Goal: Task Accomplishment & Management: Manage account settings

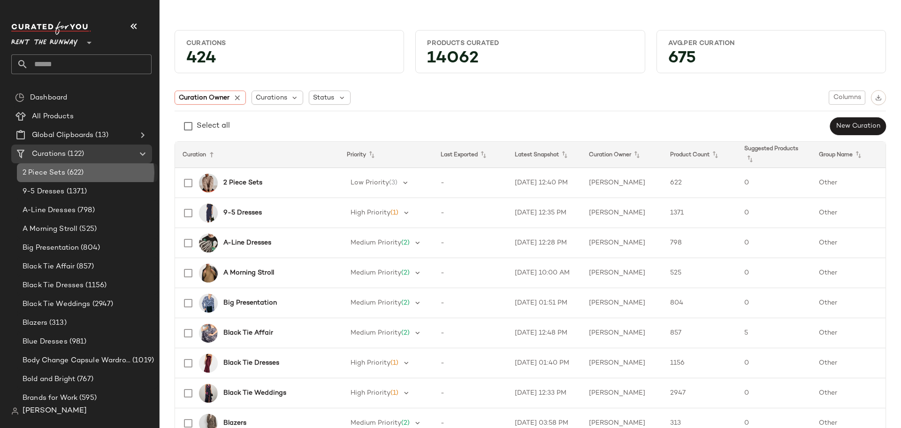
click at [99, 169] on div "2 Piece Sets (622)" at bounding box center [87, 172] width 134 height 11
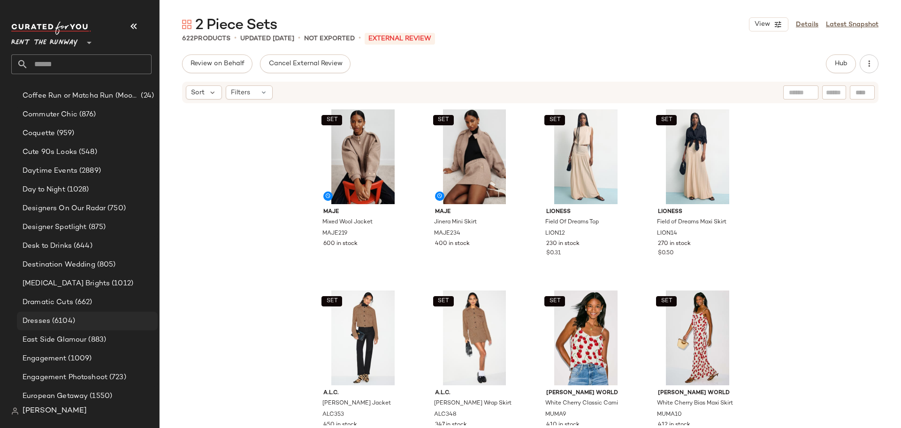
scroll to position [605, 0]
click at [90, 314] on div "Dresses (6104)" at bounding box center [87, 318] width 134 height 11
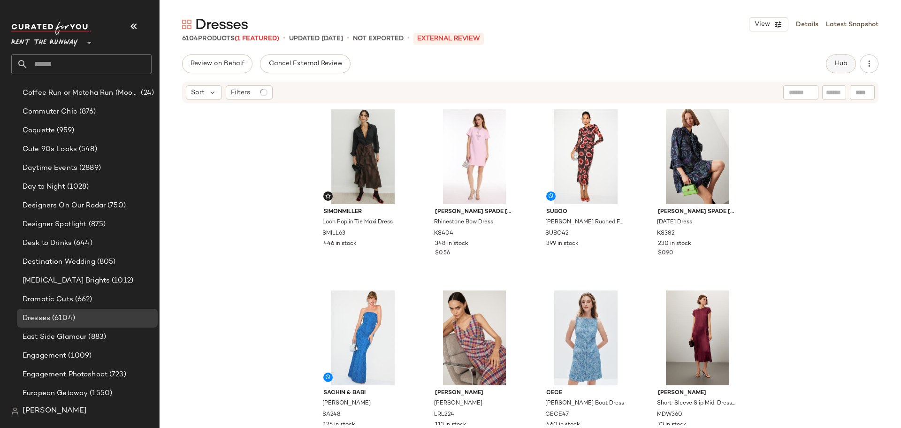
click at [834, 61] on span "Hub" at bounding box center [840, 64] width 13 height 8
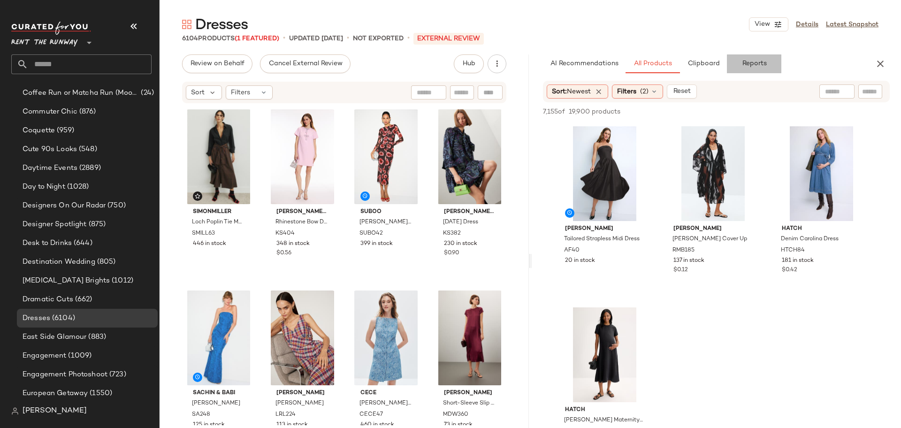
click at [749, 56] on button "Reports" at bounding box center [754, 63] width 54 height 19
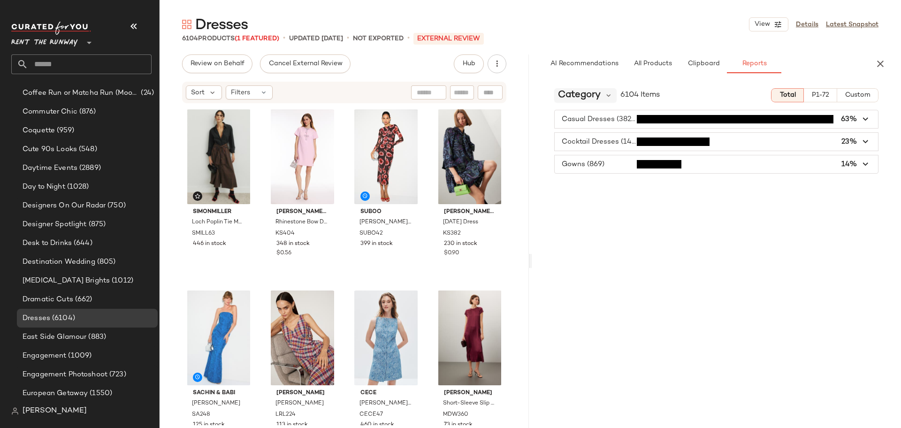
click at [597, 90] on span "Category" at bounding box center [579, 95] width 43 height 14
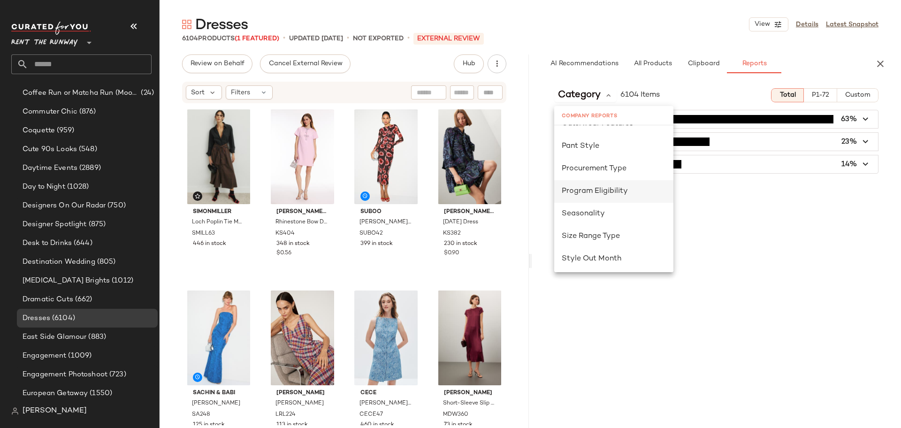
scroll to position [539, 0]
click at [597, 205] on div "Seasonality" at bounding box center [613, 210] width 104 height 11
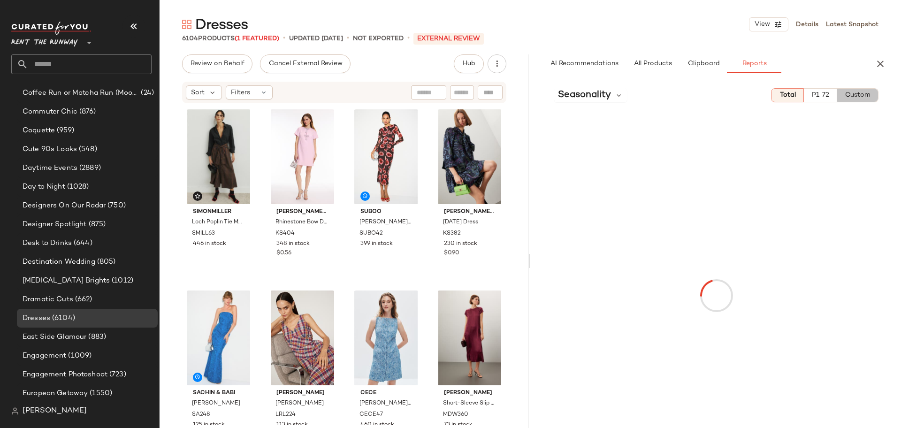
click at [857, 97] on span "Custom" at bounding box center [857, 95] width 26 height 8
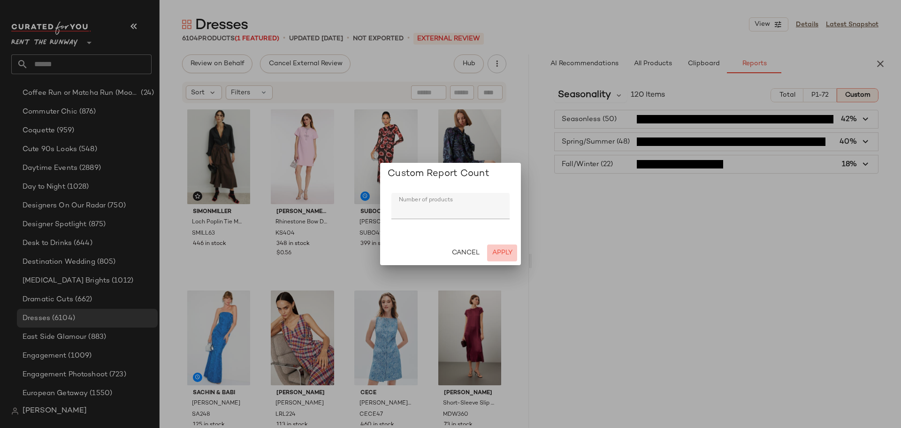
click at [500, 249] on span "Apply" at bounding box center [502, 253] width 21 height 8
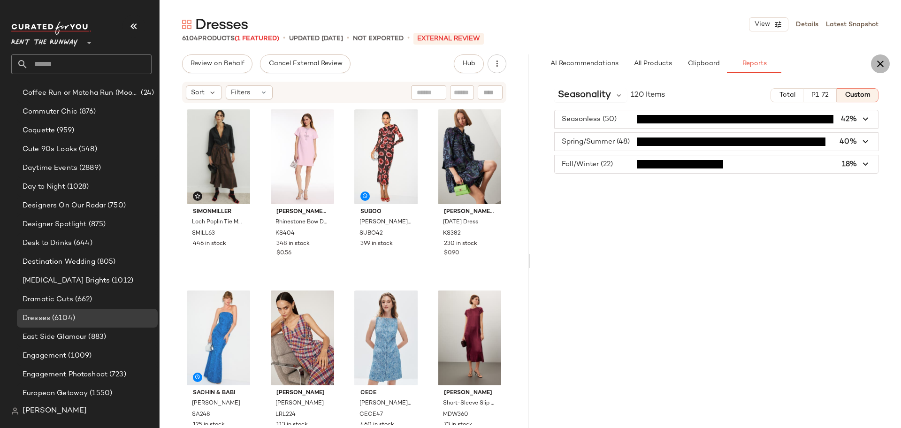
click at [876, 63] on icon "button" at bounding box center [879, 63] width 11 height 11
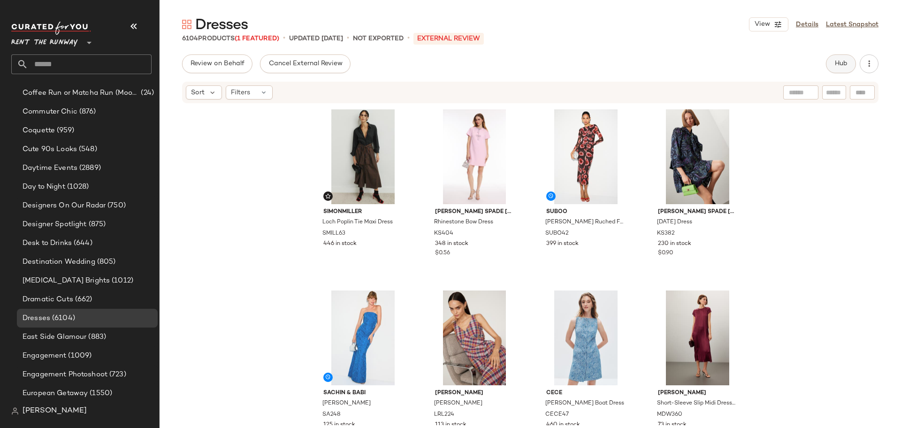
click at [842, 65] on span "Hub" at bounding box center [840, 64] width 13 height 8
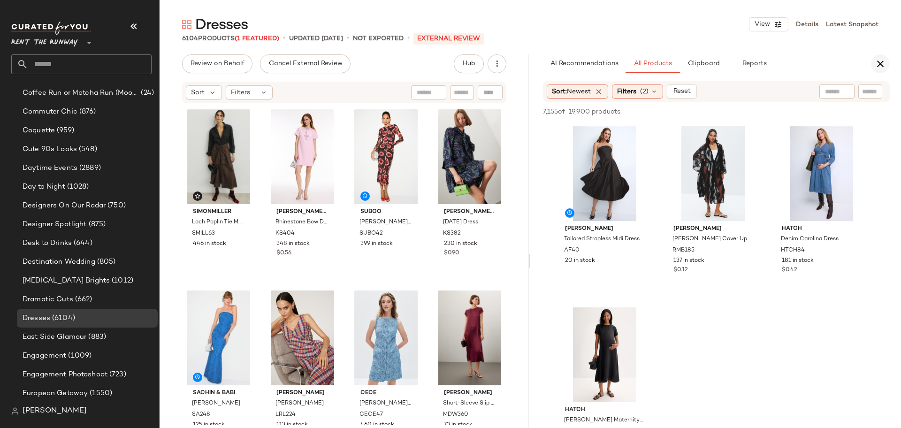
click at [880, 66] on icon "button" at bounding box center [879, 63] width 11 height 11
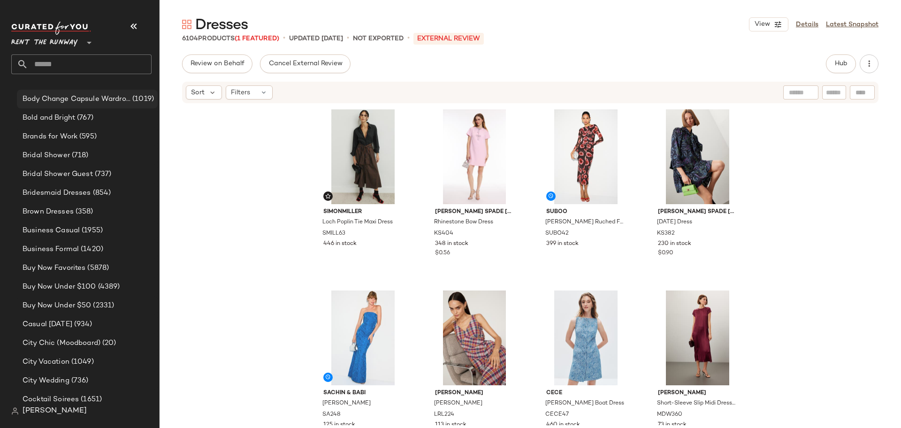
scroll to position [0, 0]
click at [82, 117] on div "All Products" at bounding box center [88, 116] width 119 height 11
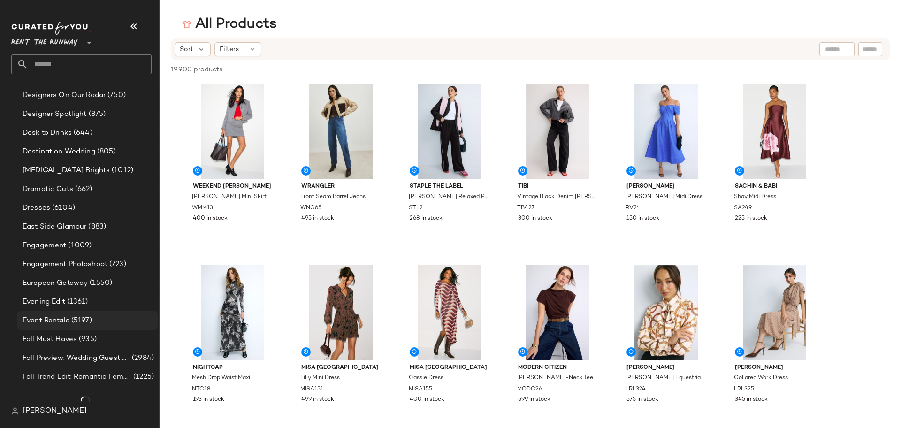
scroll to position [721, 0]
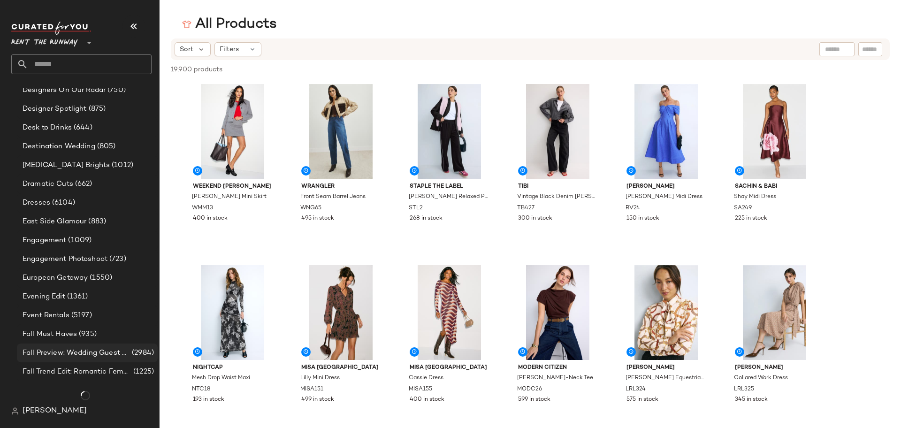
click at [109, 357] on span "Fall Preview: Wedding Guest Dresses" at bounding box center [76, 353] width 107 height 11
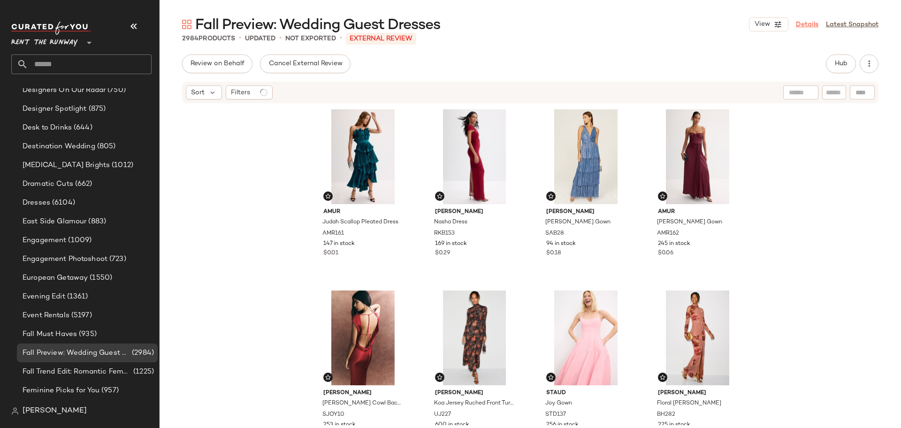
click at [805, 28] on link "Details" at bounding box center [807, 25] width 23 height 10
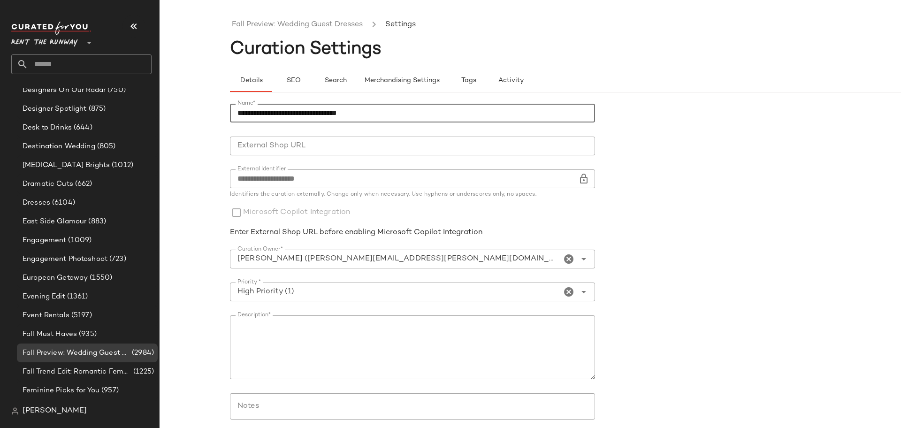
drag, startPoint x: 284, startPoint y: 110, endPoint x: 254, endPoint y: 106, distance: 30.8
click at [254, 106] on input "**********" at bounding box center [412, 113] width 365 height 19
type input "**********"
click at [397, 113] on input "**********" at bounding box center [412, 113] width 365 height 19
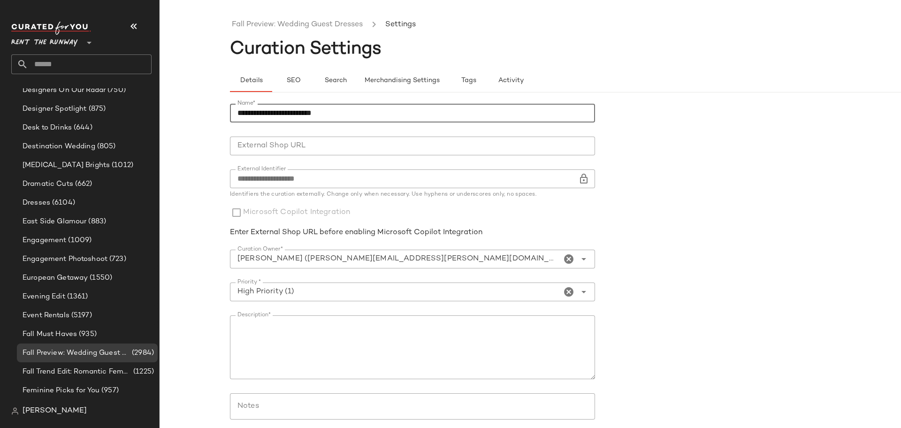
click at [397, 113] on input "**********" at bounding box center [412, 113] width 365 height 19
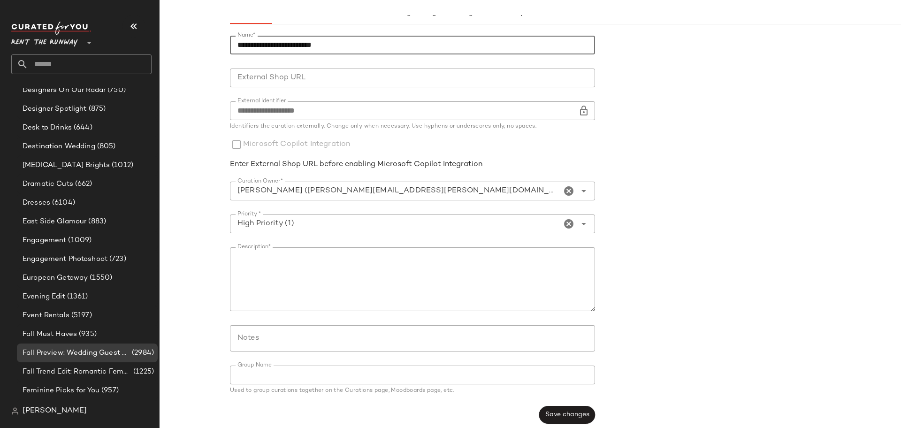
scroll to position [75, 0]
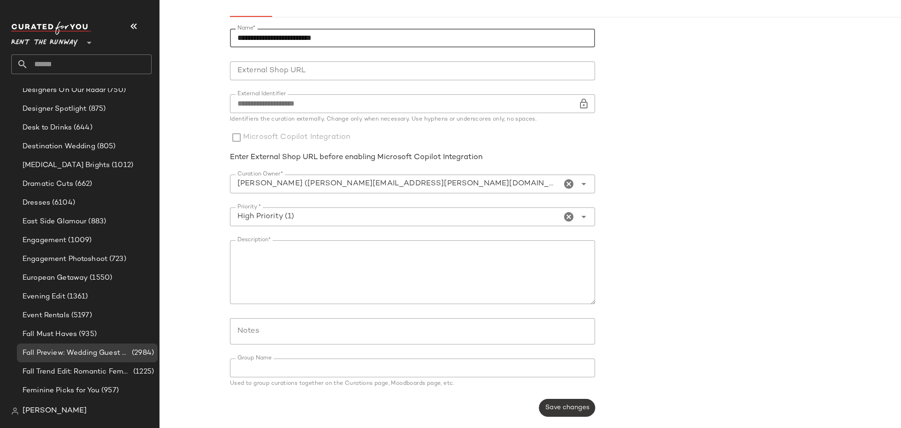
click at [563, 406] on span "Save changes" at bounding box center [567, 408] width 45 height 8
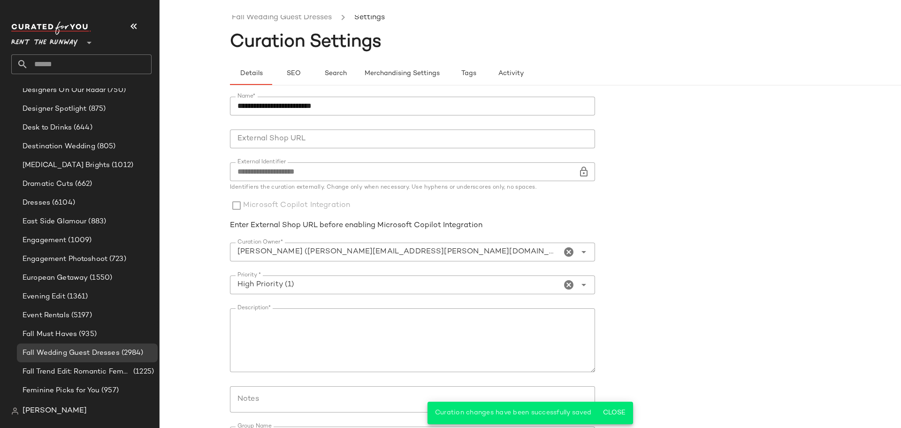
scroll to position [0, 0]
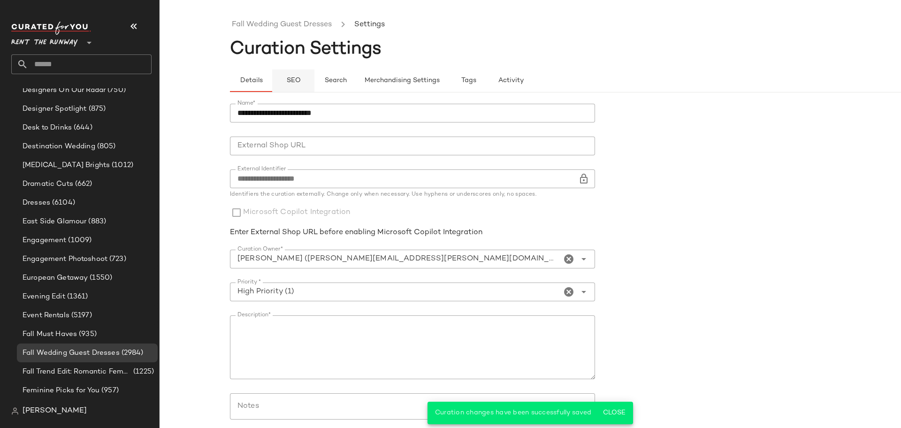
click at [285, 83] on button "SEO" at bounding box center [293, 80] width 42 height 23
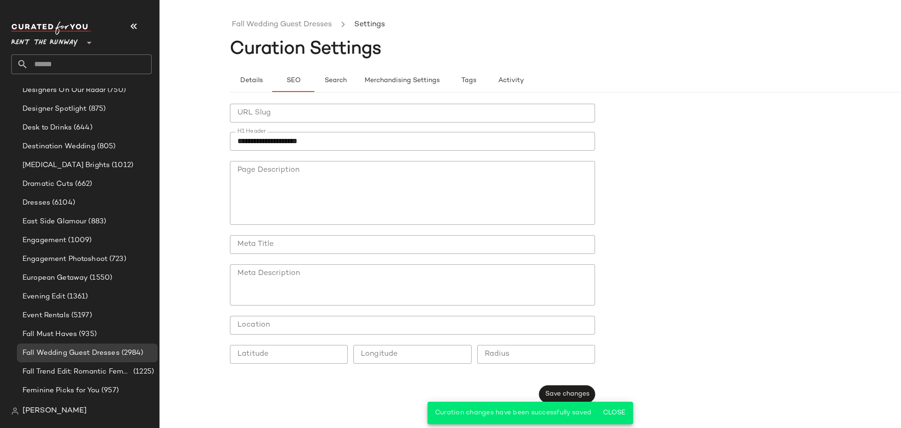
click at [339, 141] on input "**********" at bounding box center [412, 141] width 365 height 19
paste input "*****"
type input "**********"
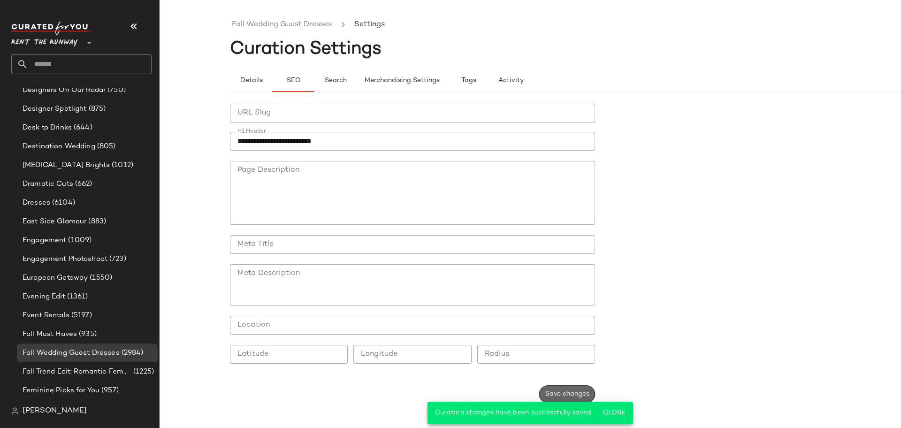
click at [559, 390] on span "Save changes" at bounding box center [567, 394] width 45 height 8
click at [293, 27] on link "Fall Wedding Guest Dresses" at bounding box center [282, 25] width 100 height 12
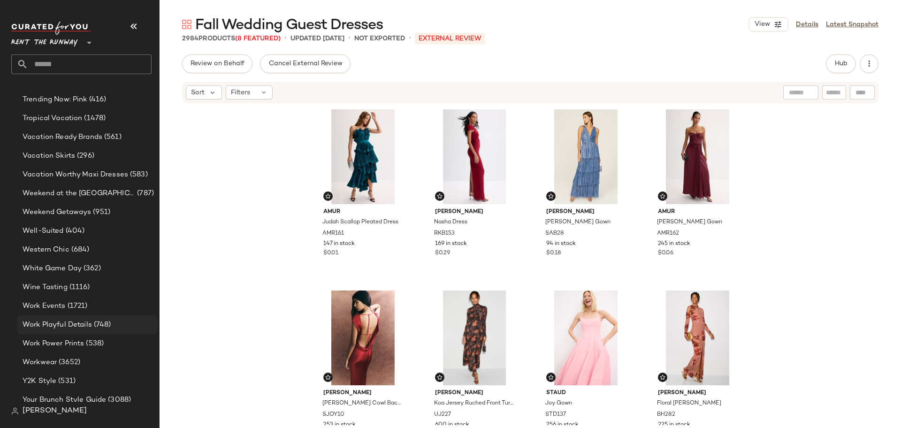
scroll to position [2031, 0]
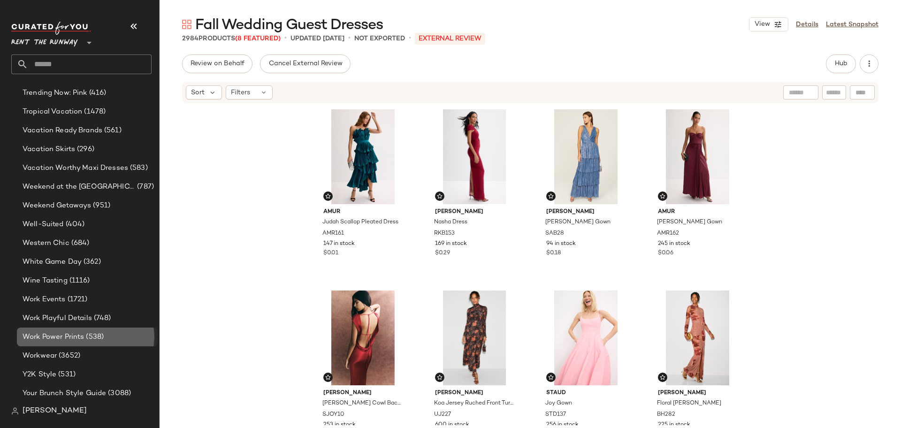
click at [80, 333] on span "Work Power Prints" at bounding box center [53, 337] width 61 height 11
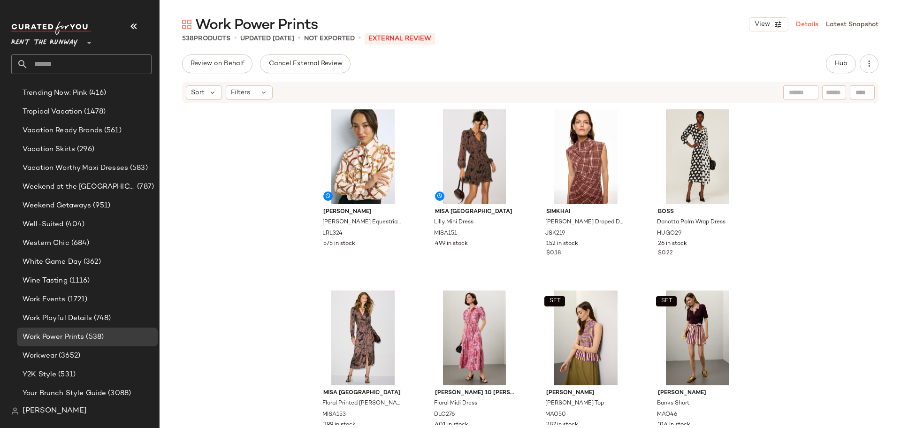
click at [810, 20] on link "Details" at bounding box center [807, 25] width 23 height 10
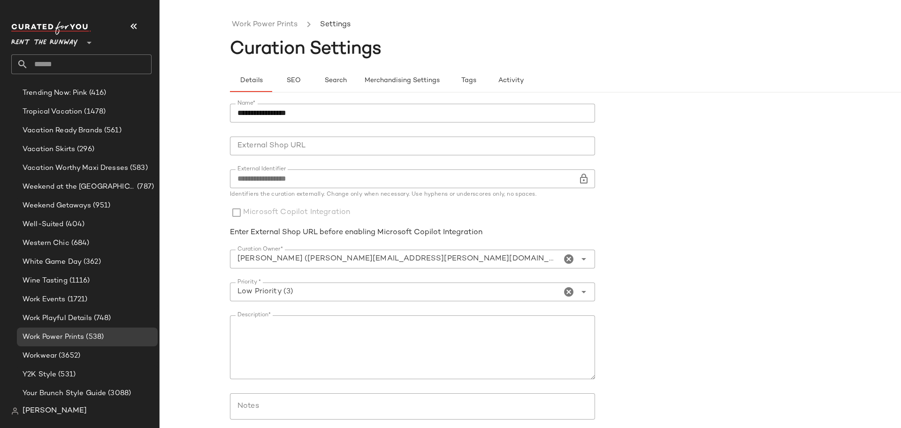
click at [334, 117] on input "**********" at bounding box center [412, 113] width 365 height 19
paste input "********"
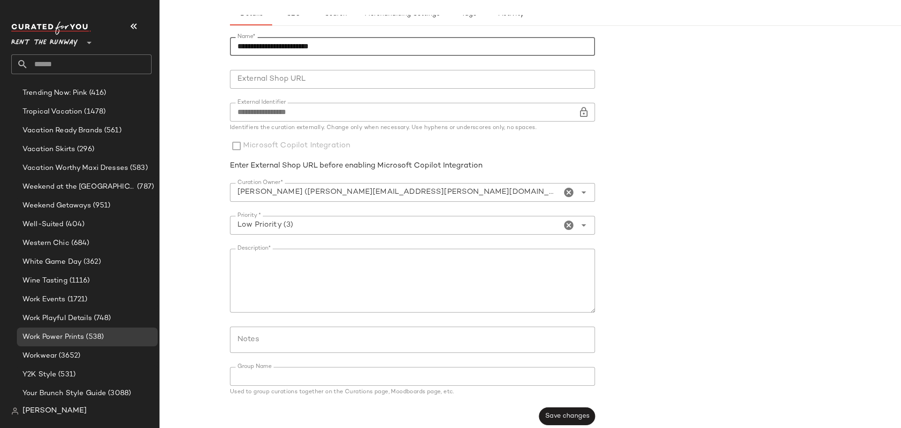
scroll to position [75, 0]
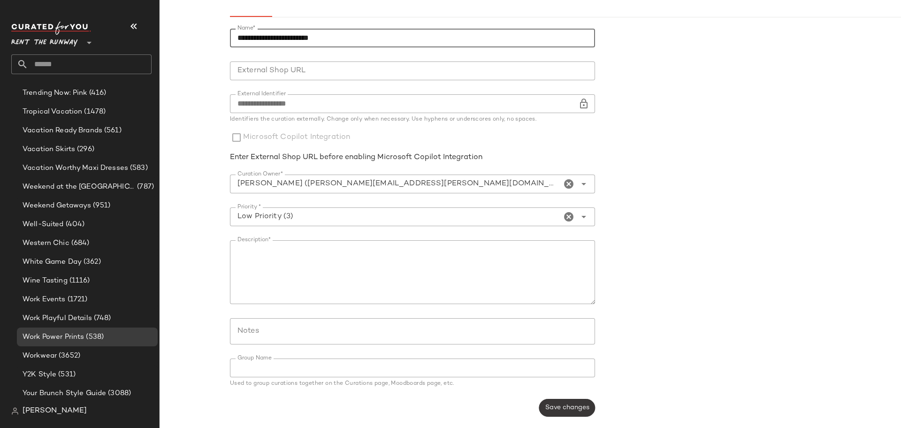
type input "**********"
click at [566, 410] on span "Save changes" at bounding box center [567, 408] width 45 height 8
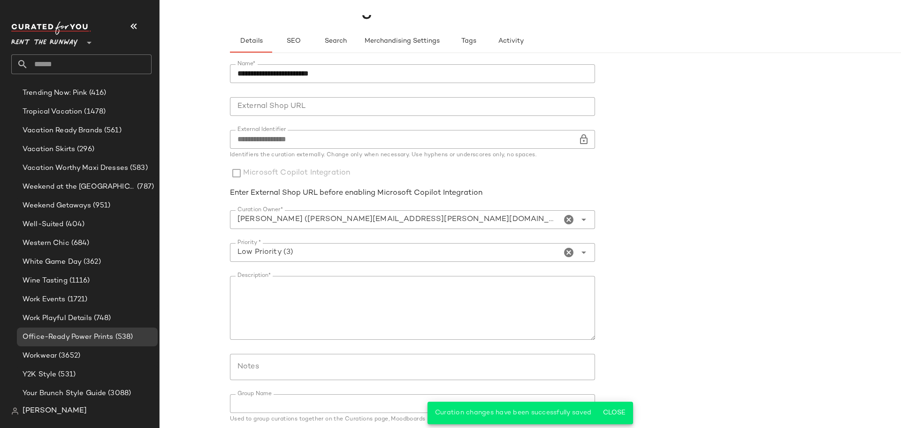
scroll to position [0, 0]
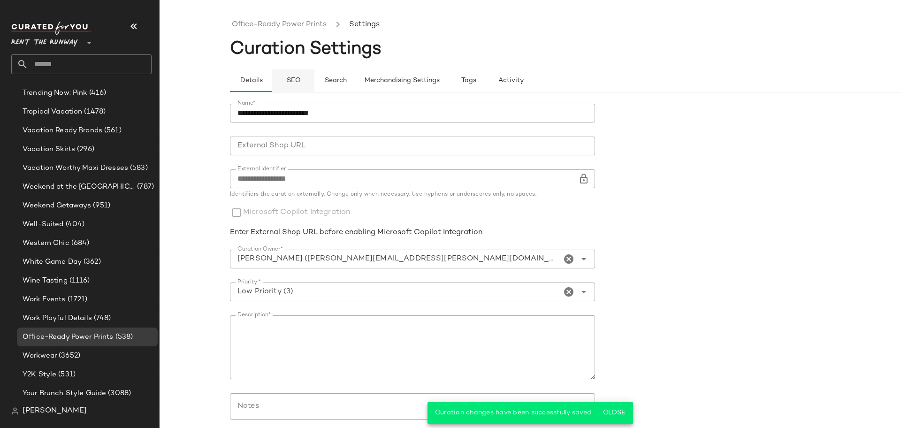
click at [289, 83] on span "SEO" at bounding box center [293, 81] width 15 height 8
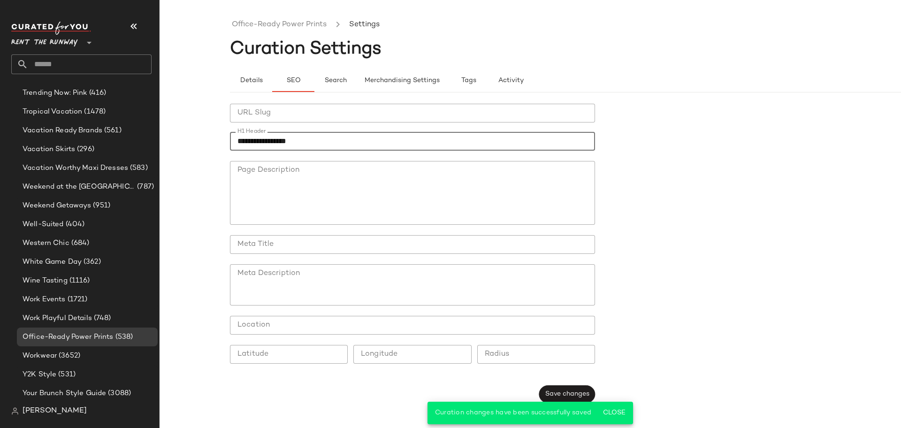
click at [341, 141] on input "**********" at bounding box center [412, 141] width 365 height 19
paste input "********"
type input "**********"
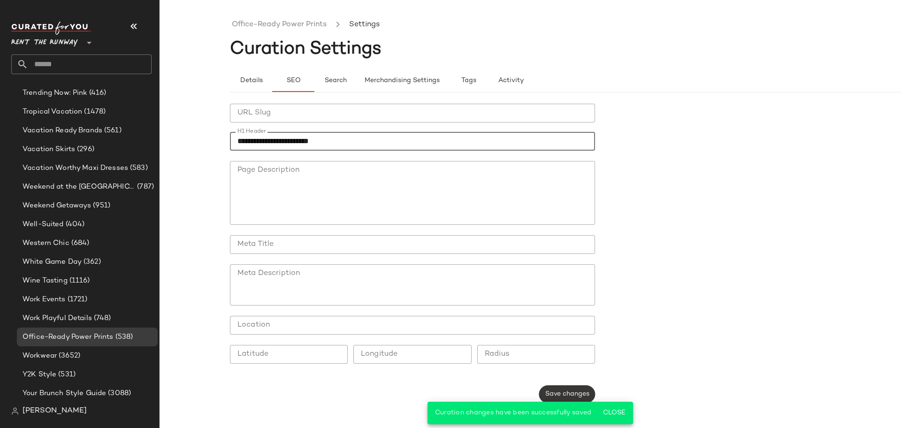
click at [556, 392] on span "Save changes" at bounding box center [567, 394] width 45 height 8
click at [250, 80] on span "Details" at bounding box center [250, 81] width 23 height 8
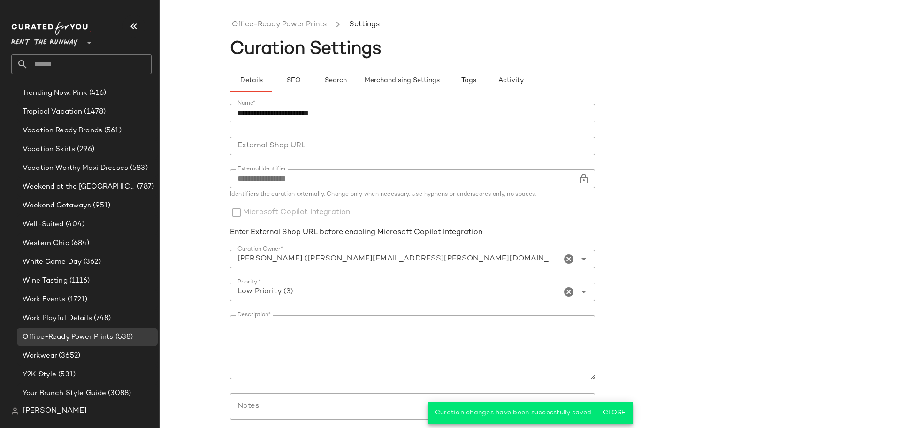
click at [296, 31] on ul "Office-Ready Power Prints Settings" at bounding box center [600, 25] width 741 height 22
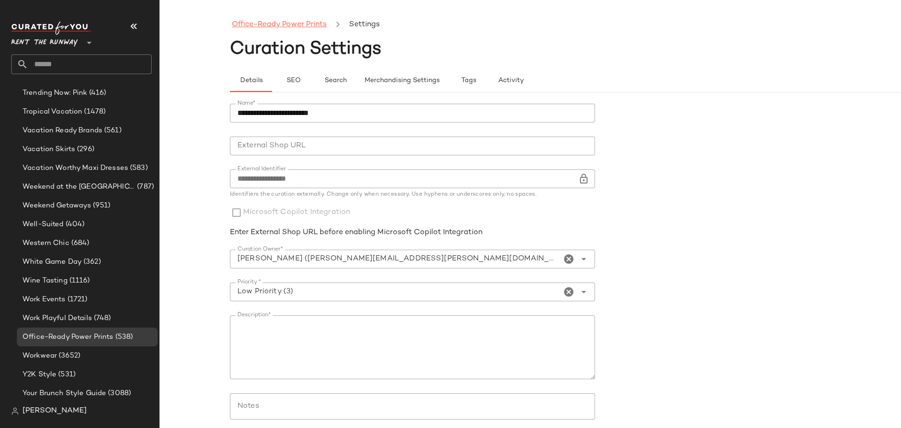
click at [292, 21] on link "Office-Ready Power Prints" at bounding box center [279, 25] width 95 height 12
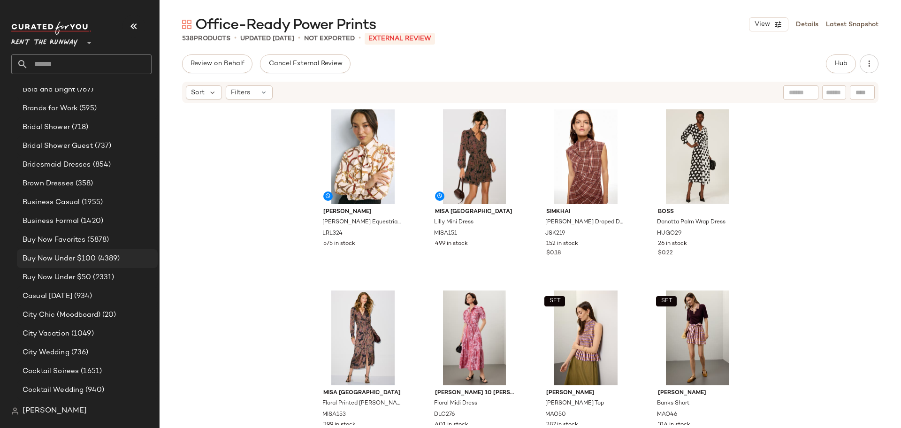
scroll to position [307, 0]
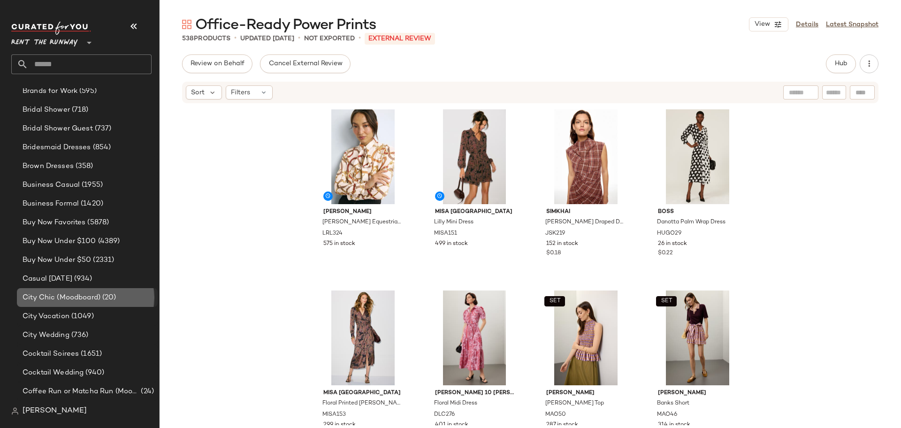
click at [78, 295] on span "City Chic (Moodboard)" at bounding box center [62, 297] width 78 height 11
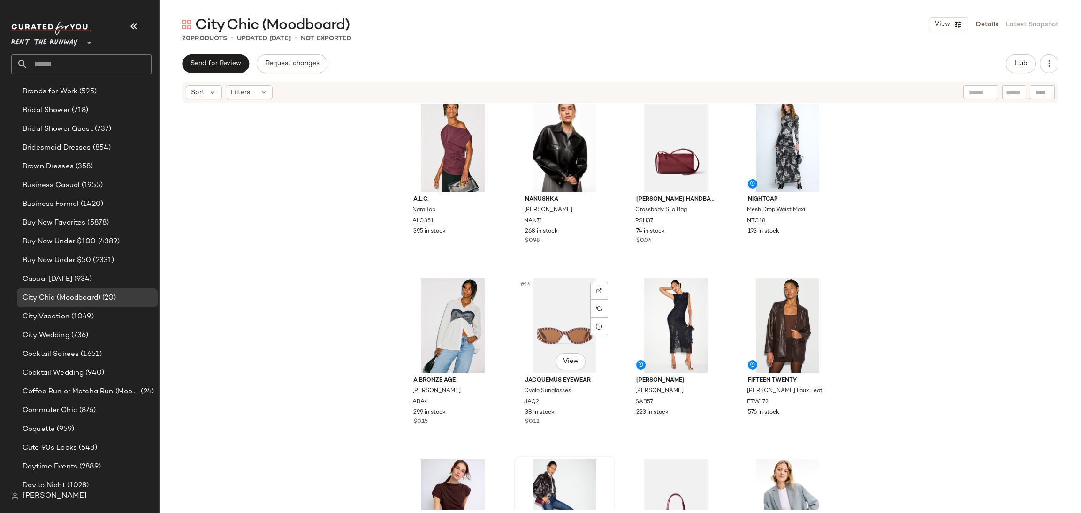
scroll to position [394, 0]
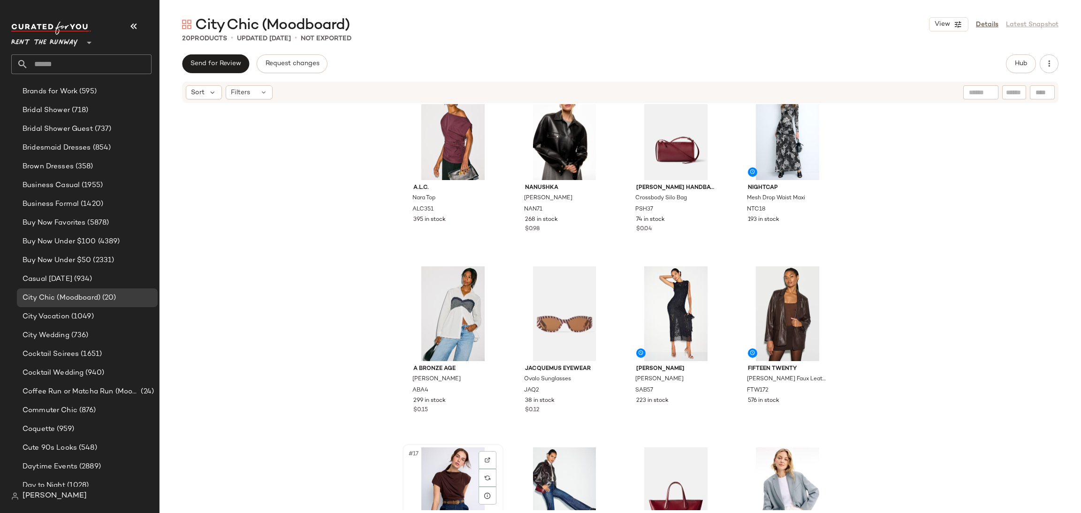
click at [445, 427] on div "#17 View" at bounding box center [453, 495] width 94 height 95
click at [551, 427] on div "#18 View" at bounding box center [564, 495] width 94 height 95
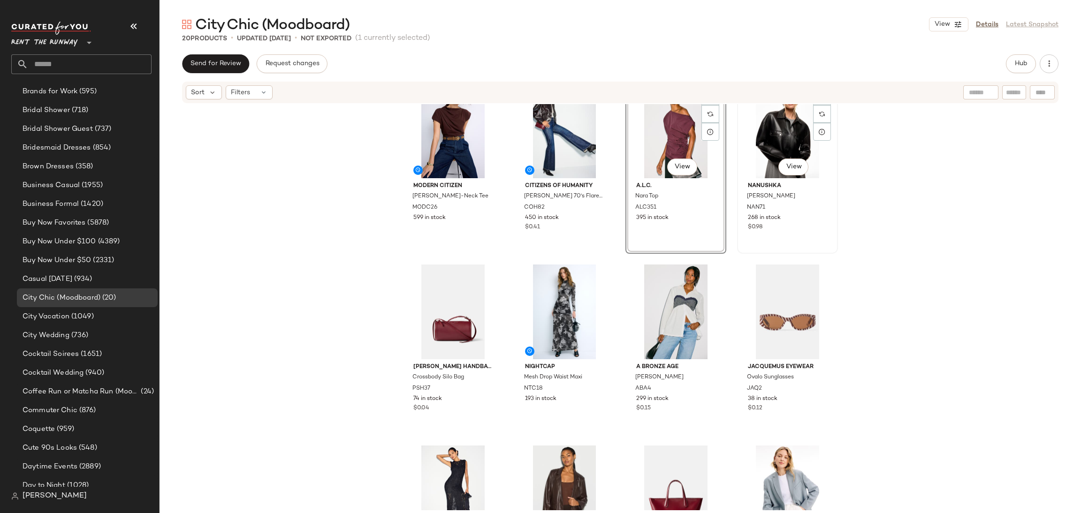
click at [744, 152] on div "#12 View" at bounding box center [787, 130] width 94 height 95
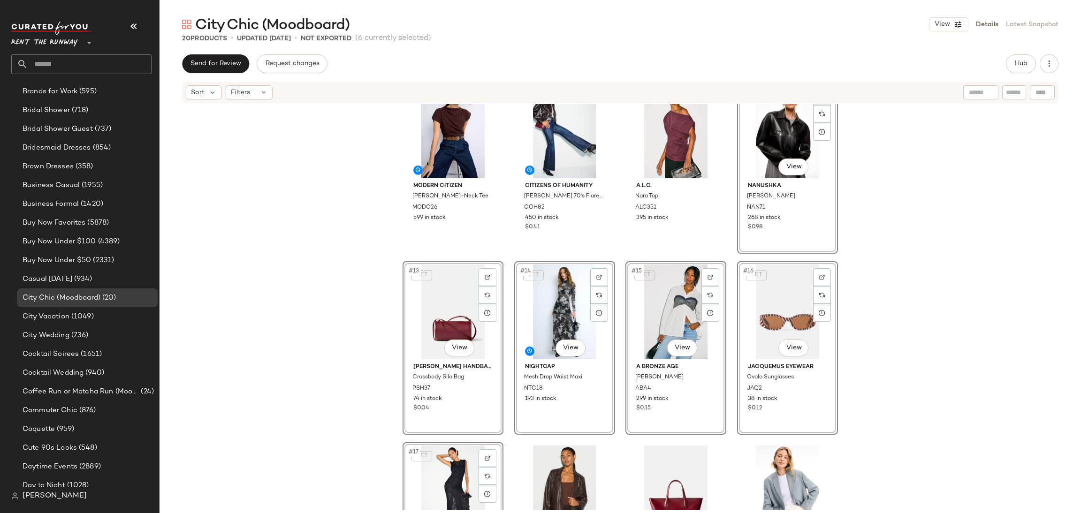
drag, startPoint x: 914, startPoint y: 179, endPoint x: 917, endPoint y: 171, distance: 9.1
click at [900, 178] on div "SET Maje Mixed Wool Jacket MAJE219 600 in stock SET Maje Jinera Mini Skirt MAJE…" at bounding box center [619, 307] width 921 height 406
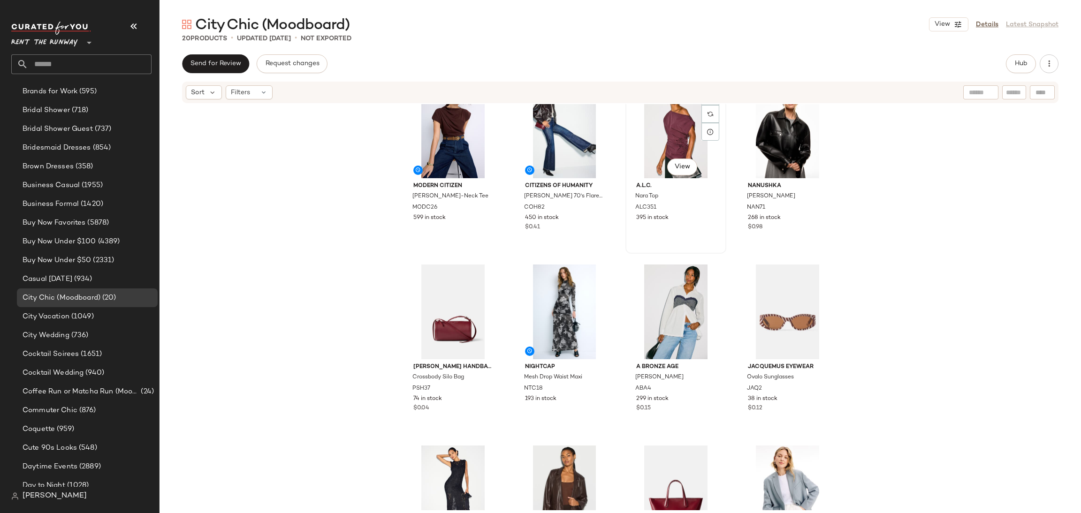
click at [671, 142] on div "#11 View" at bounding box center [676, 130] width 94 height 95
click at [758, 144] on div "#12 View" at bounding box center [787, 130] width 94 height 95
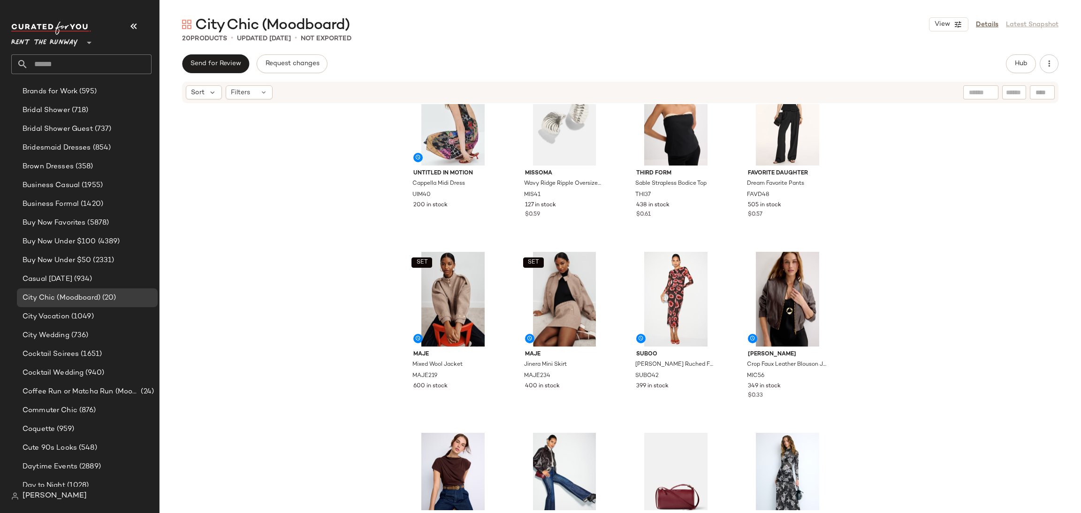
scroll to position [34, 0]
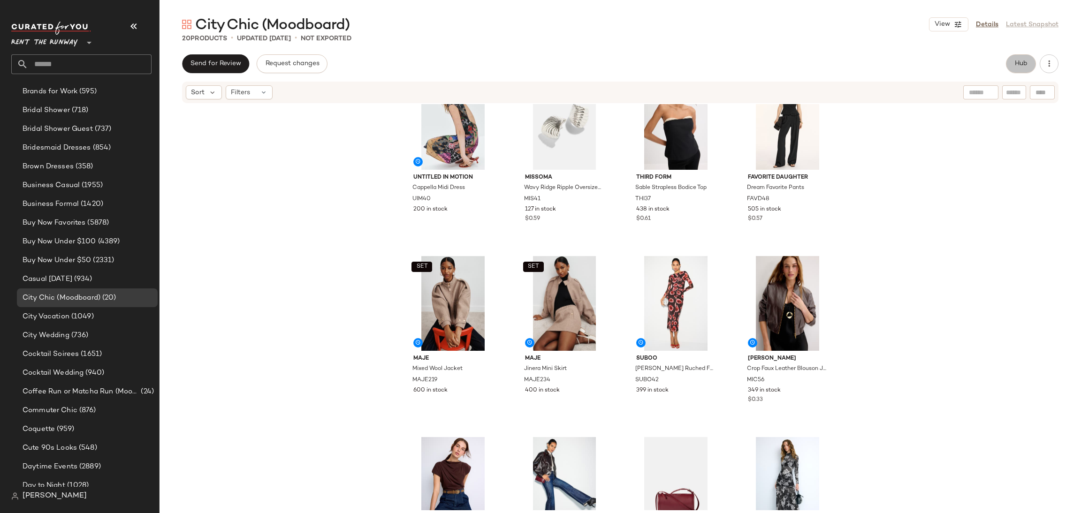
click at [900, 65] on span "Hub" at bounding box center [1020, 64] width 13 height 8
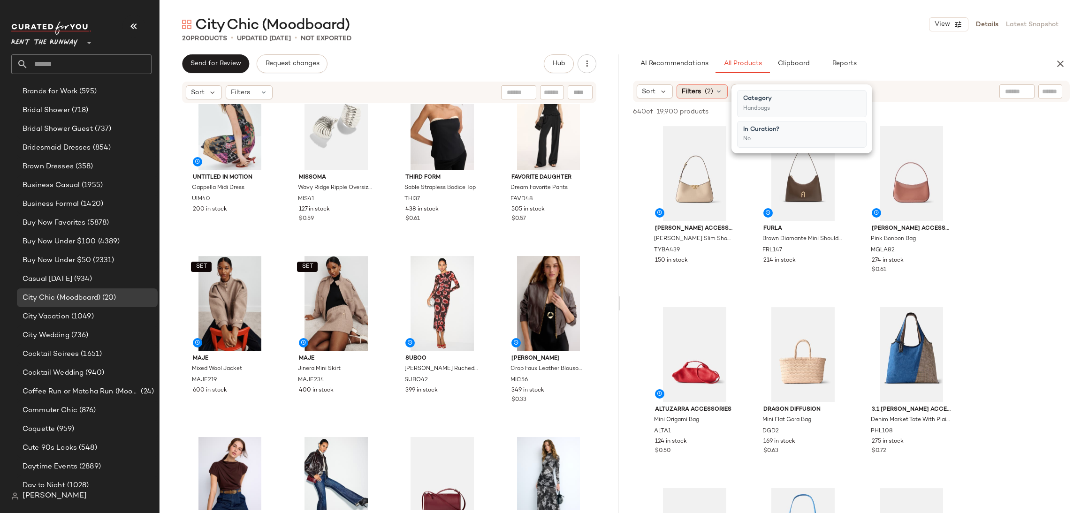
click at [708, 92] on span "(2)" at bounding box center [709, 92] width 8 height 10
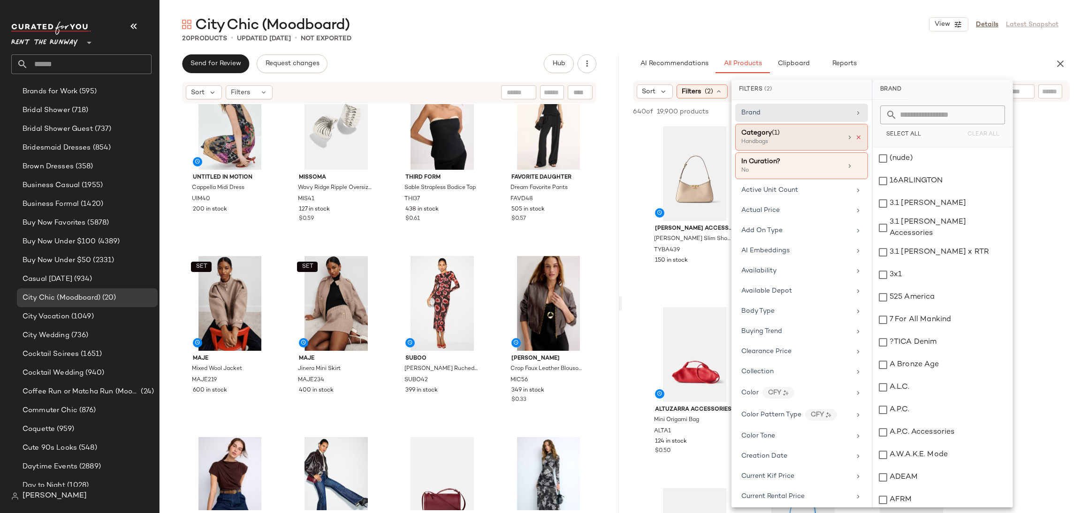
click at [855, 137] on icon at bounding box center [858, 137] width 7 height 7
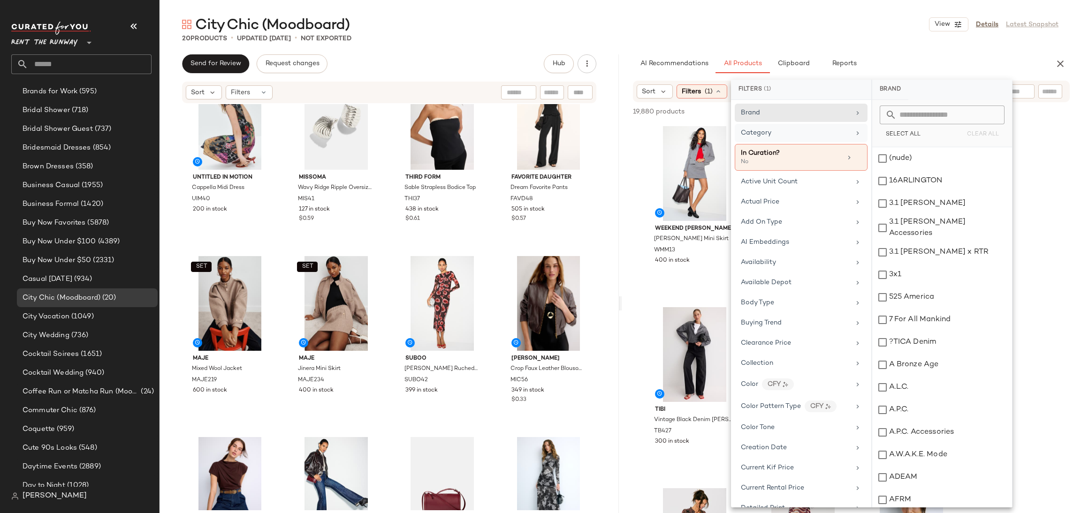
click at [821, 138] on div "Category" at bounding box center [801, 133] width 133 height 18
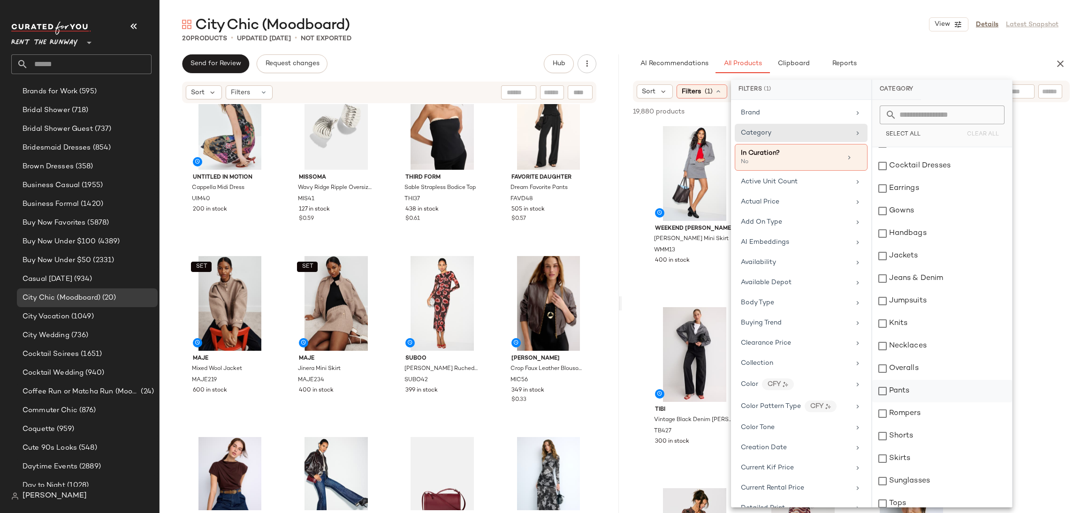
scroll to position [64, 0]
click at [900, 317] on div "Knits" at bounding box center [942, 320] width 140 height 23
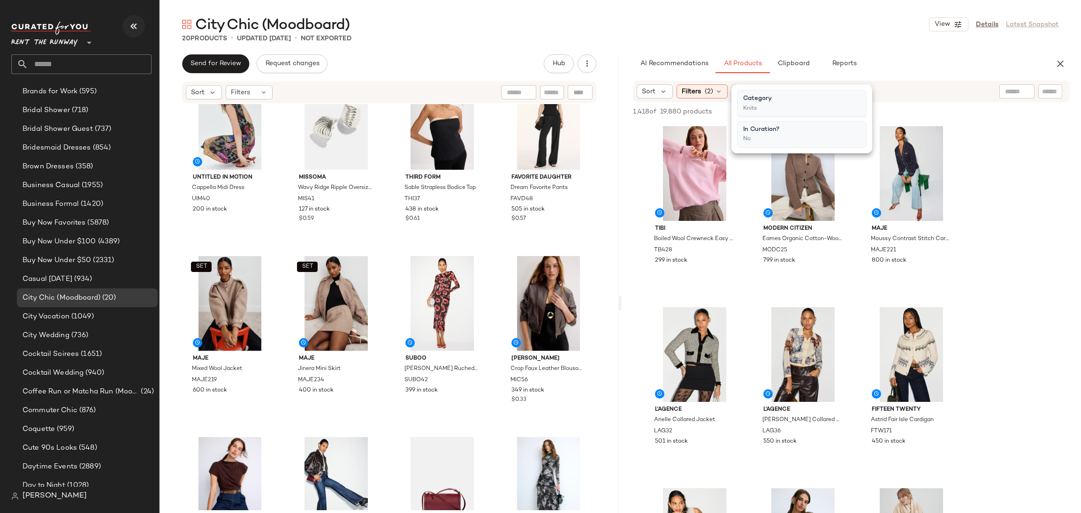
click at [130, 22] on icon "button" at bounding box center [133, 26] width 11 height 11
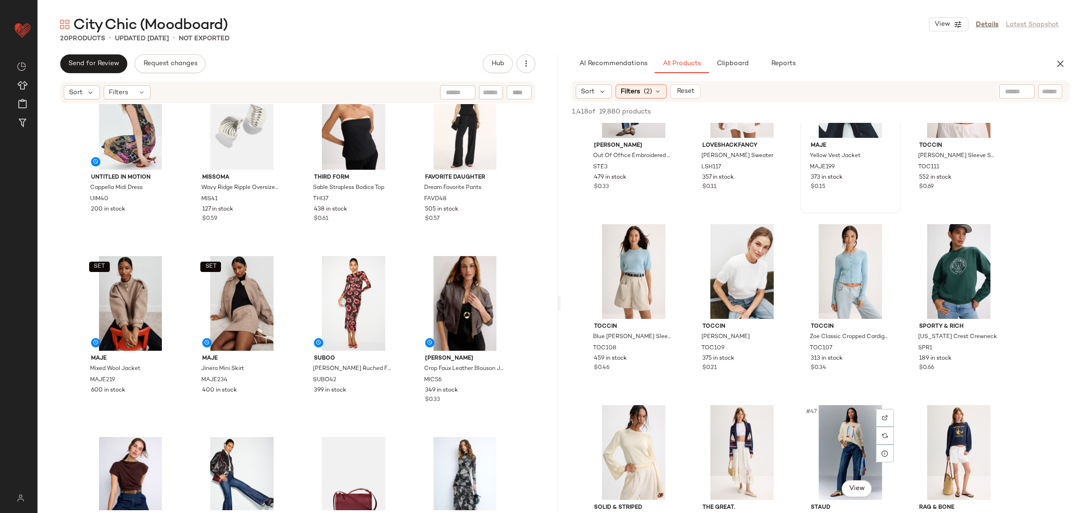
scroll to position [1712, 0]
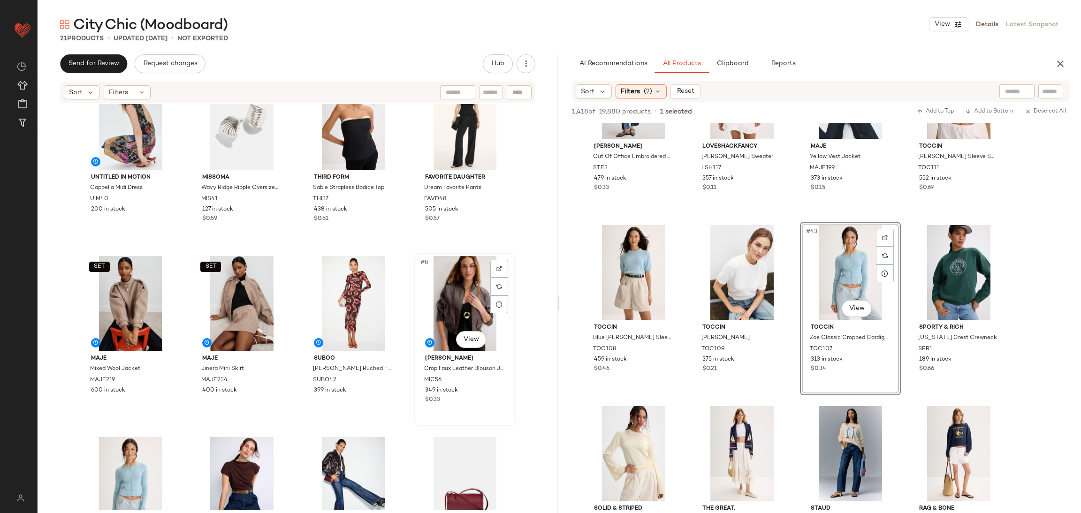
click at [449, 291] on div "#8 View" at bounding box center [464, 303] width 94 height 95
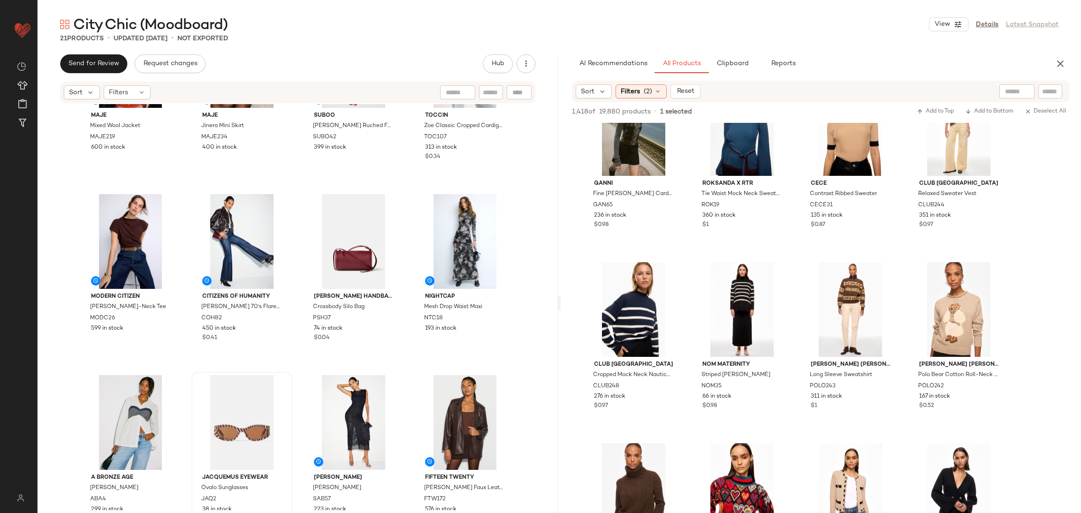
scroll to position [279, 0]
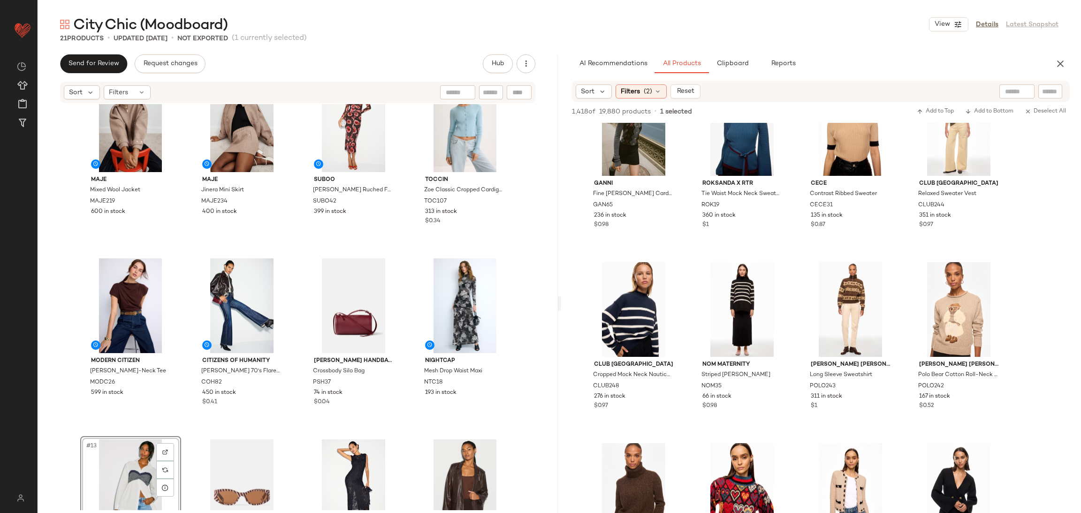
scroll to position [220, 0]
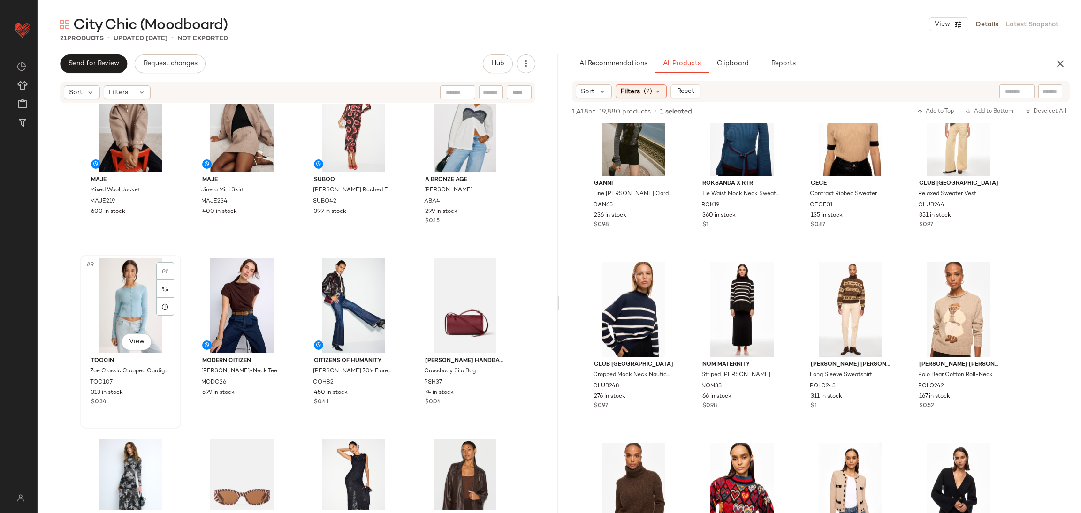
click at [139, 313] on div "#9 View" at bounding box center [130, 305] width 94 height 95
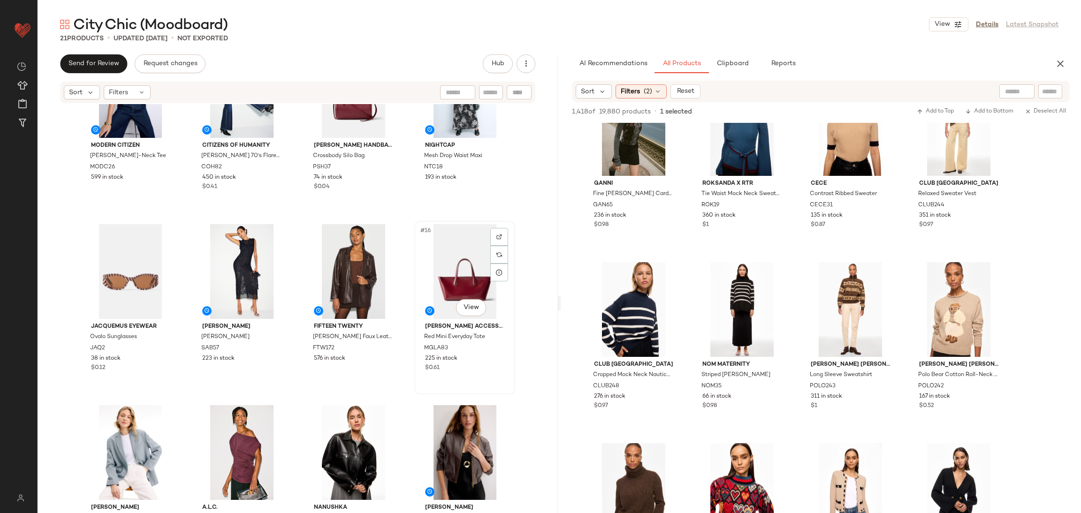
scroll to position [432, 0]
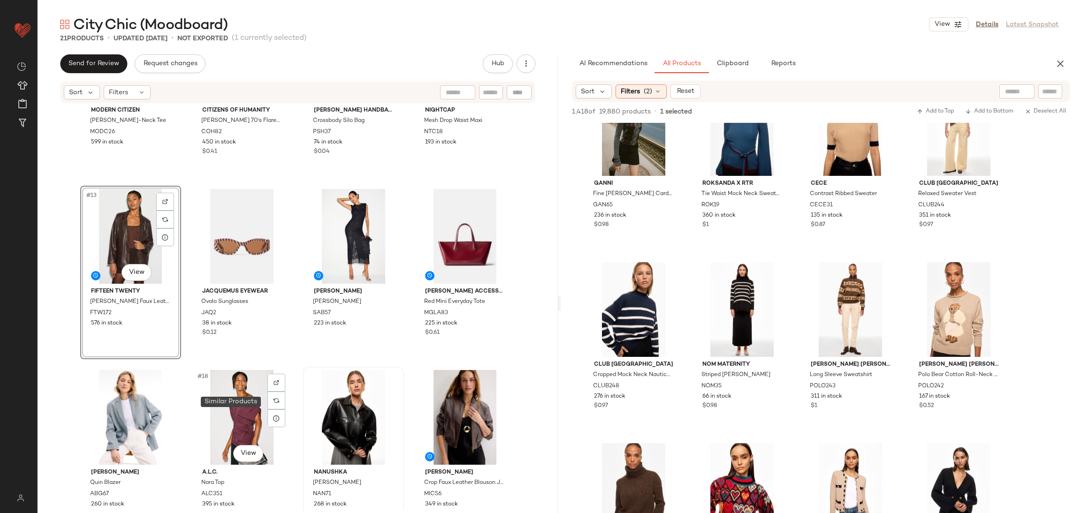
scroll to position [472, 0]
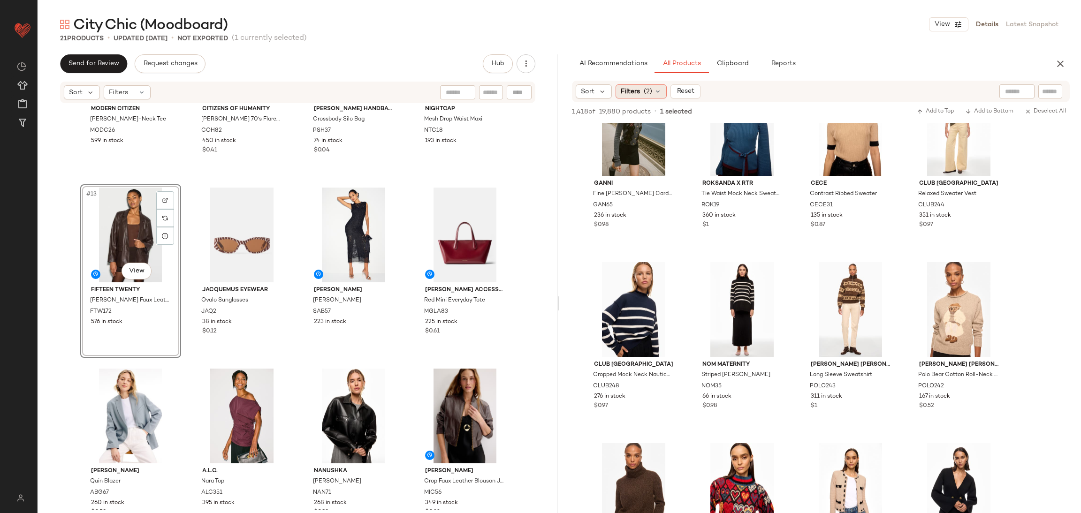
click at [633, 91] on span "Filters" at bounding box center [630, 92] width 19 height 10
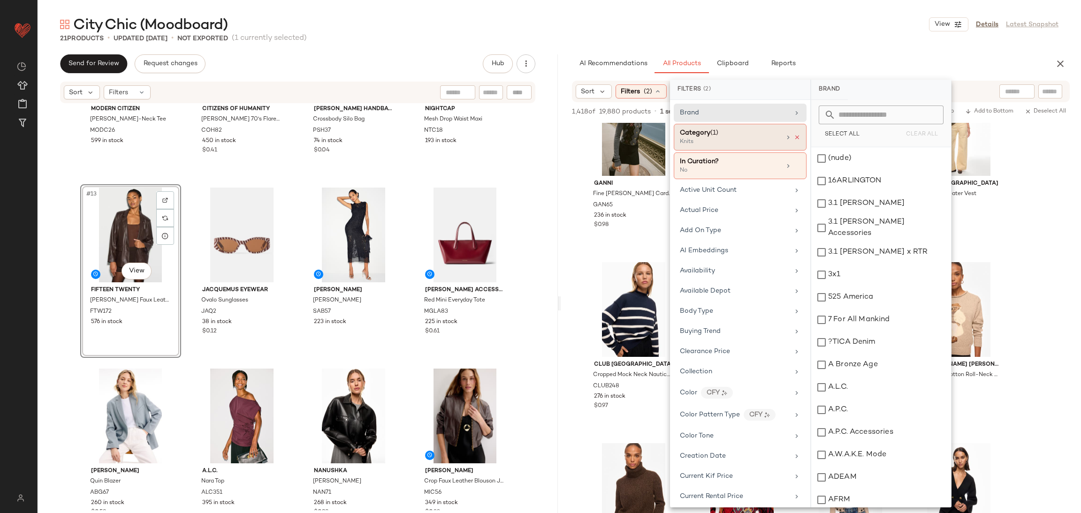
click at [794, 139] on icon at bounding box center [797, 137] width 7 height 7
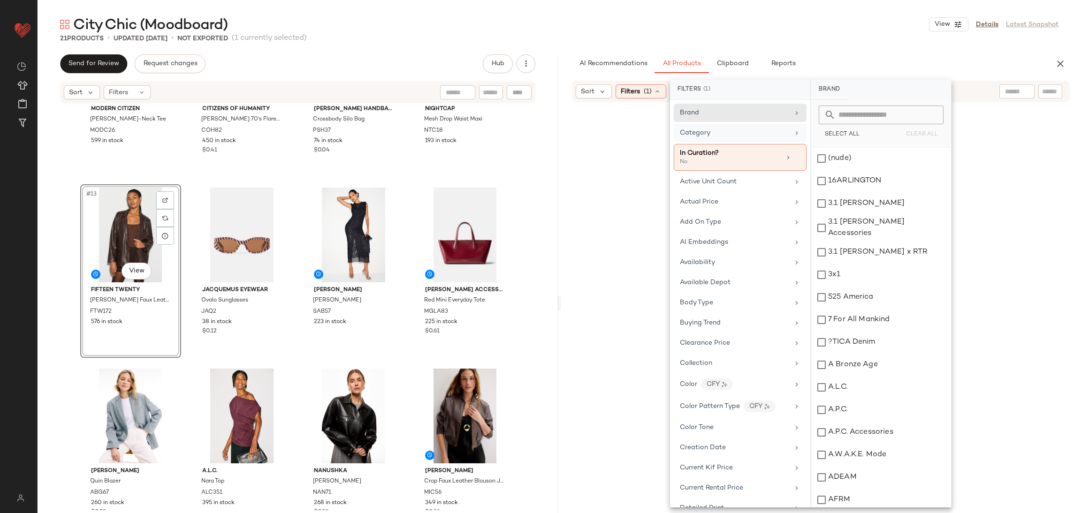
click at [900, 175] on div at bounding box center [820, 338] width 516 height 468
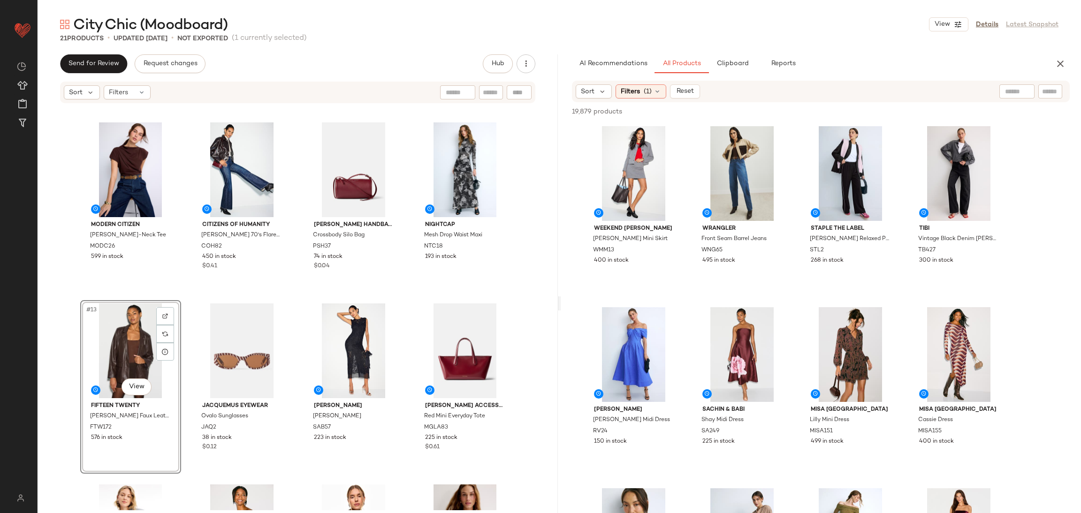
click at [295, 286] on div "Modern Citizen Kenny Asymmetric-Neck Tee MODC26 599 in stock Citizens of Humani…" at bounding box center [298, 307] width 520 height 406
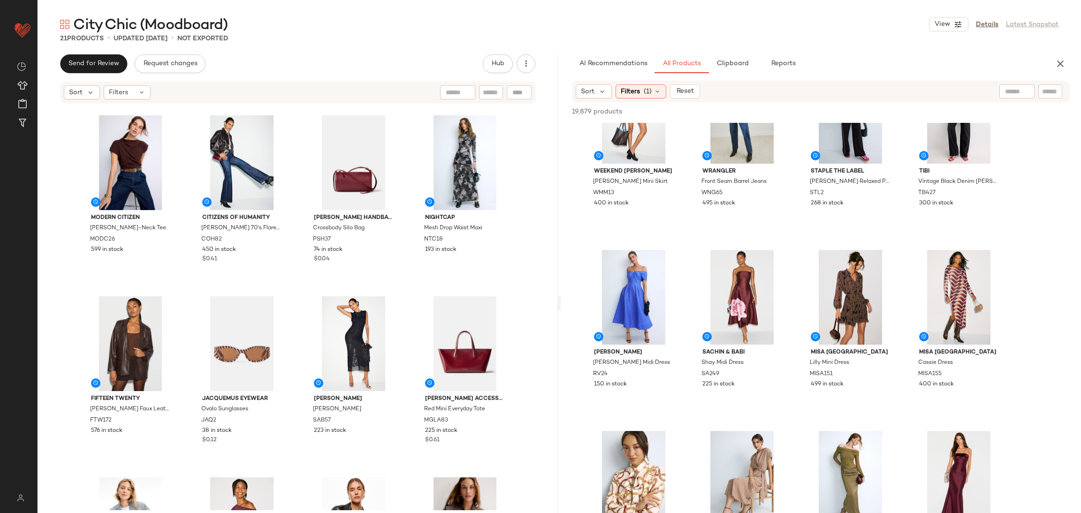
scroll to position [58, 0]
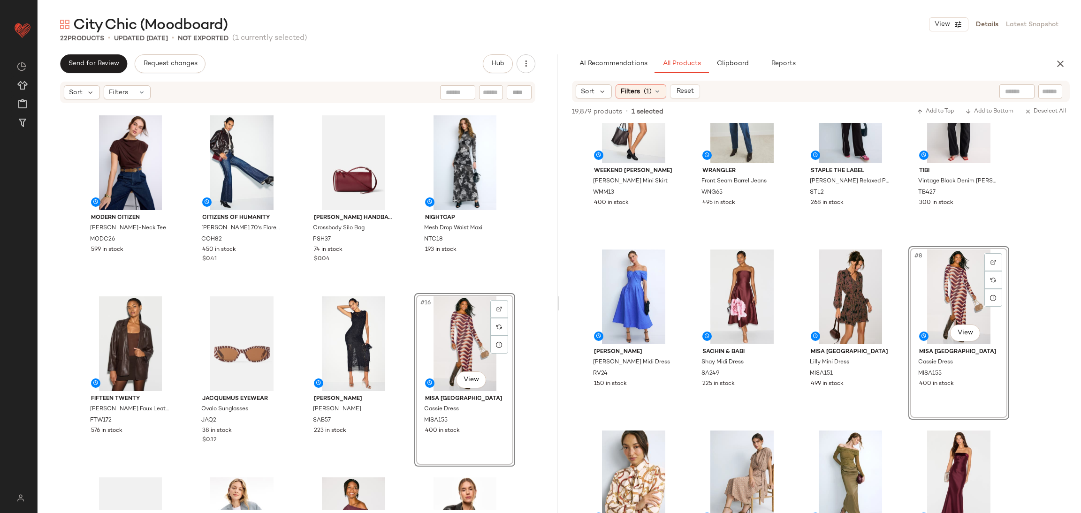
click at [407, 292] on div "Modern Citizen Kenny Asymmetric-Neck Tee MODC26 599 in stock Citizens of Humani…" at bounding box center [298, 307] width 520 height 406
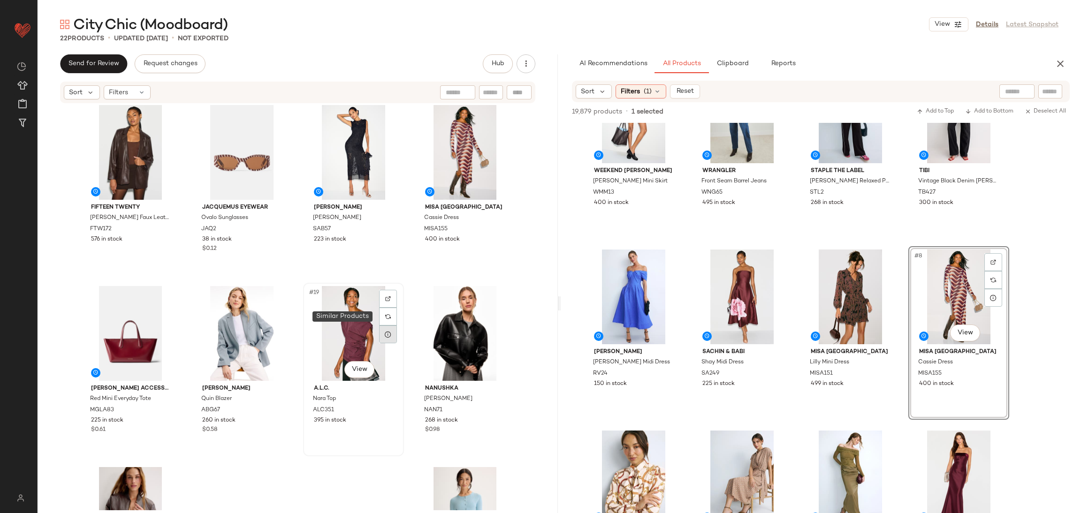
scroll to position [554, 0]
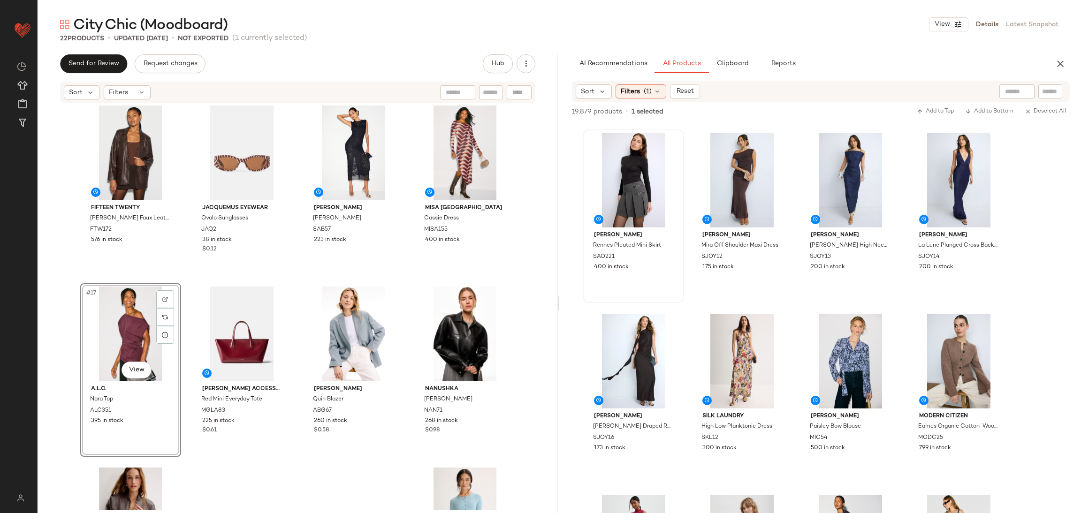
scroll to position [1079, 0]
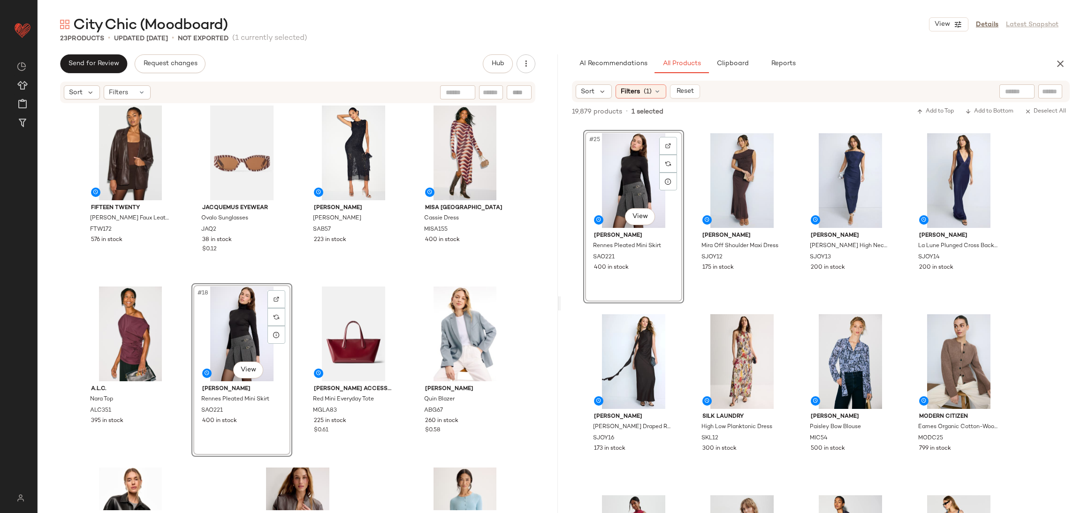
click at [293, 280] on div "Fifteen Twenty Regan Faux Leather Blazer FTW172 576 in stock Jacquemus Eyewear …" at bounding box center [298, 307] width 520 height 406
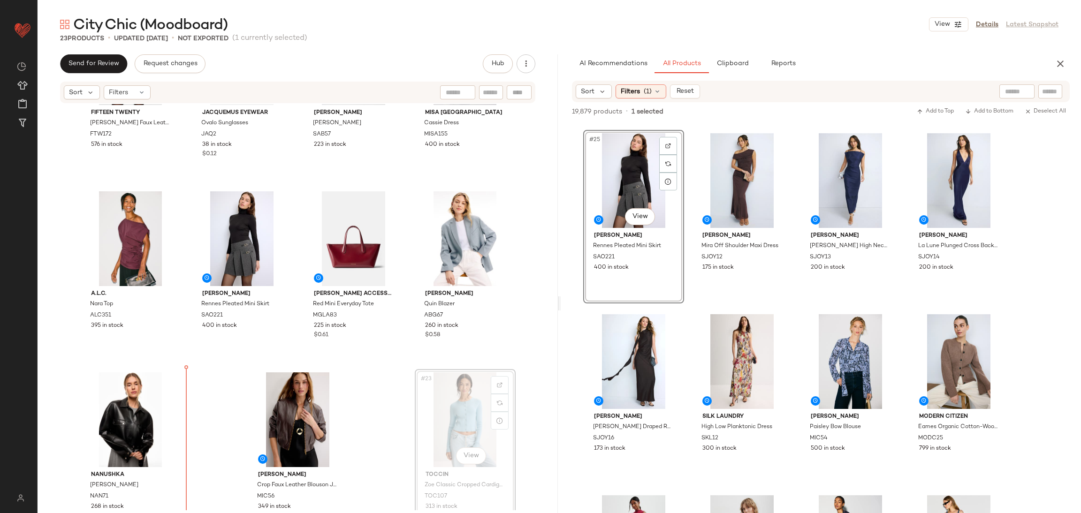
scroll to position [651, 0]
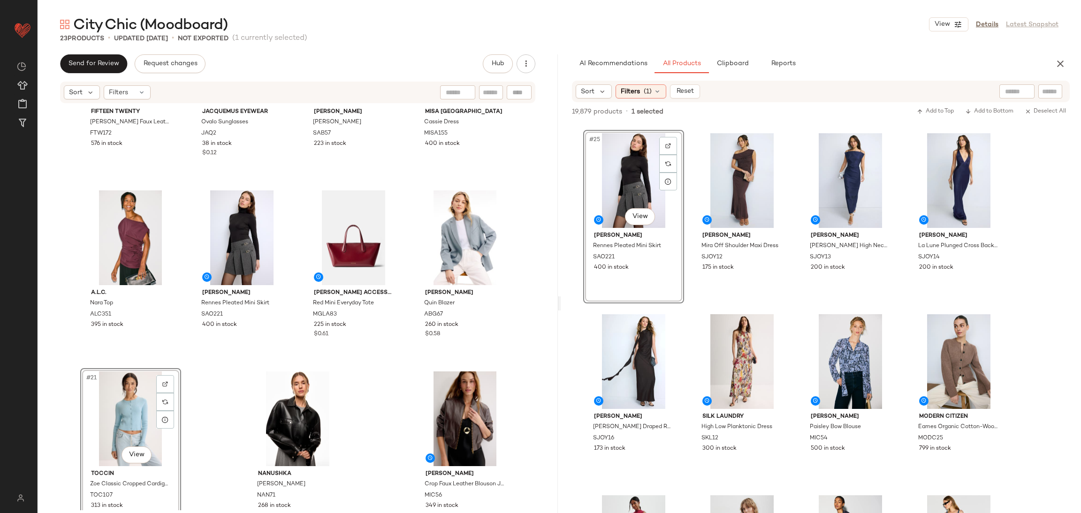
click at [194, 389] on div "Fifteen Twenty Regan Faux Leather Blazer FTW172 576 in stock Jacquemus Eyewear …" at bounding box center [298, 307] width 520 height 406
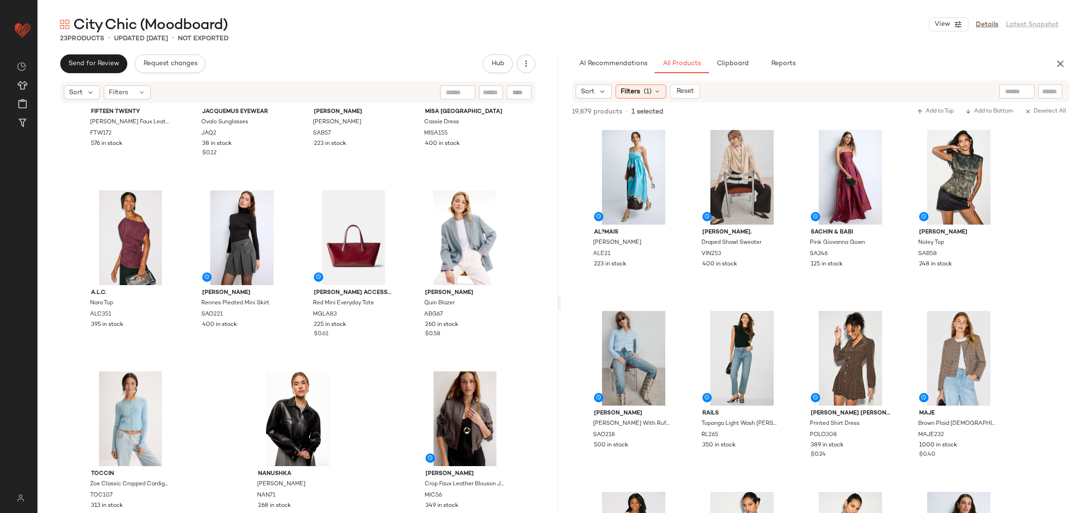
scroll to position [2575, 0]
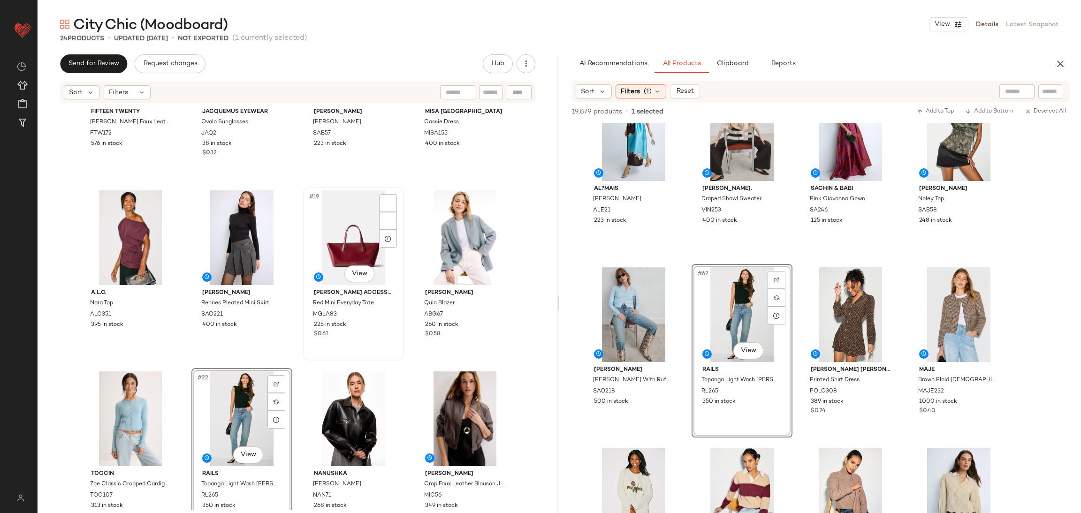
click at [304, 359] on div "#19 View Mansur Gavriel Accessories Red Mini Everyday Tote MGLA83 225 in stock …" at bounding box center [353, 274] width 99 height 172
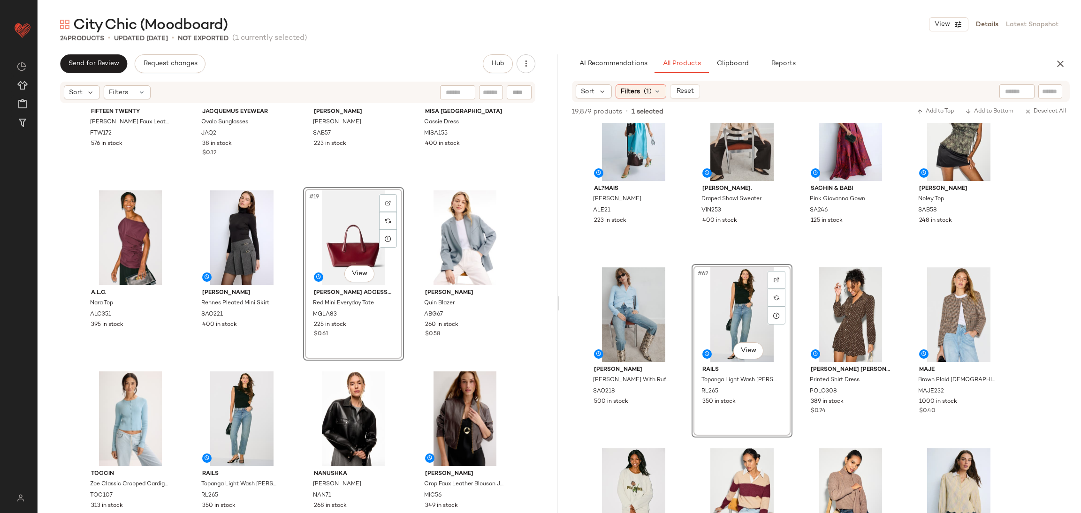
scroll to position [657, 0]
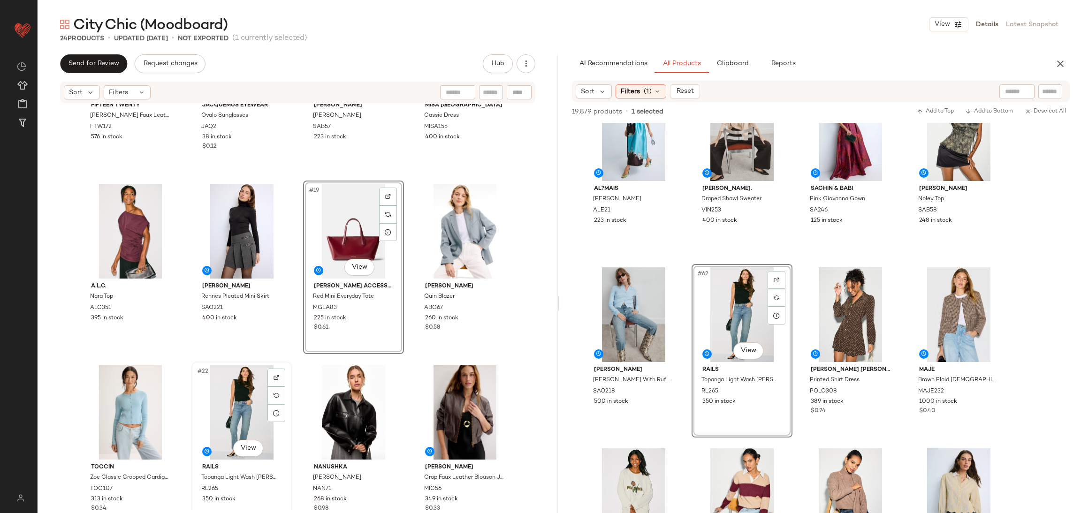
click at [286, 362] on div "#22 View Rails Topanga Light Wash Jean RL265 350 in stock" at bounding box center [241, 449] width 101 height 174
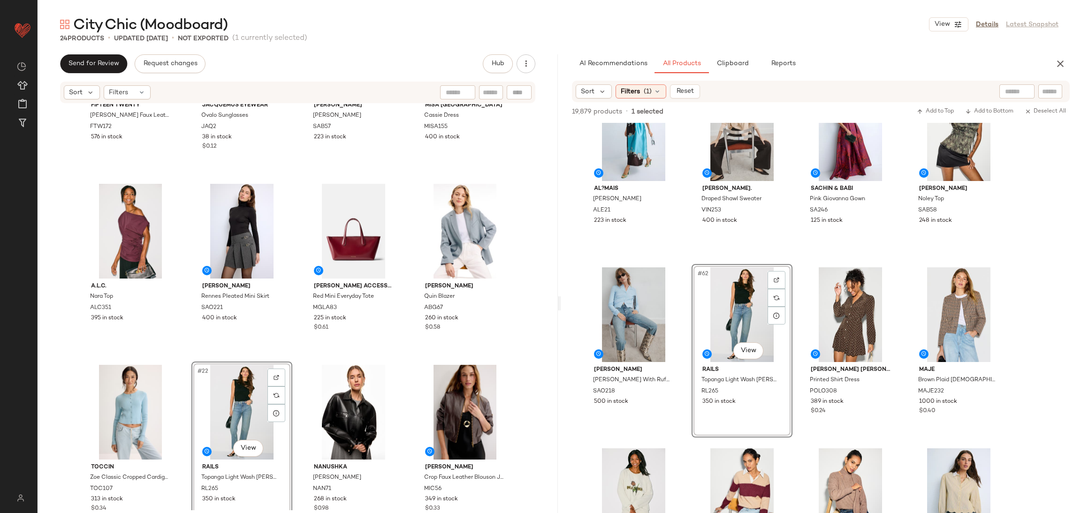
click at [291, 355] on div "Fifteen Twenty Regan Faux Leather Blazer FTW172 576 in stock Jacquemus Eyewear …" at bounding box center [298, 307] width 520 height 406
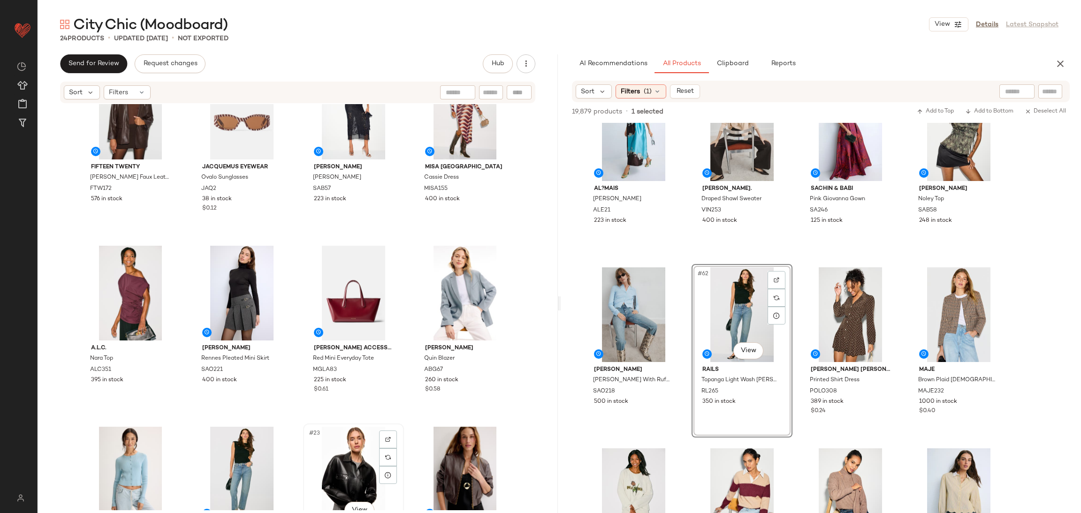
scroll to position [633, 0]
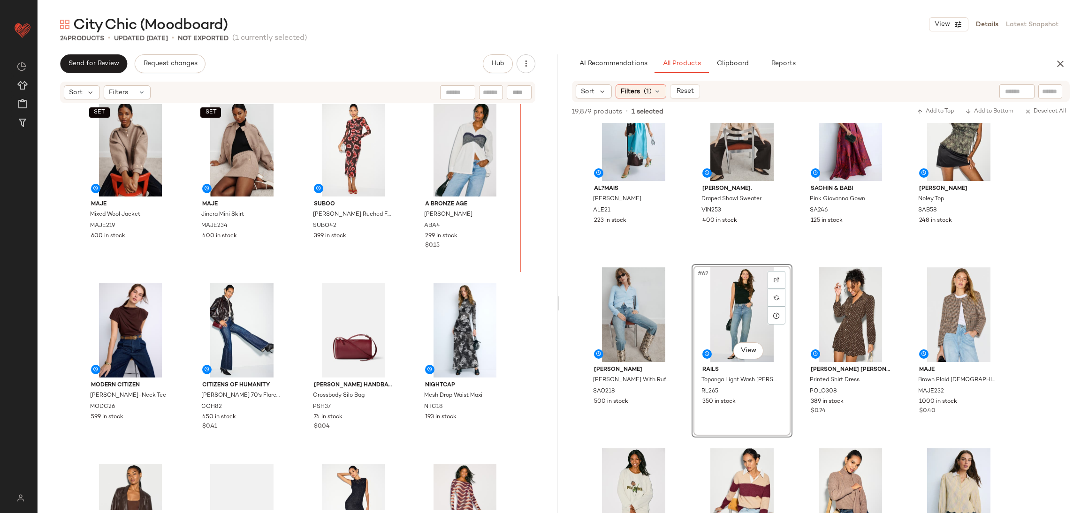
scroll to position [154, 0]
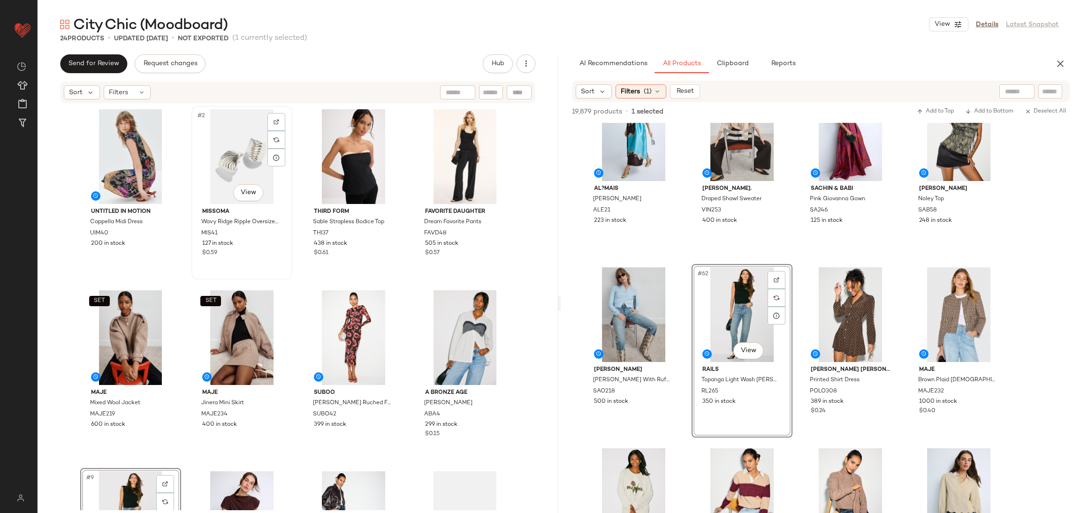
click at [242, 155] on div "#2 View" at bounding box center [242, 156] width 94 height 95
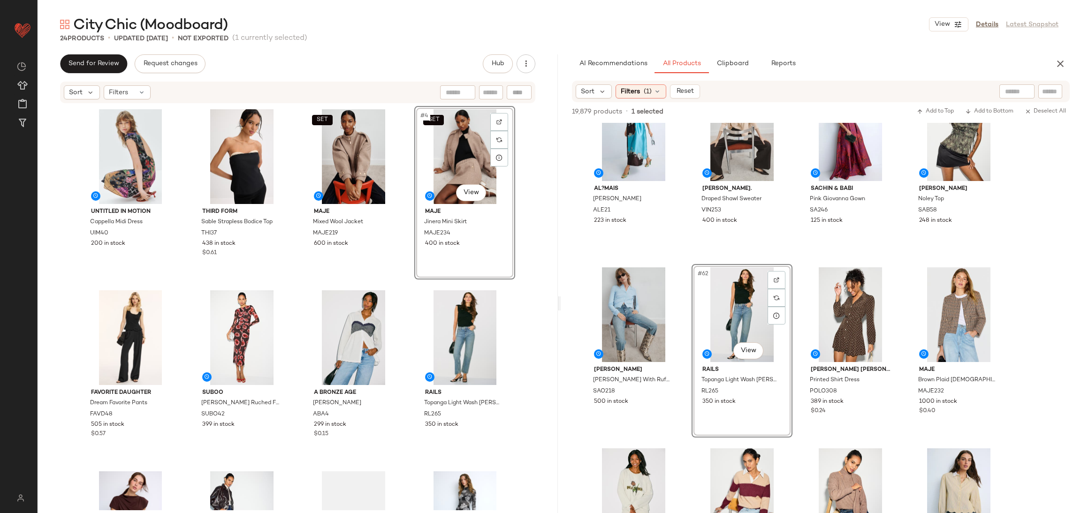
click at [404, 284] on div "Untitled in Motion Cappella Midi Dress UIM40 200 in stock THIRD FORM Sable Stra…" at bounding box center [297, 308] width 435 height 404
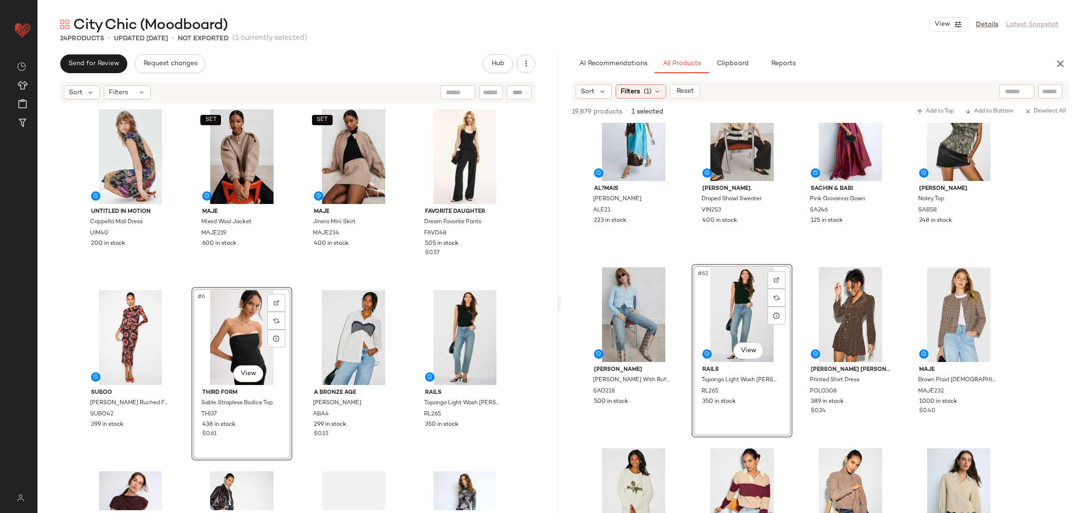
click at [299, 279] on div "Untitled in Motion Cappella Midi Dress UIM40 200 in stock SET Maje Mixed Wool J…" at bounding box center [297, 308] width 435 height 404
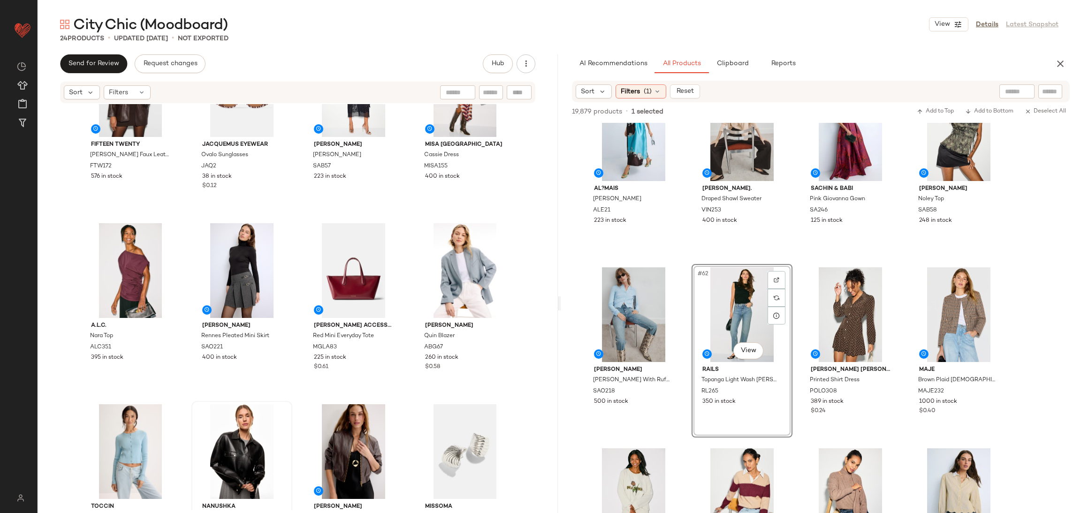
scroll to position [620, 0]
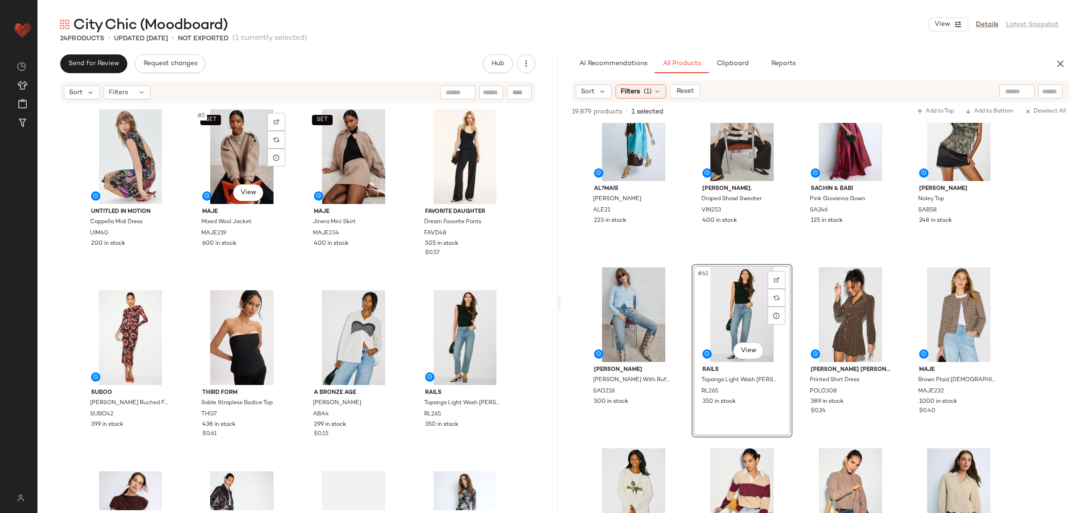
scroll to position [0, 0]
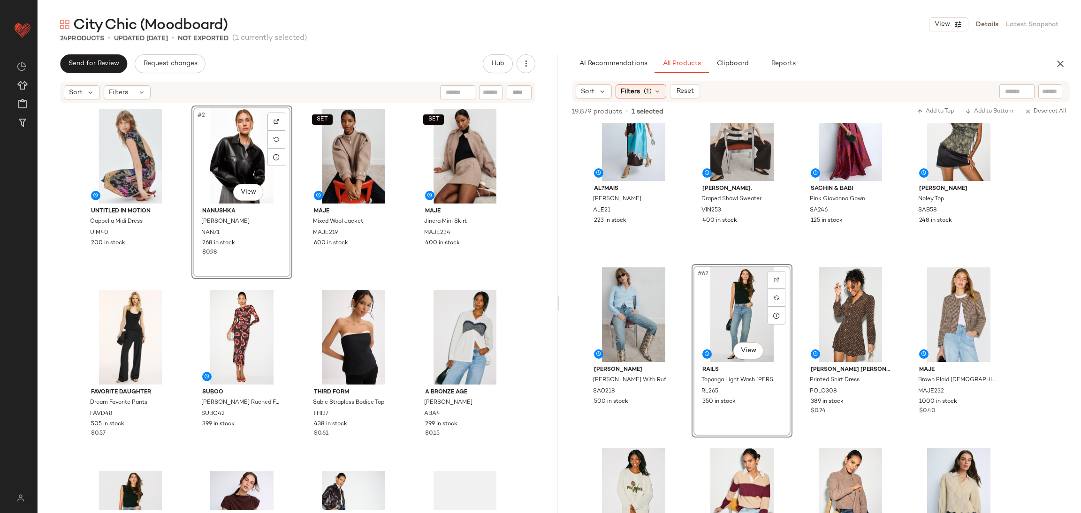
click at [295, 285] on div "Untitled in Motion Cappella Midi Dress UIM40 200 in stock #2 View Nanushka Kass…" at bounding box center [297, 308] width 435 height 404
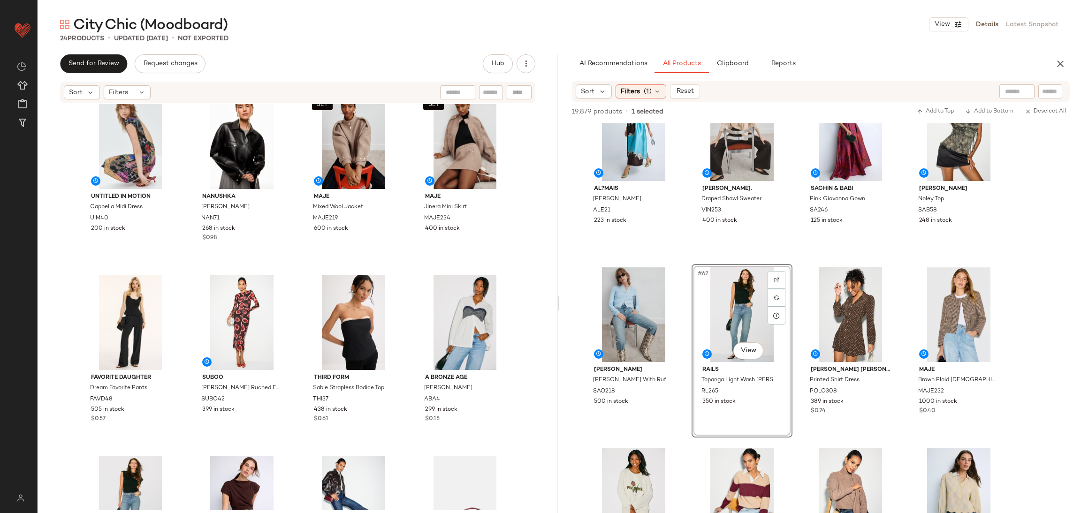
scroll to position [22, 0]
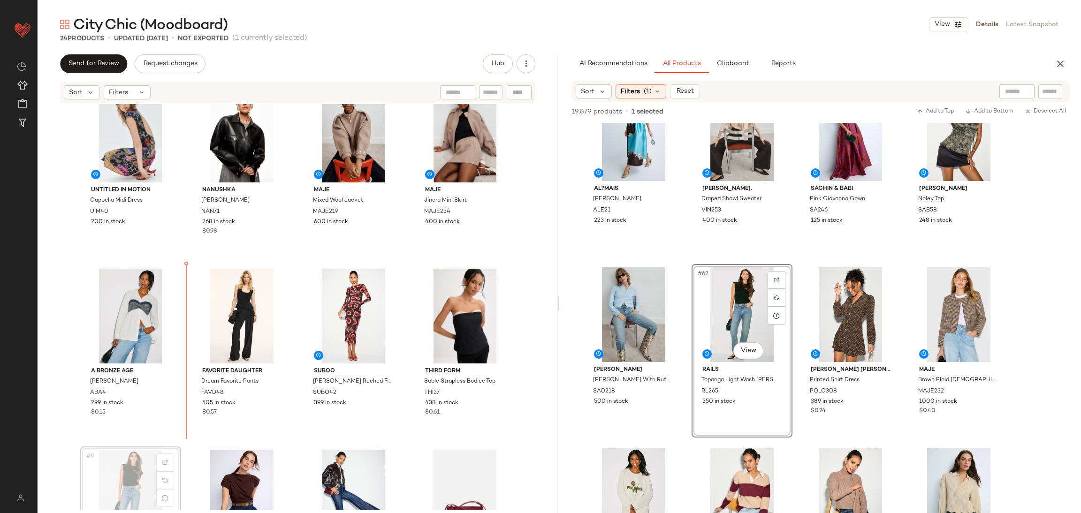
scroll to position [24, 0]
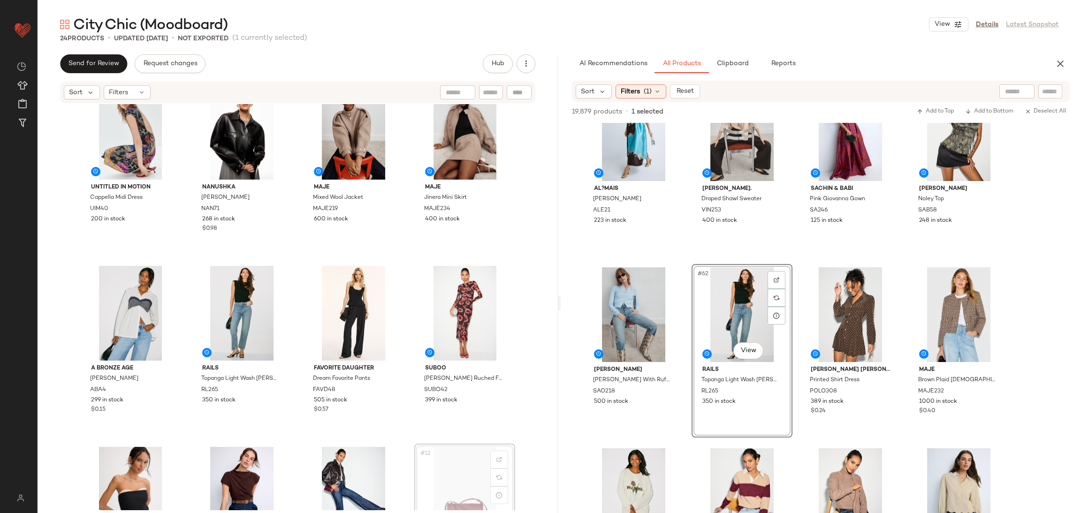
scroll to position [30, 0]
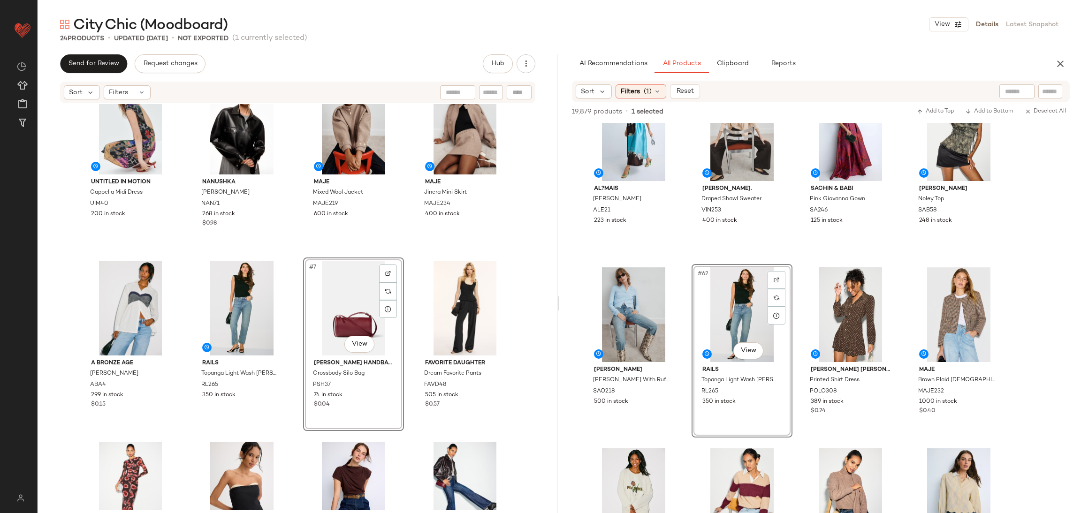
click at [299, 249] on div "Untitled in Motion Cappella Midi Dress UIM40 200 in stock Nanushka Kassie Jacke…" at bounding box center [297, 278] width 435 height 404
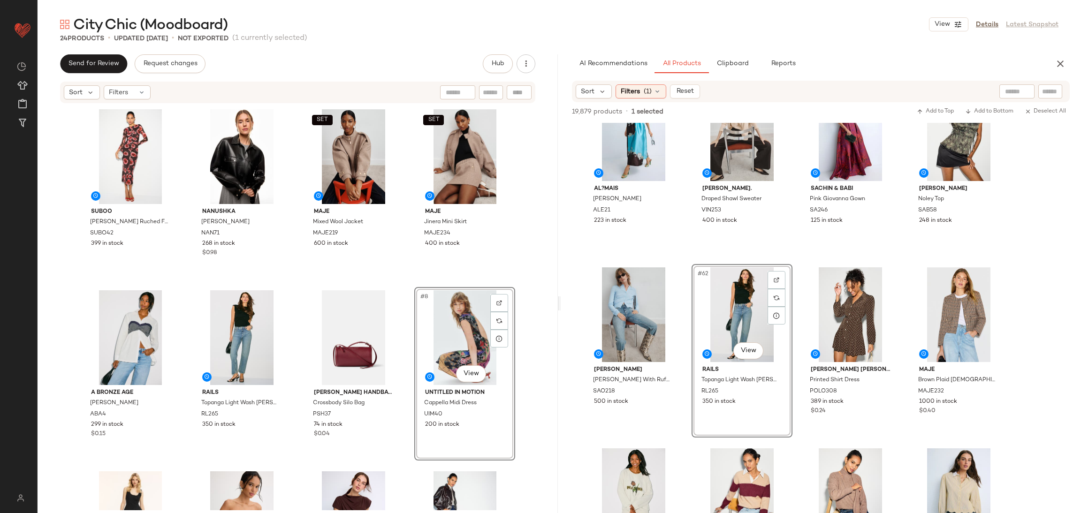
click at [401, 283] on div "Suboo Frida Ruched Front Midi Dress SUBO42 399 in stock Nanushka Kassie Jacket …" at bounding box center [297, 308] width 435 height 404
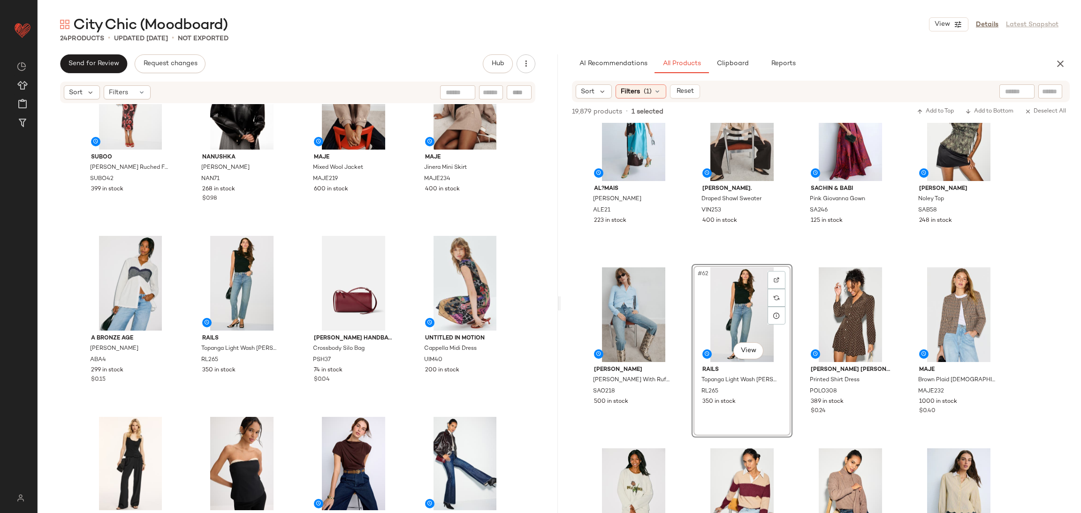
scroll to position [148, 0]
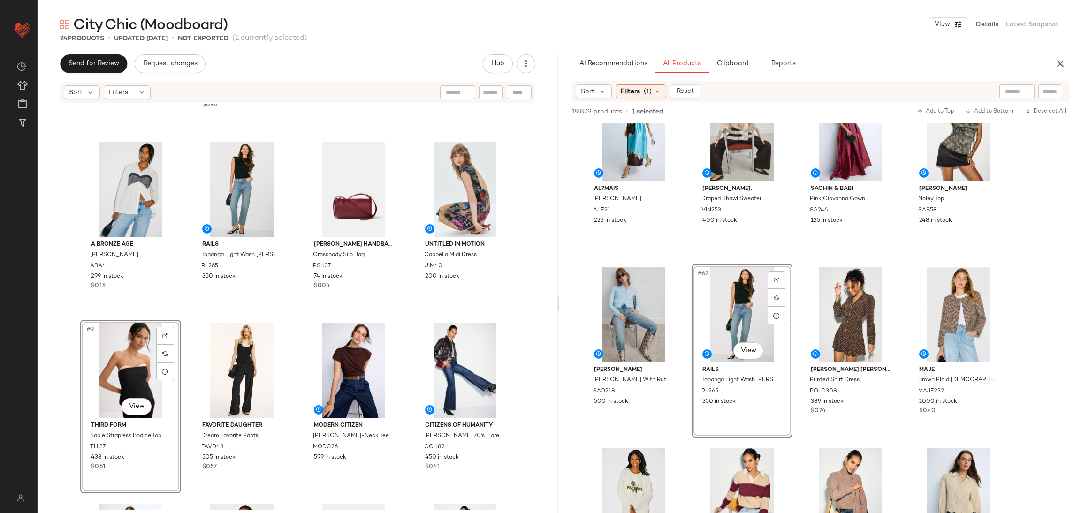
click at [186, 314] on div "Suboo Frida Ruched Front Midi Dress SUBO42 399 in stock Nanushka Kassie Jacket …" at bounding box center [297, 160] width 435 height 404
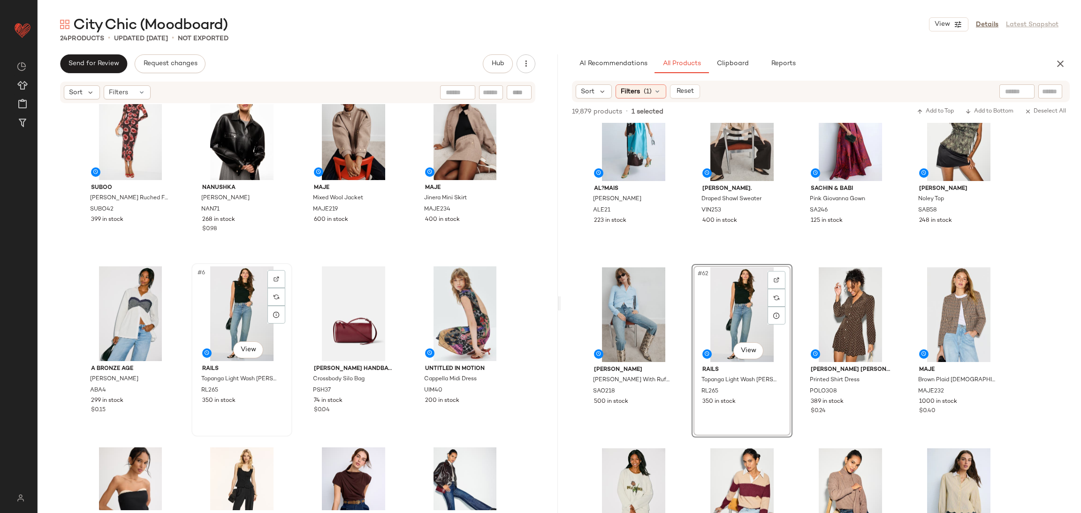
scroll to position [39, 0]
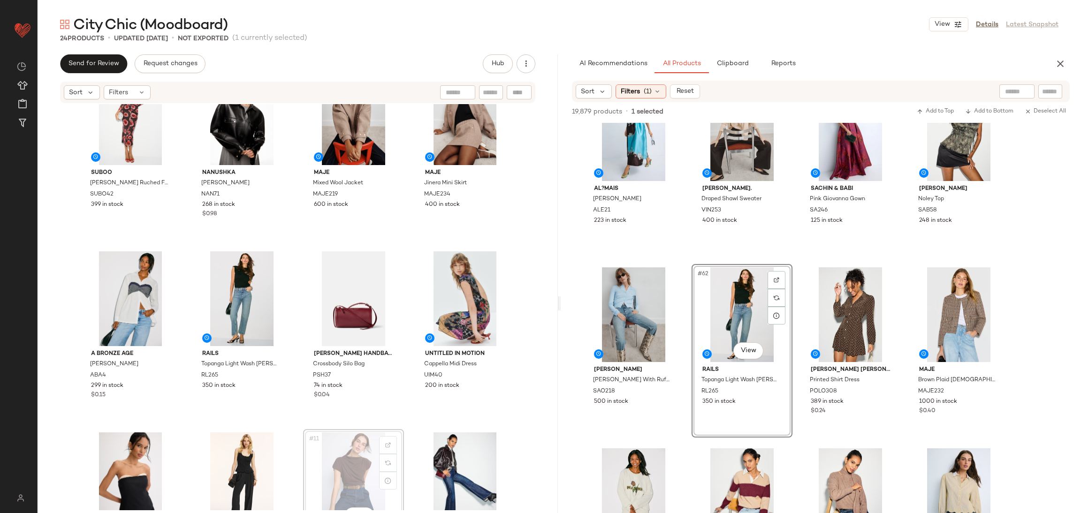
scroll to position [41, 0]
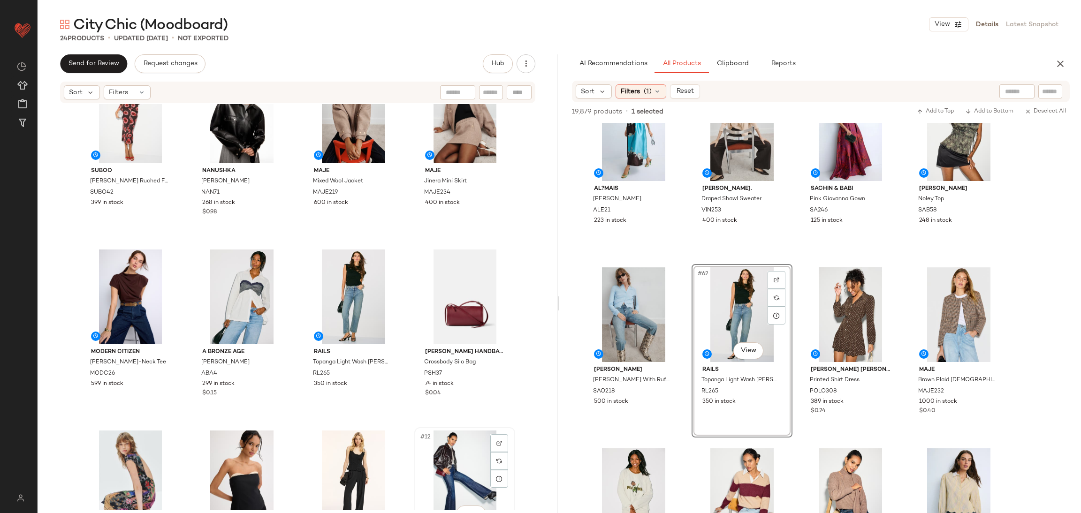
scroll to position [42, 0]
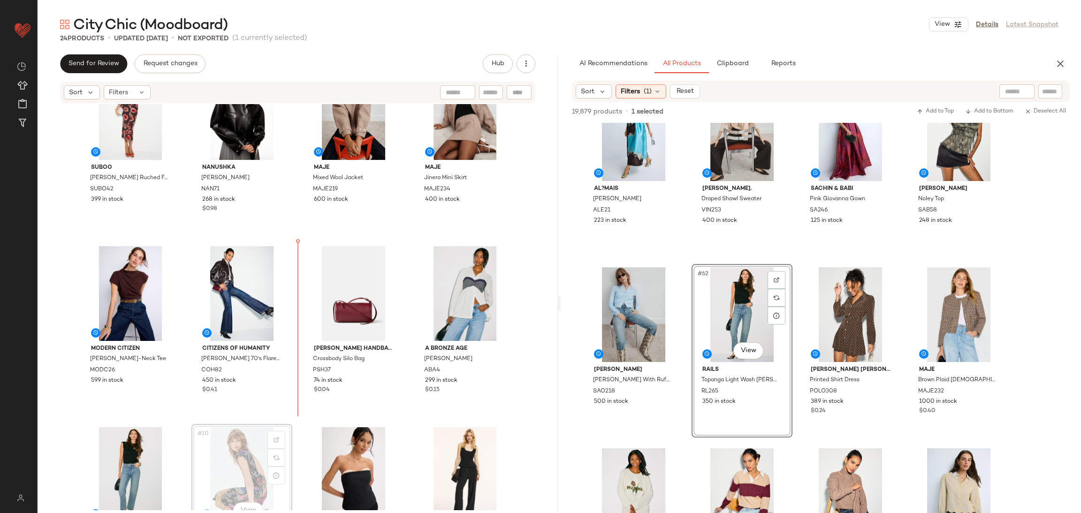
scroll to position [45, 0]
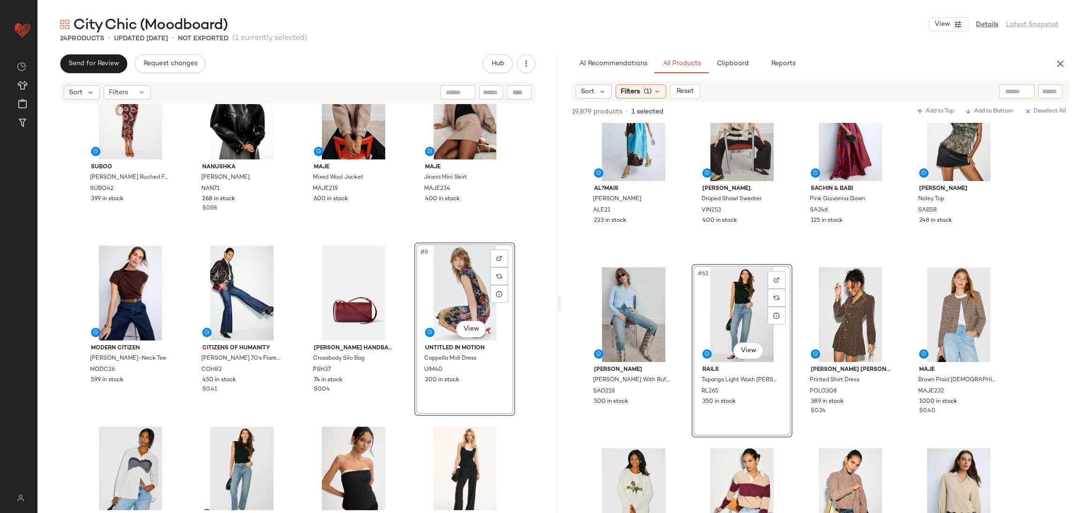
click at [410, 232] on div "Suboo Frida Ruched Front Midi Dress SUBO42 399 in stock Nanushka Kassie Jacket …" at bounding box center [297, 263] width 435 height 404
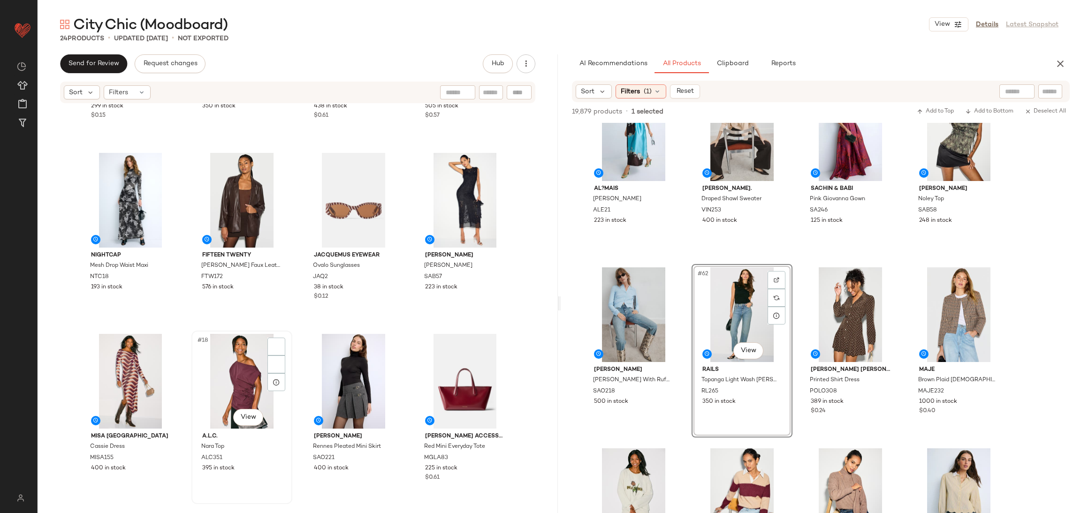
scroll to position [500, 0]
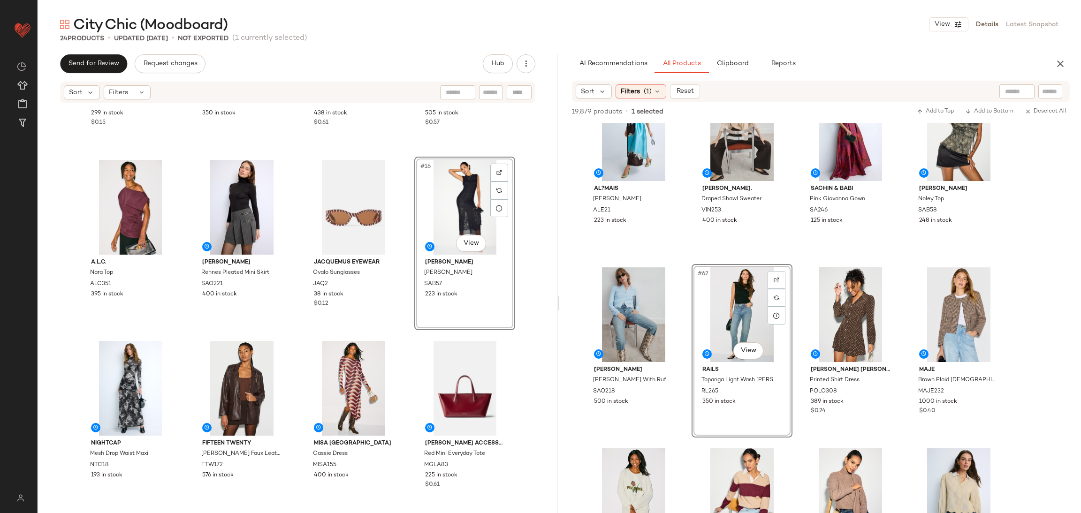
click at [403, 338] on div "A Bronze Age Patti Top ABA4 299 in stock $0.15 Rails Topanga Light Wash Jean RL…" at bounding box center [298, 307] width 520 height 406
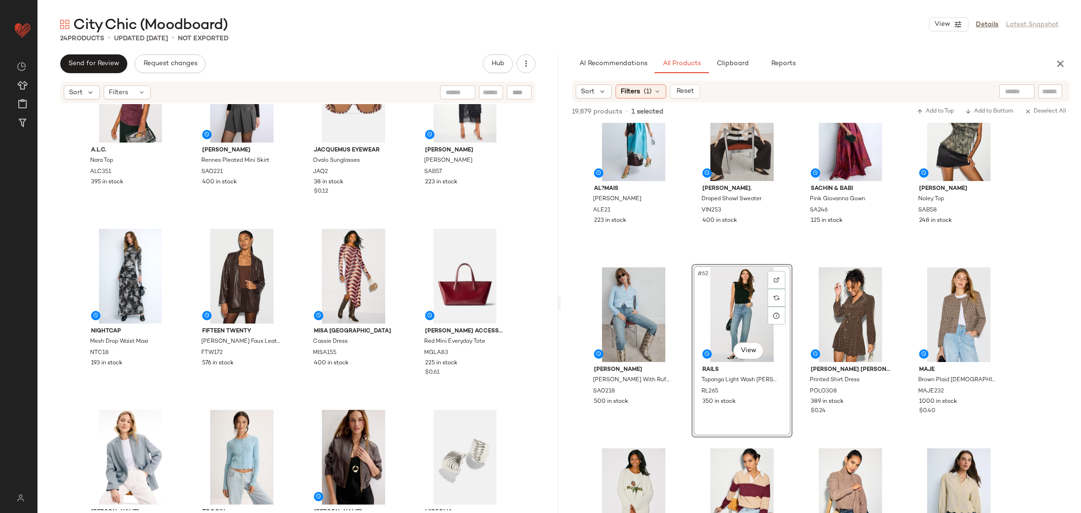
scroll to position [599, 0]
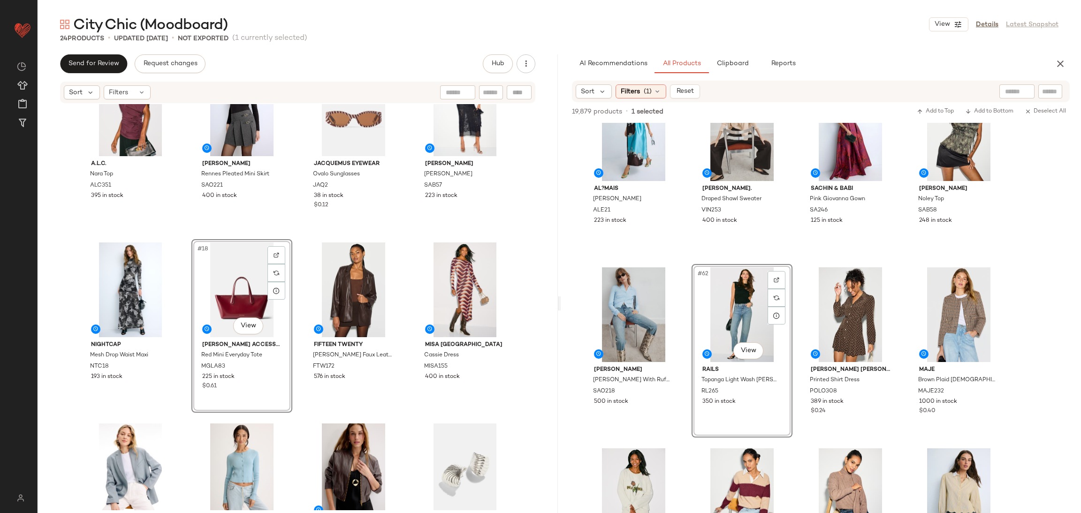
click at [294, 236] on div "A.L.C. Nara Top ALC351 395 in stock Sandro Rennes Pleated Mini Skirt SAO221 400…" at bounding box center [298, 307] width 520 height 406
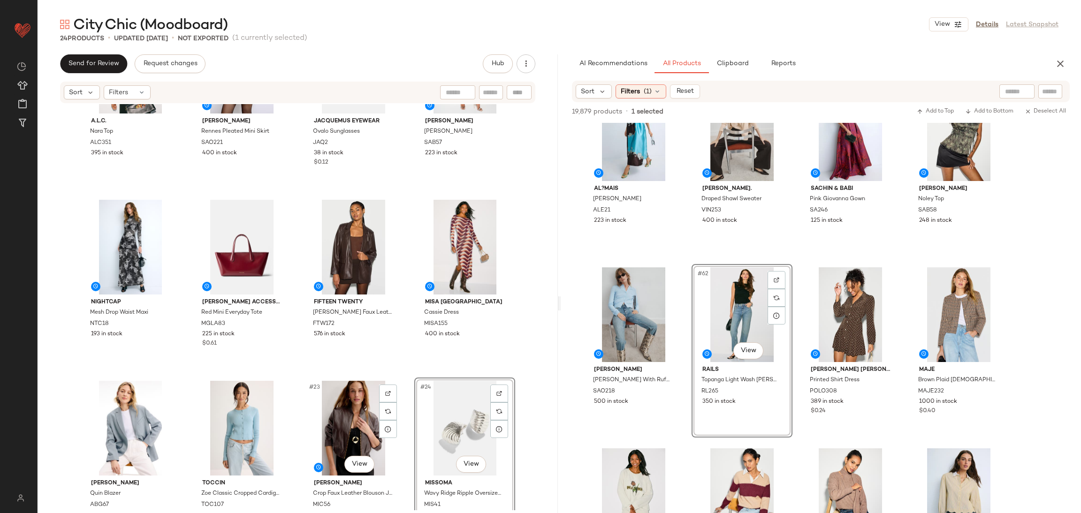
scroll to position [648, 0]
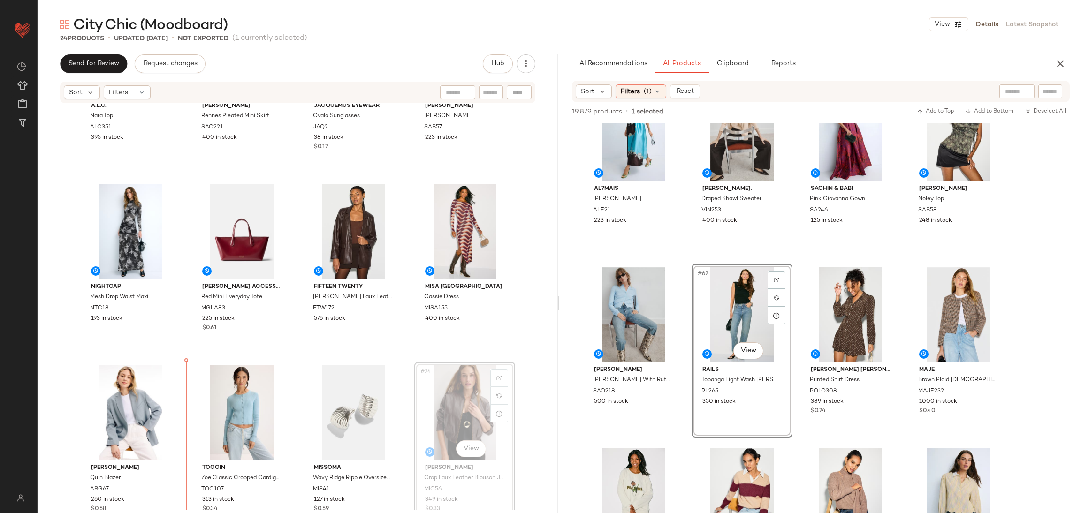
scroll to position [657, 0]
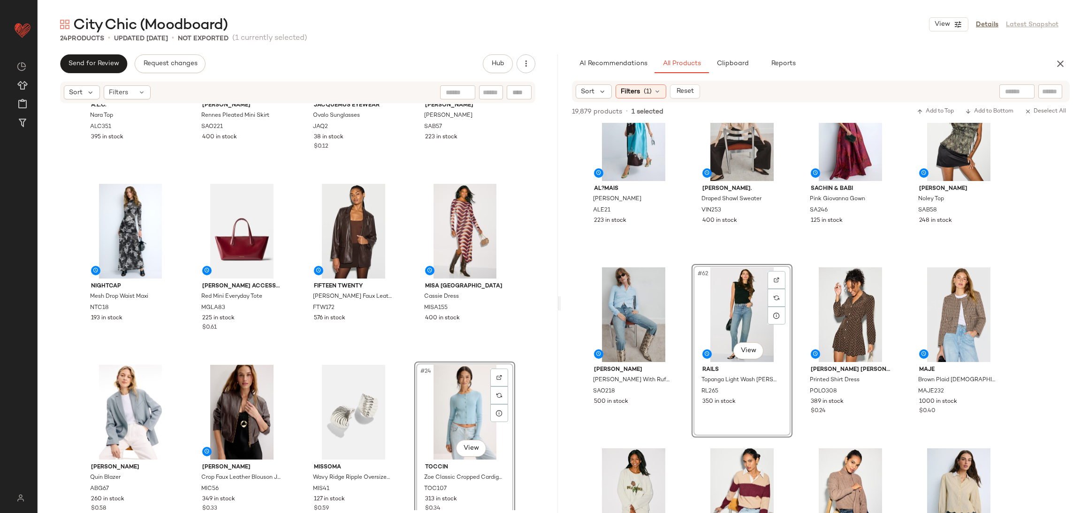
click at [398, 358] on div "A.L.C. Nara Top ALC351 395 in stock Sandro Rennes Pleated Mini Skirt SAO221 400…" at bounding box center [298, 307] width 520 height 406
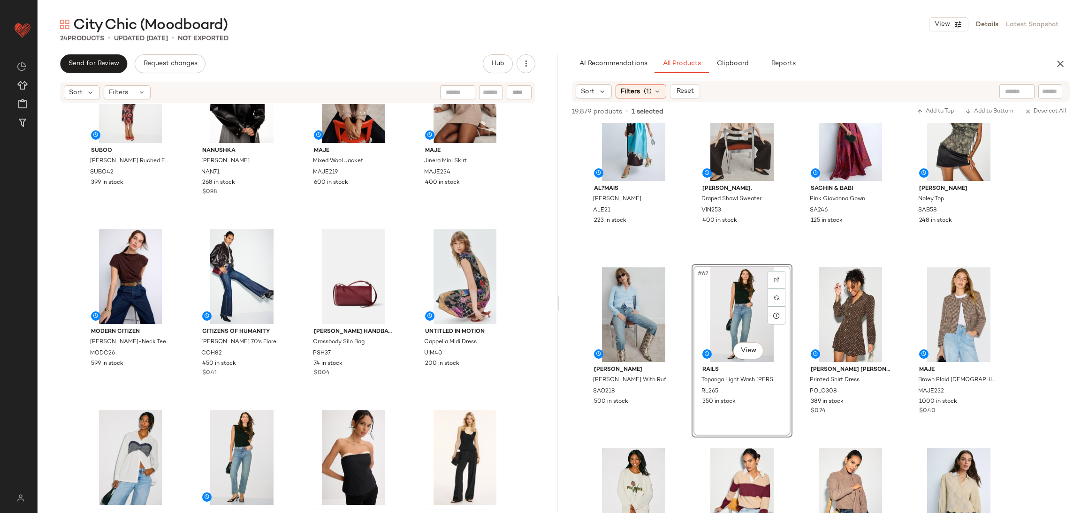
scroll to position [61, 0]
click at [900, 58] on button "button" at bounding box center [1060, 63] width 19 height 19
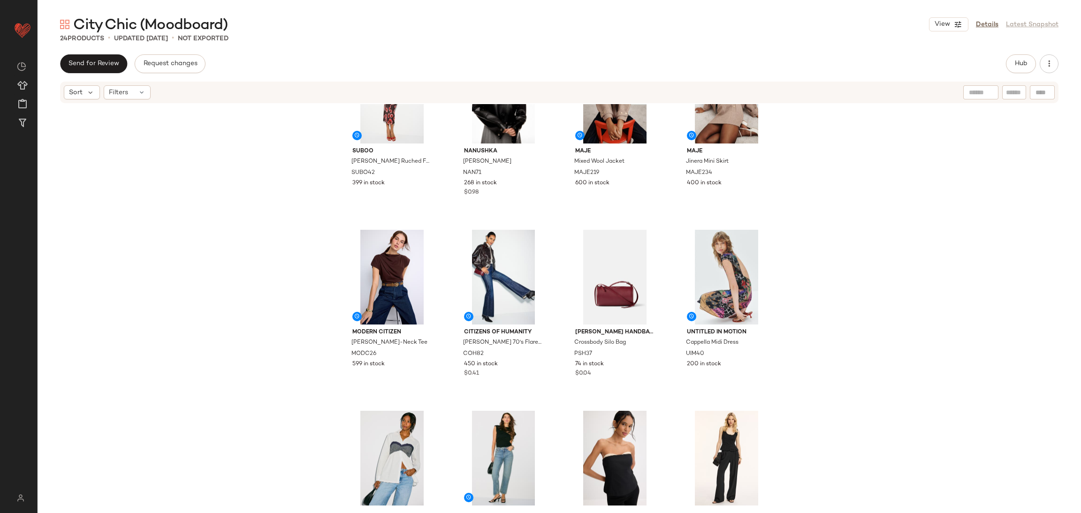
click at [900, 64] on div "Send for Review Request changes Hub" at bounding box center [559, 63] width 1043 height 19
click at [900, 60] on icon "button" at bounding box center [1048, 63] width 9 height 9
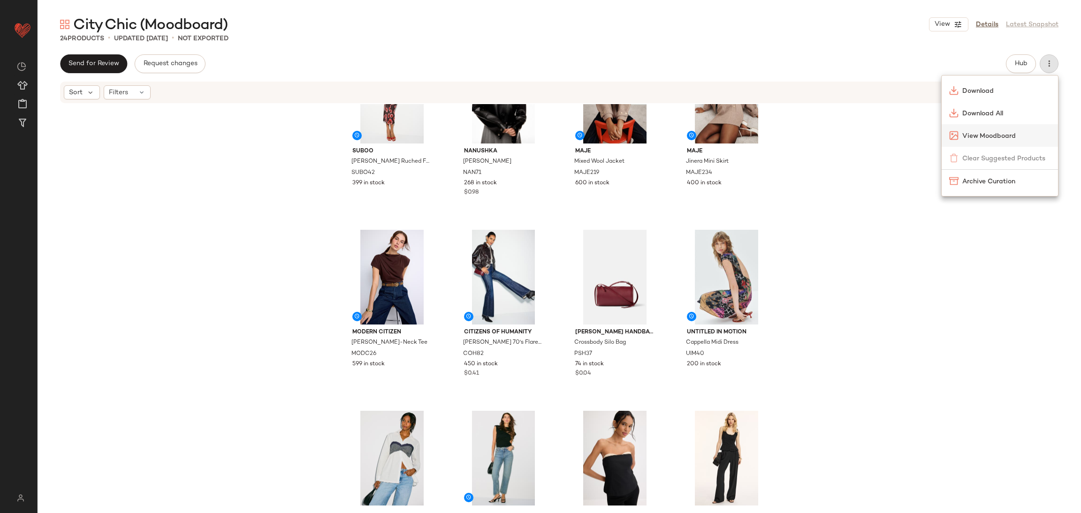
click at [900, 136] on span "View Moodboard" at bounding box center [1006, 136] width 88 height 10
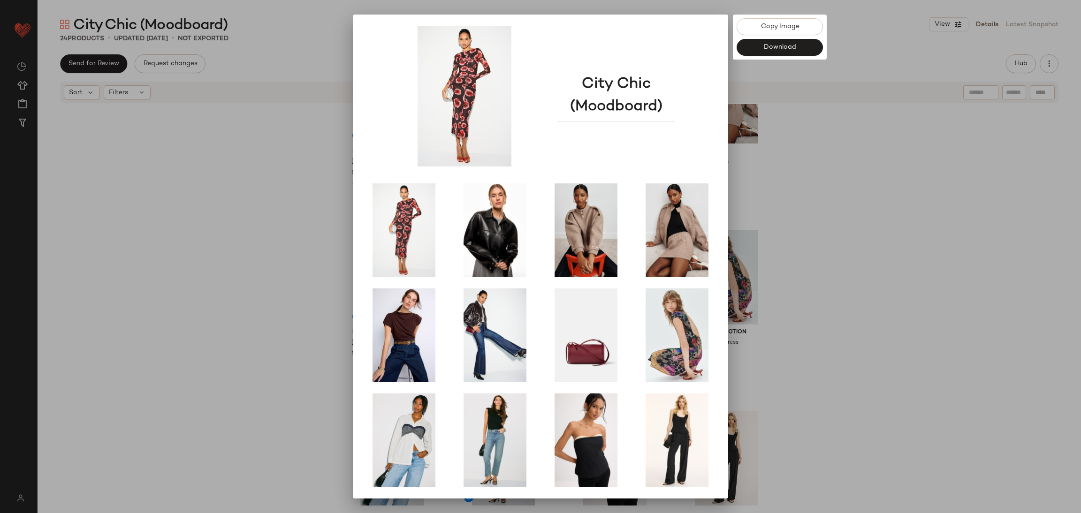
click at [855, 285] on div at bounding box center [540, 256] width 1081 height 513
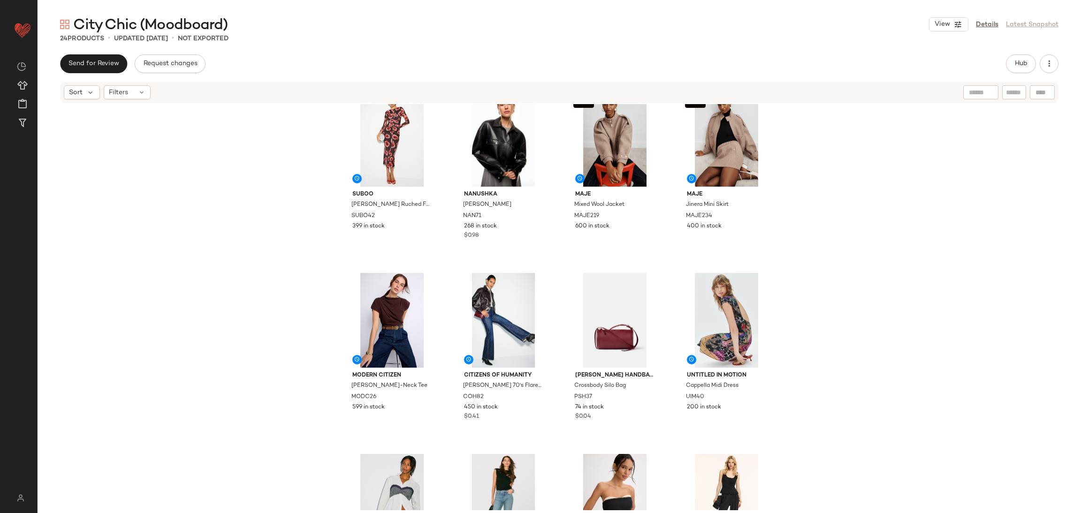
scroll to position [21, 0]
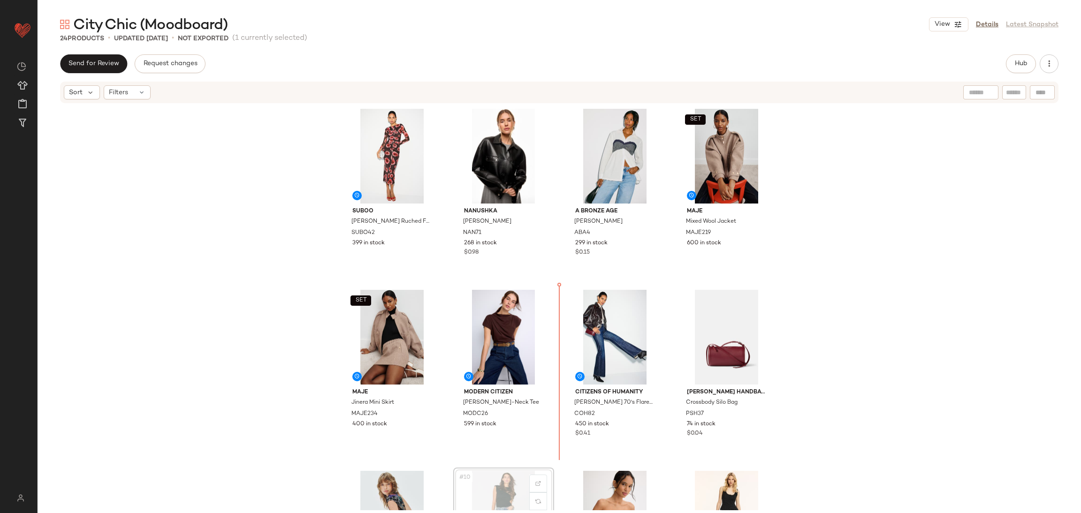
scroll to position [4, 0]
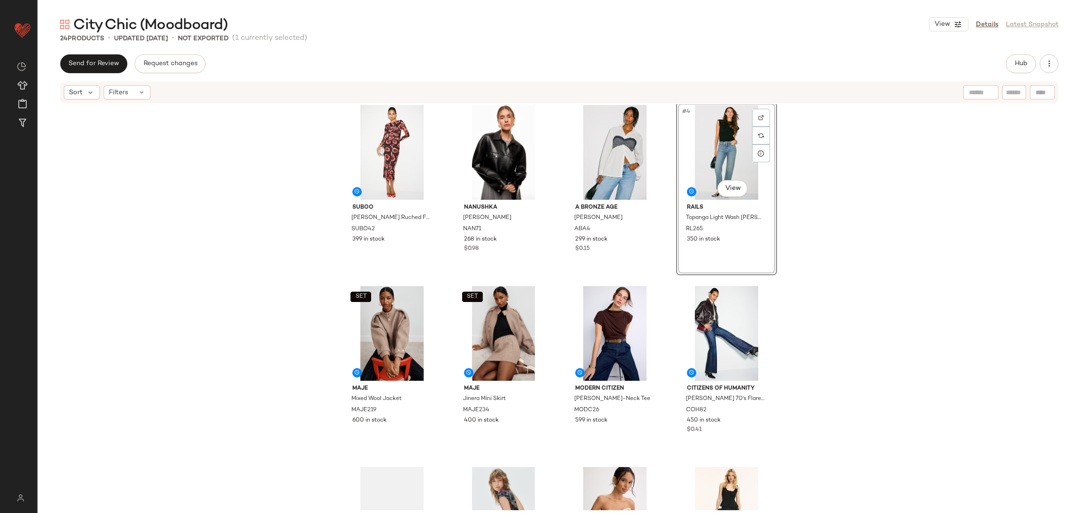
click at [660, 275] on div "Suboo Frida Ruched Front Midi Dress SUBO42 399 in stock Nanushka Kassie Jacket …" at bounding box center [558, 304] width 435 height 404
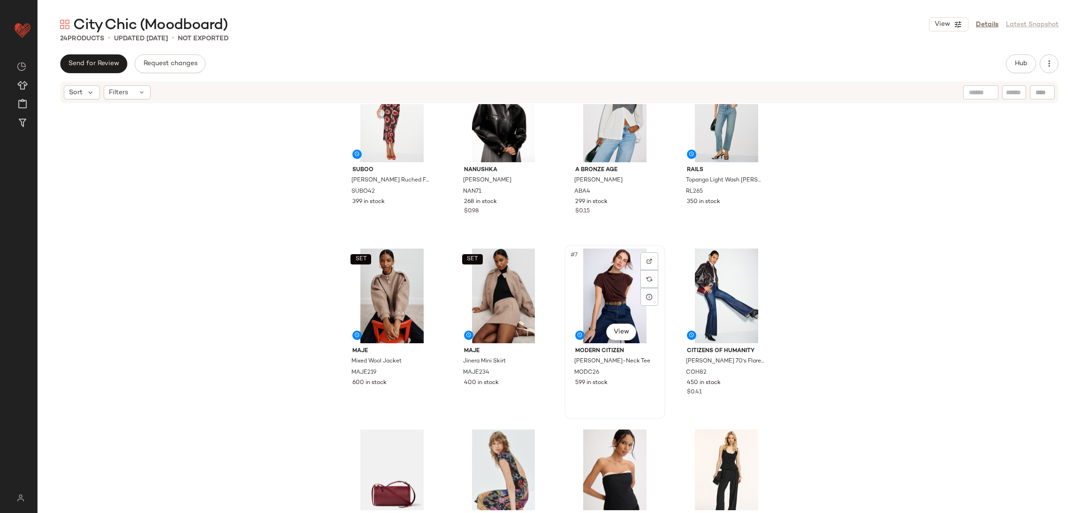
scroll to position [43, 0]
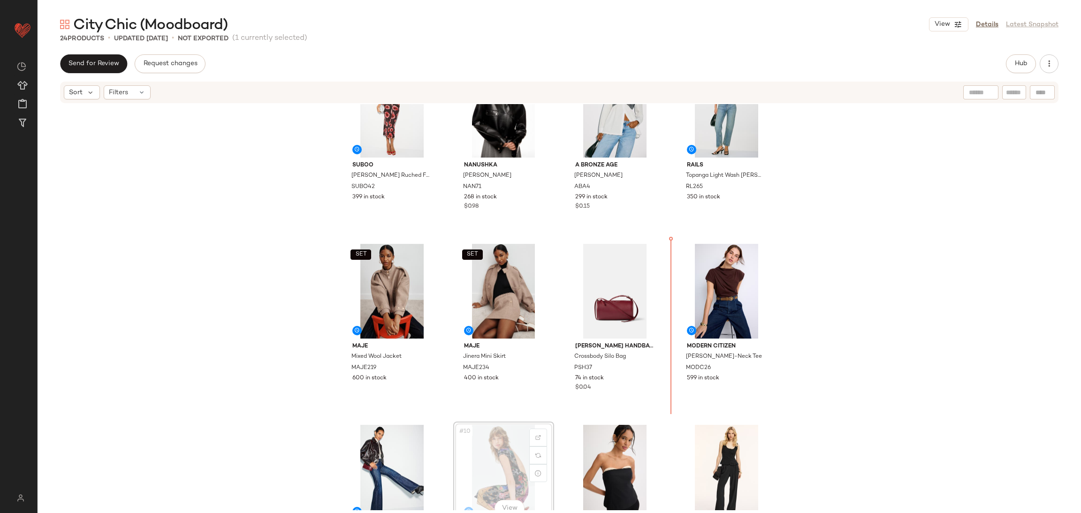
scroll to position [47, 0]
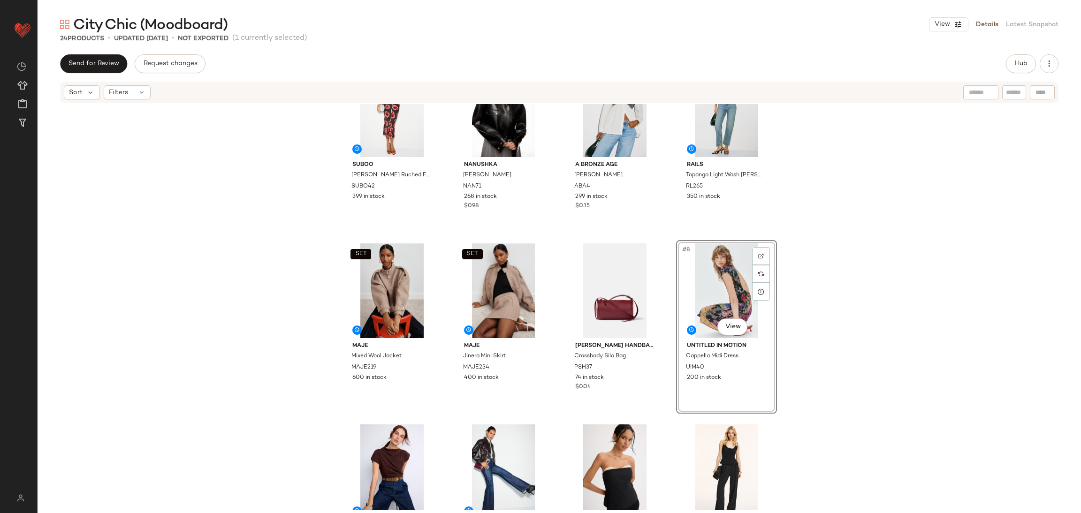
click at [828, 319] on div "Suboo Frida Ruched Front Midi Dress SUBO42 399 in stock Nanushka Kassie Jacket …" at bounding box center [559, 307] width 1043 height 406
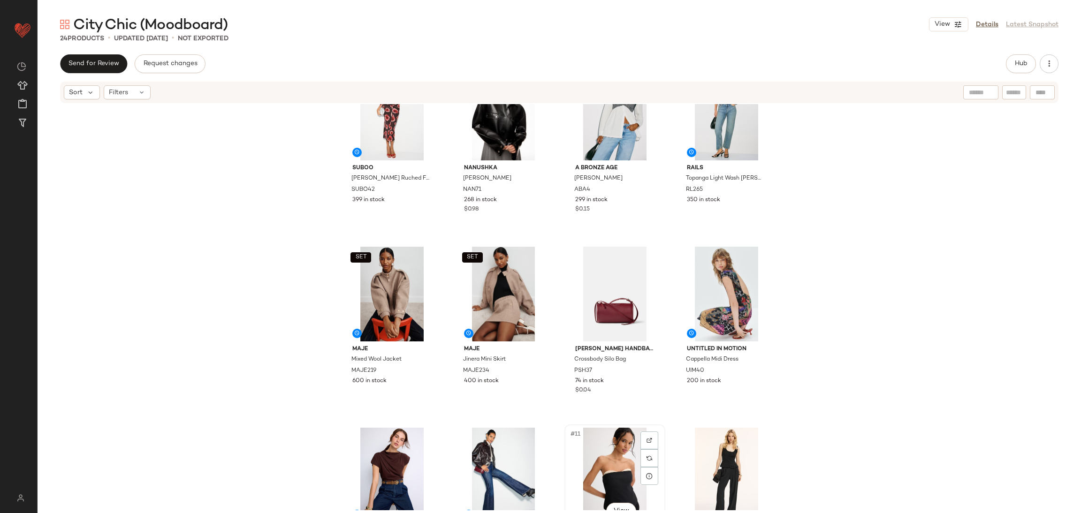
scroll to position [47, 0]
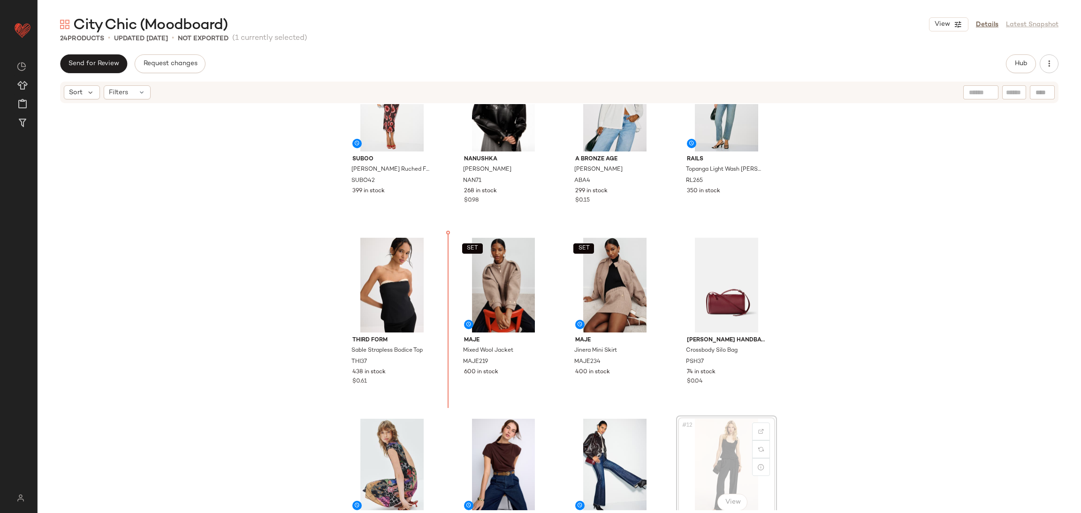
scroll to position [53, 0]
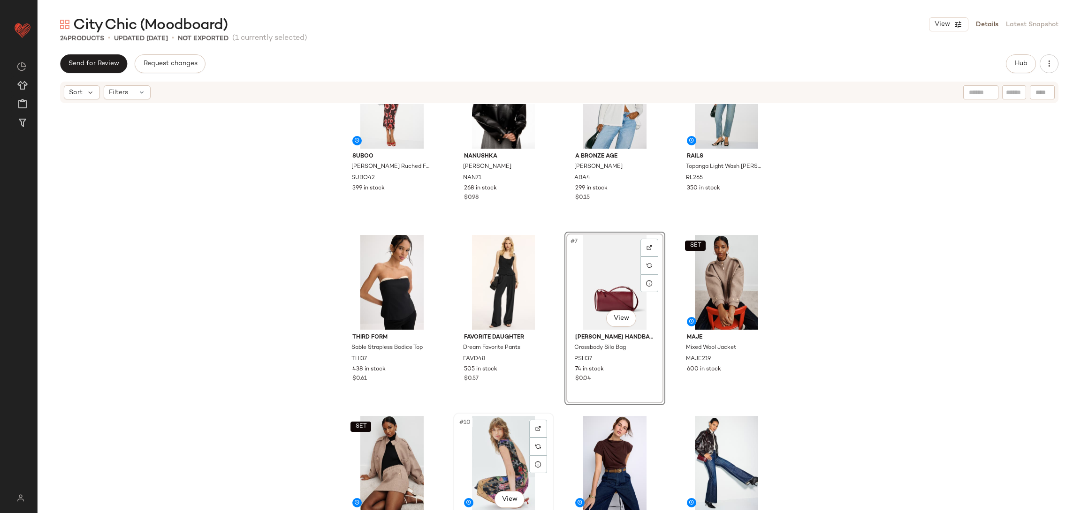
scroll to position [58, 0]
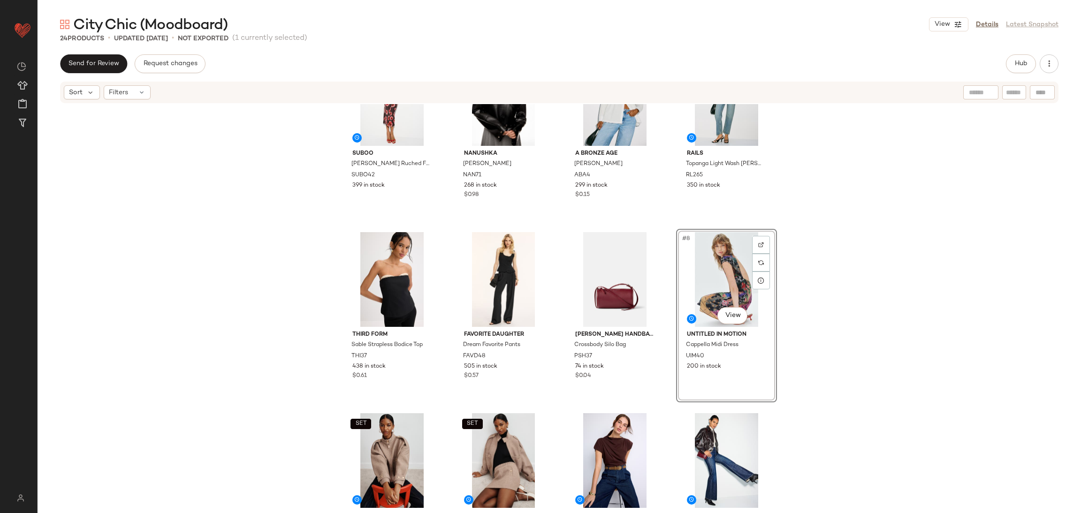
click at [813, 360] on div "Suboo Frida Ruched Front Midi Dress SUBO42 399 in stock Nanushka Kassie Jacket …" at bounding box center [559, 307] width 1043 height 406
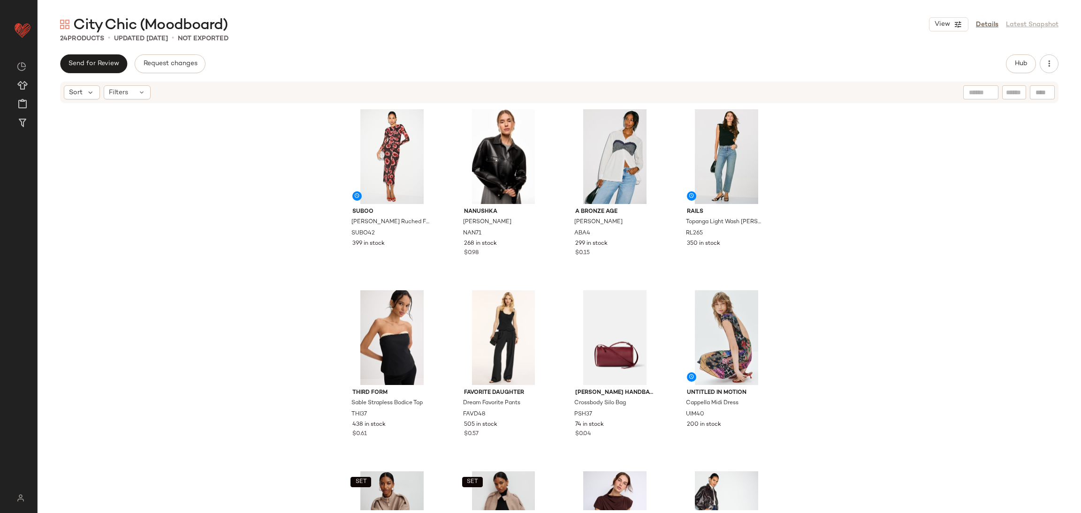
scroll to position [6, 0]
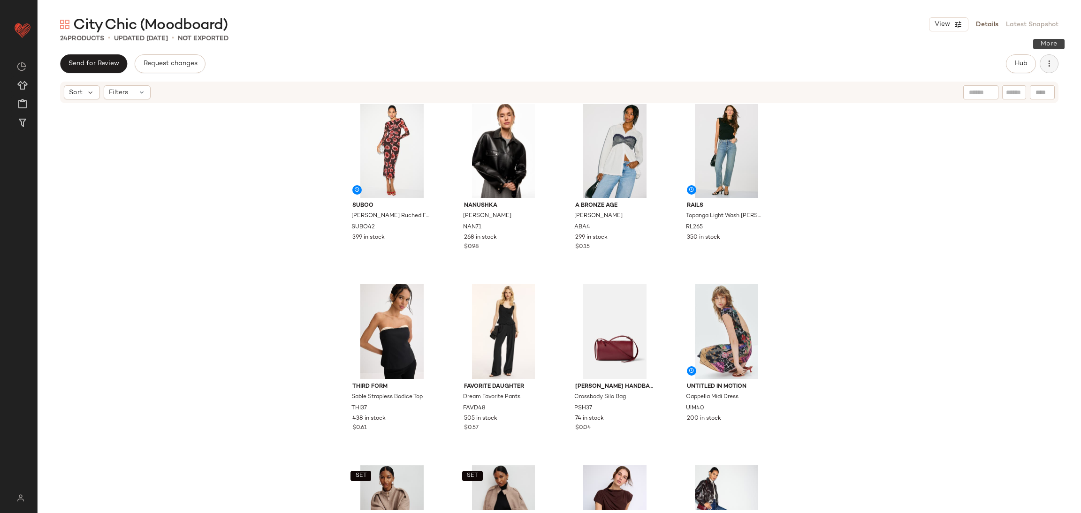
click at [900, 62] on button "button" at bounding box center [1048, 63] width 19 height 19
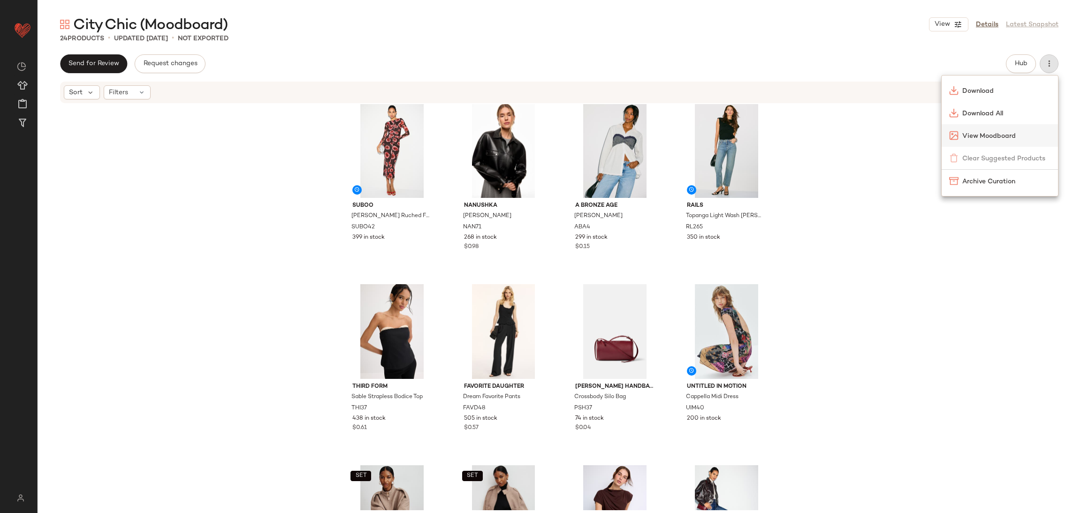
click at [900, 139] on span "View Moodboard" at bounding box center [1006, 136] width 88 height 10
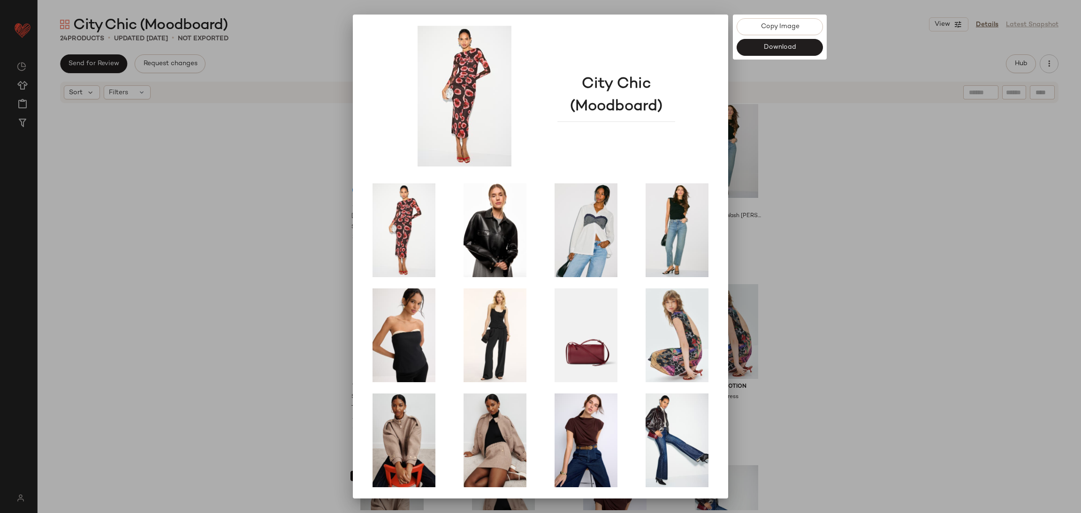
click at [900, 265] on div at bounding box center [540, 256] width 1081 height 513
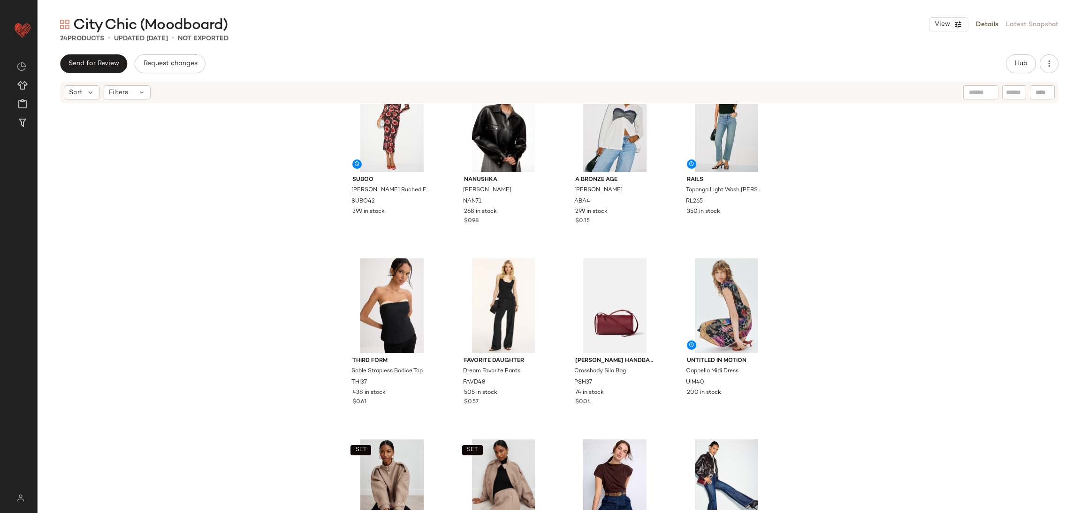
scroll to position [16, 0]
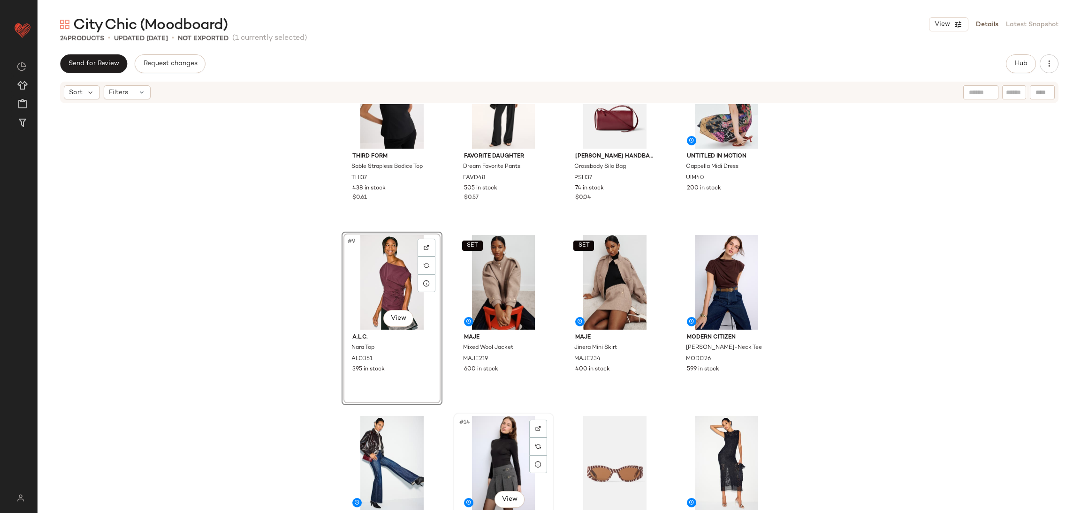
scroll to position [245, 0]
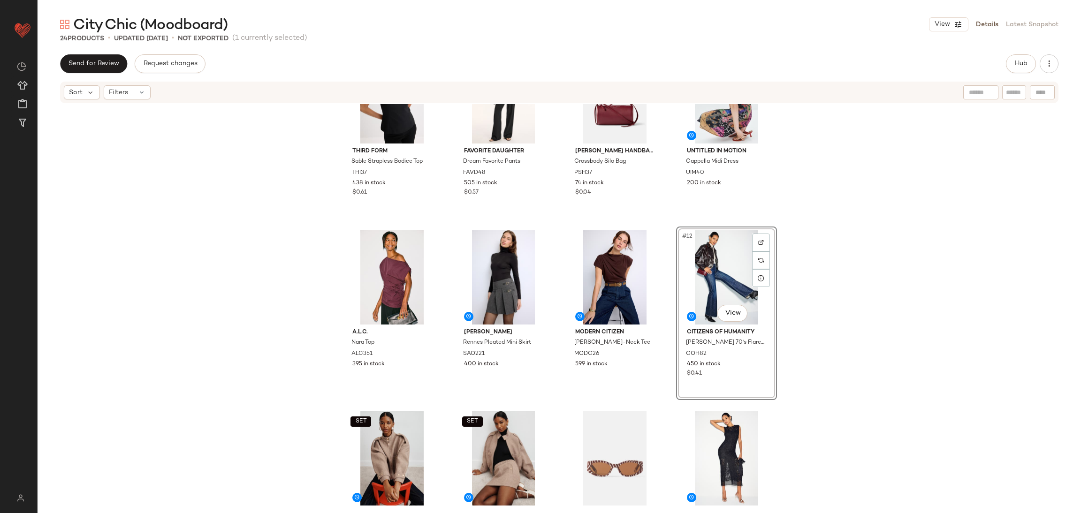
click at [790, 343] on div "THIRD FORM Sable Strapless Bodice Top THI37 438 in stock $0.61 Favorite Daughte…" at bounding box center [559, 307] width 1043 height 406
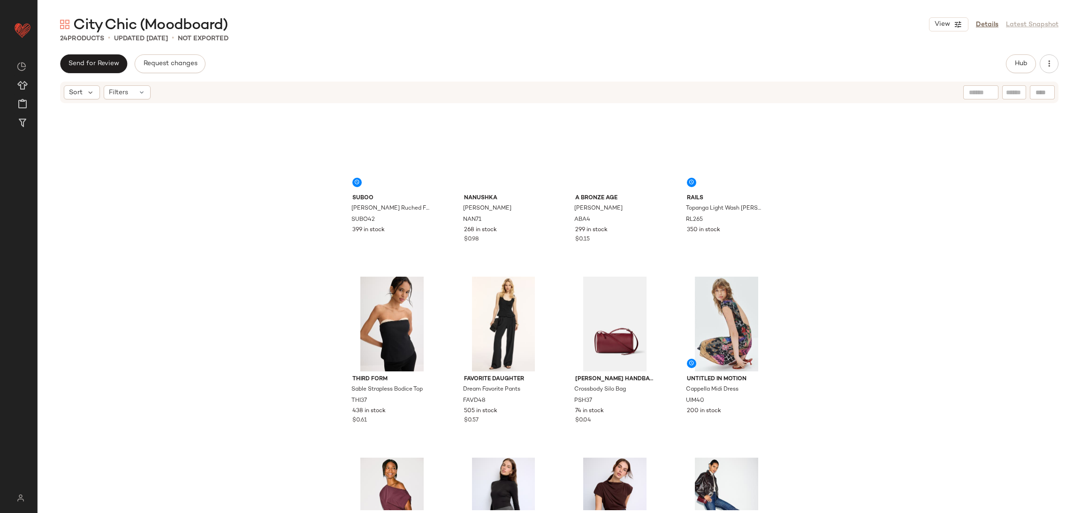
scroll to position [11, 0]
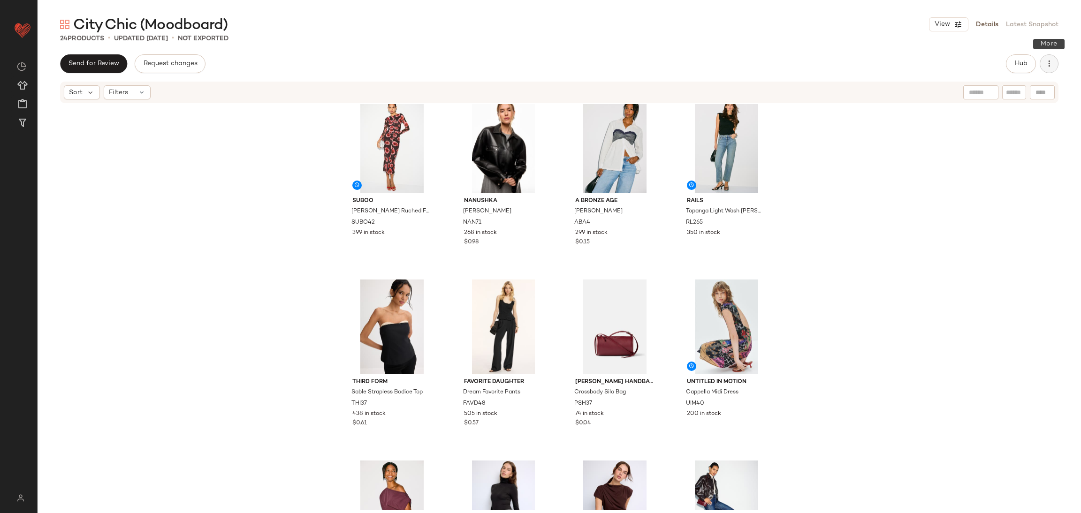
click at [900, 70] on button "button" at bounding box center [1048, 63] width 19 height 19
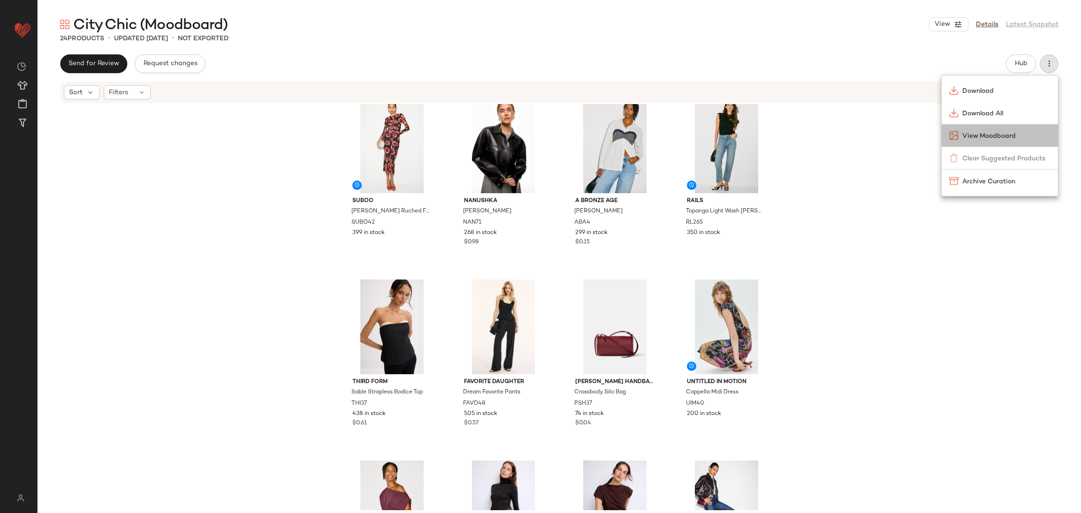
click at [900, 136] on span "View Moodboard" at bounding box center [1006, 136] width 88 height 10
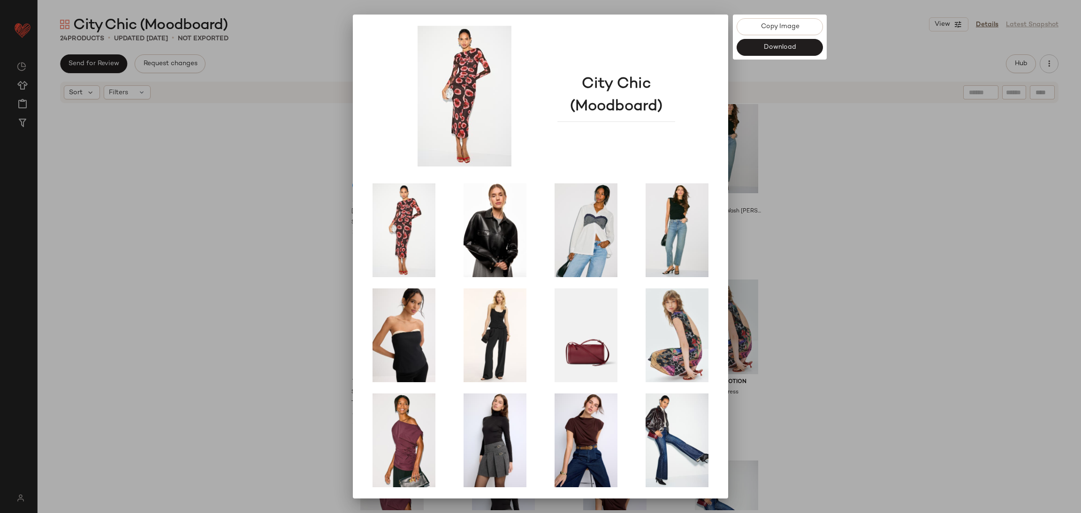
click at [877, 315] on div at bounding box center [540, 256] width 1081 height 513
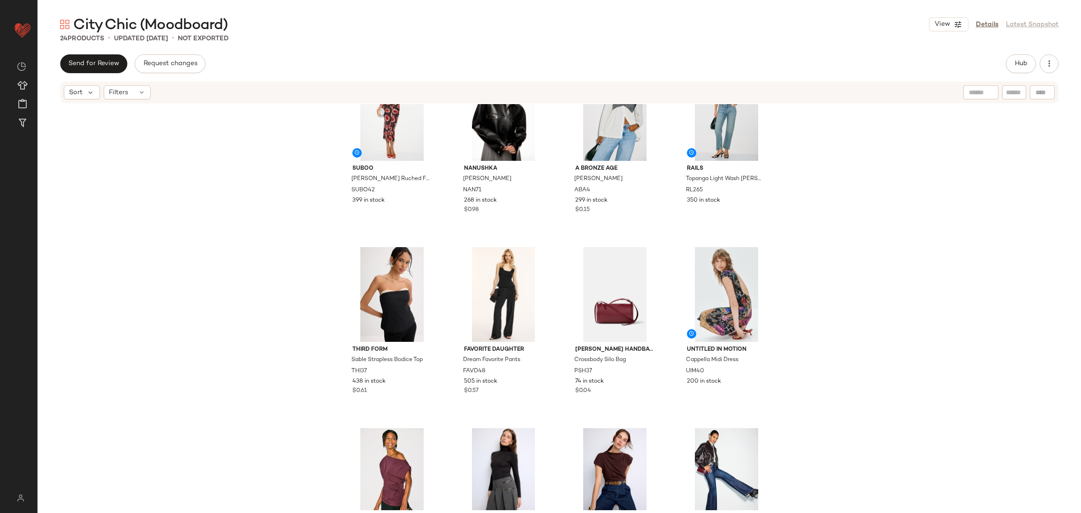
scroll to position [41, 0]
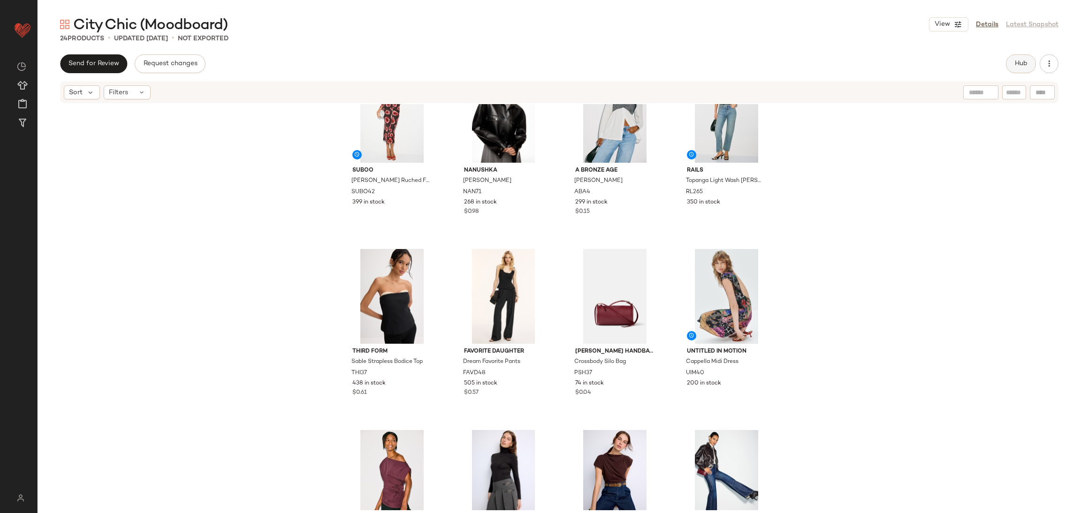
click at [900, 67] on span "Hub" at bounding box center [1020, 64] width 13 height 8
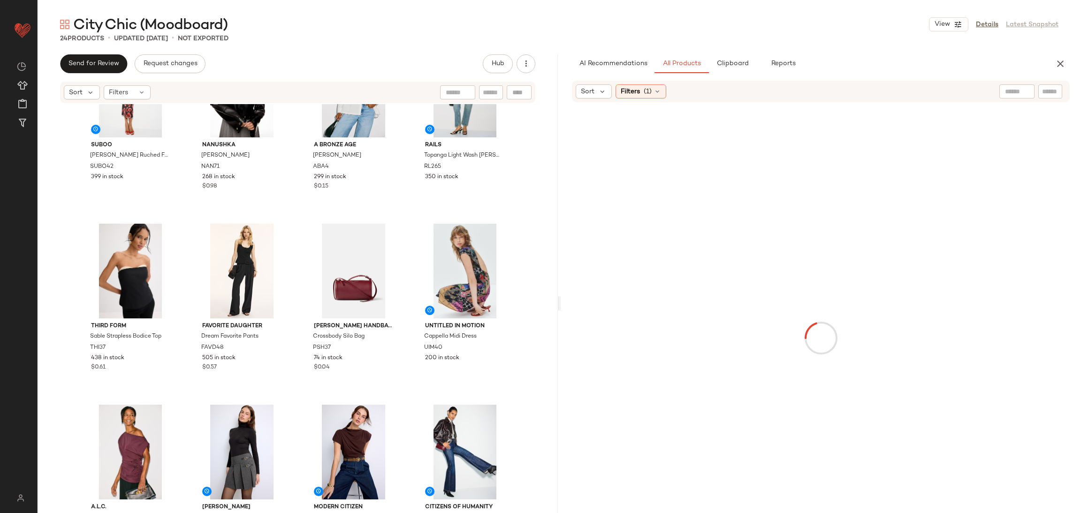
scroll to position [83, 0]
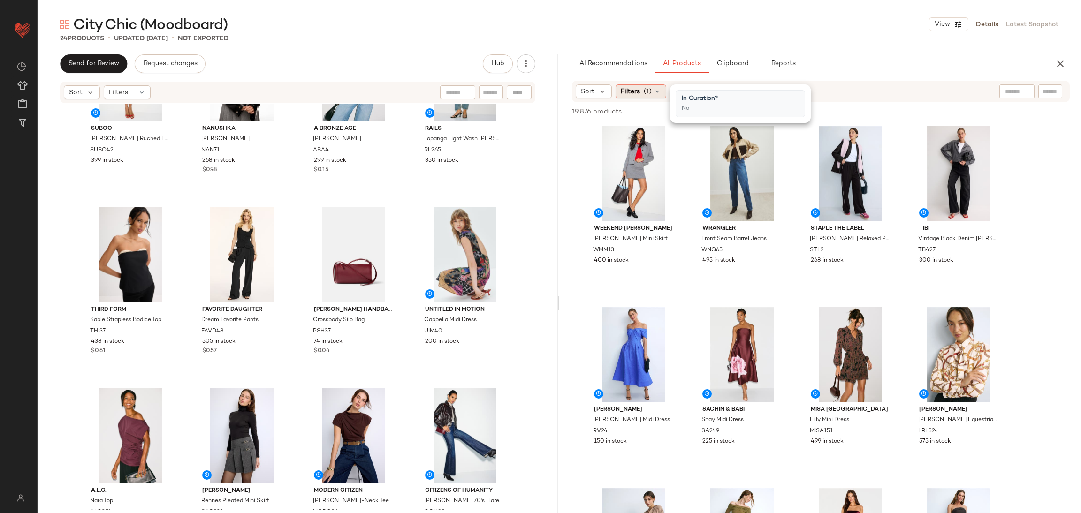
click at [646, 87] on span "(1)" at bounding box center [648, 92] width 8 height 10
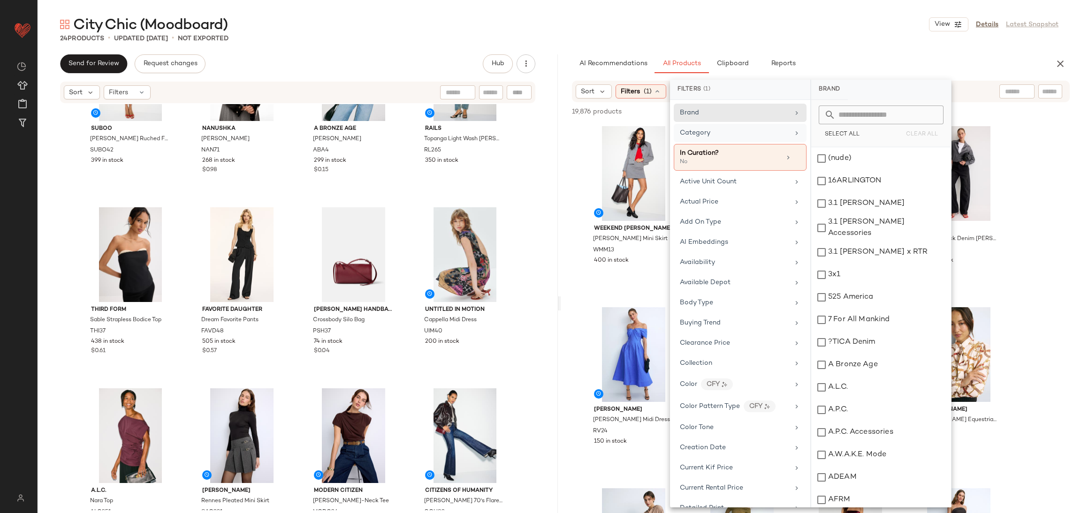
click at [722, 133] on div "Category" at bounding box center [734, 133] width 109 height 10
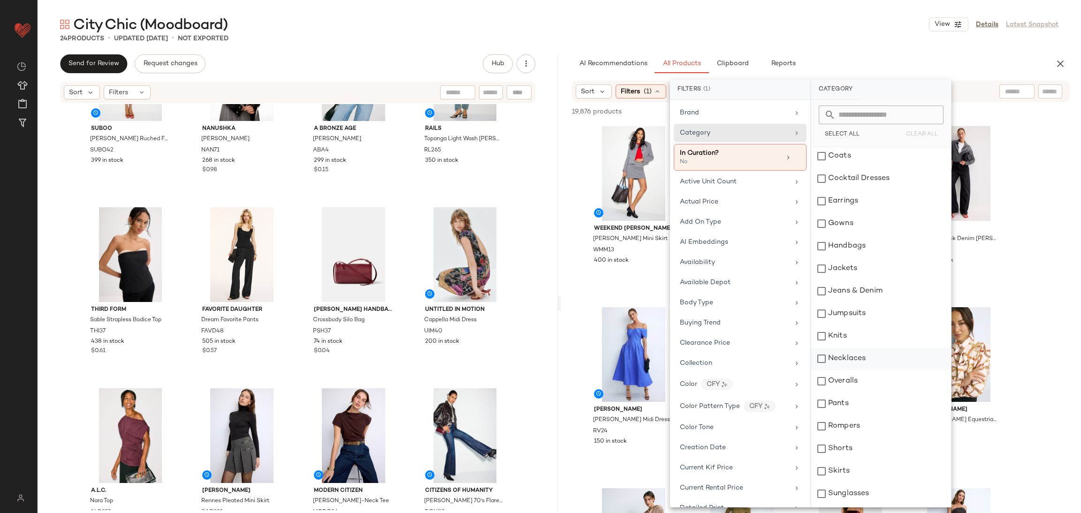
scroll to position [68, 0]
click at [838, 427] on div "Tops" at bounding box center [881, 496] width 140 height 23
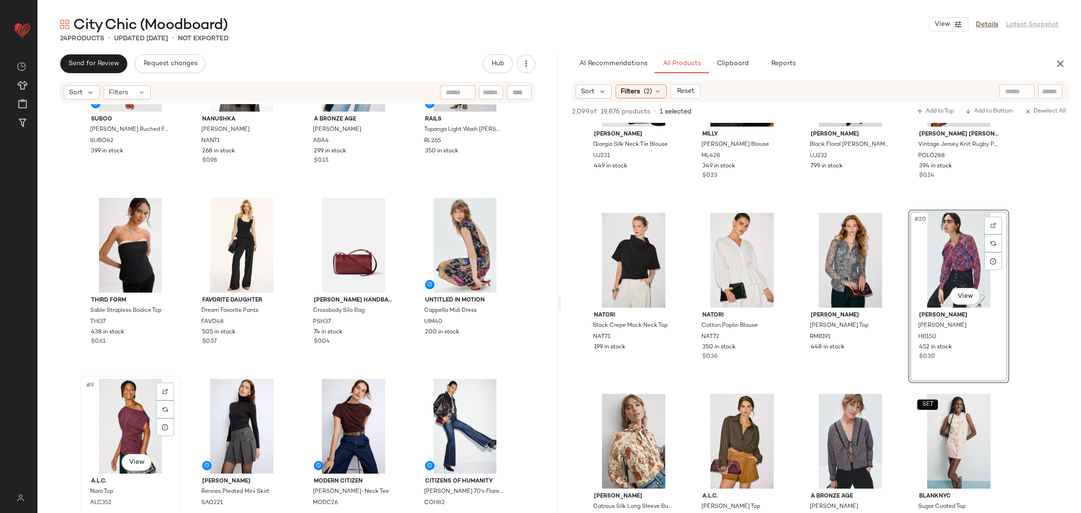
scroll to position [94, 0]
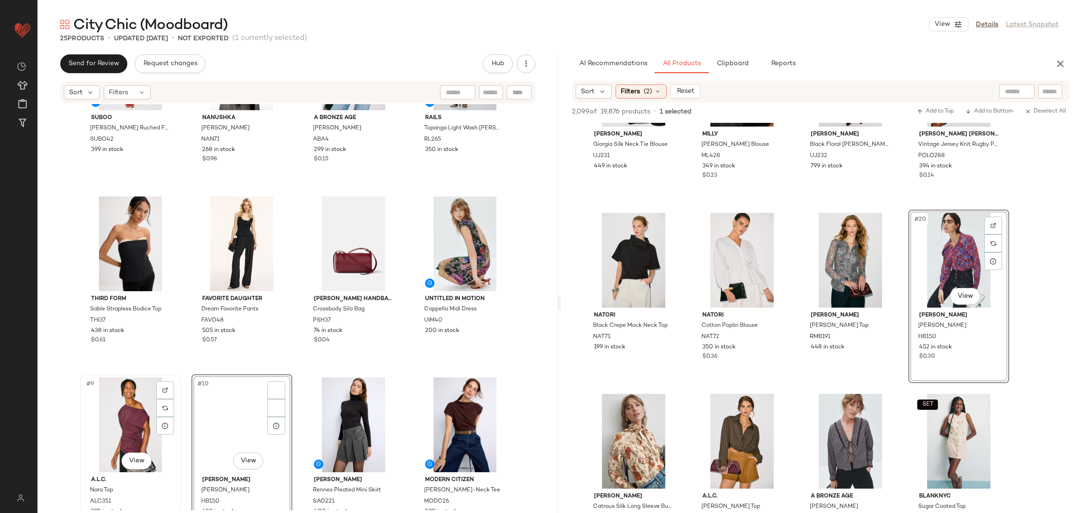
click at [138, 417] on div "#9 View" at bounding box center [130, 425] width 94 height 95
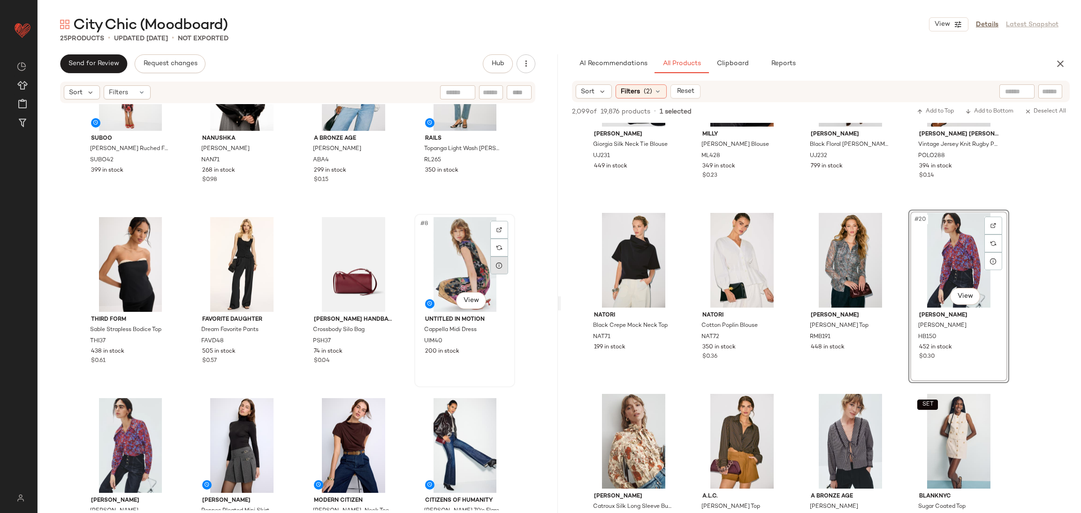
scroll to position [60, 0]
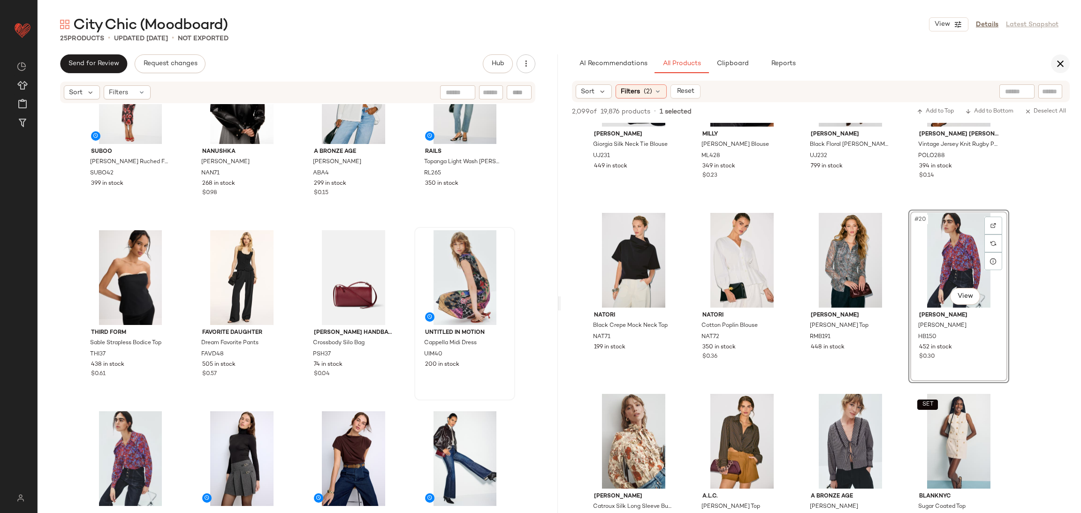
click at [900, 64] on icon "button" at bounding box center [1059, 63] width 11 height 11
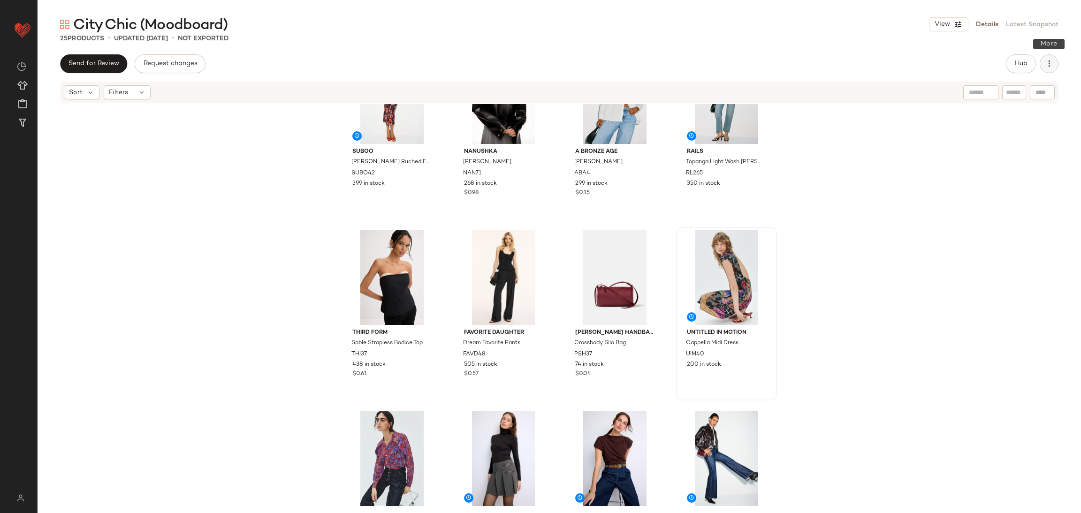
click at [900, 63] on icon "button" at bounding box center [1048, 63] width 9 height 9
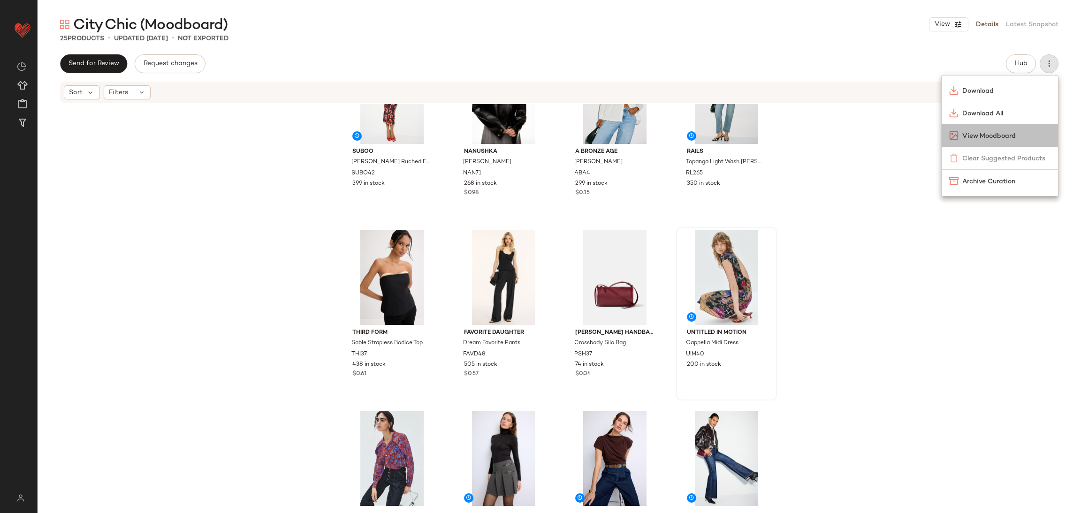
click at [900, 137] on span "View Moodboard" at bounding box center [1006, 136] width 88 height 10
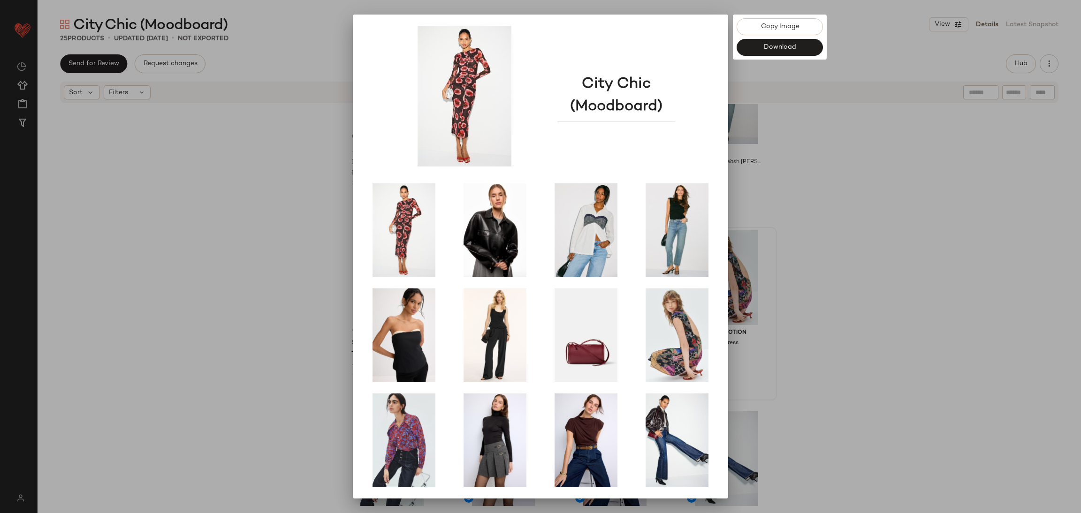
click at [836, 318] on div at bounding box center [540, 256] width 1081 height 513
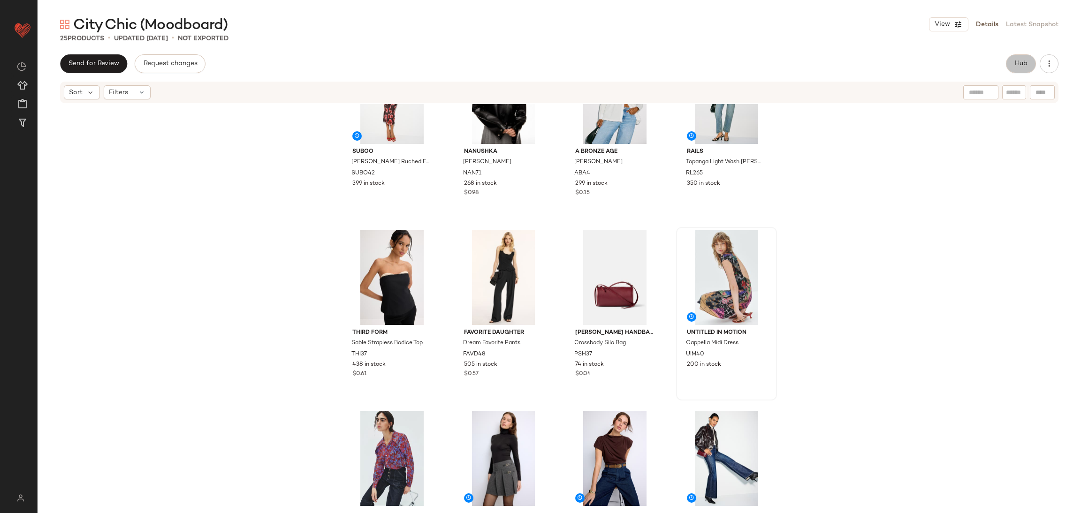
click at [900, 56] on button "Hub" at bounding box center [1021, 63] width 30 height 19
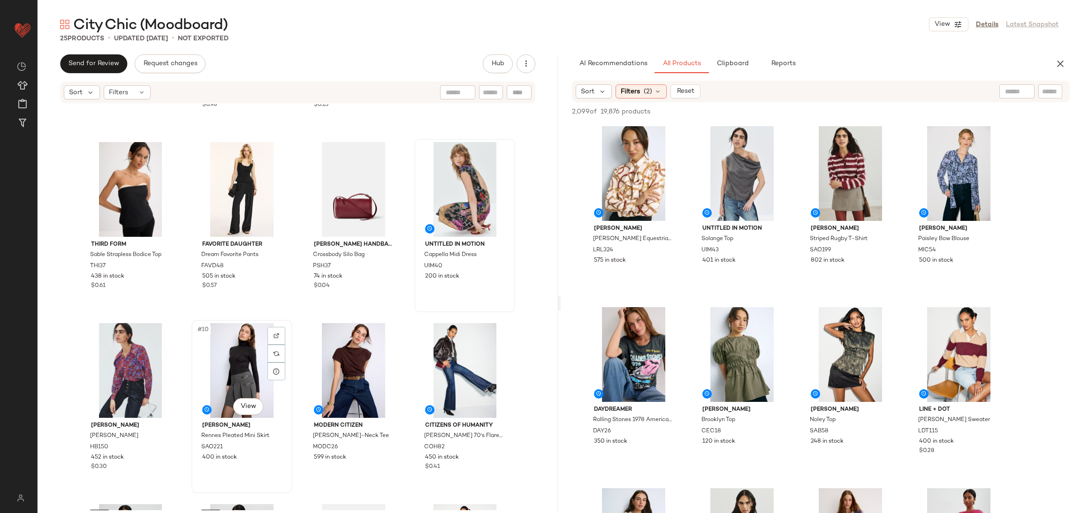
scroll to position [157, 0]
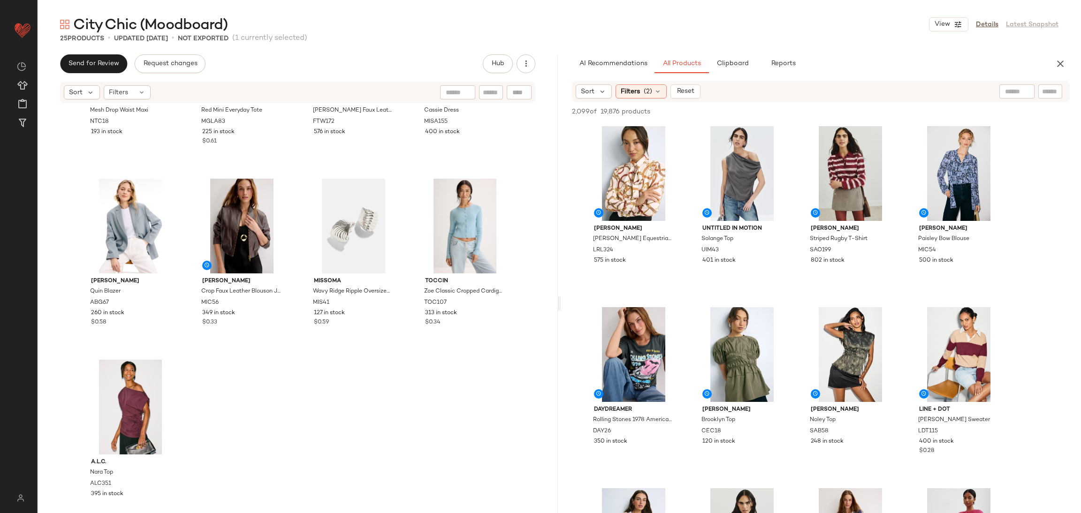
scroll to position [857, 0]
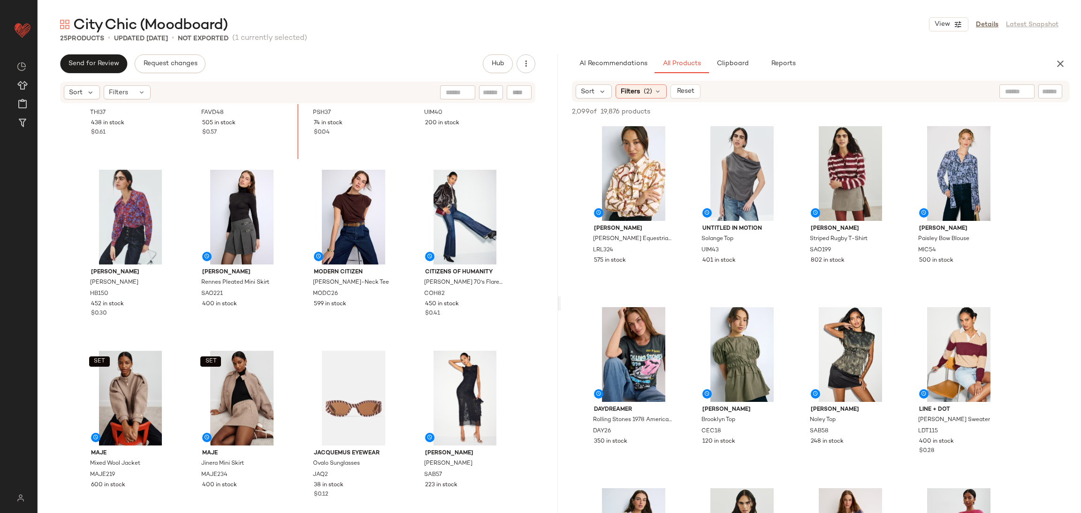
scroll to position [271, 0]
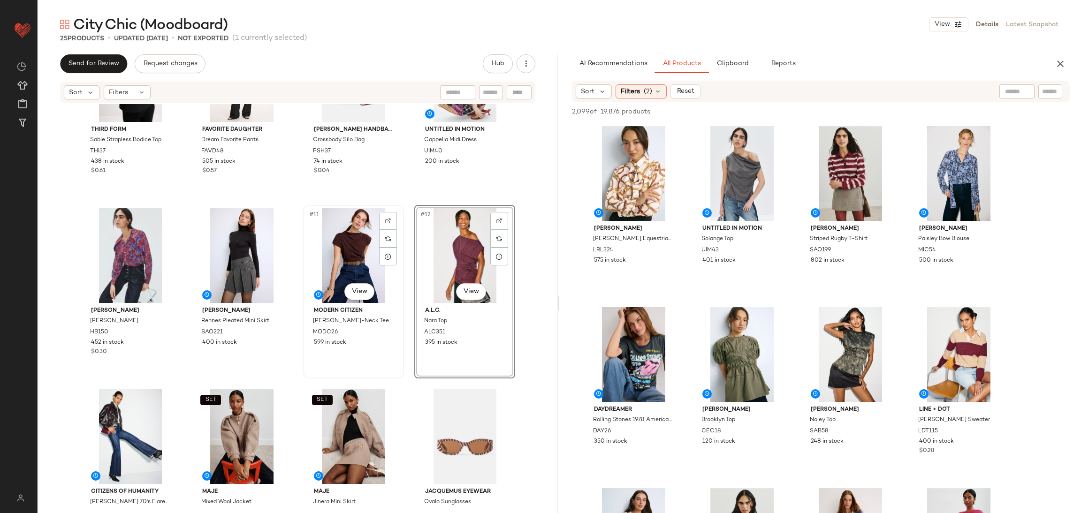
click at [347, 249] on div "#11 View" at bounding box center [353, 255] width 94 height 95
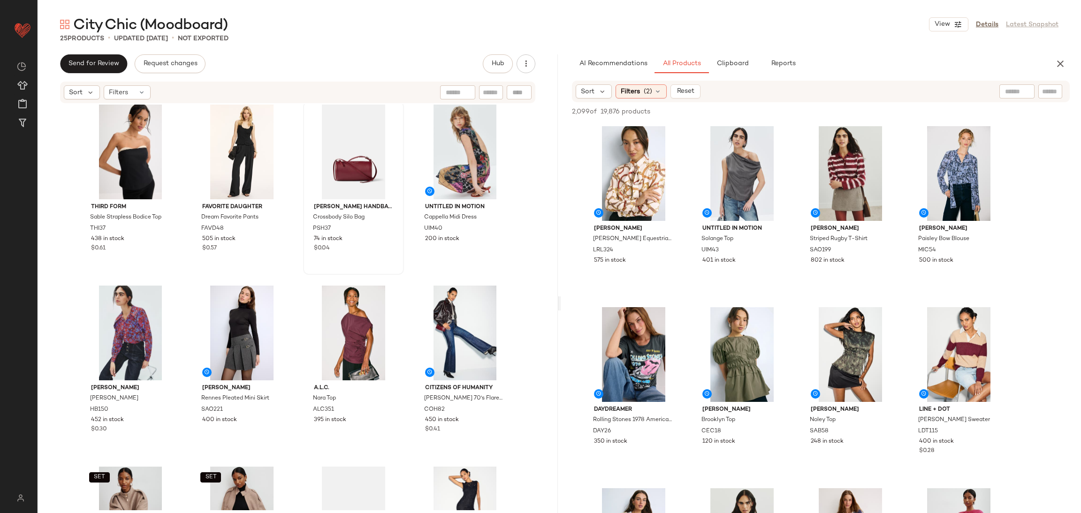
scroll to position [167, 0]
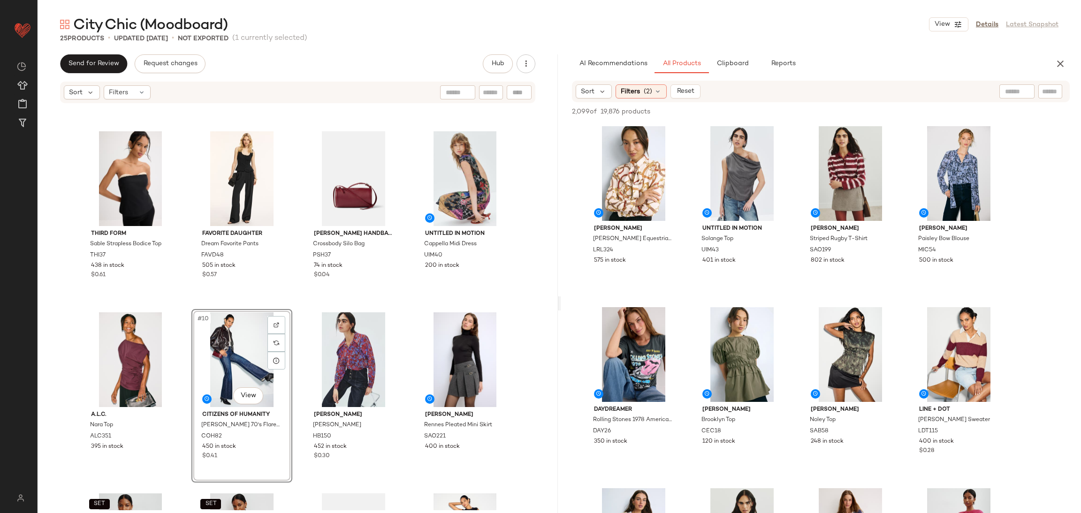
click at [288, 302] on div "THIRD FORM Sable Strapless Bodice Top THI37 438 in stock $0.61 Favorite Daughte…" at bounding box center [297, 141] width 435 height 404
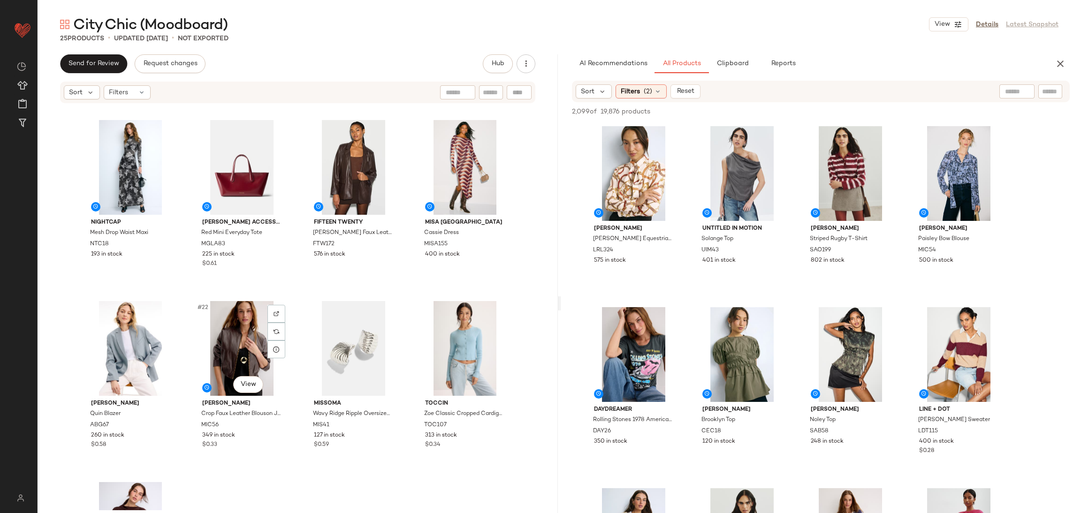
scroll to position [716, 0]
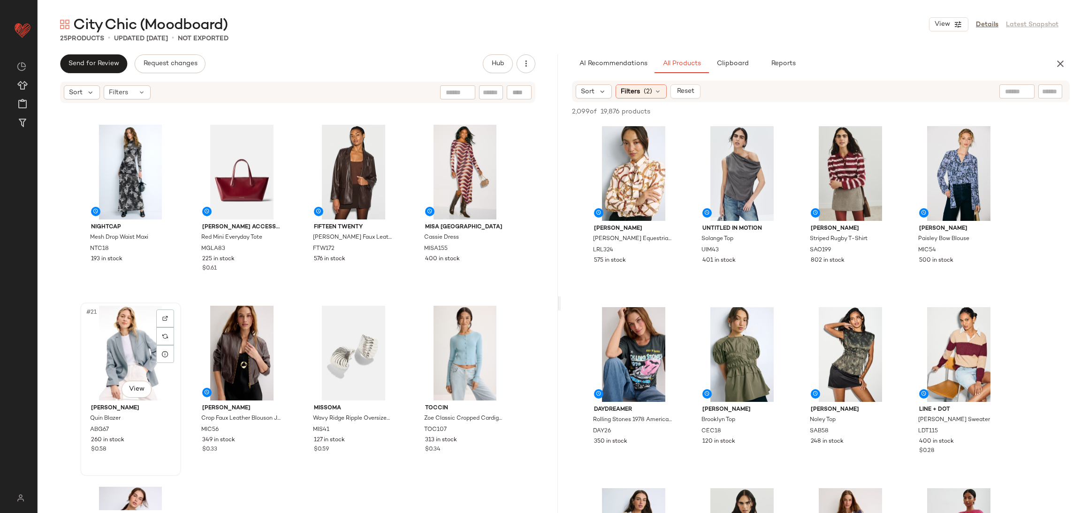
click at [112, 350] on div "#21 View" at bounding box center [130, 353] width 94 height 95
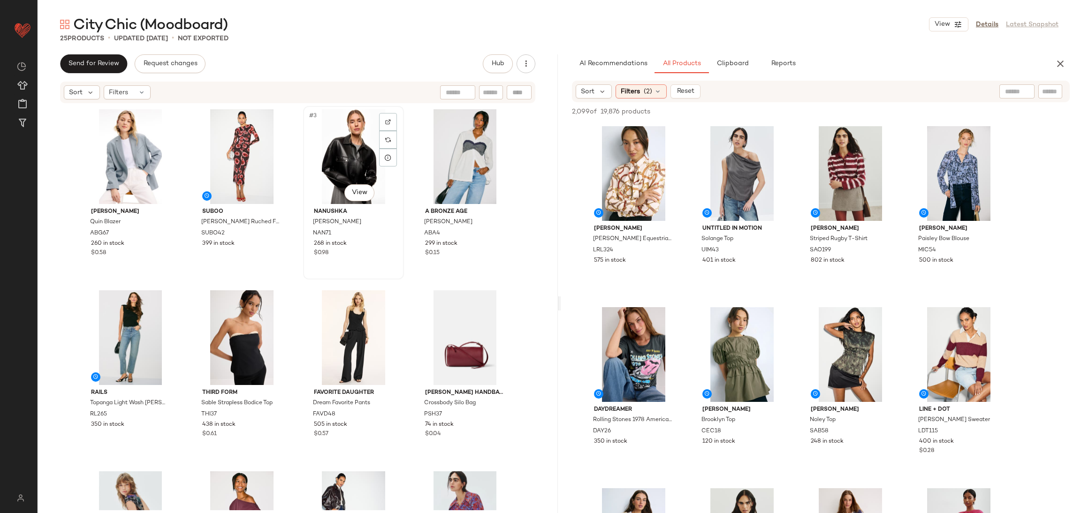
click at [345, 157] on div "#3 View" at bounding box center [353, 156] width 94 height 95
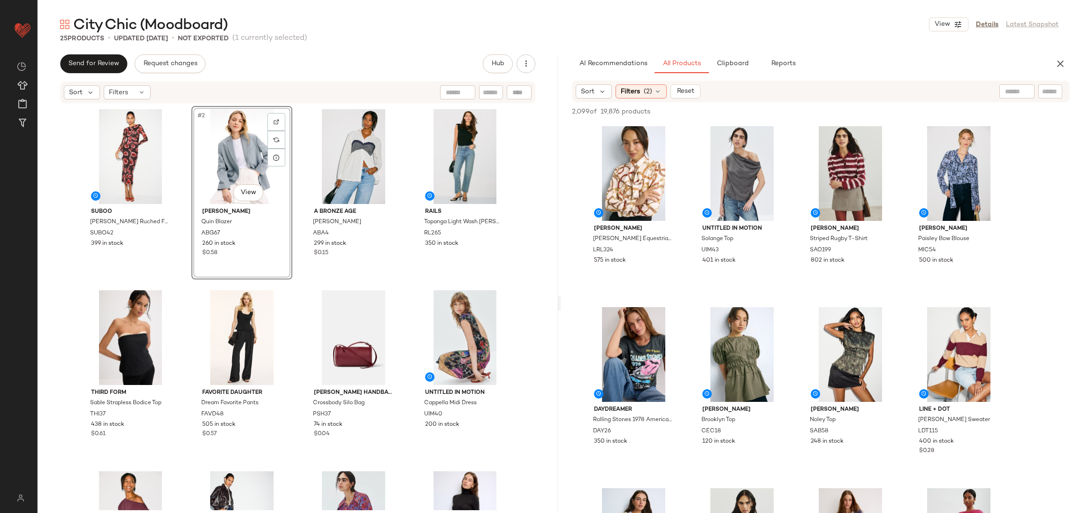
click at [298, 282] on div "Suboo Frida Ruched Front Midi Dress SUBO42 399 in stock #2 View Anine Bing Quin…" at bounding box center [297, 308] width 435 height 404
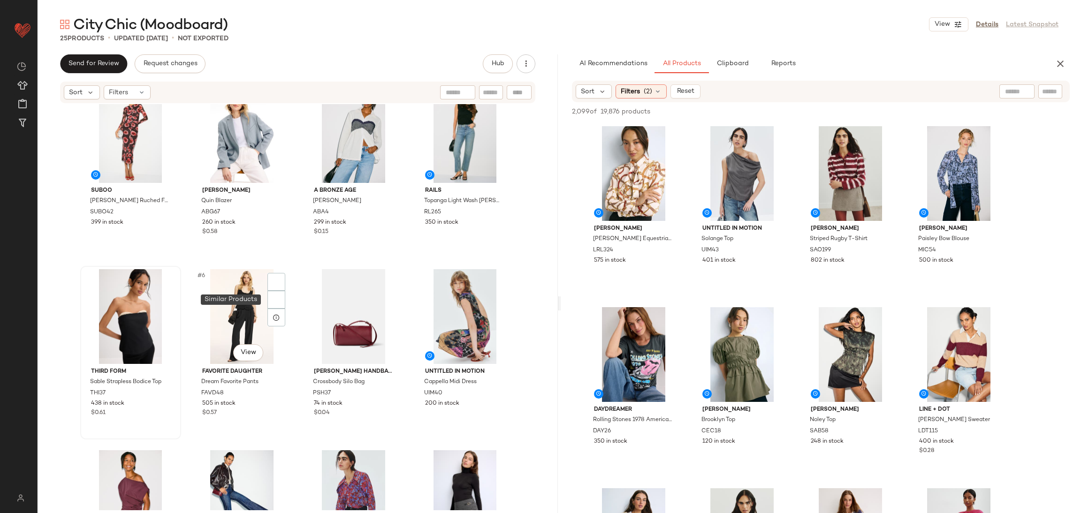
scroll to position [22, 0]
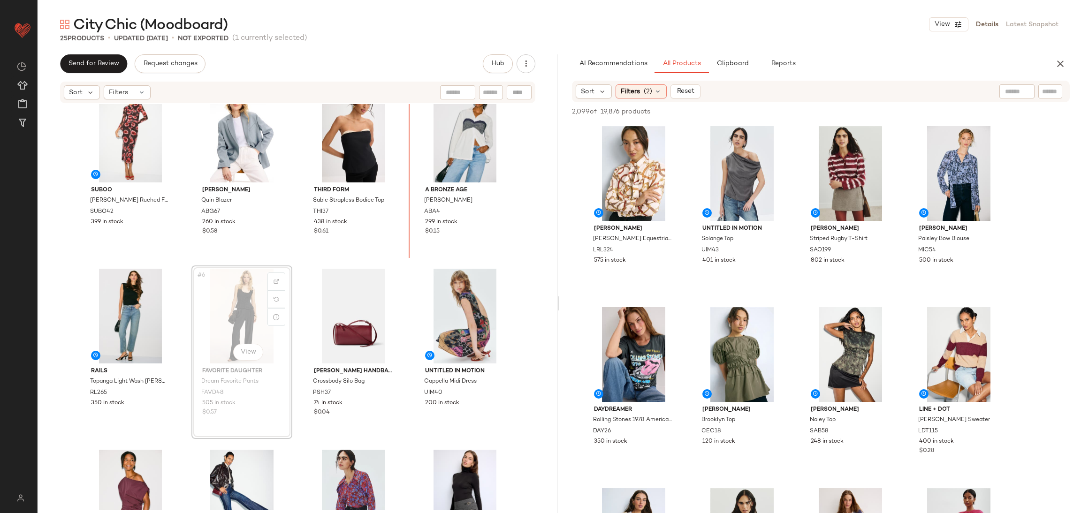
scroll to position [12, 0]
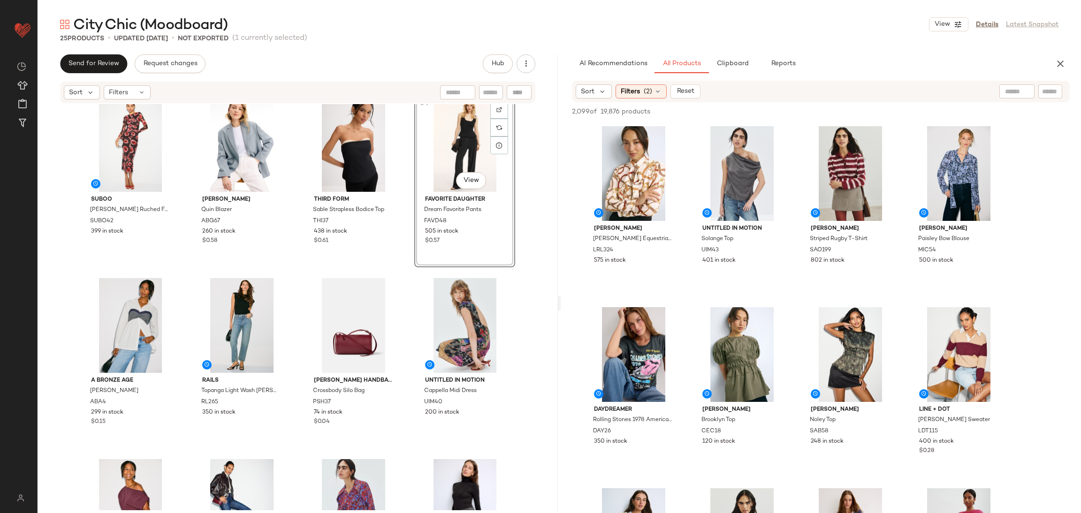
click at [402, 266] on div "Suboo Frida Ruched Front Midi Dress SUBO42 399 in stock Anine Bing Quin Blazer …" at bounding box center [297, 296] width 435 height 404
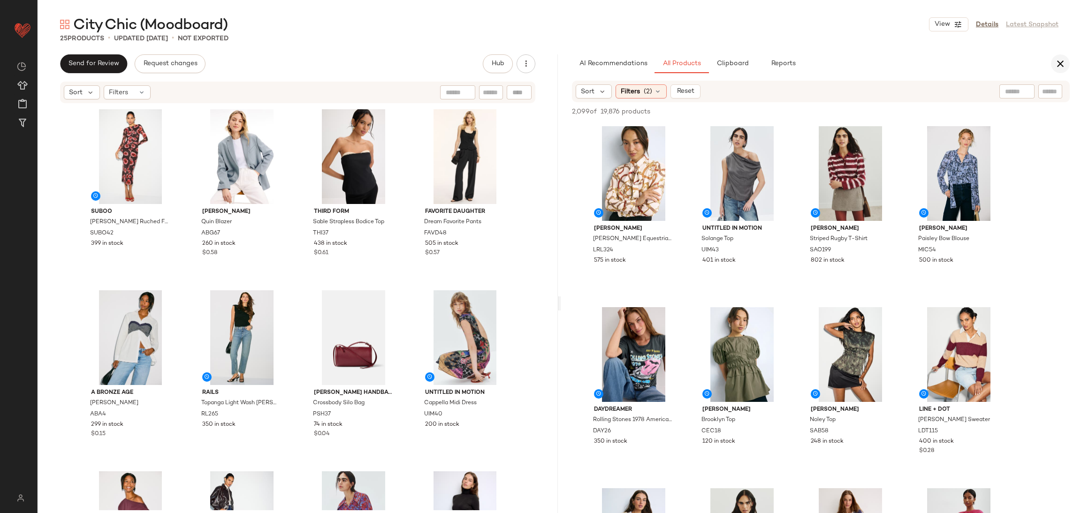
click at [900, 69] on button "button" at bounding box center [1060, 63] width 19 height 19
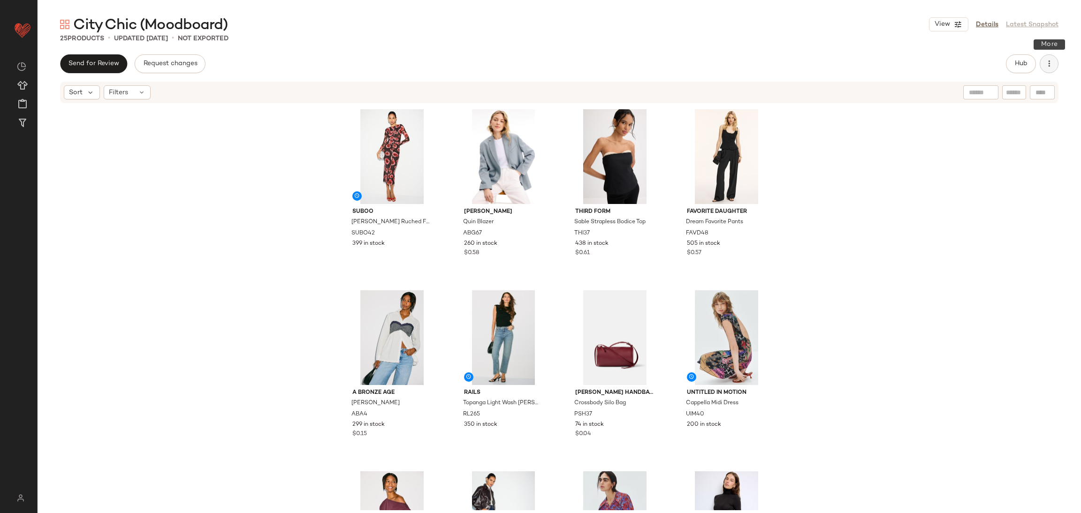
click at [900, 65] on icon "button" at bounding box center [1048, 63] width 9 height 9
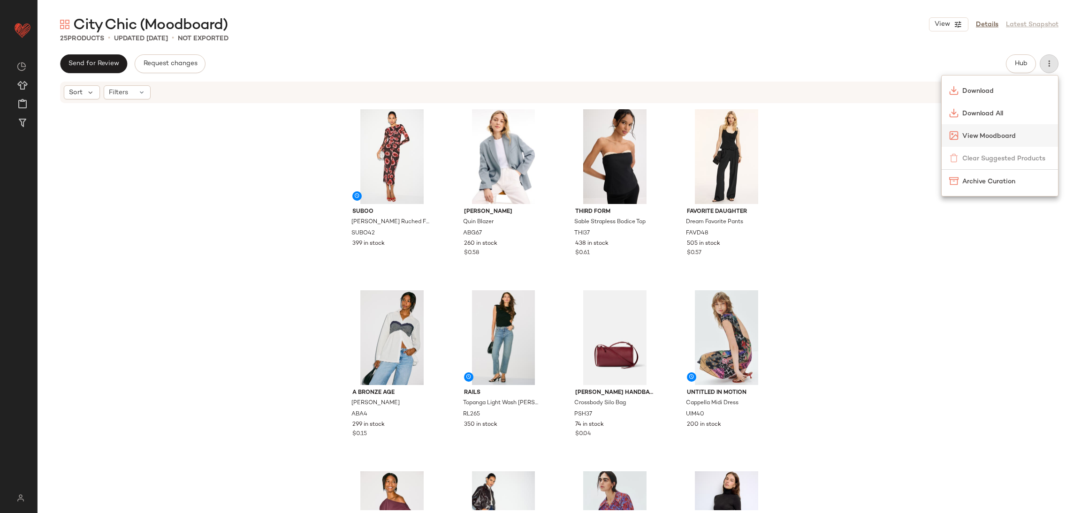
click at [900, 140] on span "View Moodboard" at bounding box center [1006, 136] width 88 height 10
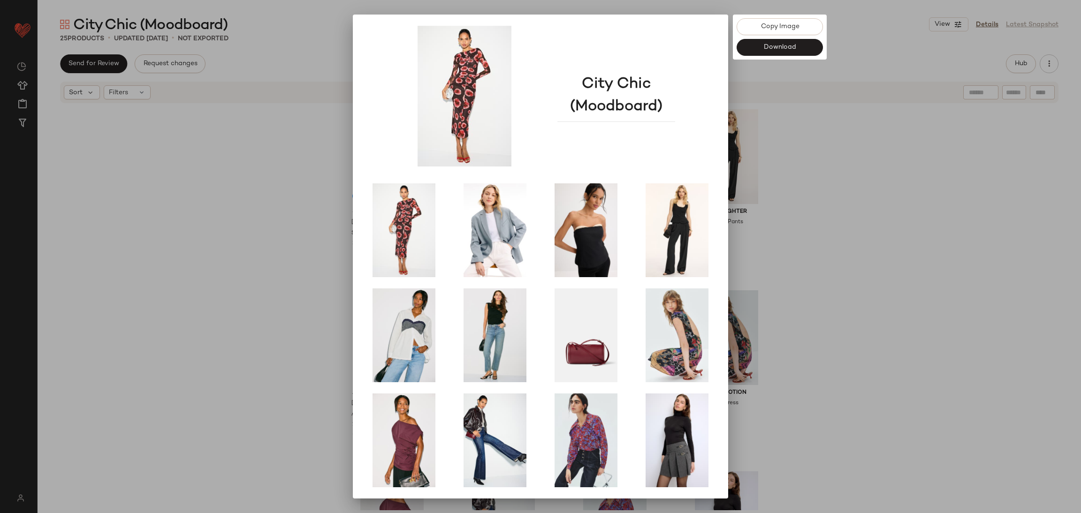
click at [835, 306] on div at bounding box center [540, 256] width 1081 height 513
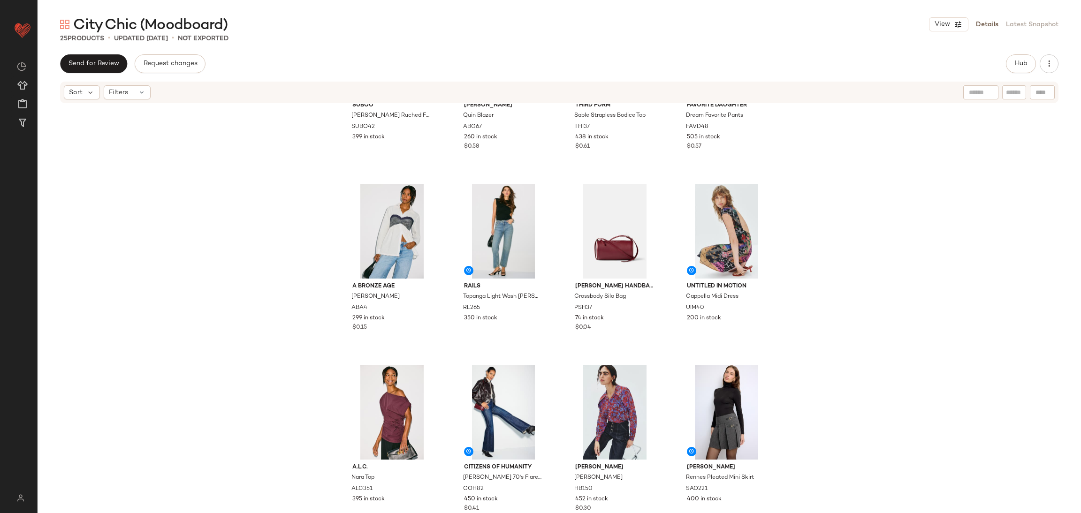
scroll to position [109, 0]
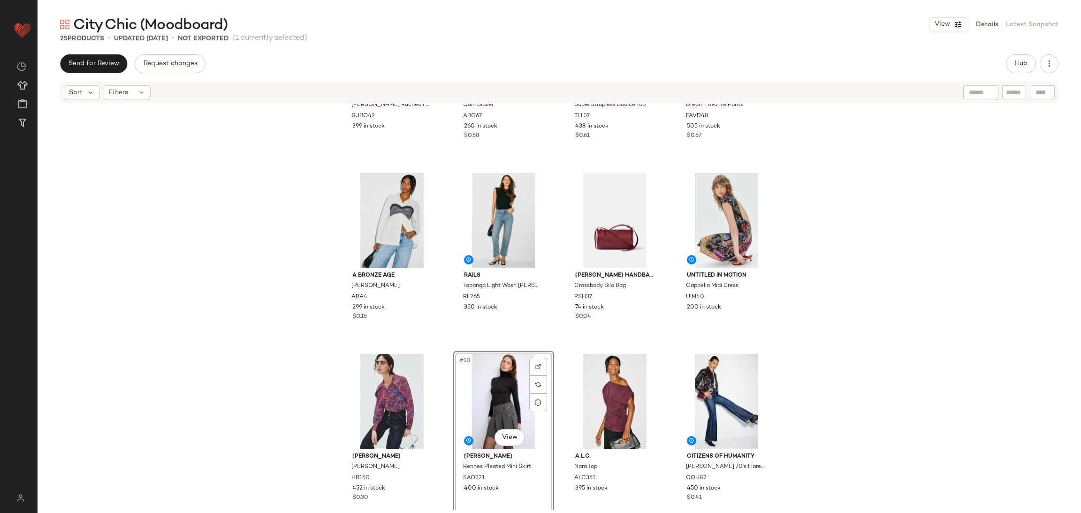
click at [900, 371] on div "Suboo Frida Ruched Front Midi Dress SUBO42 399 in stock Anine Bing Quin Blazer …" at bounding box center [559, 307] width 1043 height 406
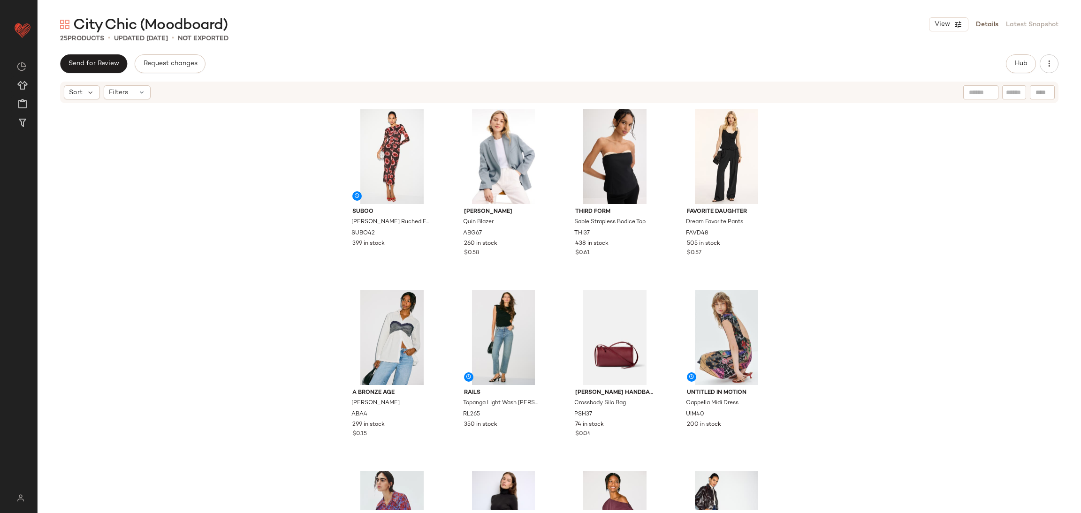
scroll to position [6, 0]
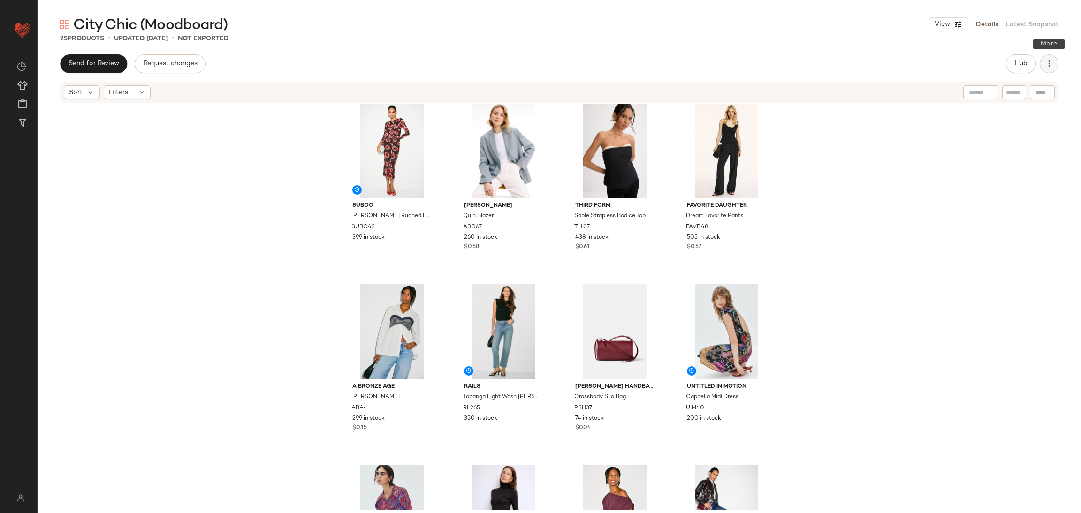
click at [900, 65] on button "button" at bounding box center [1048, 63] width 19 height 19
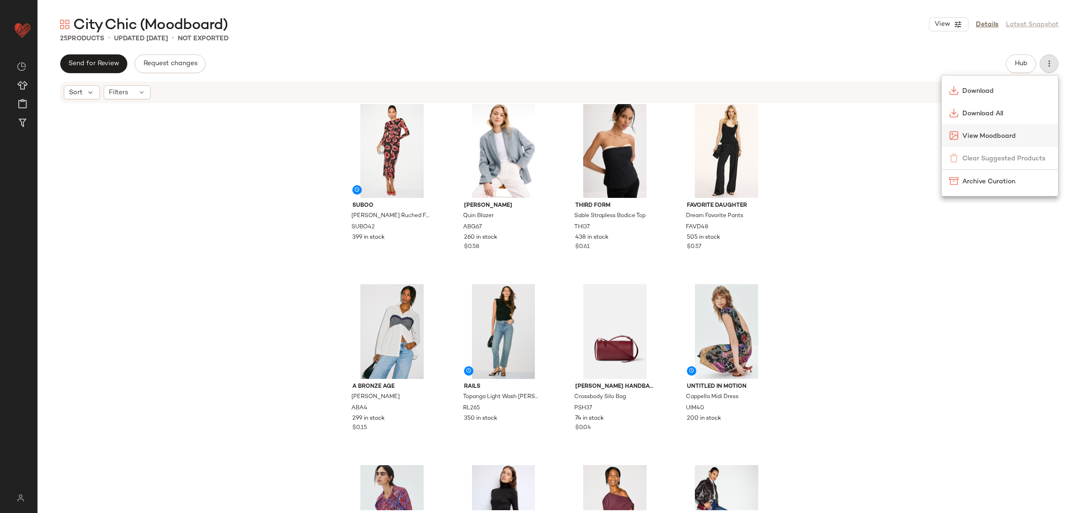
click at [900, 132] on span "View Moodboard" at bounding box center [1006, 136] width 88 height 10
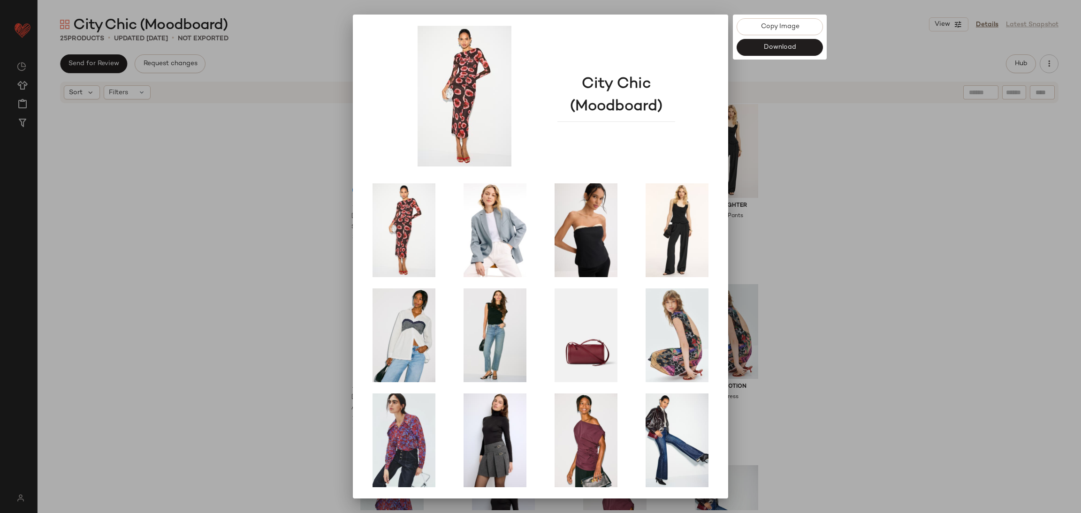
click at [847, 235] on div at bounding box center [540, 256] width 1081 height 513
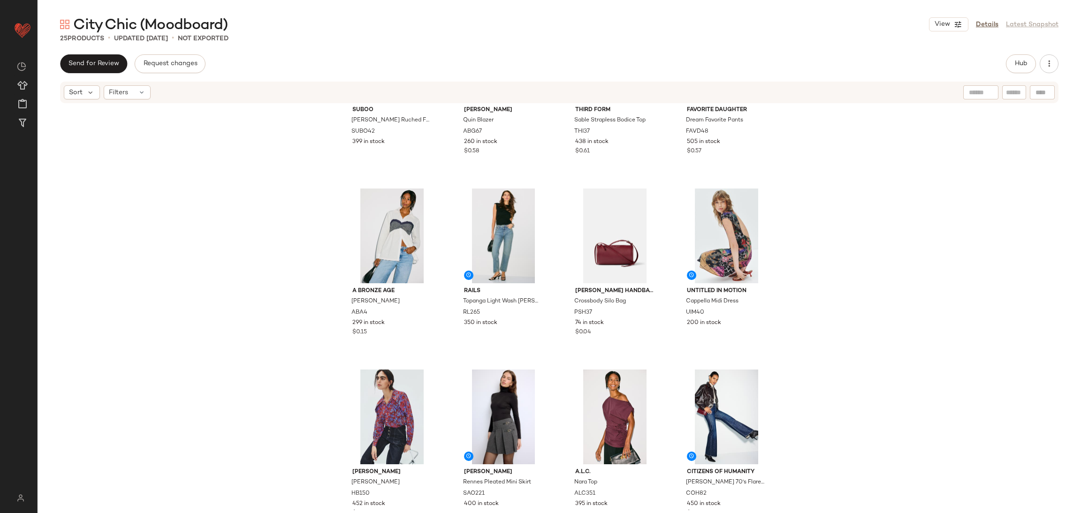
scroll to position [106, 0]
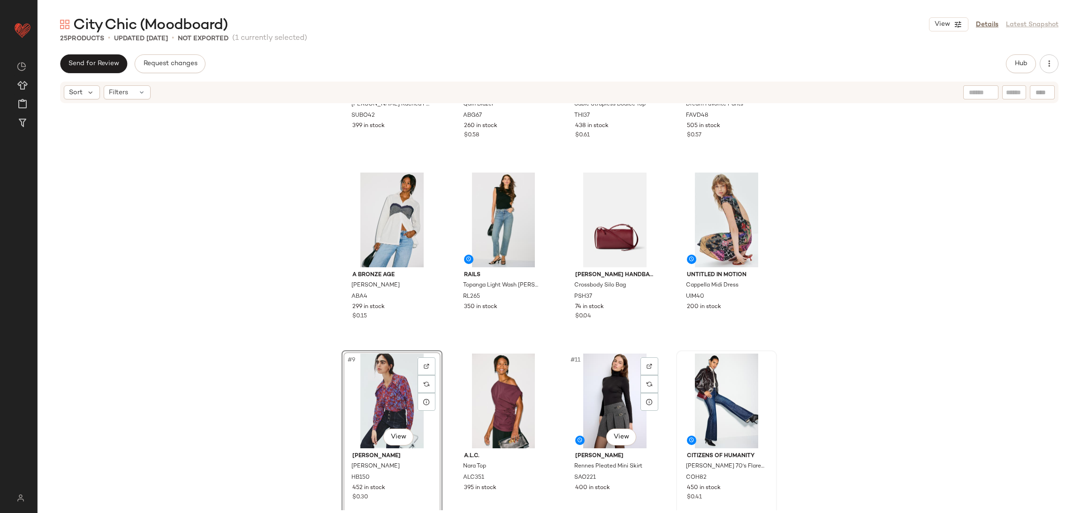
scroll to position [118, 0]
click at [866, 364] on div "Suboo Frida Ruched Front Midi Dress SUBO42 399 in stock Anine Bing Quin Blazer …" at bounding box center [559, 307] width 1043 height 406
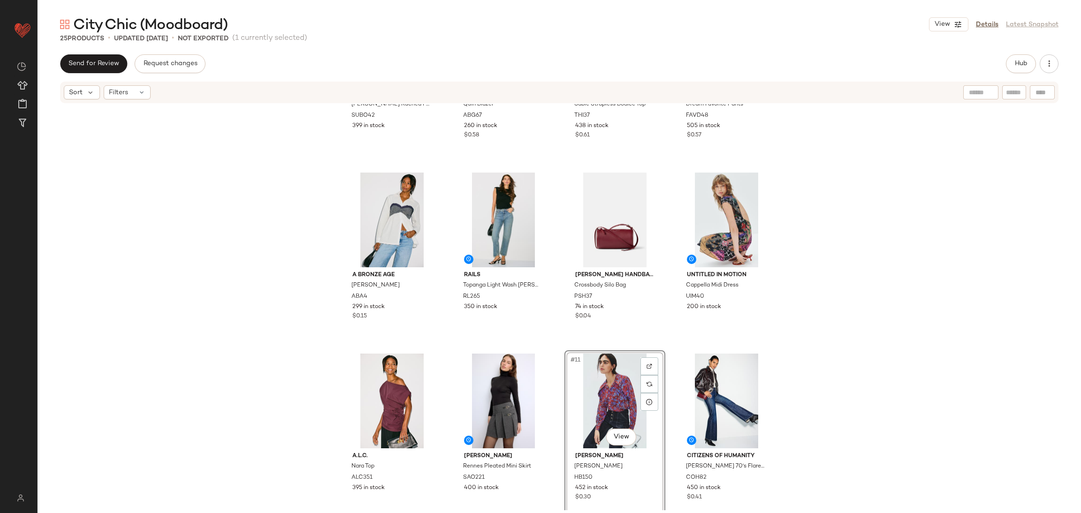
click at [817, 337] on div "Suboo Frida Ruched Front Midi Dress SUBO42 399 in stock Anine Bing Quin Blazer …" at bounding box center [559, 307] width 1043 height 406
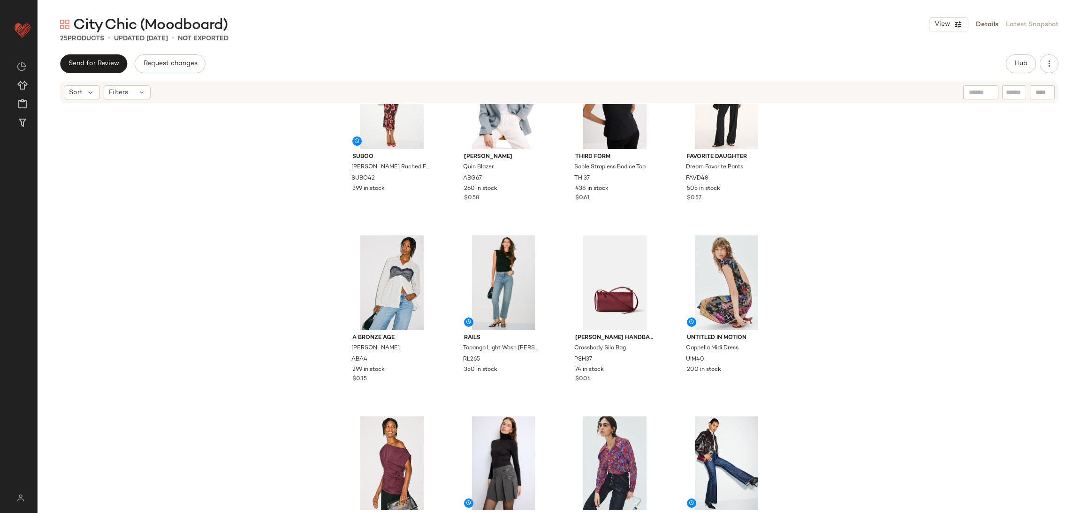
scroll to position [54, 0]
click at [900, 67] on icon "button" at bounding box center [1048, 63] width 9 height 9
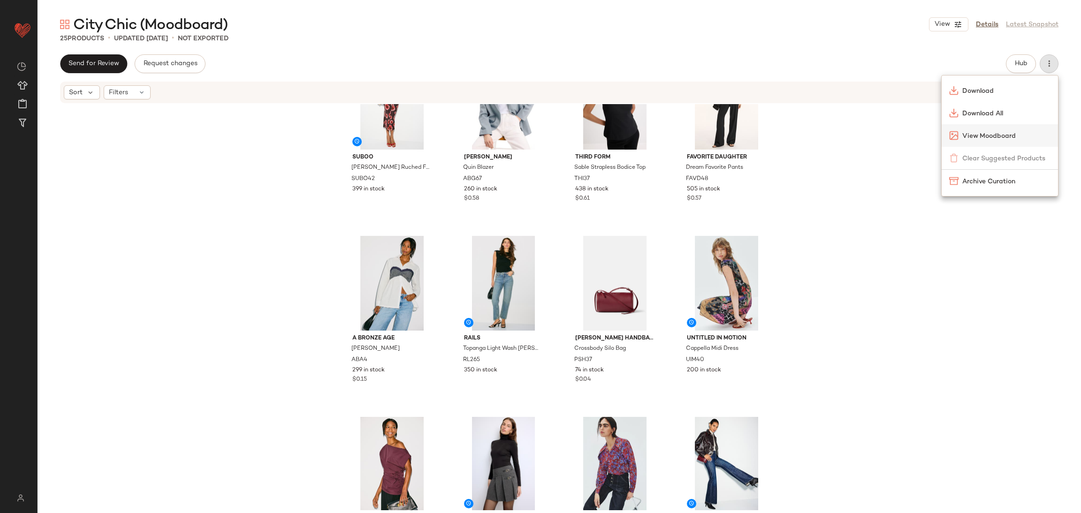
click at [900, 134] on span "View Moodboard" at bounding box center [1006, 136] width 88 height 10
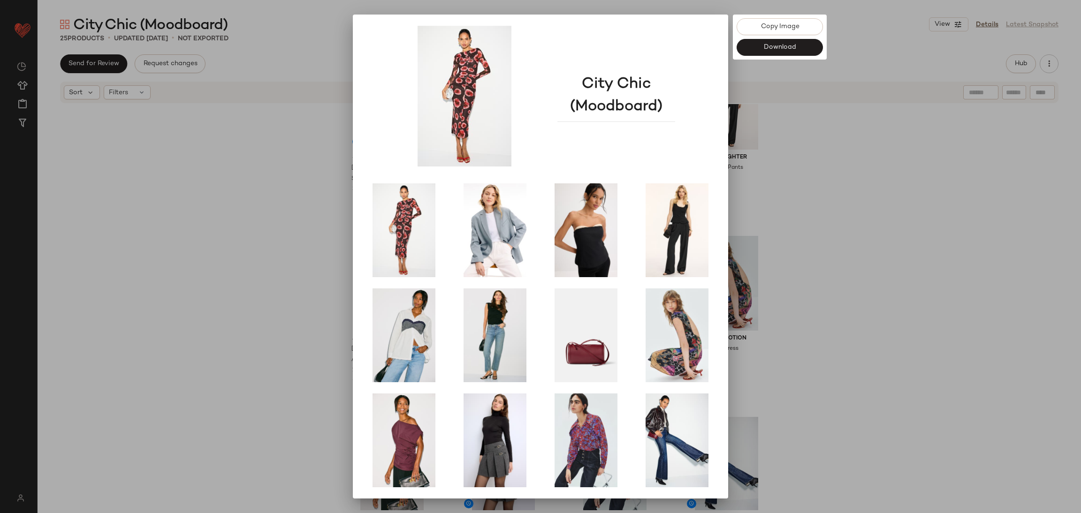
click at [845, 290] on div at bounding box center [540, 256] width 1081 height 513
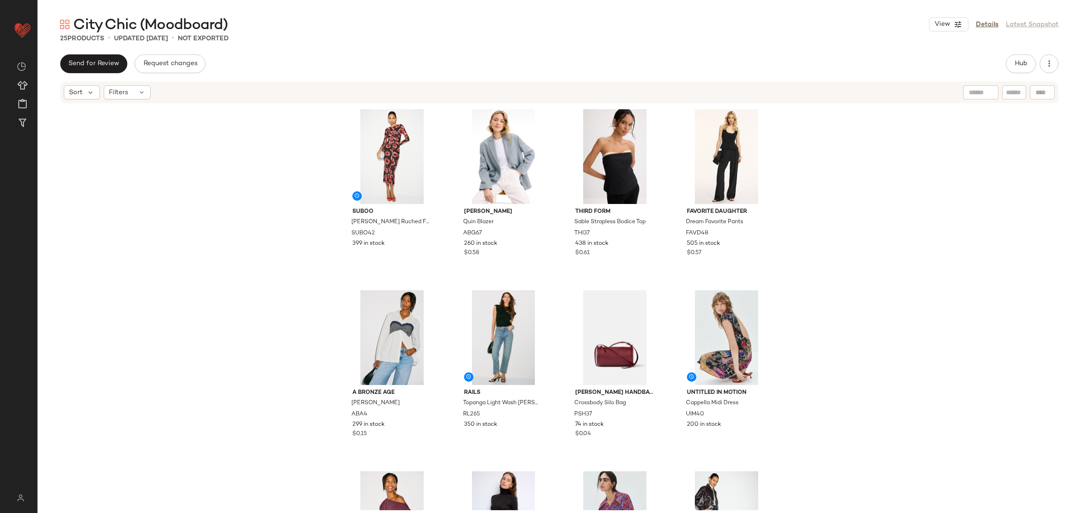
scroll to position [0, 0]
click at [1022, 66] on span "Hub" at bounding box center [1020, 64] width 13 height 8
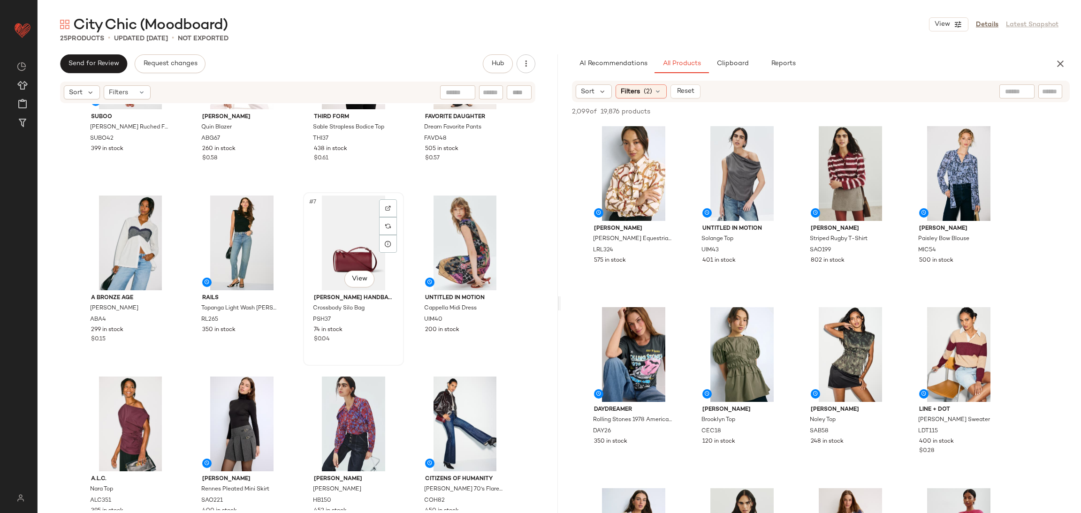
scroll to position [143, 0]
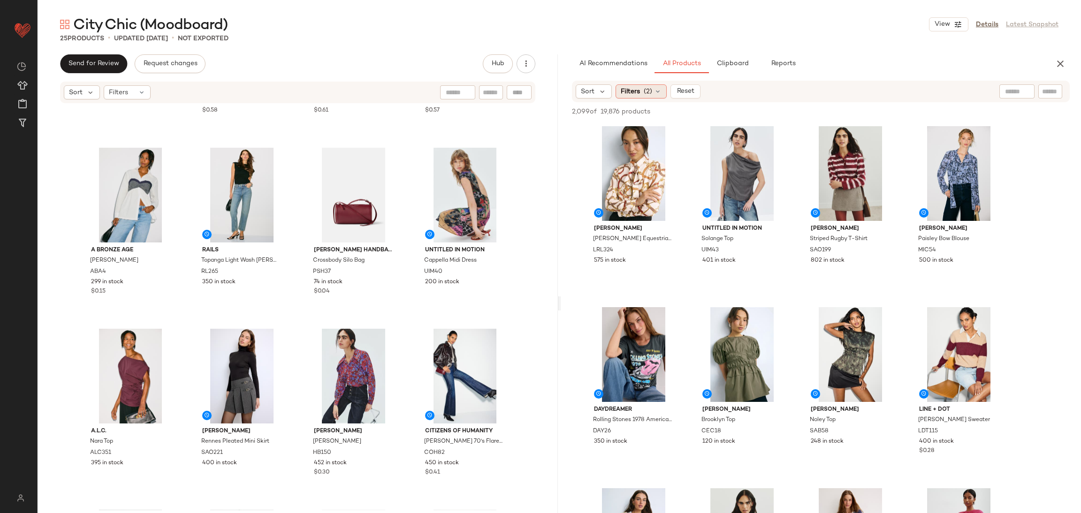
click at [645, 92] on span "(2)" at bounding box center [648, 92] width 8 height 10
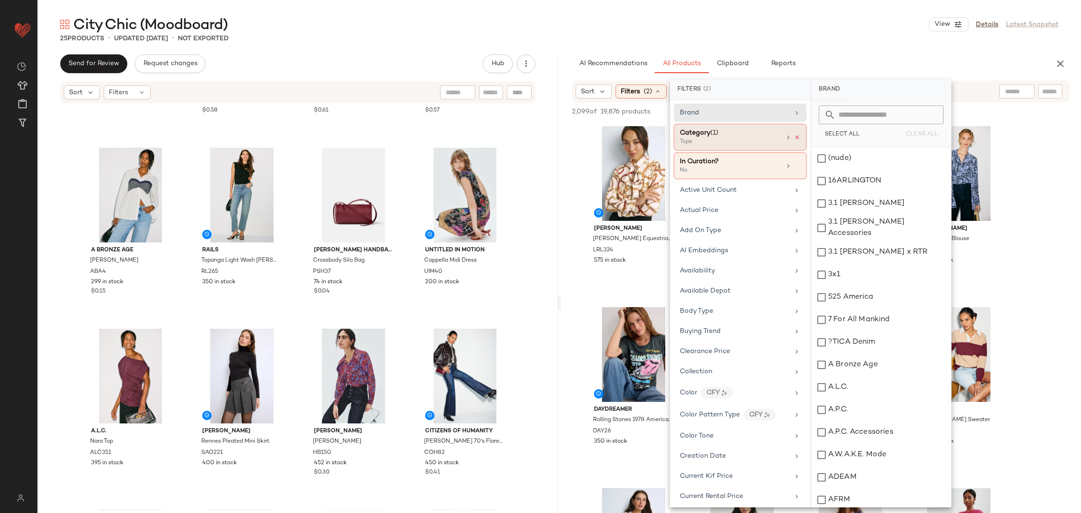
click at [795, 134] on icon at bounding box center [797, 137] width 7 height 7
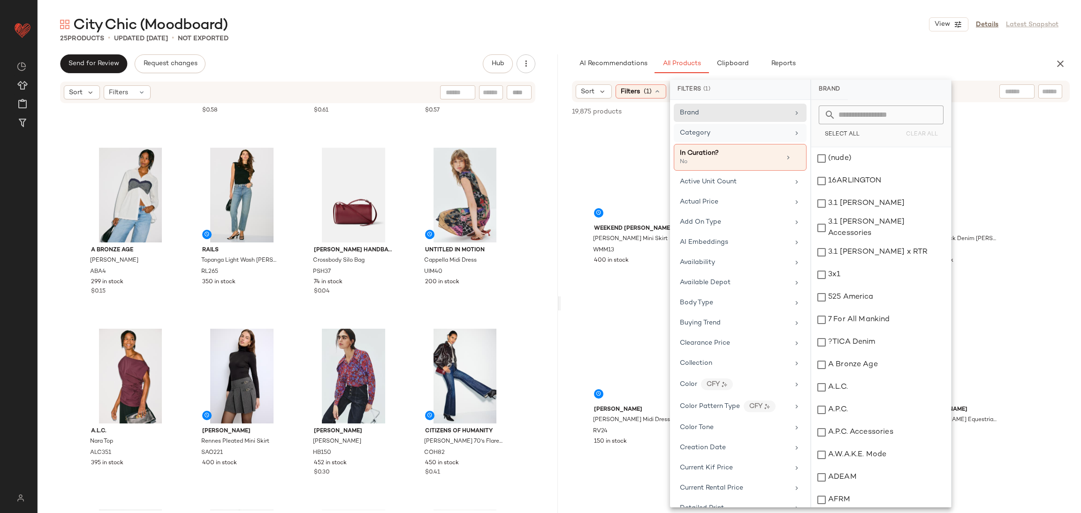
click at [736, 126] on div "Category" at bounding box center [740, 133] width 133 height 18
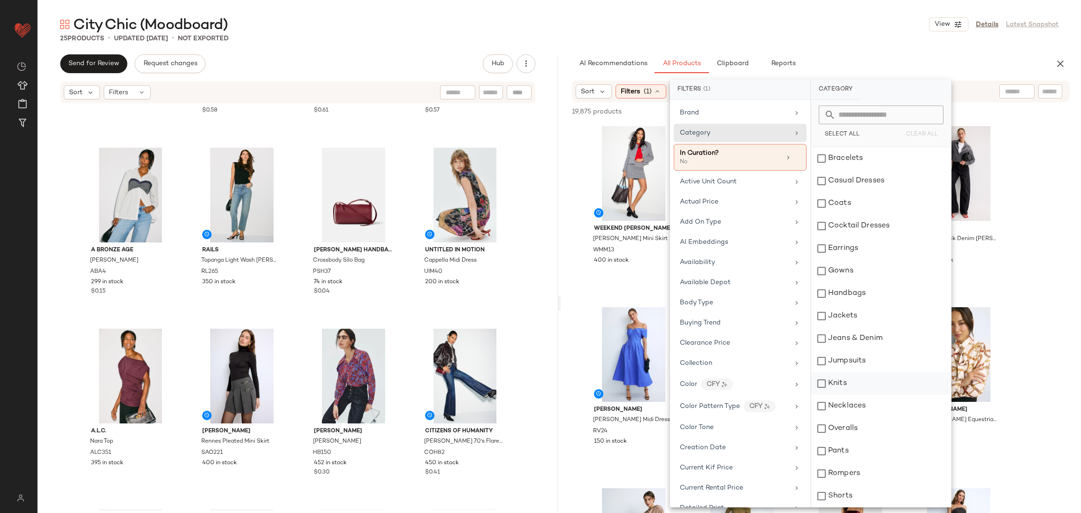
click at [843, 387] on div "Knits" at bounding box center [881, 383] width 140 height 23
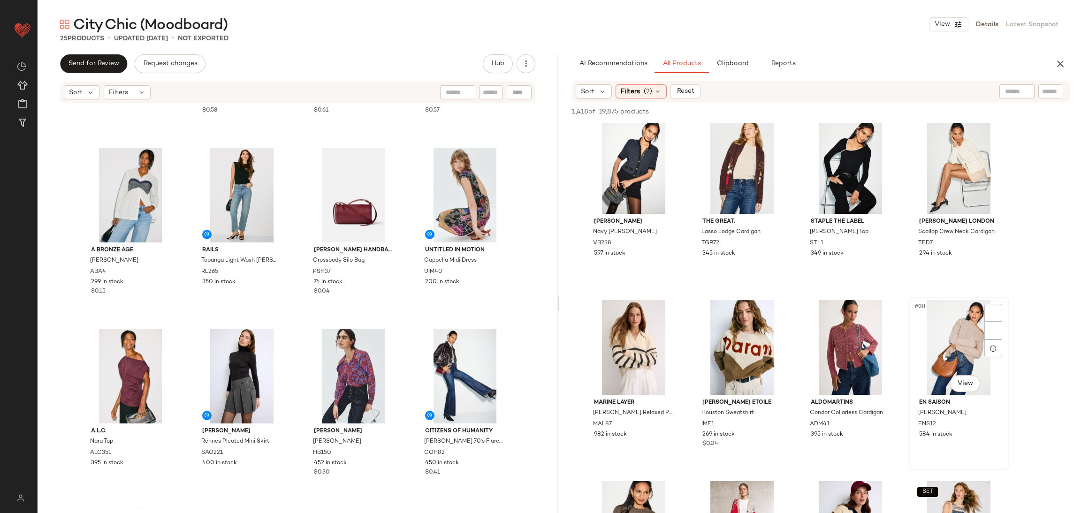
scroll to position [939, 0]
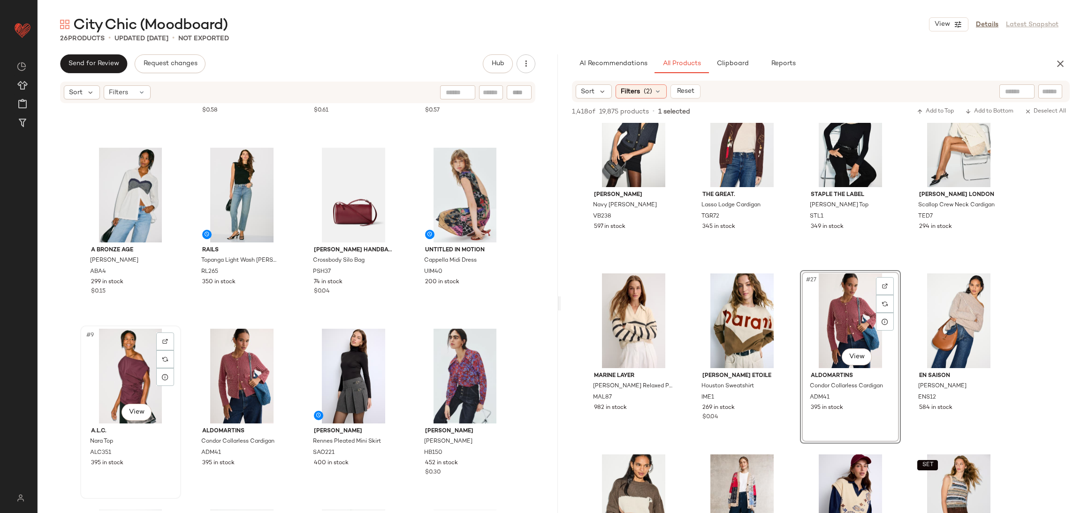
click at [140, 372] on div "#9 View" at bounding box center [130, 376] width 94 height 95
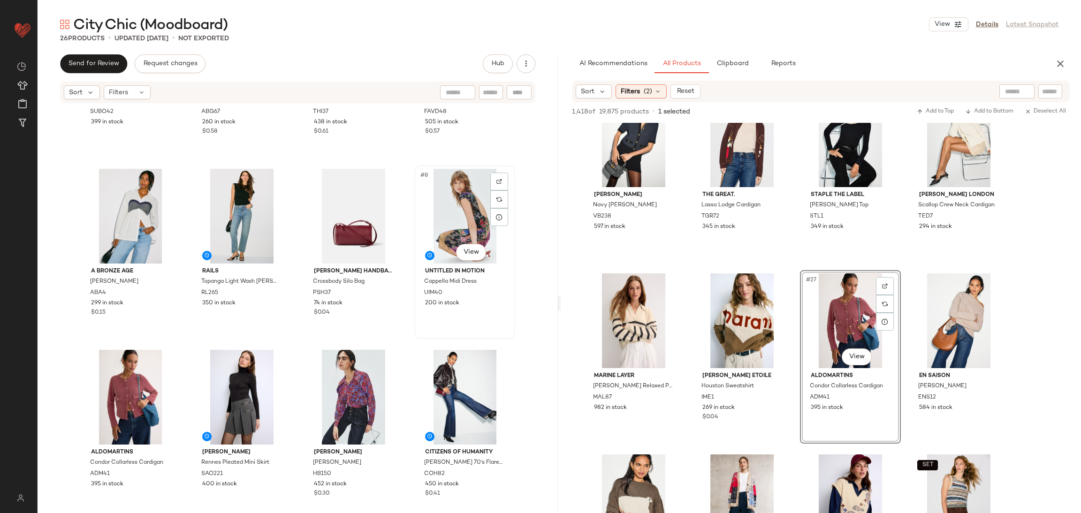
scroll to position [100, 0]
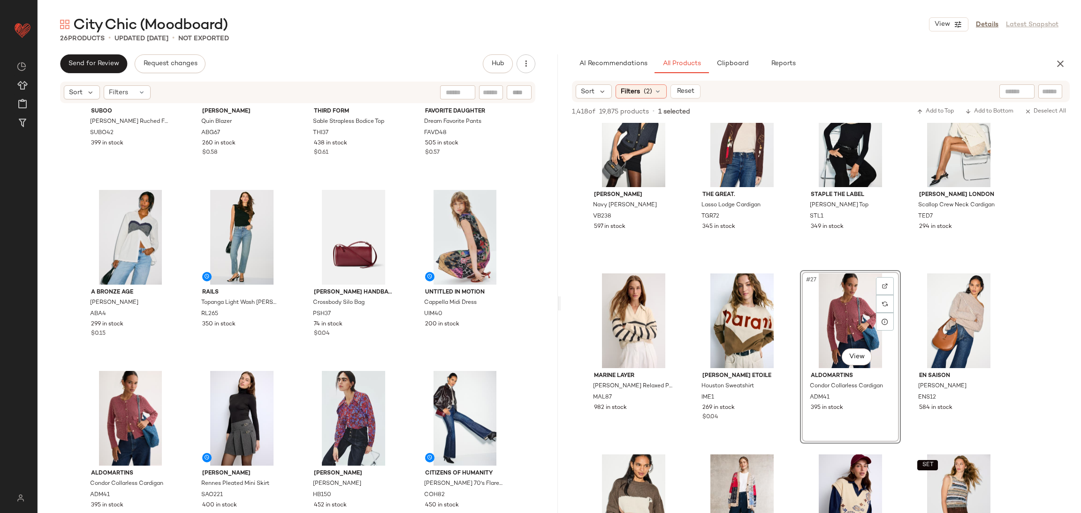
click at [1051, 64] on button "button" at bounding box center [1060, 63] width 19 height 19
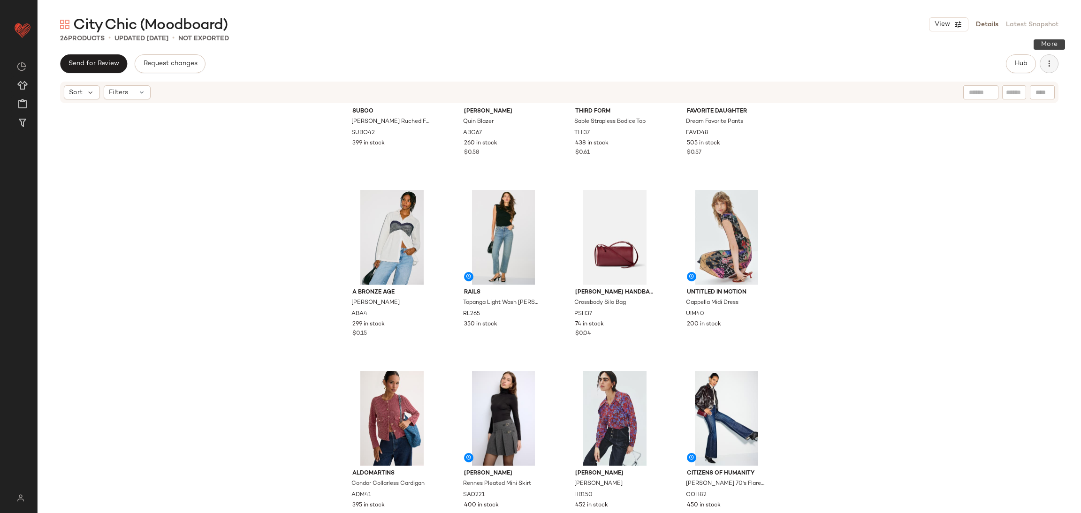
click at [1044, 69] on button "button" at bounding box center [1048, 63] width 19 height 19
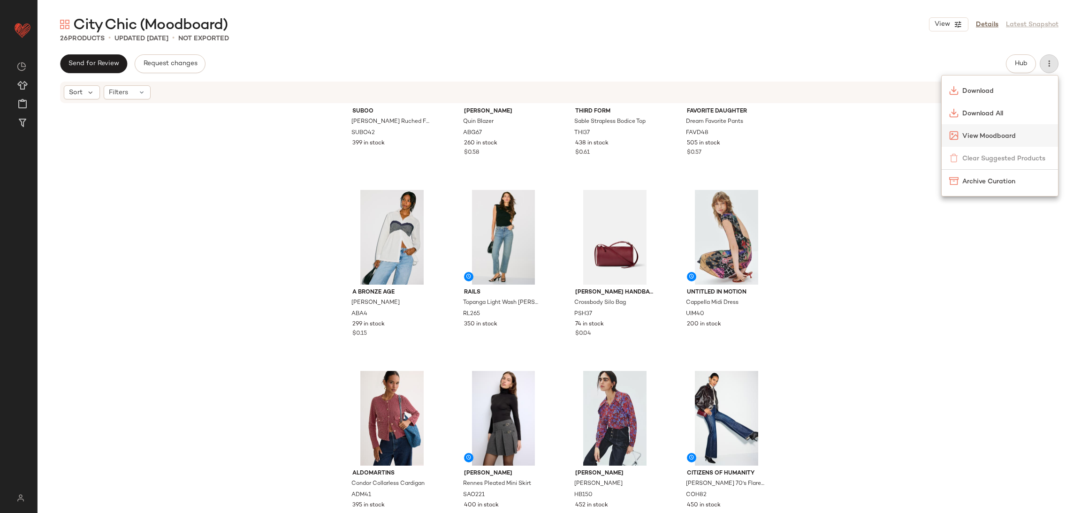
click at [984, 133] on span "View Moodboard" at bounding box center [1006, 136] width 88 height 10
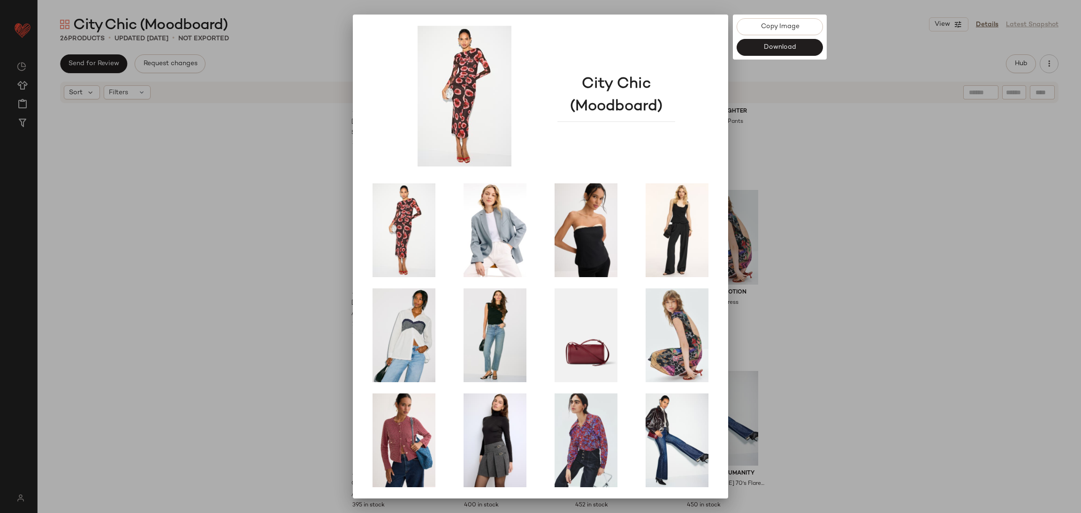
click at [203, 204] on div at bounding box center [540, 256] width 1081 height 513
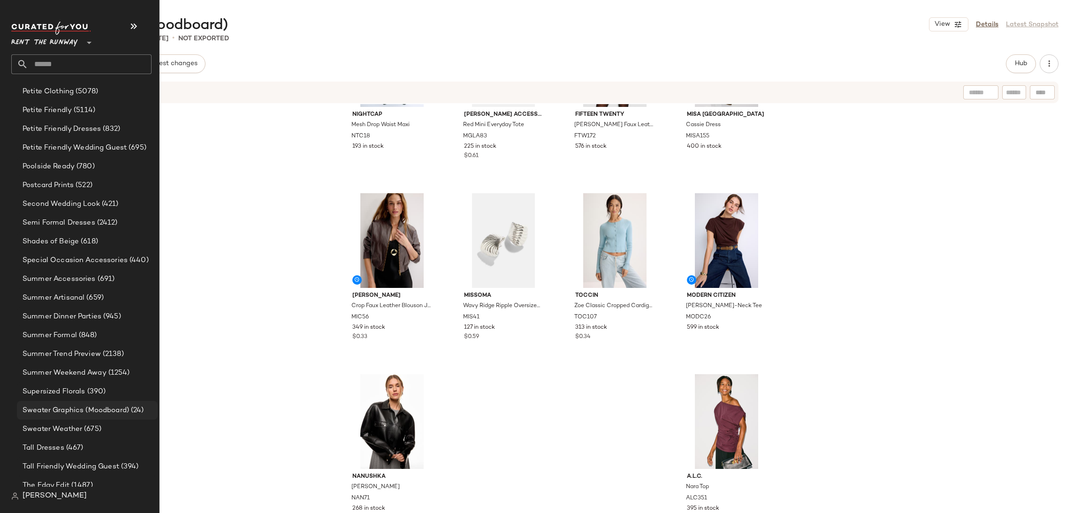
scroll to position [1508, 0]
click at [93, 410] on span "Sweater Graphics (Moodboard)" at bounding box center [76, 410] width 106 height 11
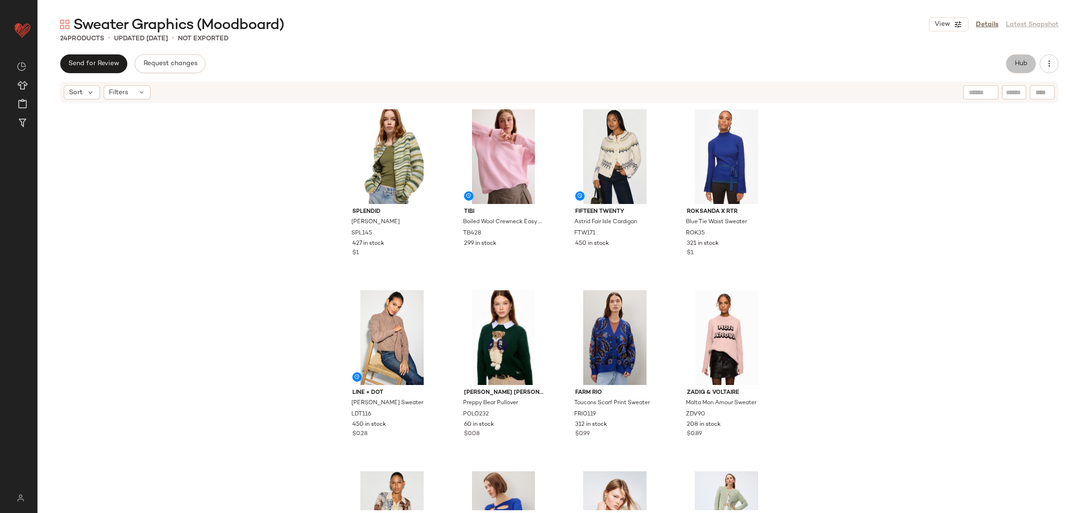
click at [1020, 57] on button "Hub" at bounding box center [1021, 63] width 30 height 19
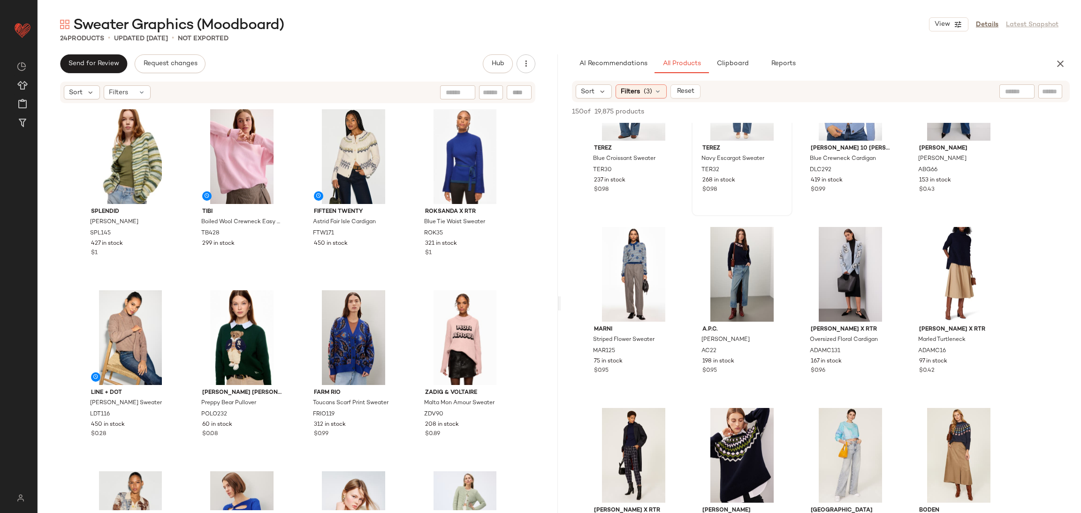
scroll to position [1712, 0]
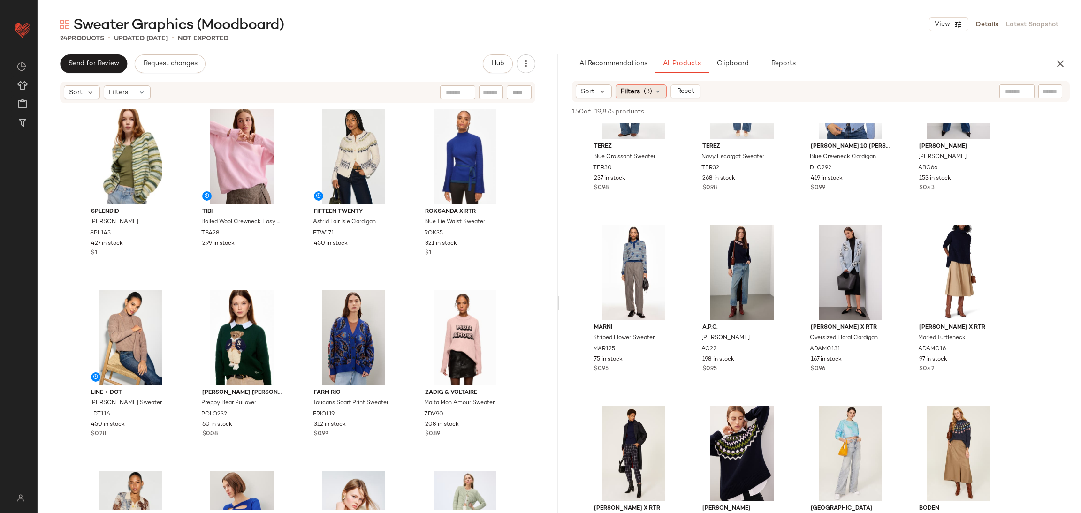
click at [642, 87] on div "Filters (3)" at bounding box center [640, 91] width 51 height 14
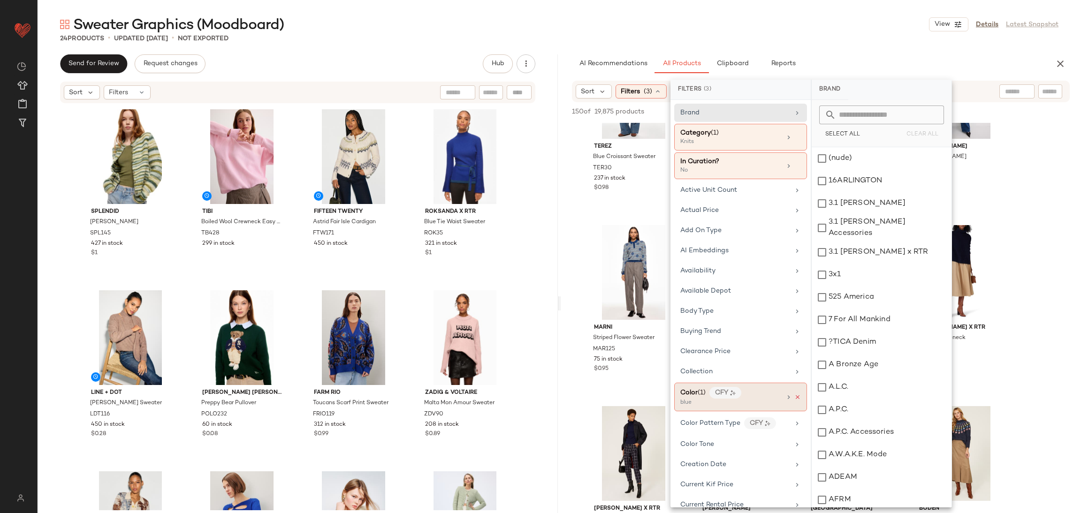
click at [794, 400] on icon at bounding box center [797, 397] width 7 height 7
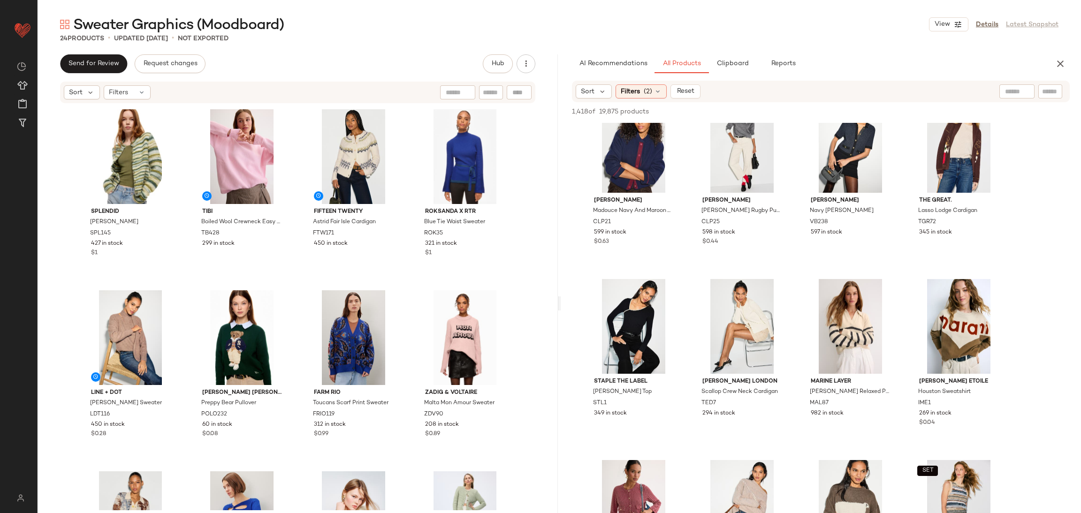
scroll to position [564, 0]
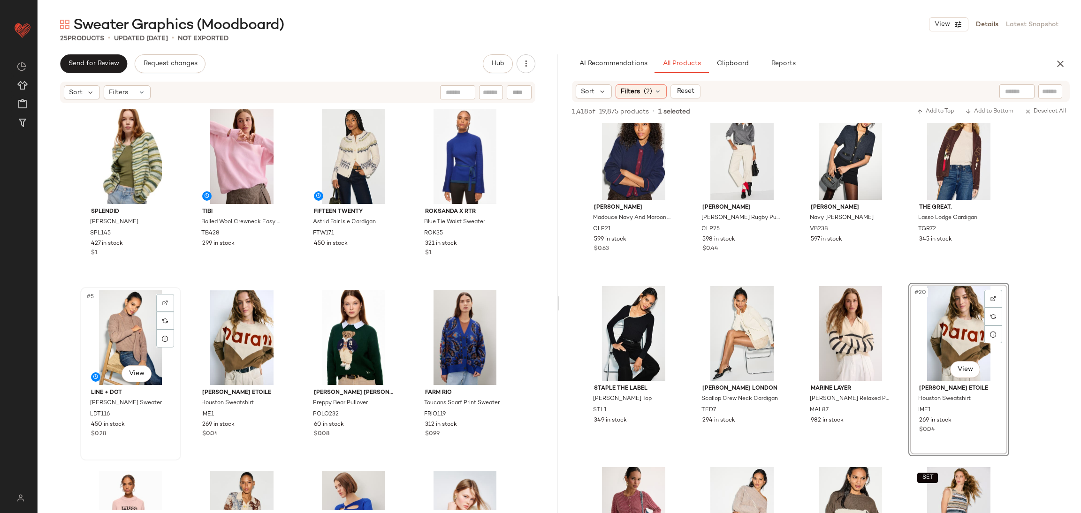
click at [125, 341] on div "#5 View" at bounding box center [130, 337] width 94 height 95
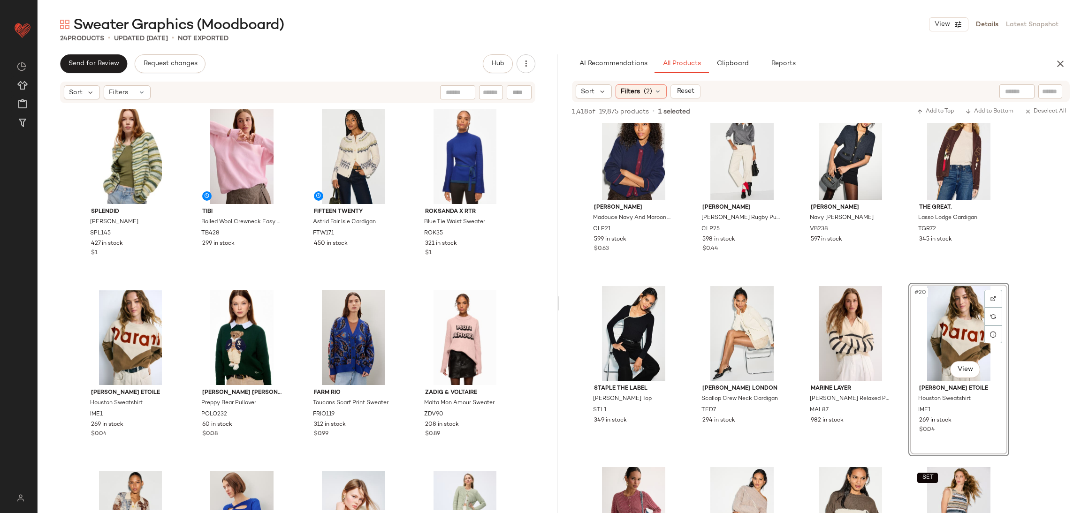
click at [800, 283] on div "Marine Layer Claire Relaxed Polo Sweater MAL87 982 in stock" at bounding box center [850, 370] width 101 height 174
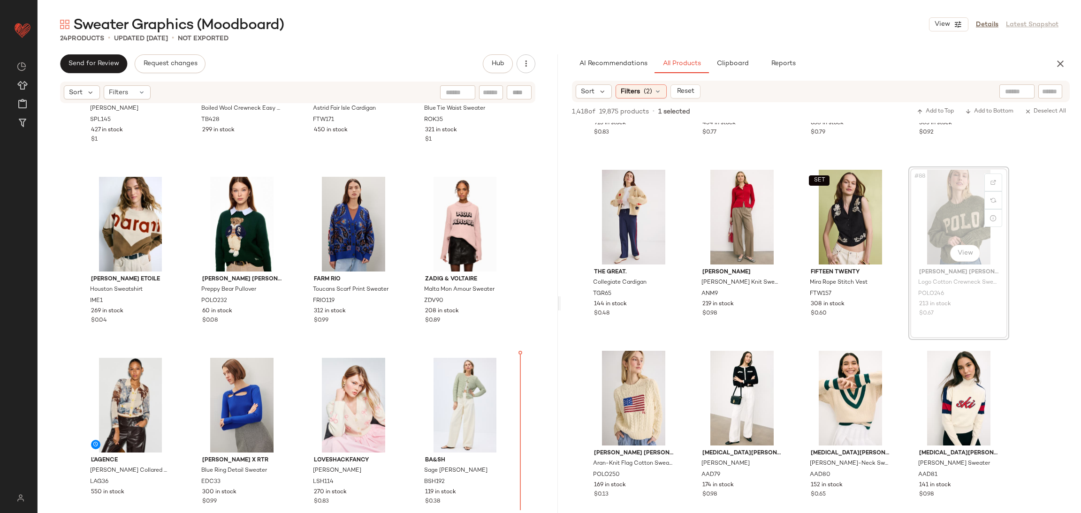
scroll to position [116, 0]
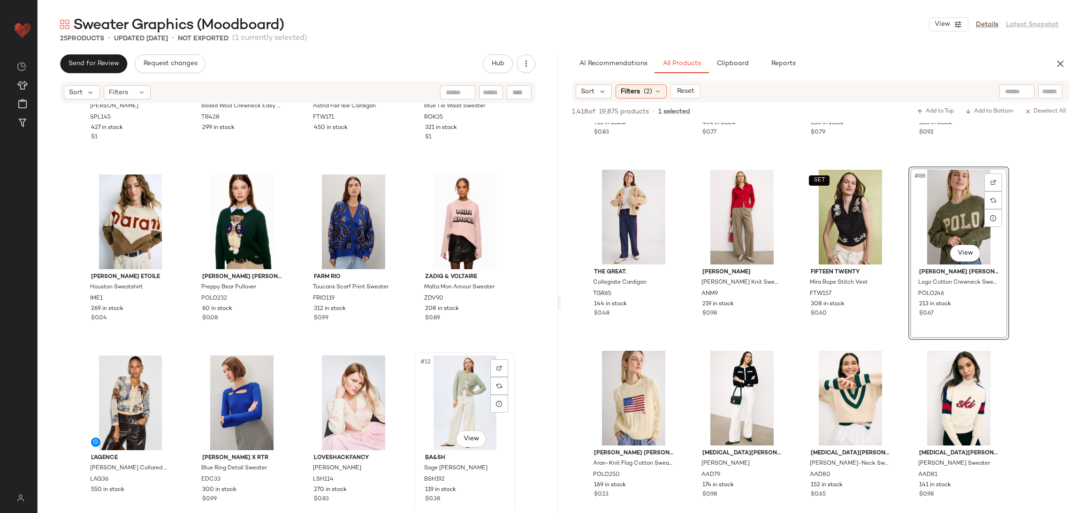
click at [468, 401] on div "#12 View" at bounding box center [464, 403] width 94 height 95
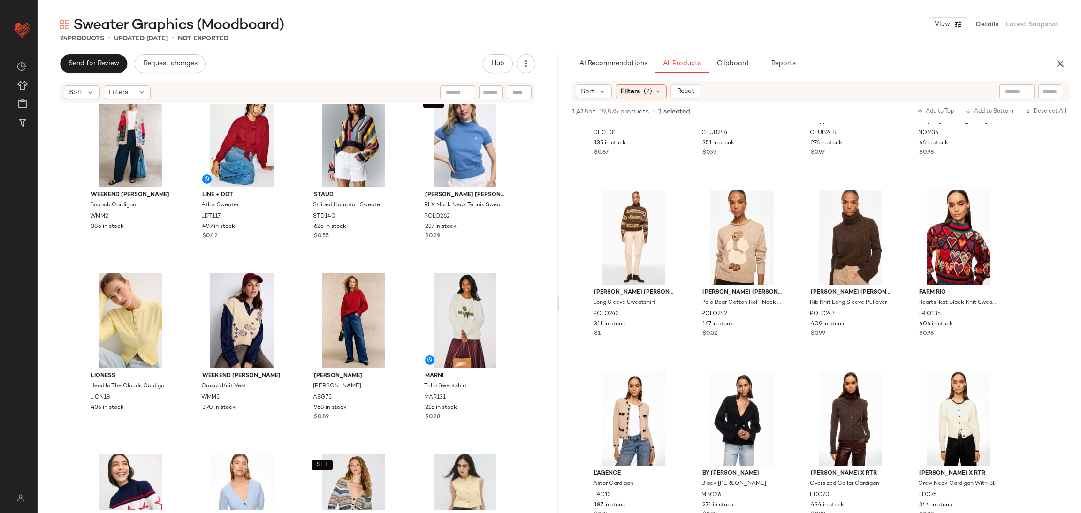
scroll to position [592, 0]
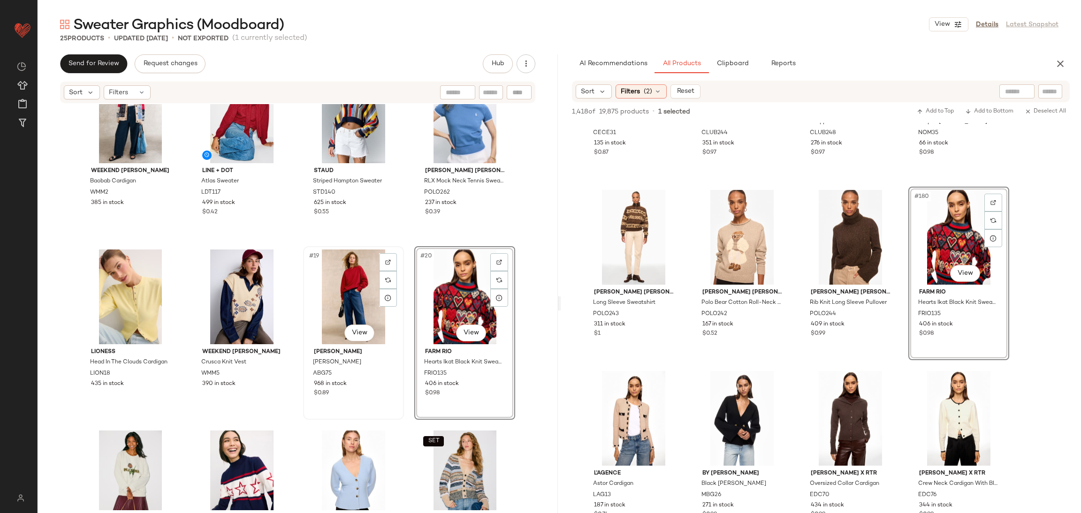
drag, startPoint x: 348, startPoint y: 302, endPoint x: 357, endPoint y: 303, distance: 8.9
click at [348, 302] on div "#19 View" at bounding box center [353, 297] width 94 height 95
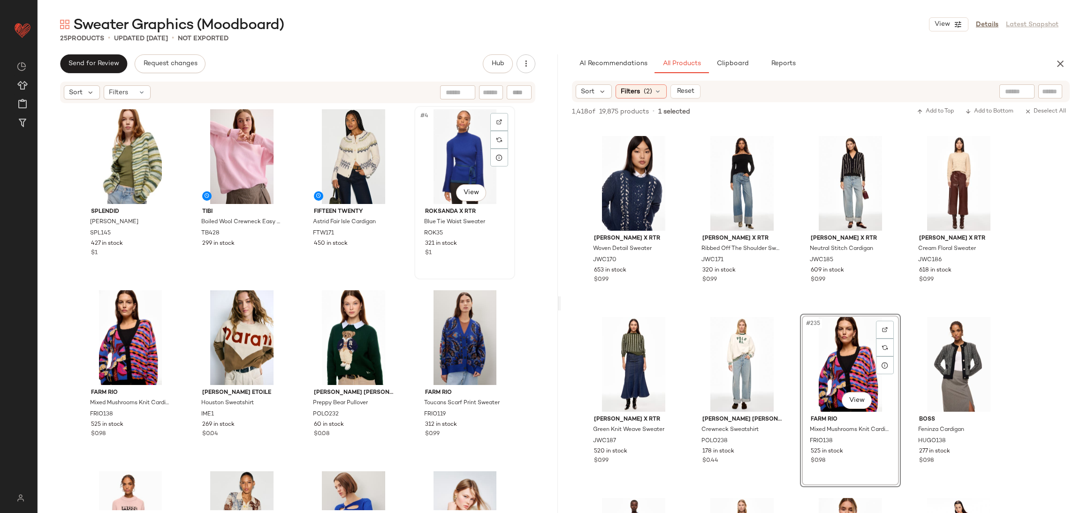
click at [453, 157] on div "#4 View" at bounding box center [464, 156] width 94 height 95
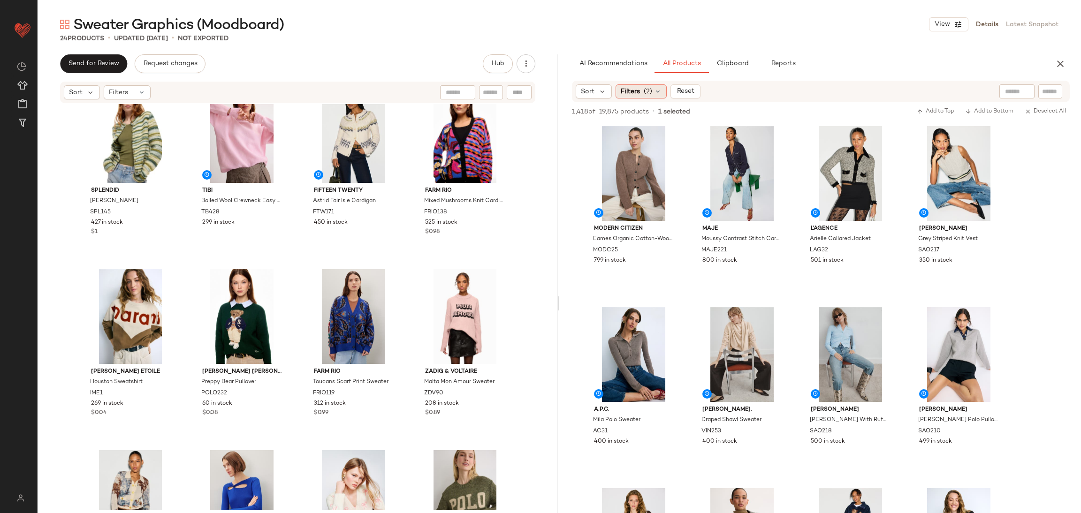
click at [635, 93] on span "Filters" at bounding box center [630, 92] width 19 height 10
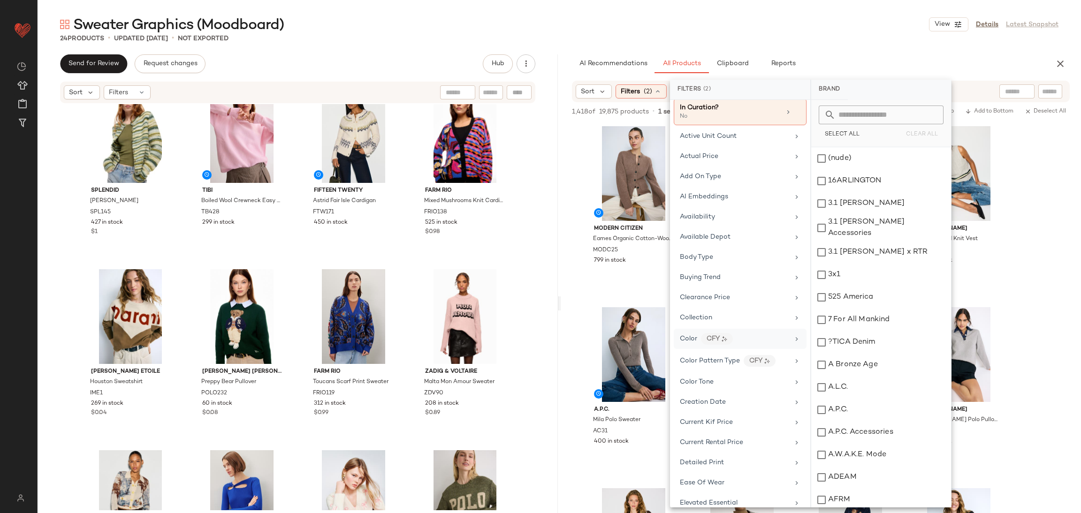
scroll to position [61, 0]
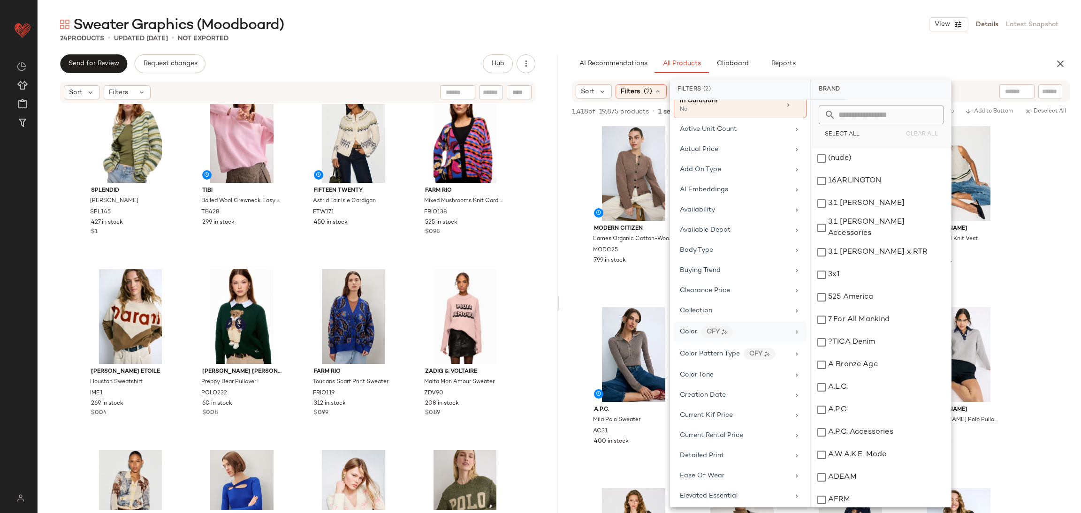
click at [691, 333] on span "Color" at bounding box center [688, 331] width 17 height 7
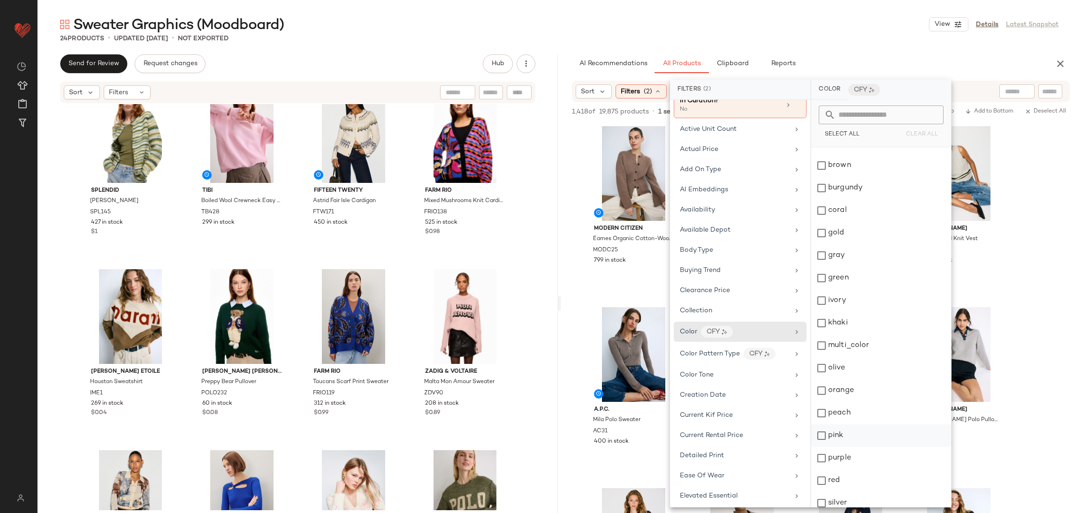
scroll to position [83, 0]
click at [851, 445] on div "pink" at bounding box center [881, 435] width 140 height 23
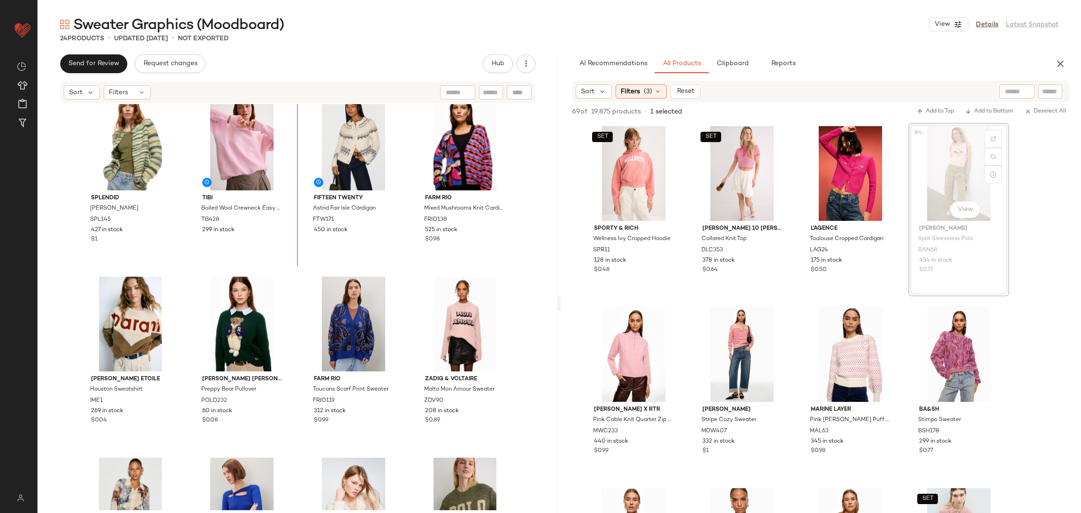
scroll to position [3, 0]
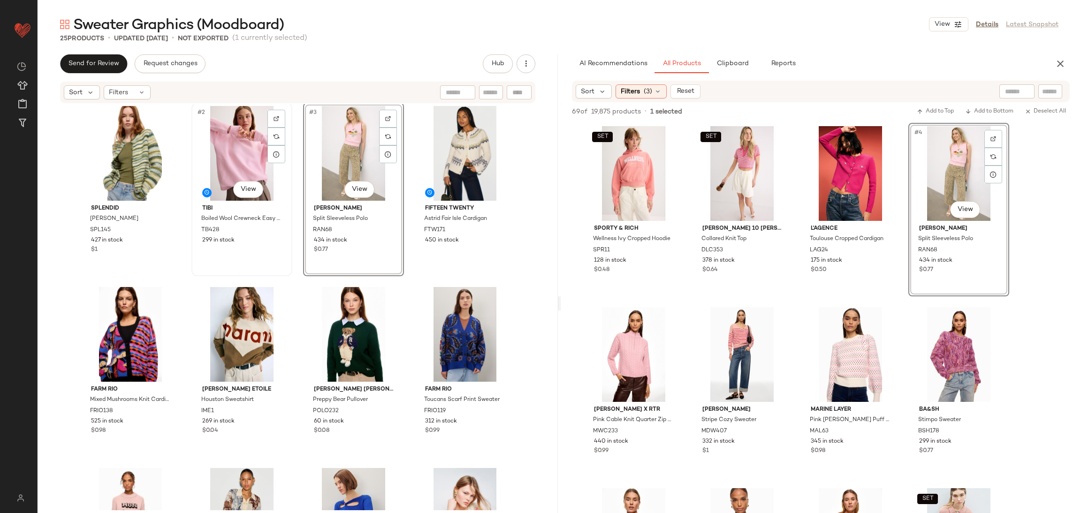
click at [244, 155] on div "#2 View" at bounding box center [242, 153] width 94 height 95
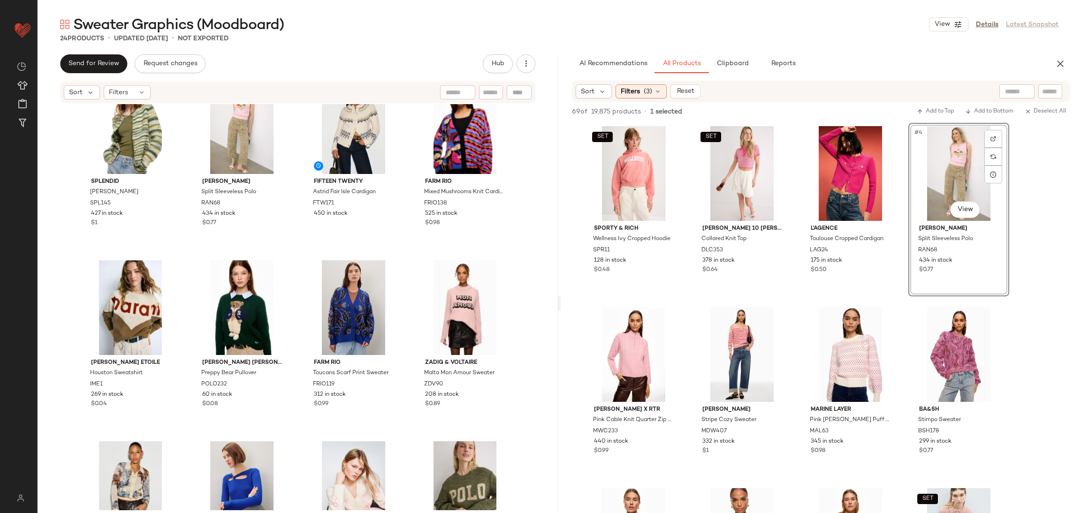
scroll to position [47, 0]
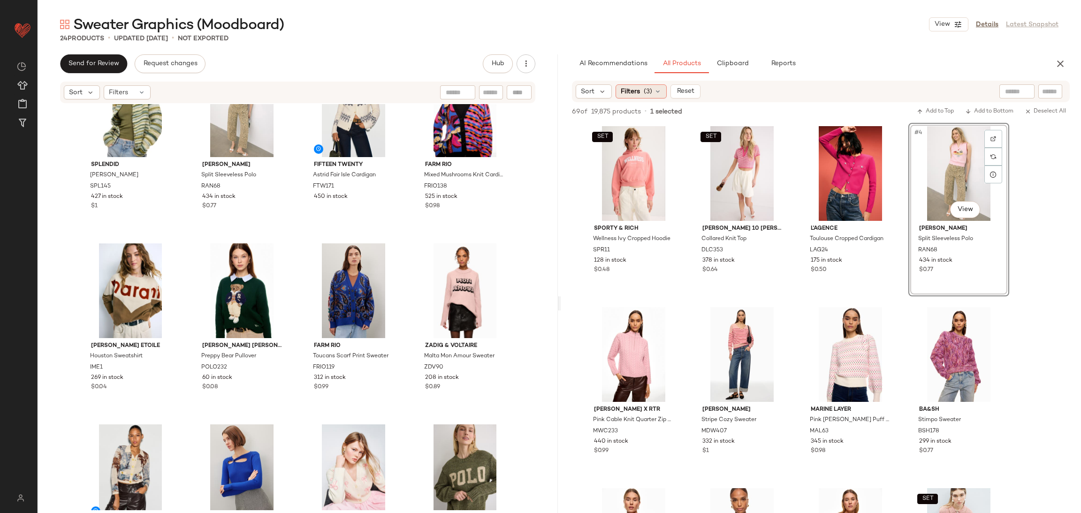
click at [628, 88] on span "Filters" at bounding box center [630, 92] width 19 height 10
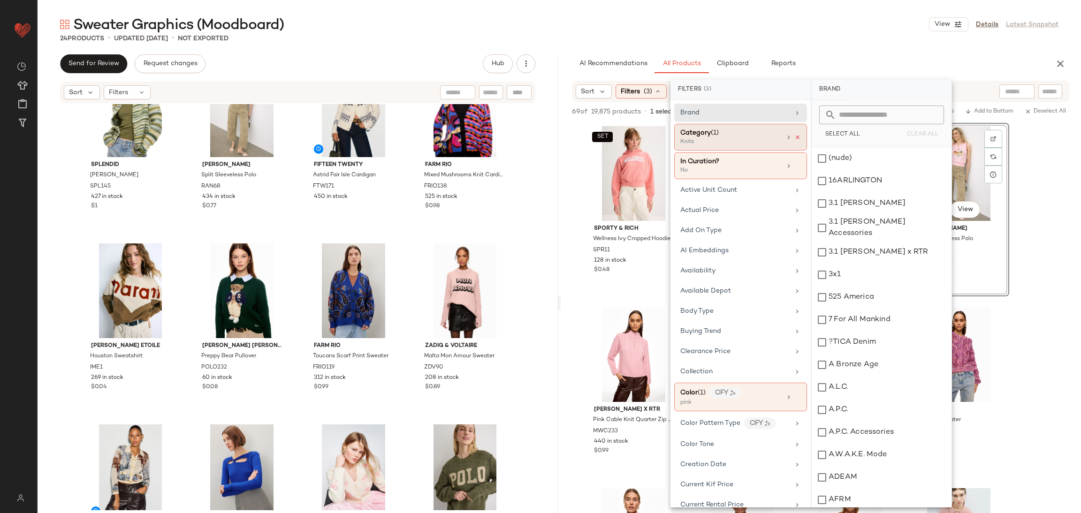
click at [794, 136] on icon at bounding box center [797, 137] width 7 height 7
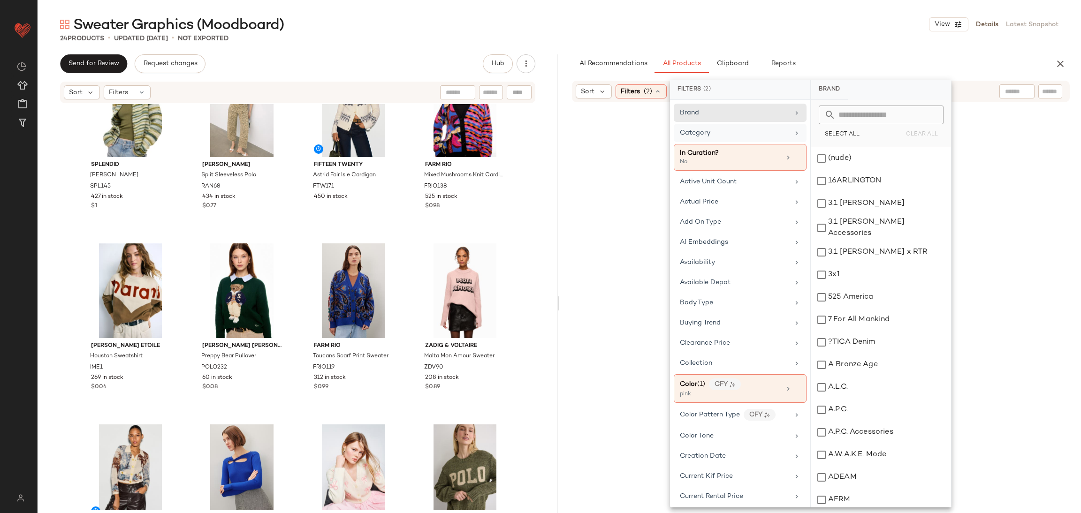
click at [752, 135] on div "Category" at bounding box center [734, 133] width 109 height 10
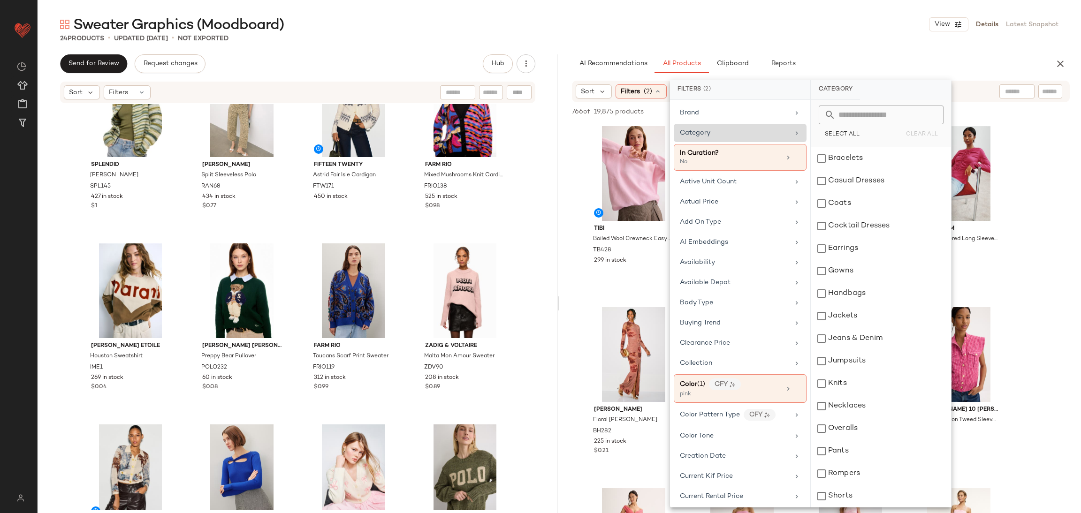
click at [745, 128] on div "Category" at bounding box center [734, 133] width 109 height 10
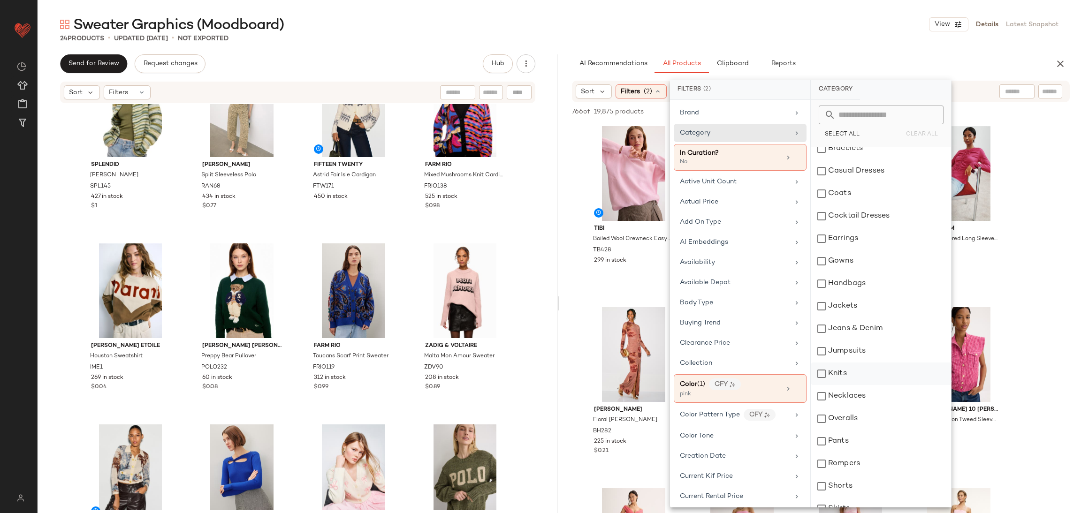
scroll to position [68, 0]
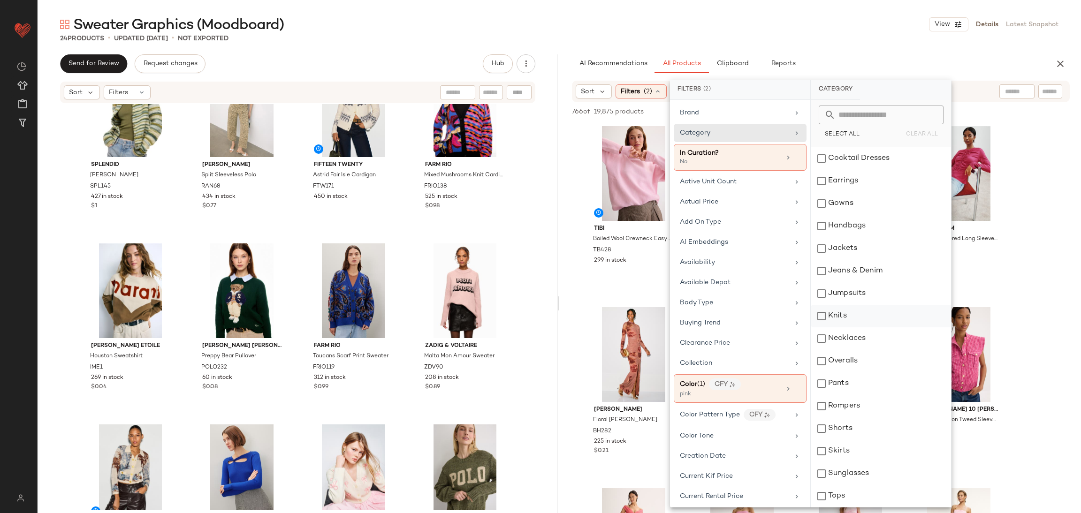
click at [840, 321] on div "Knits" at bounding box center [881, 316] width 140 height 23
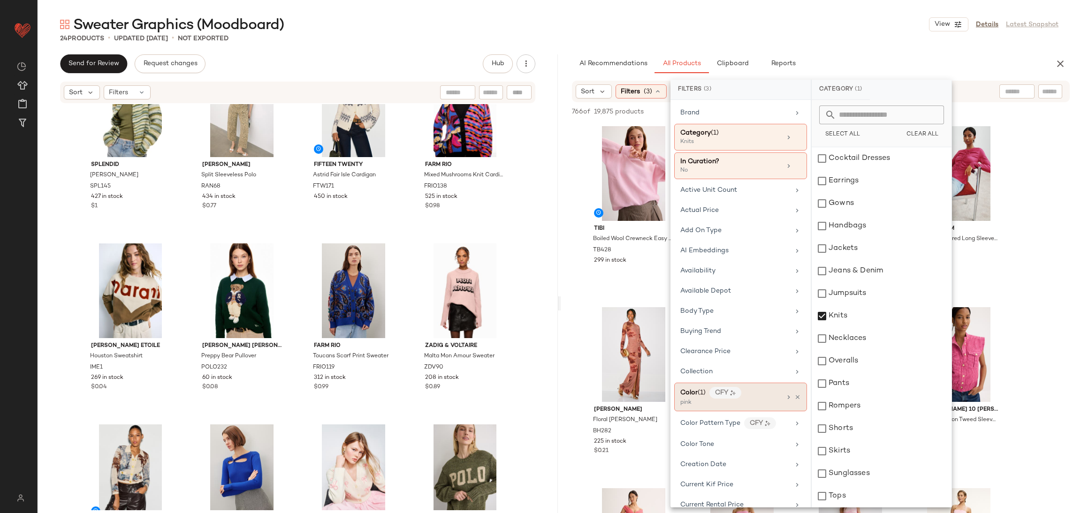
click at [702, 405] on div "pink" at bounding box center [727, 403] width 94 height 8
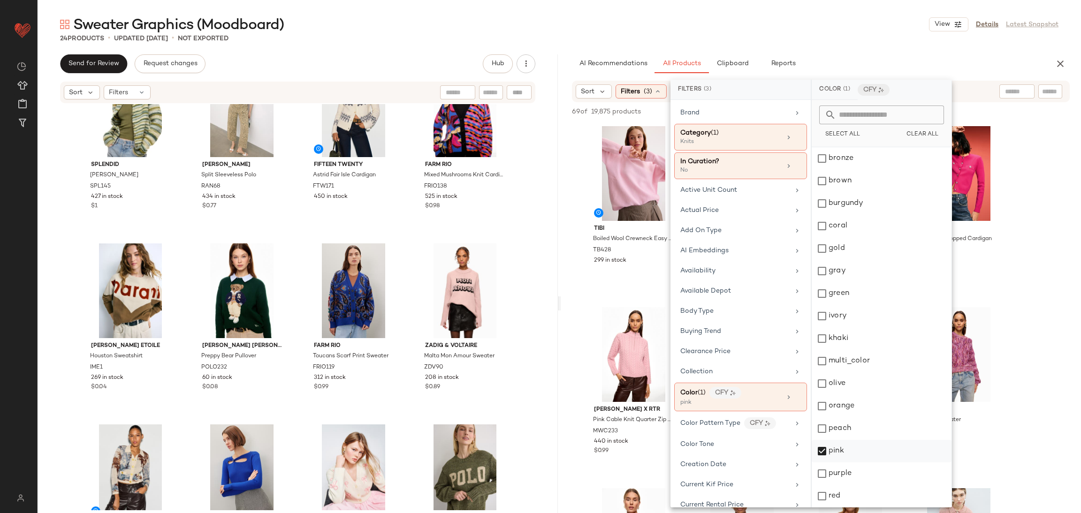
click at [847, 455] on div "pink" at bounding box center [882, 451] width 140 height 23
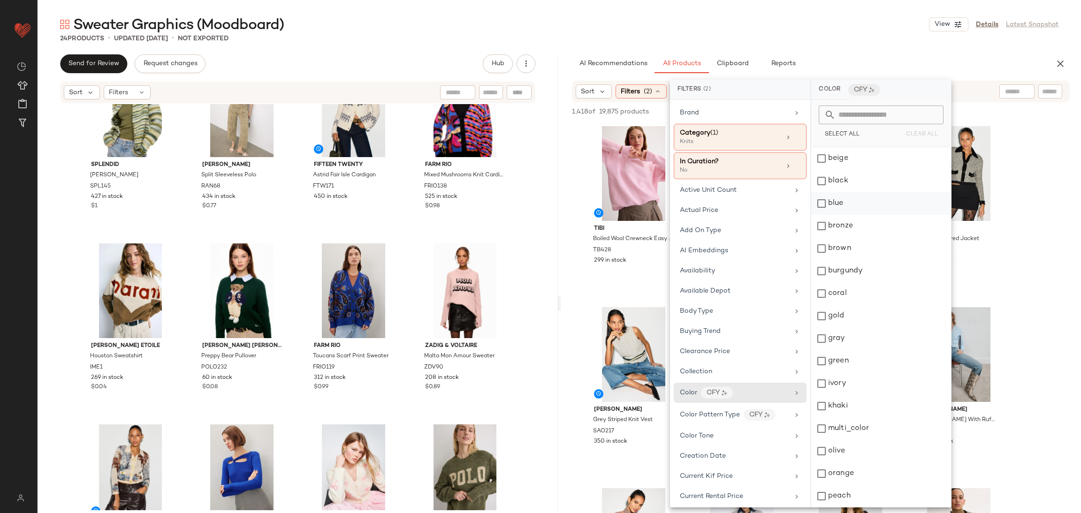
click at [871, 194] on div "blue" at bounding box center [881, 203] width 140 height 23
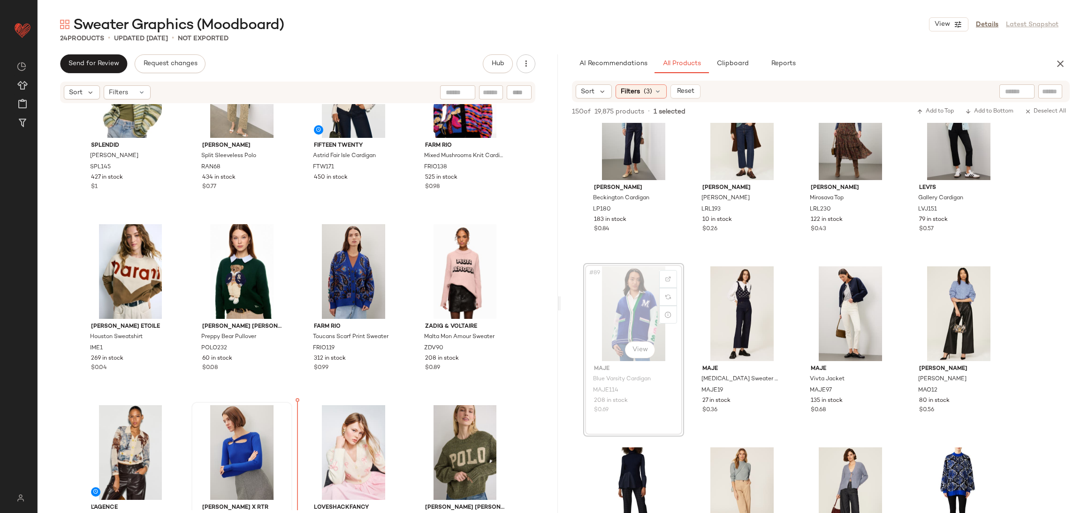
scroll to position [80, 0]
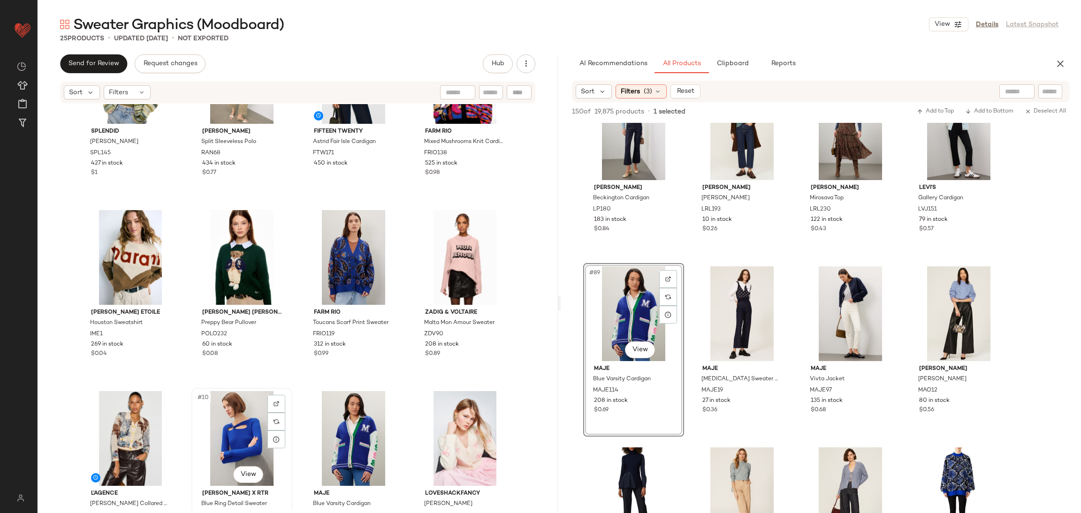
click at [230, 420] on div "#10 View" at bounding box center [242, 438] width 94 height 95
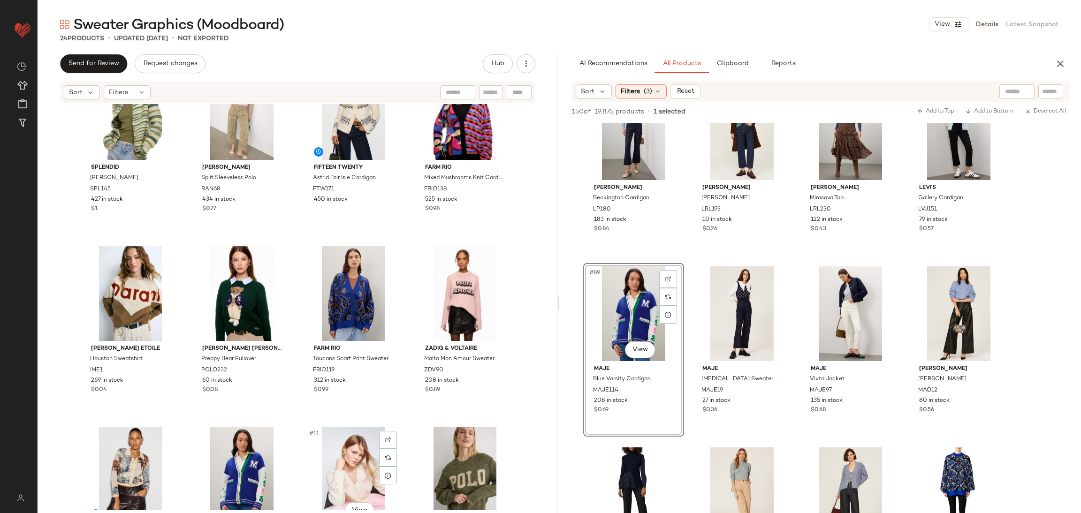
scroll to position [46, 0]
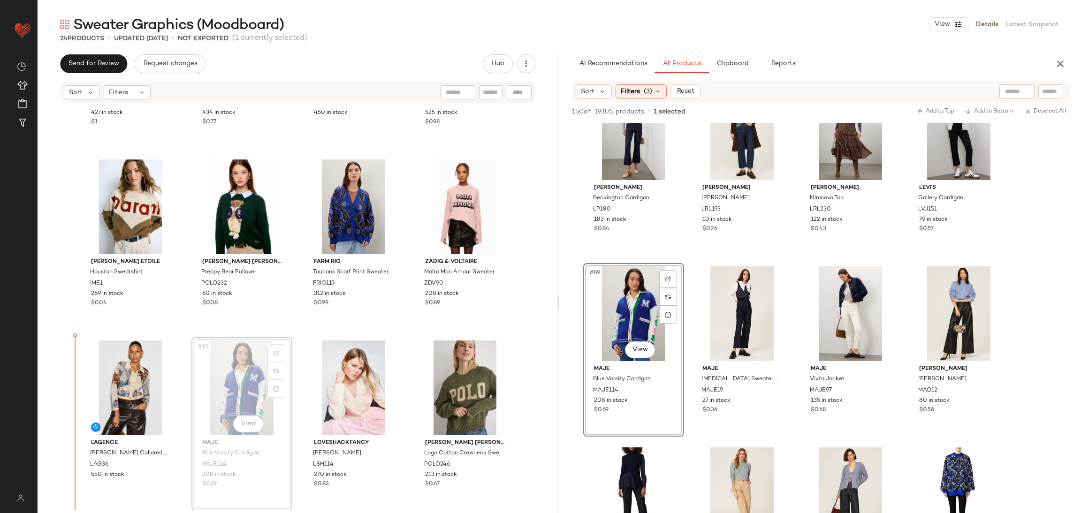
scroll to position [132, 0]
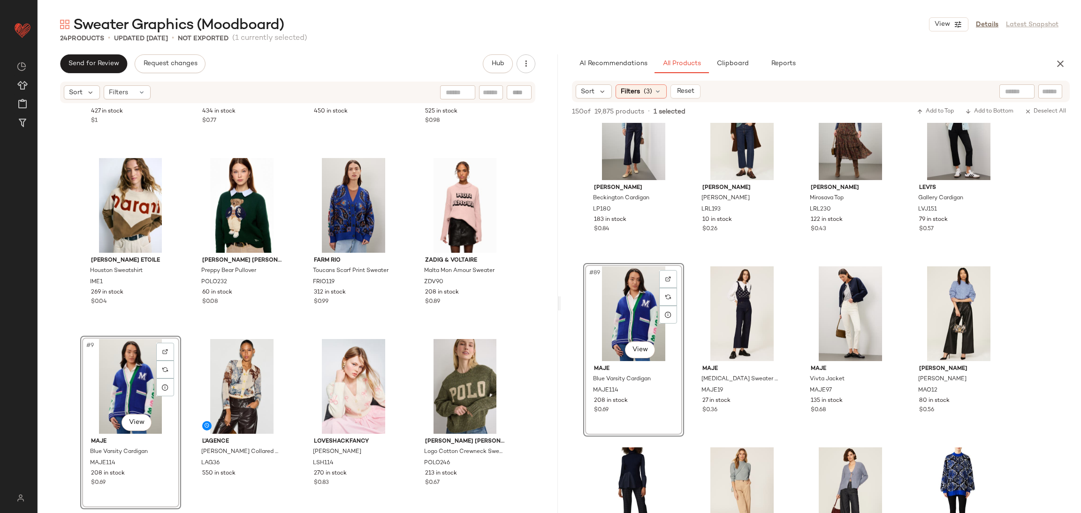
click at [188, 329] on div "Splendid Daniella Cardigan SPL145 427 in stock $1 Rachel Antonoff Split Sleevel…" at bounding box center [297, 176] width 435 height 404
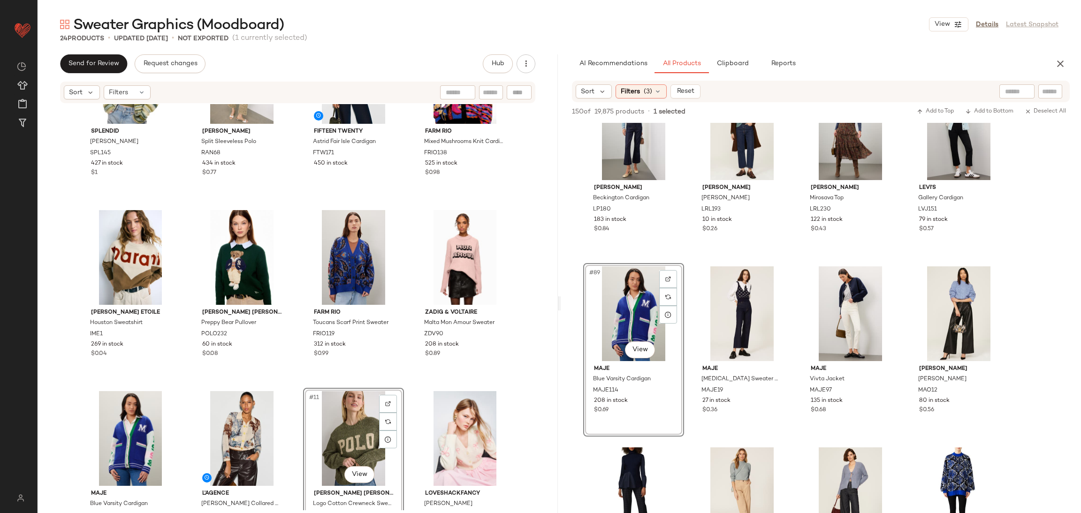
click at [297, 385] on div "Splendid Daniella Cardigan SPL145 427 in stock $1 Rachel Antonoff Split Sleevel…" at bounding box center [297, 228] width 435 height 404
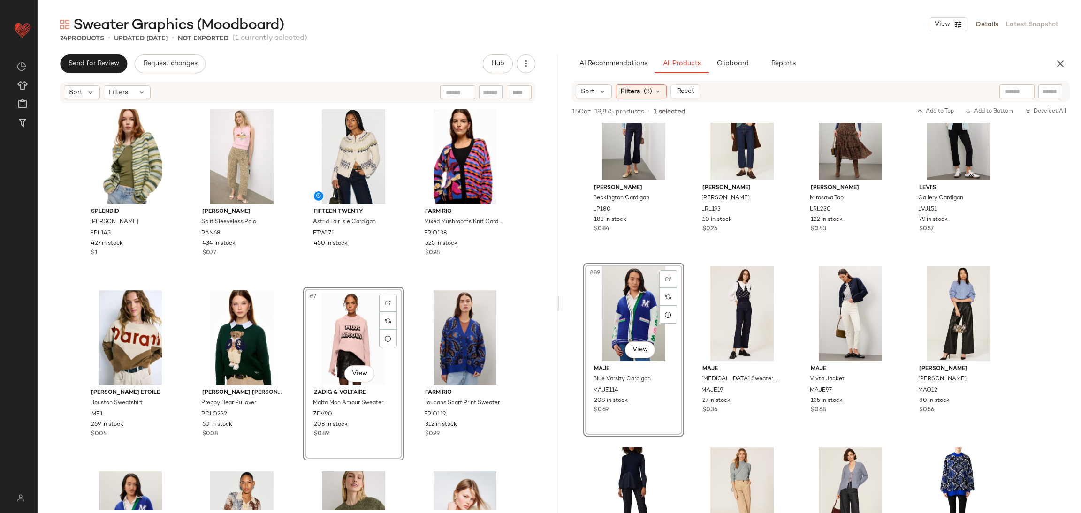
click at [293, 278] on div "Splendid Daniella Cardigan SPL145 427 in stock $1 Rachel Antonoff Split Sleevel…" at bounding box center [297, 308] width 435 height 404
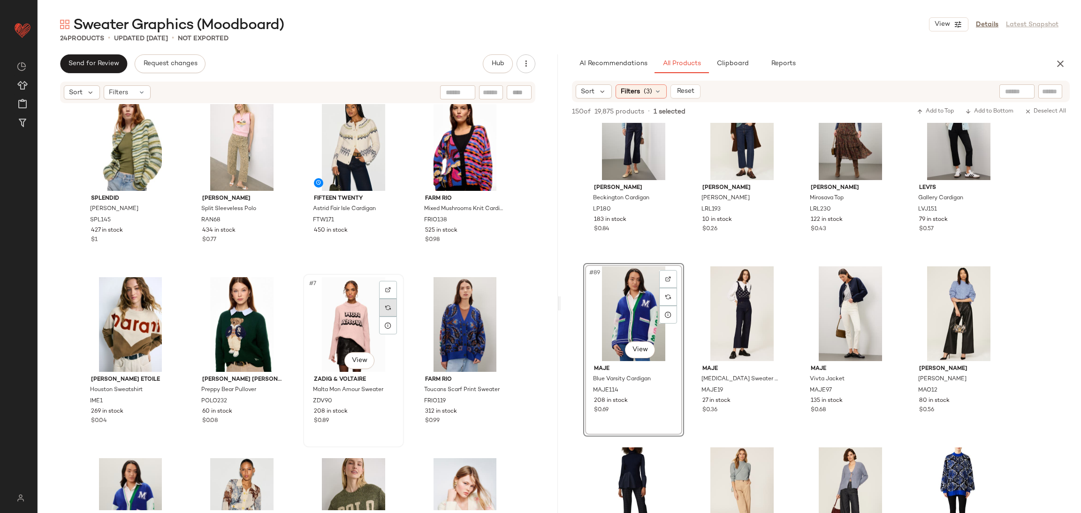
scroll to position [14, 0]
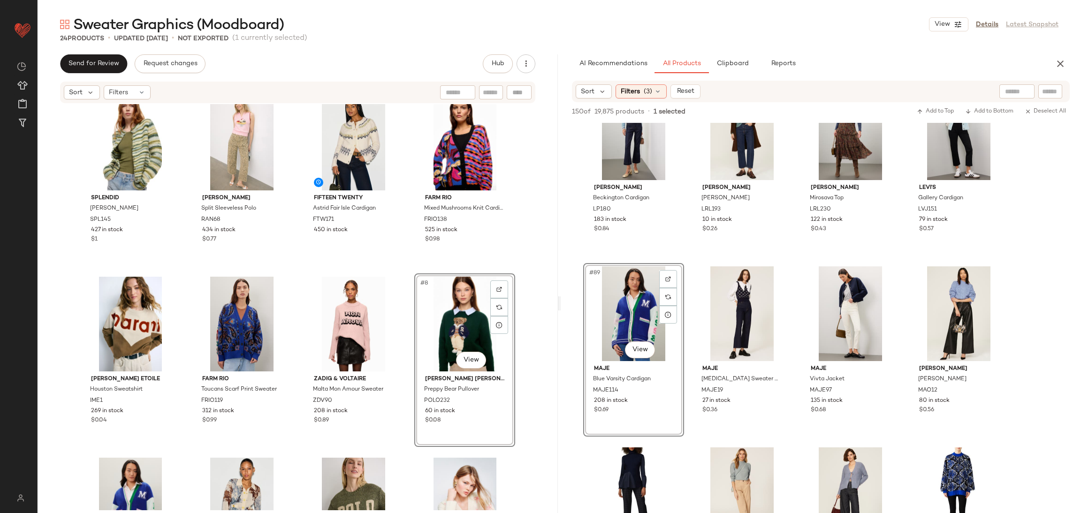
click at [408, 270] on div "Splendid Daniella Cardigan SPL145 427 in stock $1 Rachel Antonoff Split Sleevel…" at bounding box center [297, 294] width 435 height 404
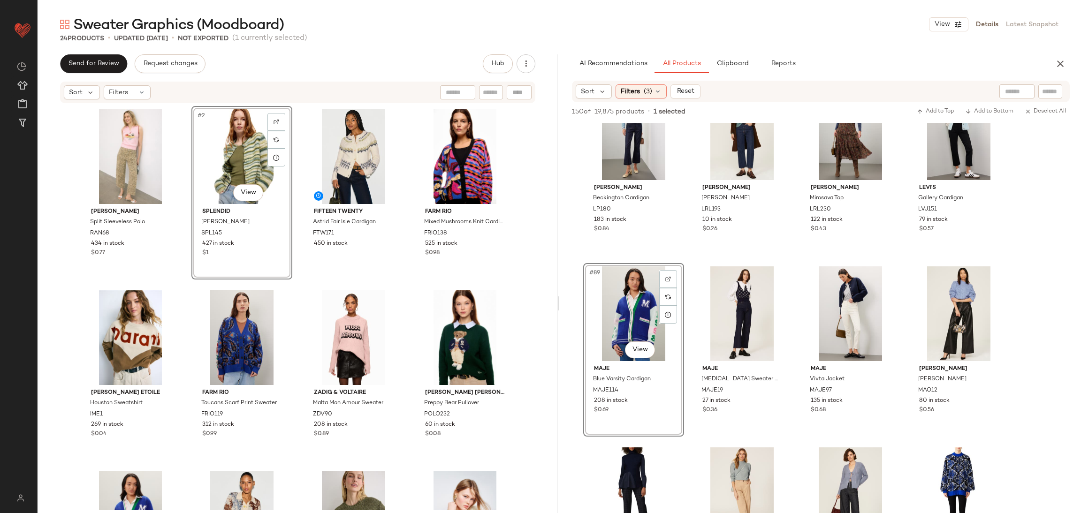
click at [298, 274] on div "Rachel Antonoff Split Sleeveless Polo RAN68 434 in stock $0.77 #2 View Splendid…" at bounding box center [297, 308] width 435 height 404
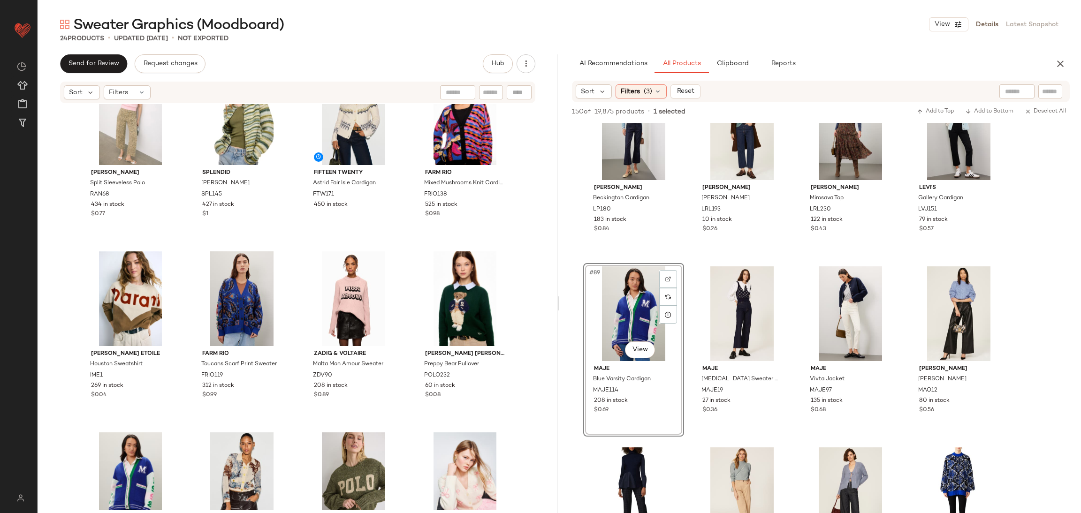
scroll to position [25, 0]
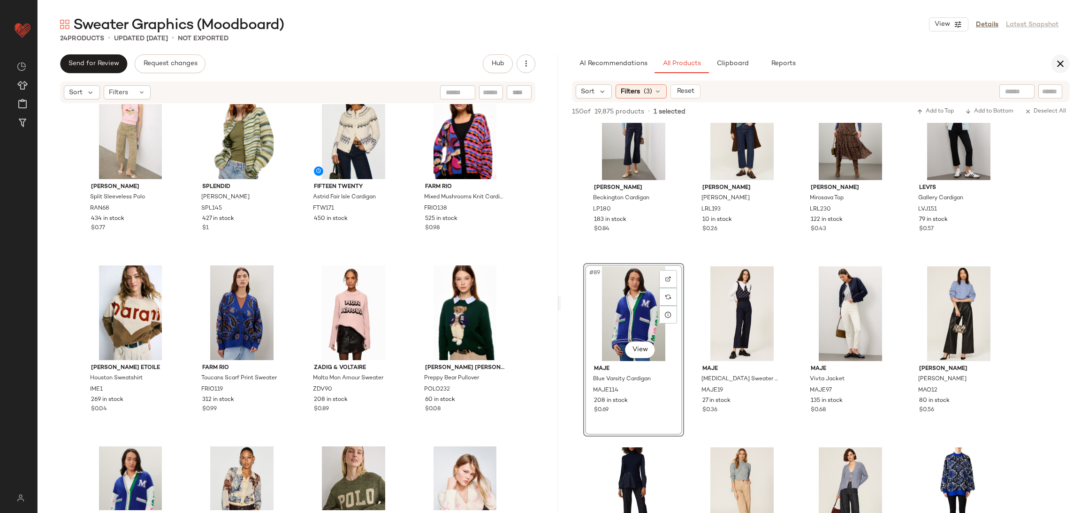
click at [1057, 62] on icon "button" at bounding box center [1059, 63] width 11 height 11
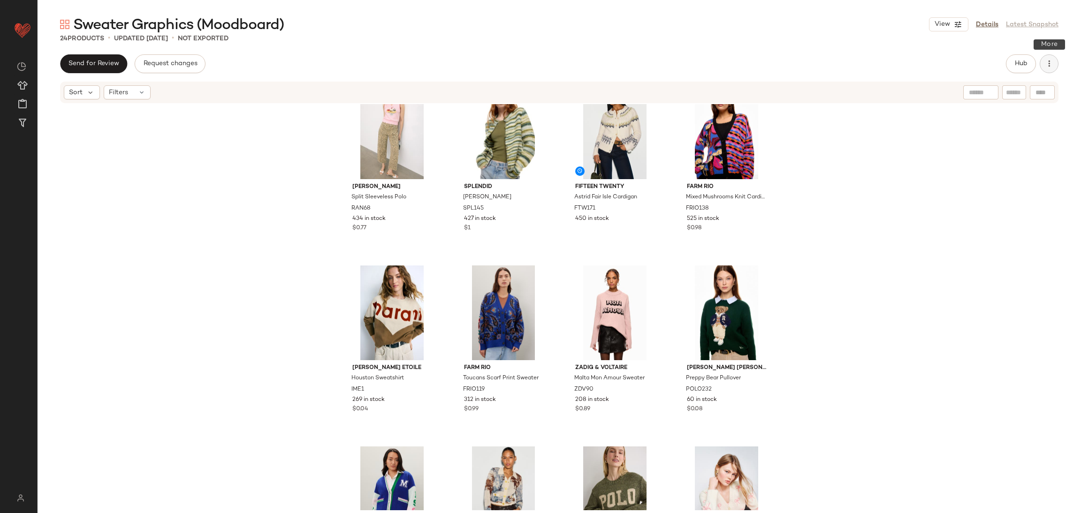
click at [1053, 61] on icon "button" at bounding box center [1048, 63] width 9 height 9
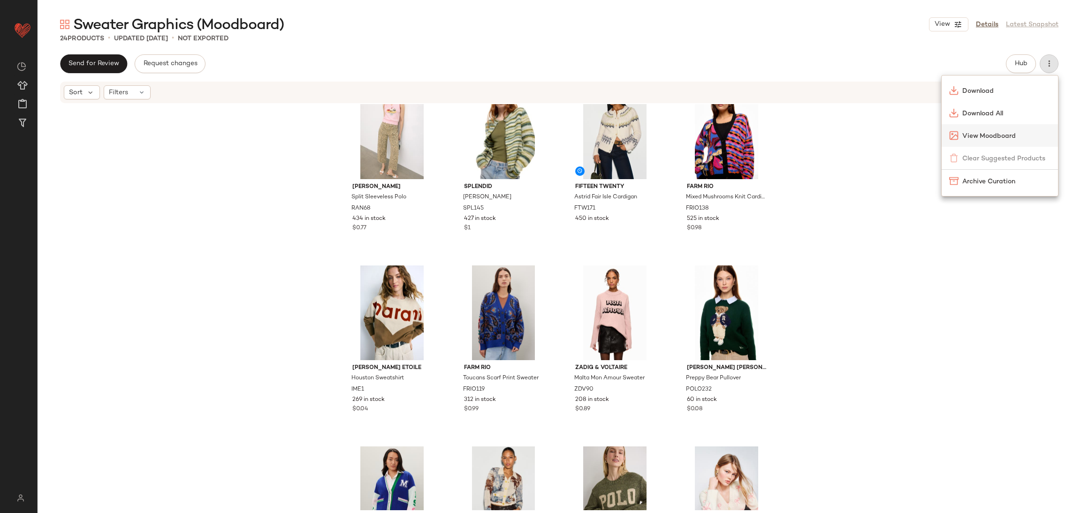
click at [987, 137] on span "View Moodboard" at bounding box center [1006, 136] width 88 height 10
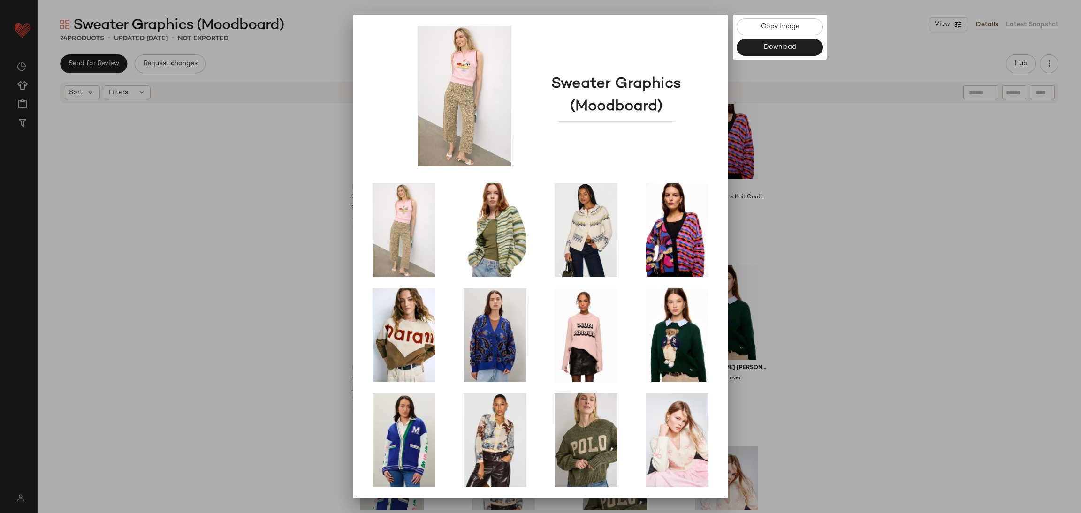
click at [908, 250] on div at bounding box center [540, 256] width 1081 height 513
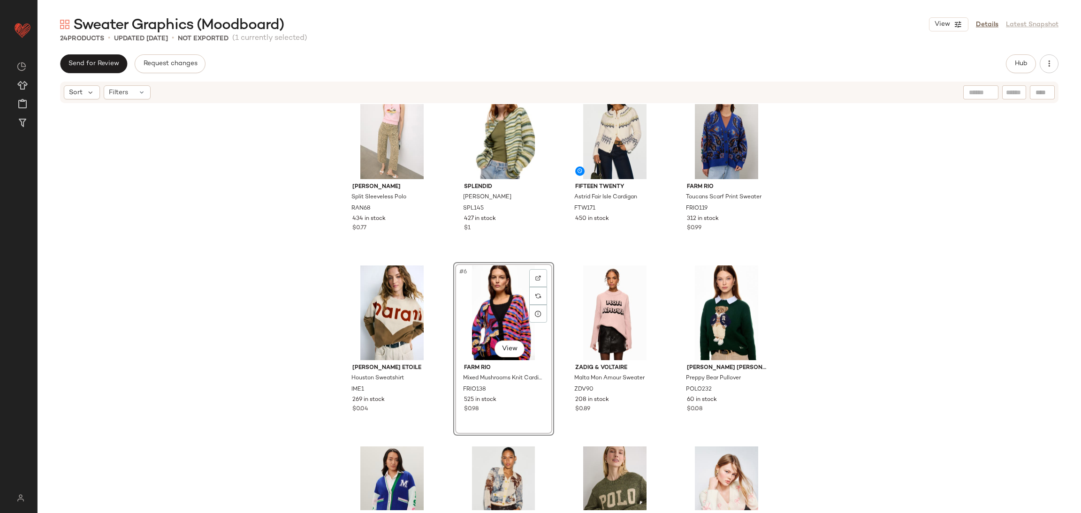
click at [892, 301] on div "Rachel Antonoff Split Sleeveless Polo RAN68 434 in stock $0.77 Splendid Daniell…" at bounding box center [559, 307] width 1043 height 406
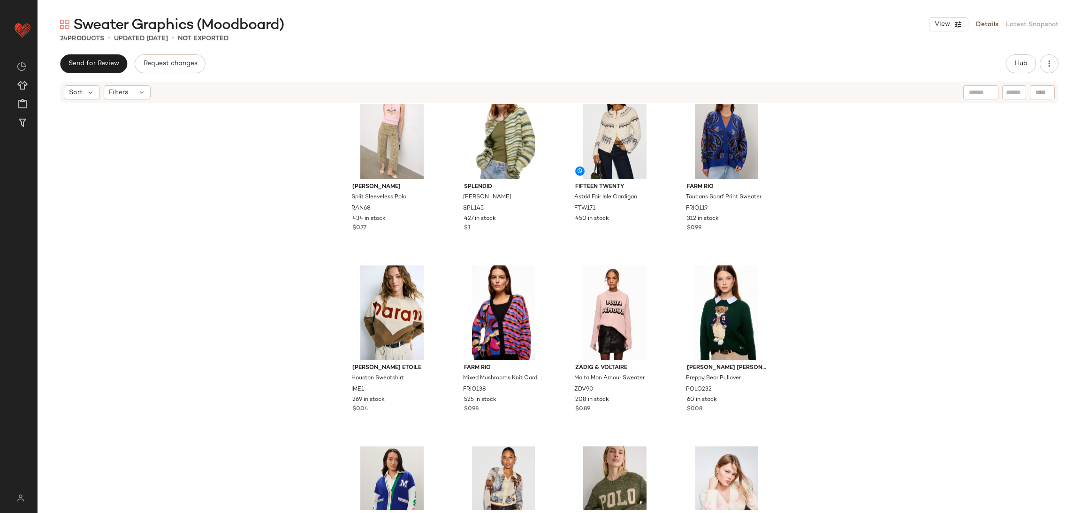
scroll to position [32, 0]
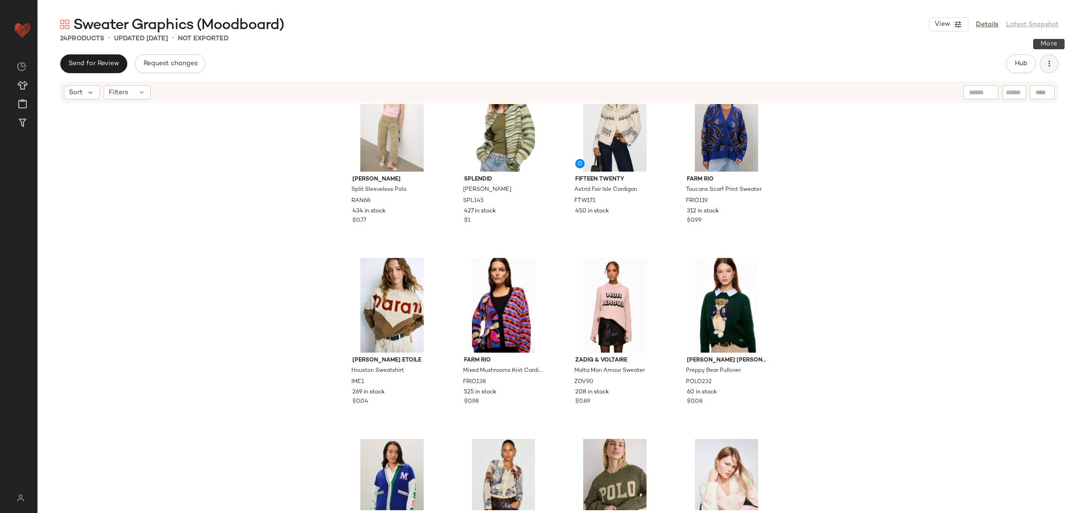
click at [1054, 67] on button "button" at bounding box center [1048, 63] width 19 height 19
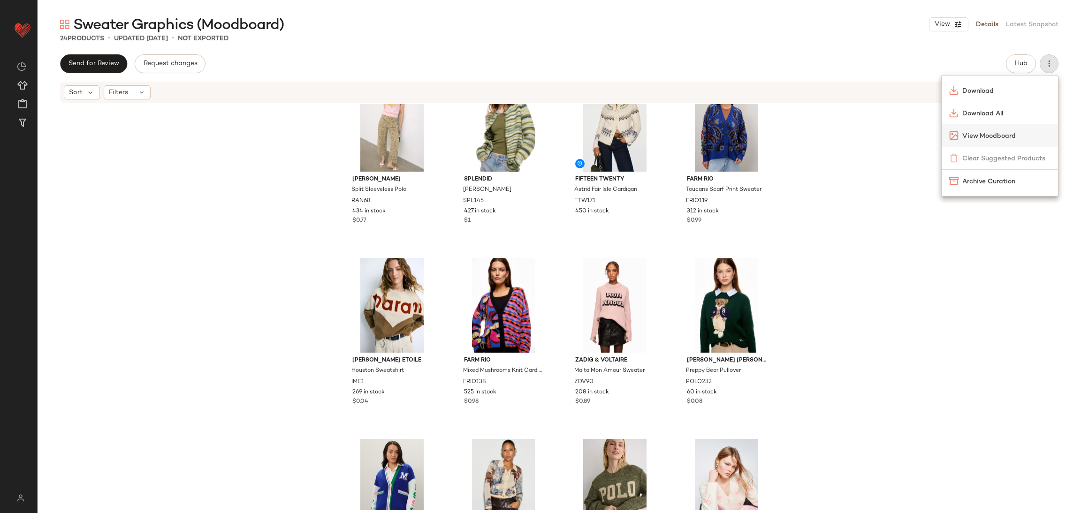
click at [978, 134] on span "View Moodboard" at bounding box center [1006, 136] width 88 height 10
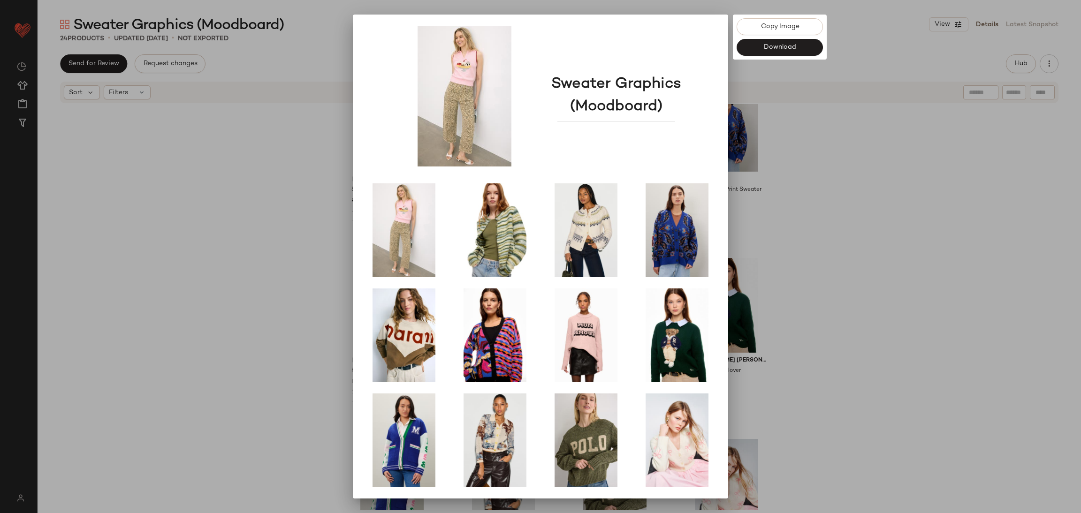
click at [833, 354] on div at bounding box center [540, 256] width 1081 height 513
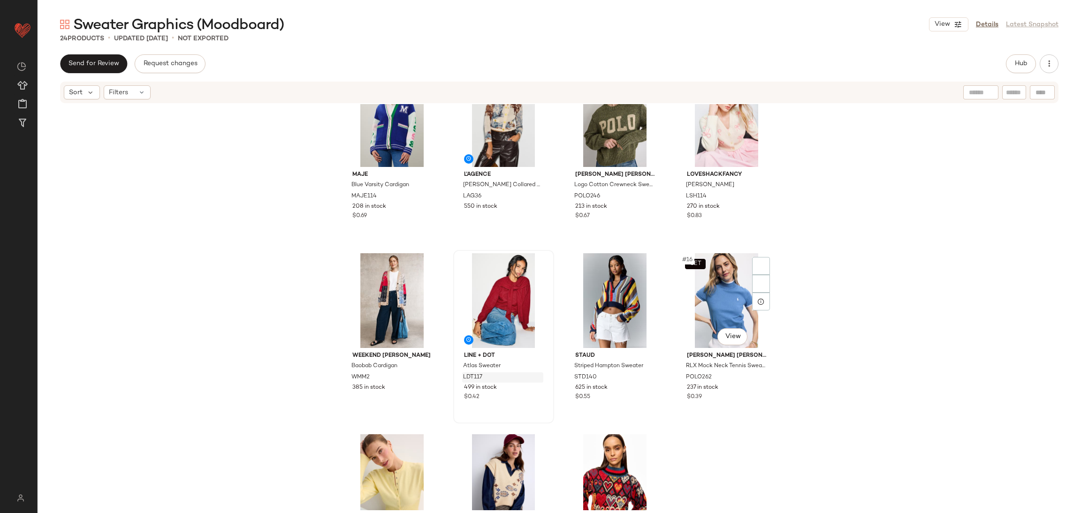
scroll to position [479, 0]
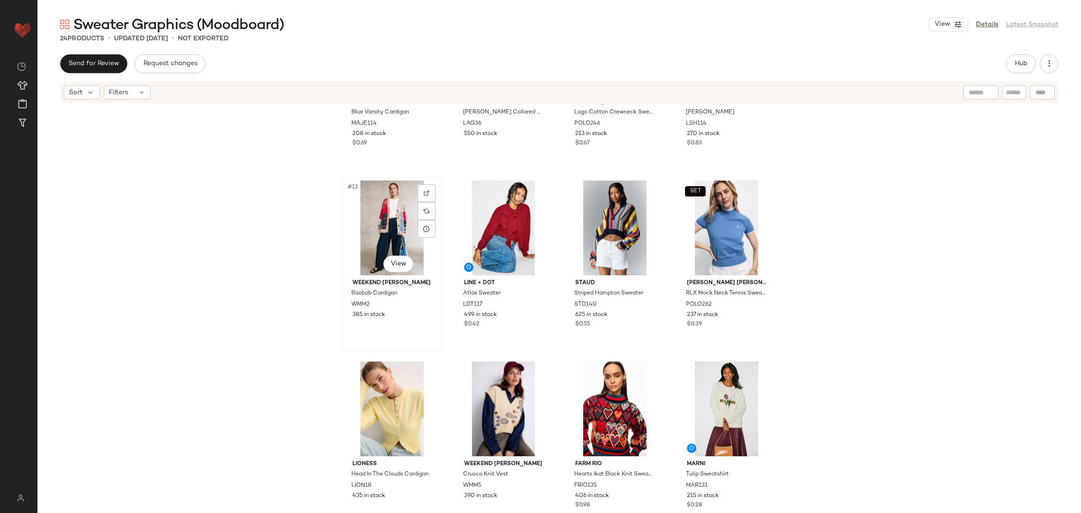
click at [386, 199] on div "#13 View" at bounding box center [392, 228] width 94 height 95
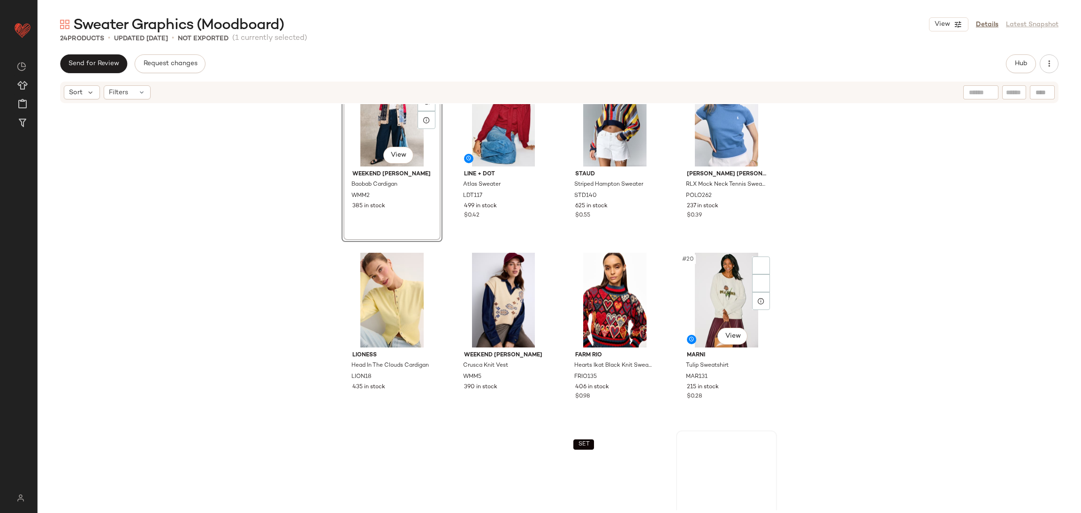
scroll to position [682, 0]
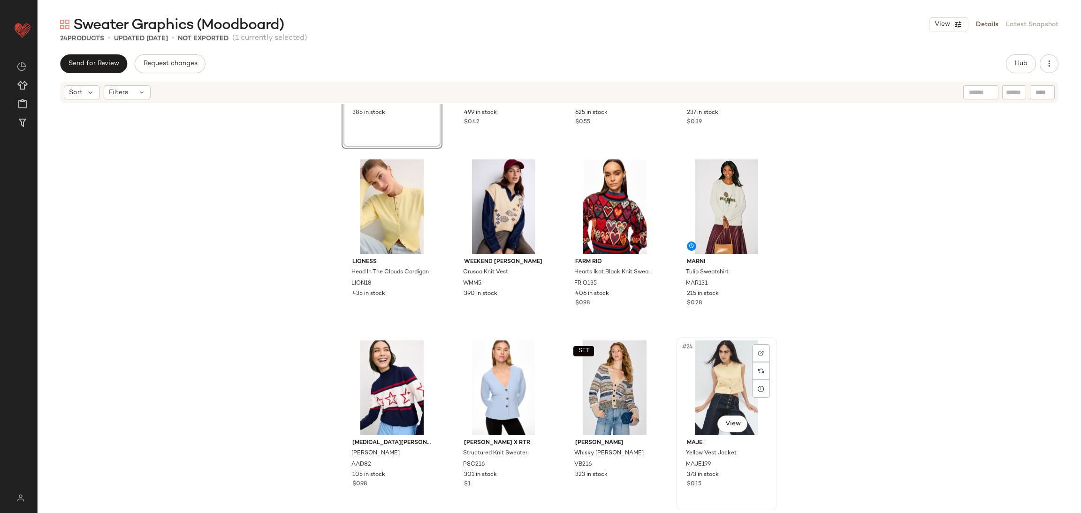
click at [721, 379] on div "#24 View" at bounding box center [726, 388] width 94 height 95
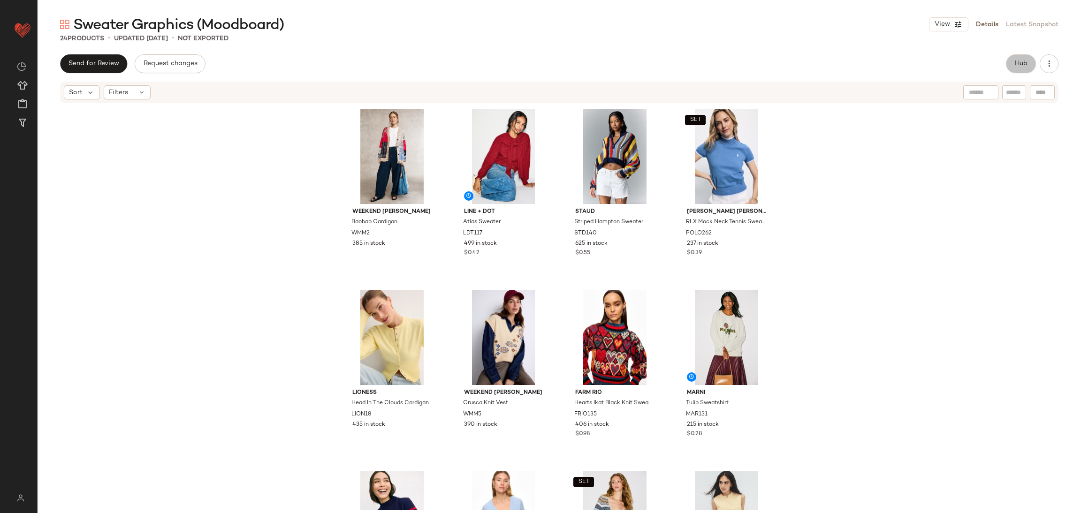
click at [1028, 66] on button "Hub" at bounding box center [1021, 63] width 30 height 19
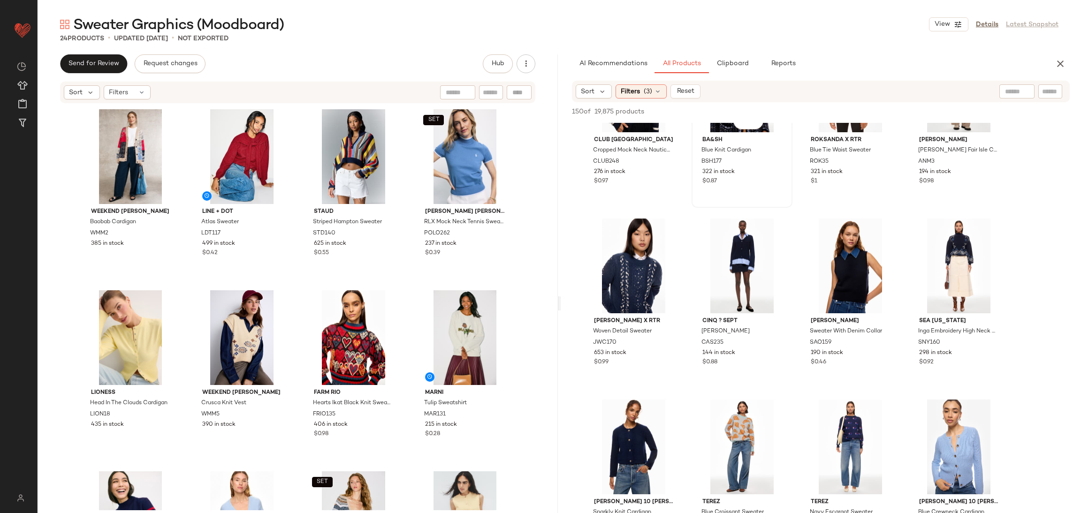
scroll to position [1497, 0]
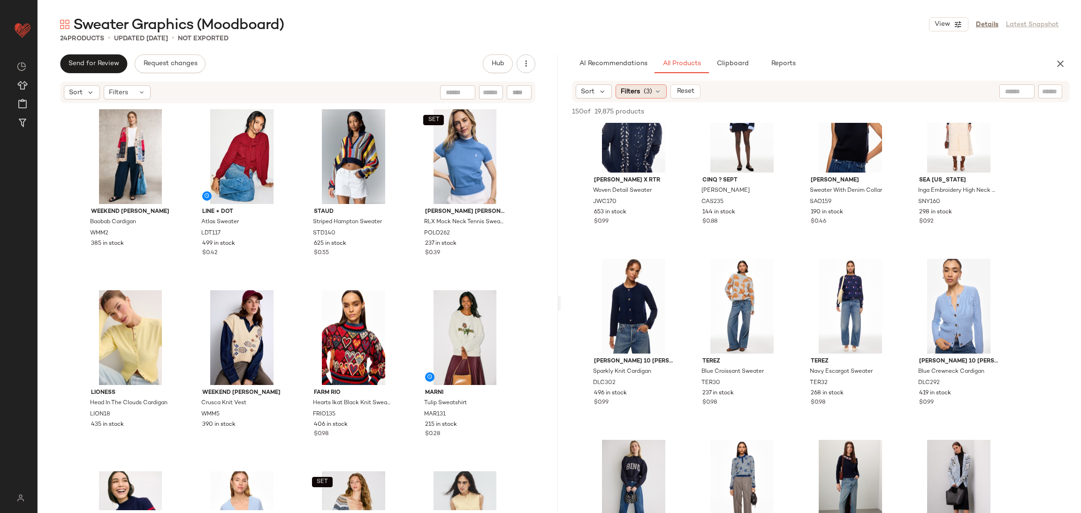
click at [637, 89] on span "Filters" at bounding box center [630, 92] width 19 height 10
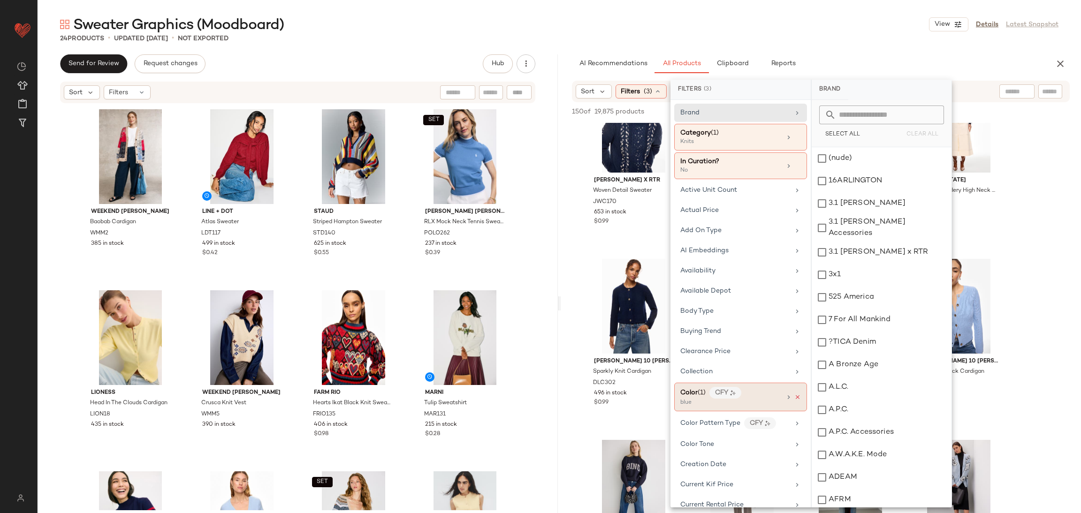
click at [794, 398] on icon at bounding box center [797, 397] width 7 height 7
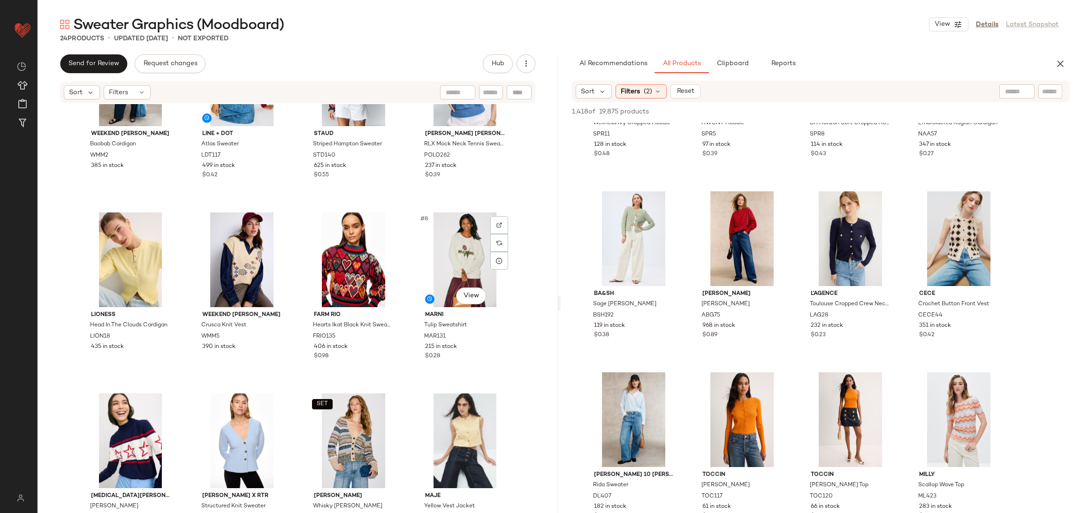
scroll to position [111, 0]
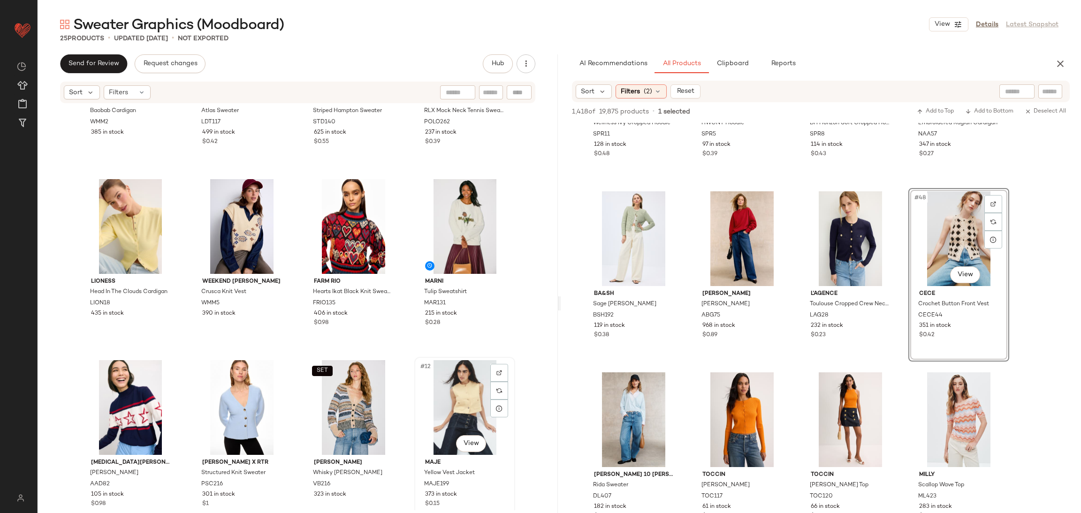
click at [458, 398] on div "#12 View" at bounding box center [464, 407] width 94 height 95
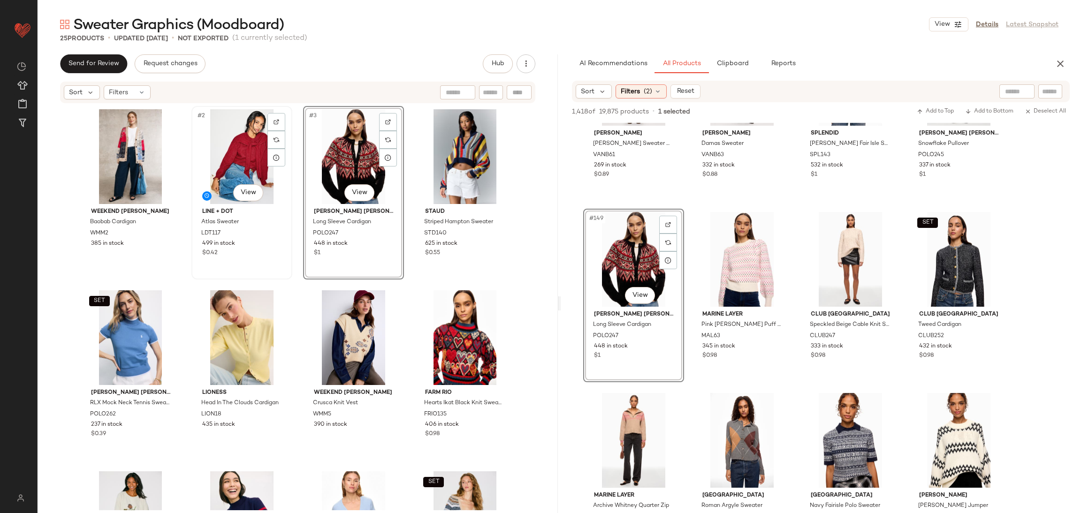
click at [248, 158] on div "#2 View" at bounding box center [242, 156] width 94 height 95
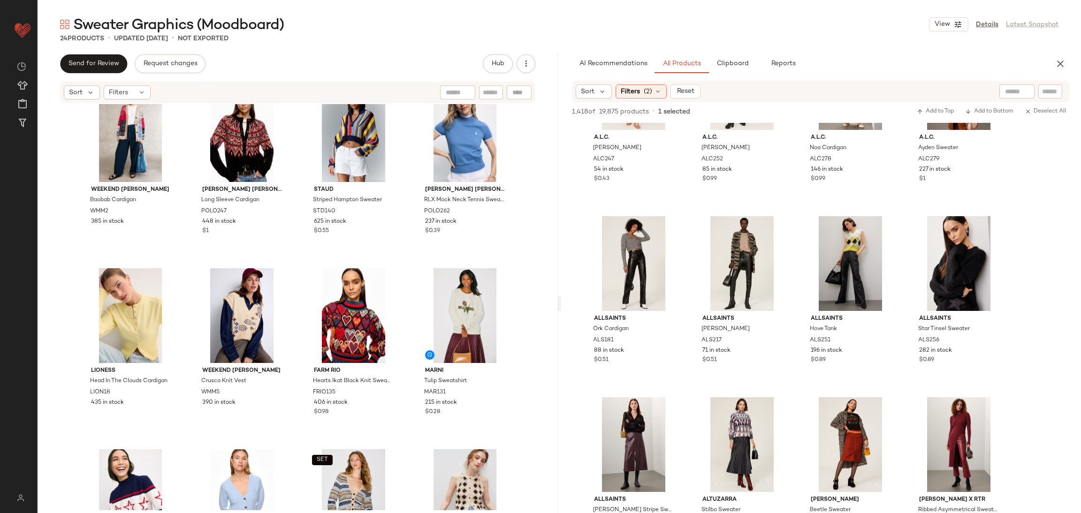
scroll to position [14927, 0]
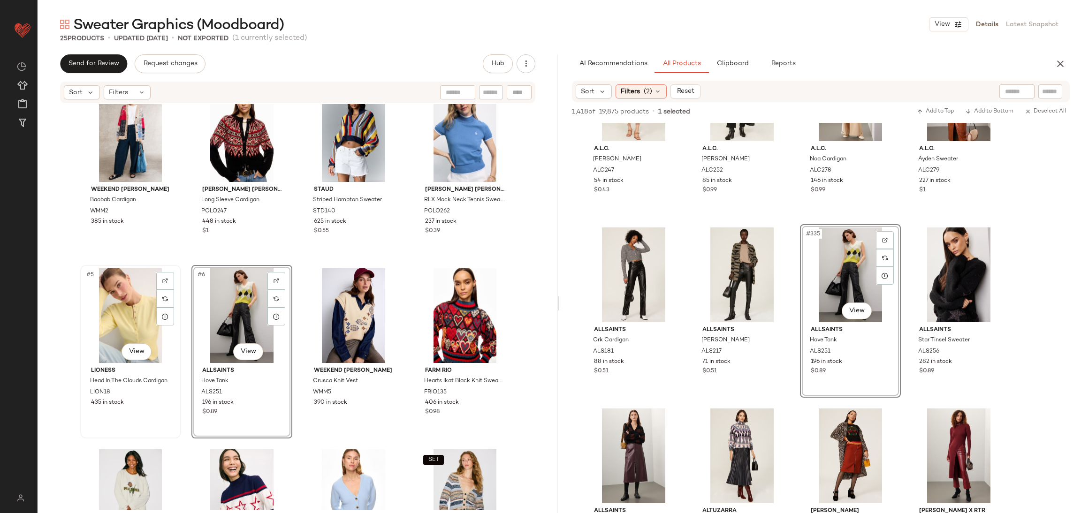
click at [132, 315] on div "#5 View" at bounding box center [130, 315] width 94 height 95
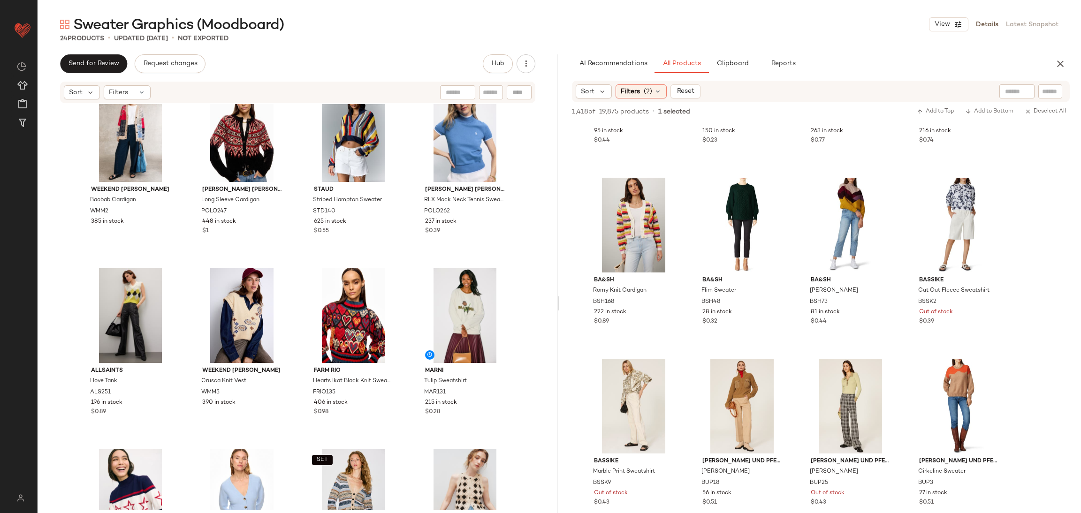
scroll to position [16779, 0]
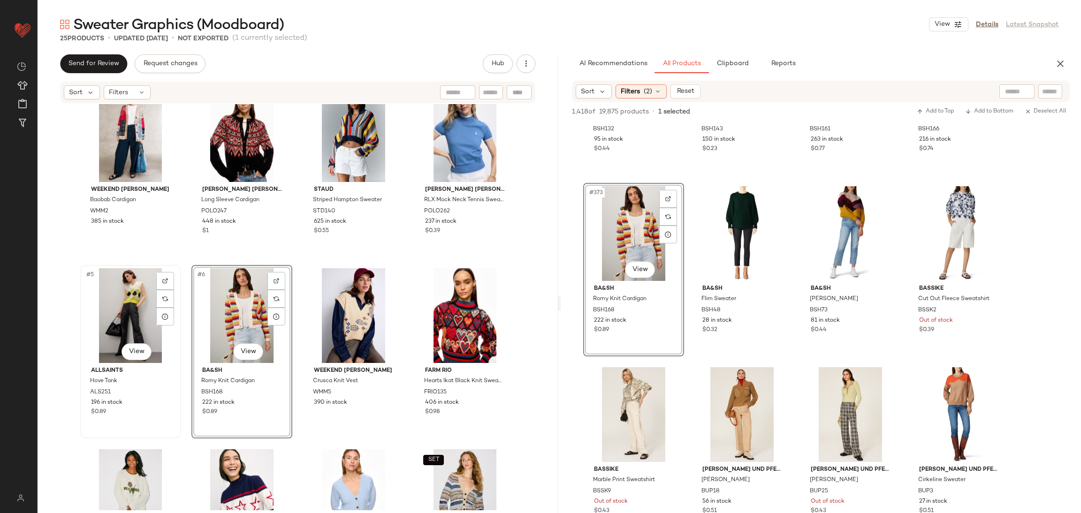
click at [144, 305] on div "#5 View" at bounding box center [130, 315] width 94 height 95
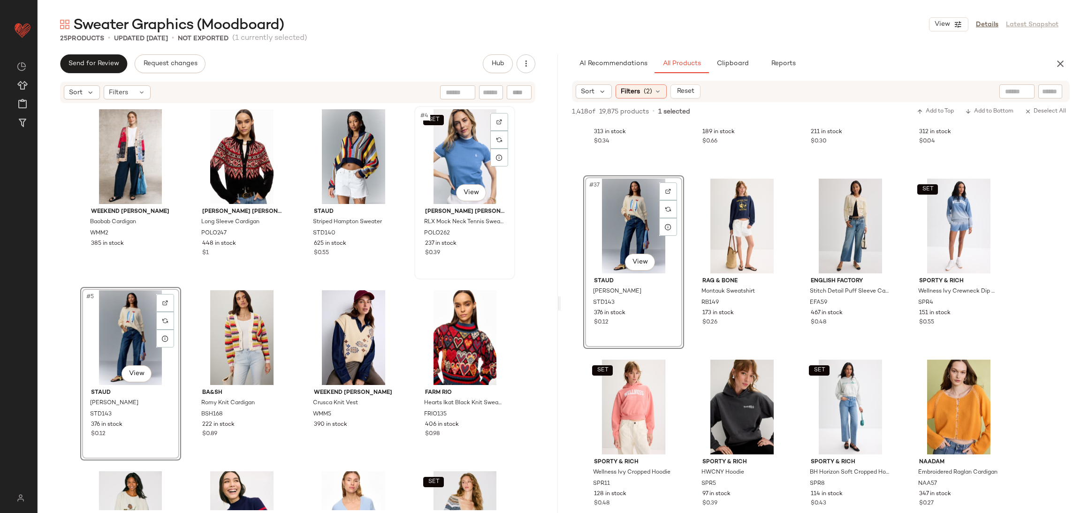
click at [458, 160] on div "SET #4 View" at bounding box center [464, 156] width 94 height 95
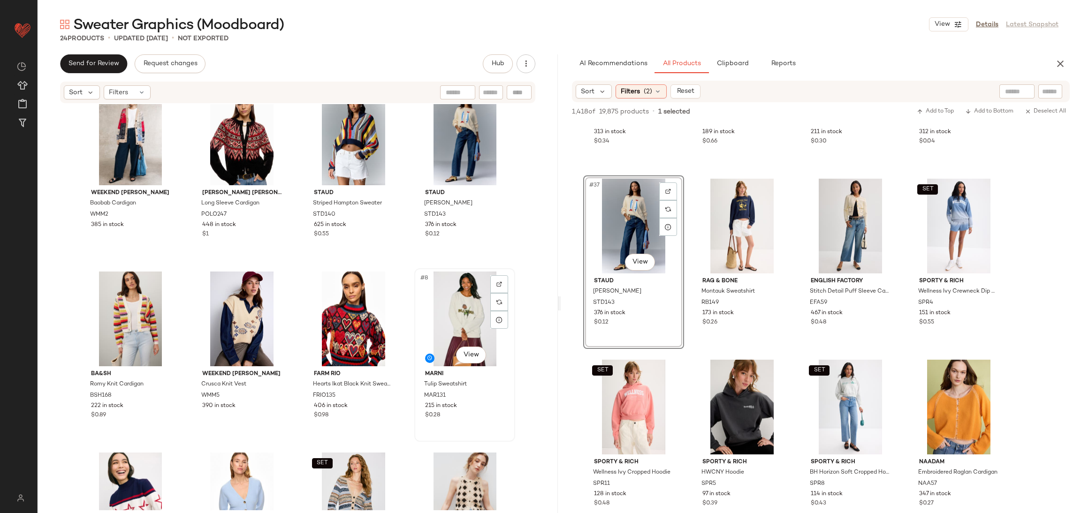
scroll to position [22, 0]
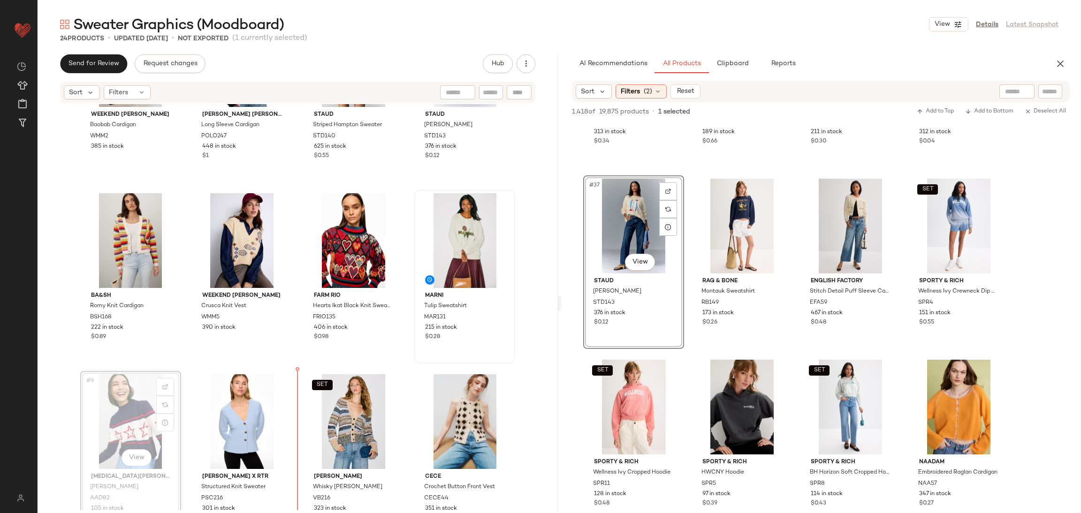
scroll to position [97, 0]
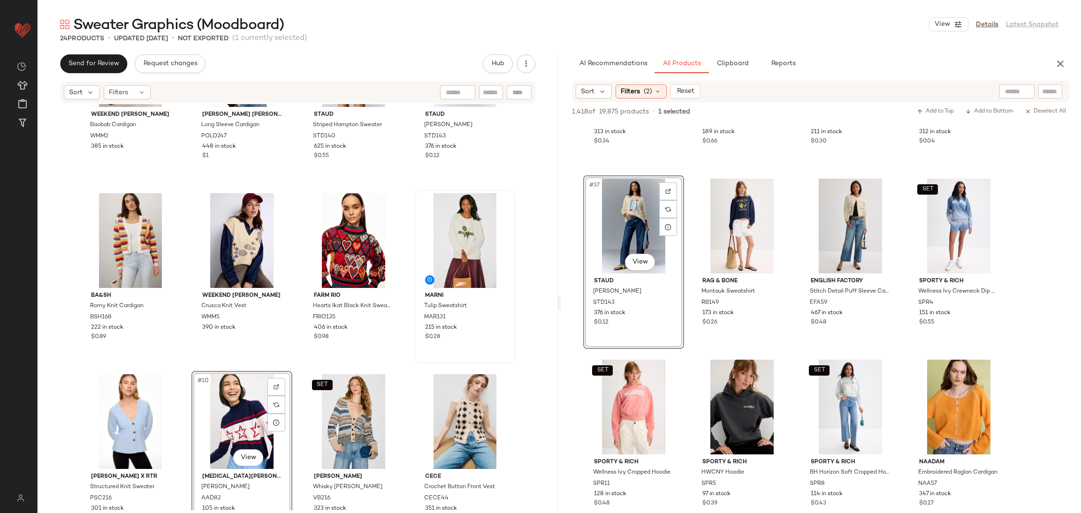
click at [288, 364] on div "Weekend Max Mara Baobab Cardigan WMM2 385 in stock Polo Ralph Lauren Long Sleev…" at bounding box center [297, 211] width 435 height 404
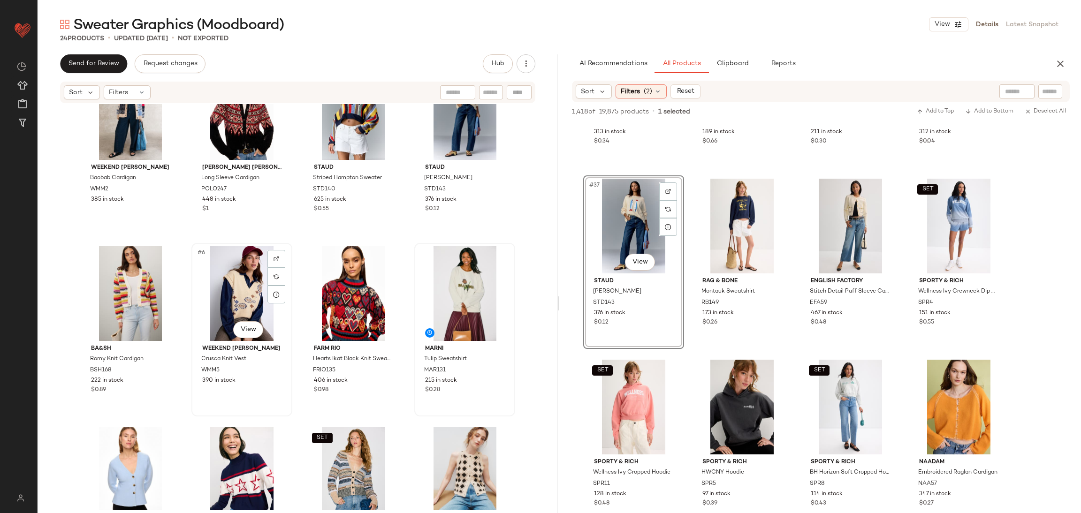
scroll to position [10, 0]
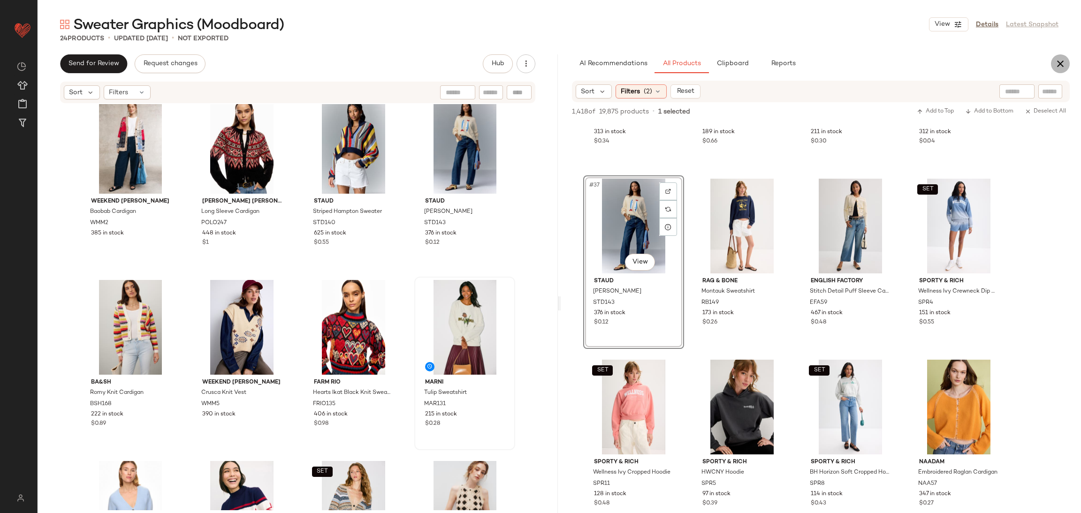
click at [1056, 61] on icon "button" at bounding box center [1059, 63] width 11 height 11
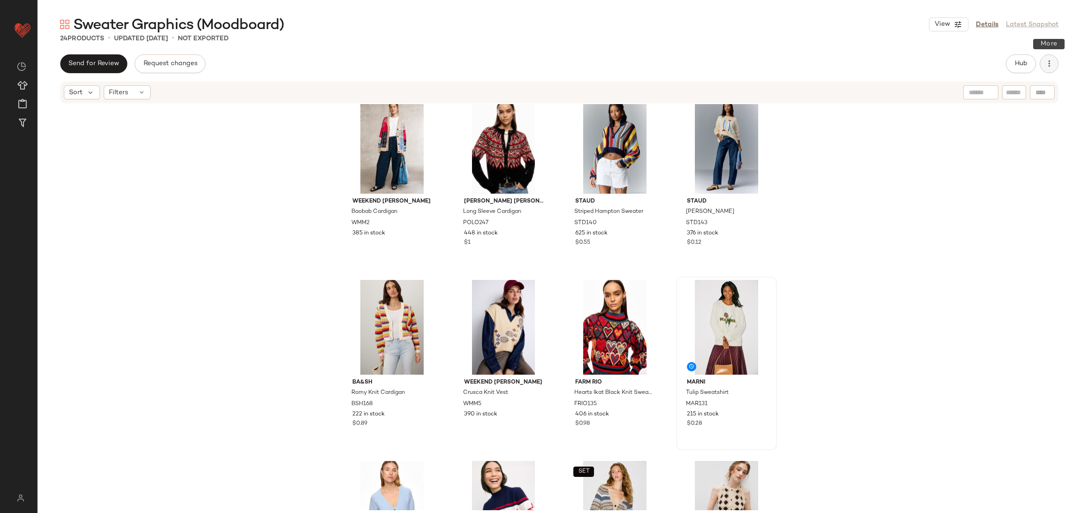
click at [1047, 63] on icon "button" at bounding box center [1048, 63] width 9 height 9
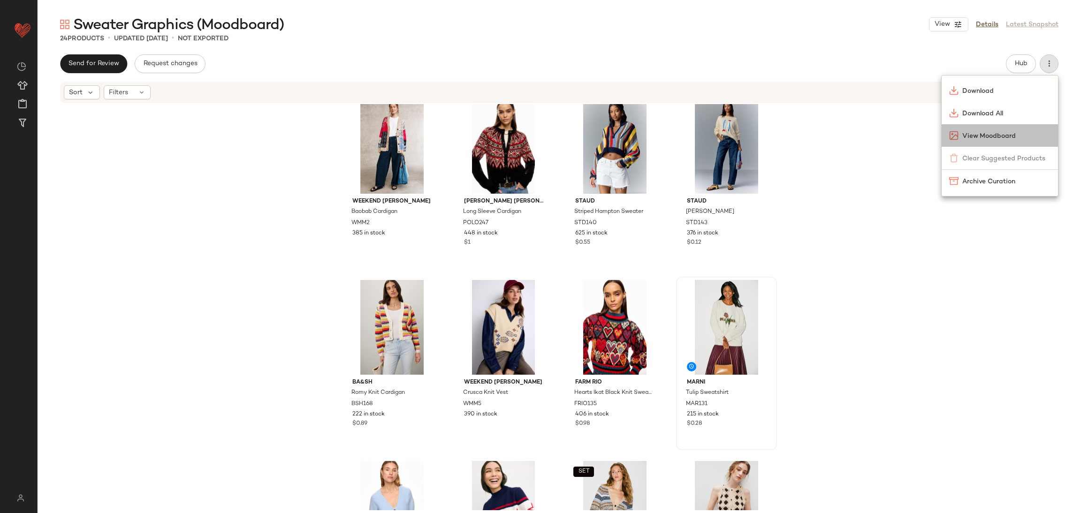
click at [1012, 124] on div "View Moodboard" at bounding box center [999, 135] width 116 height 23
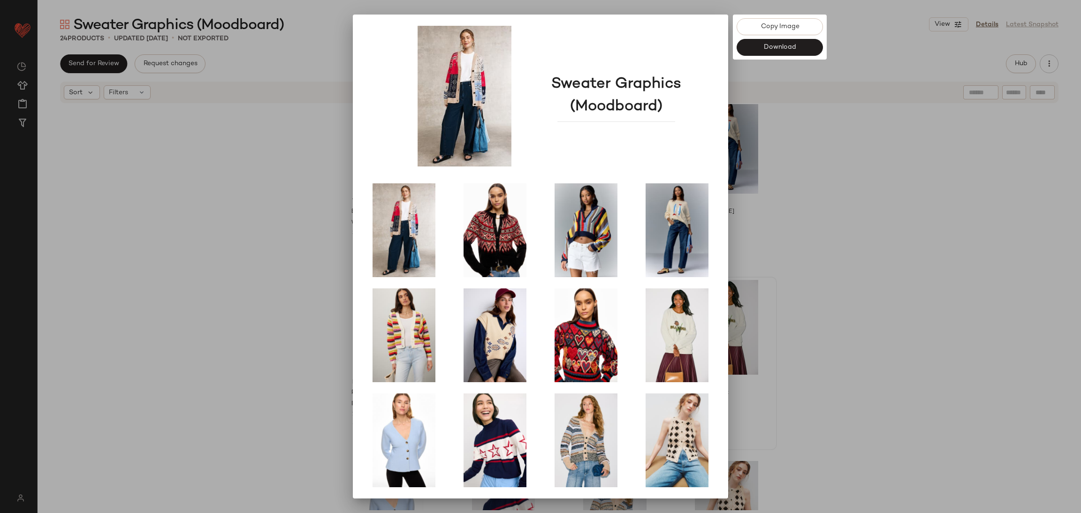
click at [942, 246] on div at bounding box center [540, 256] width 1081 height 513
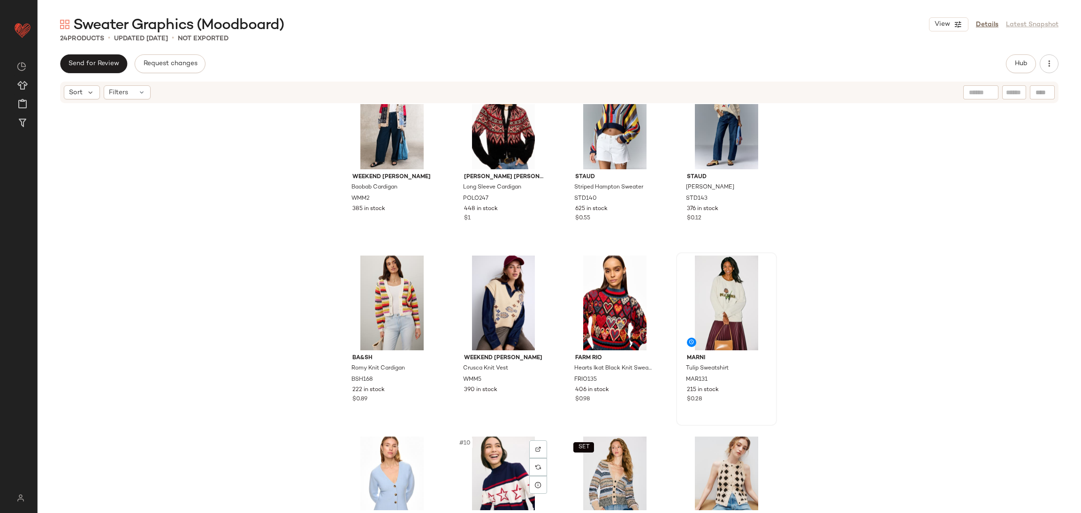
scroll to position [35, 0]
click at [1012, 71] on button "Hub" at bounding box center [1021, 63] width 30 height 19
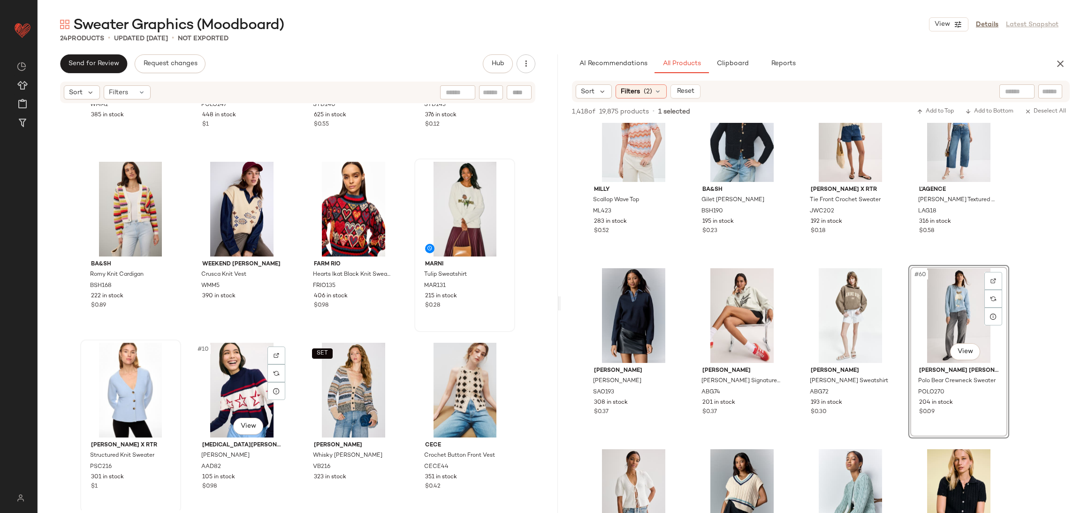
scroll to position [129, 0]
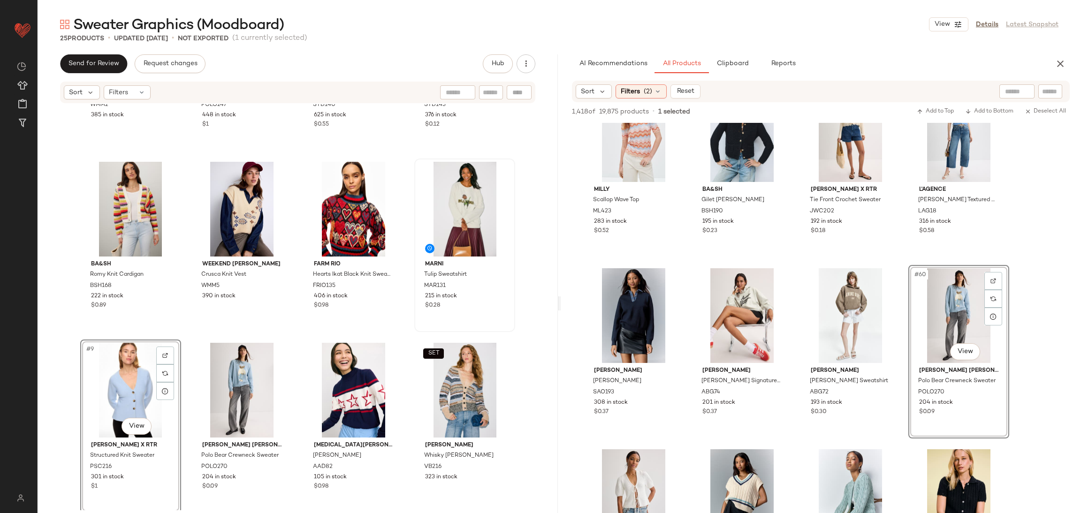
click at [118, 387] on div "#9 View" at bounding box center [130, 390] width 94 height 95
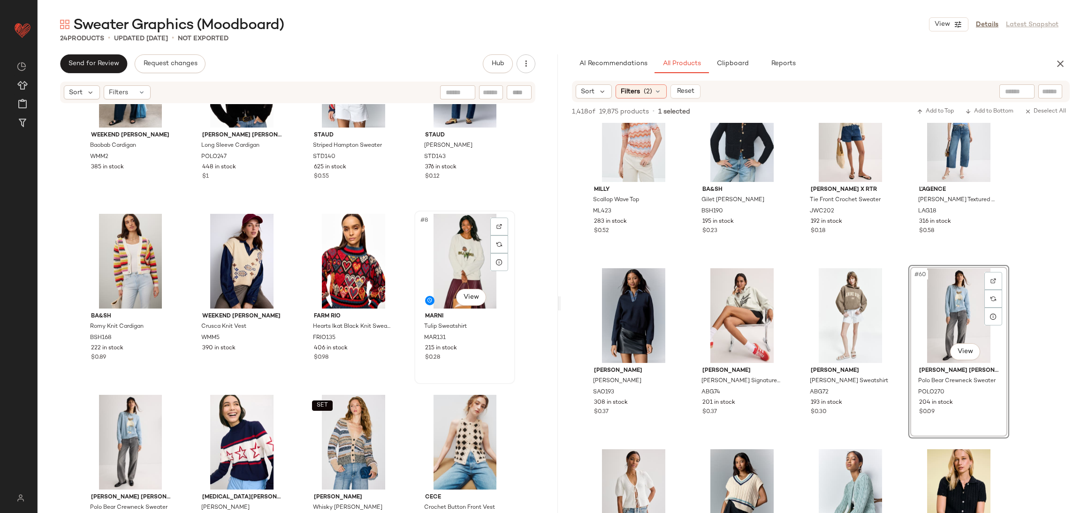
scroll to position [71, 0]
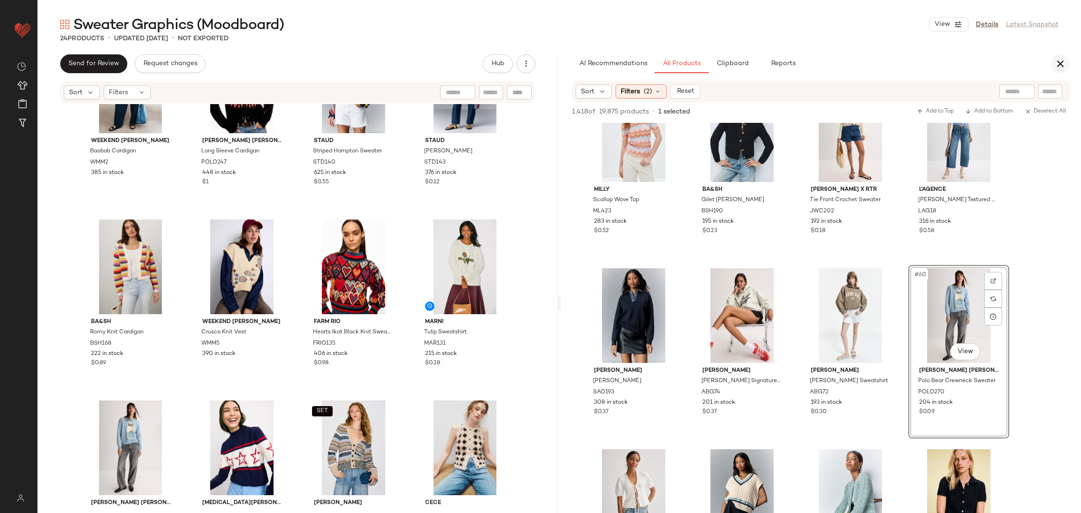
click at [1056, 60] on icon "button" at bounding box center [1059, 63] width 11 height 11
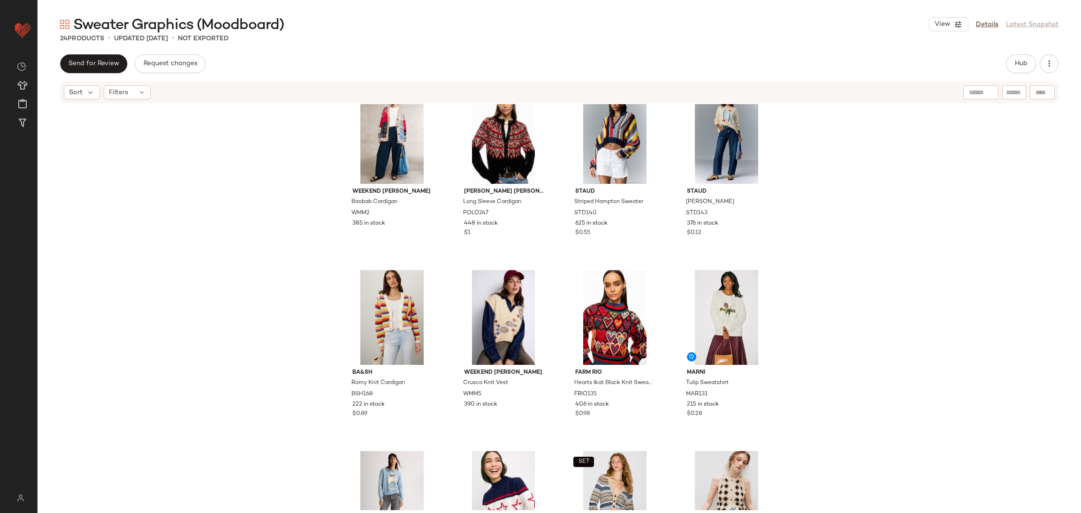
scroll to position [22, 0]
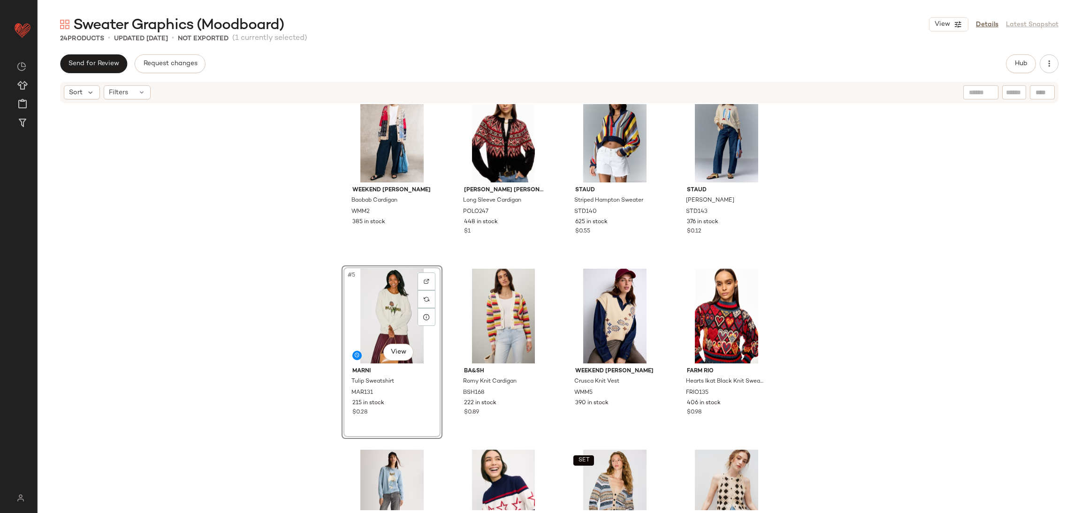
click at [269, 326] on div "Weekend Max Mara Baobab Cardigan WMM2 385 in stock Polo Ralph Lauren Long Sleev…" at bounding box center [559, 307] width 1043 height 406
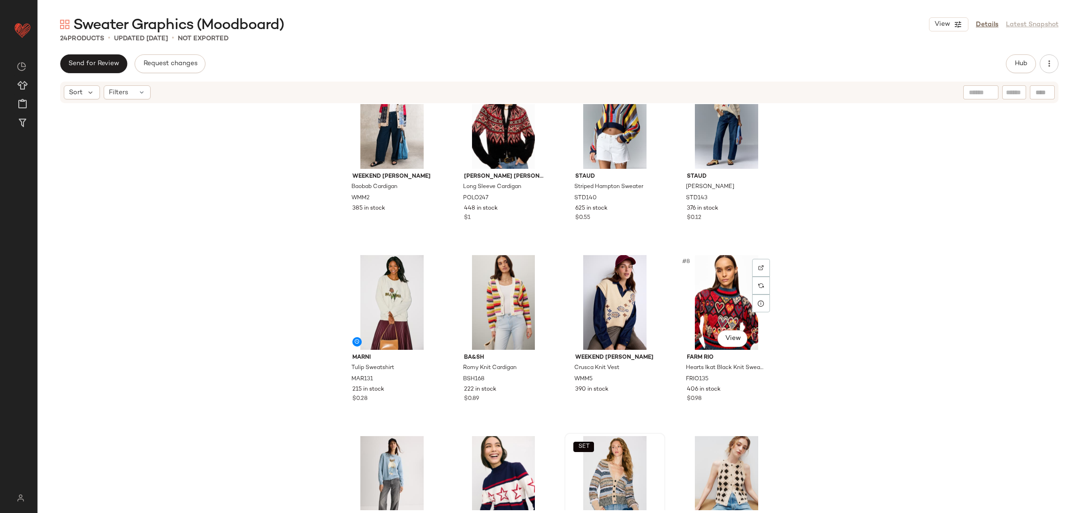
scroll to position [37, 0]
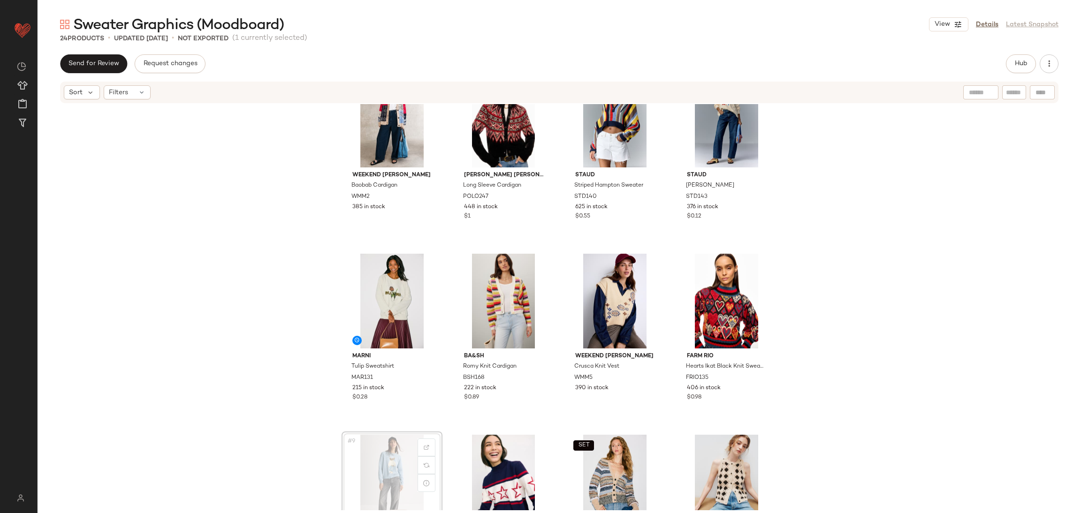
scroll to position [38, 0]
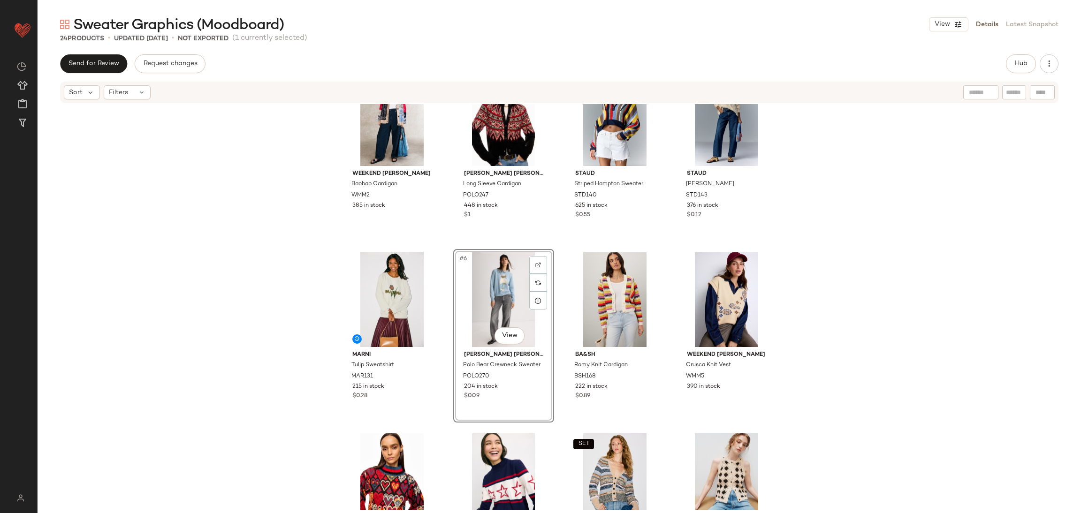
click at [776, 321] on div "Weekend Max Mara Baobab Cardigan WMM2 385 in stock Polo Ralph Lauren Long Sleev…" at bounding box center [559, 307] width 1043 height 406
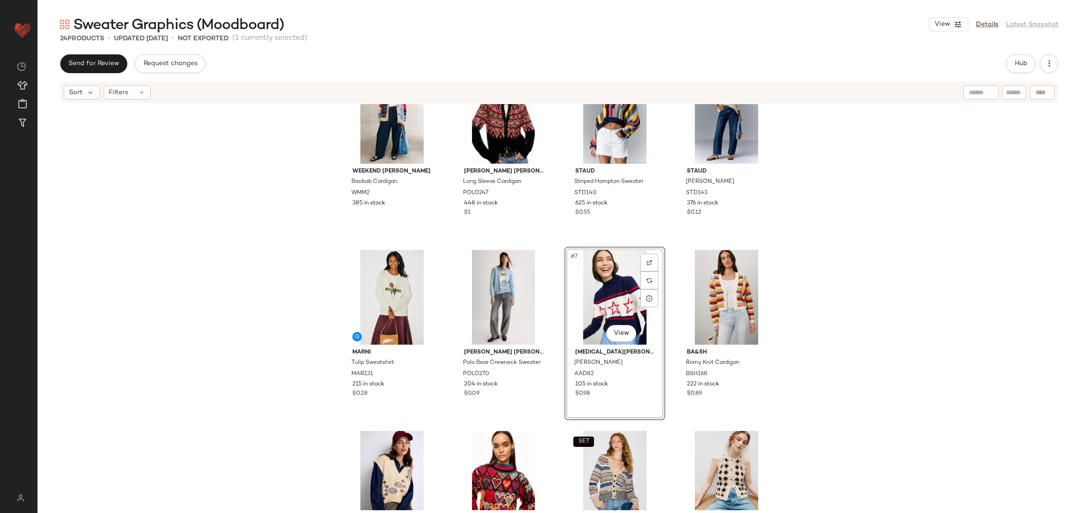
click at [803, 319] on div "Weekend Max Mara Baobab Cardigan WMM2 385 in stock Polo Ralph Lauren Long Sleev…" at bounding box center [559, 307] width 1043 height 406
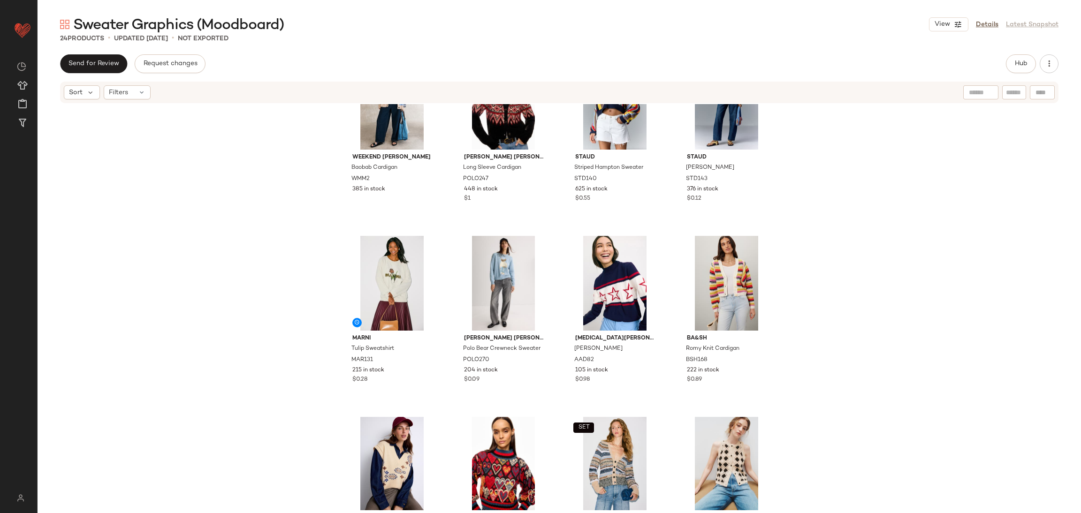
scroll to position [53, 0]
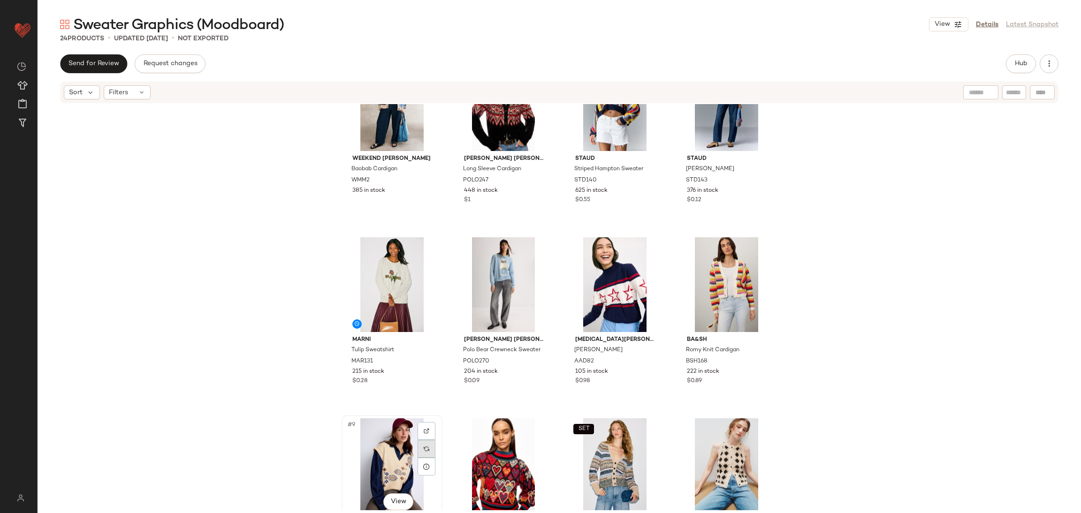
scroll to position [54, 0]
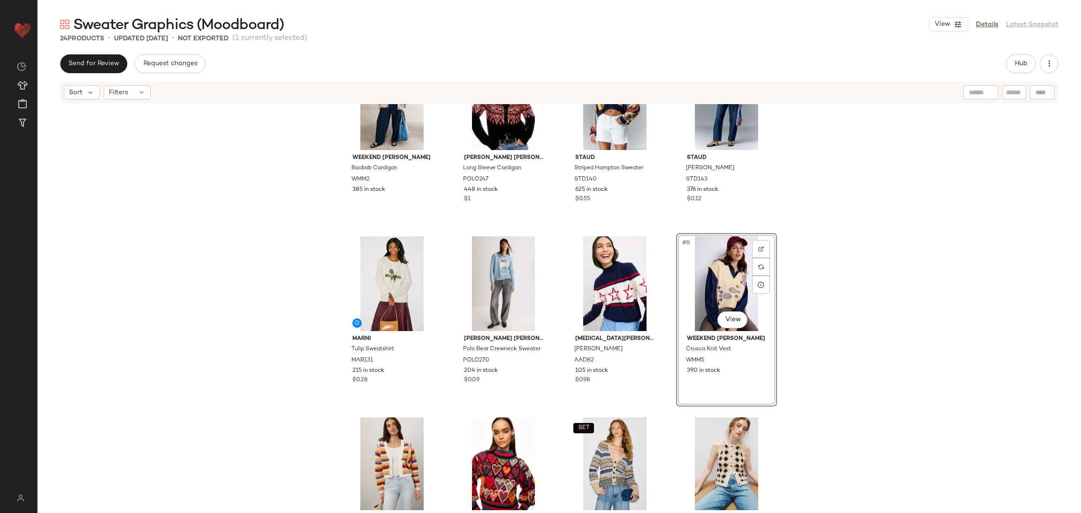
click at [795, 314] on div "Weekend Max Mara Baobab Cardigan WMM2 385 in stock Polo Ralph Lauren Long Sleev…" at bounding box center [559, 307] width 1043 height 406
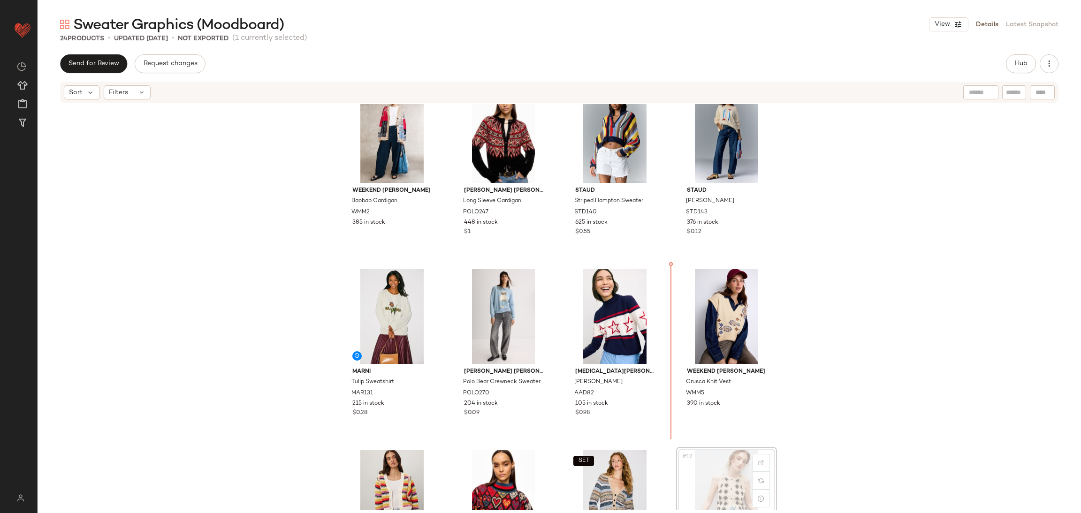
scroll to position [24, 0]
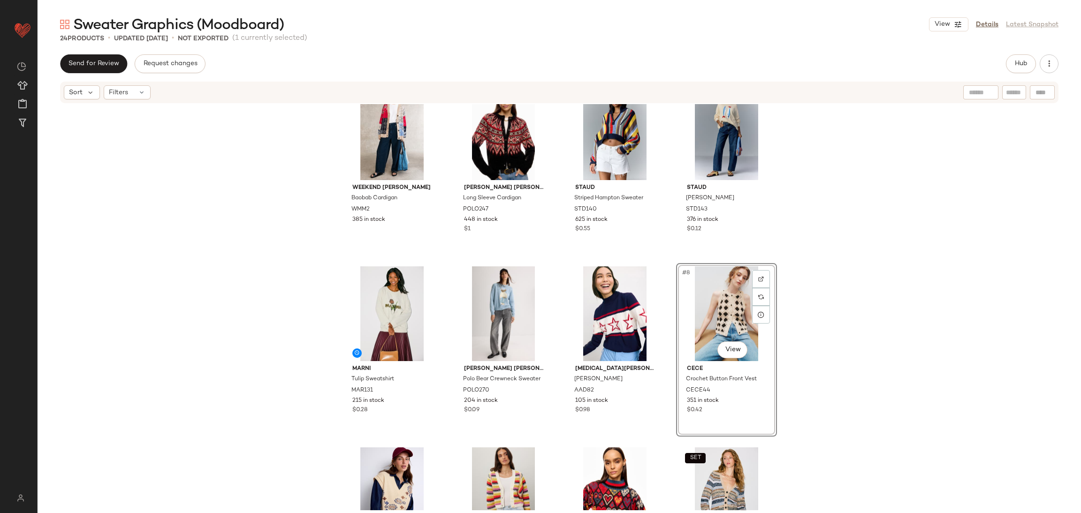
click at [779, 357] on div "Weekend Max Mara Baobab Cardigan WMM2 385 in stock Polo Ralph Lauren Long Sleev…" at bounding box center [559, 307] width 1043 height 406
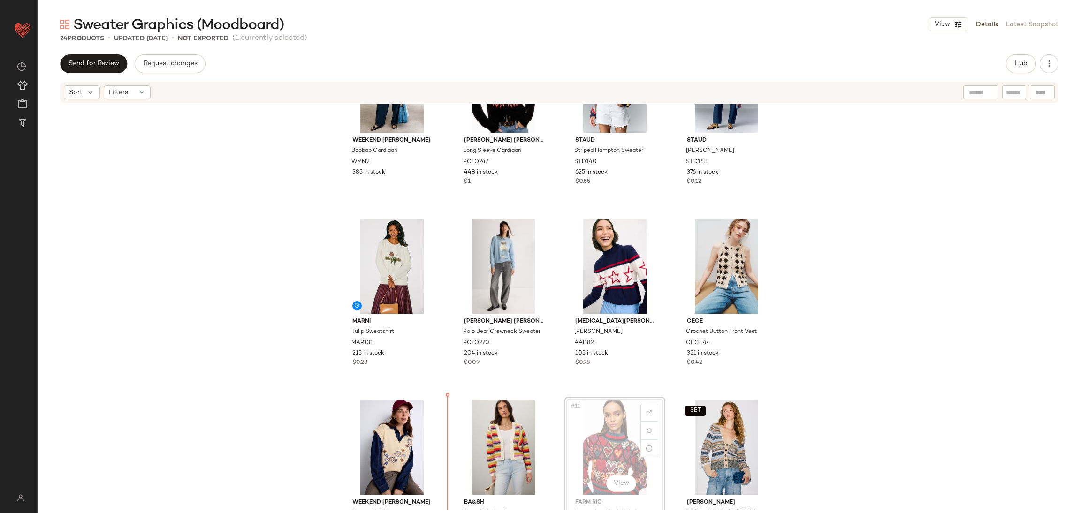
scroll to position [72, 0]
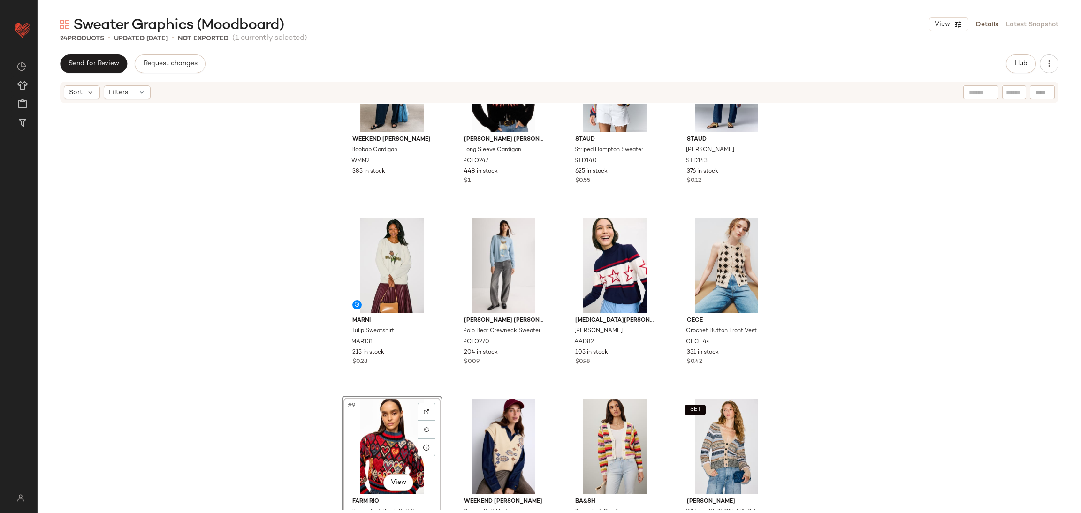
click at [858, 322] on div "Weekend Max Mara Baobab Cardigan WMM2 385 in stock Polo Ralph Lauren Long Sleev…" at bounding box center [559, 307] width 1043 height 406
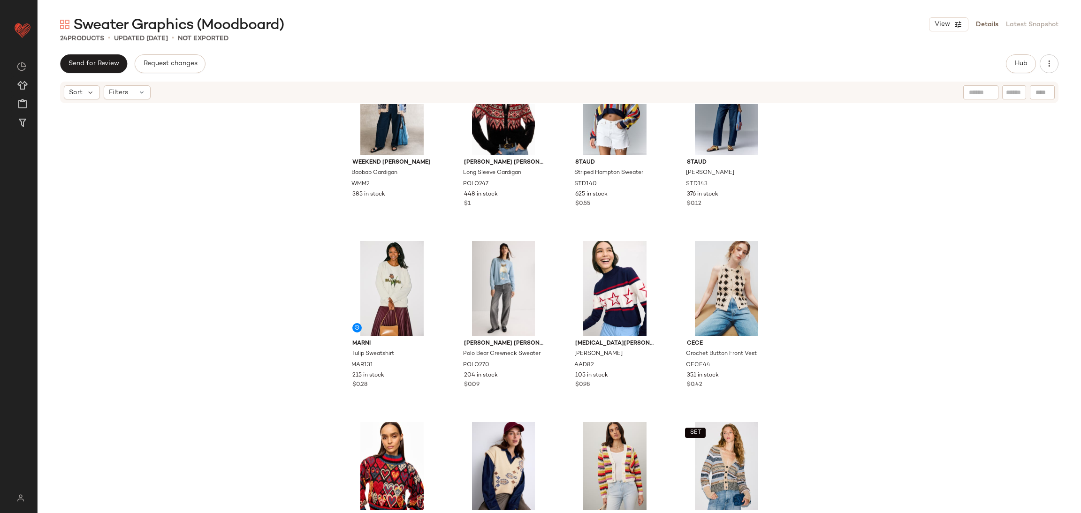
scroll to position [50, 0]
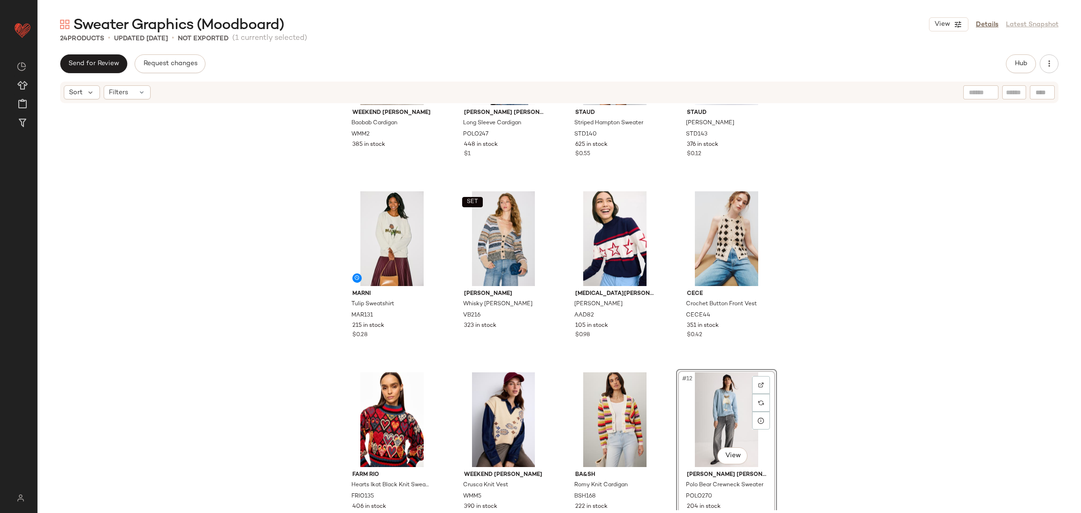
click at [815, 402] on div "Weekend Max Mara Baobab Cardigan WMM2 385 in stock Polo Ralph Lauren Long Sleev…" at bounding box center [559, 307] width 1043 height 406
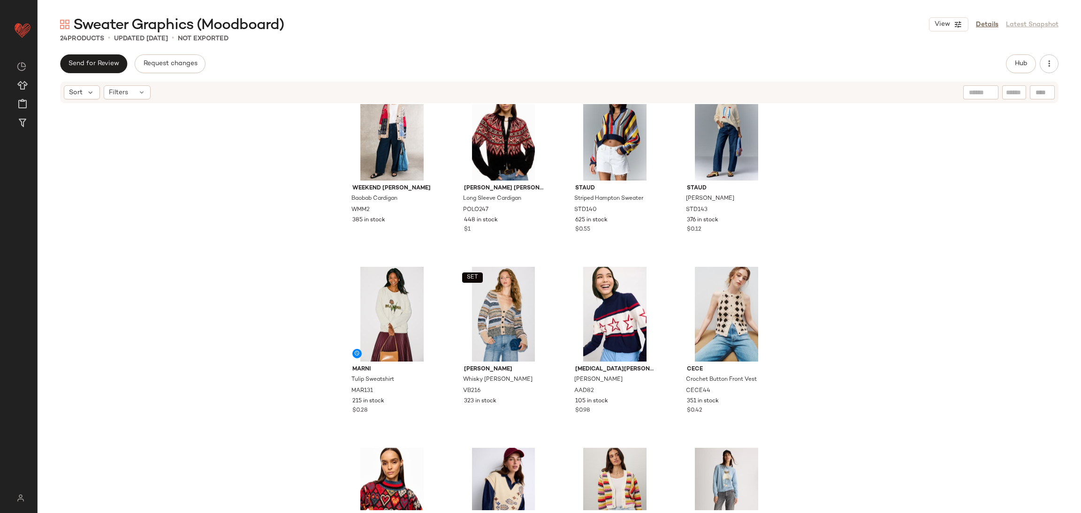
scroll to position [31, 0]
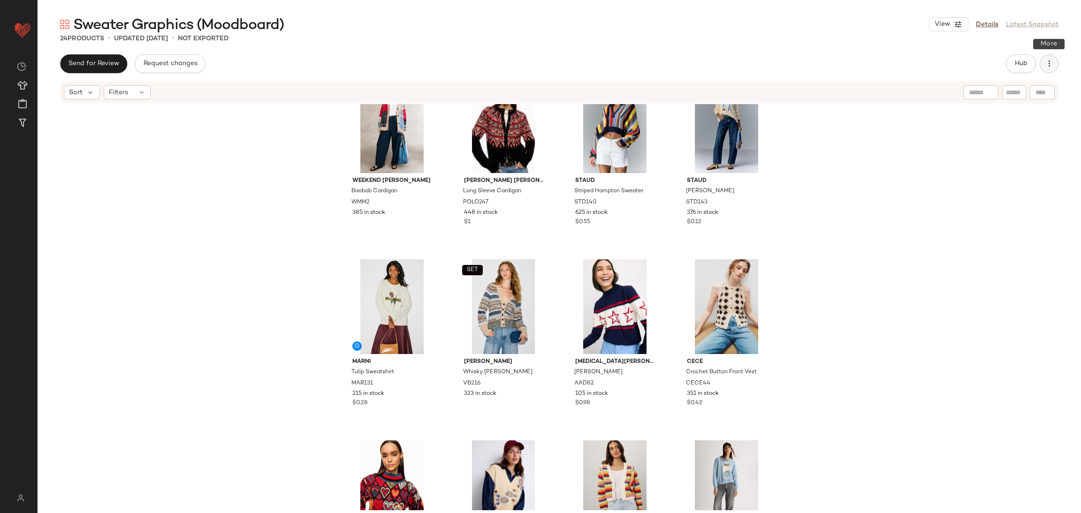
click at [1056, 61] on button "button" at bounding box center [1048, 63] width 19 height 19
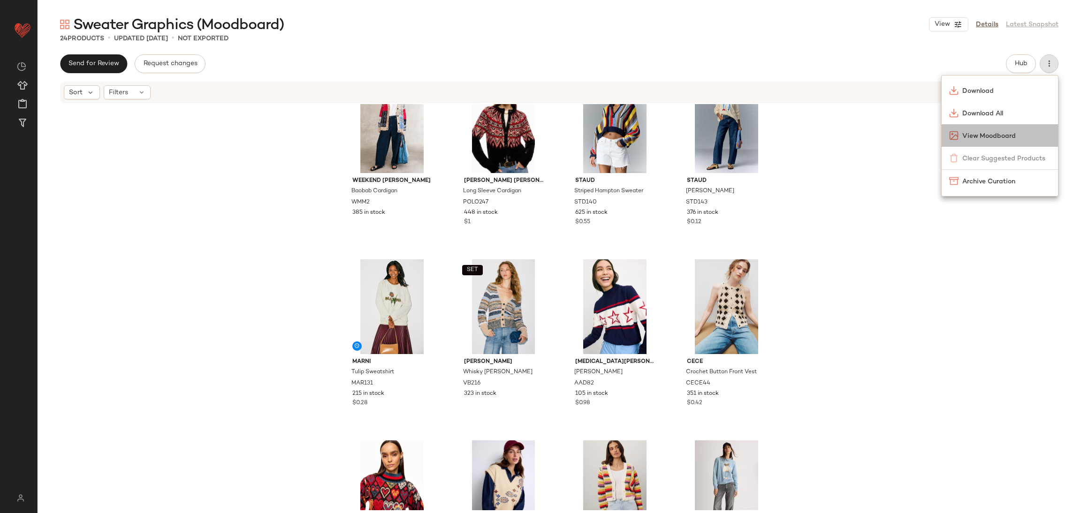
click at [1004, 126] on div "View Moodboard" at bounding box center [999, 135] width 116 height 23
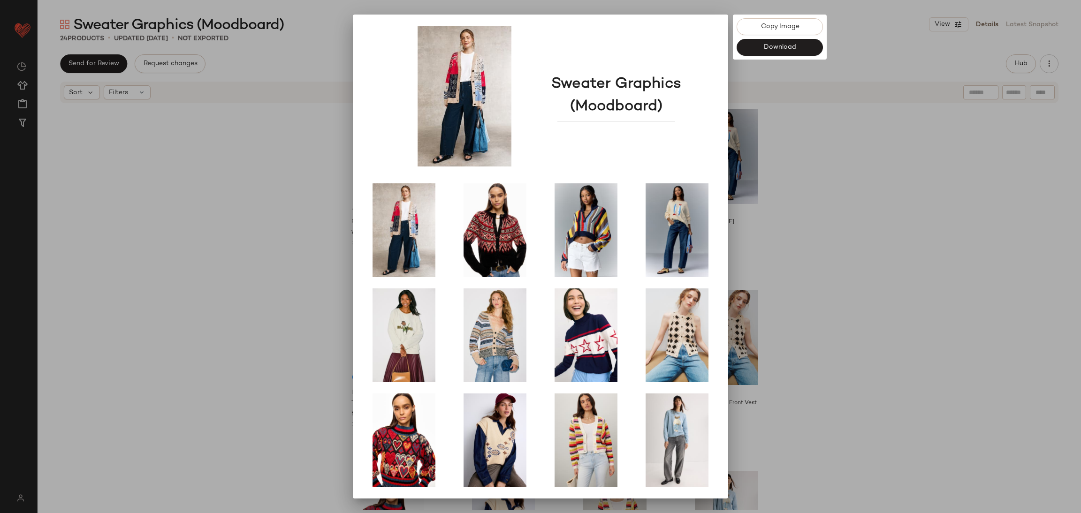
scroll to position [31, 0]
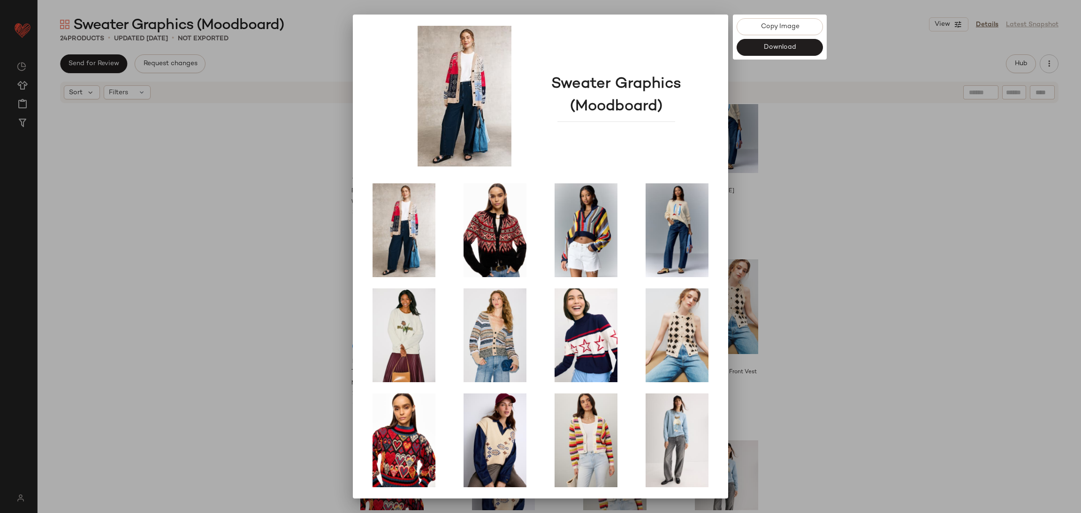
click at [861, 132] on div at bounding box center [540, 256] width 1081 height 513
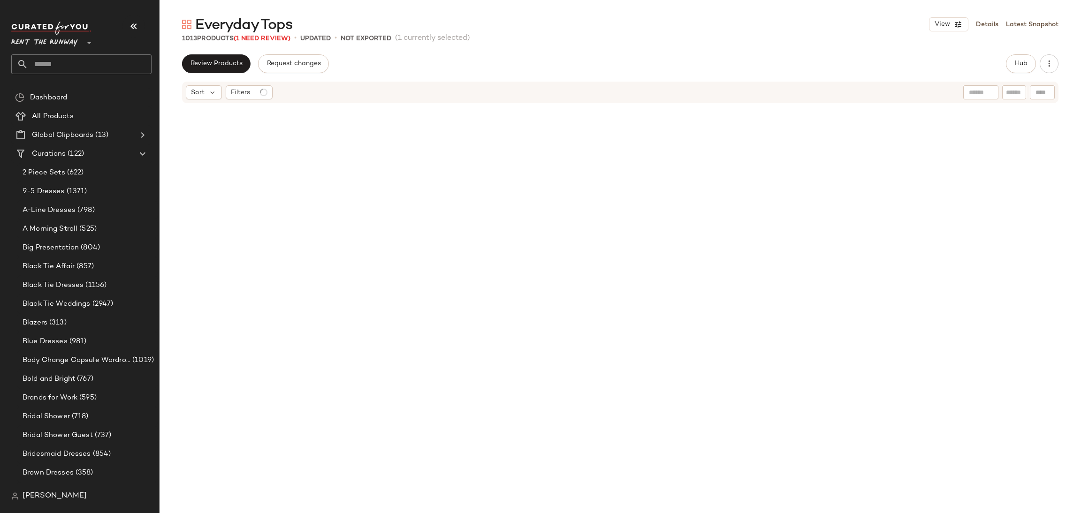
scroll to position [39653, 0]
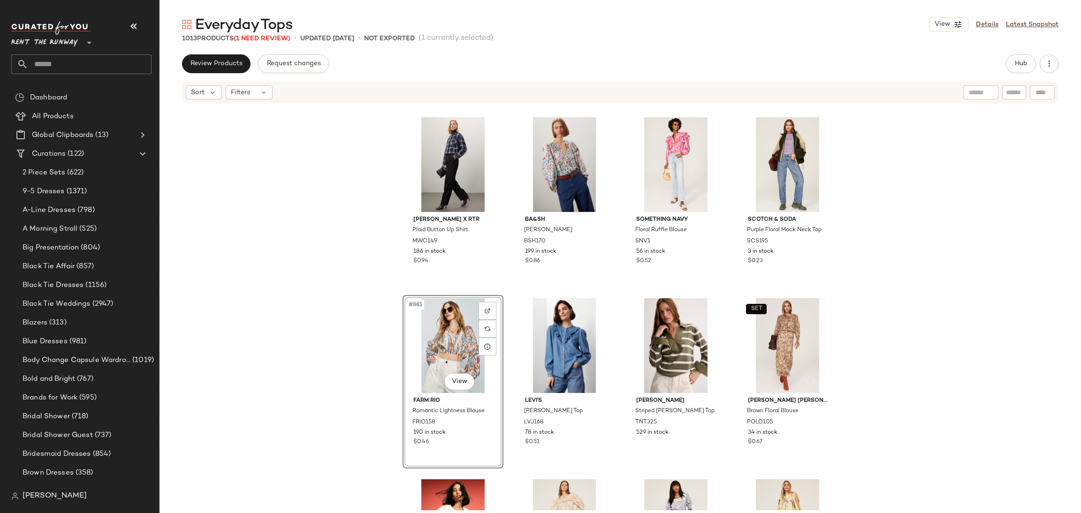
click at [874, 221] on div "Marissa Webb x RTR Plaid Button Up Shirt MWC149 186 in stock $0.94 ba&sh Luigi …" at bounding box center [619, 307] width 921 height 406
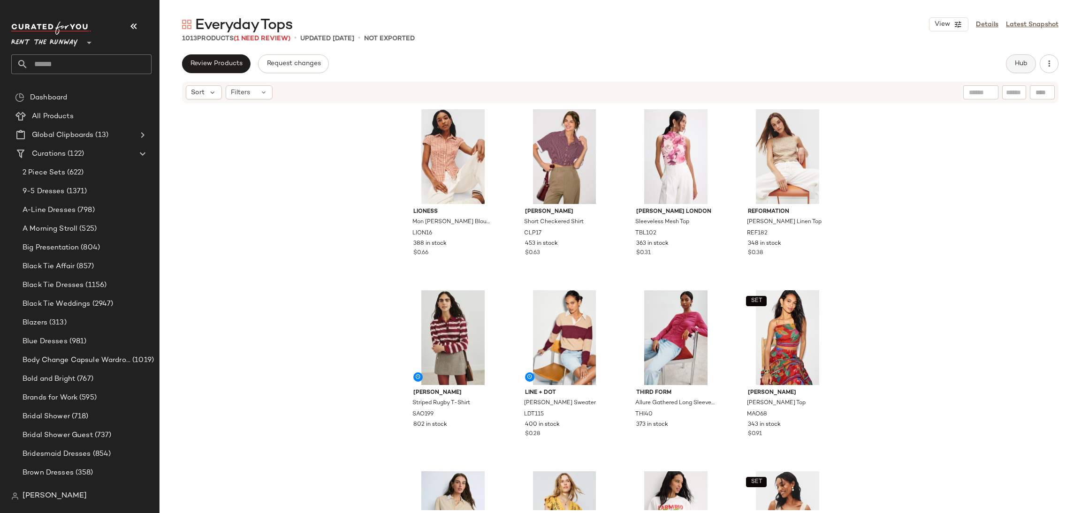
click at [1016, 61] on span "Hub" at bounding box center [1020, 64] width 13 height 8
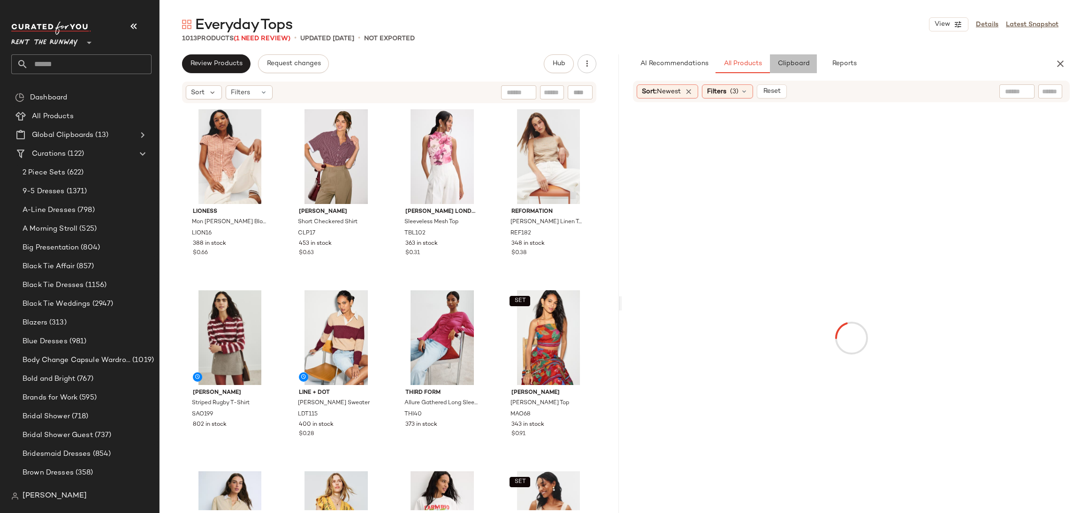
click at [793, 68] on button "Clipboard" at bounding box center [793, 63] width 47 height 19
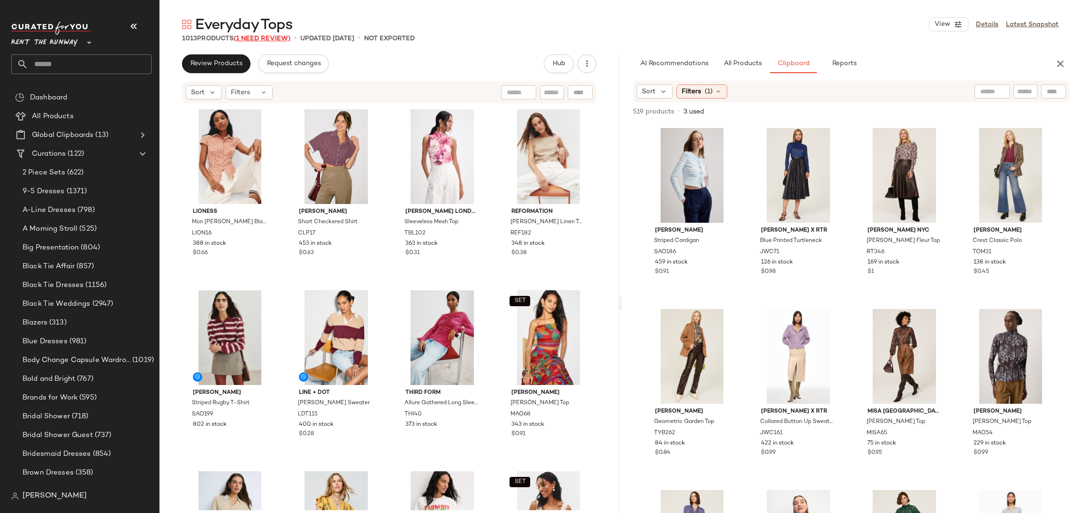
click at [261, 38] on span "(1 Need Review)" at bounding box center [262, 38] width 57 height 7
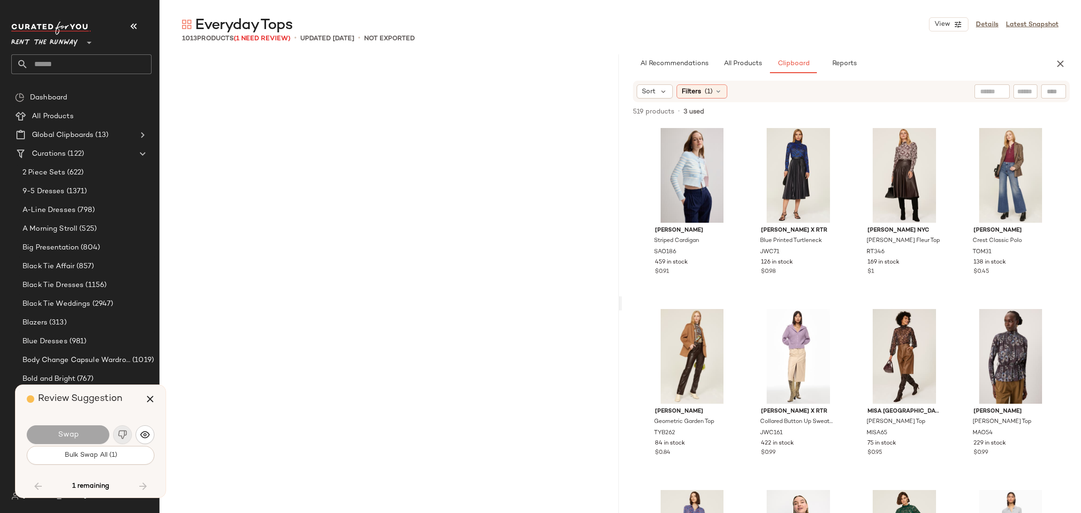
scroll to position [38024, 0]
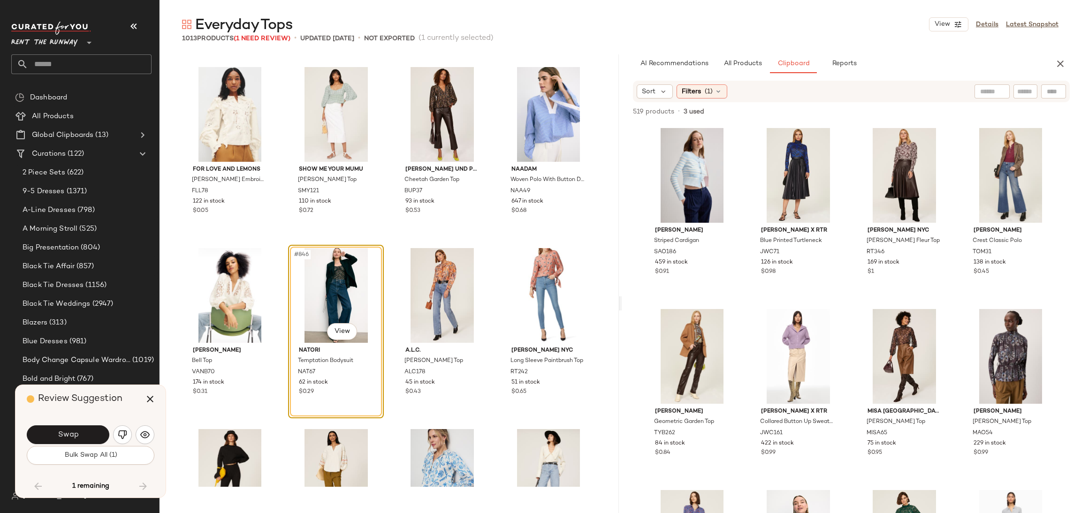
click at [325, 293] on div "#846 View" at bounding box center [335, 295] width 89 height 95
click at [152, 398] on icon "button" at bounding box center [149, 399] width 11 height 11
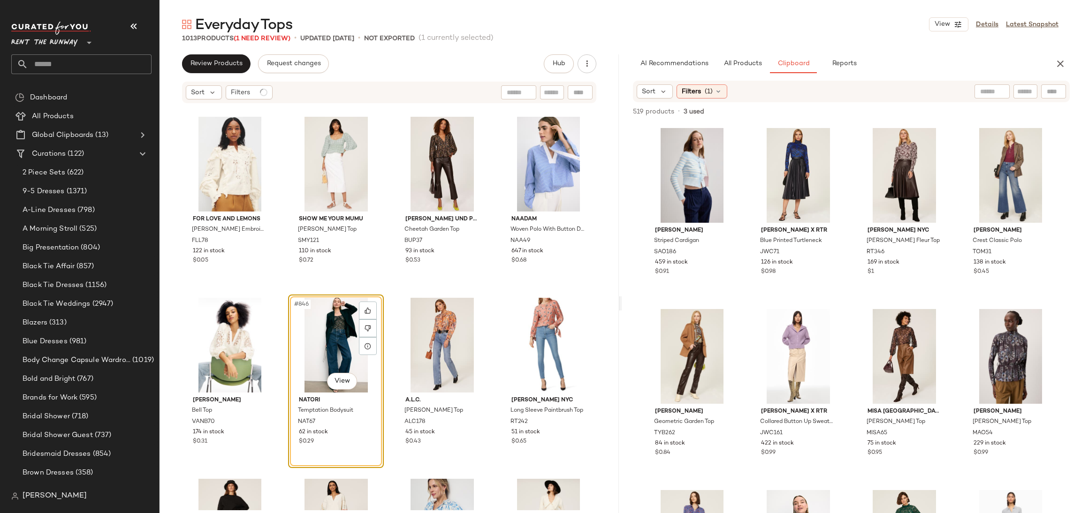
click at [307, 326] on div "#846 View" at bounding box center [335, 345] width 89 height 95
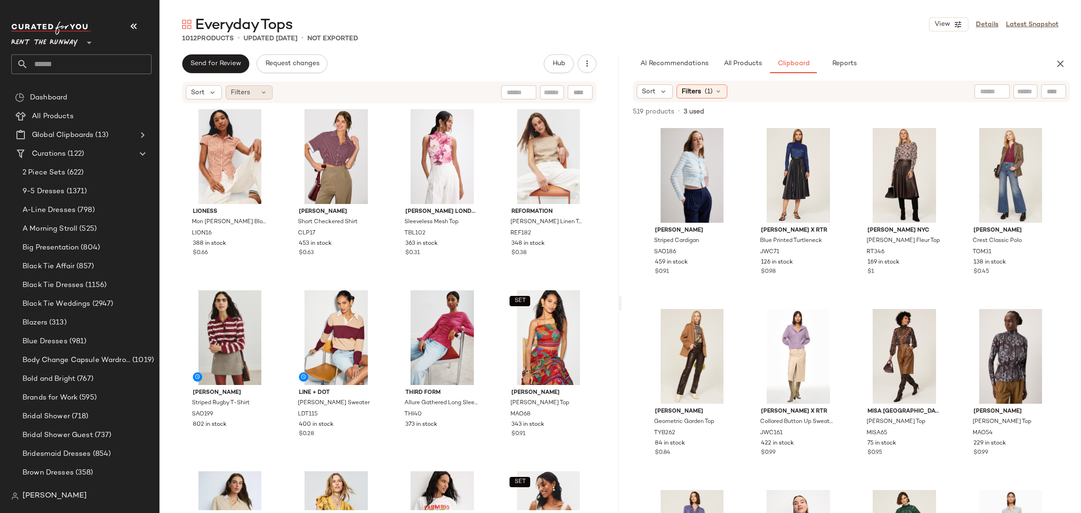
click at [258, 91] on div "Filters" at bounding box center [249, 92] width 47 height 14
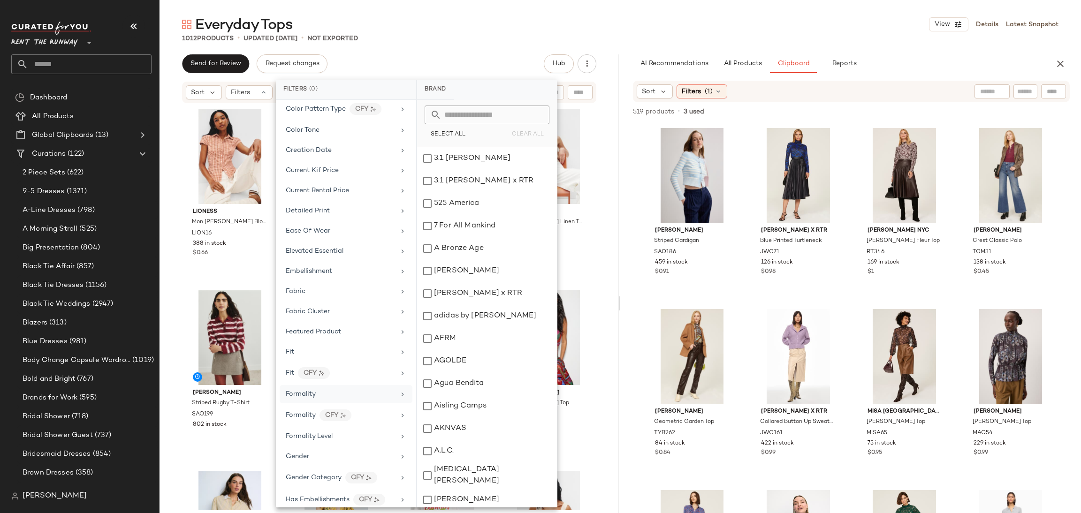
scroll to position [257, 0]
click at [336, 391] on div "Formality" at bounding box center [340, 386] width 109 height 10
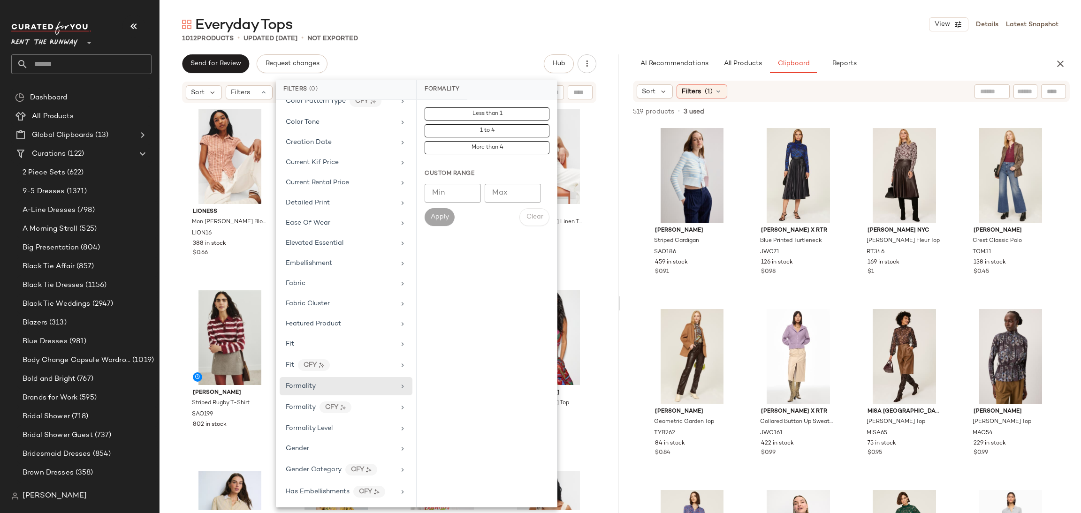
click at [434, 192] on input "Min" at bounding box center [453, 193] width 56 height 19
type input "*"
click at [449, 212] on button "Apply" at bounding box center [440, 217] width 30 height 18
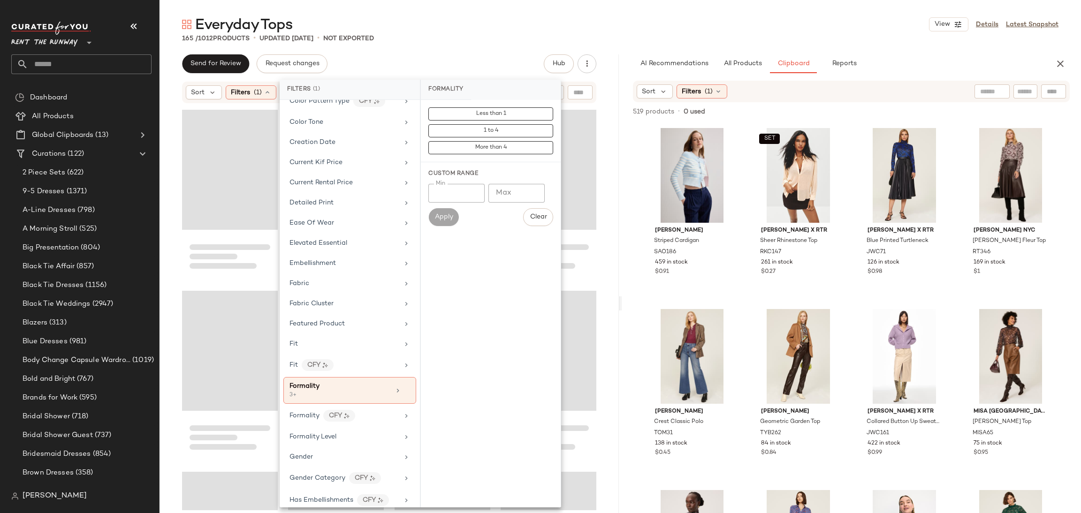
click at [603, 212] on div at bounding box center [388, 307] width 459 height 406
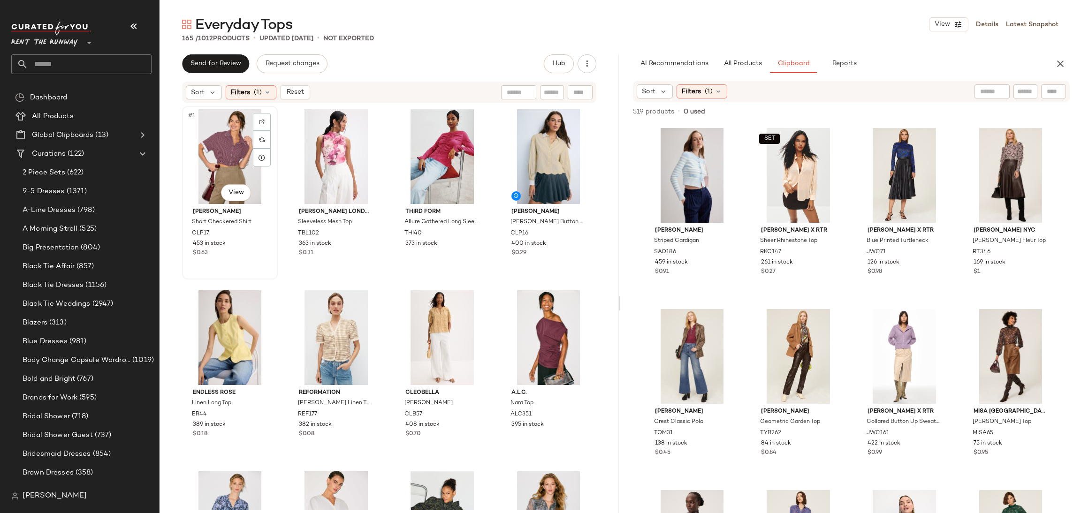
click at [225, 150] on div "#1 View" at bounding box center [229, 156] width 89 height 95
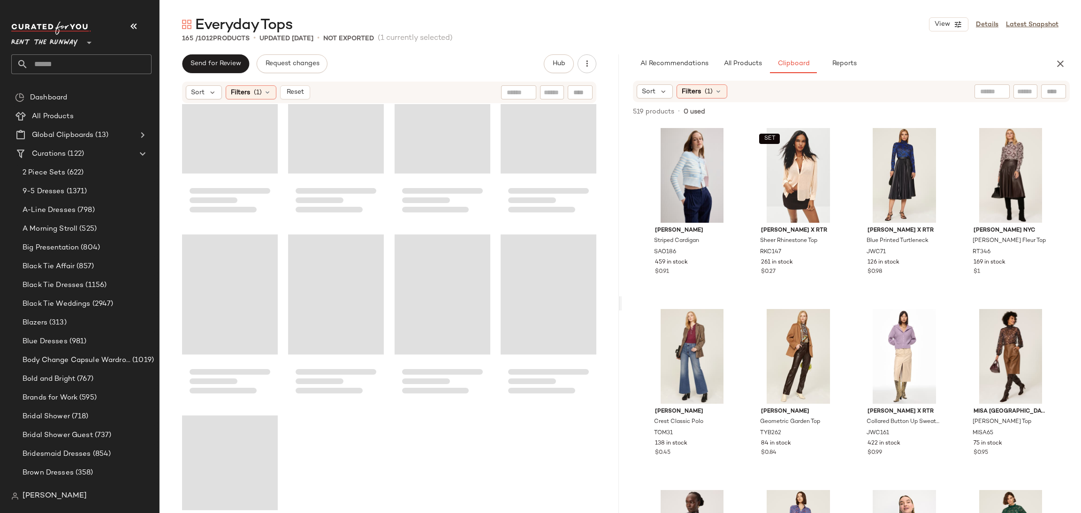
scroll to position [7200, 0]
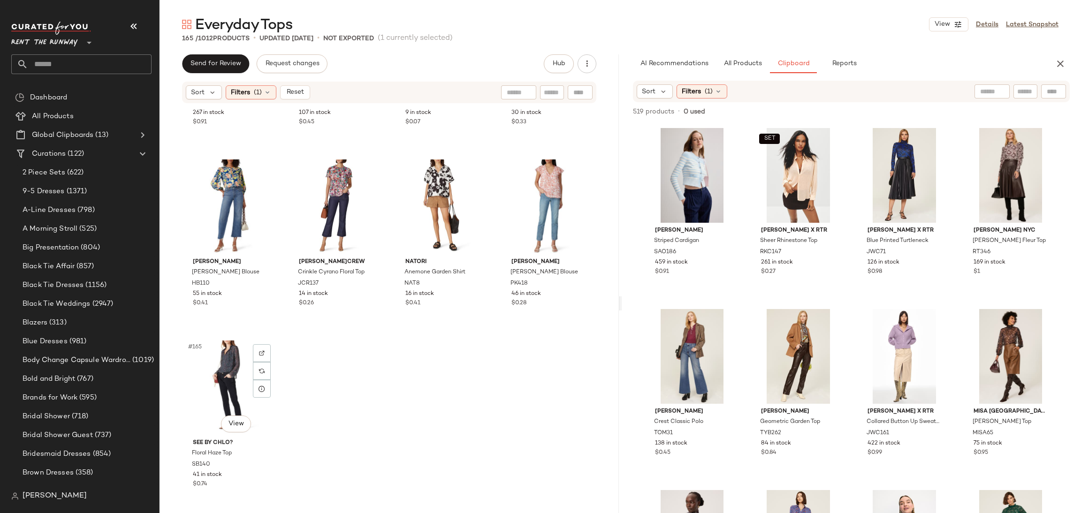
click at [220, 386] on div "#165 View" at bounding box center [229, 388] width 89 height 95
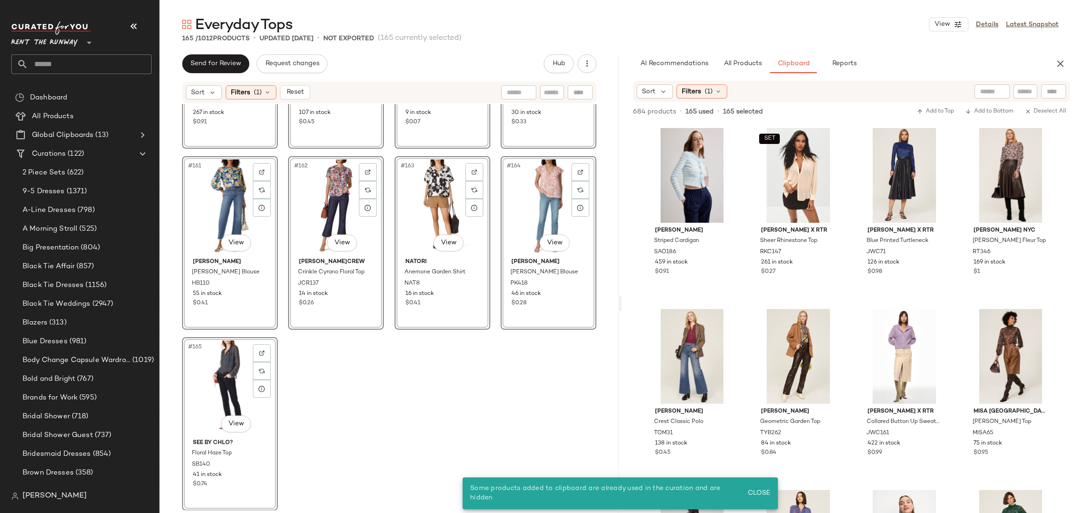
click at [217, 390] on div "#165 View" at bounding box center [229, 388] width 89 height 95
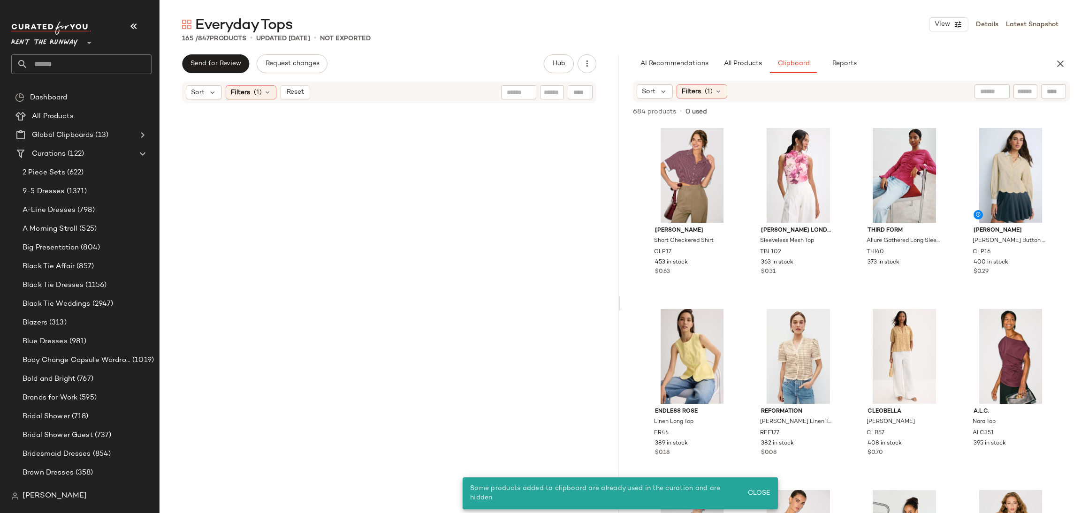
drag, startPoint x: 369, startPoint y: 391, endPoint x: 314, endPoint y: 245, distance: 156.1
click at [373, 389] on div at bounding box center [389, 308] width 414 height 404
click at [296, 96] on button "Reset" at bounding box center [295, 92] width 30 height 14
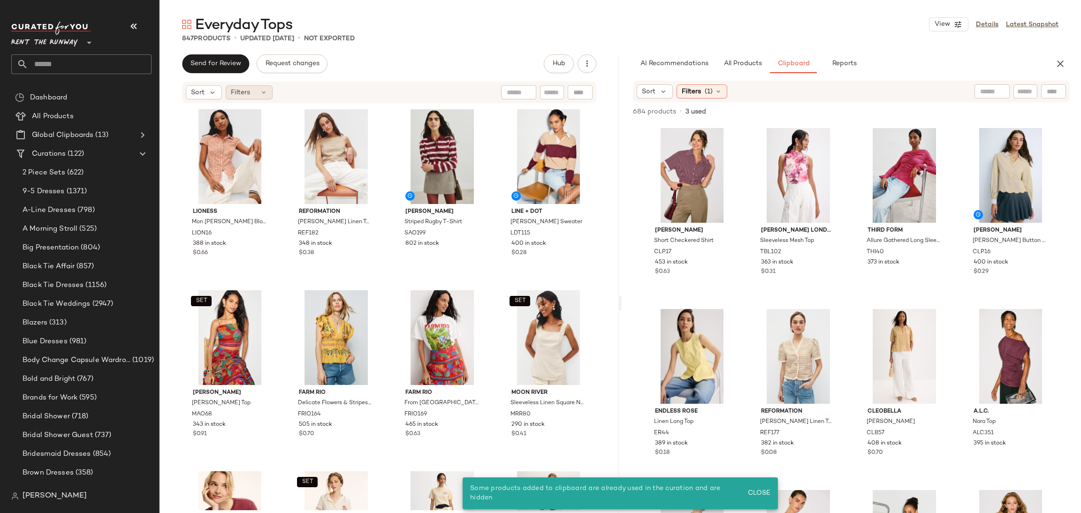
click at [253, 91] on div "Filters" at bounding box center [249, 92] width 47 height 14
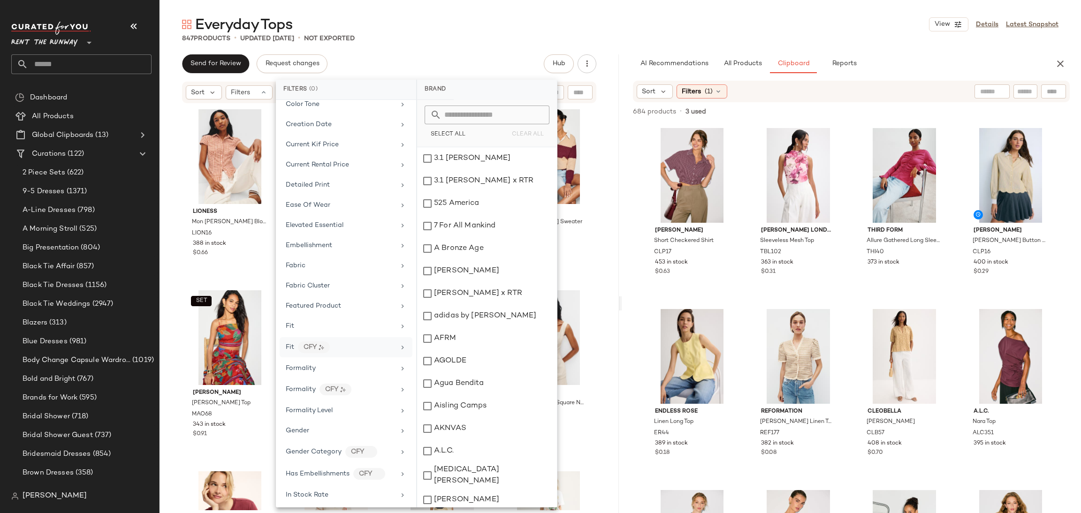
scroll to position [301, 0]
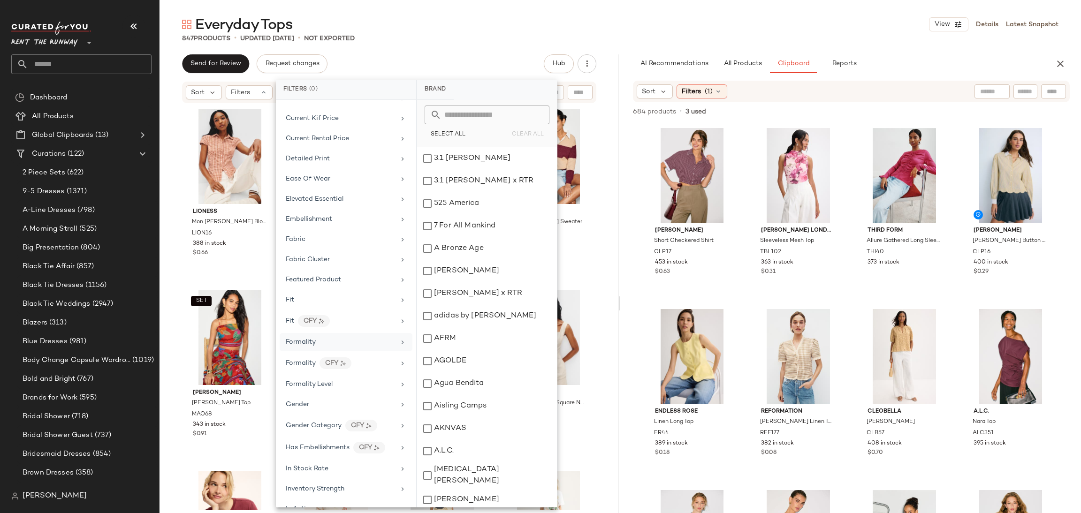
click at [345, 347] on div "Formality" at bounding box center [340, 342] width 109 height 10
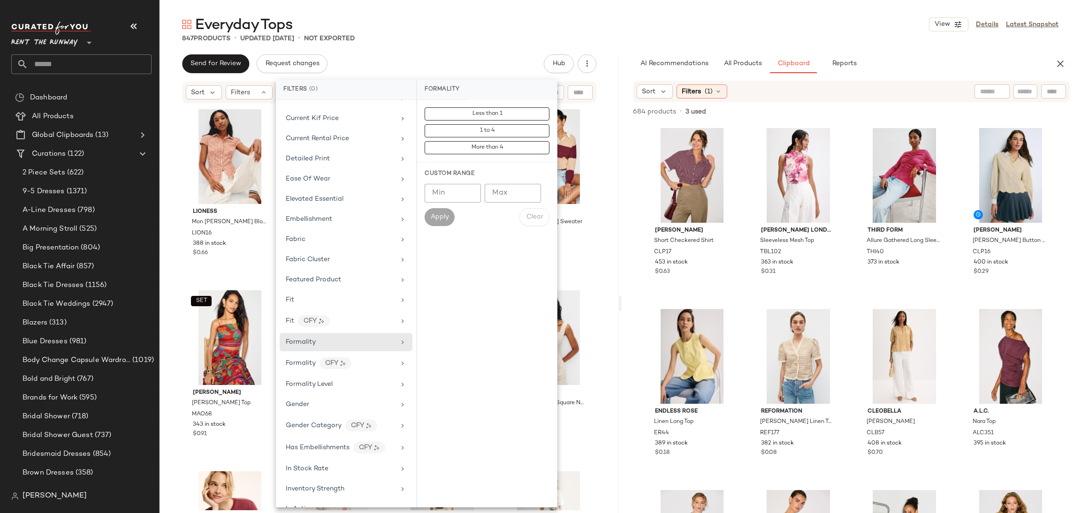
click at [508, 181] on div "Custom Range Min Min Max Max Apply Clear" at bounding box center [487, 197] width 140 height 71
click at [513, 190] on input "Max" at bounding box center [513, 193] width 56 height 19
type input "*"
click at [440, 217] on span "Apply" at bounding box center [439, 217] width 19 height 8
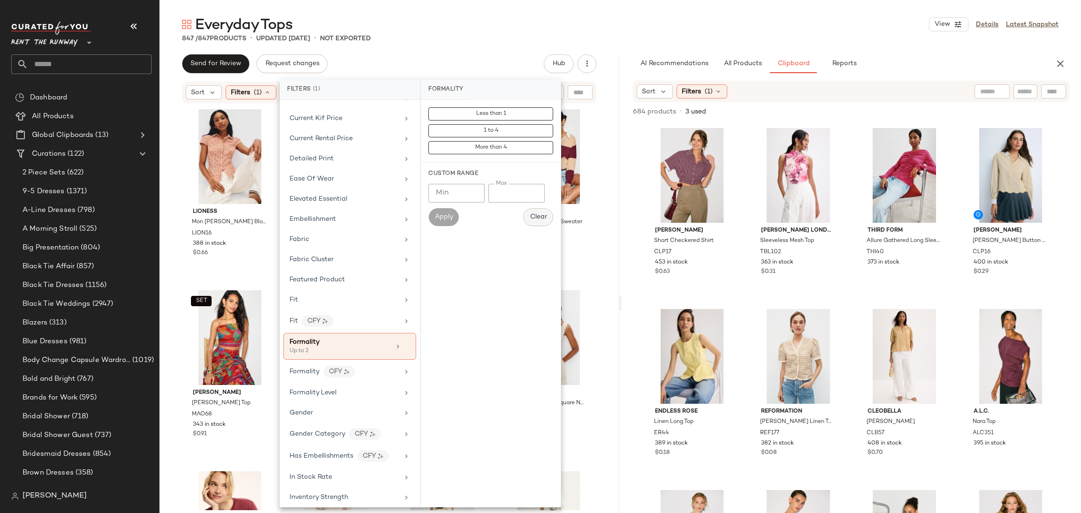
click at [530, 218] on span "Clear" at bounding box center [538, 217] width 17 height 8
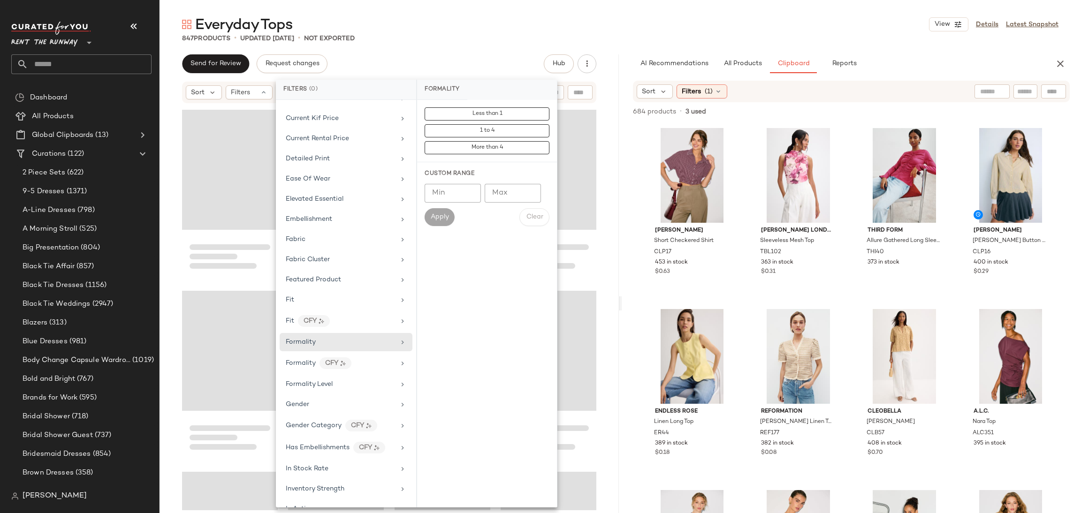
click at [585, 206] on div "Loading..." at bounding box center [549, 170] width 96 height 120
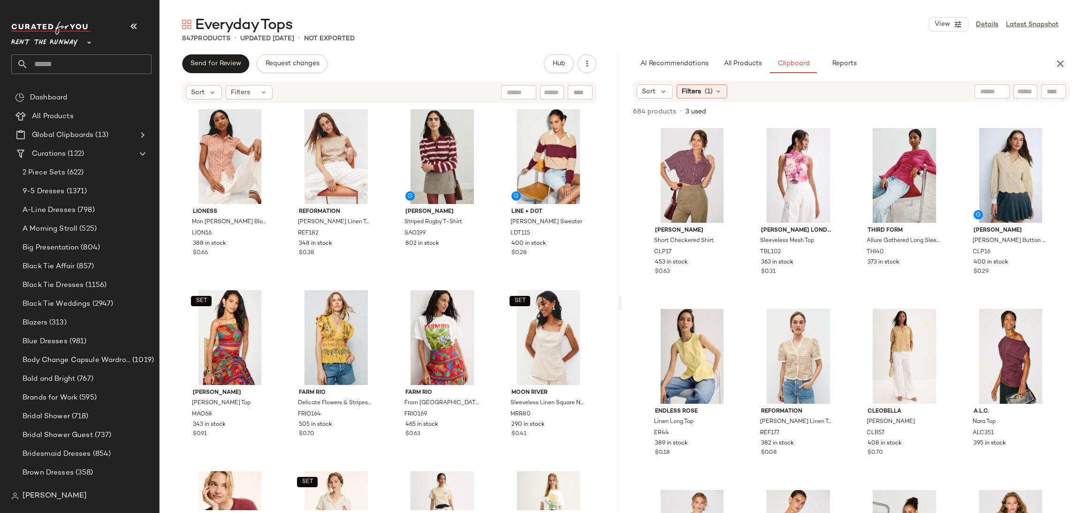
click at [605, 195] on div "Lioness Mon Cheri Blouse LION16 388 in stock $0.66 Reformation Kerri Linen Top …" at bounding box center [388, 307] width 459 height 406
click at [1053, 69] on button "button" at bounding box center [1060, 63] width 19 height 19
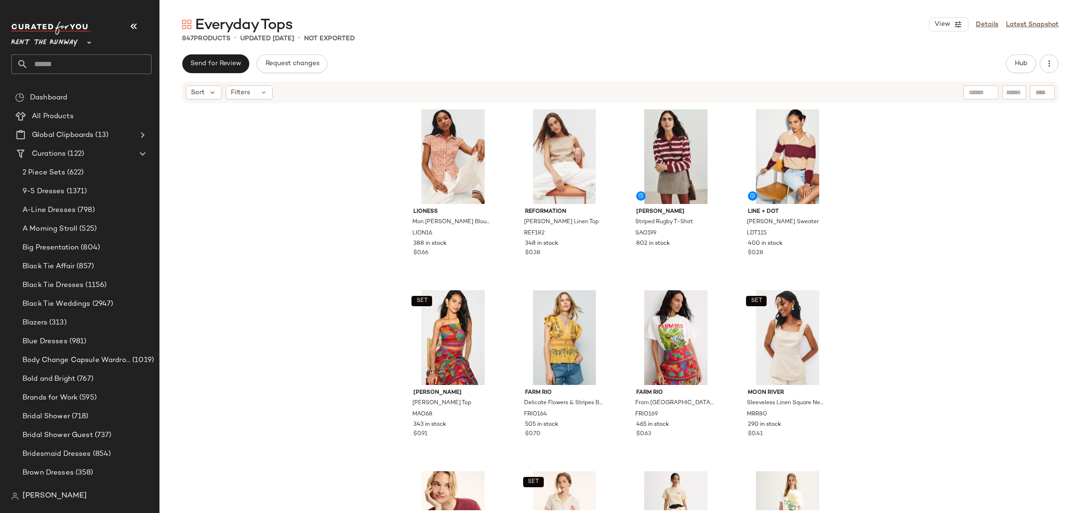
click at [984, 174] on div "Lioness Mon Cheri Blouse LION16 388 in stock $0.66 Reformation Kerri Linen Top …" at bounding box center [619, 307] width 921 height 406
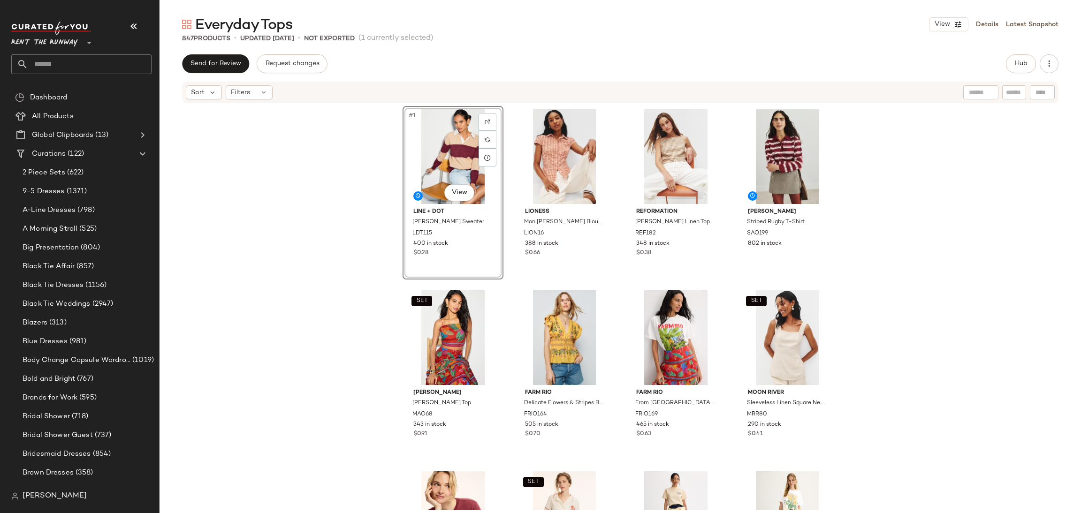
click at [849, 221] on div "#1 View Line + Dot Waylon Sweater LDT115 400 in stock $0.28 Lioness Mon Cheri B…" at bounding box center [619, 307] width 921 height 406
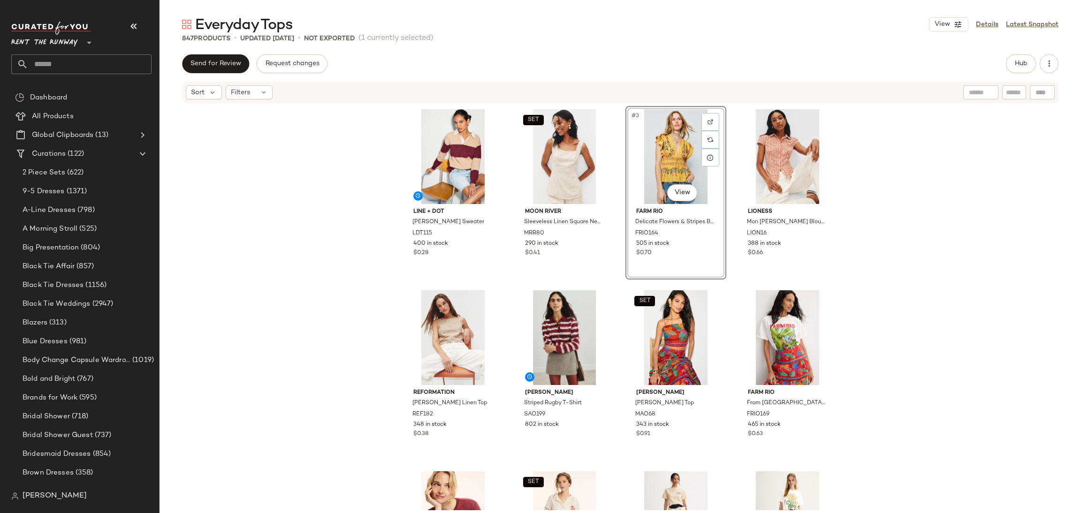
click at [880, 303] on div "Line + Dot Waylon Sweater LDT115 400 in stock $0.28 SET Moon River Sleeveless L…" at bounding box center [619, 307] width 921 height 406
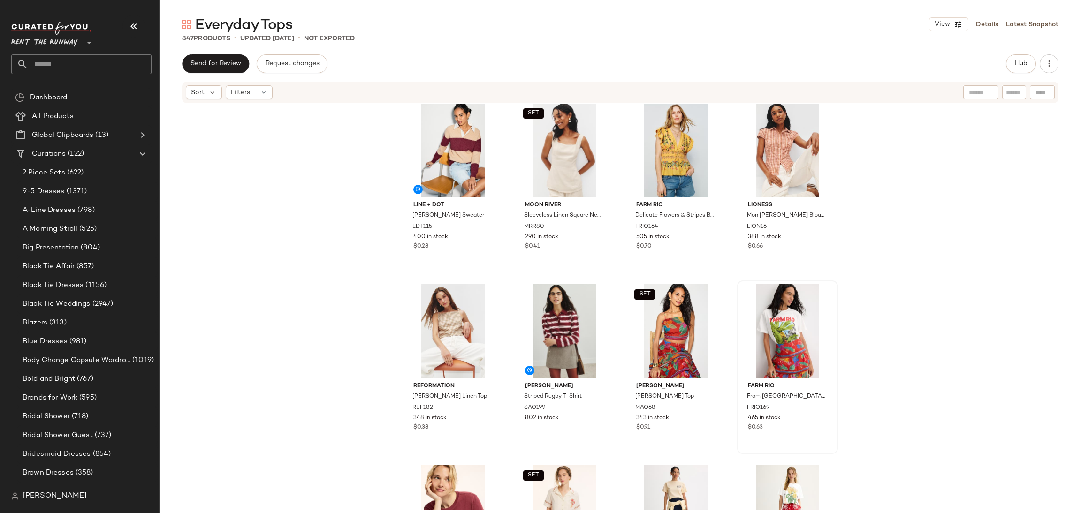
scroll to position [14, 0]
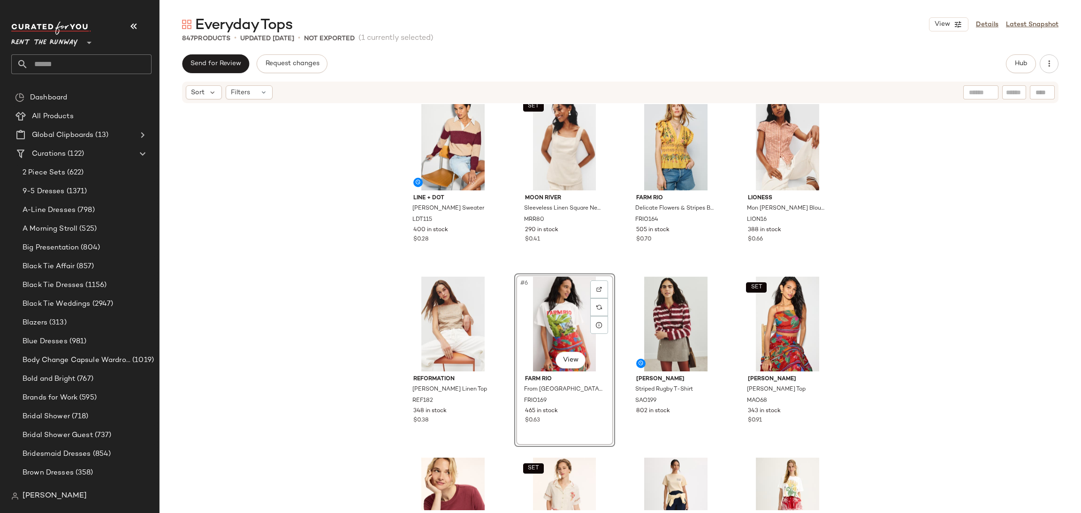
click at [876, 328] on div "Line + Dot Waylon Sweater LDT115 400 in stock $0.28 SET Moon River Sleeveless L…" at bounding box center [619, 307] width 921 height 406
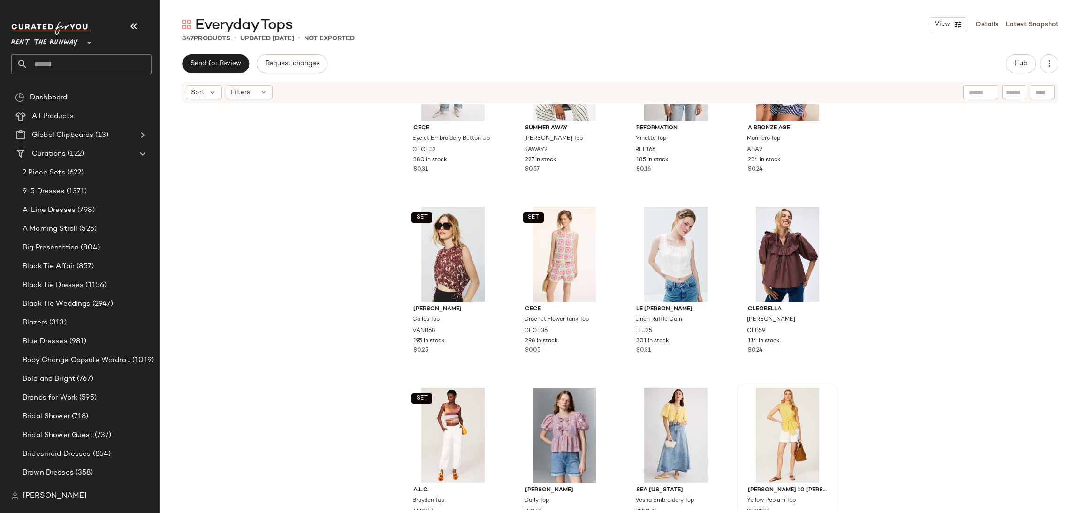
scroll to position [1176, 0]
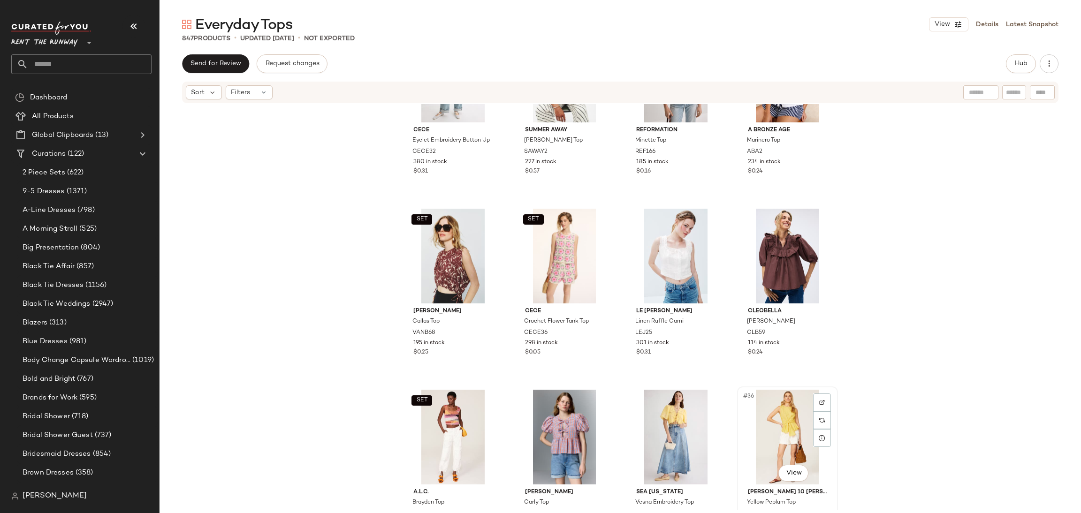
click at [793, 425] on div "#36 View" at bounding box center [787, 437] width 94 height 95
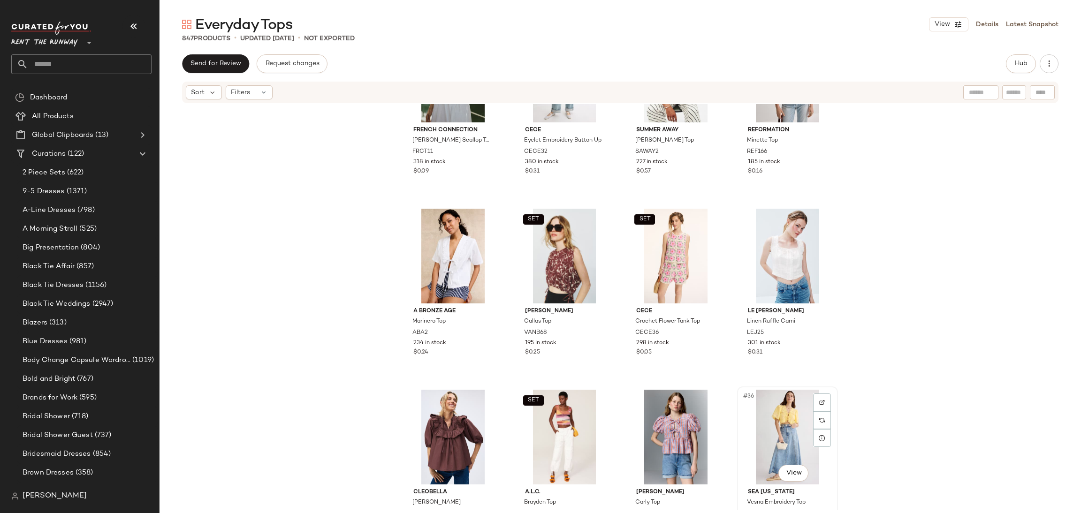
click at [798, 432] on div "#36 View" at bounding box center [787, 437] width 94 height 95
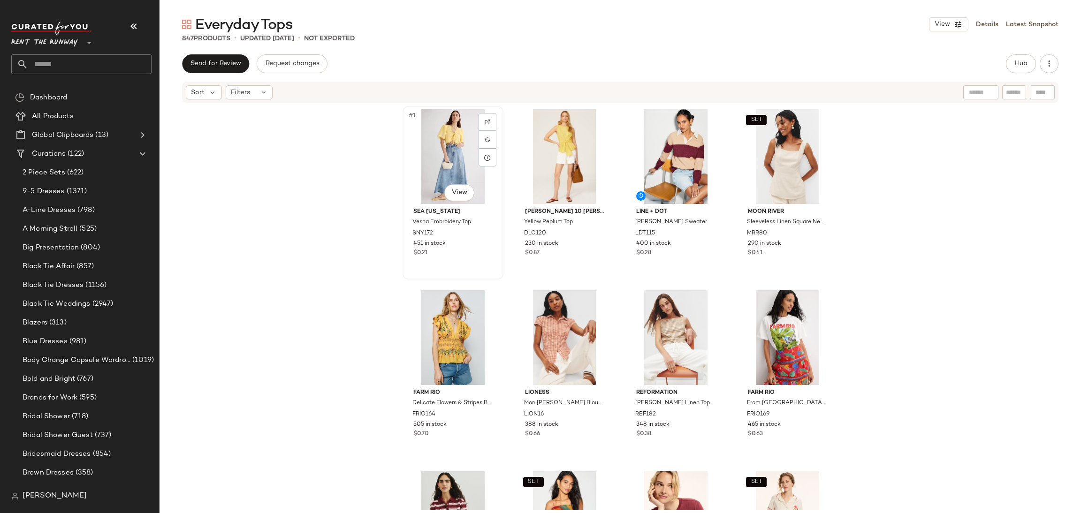
click at [425, 158] on div "#1 View" at bounding box center [453, 156] width 94 height 95
click at [528, 153] on div "#2 View" at bounding box center [564, 156] width 94 height 95
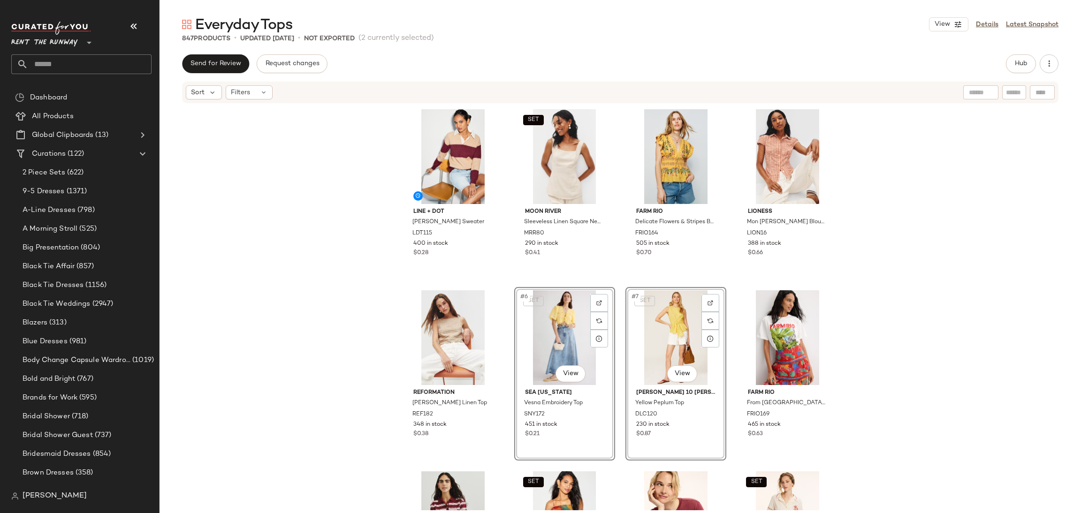
click at [731, 288] on div "Line + Dot Waylon Sweater LDT115 400 in stock $0.28 SET Moon River Sleeveless L…" at bounding box center [619, 308] width 435 height 404
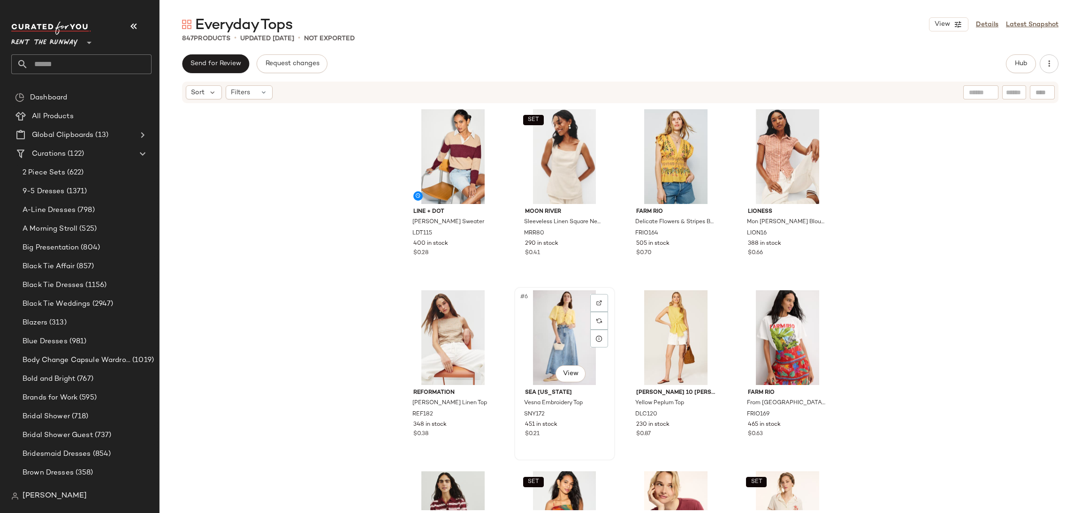
click at [550, 329] on div "#6 View" at bounding box center [564, 337] width 94 height 95
click at [632, 322] on div "#7 View" at bounding box center [676, 337] width 94 height 95
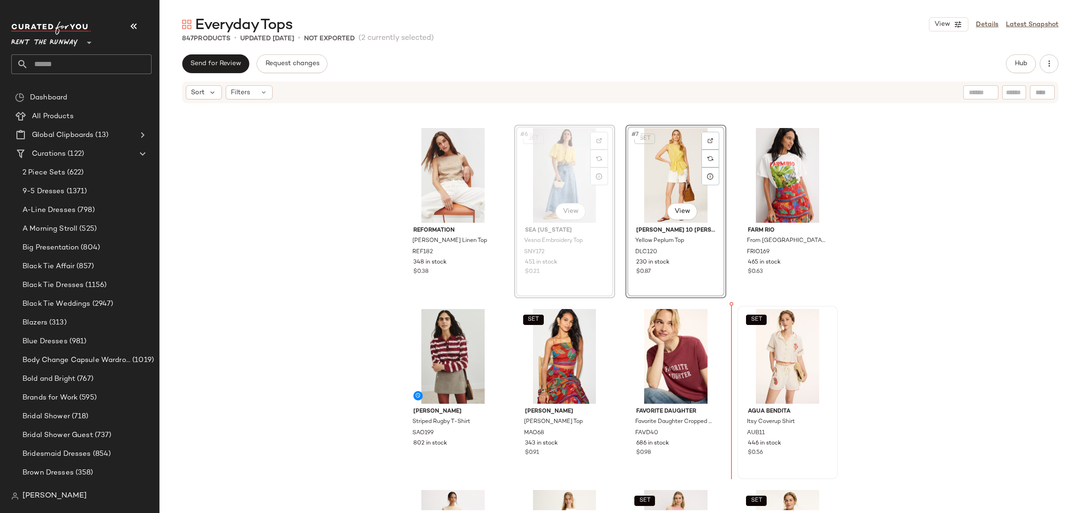
scroll to position [170, 0]
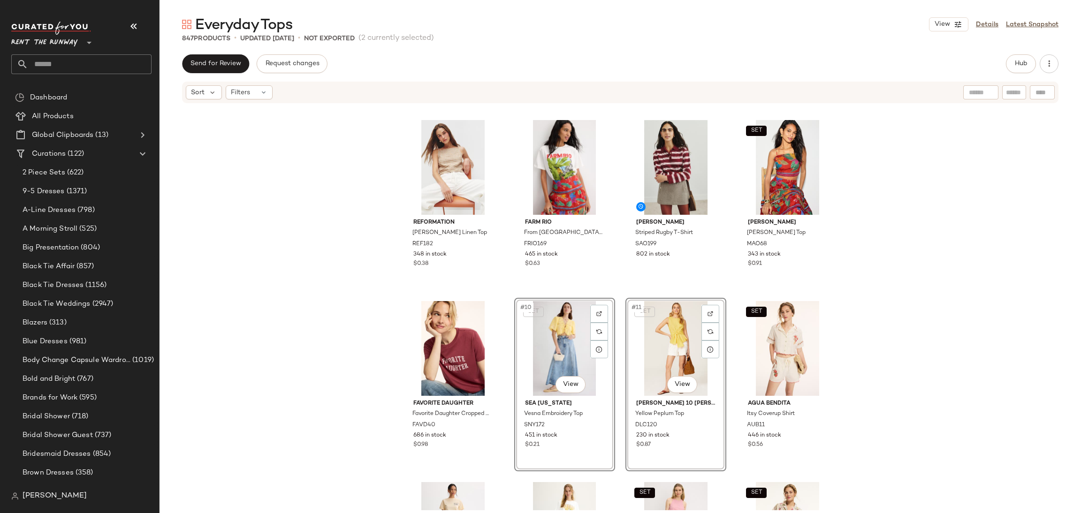
click at [720, 294] on div "Line + Dot Waylon Sweater LDT115 400 in stock $0.28 SET Moon River Sleeveless L…" at bounding box center [619, 138] width 435 height 404
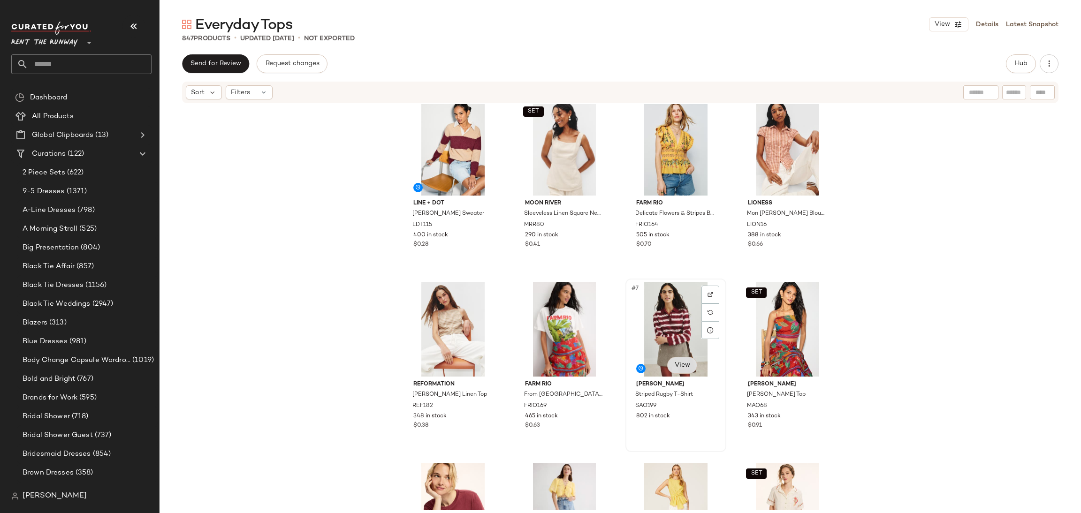
scroll to position [39, 0]
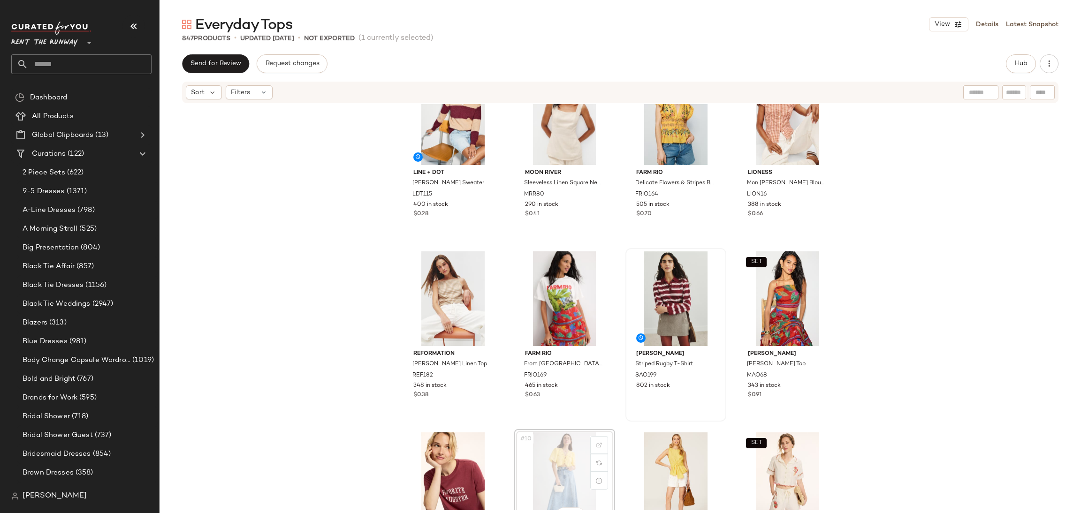
scroll to position [41, 0]
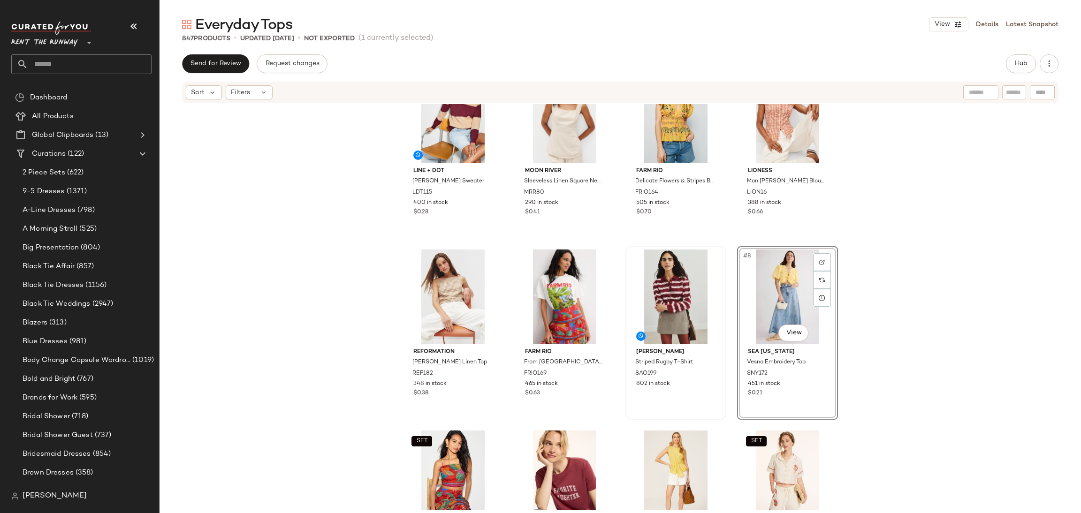
click at [875, 284] on div "Line + Dot Waylon Sweater LDT115 400 in stock $0.28 SET Moon River Sleeveless L…" at bounding box center [619, 307] width 921 height 406
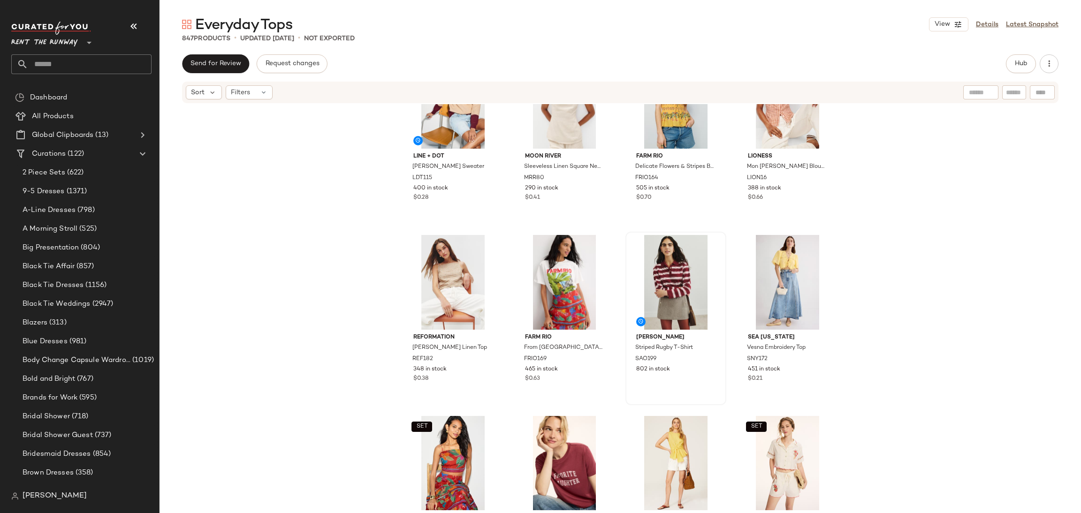
scroll to position [85, 0]
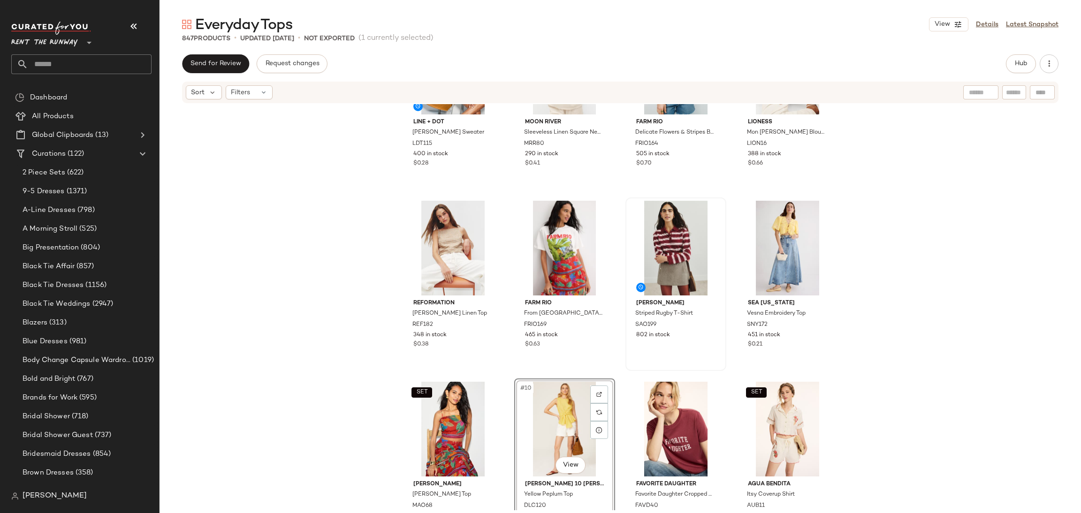
click at [866, 347] on div "Line + Dot Waylon Sweater LDT115 400 in stock $0.28 SET Moon River Sleeveless L…" at bounding box center [619, 307] width 921 height 406
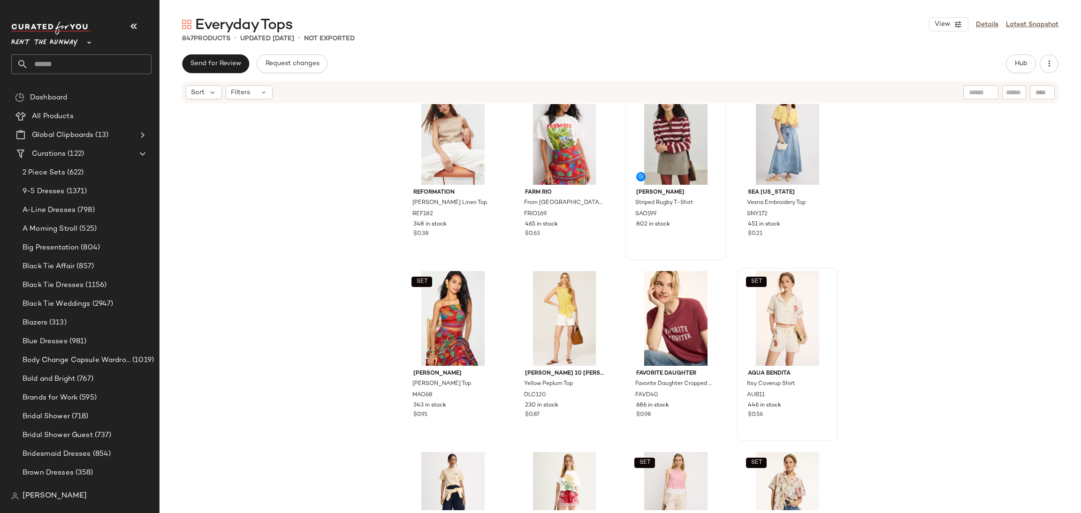
scroll to position [204, 0]
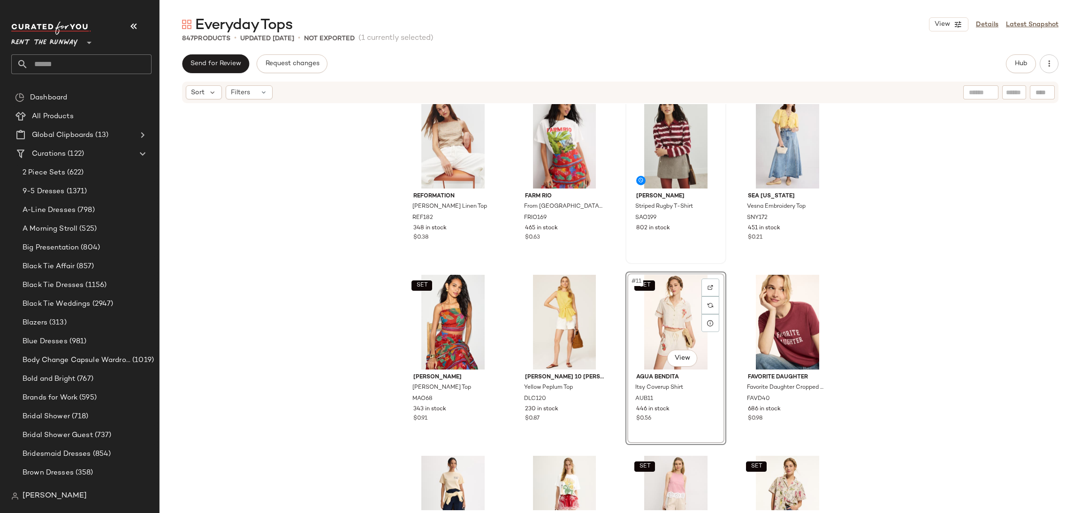
click at [931, 328] on div "Reformation Kerri Linen Top REF182 348 in stock $0.38 FARM Rio From Brasil To T…" at bounding box center [619, 307] width 921 height 406
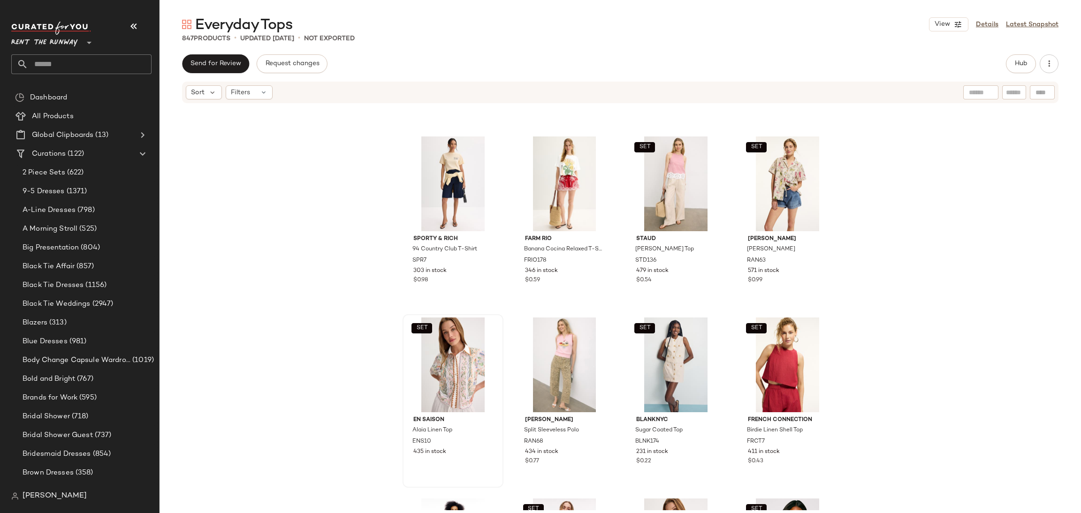
scroll to position [463, 0]
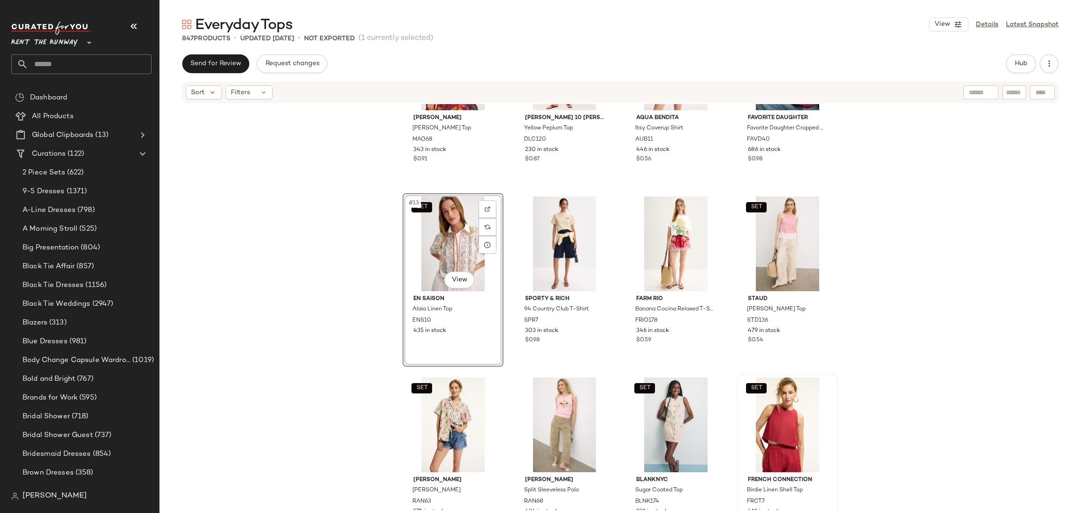
scroll to position [474, 0]
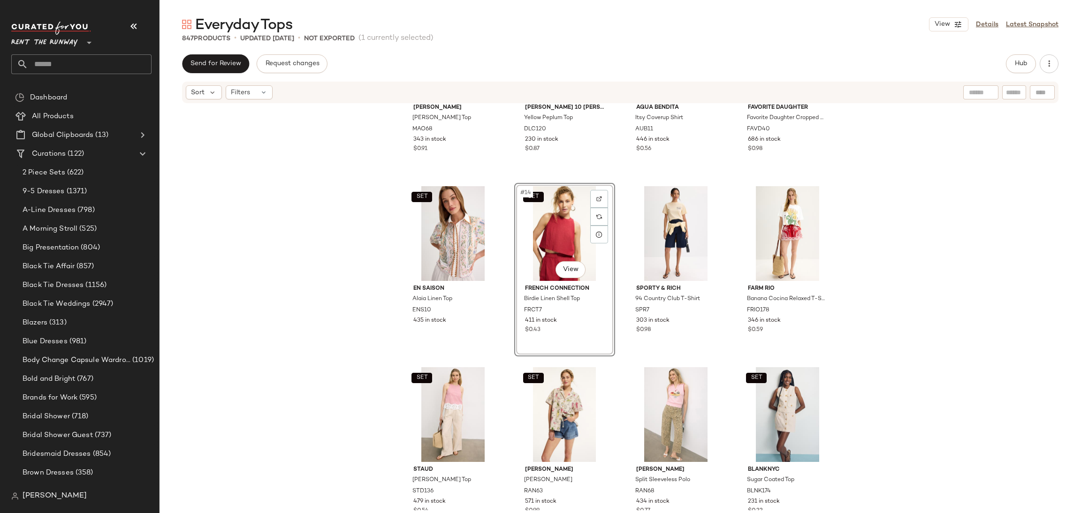
click at [877, 301] on div "SET Marie Oliver Wyatt Top MAO68 343 in stock $0.91 Derek Lam 10 Crosby x RTR Y…" at bounding box center [619, 307] width 921 height 406
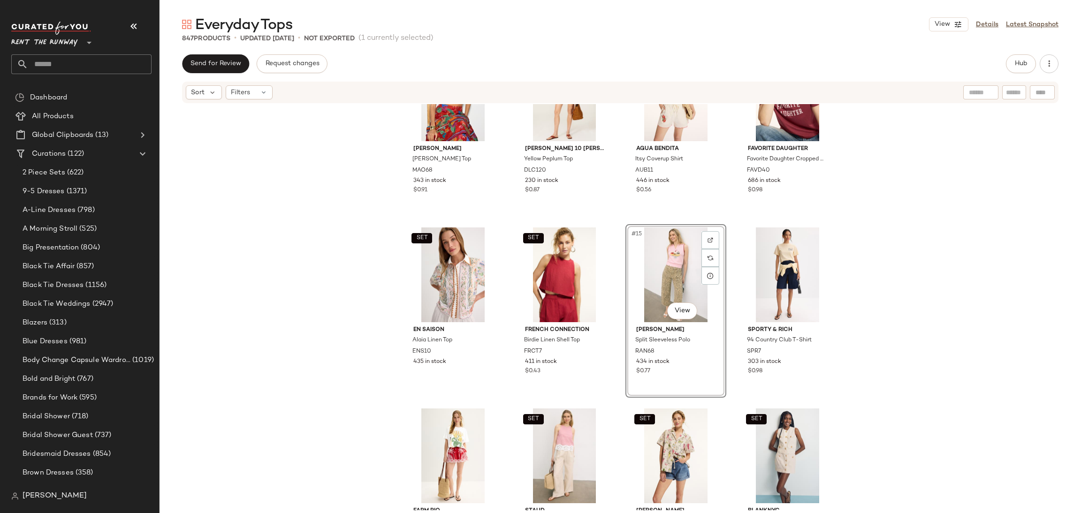
click at [892, 330] on div "SET Marie Oliver Wyatt Top MAO68 343 in stock $0.91 Derek Lam 10 Crosby x RTR Y…" at bounding box center [619, 307] width 921 height 406
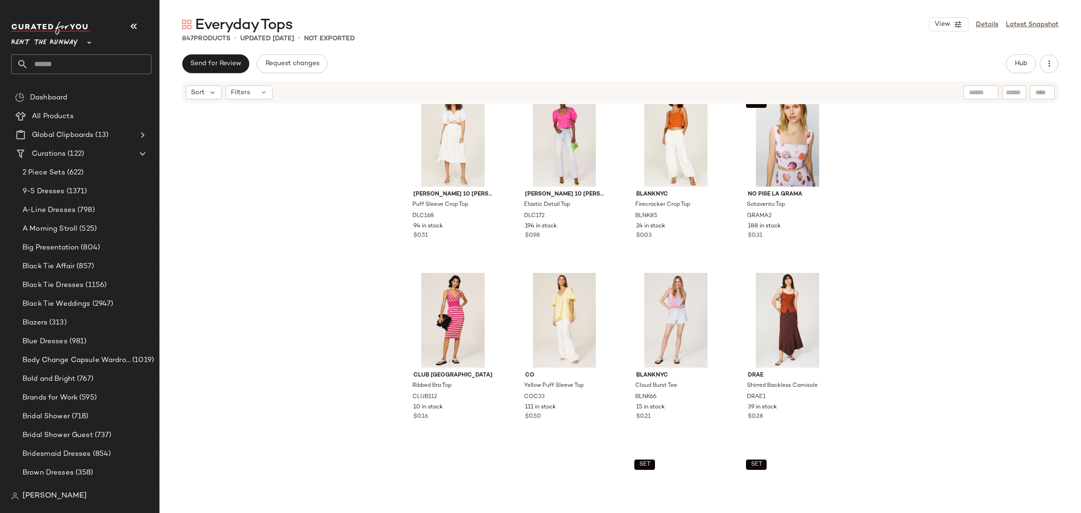
scroll to position [1754, 0]
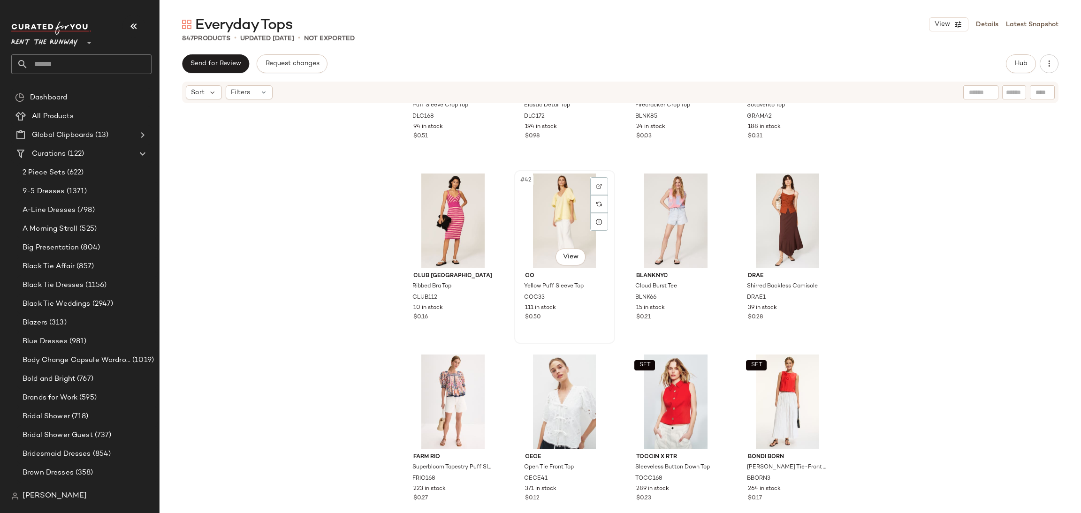
click at [580, 219] on div "#42 View" at bounding box center [564, 221] width 94 height 95
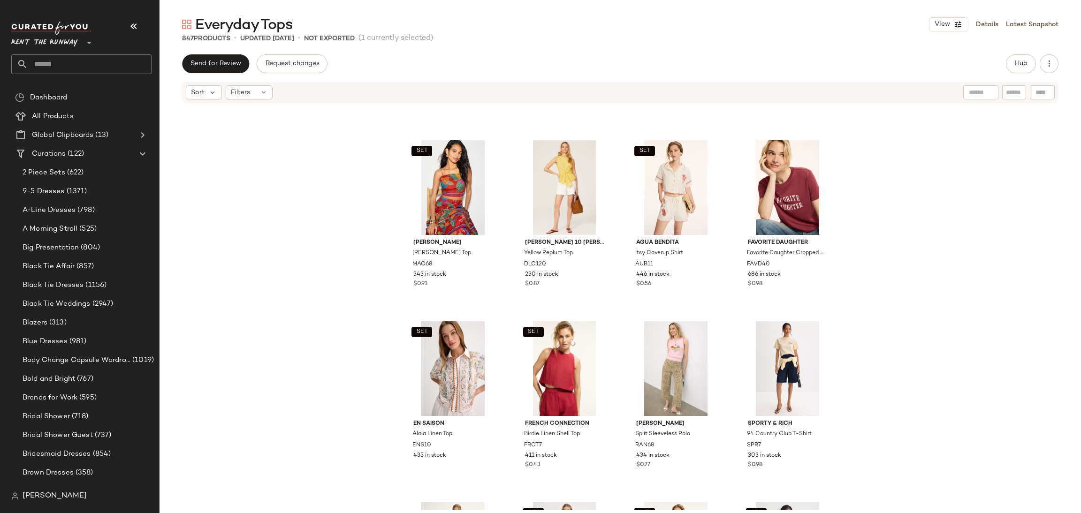
scroll to position [325, 0]
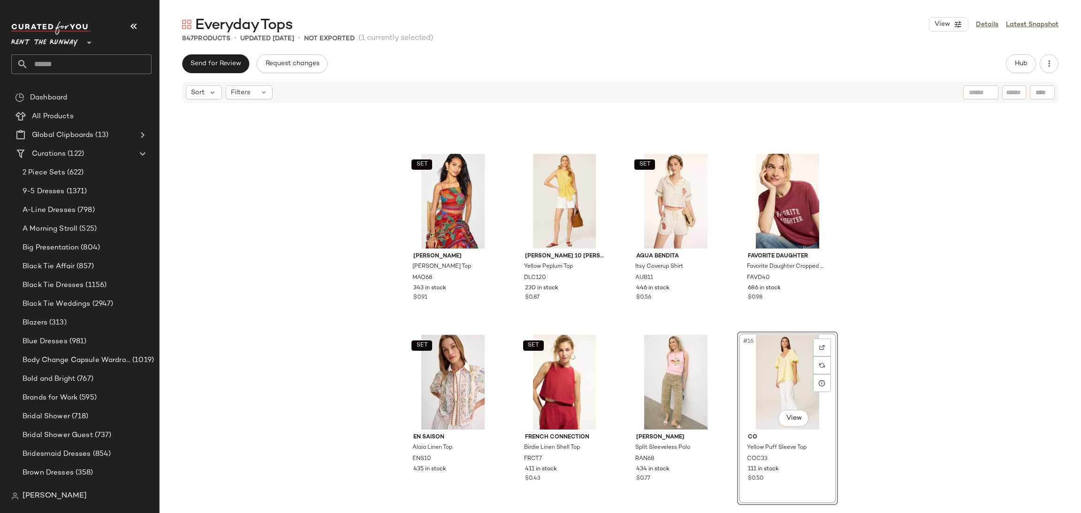
click at [733, 331] on div "SET Marie Oliver Wyatt Top MAO68 343 in stock $0.91 Derek Lam 10 Crosby x RTR Y…" at bounding box center [619, 307] width 921 height 406
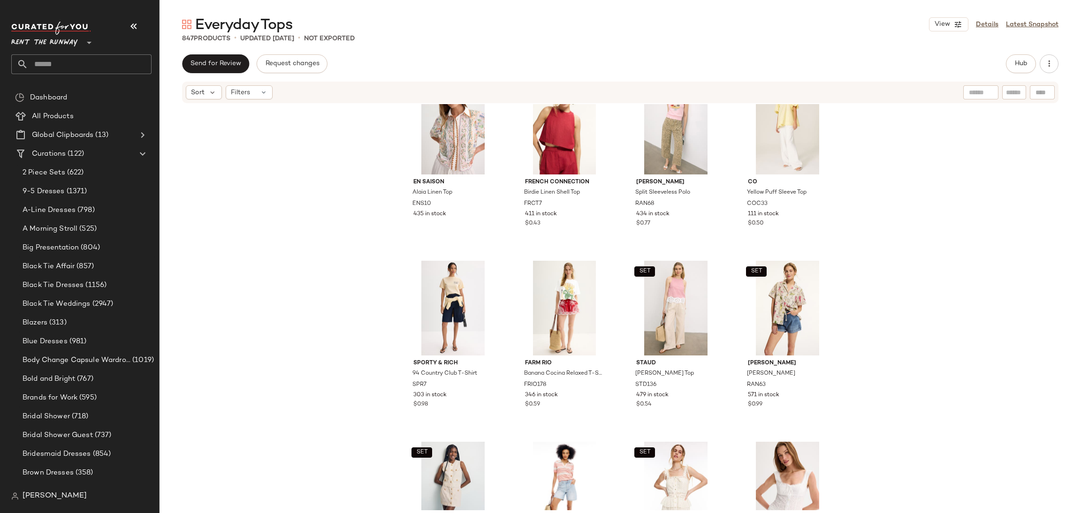
scroll to position [573, 0]
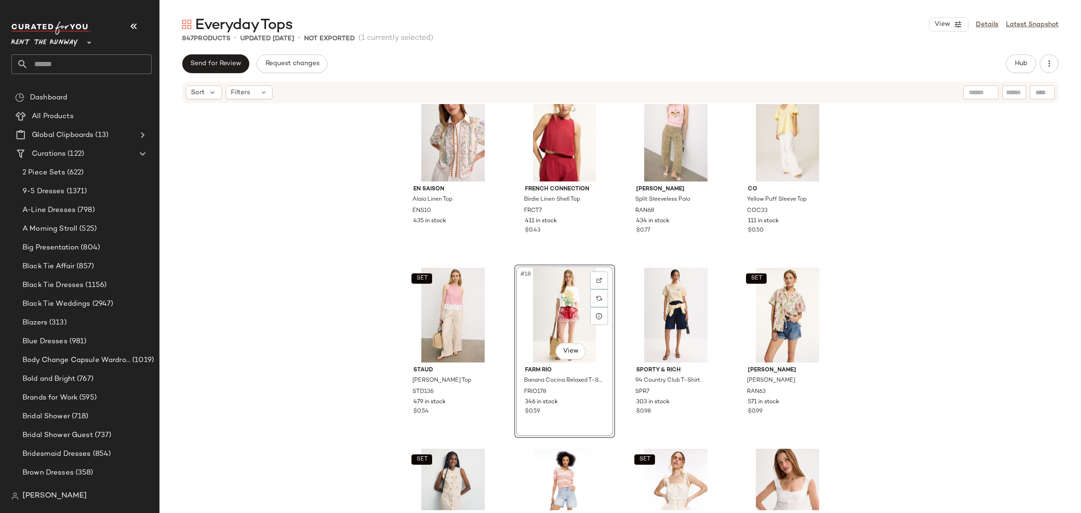
click at [915, 305] on div "SET Marie Oliver Wyatt Top MAO68 343 in stock $0.91 Derek Lam 10 Crosby x RTR Y…" at bounding box center [619, 307] width 921 height 406
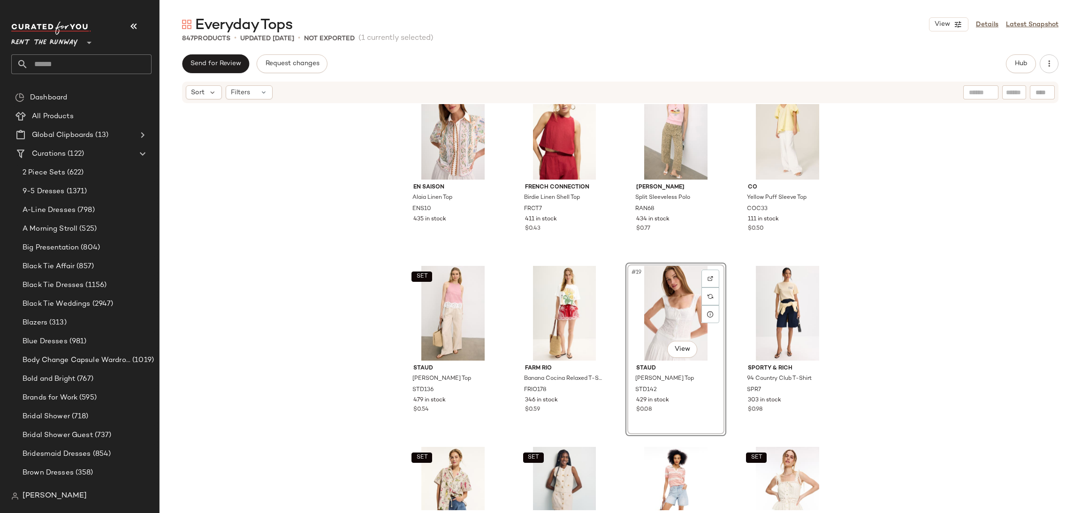
click at [934, 303] on div "SET Marie Oliver Wyatt Top MAO68 343 in stock $0.91 Derek Lam 10 Crosby x RTR Y…" at bounding box center [619, 307] width 921 height 406
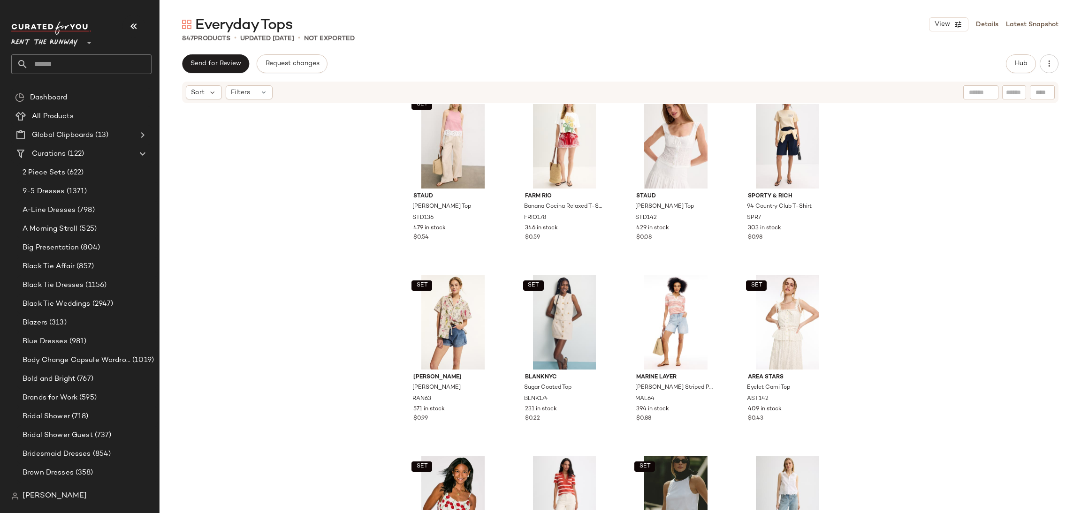
scroll to position [766, 0]
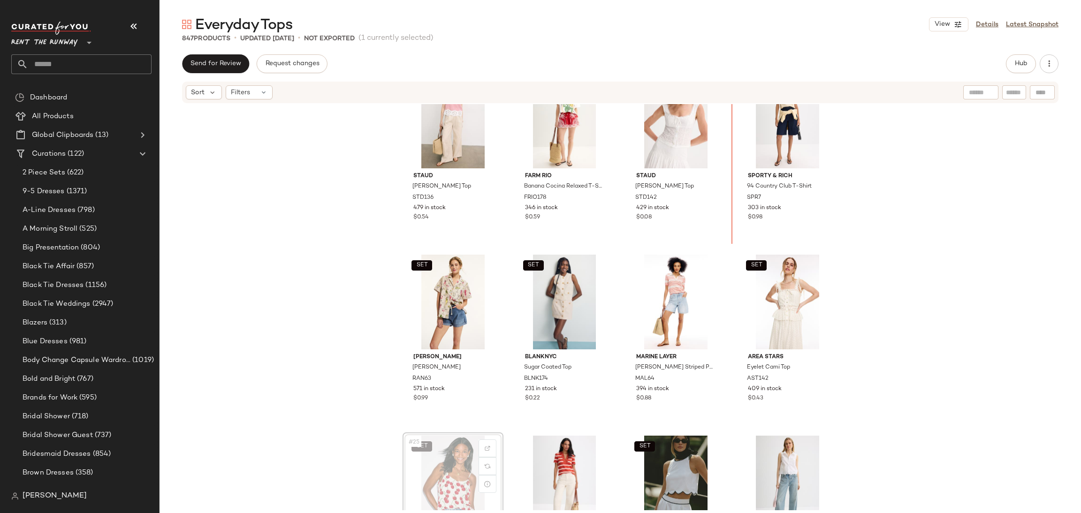
scroll to position [764, 0]
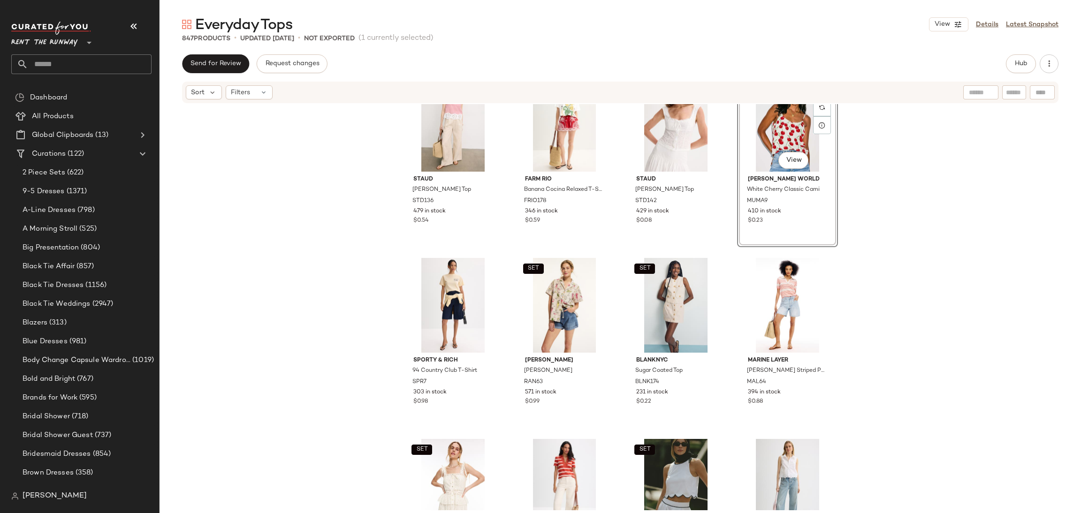
click at [905, 236] on div "SET Staud Mika Linen Top STD136 479 in stock $0.54 FARM Rio Banana Cocina Relax…" at bounding box center [619, 307] width 921 height 406
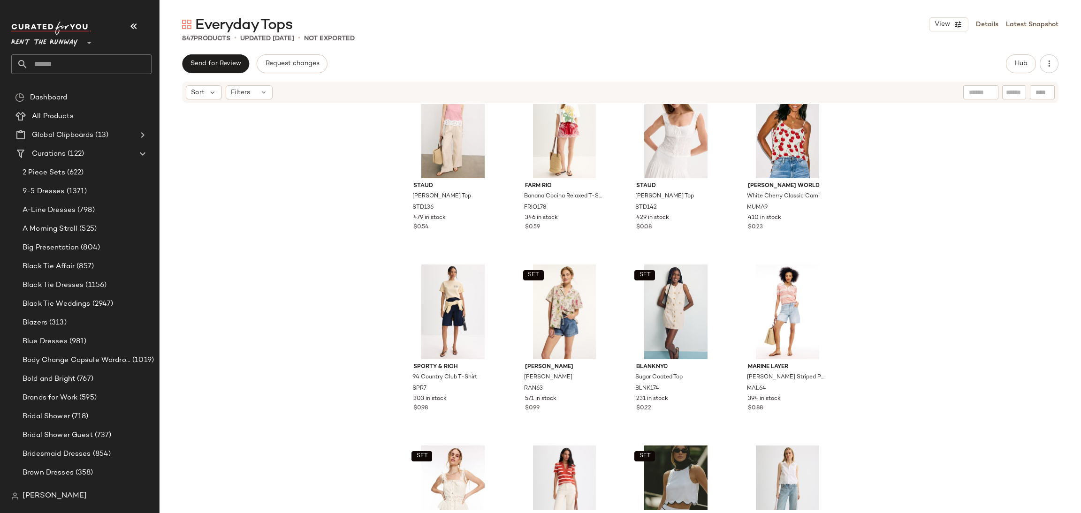
scroll to position [743, 0]
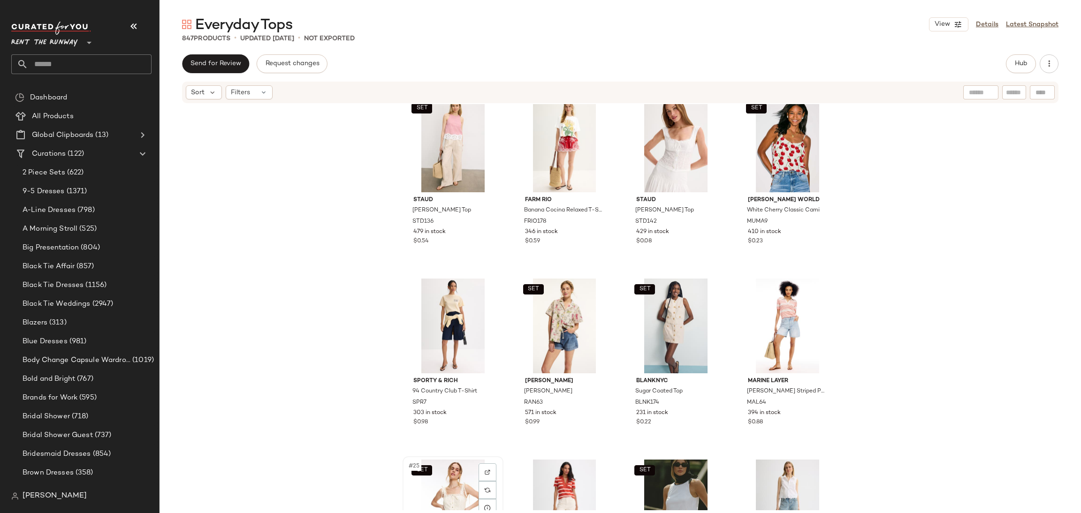
scroll to position [745, 0]
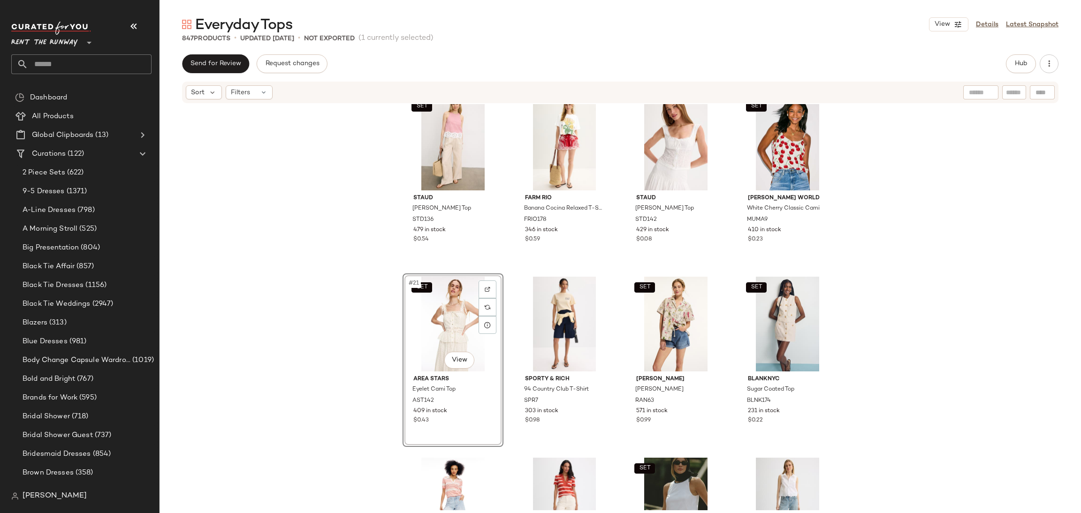
drag, startPoint x: 939, startPoint y: 375, endPoint x: 944, endPoint y: 374, distance: 4.8
click at [941, 374] on div "SET En Saison Alaia Linen Top ENS10 435 in stock SET French Connection Birdie L…" at bounding box center [619, 307] width 921 height 406
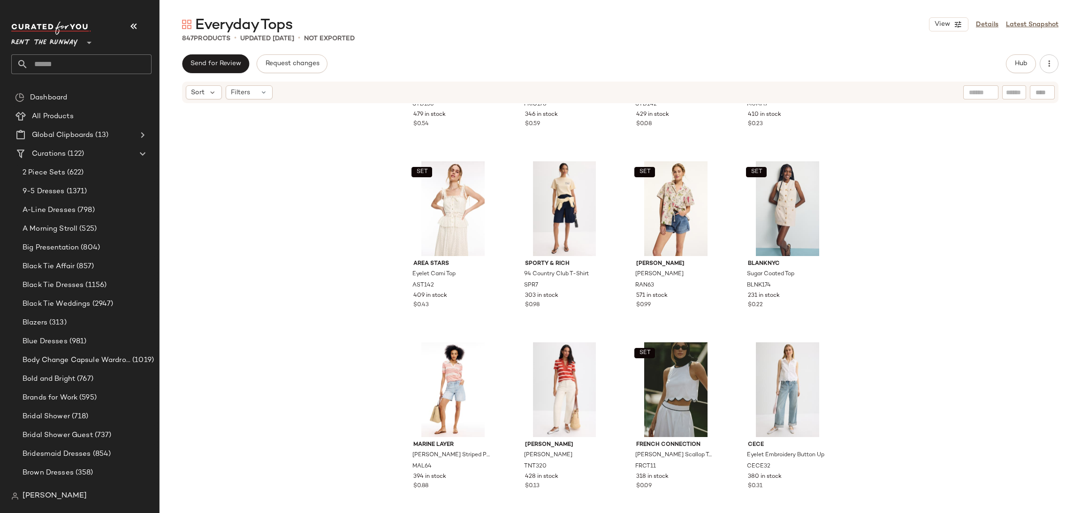
scroll to position [869, 0]
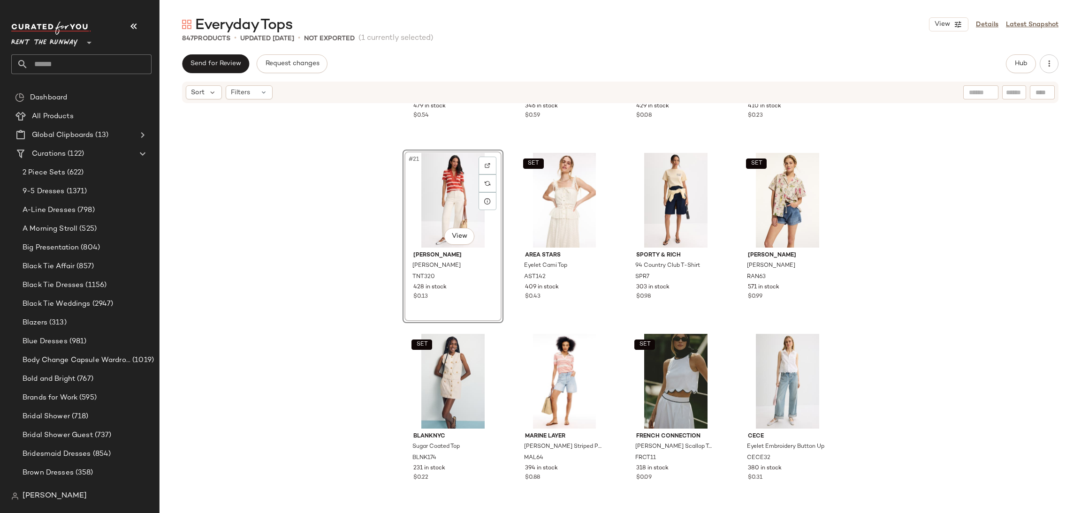
click at [908, 266] on div "SET Staud Mika Linen Top STD136 479 in stock $0.54 FARM Rio Banana Cocina Relax…" at bounding box center [619, 307] width 921 height 406
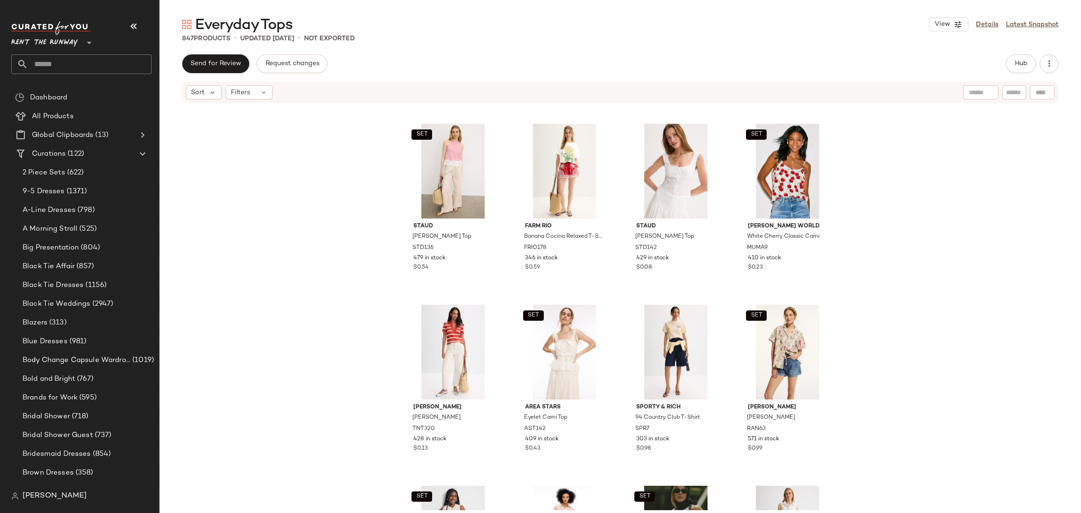
scroll to position [771, 0]
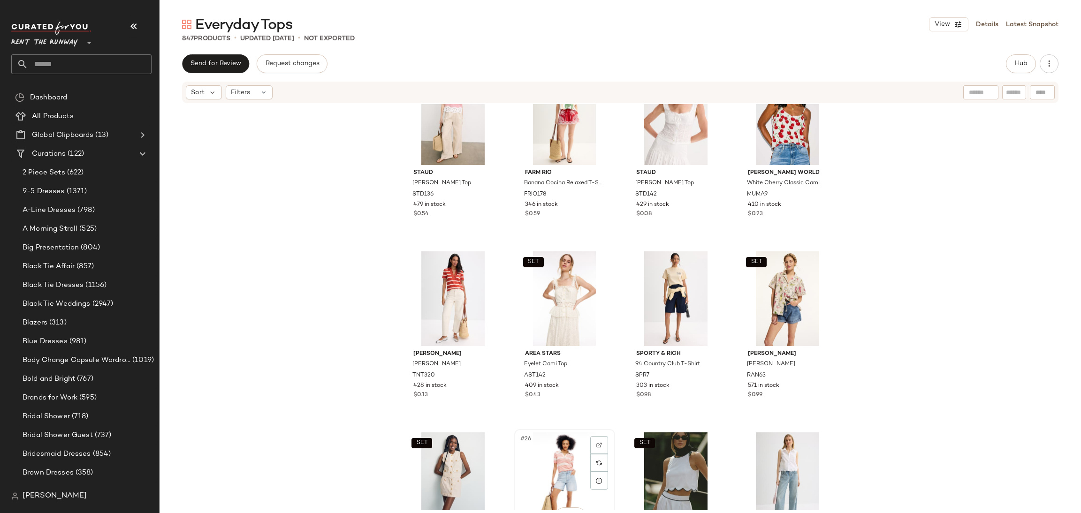
scroll to position [772, 0]
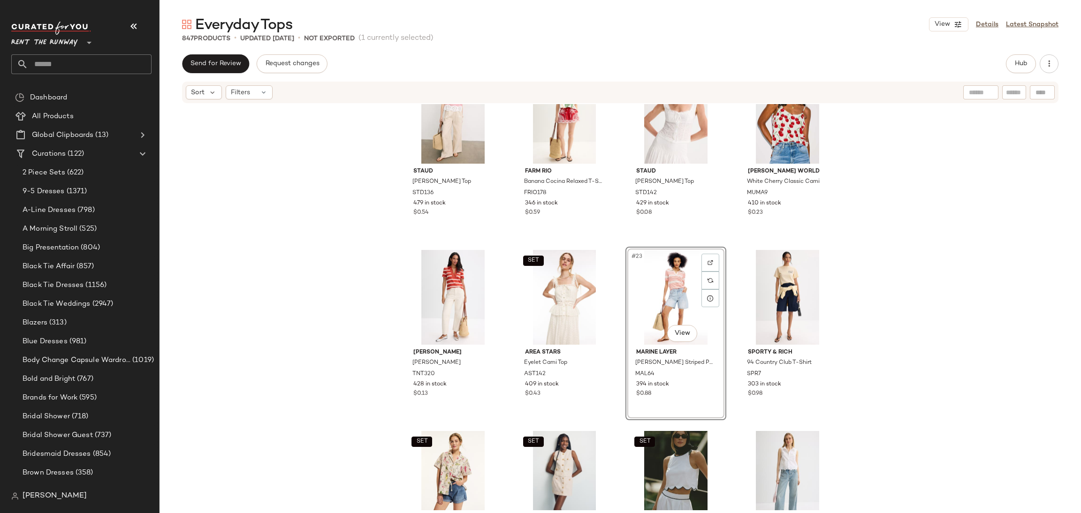
click at [867, 307] on div "SET En Saison Alaia Linen Top ENS10 435 in stock SET French Connection Birdie L…" at bounding box center [619, 307] width 921 height 406
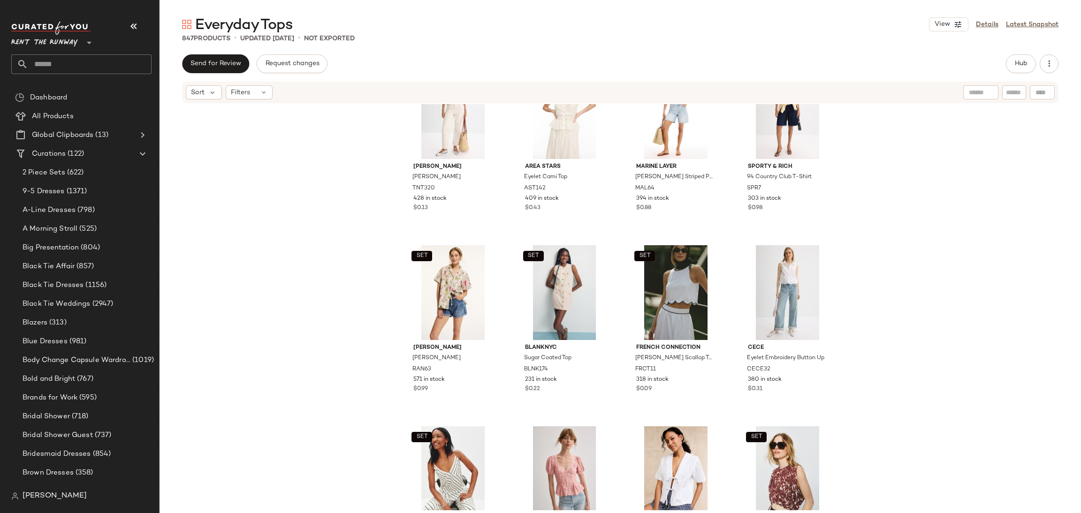
scroll to position [1015, 0]
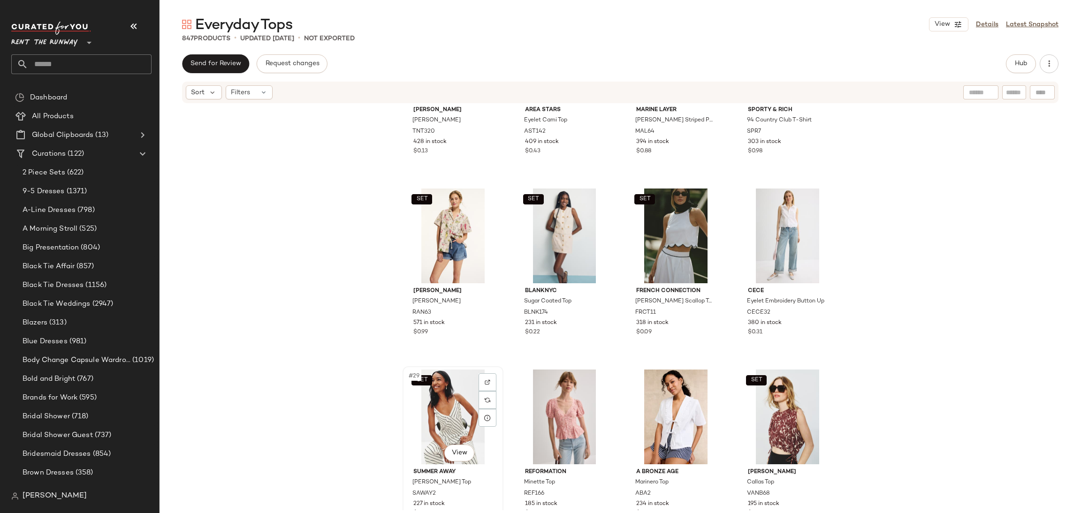
click at [450, 411] on div "SET #29 View" at bounding box center [453, 417] width 94 height 95
click at [769, 411] on div "SET #32 View" at bounding box center [787, 417] width 94 height 95
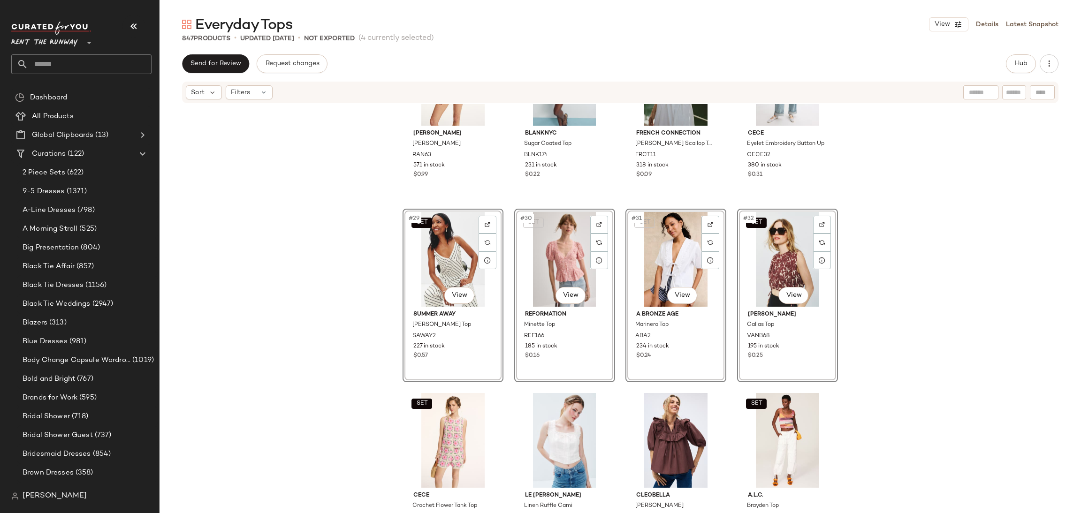
scroll to position [1223, 0]
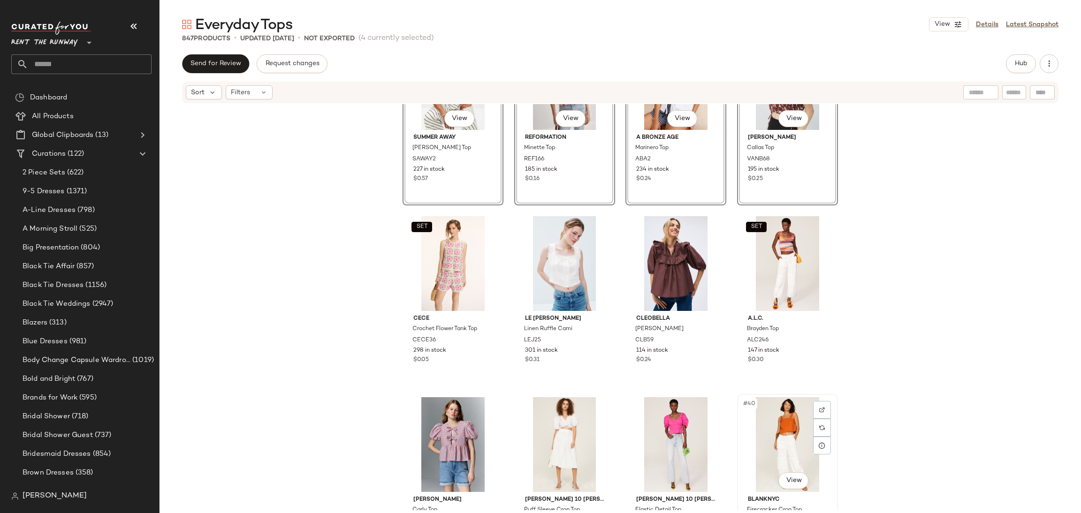
click at [790, 415] on div "#40 View" at bounding box center [787, 444] width 94 height 95
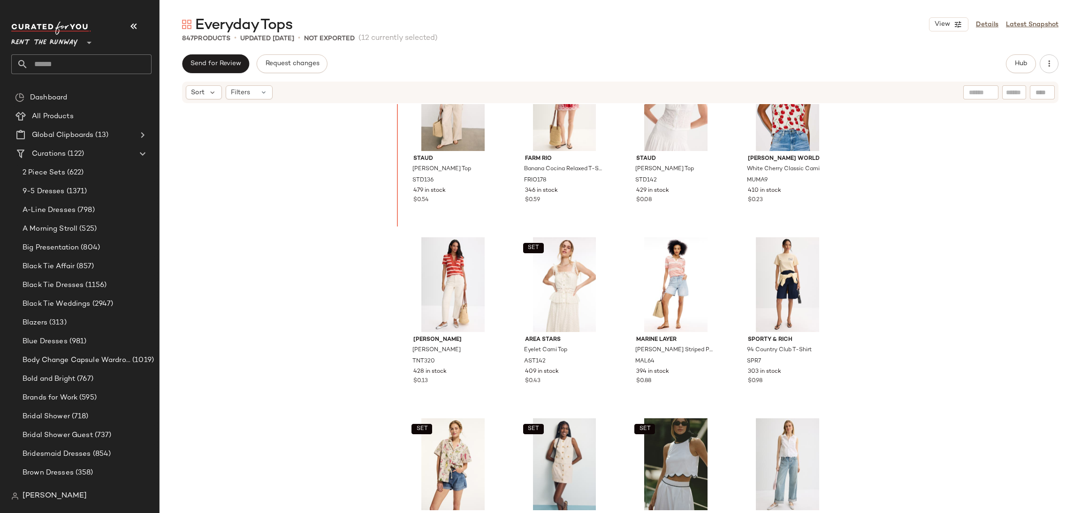
scroll to position [784, 0]
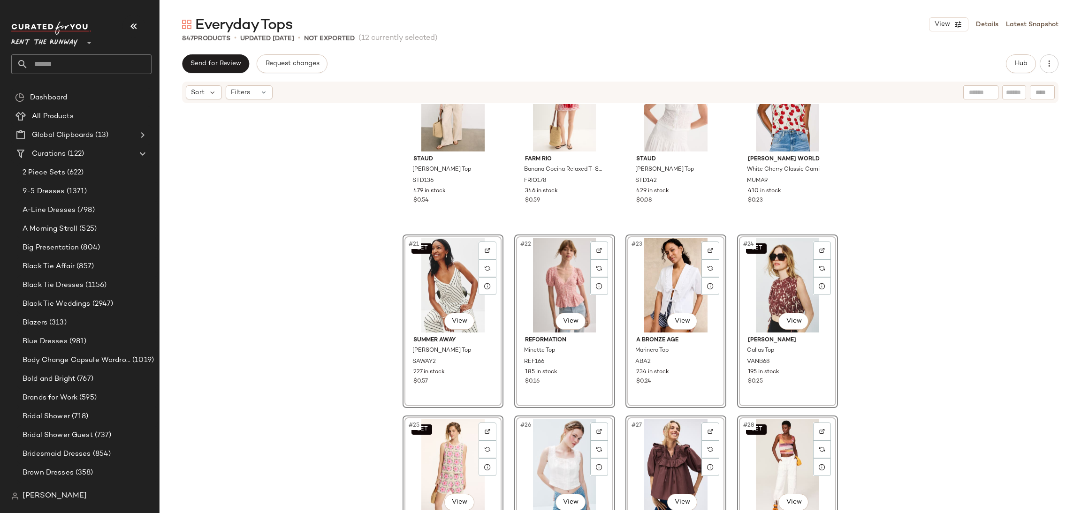
click at [849, 312] on div "SET Staud Mika Linen Top STD136 479 in stock $0.54 FARM Rio Banana Cocina Relax…" at bounding box center [619, 307] width 921 height 406
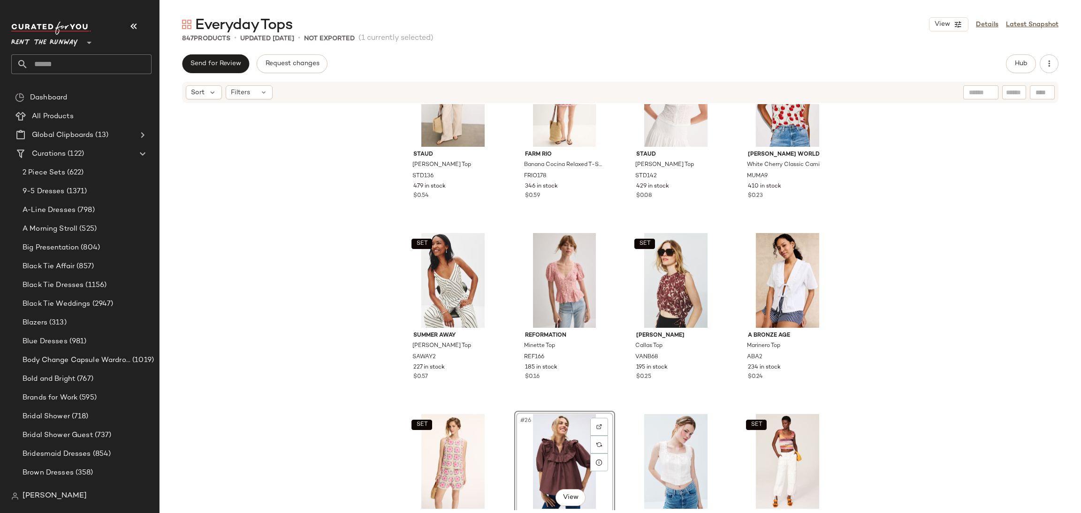
click at [883, 357] on div "SET Staud Mika Linen Top STD136 479 in stock $0.54 FARM Rio Banana Cocina Relax…" at bounding box center [619, 307] width 921 height 406
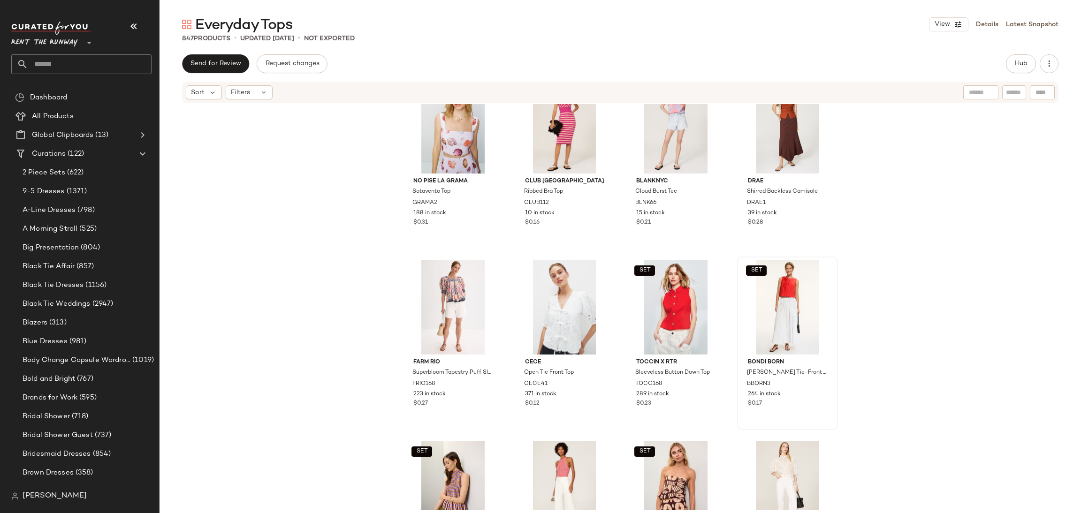
scroll to position [1866, 0]
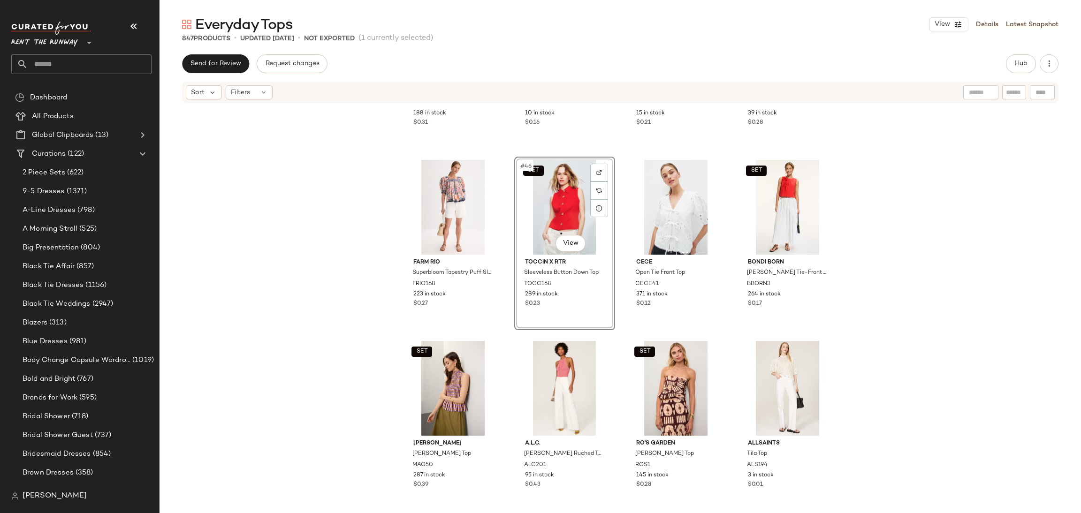
scroll to position [2249, 0]
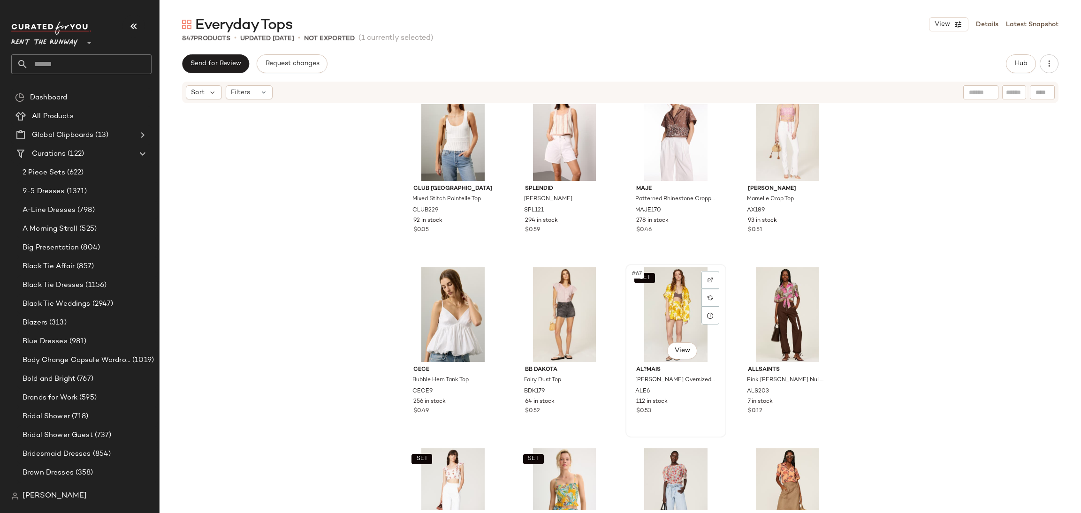
click at [652, 312] on div "SET #67 View" at bounding box center [676, 314] width 94 height 95
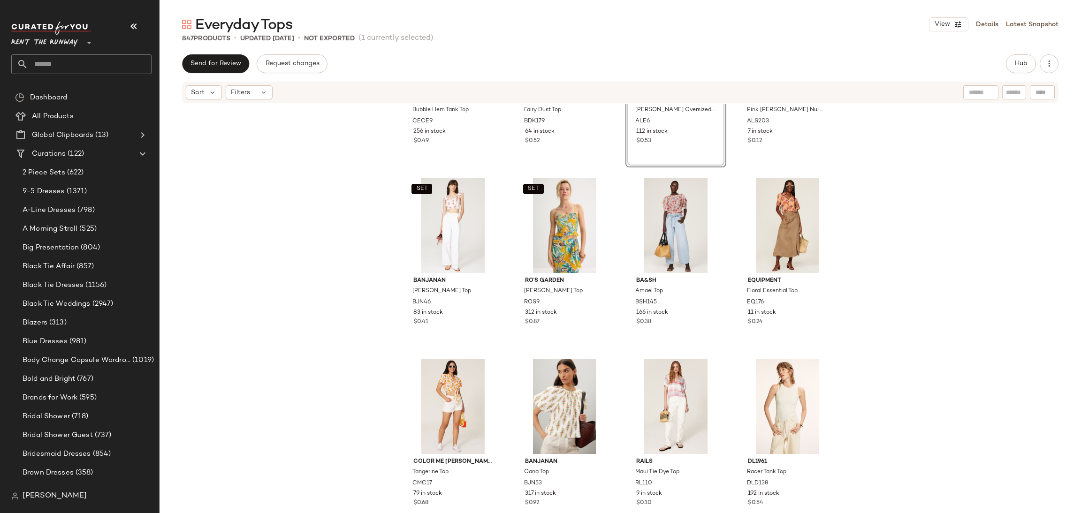
scroll to position [3025, 0]
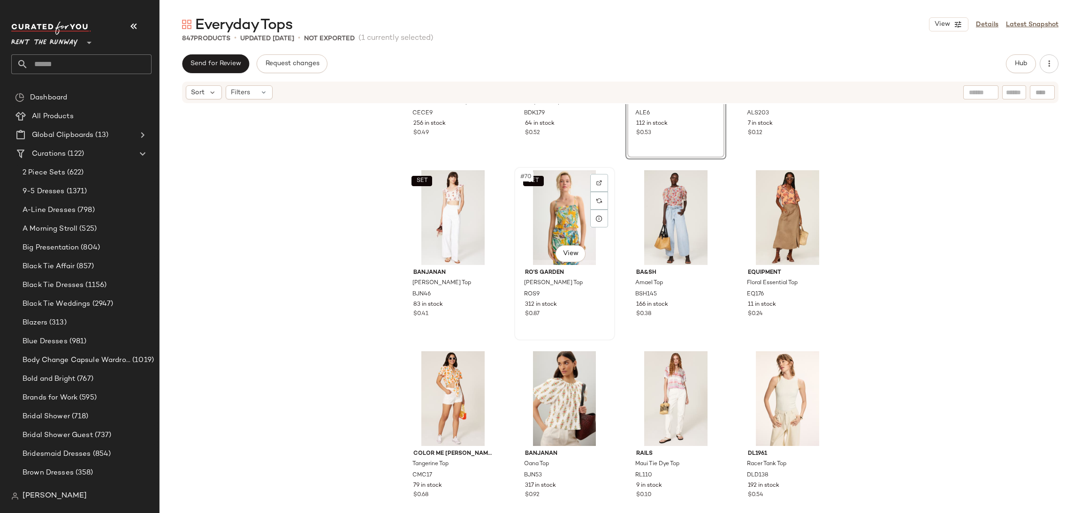
click at [538, 207] on div "SET #70 View" at bounding box center [564, 217] width 94 height 95
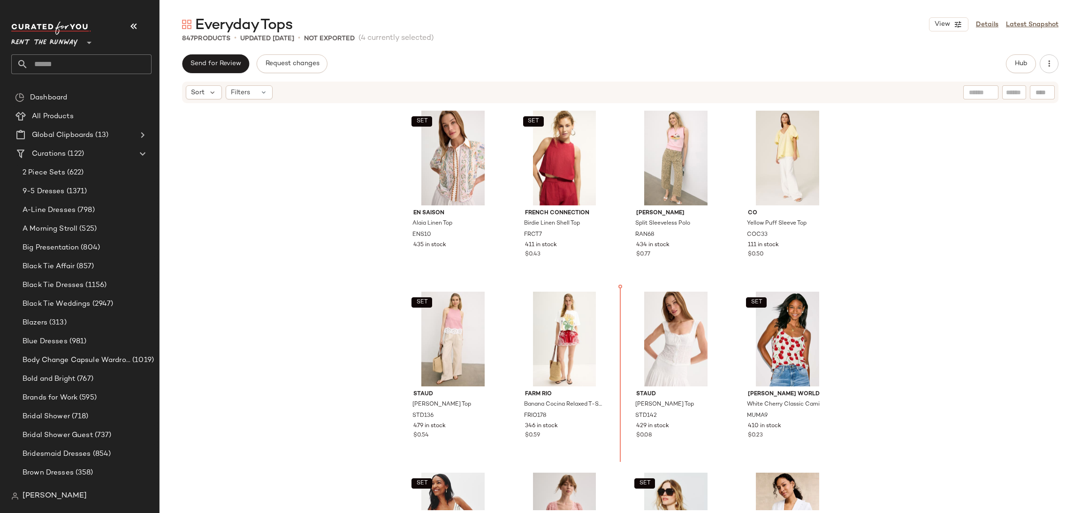
scroll to position [577, 0]
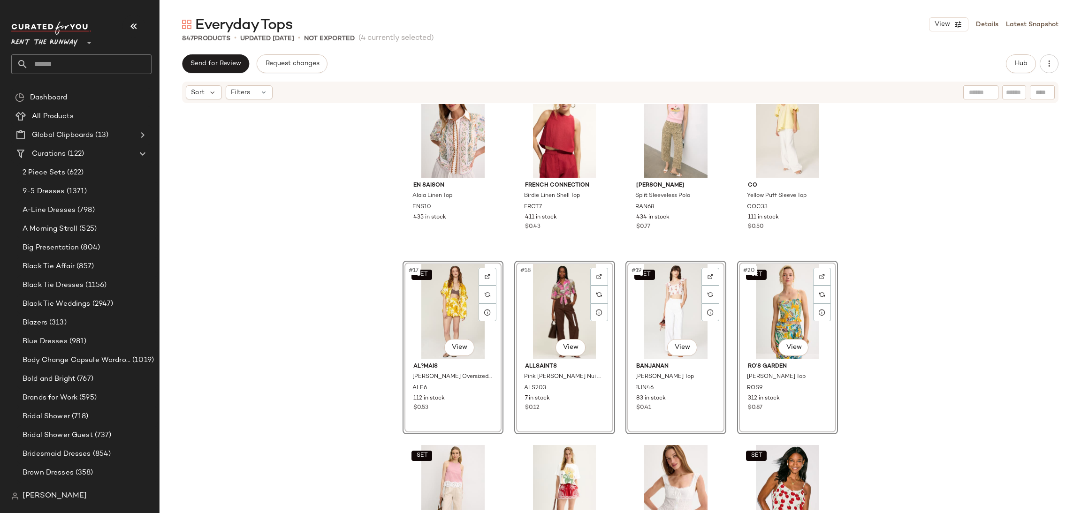
click at [864, 309] on div "SET Marie Oliver Wyatt Top MAO68 343 in stock $0.91 Derek Lam 10 Crosby x RTR Y…" at bounding box center [619, 307] width 921 height 406
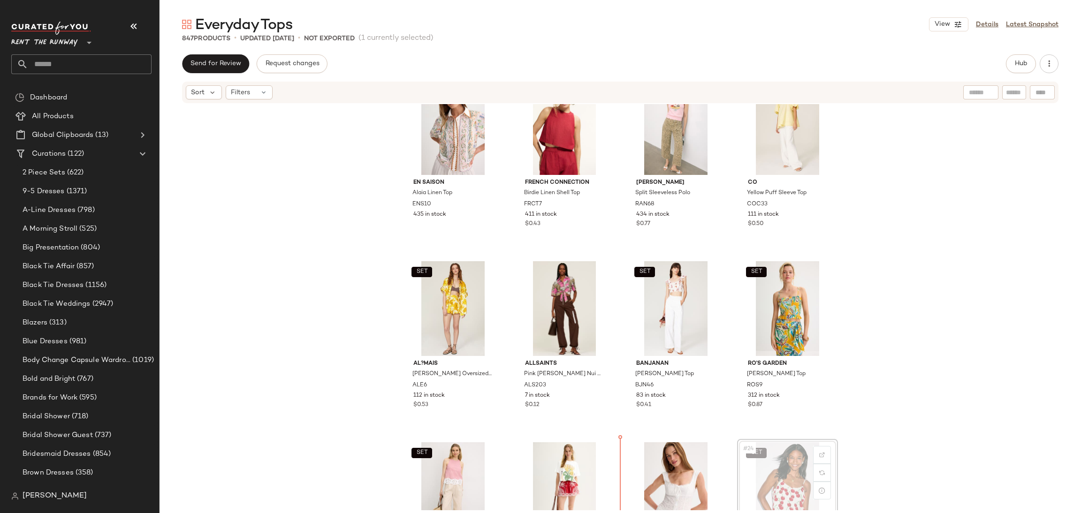
scroll to position [580, 0]
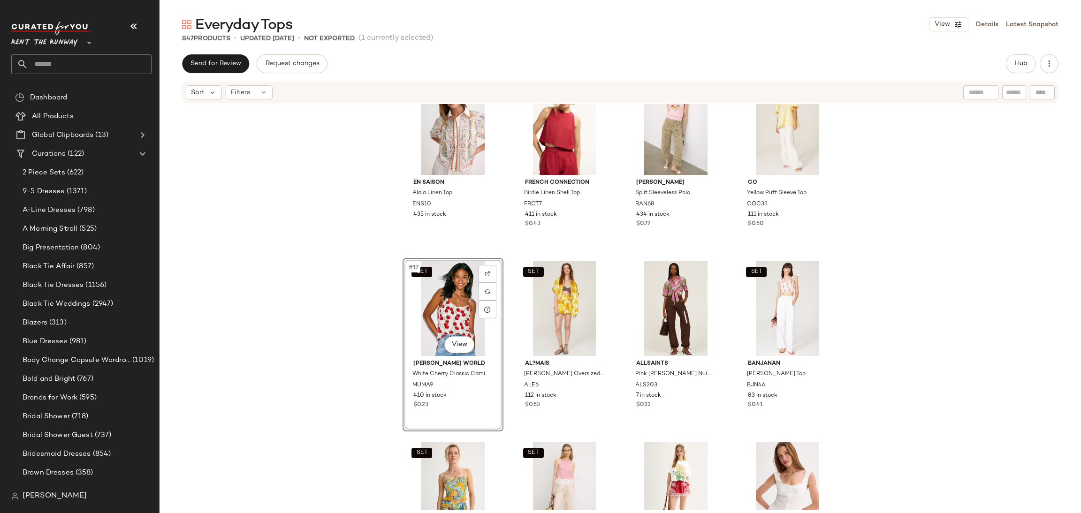
click at [363, 293] on div "SET Marie Oliver Wyatt Top MAO68 343 in stock $0.91 Derek Lam 10 Crosby x RTR Y…" at bounding box center [619, 307] width 921 height 406
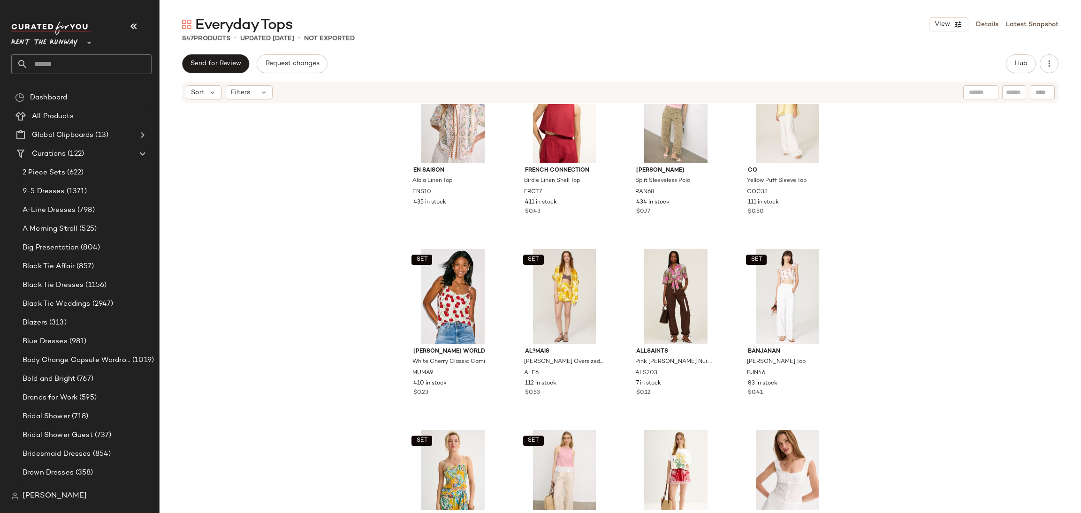
scroll to position [594, 0]
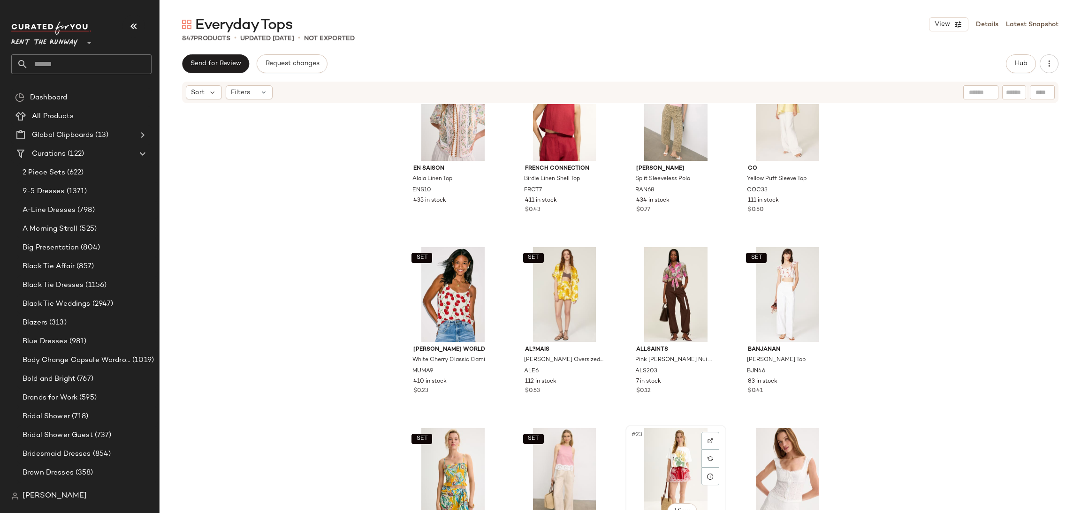
click at [662, 460] on div "#23 View" at bounding box center [676, 475] width 94 height 95
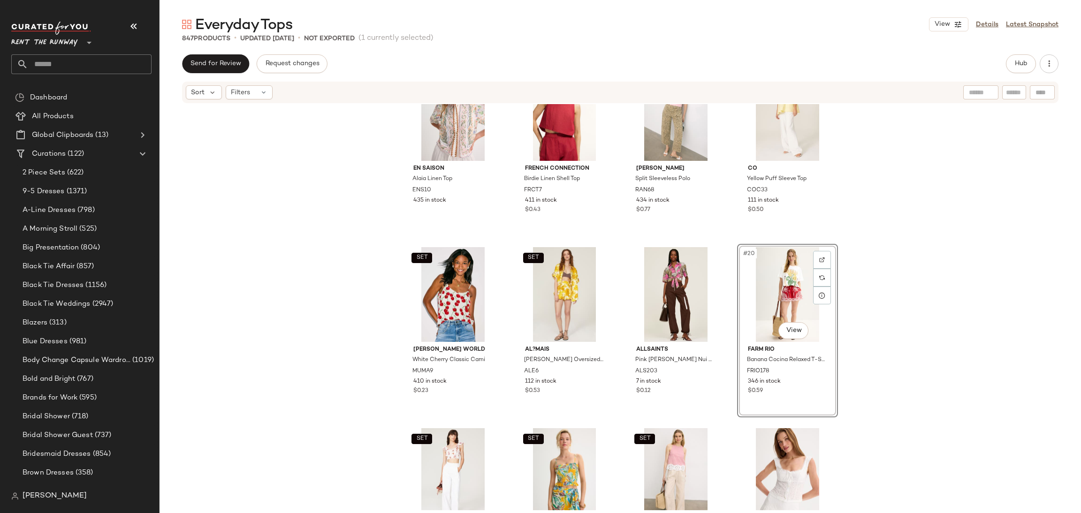
click at [938, 309] on div "SET Marie Oliver Wyatt Top MAO68 343 in stock $0.91 Derek Lam 10 Crosby x RTR Y…" at bounding box center [619, 307] width 921 height 406
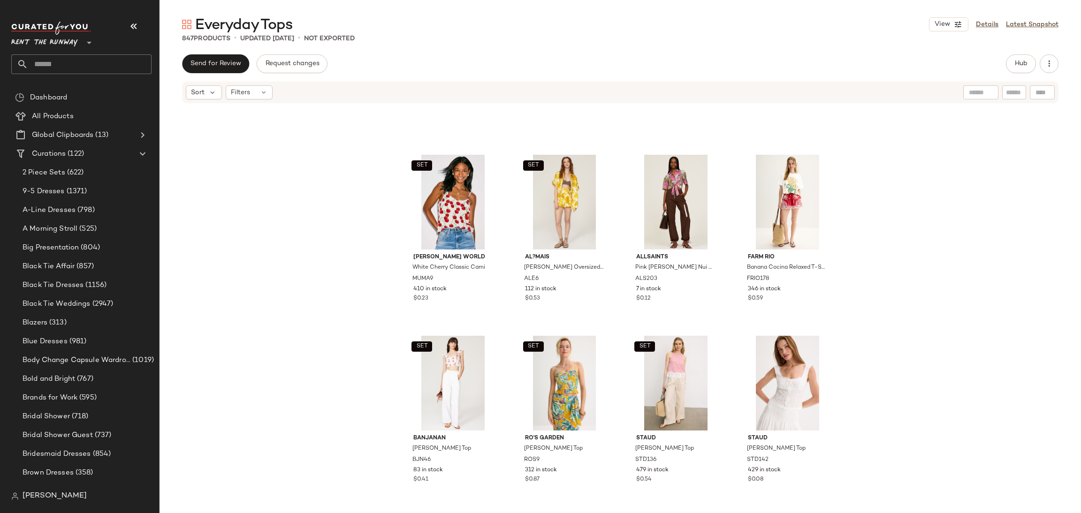
scroll to position [680, 0]
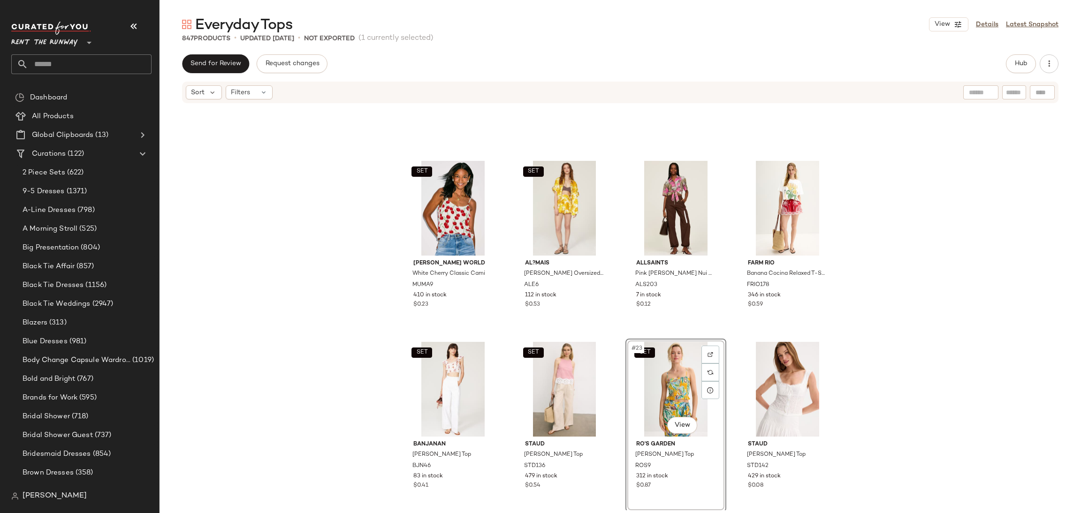
click at [993, 354] on div "SET Muma World White Cherry Classic Cami MUMA9 410 in stock $0.23 SET AL?MAIS S…" at bounding box center [619, 307] width 921 height 406
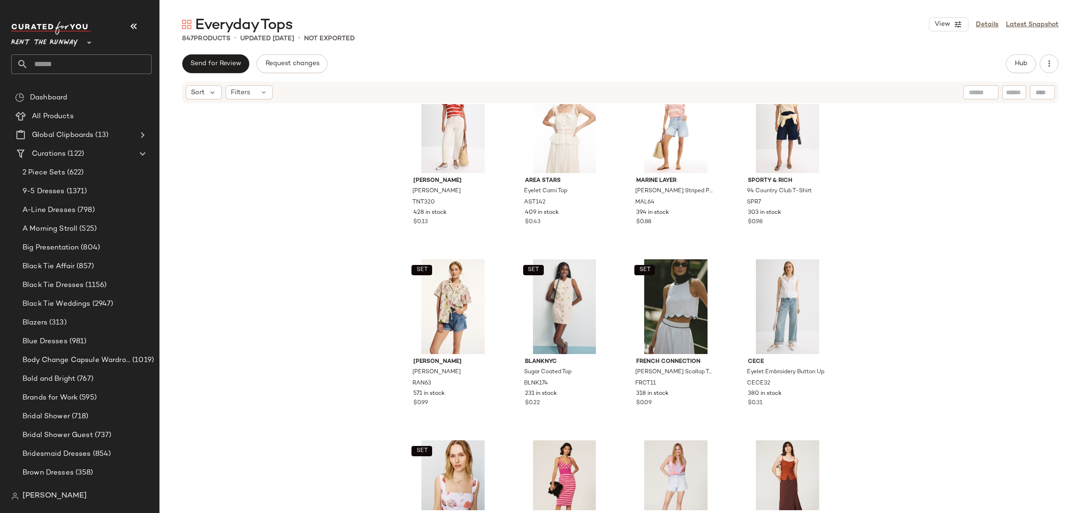
scroll to position [1669, 0]
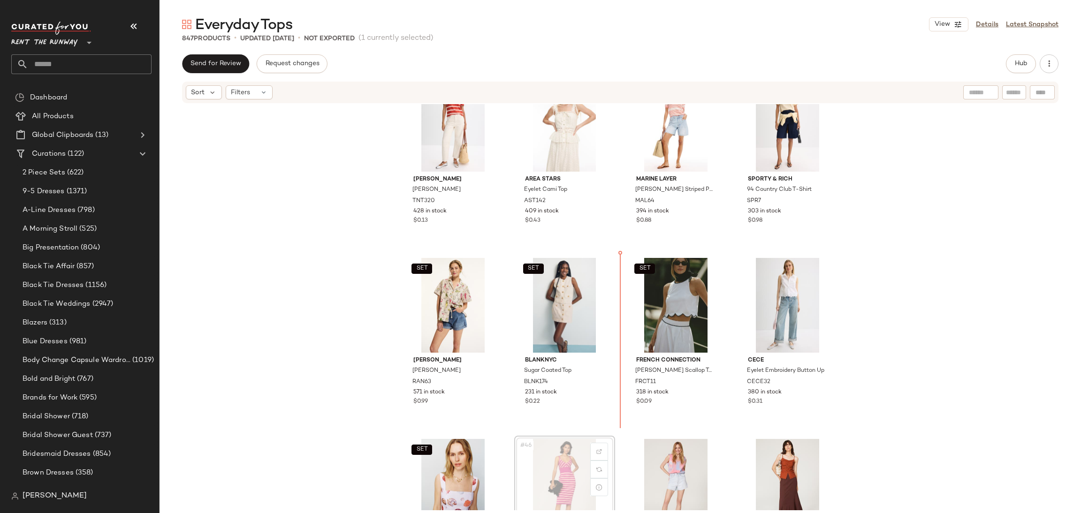
scroll to position [1670, 0]
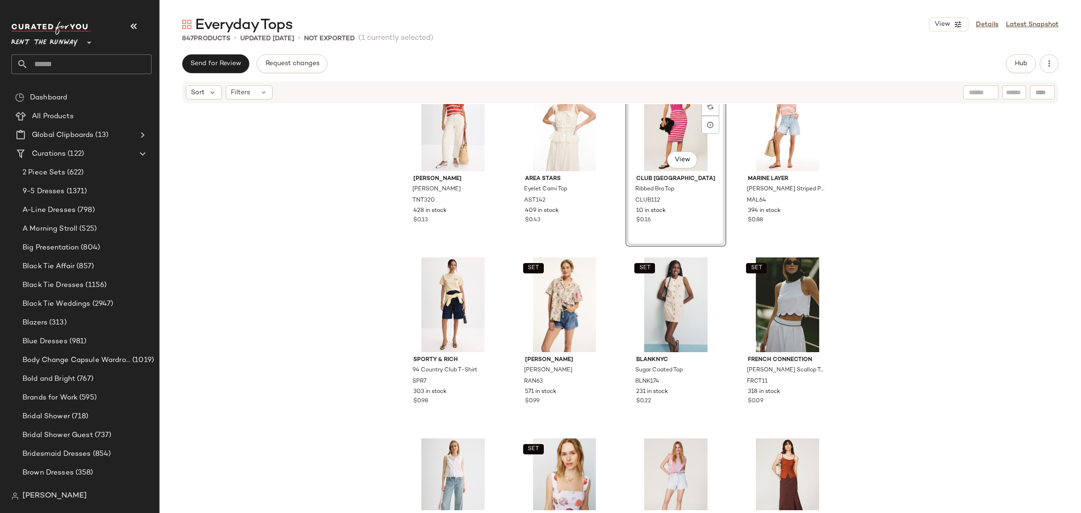
click at [920, 240] on div "Hunter Bell Carly Top HB142 237 in stock $0.83 Derek Lam 10 Crosby x RTR Puff S…" at bounding box center [619, 307] width 921 height 406
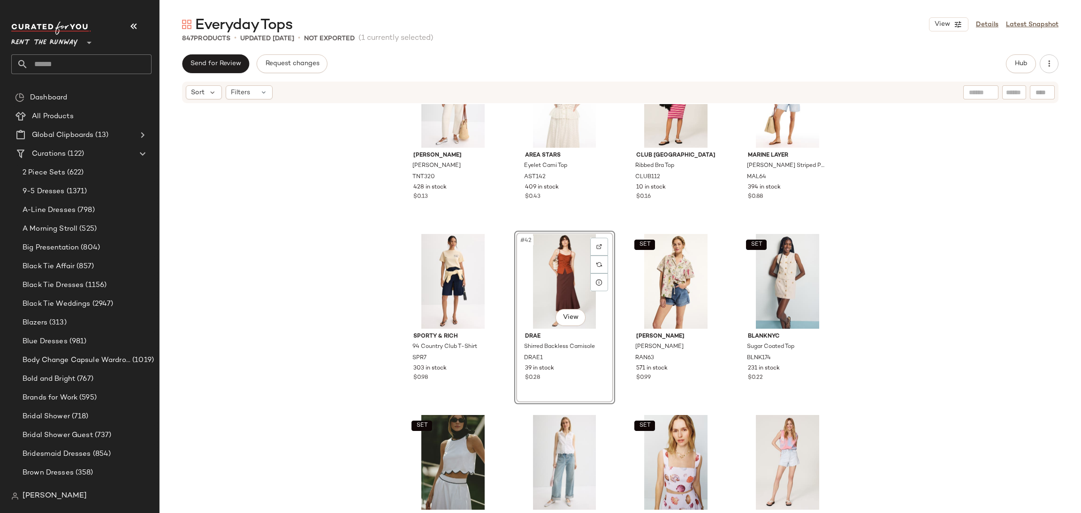
click at [960, 252] on div "Tanya Taylor Melanie Top TNT320 428 in stock $0.13 SET Area Stars Eyelet Cami T…" at bounding box center [619, 307] width 921 height 406
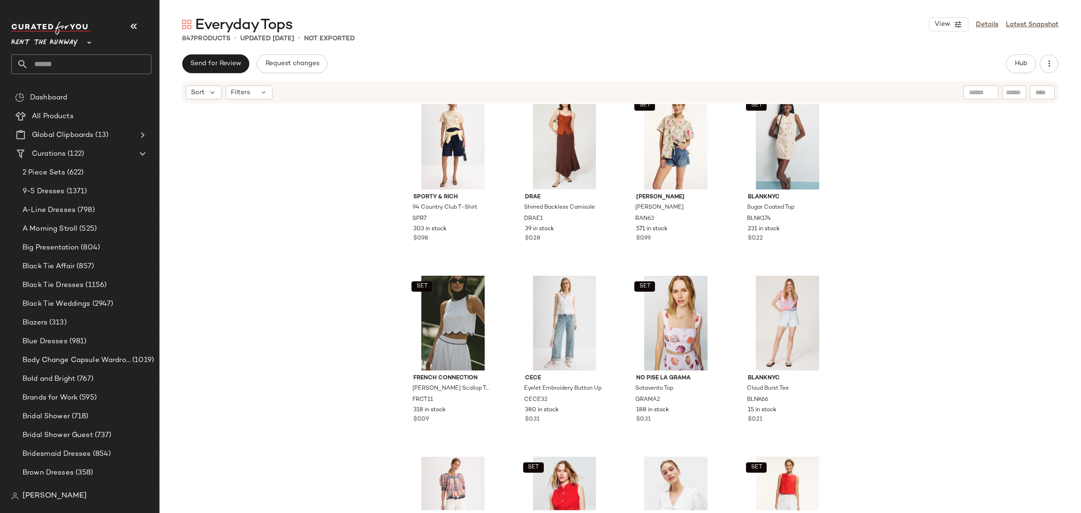
scroll to position [1845, 0]
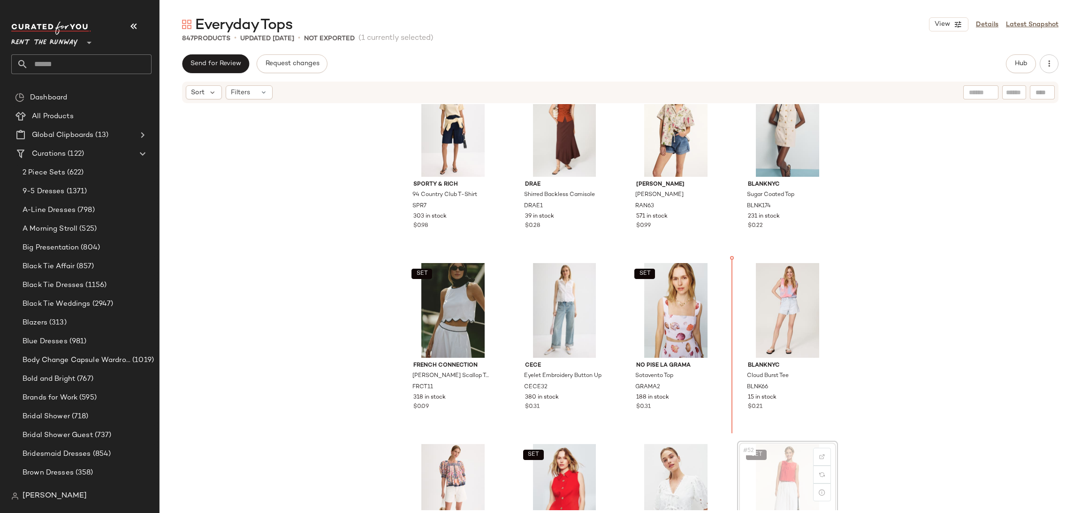
scroll to position [1847, 0]
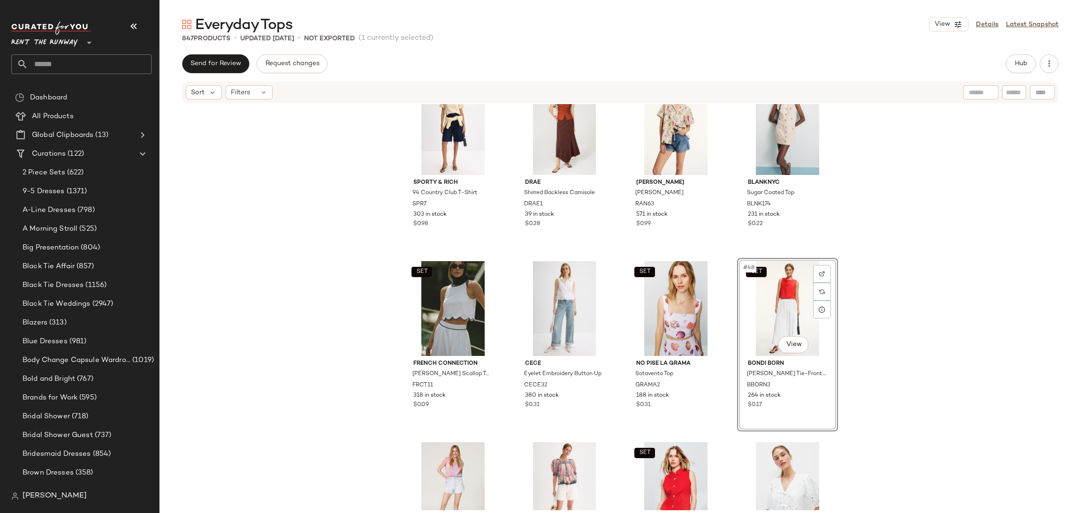
click at [863, 313] on div "Sporty & Rich 94 Country Club T-Shirt SPR7 303 in stock $0.98 DRAE Shirred Back…" at bounding box center [619, 307] width 921 height 406
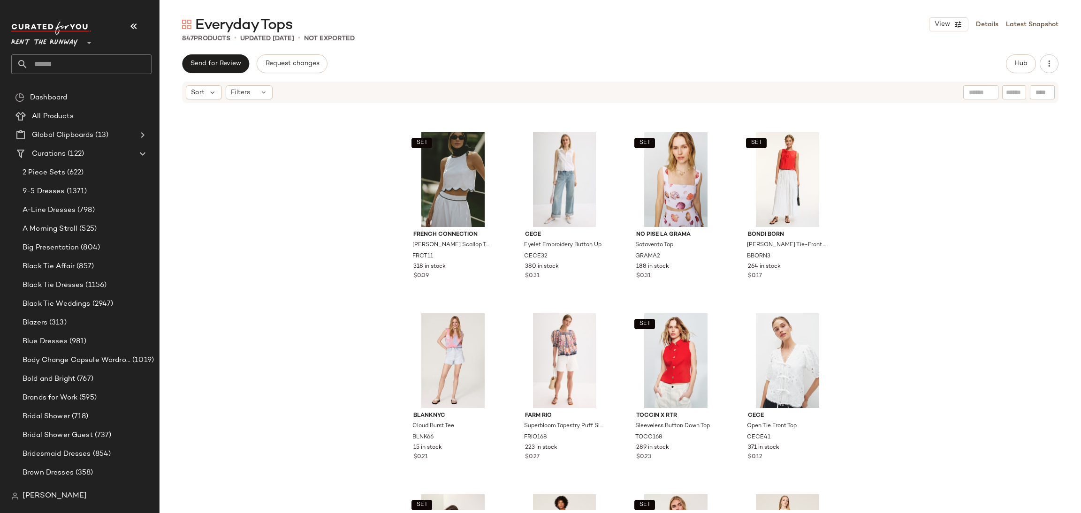
scroll to position [1967, 0]
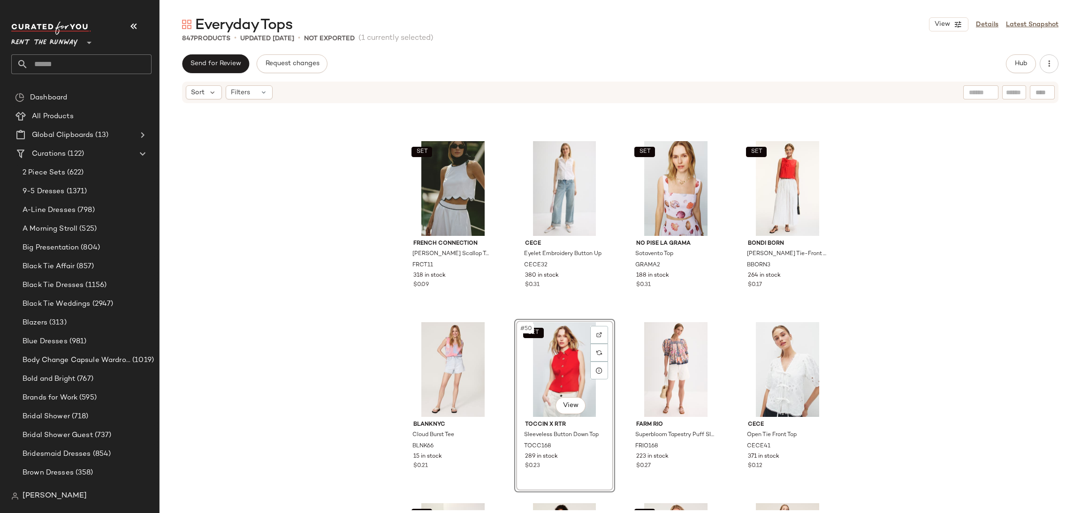
click at [948, 350] on div "SET French Connection Alexis Cotton Scallop Top FRCT11 318 in stock $0.09 CeCe …" at bounding box center [619, 307] width 921 height 406
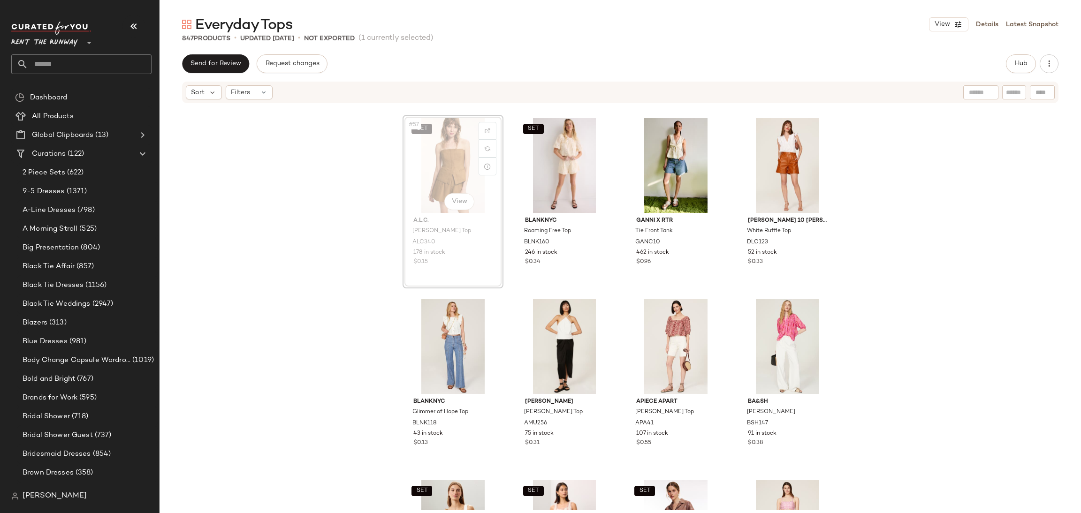
scroll to position [2532, 0]
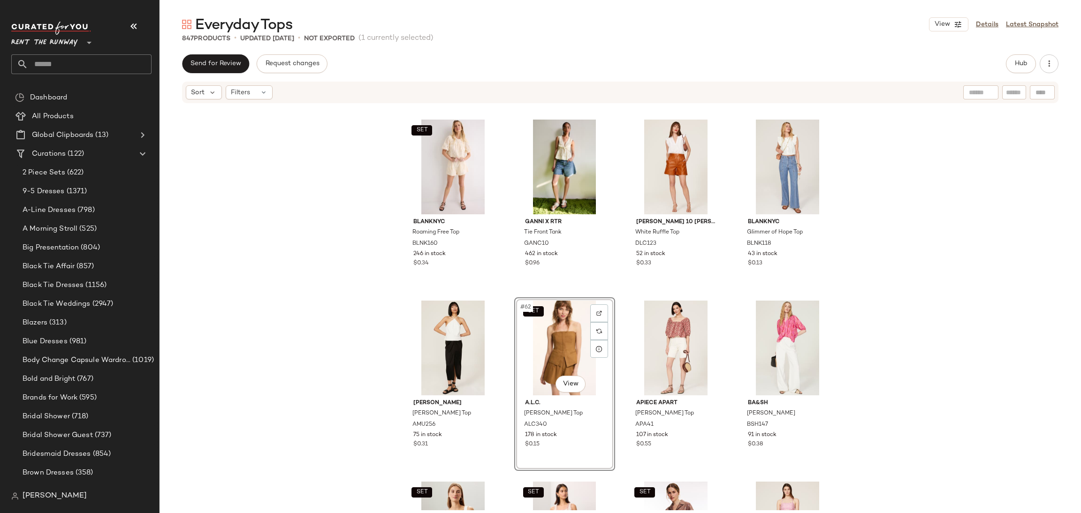
click at [893, 317] on div "SET Marie Oliver Odie Top MAO50 287 in stock $0.39 A.L.C. Adley Ruched Top ALC2…" at bounding box center [619, 307] width 921 height 406
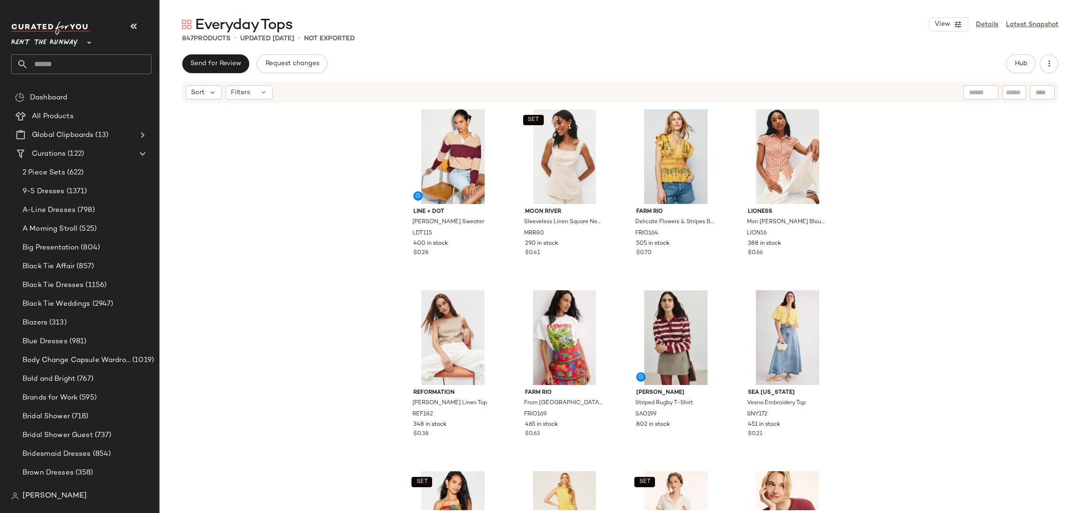
click at [952, 251] on div "Line + Dot Waylon Sweater LDT115 400 in stock $0.28 SET Moon River Sleeveless L…" at bounding box center [619, 307] width 921 height 406
click at [1019, 68] on button "Hub" at bounding box center [1021, 63] width 30 height 19
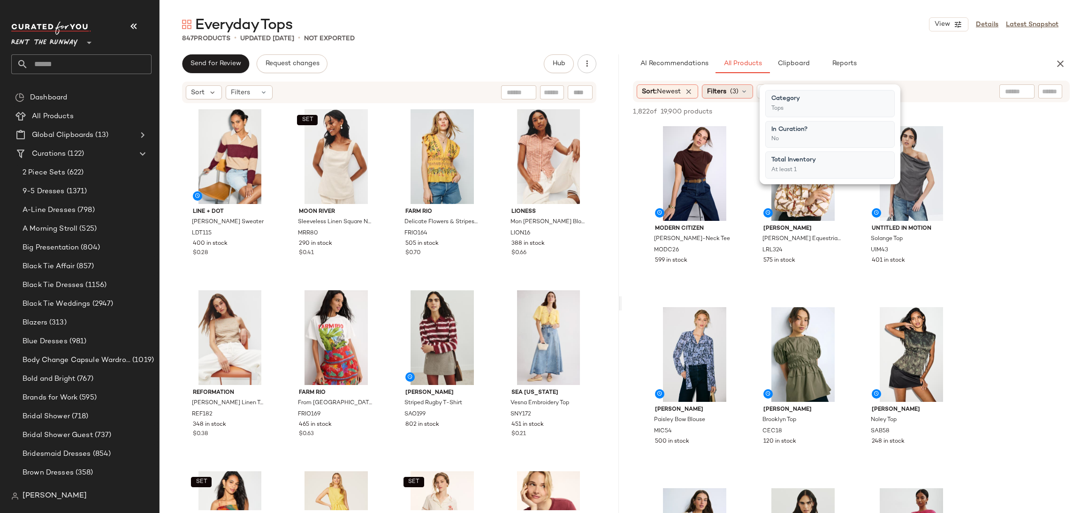
click at [736, 93] on span "(3)" at bounding box center [734, 92] width 8 height 10
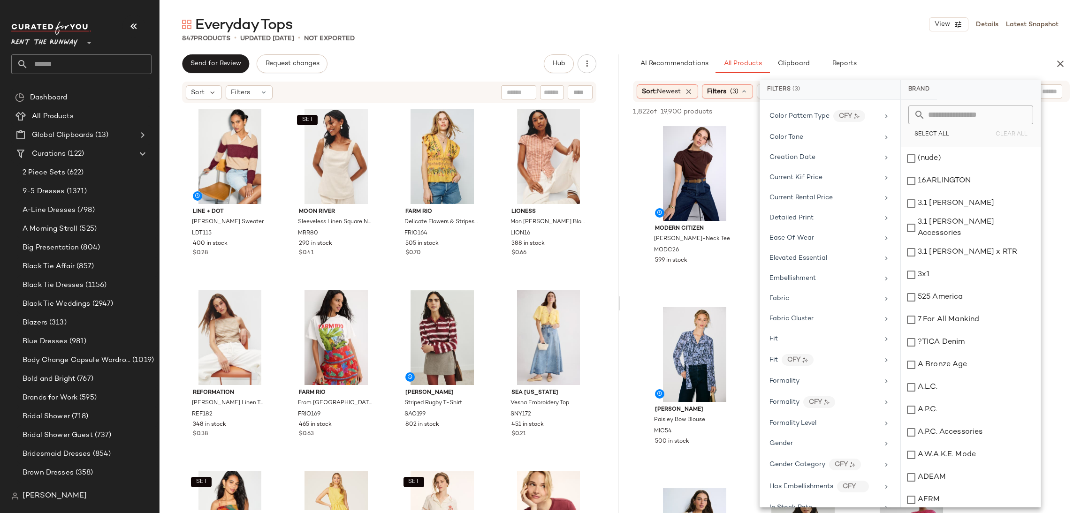
scroll to position [390, 0]
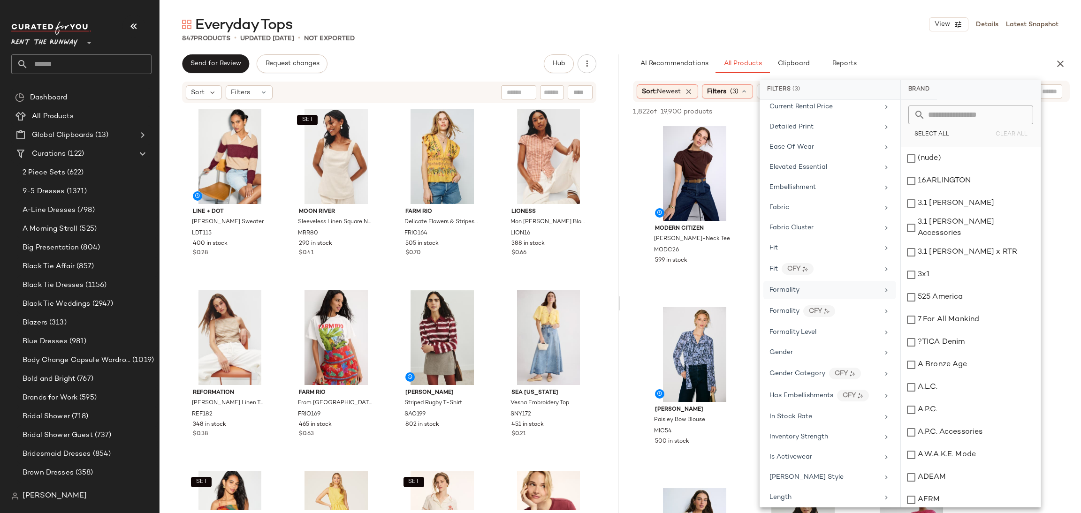
click at [818, 295] on div "Formality" at bounding box center [823, 290] width 109 height 10
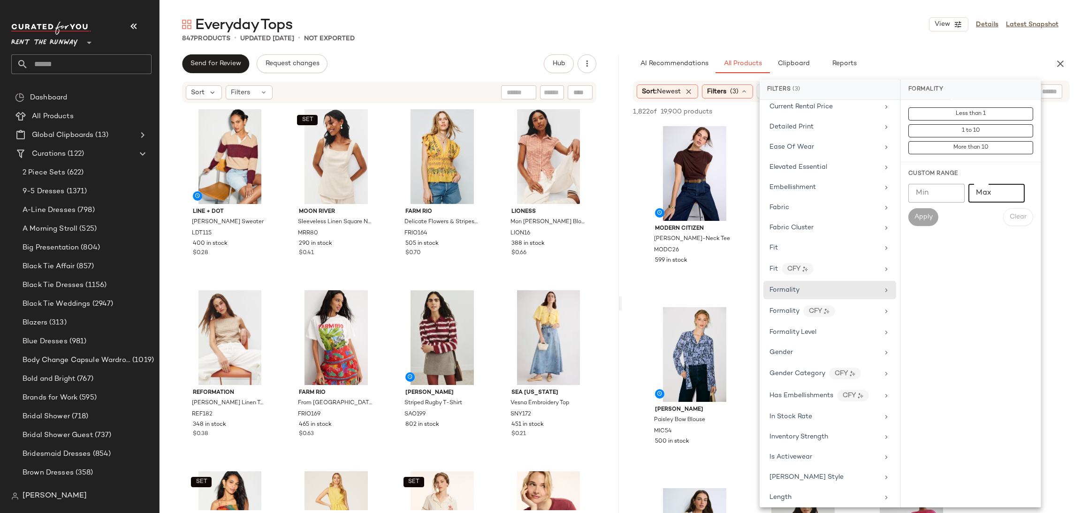
click at [987, 195] on input "Max" at bounding box center [996, 193] width 56 height 19
type input "*"
click at [921, 223] on button "Apply" at bounding box center [923, 217] width 30 height 18
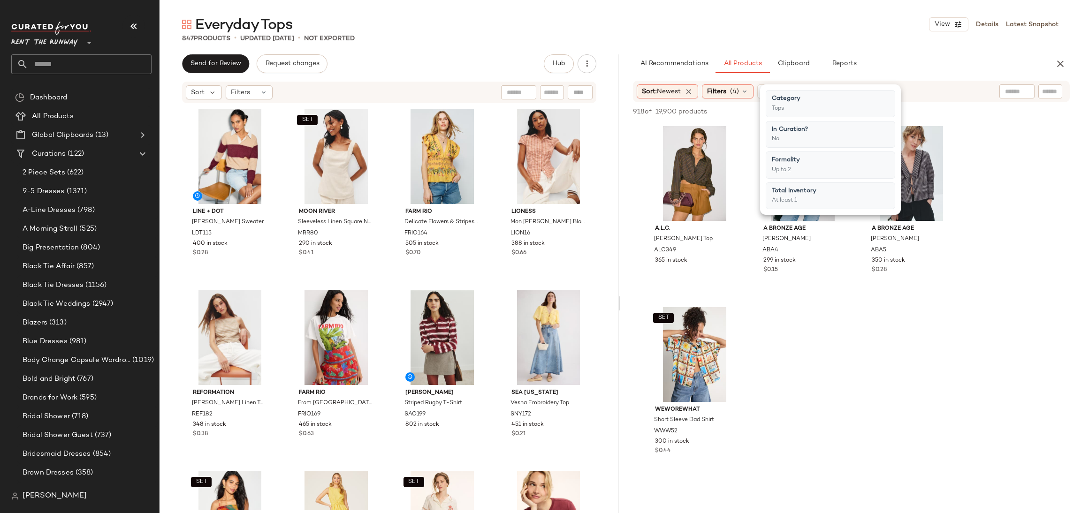
click at [1057, 186] on div "A.L.C. Leo Top ALC349 365 in stock A Bronze Age Patti Top ABA4 299 in stock $0.…" at bounding box center [851, 300] width 459 height 355
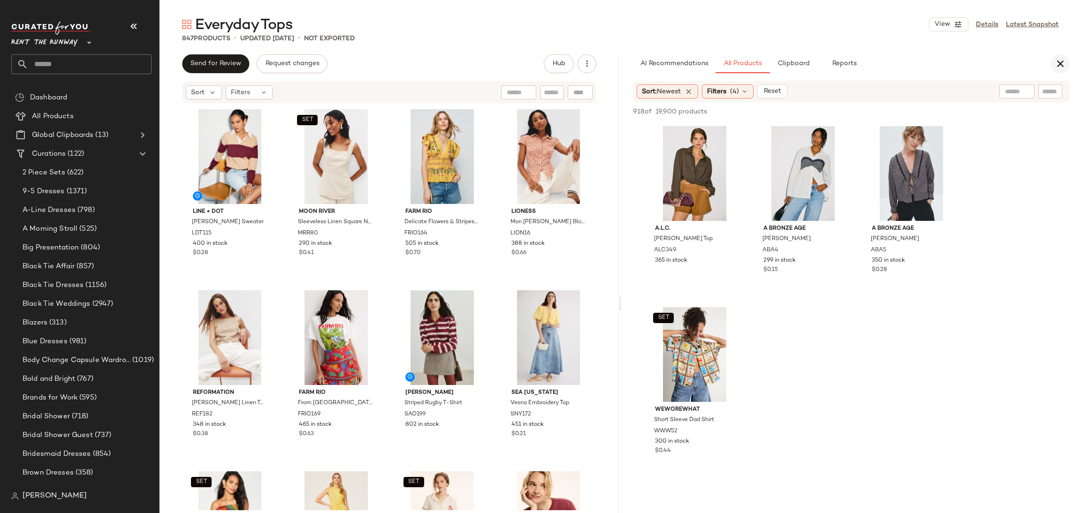
click at [1063, 58] on icon "button" at bounding box center [1059, 63] width 11 height 11
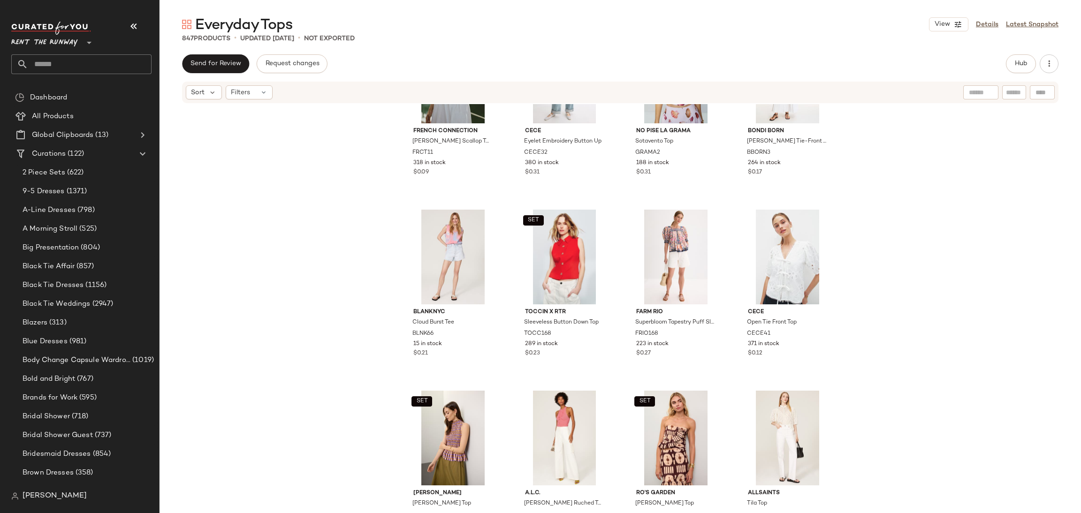
scroll to position [2083, 0]
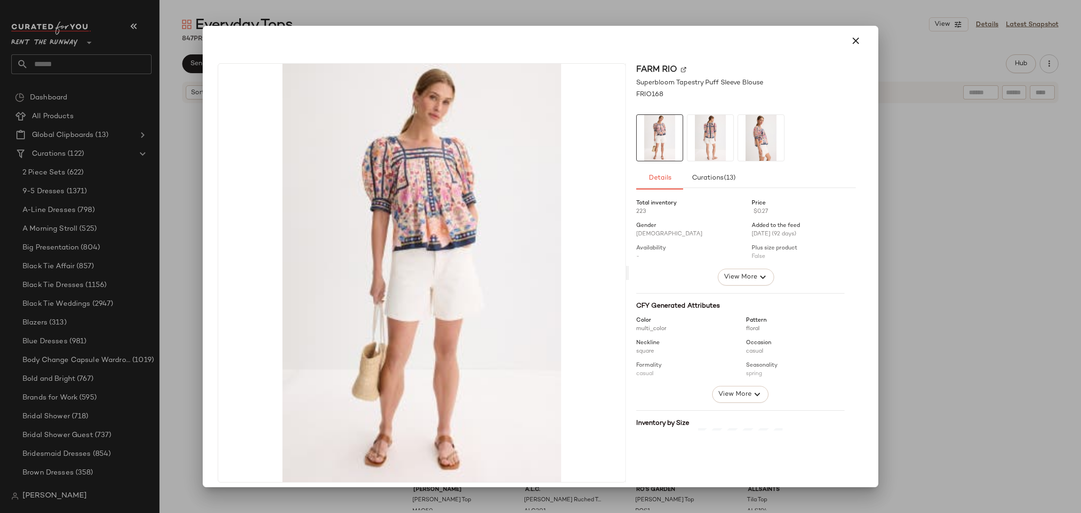
click at [707, 139] on img at bounding box center [710, 138] width 46 height 46
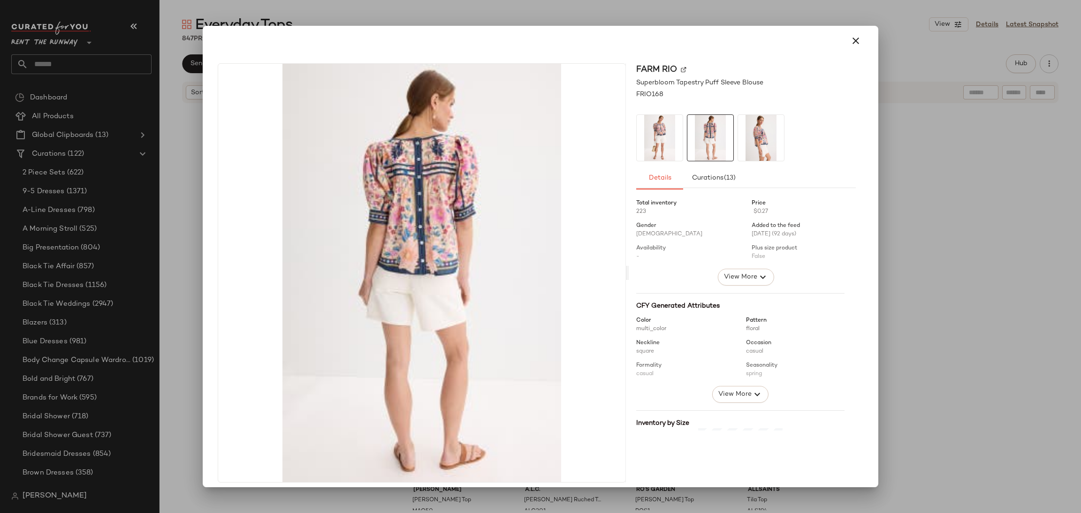
click at [740, 143] on img at bounding box center [761, 138] width 46 height 46
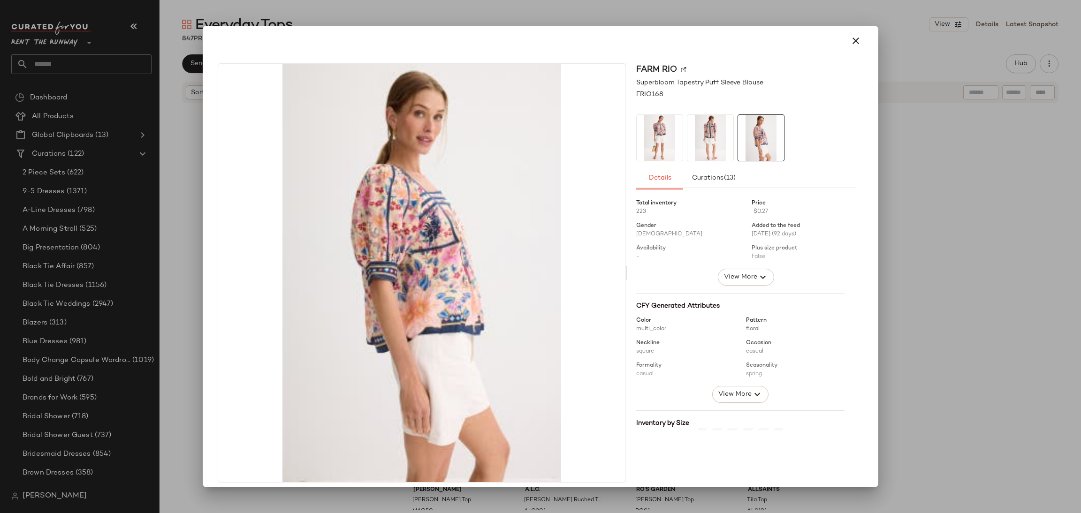
click at [974, 152] on div at bounding box center [540, 256] width 1081 height 513
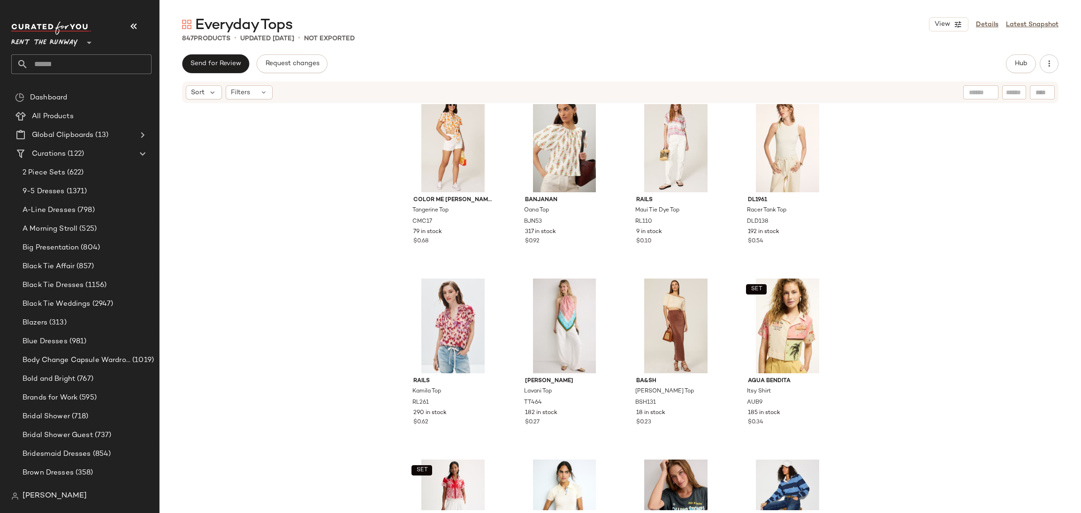
scroll to position [3316, 0]
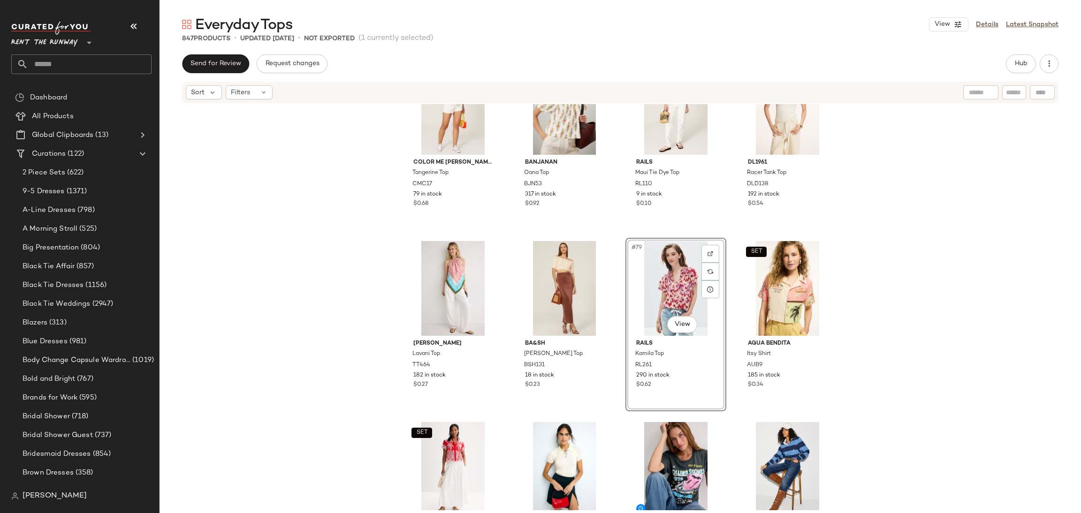
click at [865, 236] on div "CeCe Bubble Hem Tank Top CECE9 256 in stock $0.49 BB Dakota Fairy Dust Top BDK1…" at bounding box center [619, 307] width 921 height 406
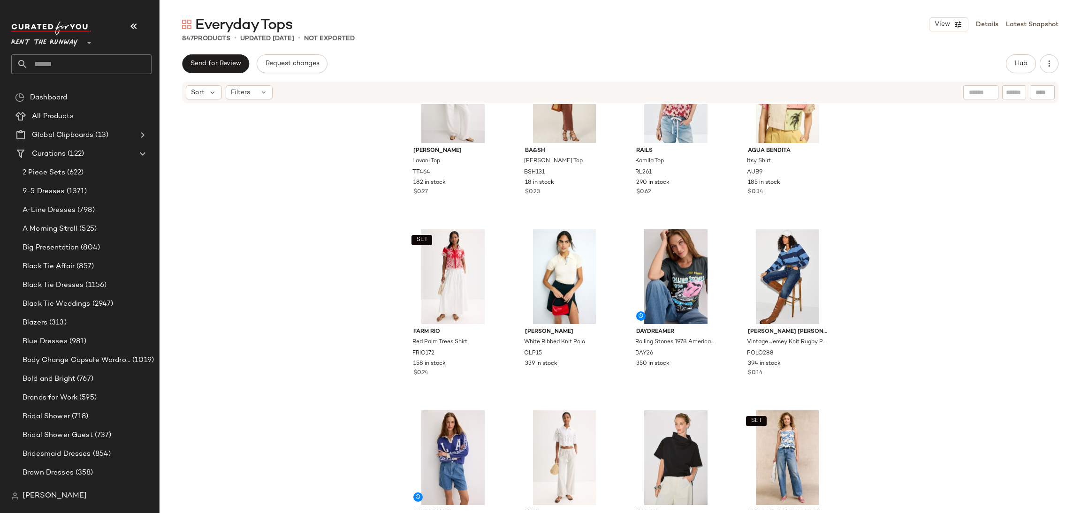
scroll to position [3535, 0]
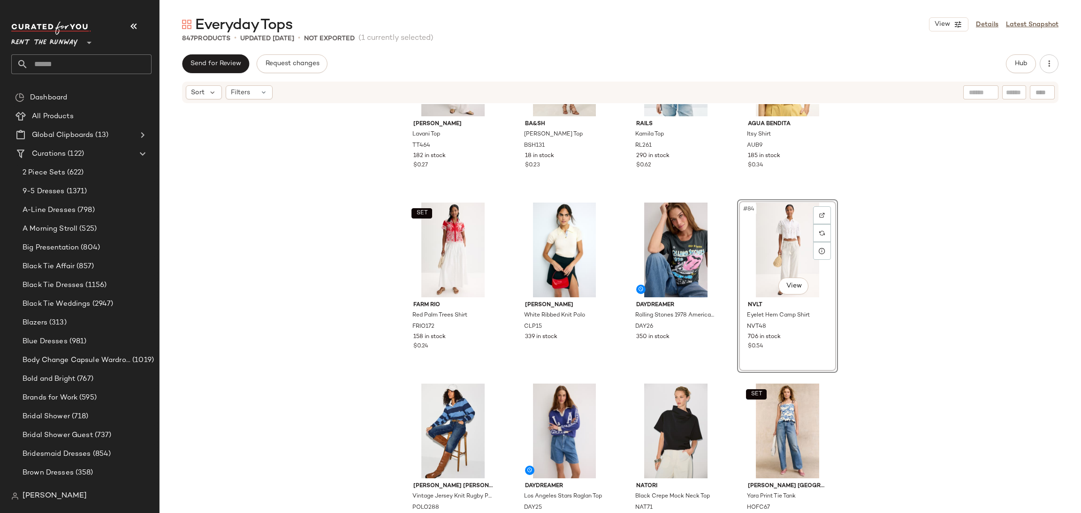
click at [934, 266] on div "Trina Turk Lavani Top TT464 182 in stock $0.27 ba&sh Jensen Top BSH131 18 in st…" at bounding box center [619, 307] width 921 height 406
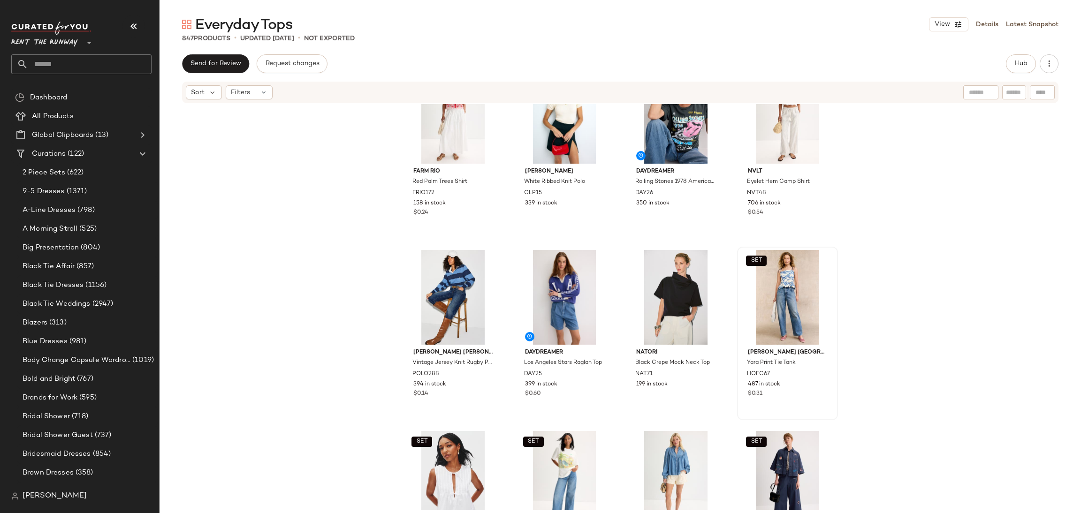
scroll to position [3674, 0]
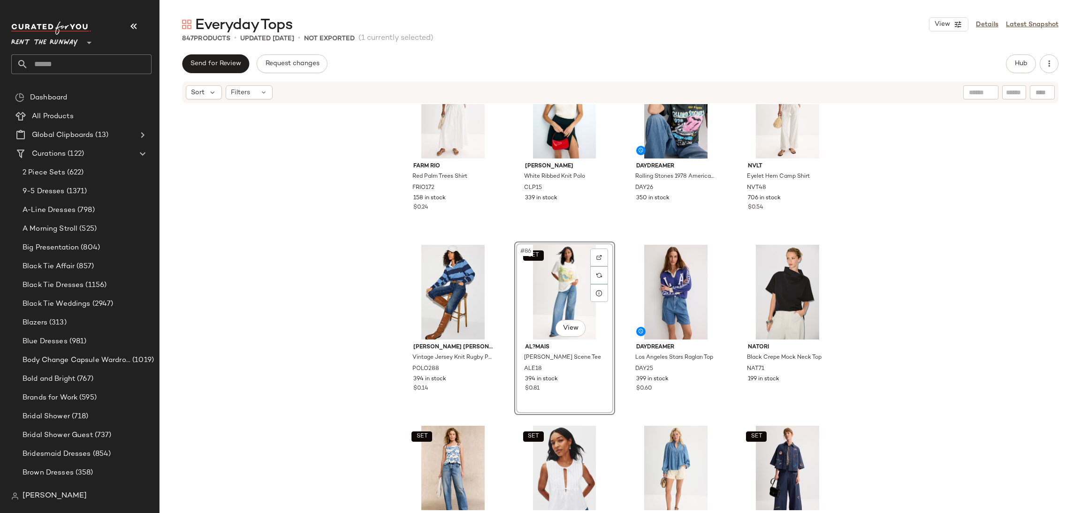
click at [941, 320] on div "SET FARM Rio Red Palm Trees Shirt FRIO172 158 in stock $0.24 Claudie Pierlot Wh…" at bounding box center [619, 307] width 921 height 406
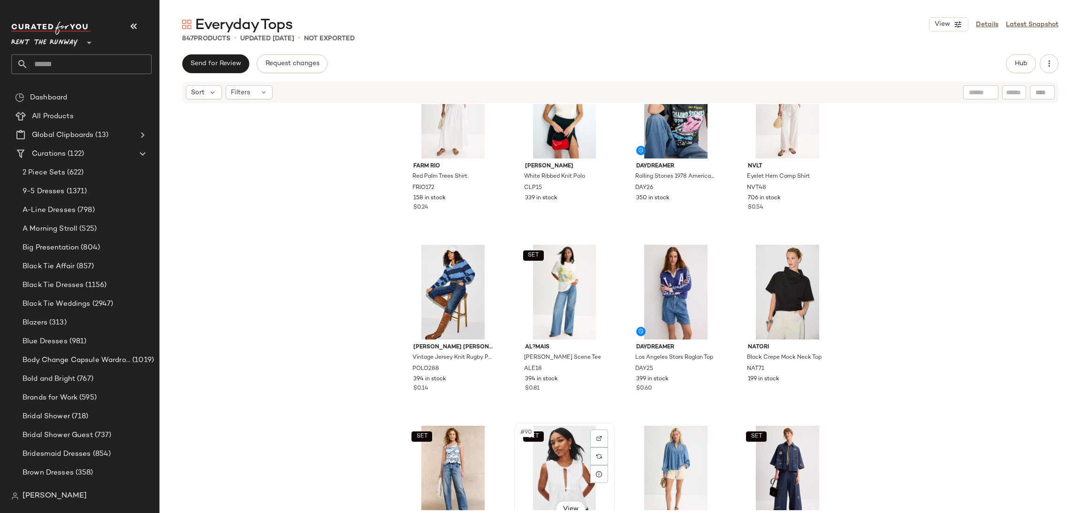
scroll to position [3675, 0]
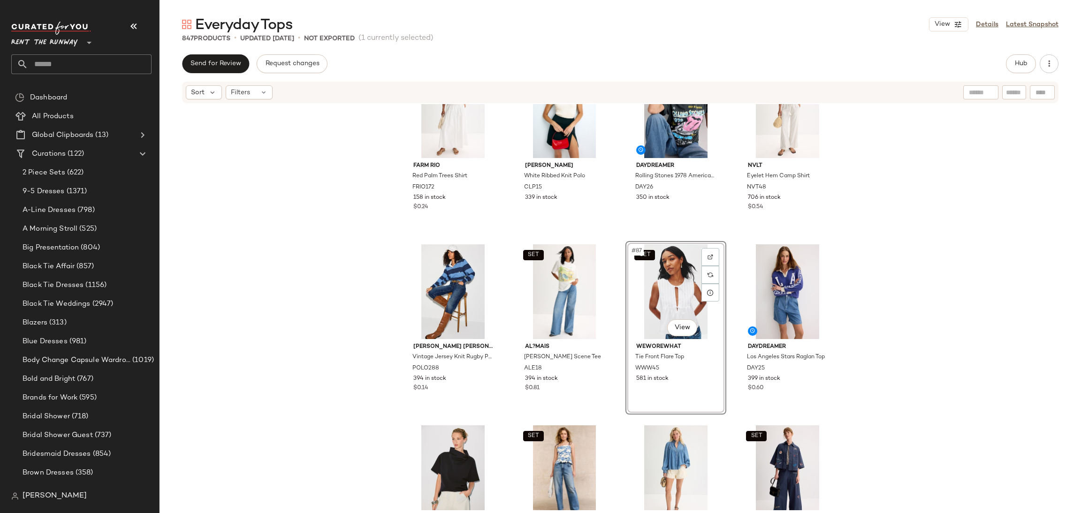
click at [895, 303] on div "SET FARM Rio Red Palm Trees Shirt FRIO172 158 in stock $0.24 Claudie Pierlot Wh…" at bounding box center [619, 307] width 921 height 406
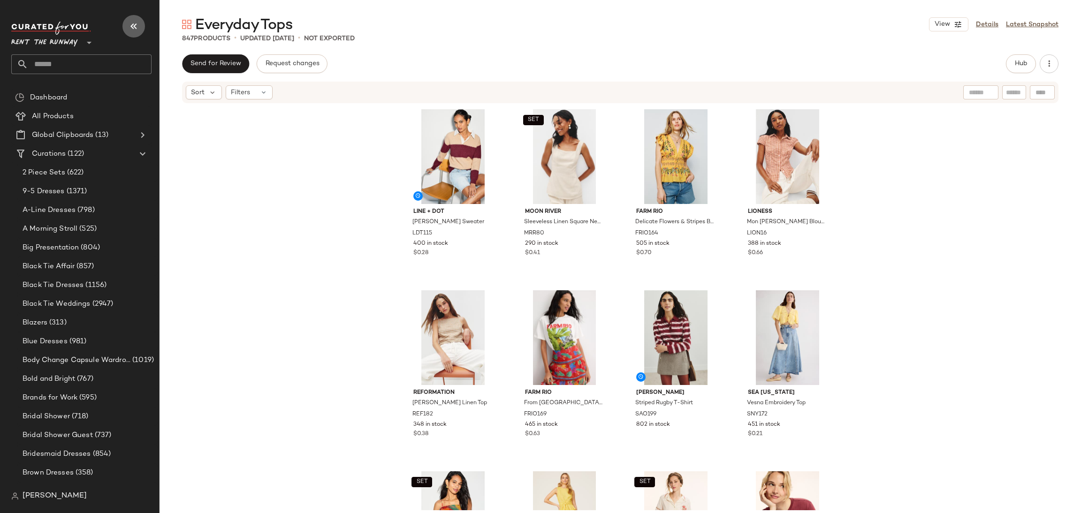
click at [131, 25] on icon "button" at bounding box center [133, 26] width 11 height 11
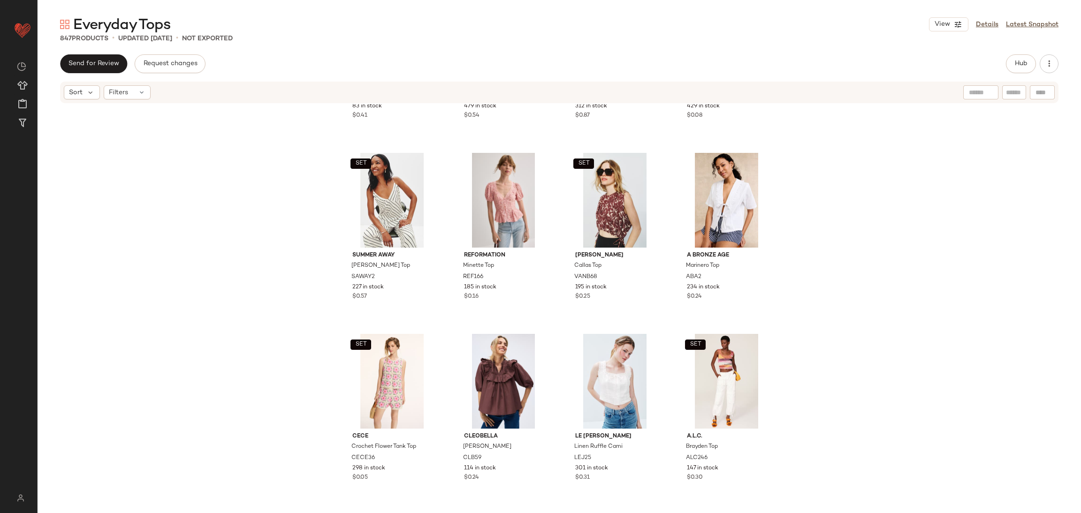
scroll to position [1077, 0]
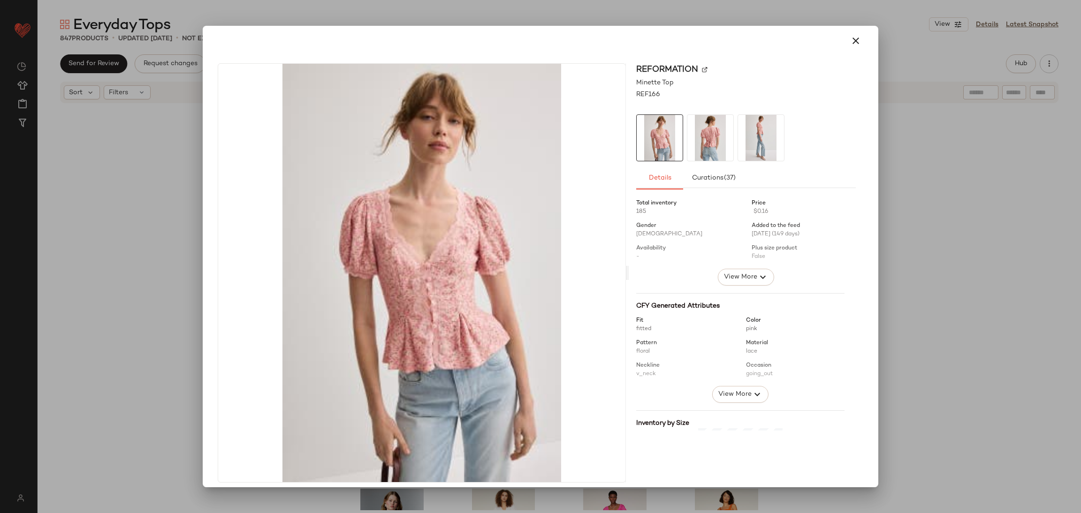
click at [947, 182] on div at bounding box center [540, 256] width 1081 height 513
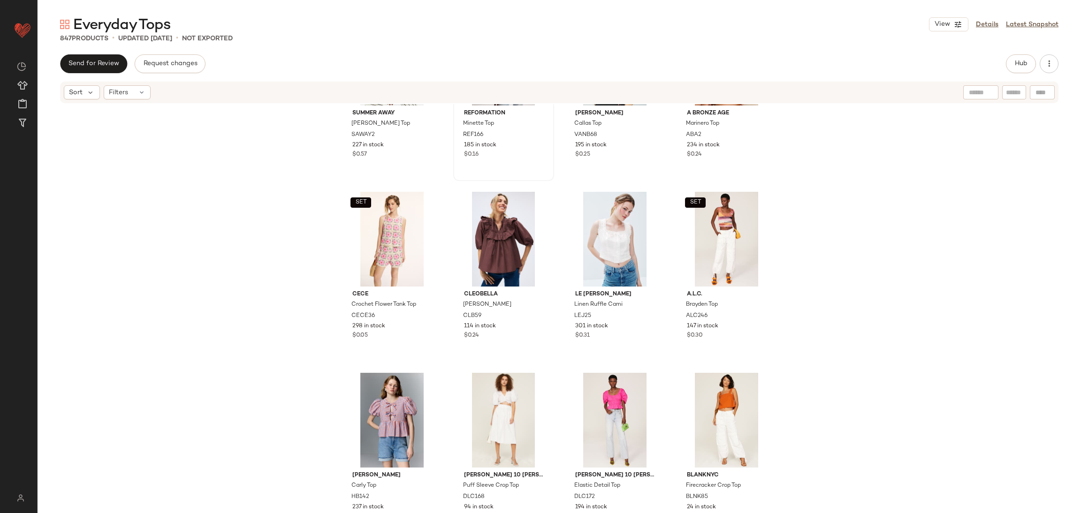
scroll to position [1195, 0]
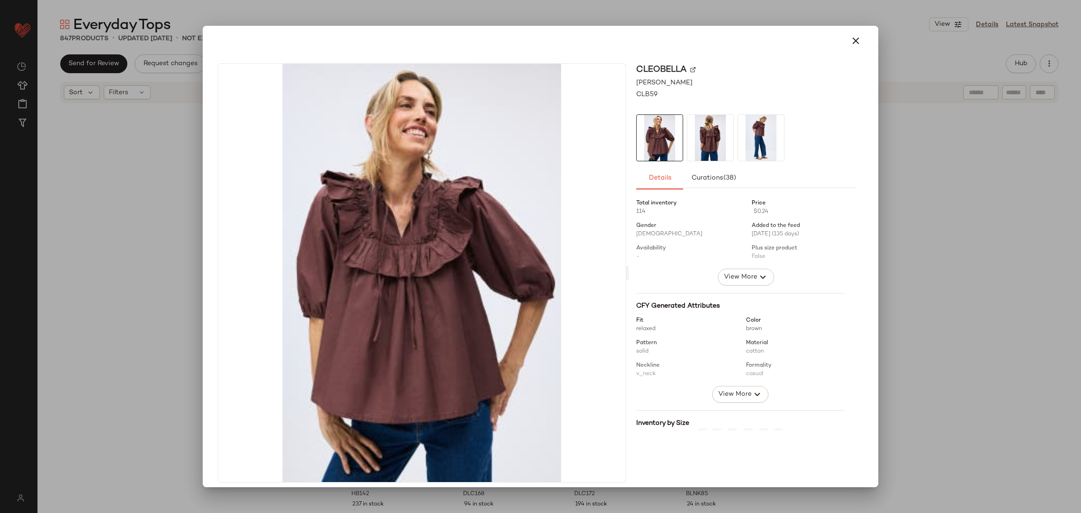
click at [975, 76] on div at bounding box center [540, 256] width 1081 height 513
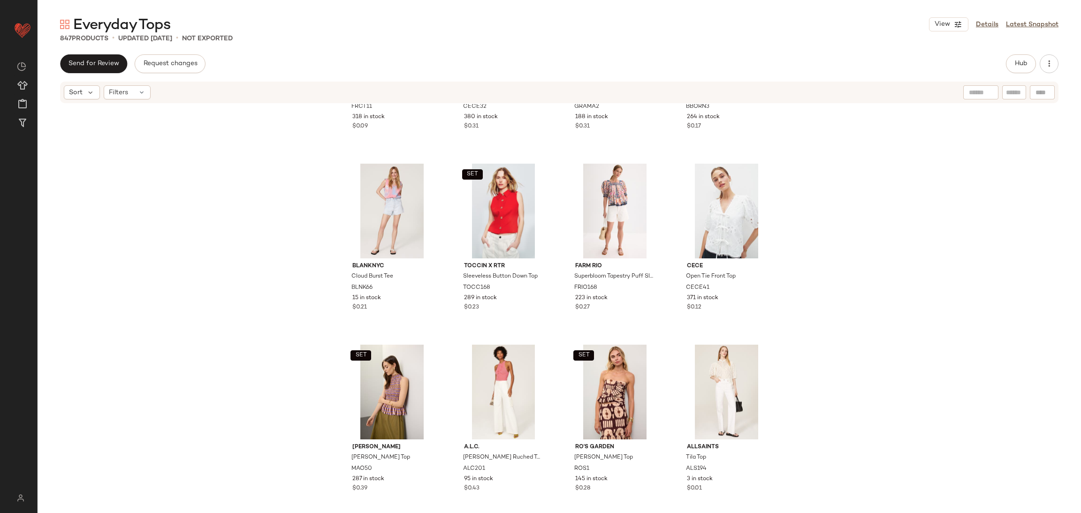
scroll to position [2135, 0]
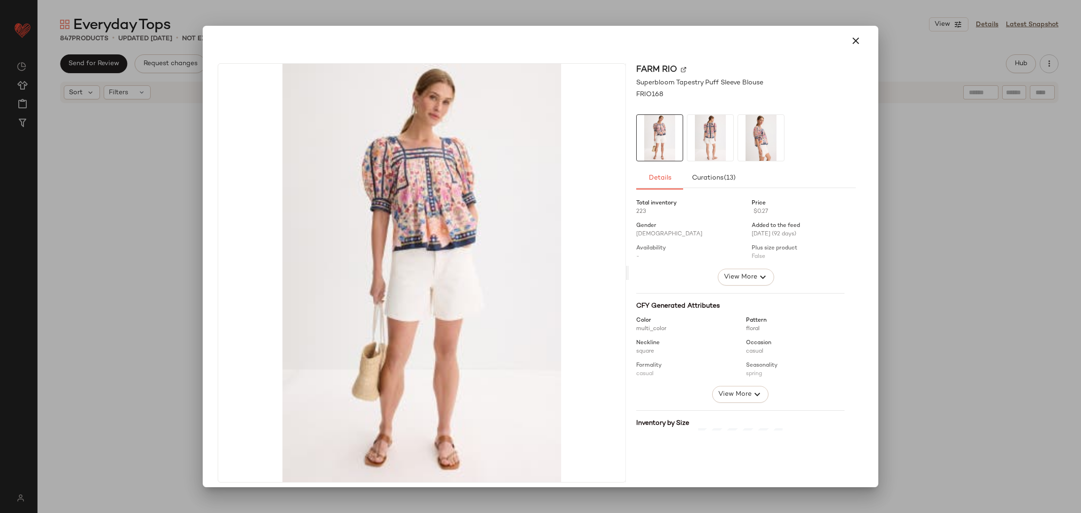
click at [927, 161] on div at bounding box center [540, 256] width 1081 height 513
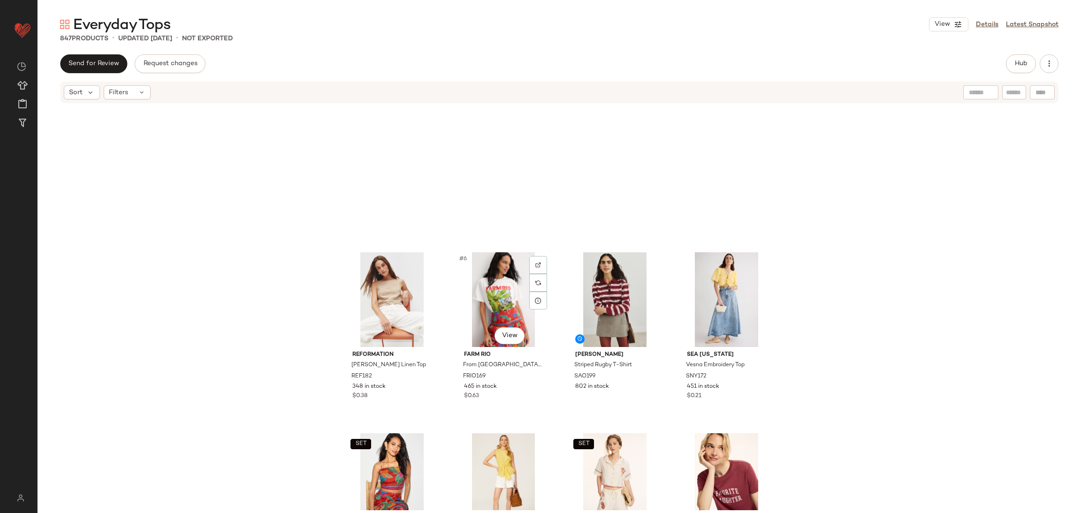
scroll to position [0, 0]
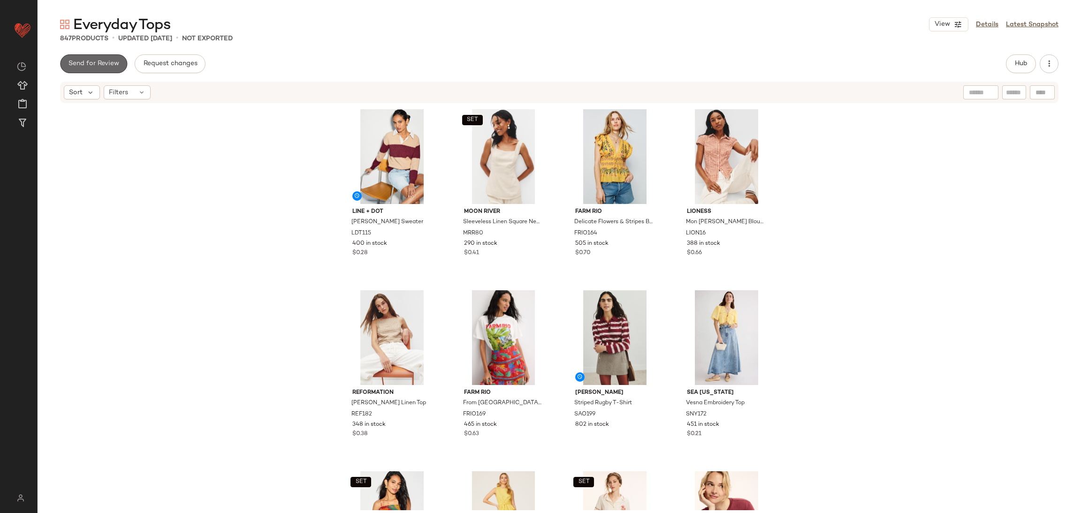
click at [119, 60] on button "Send for Review" at bounding box center [93, 63] width 67 height 19
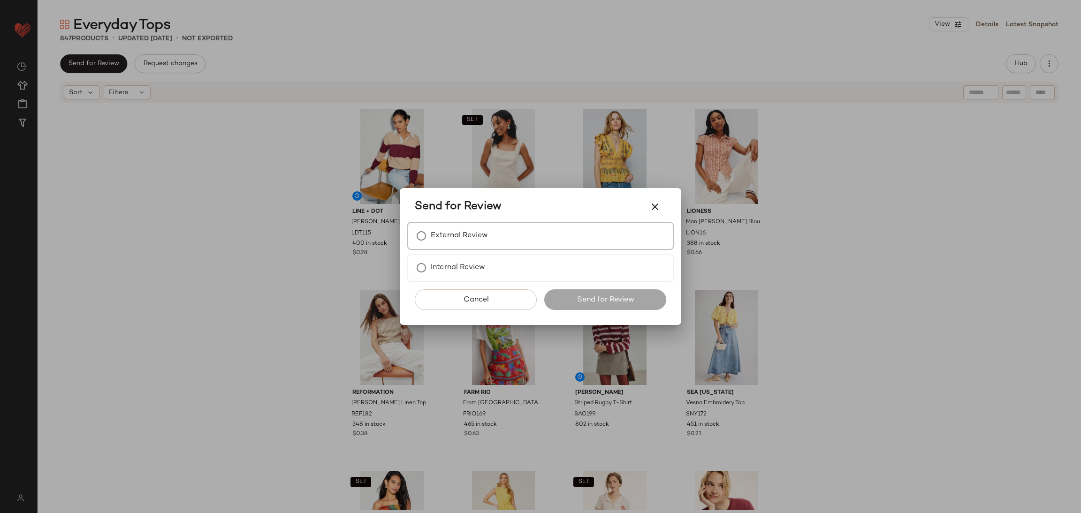
click at [541, 240] on div "External Review" at bounding box center [540, 236] width 266 height 28
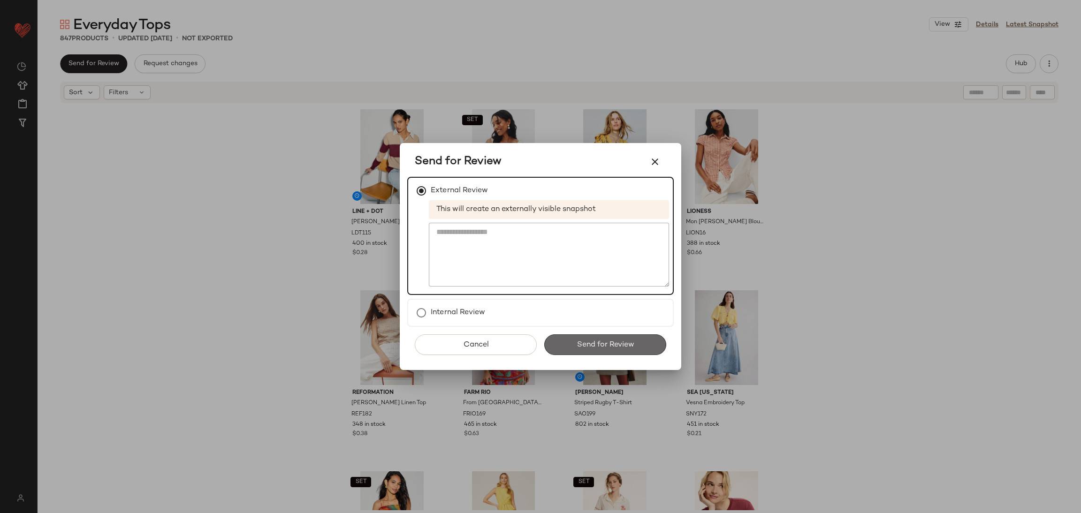
click at [634, 336] on button "Send for Review" at bounding box center [605, 344] width 122 height 21
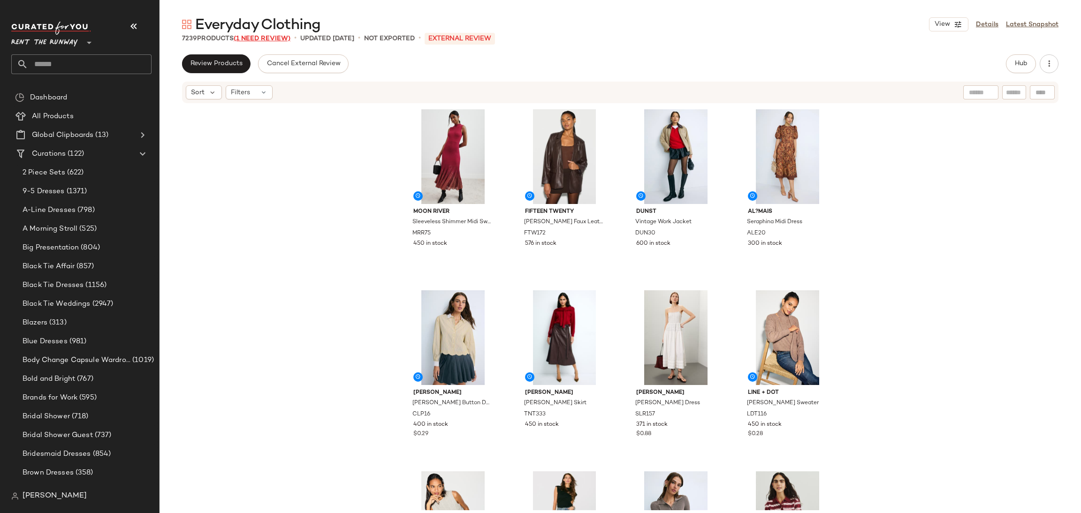
click at [254, 36] on span "(1 Need Review)" at bounding box center [262, 38] width 57 height 7
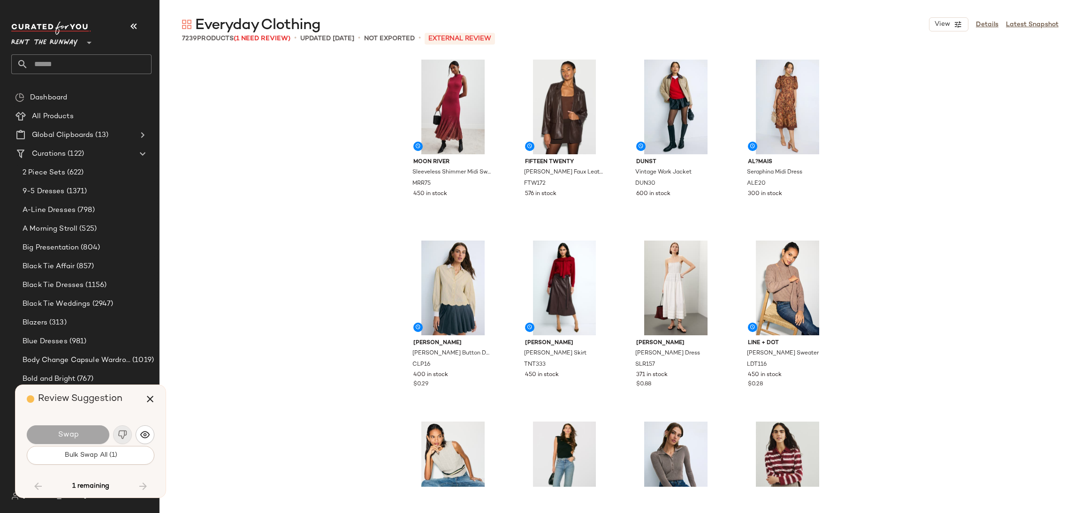
scroll to position [98680, 0]
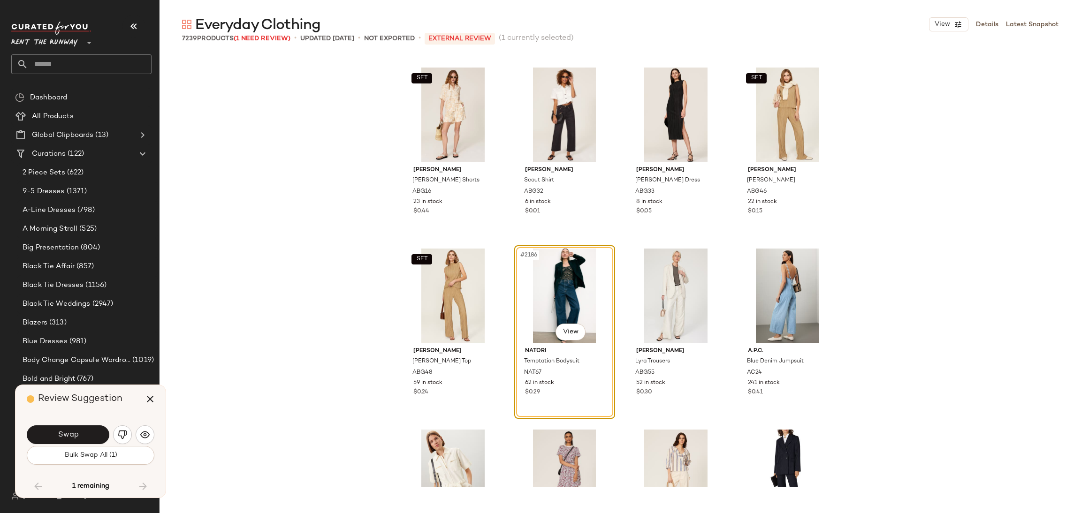
click at [533, 297] on div "#2186 View" at bounding box center [564, 296] width 94 height 95
click at [148, 398] on icon "button" at bounding box center [149, 399] width 11 height 11
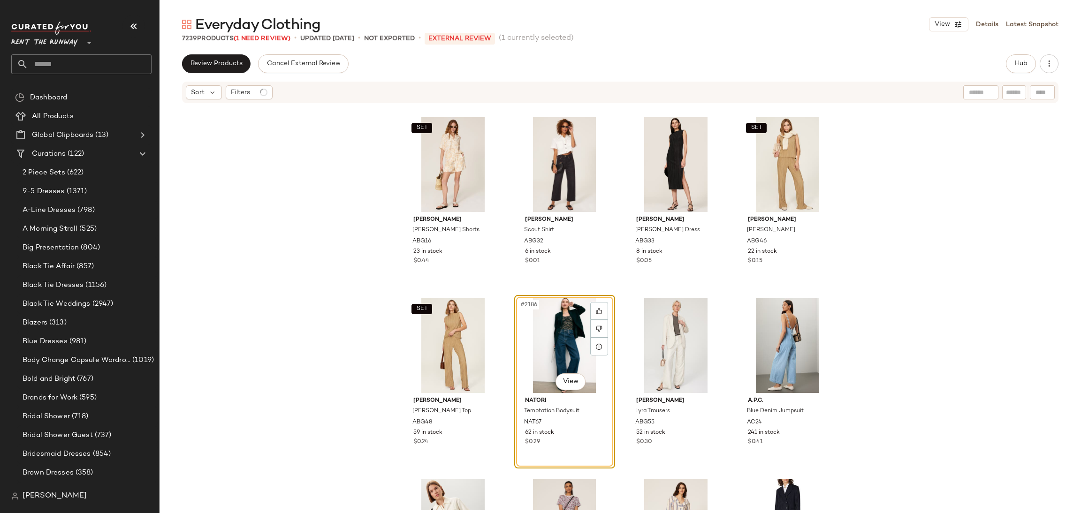
click at [541, 344] on div "#2186 View" at bounding box center [564, 345] width 94 height 95
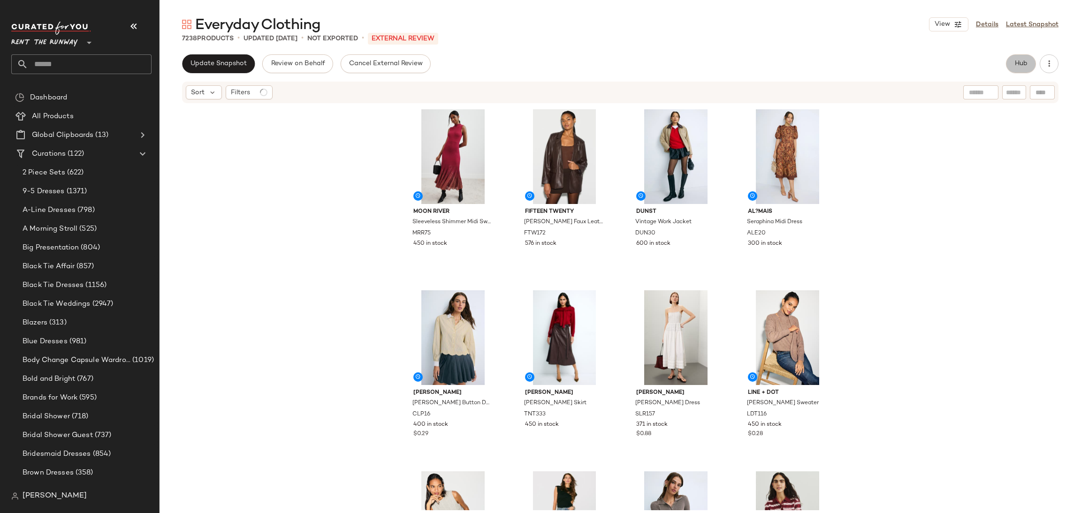
click at [1015, 62] on span "Hub" at bounding box center [1020, 64] width 13 height 8
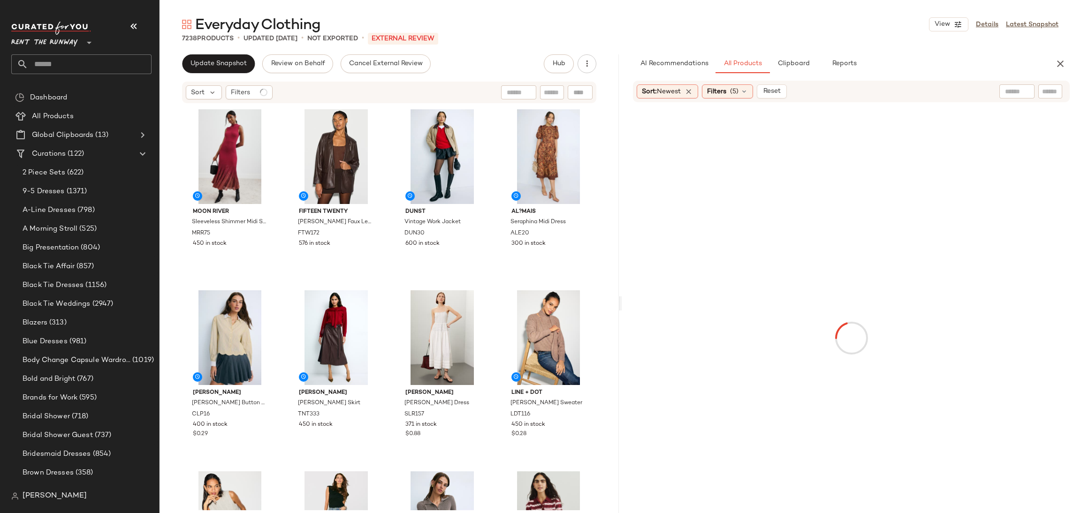
click at [779, 53] on div "Everyday Clothing View Details Latest Snapshot 7238 Products • updated [DATE] •…" at bounding box center [619, 264] width 921 height 498
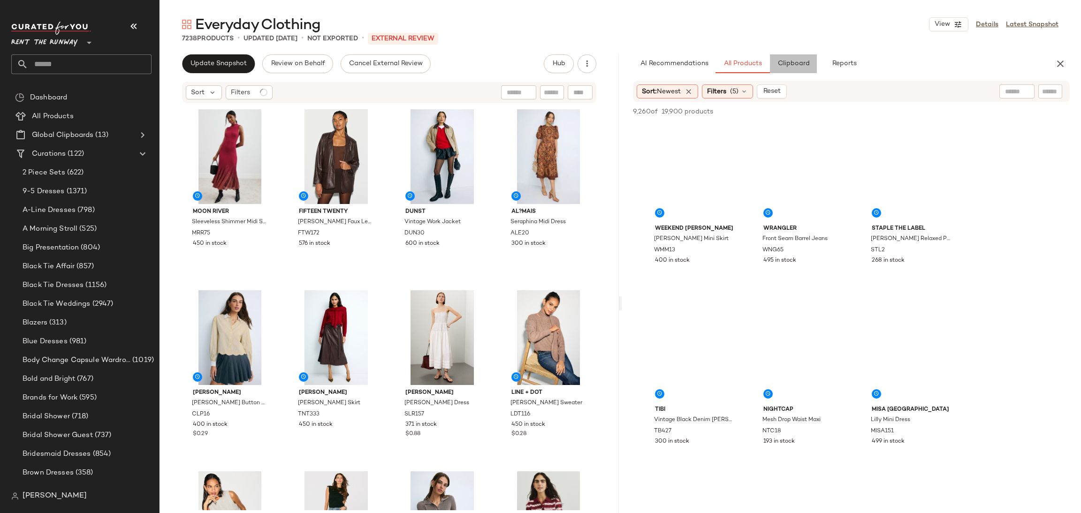
click at [793, 69] on button "Clipboard" at bounding box center [793, 63] width 47 height 19
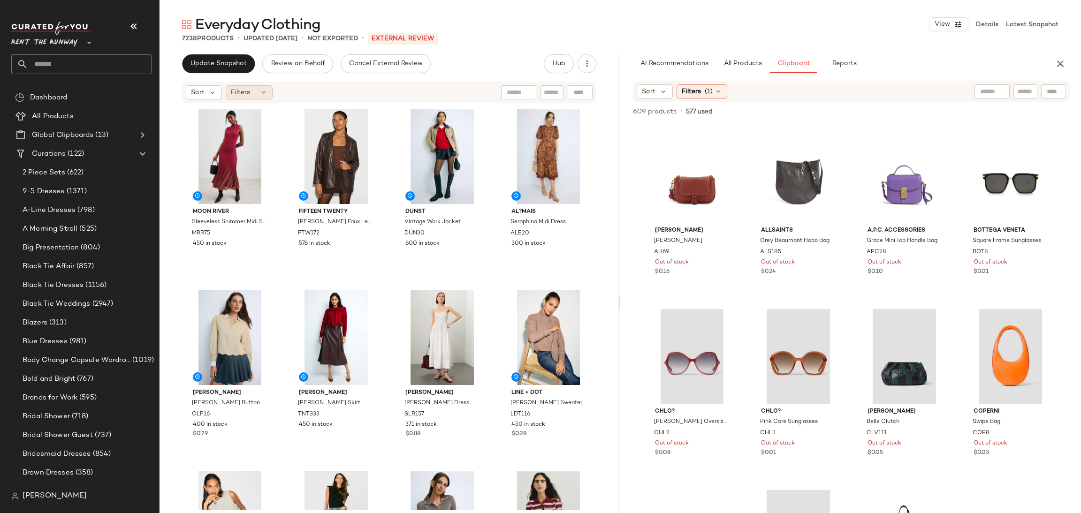
click at [252, 91] on div "Filters" at bounding box center [249, 92] width 47 height 14
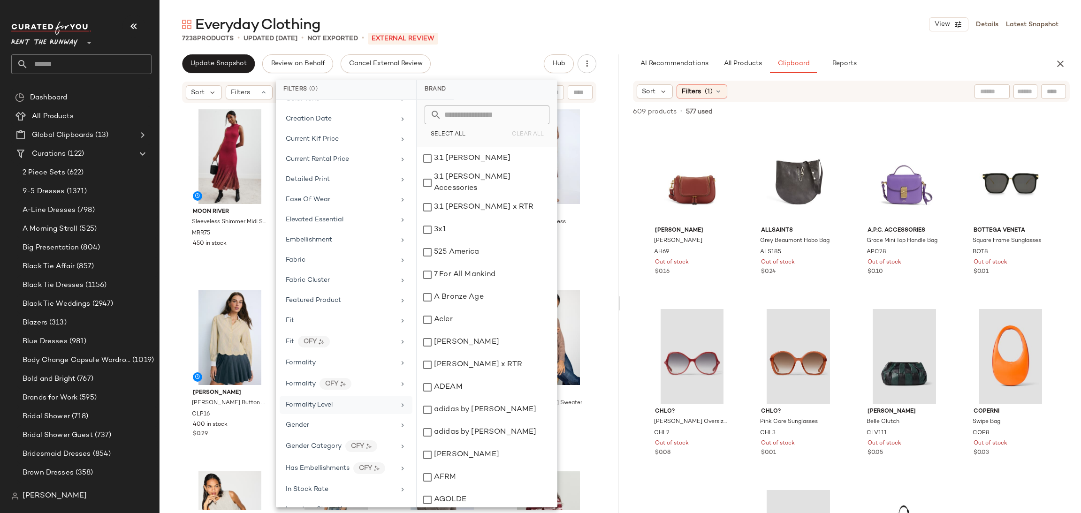
scroll to position [263, 0]
click at [335, 359] on div "Formality" at bounding box center [340, 360] width 109 height 10
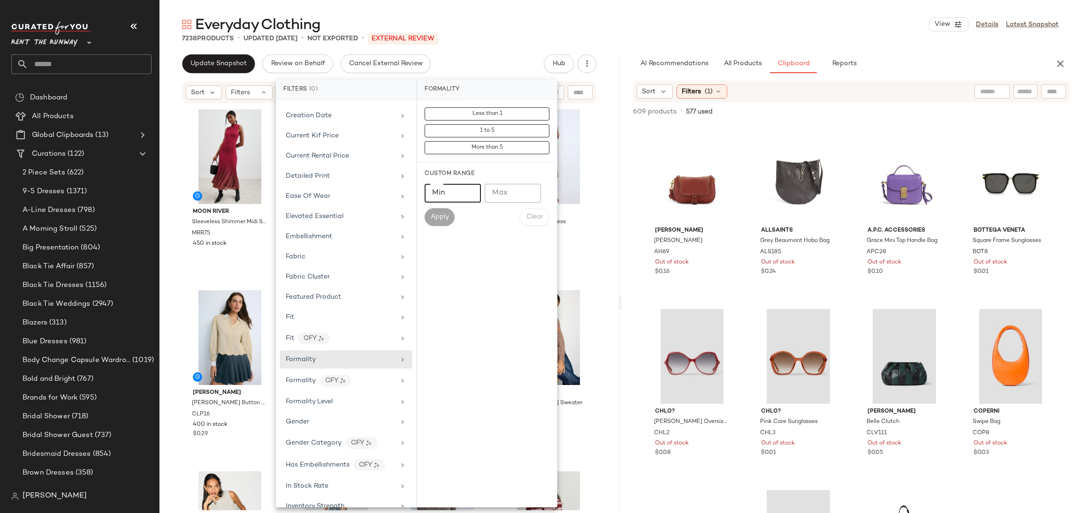
click at [458, 198] on input "Min" at bounding box center [453, 193] width 56 height 19
type input "*"
drag, startPoint x: 443, startPoint y: 221, endPoint x: 524, endPoint y: 248, distance: 86.0
click at [443, 220] on span "Apply" at bounding box center [439, 217] width 19 height 8
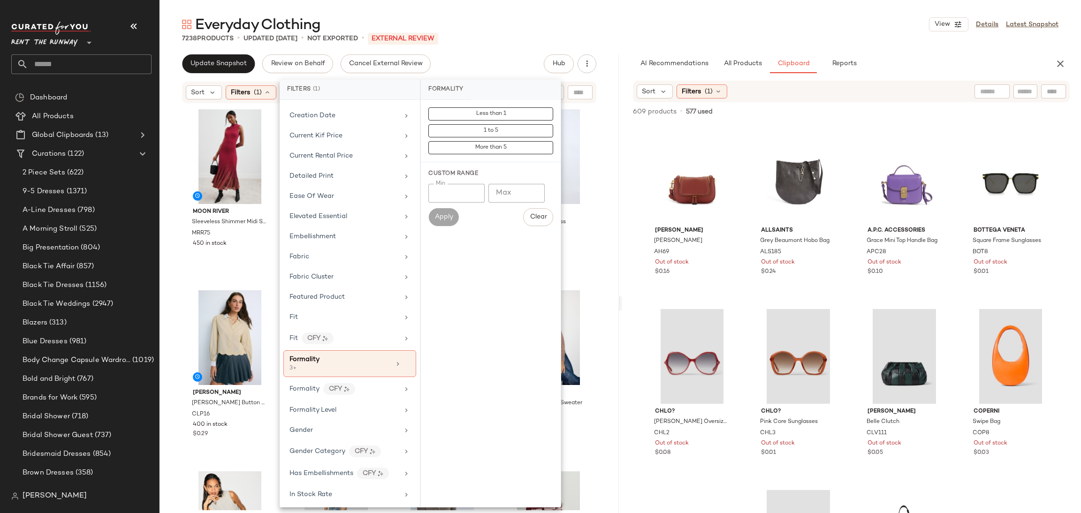
click at [597, 221] on div "Moon River Sleeveless Shimmer Midi Sweater Dress MRR75 450 in stock Fifteen Twe…" at bounding box center [388, 307] width 459 height 406
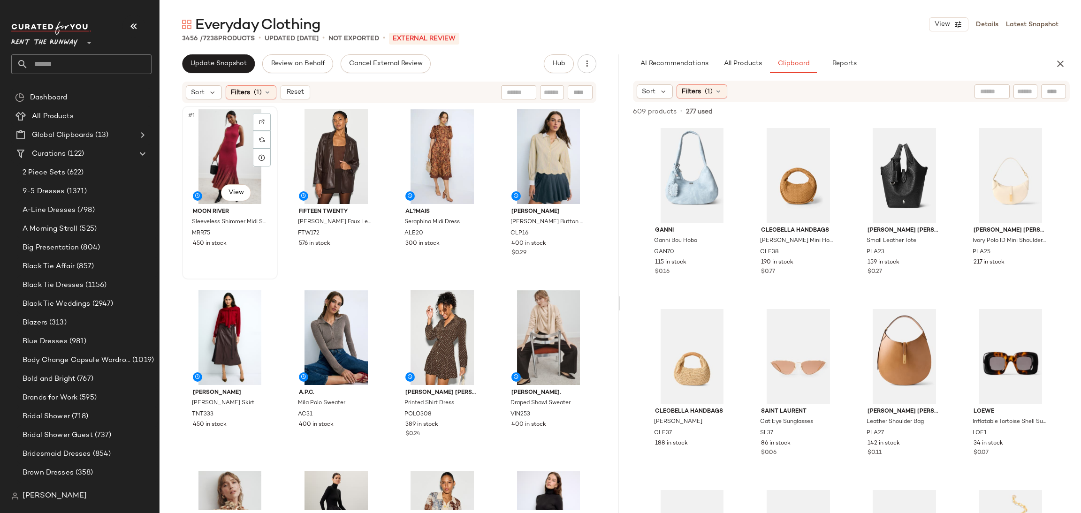
click at [241, 158] on div "#1 View" at bounding box center [229, 156] width 89 height 95
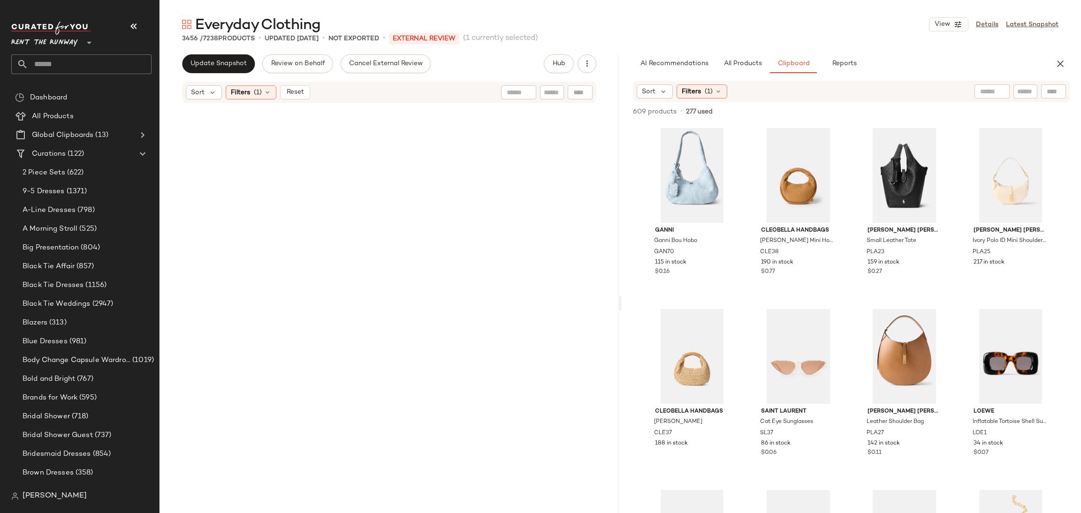
scroll to position [156036, 0]
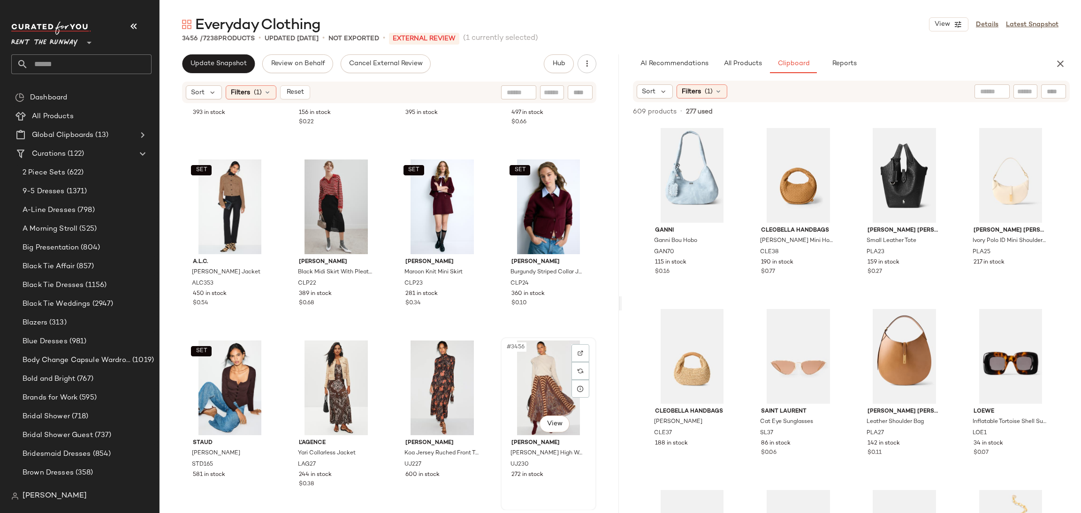
click at [539, 375] on div "#3456 View" at bounding box center [548, 388] width 89 height 95
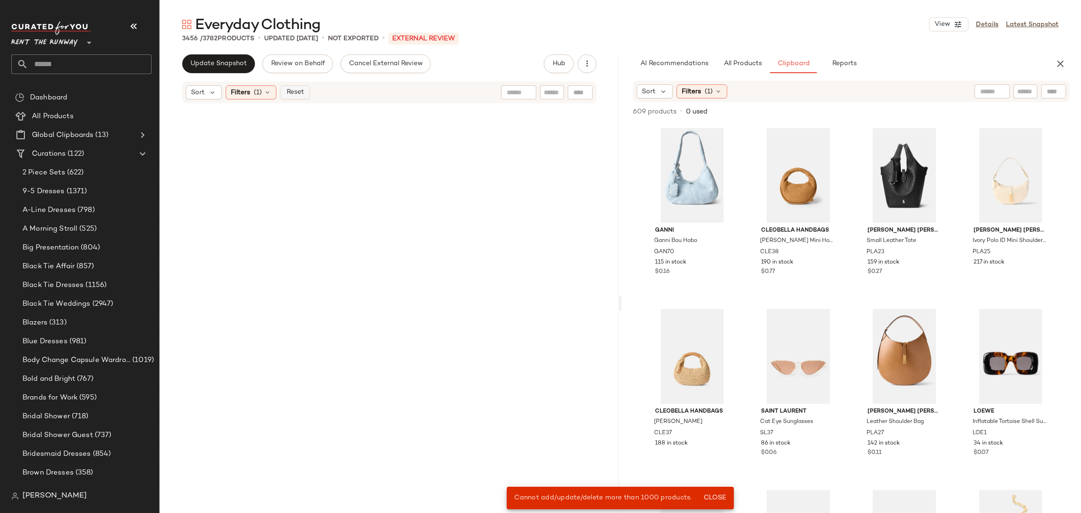
scroll to position [109321, 0]
click at [301, 98] on button "Reset" at bounding box center [295, 92] width 30 height 14
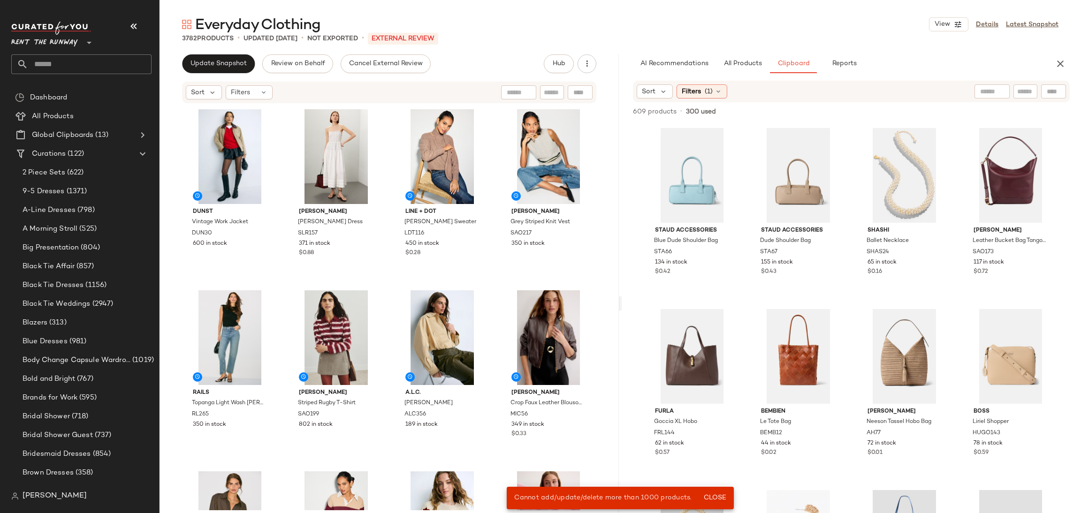
click at [387, 156] on div "DUNST Vintage Work Jacket DUN30 600 in stock [PERSON_NAME] Dress SLR157 371 in …" at bounding box center [389, 308] width 414 height 404
click at [754, 61] on span "All Products" at bounding box center [742, 64] width 38 height 8
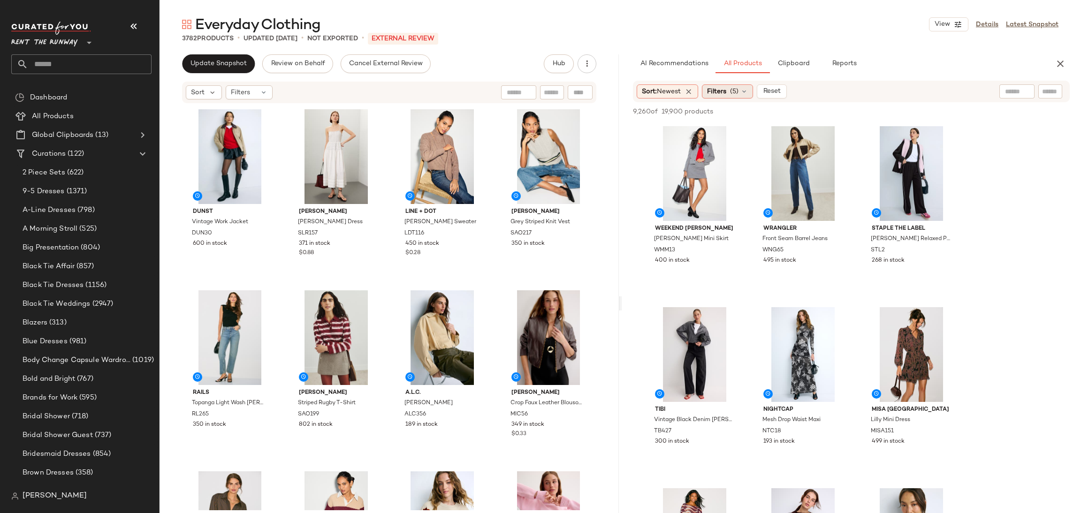
click at [736, 89] on span "(5)" at bounding box center [734, 92] width 8 height 10
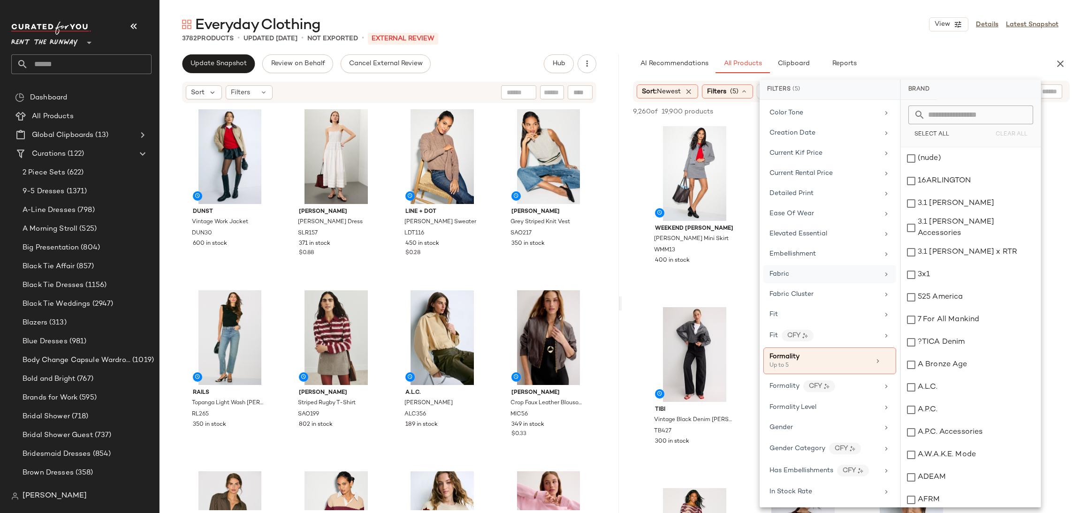
scroll to position [345, 0]
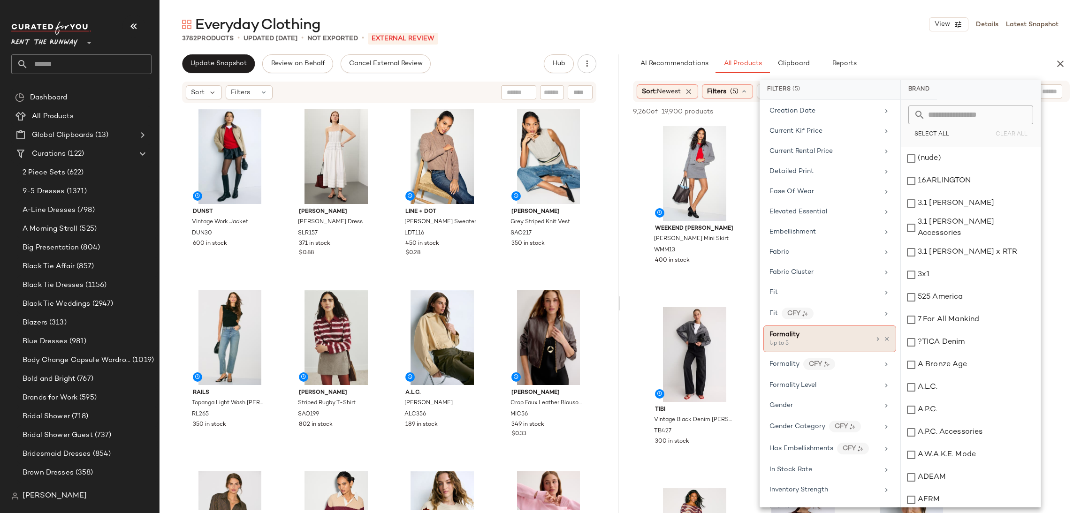
click at [817, 340] on div "Formality" at bounding box center [819, 335] width 101 height 10
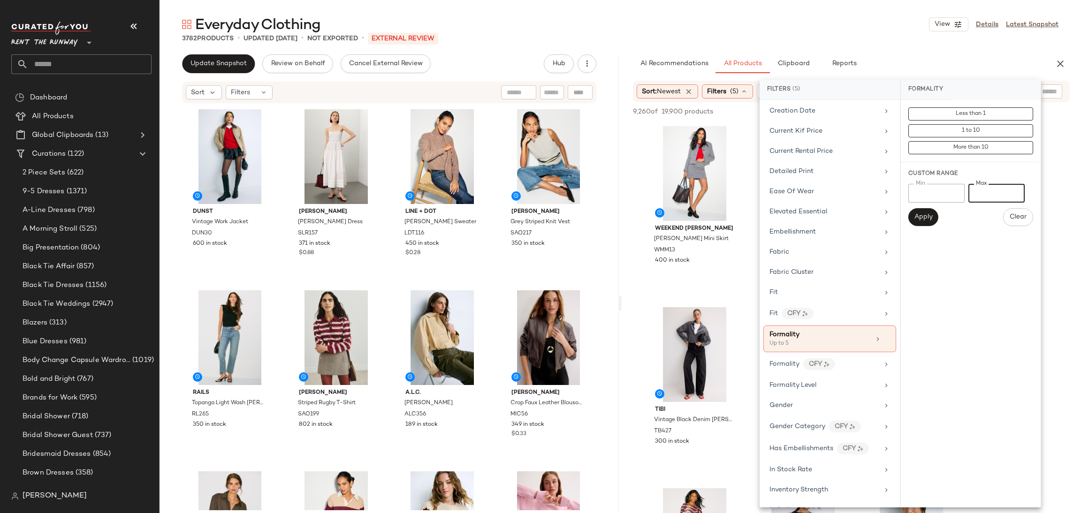
click at [991, 197] on input "*" at bounding box center [996, 193] width 56 height 19
type input "*"
click at [913, 212] on button "Apply" at bounding box center [923, 217] width 30 height 18
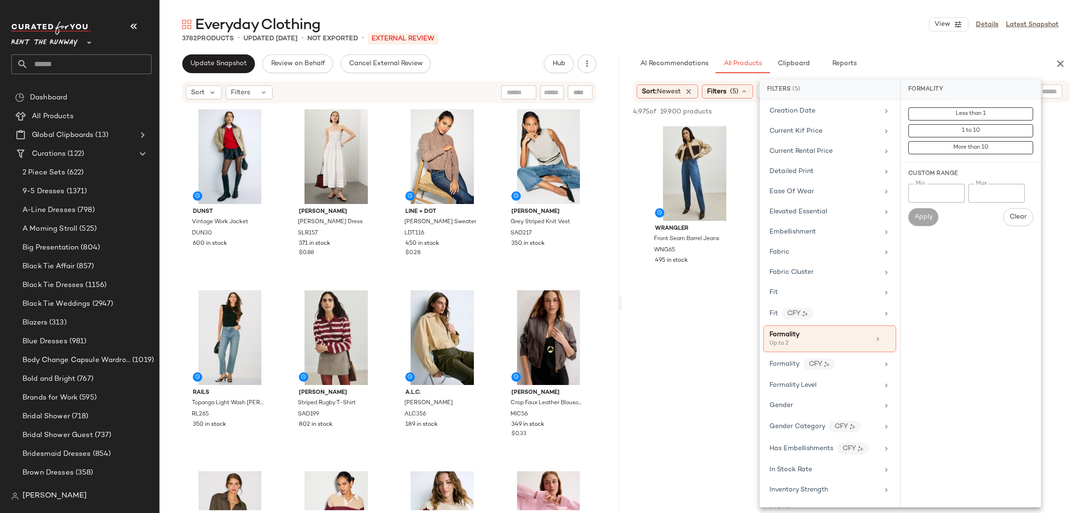
click at [1063, 196] on div "WRANGLER Front Seam Barrel Jeans WNG65 495 in stock Staple The Label Dion Relax…" at bounding box center [851, 210] width 459 height 174
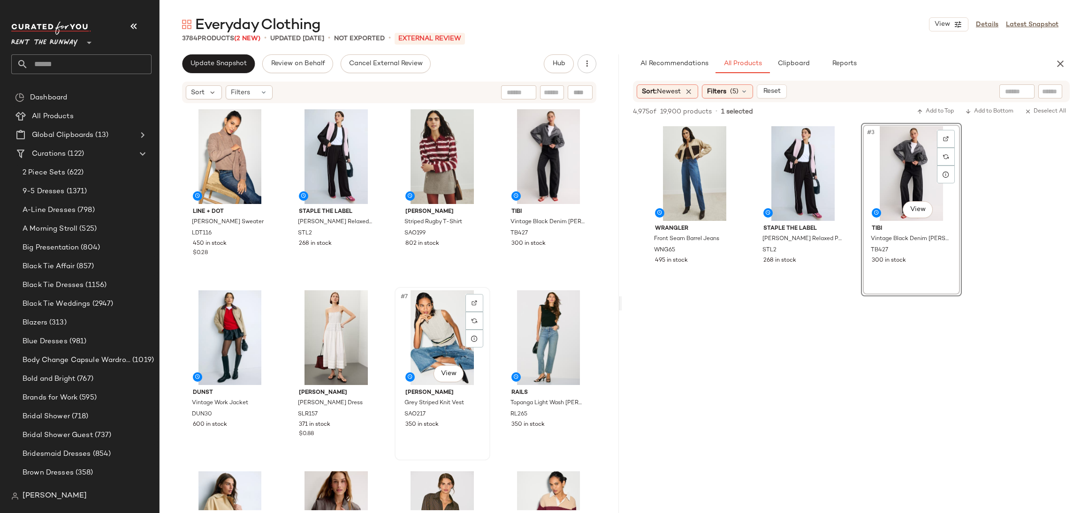
click at [437, 340] on div "#7 View" at bounding box center [442, 337] width 89 height 95
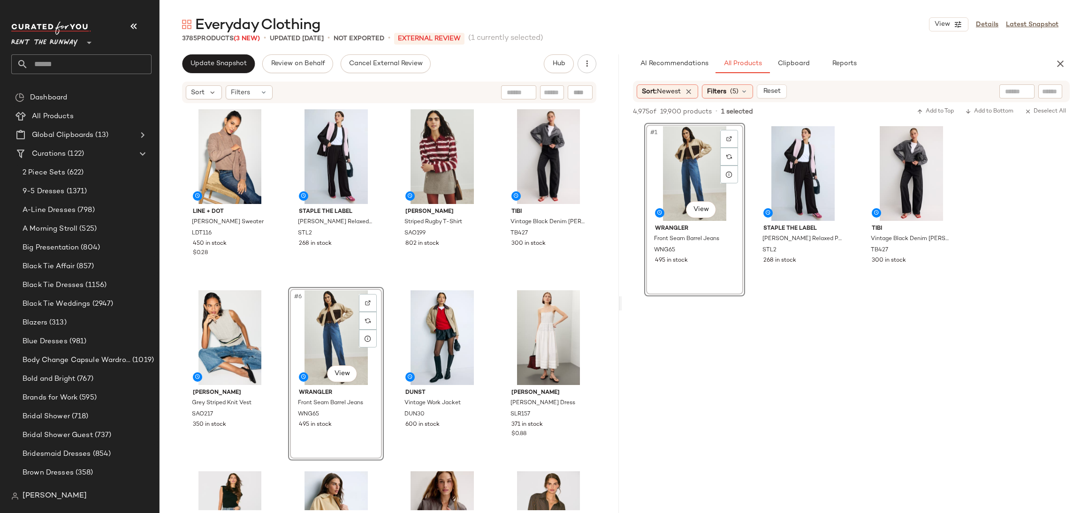
click at [386, 281] on div "Line + Dot [PERSON_NAME] Sweater LDT116 450 in stock $0.28 Staple The Label Dio…" at bounding box center [389, 308] width 414 height 404
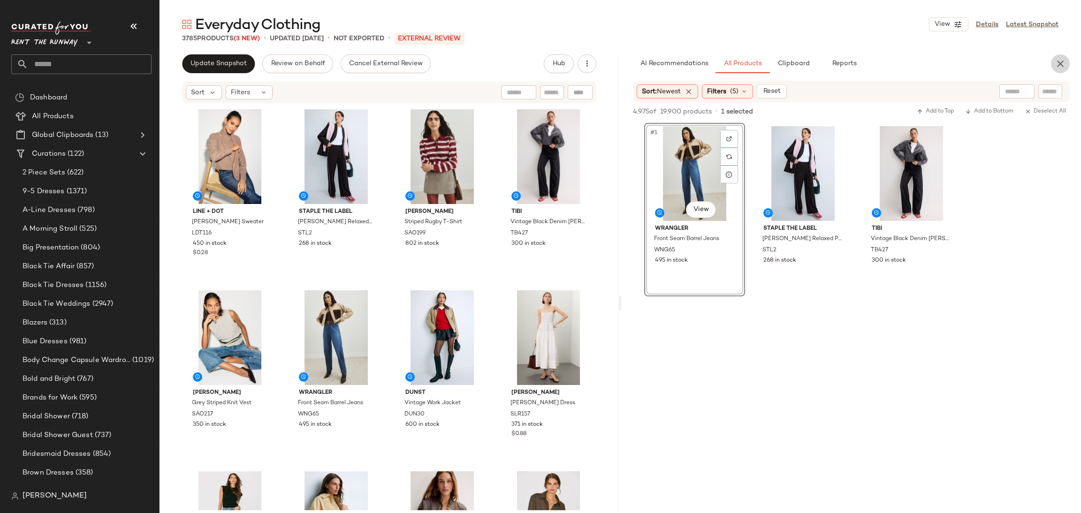
drag, startPoint x: 1058, startPoint y: 68, endPoint x: 1059, endPoint y: 83, distance: 16.0
click at [1059, 67] on icon "button" at bounding box center [1059, 63] width 11 height 11
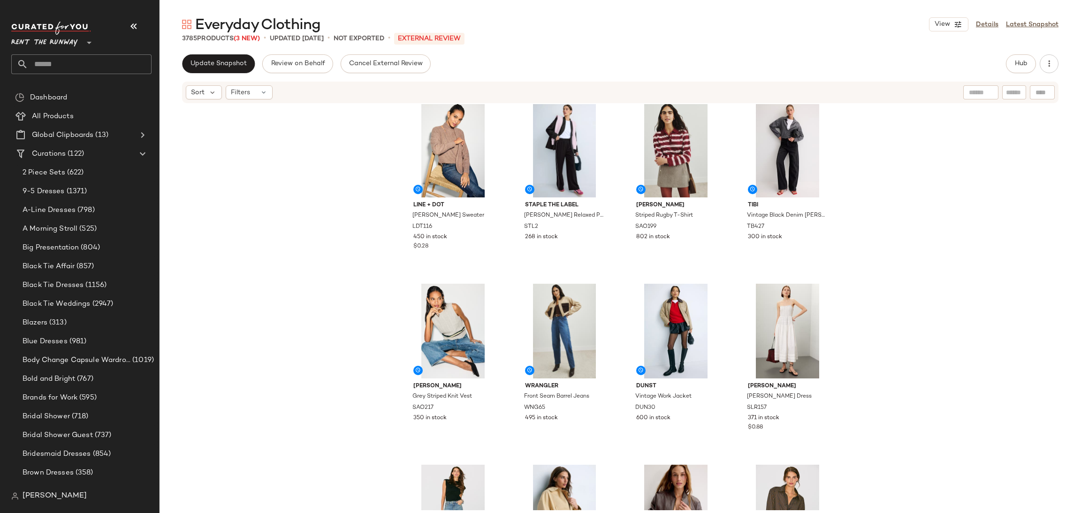
scroll to position [14, 0]
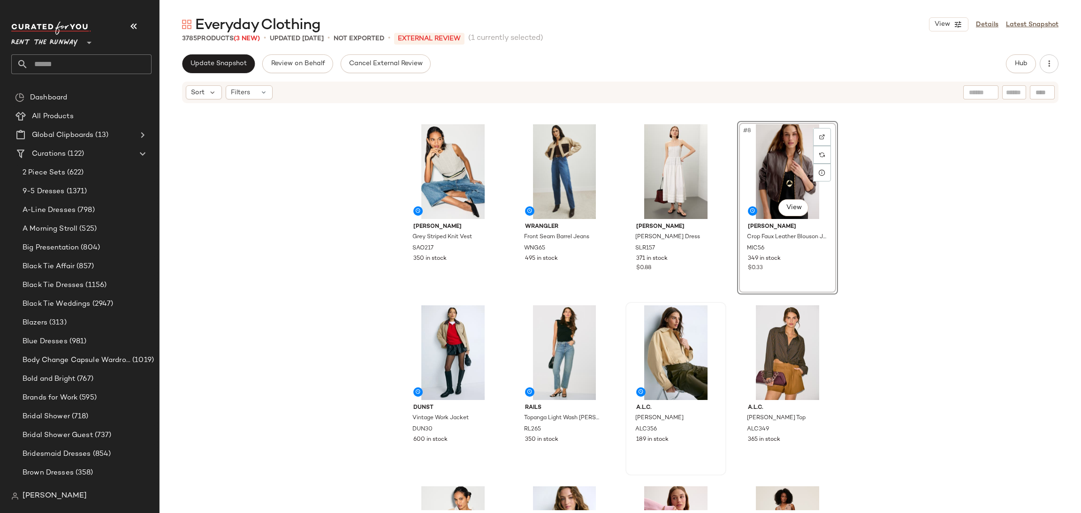
scroll to position [226, 0]
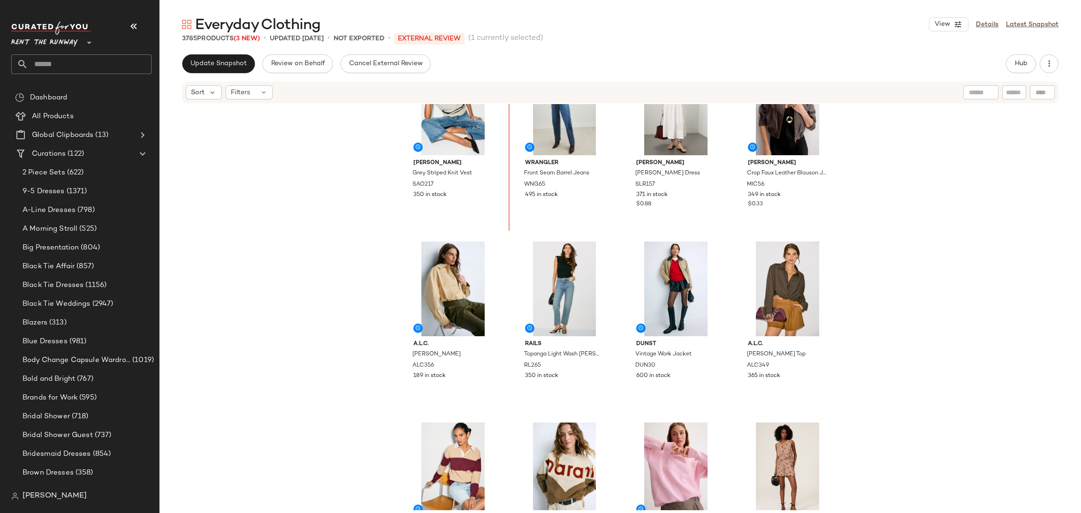
scroll to position [236, 0]
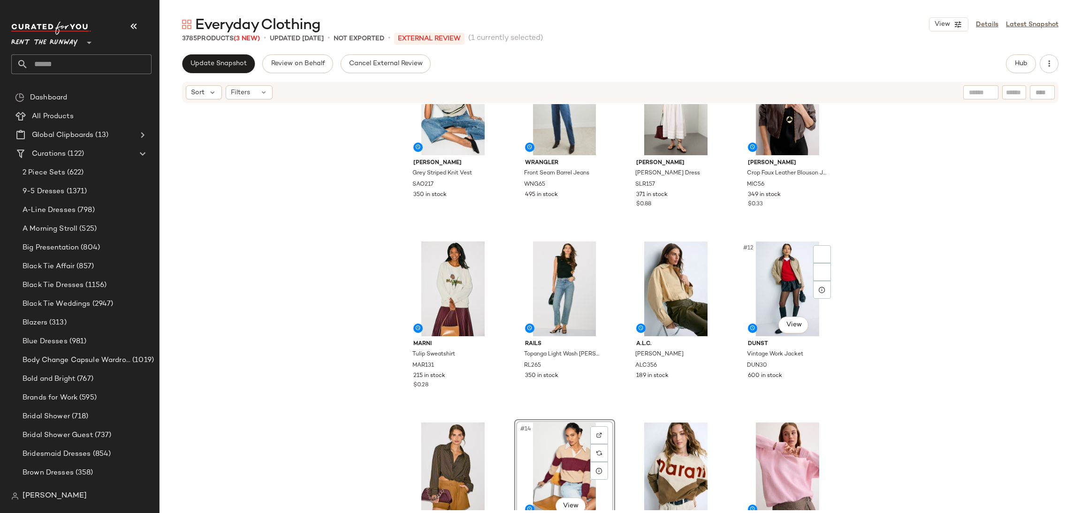
click at [880, 327] on div "[PERSON_NAME] Striped Knit Vest SAO217 350 in stock WRANGLER Front Seam Barrel …" at bounding box center [619, 307] width 921 height 406
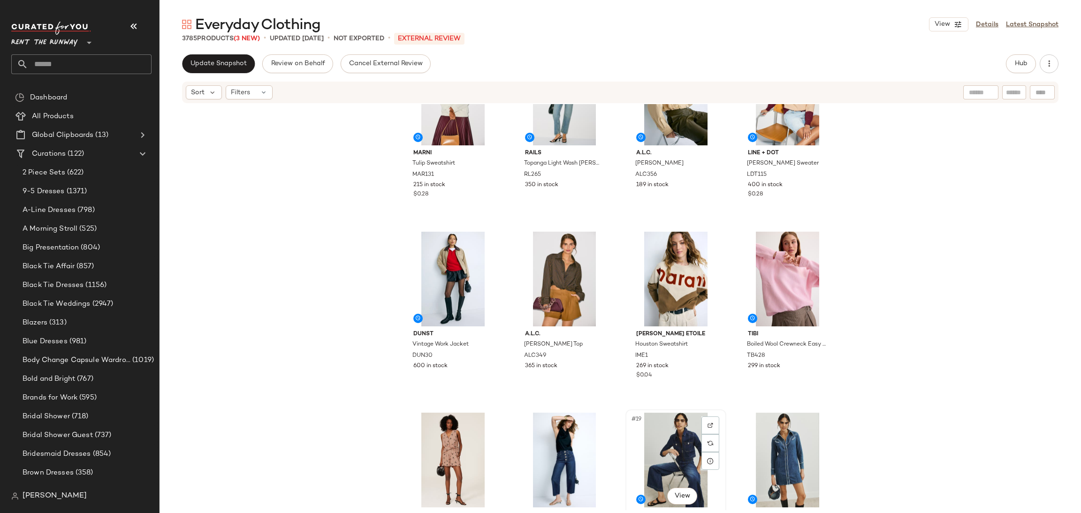
scroll to position [402, 0]
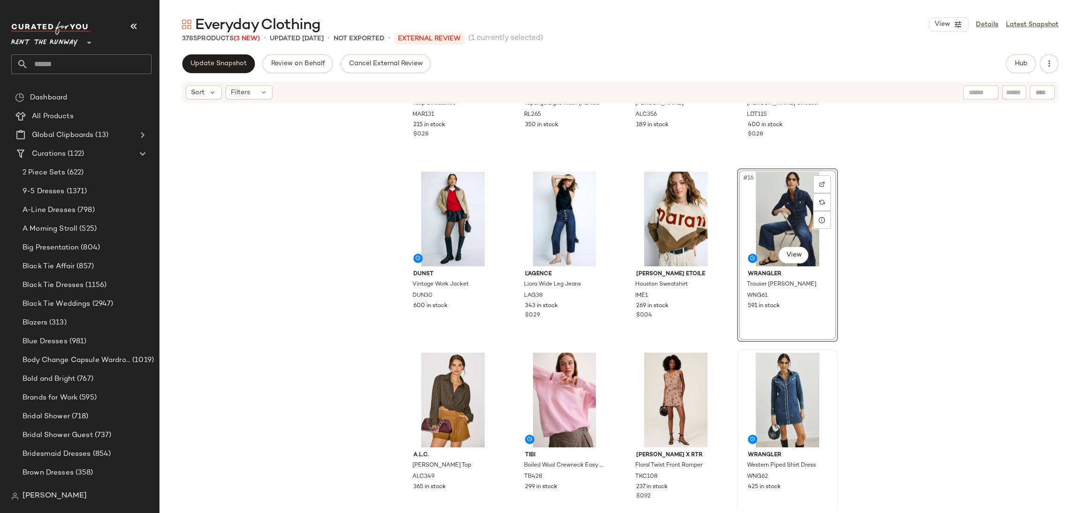
scroll to position [603, 0]
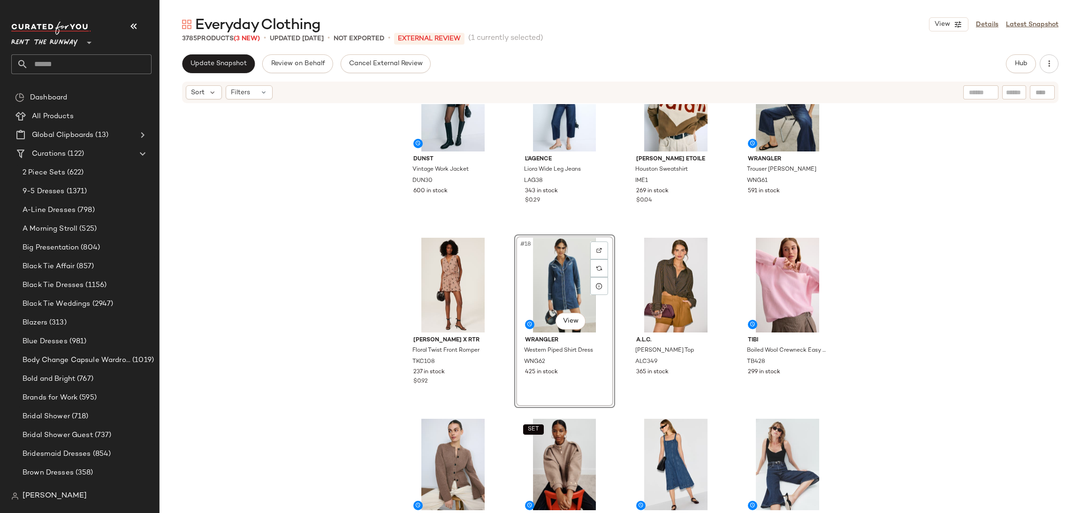
click at [918, 308] on div "Marni Tulip Sweatshirt MAR131 215 in stock $0.28 Rails Topanga Light Wash [PERS…" at bounding box center [619, 307] width 921 height 406
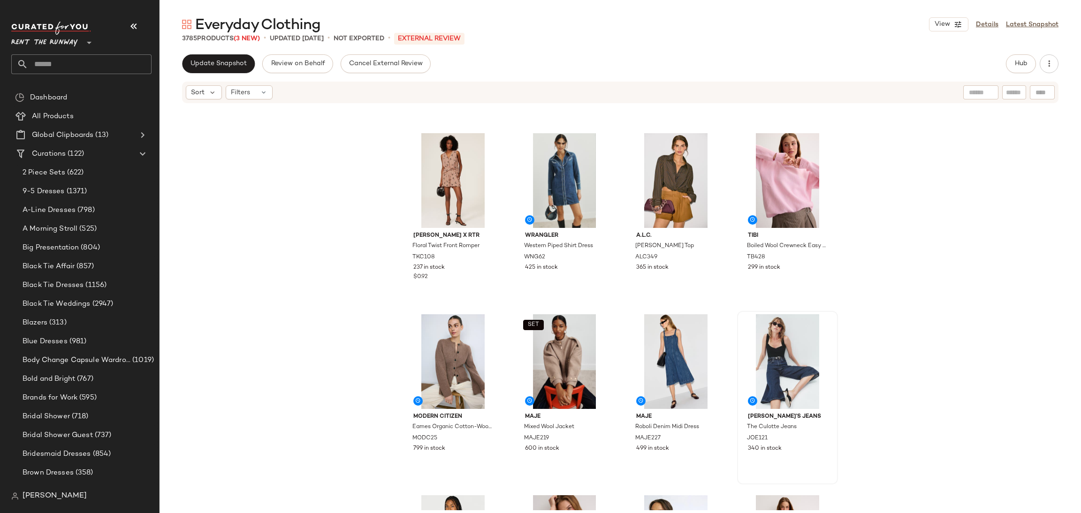
scroll to position [702, 0]
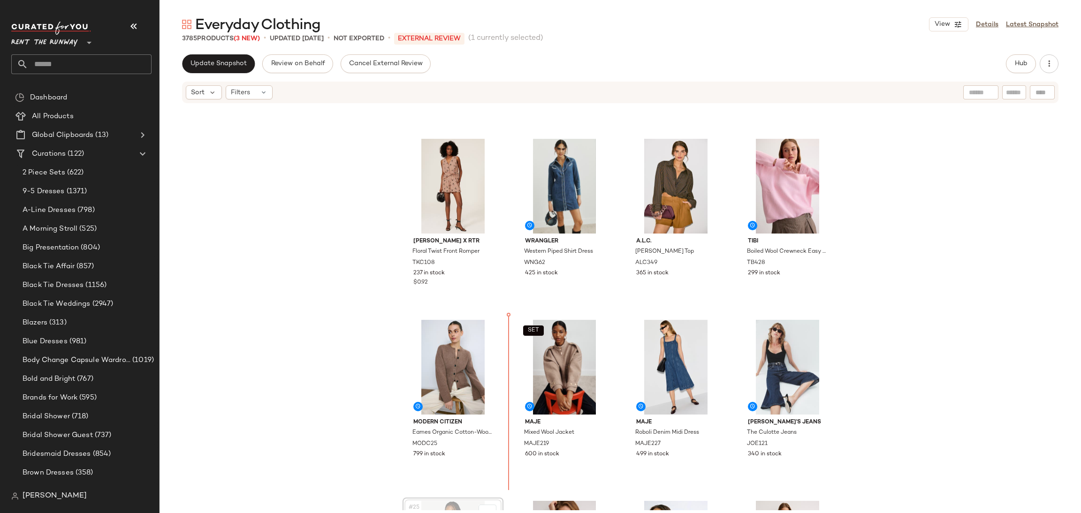
scroll to position [708, 0]
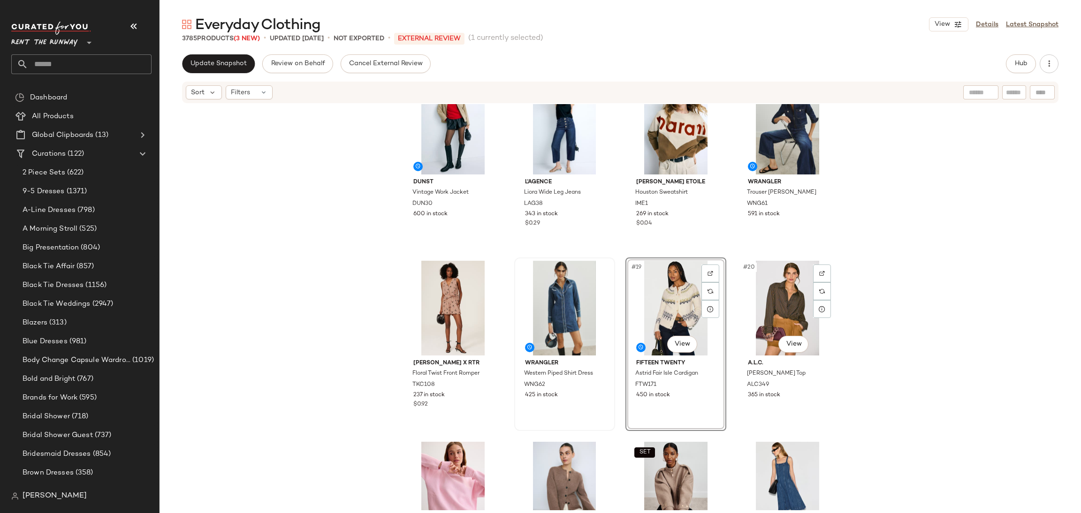
scroll to position [581, 0]
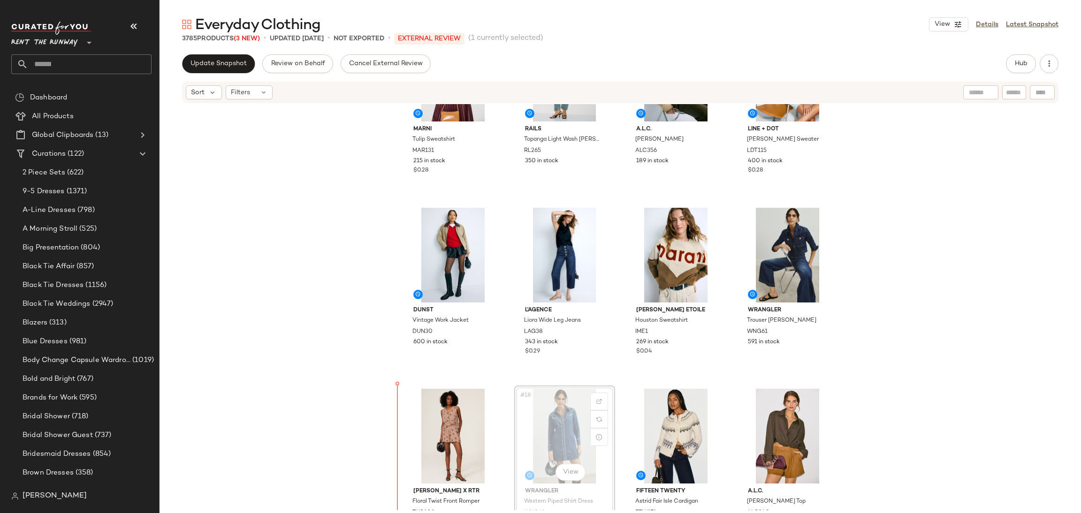
scroll to position [460, 0]
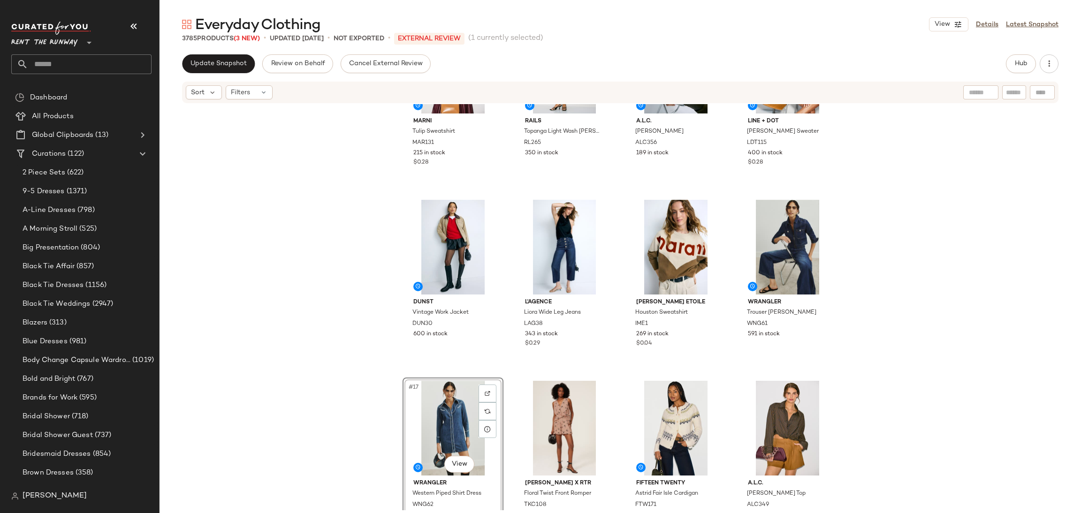
click at [369, 390] on div "Marni Tulip Sweatshirt MAR131 215 in stock $0.28 Rails Topanga Light Wash [PERS…" at bounding box center [619, 307] width 921 height 406
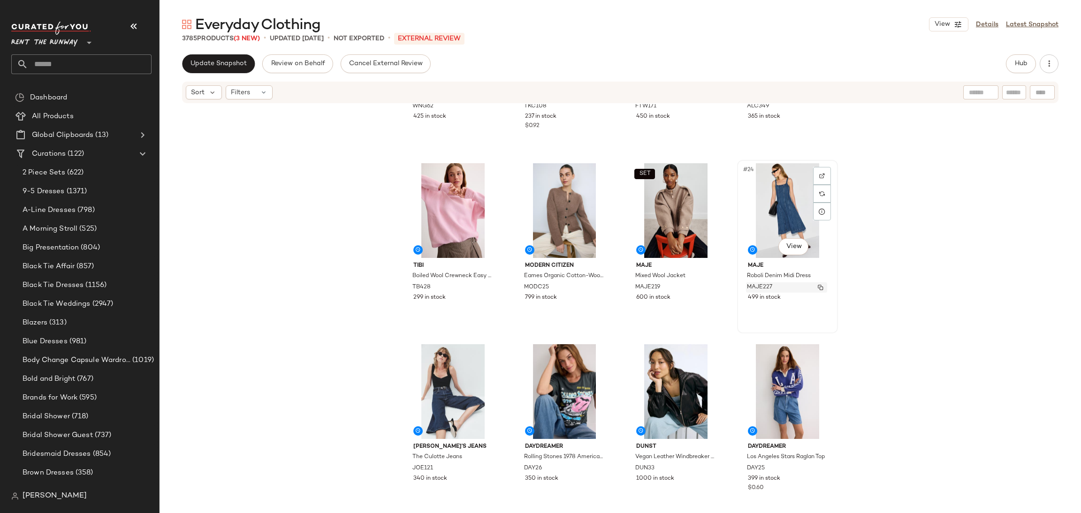
scroll to position [925, 0]
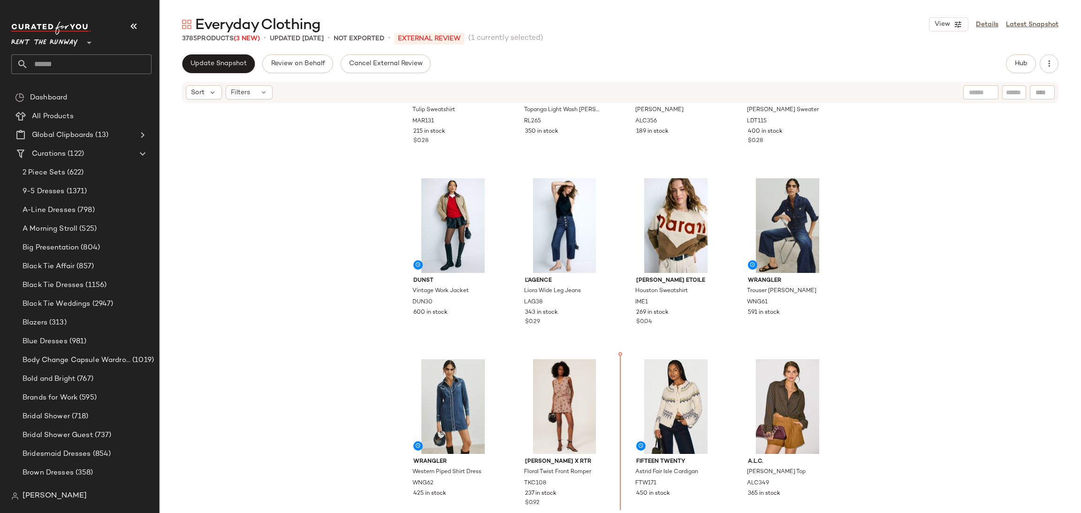
scroll to position [529, 0]
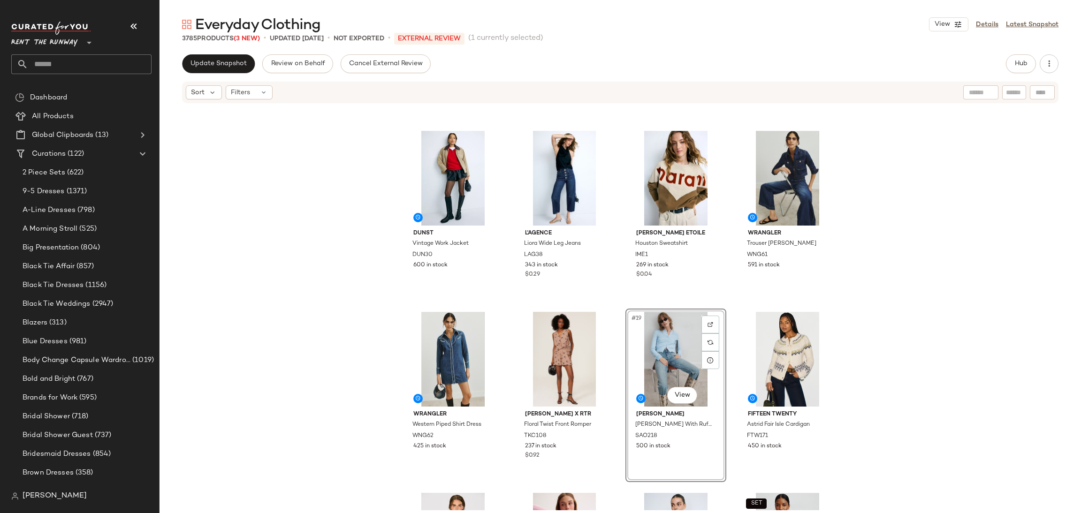
click at [617, 297] on div "Marni Tulip Sweatshirt MAR131 215 in stock $0.28 Rails Topanga Light Wash [PERS…" at bounding box center [619, 307] width 921 height 406
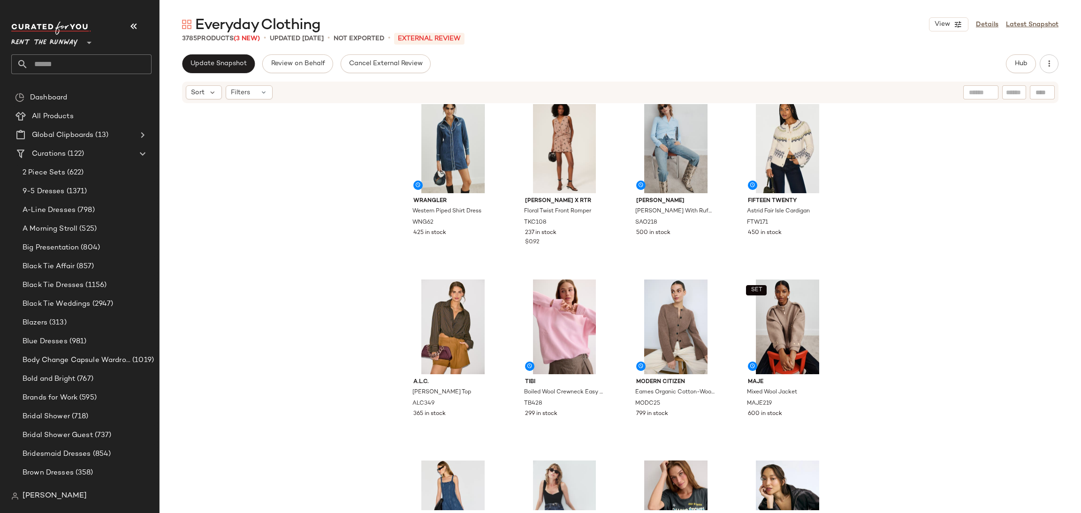
scroll to position [793, 0]
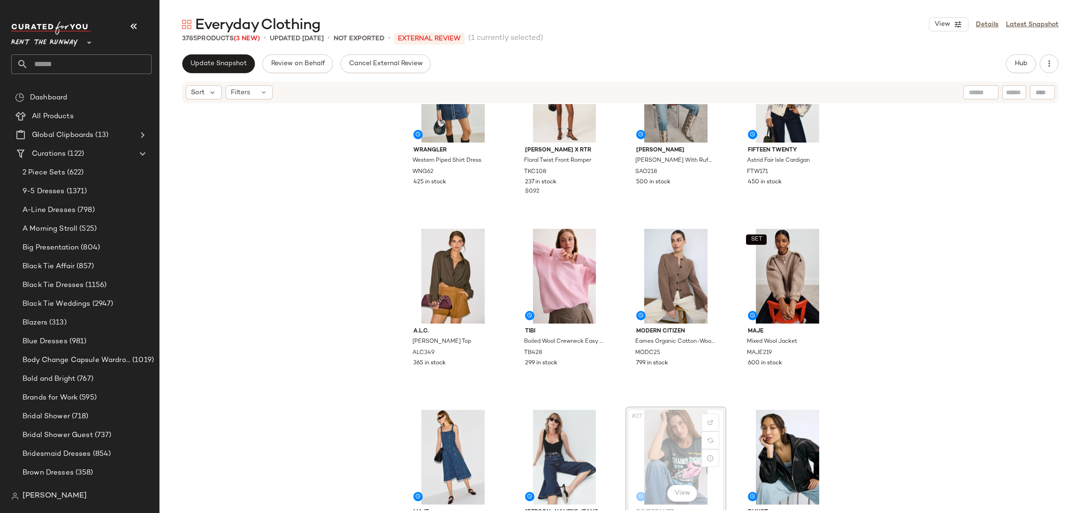
scroll to position [800, 0]
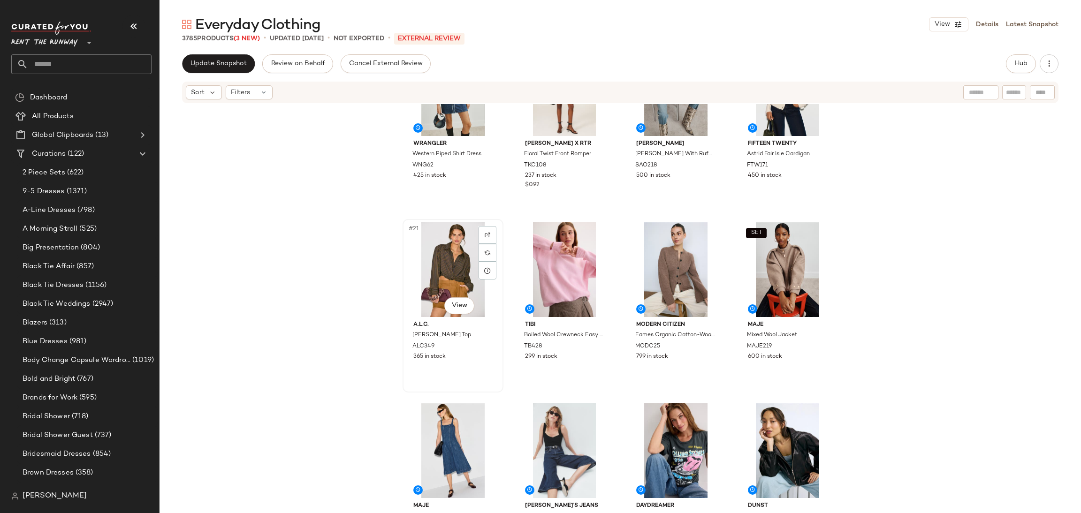
drag, startPoint x: 411, startPoint y: 294, endPoint x: 428, endPoint y: 310, distance: 22.9
click at [410, 295] on div "#21 View" at bounding box center [453, 269] width 94 height 95
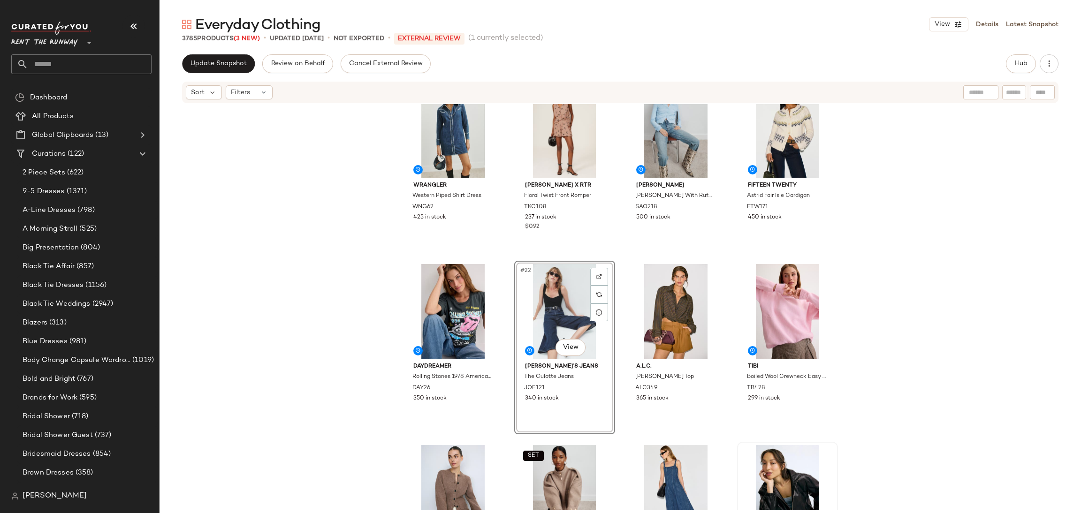
scroll to position [759, 0]
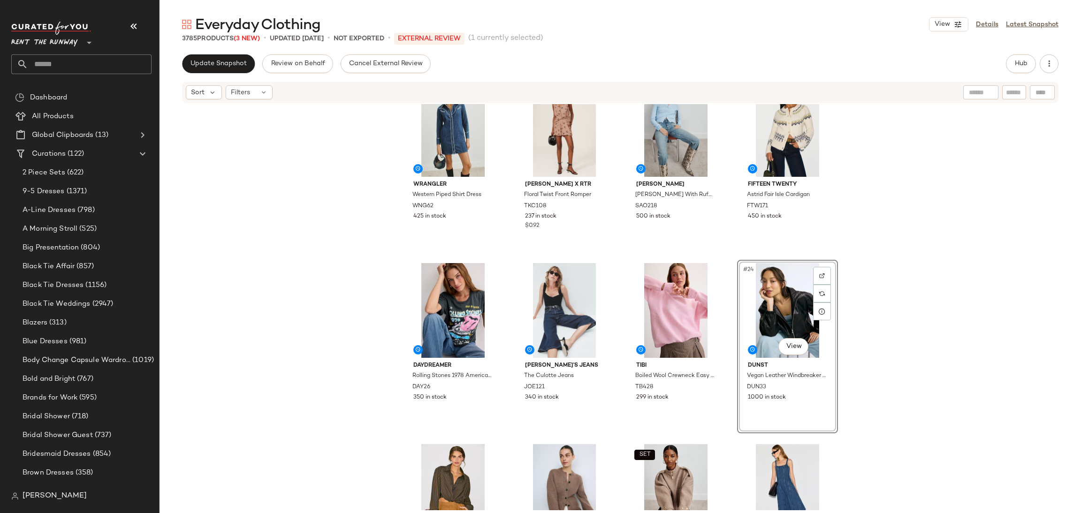
click at [885, 331] on div "WRANGLER Western Piped Shirt Dress WNG62 425 in stock [PERSON_NAME] x RTR Flora…" at bounding box center [619, 307] width 921 height 406
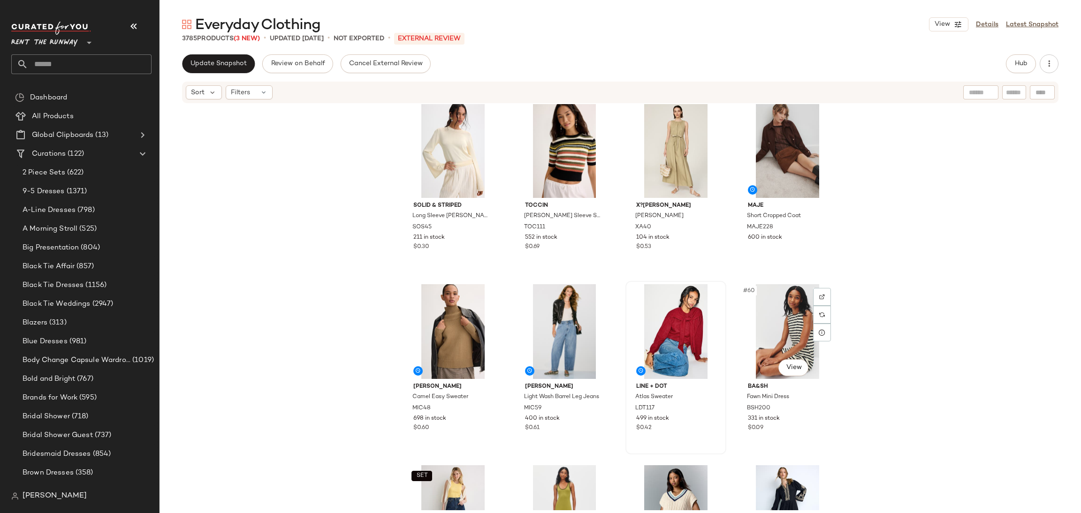
scroll to position [2364, 0]
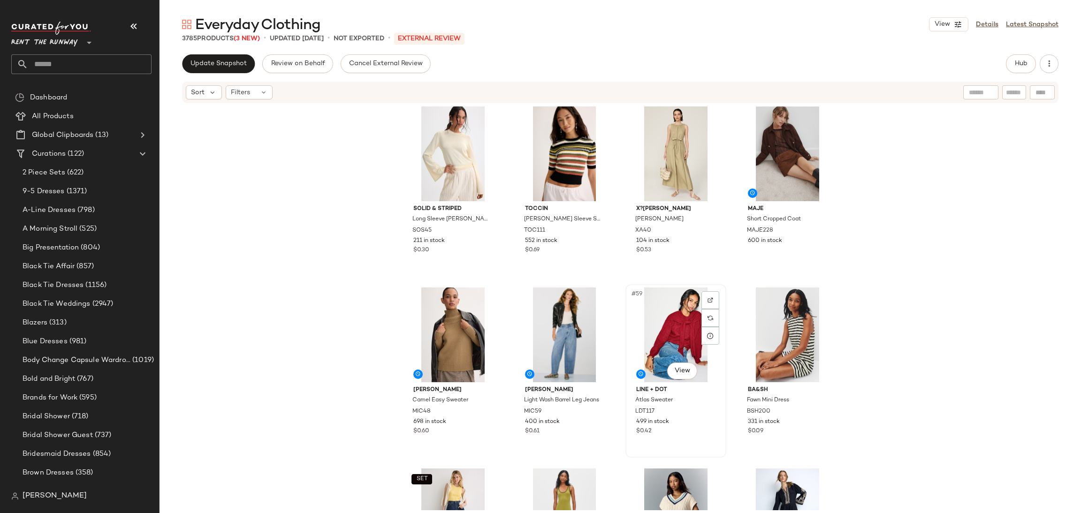
click at [676, 327] on div "#59 View" at bounding box center [676, 335] width 94 height 95
click at [568, 333] on div "#58 View" at bounding box center [564, 335] width 94 height 95
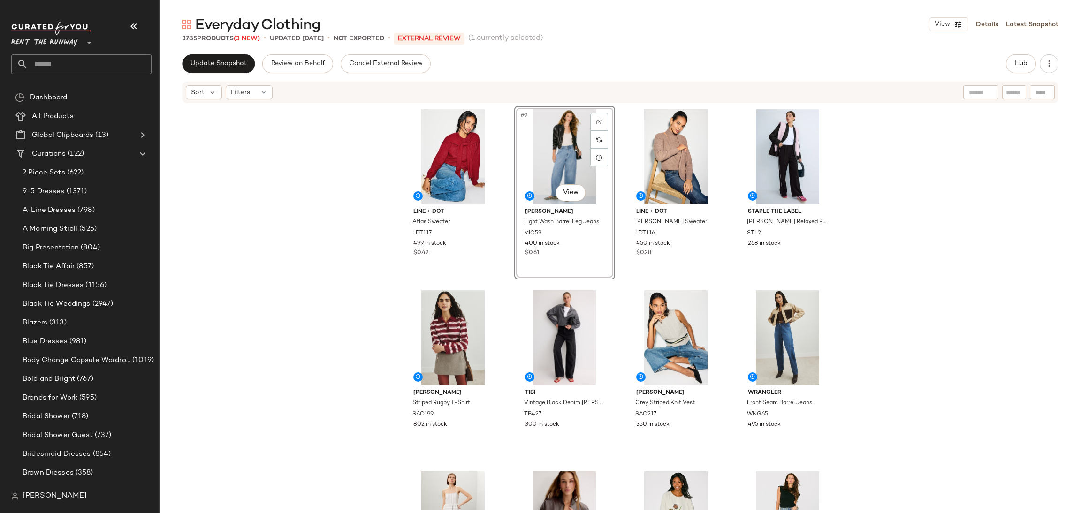
click at [871, 212] on div "Line + Dot Atlas Sweater LDT117 499 in stock $0.42 #2 View [PERSON_NAME] Light …" at bounding box center [619, 307] width 921 height 406
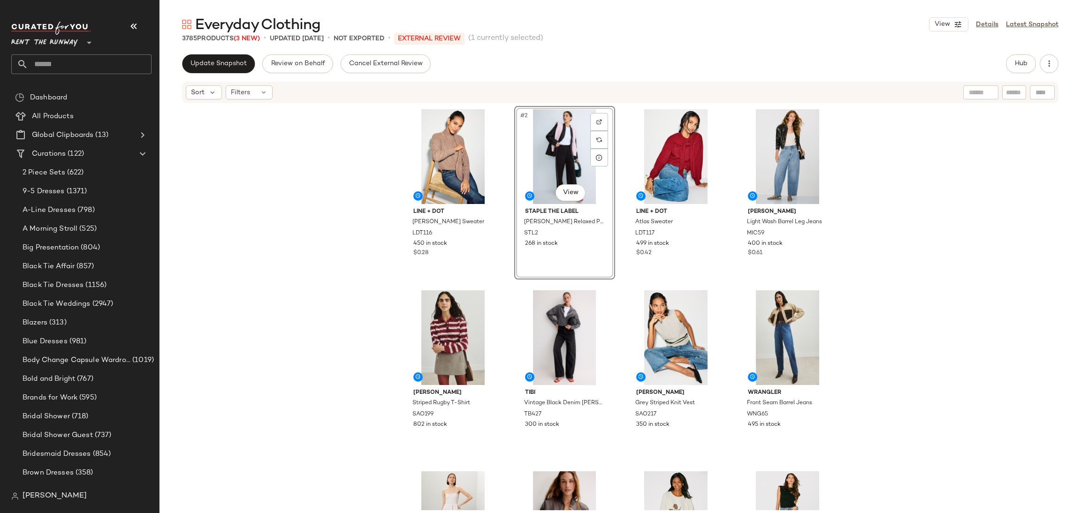
click at [929, 199] on div "Line + Dot [PERSON_NAME] Sweater LDT116 450 in stock $0.28 #2 View Staple The L…" at bounding box center [619, 307] width 921 height 406
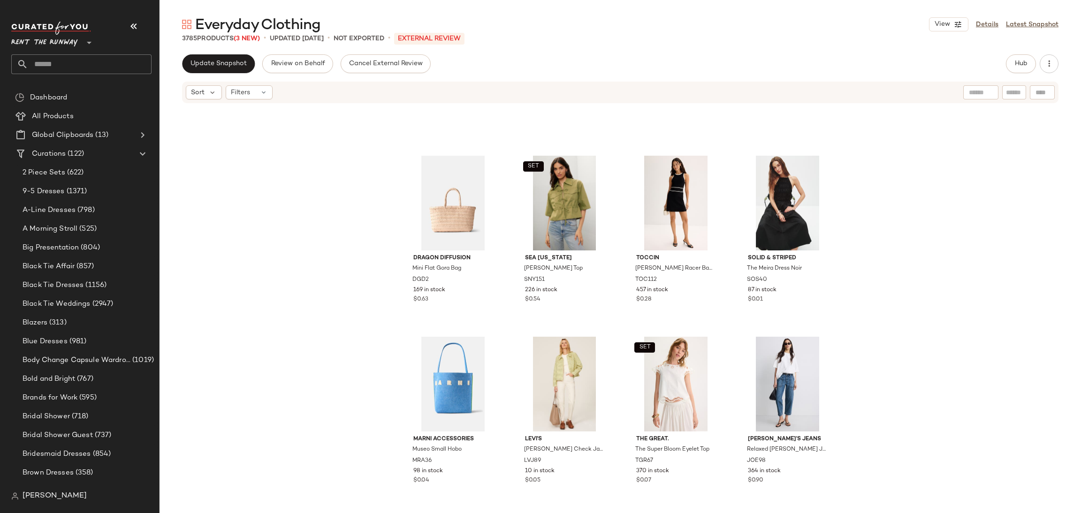
scroll to position [3337, 0]
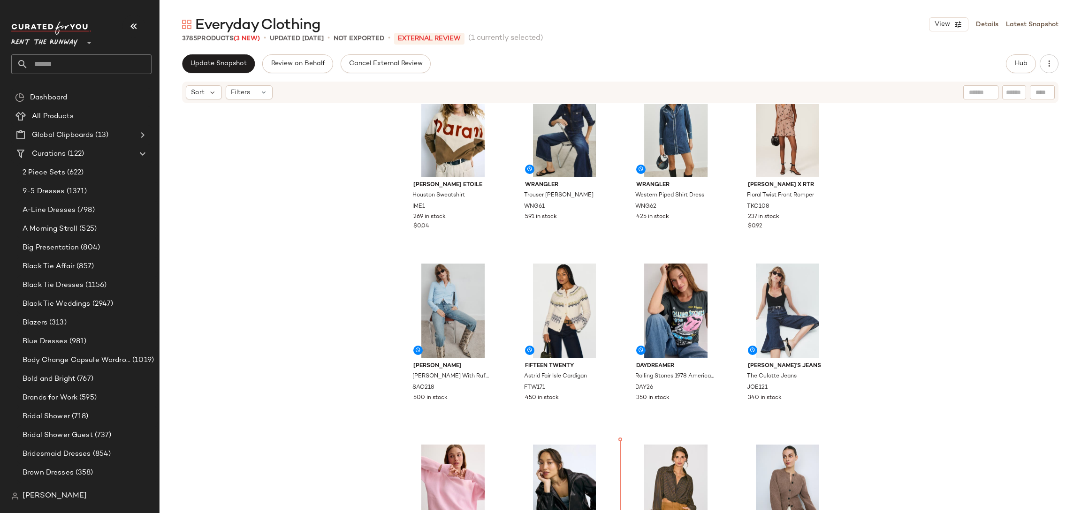
scroll to position [769, 0]
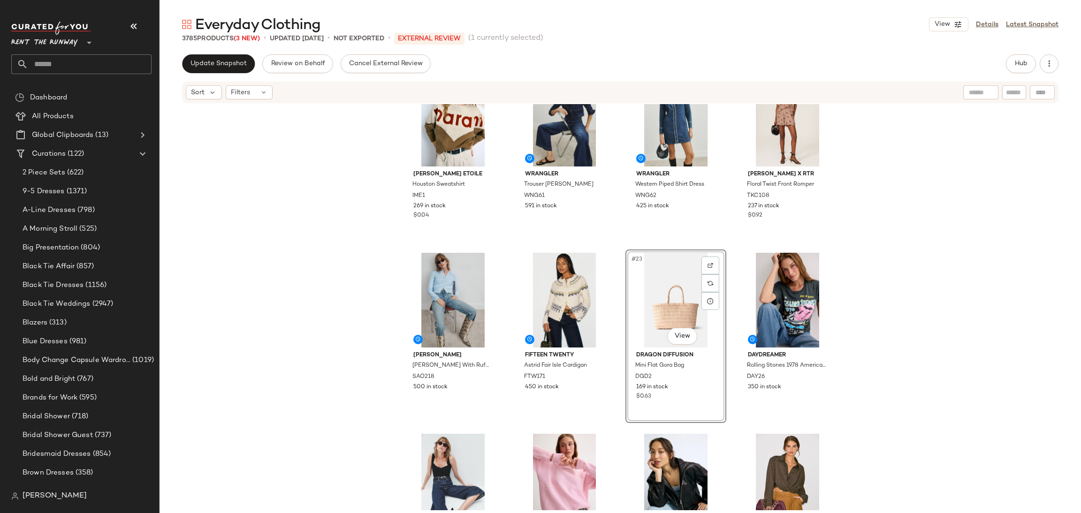
click at [613, 248] on div "A.L.C. [PERSON_NAME] Jacket ALC356 189 in stock Line + Dot [PERSON_NAME] Sweate…" at bounding box center [619, 307] width 921 height 406
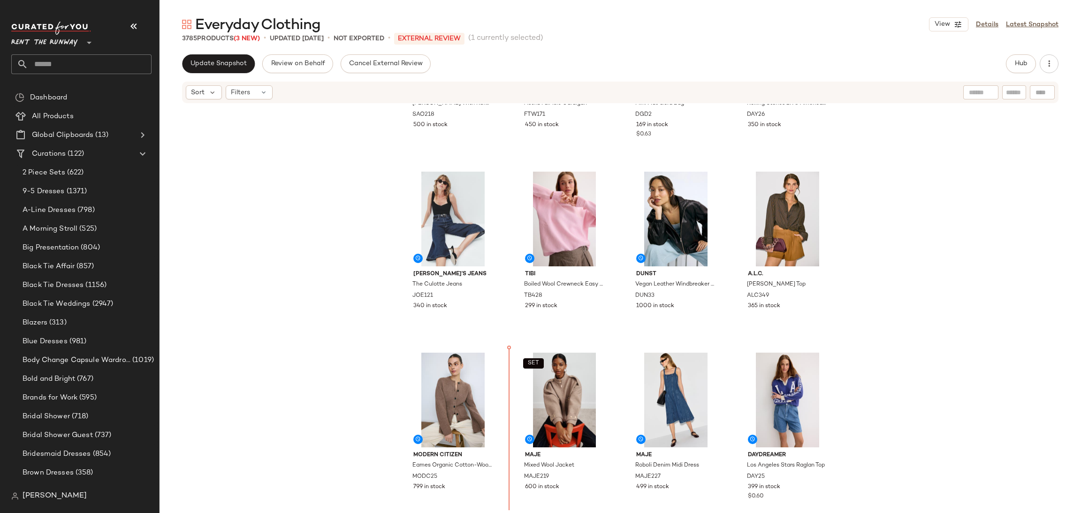
scroll to position [1043, 0]
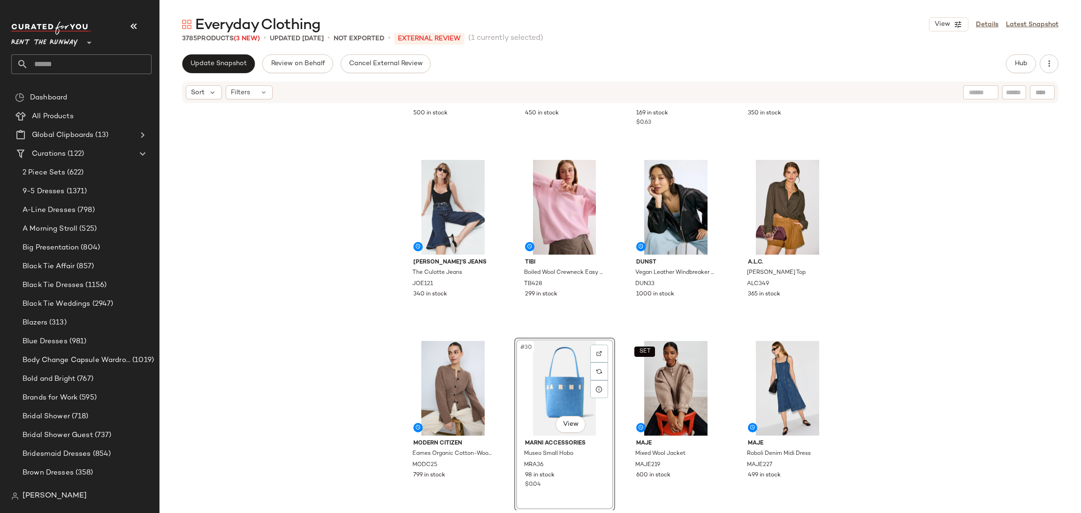
click at [612, 338] on div "#30 View Marni Accessories Museo Small Hobo MRA36 98 in stock $0.04" at bounding box center [564, 425] width 101 height 174
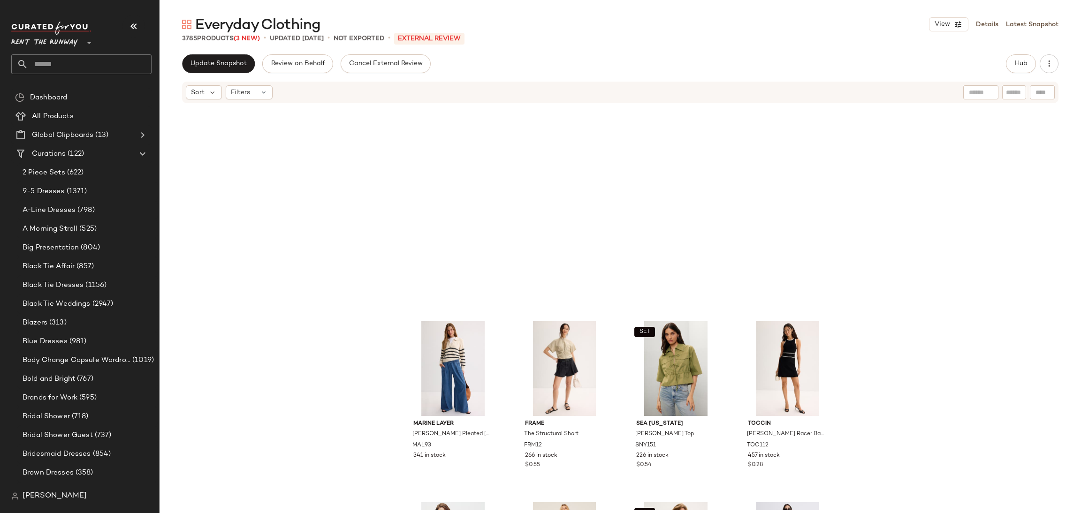
scroll to position [3588, 0]
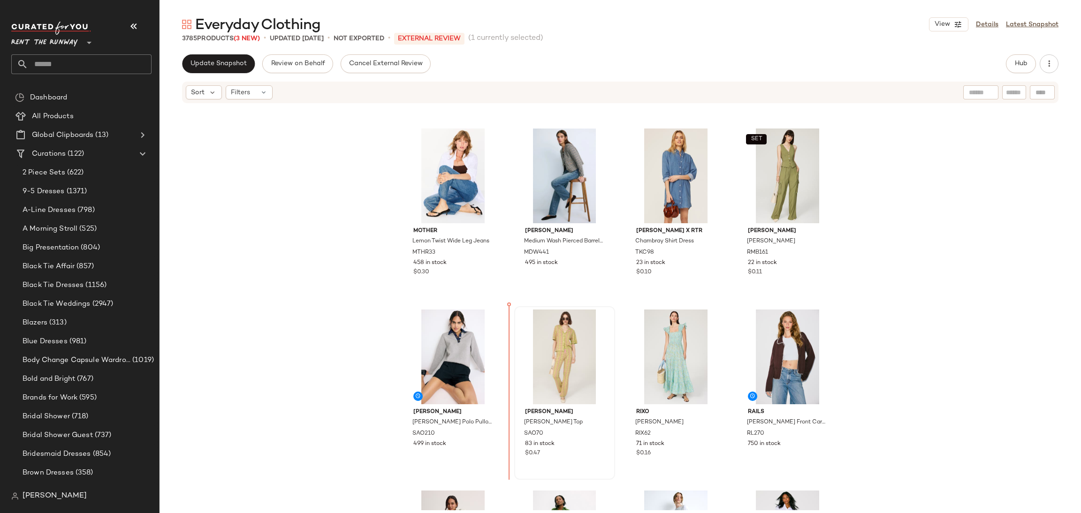
scroll to position [1801, 0]
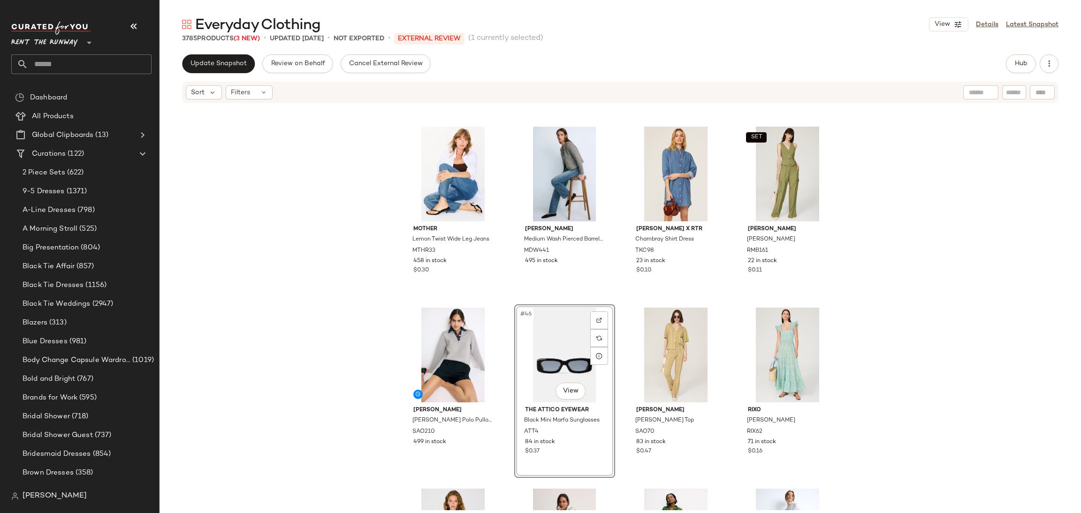
click at [620, 305] on div "Citizens of Humanity [PERSON_NAME] 70's Flare [PERSON_NAME] COH82 450 in stock …" at bounding box center [619, 307] width 921 height 406
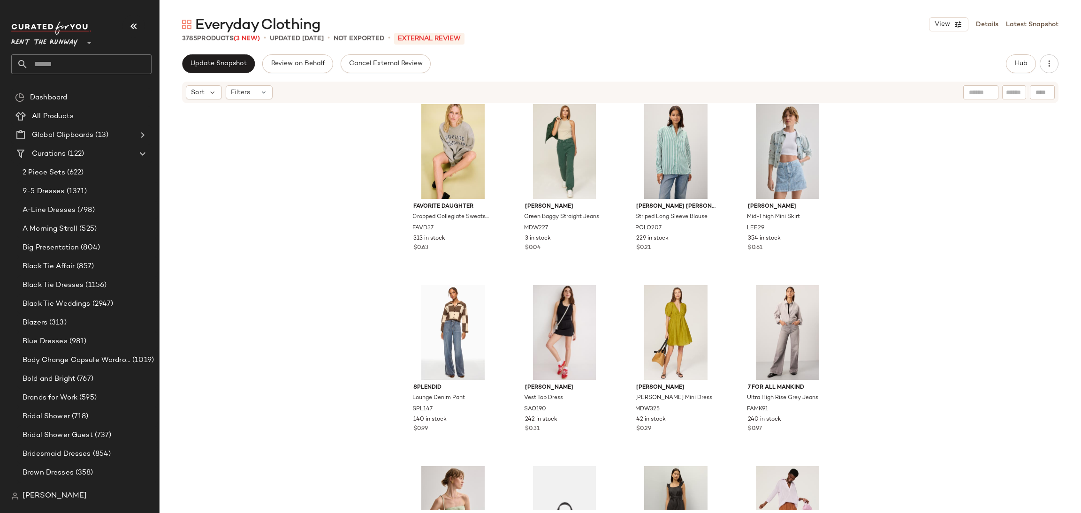
scroll to position [4195, 0]
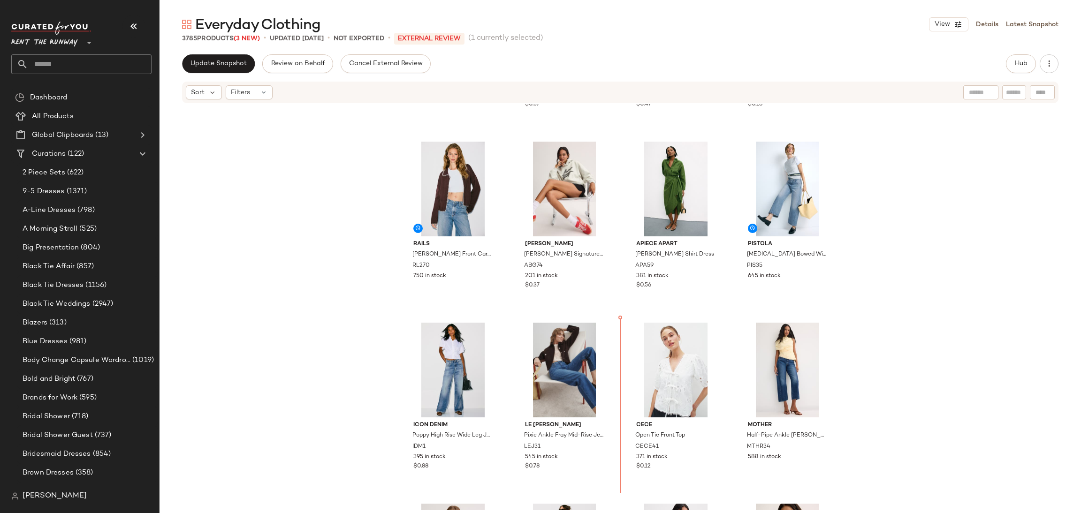
scroll to position [2155, 0]
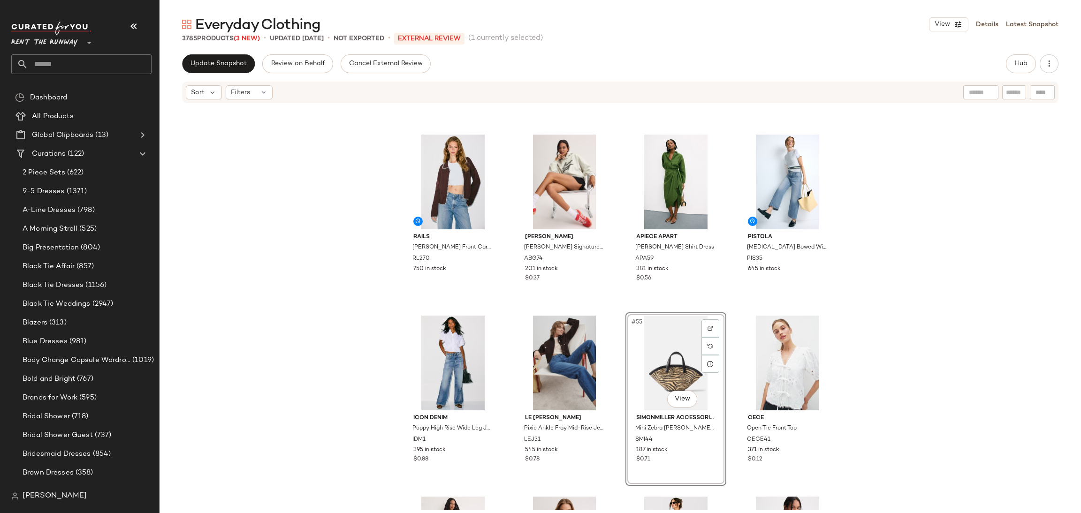
click at [619, 305] on div "[PERSON_NAME] Polo Pullover SAO210 499 in stock The Attico Eyewear Black Mini M…" at bounding box center [619, 307] width 921 height 406
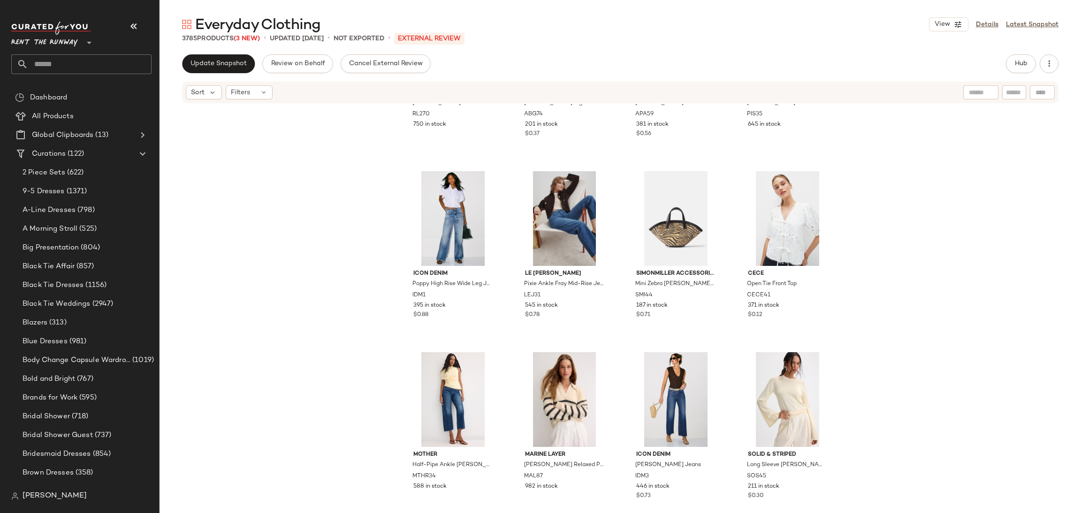
scroll to position [2336, 0]
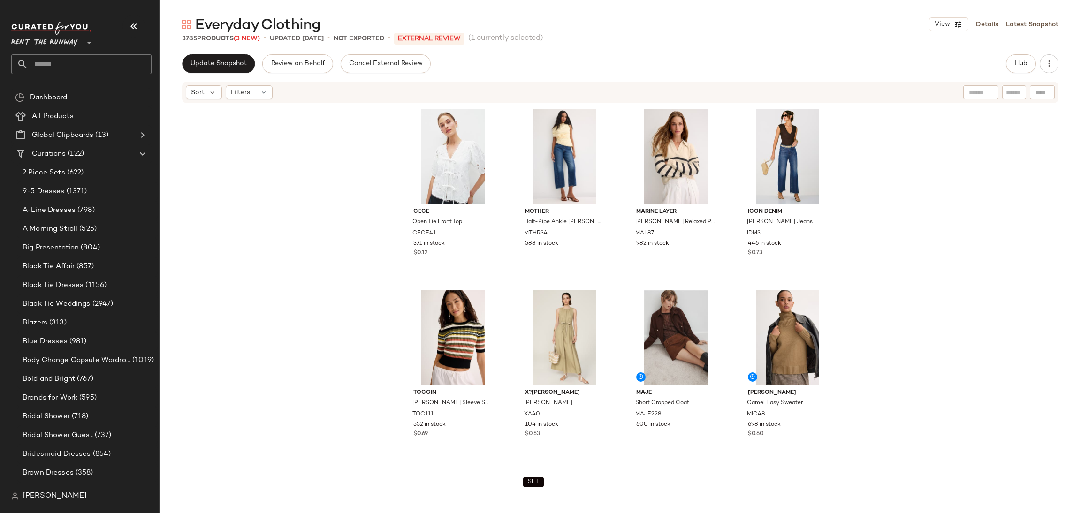
click at [849, 333] on div "Icon Denim Poppy High Rise Wide Leg Jeans IDM1 395 in stock $0.88 LE [PERSON_NA…" at bounding box center [619, 307] width 921 height 406
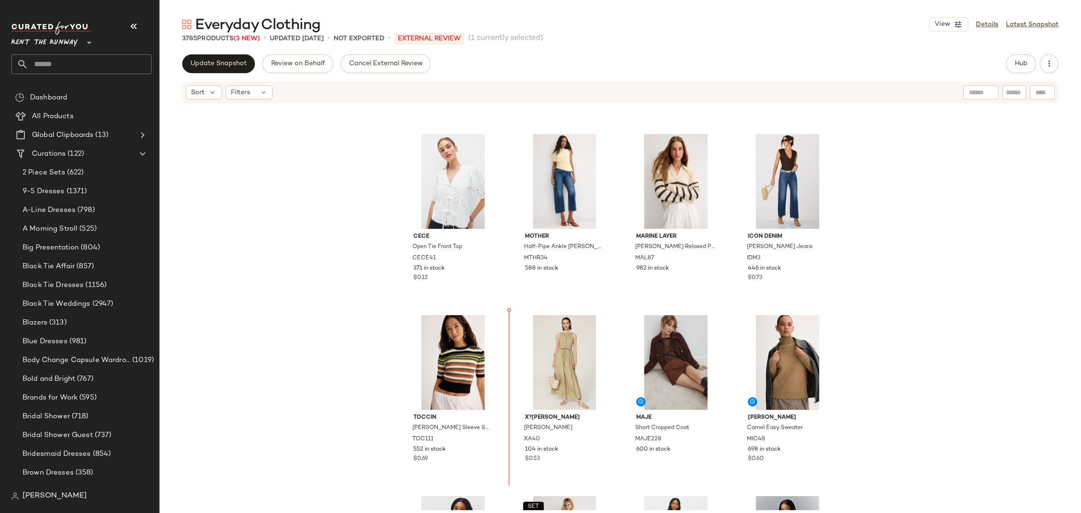
scroll to position [2555, 0]
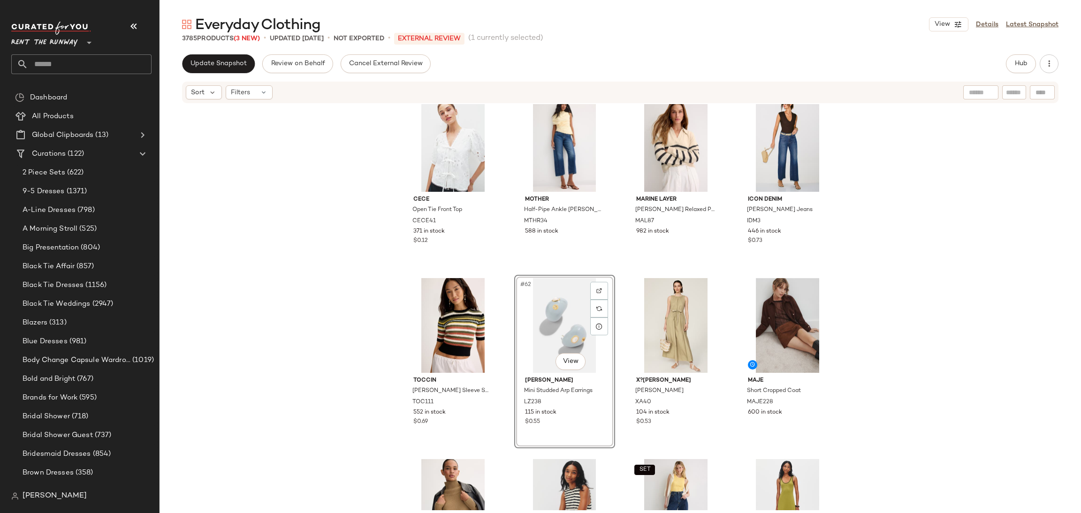
click at [620, 274] on div "Icon Denim Poppy High Rise Wide Leg Jeans IDM1 395 in stock $0.88 LE [PERSON_NA…" at bounding box center [619, 307] width 921 height 406
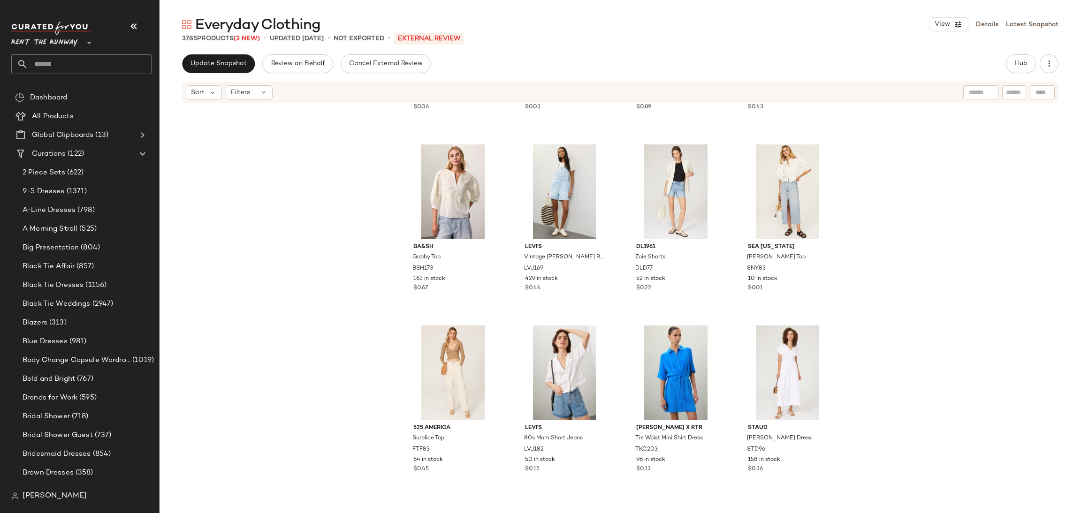
scroll to position [5193, 0]
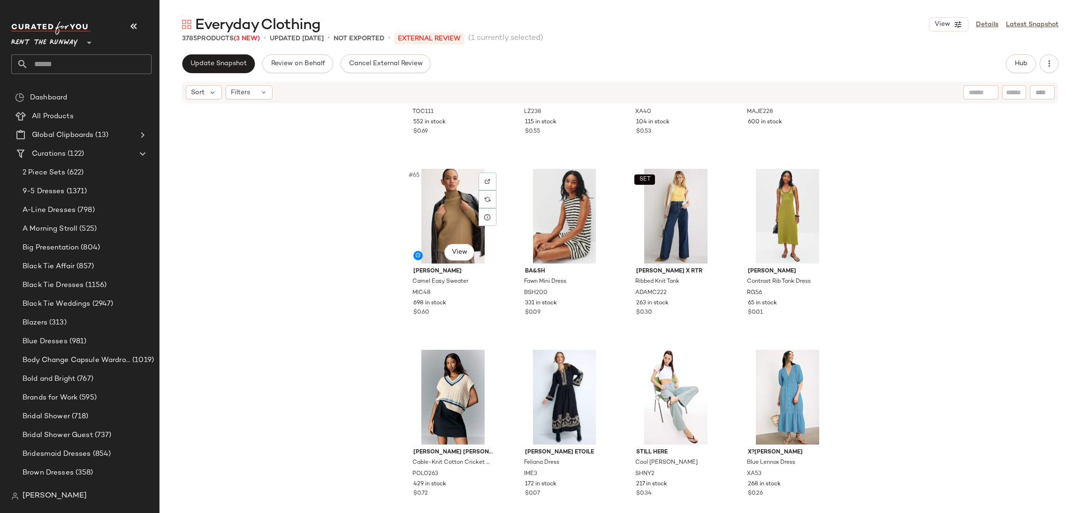
scroll to position [2879, 0]
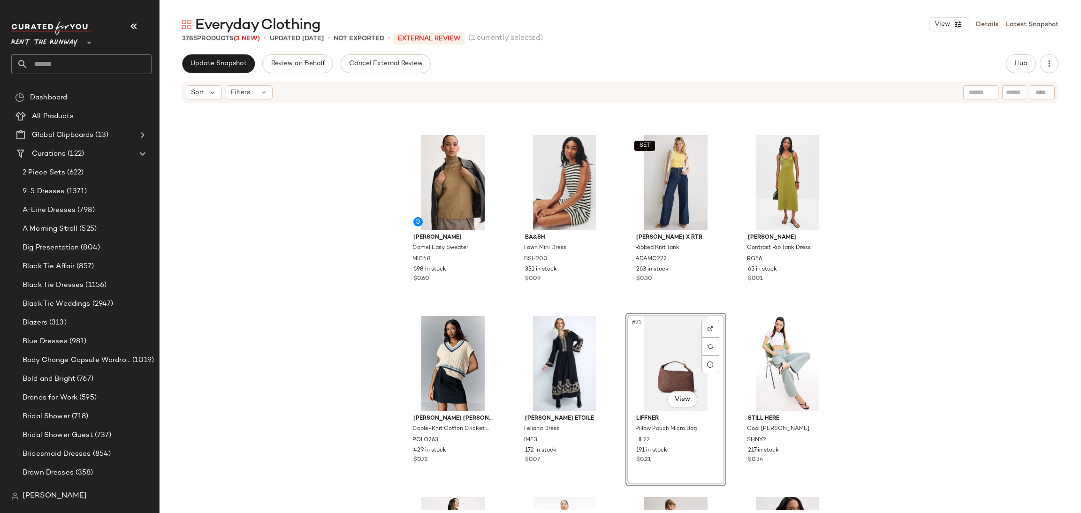
drag, startPoint x: 621, startPoint y: 308, endPoint x: 616, endPoint y: 311, distance: 5.3
click at [620, 307] on div "[PERSON_NAME] Short Sleeve Sweater TOC111 552 in stock $0.69 [PERSON_NAME] Mini…" at bounding box center [619, 307] width 921 height 406
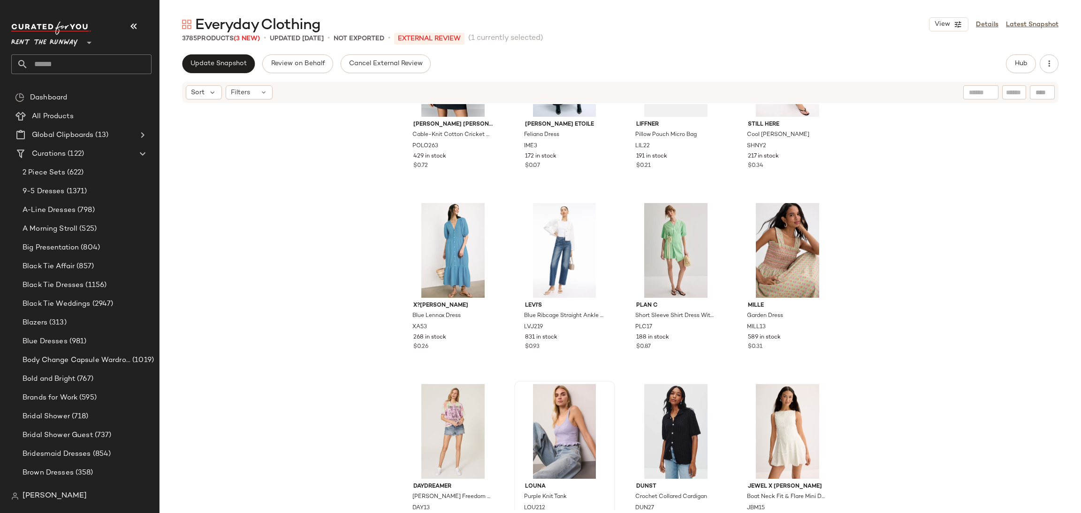
scroll to position [3210, 0]
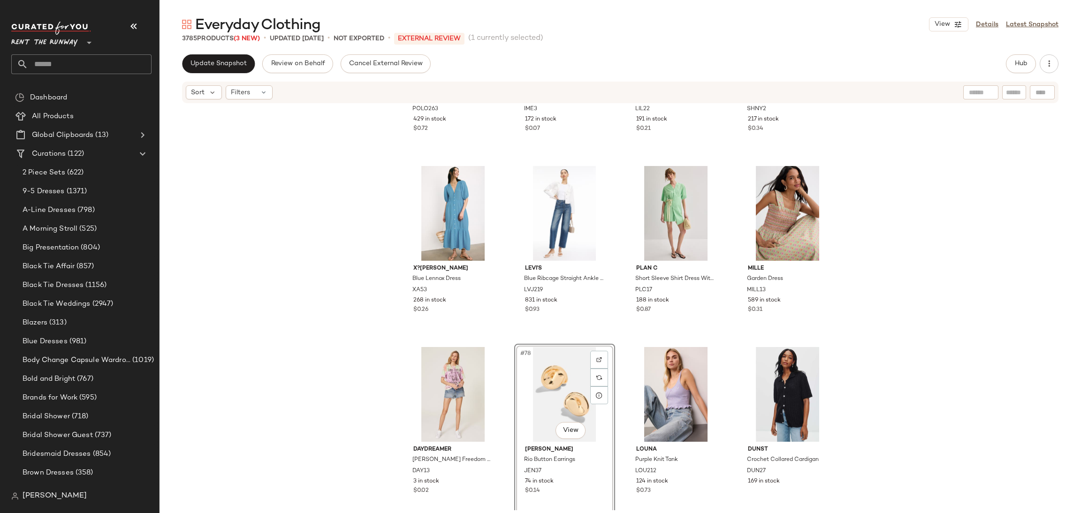
click at [618, 339] on div "[PERSON_NAME] [PERSON_NAME] Cable-Knit Cotton Cricket Sweater Vest POLO263 429 …" at bounding box center [619, 307] width 921 height 406
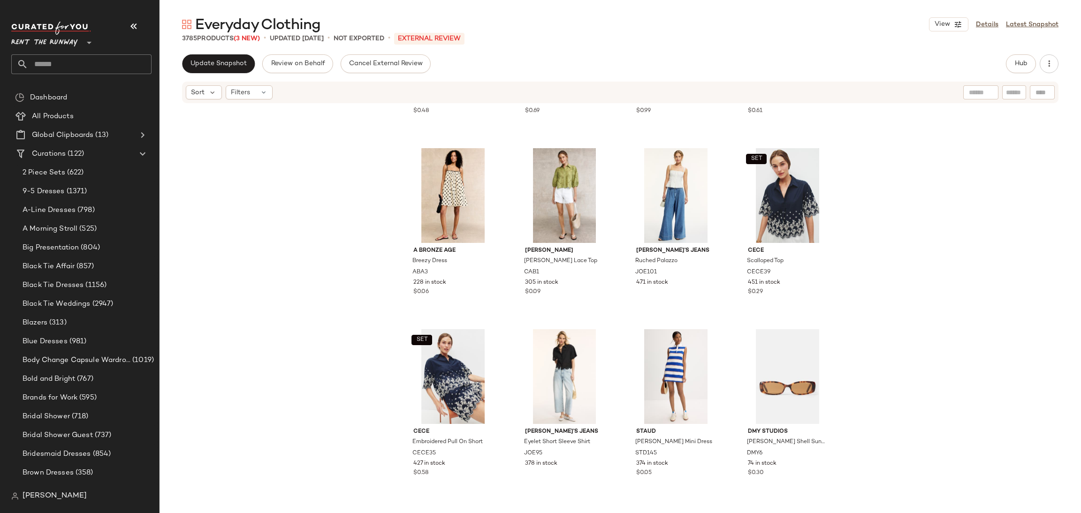
scroll to position [5602, 0]
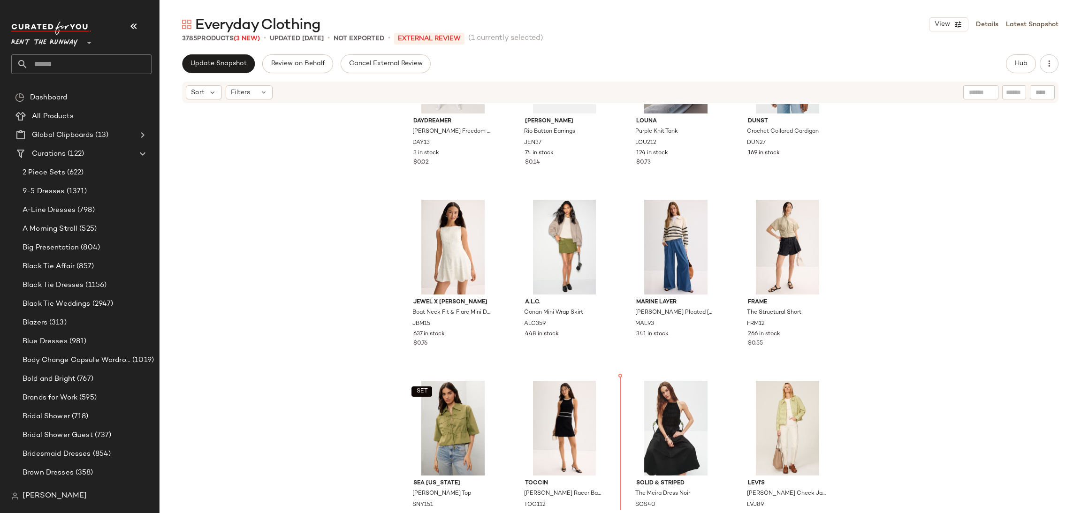
scroll to position [3596, 0]
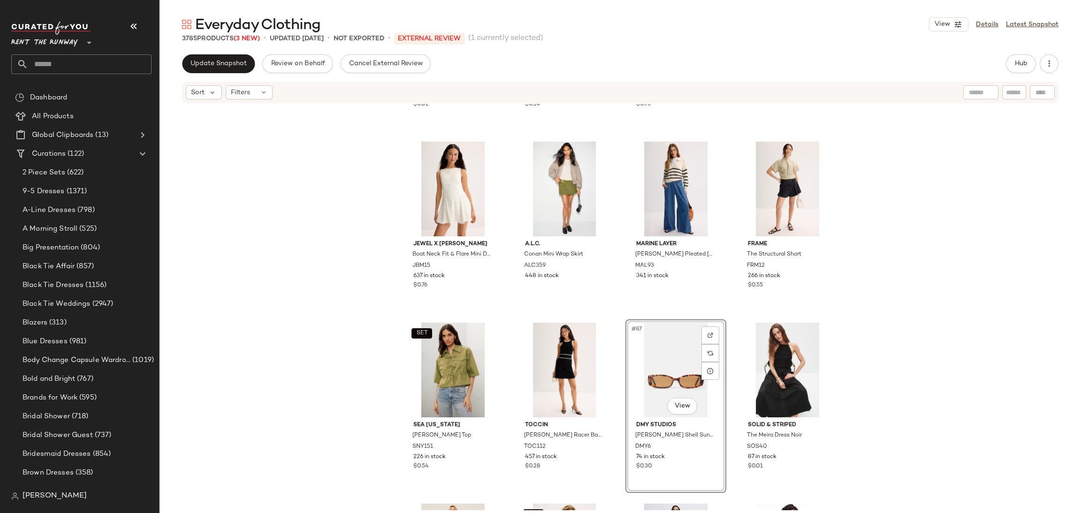
click at [618, 319] on div "DAYDREAMER [PERSON_NAME] Freedom Hall Weekend Tee DAY13 3 in stock $0.02 [PERSO…" at bounding box center [619, 307] width 921 height 406
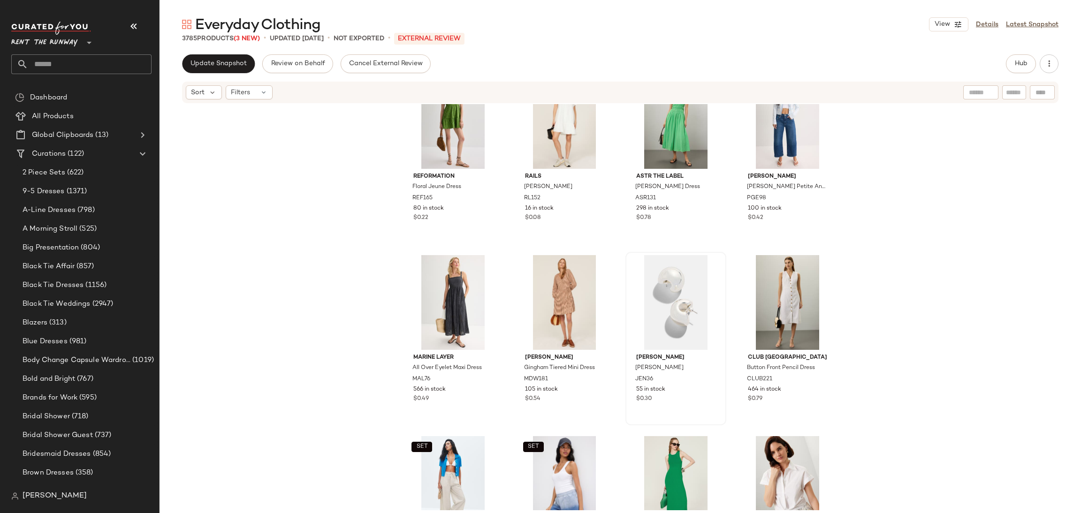
scroll to position [5987, 0]
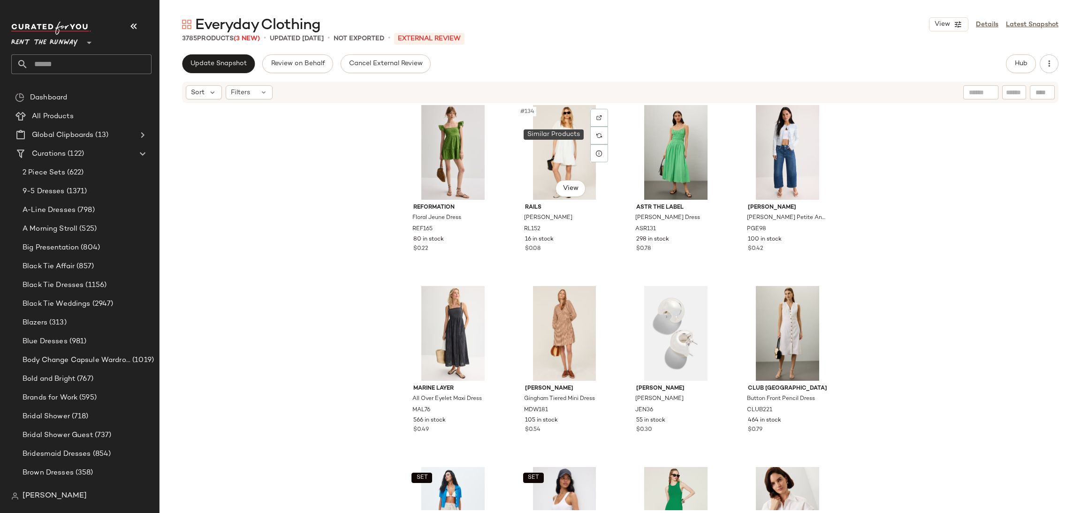
click at [617, 150] on div "Reformation Floral Jeune Dress REF165 80 in stock $0.22 #134 View Rails Valenti…" at bounding box center [619, 307] width 921 height 406
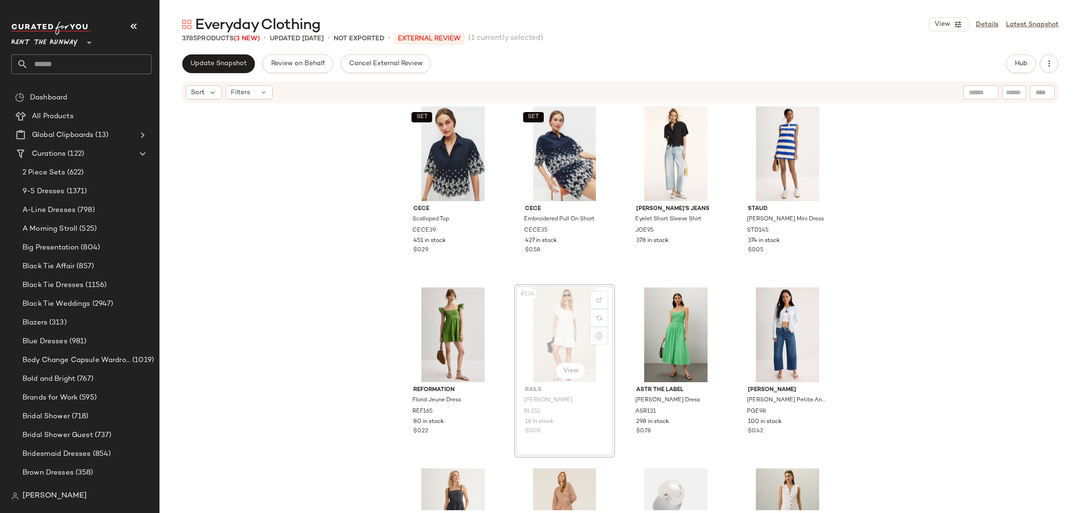
scroll to position [5771, 0]
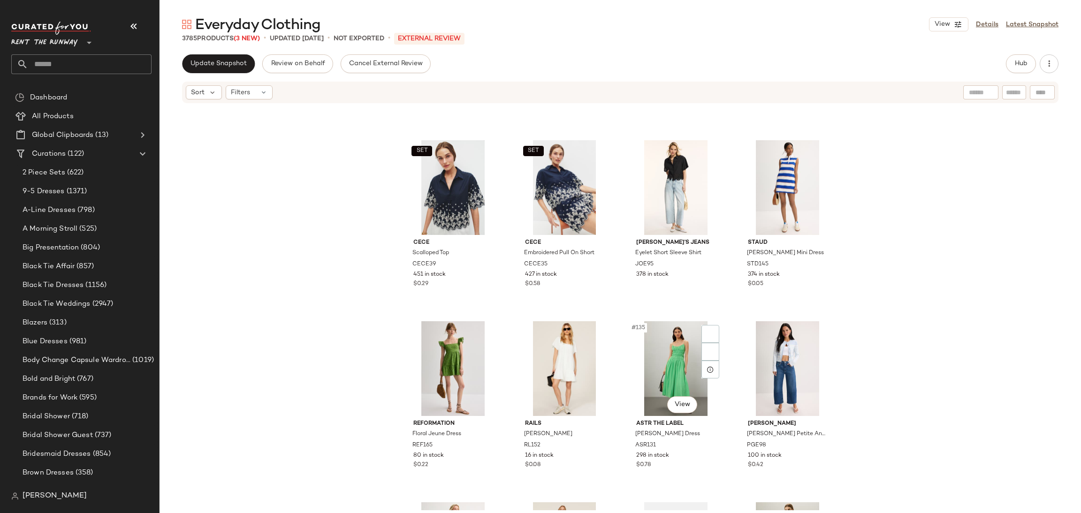
click at [631, 338] on div "#135 View" at bounding box center [676, 368] width 94 height 95
click at [626, 319] on div "#135 View ASTR the Label [PERSON_NAME] Dress ASR131 298 in stock $0.78" at bounding box center [675, 405] width 99 height 172
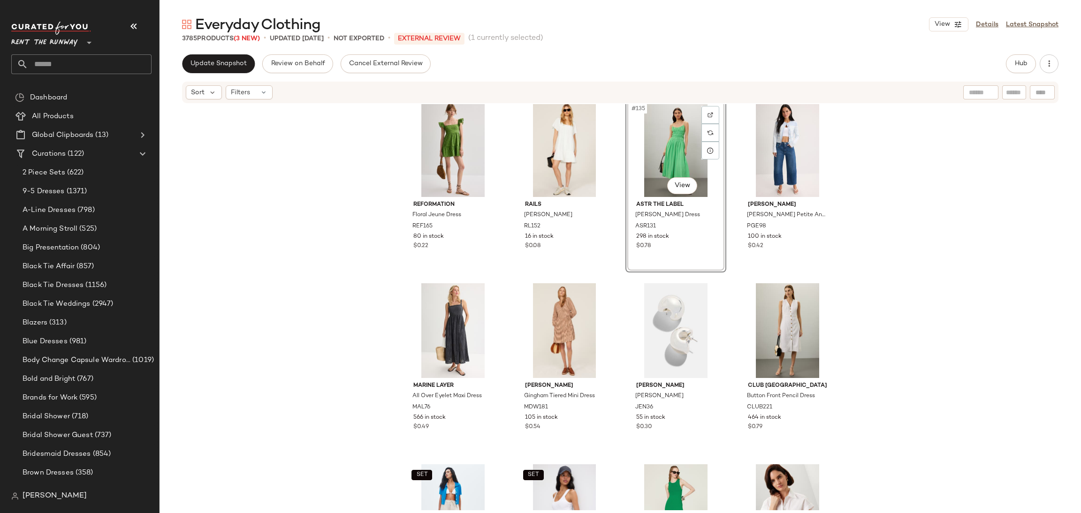
scroll to position [6046, 0]
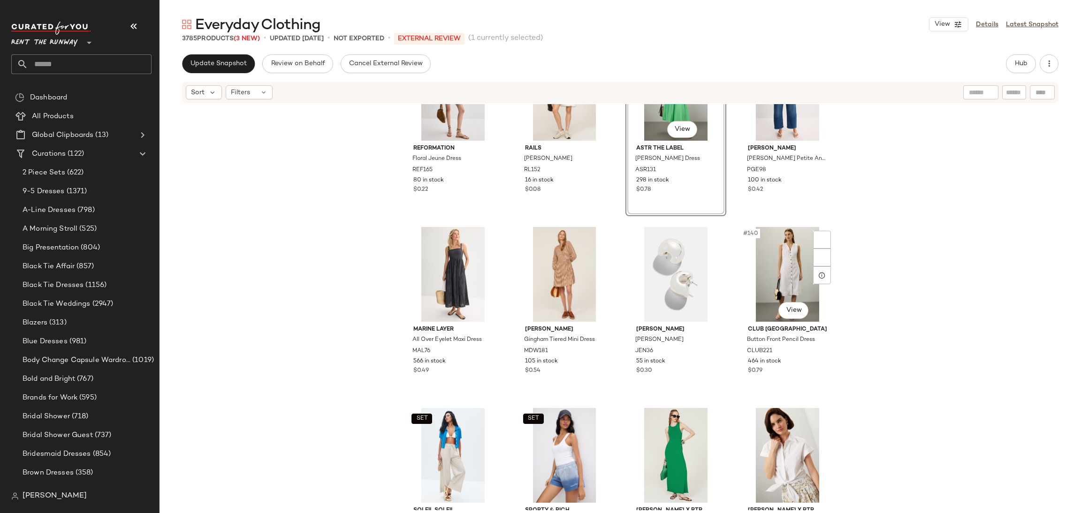
click at [882, 259] on div "Reformation Floral Jeune Dress REF165 80 in stock $0.22 Rails Valentina Dress R…" at bounding box center [619, 307] width 921 height 406
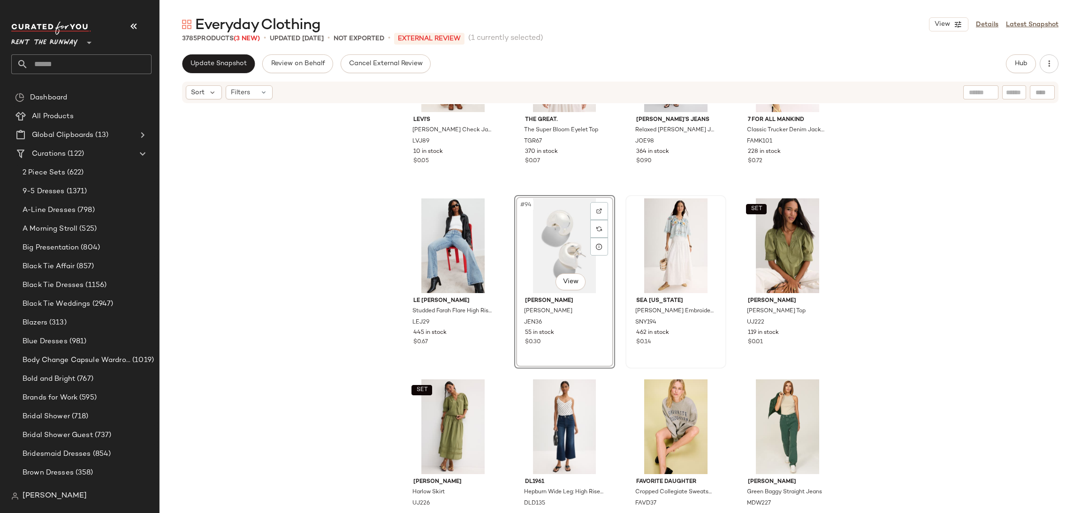
scroll to position [4126, 0]
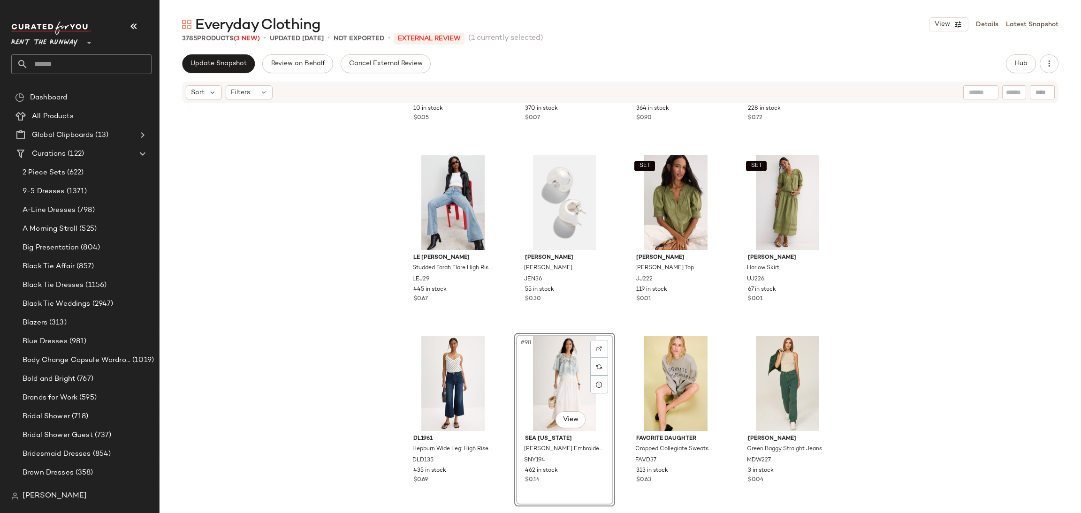
click at [890, 299] on div "[PERSON_NAME] Check Jacket LVJ89 10 in stock $0.05 SET The Great. The Super Blo…" at bounding box center [619, 307] width 921 height 406
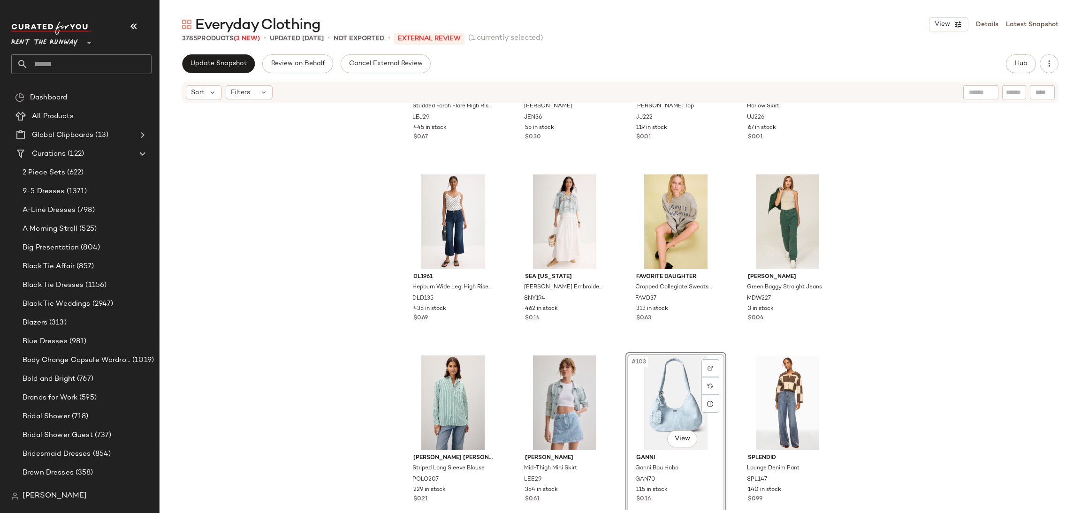
click at [894, 356] on div "LE [PERSON_NAME] Farah Flare High Rise Jeans LEJ29 445 in stock $0.67 [PERSON_N…" at bounding box center [619, 307] width 921 height 406
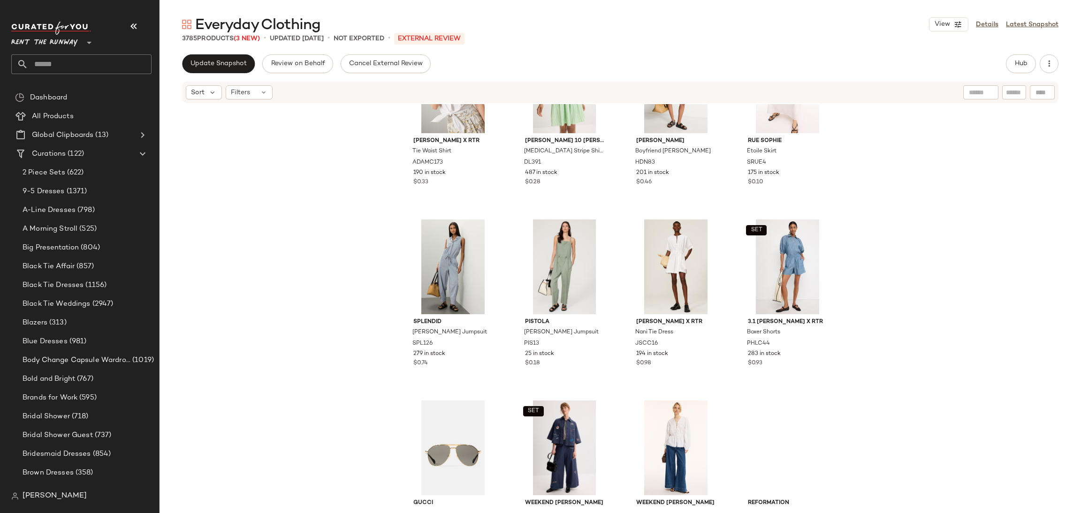
scroll to position [6679, 0]
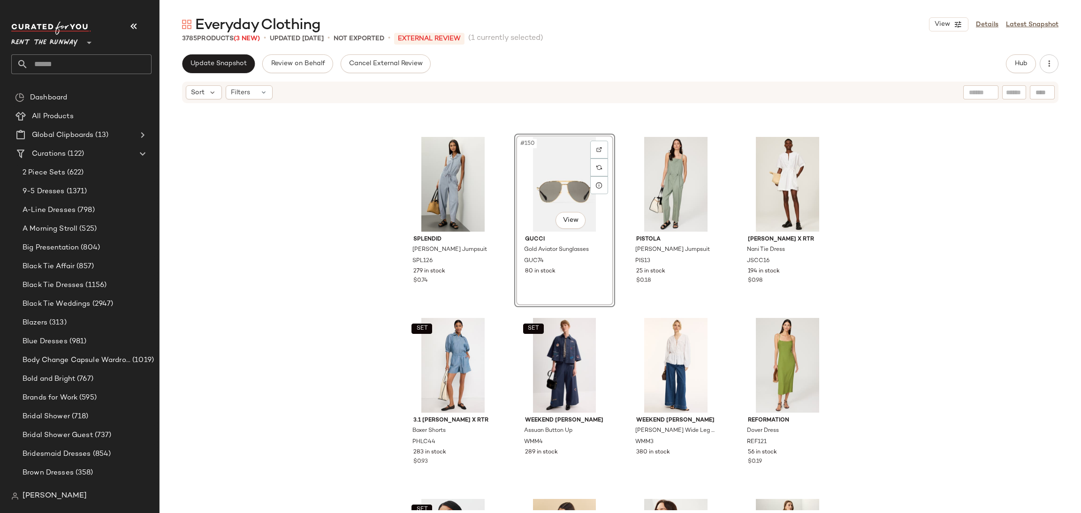
click at [583, 145] on div "#150 View" at bounding box center [564, 184] width 94 height 95
click at [614, 209] on div "[PERSON_NAME] x RTR Tie Waist Shirt ADAMC173 190 in stock $0.33 [PERSON_NAME] 1…" at bounding box center [619, 307] width 921 height 406
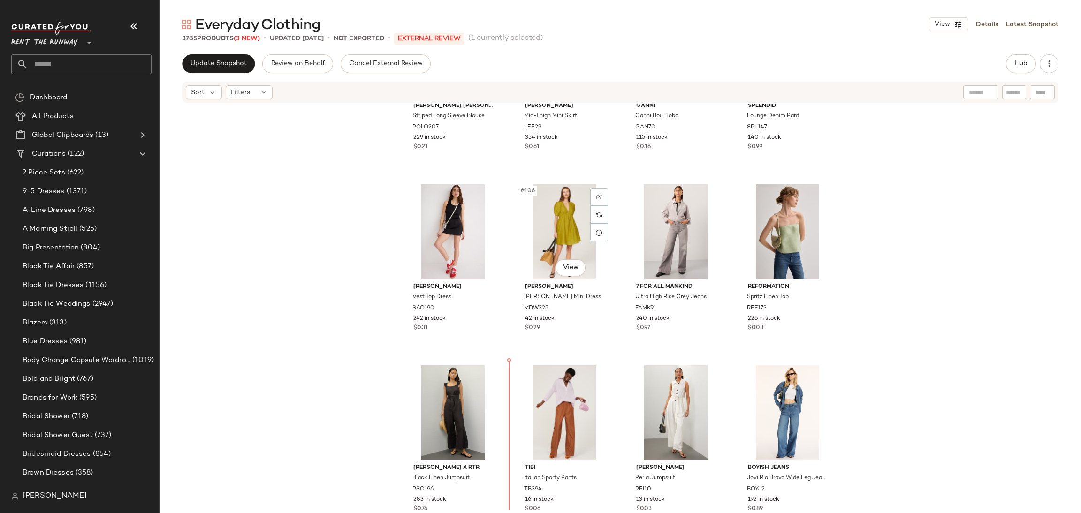
scroll to position [4640, 0]
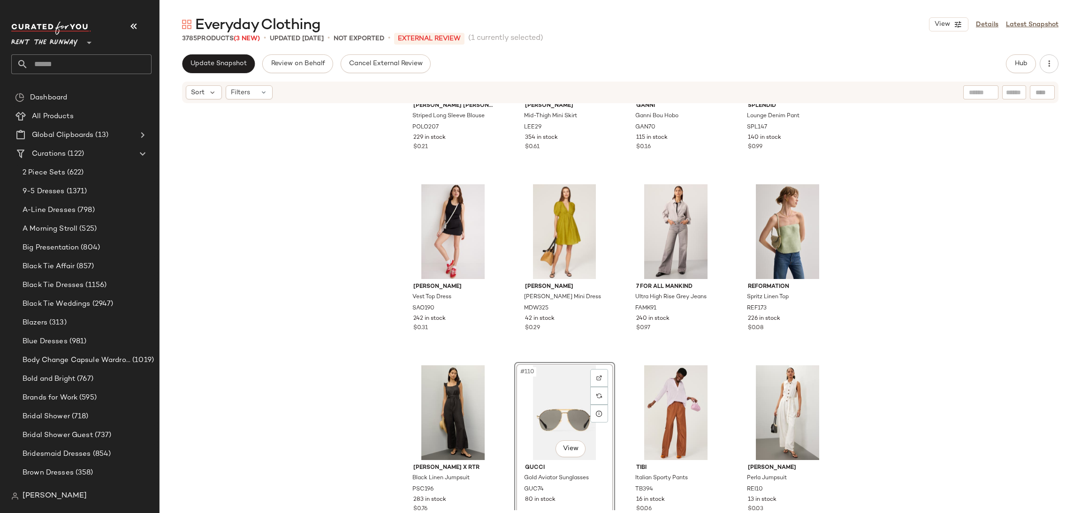
click at [920, 295] on div "[PERSON_NAME] [PERSON_NAME] Striped Long Sleeve Blouse POLO207 229 in stock $0.…" at bounding box center [619, 307] width 921 height 406
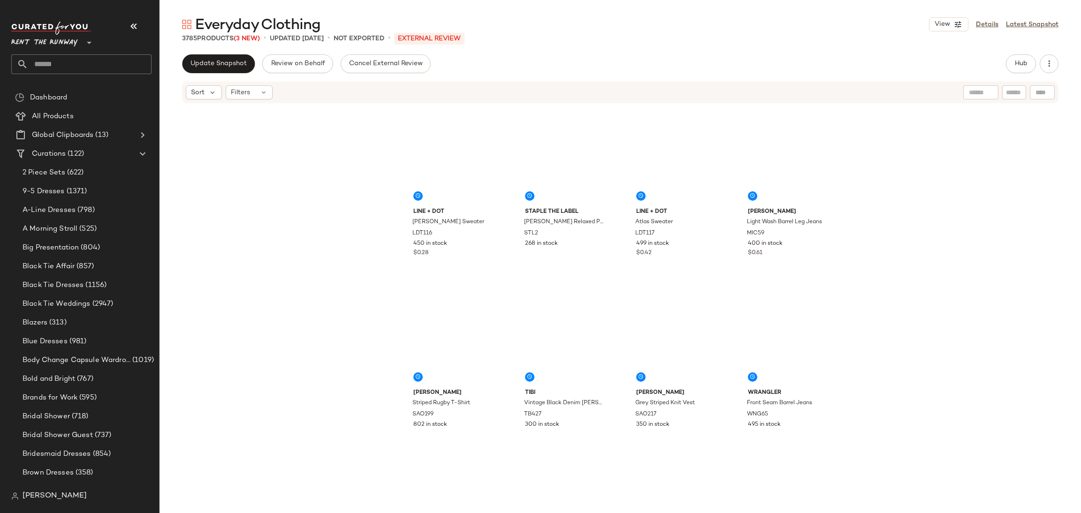
click at [1080, 31] on div "Everyday Clothing View Details Latest Snapshot" at bounding box center [619, 24] width 921 height 19
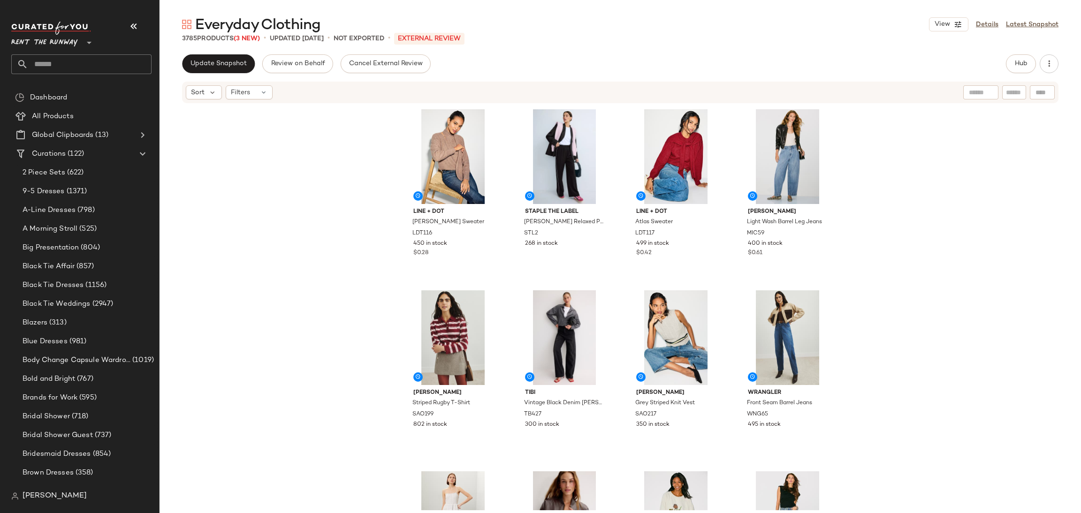
click at [896, 264] on div "Line + Dot [PERSON_NAME] Sweater LDT116 450 in stock $0.28 Staple The Label Dio…" at bounding box center [619, 307] width 921 height 406
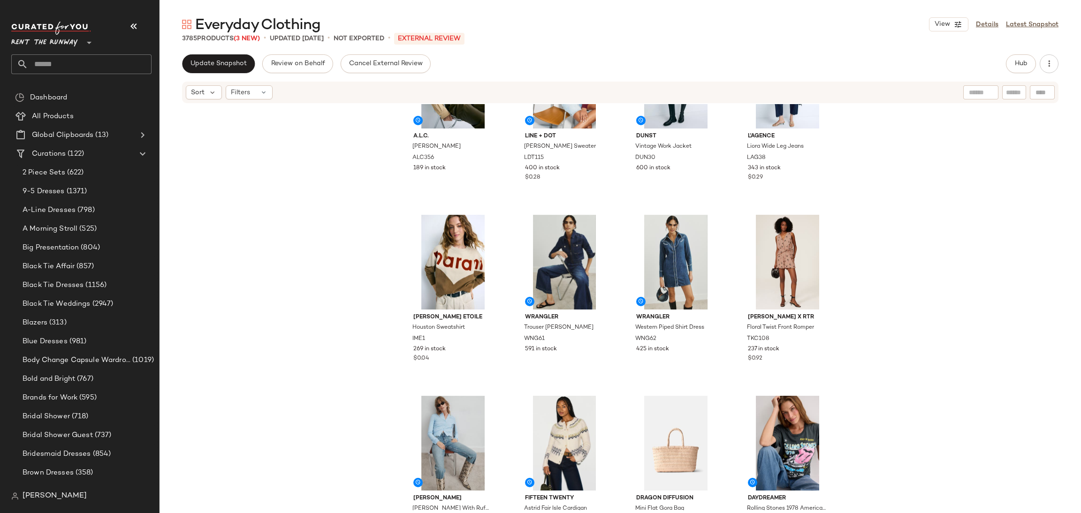
scroll to position [559, 0]
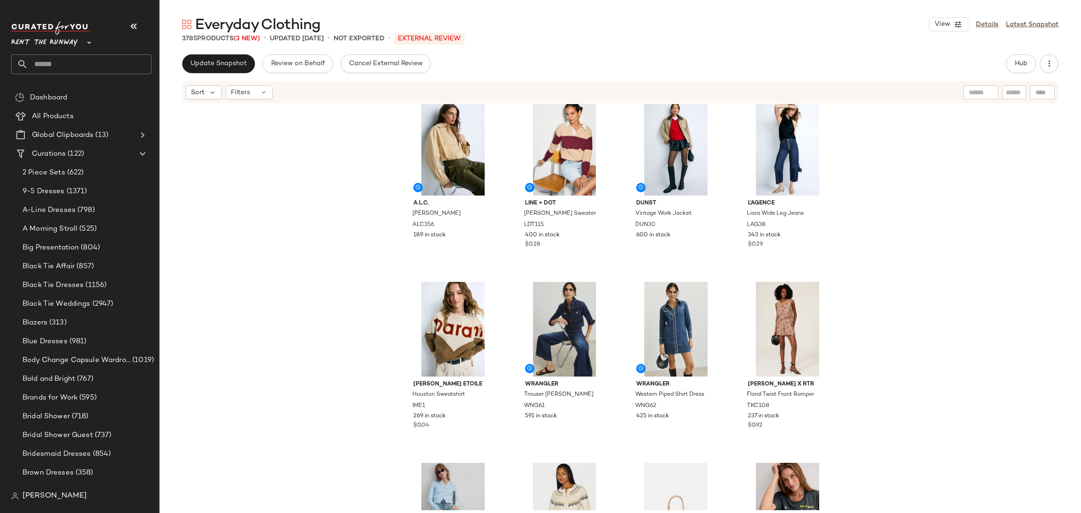
click at [863, 318] on div "A.L.C. [PERSON_NAME] Jacket ALC356 189 in stock Line + Dot [PERSON_NAME] Sweate…" at bounding box center [619, 307] width 921 height 406
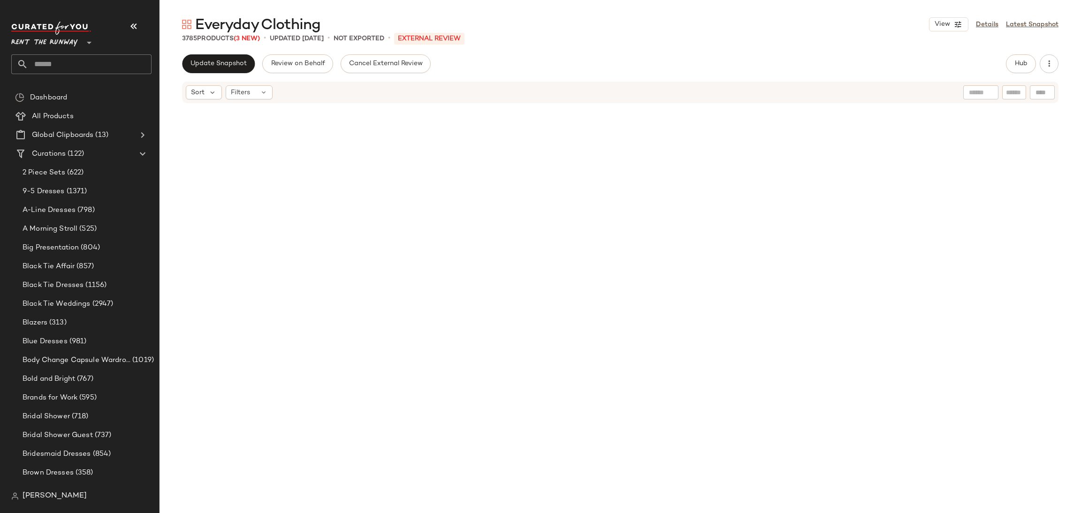
scroll to position [0, 0]
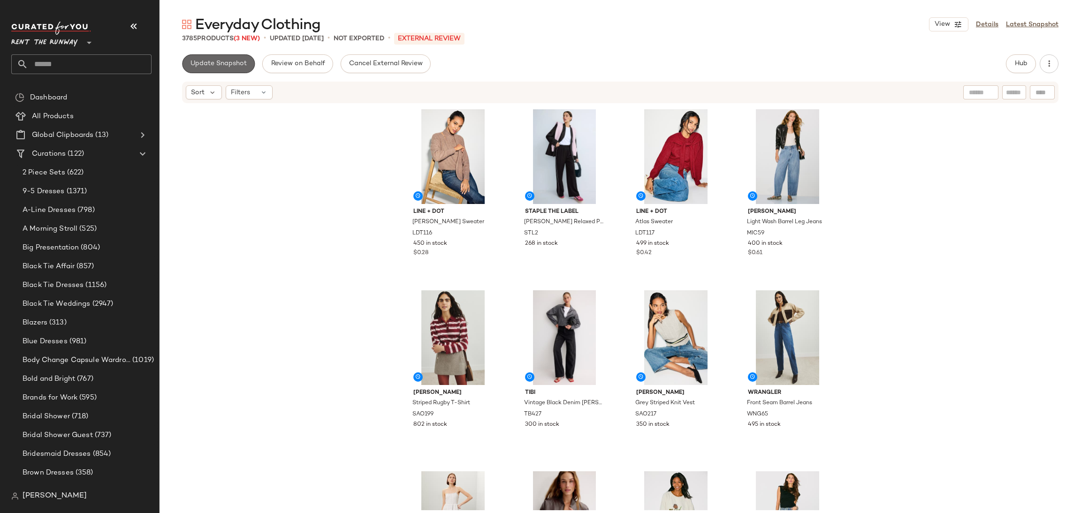
click at [246, 58] on button "Update Snapshot" at bounding box center [218, 63] width 73 height 19
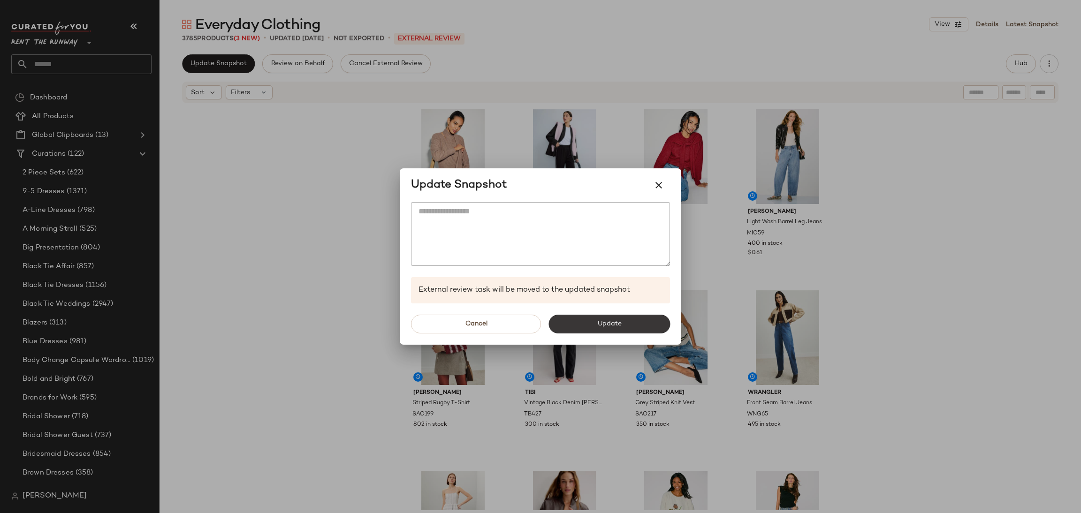
click at [612, 326] on span "Update" at bounding box center [609, 324] width 24 height 8
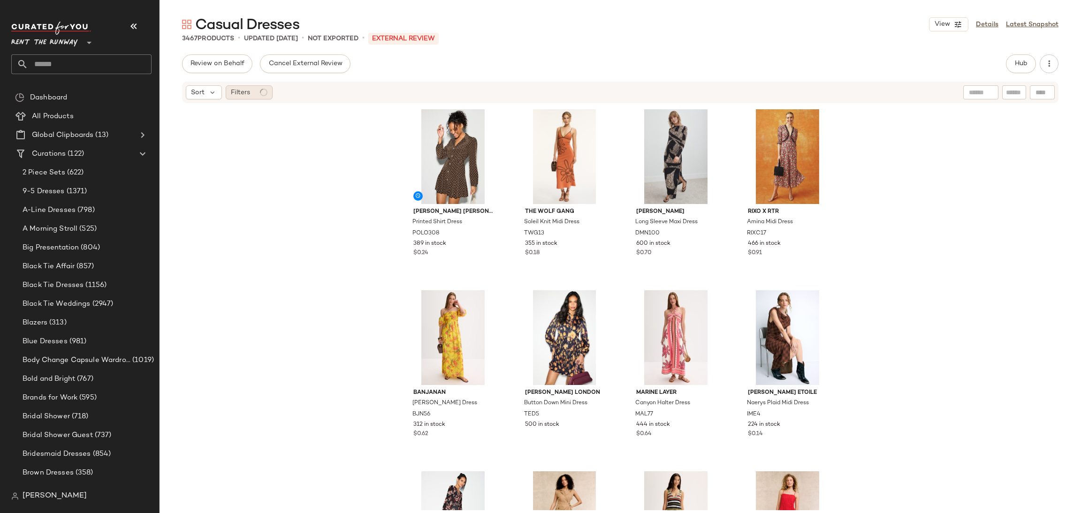
click at [252, 91] on div "Filters" at bounding box center [249, 92] width 47 height 14
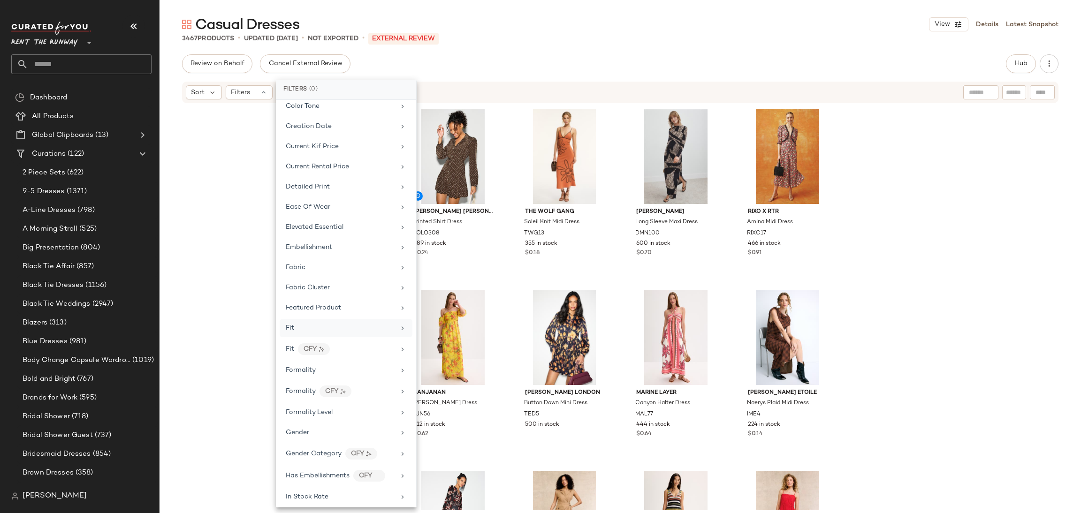
scroll to position [257, 0]
click at [341, 371] on div "Formality" at bounding box center [340, 366] width 109 height 10
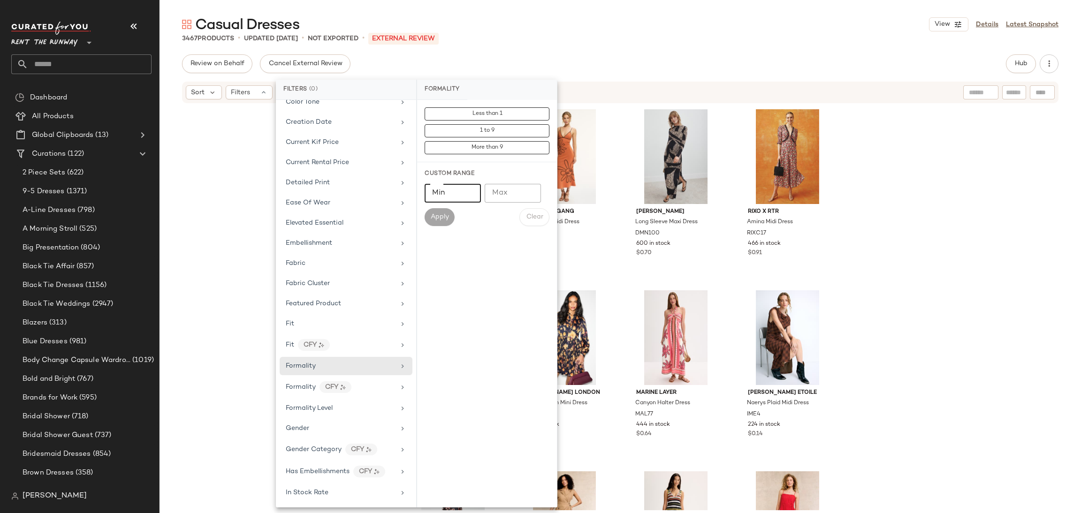
click at [446, 188] on input "Min" at bounding box center [453, 193] width 56 height 19
type input "*"
click at [432, 223] on button "Apply" at bounding box center [440, 217] width 30 height 18
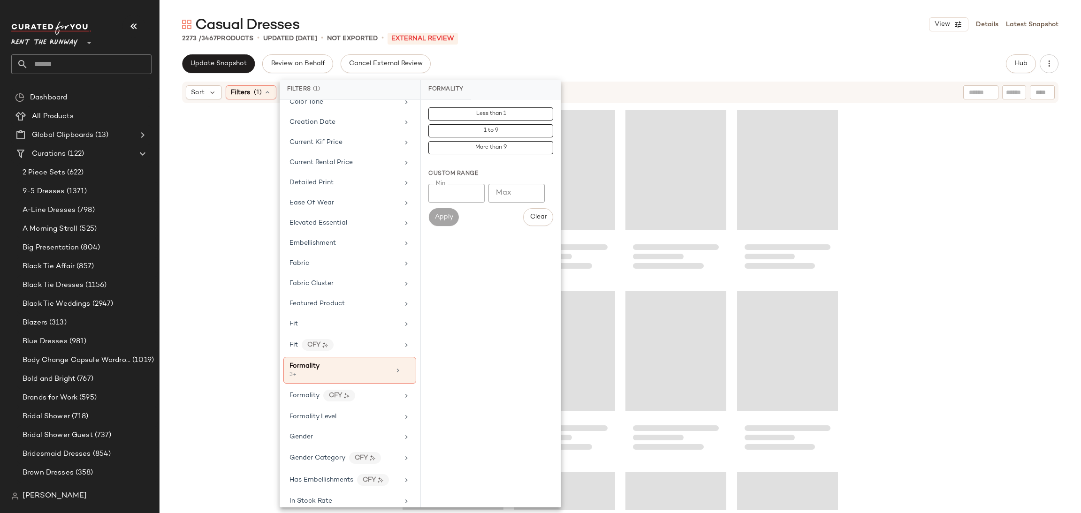
click at [888, 188] on div at bounding box center [619, 307] width 921 height 406
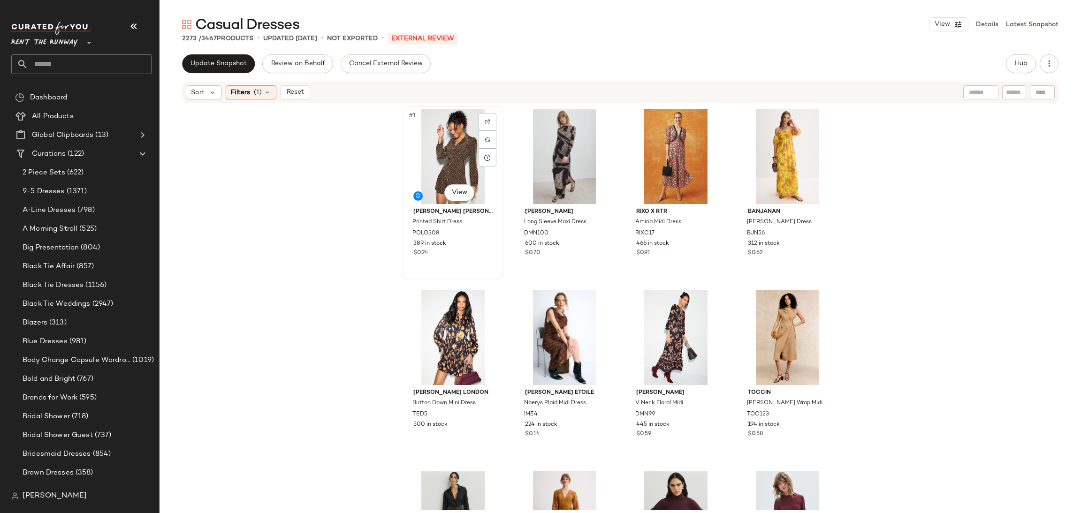
click at [454, 164] on div "#1 View" at bounding box center [453, 156] width 94 height 95
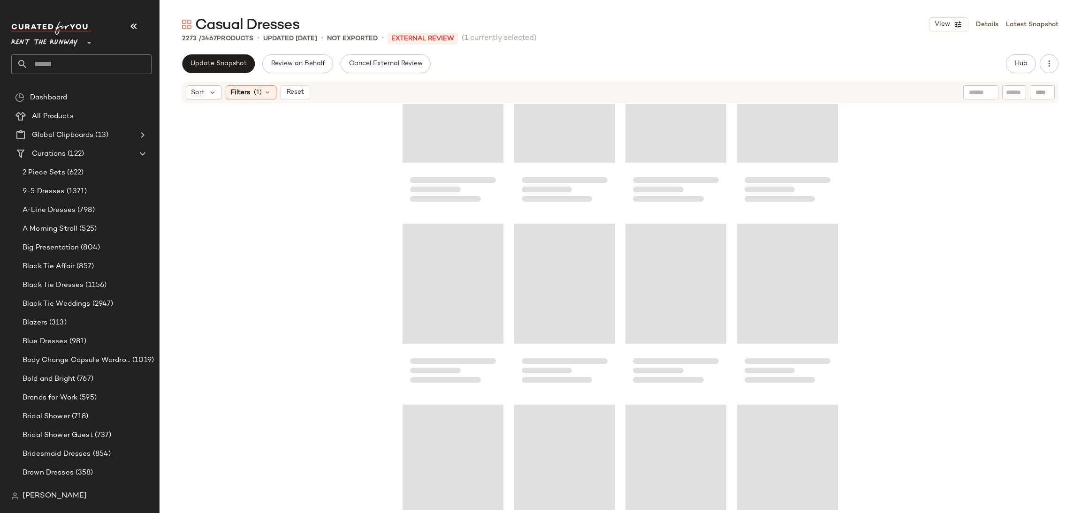
scroll to position [102621, 0]
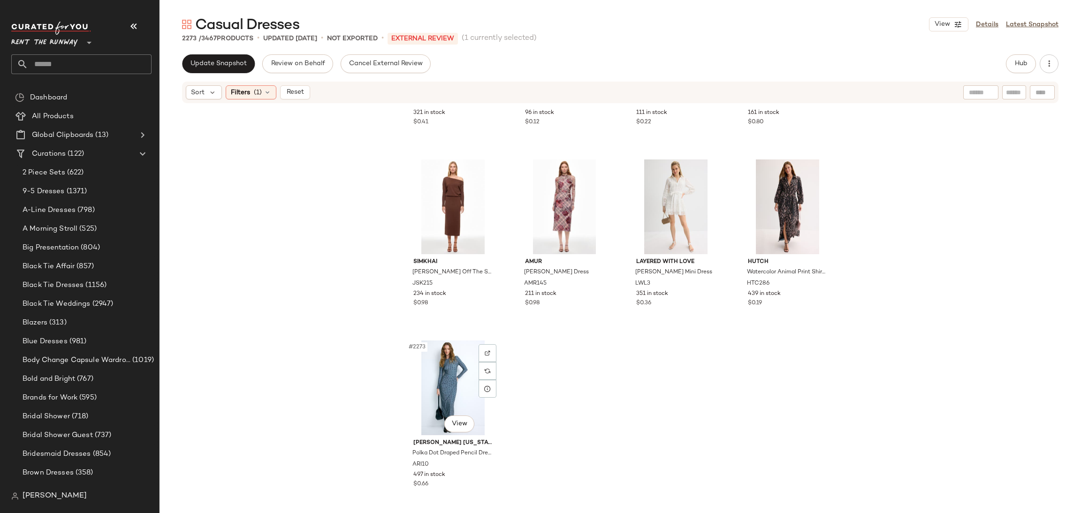
click at [436, 380] on div "#2273 View" at bounding box center [453, 388] width 94 height 95
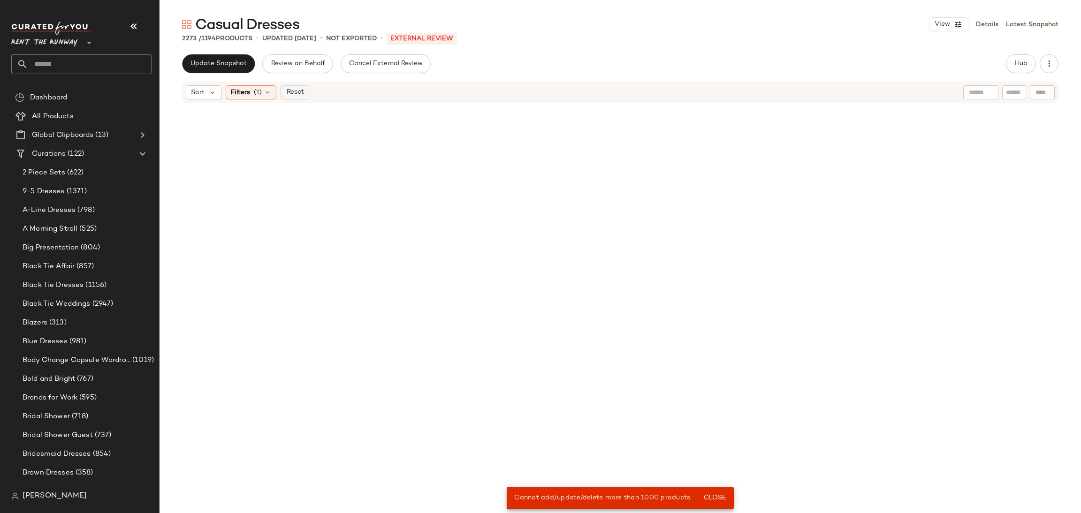
scroll to position [56993, 0]
click at [297, 95] on span "Reset" at bounding box center [295, 93] width 18 height 8
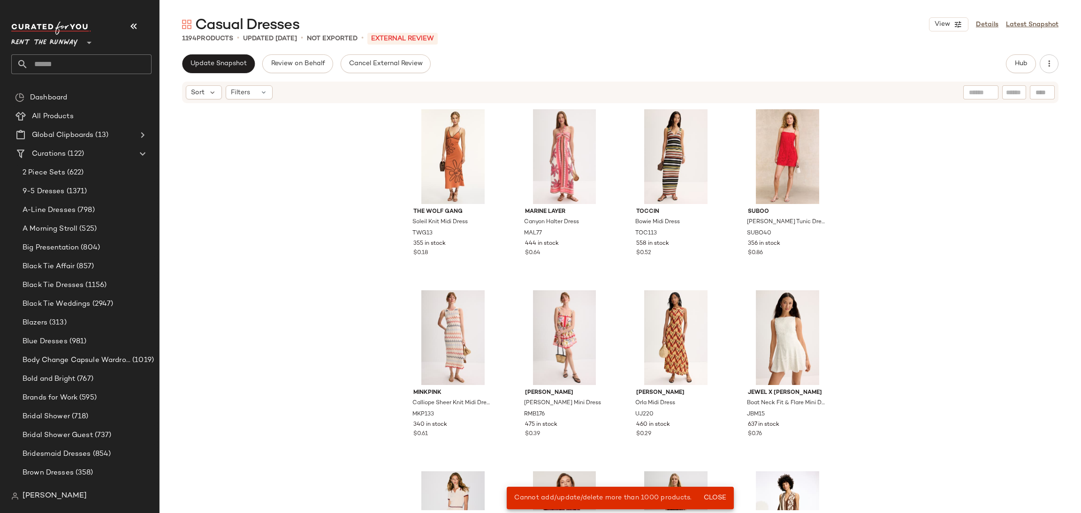
click at [908, 200] on div "The Wolf Gang Soleil Knit Midi Dress TWG13 355 in stock $0.18 Marine Layer Cany…" at bounding box center [619, 307] width 921 height 406
click at [1018, 69] on button "Hub" at bounding box center [1021, 63] width 30 height 19
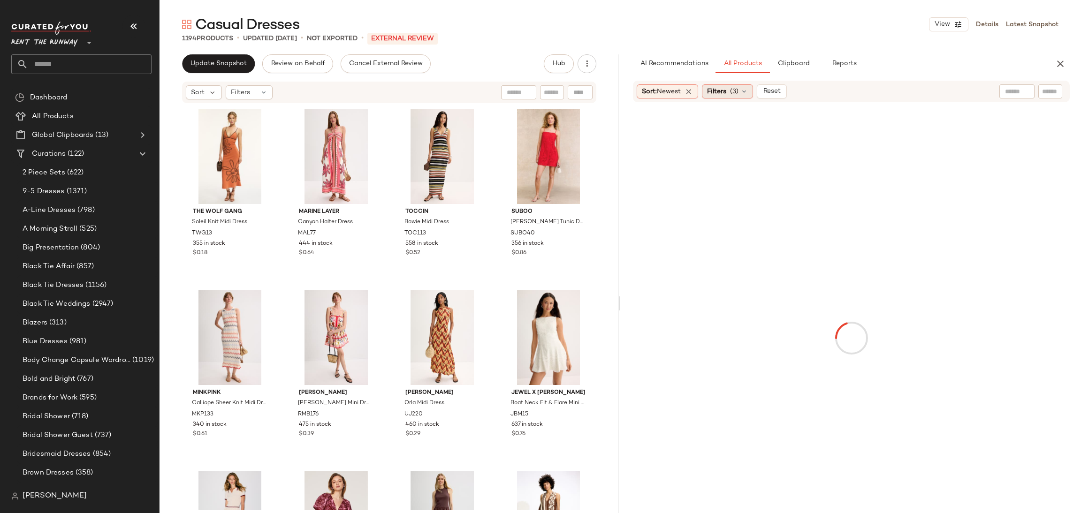
click at [731, 93] on div "Filters (3)" at bounding box center [727, 91] width 51 height 14
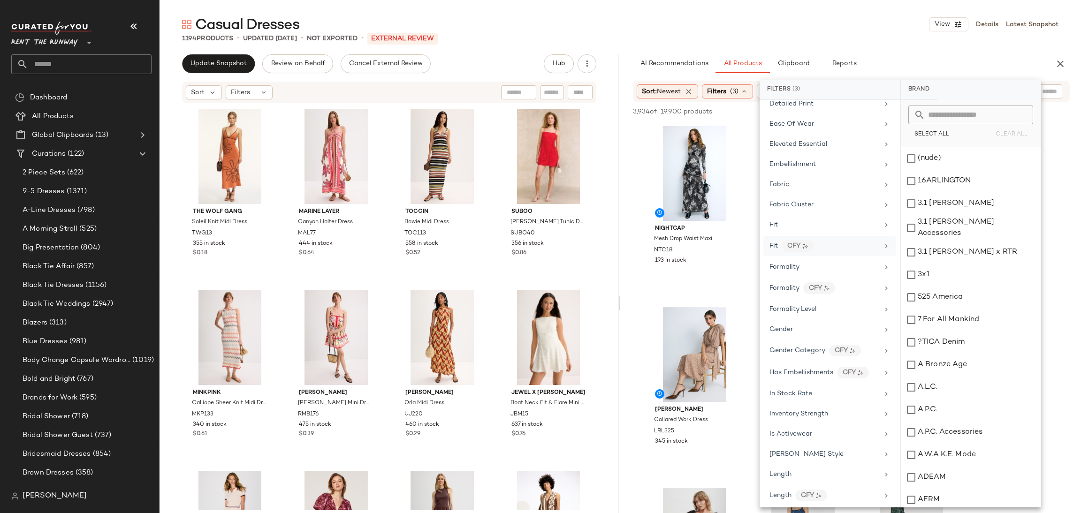
scroll to position [486, 0]
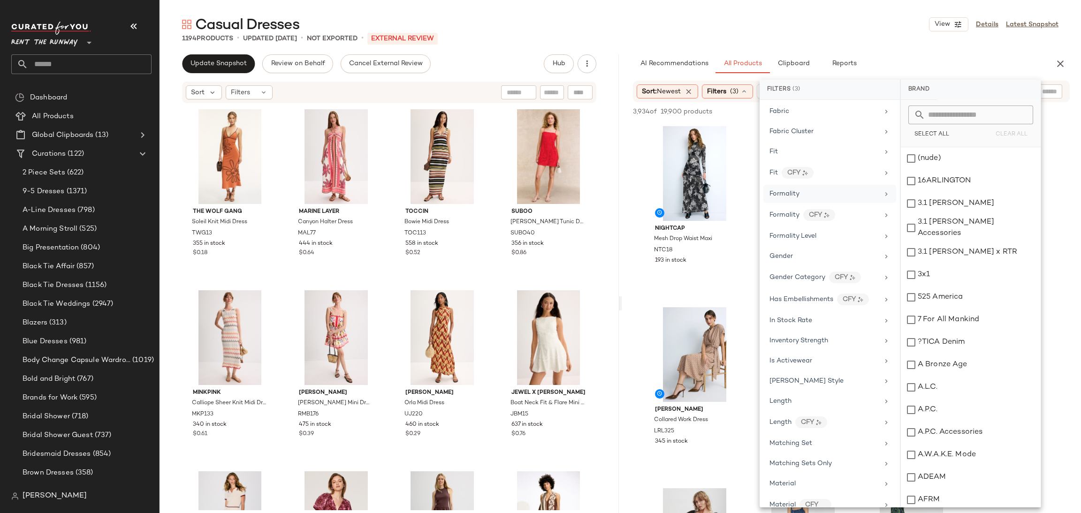
click at [809, 199] on div "Formality" at bounding box center [823, 194] width 109 height 10
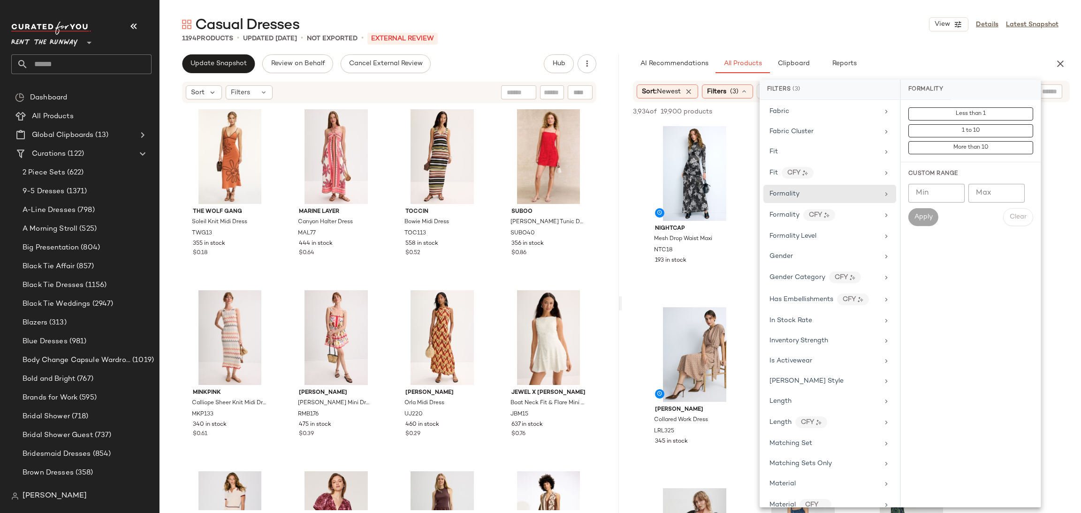
click at [944, 190] on input "Min" at bounding box center [936, 193] width 56 height 19
type input "*"
click at [932, 217] on span "Apply" at bounding box center [923, 217] width 19 height 8
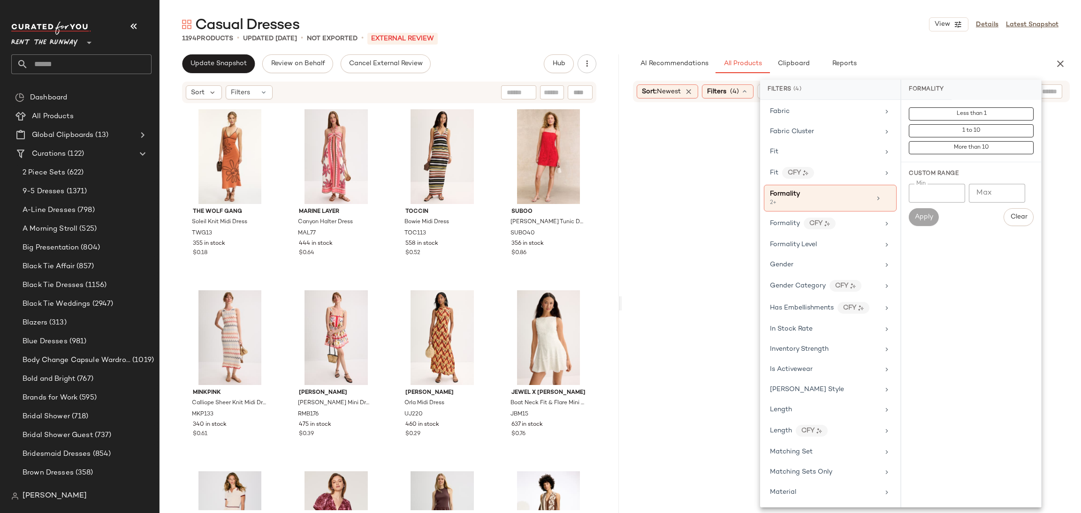
click at [935, 197] on input "*" at bounding box center [937, 193] width 56 height 19
click at [933, 197] on input "*" at bounding box center [937, 193] width 56 height 19
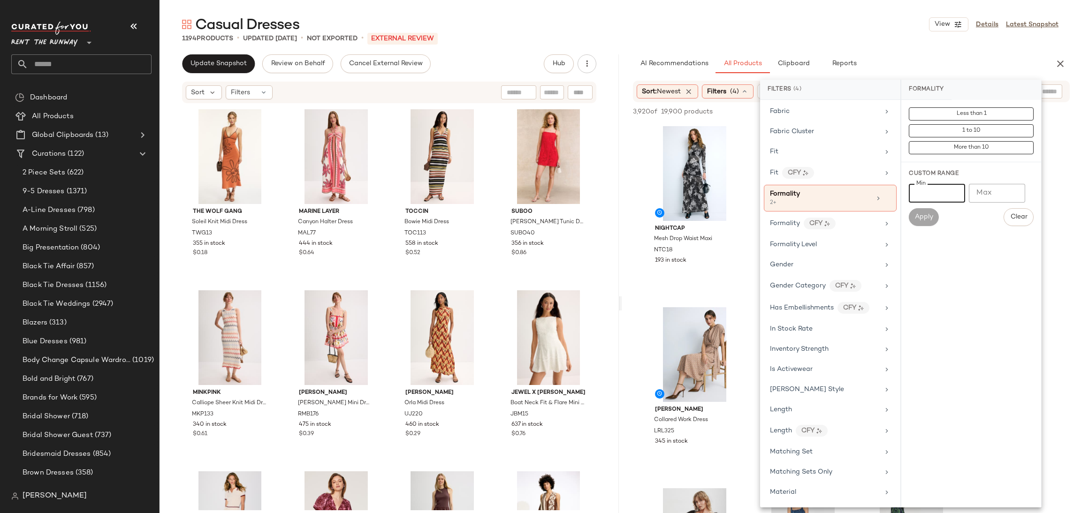
click at [987, 195] on input "Max" at bounding box center [997, 193] width 56 height 19
type input "*"
click at [928, 220] on span "Apply" at bounding box center [923, 217] width 19 height 8
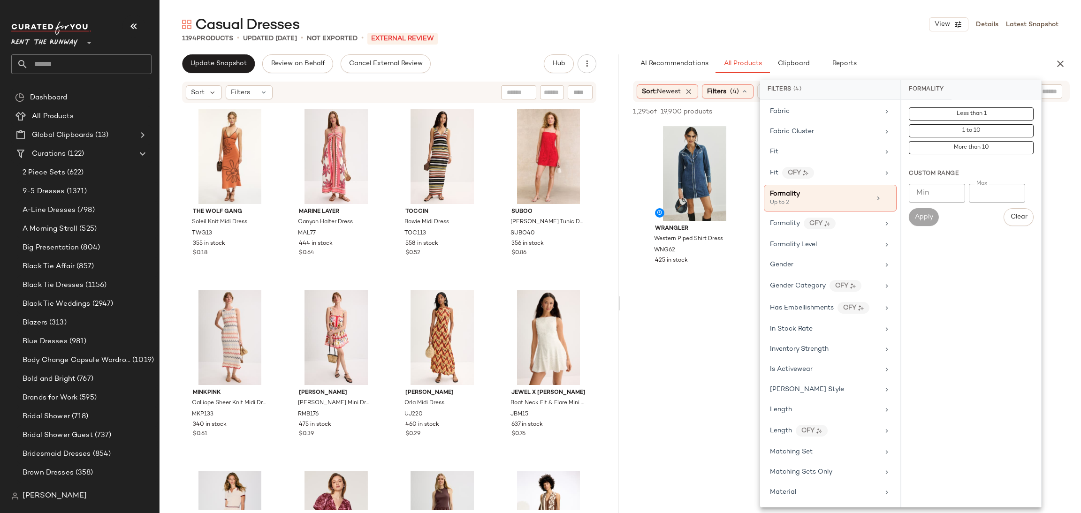
click at [1049, 188] on div "WRANGLER Western Piped Shirt Dress WNG62 425 in stock Maje Roboli Denim Midi Dr…" at bounding box center [851, 210] width 459 height 174
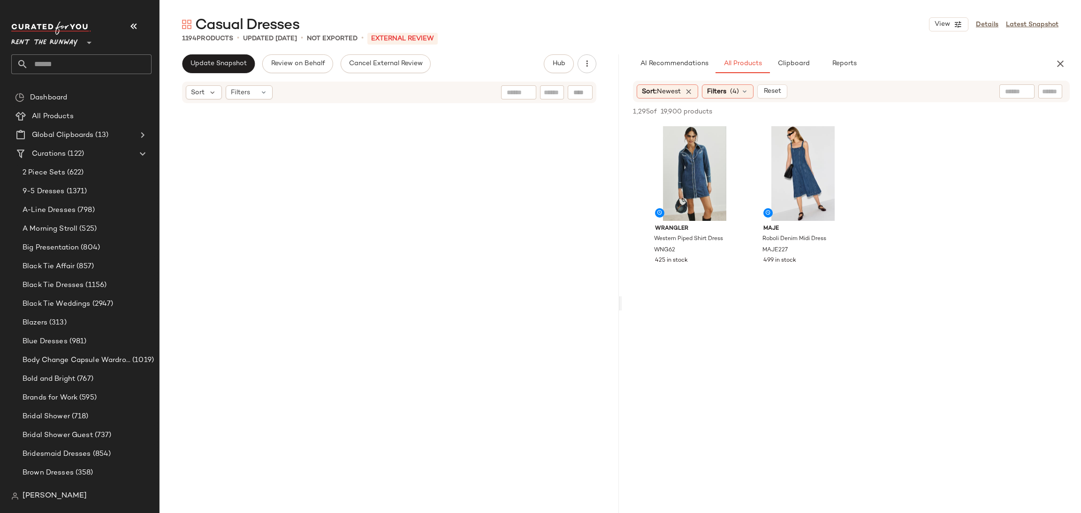
scroll to position [0, 0]
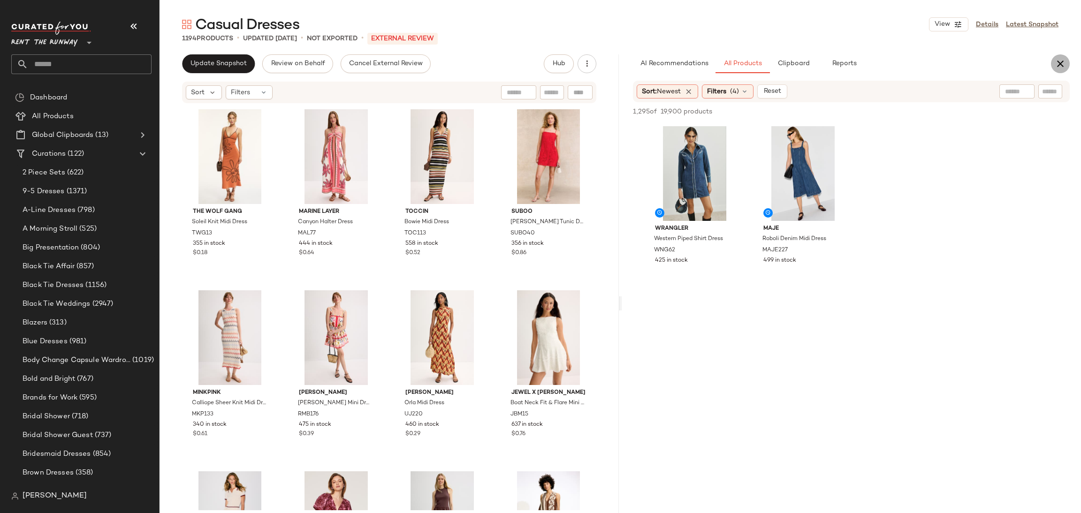
click at [1063, 61] on icon "button" at bounding box center [1059, 63] width 11 height 11
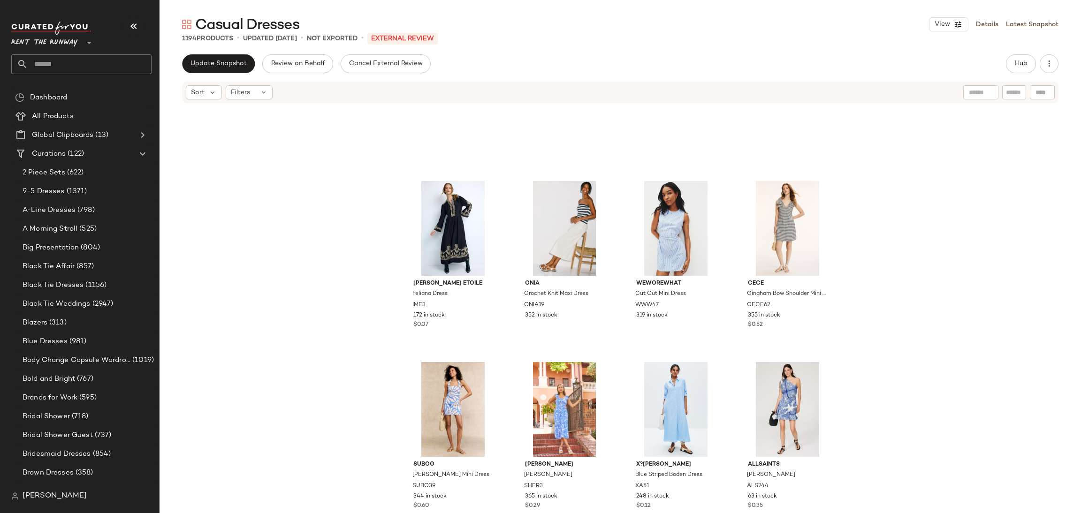
scroll to position [3583, 0]
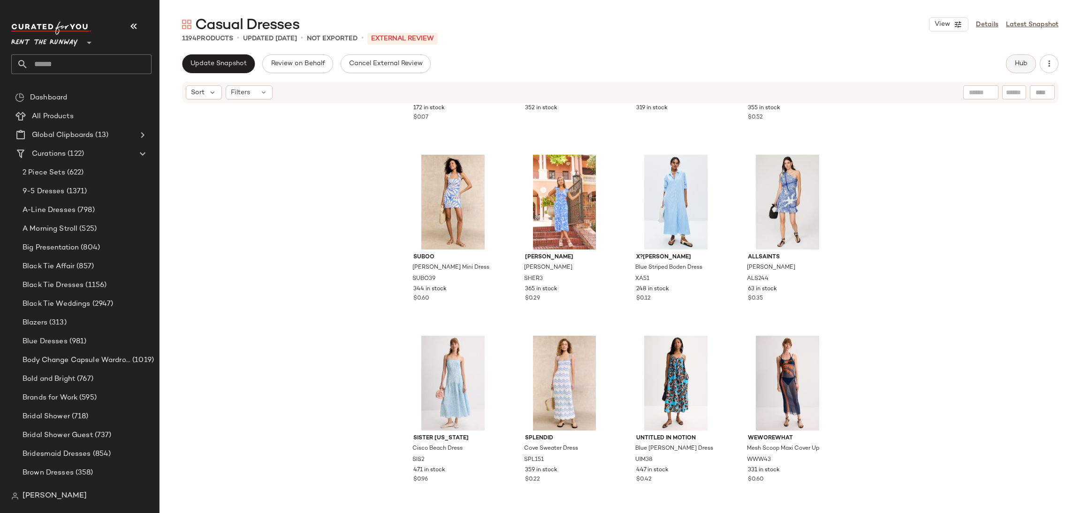
click at [1028, 61] on button "Hub" at bounding box center [1021, 63] width 30 height 19
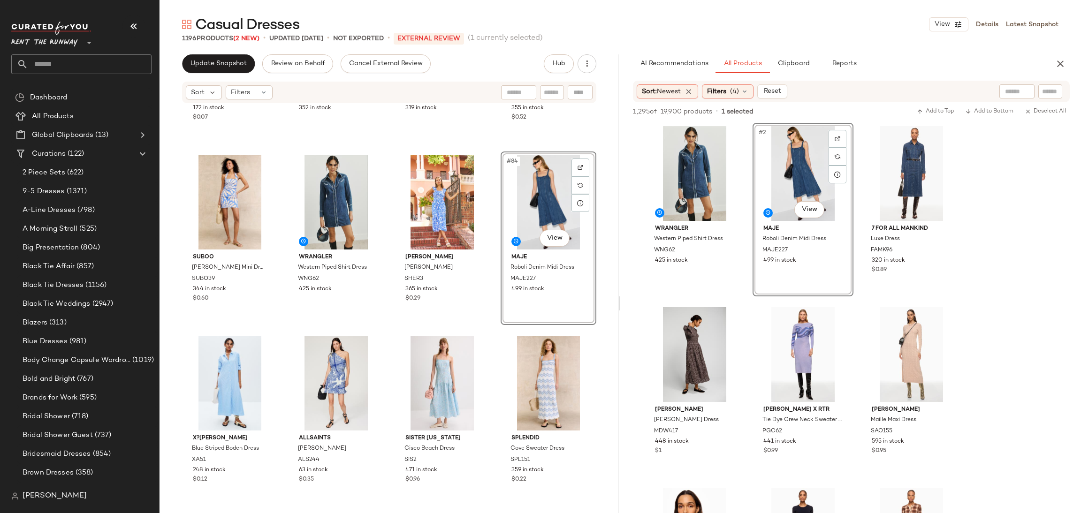
click at [1071, 67] on div "AI Recommendations All Products Clipboard Reports" at bounding box center [851, 63] width 459 height 19
click at [1056, 56] on button "button" at bounding box center [1060, 63] width 19 height 19
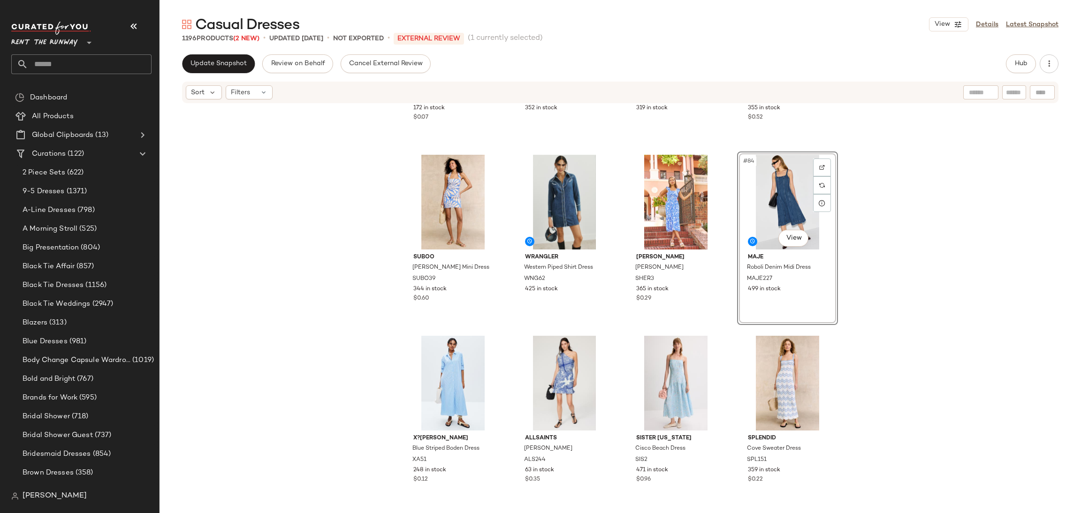
click at [932, 176] on div "[PERSON_NAME] Etoile Feliana Dress IME3 172 in stock $0.07 Onia Crochet Knit Ma…" at bounding box center [619, 307] width 921 height 406
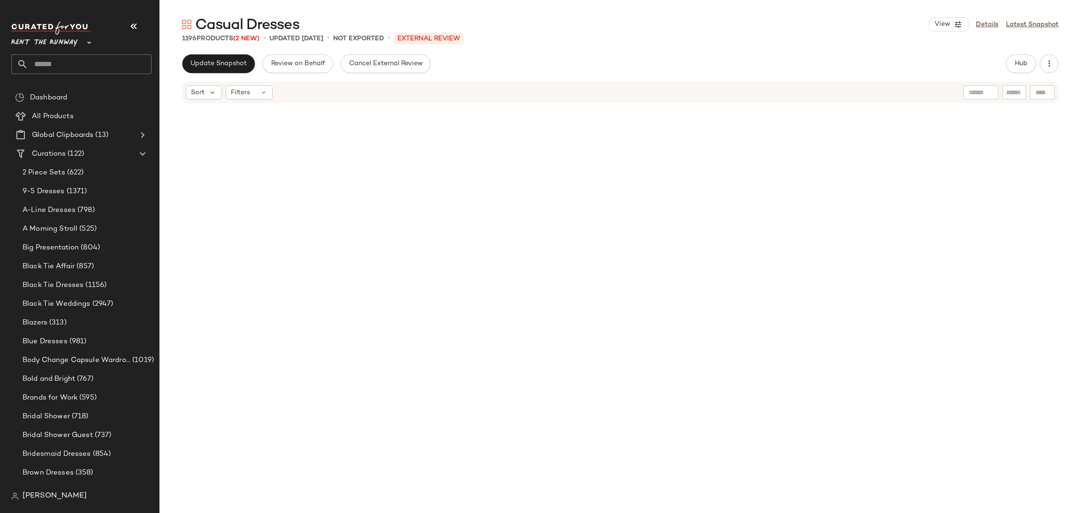
scroll to position [0, 0]
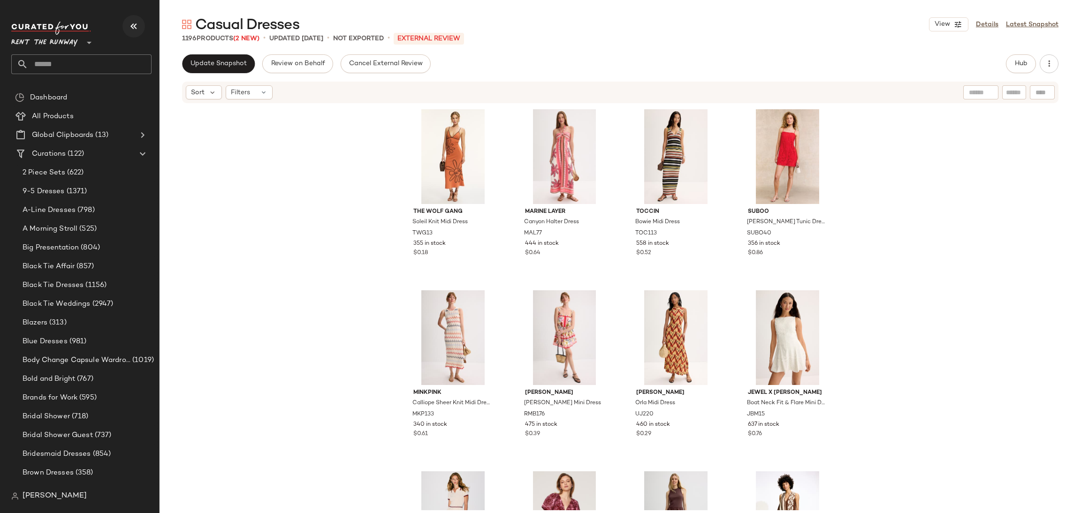
click at [141, 23] on button "button" at bounding box center [133, 26] width 23 height 23
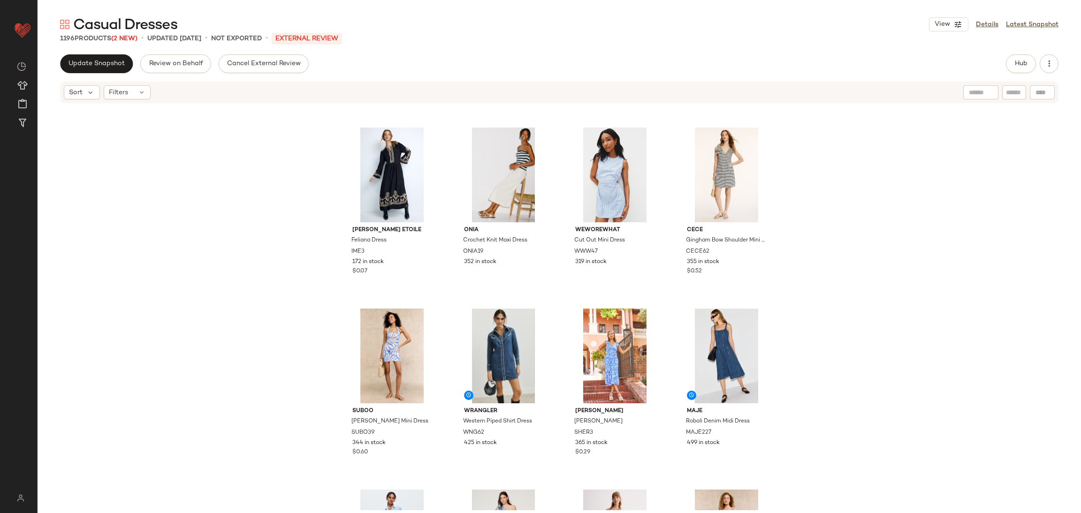
scroll to position [3421, 0]
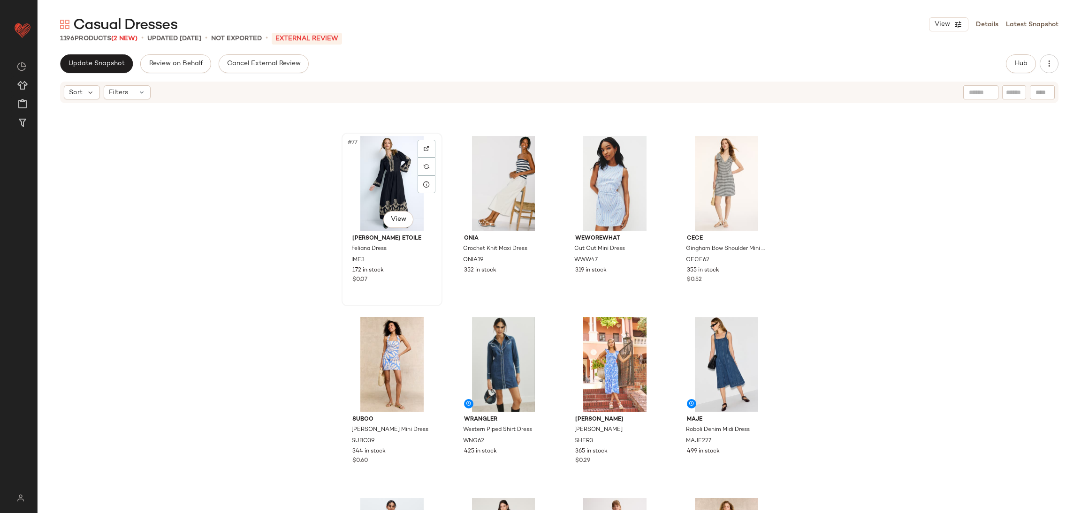
click at [383, 183] on div "#77 View" at bounding box center [392, 183] width 94 height 95
click at [879, 294] on div "#77 View [PERSON_NAME] Etoile Feliana Dress IME3 172 in stock $0.07 Onia Croche…" at bounding box center [559, 307] width 1043 height 406
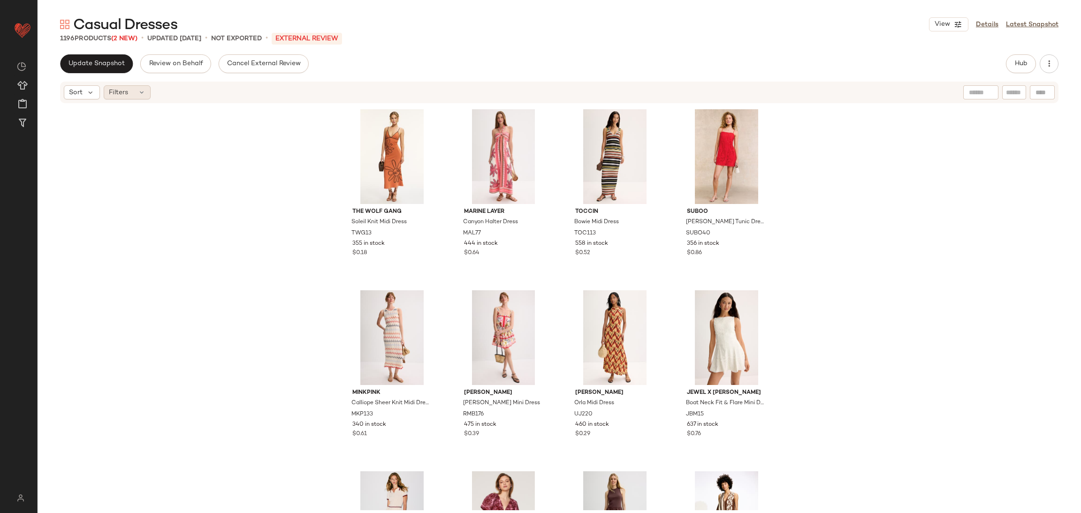
click at [134, 92] on div "Filters" at bounding box center [127, 92] width 47 height 14
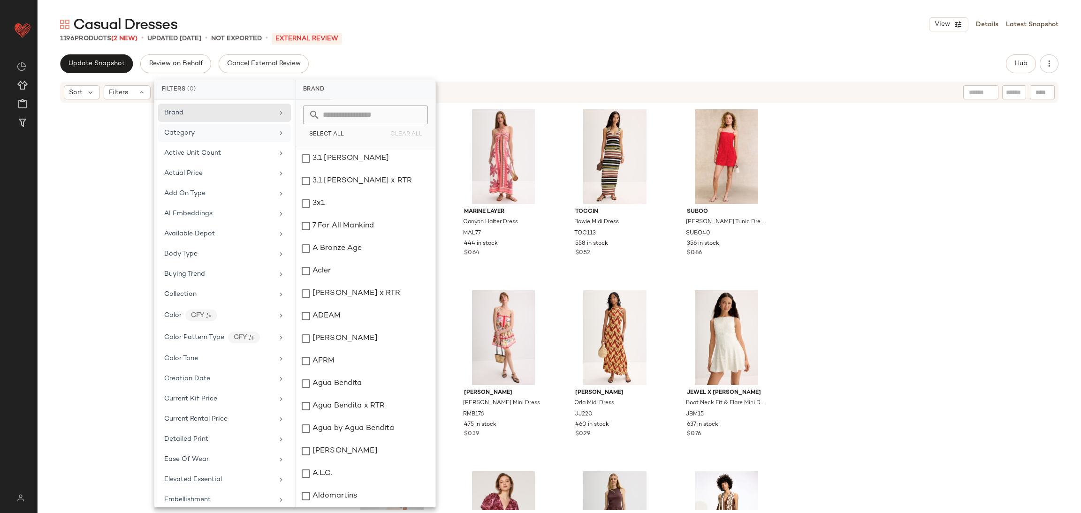
click at [222, 126] on div "Category" at bounding box center [224, 133] width 133 height 18
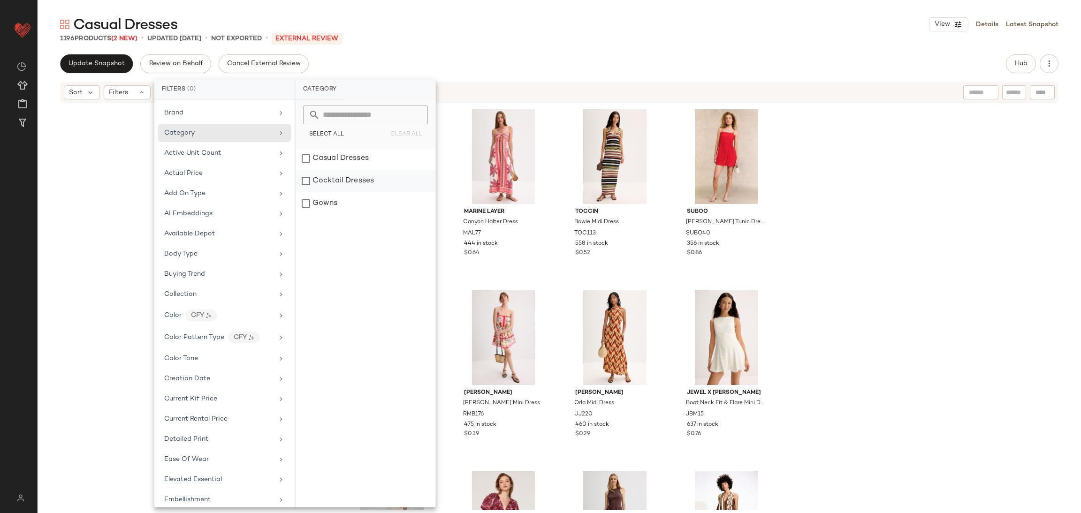
click at [362, 177] on div "Cocktail Dresses" at bounding box center [366, 181] width 140 height 23
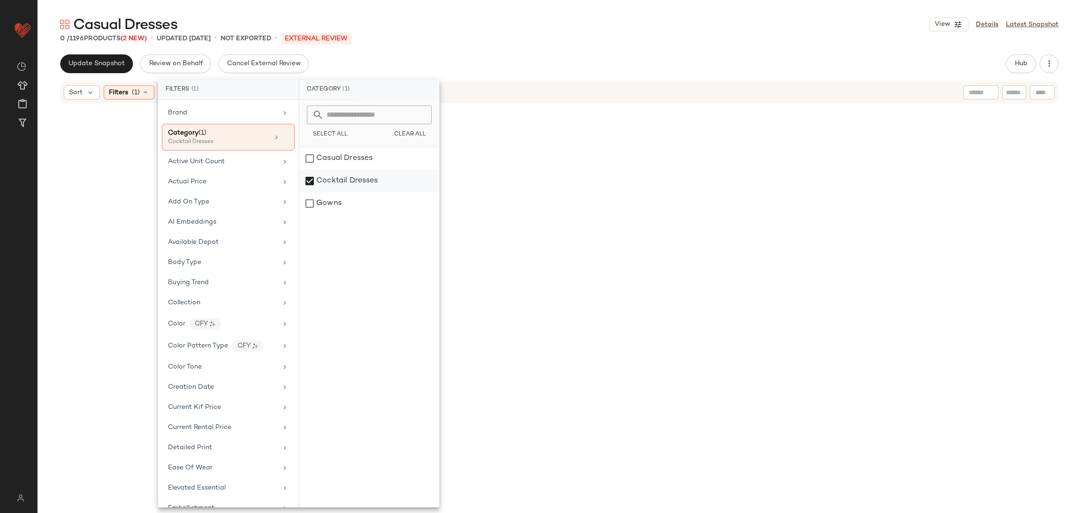
click at [350, 182] on div "Cocktail Dresses" at bounding box center [369, 181] width 140 height 23
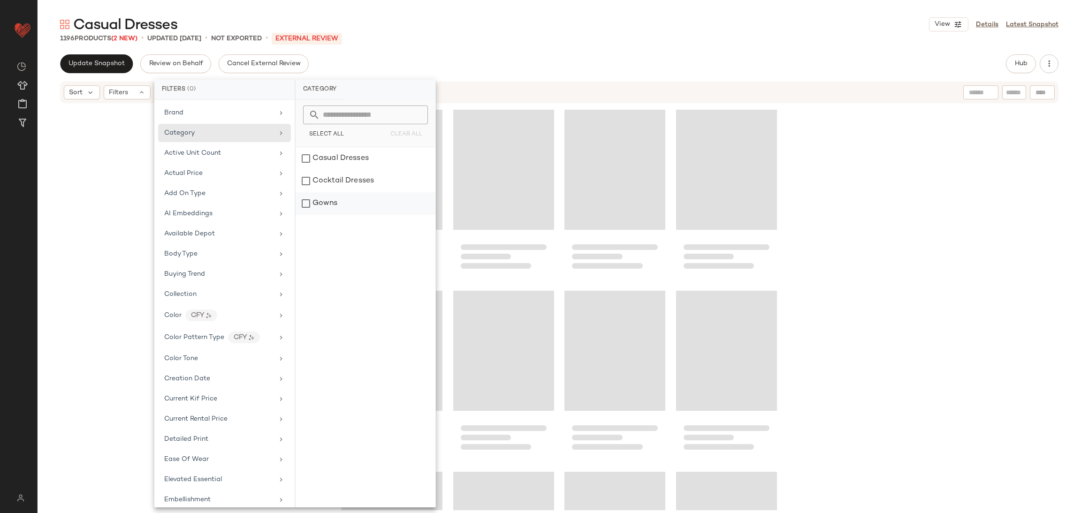
click at [348, 203] on div "Gowns" at bounding box center [366, 203] width 140 height 23
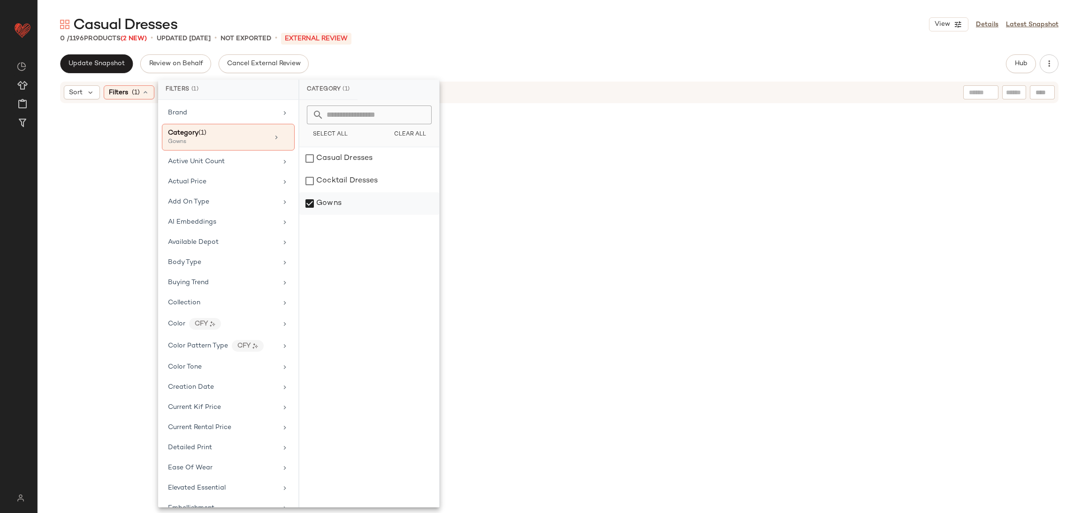
click at [372, 197] on div "Gowns" at bounding box center [369, 203] width 140 height 23
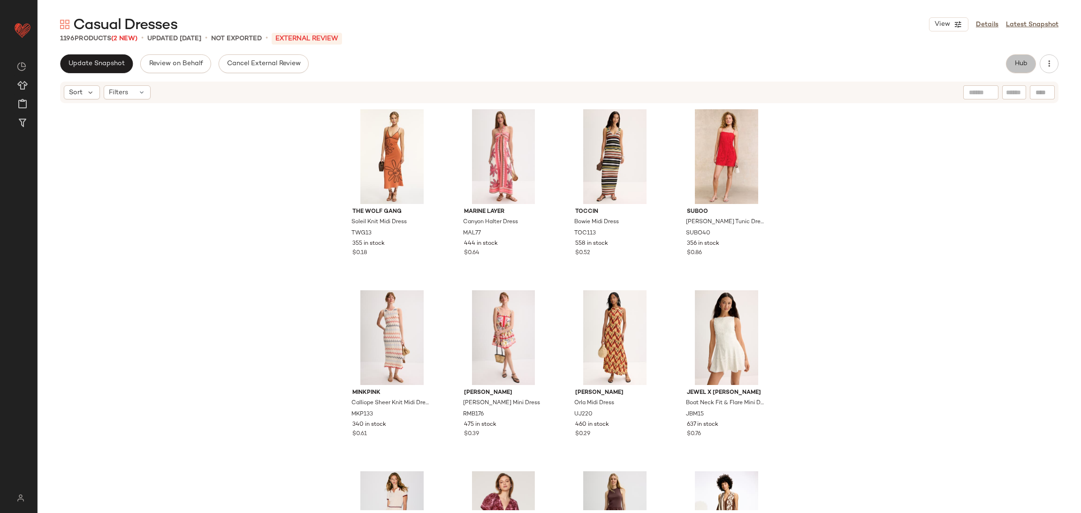
click at [1019, 69] on button "Hub" at bounding box center [1021, 63] width 30 height 19
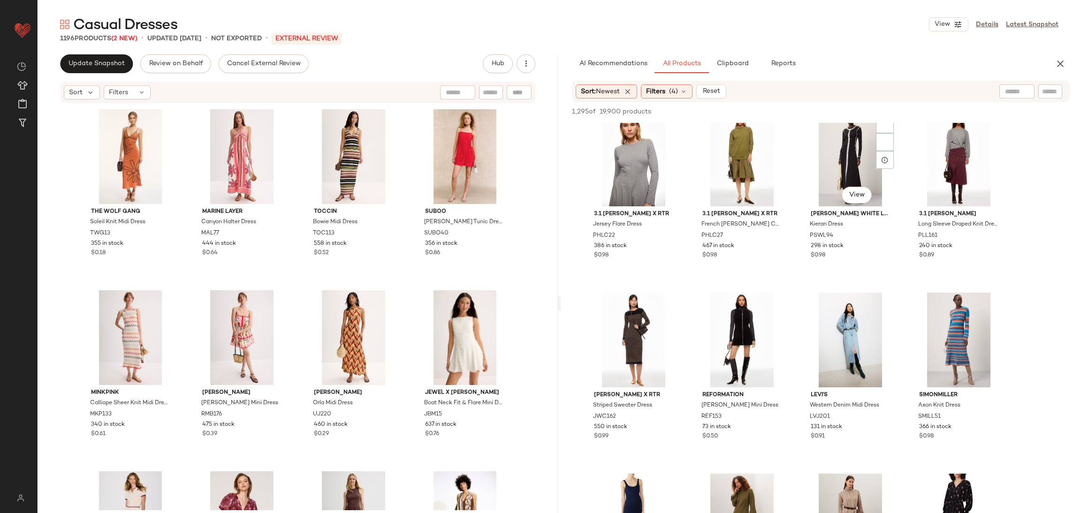
scroll to position [531, 0]
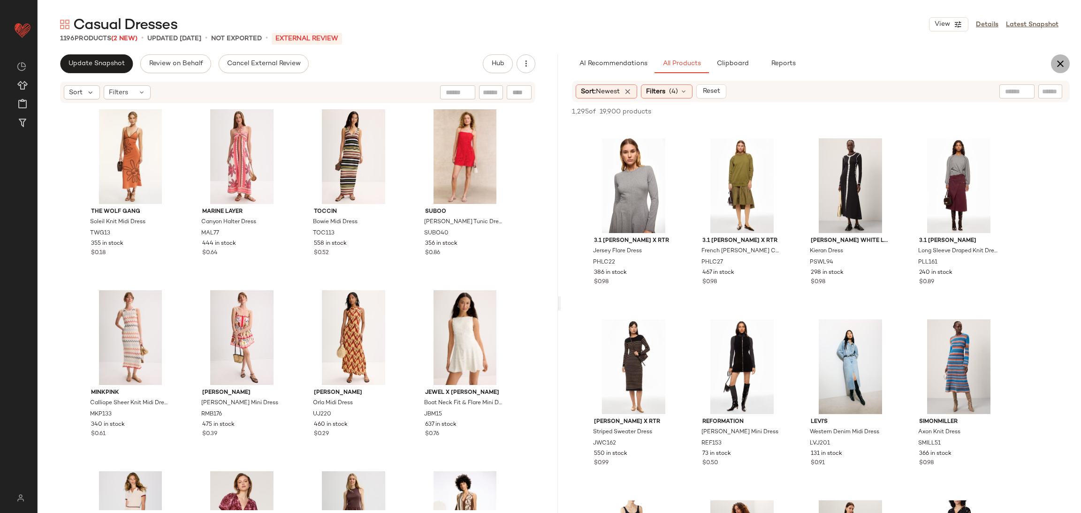
click at [1054, 66] on icon "button" at bounding box center [1059, 63] width 11 height 11
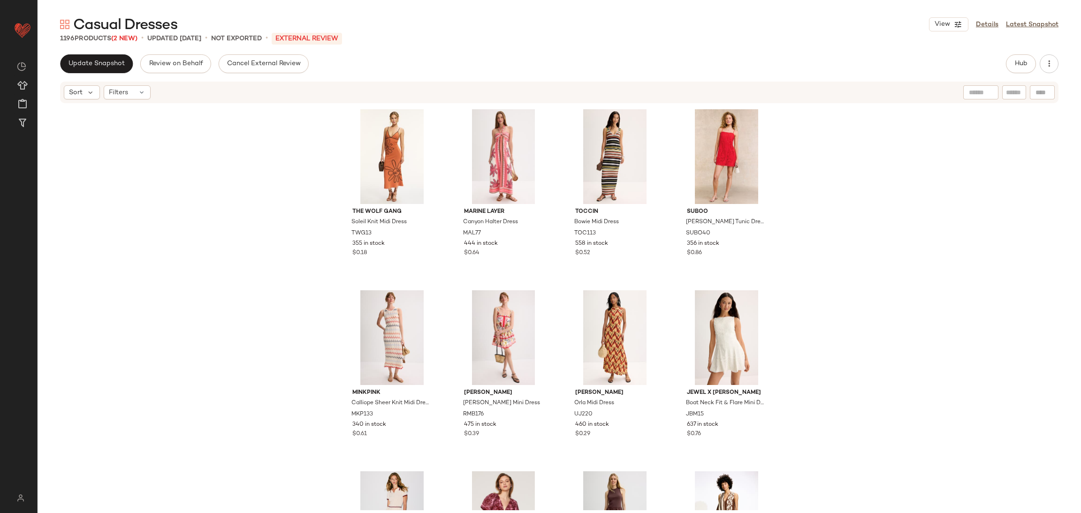
click at [916, 240] on div "The Wolf Gang Soleil Knit Midi Dress TWG13 355 in stock $0.18 Marine Layer Cany…" at bounding box center [559, 307] width 1043 height 406
click at [133, 85] on div "Filters" at bounding box center [127, 92] width 47 height 14
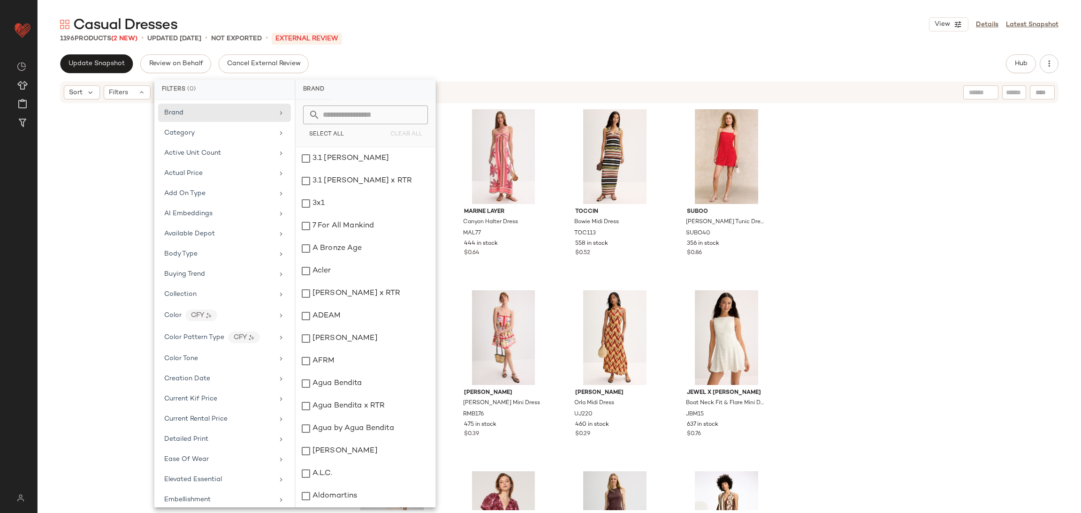
click at [837, 168] on div "The Wolf Gang Soleil Knit Midi Dress TWG13 355 in stock $0.18 Marine Layer Cany…" at bounding box center [559, 307] width 1043 height 406
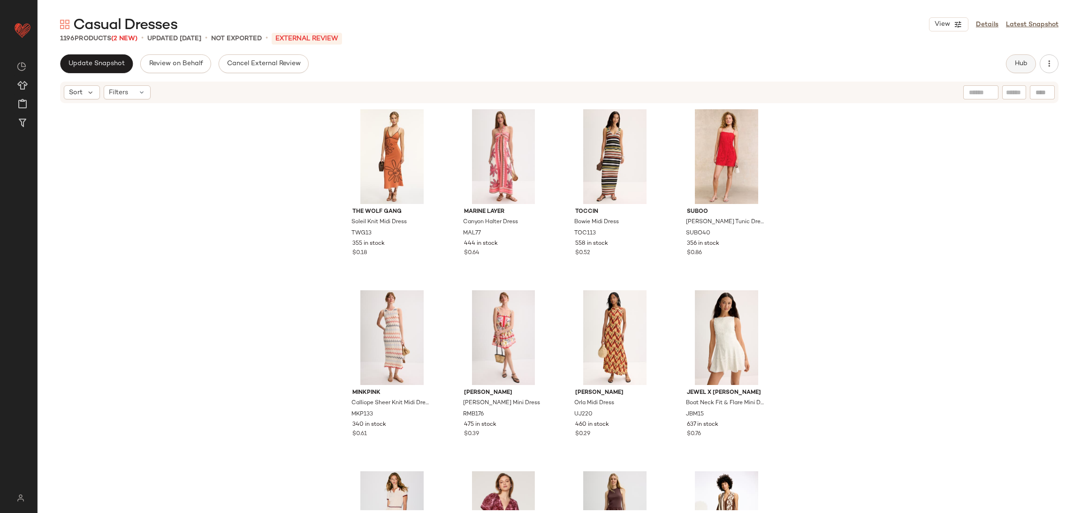
click at [1022, 61] on span "Hub" at bounding box center [1020, 64] width 13 height 8
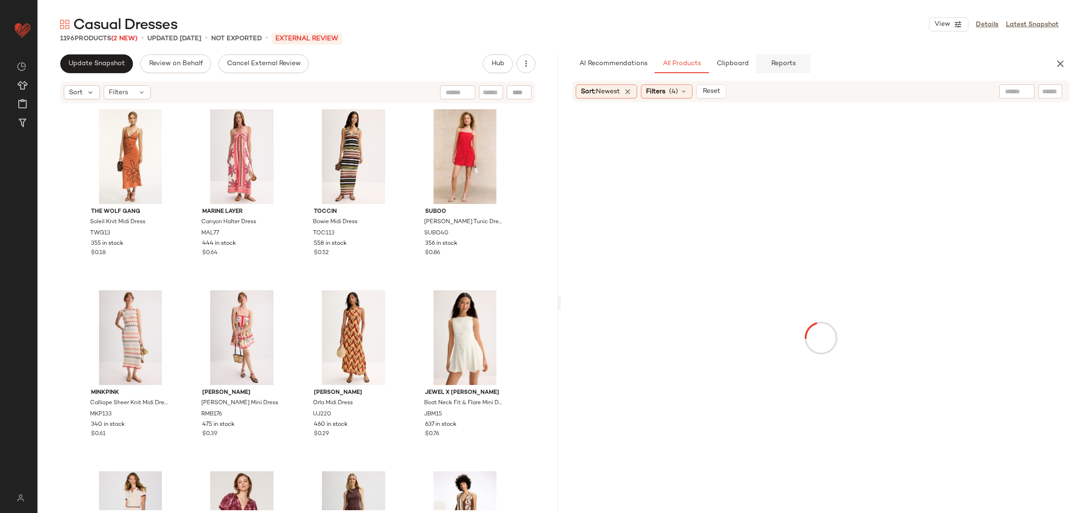
click at [789, 64] on span "Reports" at bounding box center [782, 64] width 25 height 8
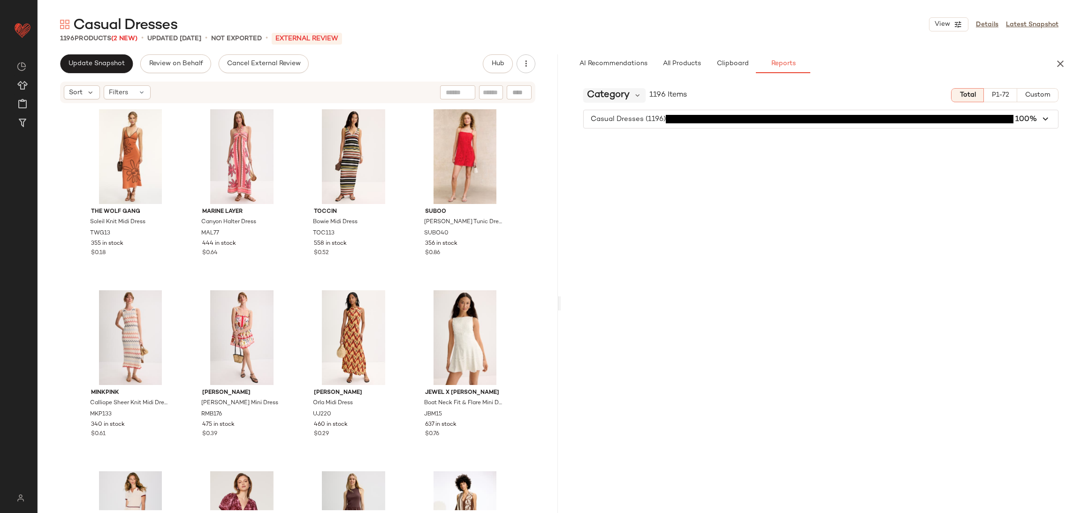
click at [630, 89] on div "Category" at bounding box center [614, 95] width 62 height 14
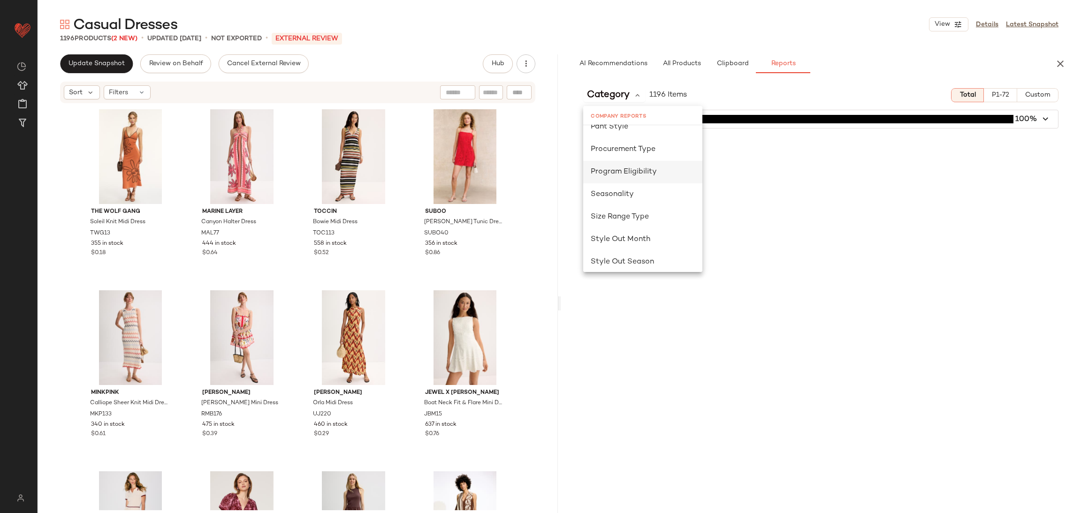
scroll to position [556, 0]
click at [627, 192] on span "Seasonality" at bounding box center [612, 194] width 43 height 8
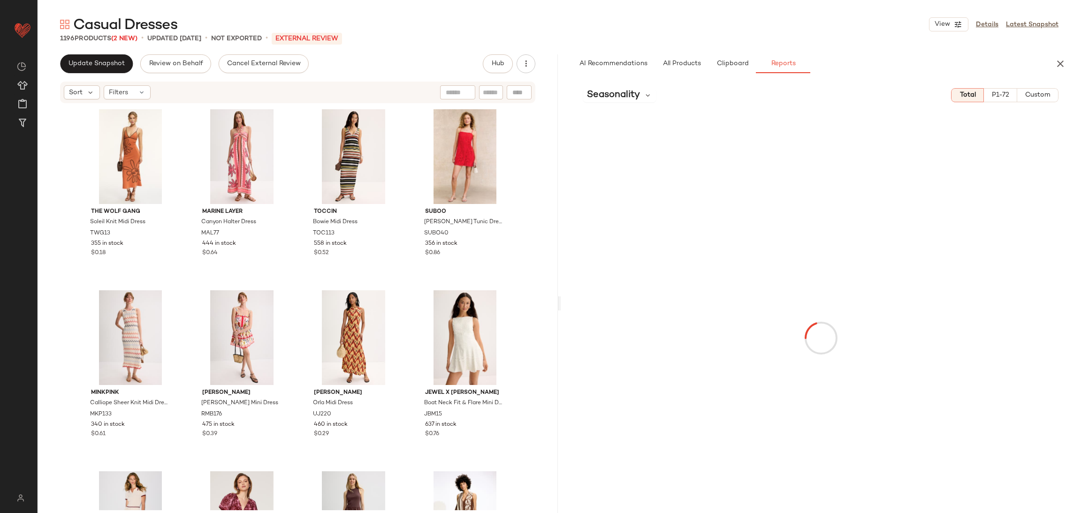
click at [1035, 95] on span "Custom" at bounding box center [1037, 95] width 26 height 8
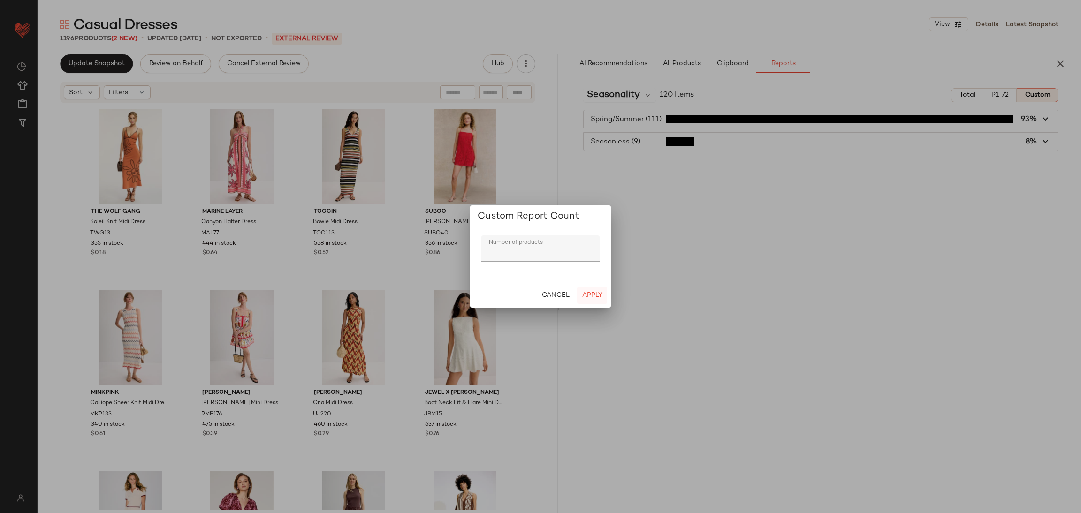
click at [593, 296] on span "Apply" at bounding box center [592, 296] width 21 height 8
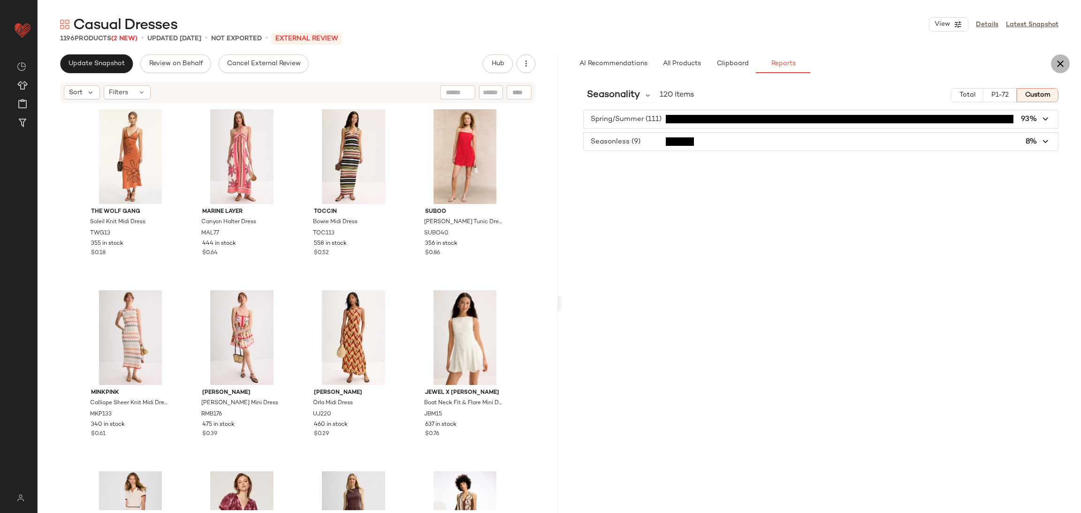
click at [1062, 66] on icon "button" at bounding box center [1059, 63] width 11 height 11
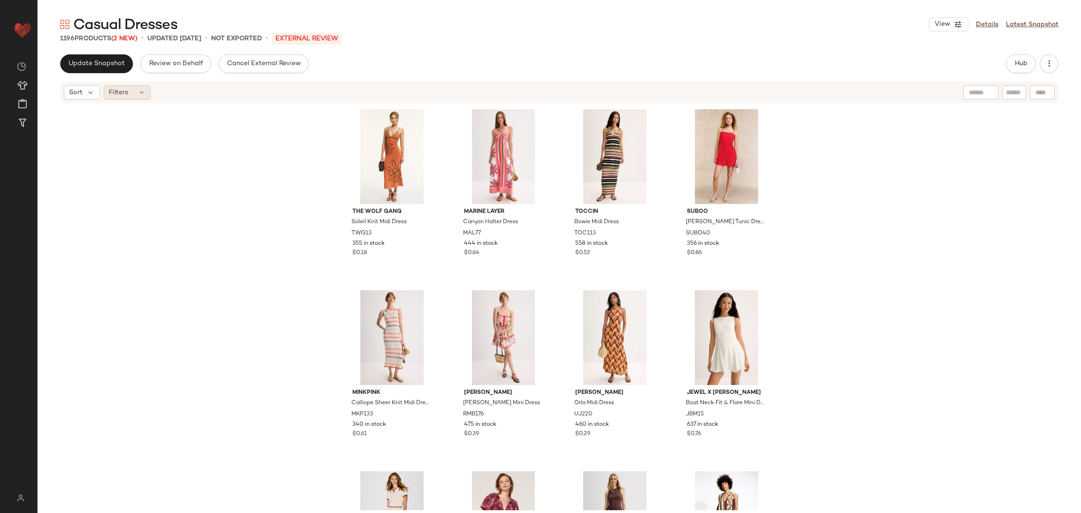
click at [138, 94] on icon at bounding box center [142, 93] width 8 height 8
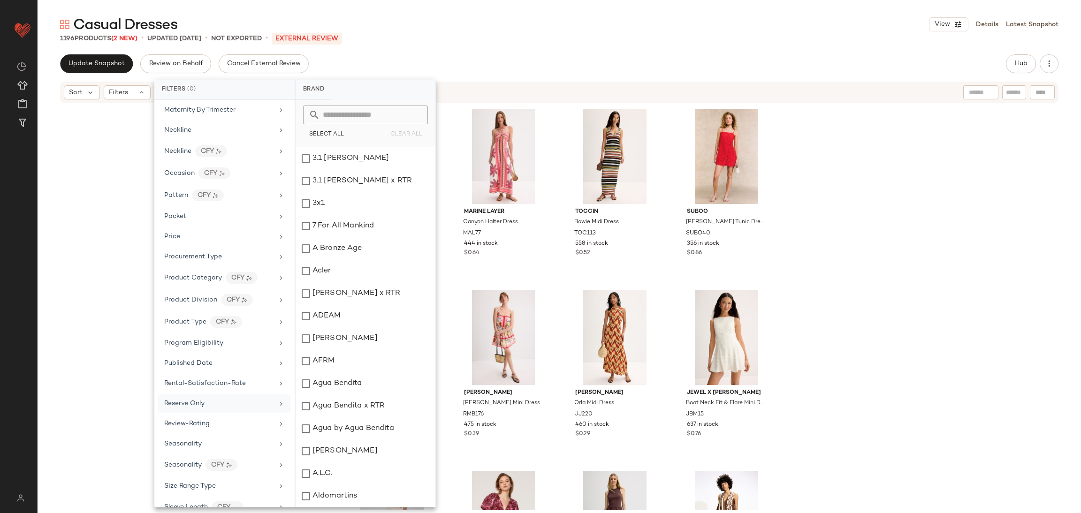
scroll to position [806, 0]
click at [200, 444] on div "Seasonality" at bounding box center [224, 442] width 133 height 18
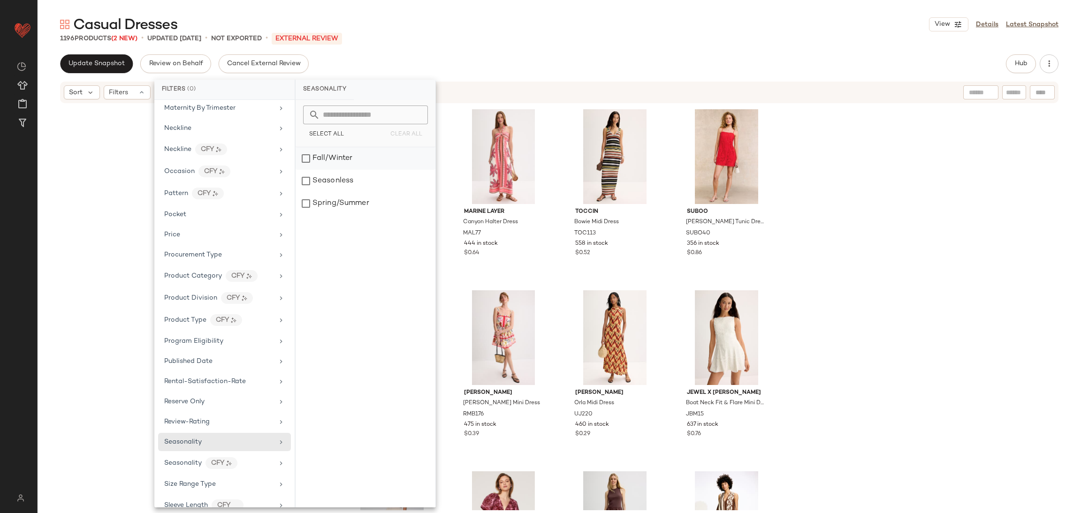
click at [350, 154] on div "Fall/Winter" at bounding box center [366, 158] width 140 height 23
click at [842, 186] on div "The Wolf Gang Soleil Knit Midi Dress TWG13 355 in stock $0.18 Marine Layer Cany…" at bounding box center [559, 307] width 1043 height 406
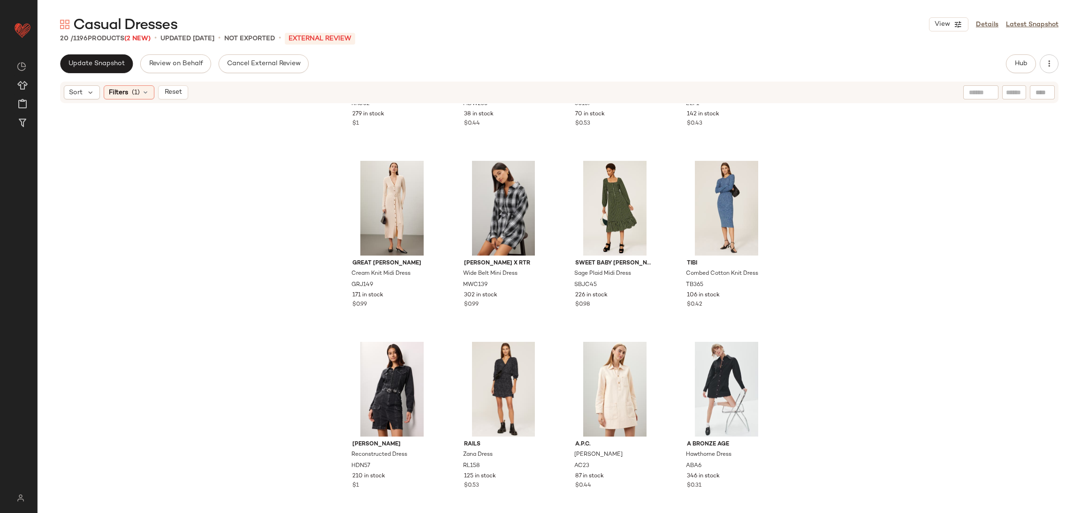
scroll to position [494, 0]
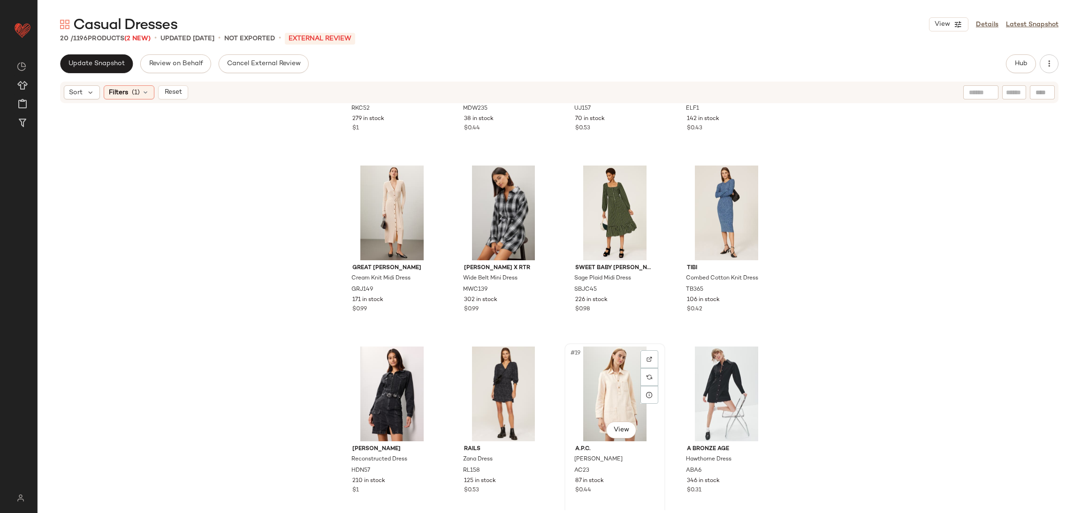
click at [630, 387] on div "#19 View" at bounding box center [615, 394] width 94 height 95
click at [400, 224] on div "#13 View" at bounding box center [392, 213] width 94 height 95
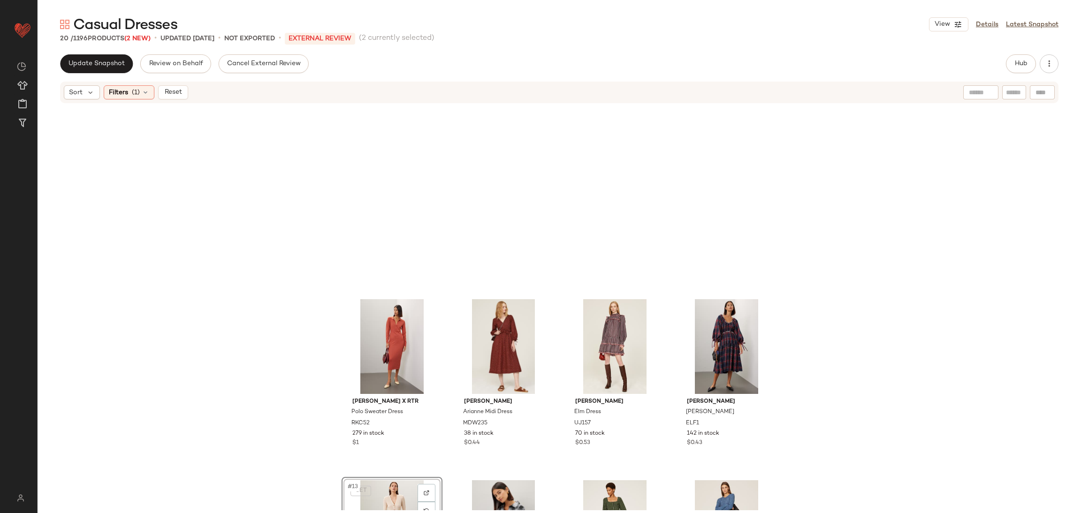
scroll to position [151, 0]
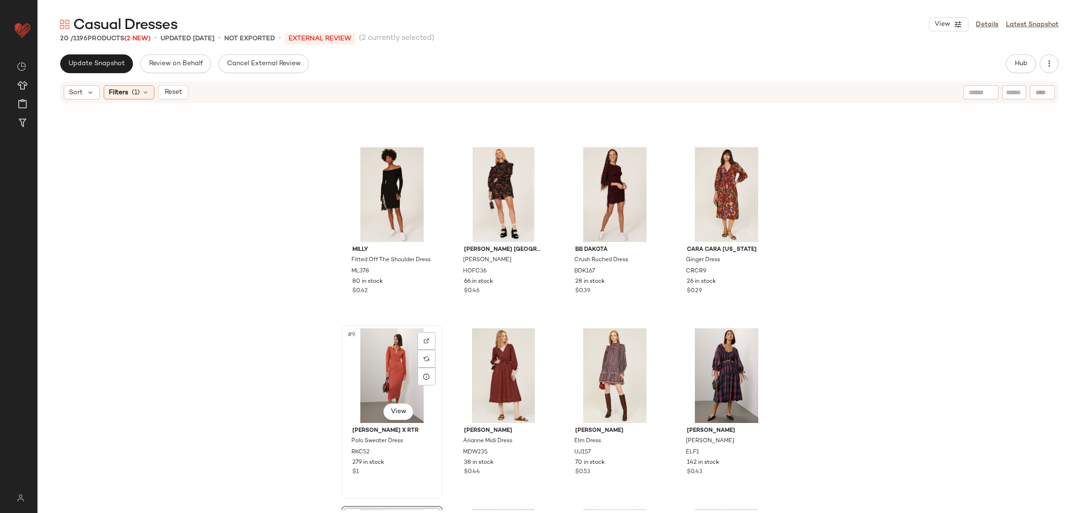
click at [404, 372] on div "#9 View" at bounding box center [392, 375] width 94 height 95
click at [524, 373] on div "#10 View" at bounding box center [503, 375] width 94 height 95
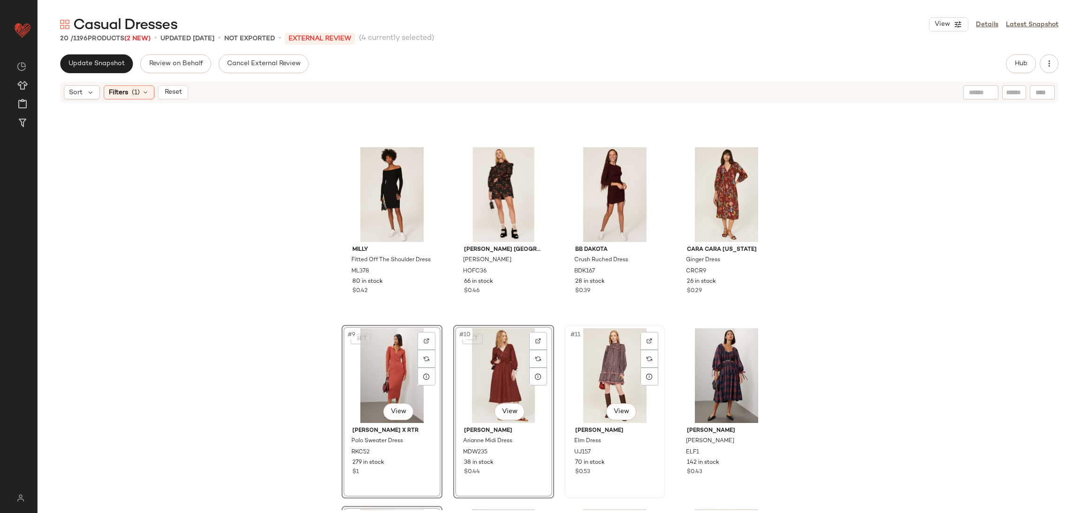
click at [606, 372] on div "#11 View" at bounding box center [615, 375] width 94 height 95
click at [740, 191] on div "#8 View" at bounding box center [726, 194] width 94 height 95
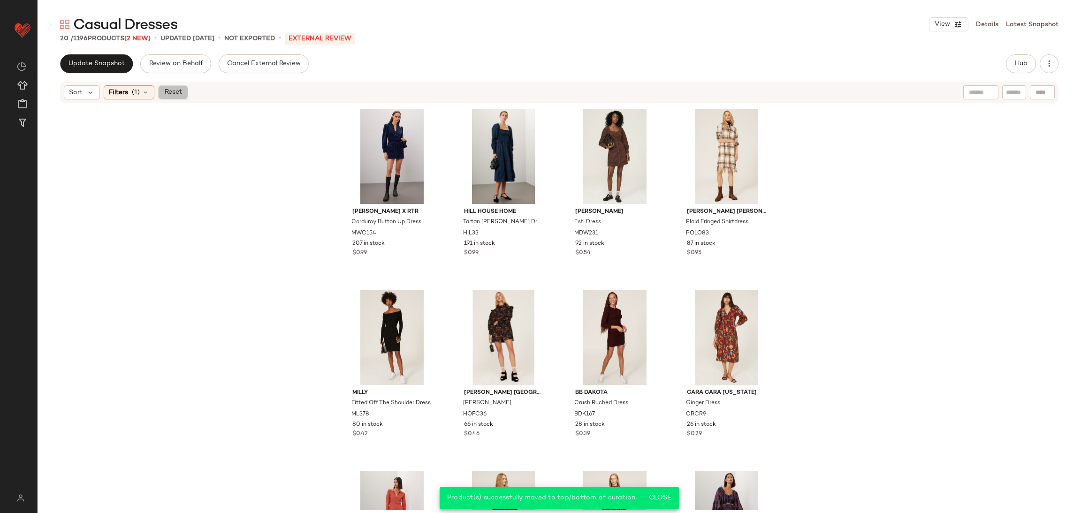
click at [176, 93] on span "Reset" at bounding box center [173, 93] width 18 height 8
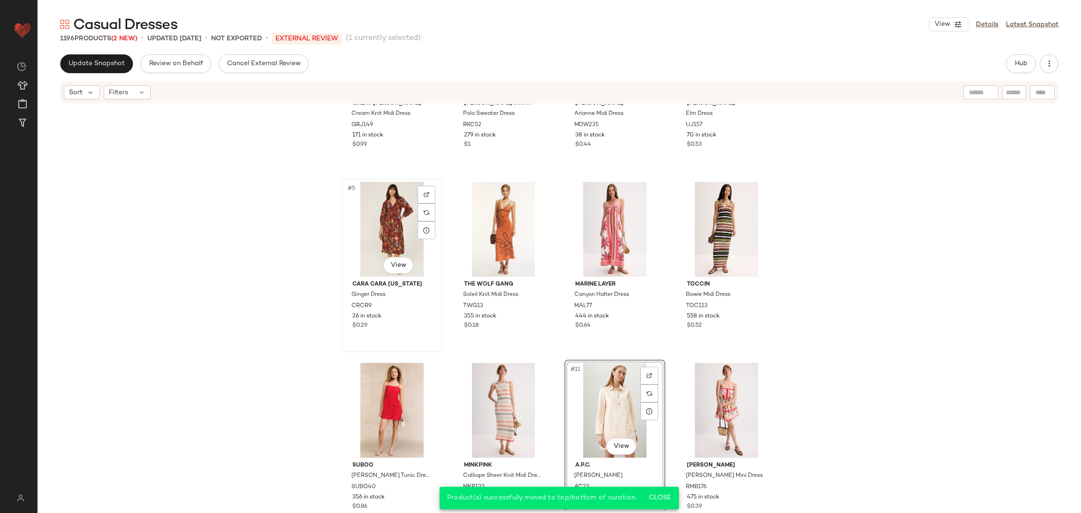
scroll to position [106, 0]
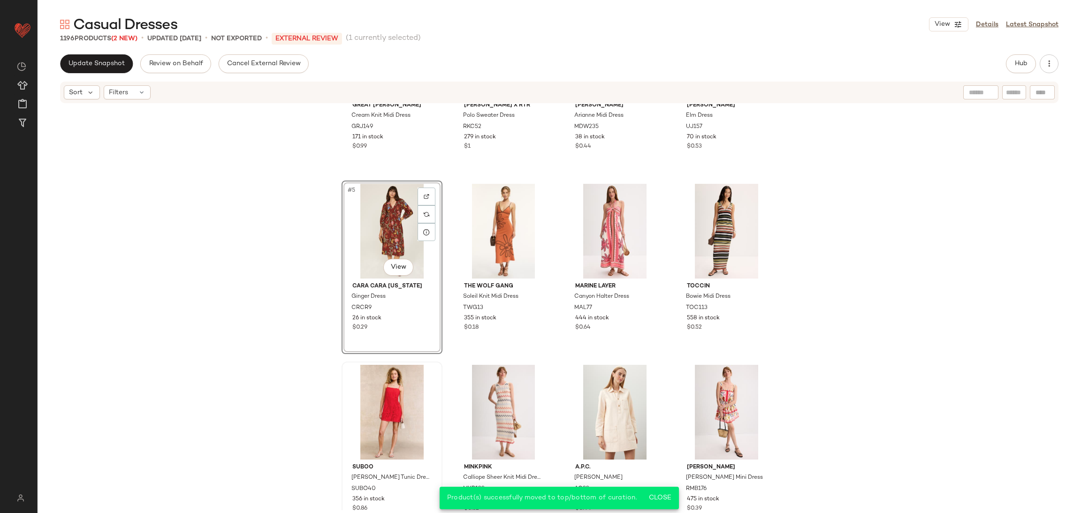
click at [434, 445] on div "Great [PERSON_NAME] Cream Knit Midi Dress GRJ149 171 in stock $0.99 [PERSON_NAM…" at bounding box center [559, 307] width 1043 height 406
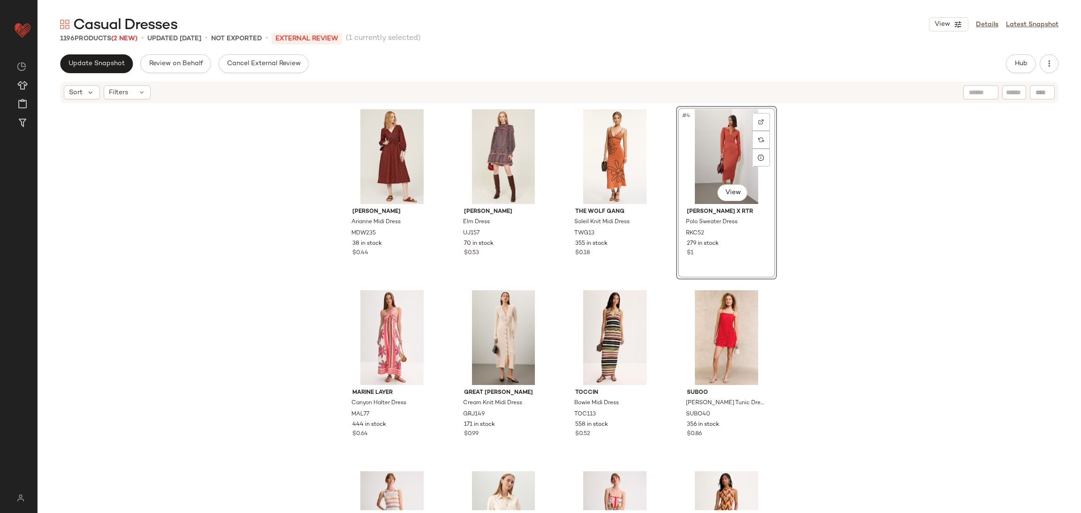
click at [821, 241] on div "[PERSON_NAME] Midi Dress MDW235 38 in stock $0.44 [PERSON_NAME] Elm Dress UJ157…" at bounding box center [559, 307] width 1043 height 406
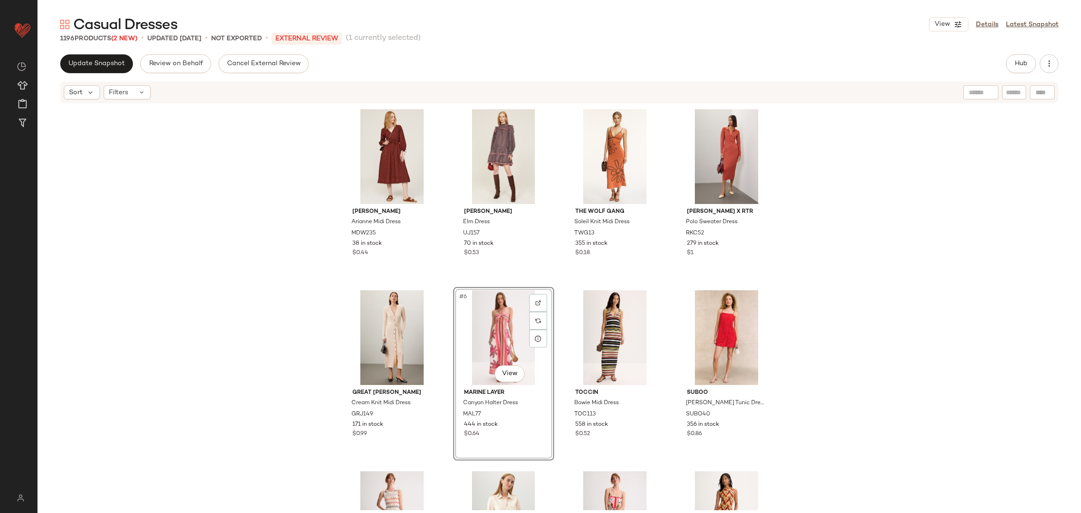
click at [869, 281] on div "[PERSON_NAME] Dress MDW235 38 in stock $0.44 [PERSON_NAME] Elm Dress UJ157 70 i…" at bounding box center [559, 307] width 1043 height 406
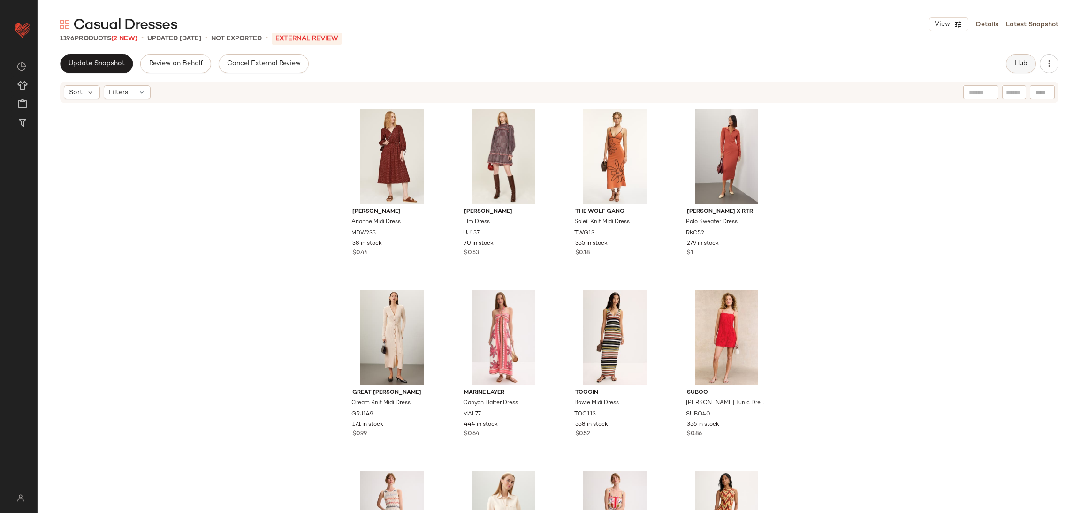
click at [1029, 68] on button "Hub" at bounding box center [1021, 63] width 30 height 19
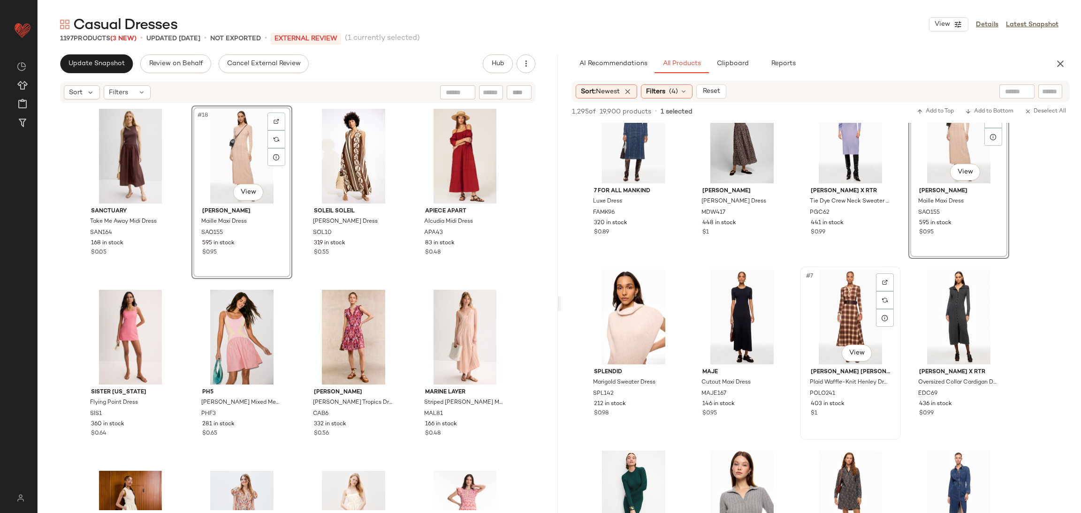
scroll to position [38, 0]
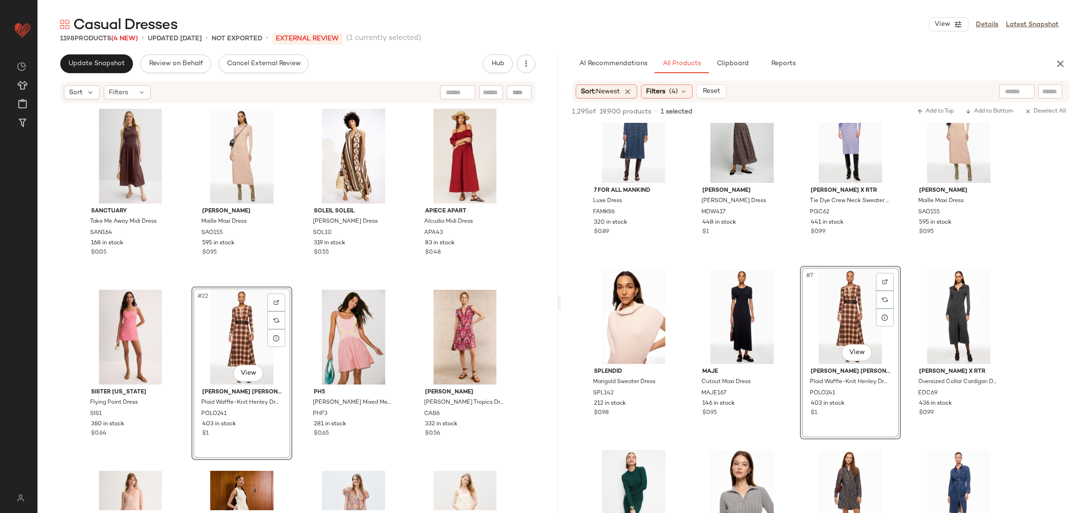
click at [302, 281] on div "Sanctuary Take Me Away Midi Dress SAN164 168 in stock $0.05 [PERSON_NAME] Maxi …" at bounding box center [298, 307] width 520 height 406
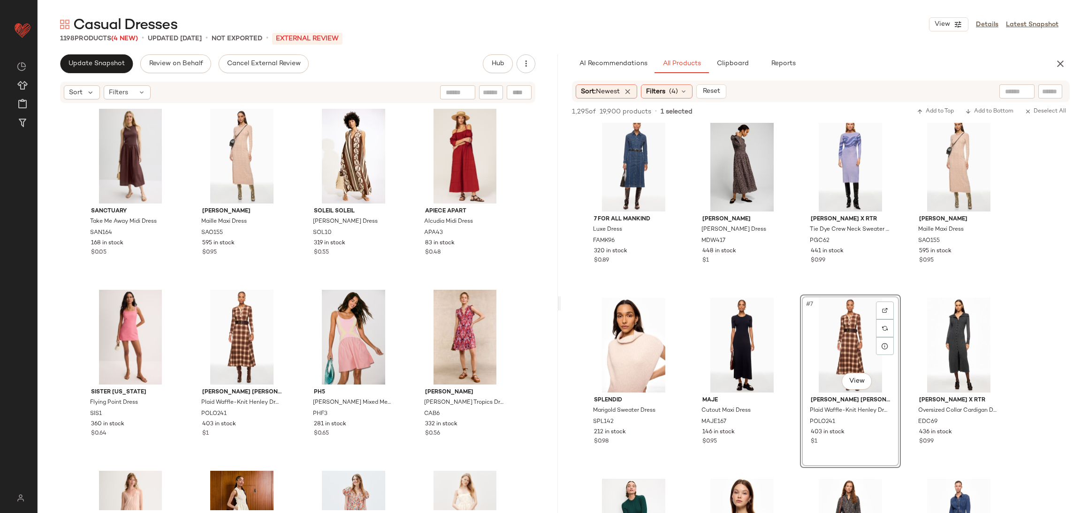
scroll to position [0, 0]
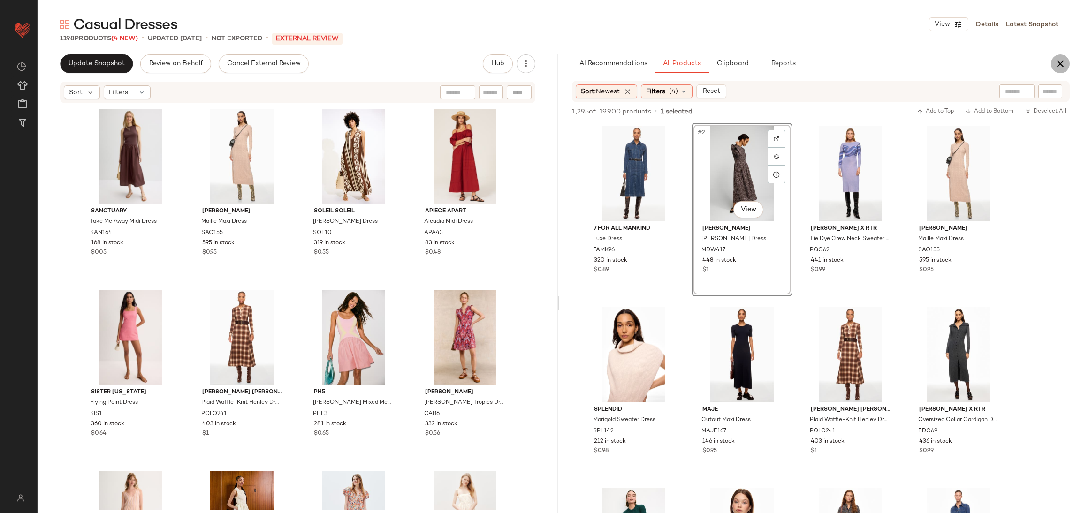
click at [1065, 66] on icon "button" at bounding box center [1059, 63] width 11 height 11
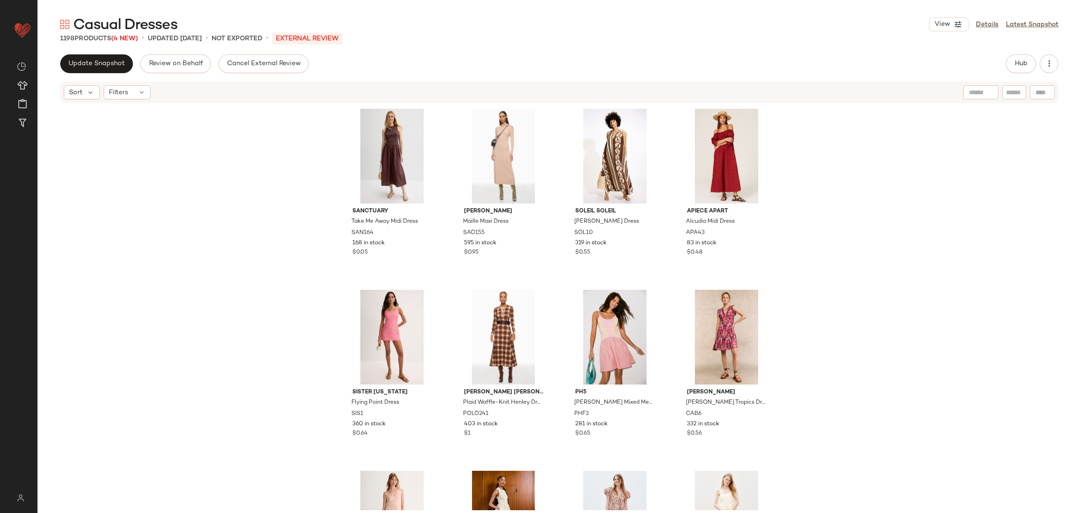
click at [993, 252] on div "Sanctuary Take Me Away Midi Dress SAN164 168 in stock $0.05 [PERSON_NAME] Maxi …" at bounding box center [559, 307] width 1043 height 406
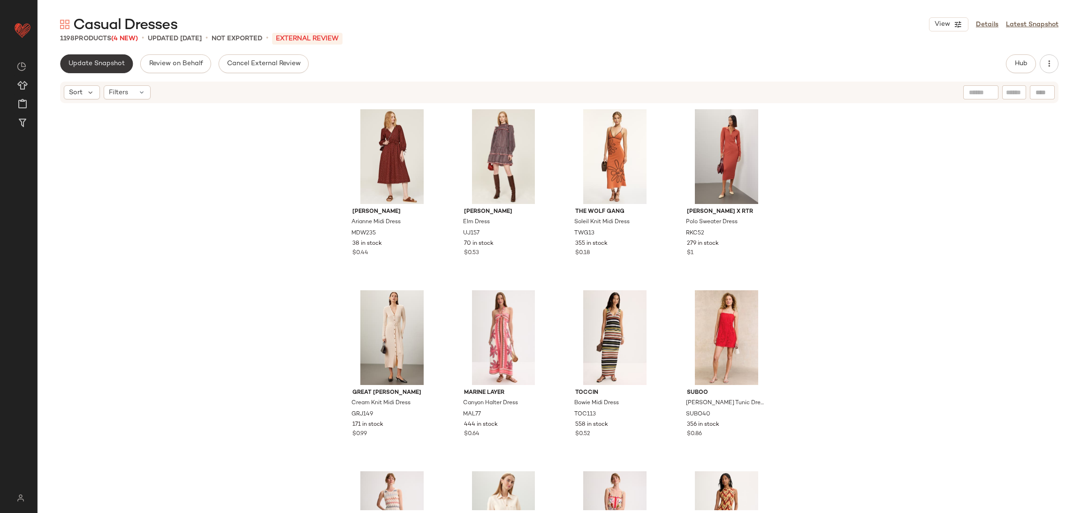
click at [112, 66] on span "Update Snapshot" at bounding box center [96, 64] width 57 height 8
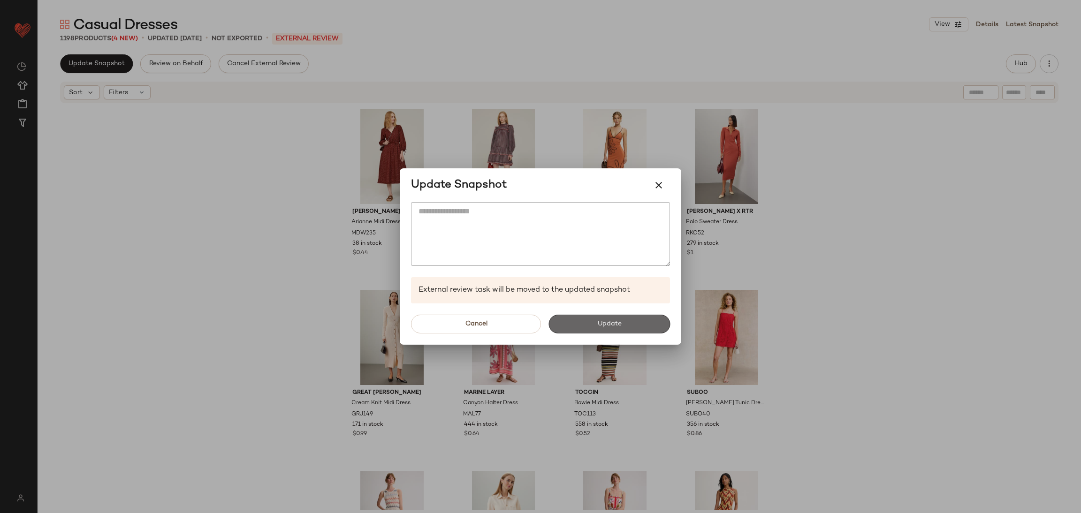
click at [615, 330] on button "Update" at bounding box center [608, 324] width 121 height 19
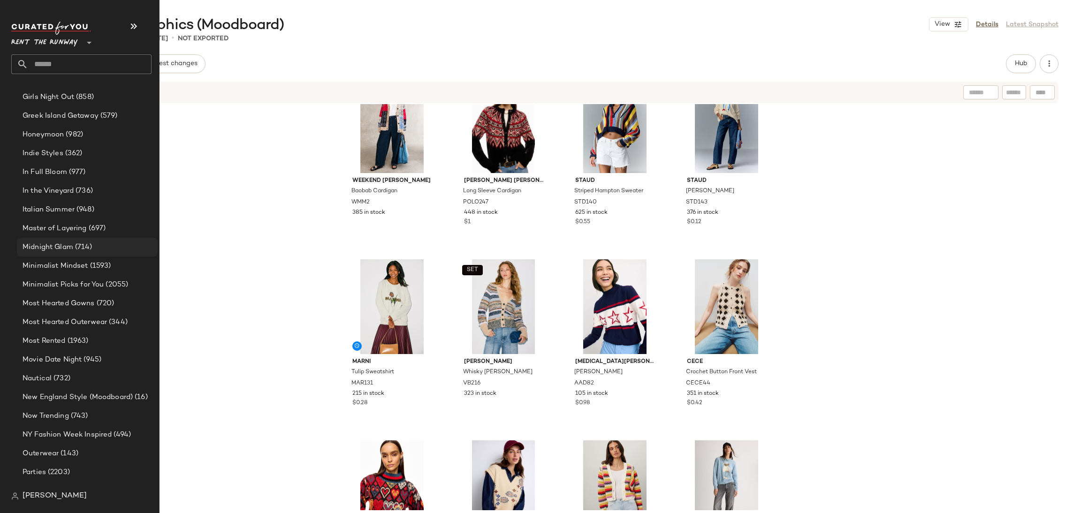
scroll to position [1138, 0]
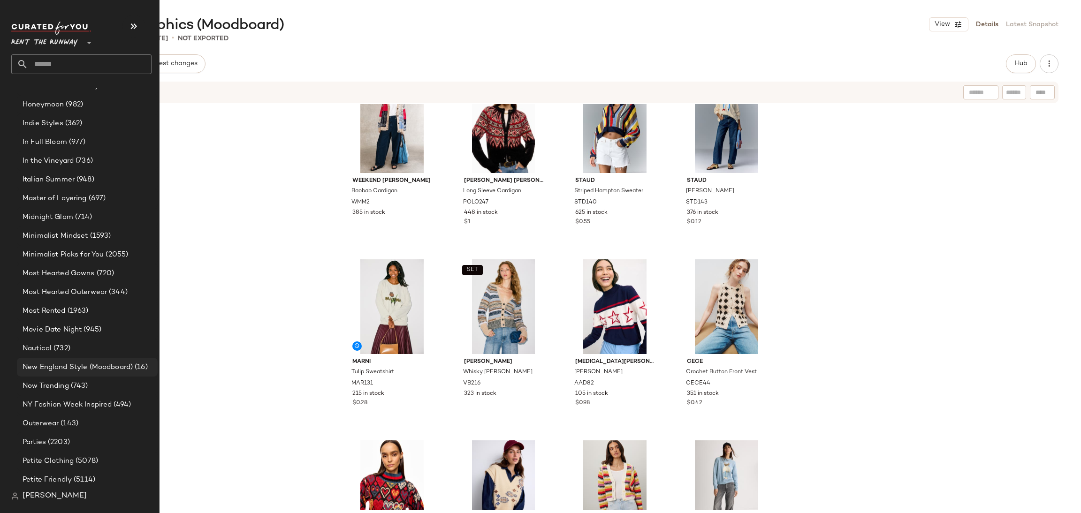
click at [95, 365] on span "New England Style (Moodboard)" at bounding box center [78, 367] width 110 height 11
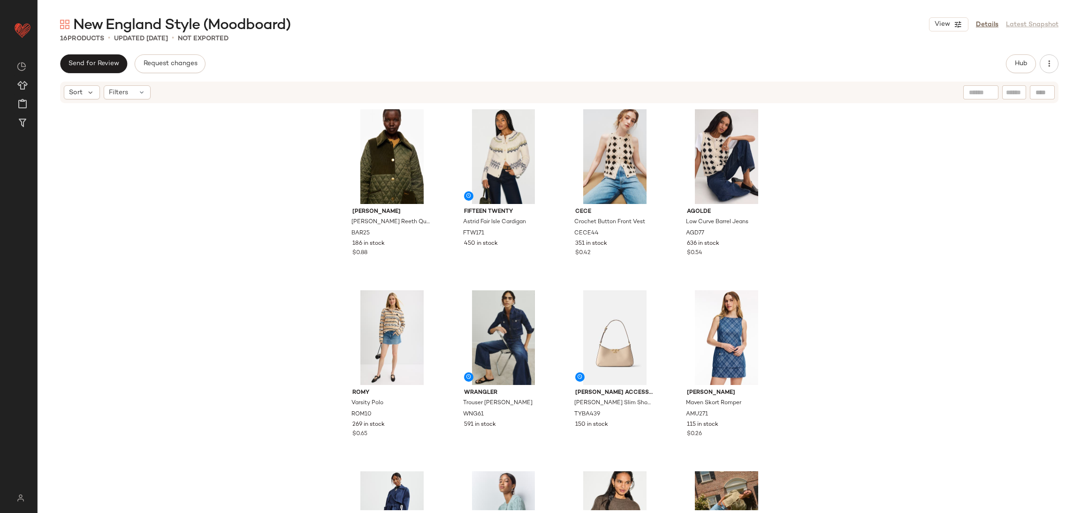
scroll to position [7, 0]
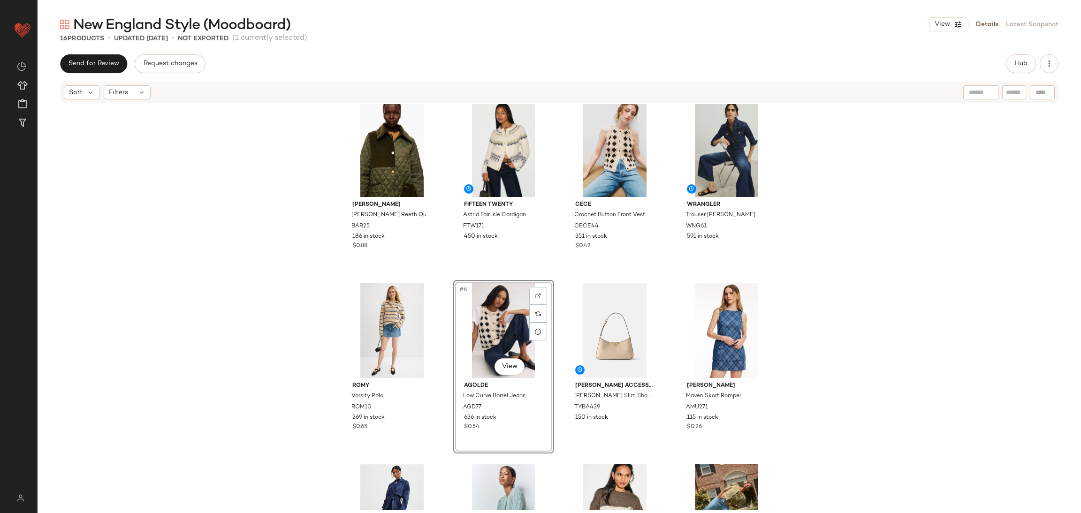
click at [848, 331] on div "[PERSON_NAME] [PERSON_NAME] Reeth Quilt Coat BAR25 186 in stock $0.88 Fifteen T…" at bounding box center [559, 307] width 1043 height 406
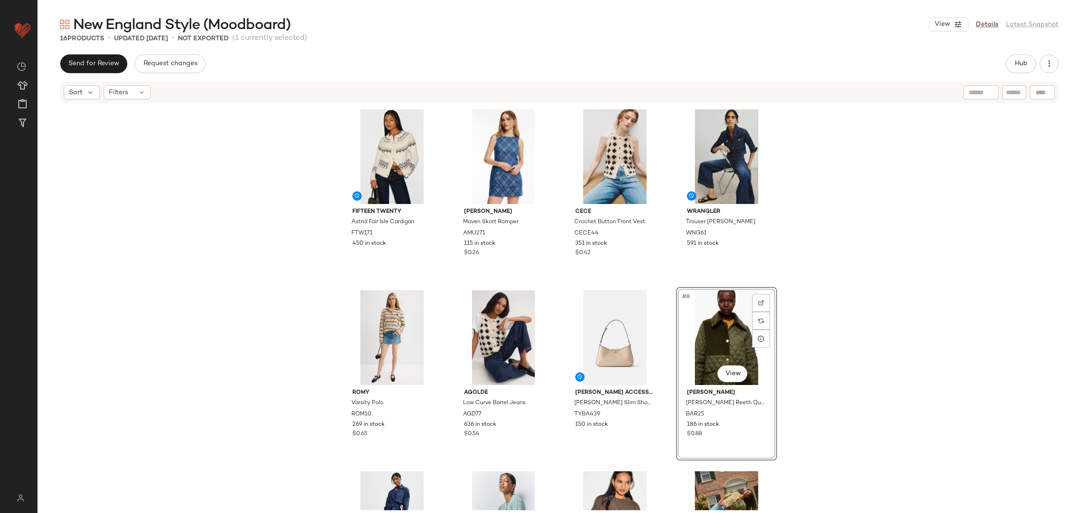
click at [859, 369] on div "Fifteen Twenty Astrid Fair Isle Cardigan FTW171 450 in stock [PERSON_NAME] Mave…" at bounding box center [559, 307] width 1043 height 406
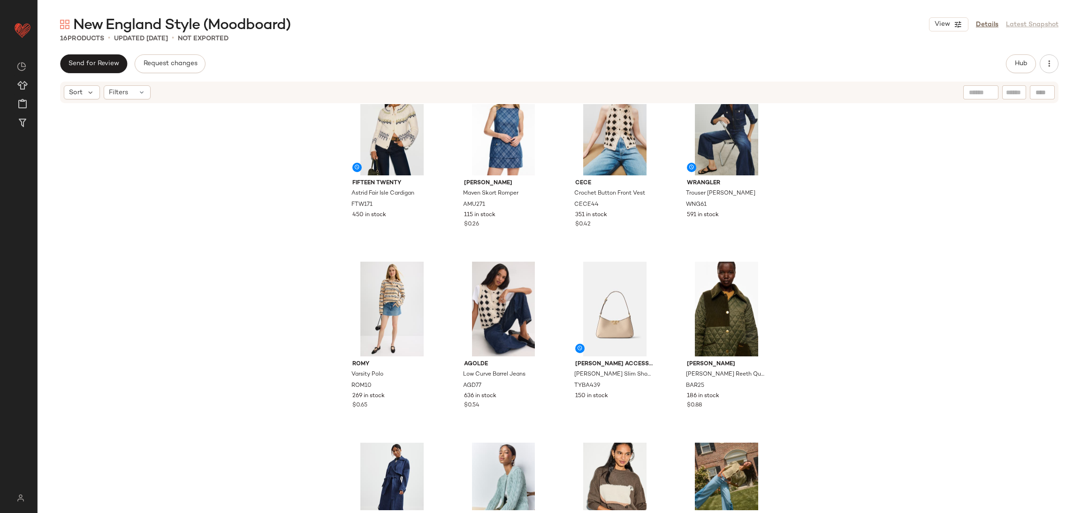
scroll to position [22, 0]
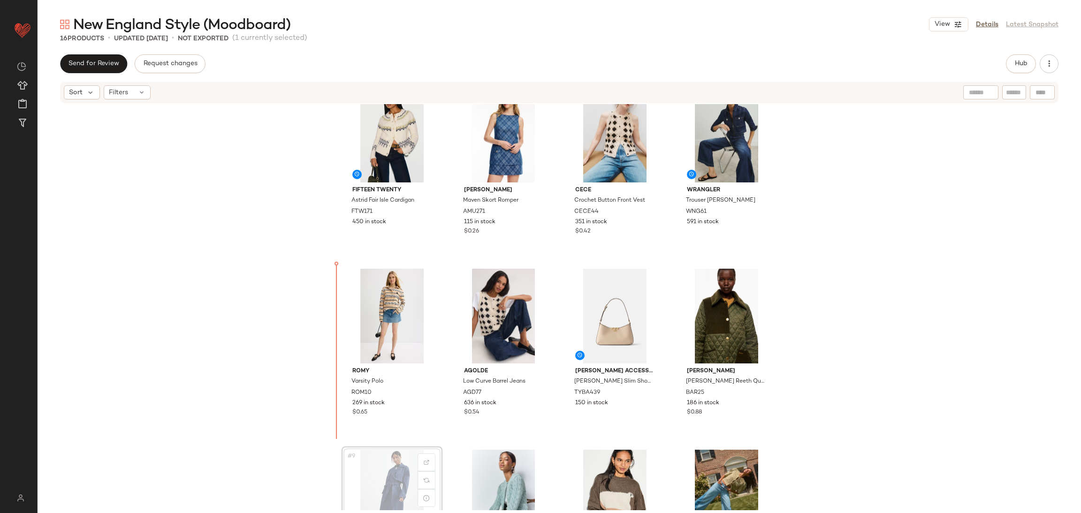
scroll to position [25, 0]
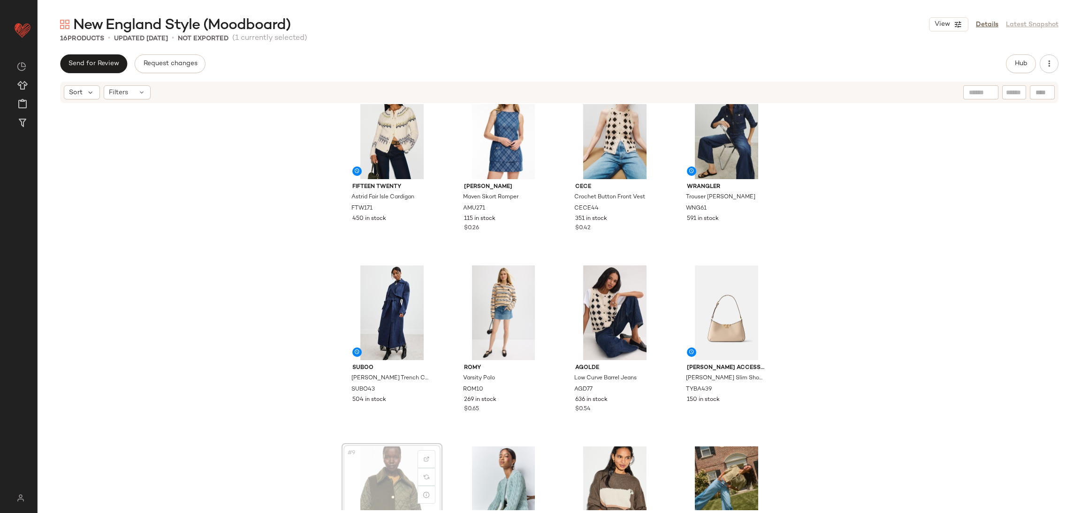
scroll to position [27, 0]
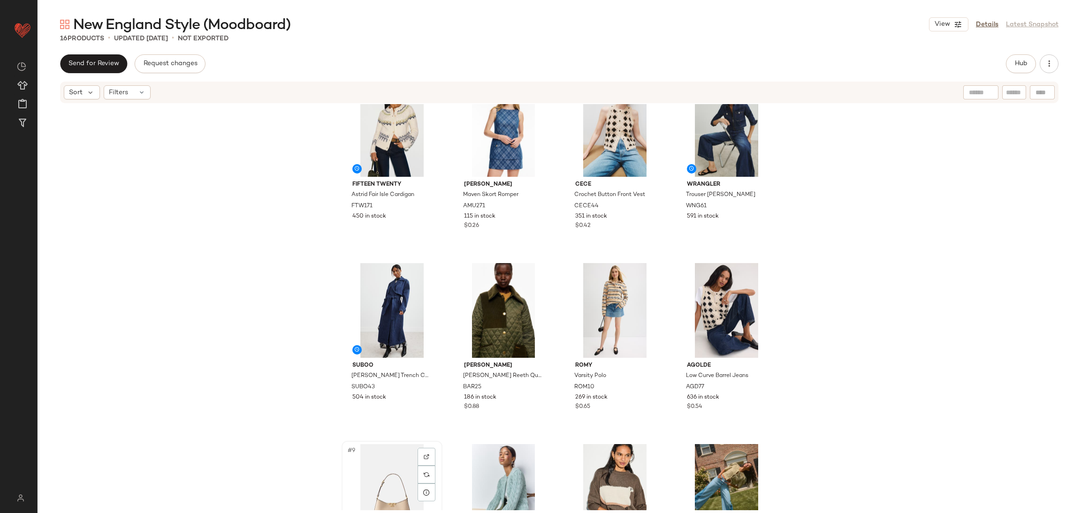
scroll to position [31, 0]
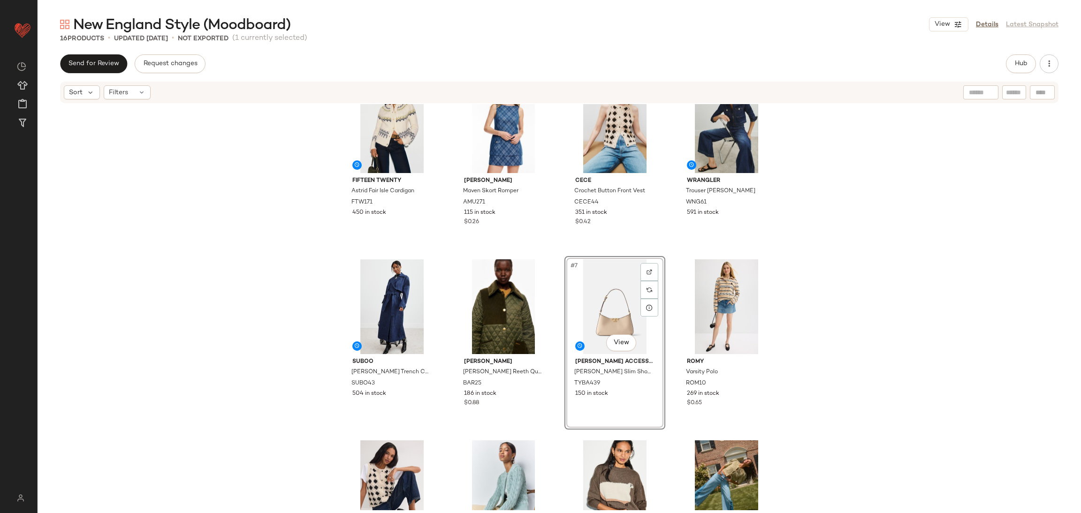
click at [831, 362] on div "Fifteen Twenty Astrid Fair Isle Cardigan FTW171 450 in stock [PERSON_NAME] Mave…" at bounding box center [559, 307] width 1043 height 406
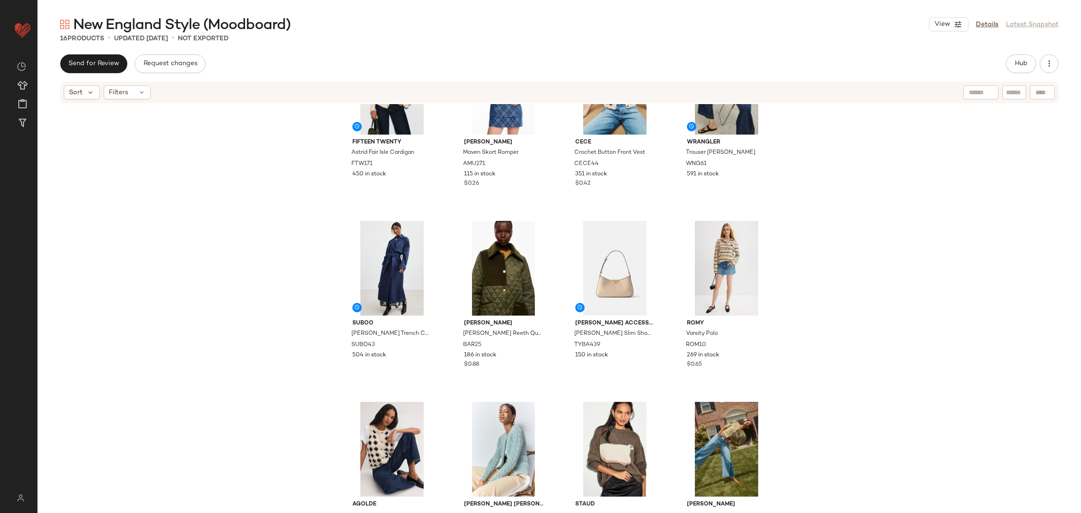
scroll to position [70, 0]
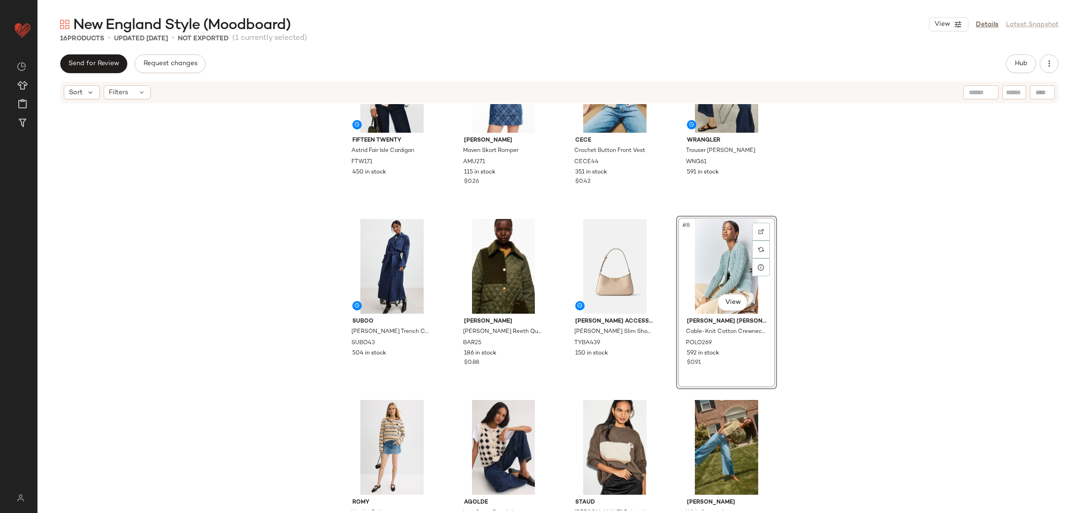
click at [817, 347] on div "Fifteen Twenty Astrid Fair Isle Cardigan FTW171 450 in stock [PERSON_NAME] Mave…" at bounding box center [559, 307] width 1043 height 406
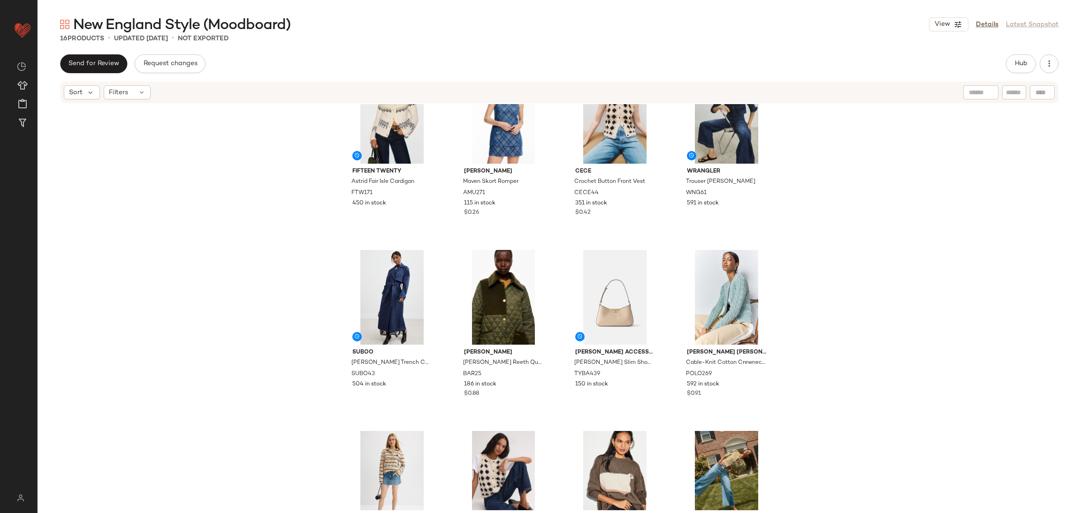
scroll to position [26, 0]
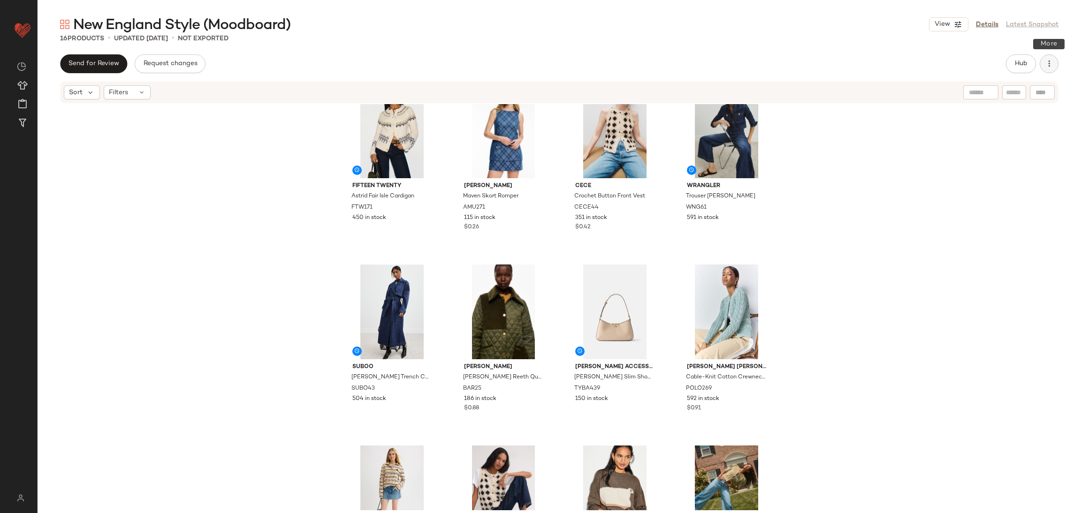
click at [1048, 61] on icon "button" at bounding box center [1048, 63] width 9 height 9
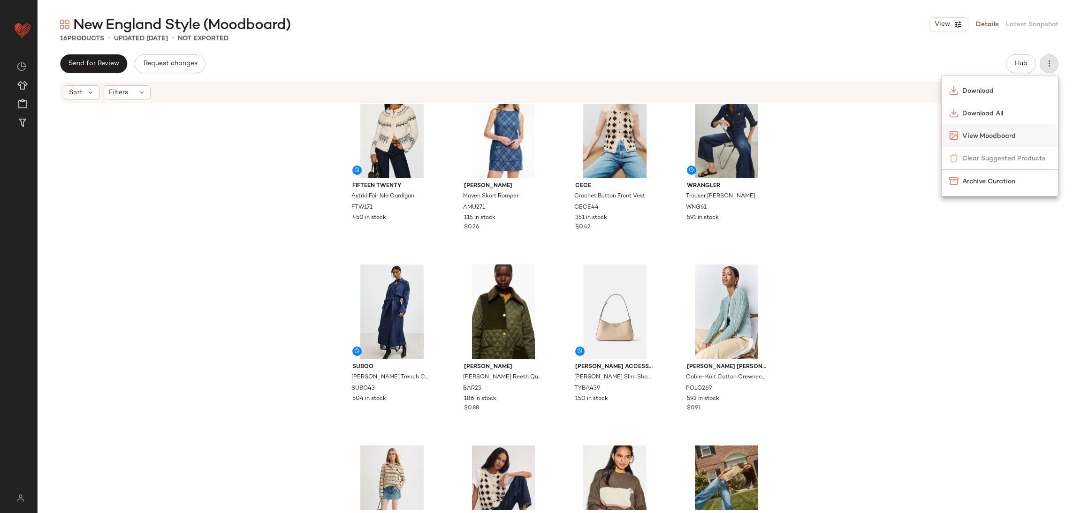
click at [974, 137] on span "View Moodboard" at bounding box center [1006, 136] width 88 height 10
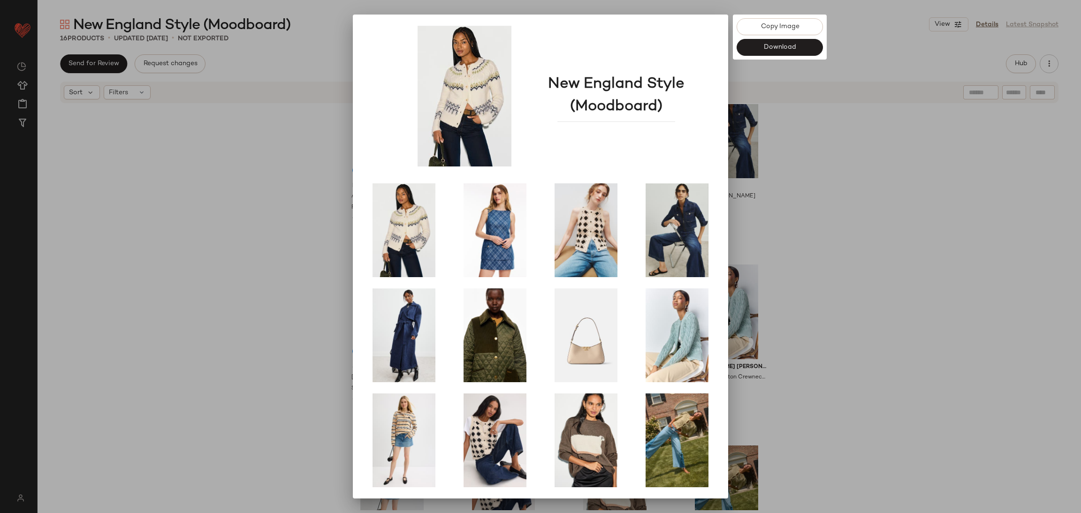
click at [885, 254] on div at bounding box center [540, 256] width 1081 height 513
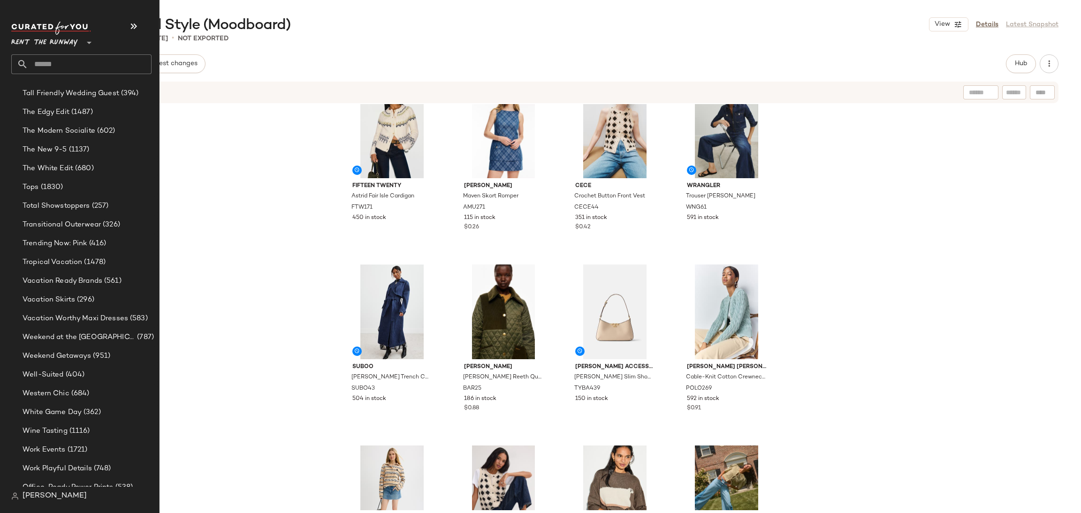
scroll to position [1929, 0]
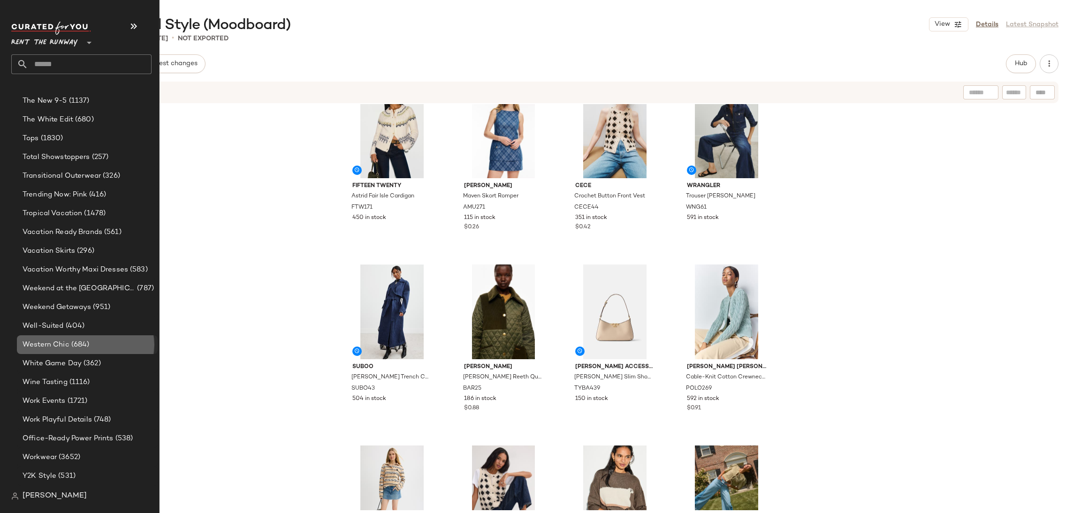
click at [82, 349] on span "(684)" at bounding box center [79, 345] width 20 height 11
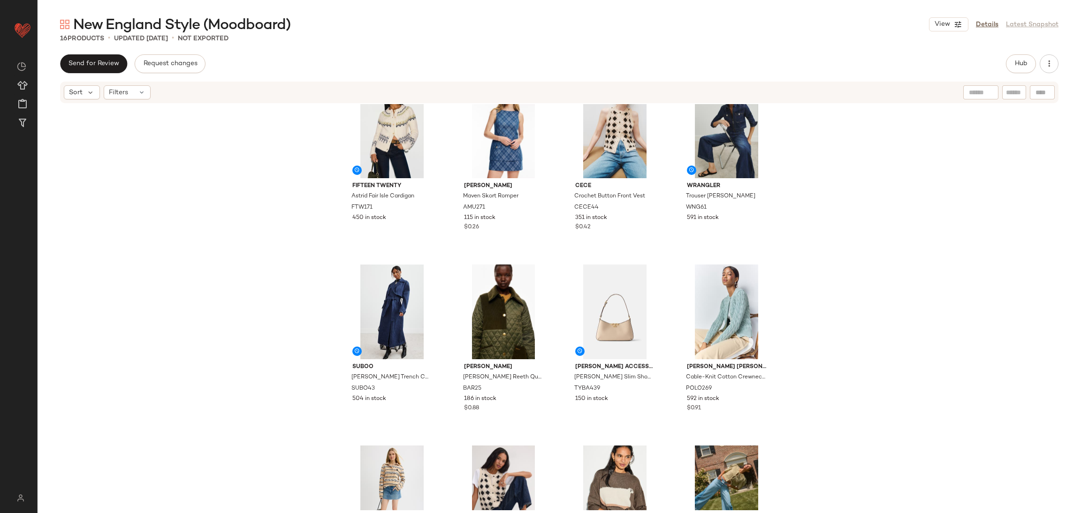
scroll to position [0, 0]
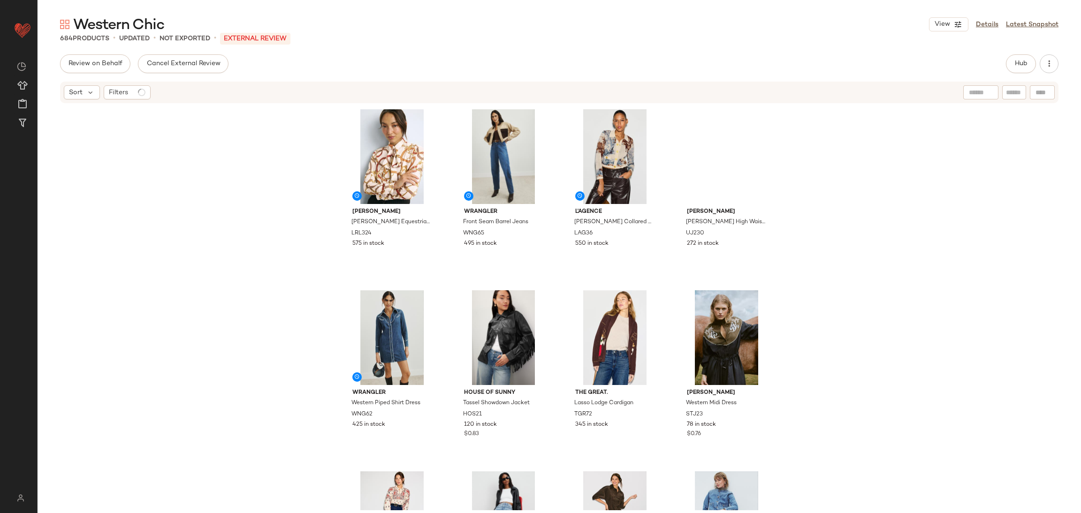
click at [278, 294] on div "[PERSON_NAME] [PERSON_NAME] Equestrian Button Down LRL324 575 in stock WRANGLER…" at bounding box center [559, 307] width 1043 height 406
click at [985, 23] on link "Details" at bounding box center [987, 25] width 23 height 10
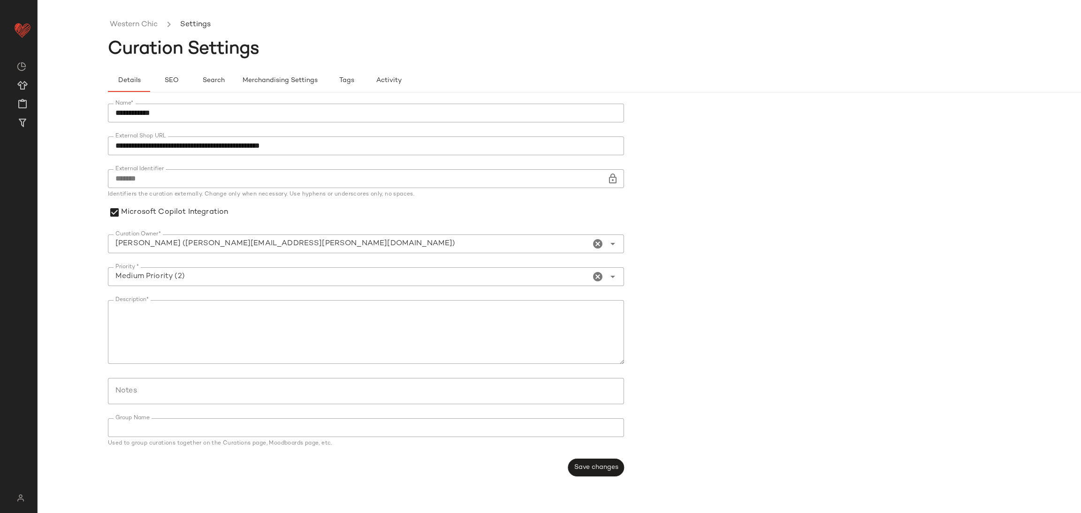
click at [177, 120] on input "**********" at bounding box center [366, 113] width 516 height 19
click at [180, 123] on div at bounding box center [366, 127] width 516 height 10
click at [185, 113] on input "**********" at bounding box center [366, 113] width 516 height 19
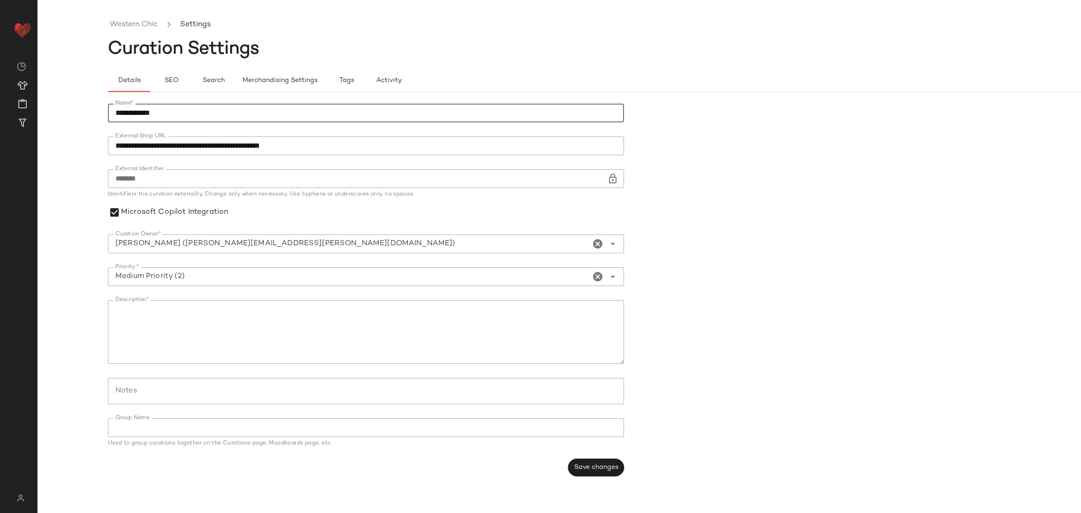
click at [185, 113] on input "**********" at bounding box center [366, 113] width 516 height 19
type input "**********"
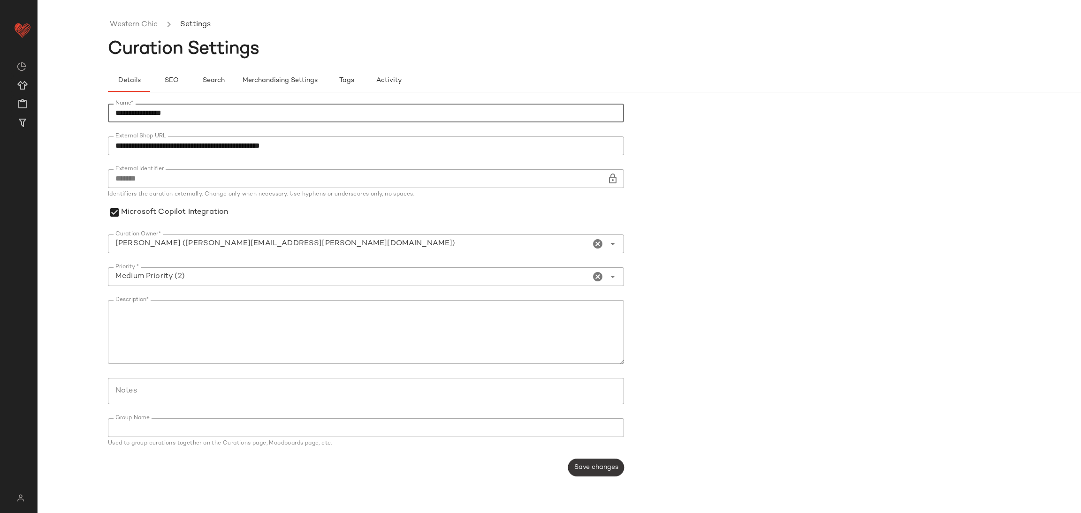
click at [596, 475] on button "Save changes" at bounding box center [596, 468] width 56 height 18
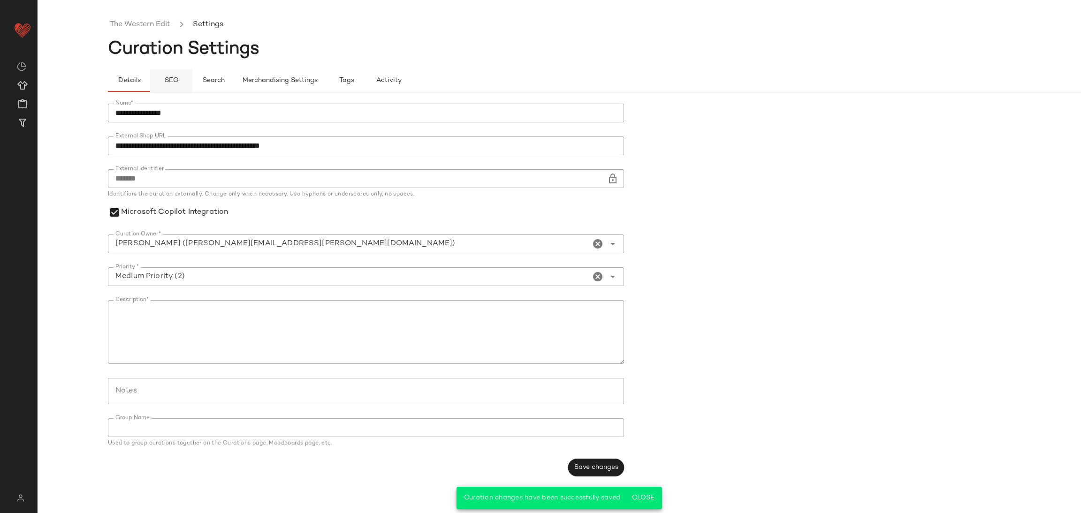
click at [167, 79] on span "SEO" at bounding box center [171, 81] width 15 height 8
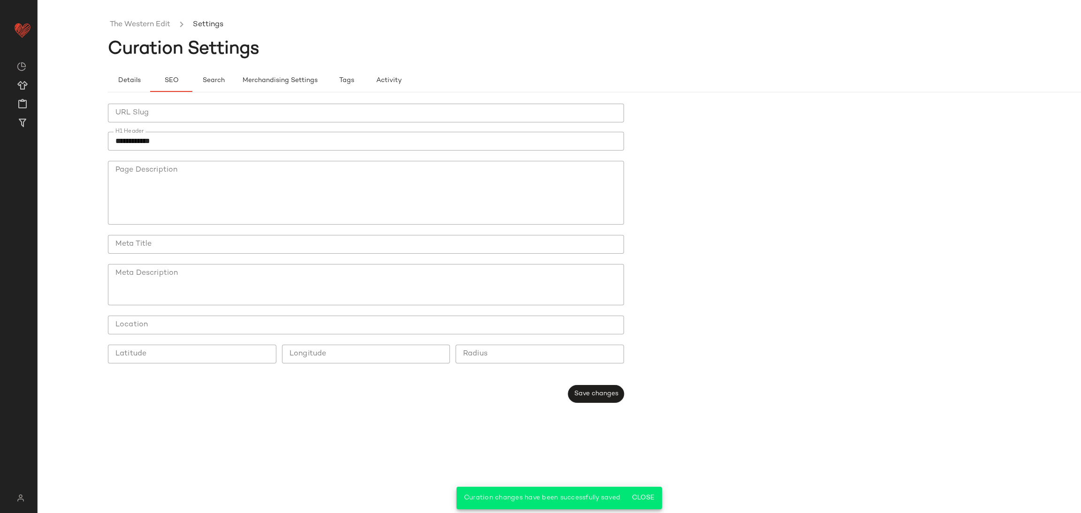
click at [207, 139] on input "**********" at bounding box center [366, 141] width 516 height 19
paste input "****"
type input "**********"
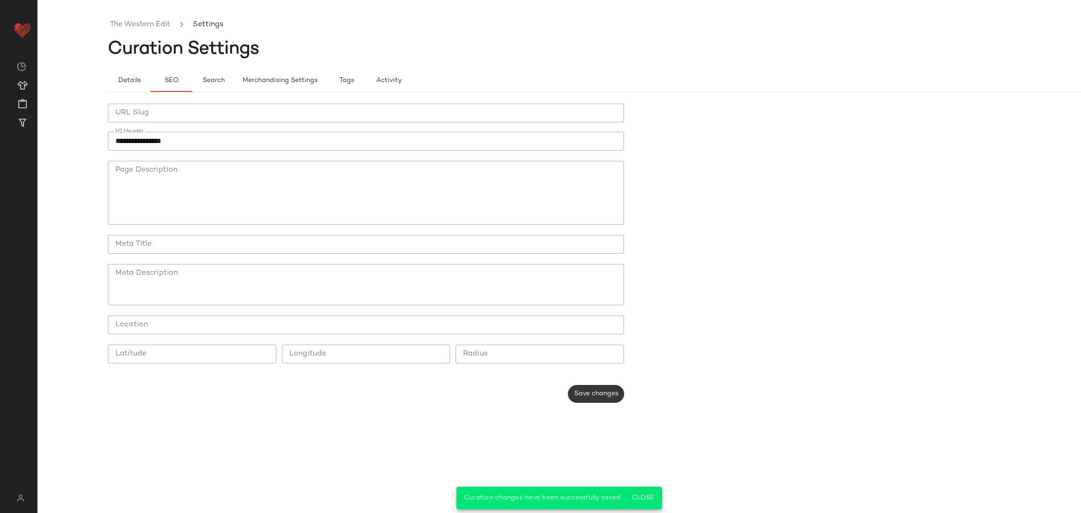
drag, startPoint x: 589, startPoint y: 403, endPoint x: 591, endPoint y: 394, distance: 9.1
click at [590, 402] on div "**********" at bounding box center [369, 253] width 522 height 311
click at [591, 389] on button "Save changes" at bounding box center [596, 394] width 56 height 18
click at [142, 23] on link "The Western Edit" at bounding box center [140, 25] width 61 height 12
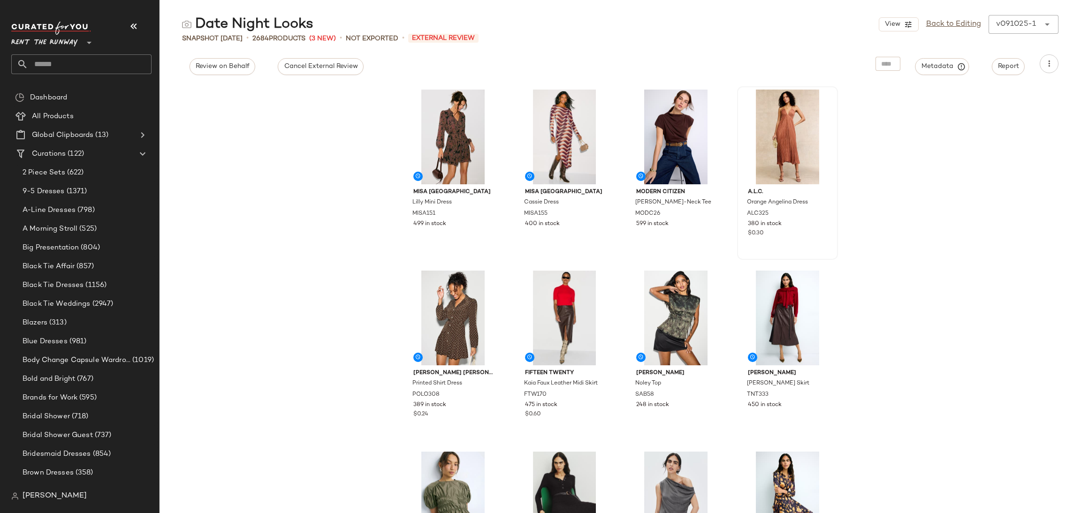
scroll to position [6, 0]
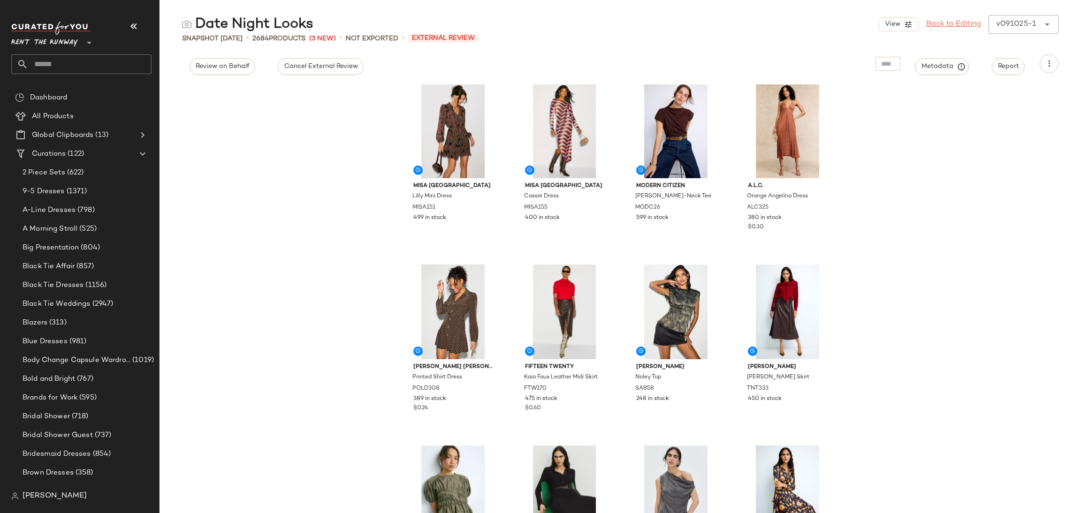
click at [956, 24] on link "Back to Editing" at bounding box center [953, 24] width 55 height 11
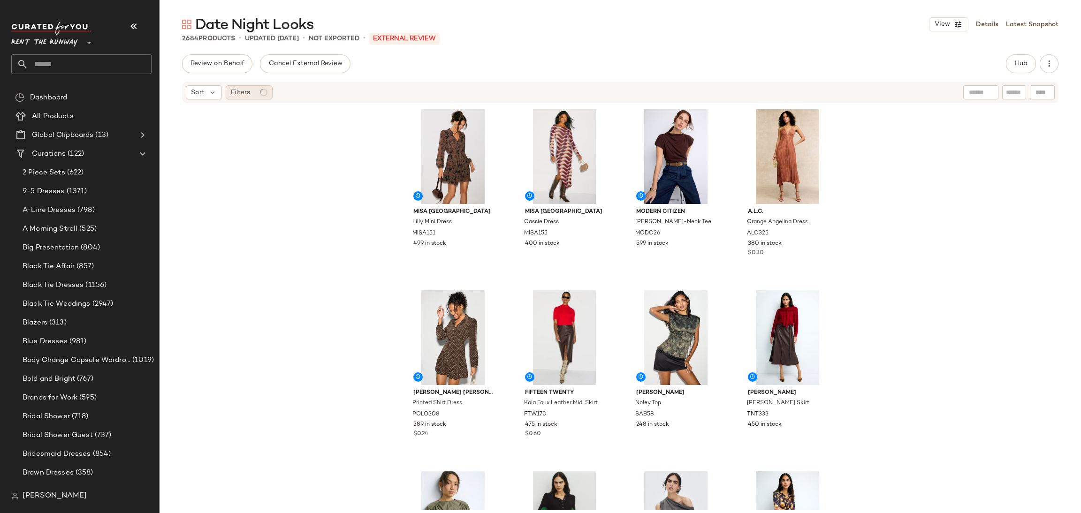
click at [265, 91] on circle at bounding box center [263, 92] width 7 height 7
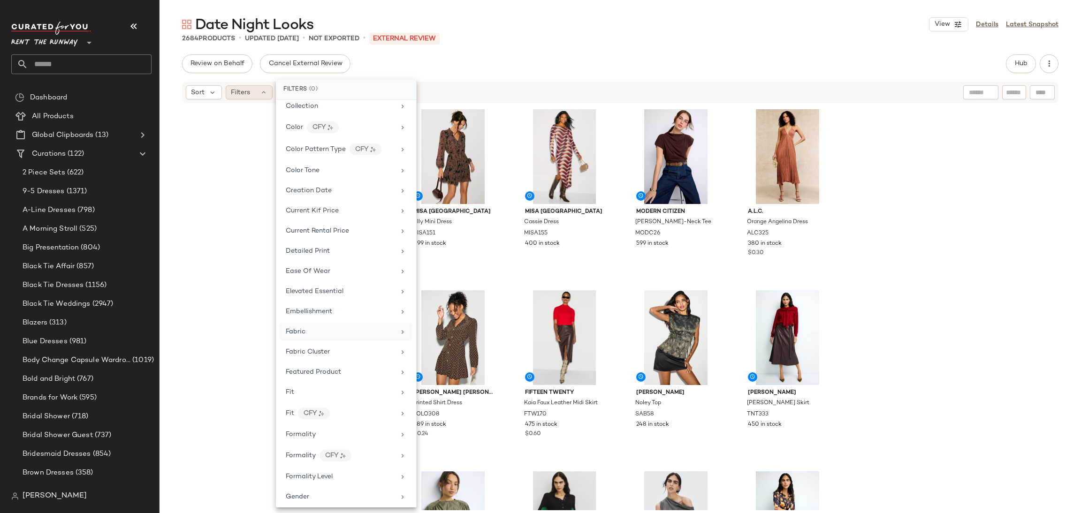
scroll to position [378, 0]
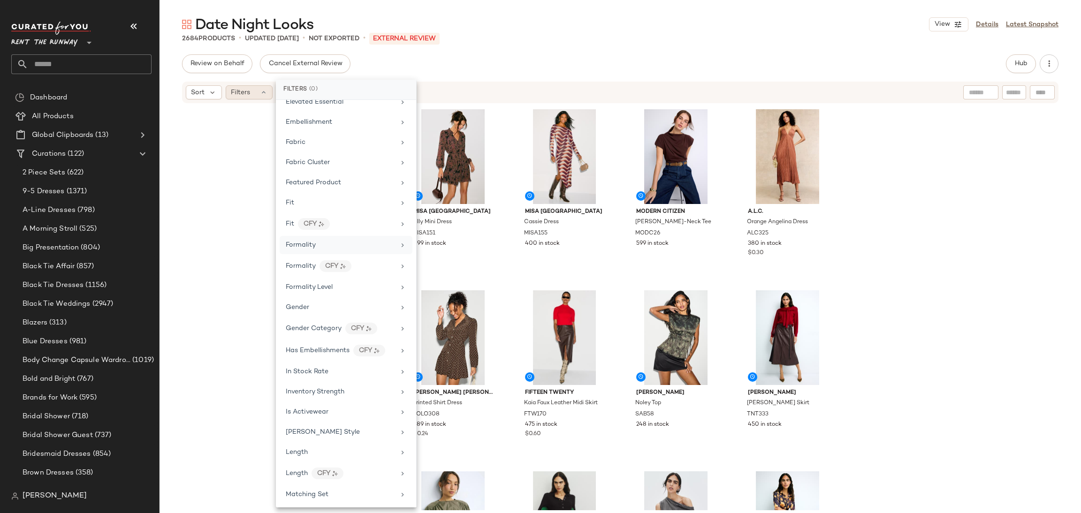
click at [326, 250] on div "Formality" at bounding box center [340, 245] width 109 height 10
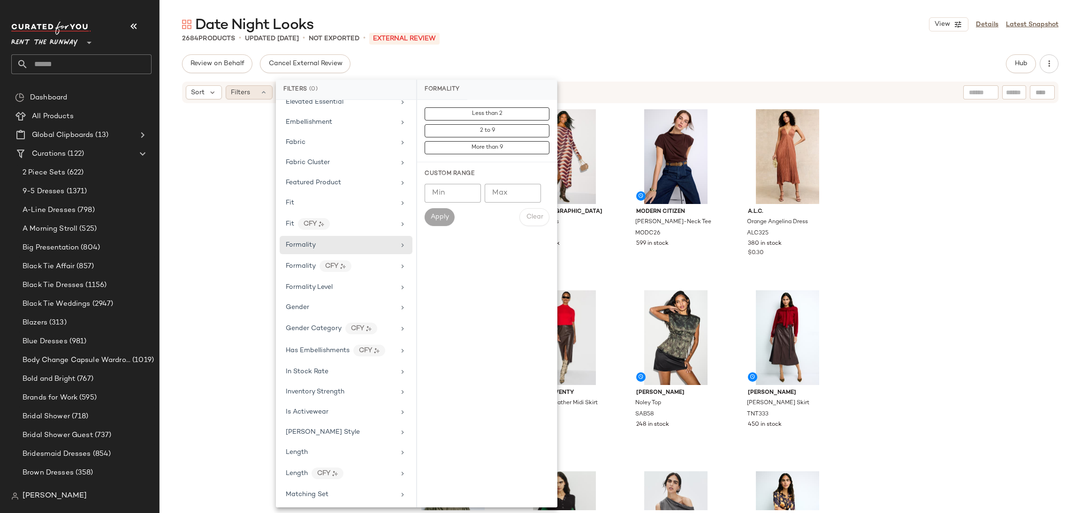
click at [449, 197] on input "Min" at bounding box center [453, 193] width 56 height 19
type input "*"
click at [439, 221] on span "Apply" at bounding box center [439, 217] width 19 height 8
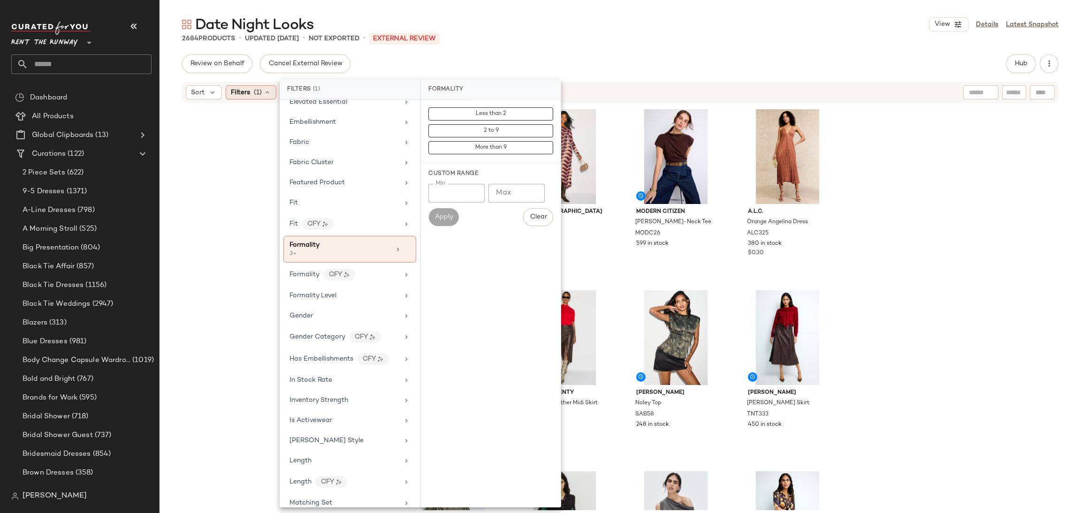
click at [962, 194] on div "MISA Los Angeles Lilly Mini Dress MISA151 499 in stock MISA Los Angeles Cassie …" at bounding box center [619, 307] width 921 height 406
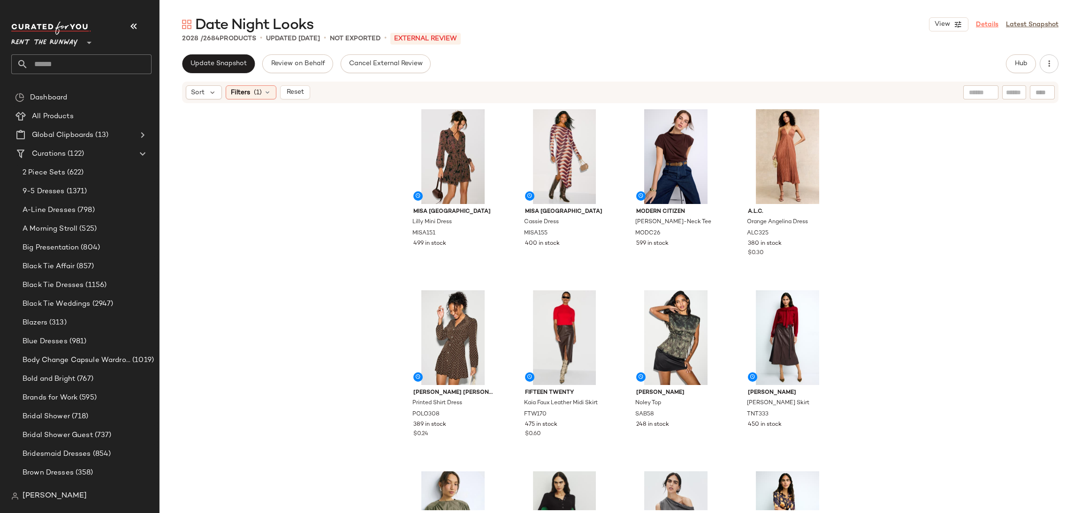
click at [979, 22] on link "Details" at bounding box center [987, 25] width 23 height 10
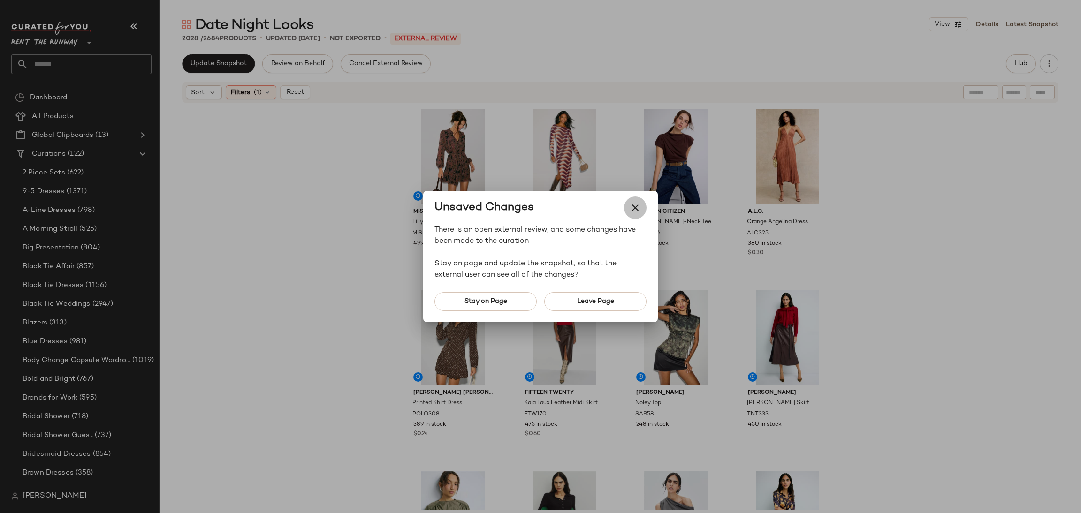
click at [637, 210] on icon "button" at bounding box center [635, 207] width 11 height 11
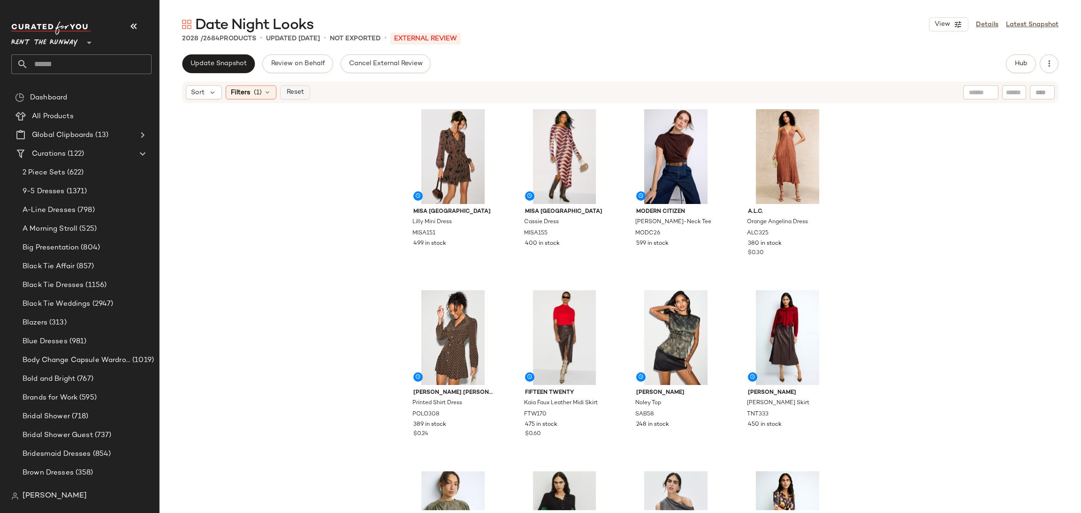
click at [300, 91] on span "Reset" at bounding box center [295, 93] width 18 height 8
click at [982, 26] on link "Details" at bounding box center [987, 25] width 23 height 10
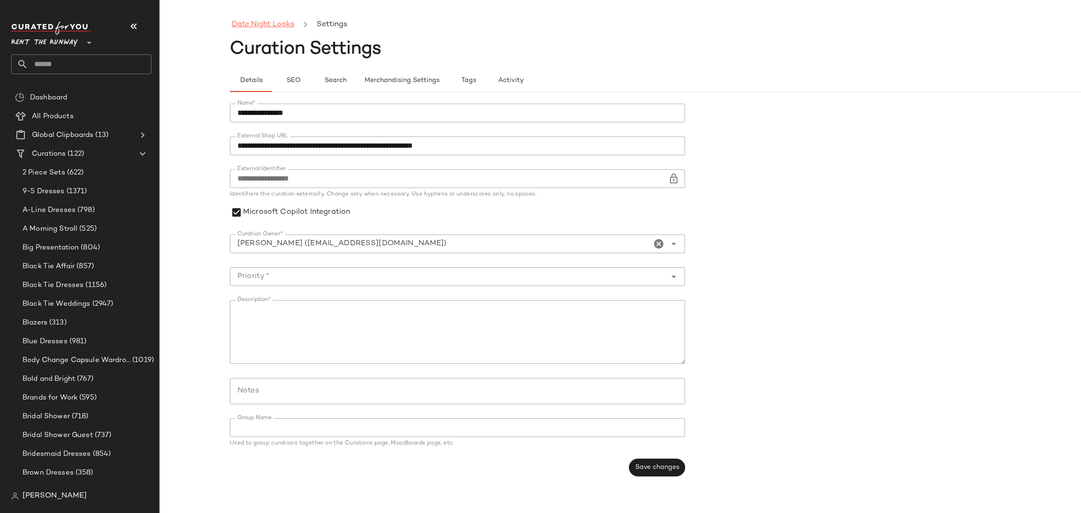
click at [259, 30] on link "Date Night Looks" at bounding box center [263, 25] width 62 height 12
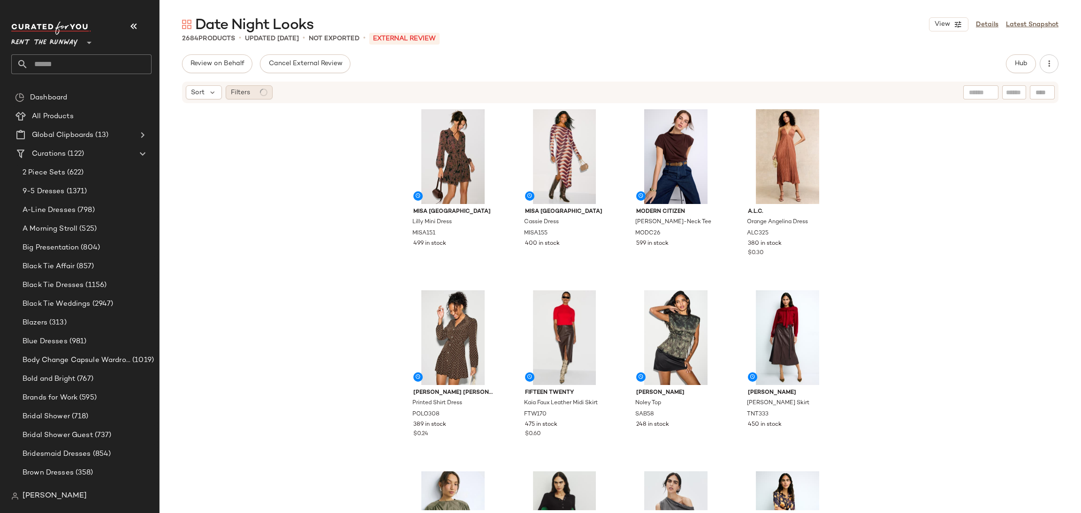
click at [258, 95] on div "Filters" at bounding box center [249, 92] width 47 height 14
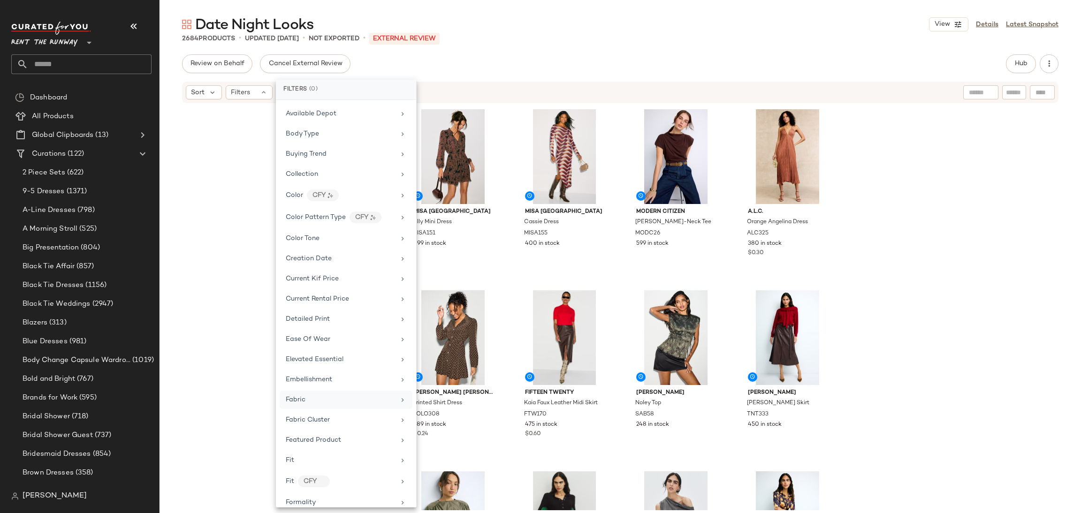
scroll to position [147, 0]
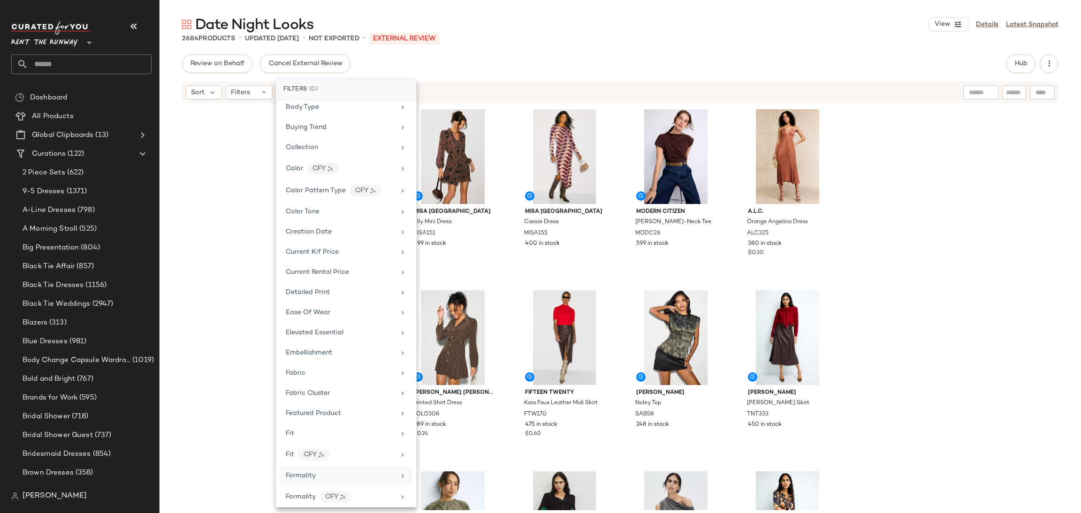
click at [324, 479] on div "Formality" at bounding box center [340, 476] width 109 height 10
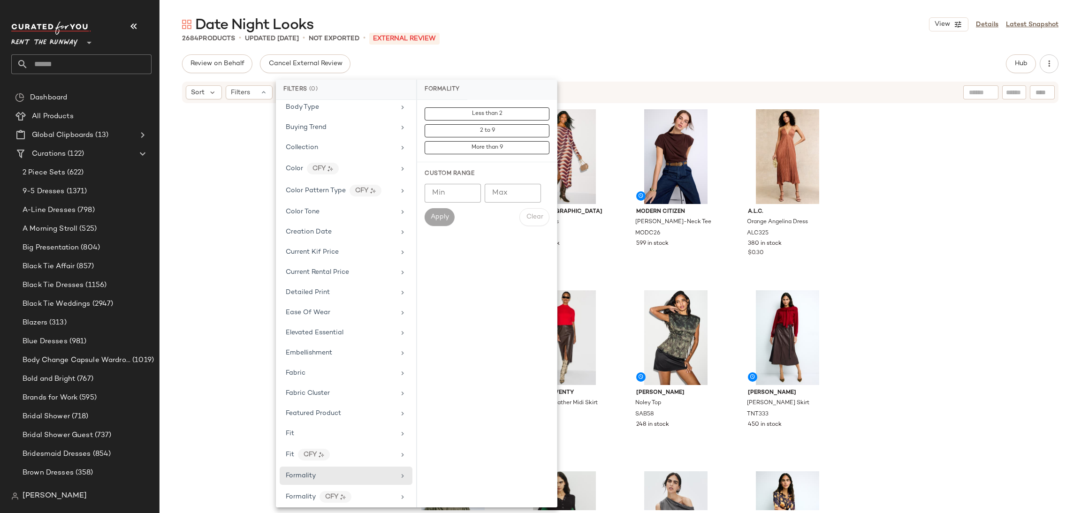
click at [444, 190] on input "Min" at bounding box center [453, 193] width 56 height 19
type input "*"
click at [450, 213] on button "Apply" at bounding box center [440, 217] width 30 height 18
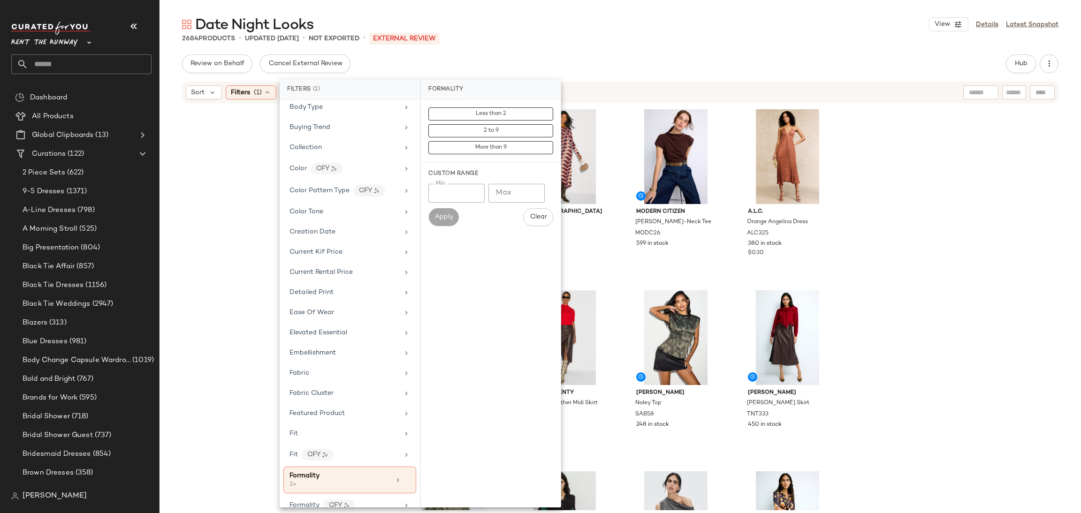
click at [897, 271] on div "MISA Los Angeles Lilly Mini Dress MISA151 499 in stock MISA Los Angeles Cassie …" at bounding box center [619, 307] width 921 height 406
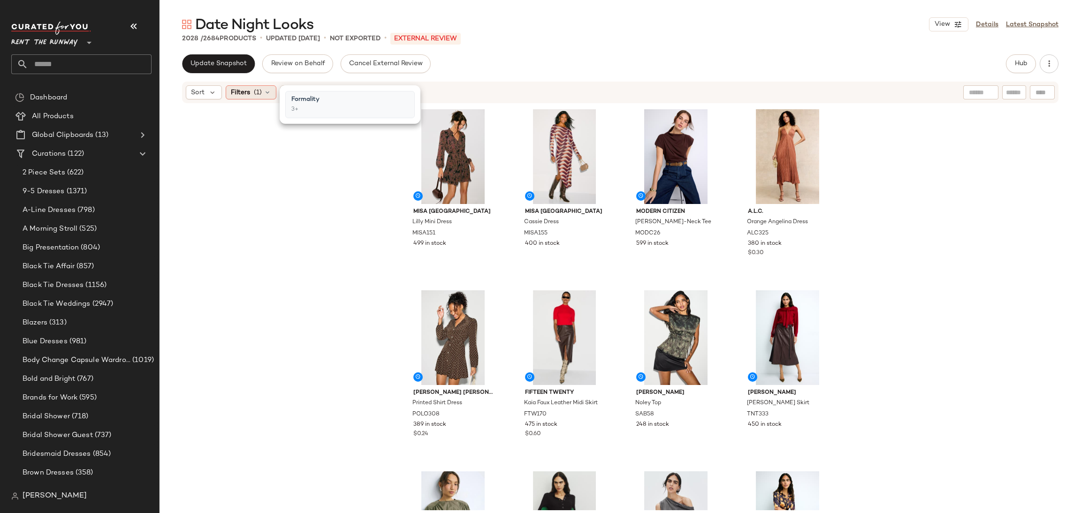
click at [252, 95] on div "Filters (1)" at bounding box center [251, 92] width 51 height 14
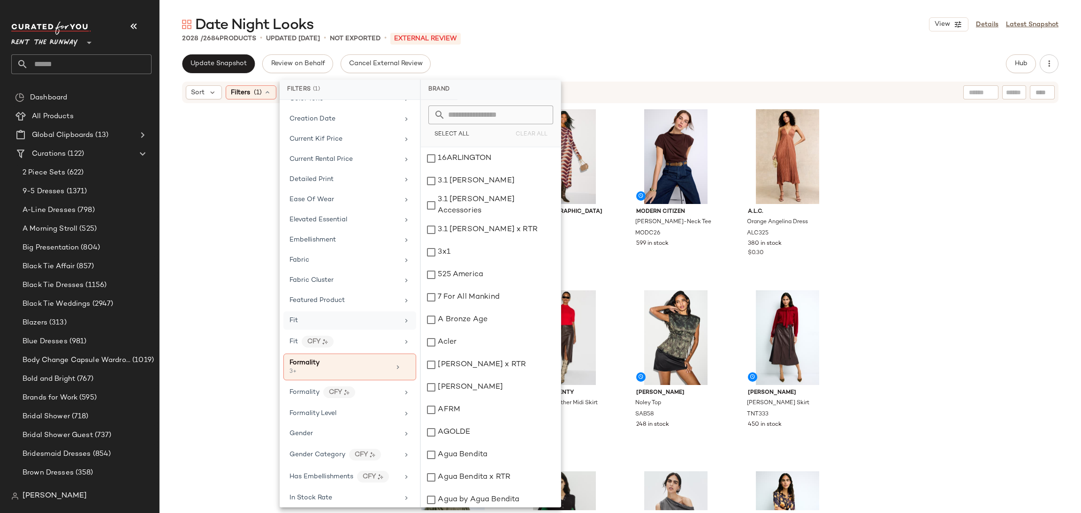
scroll to position [285, 0]
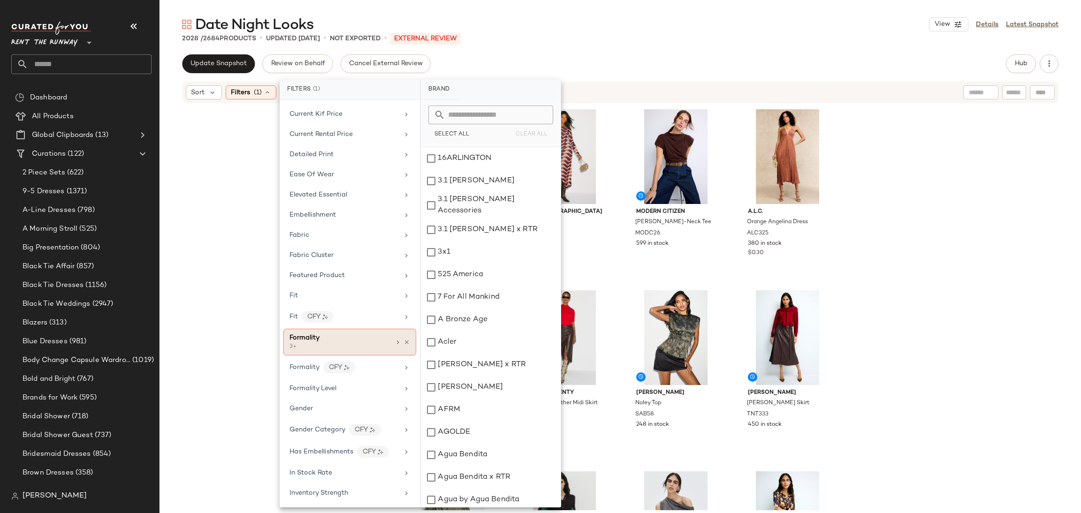
click at [323, 348] on div "3+" at bounding box center [336, 347] width 94 height 8
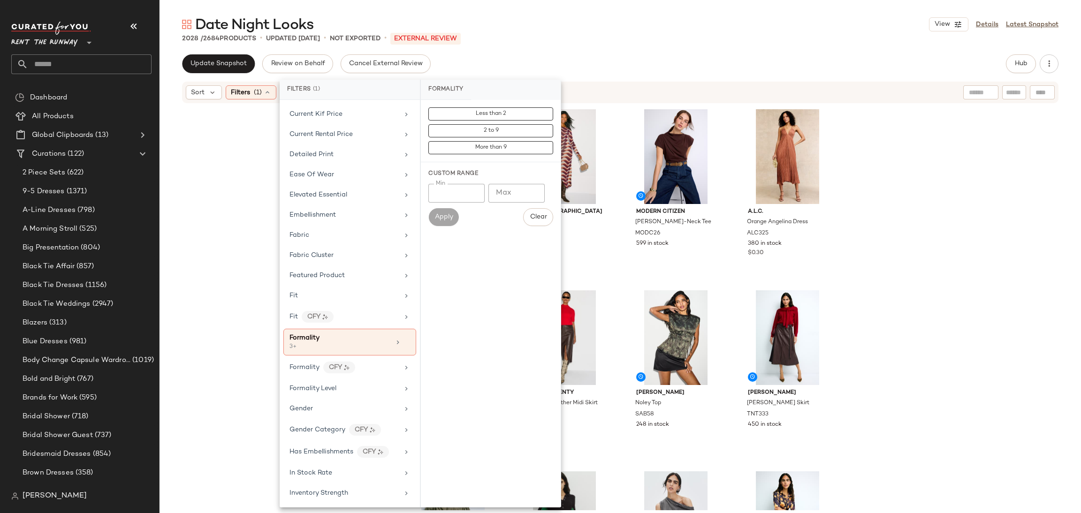
click at [449, 191] on input "*" at bounding box center [456, 193] width 56 height 19
click at [501, 190] on input "Max" at bounding box center [516, 193] width 56 height 19
click at [462, 195] on input "Min" at bounding box center [456, 193] width 56 height 19
click at [508, 192] on input "Max" at bounding box center [516, 193] width 56 height 19
type input "*"
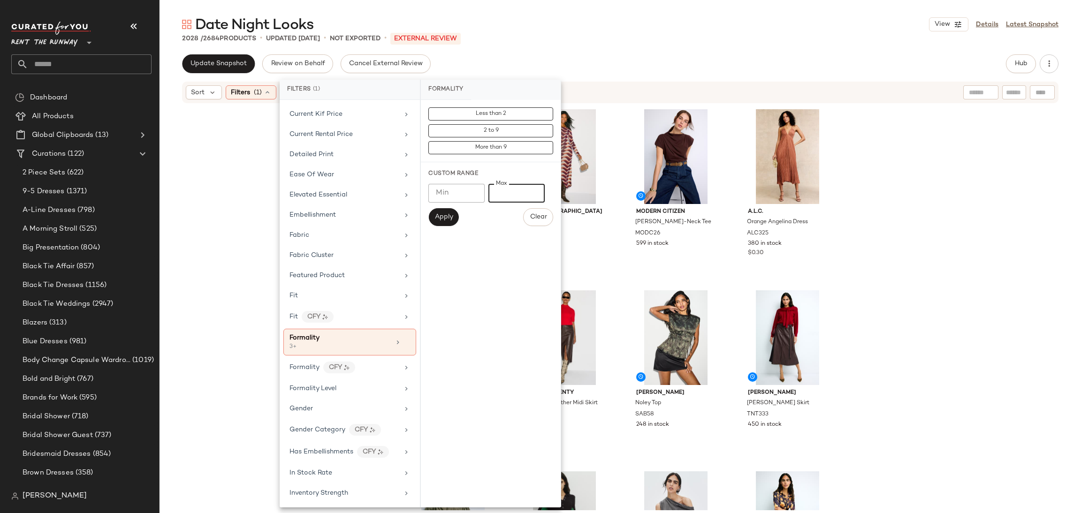
drag, startPoint x: 450, startPoint y: 223, endPoint x: 461, endPoint y: 220, distance: 11.6
click at [449, 223] on button "Apply" at bounding box center [443, 217] width 30 height 18
click at [891, 216] on div "MISA Los Angeles Lilly Mini Dress MISA151 499 in stock MISA Los Angeles Cassie …" at bounding box center [619, 307] width 921 height 406
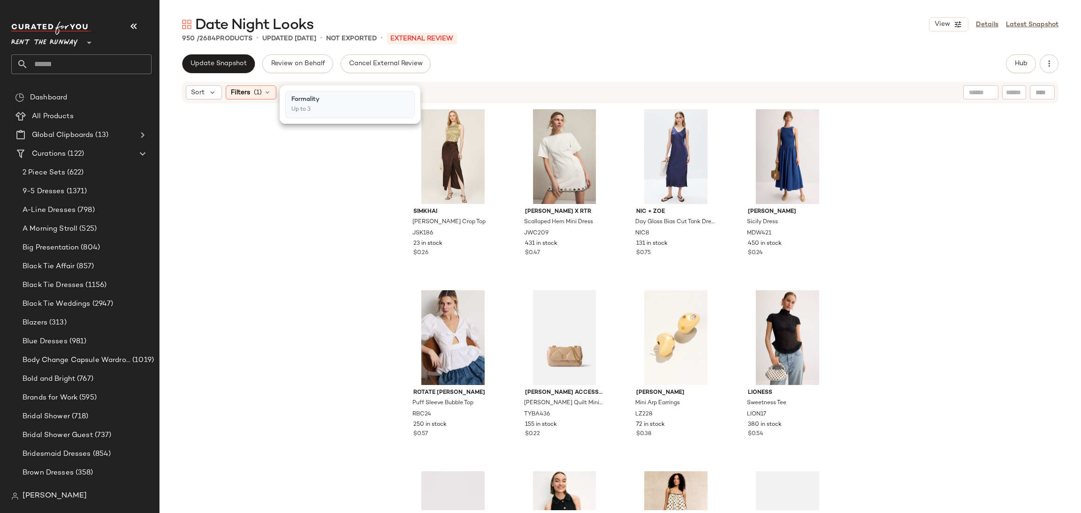
click at [892, 216] on div "SIMKHAI Reilly Crop Top JSK186 23 in stock $0.26 Jason Wu x RTR Scalloped Hem M…" at bounding box center [619, 307] width 921 height 406
click at [247, 90] on span "Filters" at bounding box center [240, 93] width 19 height 10
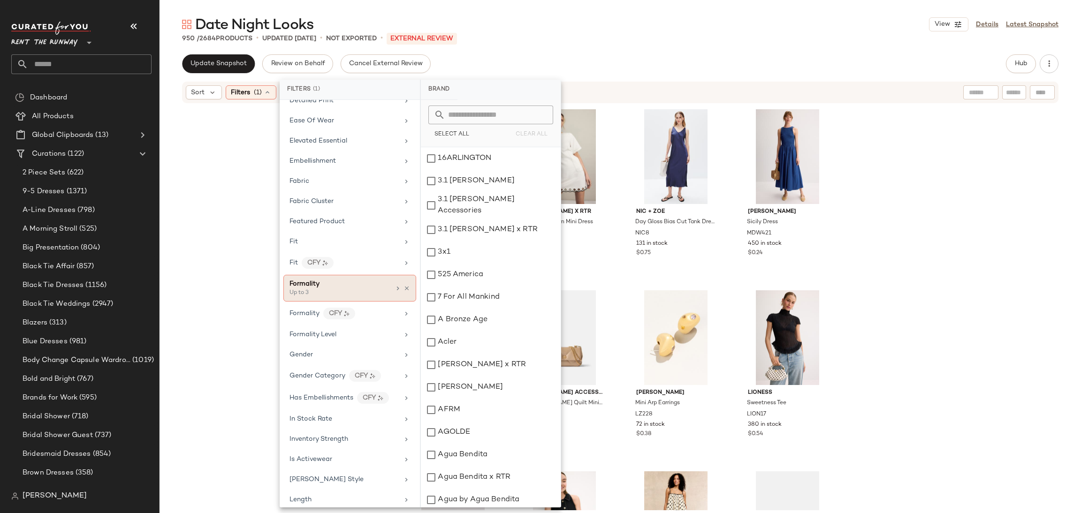
scroll to position [340, 0]
click at [340, 287] on div "Formality" at bounding box center [339, 283] width 101 height 10
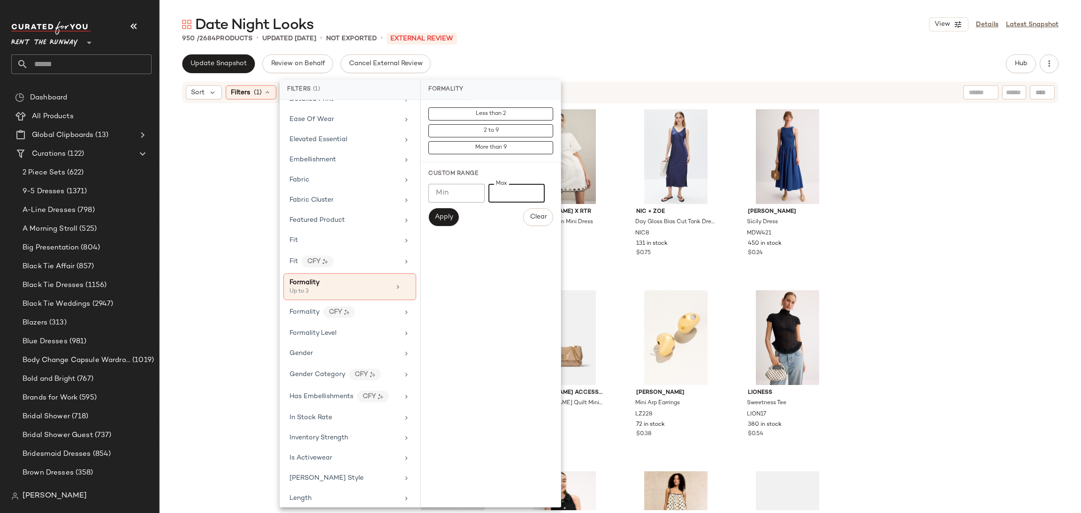
type input "*"
click at [531, 188] on input "*" at bounding box center [516, 193] width 56 height 19
click at [435, 217] on span "Apply" at bounding box center [443, 217] width 19 height 8
click at [435, 217] on div "Apply" at bounding box center [443, 217] width 30 height 18
click at [947, 187] on div "SIMKHAI Reilly Crop Top JSK186 23 in stock $0.26 Jason Wu x RTR Scalloped Hem M…" at bounding box center [619, 307] width 921 height 406
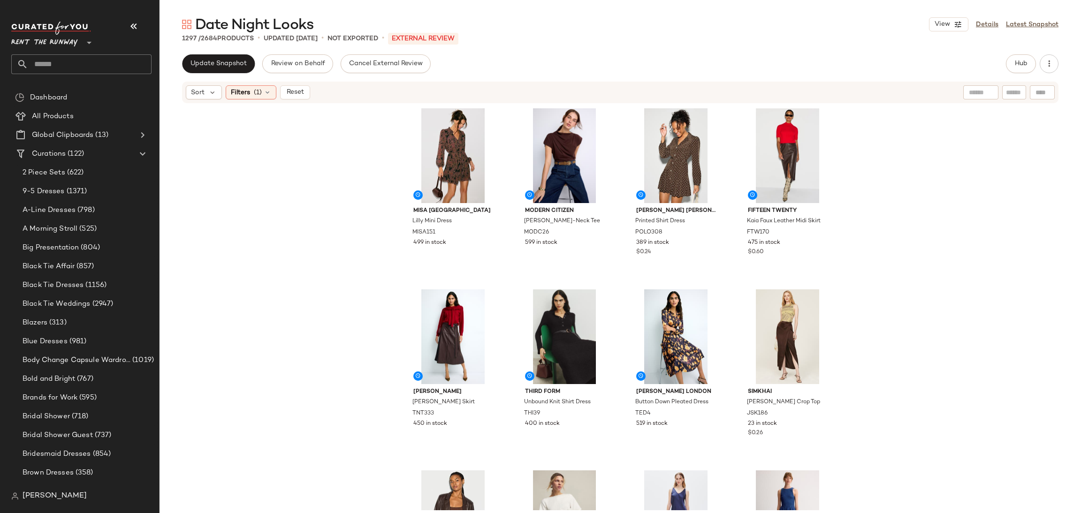
scroll to position [0, 0]
click at [457, 137] on div "#1 View" at bounding box center [453, 156] width 94 height 95
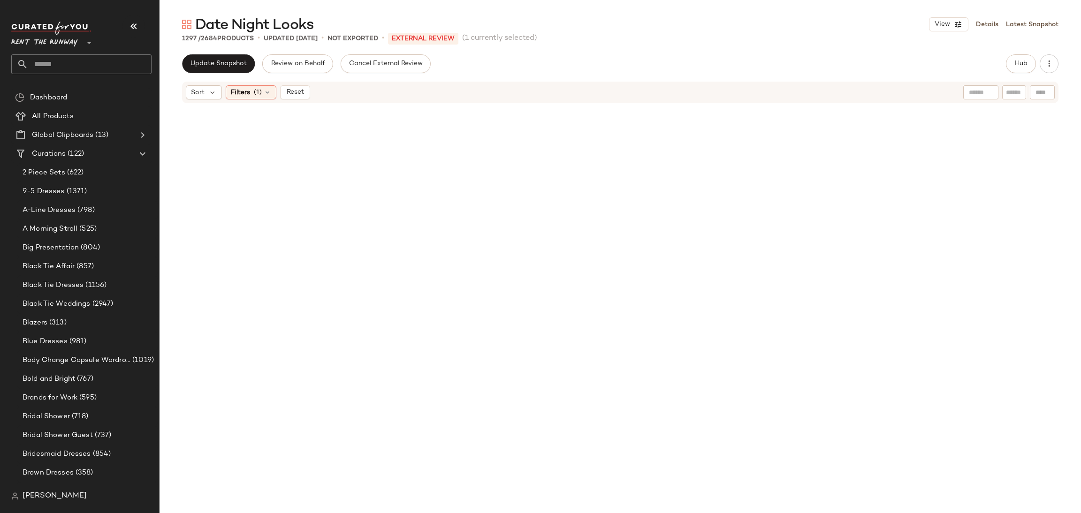
scroll to position [58441, 0]
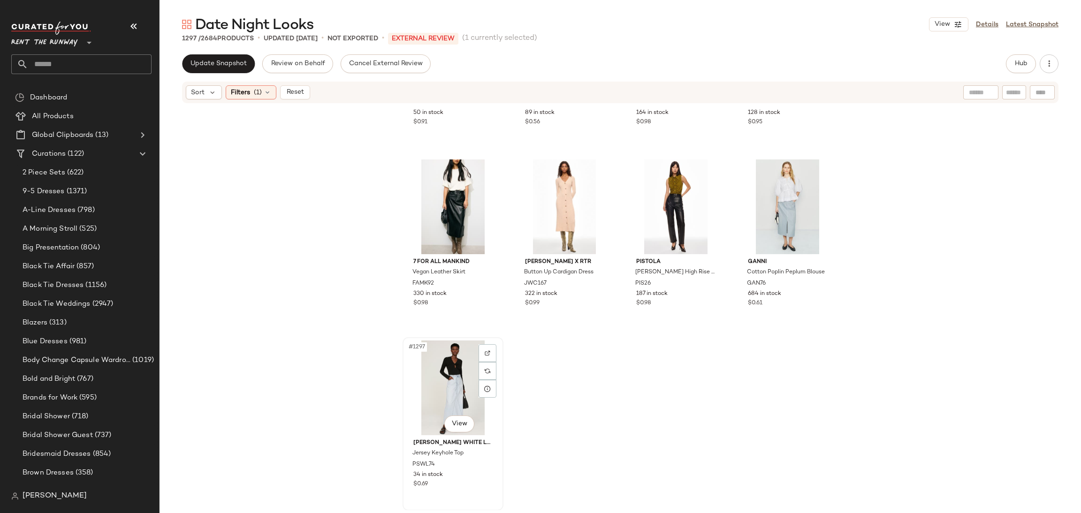
click at [432, 377] on div "#1297 View" at bounding box center [453, 388] width 94 height 95
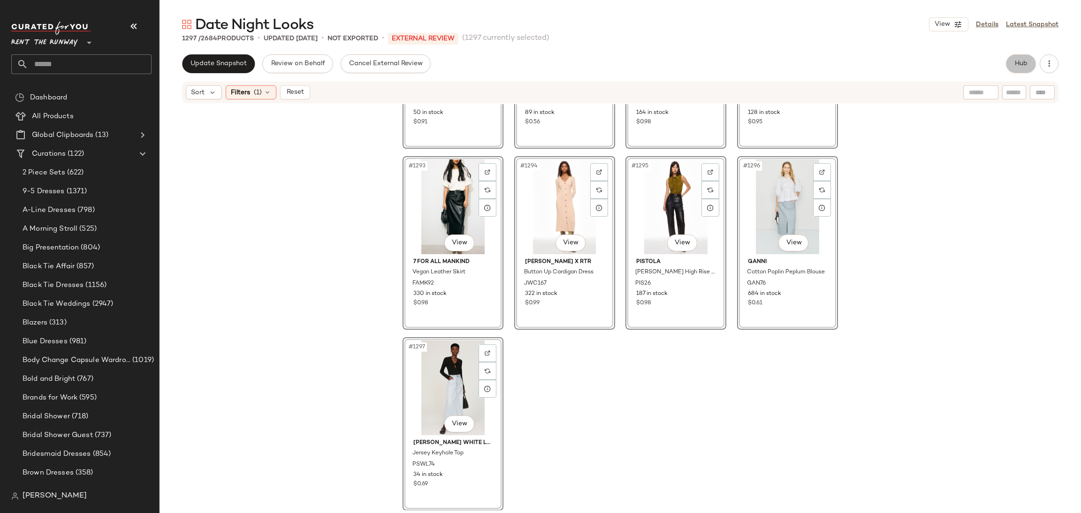
click at [1018, 66] on span "Hub" at bounding box center [1020, 64] width 13 height 8
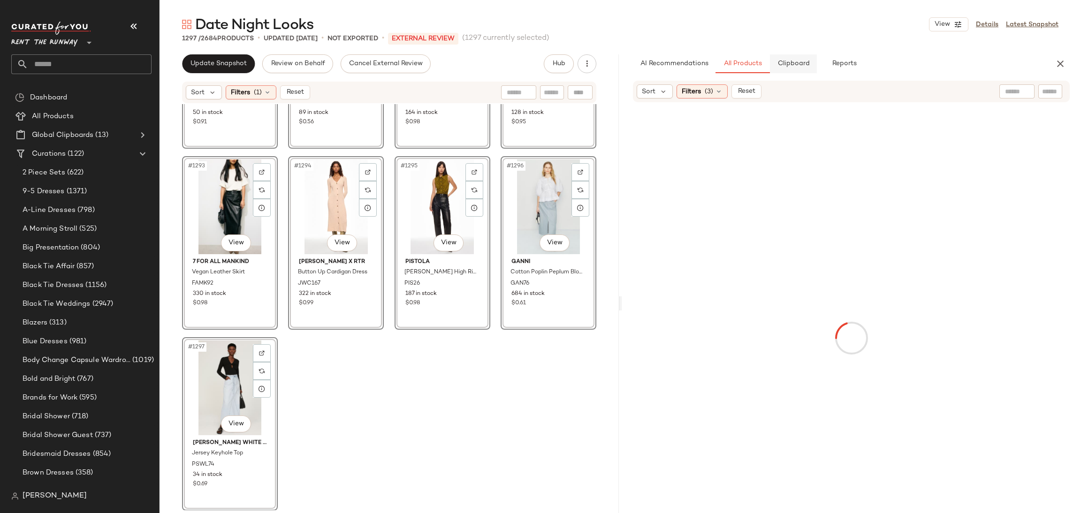
click at [786, 62] on span "Clipboard" at bounding box center [793, 64] width 32 height 8
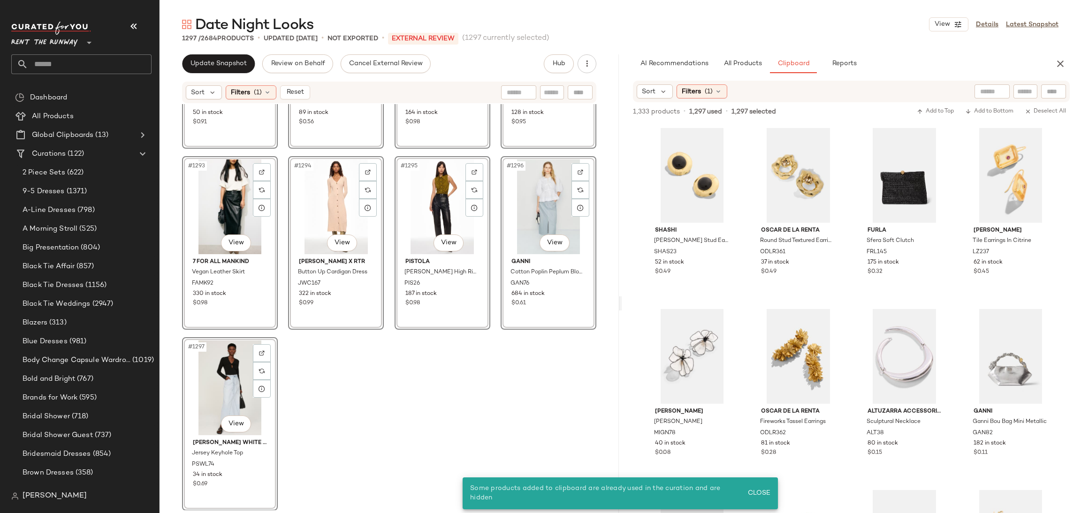
click at [541, 202] on div "#1296 View" at bounding box center [548, 206] width 89 height 95
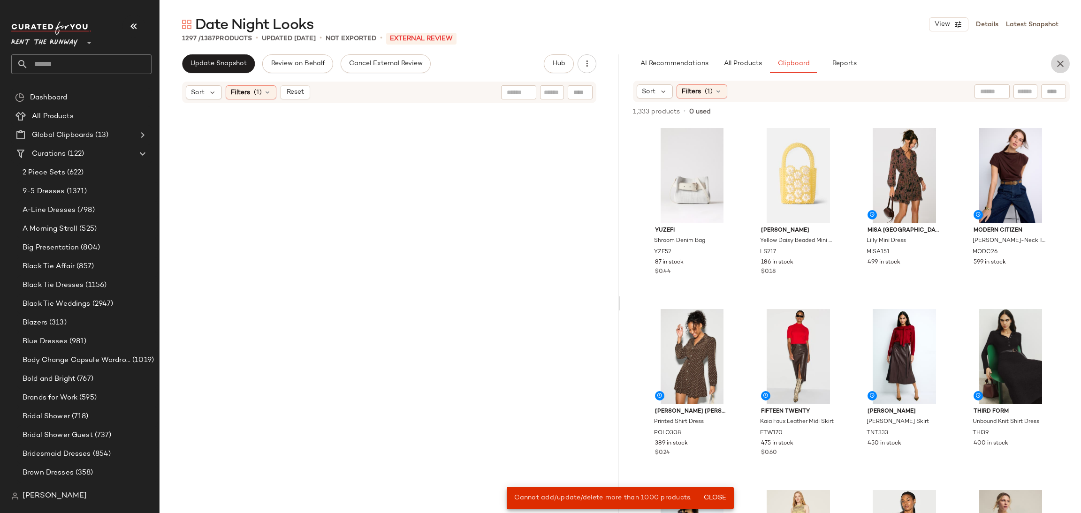
drag, startPoint x: 1063, startPoint y: 63, endPoint x: 1044, endPoint y: 61, distance: 19.8
click at [1063, 63] on icon "button" at bounding box center [1059, 63] width 11 height 11
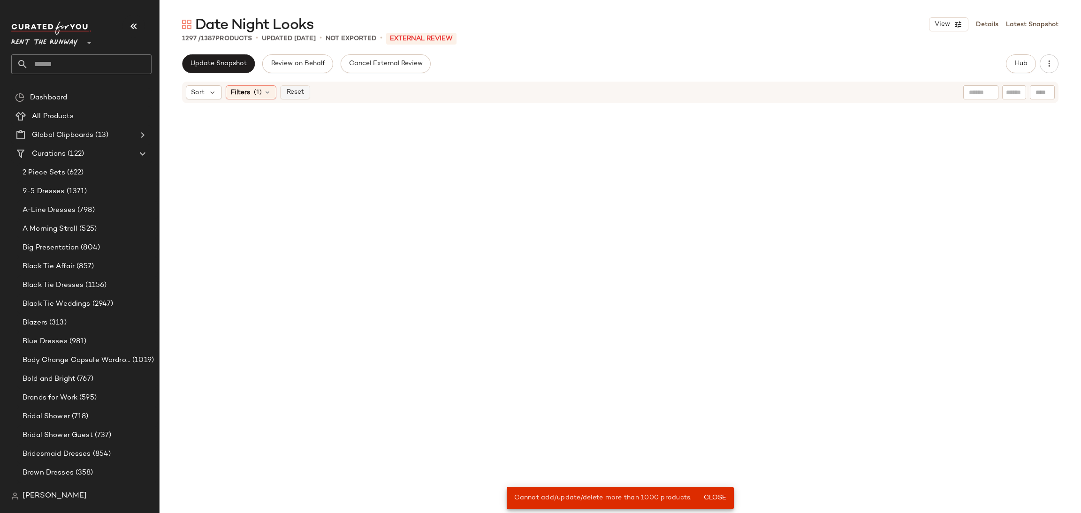
click at [293, 97] on button "Reset" at bounding box center [295, 92] width 30 height 14
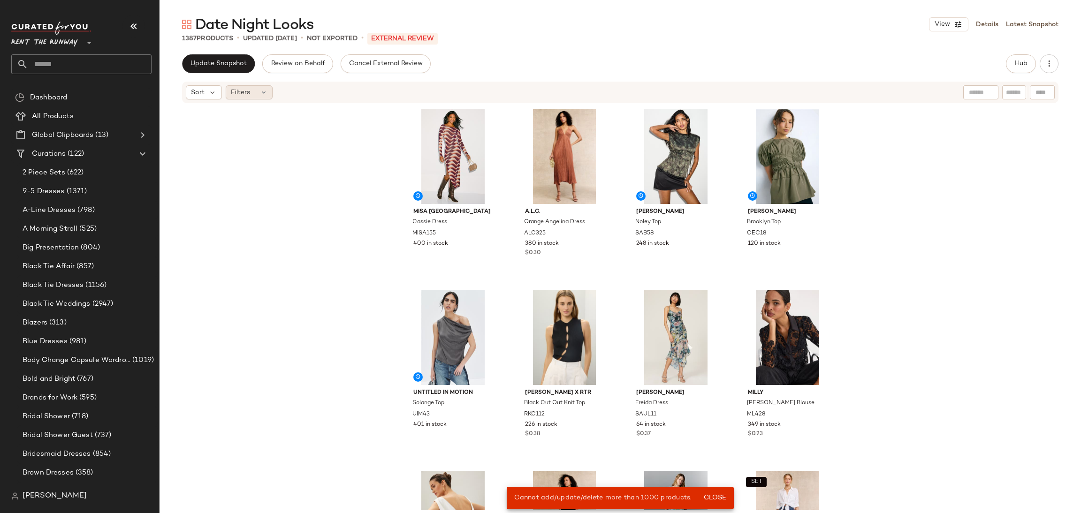
click at [249, 91] on span "Filters" at bounding box center [240, 93] width 19 height 10
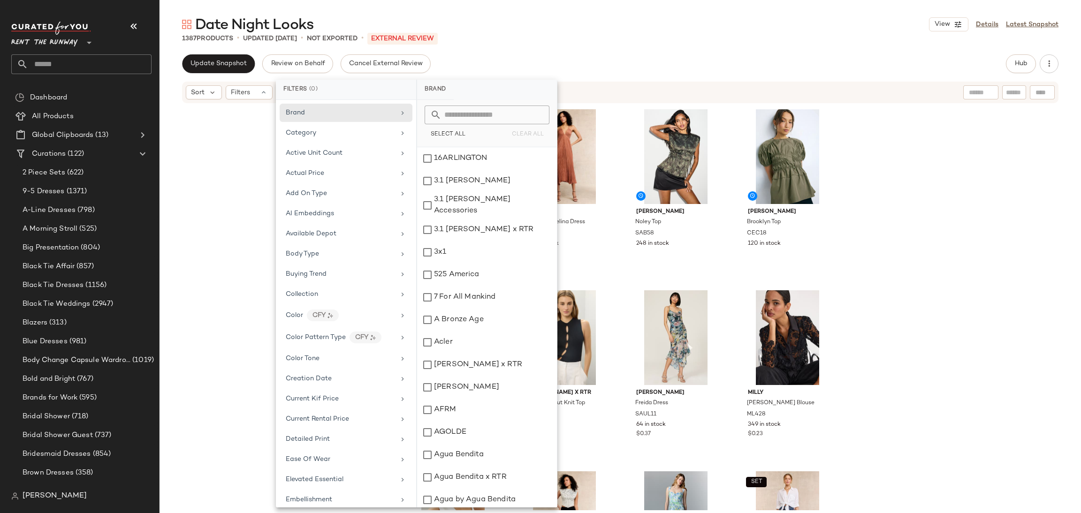
click at [242, 152] on div "MISA Los Angeles Cassie Dress MISA155 400 in stock A.L.C. Orange Angelina Dress…" at bounding box center [619, 307] width 921 height 406
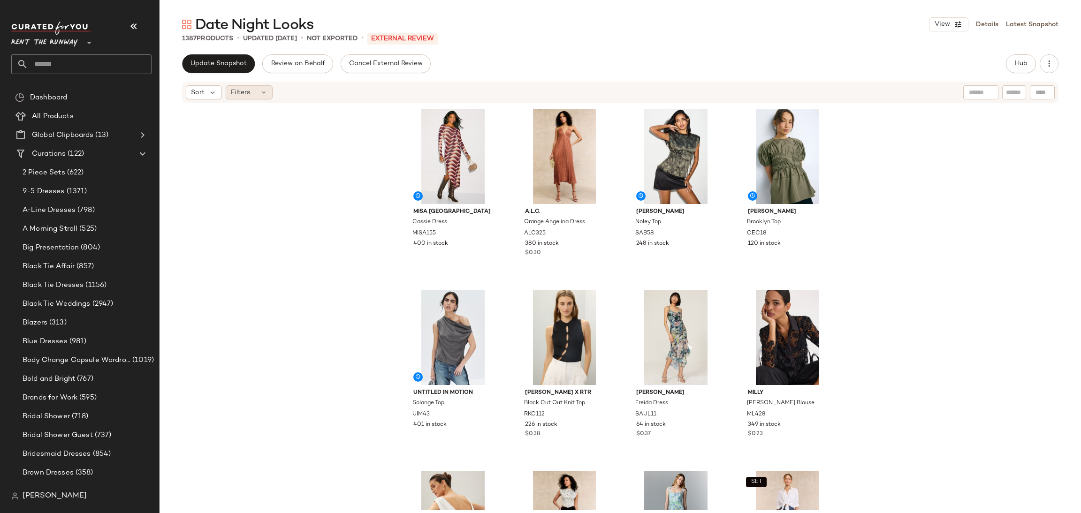
click at [235, 89] on span "Filters" at bounding box center [240, 93] width 19 height 10
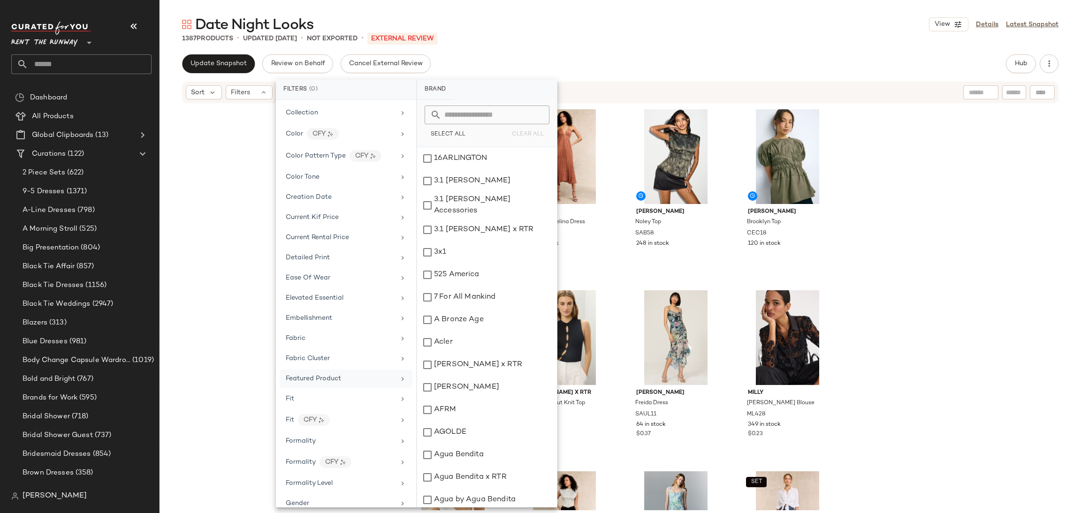
scroll to position [198, 0]
click at [330, 429] on div "Formality" at bounding box center [340, 424] width 109 height 10
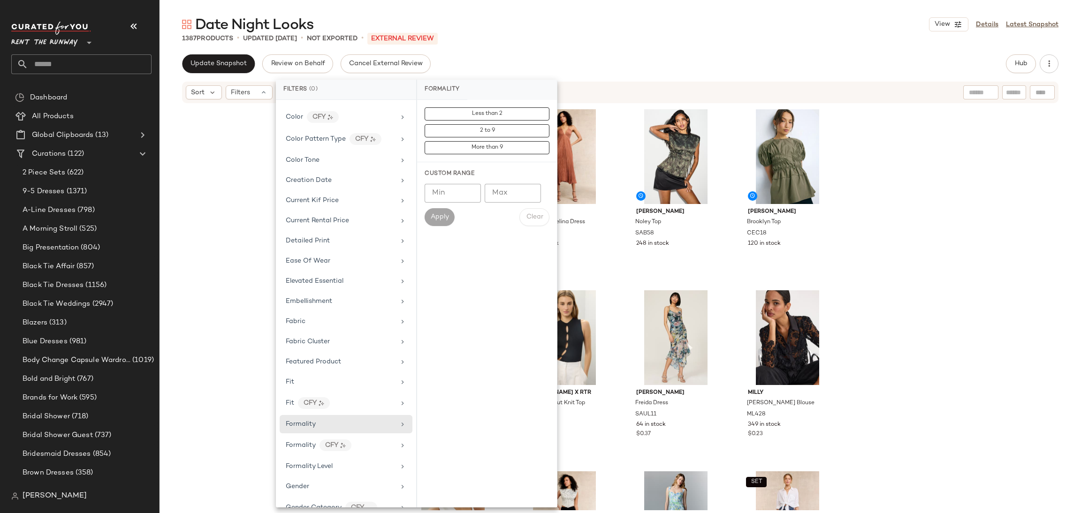
click at [451, 197] on input "Min" at bounding box center [453, 193] width 56 height 19
type input "*"
click at [515, 193] on input "Max" at bounding box center [513, 193] width 56 height 19
type input "*"
click at [436, 222] on button "Apply" at bounding box center [440, 217] width 30 height 18
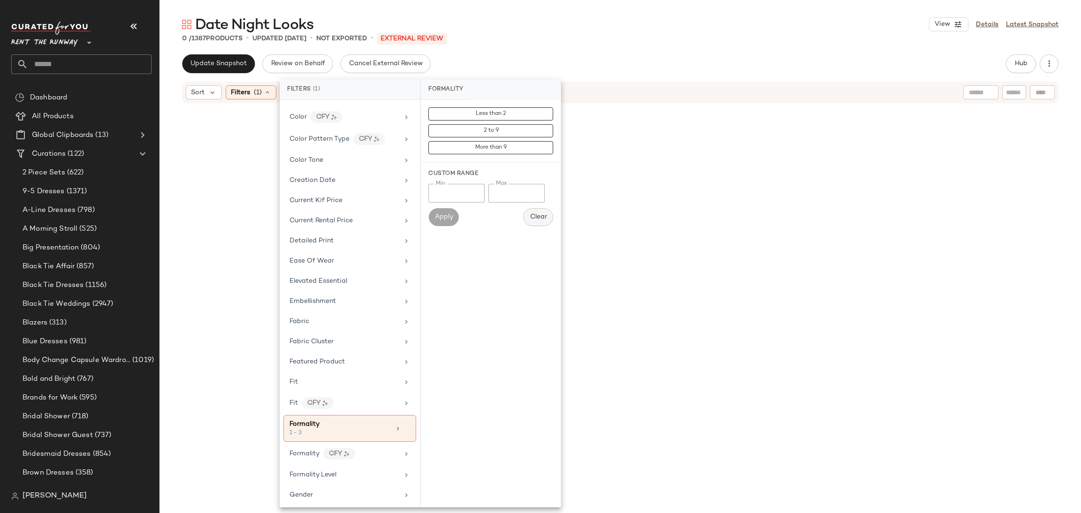
click at [537, 218] on span "Clear" at bounding box center [538, 217] width 17 height 8
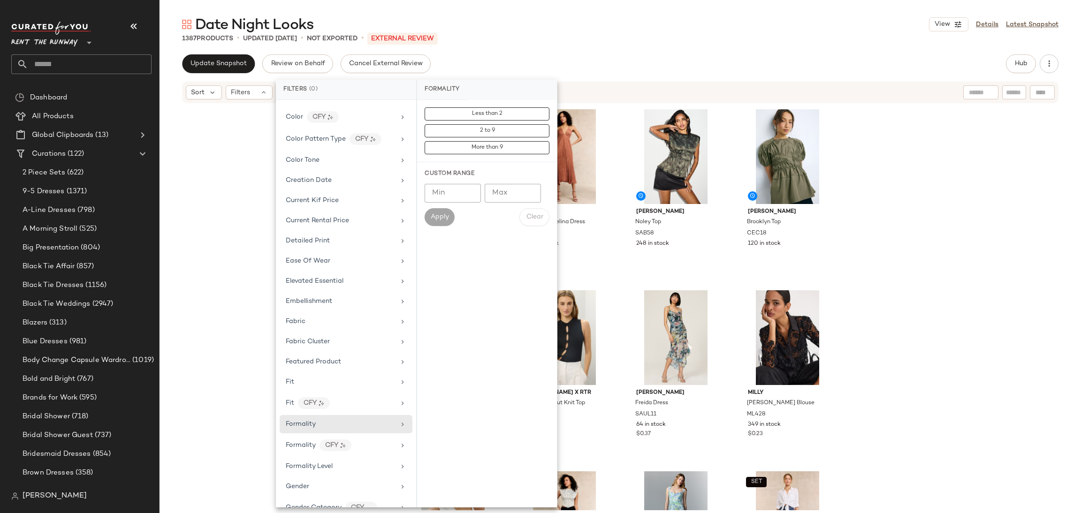
click at [872, 171] on div "MISA Los Angeles Cassie Dress MISA155 400 in stock A.L.C. Orange Angelina Dress…" at bounding box center [619, 307] width 921 height 406
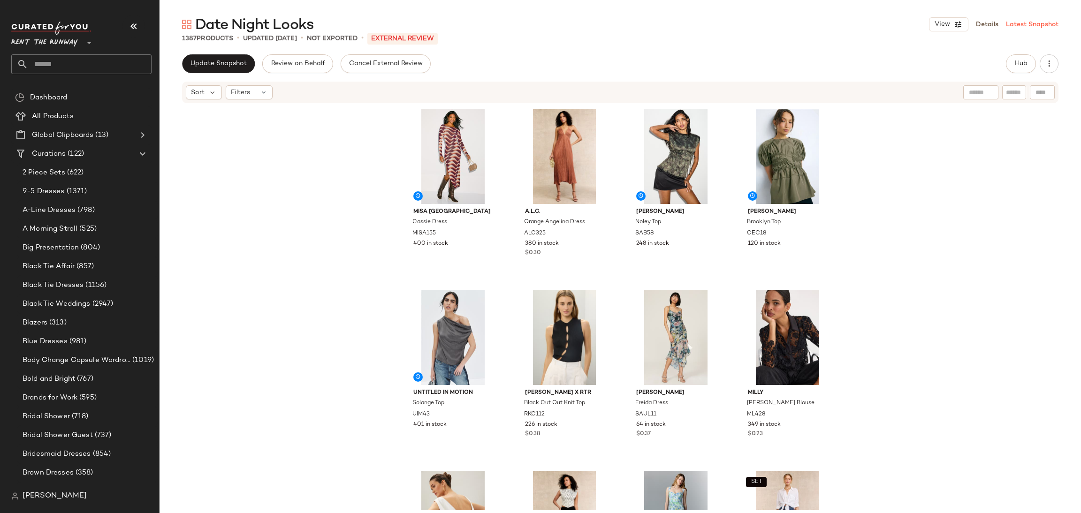
click at [1021, 20] on link "Latest Snapshot" at bounding box center [1032, 25] width 53 height 10
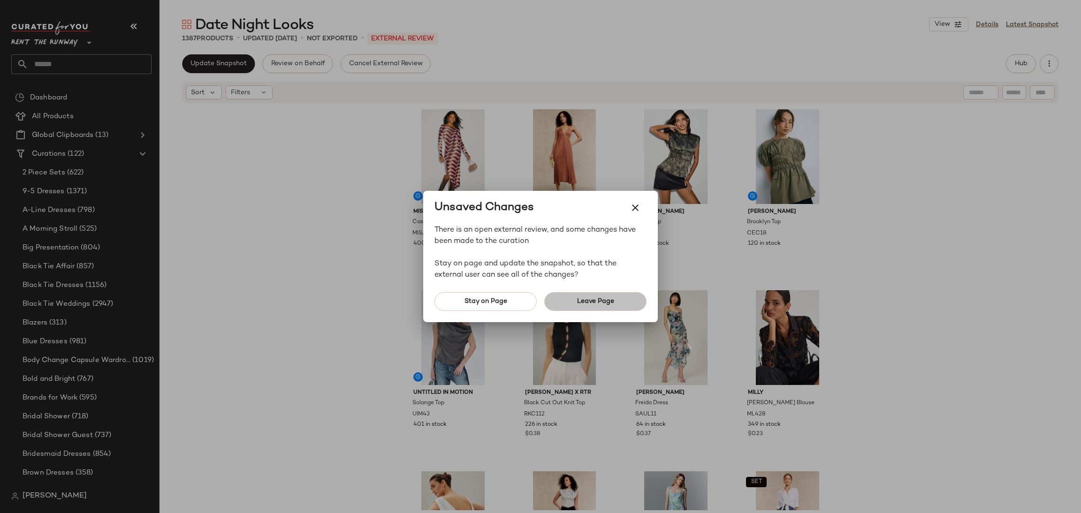
click at [591, 301] on span "Leave Page" at bounding box center [596, 302] width 38 height 8
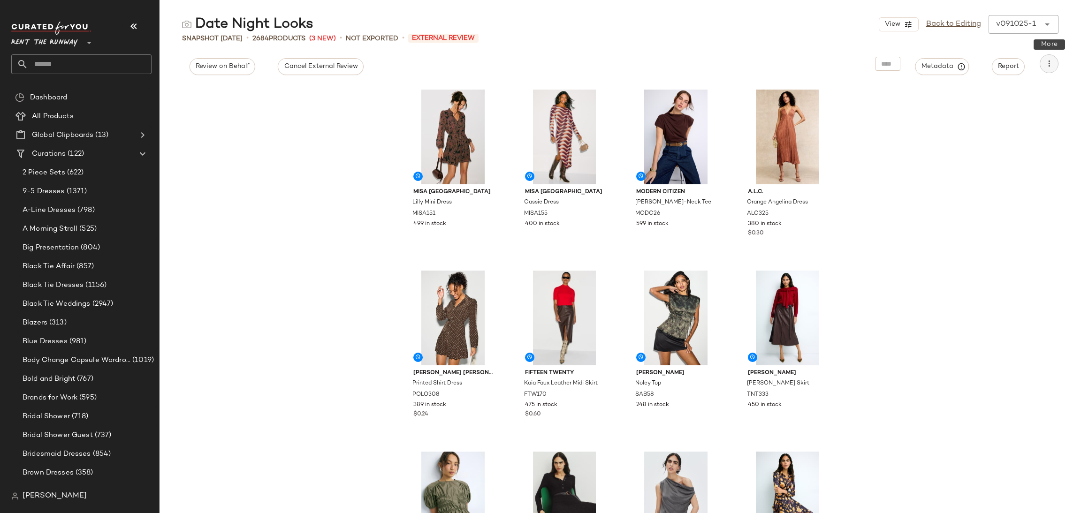
click at [1052, 64] on icon "button" at bounding box center [1048, 63] width 9 height 9
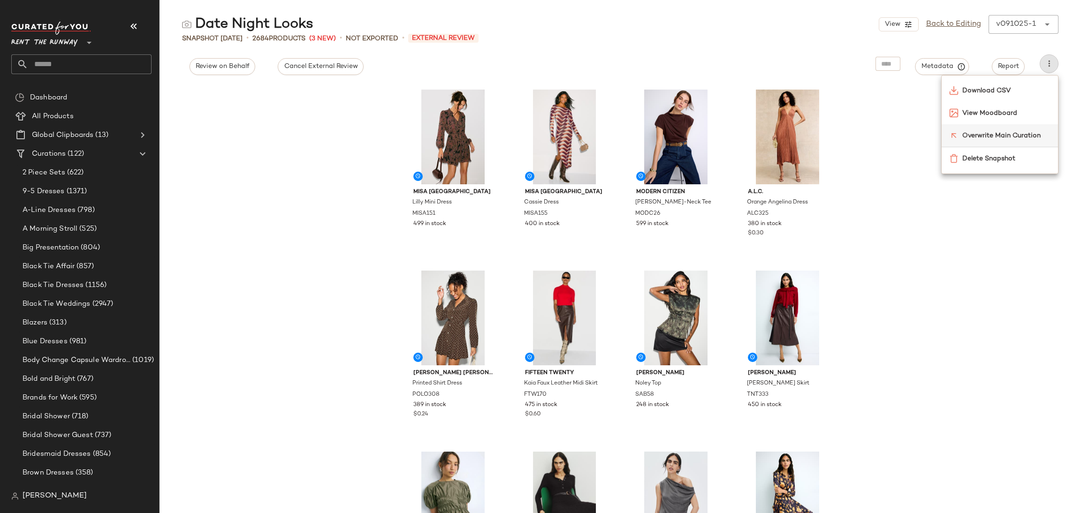
click at [997, 129] on div "Overwrite Main Curation" at bounding box center [999, 135] width 116 height 23
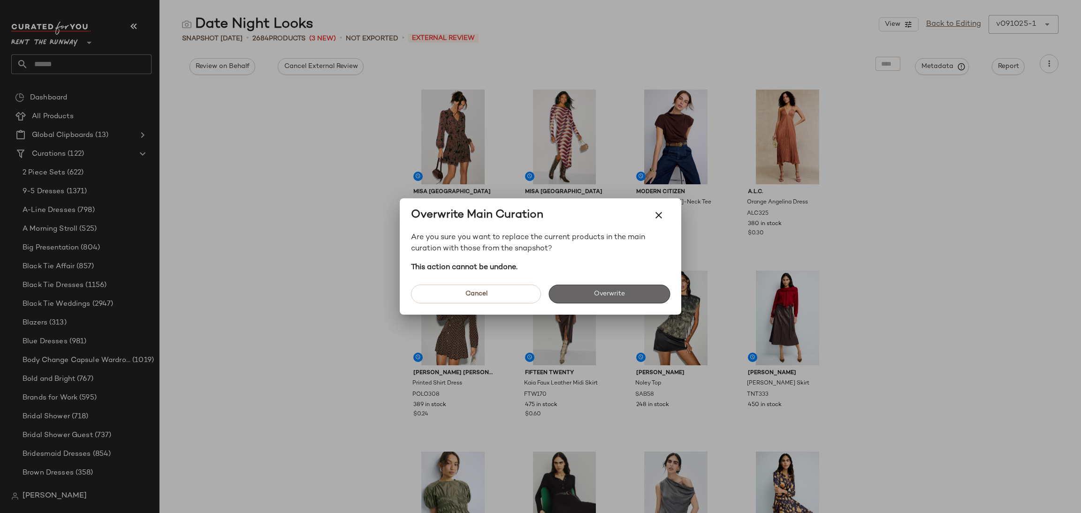
click at [622, 298] on button "Overwrite" at bounding box center [608, 294] width 121 height 19
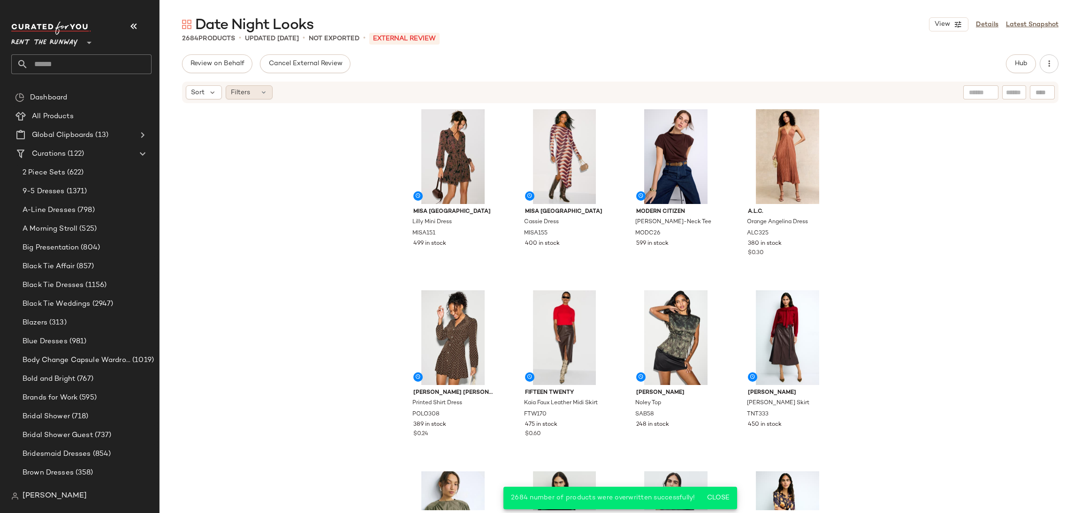
click at [243, 96] on span "Filters" at bounding box center [240, 93] width 19 height 10
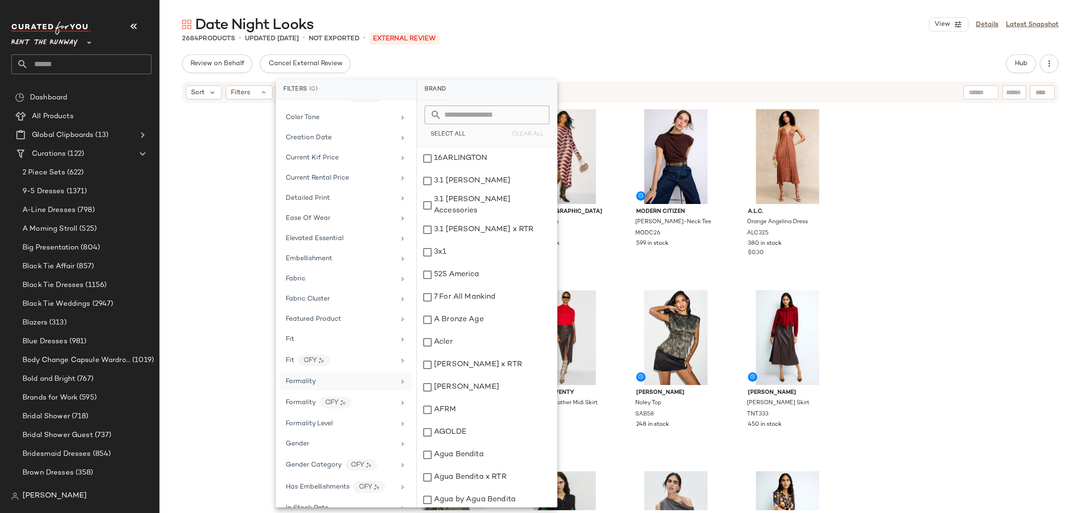
scroll to position [265, 0]
click at [336, 360] on div "Formality" at bounding box center [340, 358] width 109 height 10
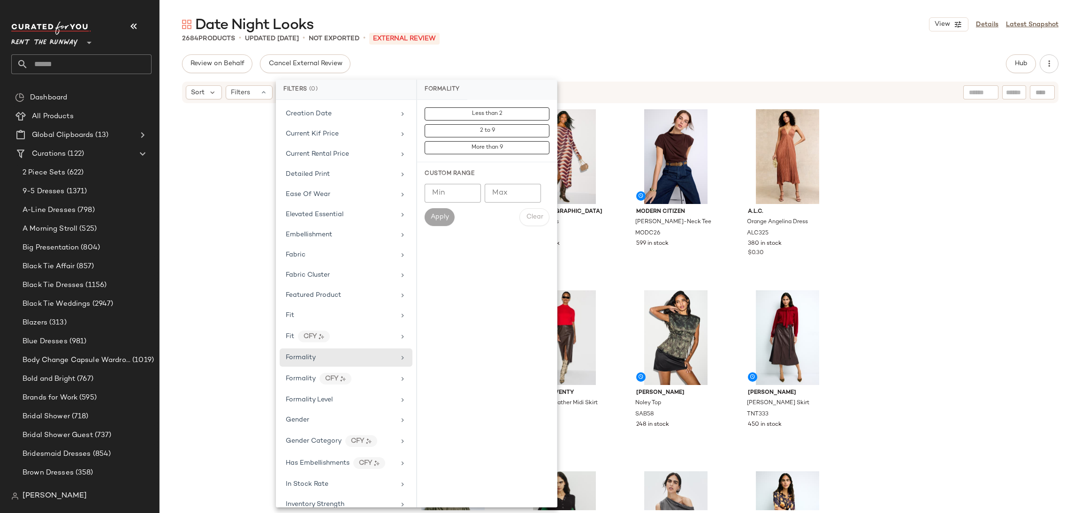
click at [457, 190] on input "Min" at bounding box center [453, 193] width 56 height 19
type input "*"
click at [432, 221] on button "Apply" at bounding box center [440, 217] width 30 height 18
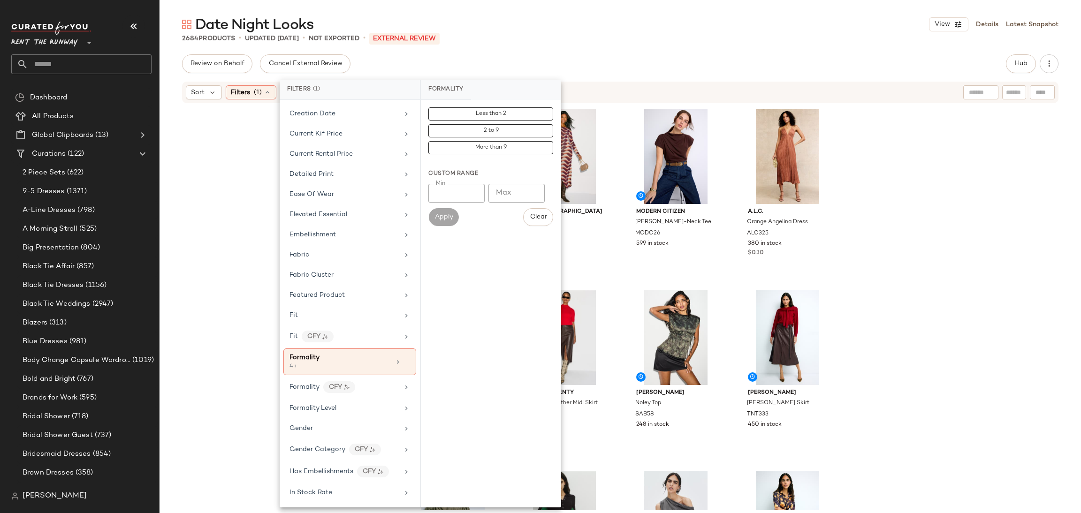
click at [874, 234] on div "MISA Los Angeles Lilly Mini Dress MISA151 499 in stock MISA Los Angeles Cassie …" at bounding box center [619, 307] width 921 height 406
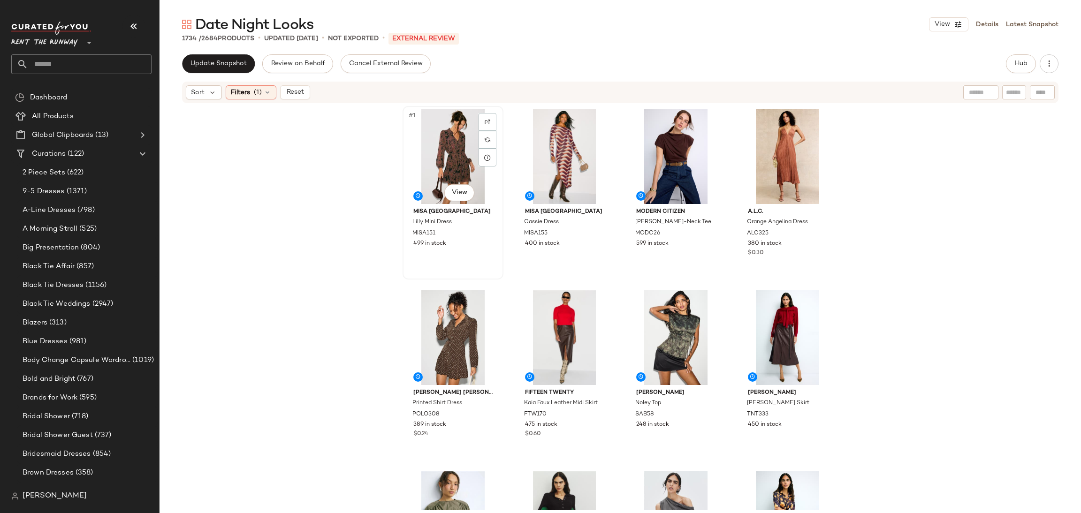
click at [434, 157] on div "#1 View" at bounding box center [453, 156] width 94 height 95
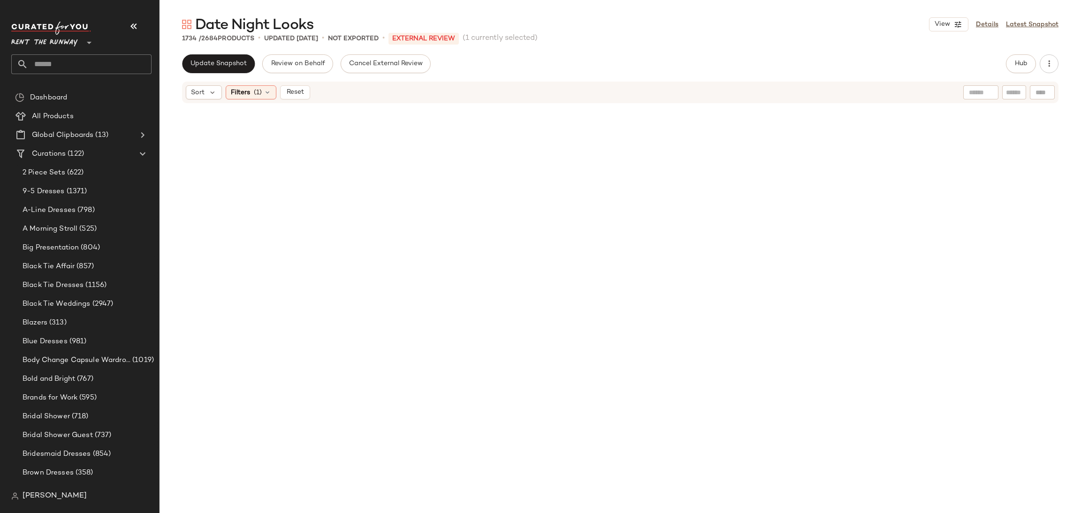
scroll to position [78178, 0]
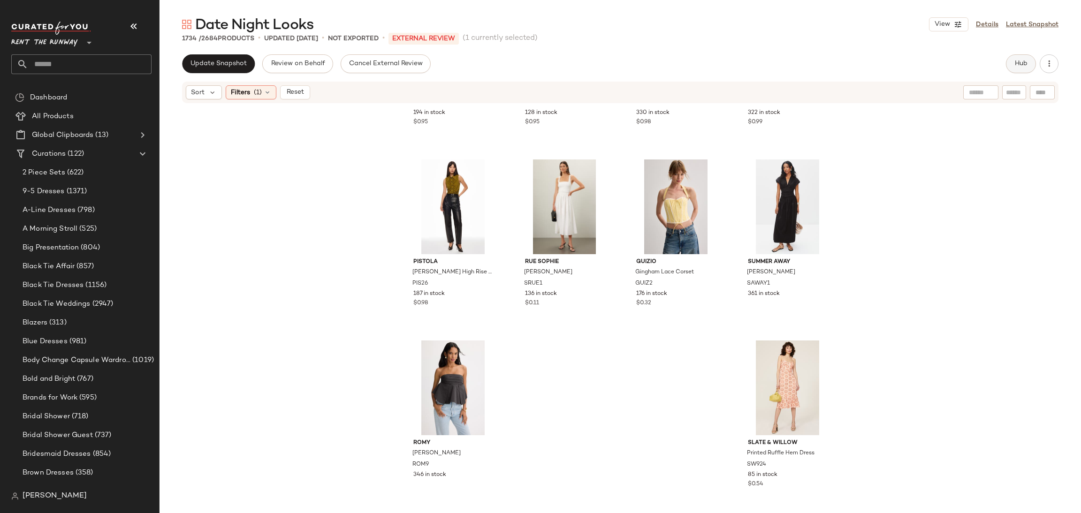
click at [1014, 66] on span "Hub" at bounding box center [1020, 64] width 13 height 8
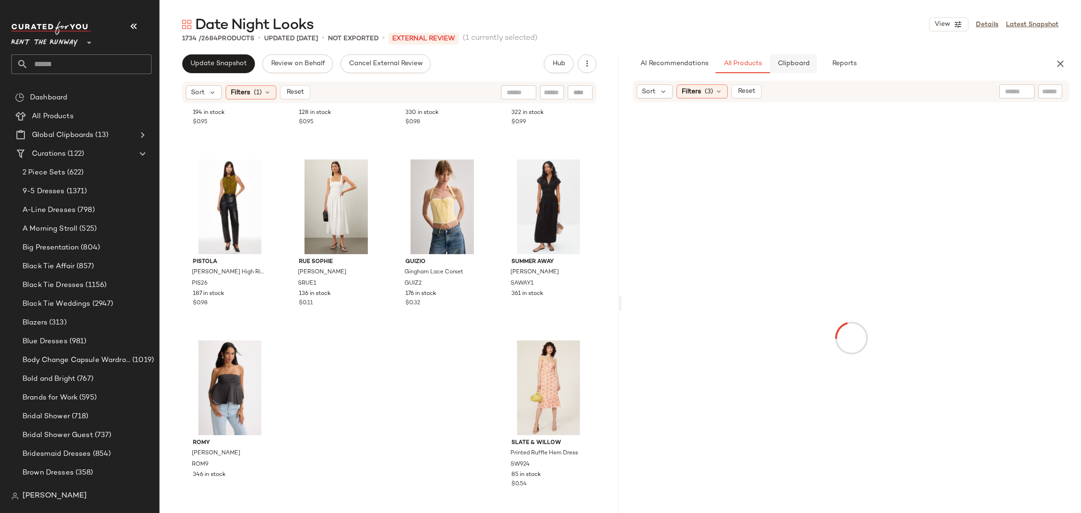
click at [786, 60] on span "Clipboard" at bounding box center [793, 64] width 32 height 8
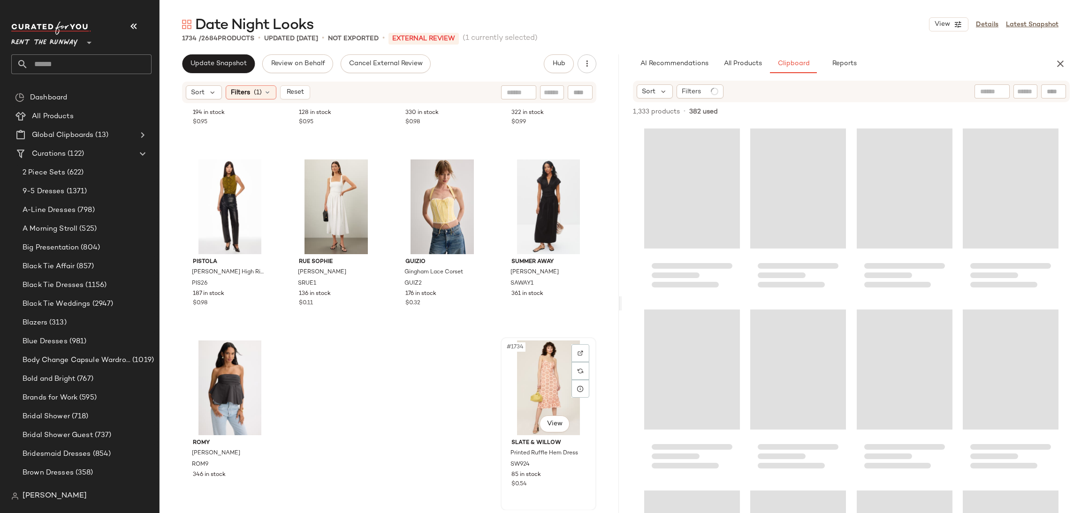
type button "Clipboard"
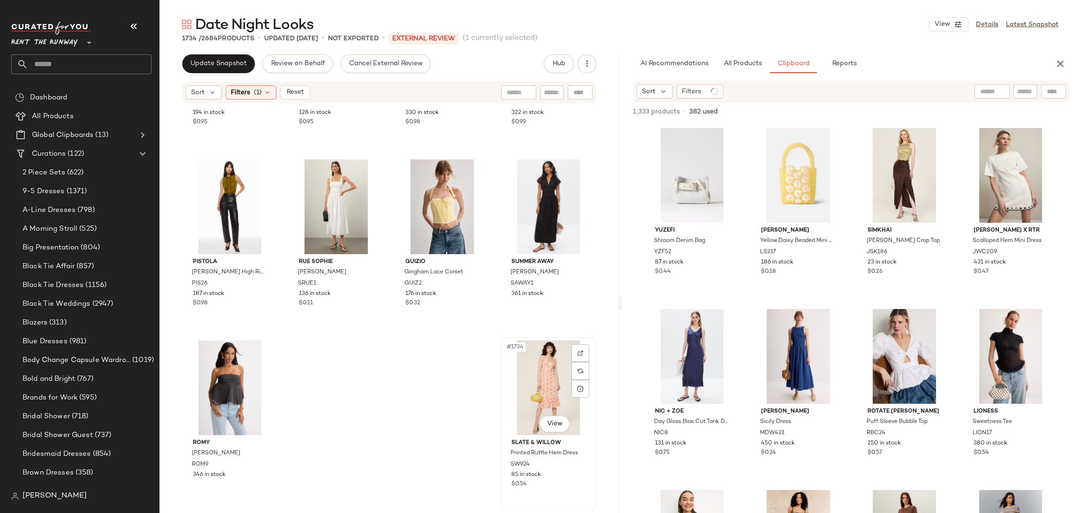
click at [529, 387] on div "#1734 View" at bounding box center [548, 388] width 89 height 95
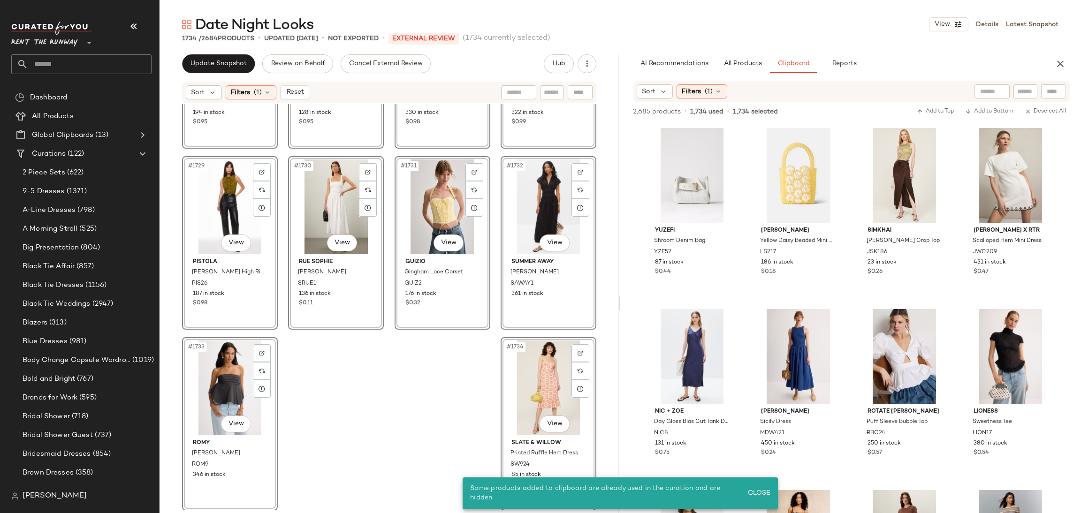
click at [541, 361] on div "#1734 View" at bounding box center [548, 388] width 89 height 95
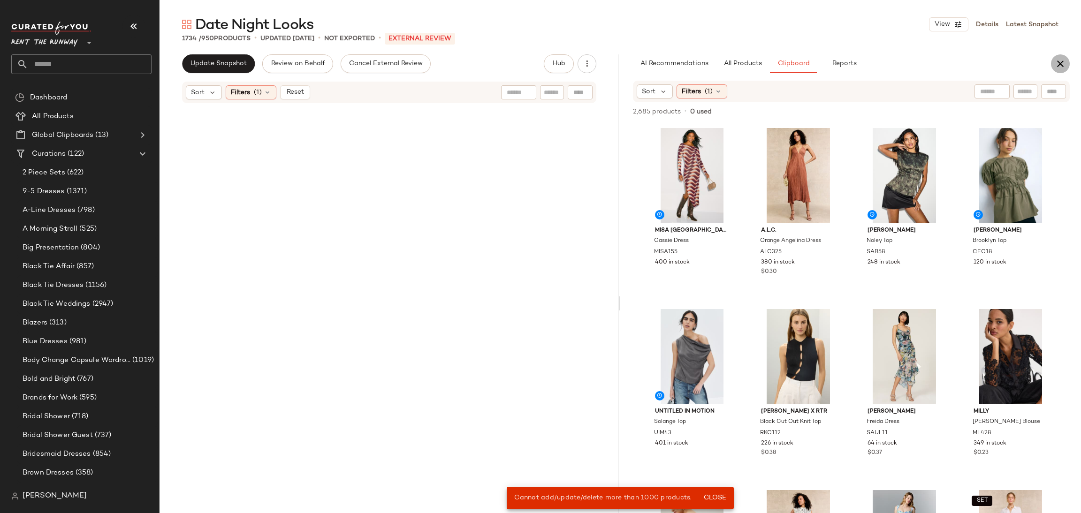
click at [1062, 61] on icon "button" at bounding box center [1059, 63] width 11 height 11
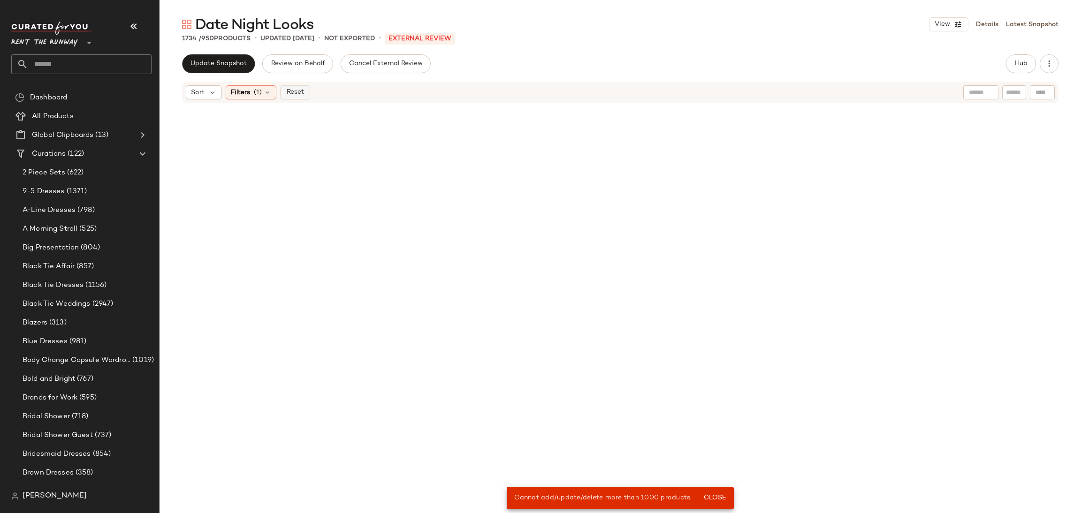
click at [288, 96] on span "Reset" at bounding box center [295, 93] width 18 height 8
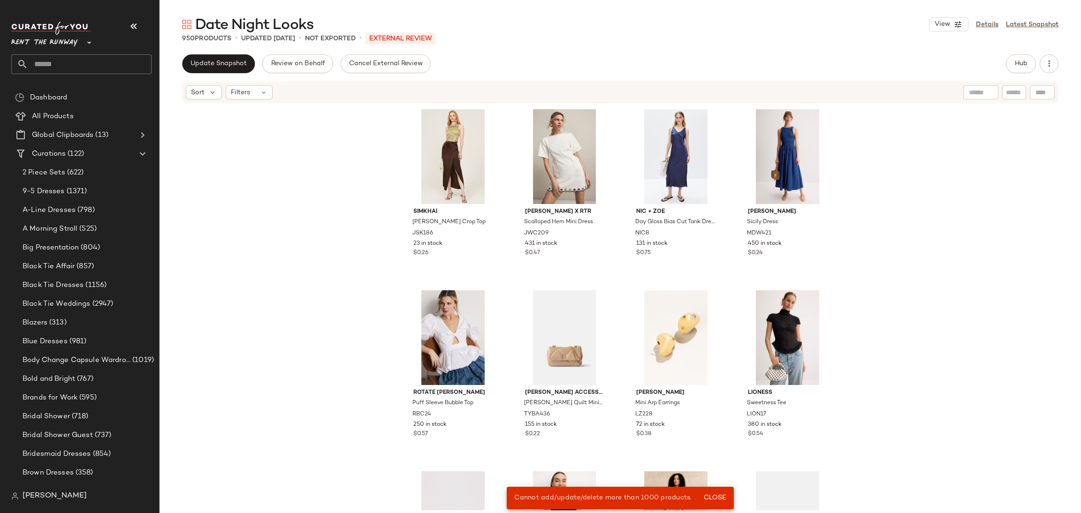
click at [328, 212] on div "SIMKHAI Reilly Crop Top JSK186 23 in stock $0.26 Jason Wu x RTR Scalloped Hem M…" at bounding box center [619, 307] width 921 height 406
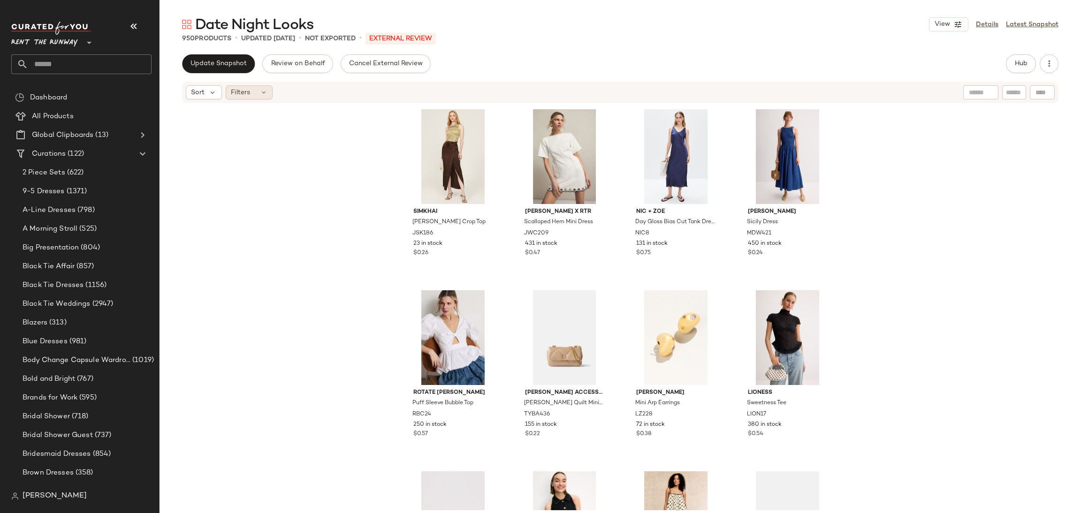
click at [249, 95] on span "Filters" at bounding box center [240, 93] width 19 height 10
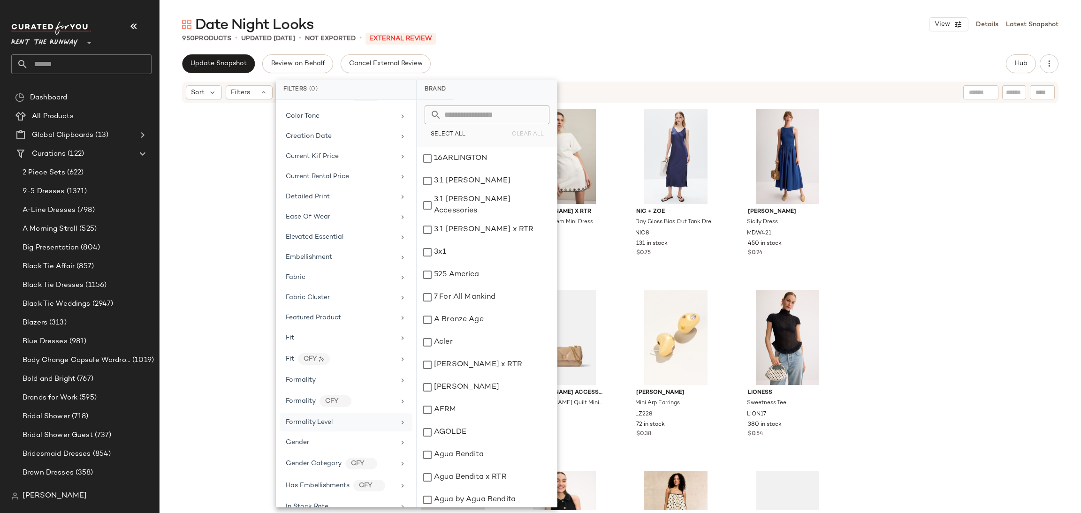
scroll to position [306, 0]
click at [330, 326] on div "Formality" at bounding box center [346, 317] width 133 height 18
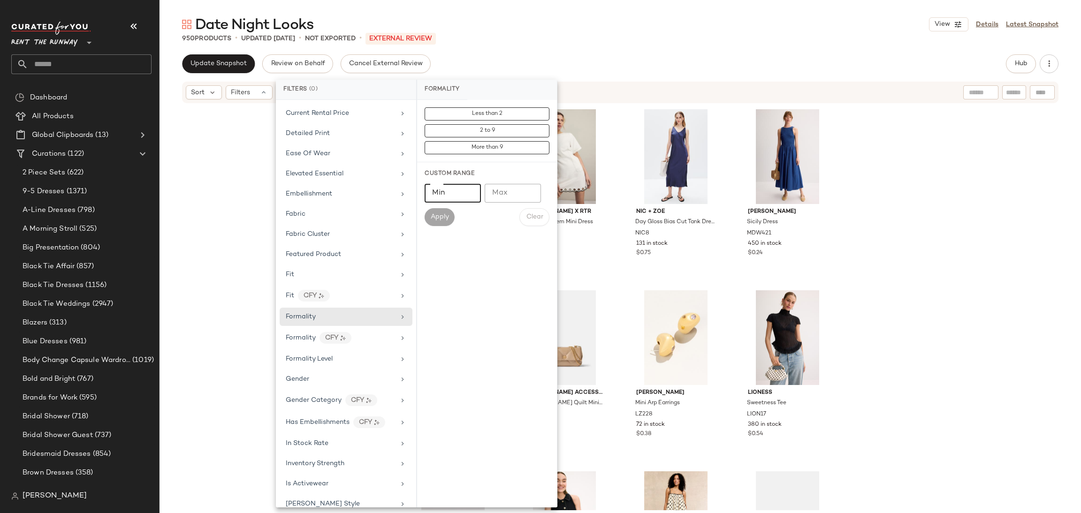
click at [441, 197] on input "Min" at bounding box center [453, 193] width 56 height 19
type input "*"
click at [502, 199] on input "Max" at bounding box center [513, 193] width 56 height 19
type input "*"
click at [438, 220] on span "Apply" at bounding box center [439, 217] width 19 height 8
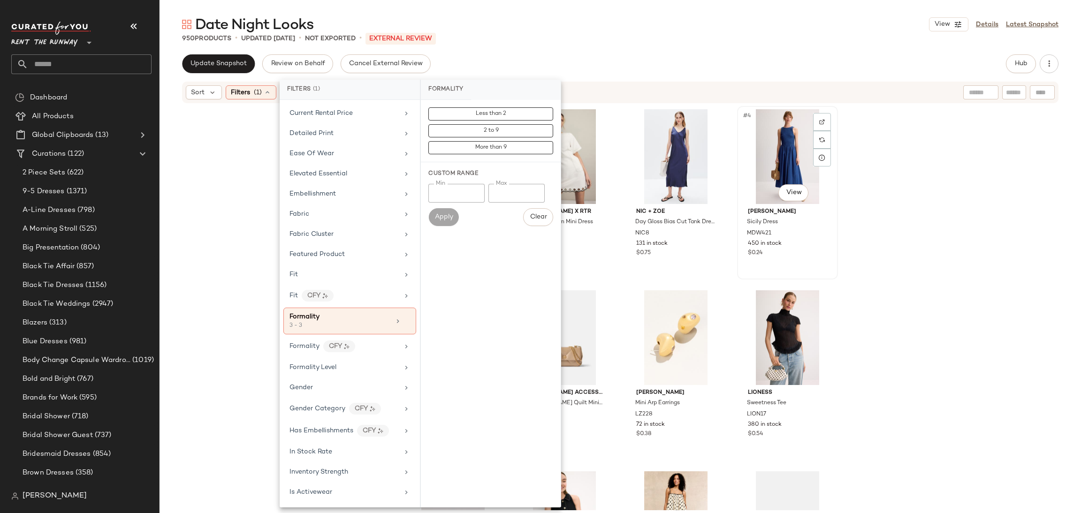
click at [799, 205] on div "Madewell Sicily Dress MDW421 450 in stock $0.24" at bounding box center [787, 231] width 94 height 54
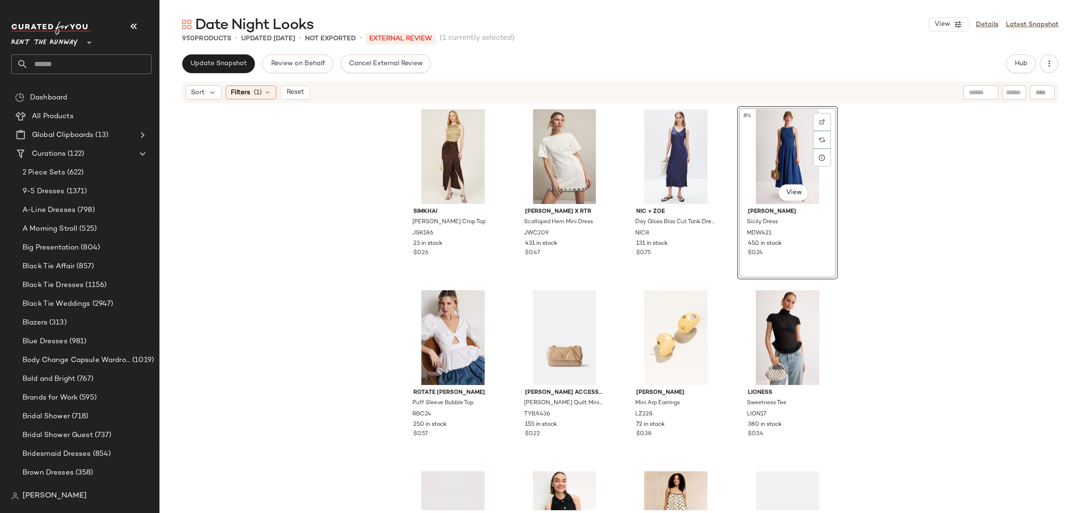
click at [881, 208] on div "SIMKHAI Reilly Crop Top JSK186 23 in stock $0.26 Jason Wu x RTR Scalloped Hem M…" at bounding box center [619, 307] width 921 height 406
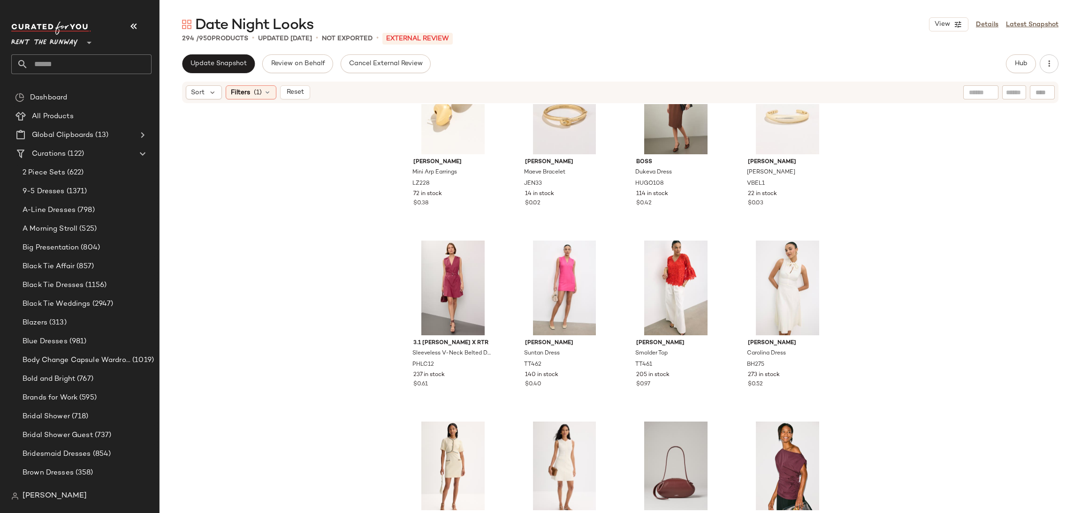
scroll to position [114, 0]
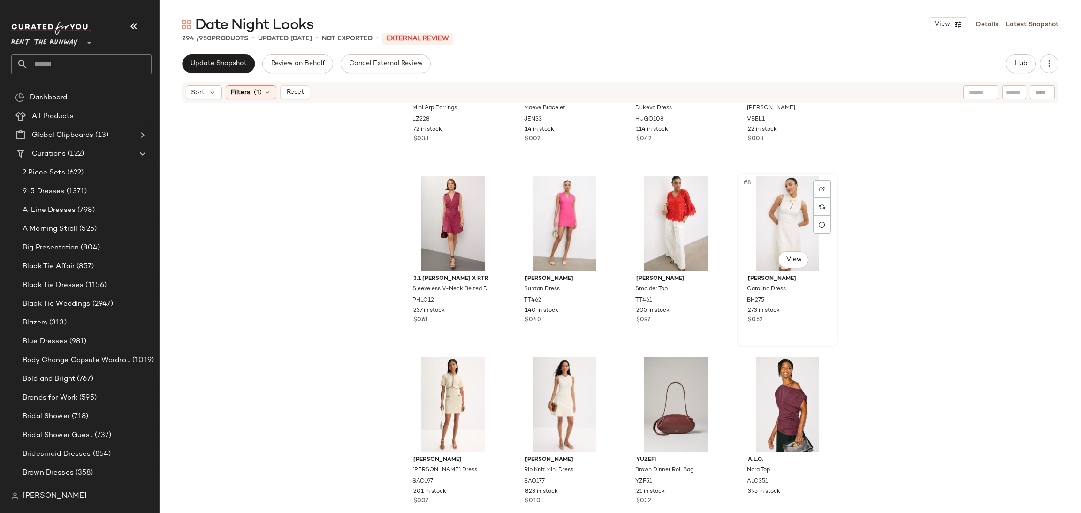
click at [776, 207] on div "#8 View" at bounding box center [787, 223] width 94 height 95
click at [567, 399] on div "#10 View" at bounding box center [564, 404] width 94 height 95
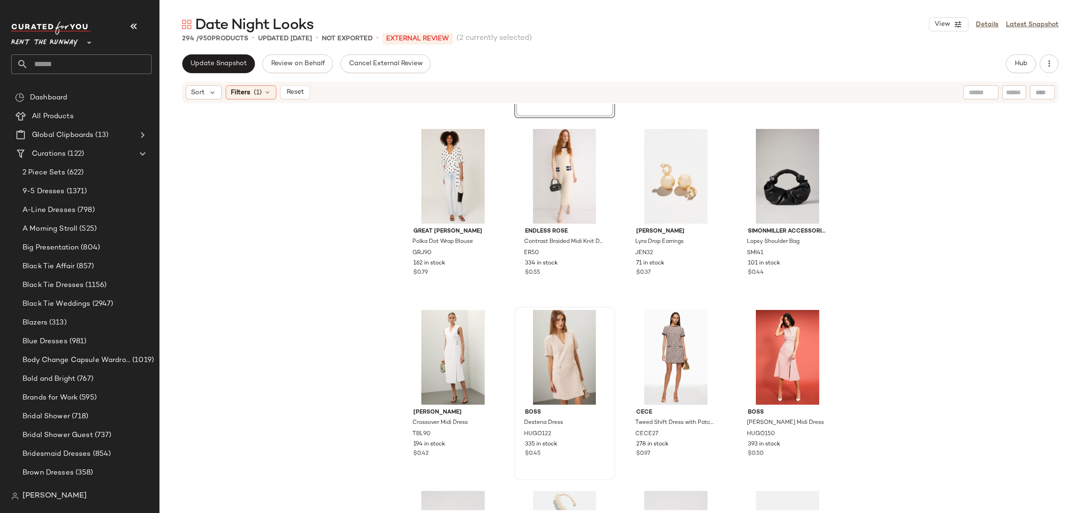
scroll to position [532, 0]
click at [451, 343] on div "#17 View" at bounding box center [453, 356] width 94 height 95
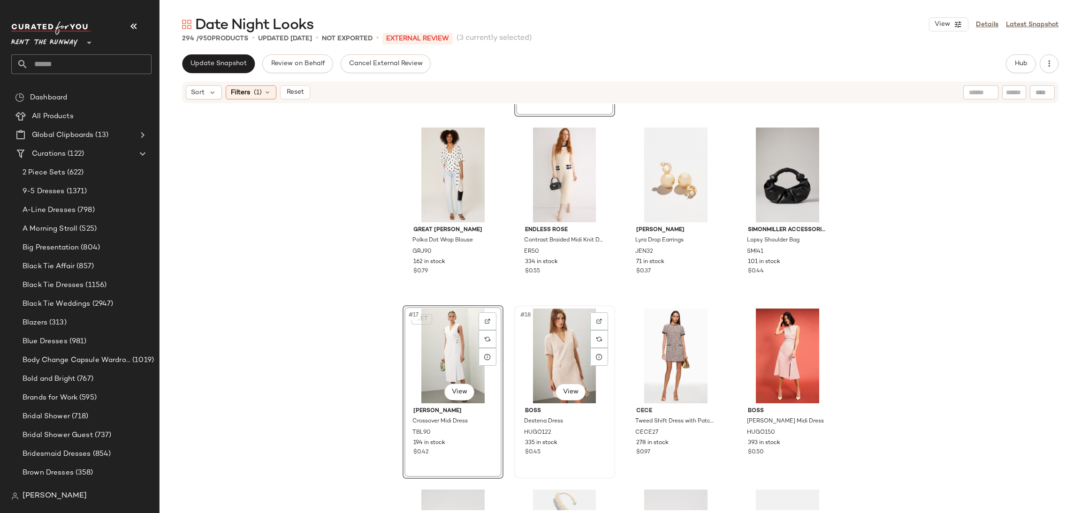
click at [562, 346] on div "#18 View" at bounding box center [564, 356] width 94 height 95
click at [673, 350] on div "#19 View" at bounding box center [676, 356] width 94 height 95
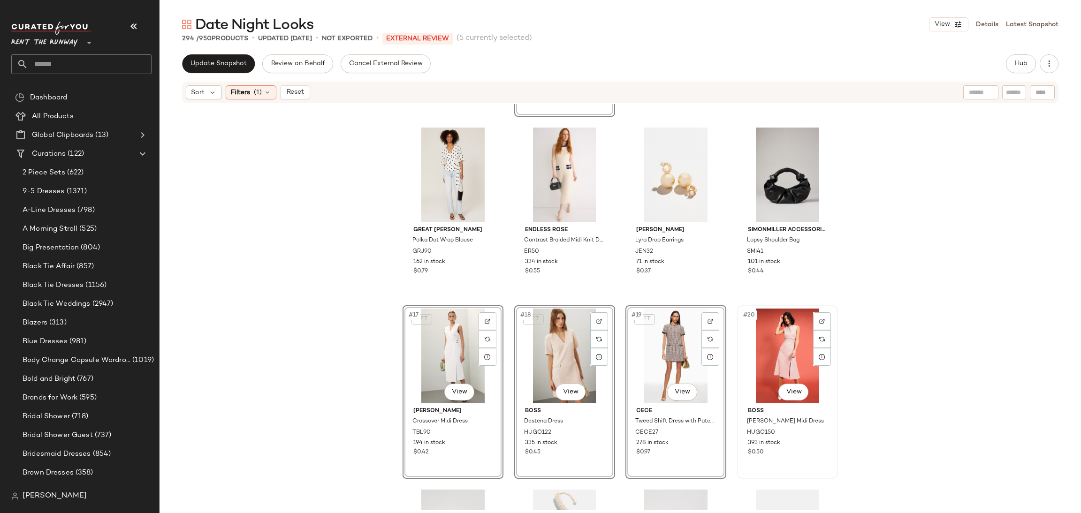
click at [778, 346] on div "#20 View" at bounding box center [787, 356] width 94 height 95
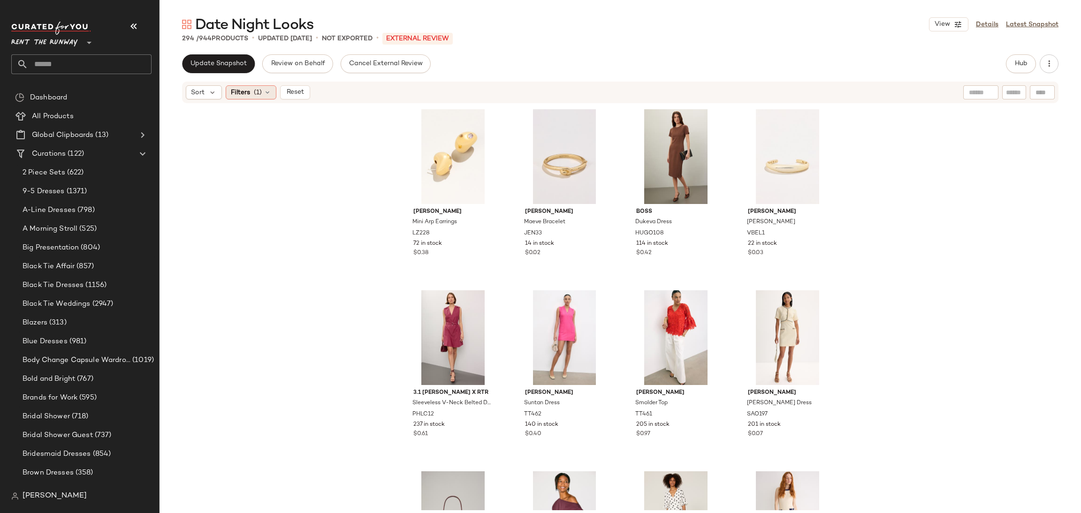
click at [257, 96] on span "(1)" at bounding box center [258, 93] width 8 height 10
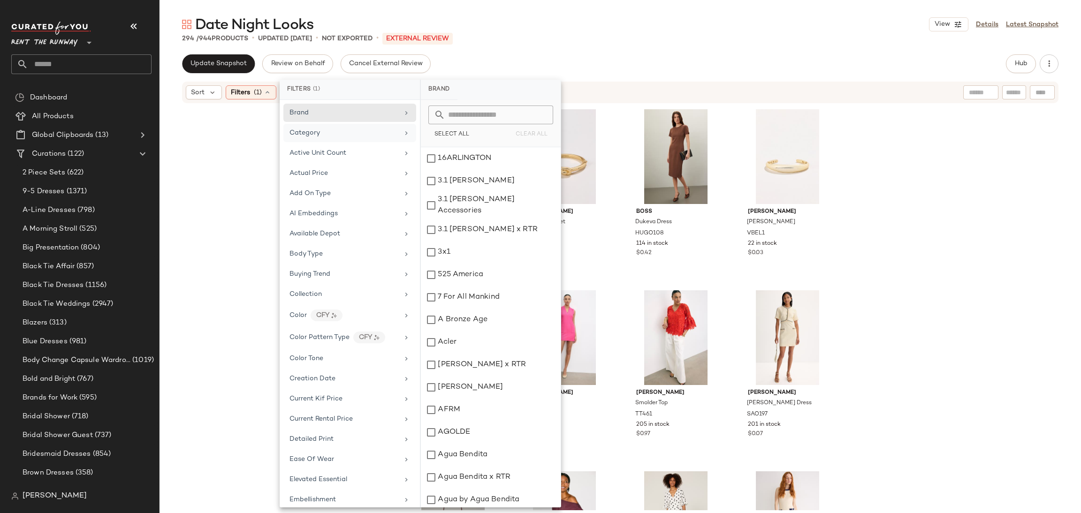
click at [307, 126] on div "Category" at bounding box center [349, 133] width 133 height 18
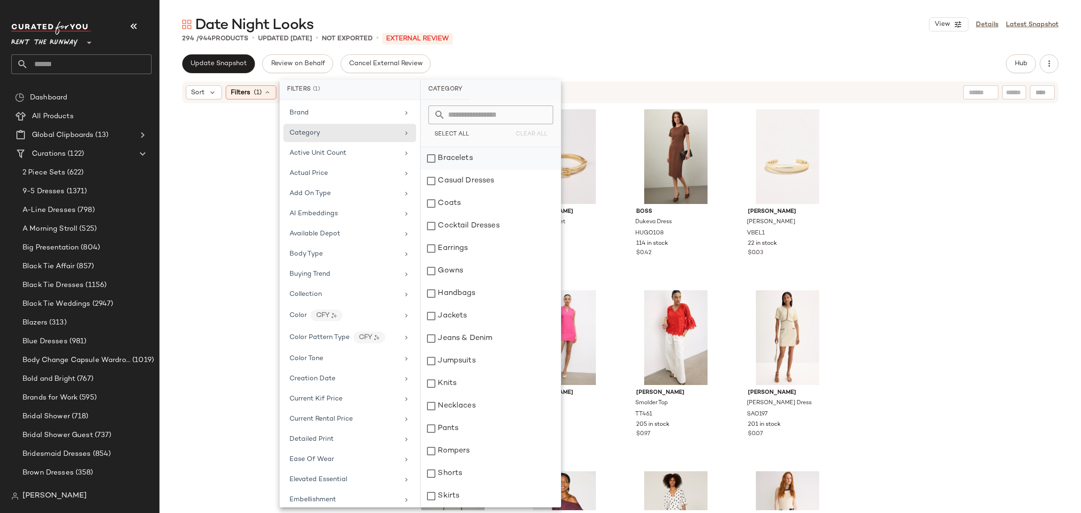
click at [485, 163] on div "Bracelets" at bounding box center [491, 158] width 140 height 23
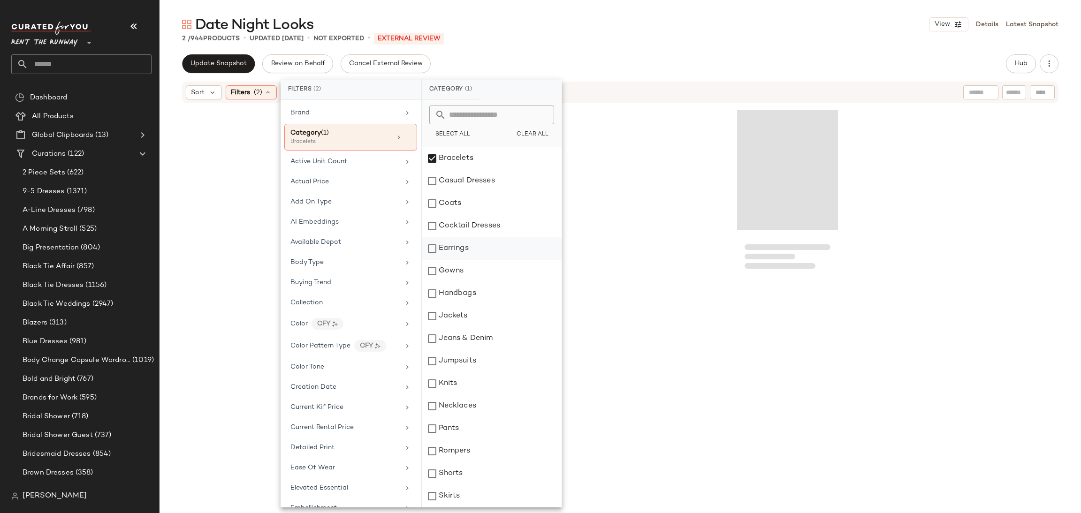
click at [478, 252] on div "Earrings" at bounding box center [492, 248] width 140 height 23
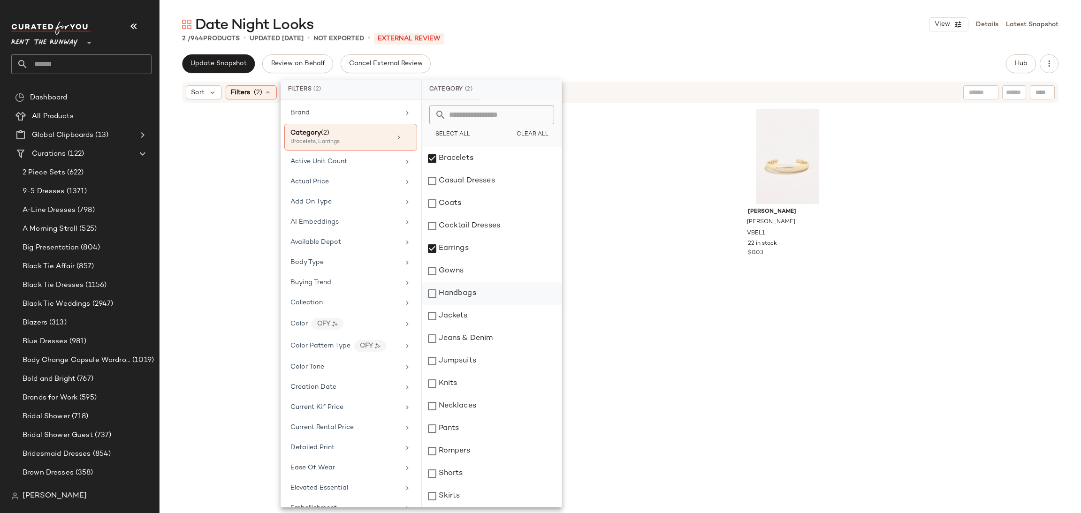
click at [470, 292] on div "Handbags" at bounding box center [492, 293] width 140 height 23
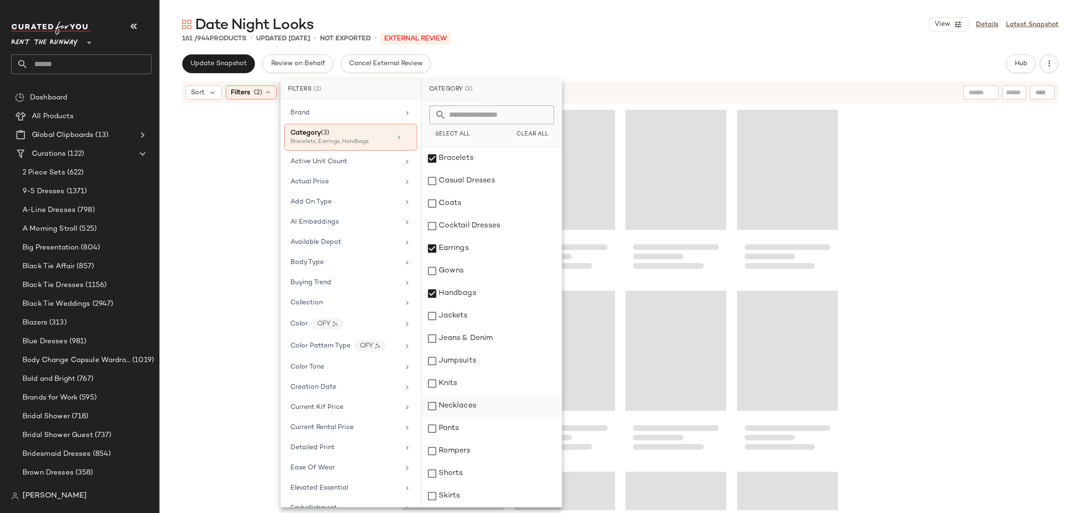
click at [482, 398] on div "Necklaces" at bounding box center [492, 406] width 140 height 23
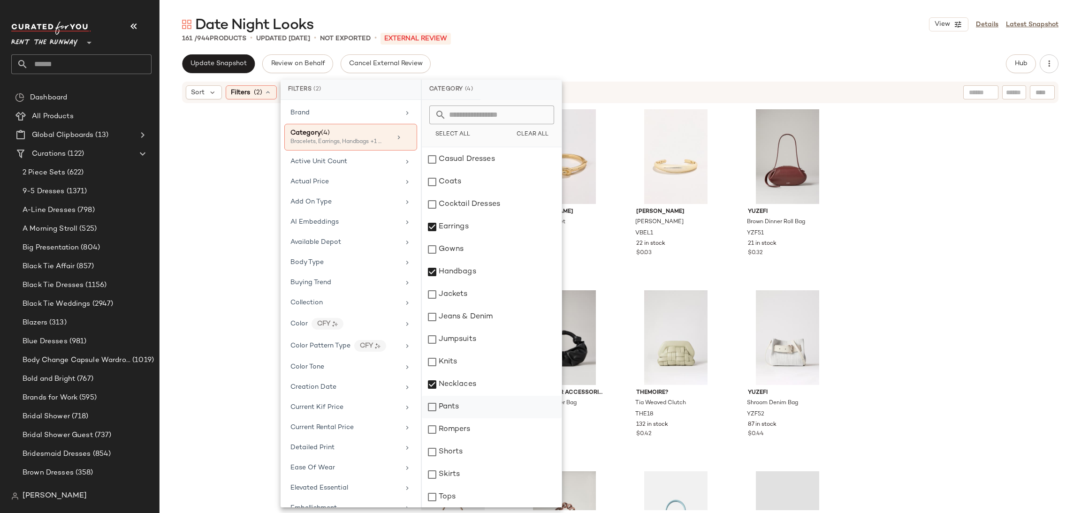
scroll to position [22, 0]
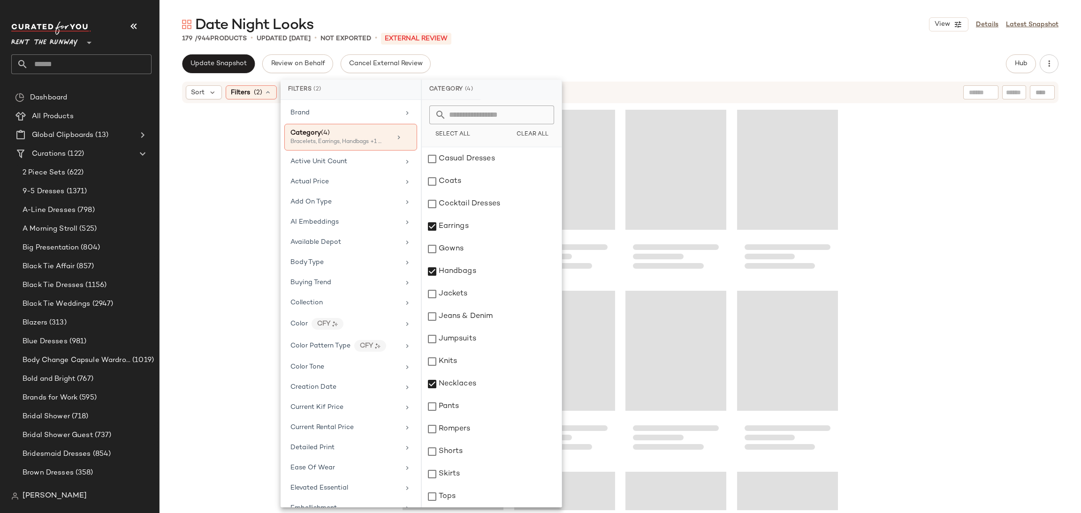
click at [994, 320] on div at bounding box center [619, 307] width 921 height 406
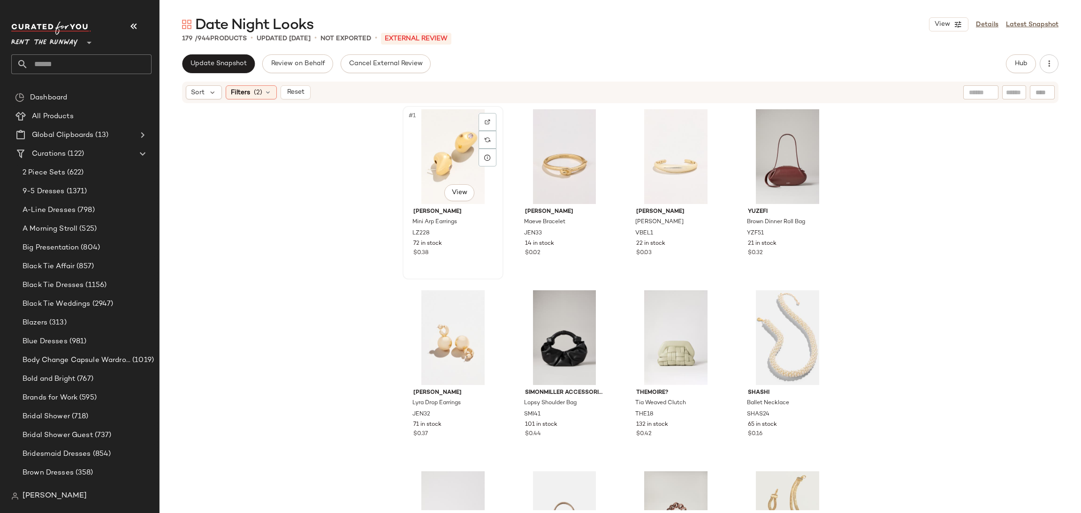
click at [429, 144] on div "#1 View" at bounding box center [453, 156] width 94 height 95
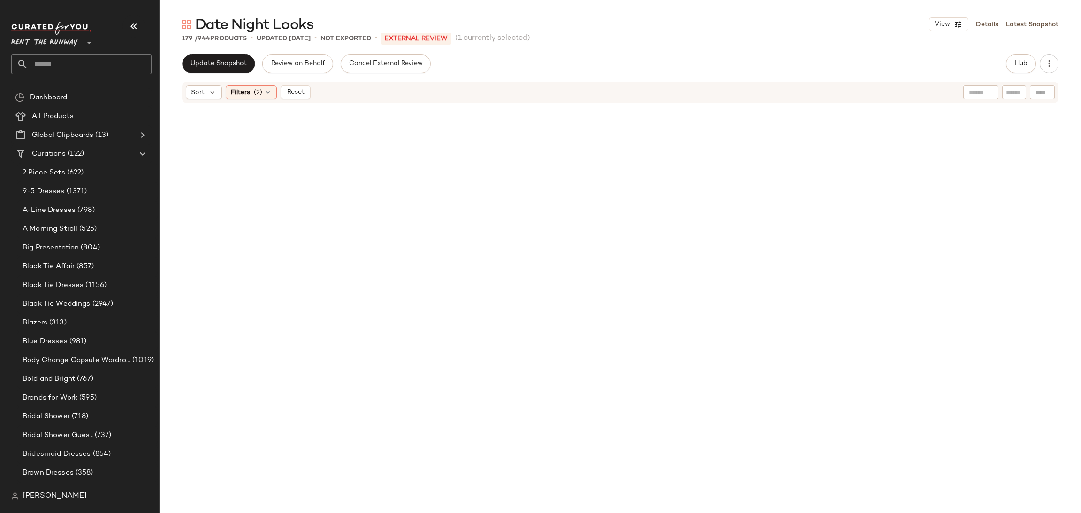
scroll to position [7743, 0]
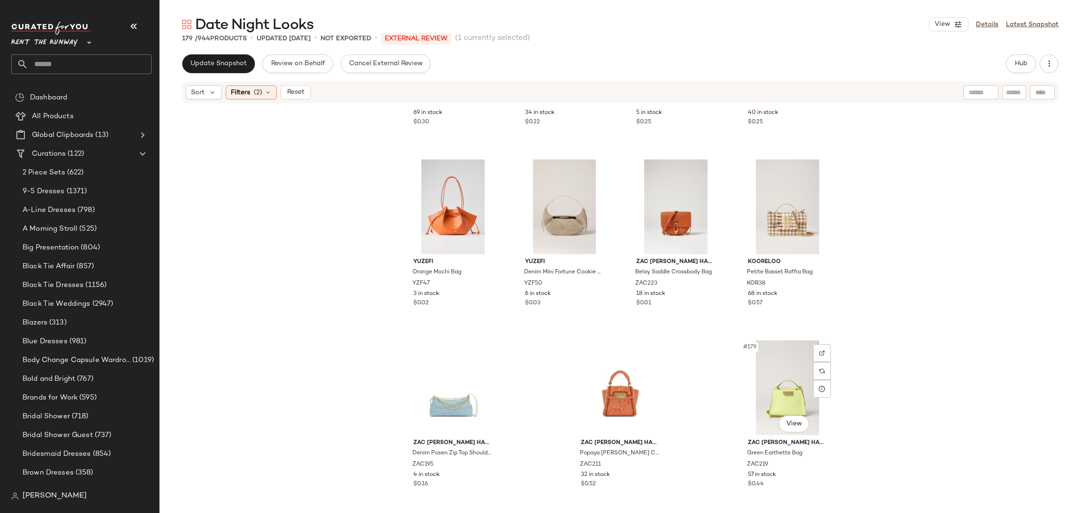
click at [757, 386] on div "#179 View" at bounding box center [787, 388] width 94 height 95
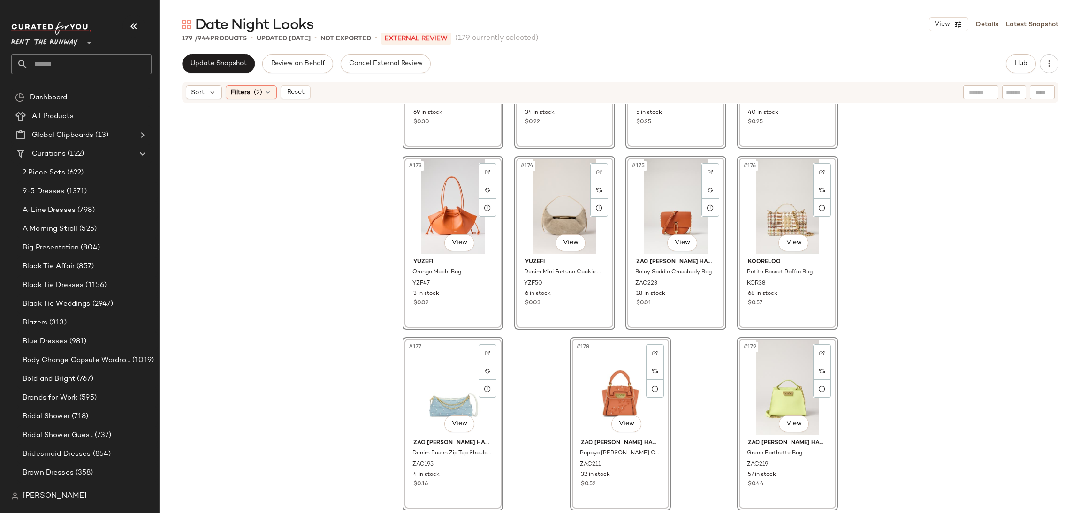
click at [876, 363] on div "#169 View Tory Burch Accessories Robinson Light Blue Shoulder Bag TYBA431 69 in…" at bounding box center [619, 307] width 921 height 406
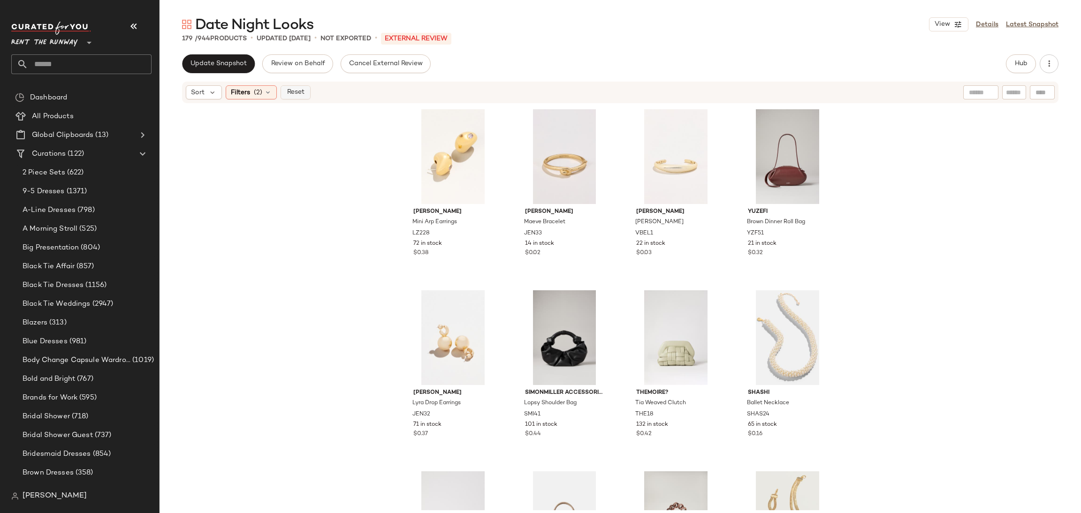
click at [296, 92] on span "Reset" at bounding box center [295, 93] width 18 height 8
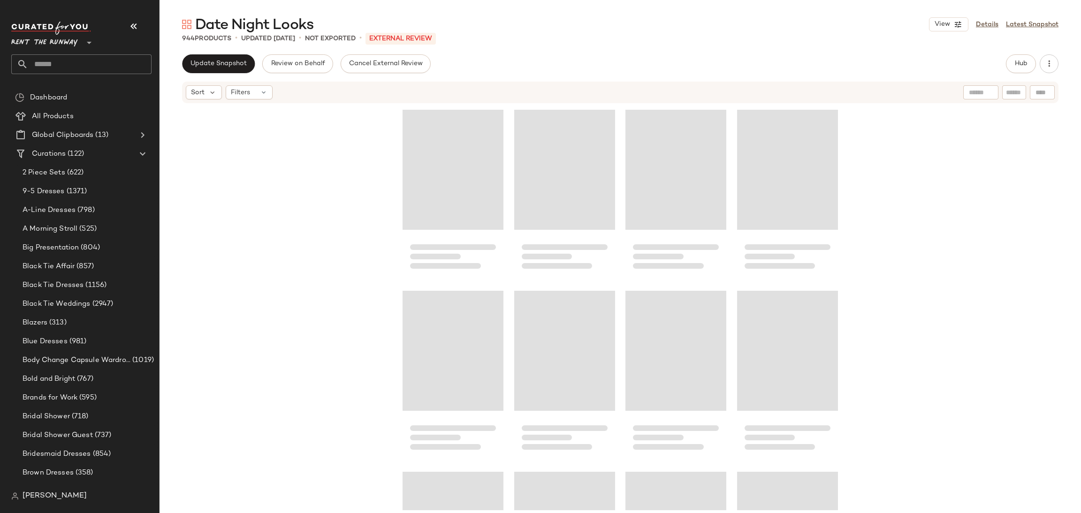
click at [311, 186] on div at bounding box center [619, 307] width 921 height 406
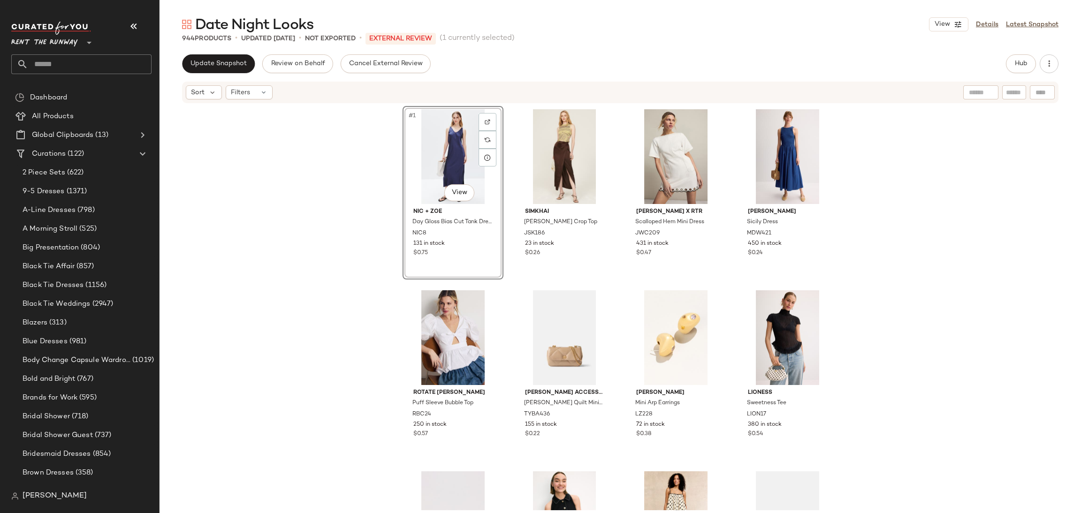
drag, startPoint x: 326, startPoint y: 187, endPoint x: 322, endPoint y: 180, distance: 8.2
click at [324, 187] on div "#1 View NIC + ZOE Day Gloss Bias Cut Tank Dress NIC8 131 in stock $0.75 SIMKHAI…" at bounding box center [619, 307] width 921 height 406
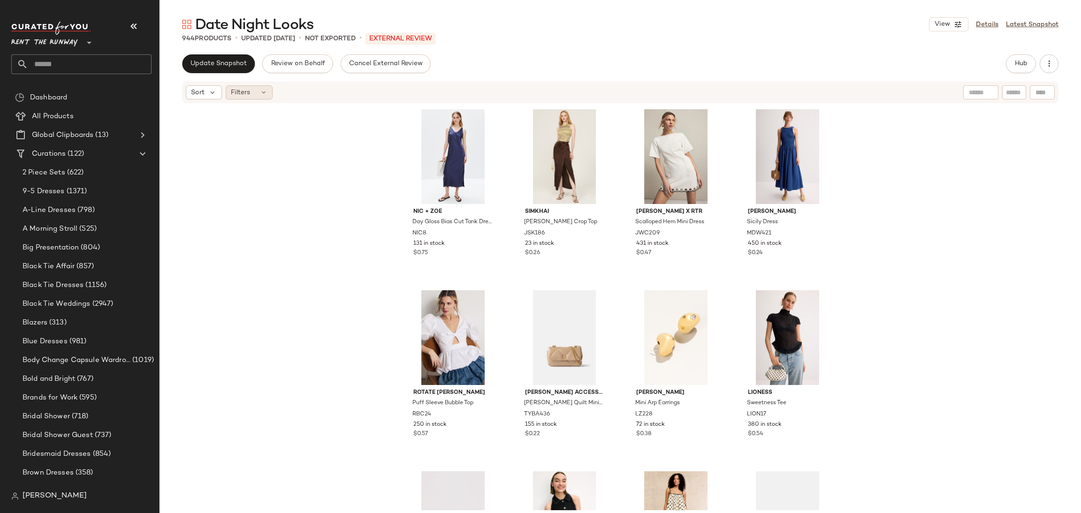
click at [243, 91] on span "Filters" at bounding box center [240, 93] width 19 height 10
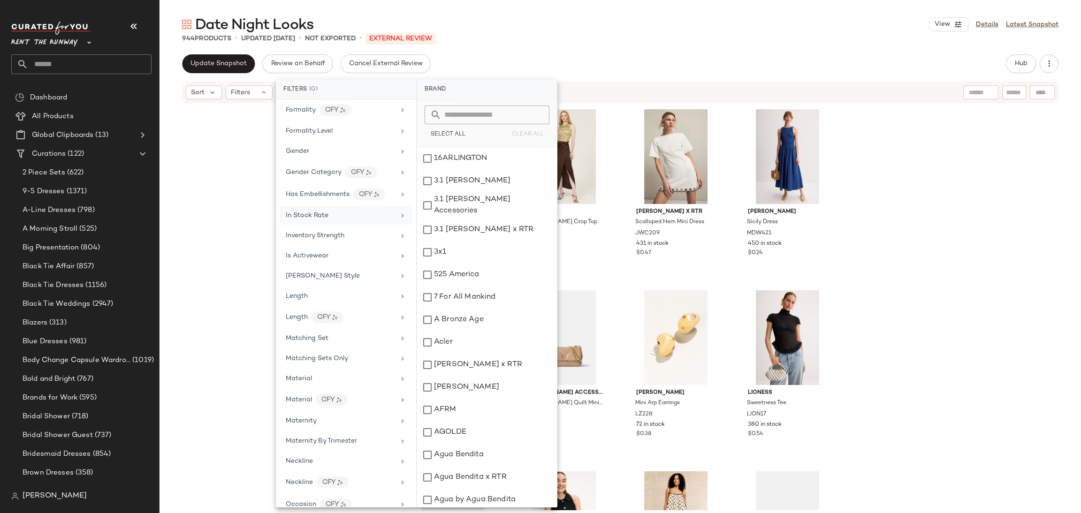
scroll to position [530, 0]
click at [335, 222] on div "In Stock Rate" at bounding box center [340, 220] width 109 height 10
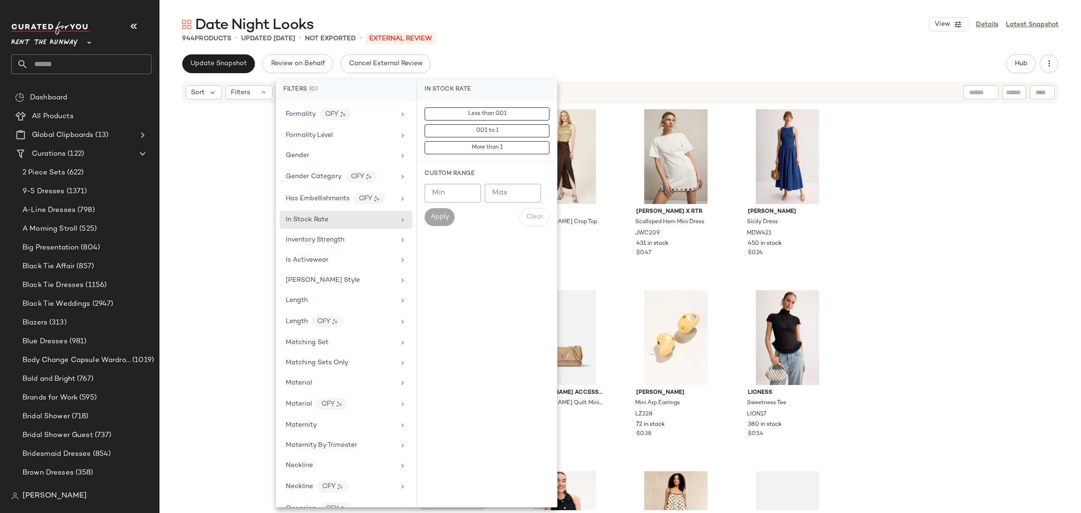
click at [448, 194] on input "Min" at bounding box center [453, 193] width 56 height 19
type input "*"
click at [505, 198] on input "Max" at bounding box center [513, 193] width 56 height 19
type input "****"
click at [445, 220] on span "Apply" at bounding box center [439, 217] width 19 height 8
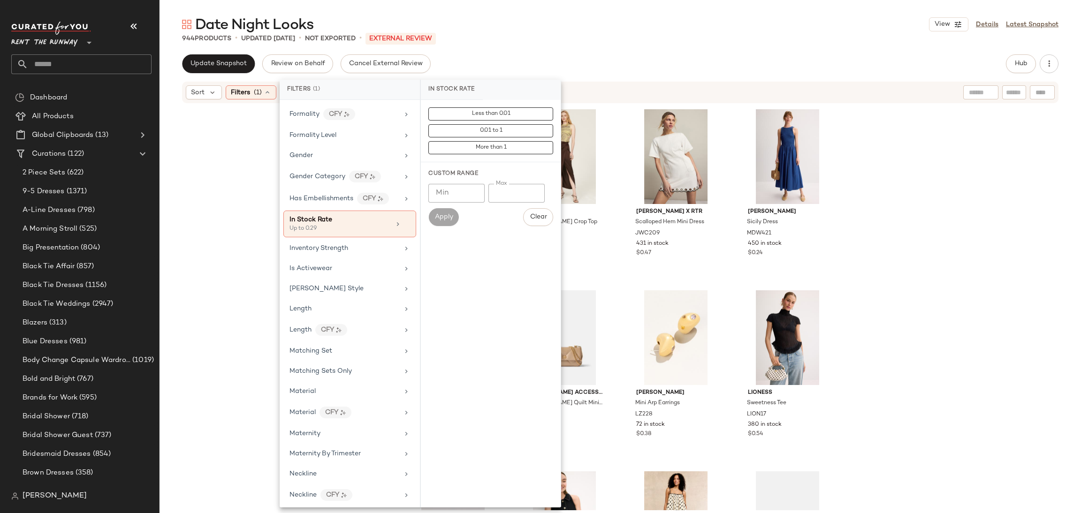
click at [897, 235] on div "NIC + ZOE Day Gloss Bias Cut Tank Dress NIC8 131 in stock $0.75 SIMKHAI Reilly …" at bounding box center [619, 307] width 921 height 406
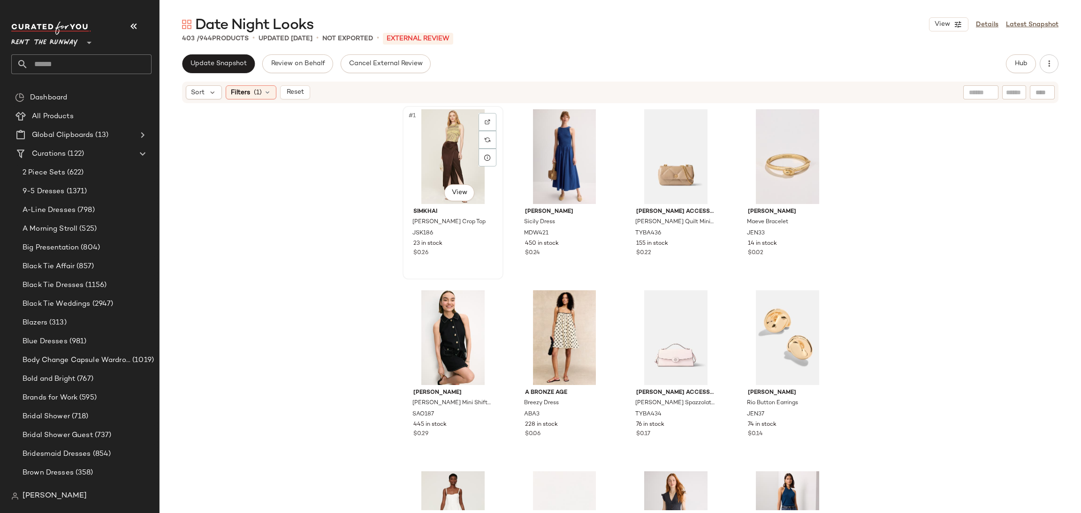
click at [430, 153] on div "#1 View" at bounding box center [453, 156] width 94 height 95
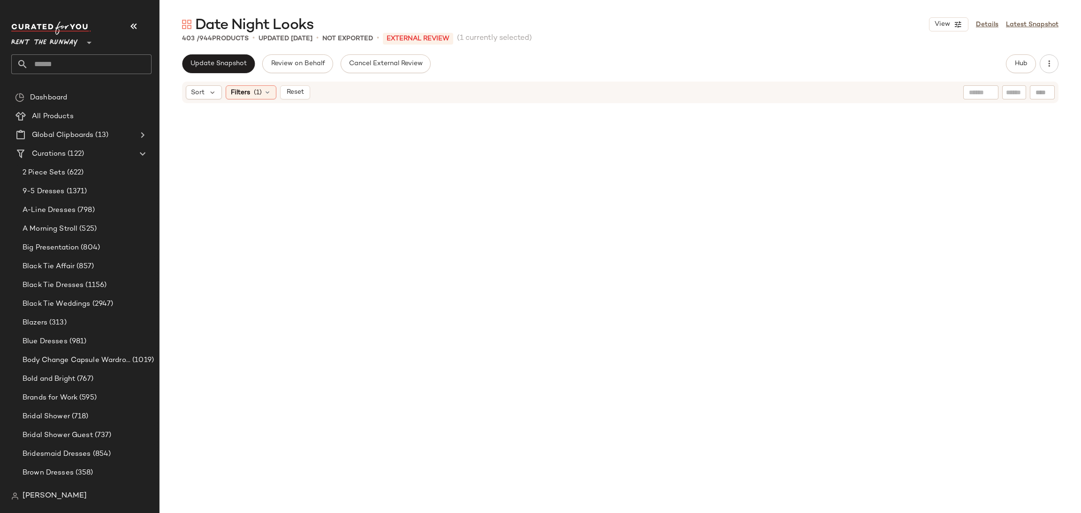
scroll to position [17883, 0]
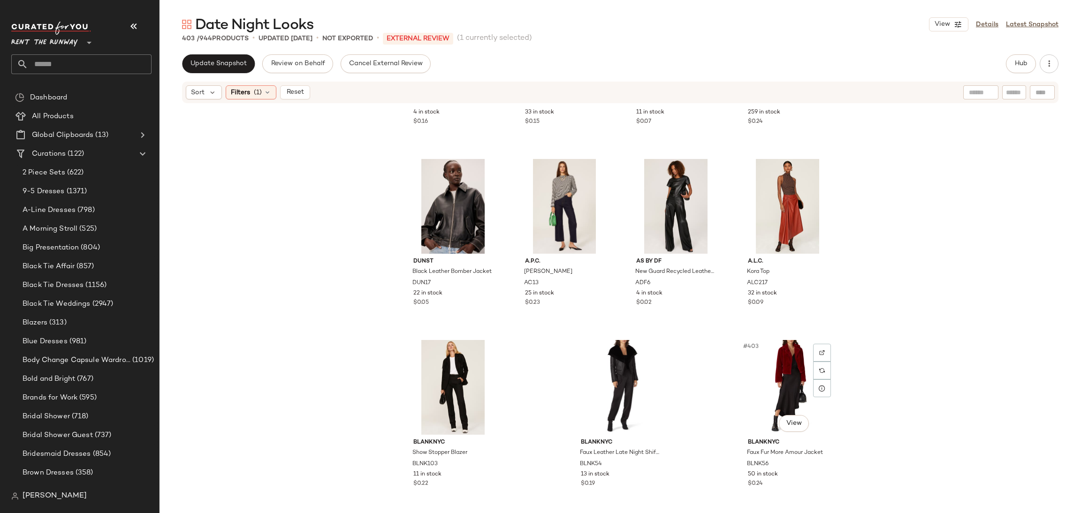
click at [781, 392] on div "#403 View" at bounding box center [787, 387] width 94 height 95
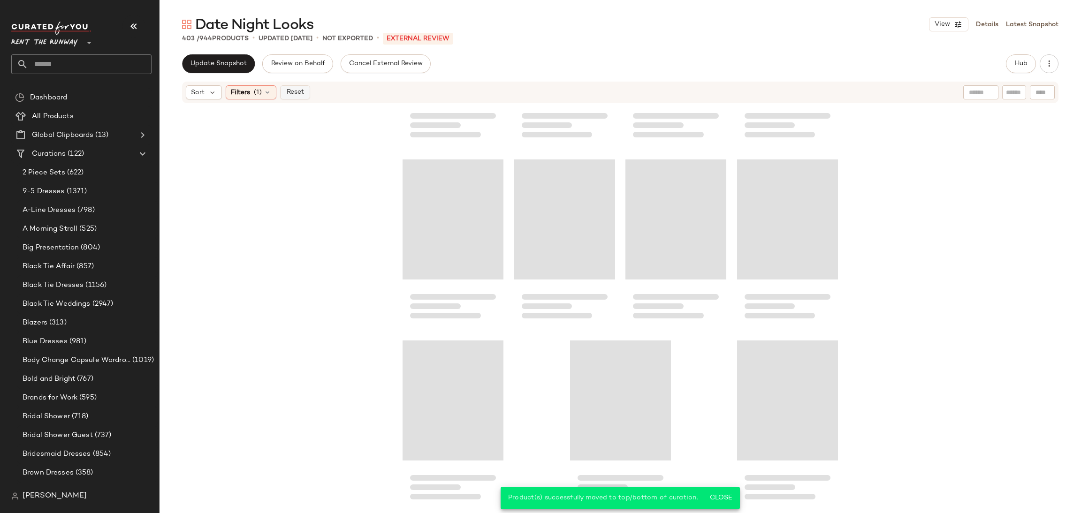
click at [296, 96] on span "Reset" at bounding box center [295, 93] width 18 height 8
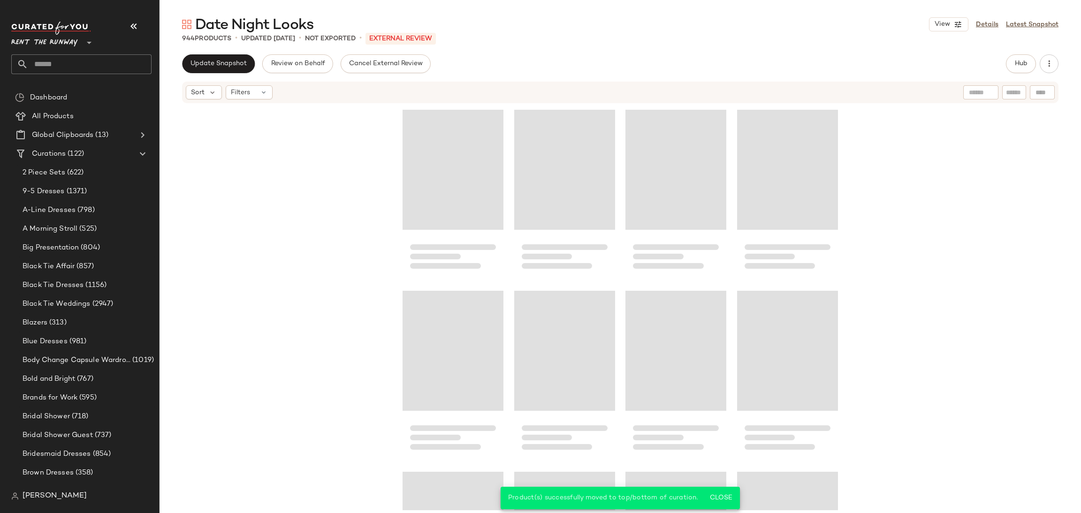
click at [351, 197] on div at bounding box center [619, 307] width 921 height 406
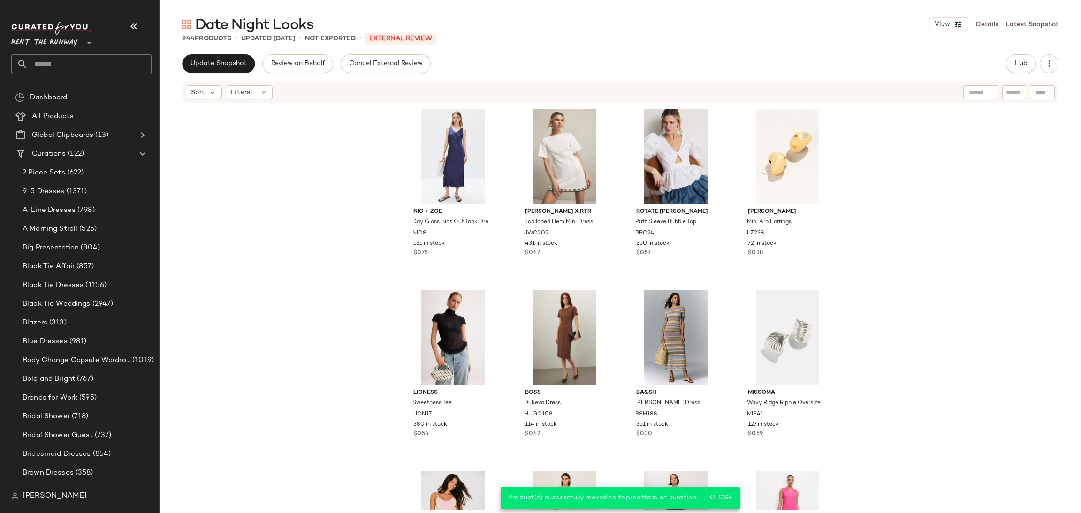
click at [351, 197] on div "NIC + ZOE Day Gloss Bias Cut Tank Dress NIC8 131 in stock $0.75 Jason Wu x RTR …" at bounding box center [619, 307] width 921 height 406
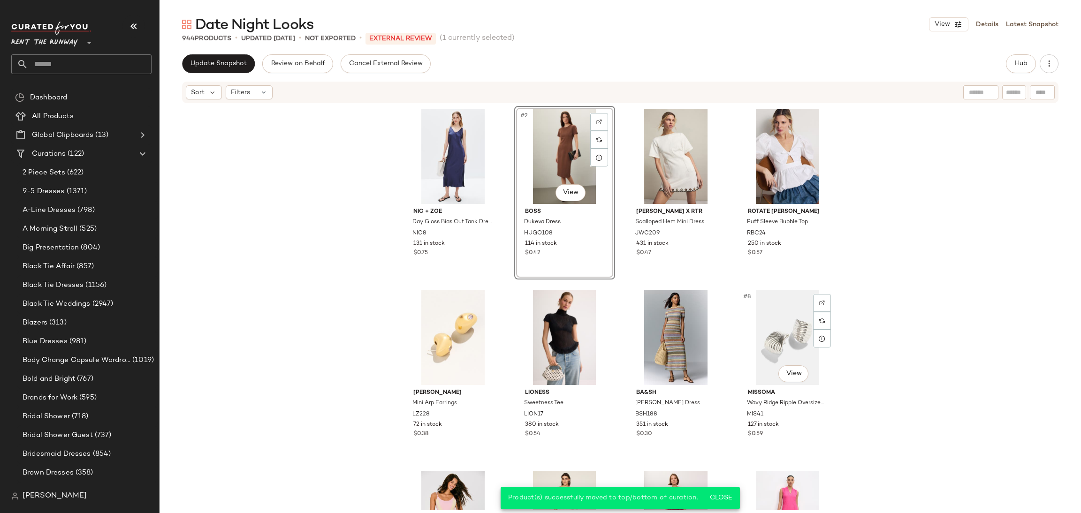
click at [853, 300] on div "NIC + ZOE Day Gloss Bias Cut Tank Dress NIC8 131 in stock $0.75 #2 View BOSS Du…" at bounding box center [619, 307] width 921 height 406
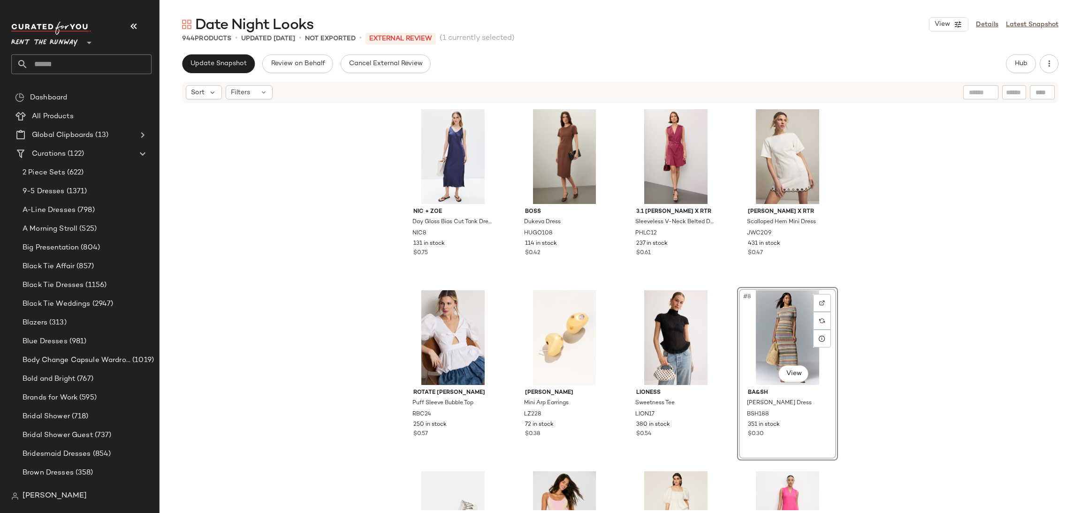
click at [951, 272] on div "NIC + ZOE Day Gloss Bias Cut Tank Dress NIC8 131 in stock $0.75 BOSS Dukeva Dre…" at bounding box center [619, 307] width 921 height 406
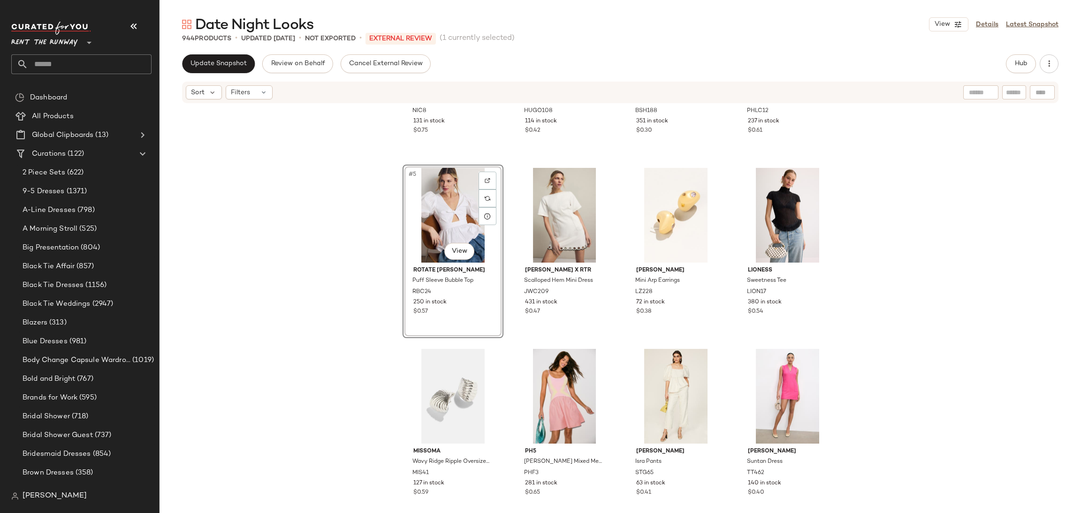
scroll to position [138, 0]
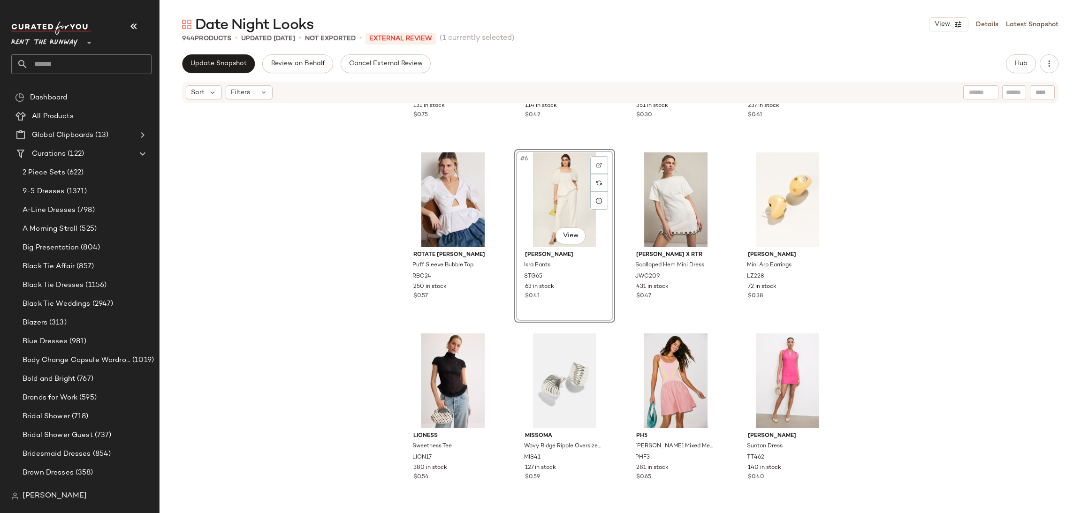
click at [868, 341] on div "NIC + ZOE Day Gloss Bias Cut Tank Dress NIC8 131 in stock $0.75 BOSS Dukeva Dre…" at bounding box center [619, 307] width 921 height 406
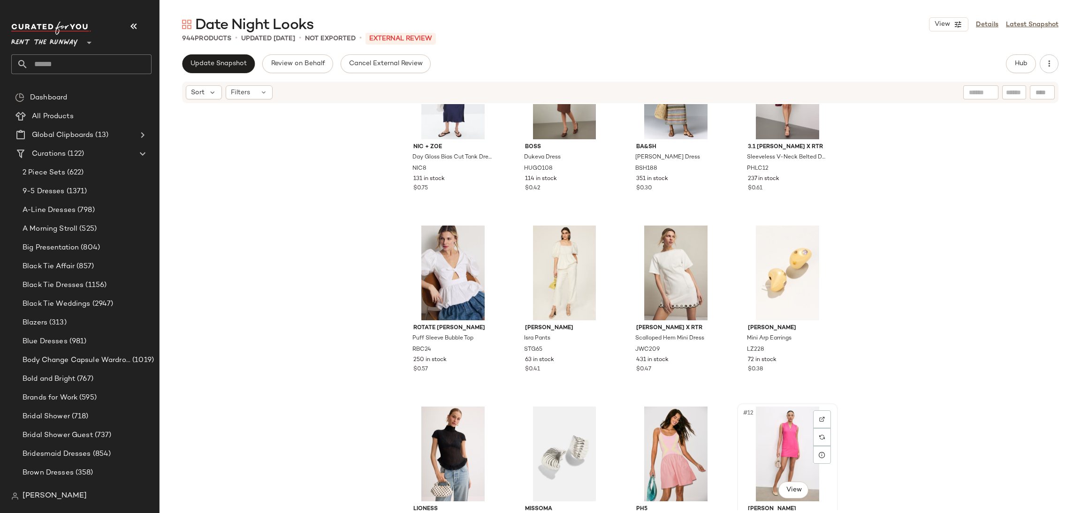
scroll to position [67, 0]
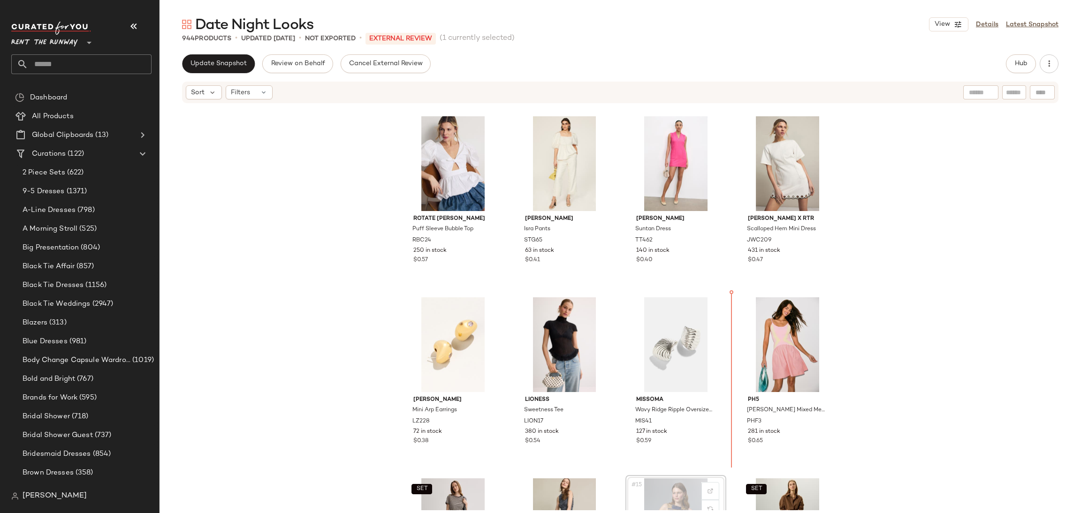
scroll to position [176, 0]
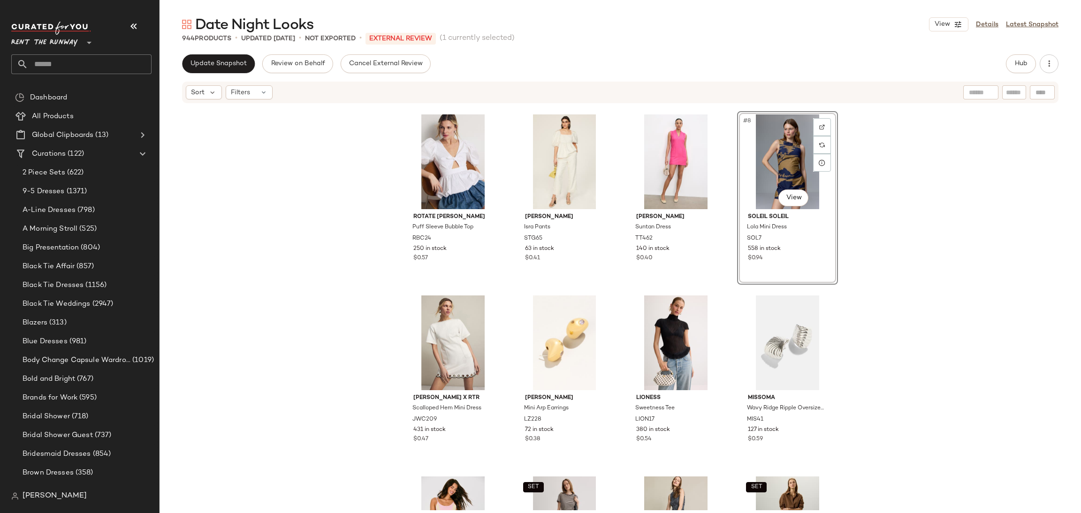
click at [887, 299] on div "NIC + ZOE Day Gloss Bias Cut Tank Dress NIC8 131 in stock $0.75 BOSS Dukeva Dre…" at bounding box center [619, 307] width 921 height 406
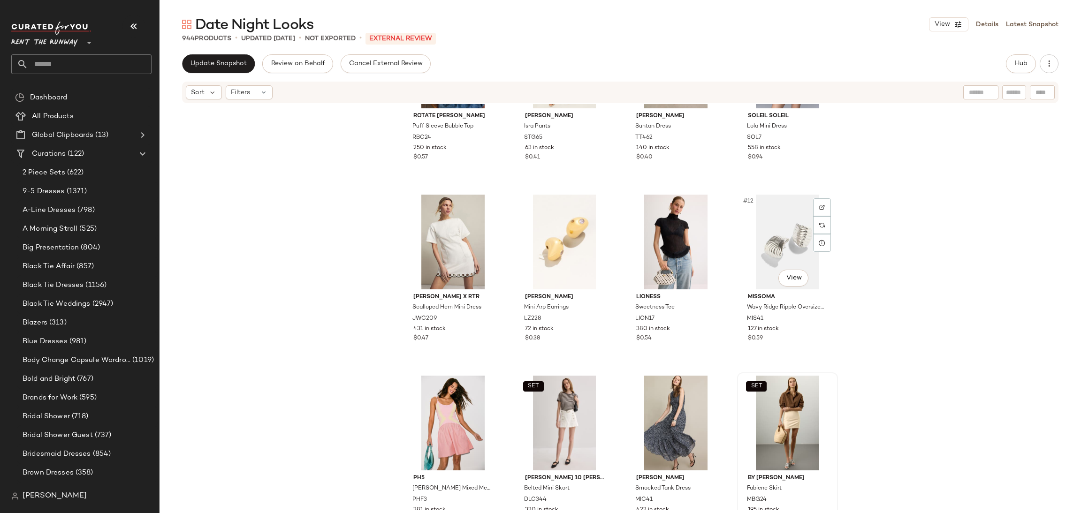
scroll to position [289, 0]
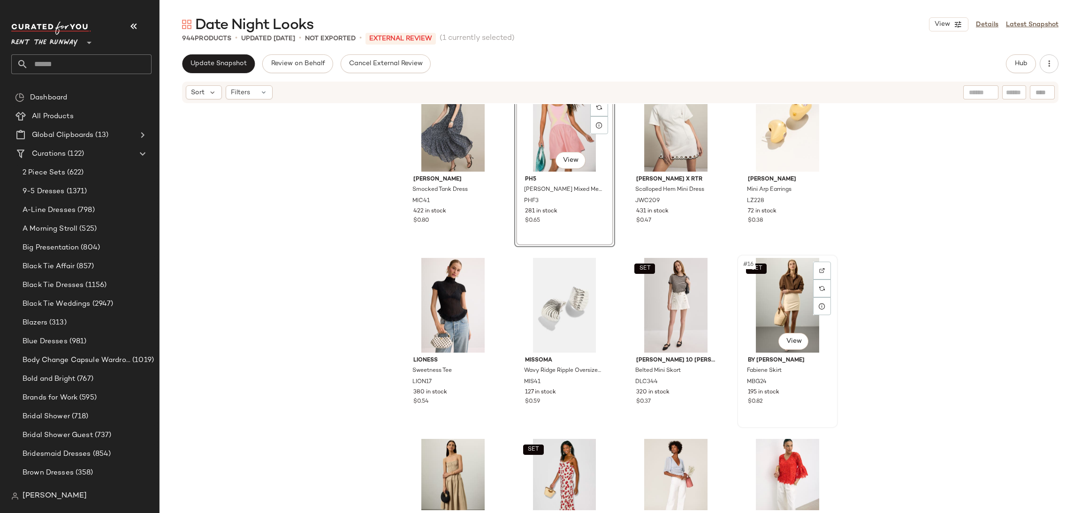
scroll to position [432, 0]
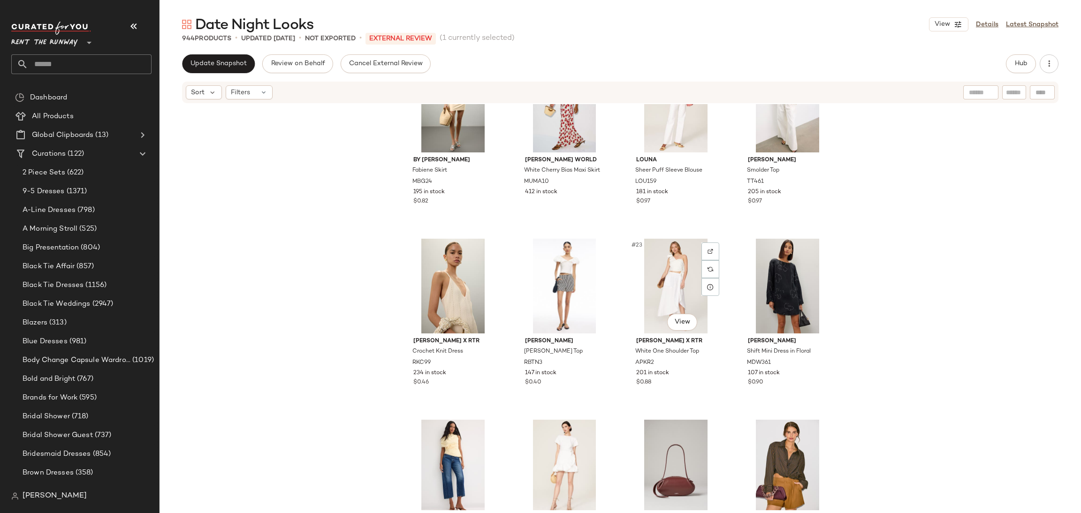
scroll to position [828, 0]
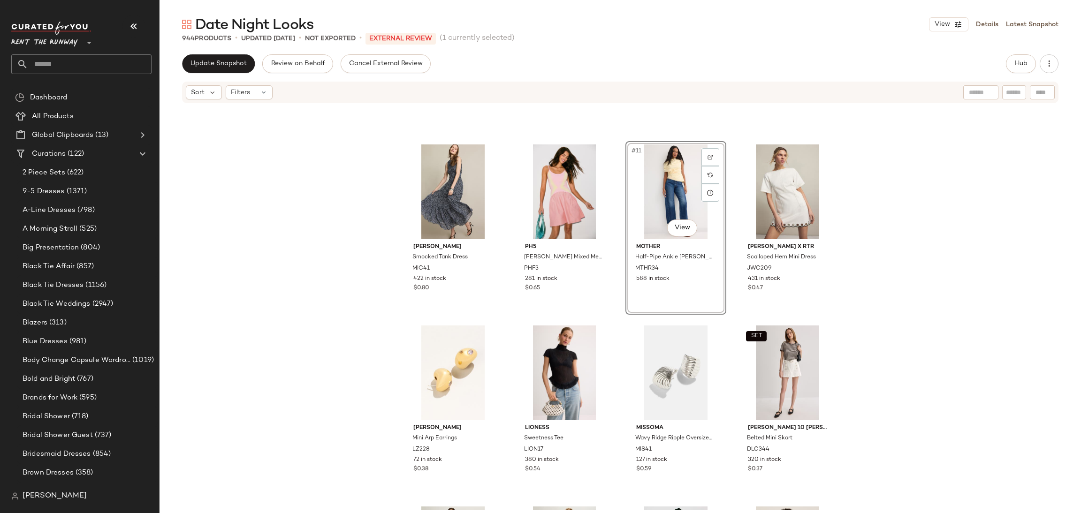
scroll to position [406, 0]
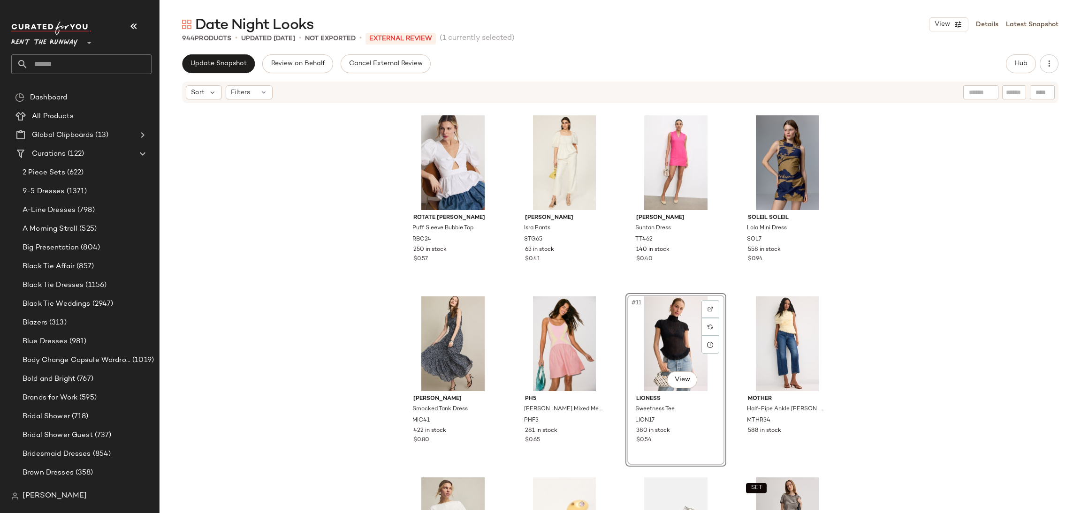
click at [905, 290] on div "ROTATE Birger Christensen Puff Sleeve Bubble Top RBC24 250 in stock $0.57 STINE…" at bounding box center [619, 307] width 921 height 406
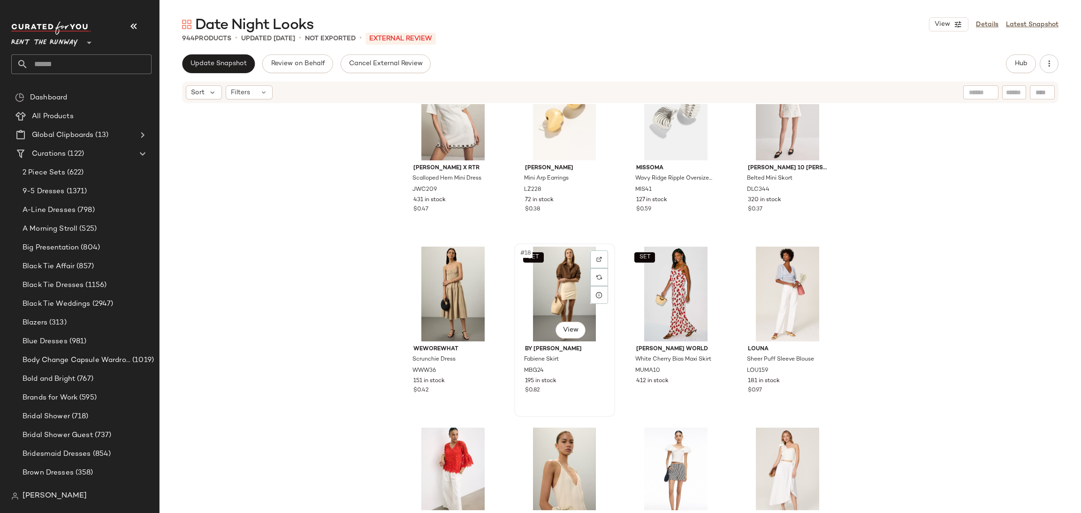
scroll to position [584, 0]
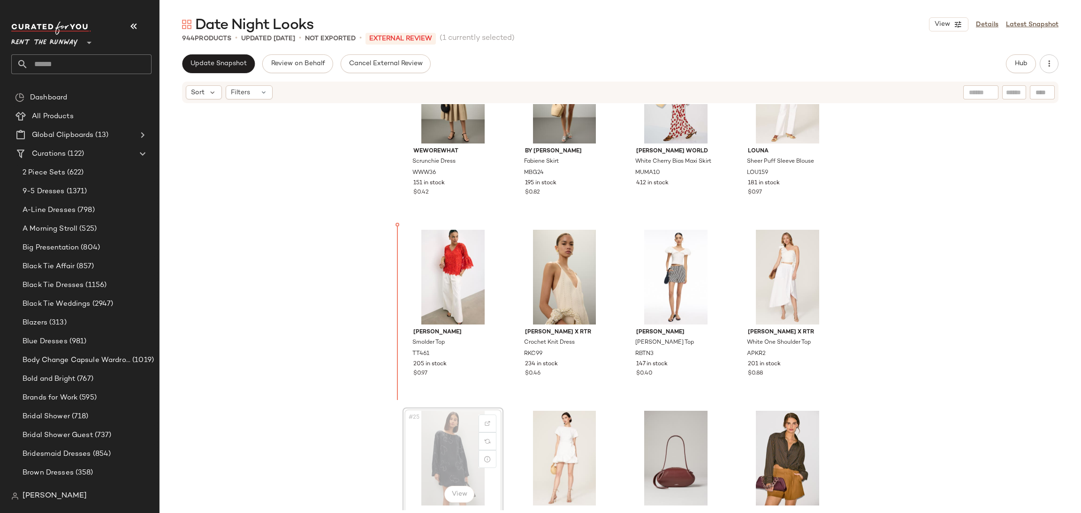
scroll to position [793, 0]
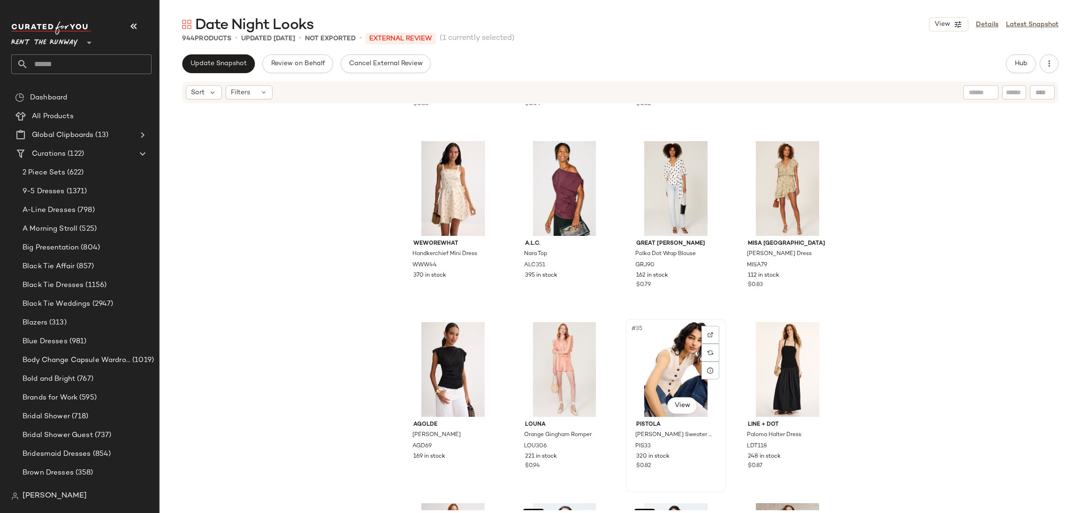
scroll to position [1291, 0]
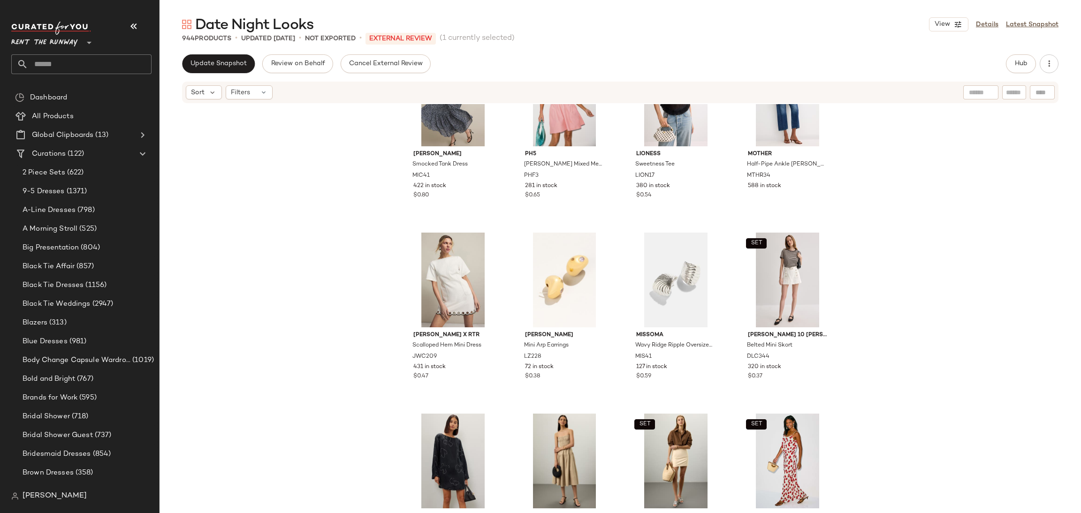
scroll to position [415, 0]
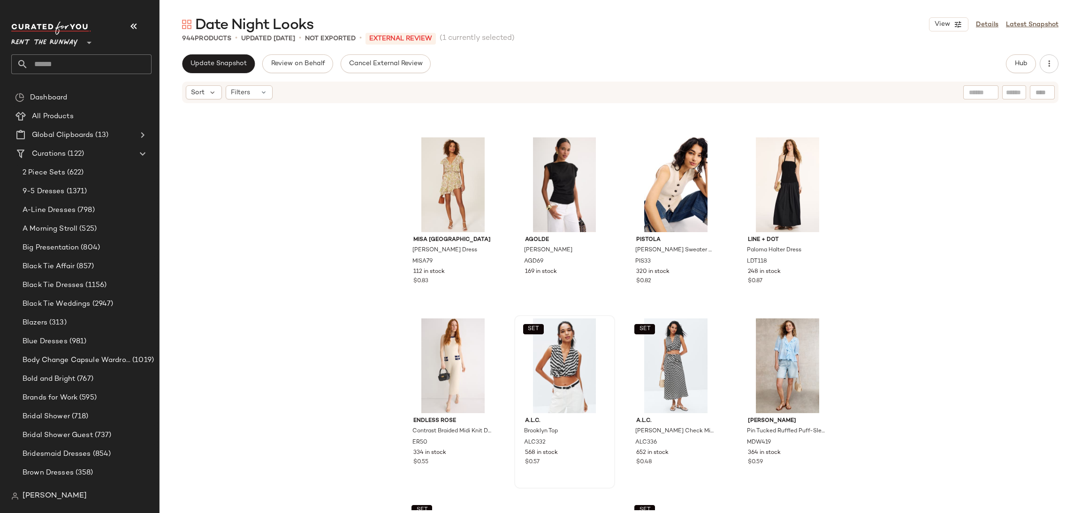
scroll to position [1432, 0]
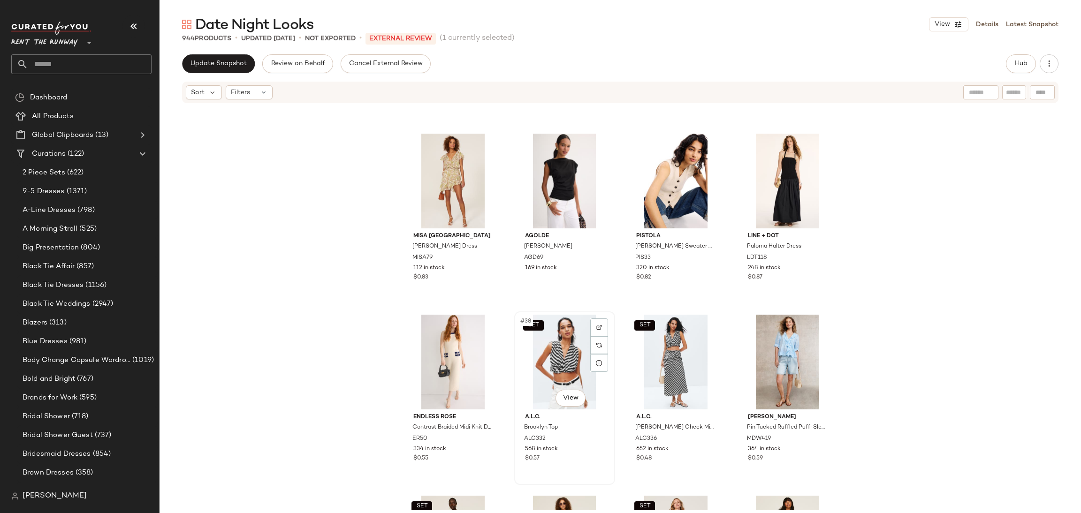
click at [576, 341] on div "SET #38 View" at bounding box center [564, 362] width 94 height 95
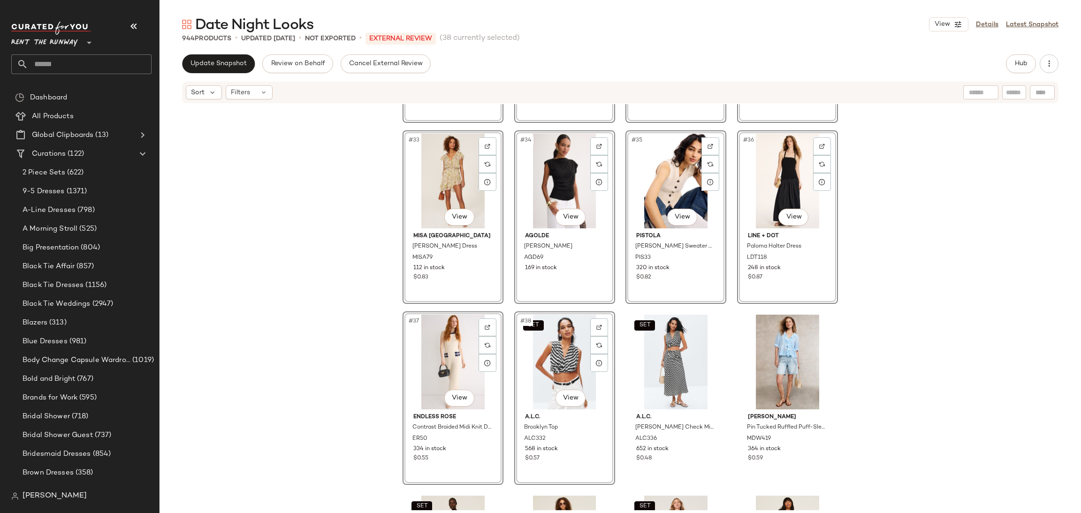
click at [859, 328] on div "#29 View A.L.C. Leo Top ALC349 365 in stock #30 View WEWOREWHAT Handkerchief Mi…" at bounding box center [619, 307] width 921 height 406
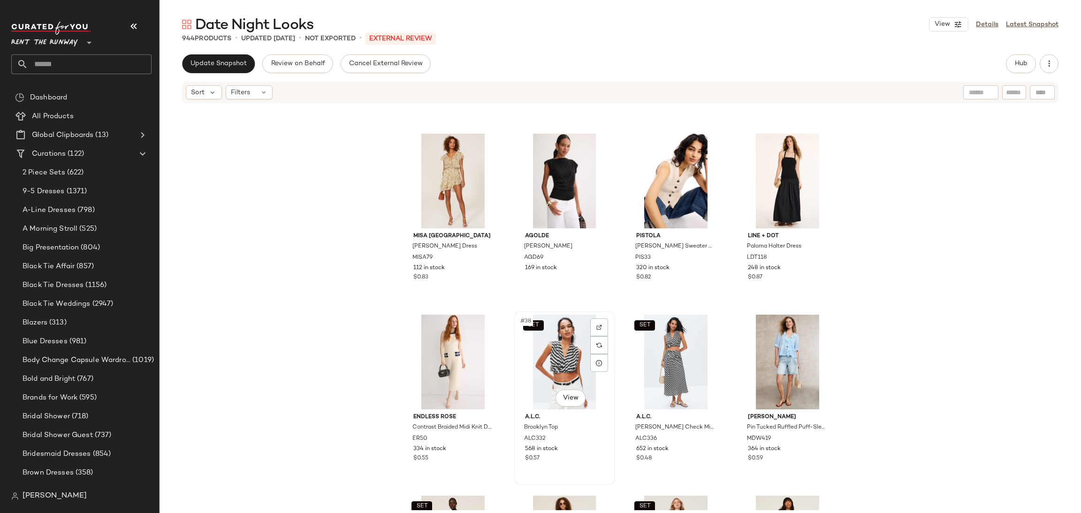
click at [564, 357] on div "SET #38 View" at bounding box center [564, 362] width 94 height 95
click at [646, 362] on div "SET #39 View" at bounding box center [676, 362] width 94 height 95
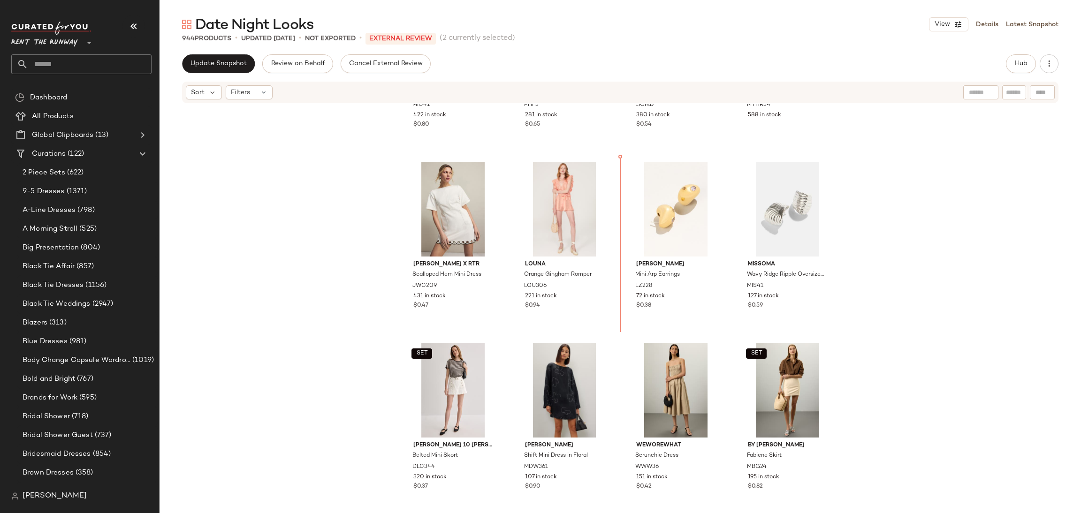
scroll to position [468, 0]
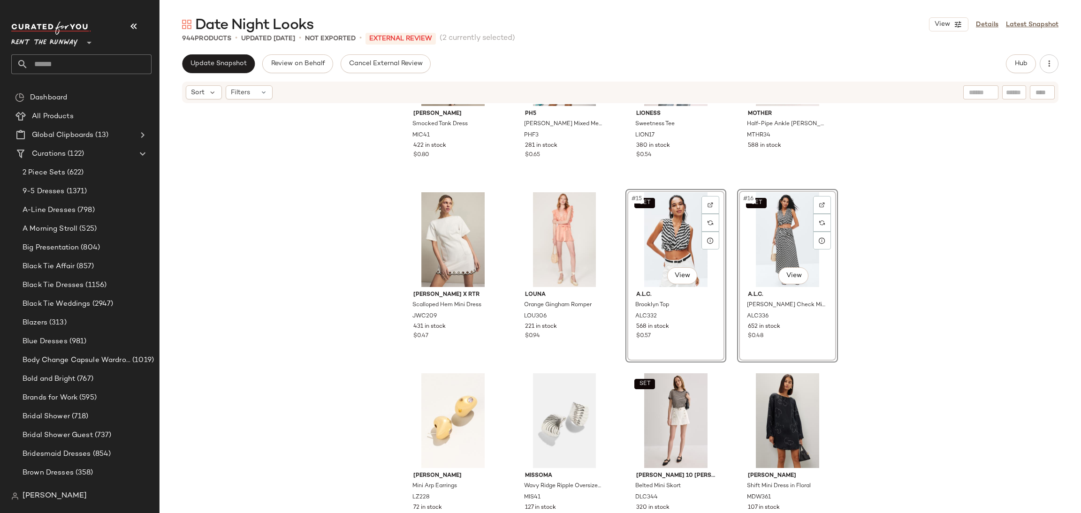
drag, startPoint x: 990, startPoint y: 284, endPoint x: 965, endPoint y: 277, distance: 25.8
click at [993, 283] on div "MICHAEL KORS Smocked Tank Dress MIC41 422 in stock $0.80 PH5 Naomi Mixed Media …" at bounding box center [619, 307] width 921 height 406
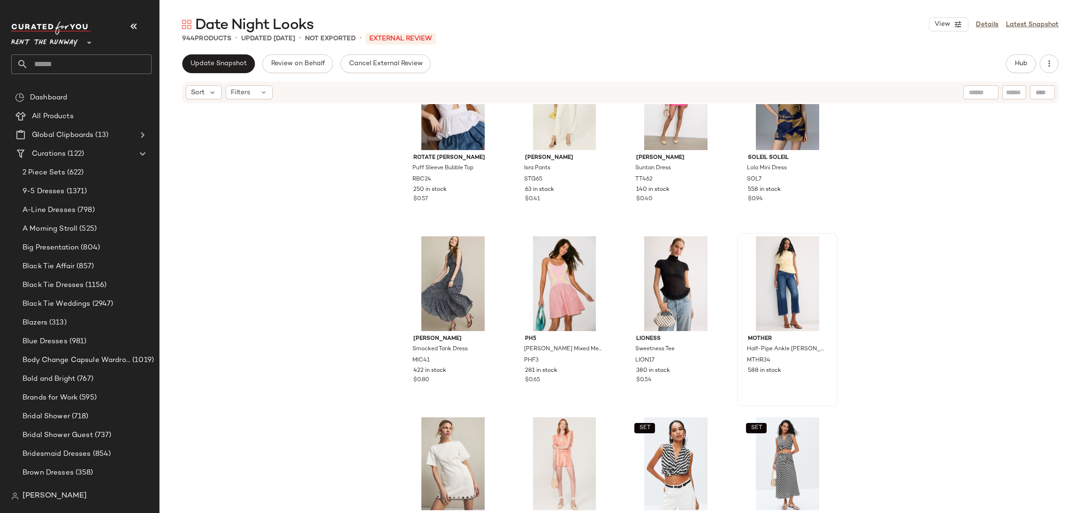
scroll to position [271, 0]
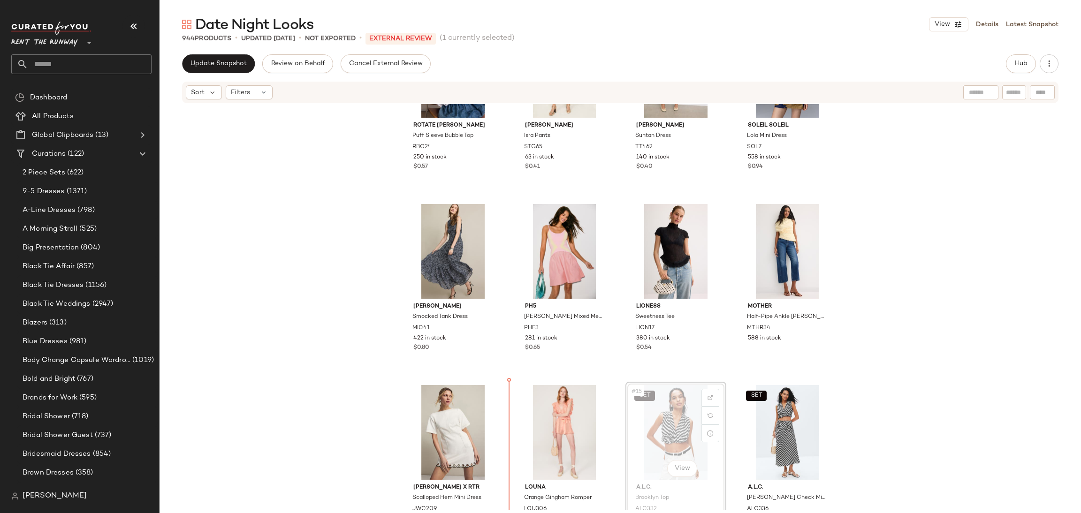
scroll to position [275, 0]
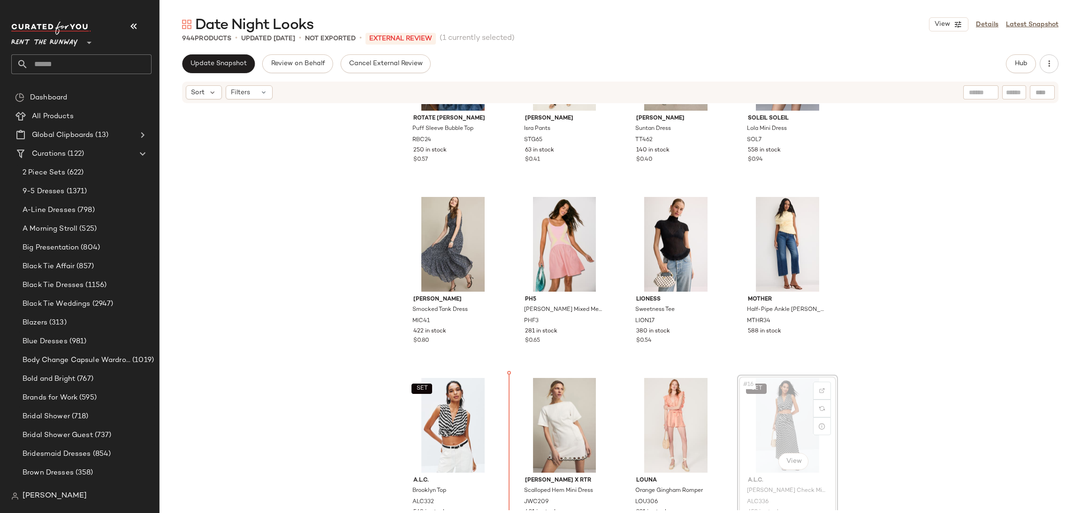
scroll to position [285, 0]
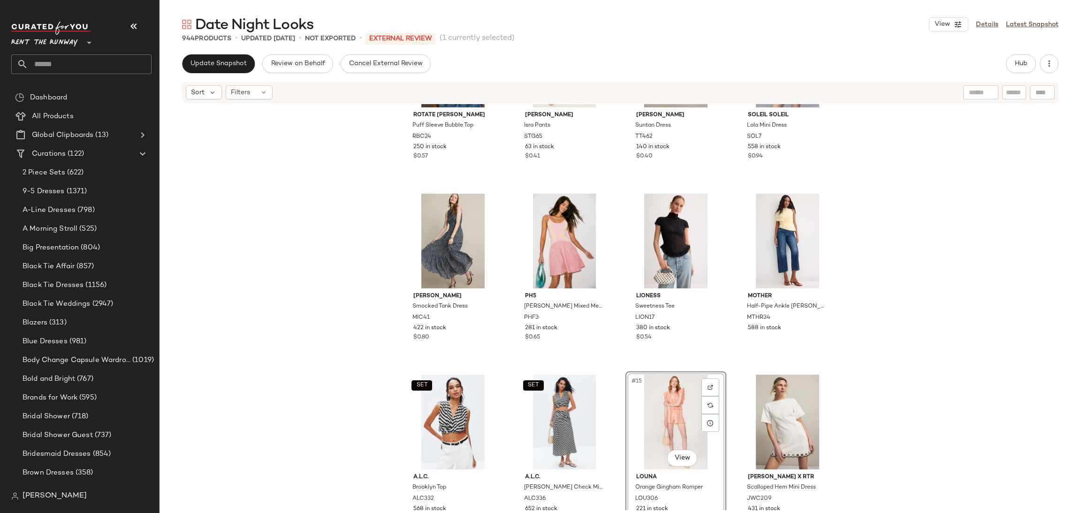
click at [857, 364] on div "ROTATE Birger Christensen Puff Sleeve Bubble Top RBC24 250 in stock $0.57 STINE…" at bounding box center [619, 307] width 921 height 406
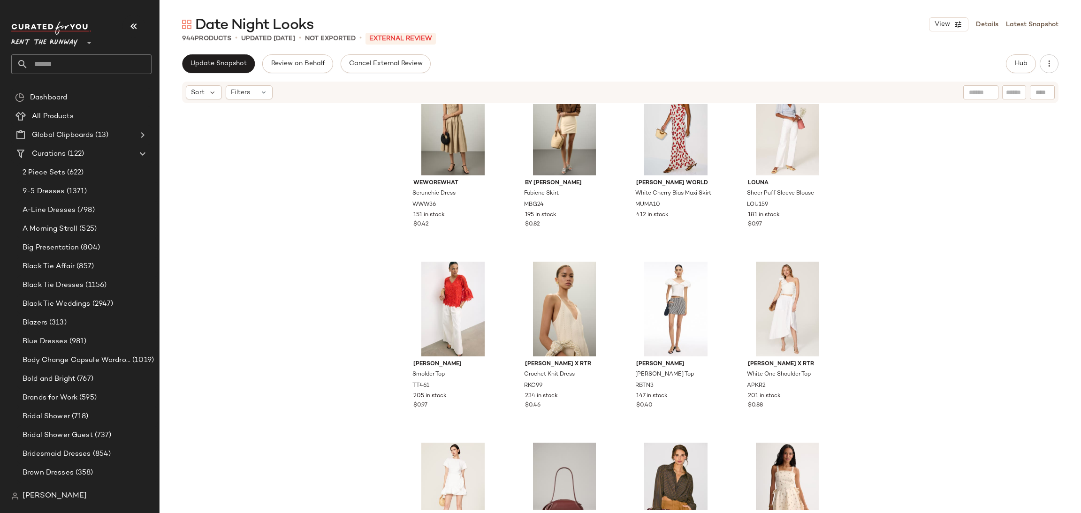
scroll to position [949, 0]
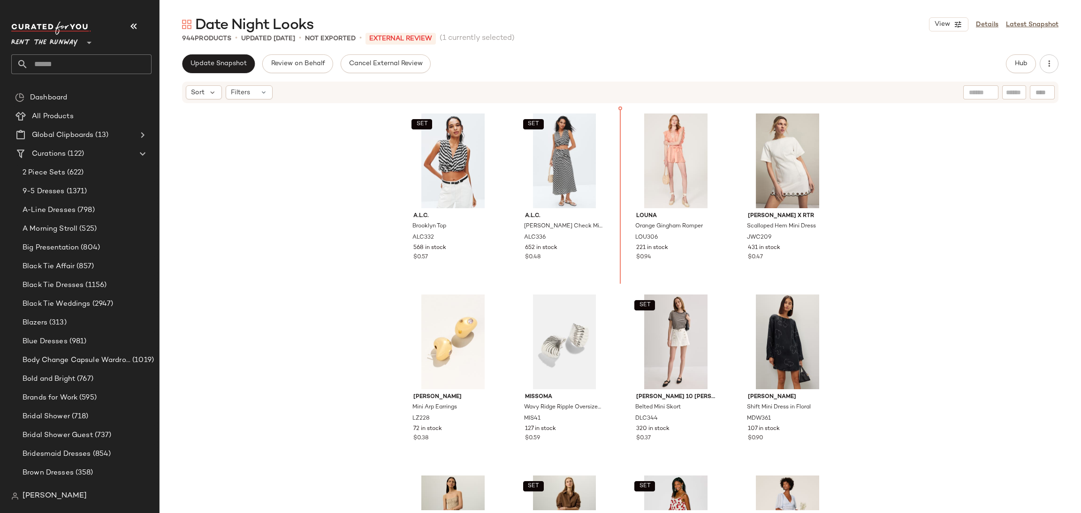
scroll to position [534, 0]
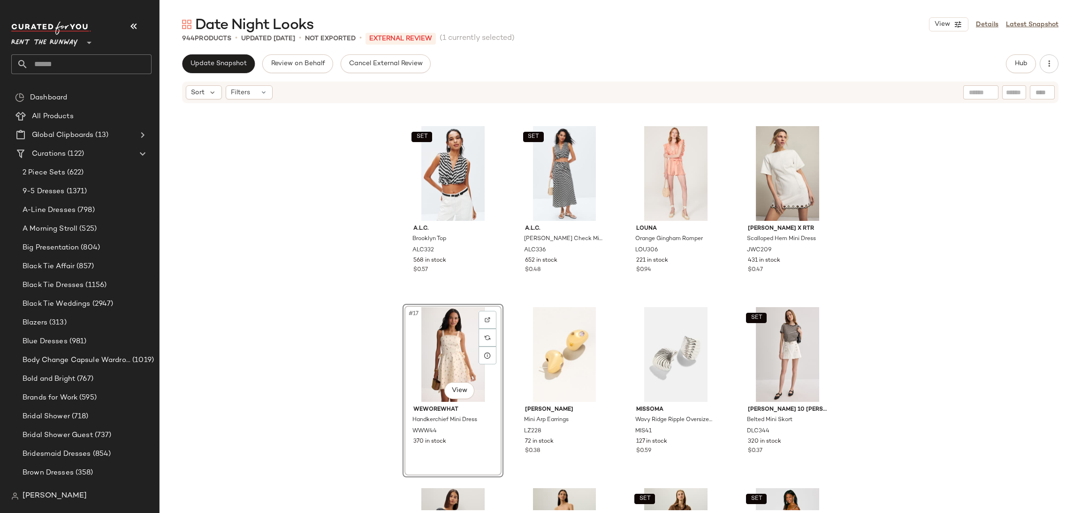
click at [357, 339] on div "SET A.L.C. Brooklyn Top ALC332 568 in stock $0.57 SET A.L.C. Jean Check Midi Sk…" at bounding box center [619, 307] width 921 height 406
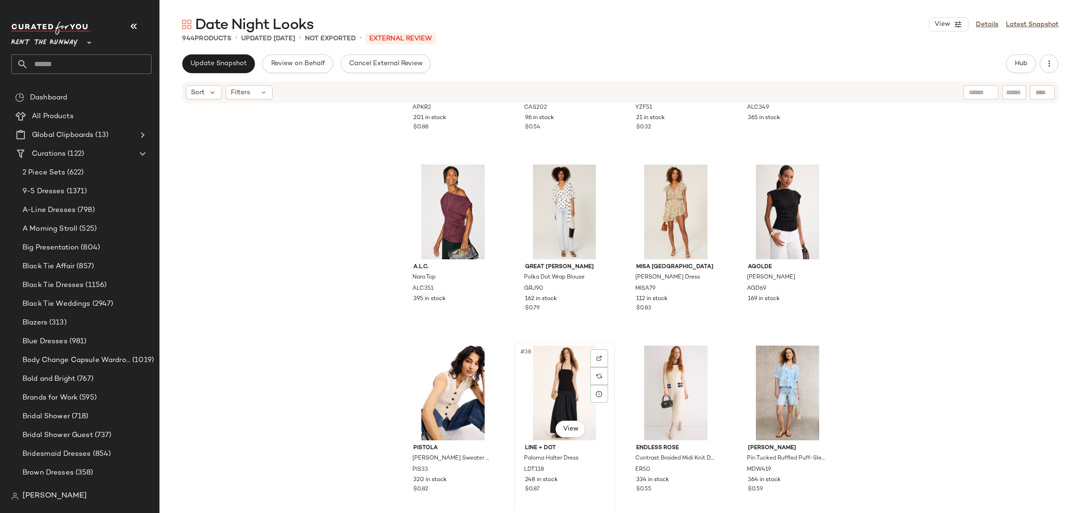
scroll to position [1409, 0]
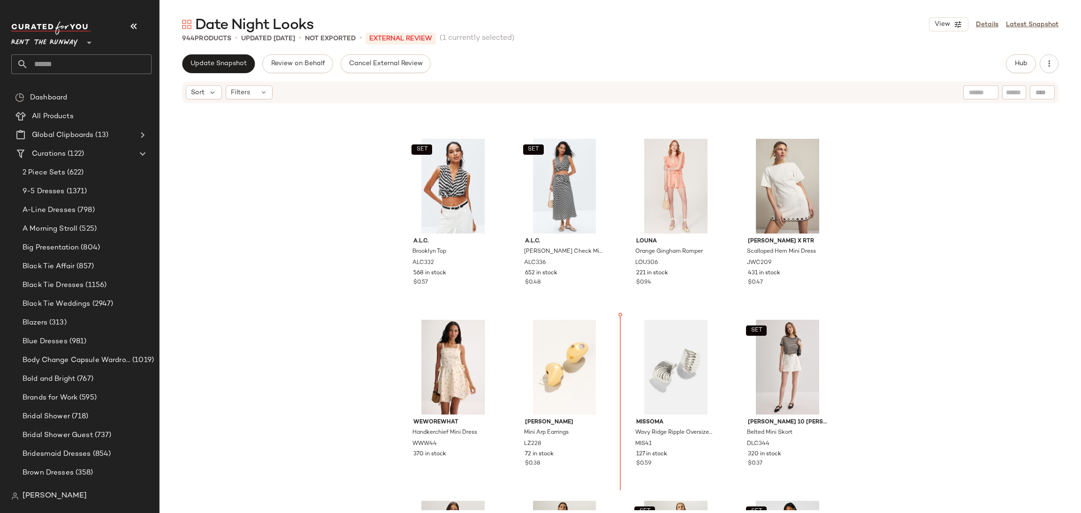
scroll to position [523, 0]
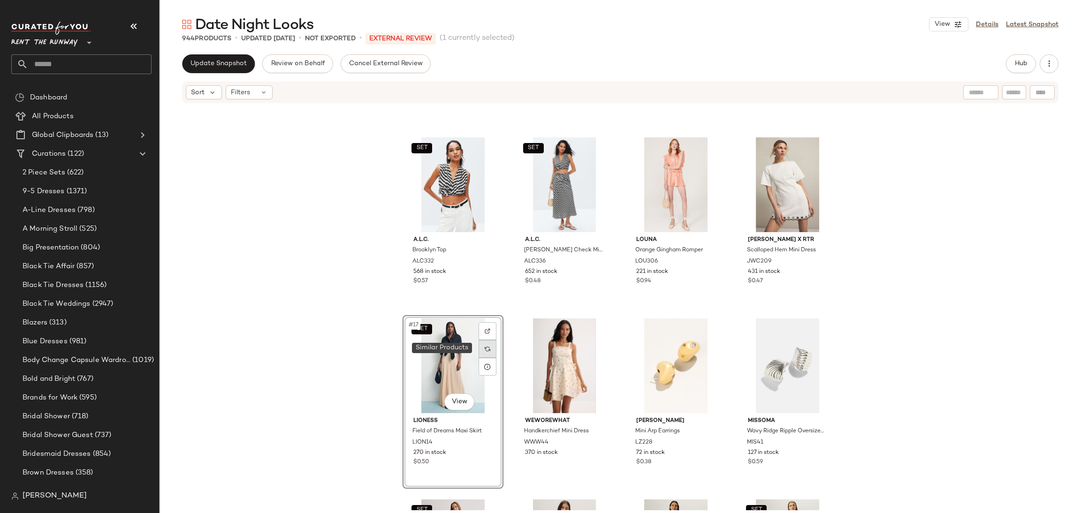
click at [485, 354] on div at bounding box center [487, 349] width 18 height 18
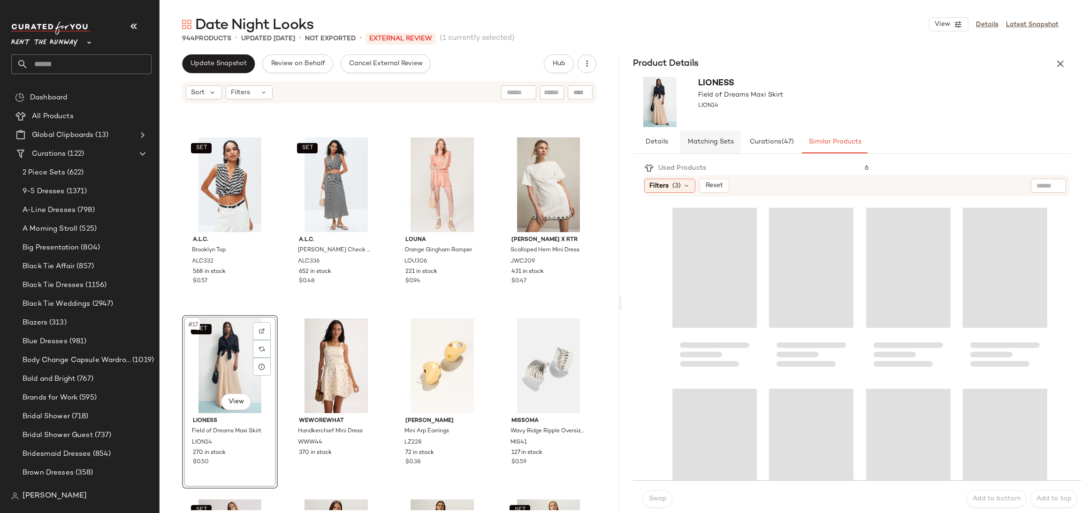
click at [714, 140] on span "Matching Sets" at bounding box center [710, 142] width 46 height 8
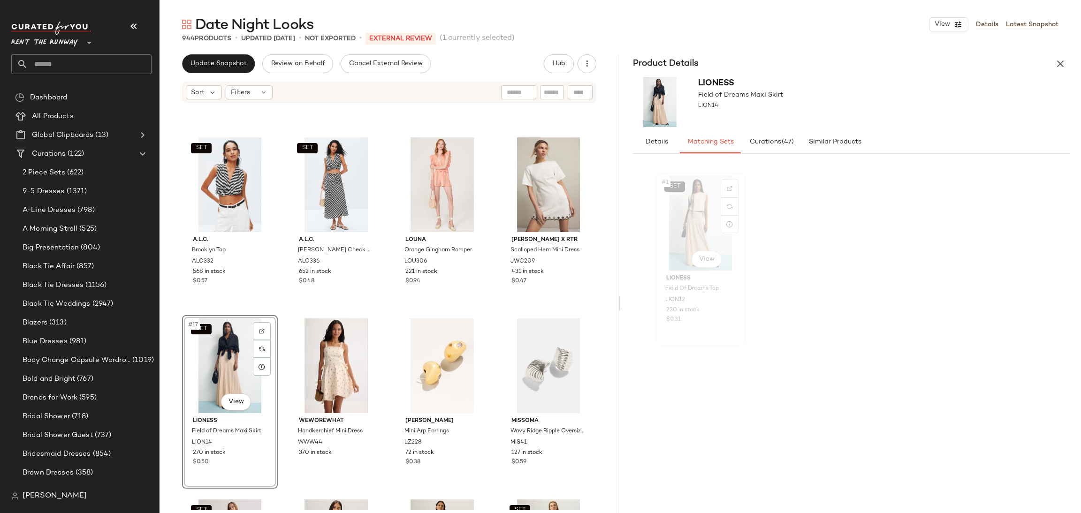
click at [690, 215] on div "SET #1 View" at bounding box center [700, 223] width 83 height 95
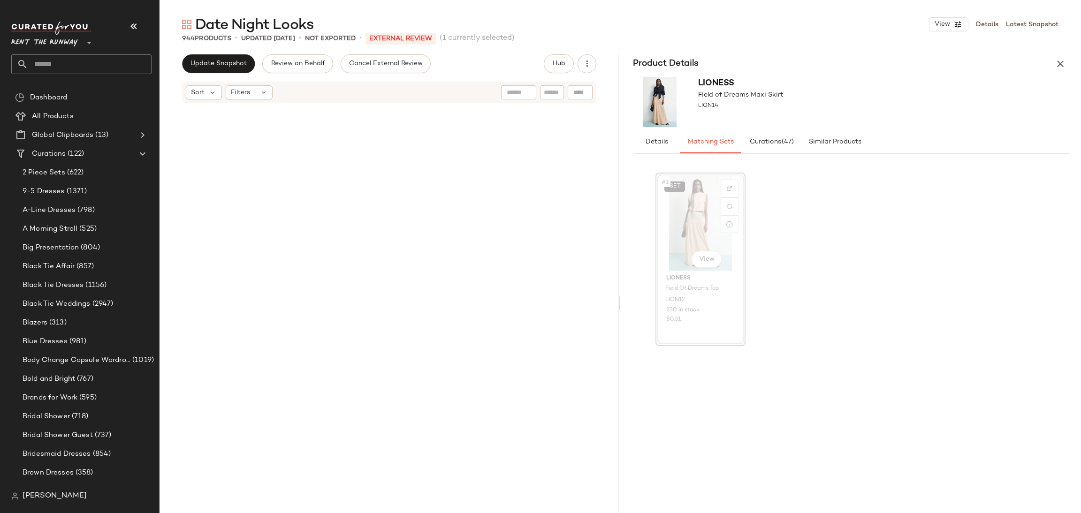
scroll to position [3621, 0]
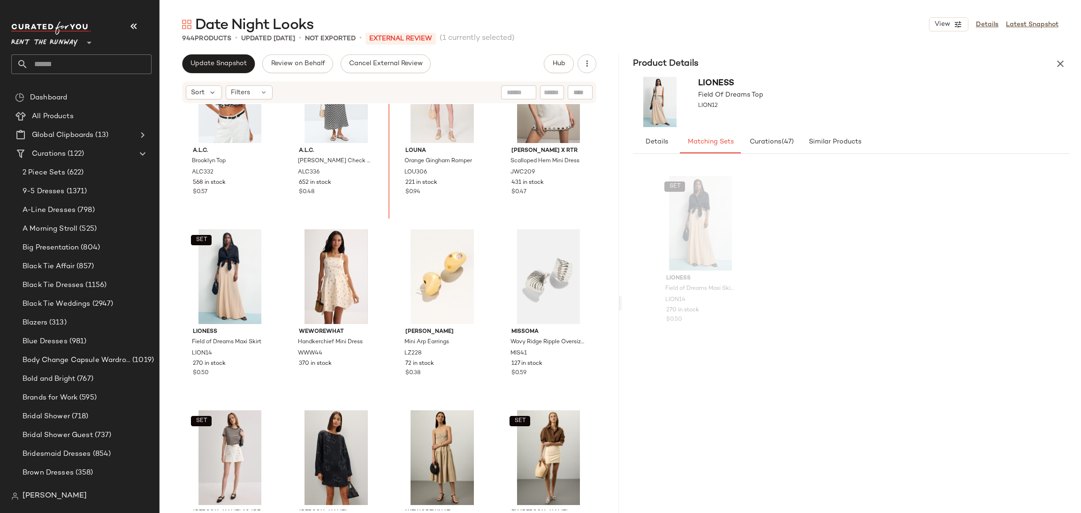
scroll to position [594, 0]
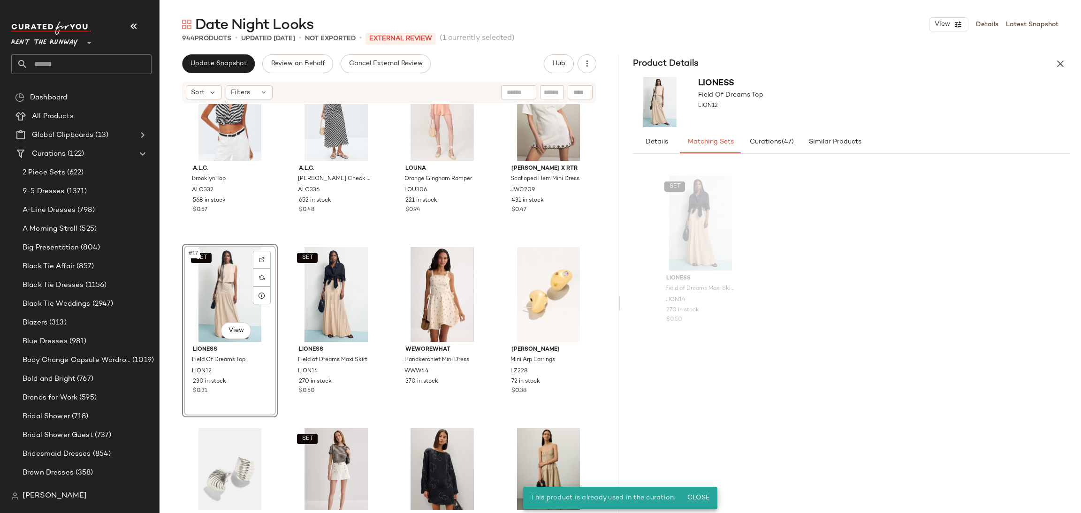
click at [279, 242] on div "SET A.L.C. Brooklyn Top ALC332 568 in stock $0.57 SET A.L.C. Jean Check Midi Sk…" at bounding box center [388, 307] width 459 height 406
click at [1059, 72] on button "button" at bounding box center [1060, 63] width 19 height 19
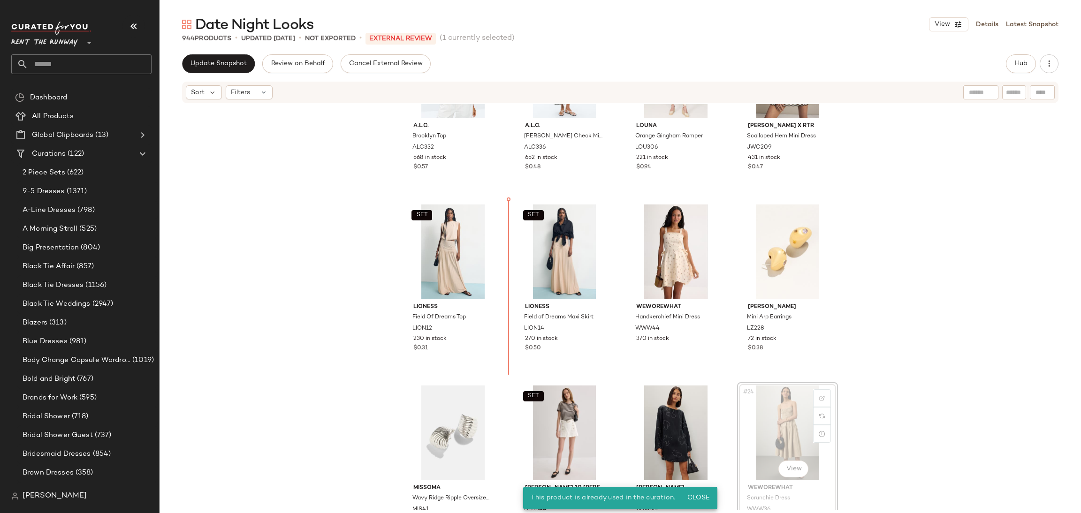
scroll to position [637, 0]
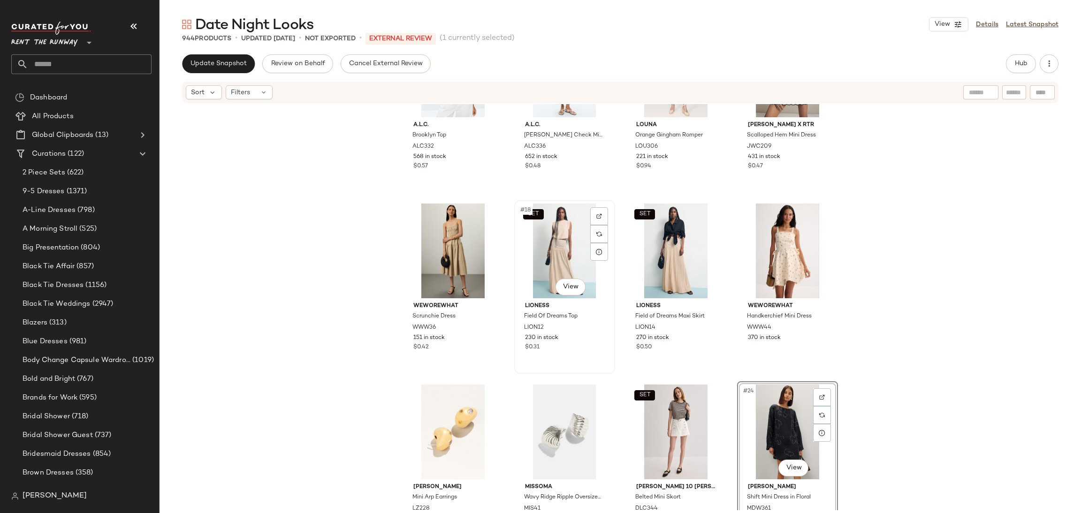
click at [537, 294] on div "SET #18 View" at bounding box center [564, 251] width 94 height 95
click at [782, 426] on div "#24 View" at bounding box center [787, 432] width 94 height 95
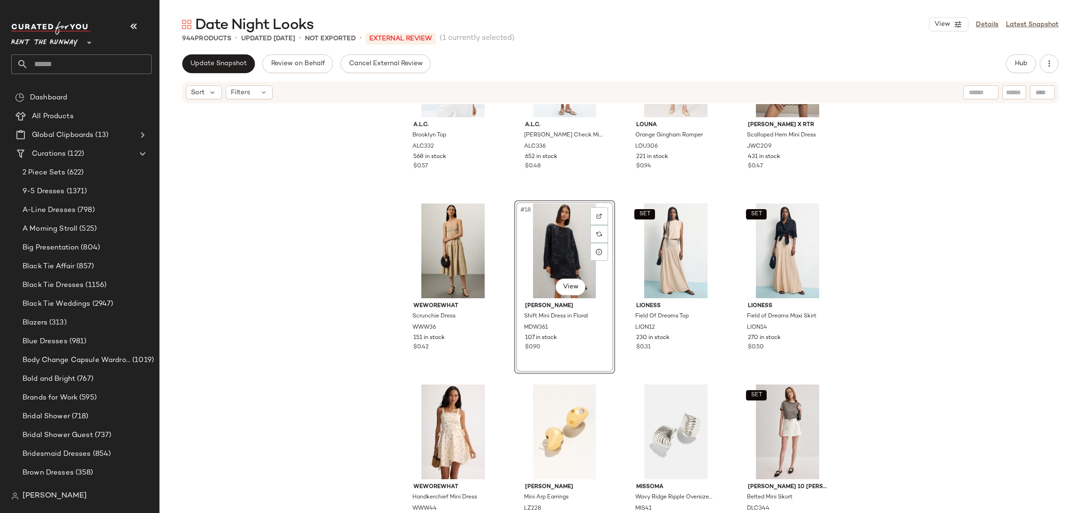
click at [918, 311] on div "SET A.L.C. Brooklyn Top ALC332 568 in stock $0.57 SET A.L.C. Jean Check Midi Sk…" at bounding box center [619, 307] width 921 height 406
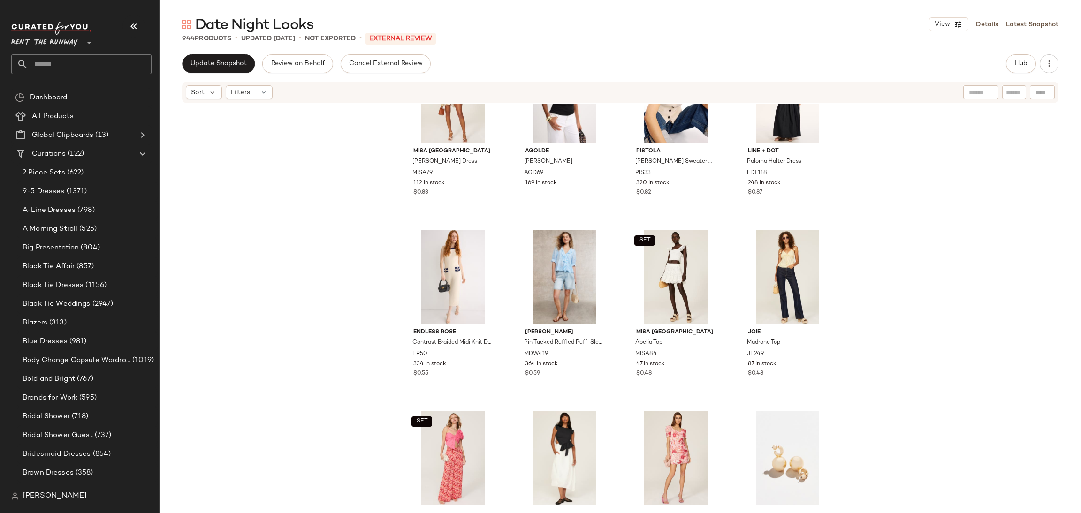
scroll to position [1808, 0]
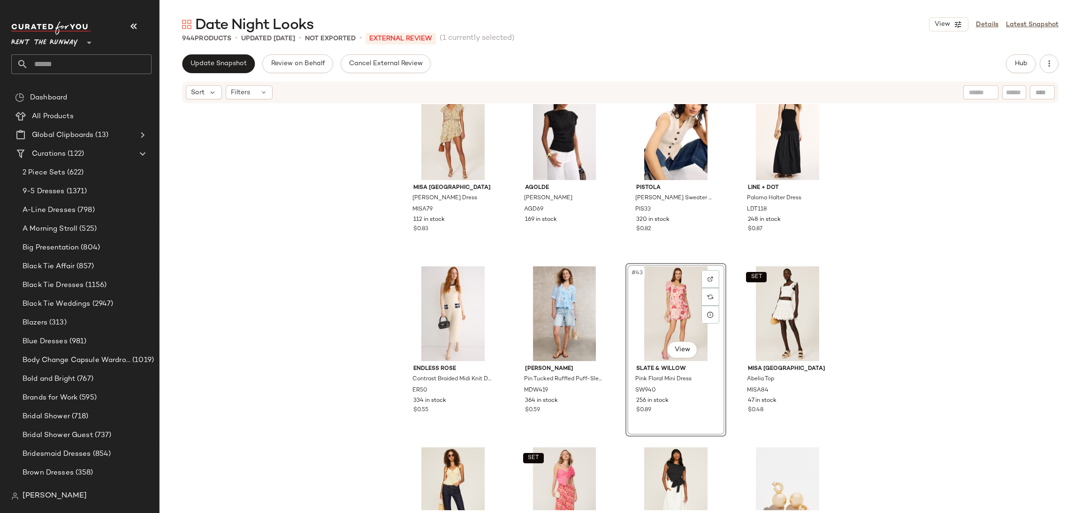
scroll to position [1651, 0]
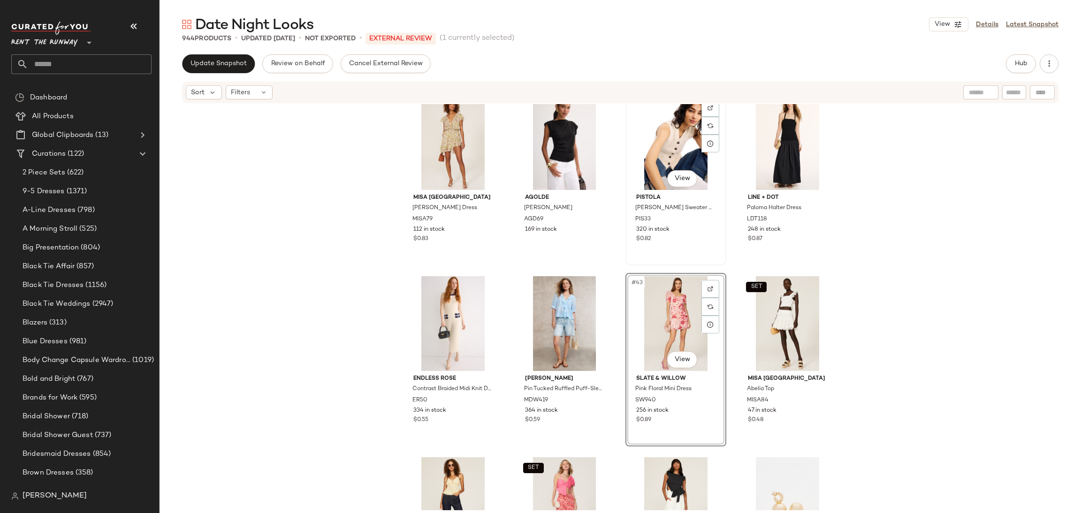
drag, startPoint x: 624, startPoint y: 143, endPoint x: 636, endPoint y: 164, distance: 24.1
click at [625, 144] on div "#39 View PISTOLA Audra Sweater Vest PIS33 320 in stock $0.82" at bounding box center [675, 179] width 101 height 174
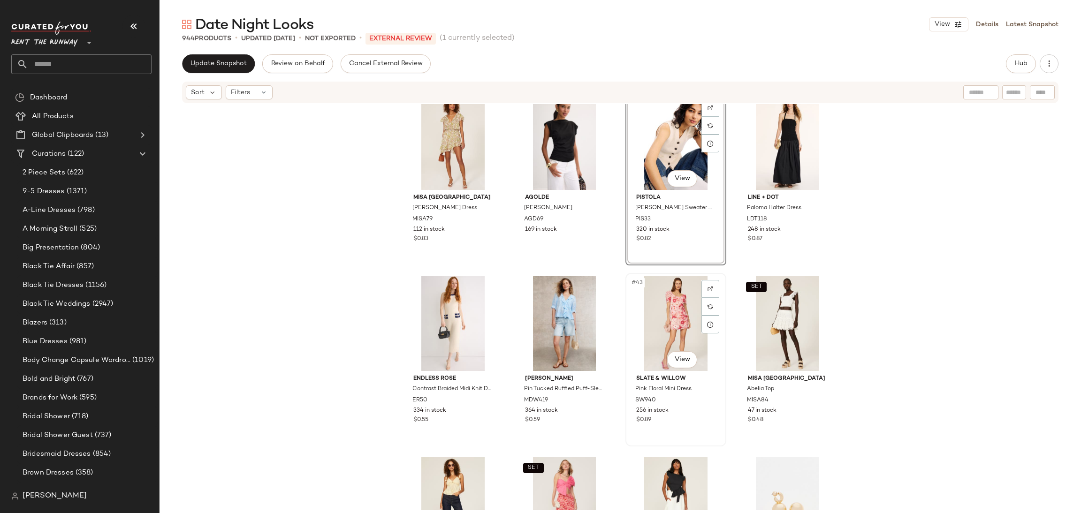
click at [672, 329] on div "#43 View" at bounding box center [676, 323] width 94 height 95
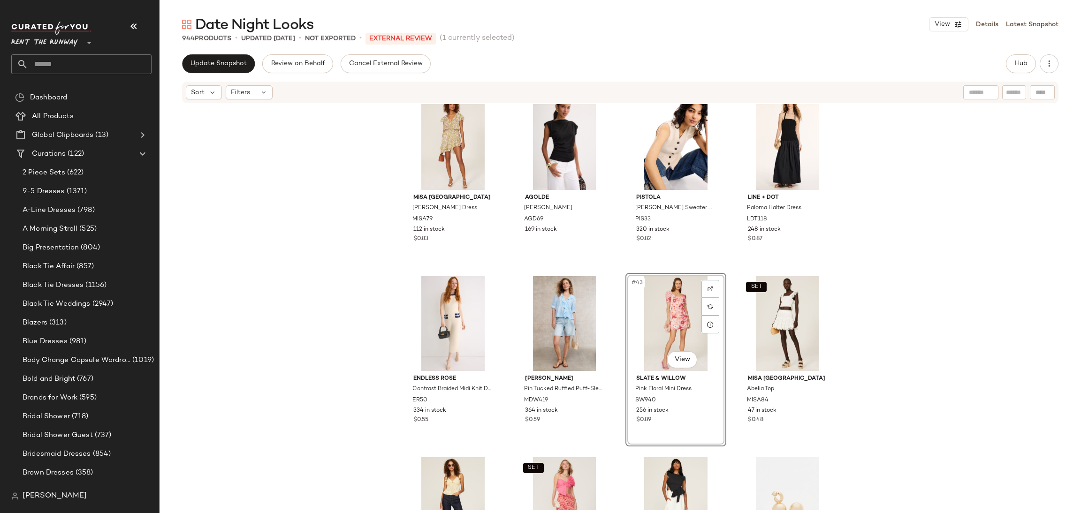
click at [674, 304] on div "#43 View" at bounding box center [676, 323] width 94 height 95
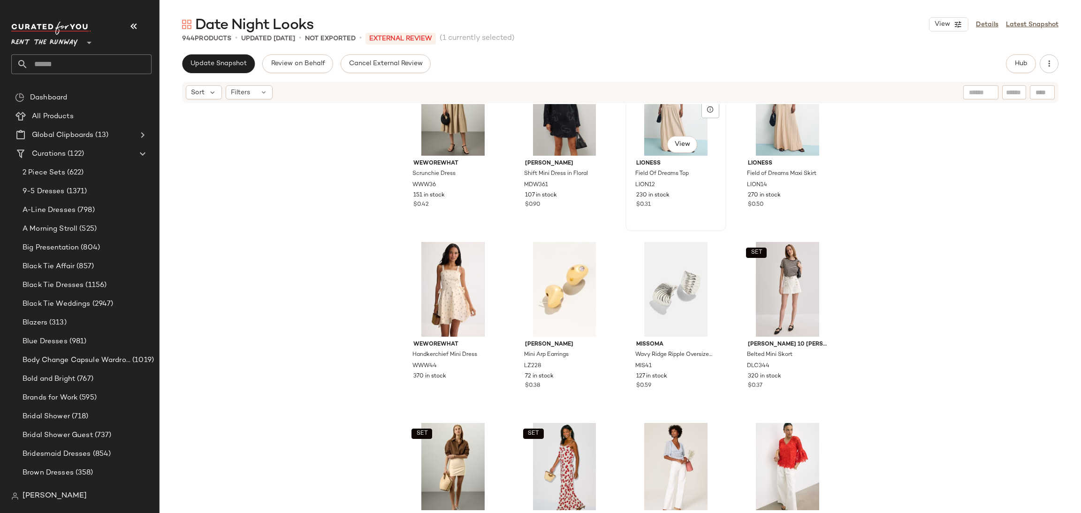
scroll to position [780, 0]
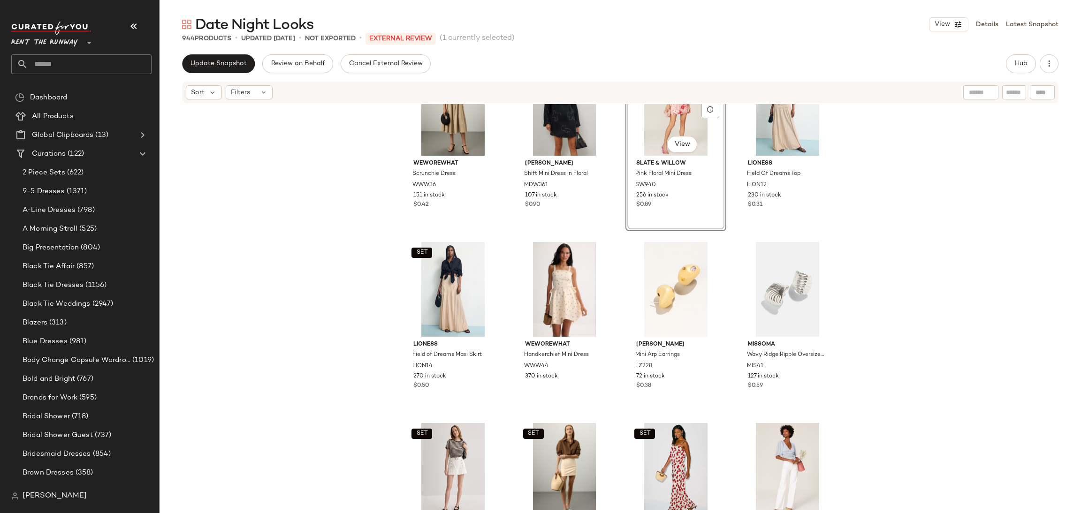
click at [643, 129] on div "#19 View" at bounding box center [676, 108] width 94 height 95
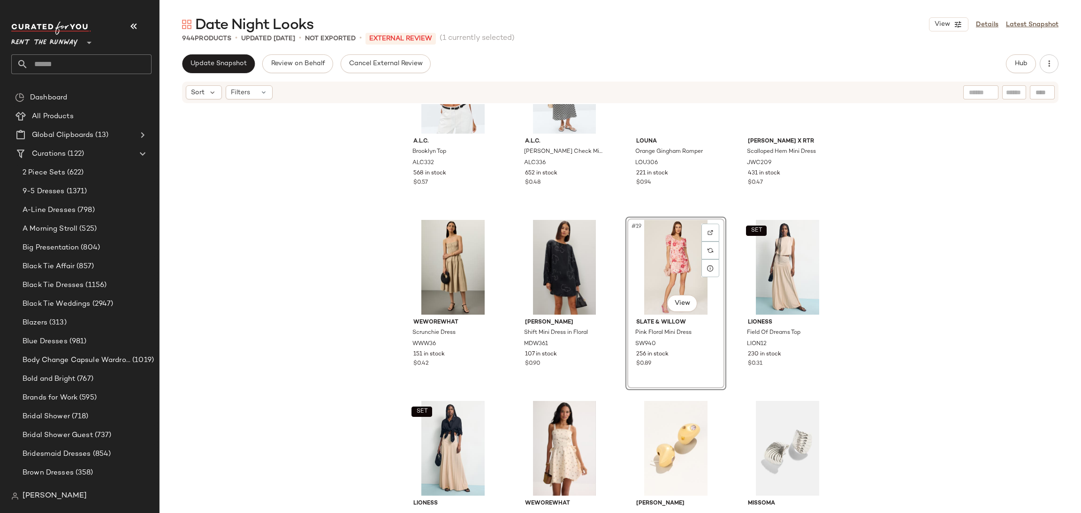
scroll to position [605, 0]
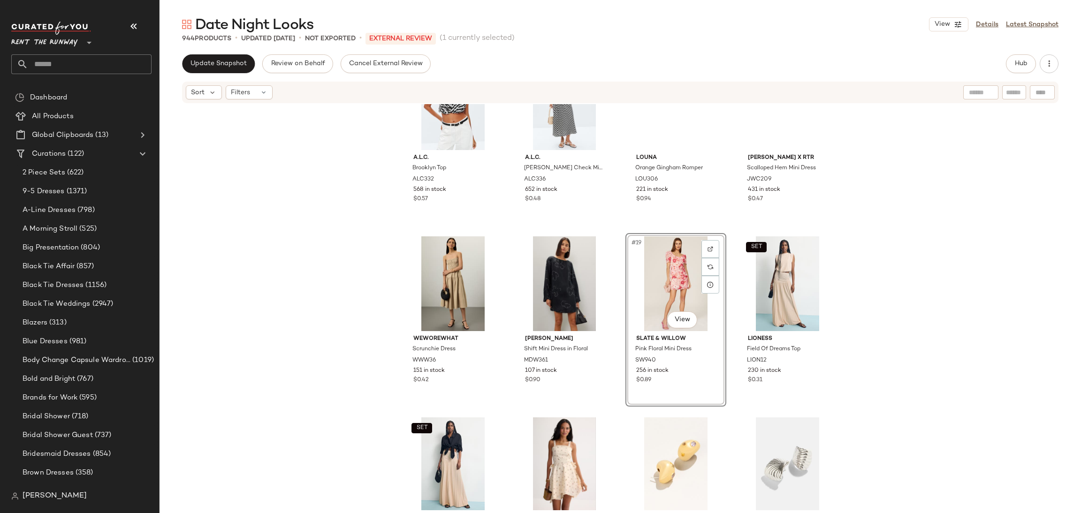
click at [893, 307] on div "SET A.L.C. Brooklyn Top ALC332 568 in stock $0.57 SET A.L.C. Jean Check Midi Sk…" at bounding box center [619, 307] width 921 height 406
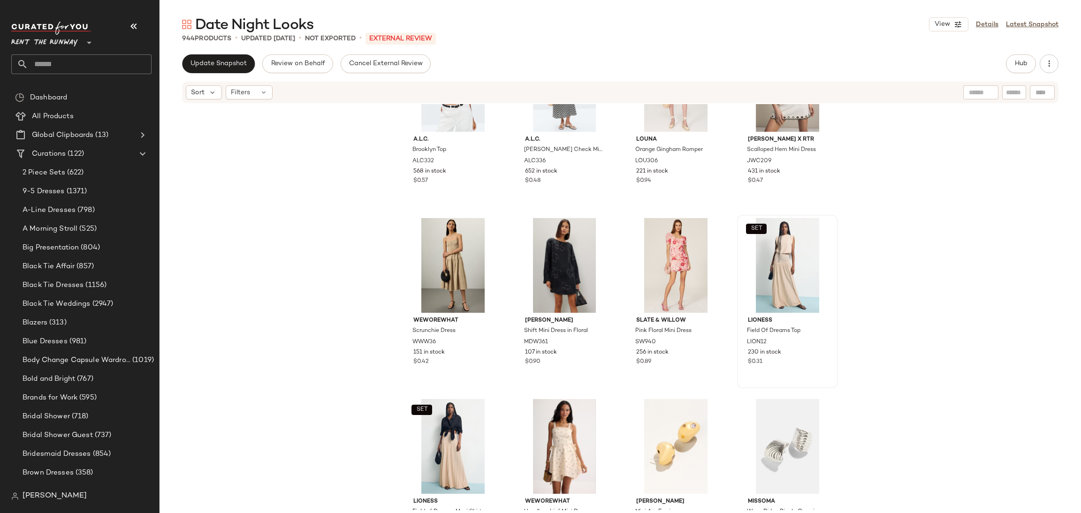
scroll to position [624, 0]
drag, startPoint x: 752, startPoint y: 422, endPoint x: 626, endPoint y: 315, distance: 165.5
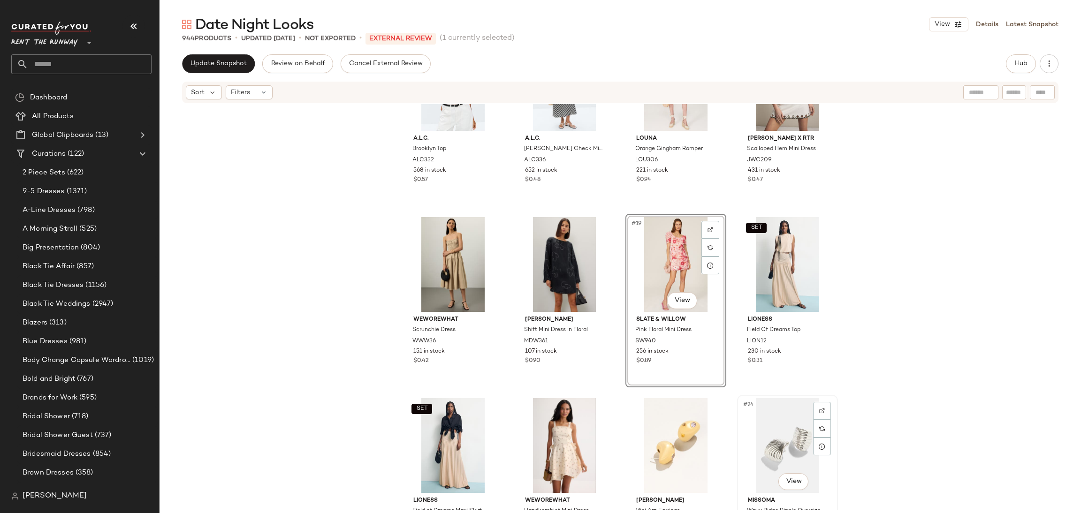
click at [773, 428] on div "#24 View" at bounding box center [787, 445] width 94 height 95
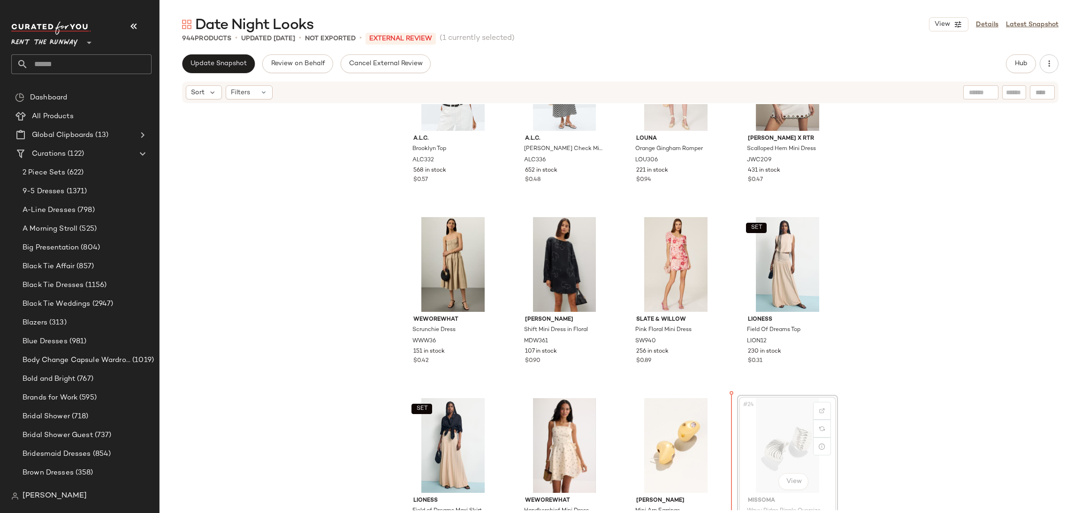
scroll to position [624, 0]
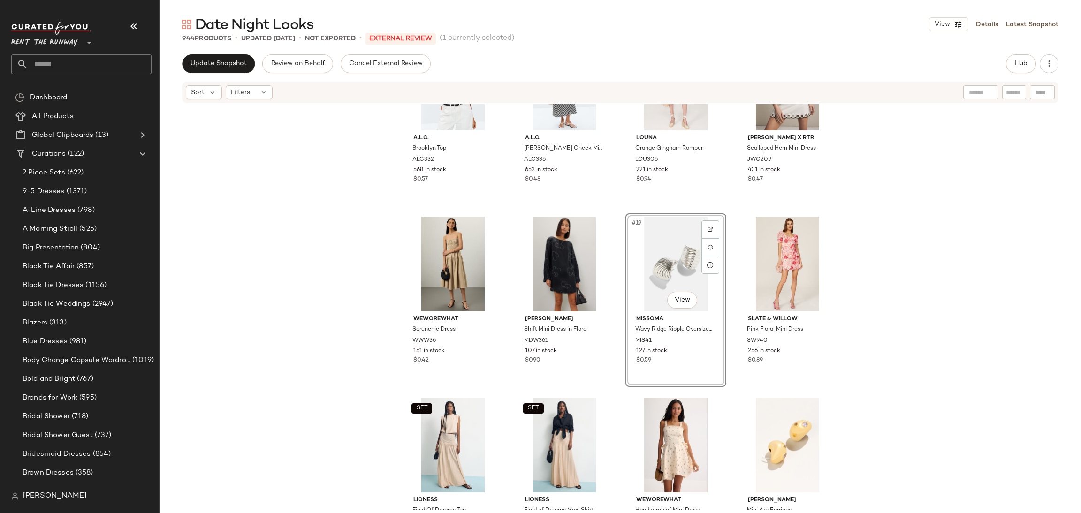
click at [938, 335] on div "SET A.L.C. Brooklyn Top ALC332 568 in stock $0.57 SET A.L.C. Jean Check Midi Sk…" at bounding box center [619, 307] width 921 height 406
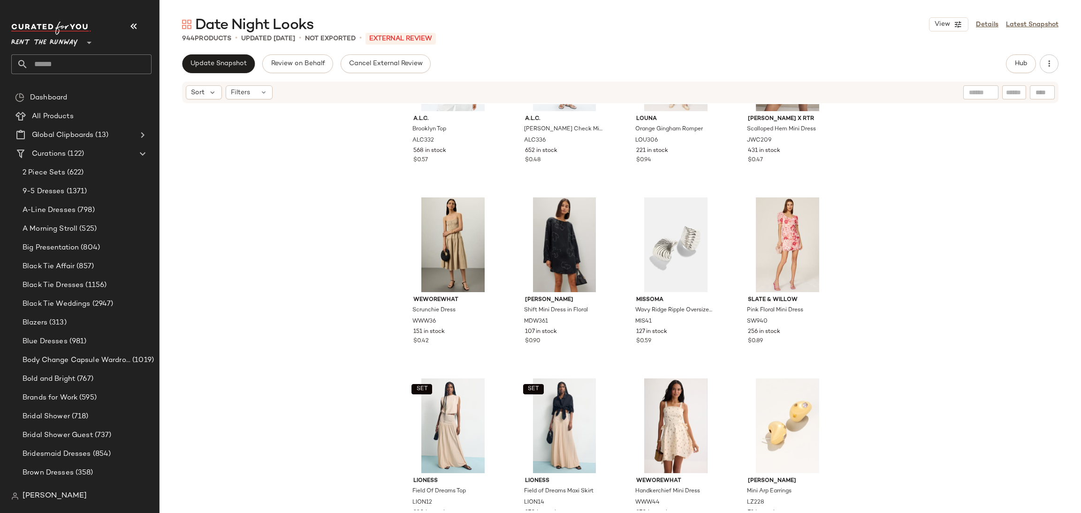
scroll to position [646, 0]
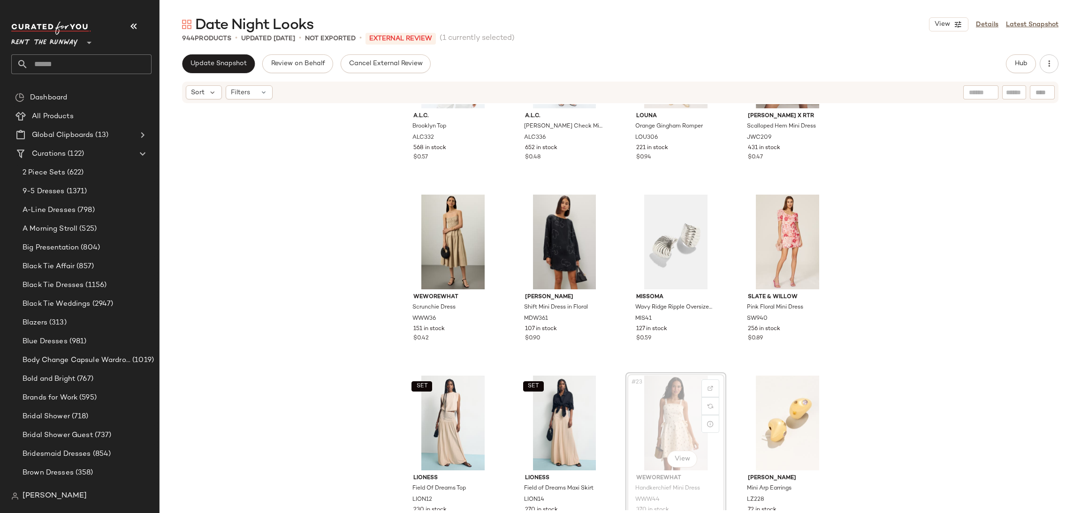
scroll to position [647, 0]
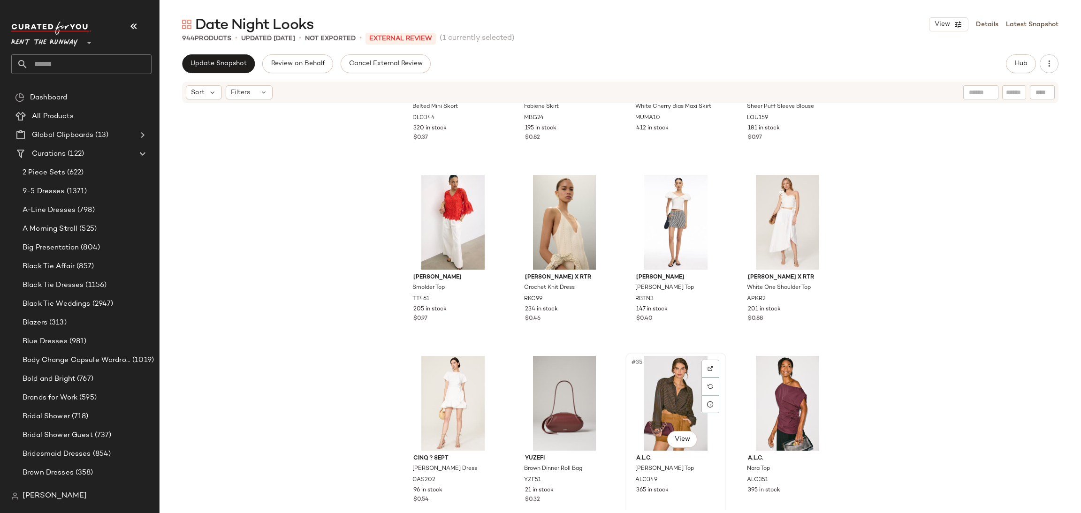
scroll to position [1225, 0]
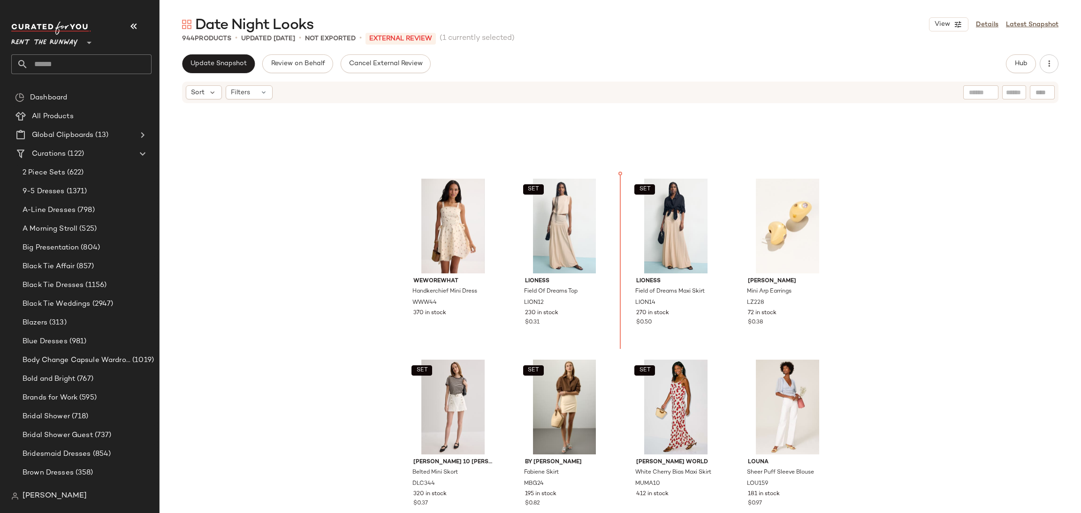
scroll to position [843, 0]
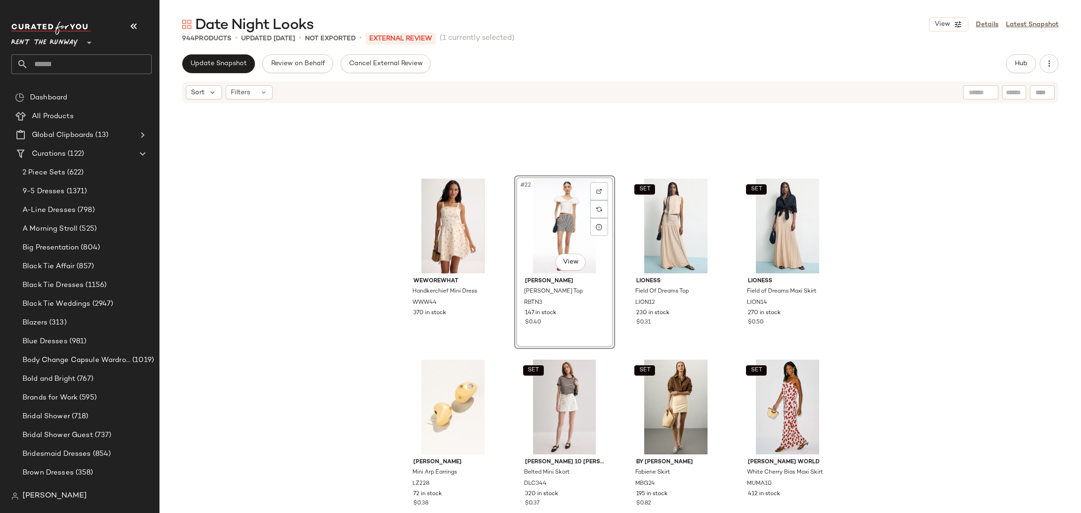
click at [895, 281] on div "WEWOREWHAT Handkerchief Mini Dress WWW44 370 in stock #22 View Rebecca Taylor Y…" at bounding box center [619, 307] width 921 height 406
click at [841, 376] on div "WEWOREWHAT Handkerchief Mini Dress WWW44 370 in stock #22 View Rebecca Taylor Y…" at bounding box center [619, 307] width 921 height 406
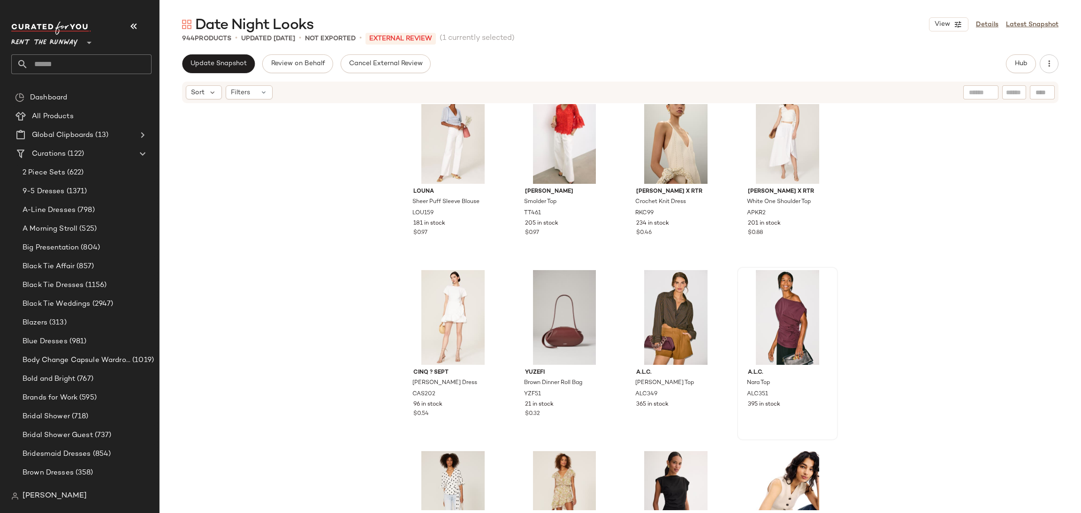
scroll to position [1292, 0]
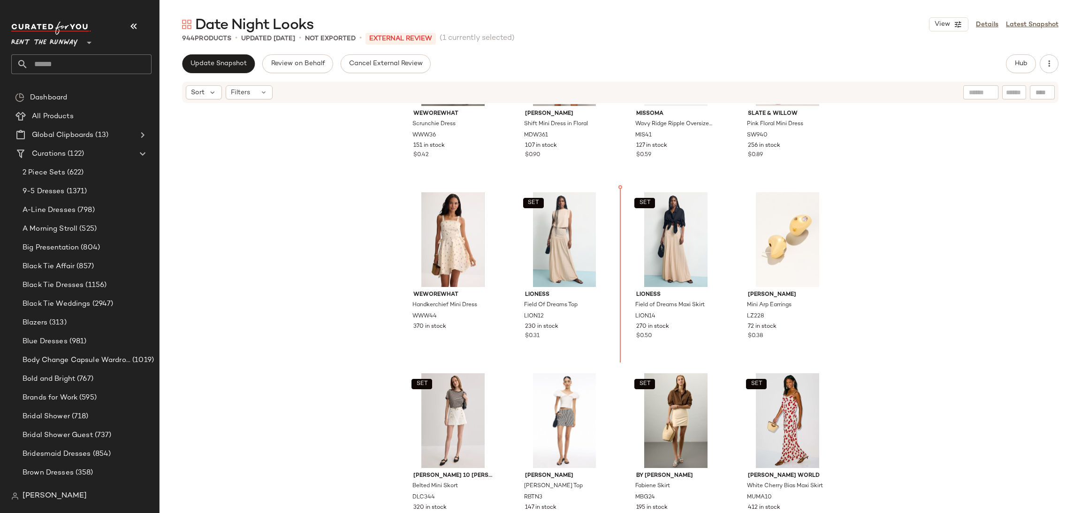
scroll to position [815, 0]
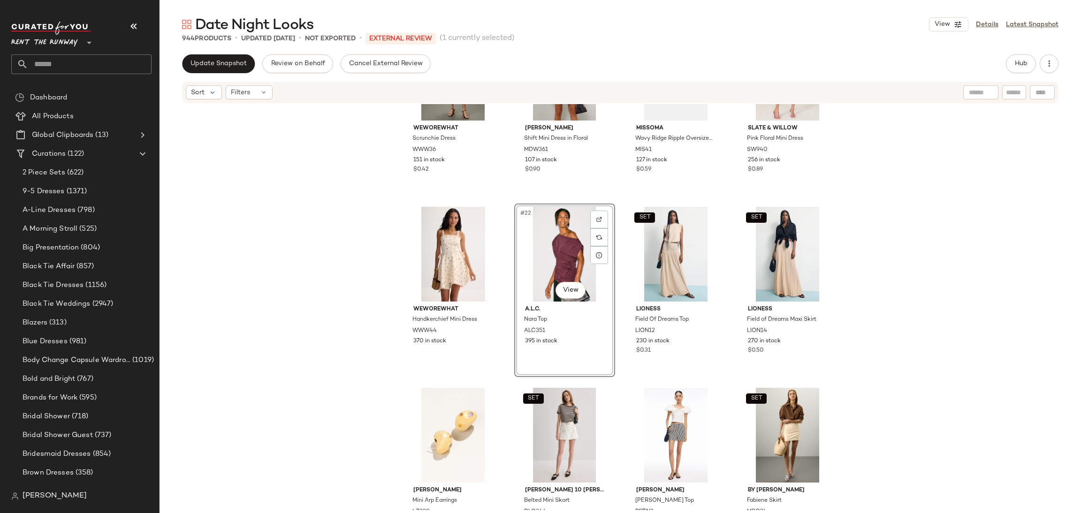
click at [918, 290] on div "WEWOREWHAT Scrunchie Dress WWW36 151 in stock $0.42 Madewell Shift Mini Dress i…" at bounding box center [619, 307] width 921 height 406
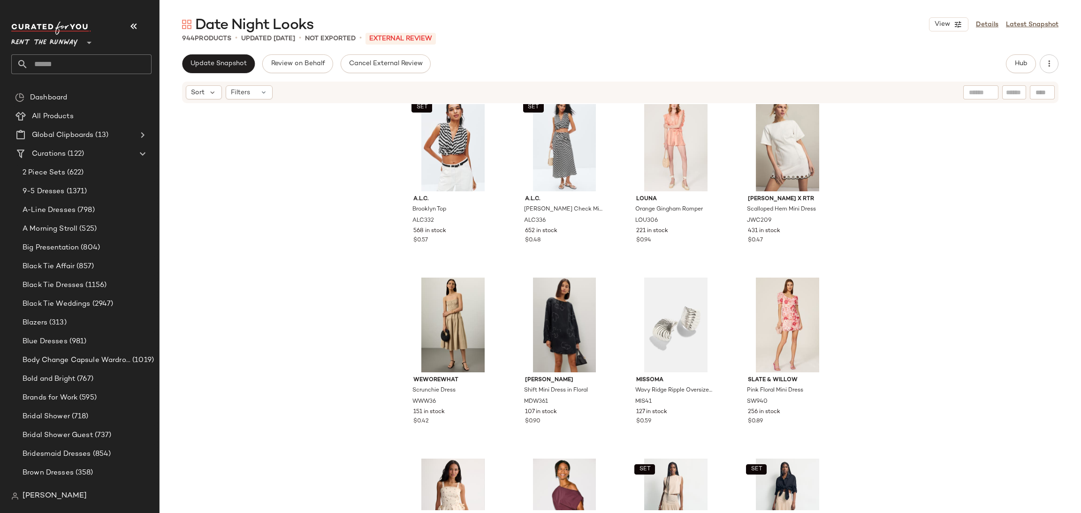
scroll to position [563, 0]
click at [323, 311] on div "SET A.L.C. Brooklyn Top ALC332 568 in stock $0.57 SET A.L.C. Jean Check Midi Sk…" at bounding box center [619, 307] width 921 height 406
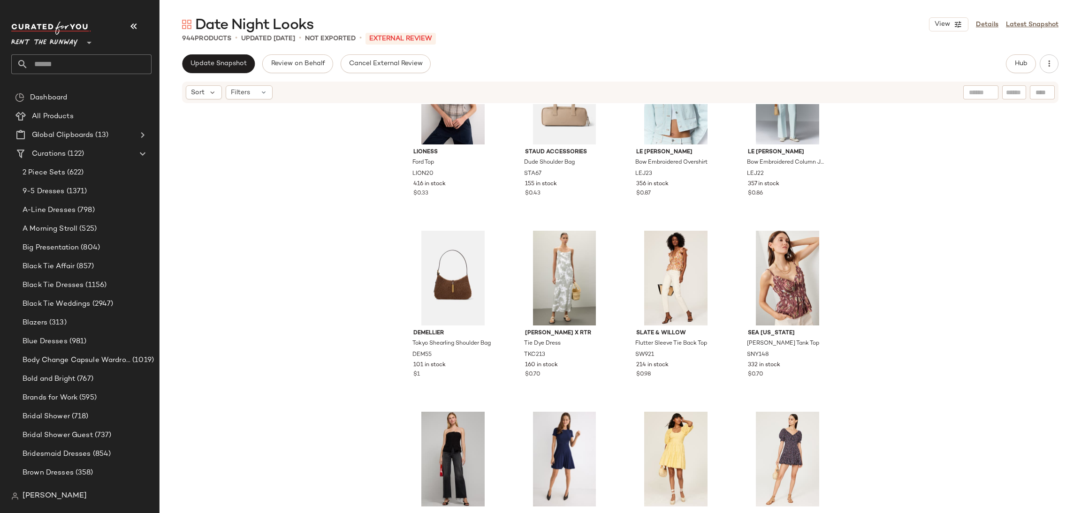
scroll to position [2928, 0]
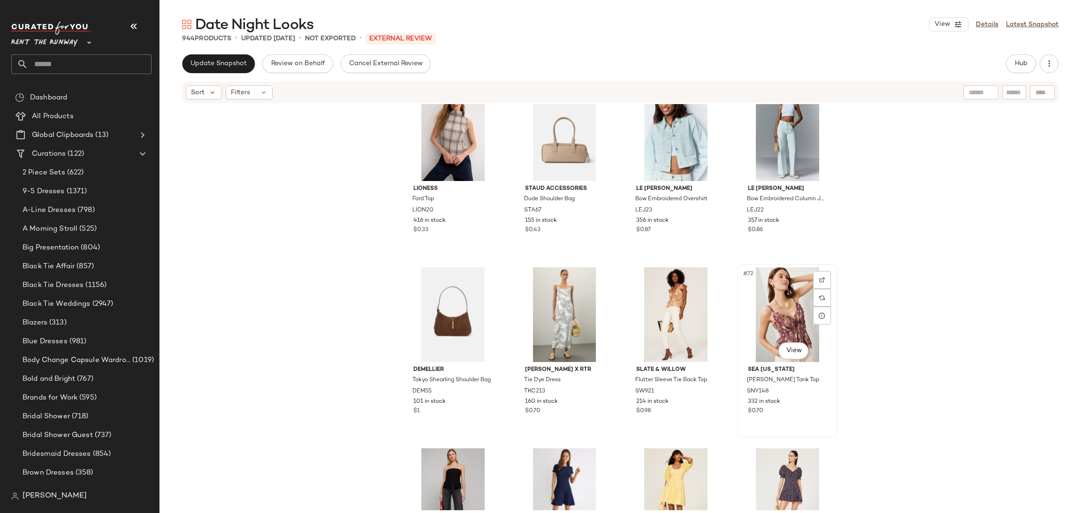
click at [774, 323] on div "#72 View" at bounding box center [787, 314] width 94 height 95
drag, startPoint x: 774, startPoint y: 323, endPoint x: 729, endPoint y: 319, distance: 44.8
click at [729, 319] on div "Lioness Ford Top LION20 416 in stock $0.33 Staud Accessories Dude Shoulder Bag …" at bounding box center [619, 307] width 921 height 406
click at [764, 317] on div "#72 View" at bounding box center [787, 314] width 94 height 95
drag, startPoint x: 724, startPoint y: 298, endPoint x: 786, endPoint y: 306, distance: 62.9
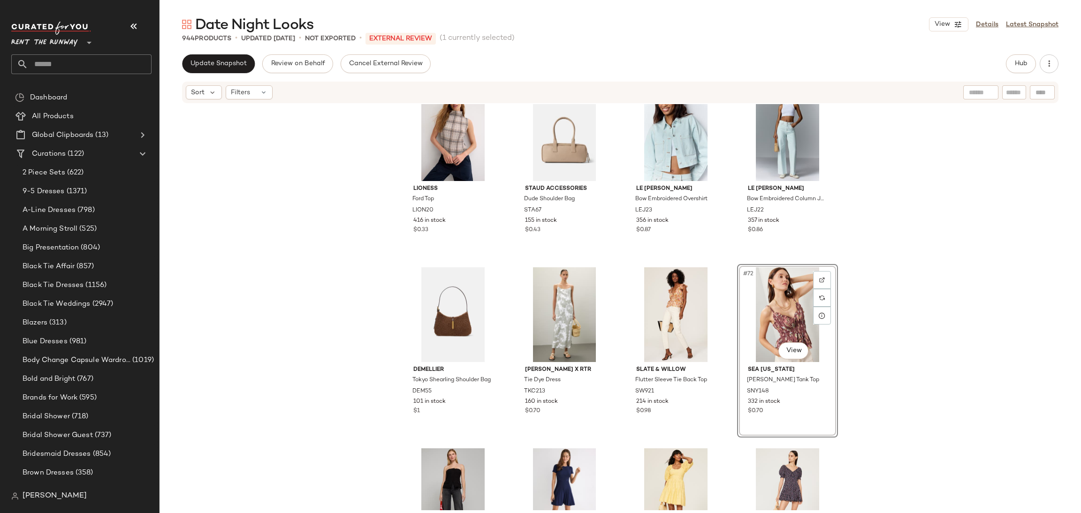
click at [724, 299] on div "Lioness Ford Top LION20 416 in stock $0.33 Staud Accessories Dude Shoulder Bag …" at bounding box center [619, 307] width 921 height 406
click at [801, 307] on div "#72 View" at bounding box center [787, 314] width 94 height 95
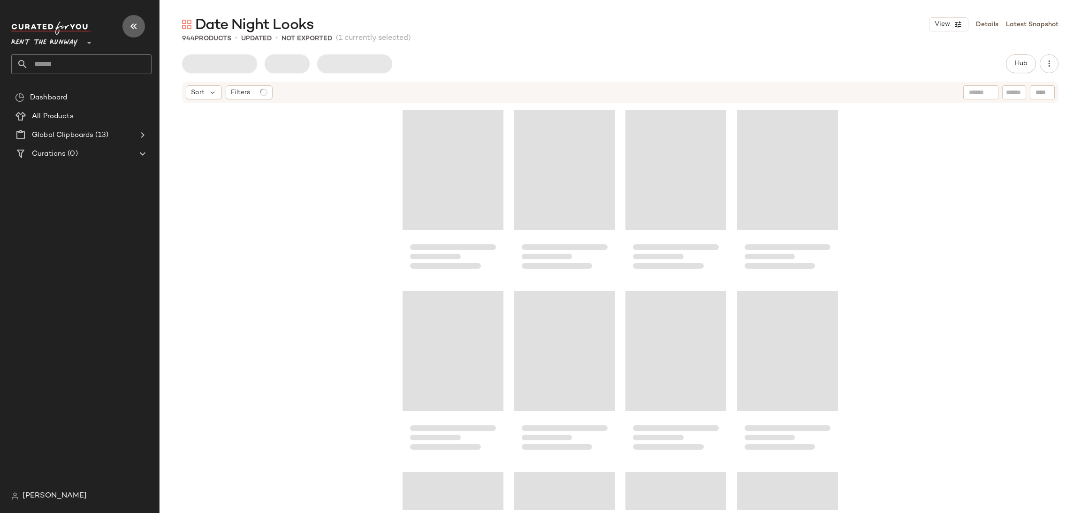
click at [140, 28] on button "button" at bounding box center [133, 26] width 23 height 23
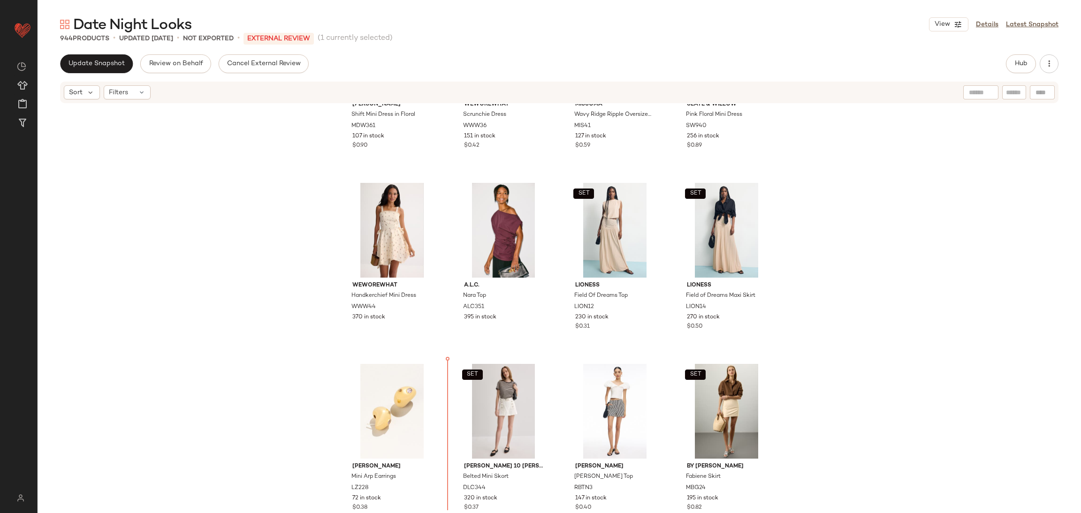
scroll to position [845, 0]
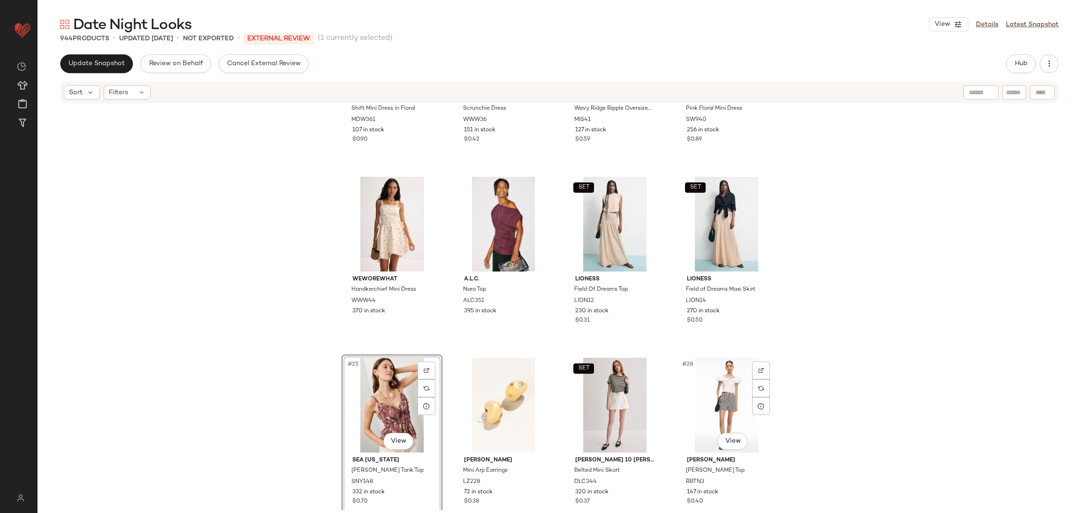
click at [792, 386] on div "[PERSON_NAME] Shift Mini Dress in Floral MDW361 107 in stock $0.90 WEWOREWHAT S…" at bounding box center [559, 307] width 1043 height 406
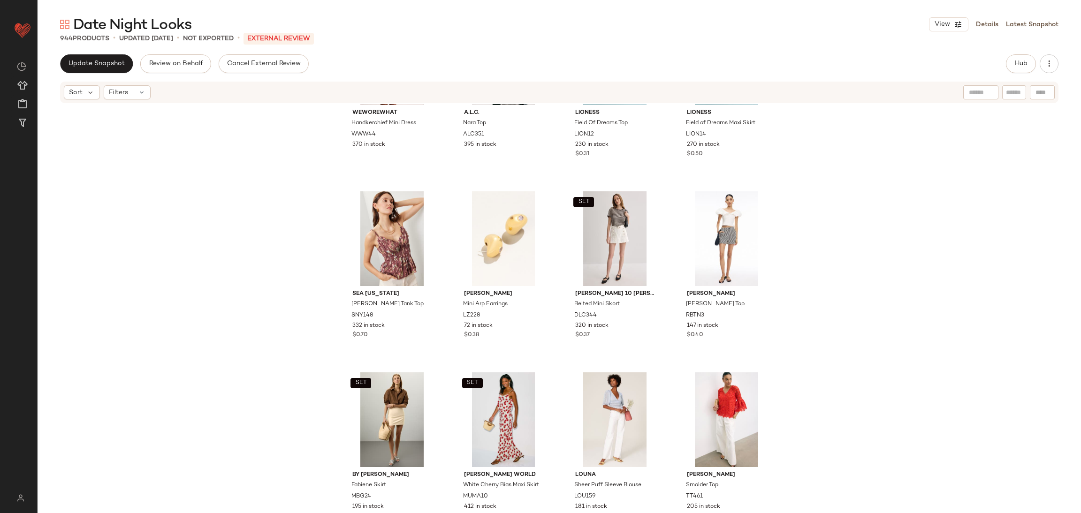
scroll to position [1009, 0]
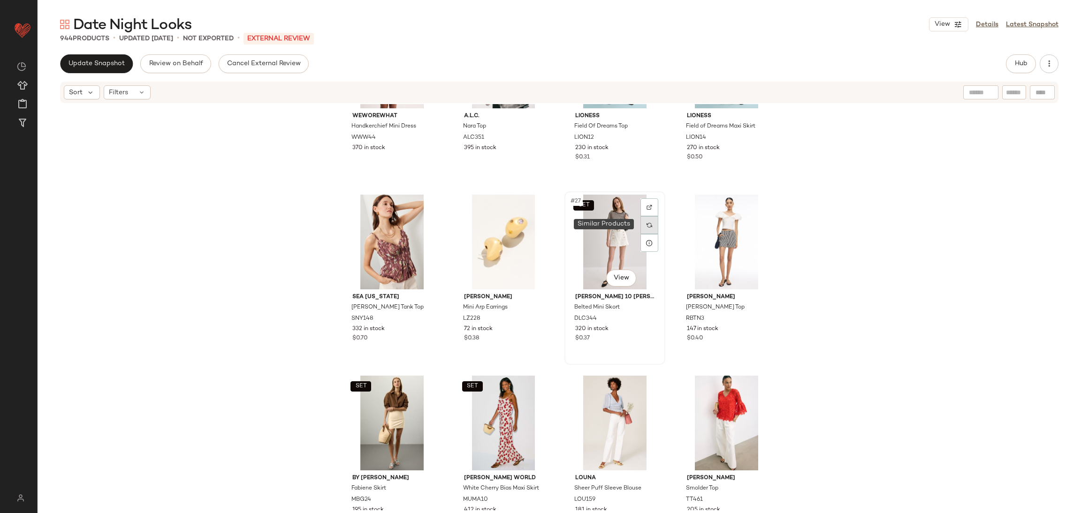
click at [650, 225] on div at bounding box center [649, 225] width 18 height 18
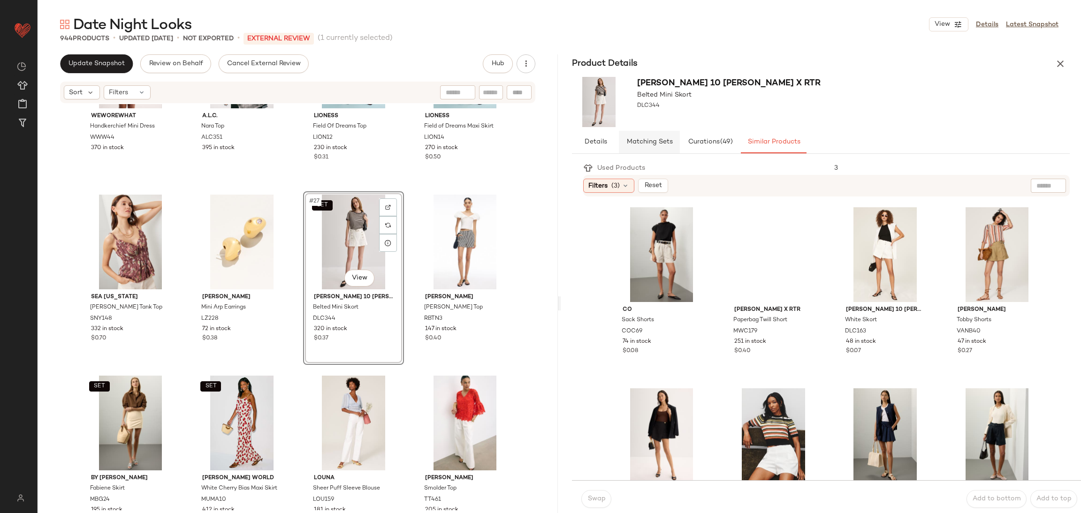
click at [653, 145] on button "Matching Sets" at bounding box center [649, 142] width 61 height 23
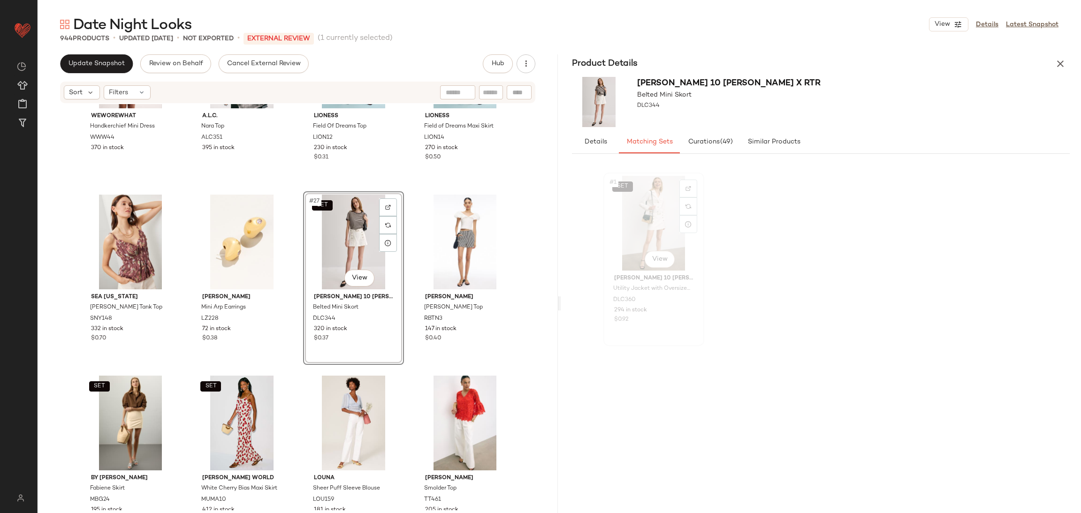
click at [659, 211] on div "SET #1 View" at bounding box center [654, 223] width 94 height 95
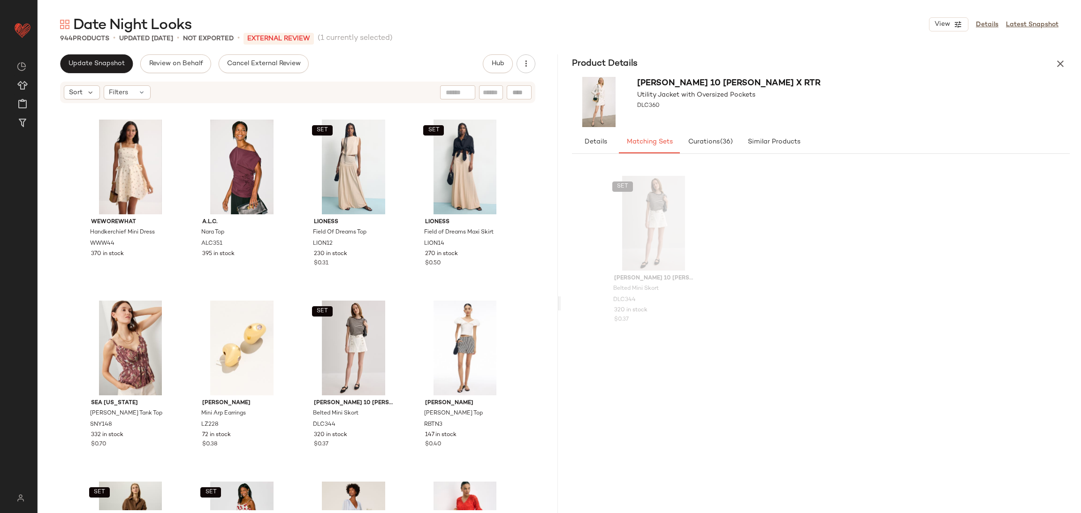
scroll to position [897, 0]
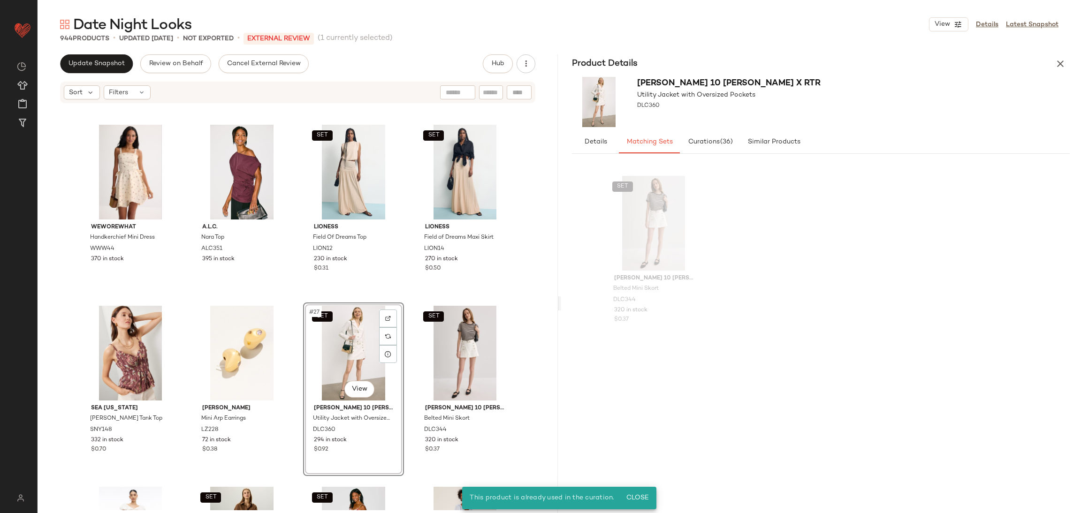
click at [301, 296] on div "[PERSON_NAME] Shift Mini Dress in Floral MDW361 107 in stock $0.90 WEWOREWHAT S…" at bounding box center [298, 307] width 520 height 406
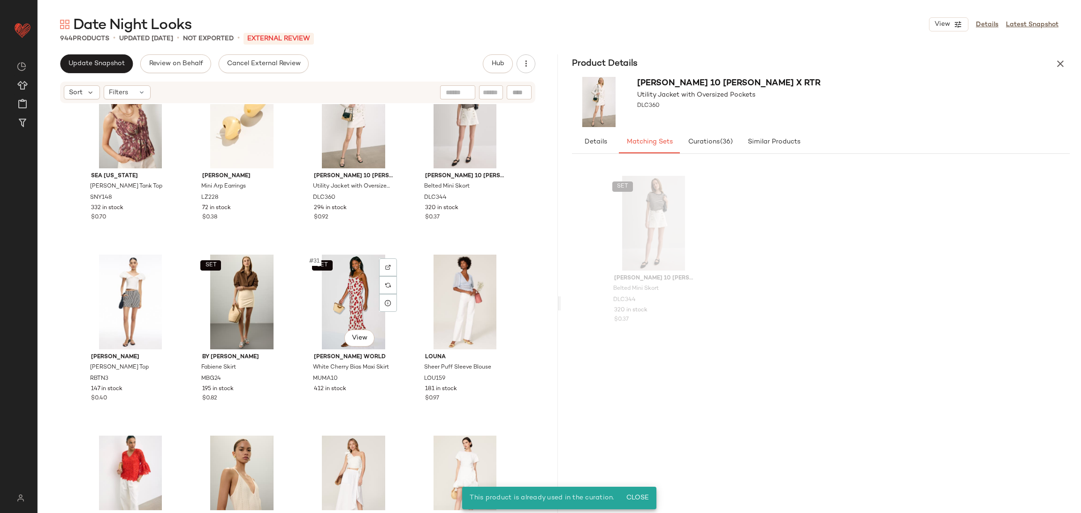
scroll to position [1135, 0]
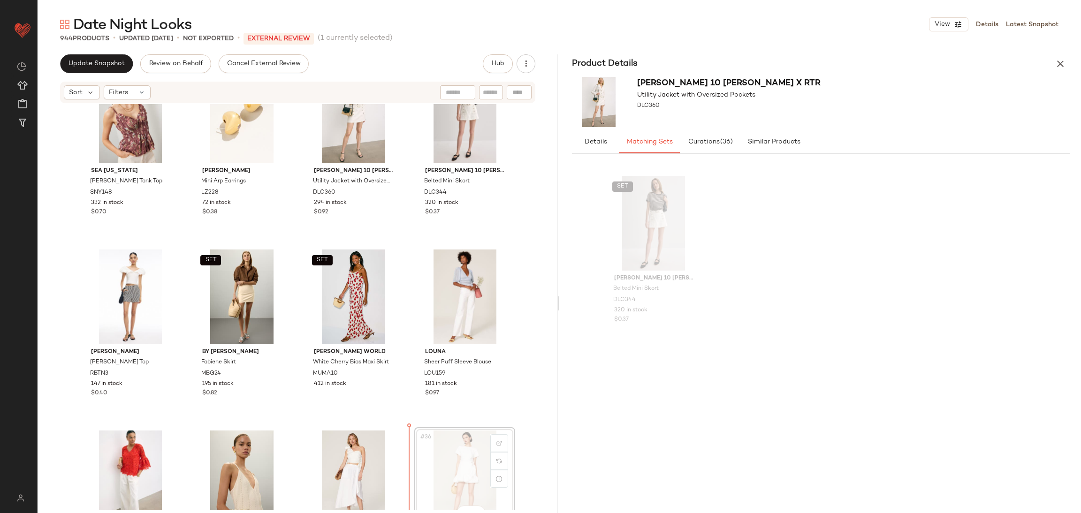
scroll to position [1138, 0]
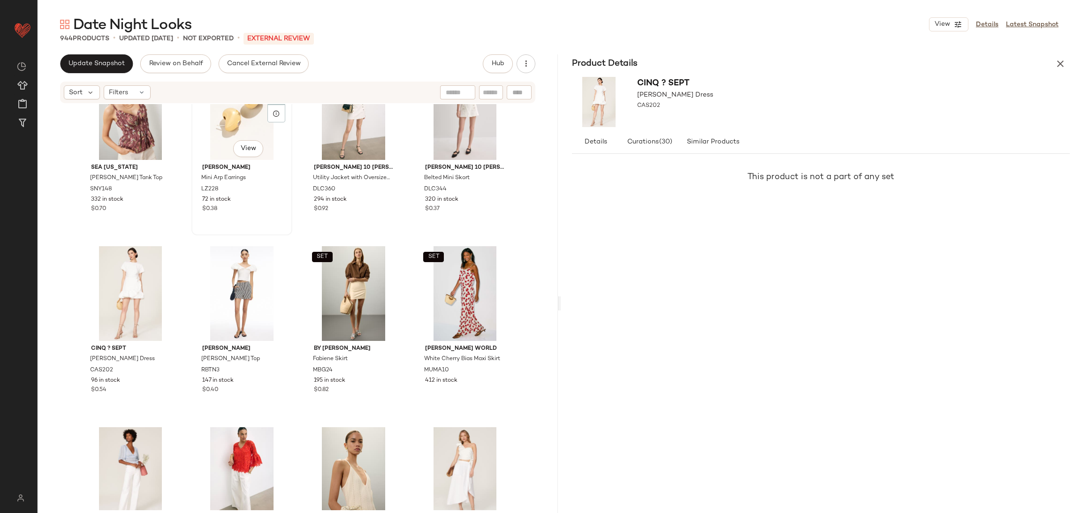
click at [193, 231] on div "#26 View [PERSON_NAME] Mini Arp Earrings LZ228 72 in stock $0.38" at bounding box center [241, 149] width 99 height 172
click at [189, 239] on div "Sea [US_STATE] [PERSON_NAME] Tank Top SNY148 332 in stock $0.70 #26 View [PERSO…" at bounding box center [298, 307] width 520 height 406
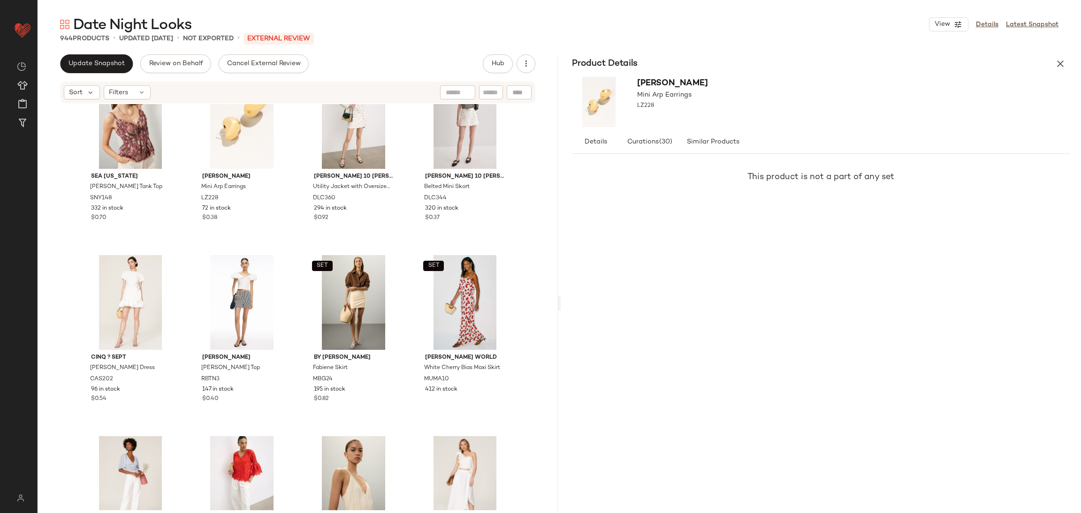
scroll to position [1130, 0]
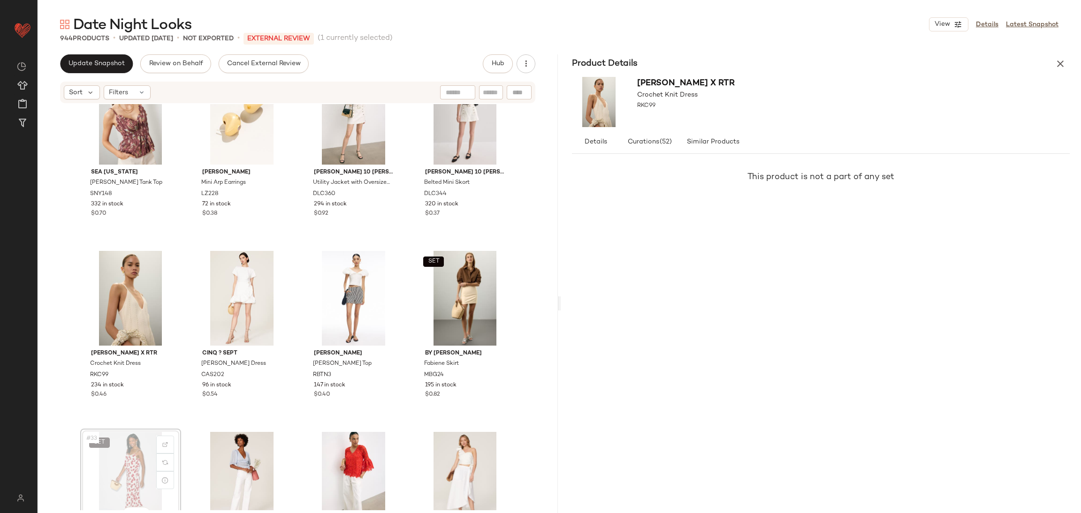
scroll to position [1136, 0]
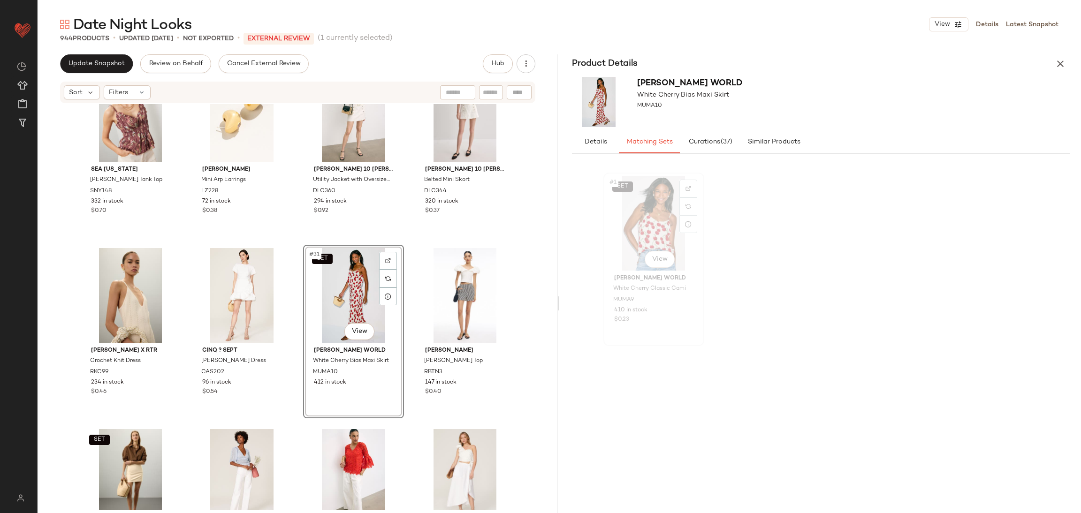
click at [649, 226] on div "SET #1 View" at bounding box center [654, 223] width 94 height 95
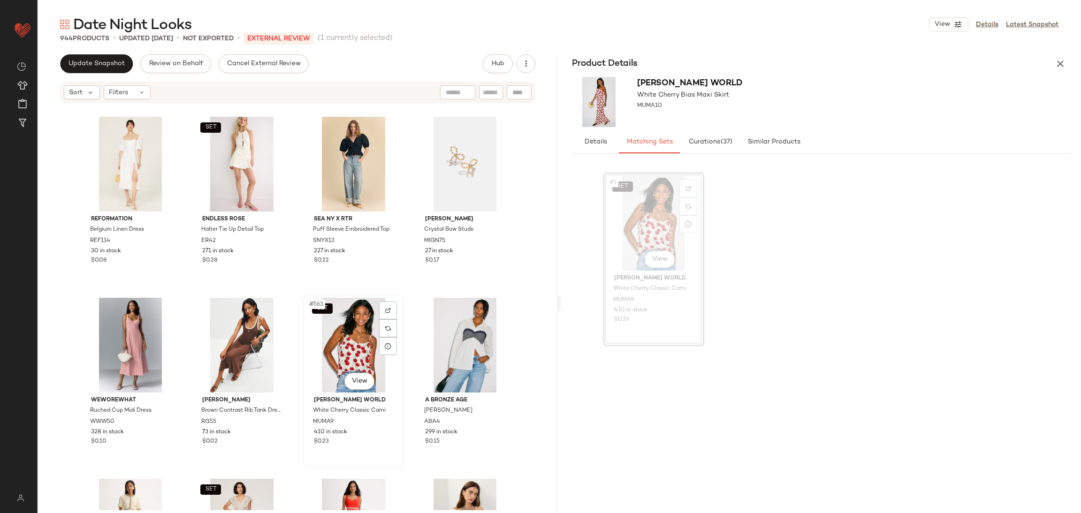
click at [357, 340] on div "SET #563 View" at bounding box center [353, 345] width 94 height 95
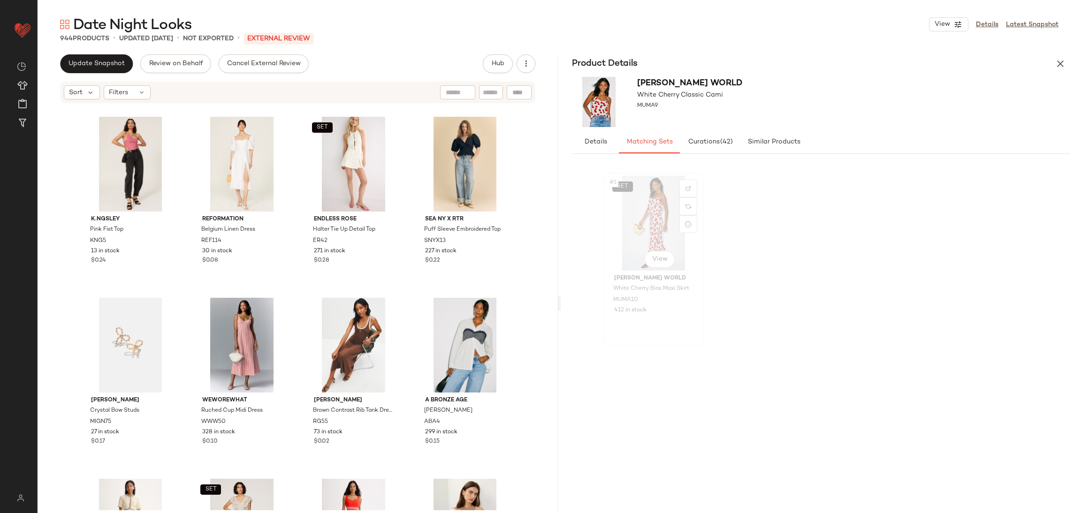
click at [630, 228] on div "SET #1 View" at bounding box center [654, 223] width 94 height 95
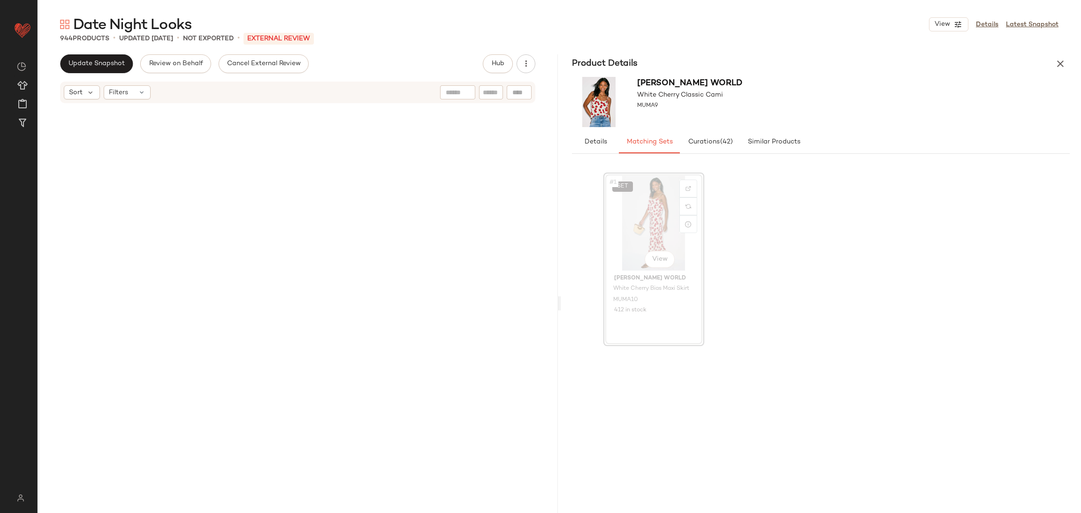
scroll to position [1086, 0]
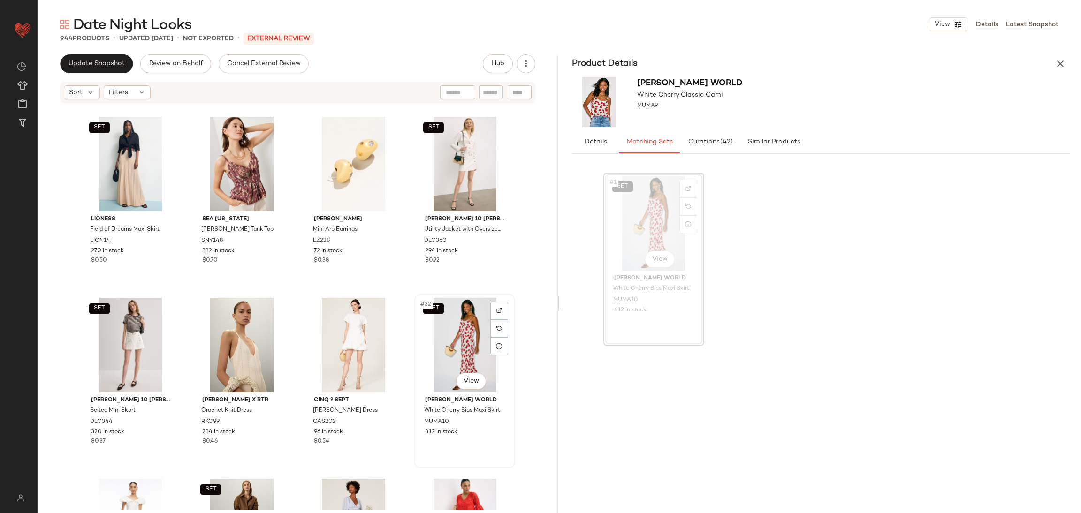
click at [456, 326] on div "SET #32 View" at bounding box center [464, 345] width 94 height 95
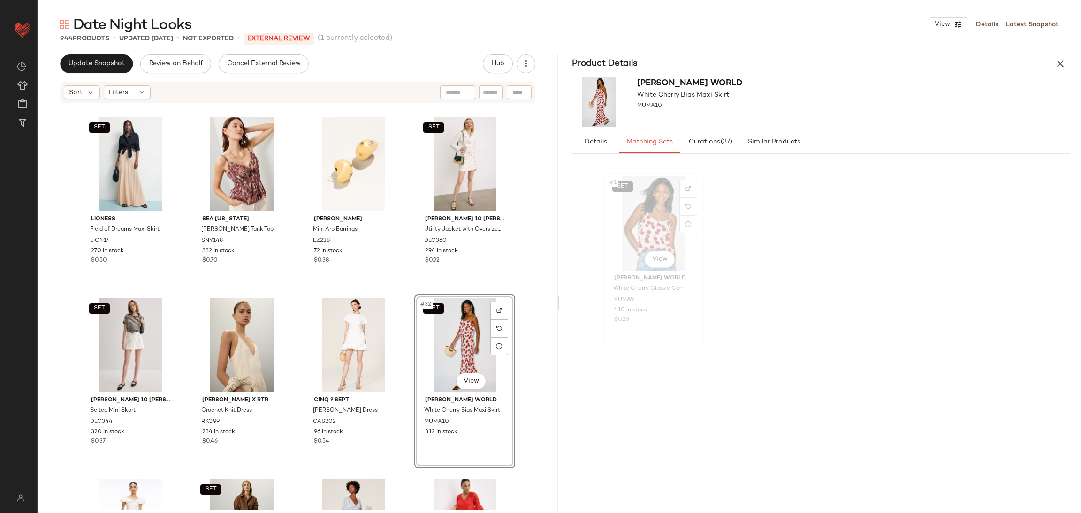
click at [632, 225] on div "SET #1 View" at bounding box center [654, 223] width 94 height 95
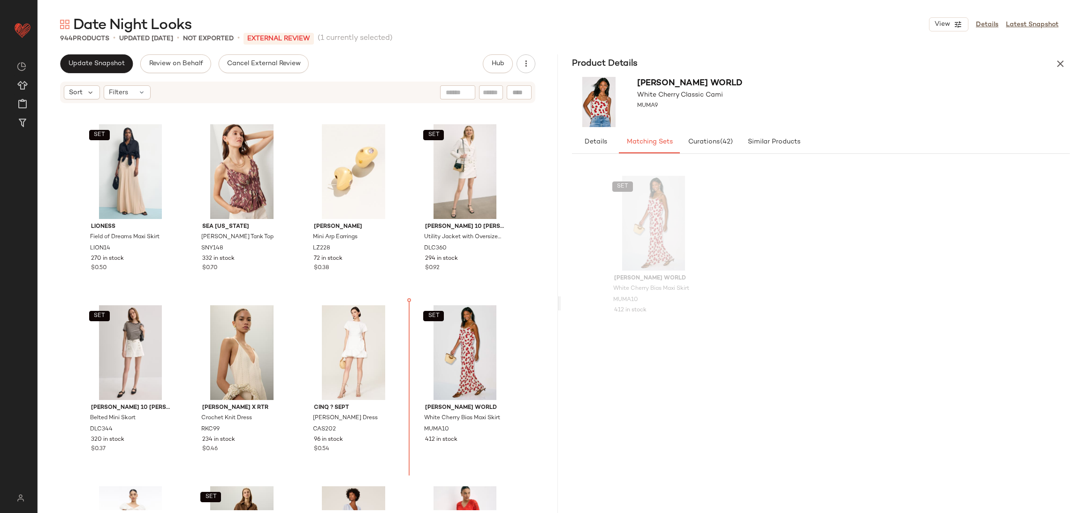
scroll to position [1082, 0]
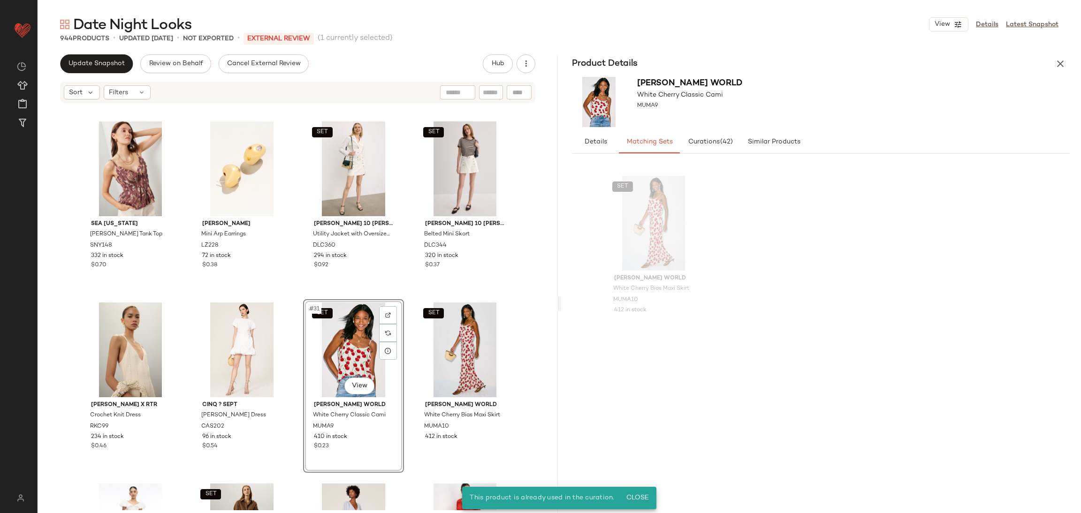
click at [299, 298] on div "WEWOREWHAT Handkerchief Mini Dress WWW44 370 in stock A.L.C. Nara Top ALC351 39…" at bounding box center [298, 307] width 520 height 406
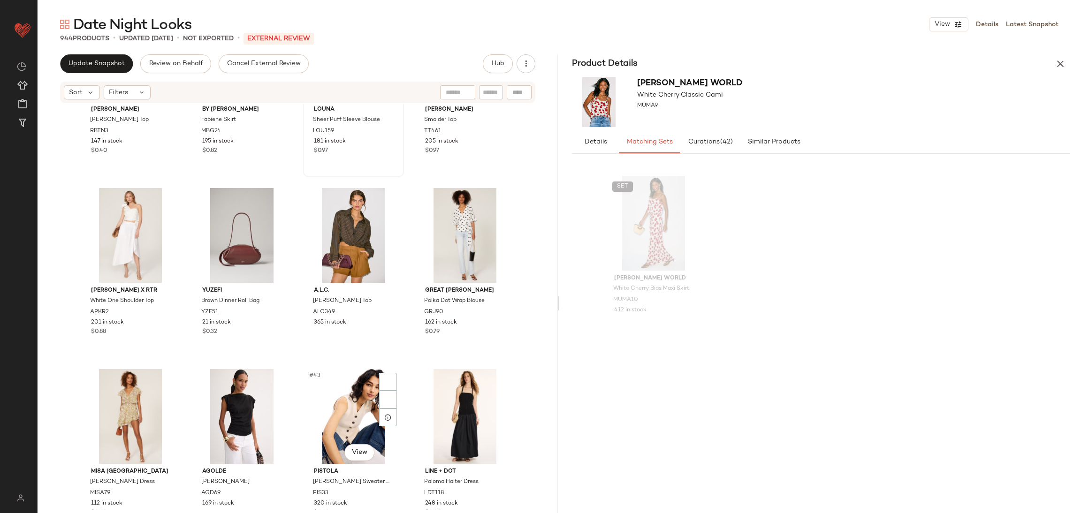
scroll to position [1613, 0]
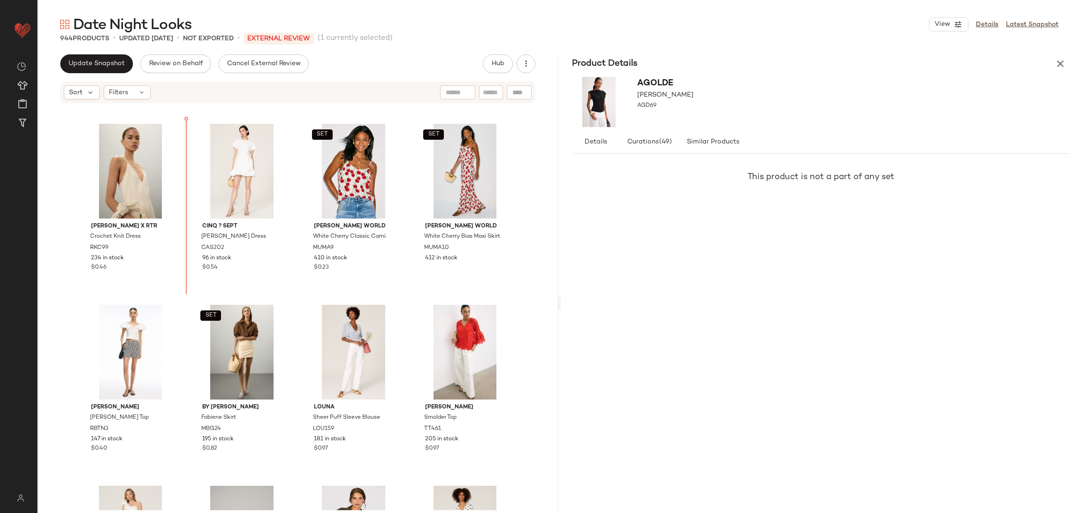
scroll to position [1246, 0]
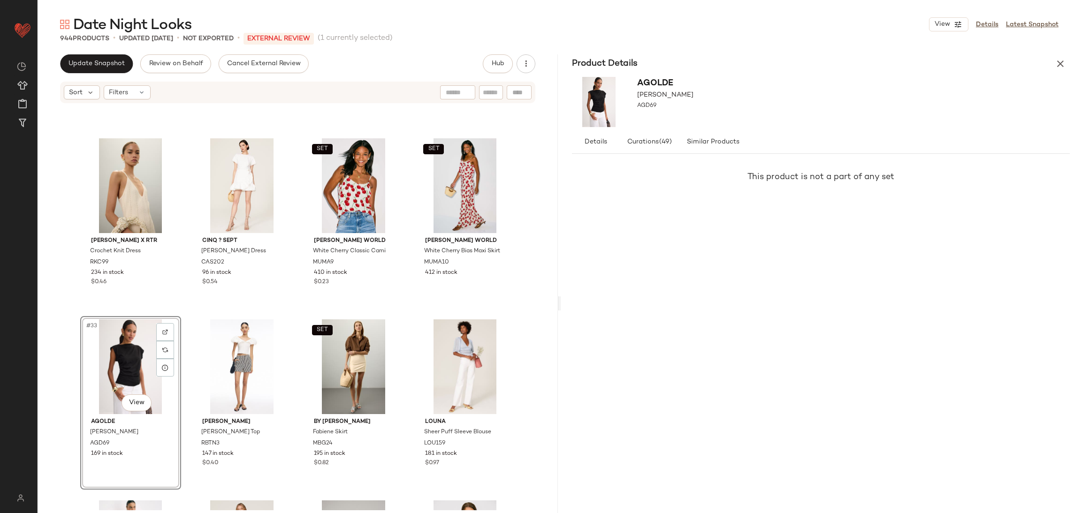
click at [182, 309] on div "[PERSON_NAME] x RTR Crochet Knit Dress RKC99 234 in stock $0.46 Cinq ? Sept Jos…" at bounding box center [298, 307] width 520 height 406
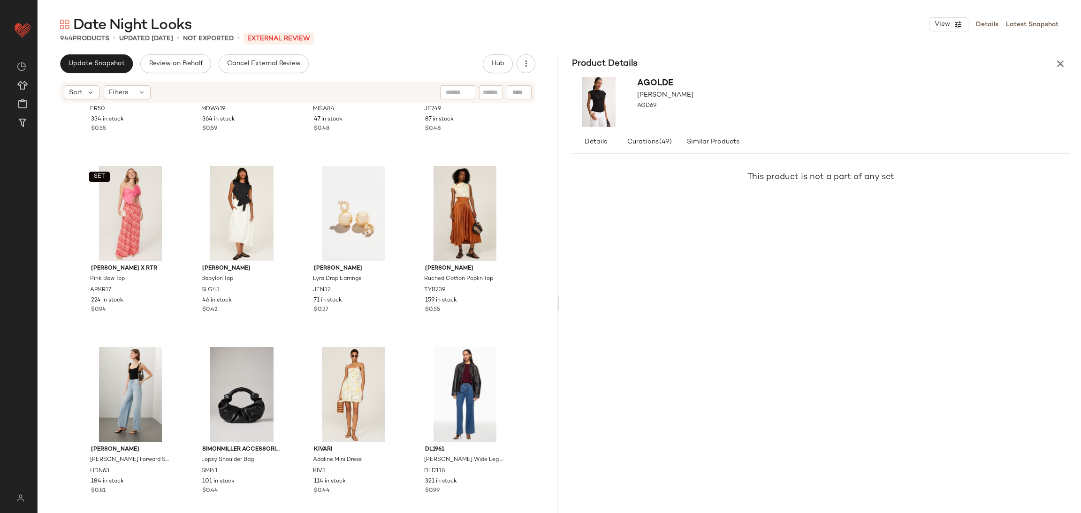
scroll to position [2124, 0]
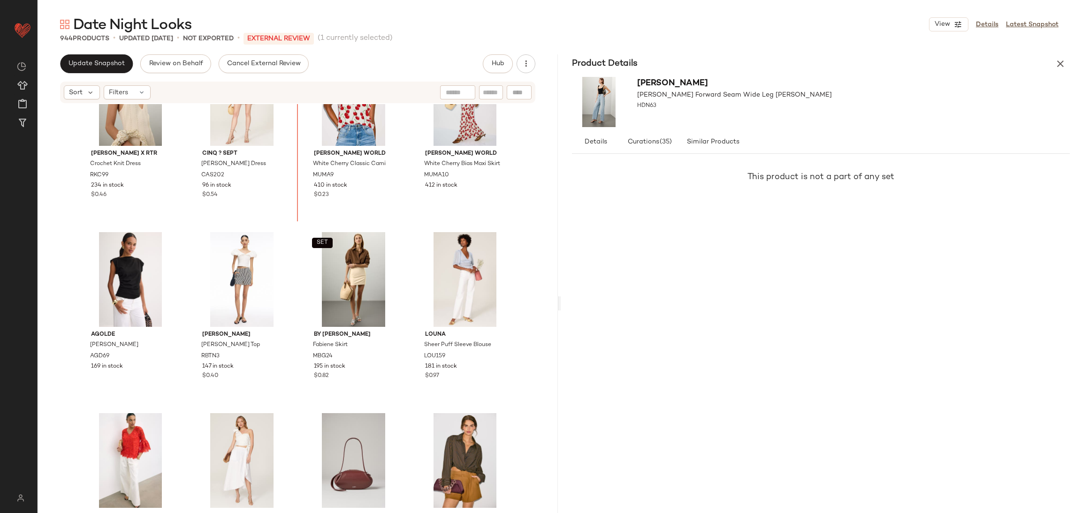
scroll to position [1321, 0]
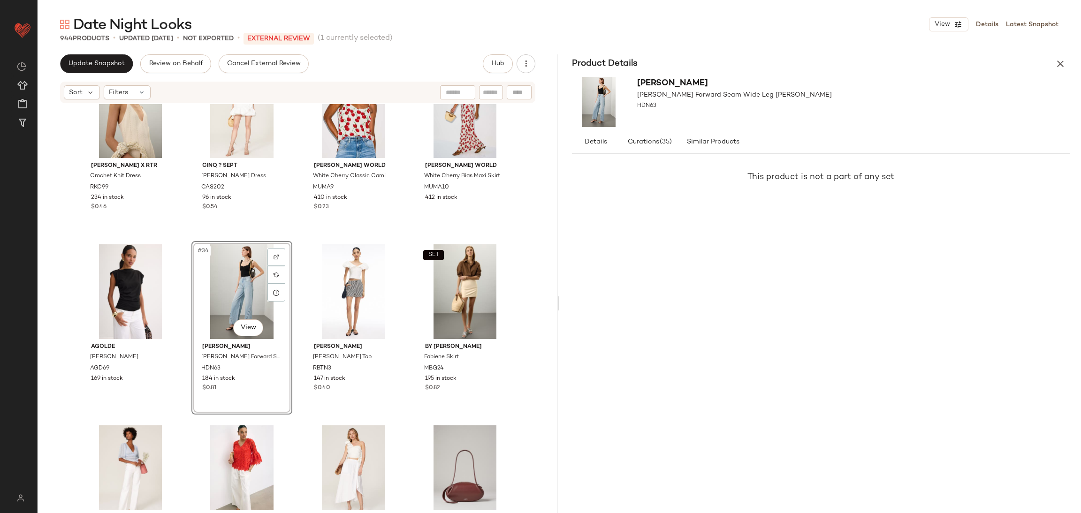
click at [284, 239] on div "[PERSON_NAME] x RTR Crochet Knit Dress RKC99 234 in stock $0.46 Cinq ? Sept [PE…" at bounding box center [298, 307] width 520 height 406
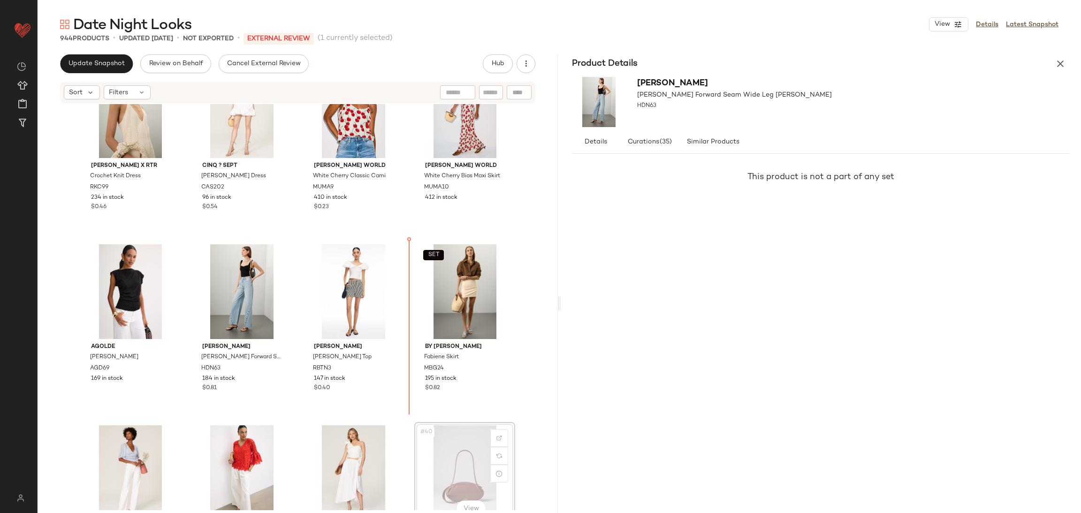
scroll to position [1323, 0]
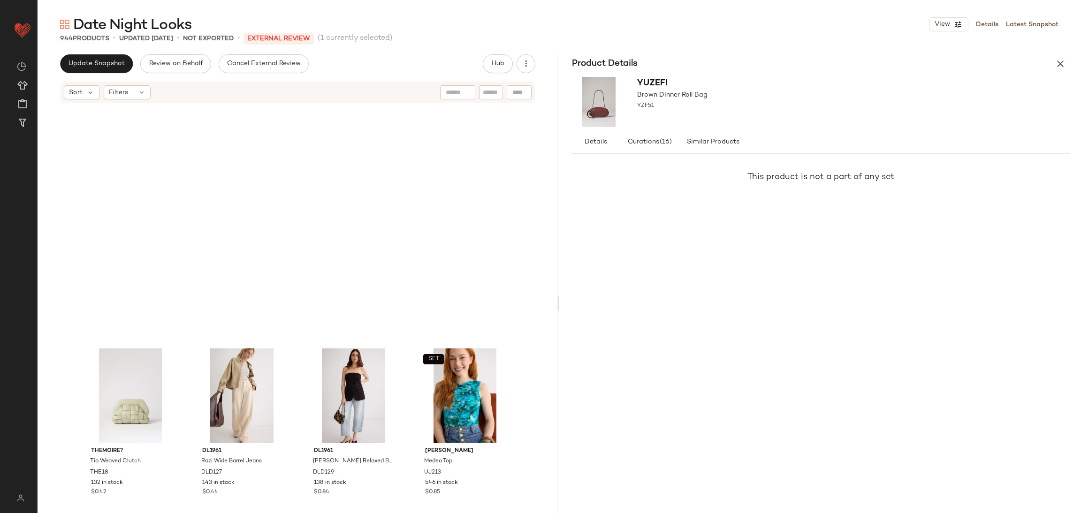
scroll to position [3111, 0]
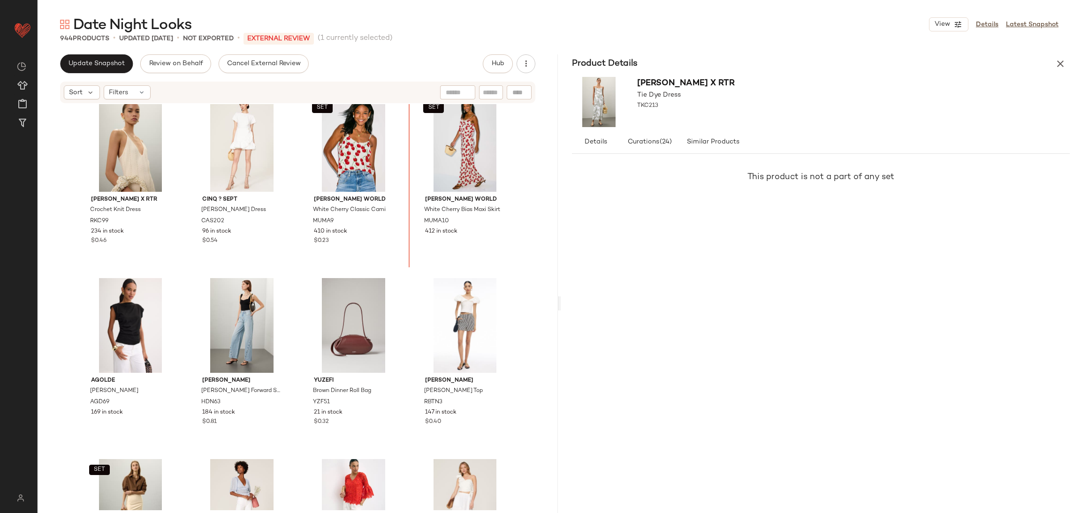
scroll to position [1240, 0]
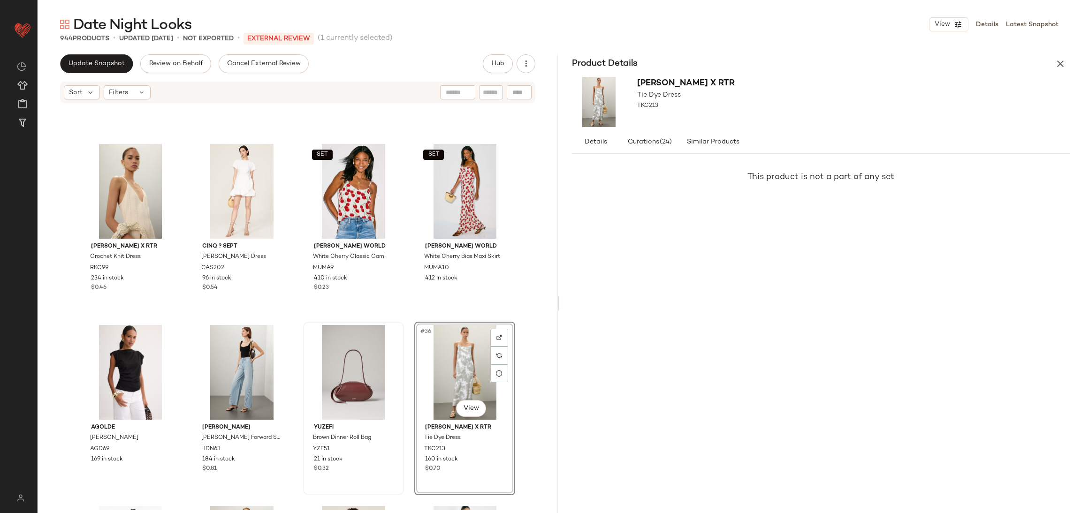
click at [408, 315] on div "[PERSON_NAME] x RTR Crochet Knit Dress RKC99 234 in stock $0.46 Cinq ? Sept Jos…" at bounding box center [298, 307] width 520 height 406
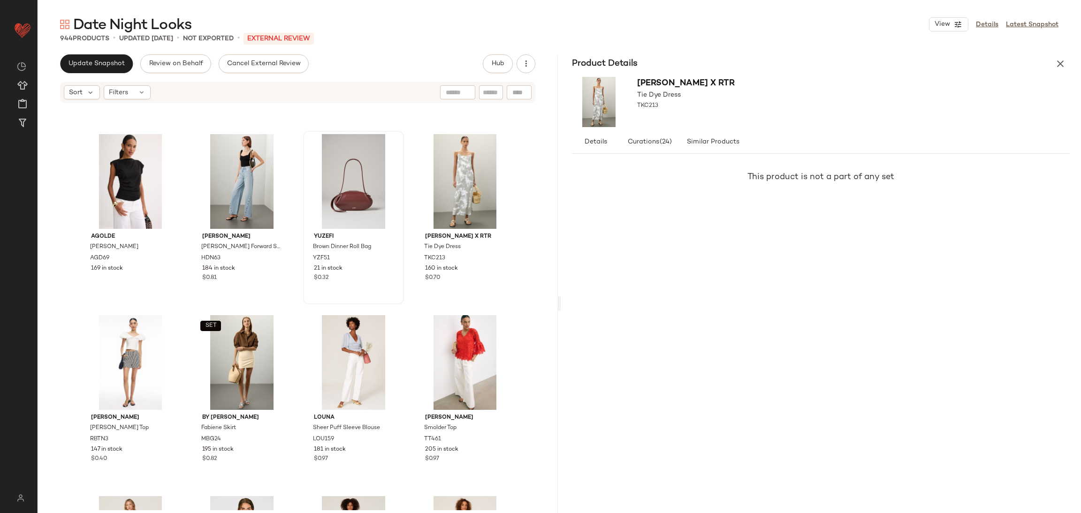
scroll to position [1432, 0]
click at [270, 345] on div at bounding box center [276, 345] width 18 height 18
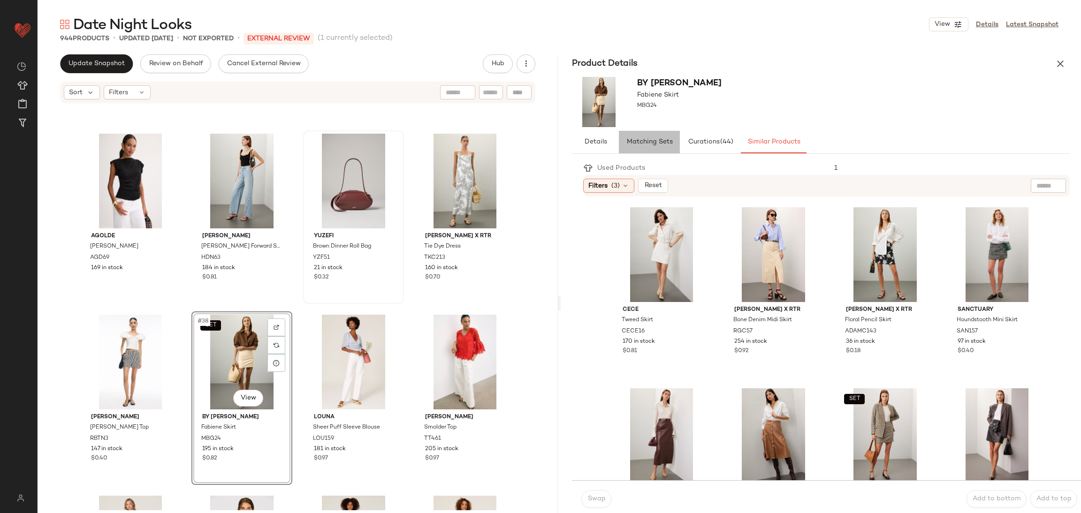
click at [644, 145] on button "Matching Sets" at bounding box center [649, 142] width 61 height 23
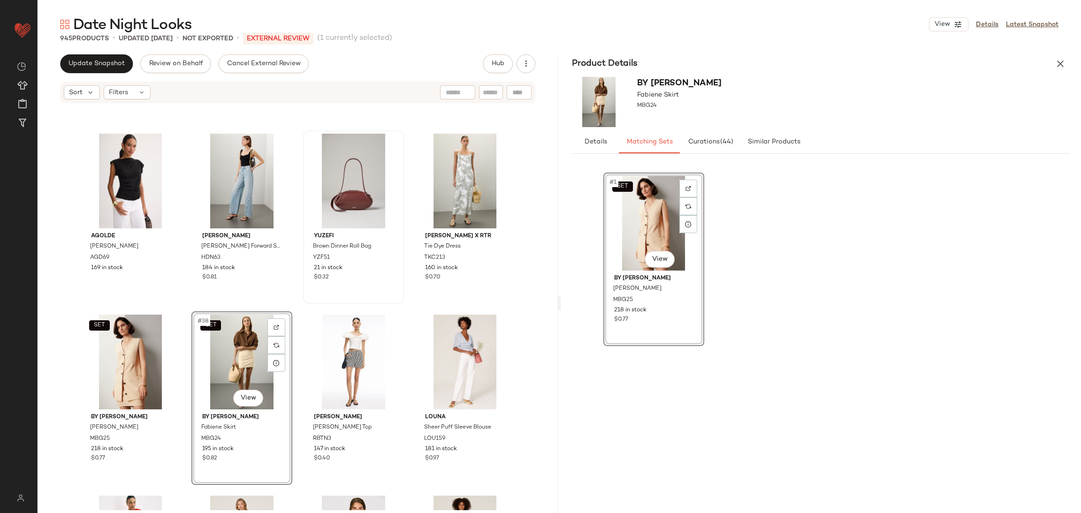
click at [294, 312] on div "[PERSON_NAME] x RTR Crochet Knit Dress RKC99 234 in stock $0.46 Cinq ? Sept Jos…" at bounding box center [298, 307] width 520 height 406
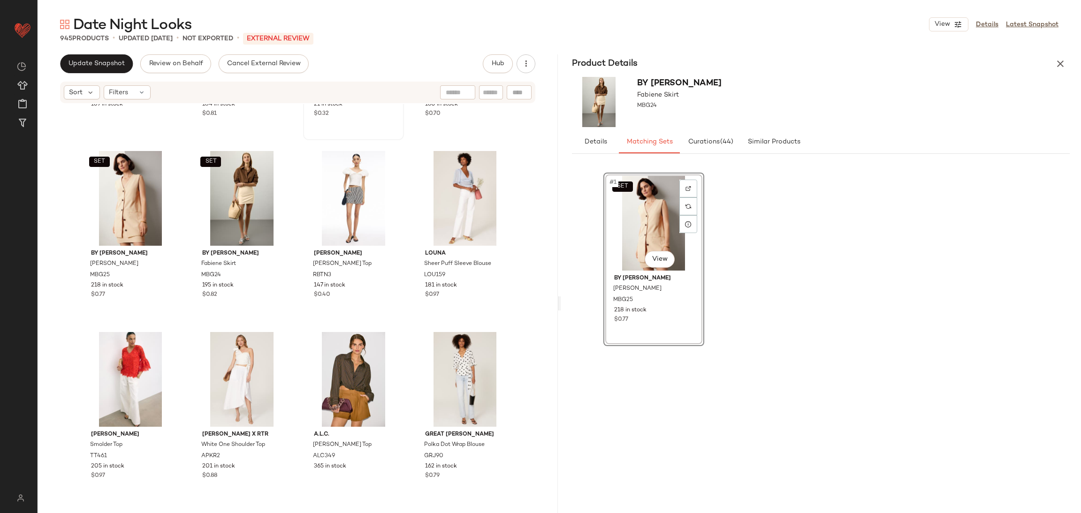
scroll to position [1599, 0]
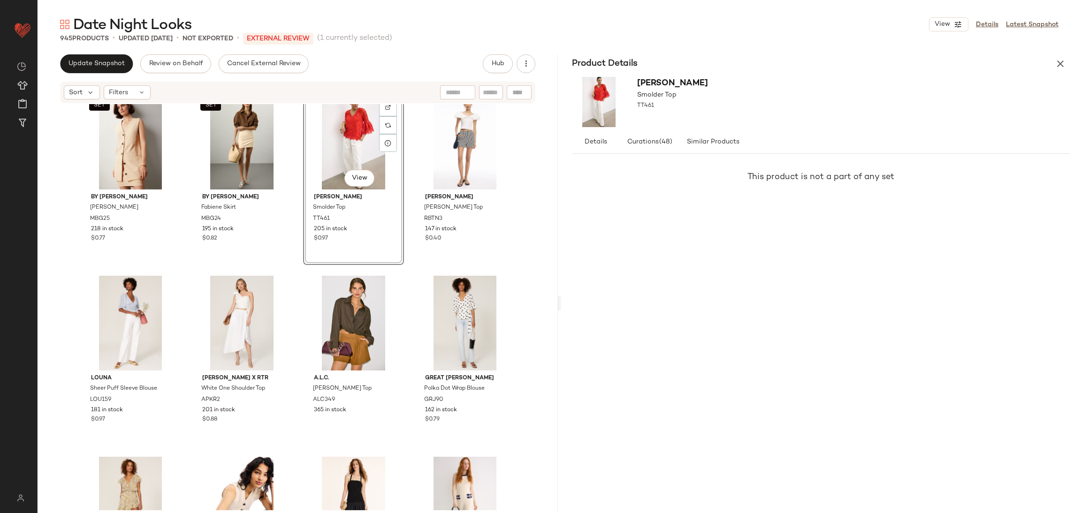
scroll to position [1668, 0]
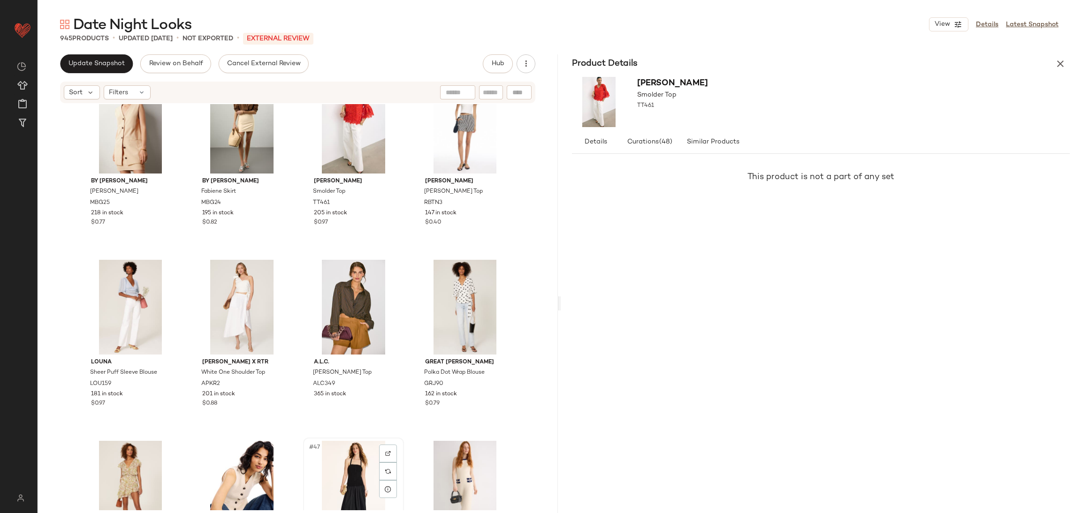
scroll to position [1669, 0]
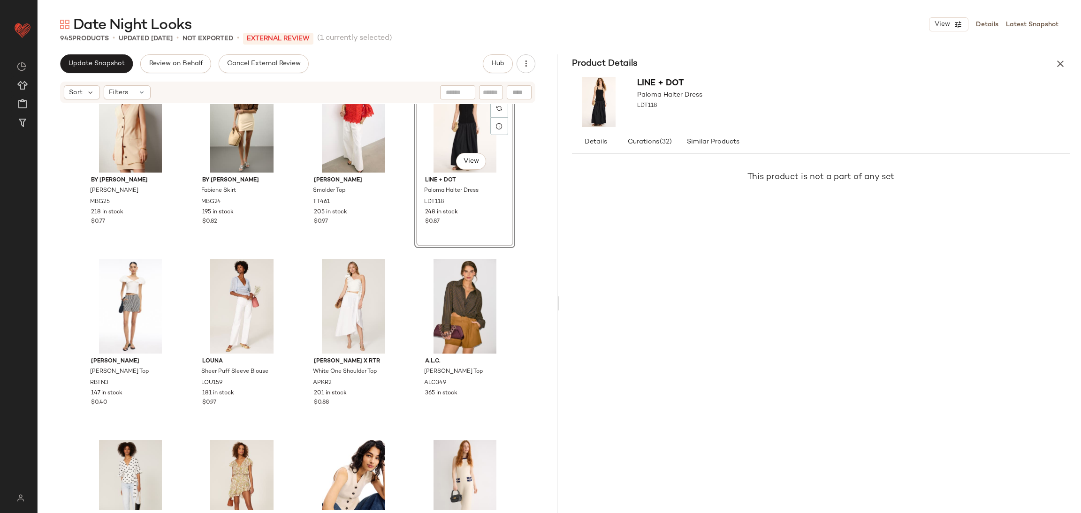
click at [397, 253] on div "AGOLDE [PERSON_NAME] Tee AGD69 169 in stock [PERSON_NAME] HR Forward Seam Wide …" at bounding box center [298, 307] width 520 height 406
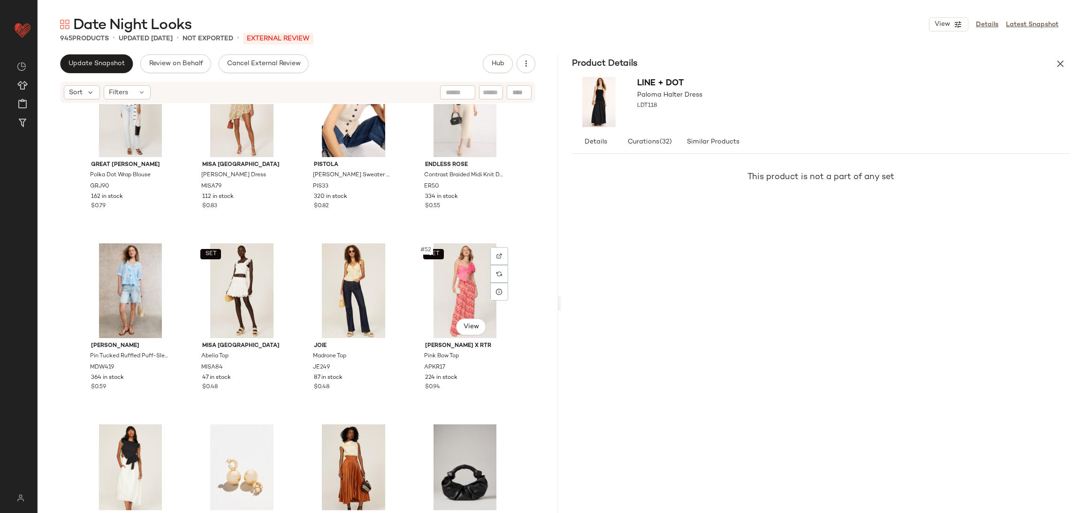
scroll to position [2086, 0]
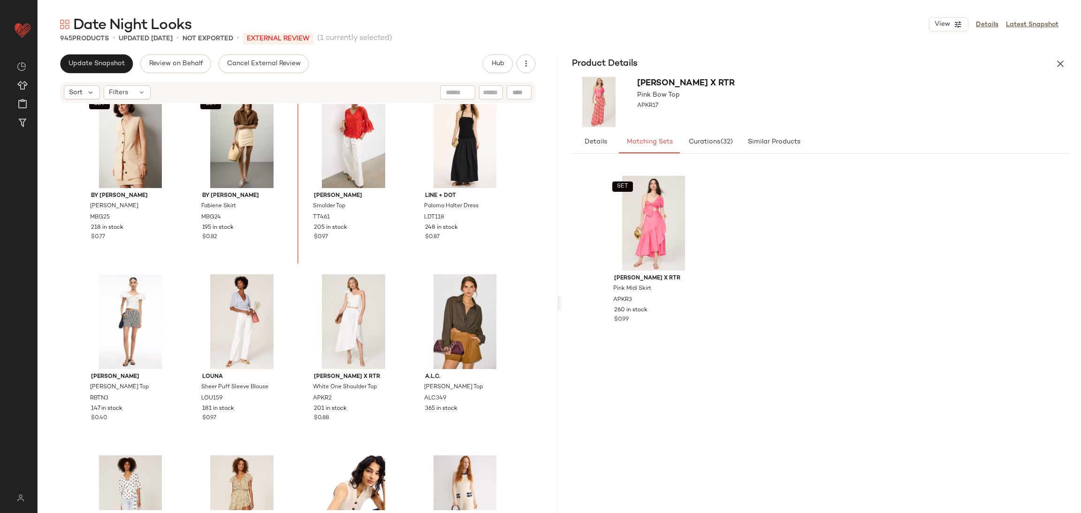
scroll to position [1646, 0]
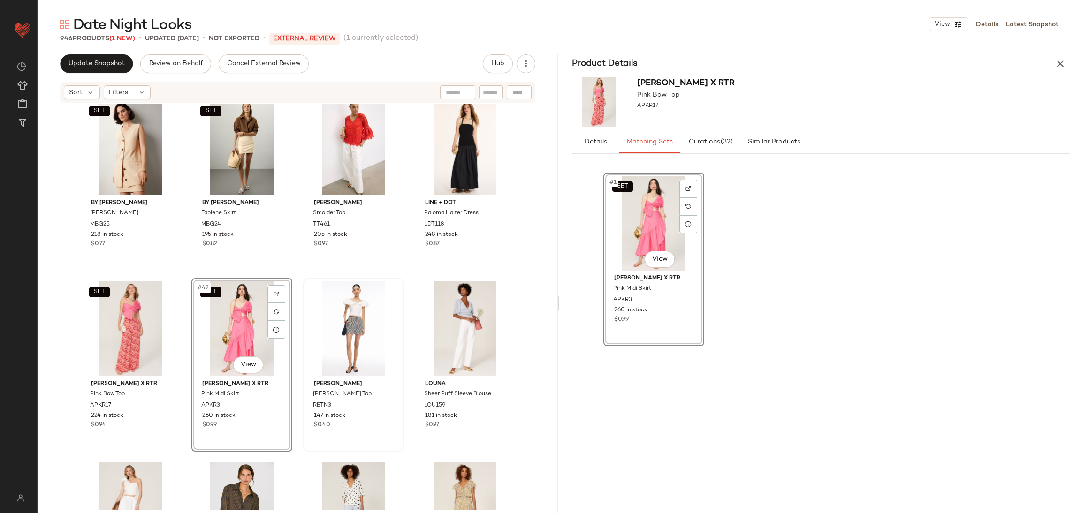
click at [294, 274] on div "SET By [PERSON_NAME] [PERSON_NAME] MBG25 218 in stock $0.77 SET By [PERSON_NAME…" at bounding box center [298, 307] width 520 height 406
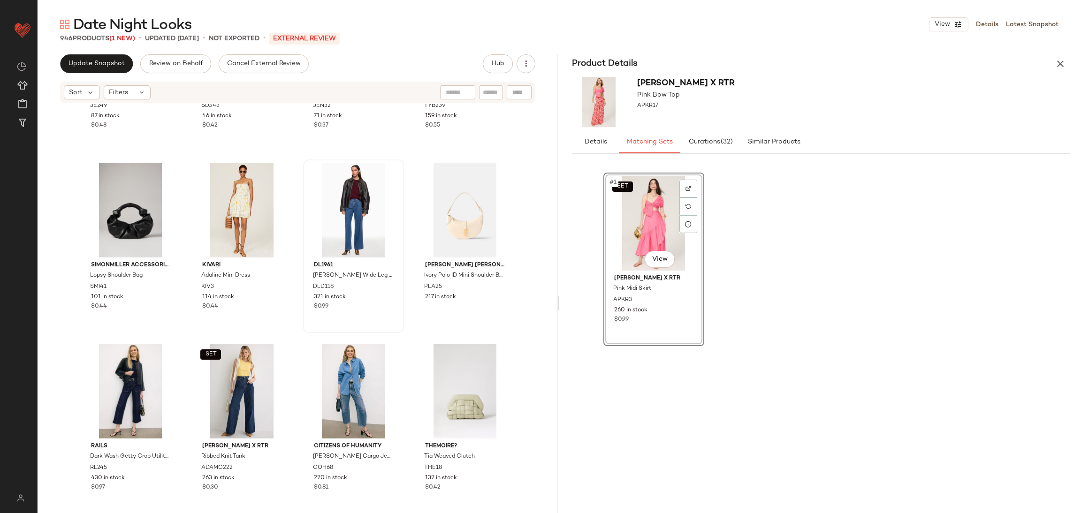
scroll to position [2452, 0]
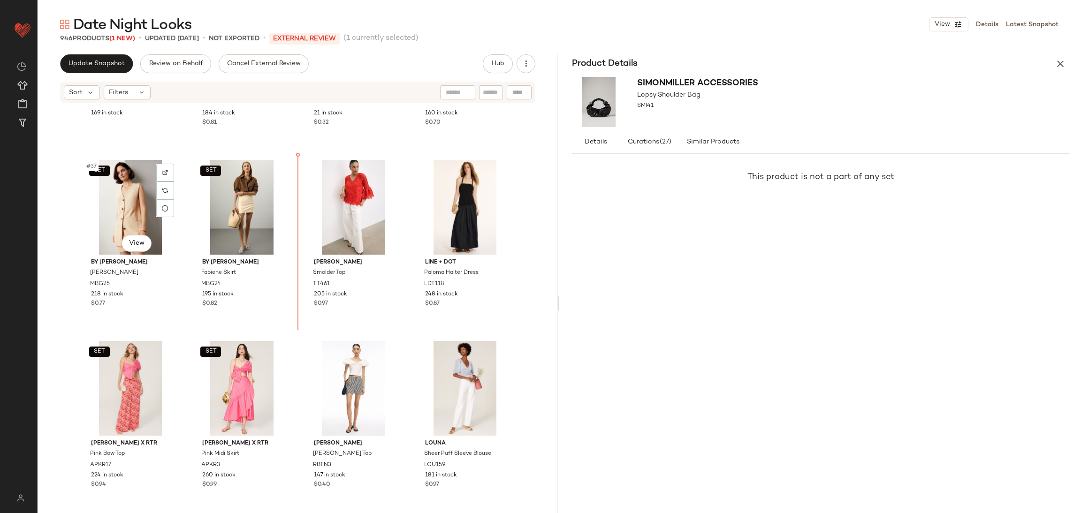
scroll to position [1578, 0]
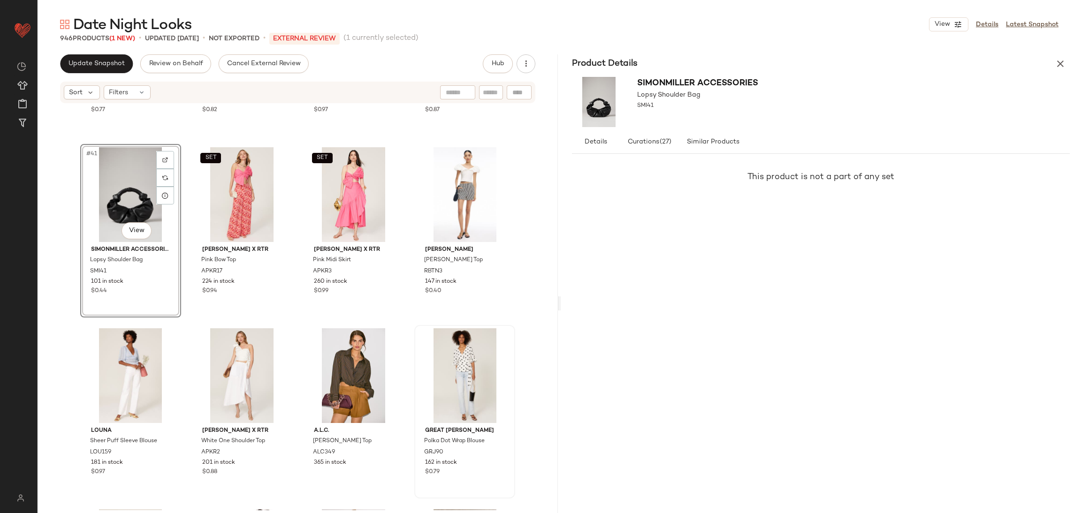
scroll to position [1817, 0]
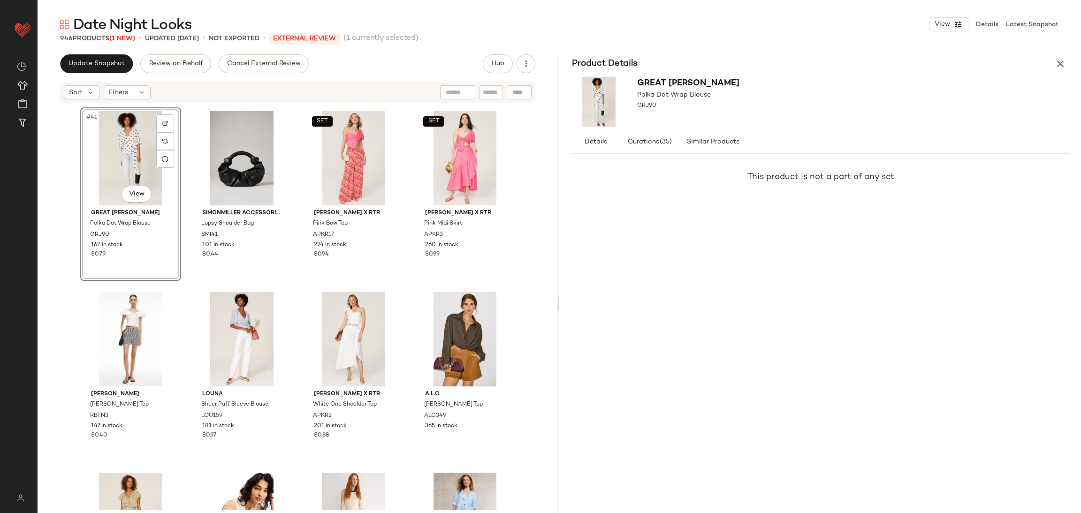
click at [182, 288] on div "#41 View Great [PERSON_NAME] Polka Dot Wrap Blouse GRJ90 162 in stock $0.79 SIM…" at bounding box center [298, 307] width 520 height 406
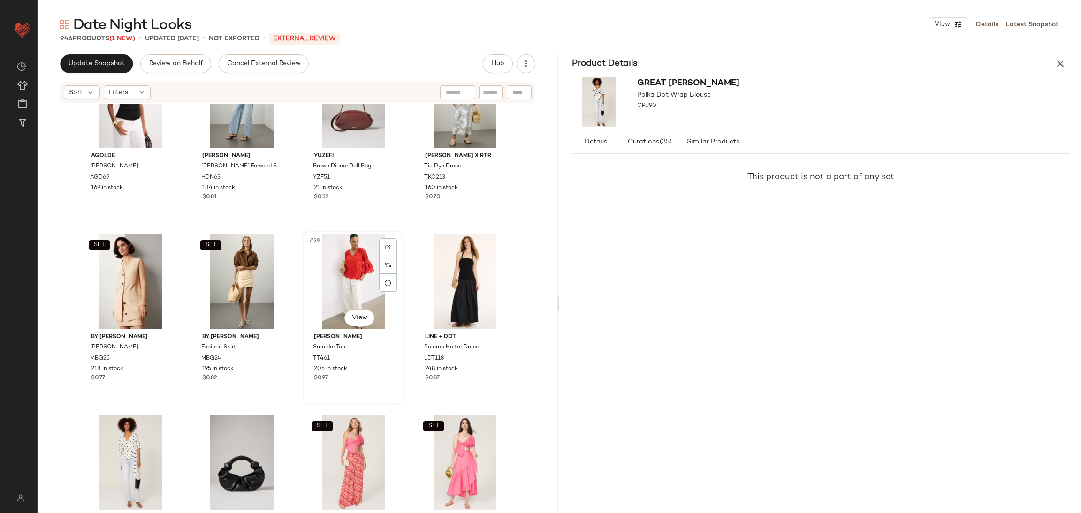
scroll to position [1512, 0]
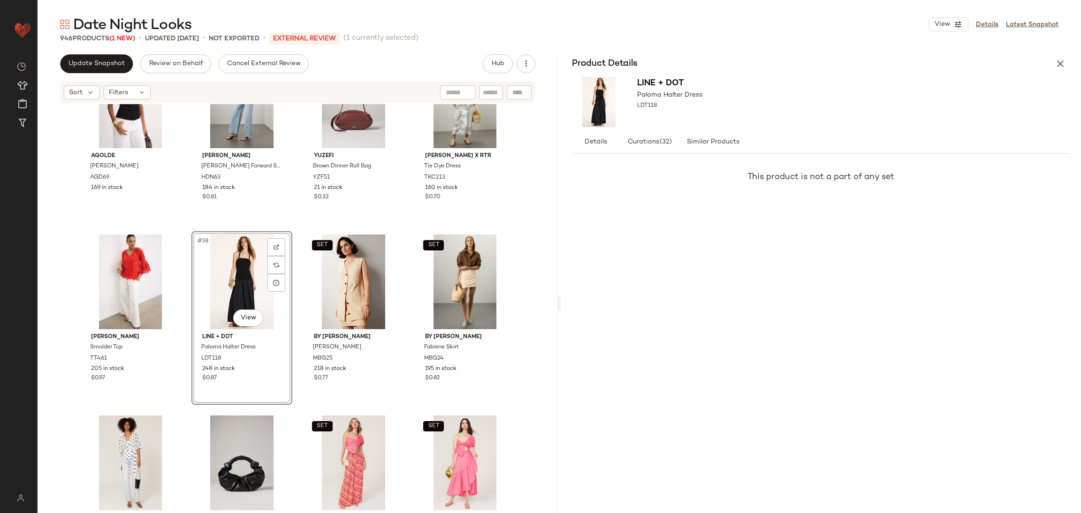
click at [300, 228] on div "AGOLDE [PERSON_NAME] Tee AGD69 169 in stock [PERSON_NAME] HR Forward Seam Wide …" at bounding box center [298, 307] width 520 height 406
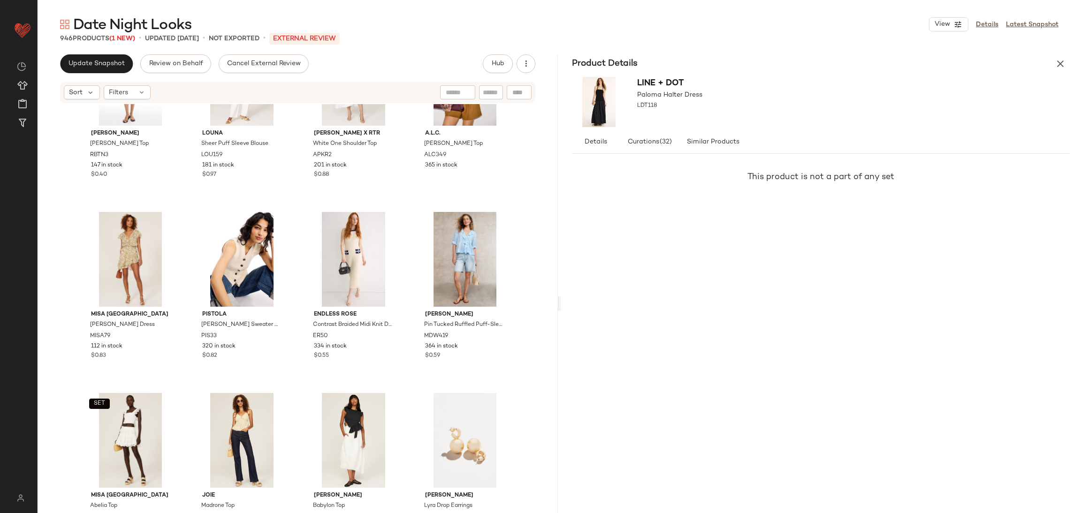
scroll to position [2218, 0]
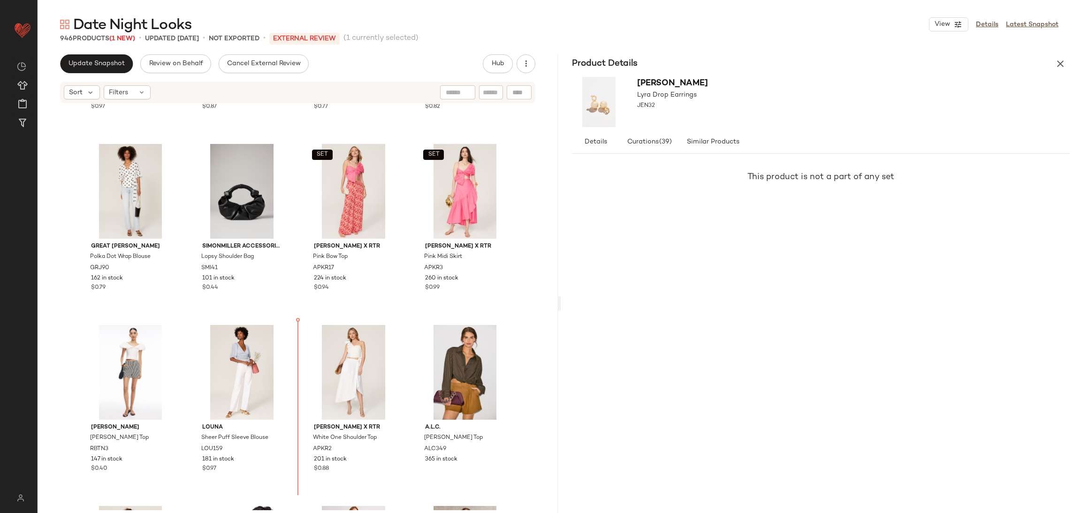
scroll to position [1697, 0]
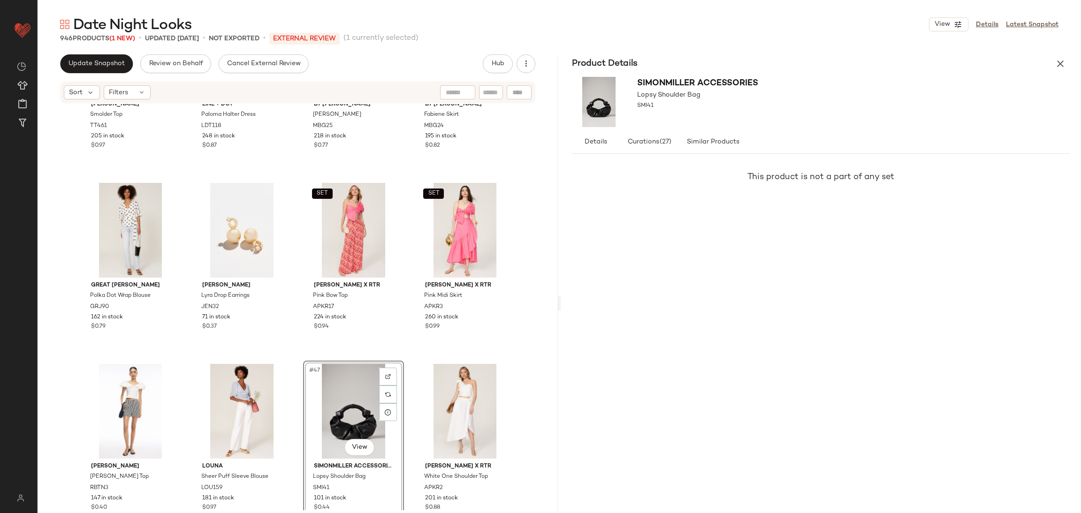
click at [407, 353] on div "[PERSON_NAME] Smolder Top TT461 205 in stock $0.97 Line + Dot Paloma Halter Dre…" at bounding box center [298, 307] width 520 height 406
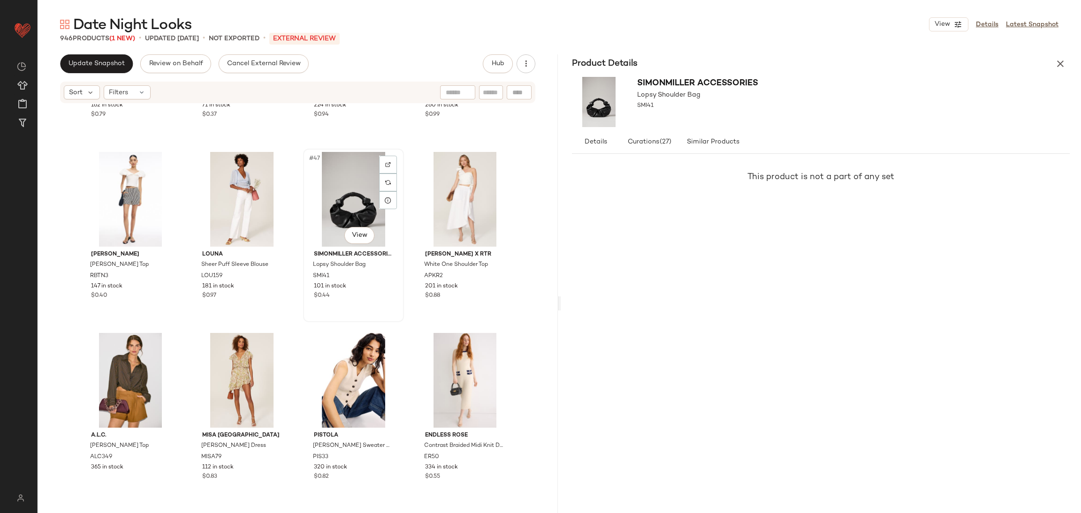
scroll to position [1985, 0]
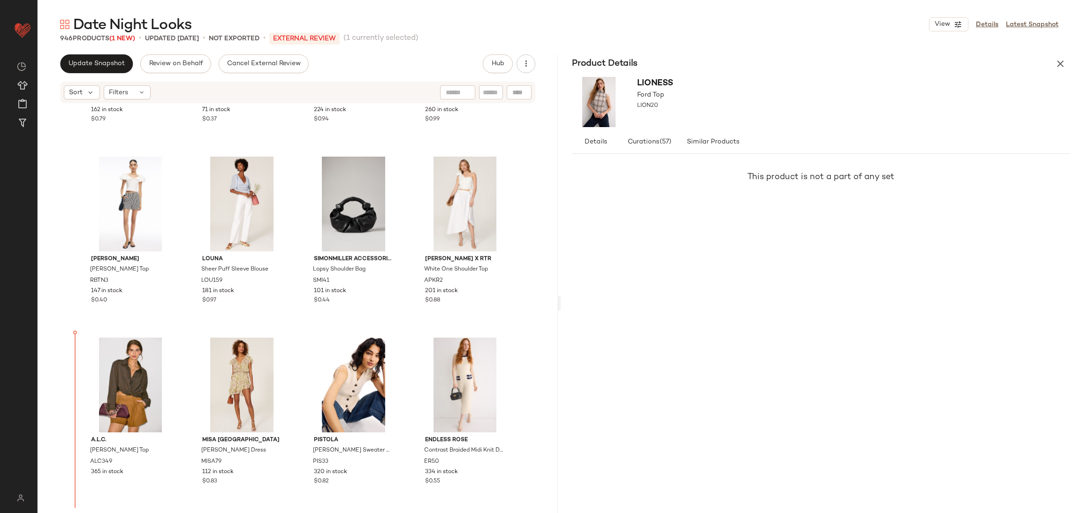
scroll to position [1966, 0]
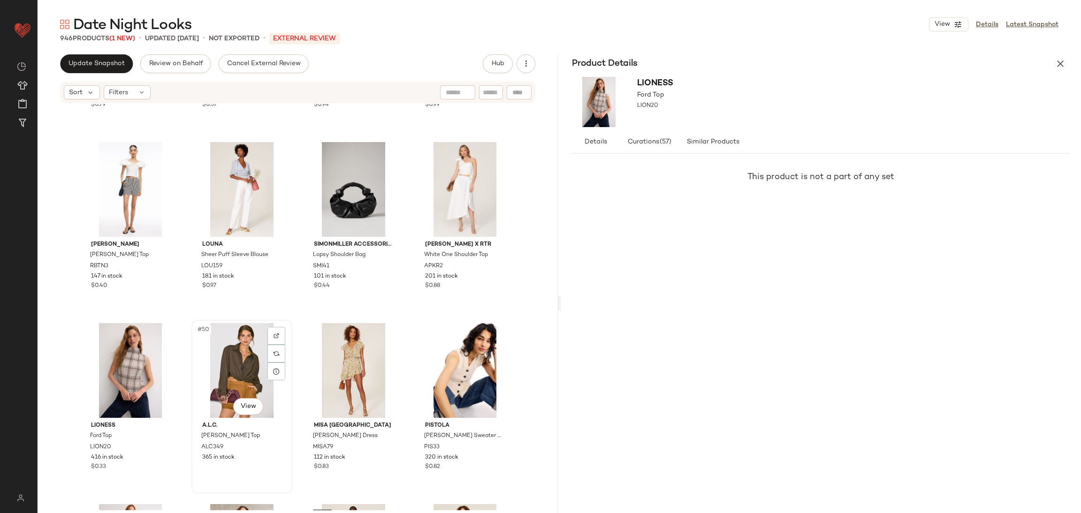
click at [195, 323] on div "#50 View" at bounding box center [242, 370] width 94 height 95
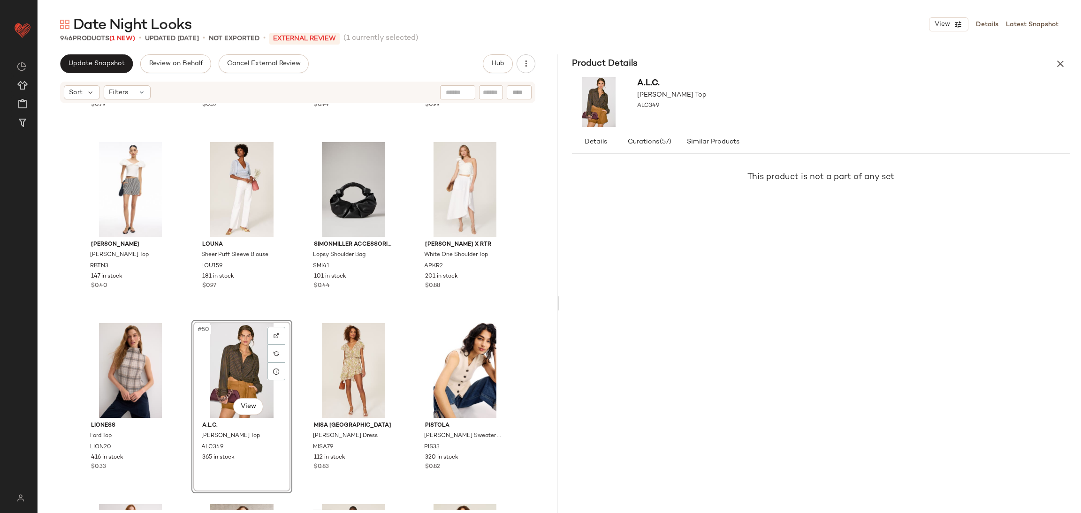
click at [191, 320] on div "#50 View A.L.C. [PERSON_NAME] Top ALC349 365 in stock" at bounding box center [241, 407] width 101 height 174
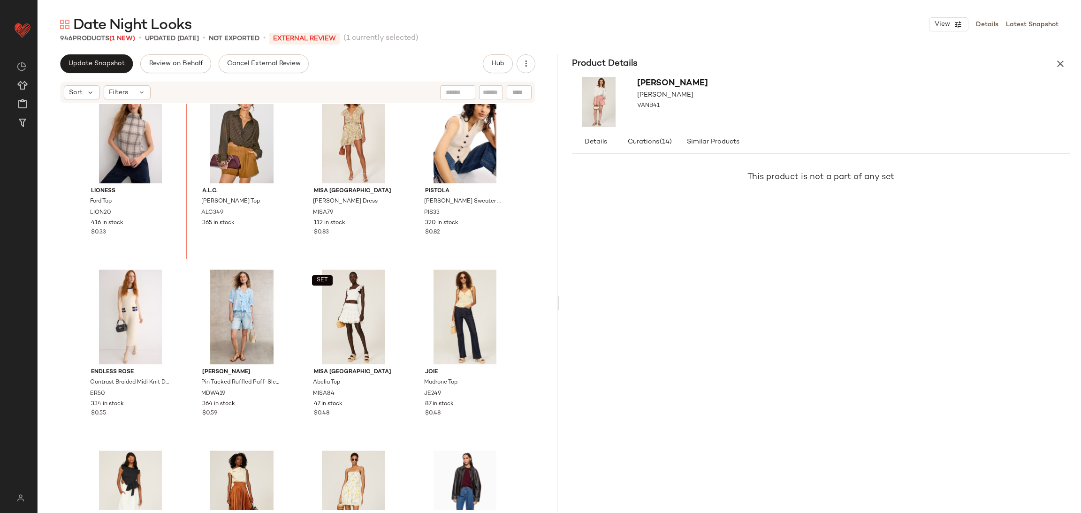
scroll to position [2199, 0]
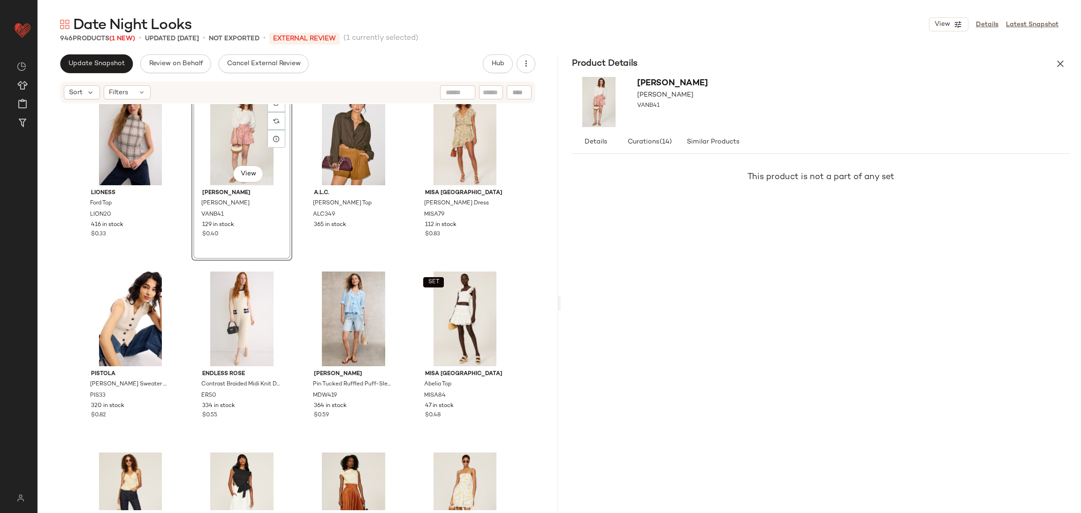
click at [289, 268] on div "Lioness Ford Top LION20 416 in stock $0.33 #50 View [PERSON_NAME] [PERSON_NAME]…" at bounding box center [298, 307] width 520 height 406
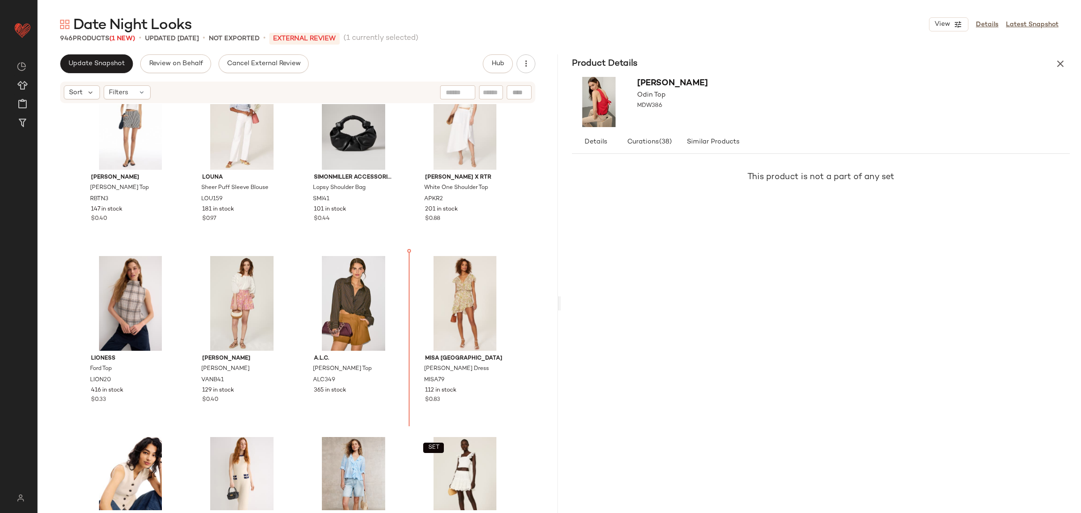
scroll to position [2033, 0]
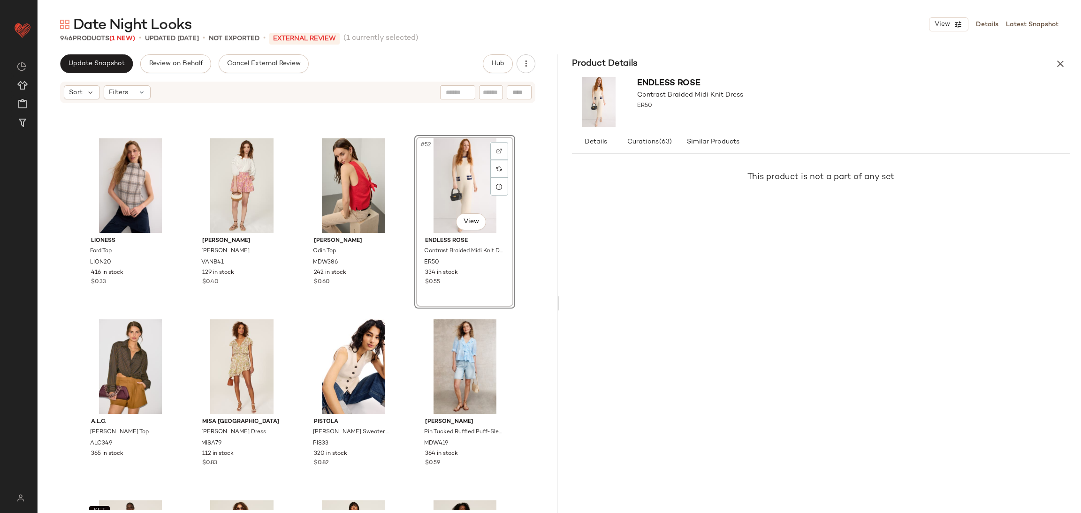
click at [290, 371] on div "[PERSON_NAME] [PERSON_NAME] Top RBTN3 147 in stock $0.40 Louna Sheer Puff Sleev…" at bounding box center [298, 307] width 520 height 406
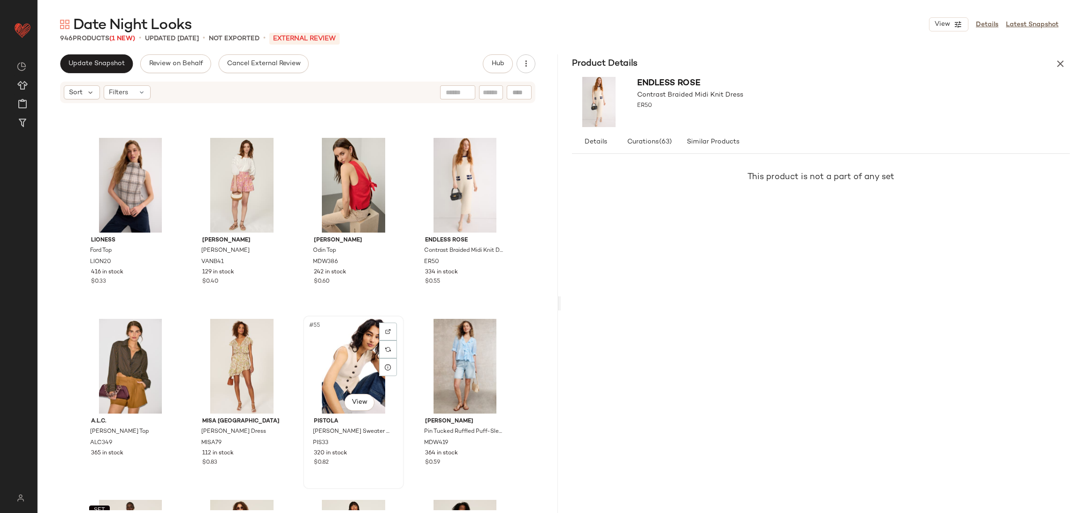
scroll to position [2227, 0]
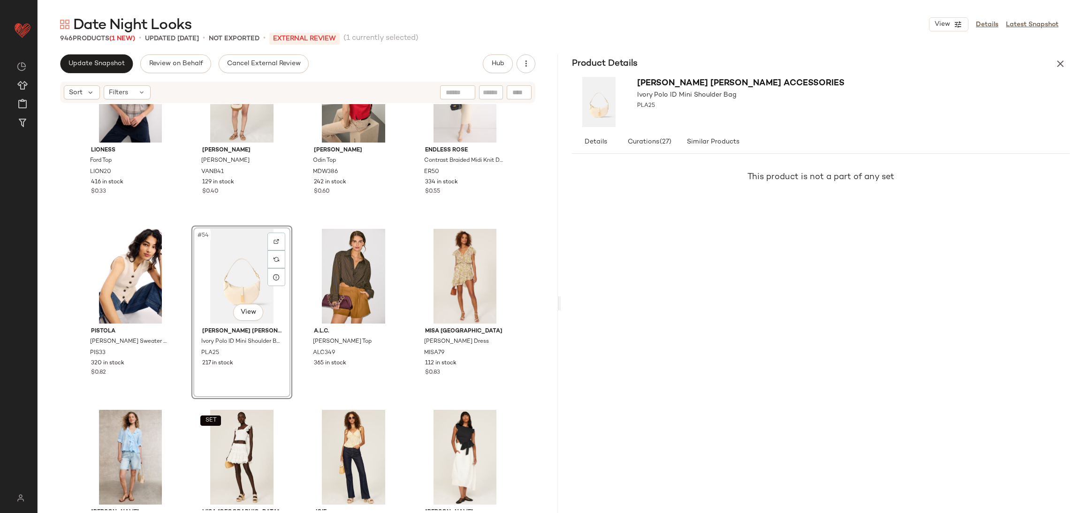
click at [293, 233] on div "Lioness Ford Top LION20 416 in stock $0.33 [PERSON_NAME] [PERSON_NAME] Shorts V…" at bounding box center [298, 307] width 520 height 406
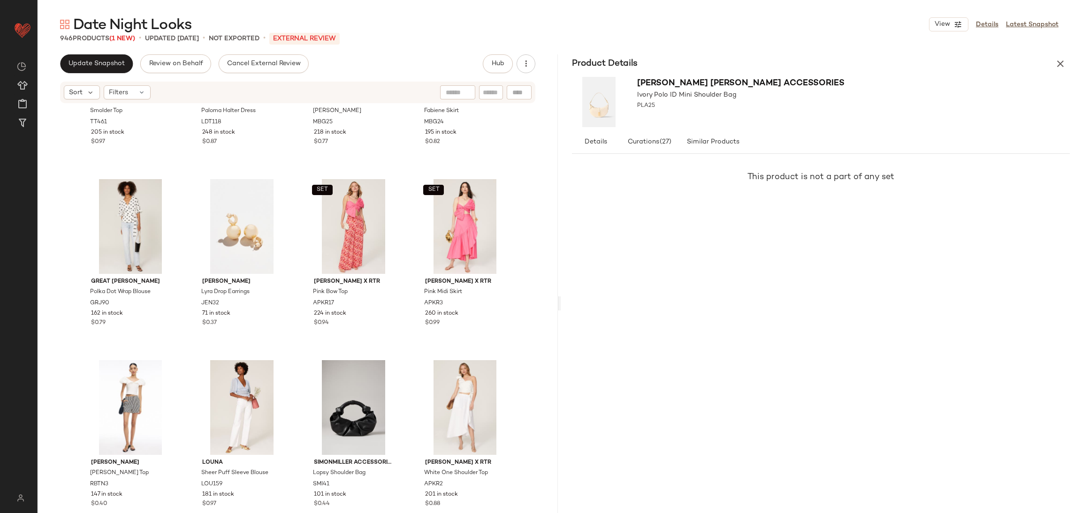
scroll to position [1910, 0]
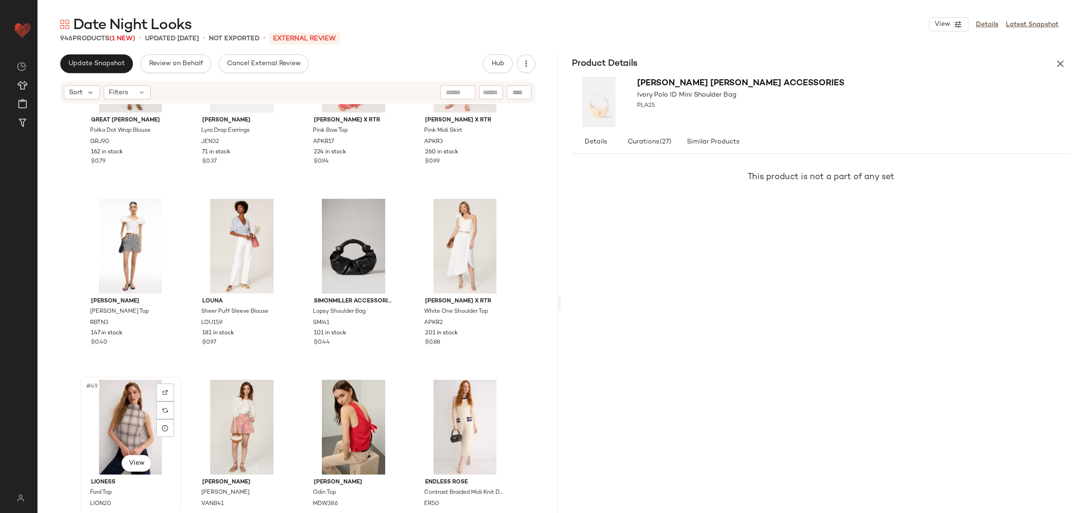
click at [140, 426] on div "#49 View" at bounding box center [130, 427] width 94 height 95
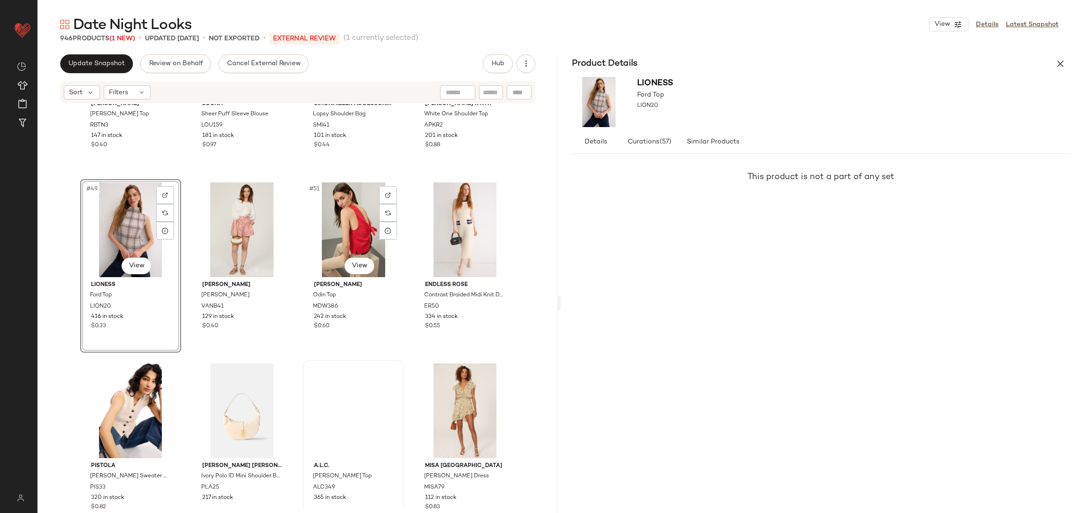
scroll to position [2112, 0]
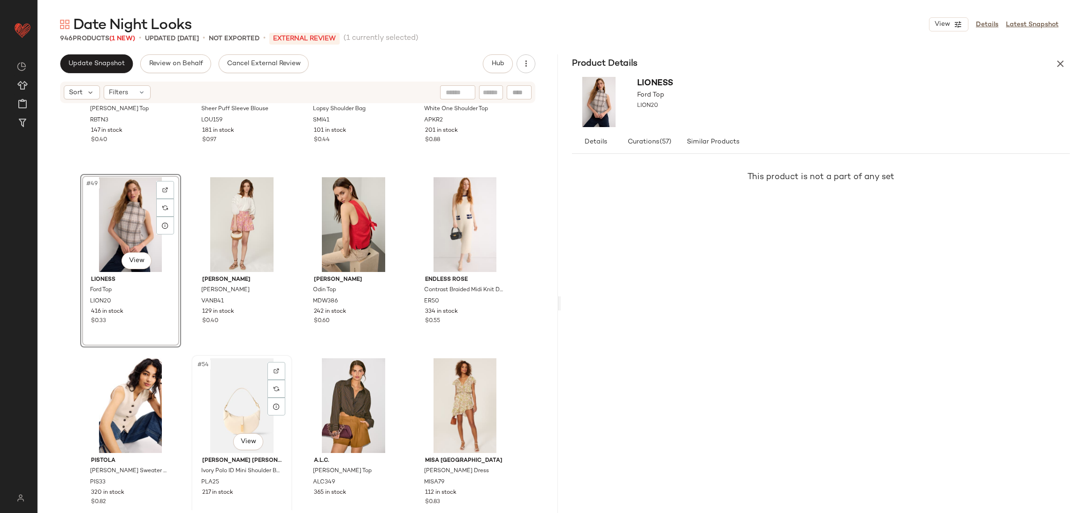
click at [248, 403] on div "#54 View" at bounding box center [242, 405] width 94 height 95
click at [238, 386] on div "#54 View" at bounding box center [242, 405] width 94 height 95
click at [292, 349] on div "[PERSON_NAME] [PERSON_NAME] Top RBTN3 147 in stock $0.40 [PERSON_NAME] Puff Sle…" at bounding box center [298, 307] width 520 height 406
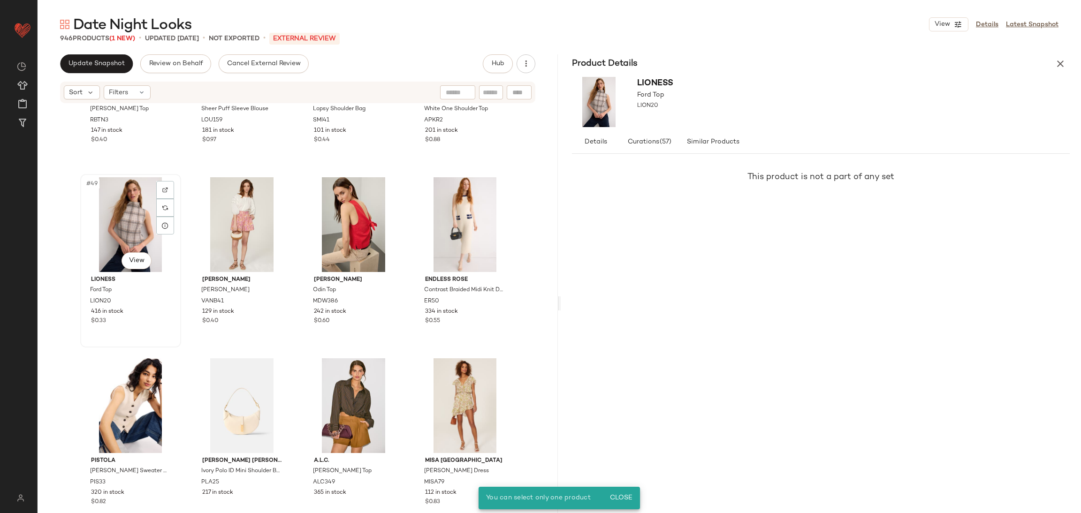
click at [133, 236] on div "#49 View" at bounding box center [130, 224] width 94 height 95
click at [225, 399] on div "#54 View" at bounding box center [242, 405] width 94 height 95
click at [1054, 67] on button "button" at bounding box center [1060, 63] width 19 height 19
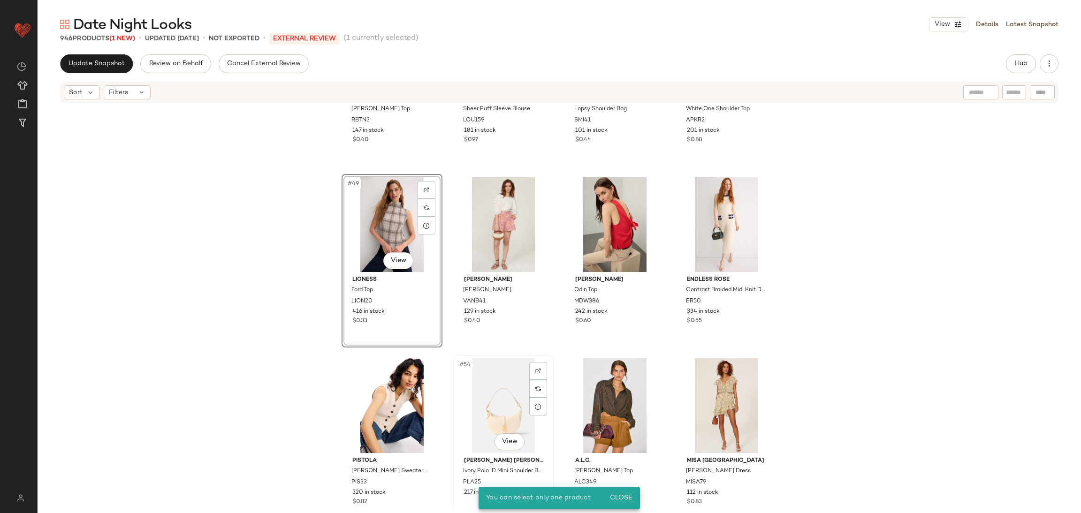
click at [463, 391] on div "#54 View" at bounding box center [503, 405] width 94 height 95
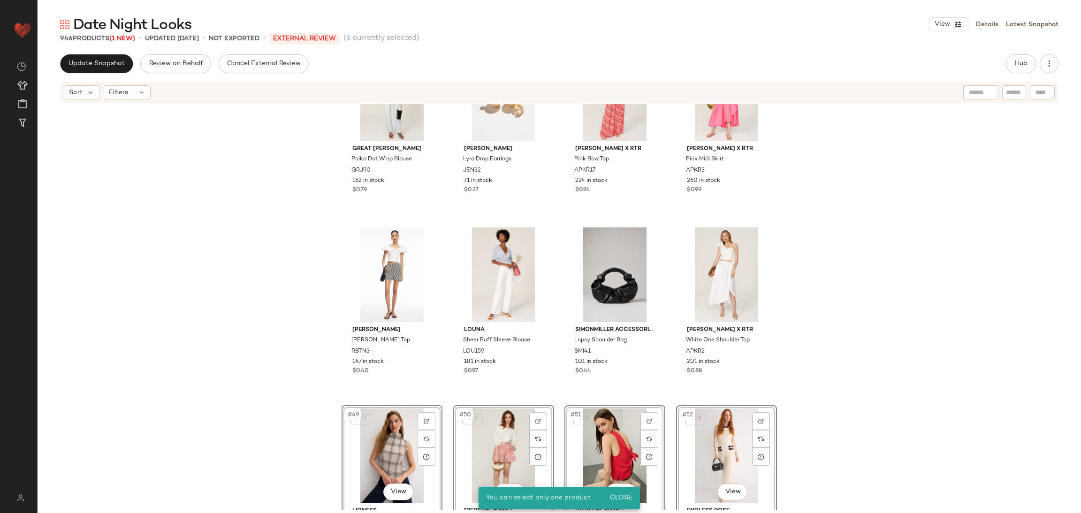
scroll to position [1882, 0]
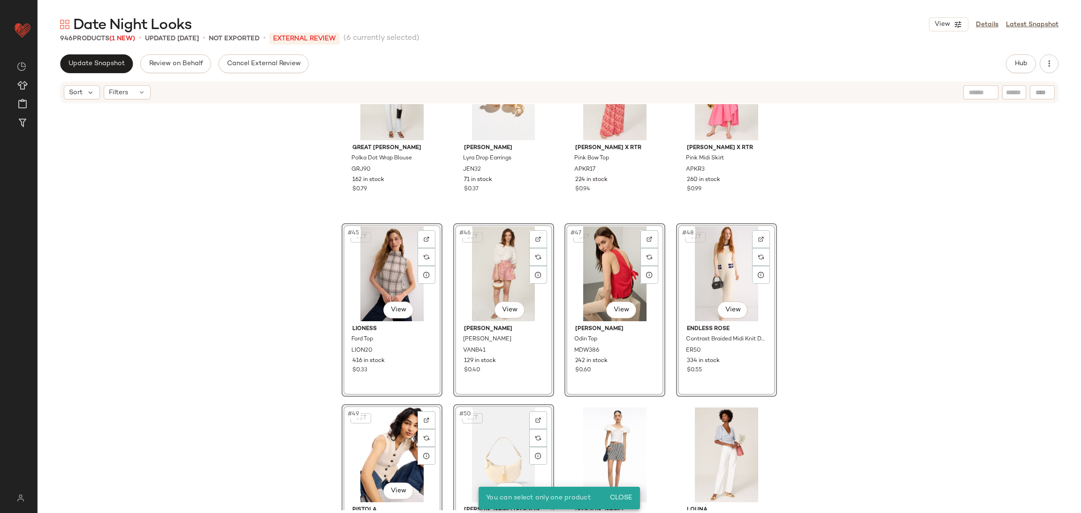
click at [315, 296] on div "Great [PERSON_NAME] Polka Dot Wrap Blouse GRJ90 162 in stock $0.79 [PERSON_NAME…" at bounding box center [559, 307] width 1043 height 406
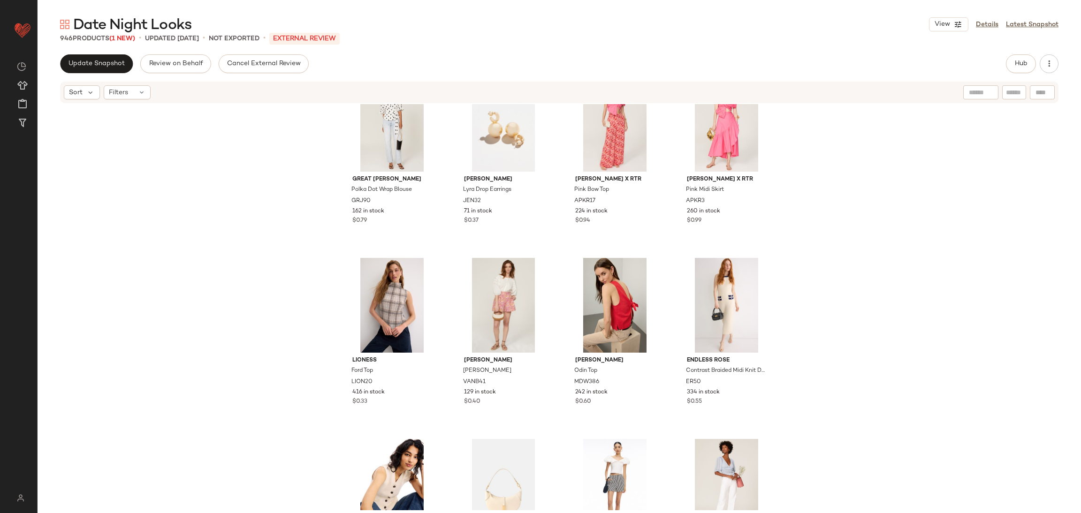
scroll to position [1790, 0]
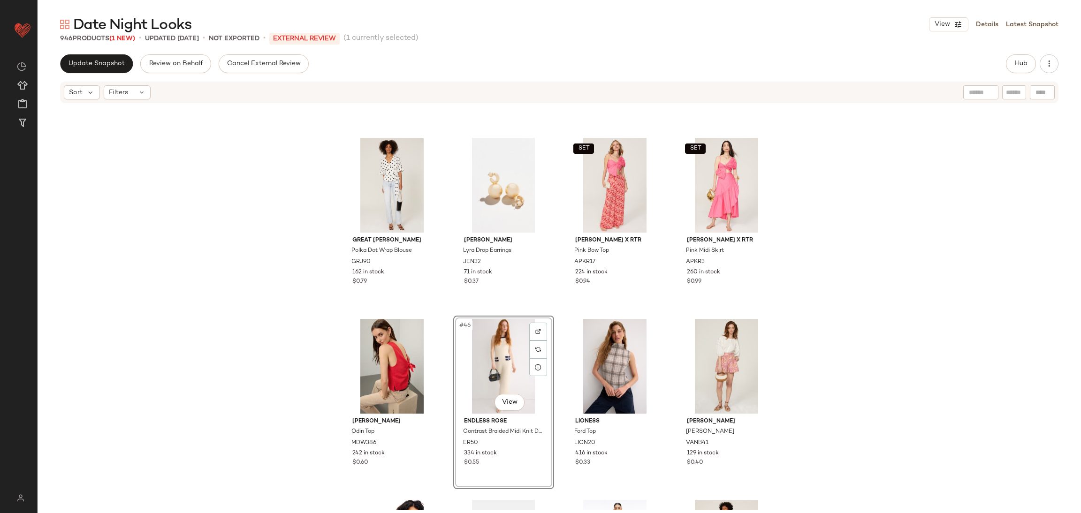
click at [782, 341] on div "Great [PERSON_NAME] Polka Dot Wrap Blouse GRJ90 162 in stock $0.79 [PERSON_NAME…" at bounding box center [559, 307] width 1043 height 406
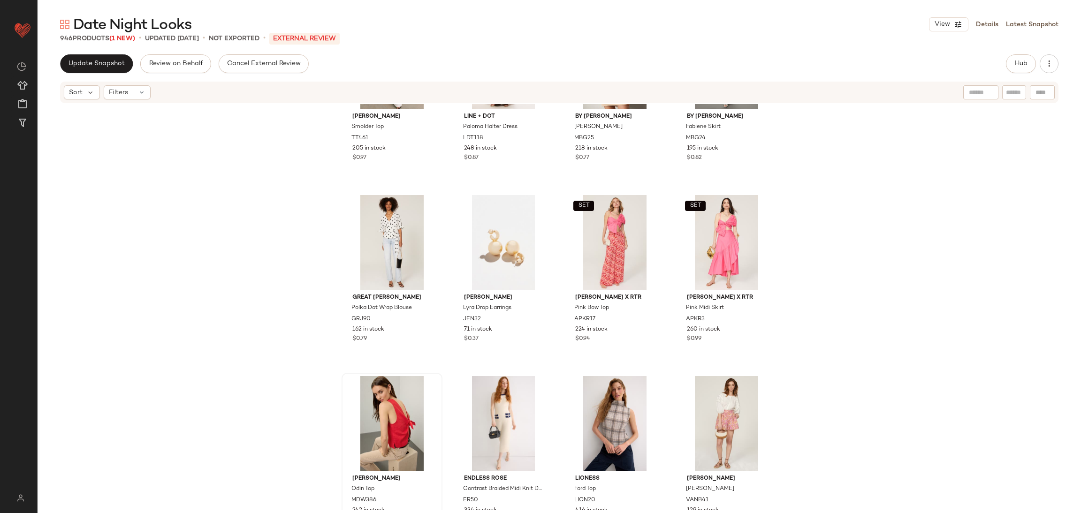
scroll to position [1783, 0]
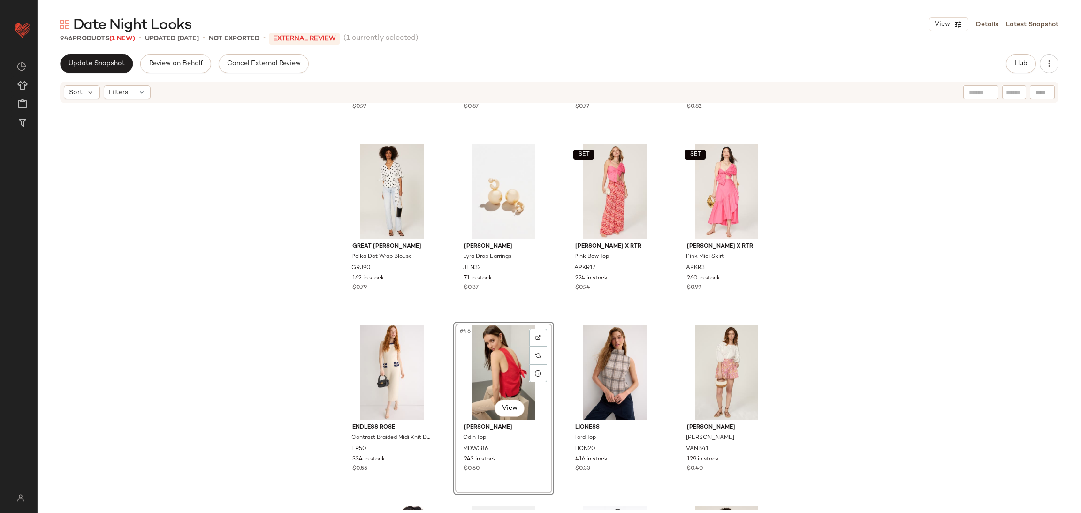
click at [926, 319] on div "[PERSON_NAME] Smolder Top TT461 205 in stock $0.97 Line + Dot Paloma Halter Dre…" at bounding box center [559, 307] width 1043 height 406
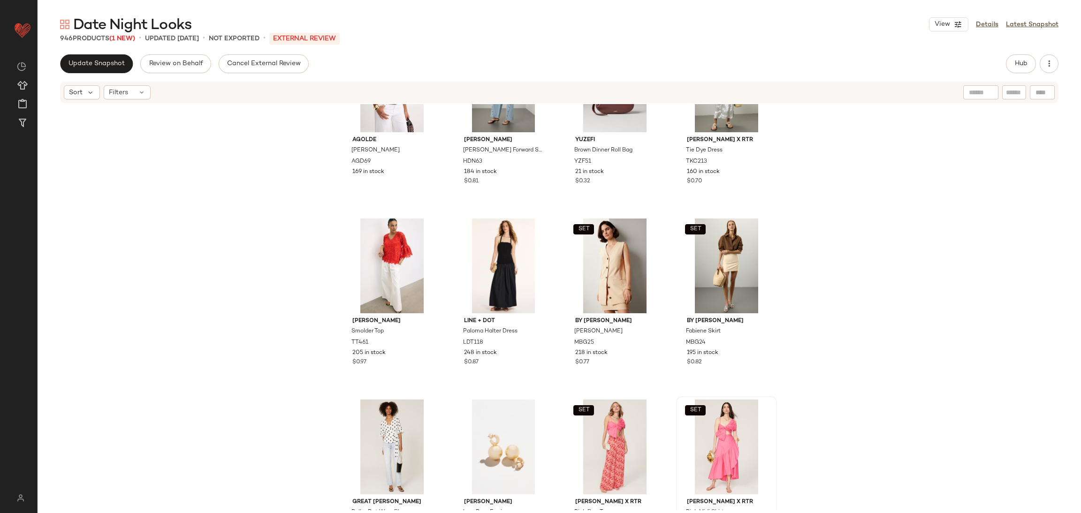
scroll to position [1618, 0]
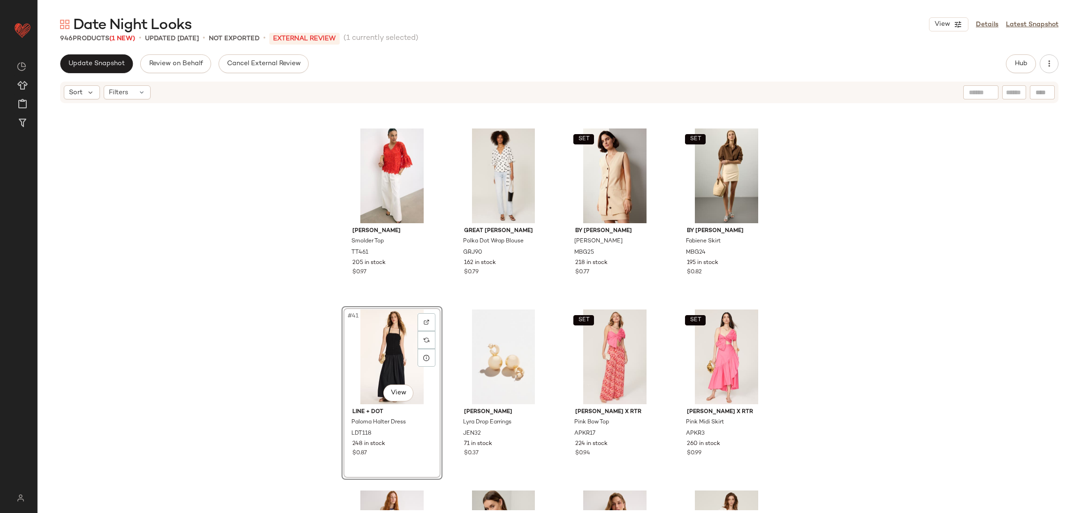
click at [288, 349] on div "AGOLDE [PERSON_NAME] Tee AGD69 169 in stock [PERSON_NAME] HR Forward Seam Wide …" at bounding box center [559, 307] width 1043 height 406
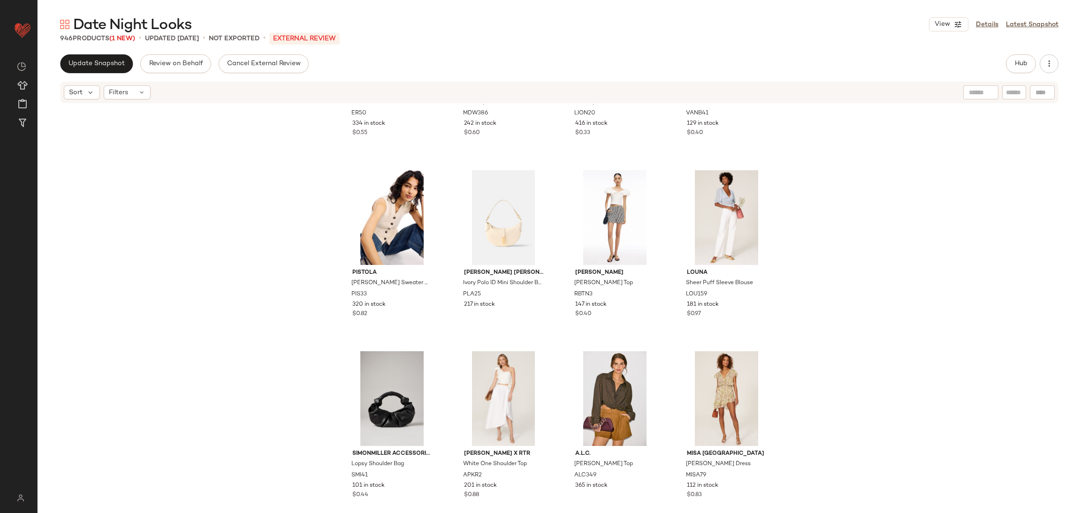
scroll to position [2123, 0]
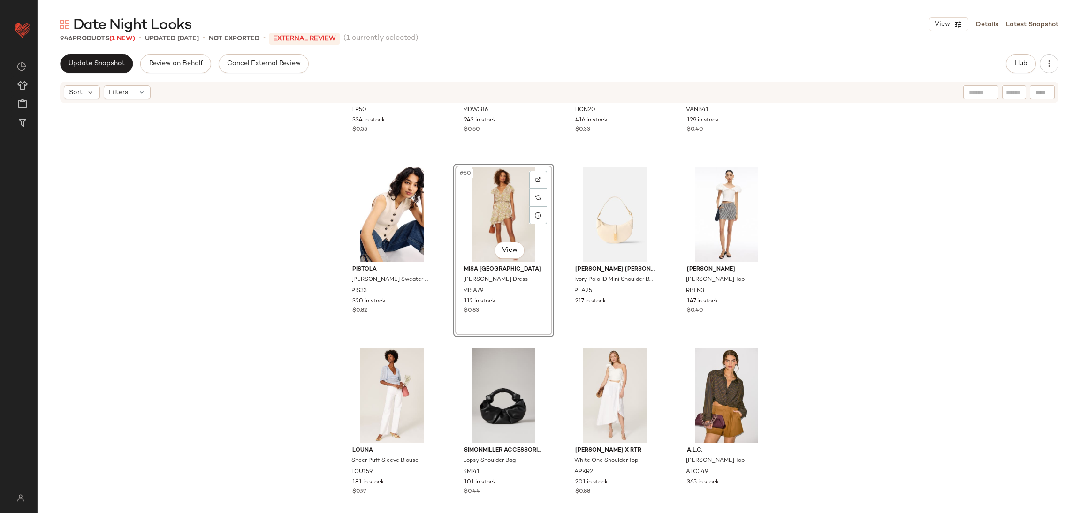
click at [855, 320] on div "Endless Rose Contrast Braided Midi Knit Dress ER50 334 in stock $0.55 [PERSON_N…" at bounding box center [559, 307] width 1043 height 406
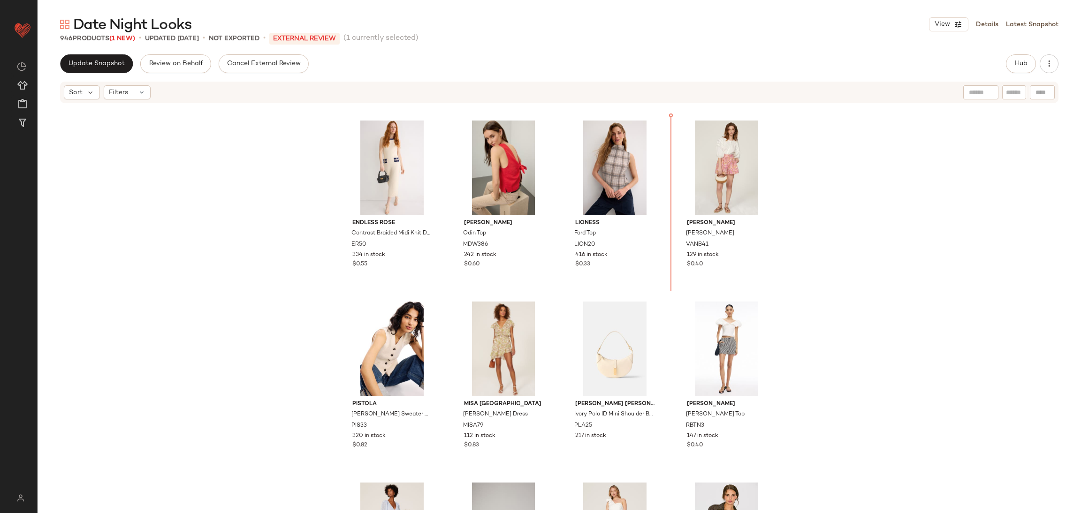
scroll to position [1974, 0]
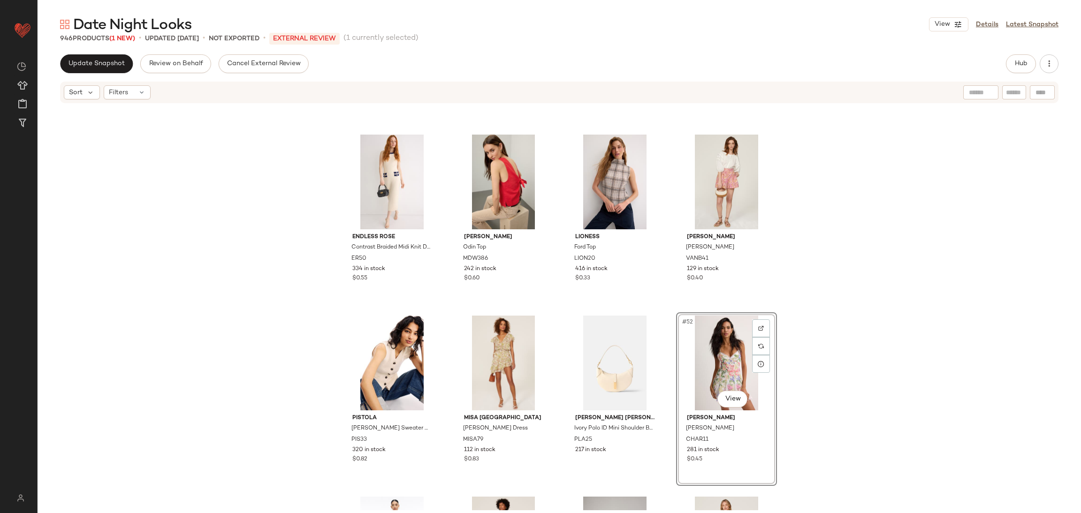
click at [832, 312] on div "Endless Rose Contrast Braided Midi Knit Dress ER50 334 in stock $0.55 [PERSON_N…" at bounding box center [559, 307] width 1043 height 406
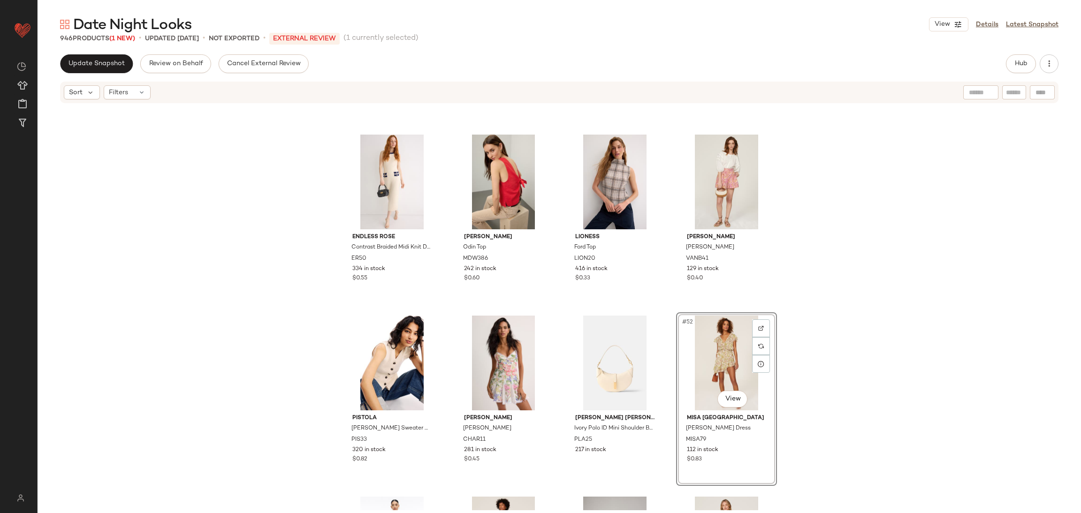
click at [879, 344] on div "Endless Rose Contrast Braided Midi Knit Dress ER50 334 in stock $0.55 [PERSON_N…" at bounding box center [559, 307] width 1043 height 406
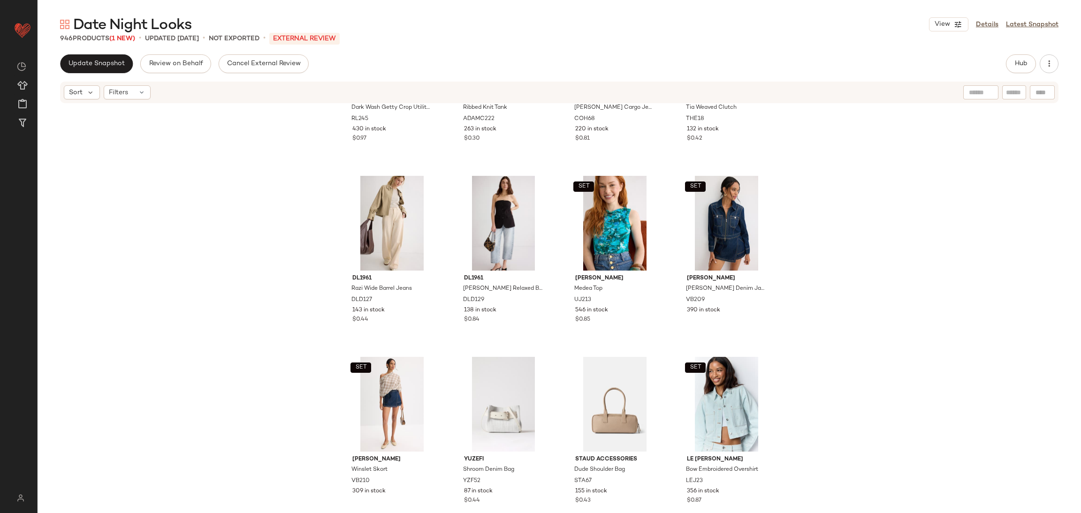
scroll to position [3032, 0]
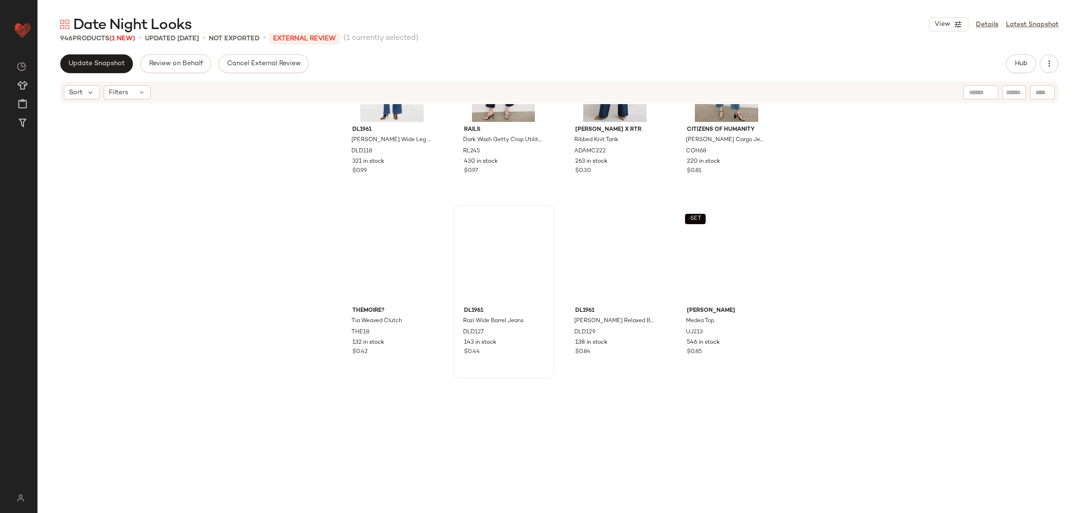
scroll to position [2992, 0]
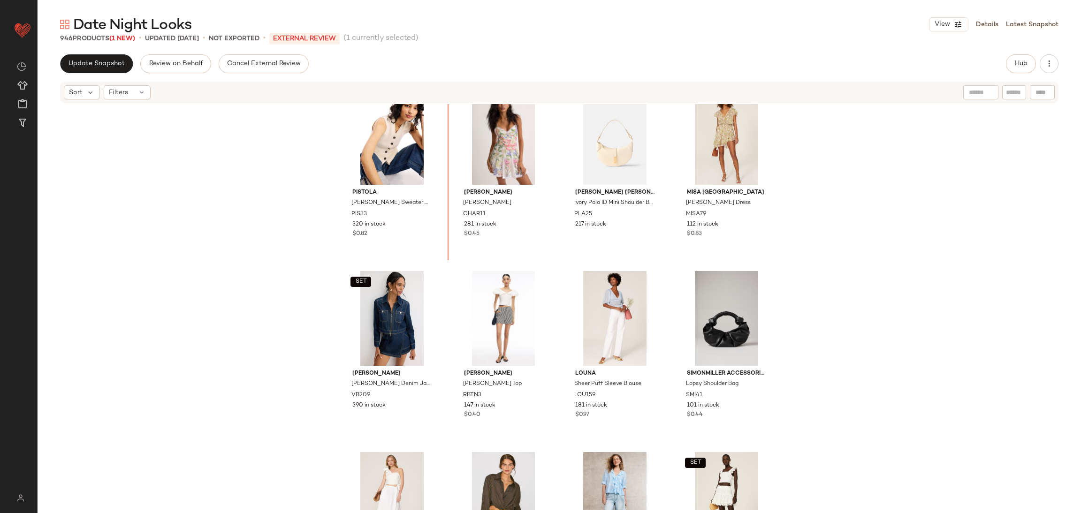
scroll to position [2193, 0]
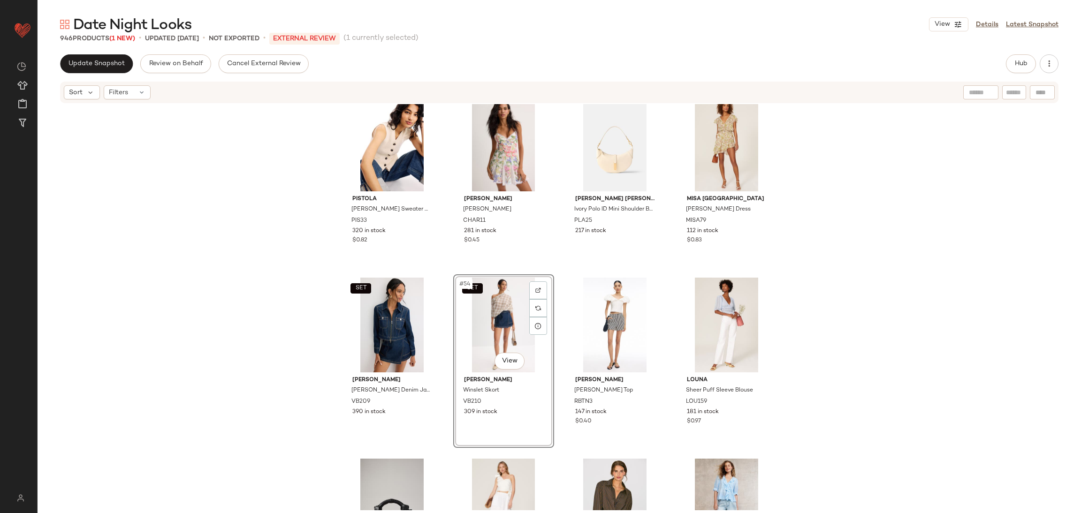
click at [877, 312] on div "PISTOLA [PERSON_NAME] Sweater Vest PIS33 320 in stock $0.82 [PERSON_NAME] Dress…" at bounding box center [559, 307] width 1043 height 406
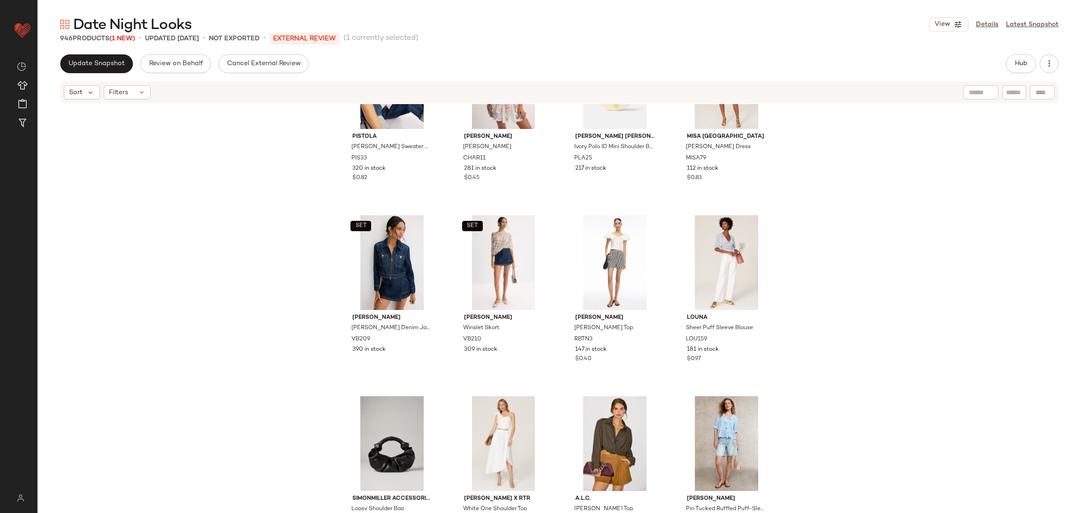
scroll to position [2201, 0]
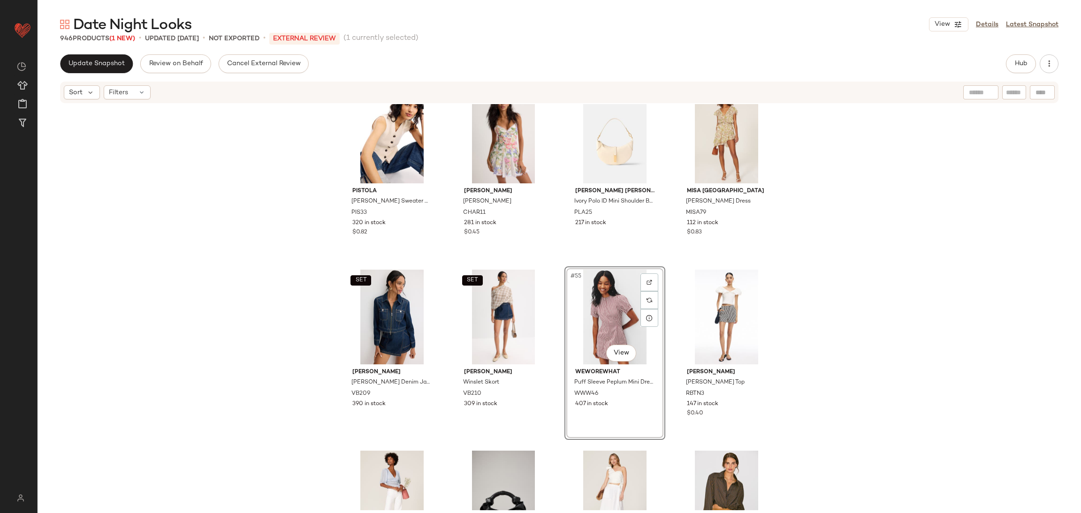
click at [805, 328] on div "PISTOLA [PERSON_NAME] Sweater Vest PIS33 320 in stock $0.82 [PERSON_NAME] Dress…" at bounding box center [559, 307] width 1043 height 406
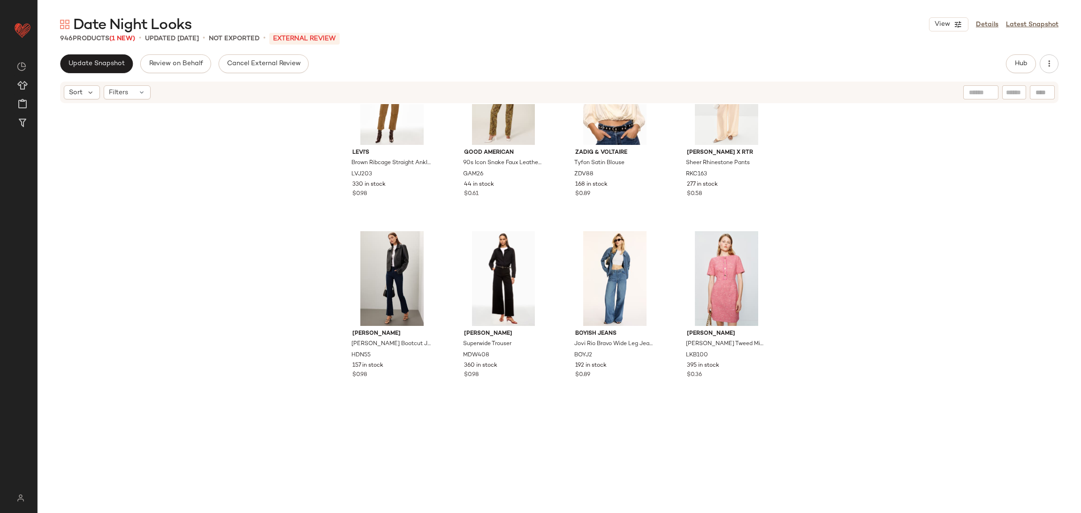
scroll to position [6059, 0]
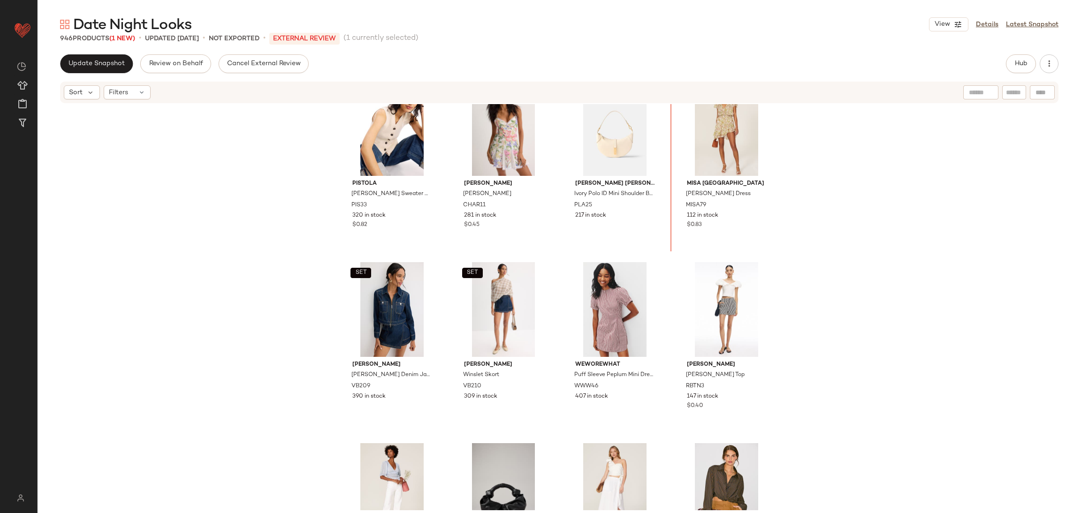
scroll to position [2188, 0]
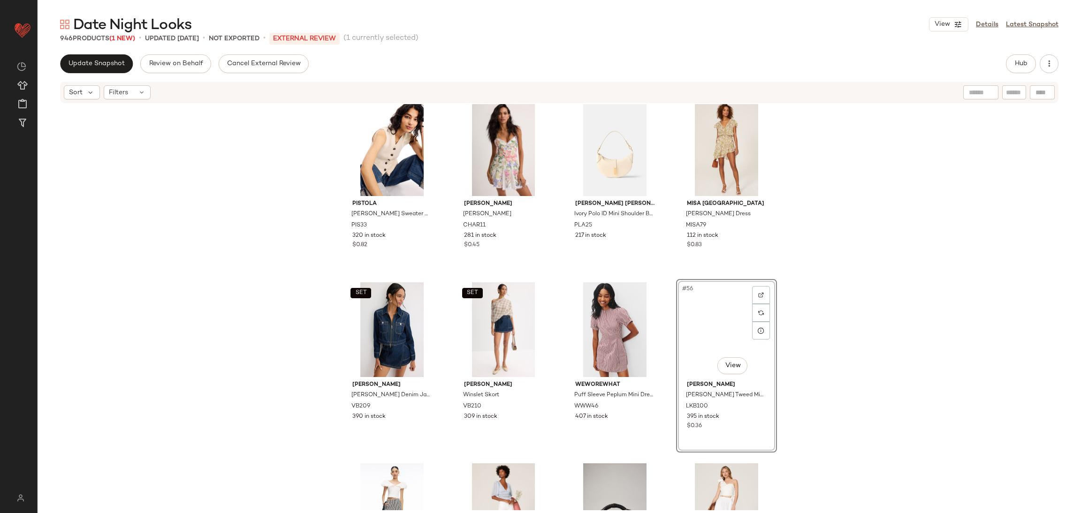
click at [830, 325] on div "PISTOLA [PERSON_NAME] Sweater Vest PIS33 320 in stock $0.82 [PERSON_NAME] Dress…" at bounding box center [559, 307] width 1043 height 406
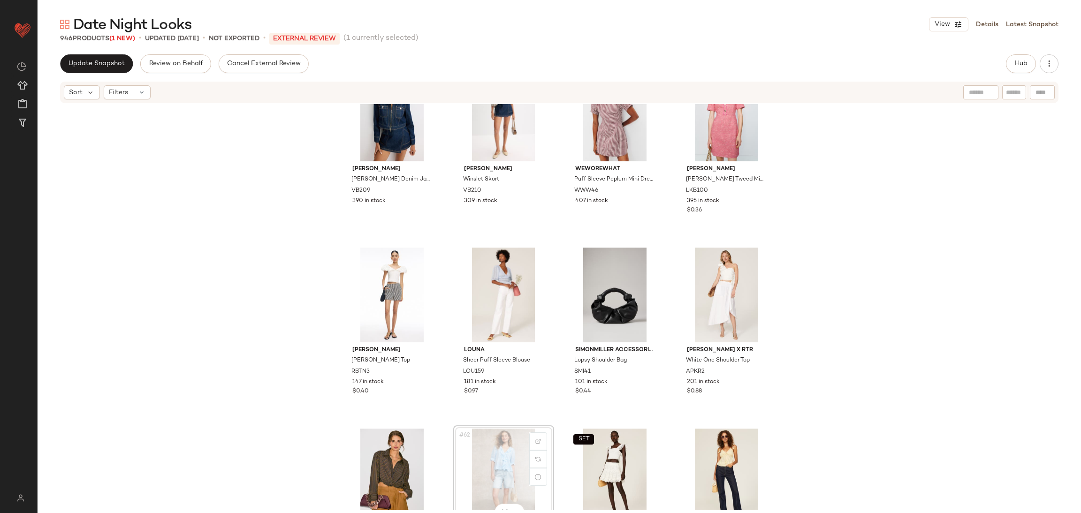
scroll to position [2407, 0]
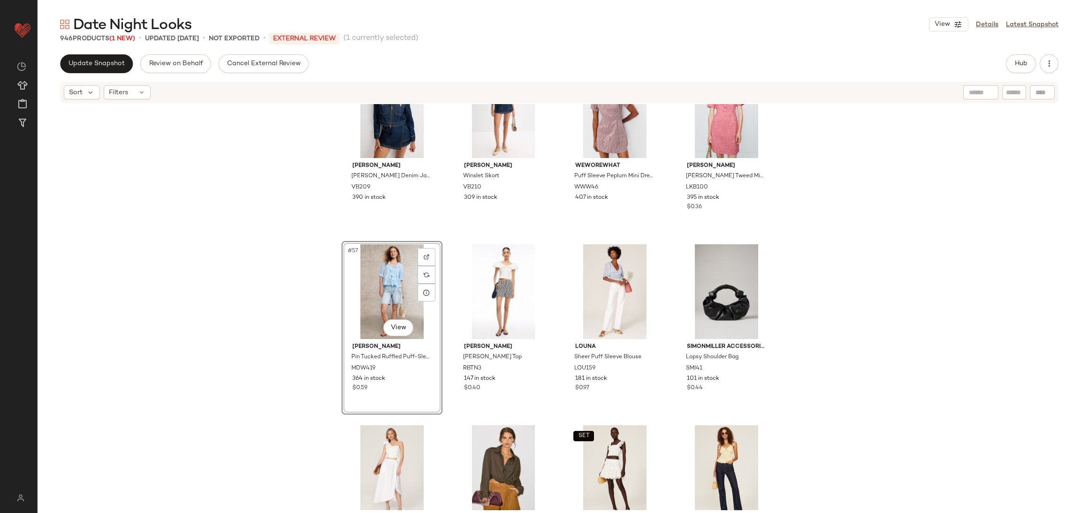
click at [873, 347] on div "SET [PERSON_NAME] [PERSON_NAME] Cropped Denim Jacket VB209 390 in stock SET [PE…" at bounding box center [559, 307] width 1043 height 406
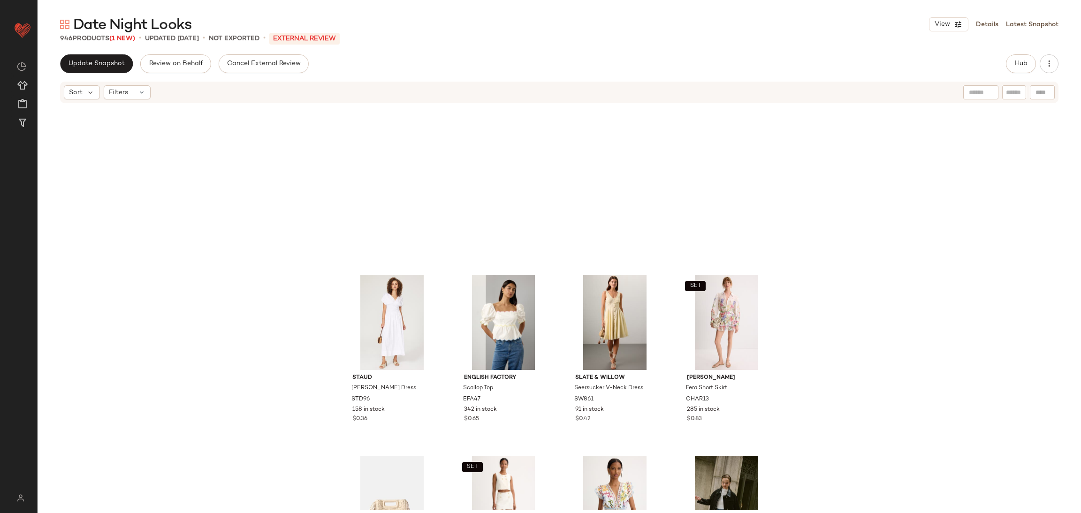
scroll to position [4458, 0]
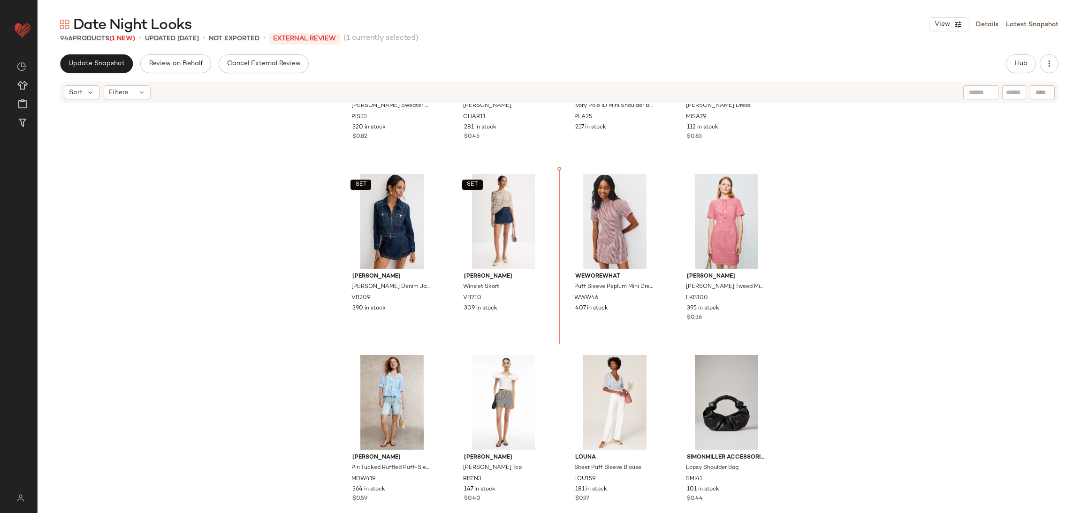
scroll to position [2335, 0]
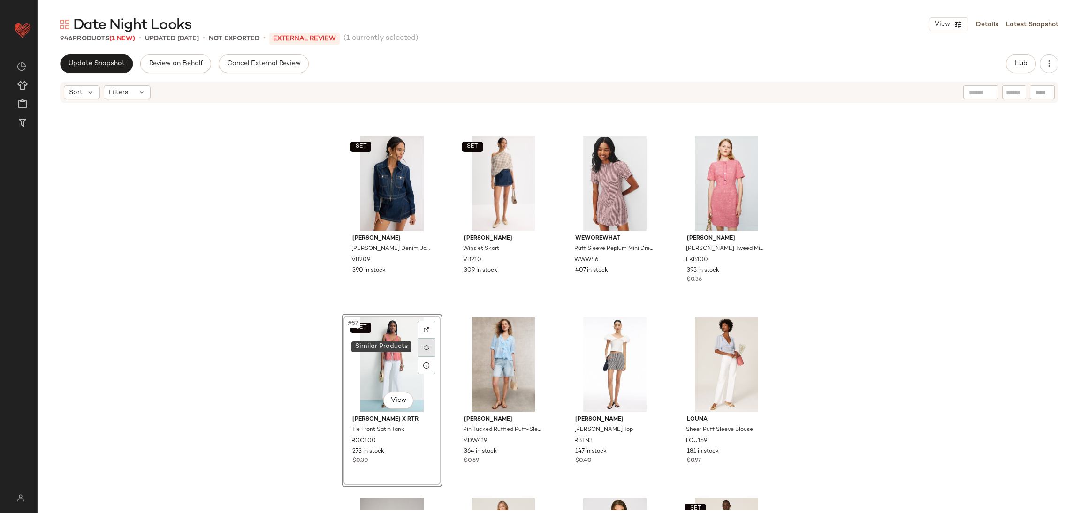
click at [420, 350] on div at bounding box center [426, 348] width 18 height 18
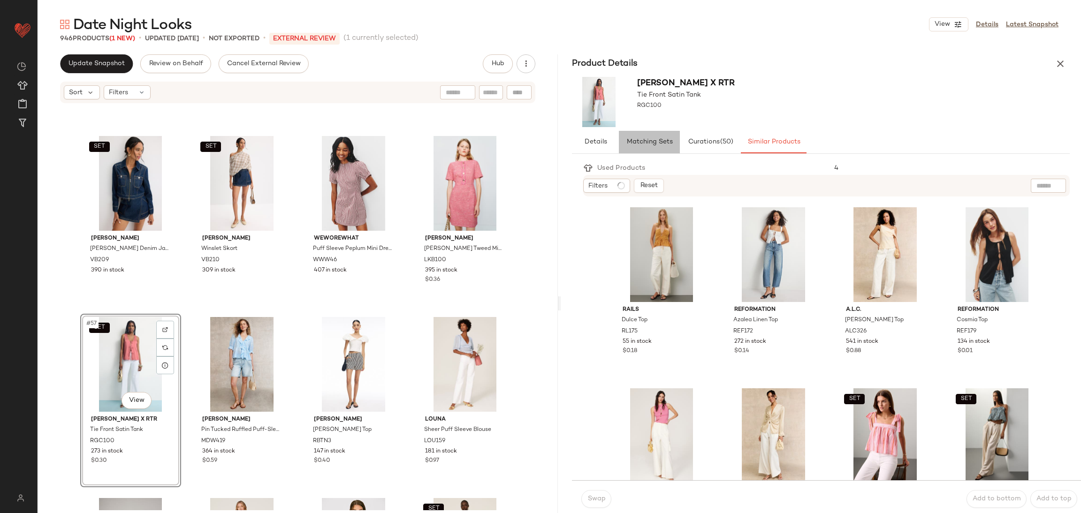
click at [677, 136] on button "Matching Sets" at bounding box center [649, 142] width 61 height 23
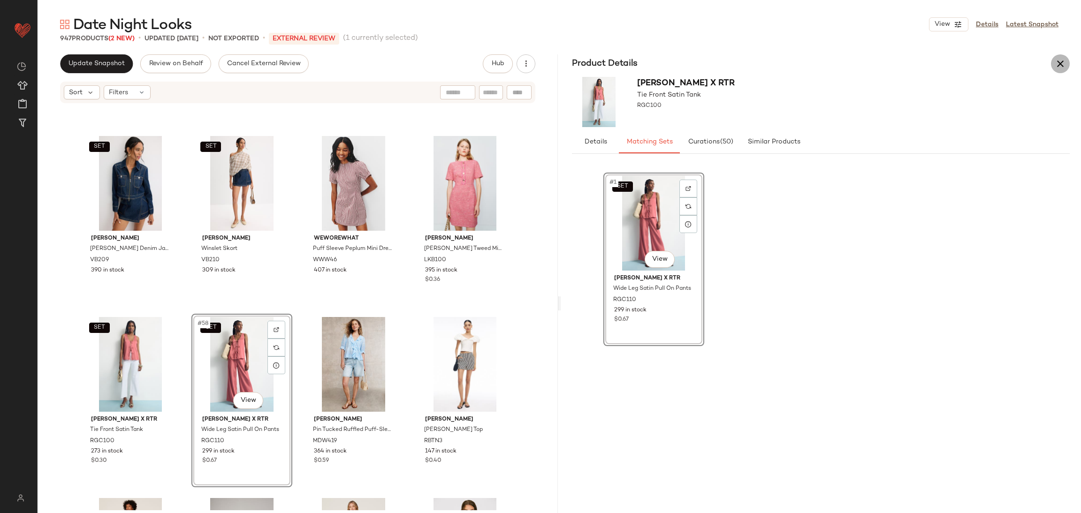
click at [1060, 59] on icon "button" at bounding box center [1059, 63] width 11 height 11
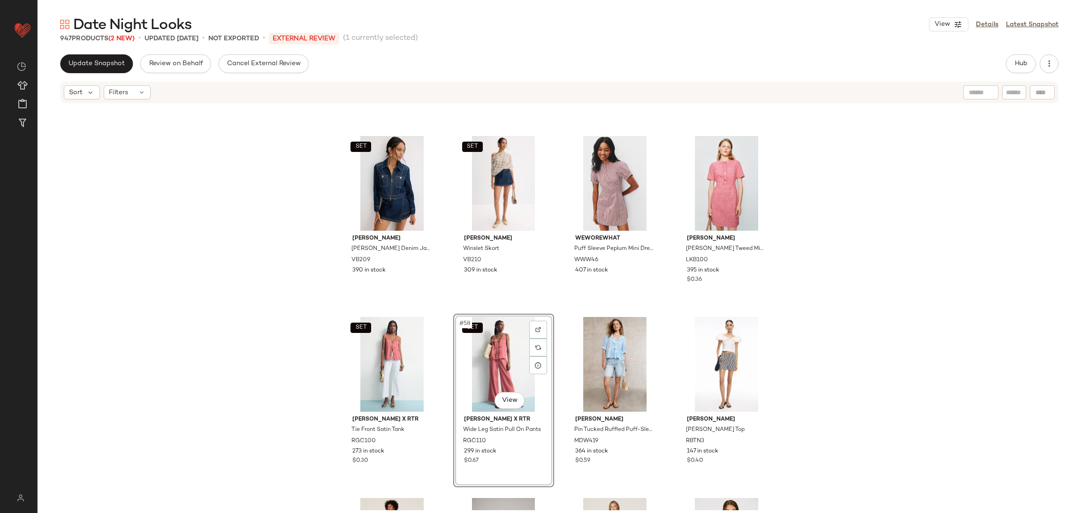
drag, startPoint x: 989, startPoint y: 287, endPoint x: 851, endPoint y: 332, distance: 145.2
click at [988, 287] on div "PISTOLA [PERSON_NAME] Sweater Vest PIS33 320 in stock $0.82 [PERSON_NAME] Dress…" at bounding box center [559, 307] width 1043 height 406
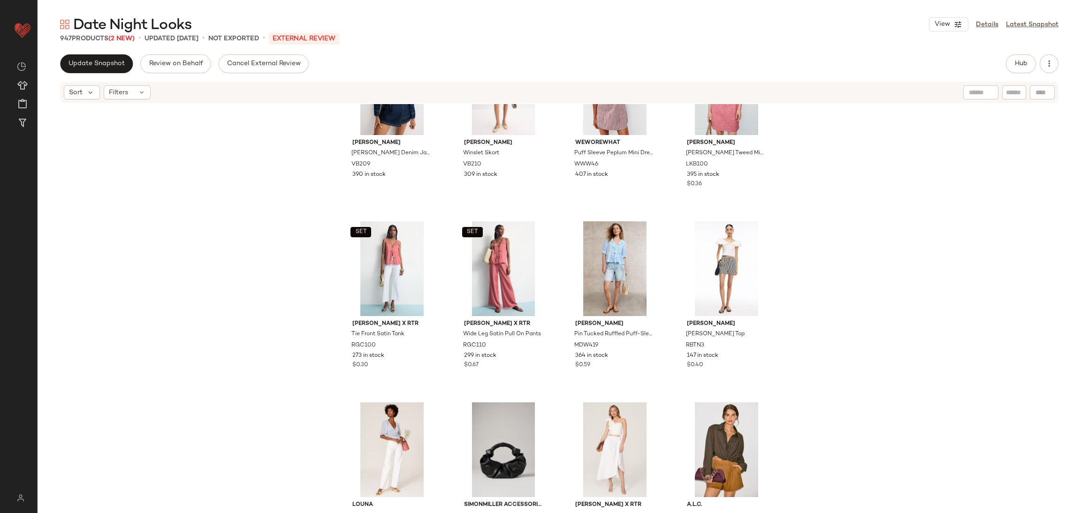
scroll to position [2433, 0]
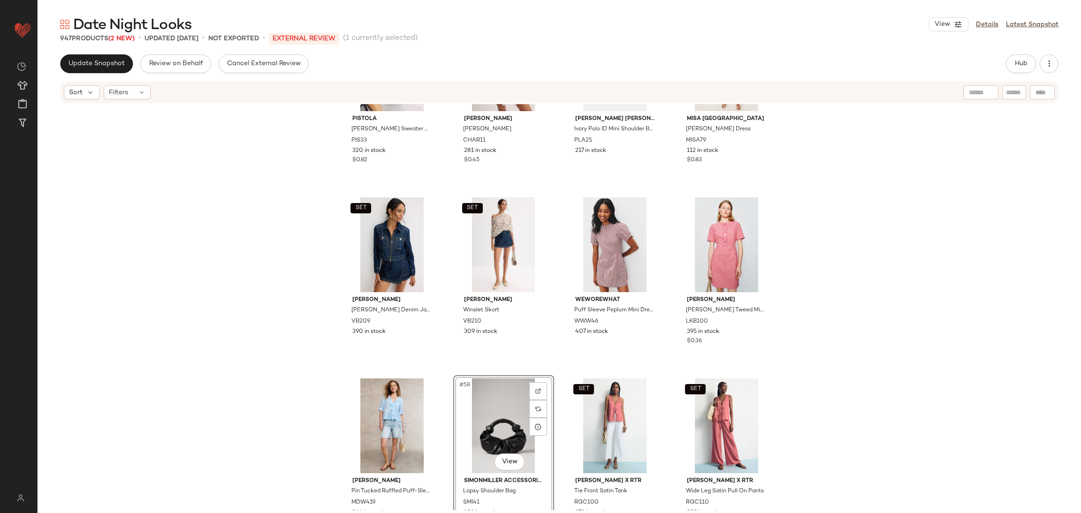
scroll to position [2274, 0]
click at [838, 298] on div "PISTOLA [PERSON_NAME] Sweater Vest PIS33 320 in stock $0.82 [PERSON_NAME] Dress…" at bounding box center [559, 307] width 1043 height 406
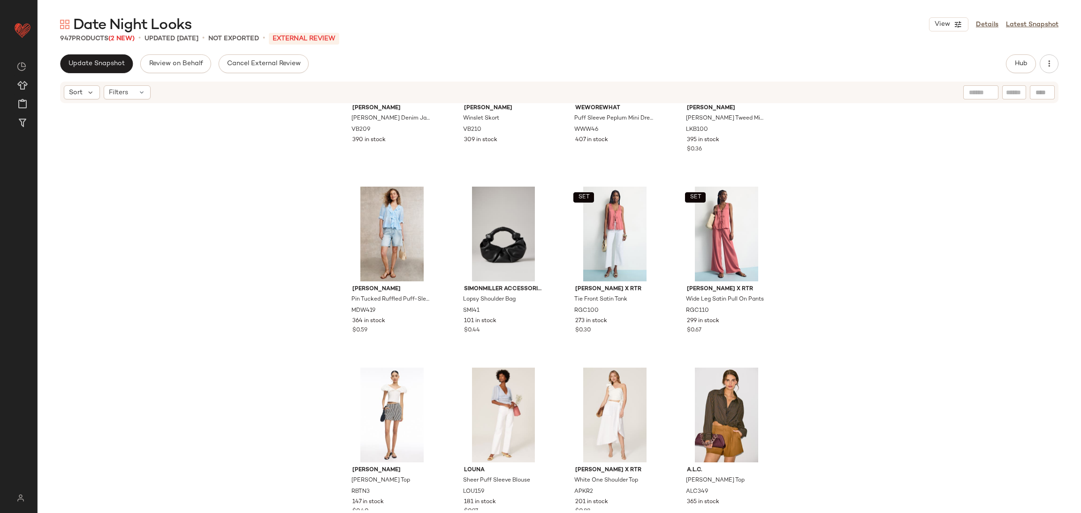
scroll to position [2466, 0]
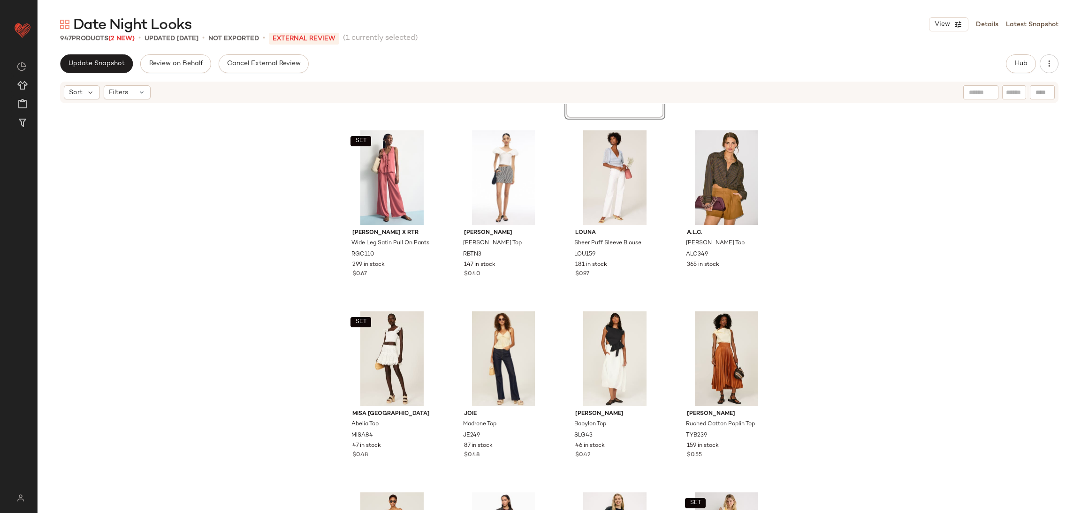
scroll to position [2729, 0]
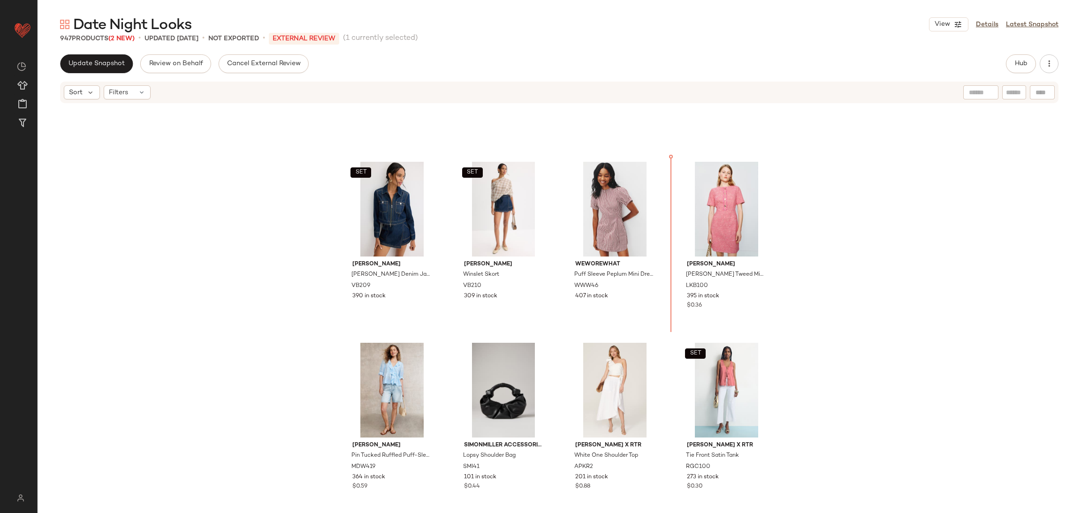
scroll to position [2277, 0]
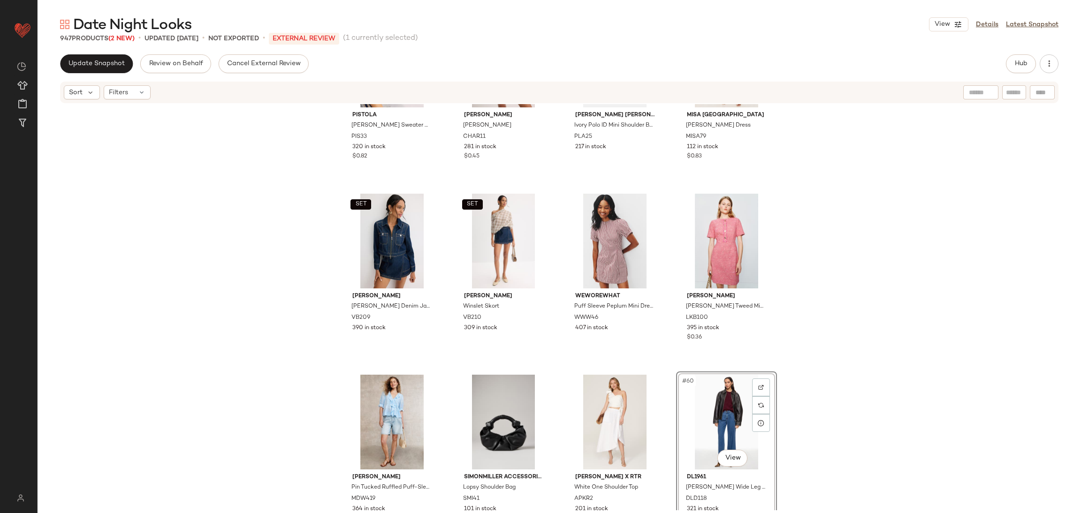
click at [813, 377] on div "PISTOLA [PERSON_NAME] Sweater Vest PIS33 320 in stock $0.82 [PERSON_NAME] Dress…" at bounding box center [559, 307] width 1043 height 406
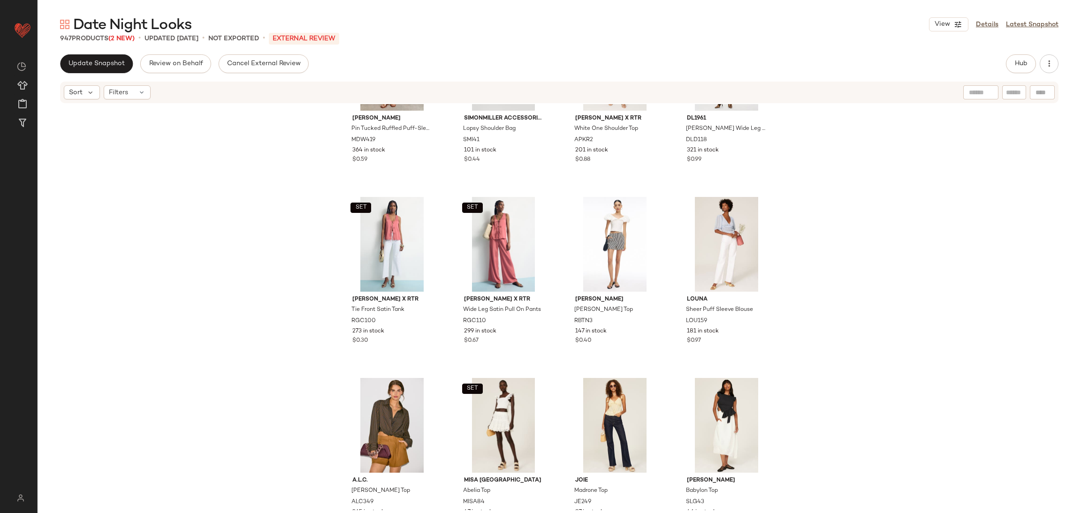
scroll to position [2657, 0]
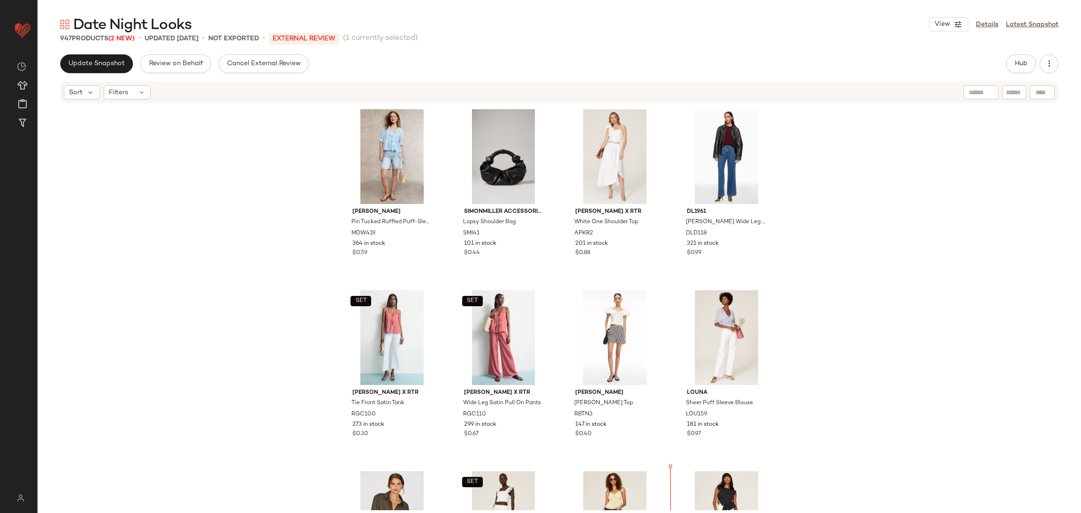
scroll to position [2535, 0]
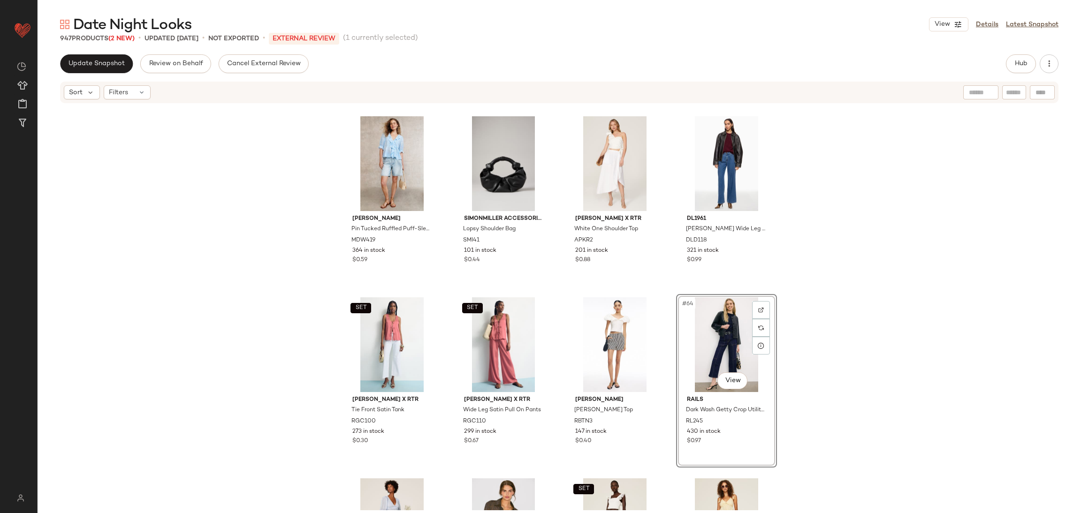
click at [823, 350] on div "[PERSON_NAME] Pin Tucked Ruffled Puff-Sleeve Top MDW419 364 in stock $0.59 SIMO…" at bounding box center [559, 307] width 1043 height 406
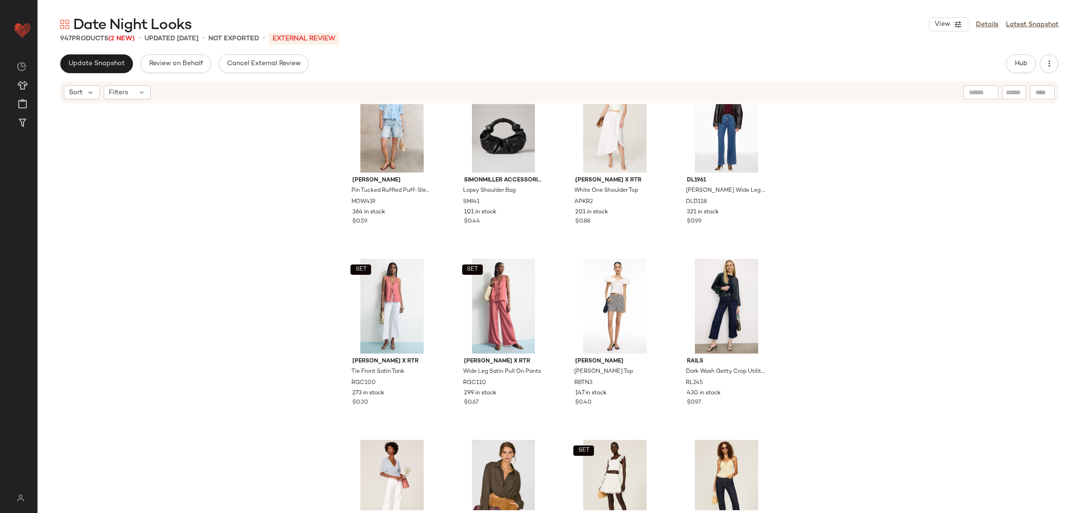
scroll to position [2612, 0]
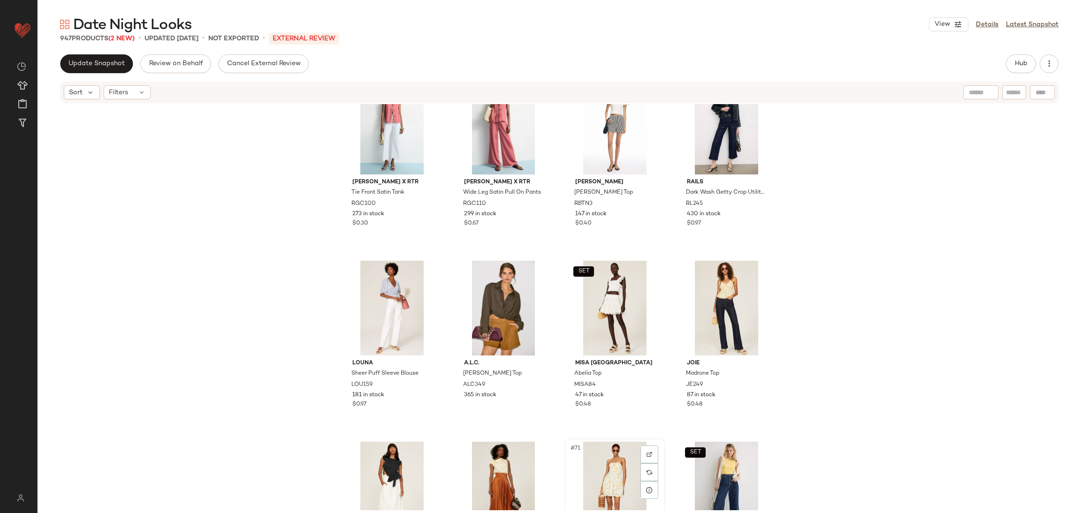
scroll to position [2754, 0]
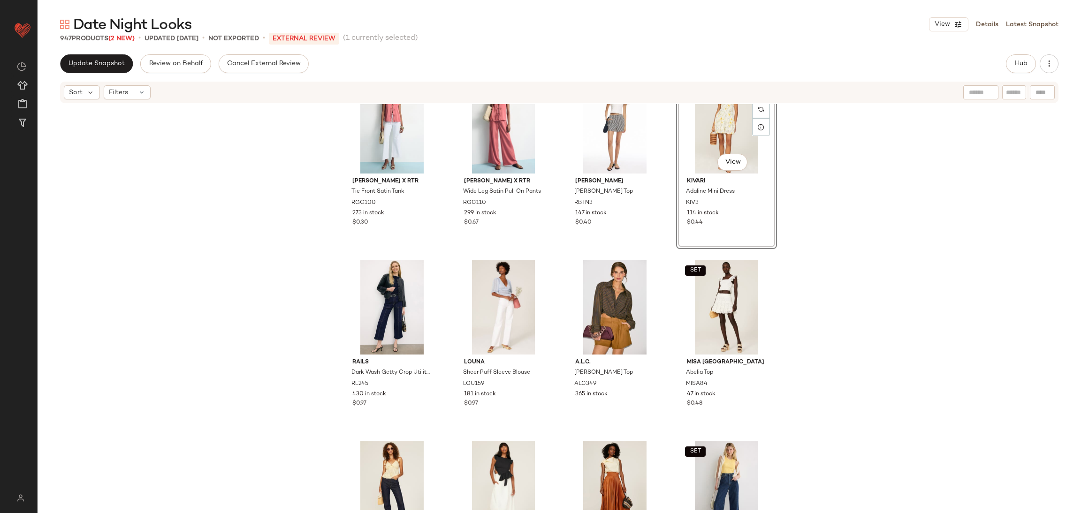
click at [910, 289] on div "SET [PERSON_NAME] x RTR Tie Front Satin Tank RGC100 273 in stock $0.30 SET [PER…" at bounding box center [559, 307] width 1043 height 406
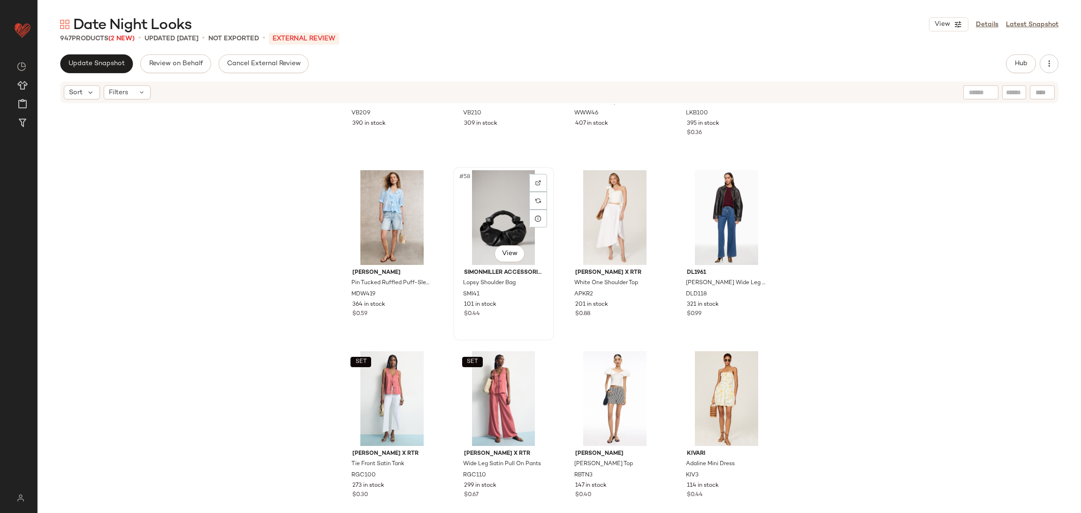
scroll to position [2496, 0]
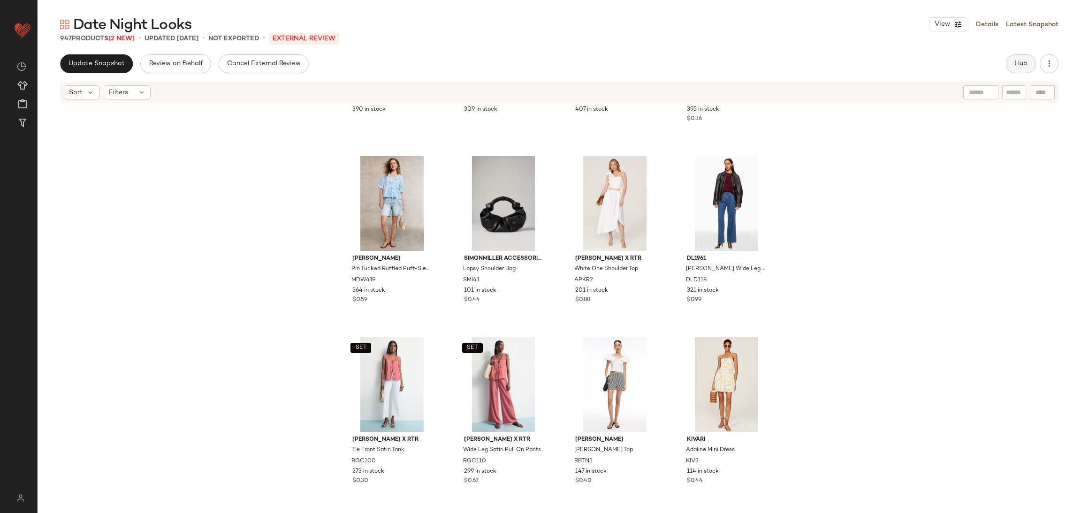
click at [1018, 63] on span "Hub" at bounding box center [1020, 64] width 13 height 8
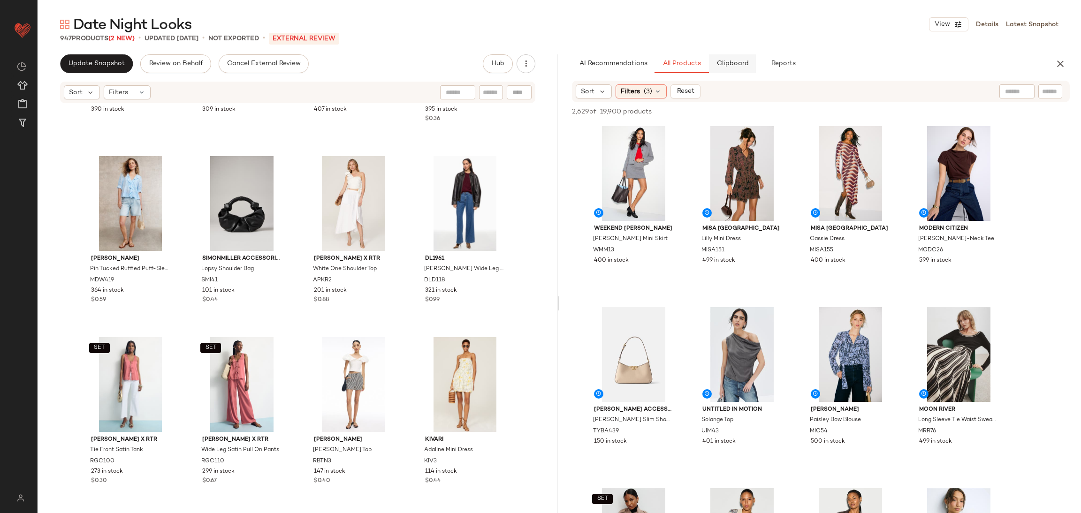
click at [732, 61] on span "Clipboard" at bounding box center [732, 64] width 32 height 8
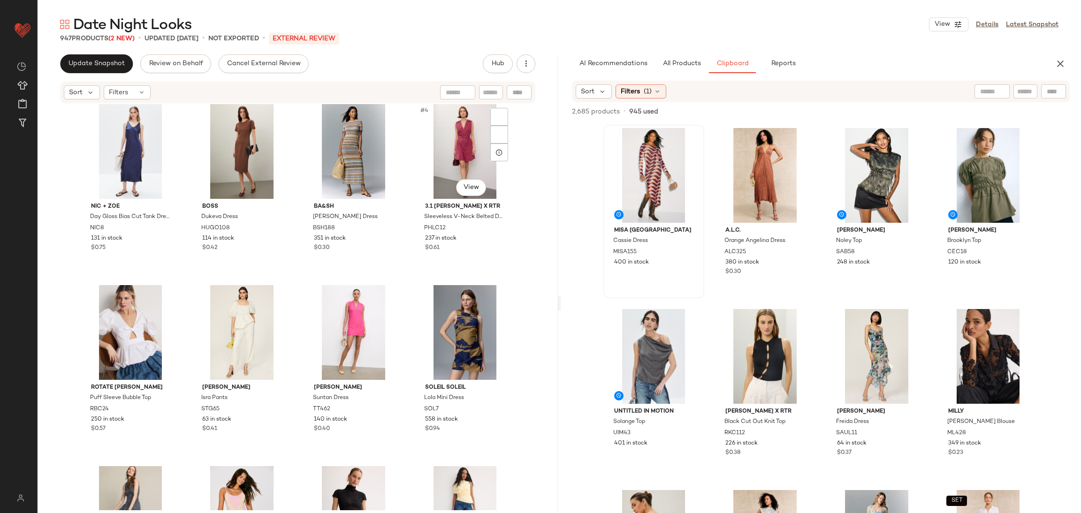
scroll to position [7, 0]
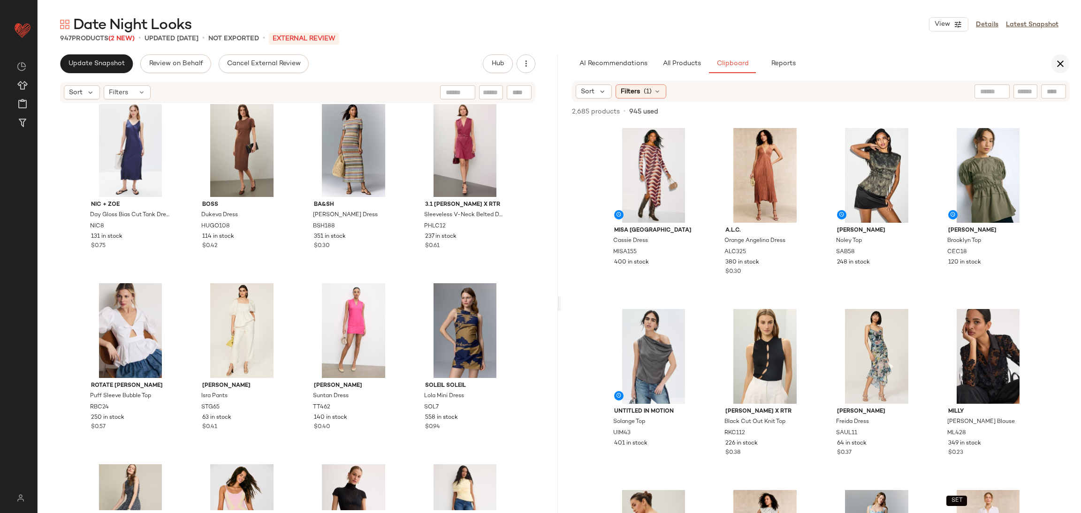
click at [1061, 65] on icon "button" at bounding box center [1059, 63] width 11 height 11
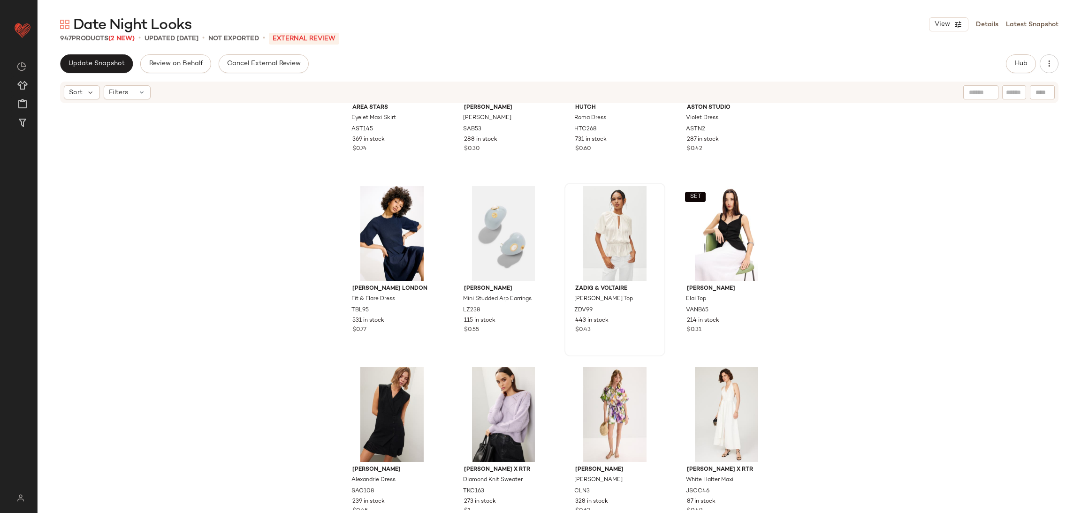
scroll to position [5017, 0]
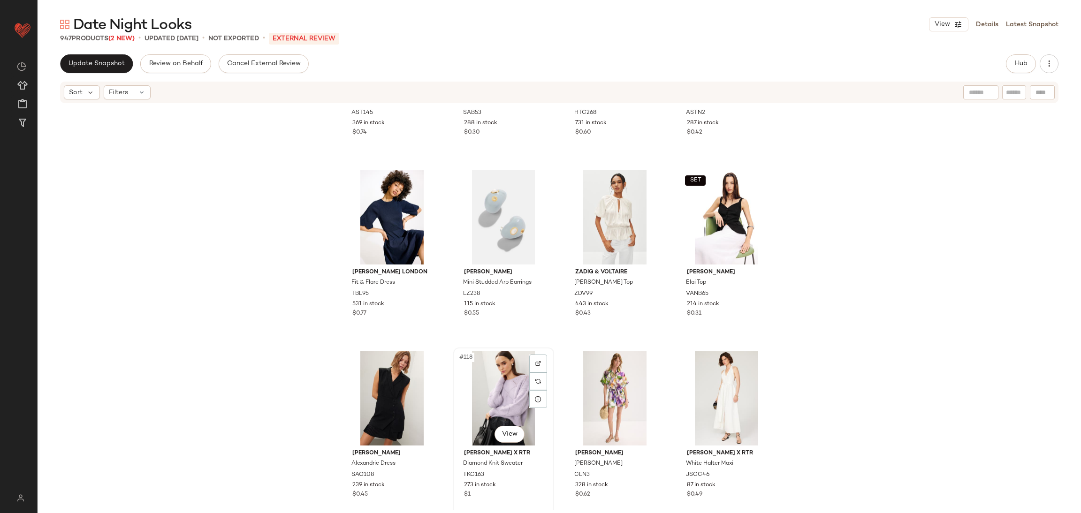
click at [507, 389] on div "#118 View" at bounding box center [503, 398] width 94 height 95
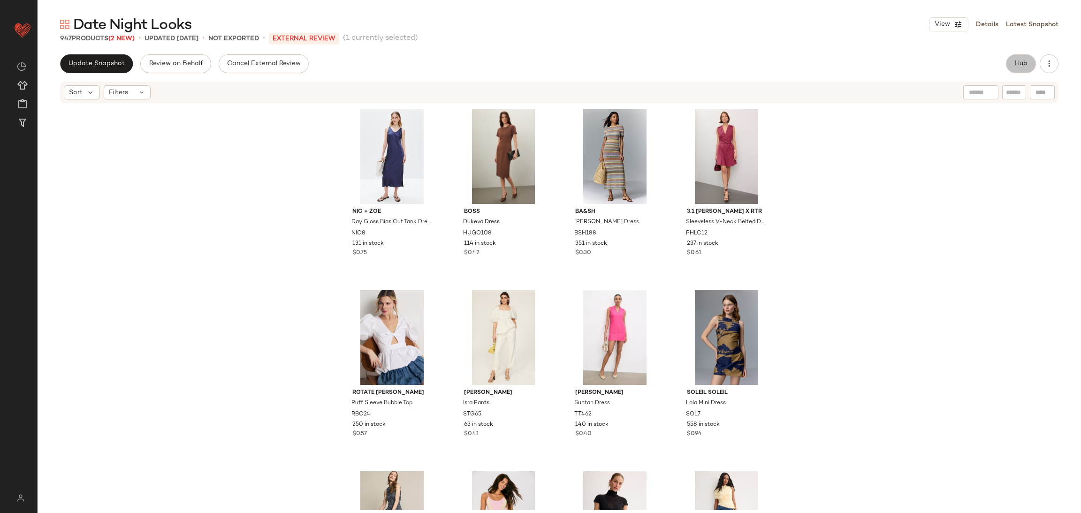
click at [1024, 66] on span "Hub" at bounding box center [1020, 64] width 13 height 8
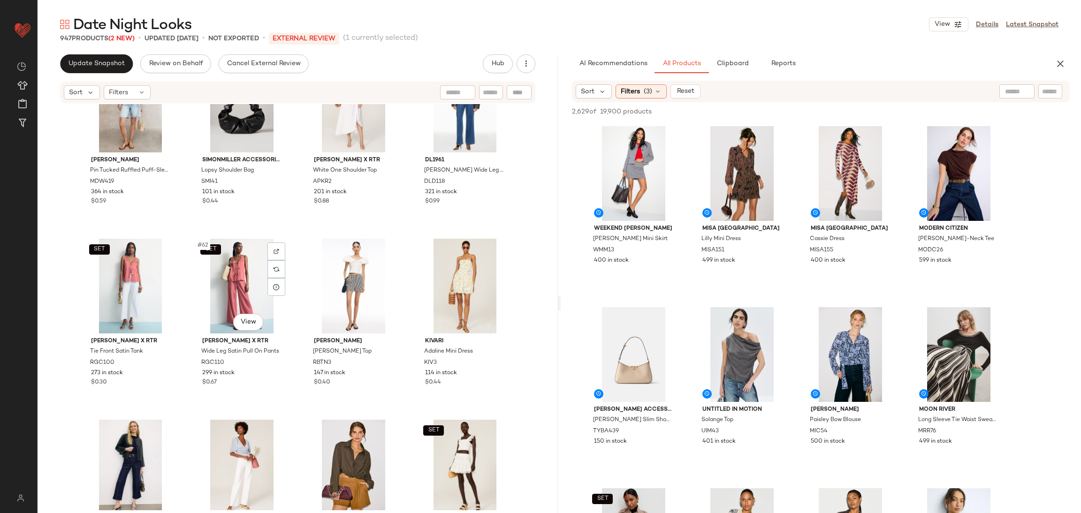
scroll to position [2587, 0]
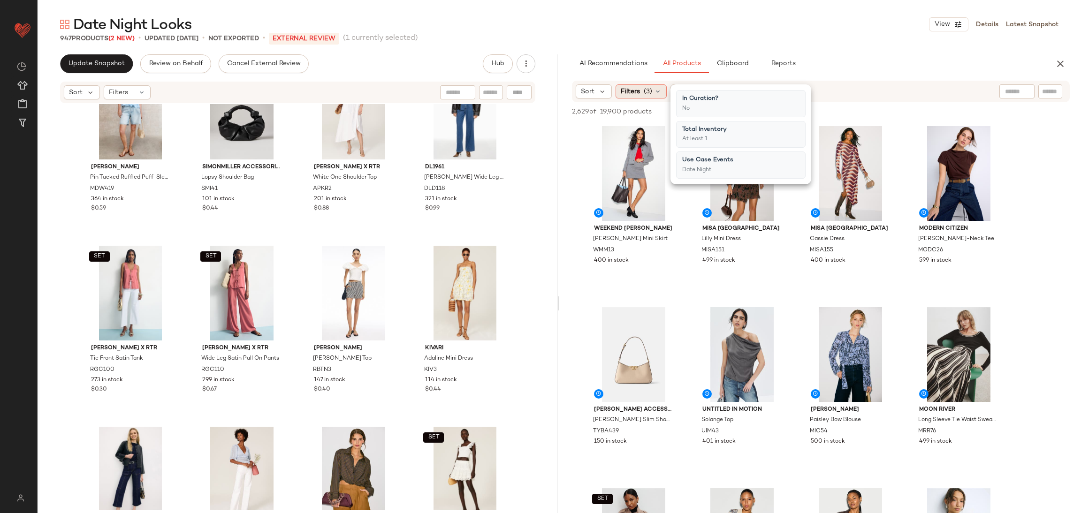
click at [633, 90] on span "Filters" at bounding box center [630, 92] width 19 height 10
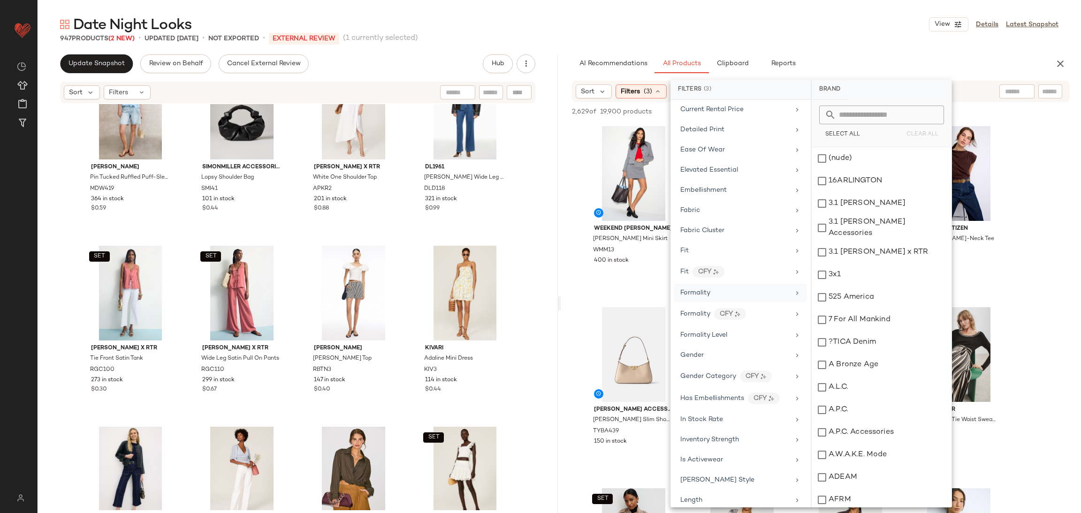
scroll to position [379, 0]
click at [720, 302] on div "Formality" at bounding box center [740, 292] width 133 height 18
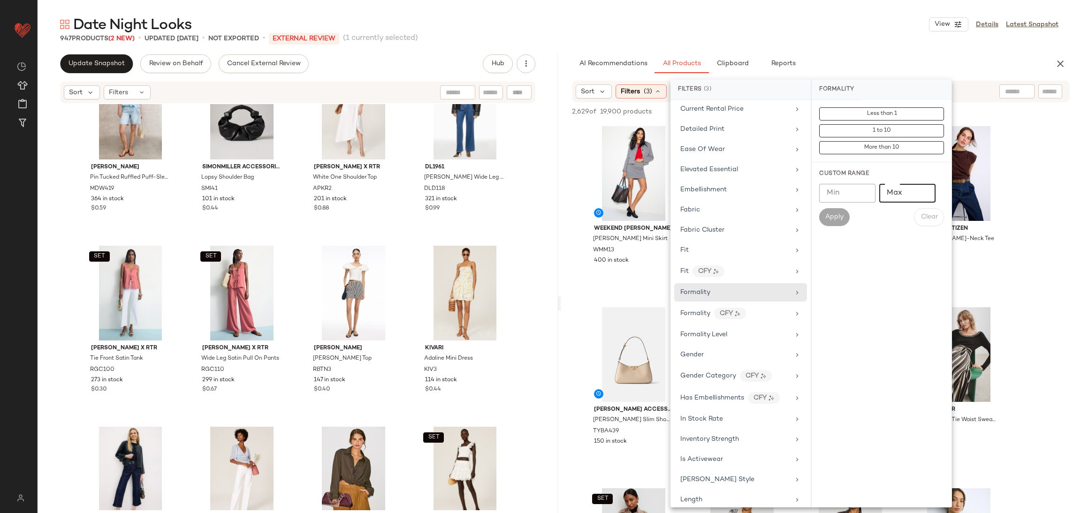
click at [886, 195] on input "Max" at bounding box center [907, 193] width 56 height 19
type input "*"
click at [830, 218] on span "Apply" at bounding box center [834, 217] width 19 height 8
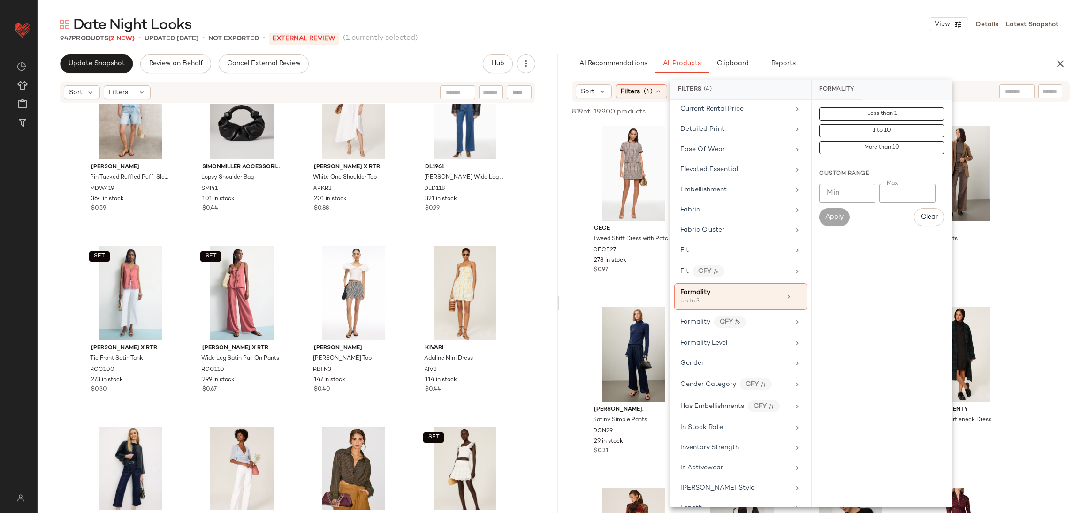
click at [1030, 176] on div "[PERSON_NAME] Shift Dress with Patch Pockets CECE27 278 in stock $0.97 [PERSON_…" at bounding box center [821, 391] width 520 height 536
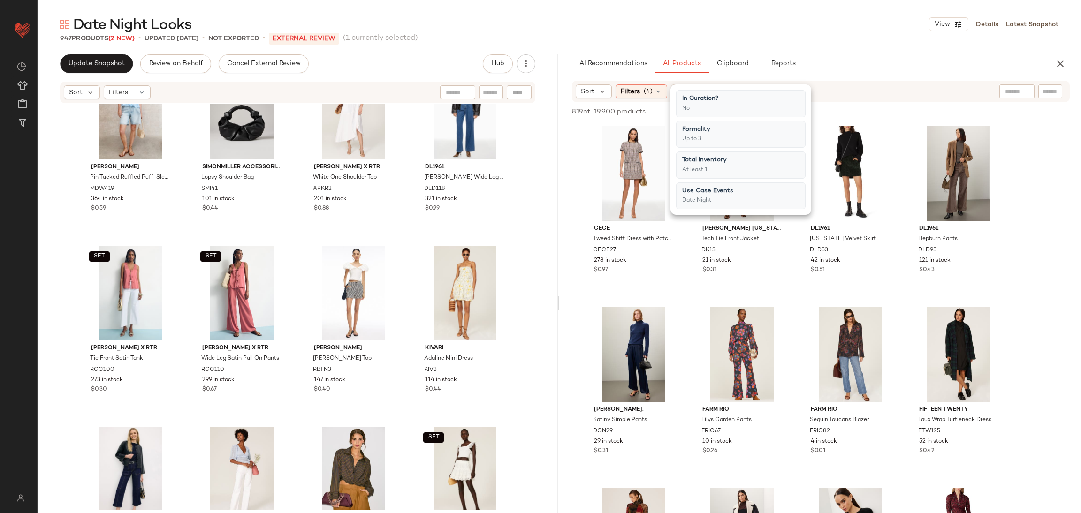
click at [1014, 180] on div "[PERSON_NAME] Shift Dress with Patch Pockets CECE27 278 in stock $0.97 [PERSON_…" at bounding box center [821, 391] width 520 height 536
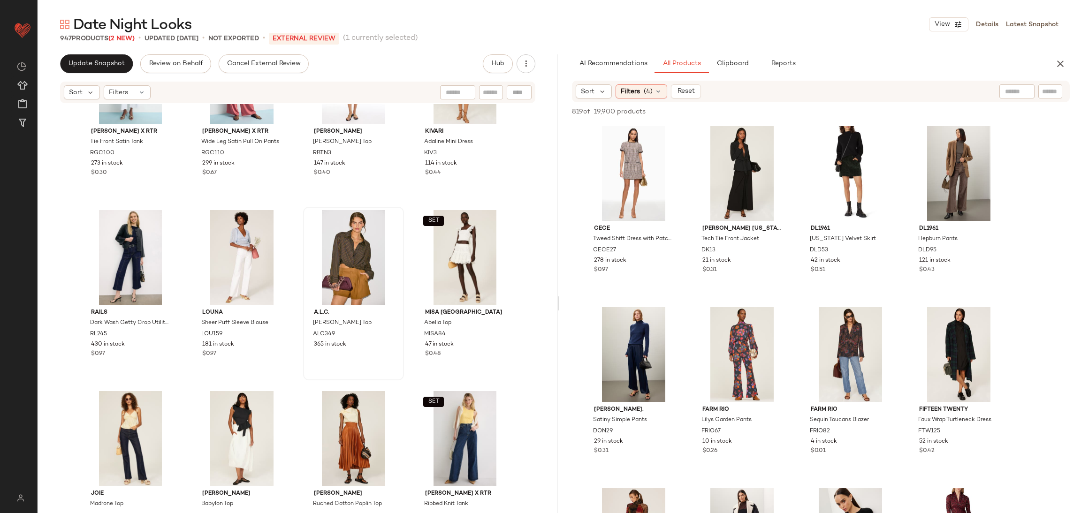
scroll to position [2804, 0]
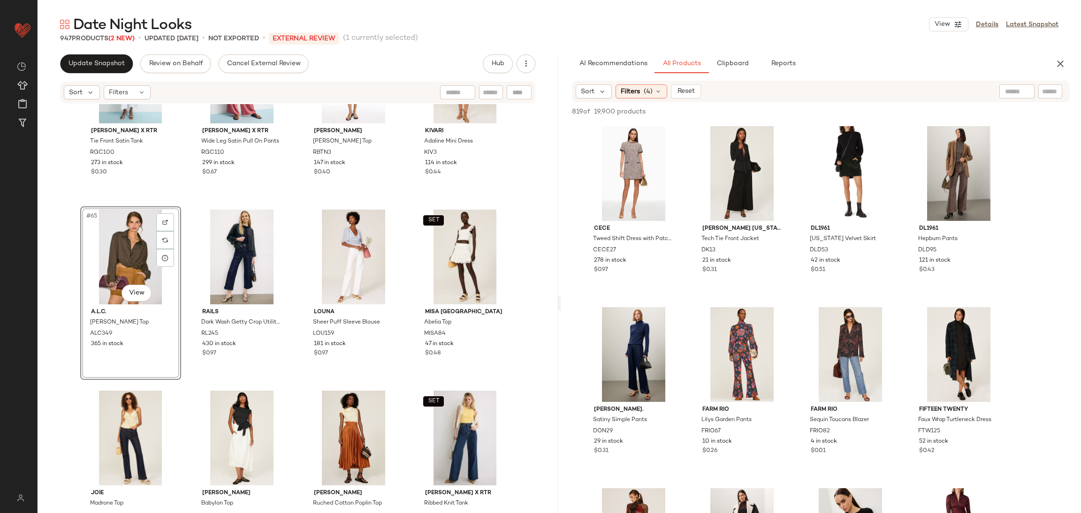
click at [288, 206] on div "Rails Dark Wash Getty Crop Utility Jeans RL245 430 in stock $0.97" at bounding box center [241, 293] width 101 height 174
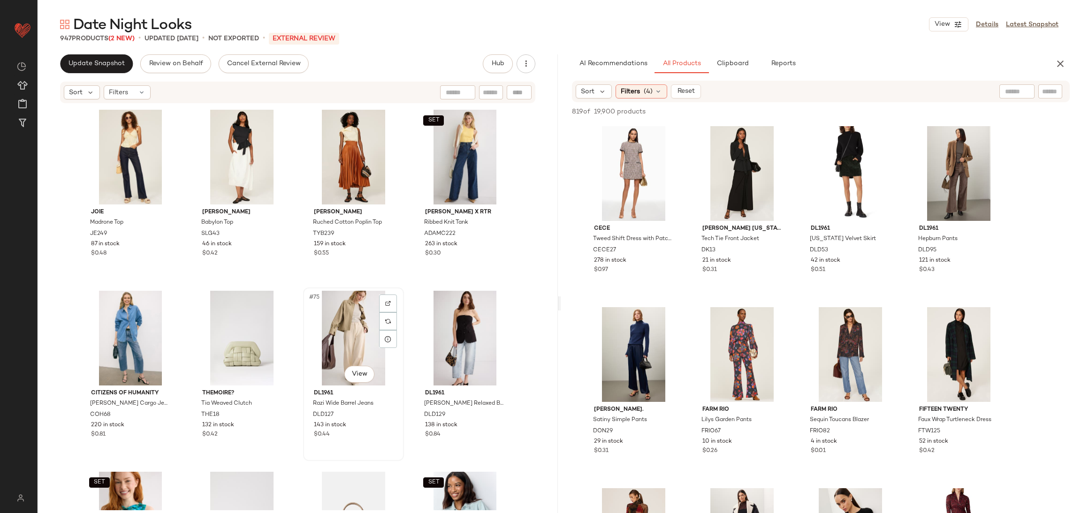
scroll to position [3106, 0]
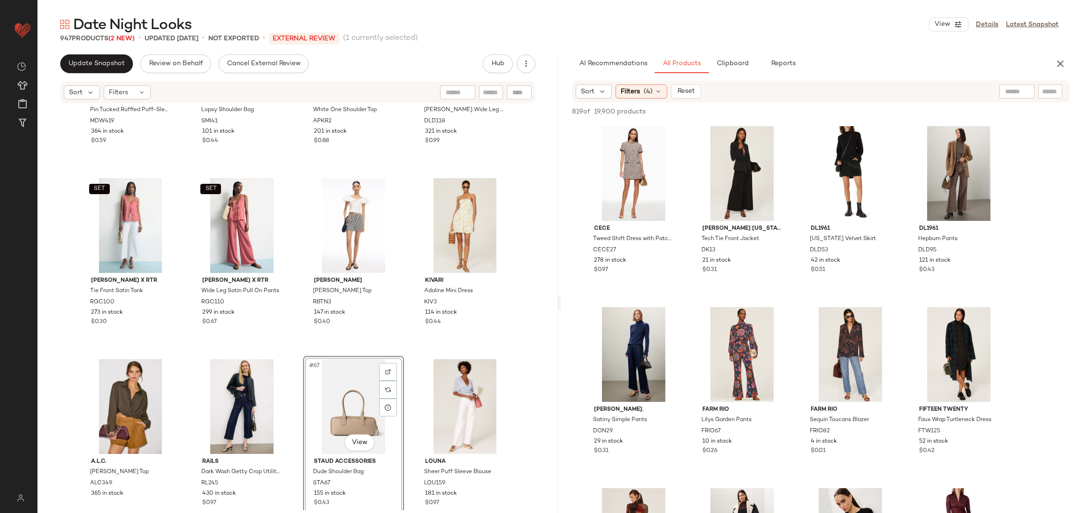
click at [293, 374] on div "[PERSON_NAME] Pin Tucked Ruffled Puff-Sleeve Top MDW419 364 in stock $0.59 SIMO…" at bounding box center [298, 307] width 520 height 406
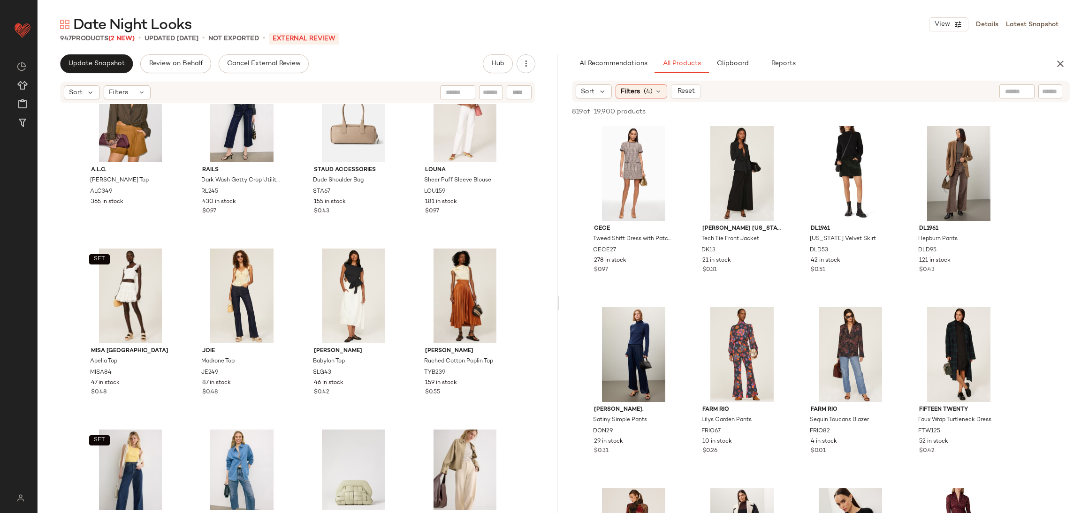
scroll to position [2966, 0]
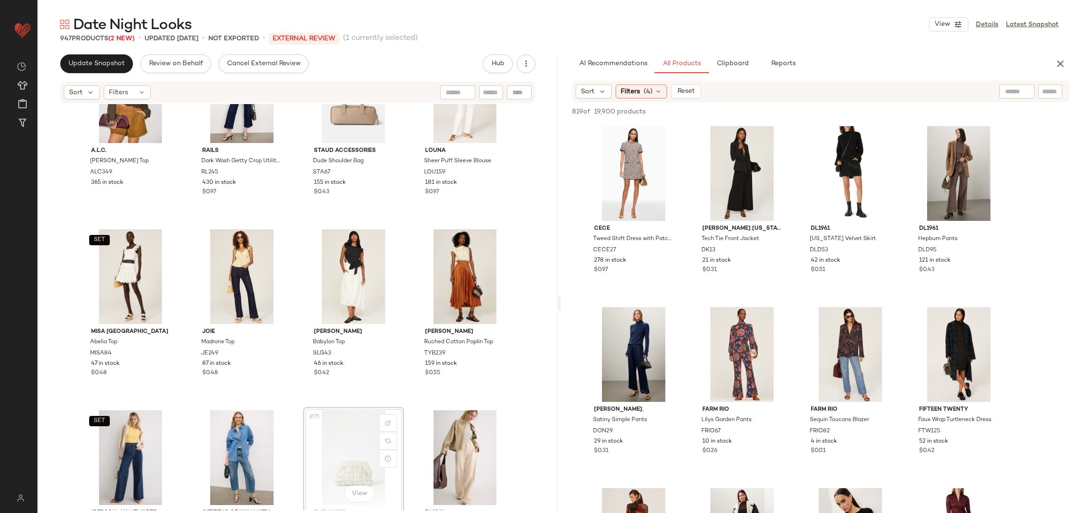
scroll to position [2980, 0]
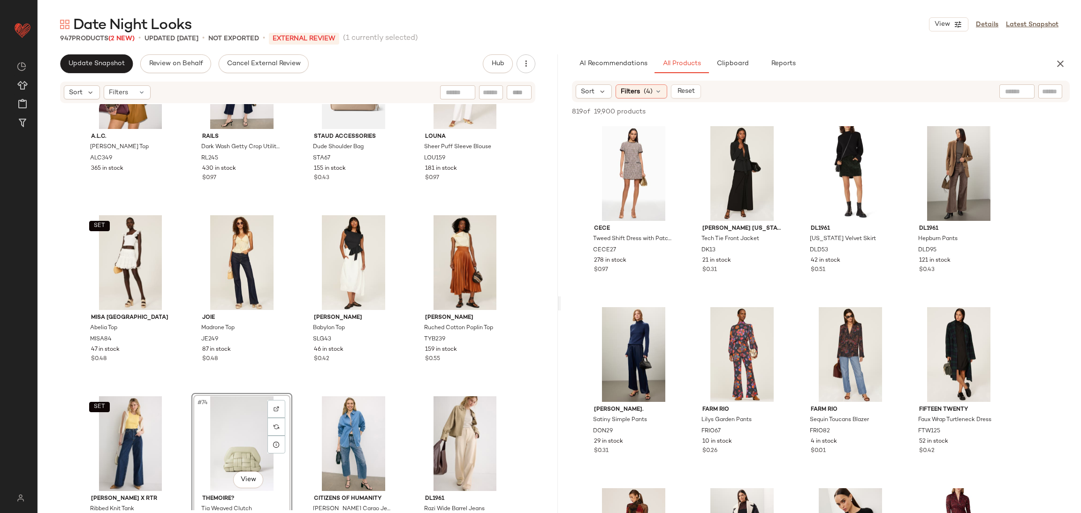
click at [182, 388] on div "A.L.C. [PERSON_NAME] Top ALC349 365 in stock Rails Dark Wash Getty Crop Utility…" at bounding box center [298, 307] width 520 height 406
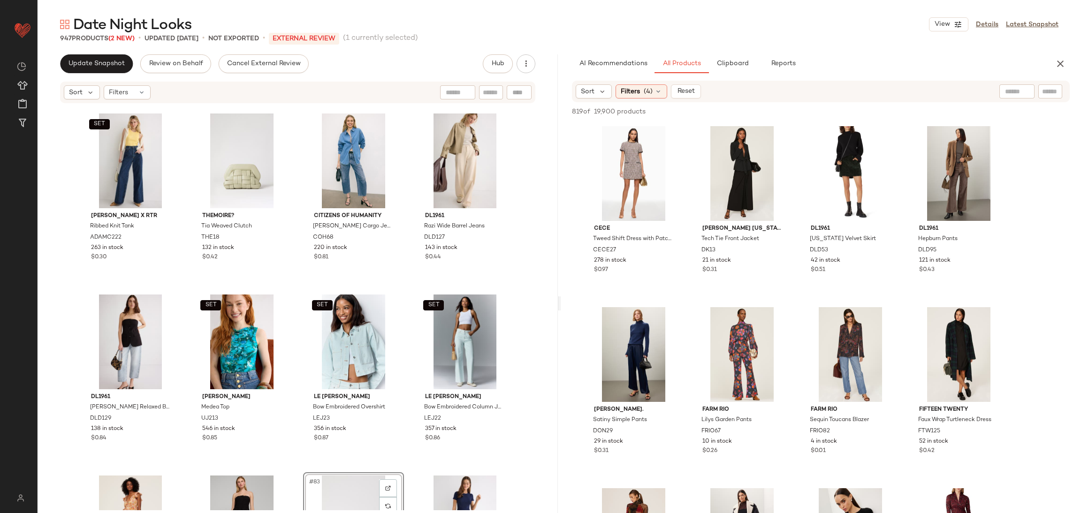
scroll to position [3254, 0]
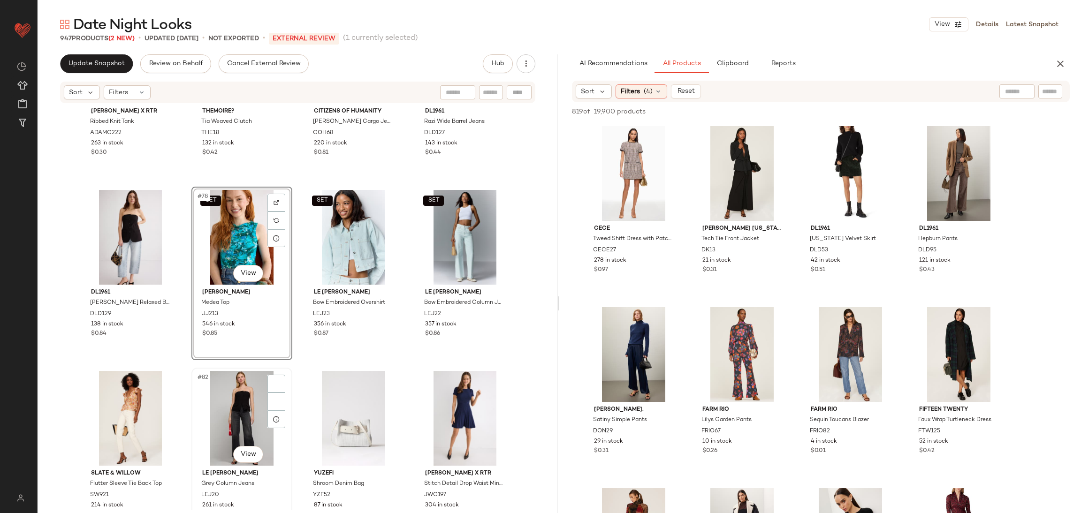
scroll to position [3374, 0]
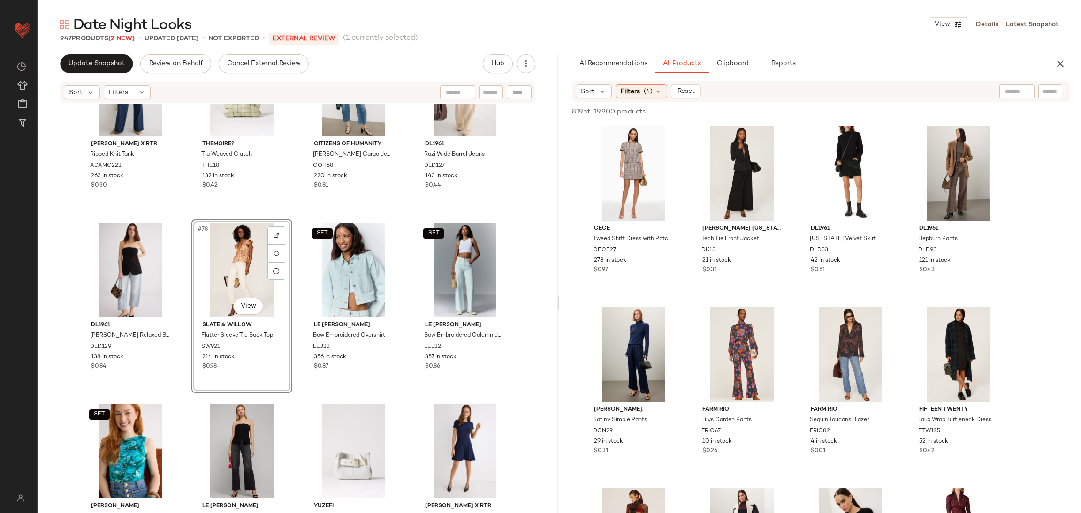
click at [295, 222] on div "SET [PERSON_NAME] x RTR Ribbed Knit Tank ADAMC222 263 in stock $0.30 THEMOIRe? …" at bounding box center [298, 307] width 520 height 406
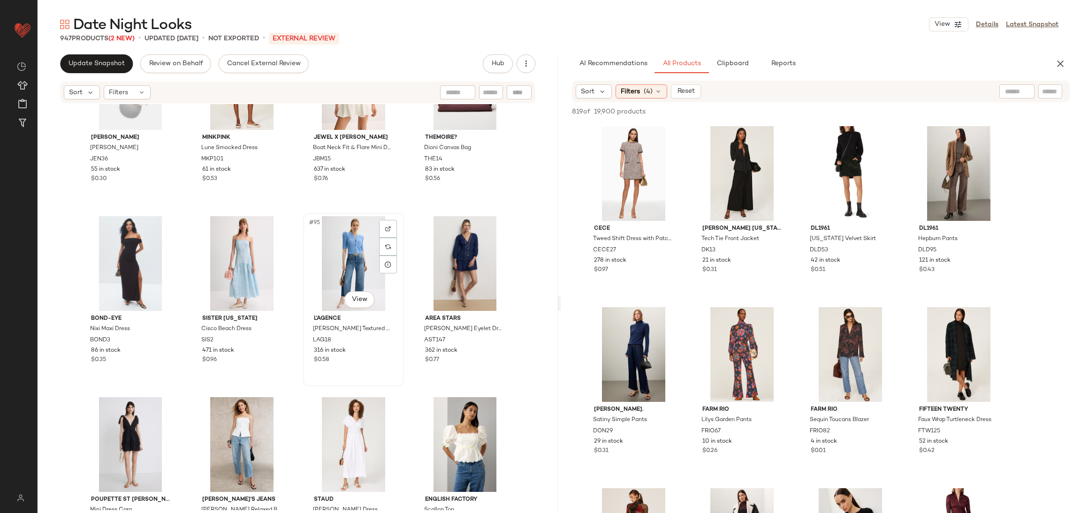
scroll to position [3807, 0]
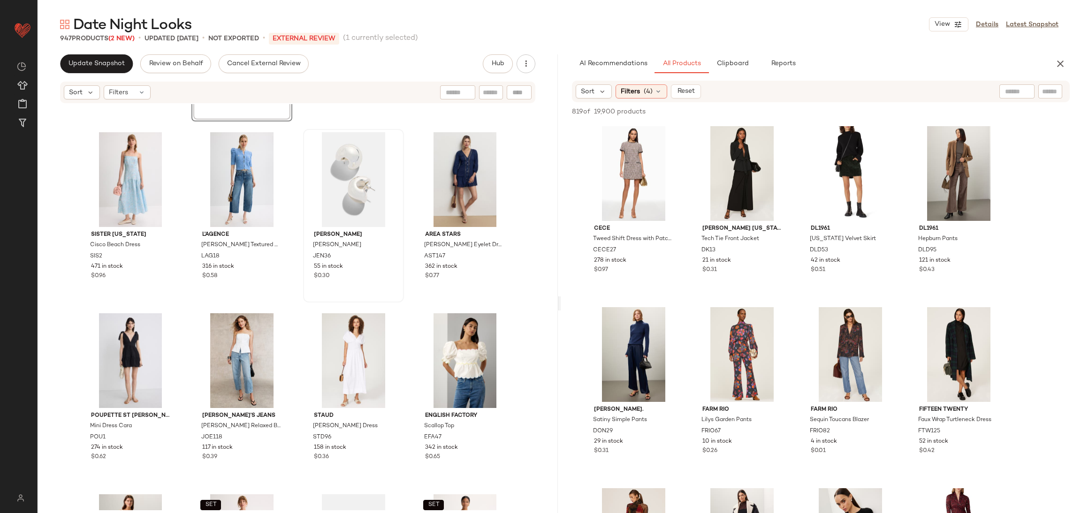
scroll to position [4150, 0]
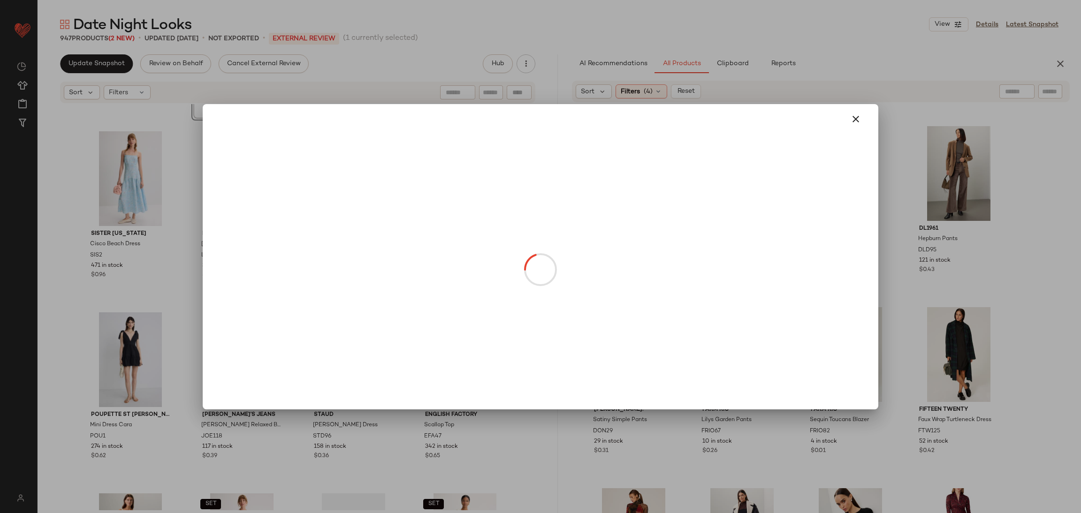
drag, startPoint x: 341, startPoint y: 214, endPoint x: 397, endPoint y: 406, distance: 200.1
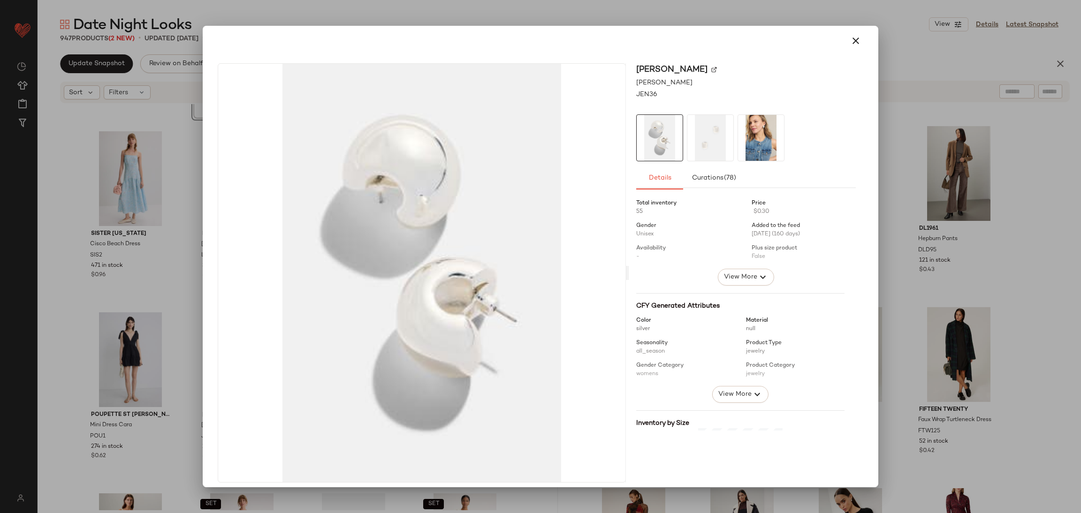
click at [894, 281] on div at bounding box center [540, 256] width 1081 height 513
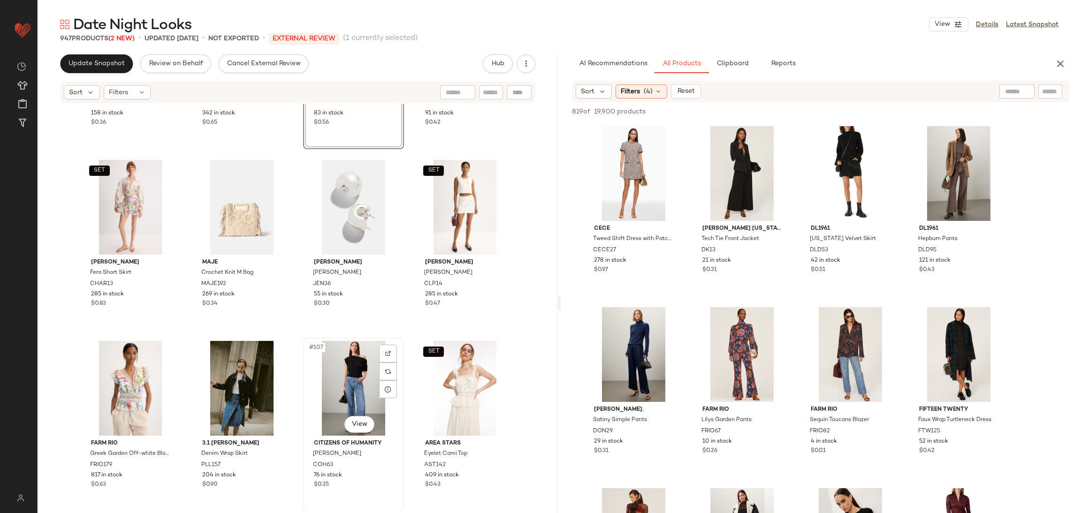
scroll to position [4483, 0]
click at [331, 212] on div "#103 View" at bounding box center [353, 208] width 94 height 95
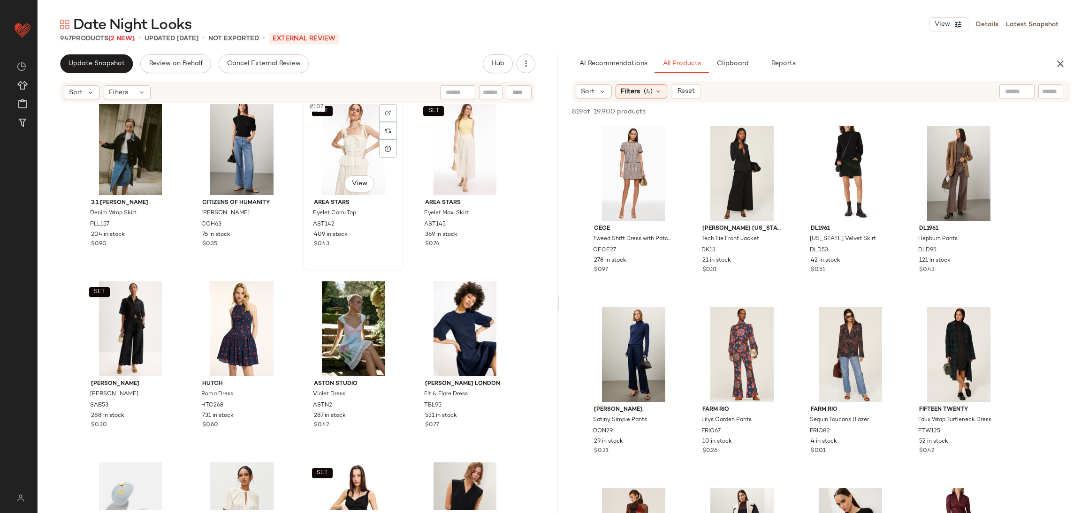
scroll to position [4768, 0]
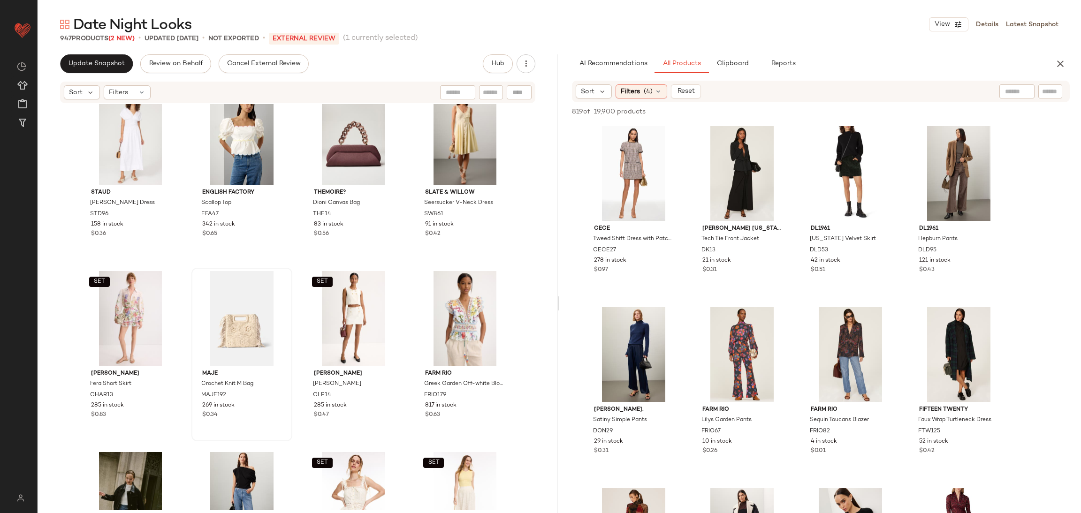
scroll to position [4445, 0]
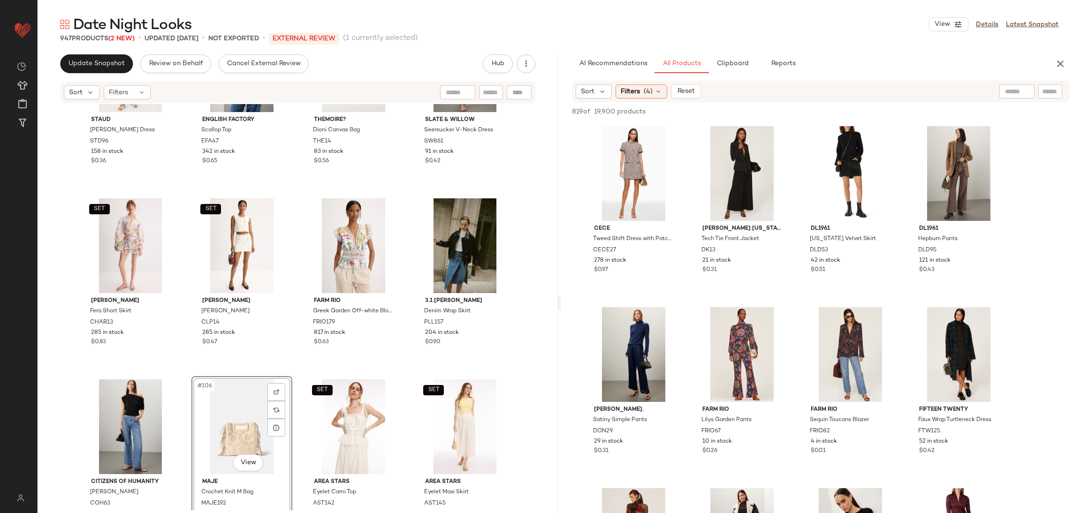
click at [294, 370] on div "[PERSON_NAME] [PERSON_NAME] Dress STD96 158 in stock $0.36 English Factory Scal…" at bounding box center [298, 307] width 520 height 406
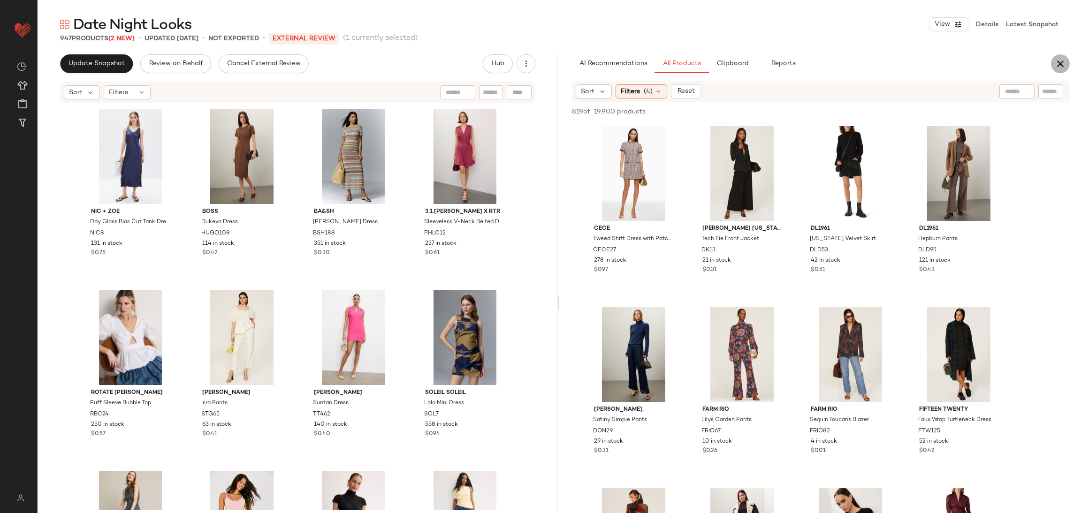
click at [1054, 62] on icon "button" at bounding box center [1059, 63] width 11 height 11
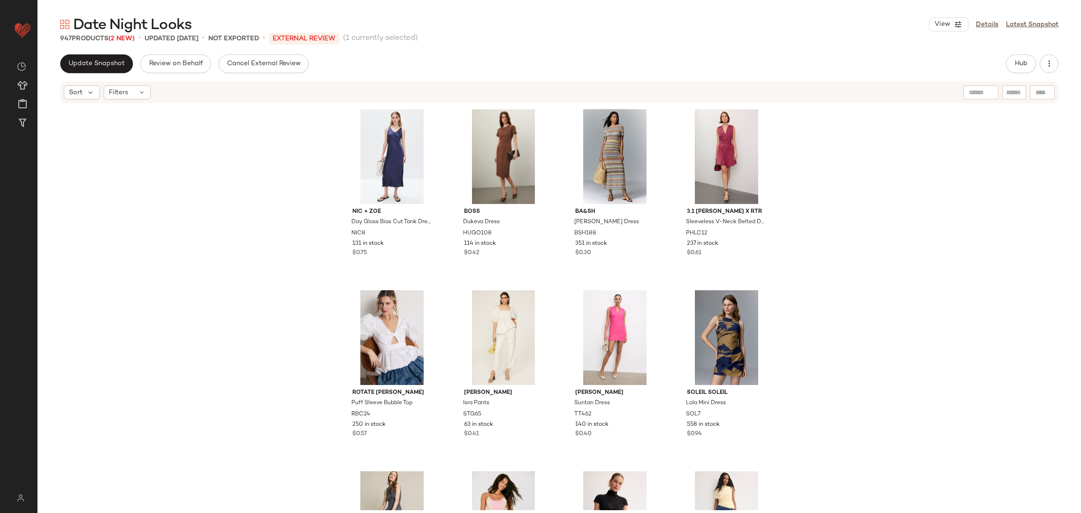
click at [966, 292] on div "NIC + [PERSON_NAME] Gloss Bias Cut Tank Dress NIC8 131 in stock $0.75 BOSS Duke…" at bounding box center [559, 307] width 1043 height 406
click at [86, 67] on span "Update Snapshot" at bounding box center [96, 64] width 57 height 8
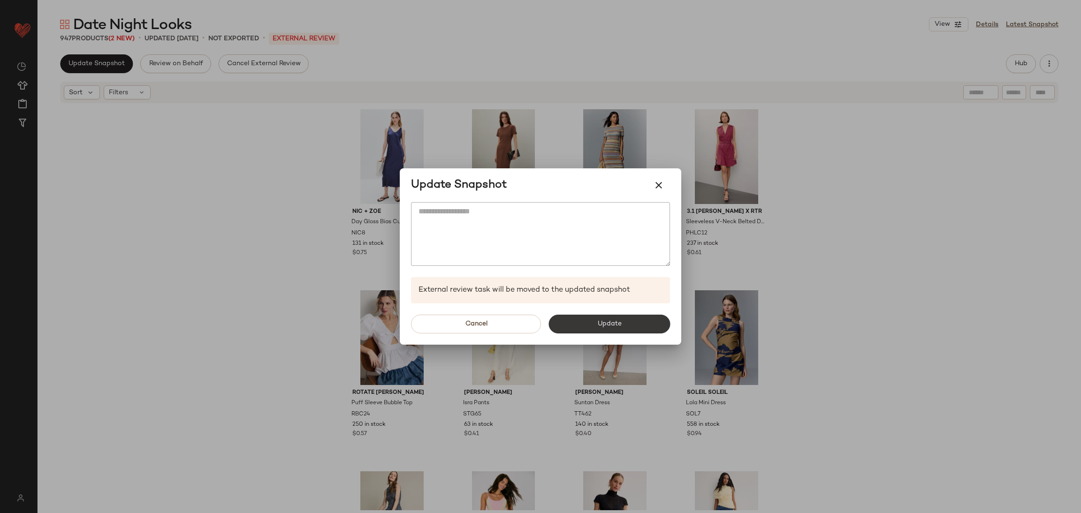
click at [636, 320] on button "Update" at bounding box center [608, 324] width 121 height 19
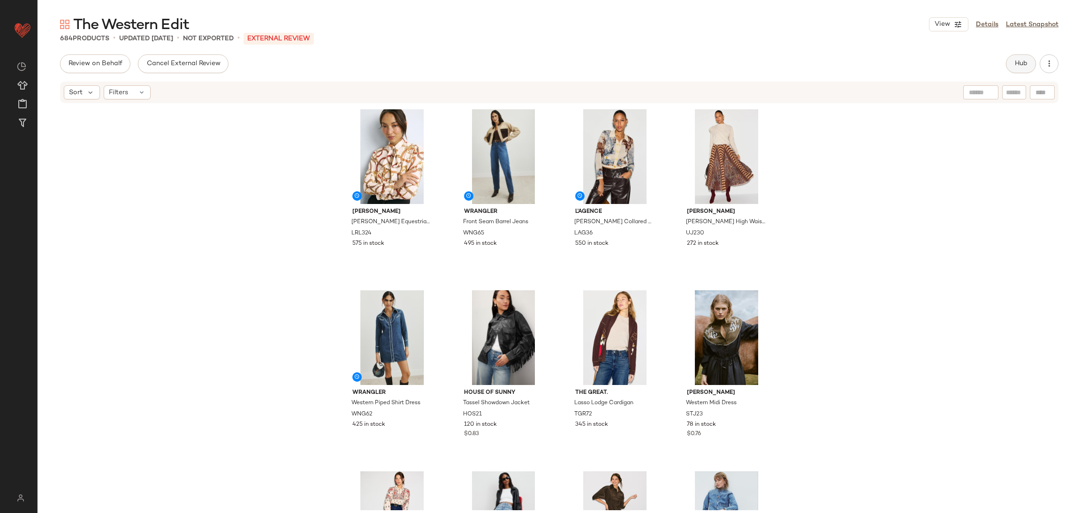
click at [1016, 65] on span "Hub" at bounding box center [1020, 64] width 13 height 8
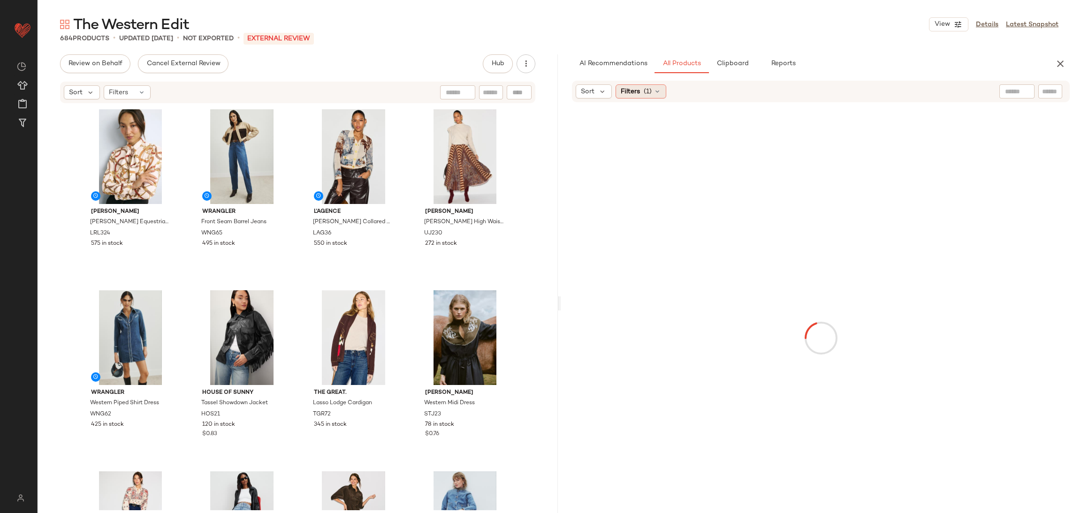
click at [630, 96] on span "Filters" at bounding box center [630, 92] width 19 height 10
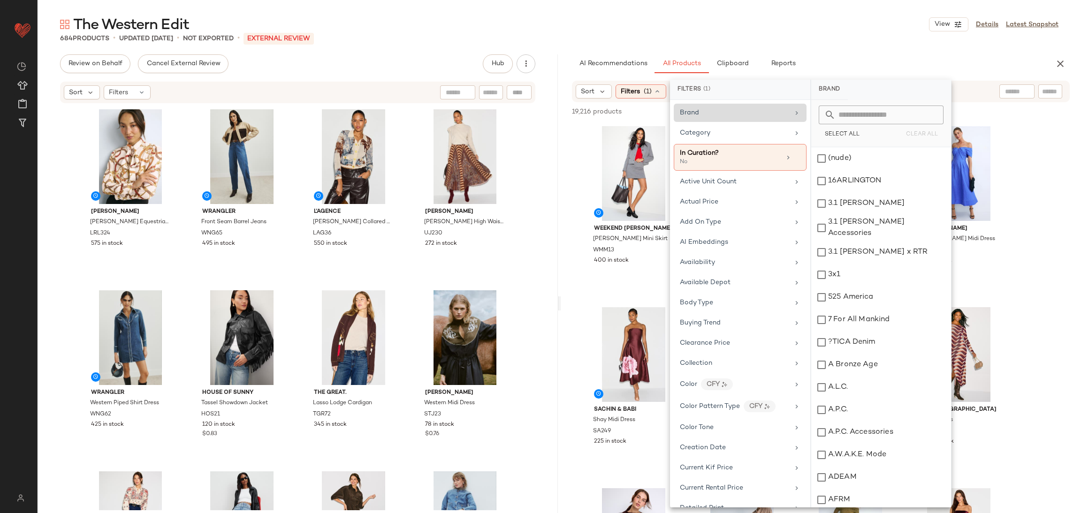
click at [701, 115] on div "Brand" at bounding box center [734, 113] width 109 height 10
click at [861, 122] on input "text" at bounding box center [886, 115] width 102 height 19
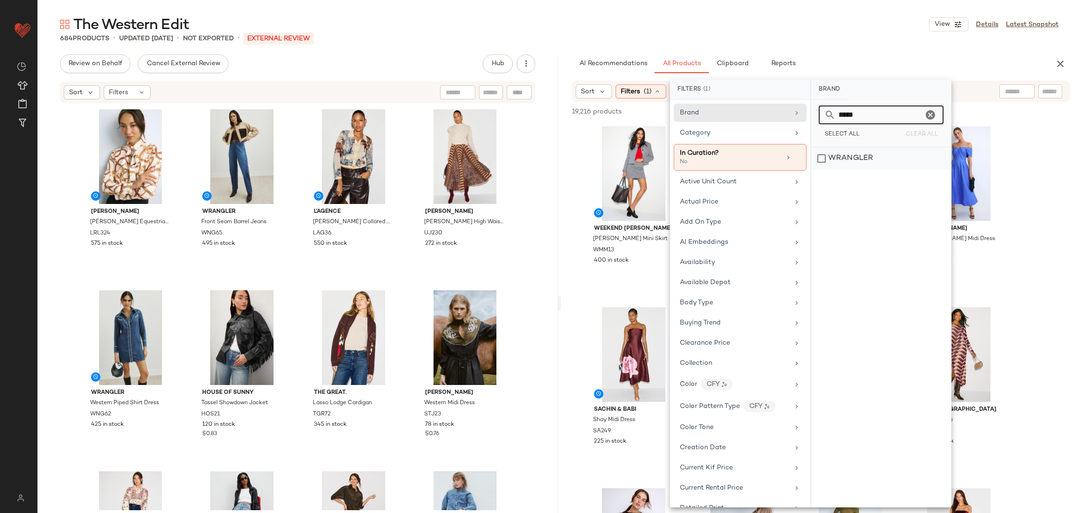
click at [855, 152] on div "WRANGLER" at bounding box center [881, 158] width 140 height 23
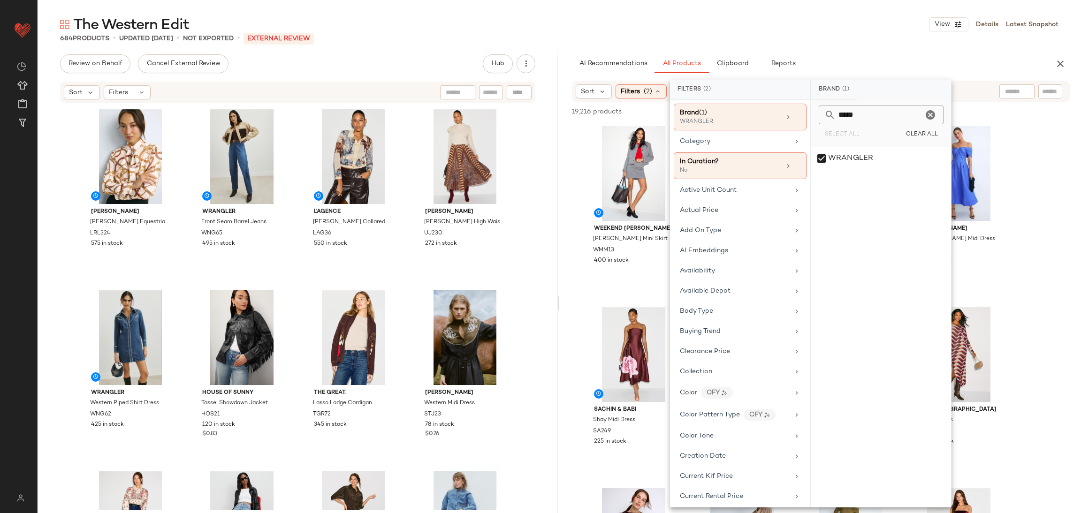
click at [890, 115] on input "*****" at bounding box center [878, 115] width 87 height 19
click at [891, 114] on input "*****" at bounding box center [878, 115] width 87 height 19
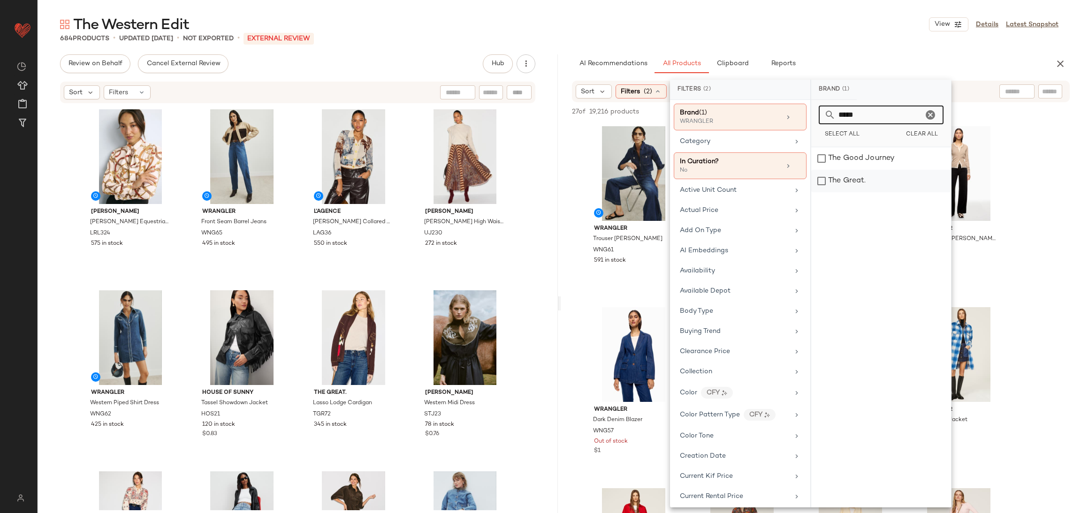
click at [881, 173] on div "The Great." at bounding box center [881, 181] width 140 height 23
click at [879, 119] on input "*****" at bounding box center [878, 115] width 87 height 19
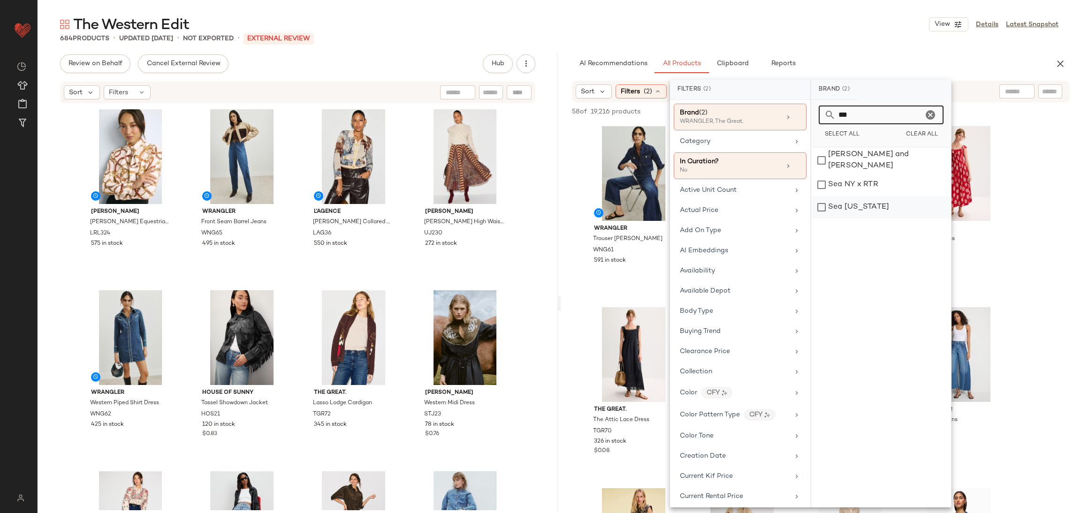
type input "***"
click at [885, 207] on div "Sea [US_STATE]" at bounding box center [881, 207] width 140 height 23
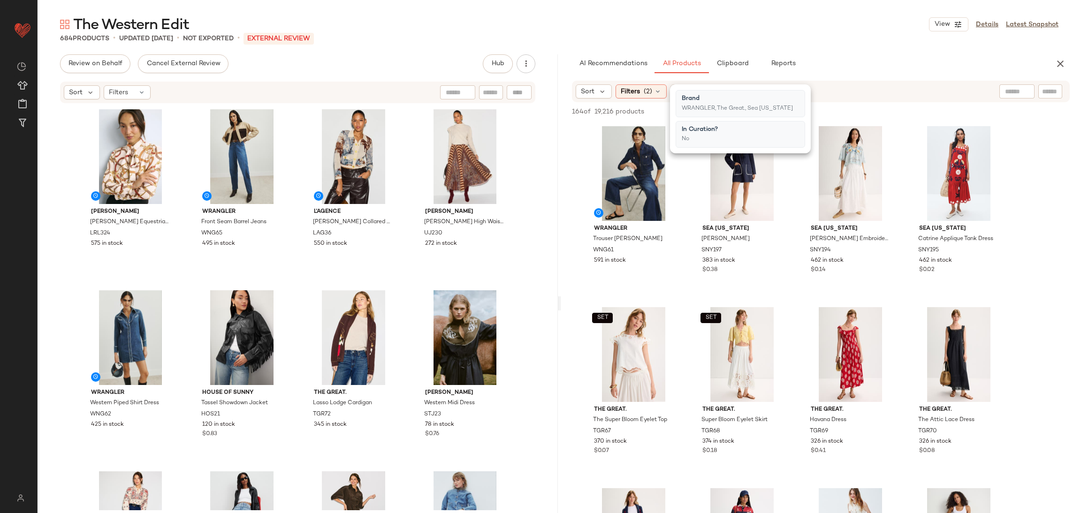
click at [643, 84] on div "Filters (2)" at bounding box center [640, 91] width 51 height 14
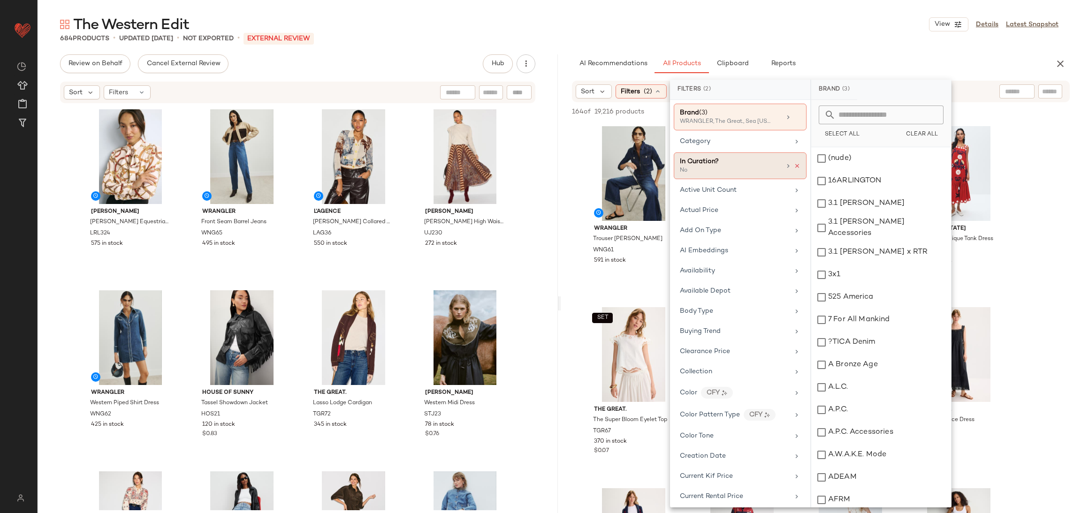
click at [794, 166] on icon at bounding box center [797, 166] width 7 height 7
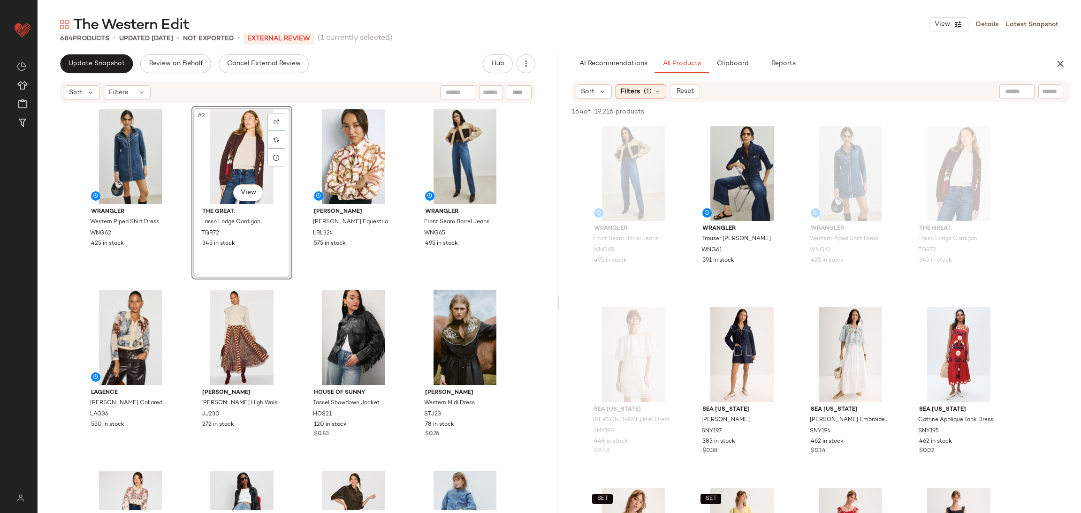
click at [298, 280] on div "WRANGLER Western Piped Shirt Dress WNG62 425 in stock #2 View The Great. Lasso …" at bounding box center [297, 308] width 435 height 404
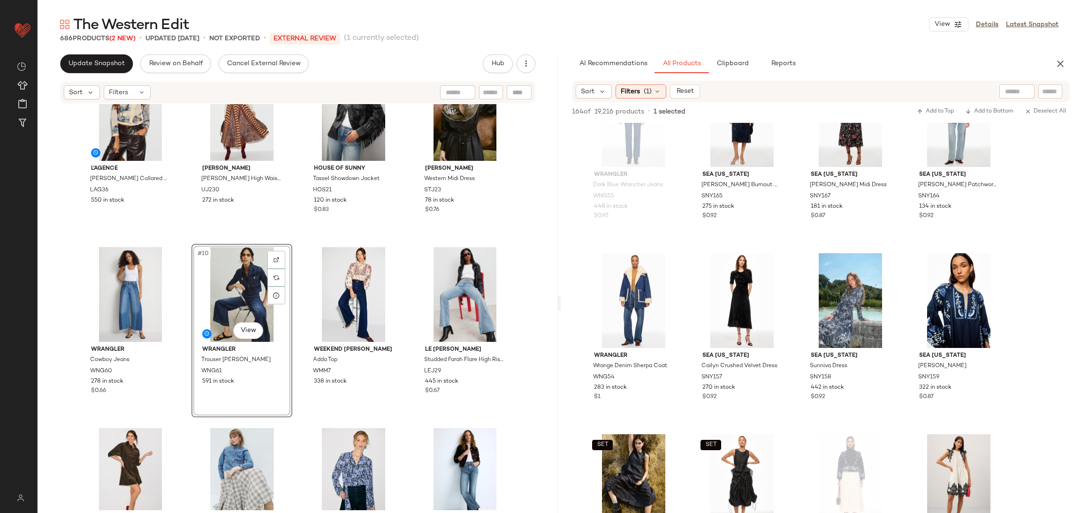
scroll to position [1544, 0]
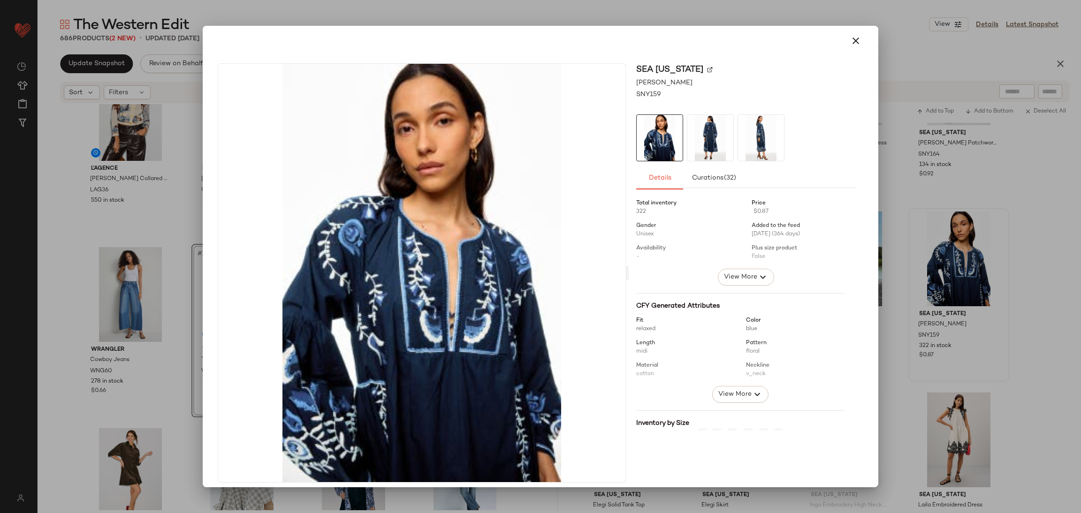
click at [700, 141] on img at bounding box center [710, 138] width 46 height 46
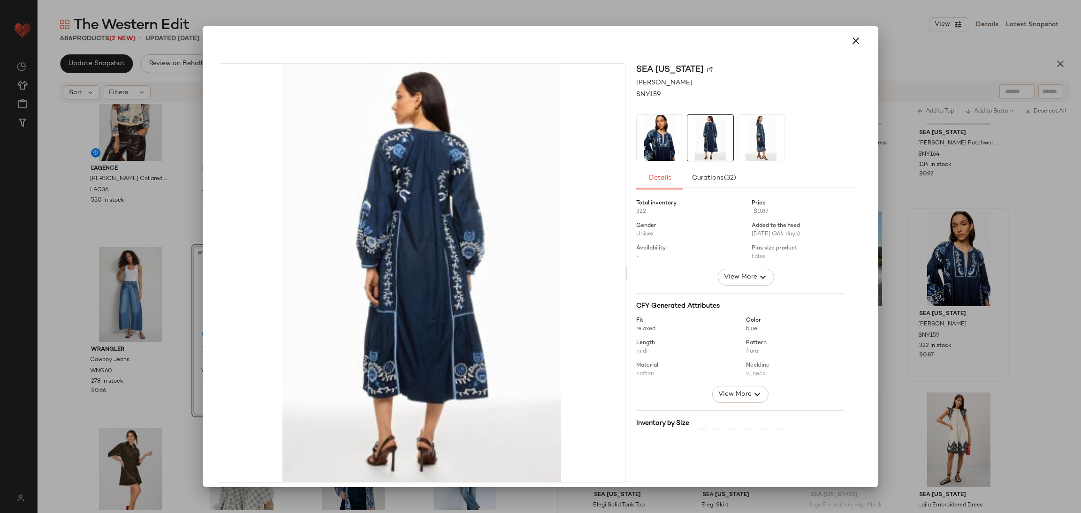
click at [751, 144] on img at bounding box center [761, 138] width 46 height 46
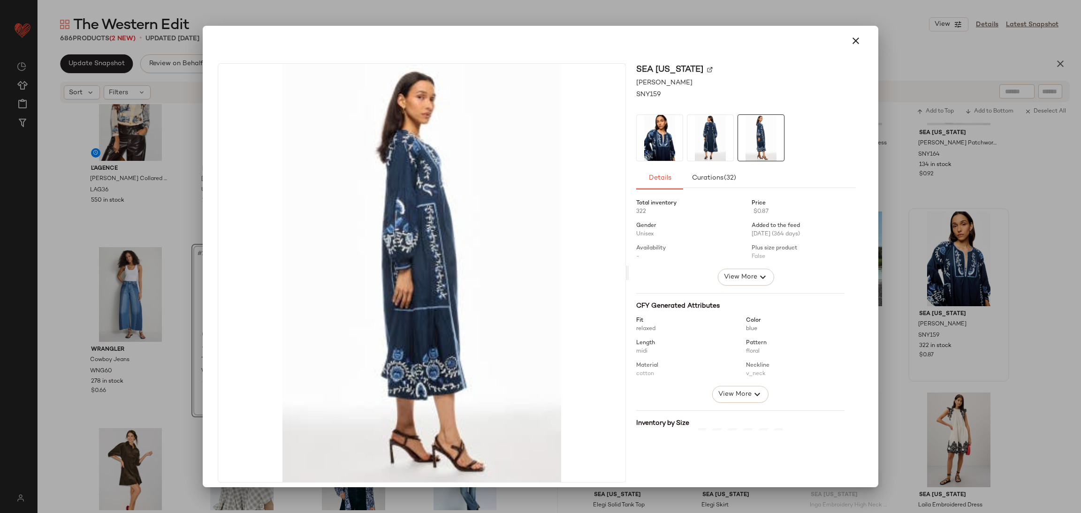
click at [957, 182] on div at bounding box center [540, 256] width 1081 height 513
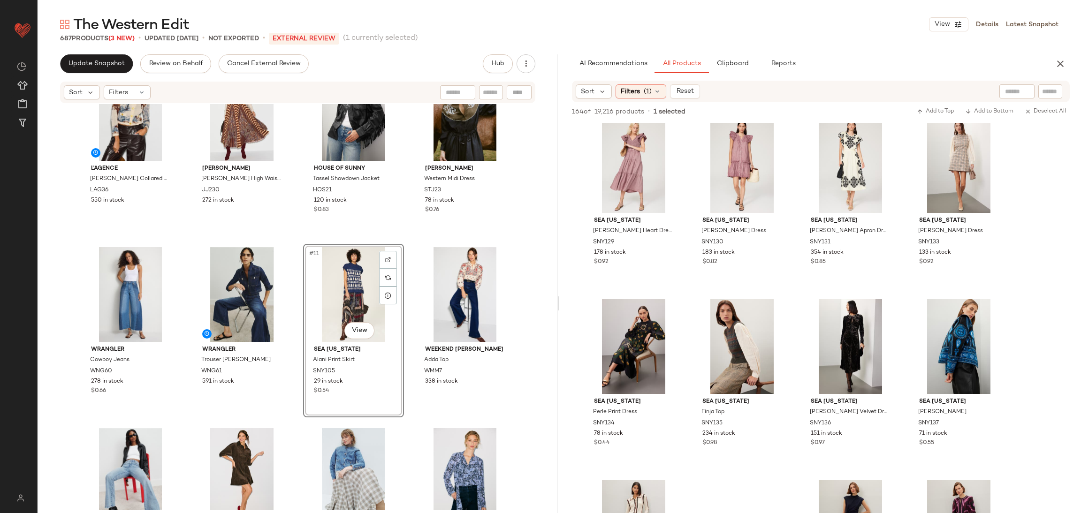
scroll to position [3270, 0]
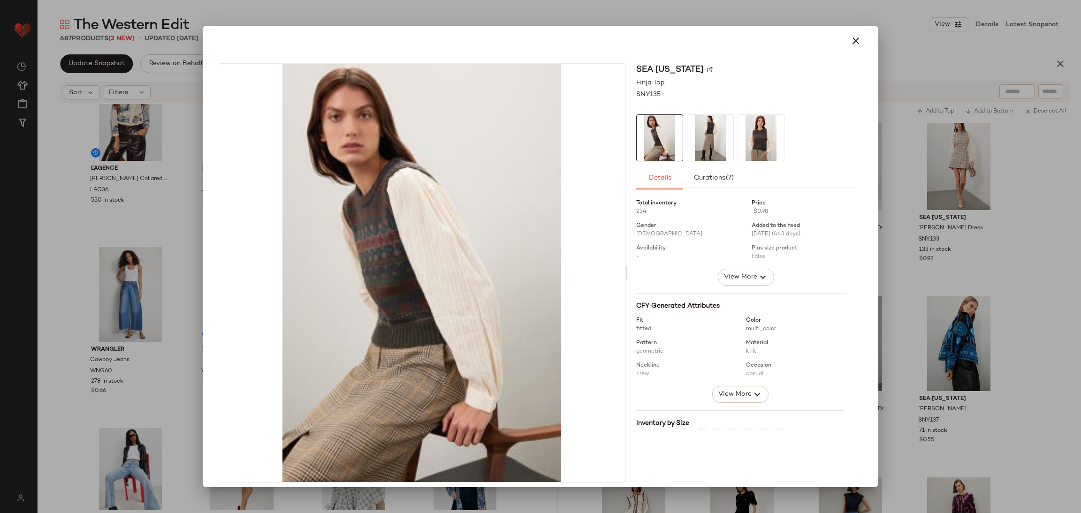
click at [712, 132] on img at bounding box center [710, 138] width 46 height 46
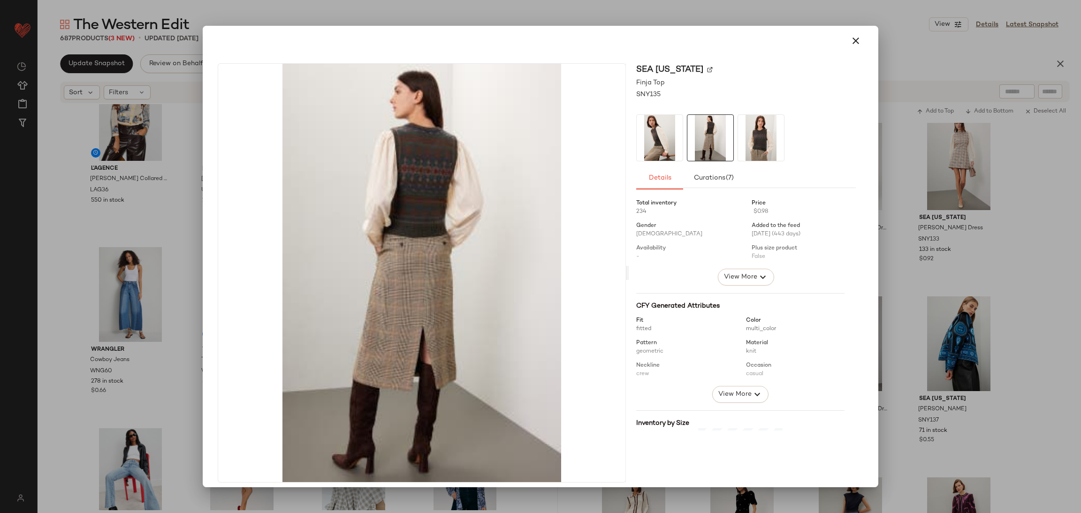
click at [761, 129] on img at bounding box center [761, 138] width 46 height 46
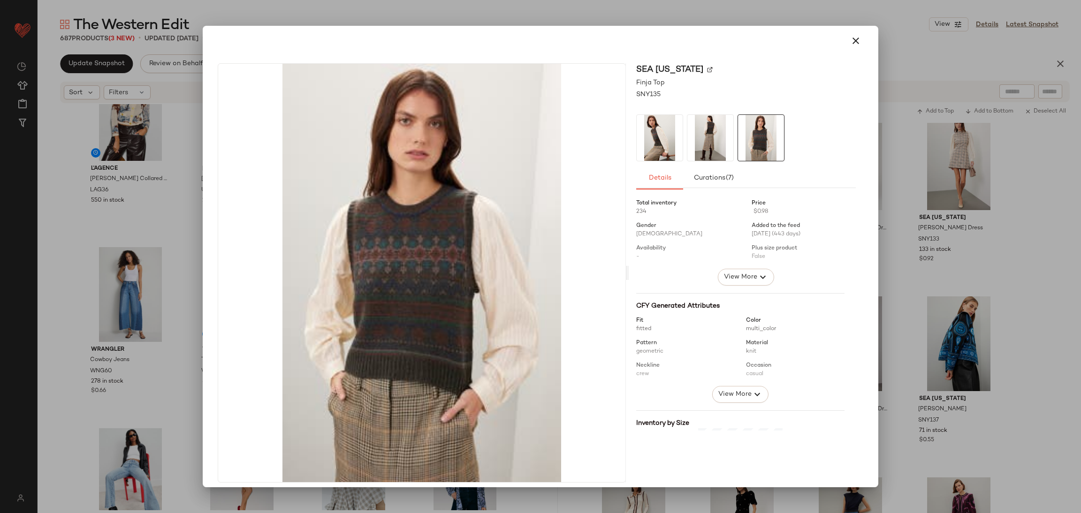
click at [941, 186] on div at bounding box center [540, 256] width 1081 height 513
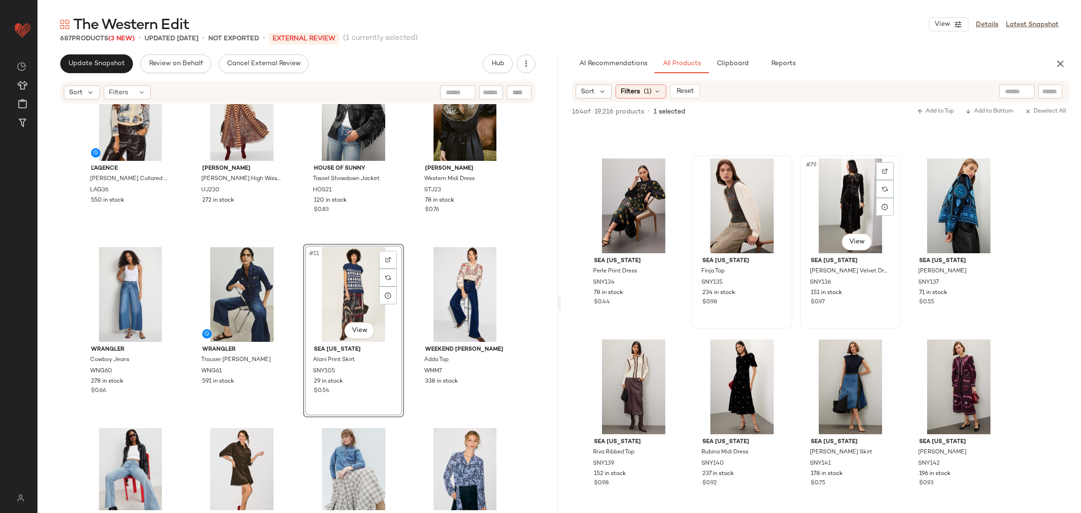
scroll to position [3410, 0]
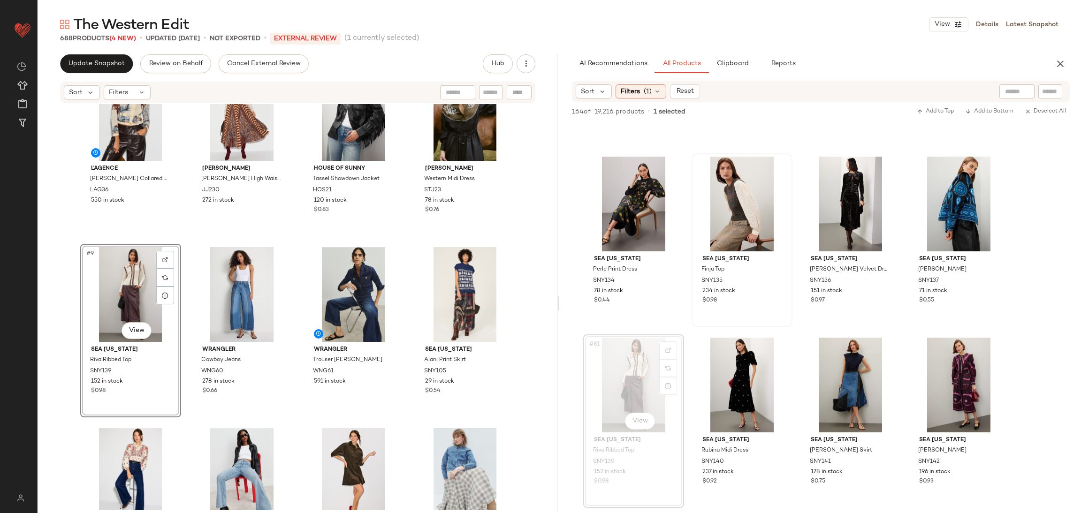
click at [188, 237] on div "WRANGLER Western Piped Shirt Dress WNG62 425 in stock The Great. Lasso Lodge Ca…" at bounding box center [297, 84] width 435 height 404
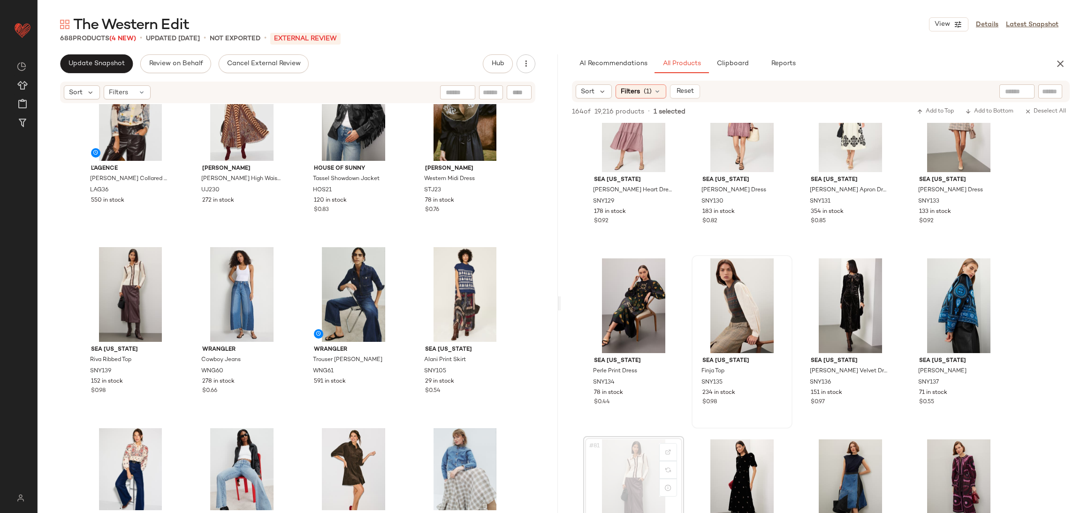
scroll to position [3329, 0]
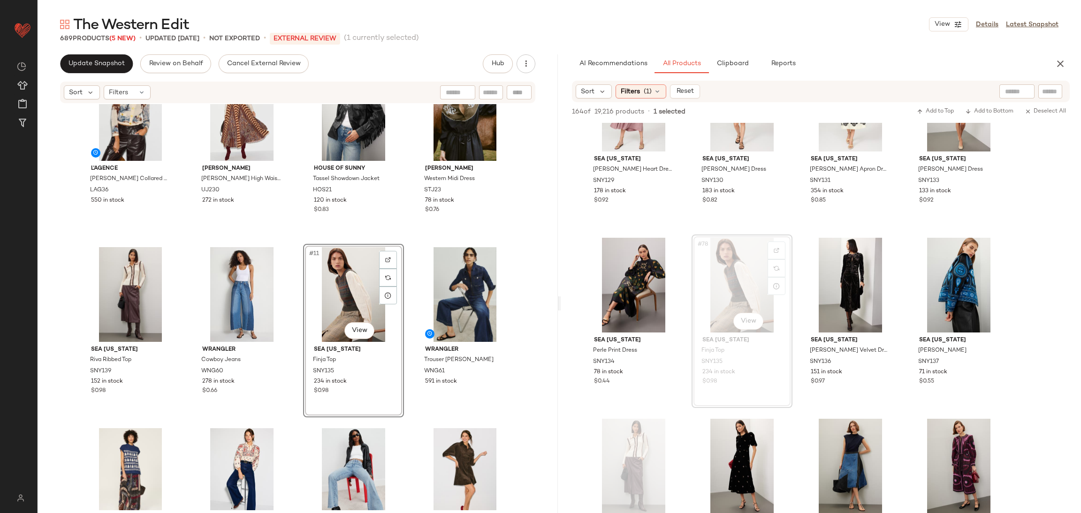
click at [305, 238] on div "WRANGLER Western Piped Shirt Dress WNG62 425 in stock The Great. Lasso Lodge Ca…" at bounding box center [297, 84] width 435 height 404
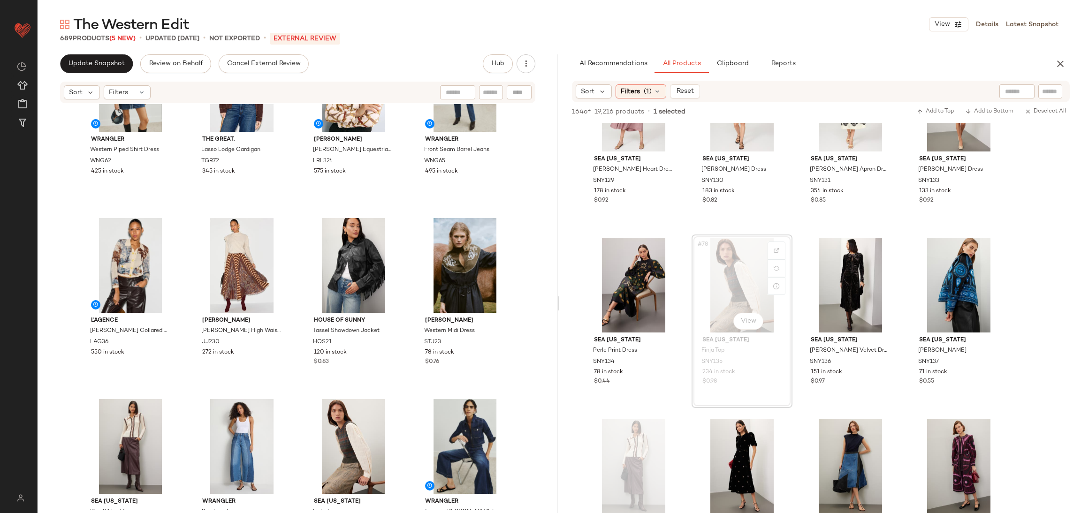
scroll to position [63, 0]
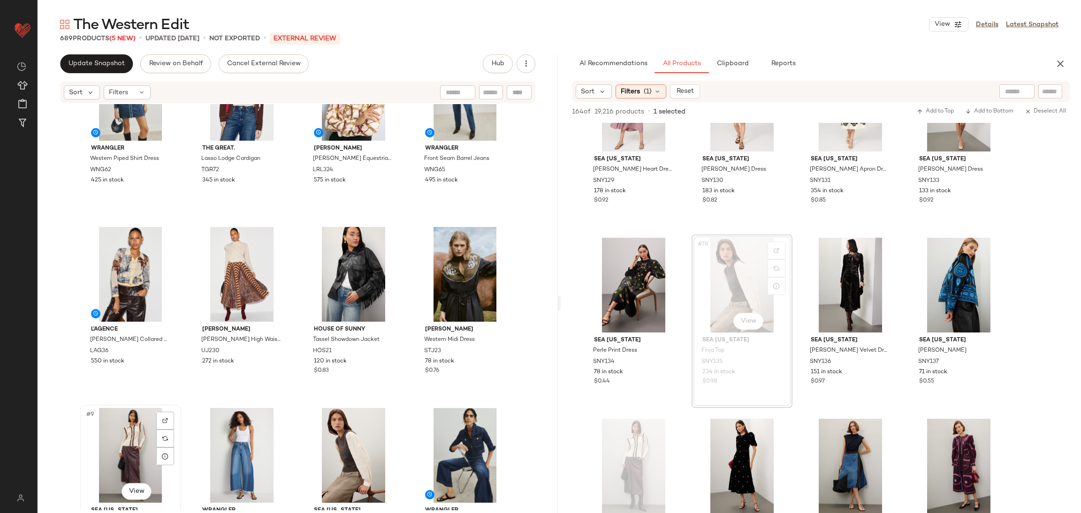
click at [126, 440] on div "#9 View" at bounding box center [130, 455] width 94 height 95
click at [438, 452] on div "#12 View" at bounding box center [464, 455] width 94 height 95
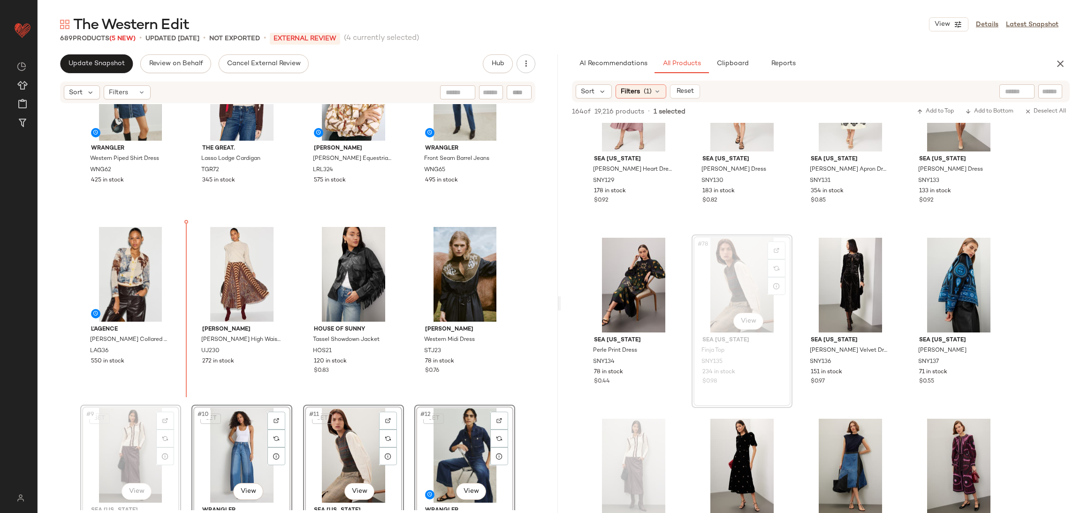
scroll to position [64, 0]
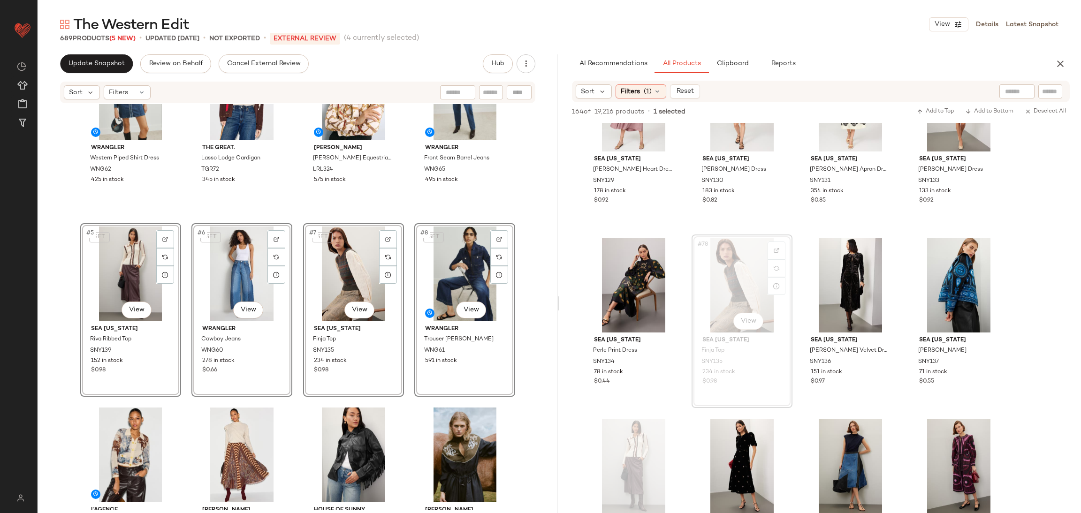
click at [187, 214] on div "WRANGLER Western Piped Shirt Dress WNG62 425 in stock The Great. Lasso Lodge Ca…" at bounding box center [297, 244] width 435 height 404
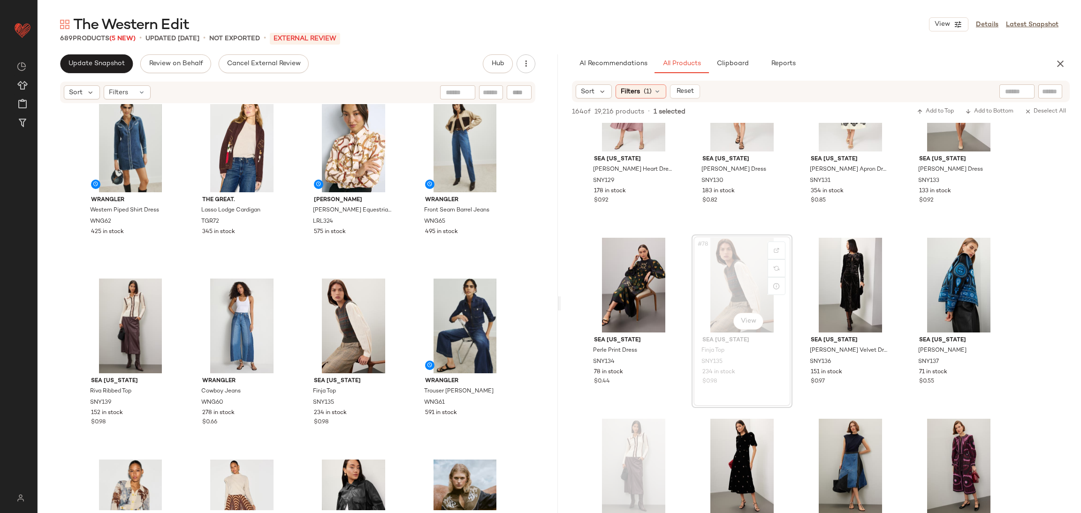
scroll to position [13, 0]
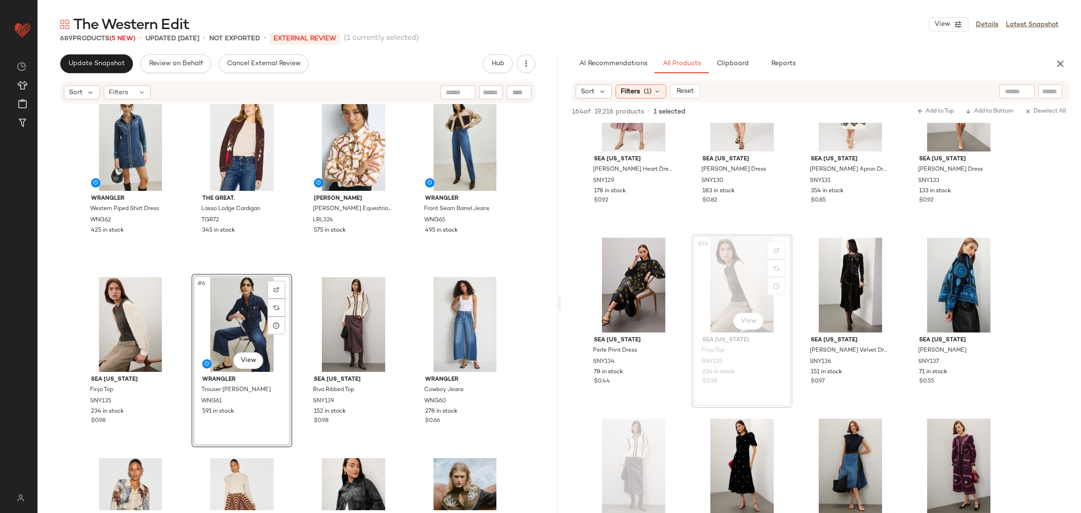
click at [298, 265] on div "WRANGLER Western Piped Shirt Dress WNG62 425 in stock The Great. Lasso Lodge Ca…" at bounding box center [297, 295] width 435 height 404
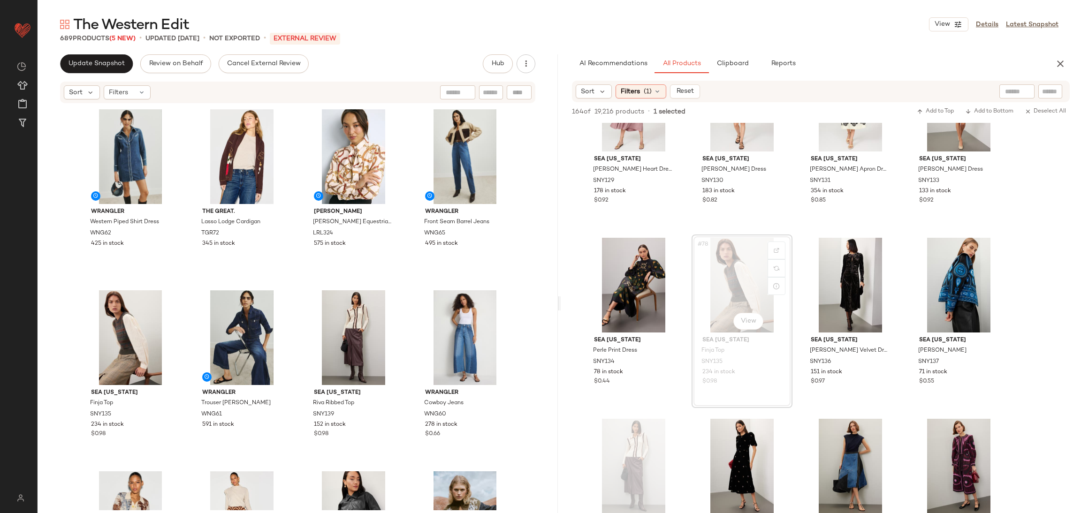
click at [801, 232] on div "WRANGLER Front Seam Barrel Jeans WNG65 495 in stock WRANGLER Trouser Jean WNG61…" at bounding box center [821, 502] width 520 height 7416
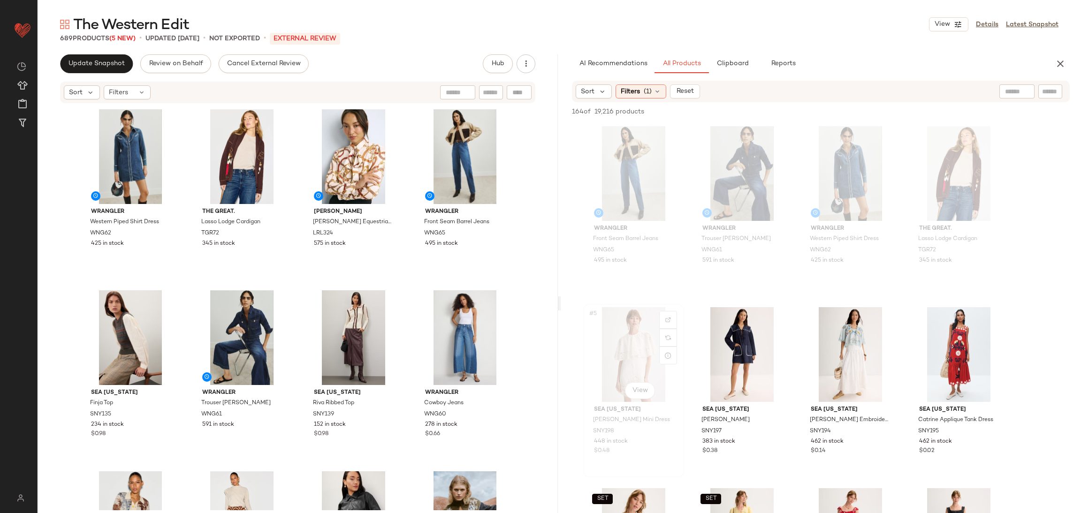
click at [641, 358] on div "#5 View" at bounding box center [633, 354] width 94 height 95
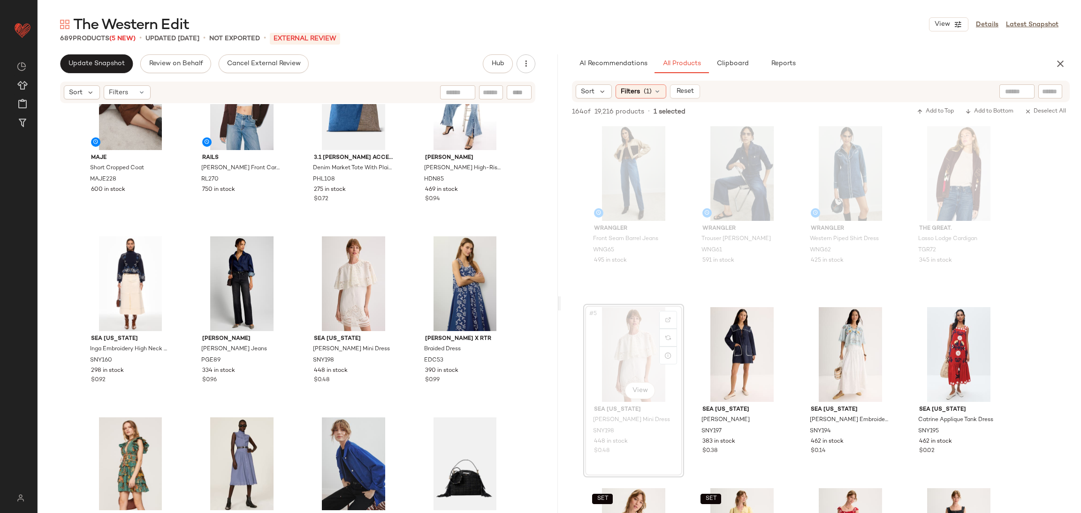
scroll to position [1328, 0]
click at [736, 68] on button "Clipboard" at bounding box center [732, 63] width 47 height 19
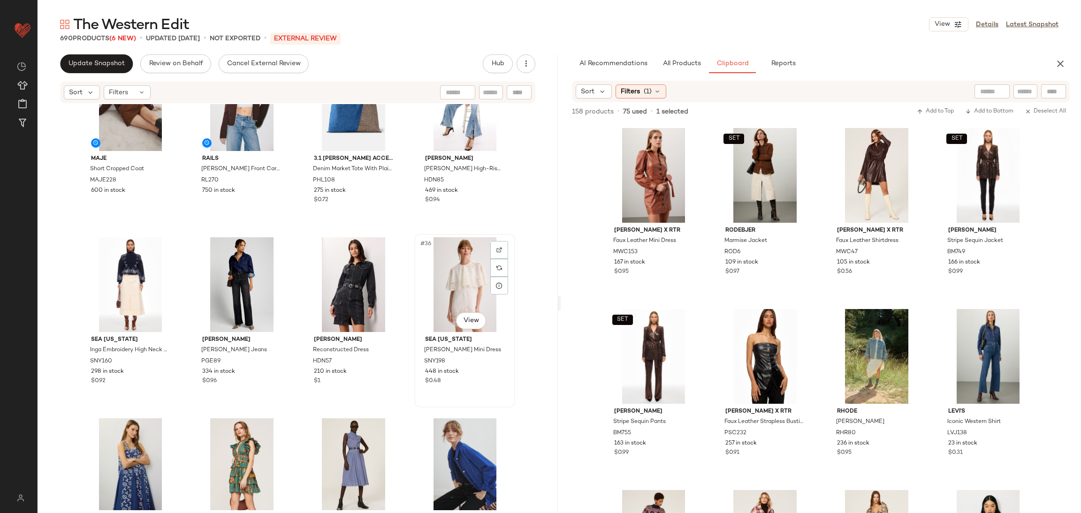
click at [471, 284] on div "#36 View" at bounding box center [464, 284] width 94 height 95
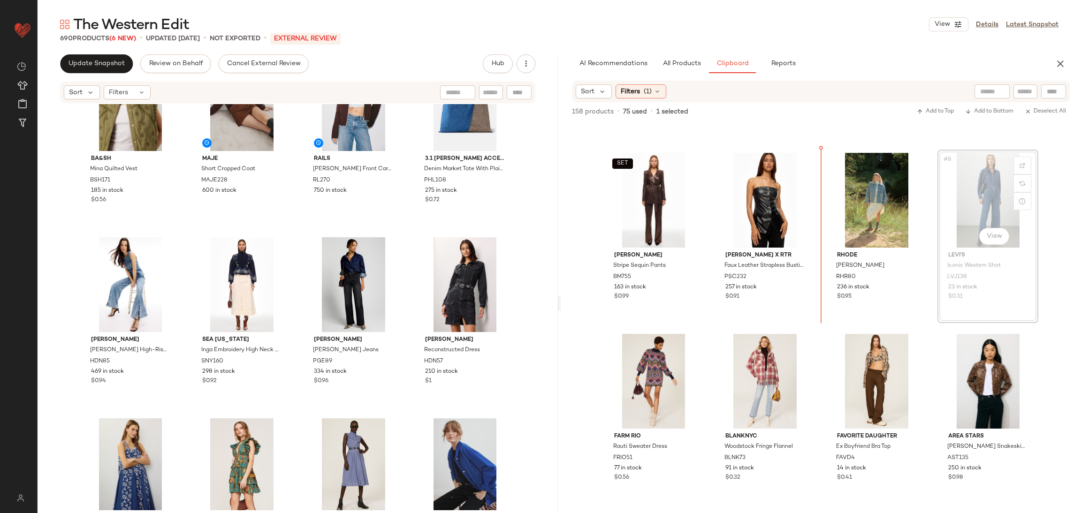
scroll to position [156, 0]
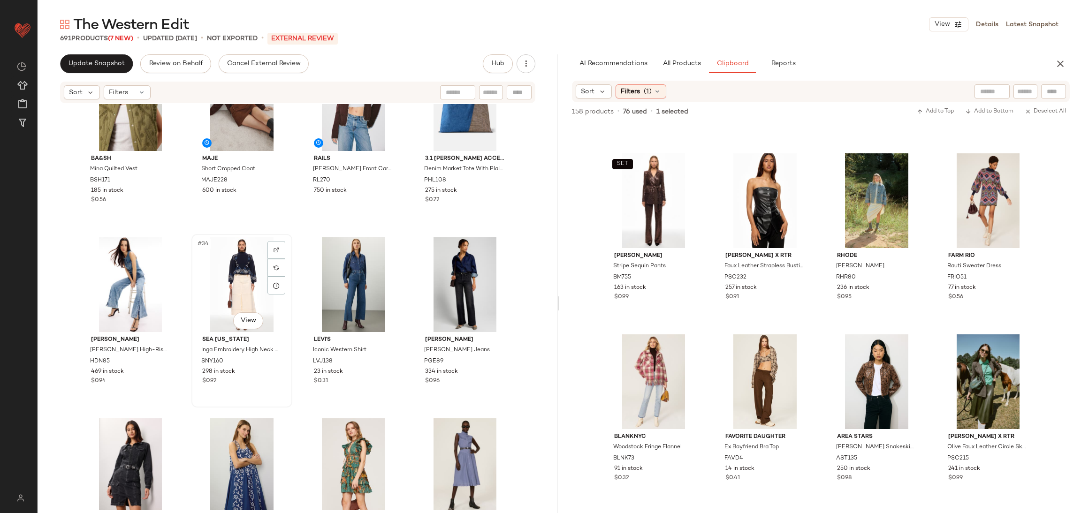
click at [227, 275] on div "#34 View" at bounding box center [242, 284] width 94 height 95
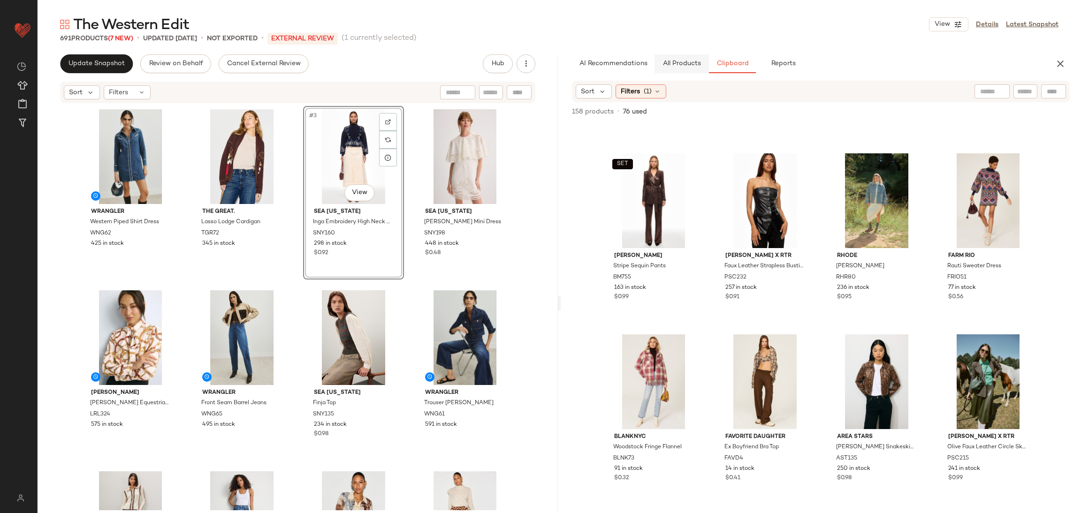
click at [684, 63] on span "All Products" at bounding box center [681, 64] width 38 height 8
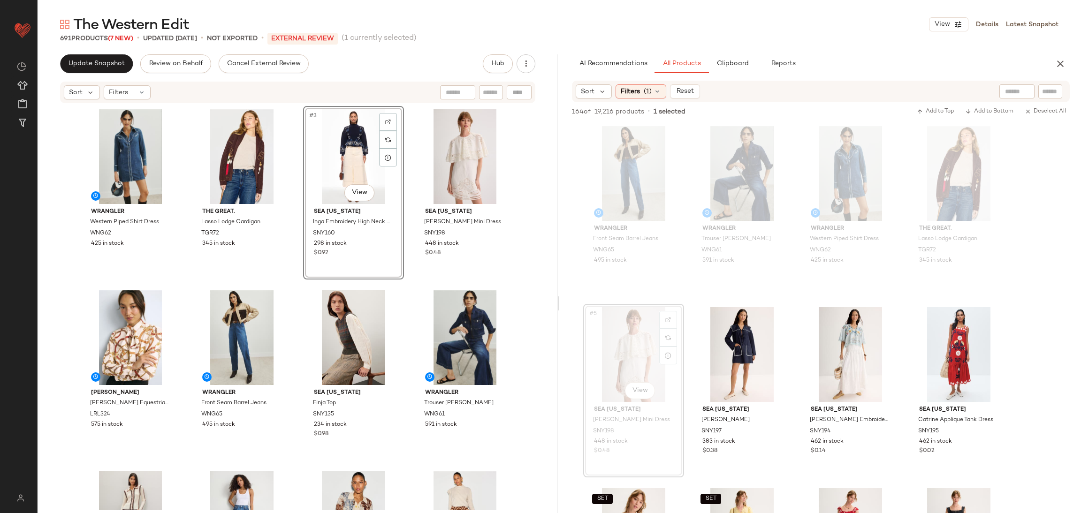
click at [295, 279] on div "WRANGLER Western Piped Shirt Dress WNG62 425 in stock The Great. Lasso Lodge Ca…" at bounding box center [297, 308] width 435 height 404
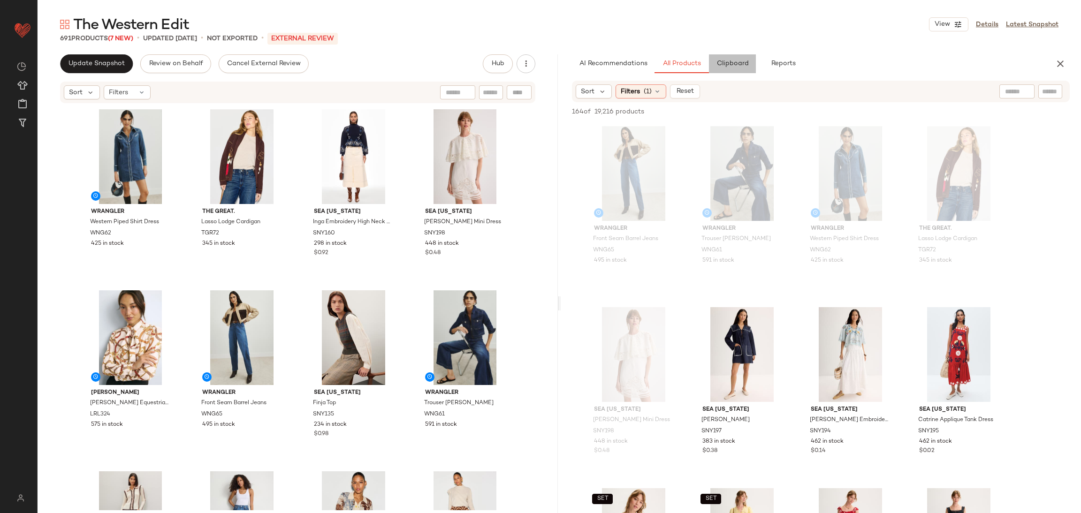
click at [729, 66] on span "Clipboard" at bounding box center [732, 64] width 32 height 8
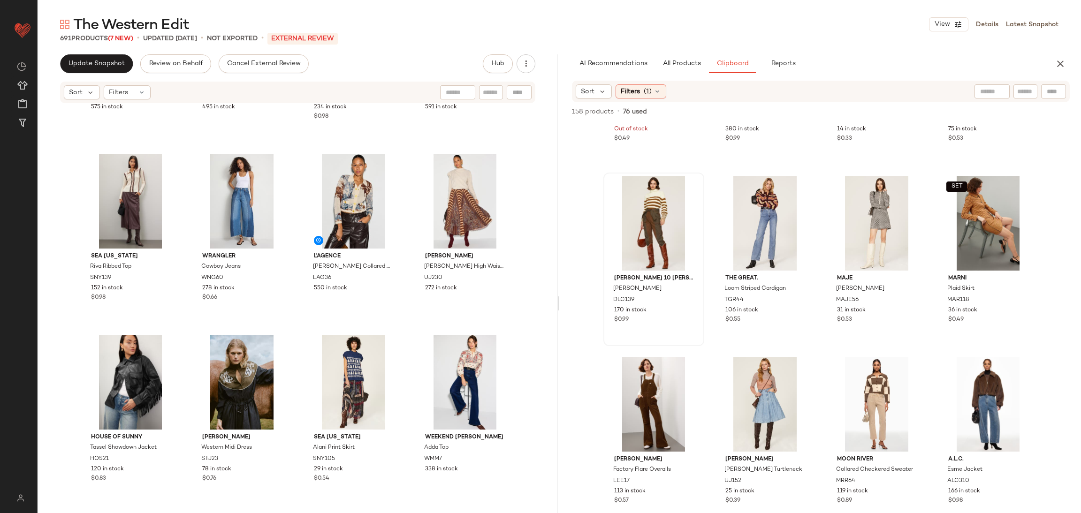
scroll to position [326, 0]
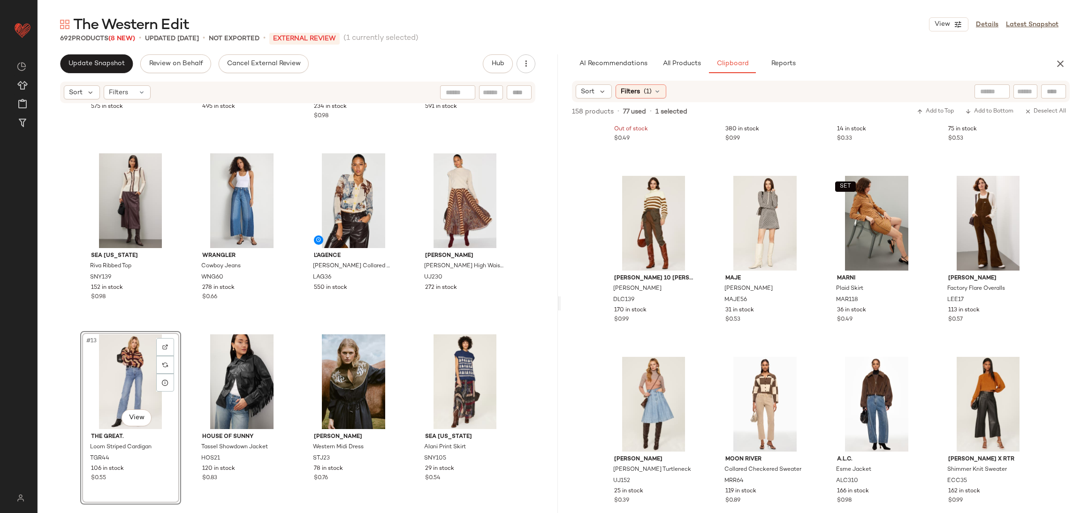
click at [180, 331] on div "Lauren Ralph Lauren Kristy Equestrian Button Down LRL324 575 in stock WRANGLER …" at bounding box center [298, 307] width 520 height 406
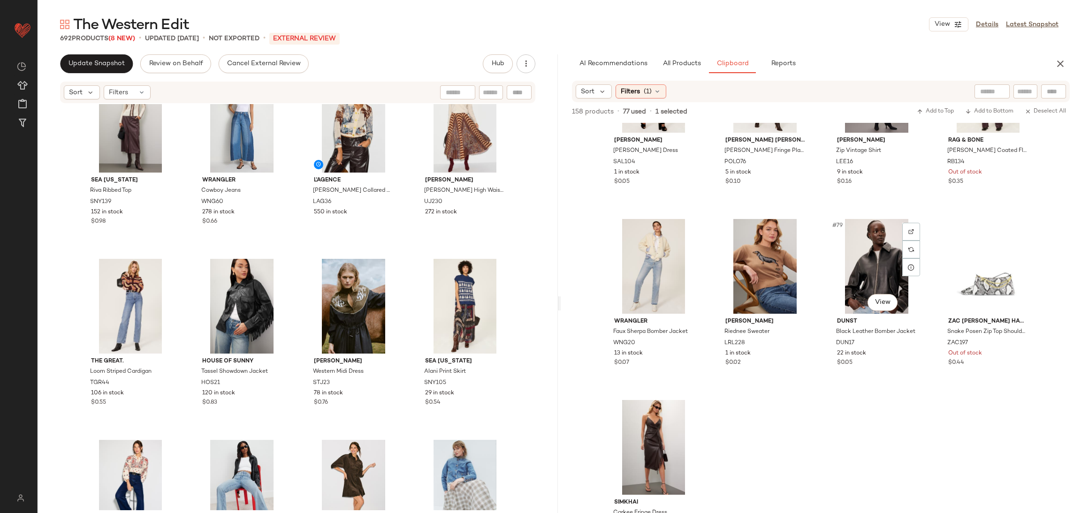
scroll to position [3374, 0]
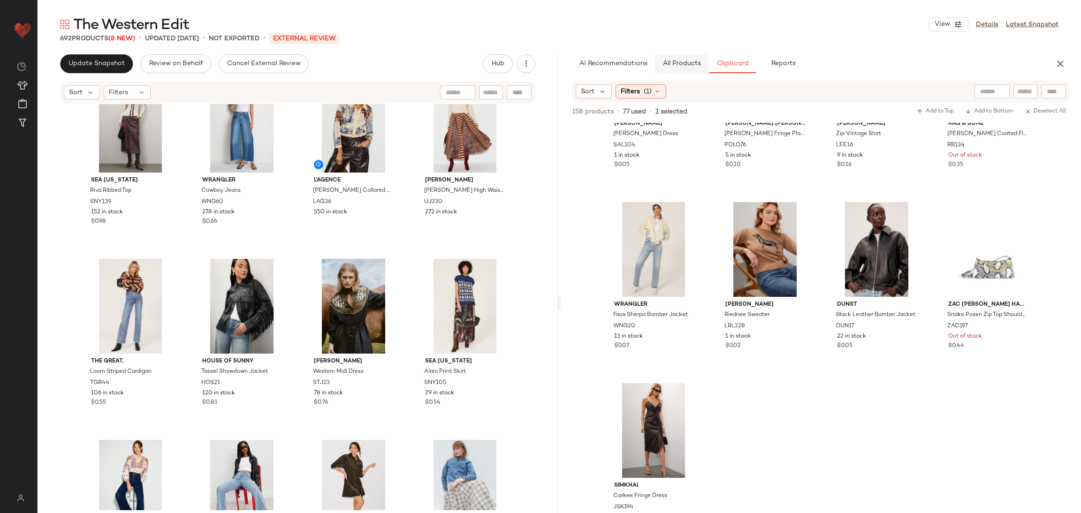
click at [690, 68] on button "All Products" at bounding box center [681, 63] width 54 height 19
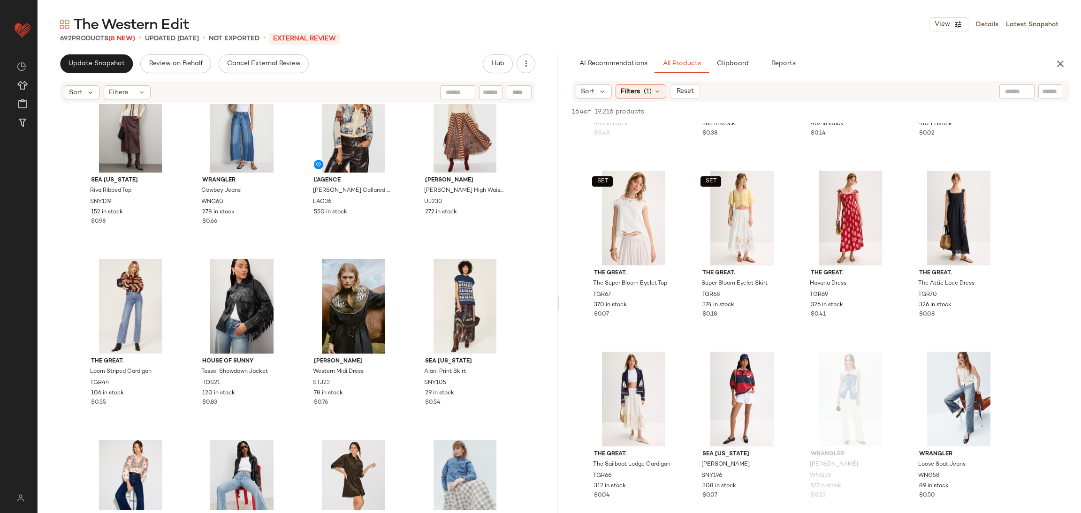
scroll to position [0, 0]
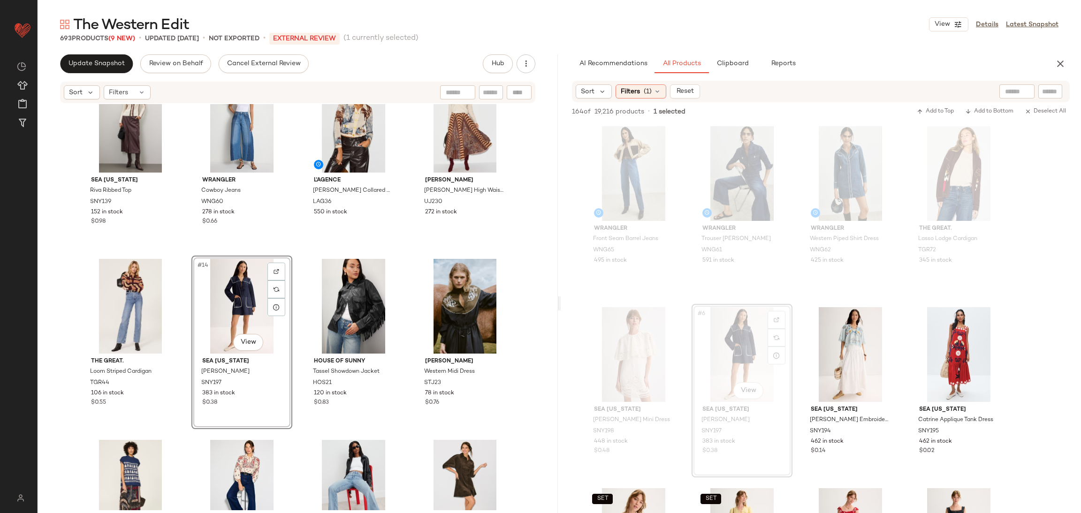
click at [294, 252] on div "Lauren Ralph Lauren Kristy Equestrian Button Down LRL324 575 in stock WRANGLER …" at bounding box center [298, 307] width 520 height 406
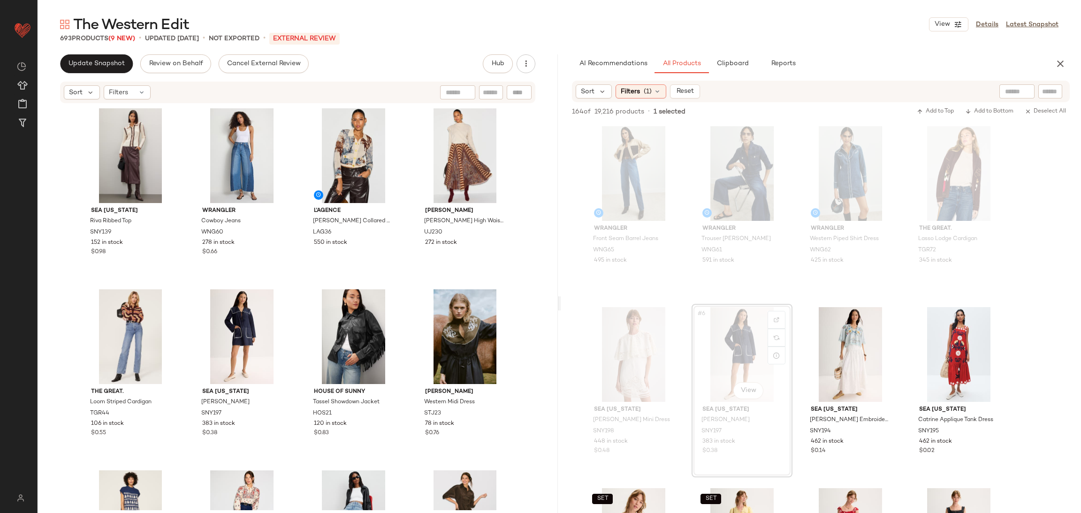
scroll to position [468, 0]
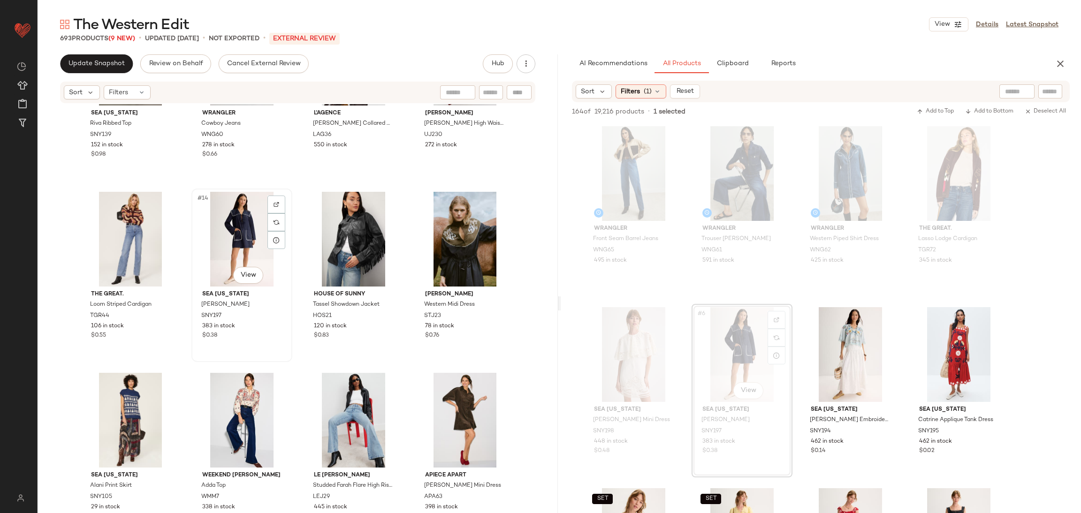
click at [218, 230] on div "#14 View" at bounding box center [242, 239] width 94 height 95
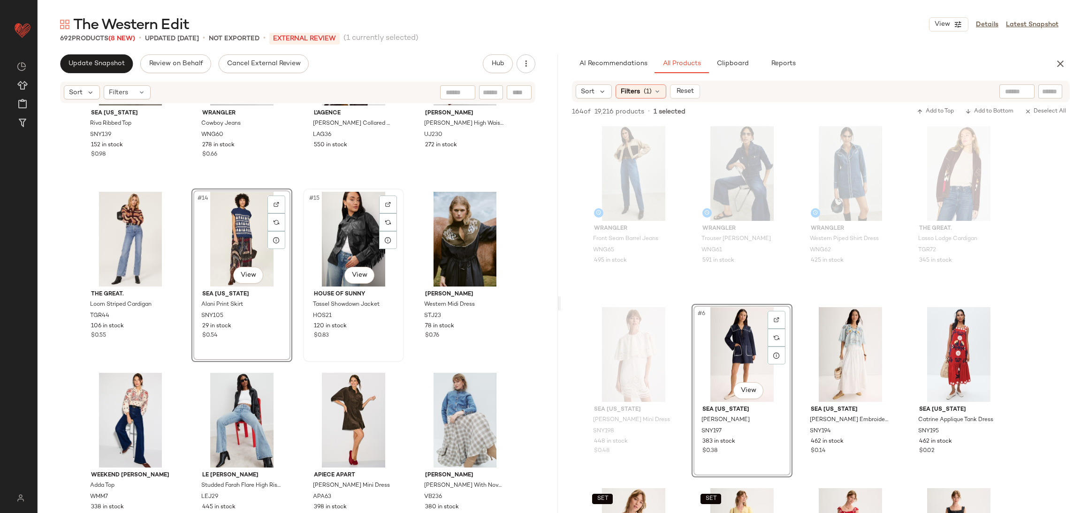
click at [304, 255] on div "#15 View House of Sunny Tassel Showdown Jacket HOS21 120 in stock $0.83" at bounding box center [353, 276] width 99 height 172
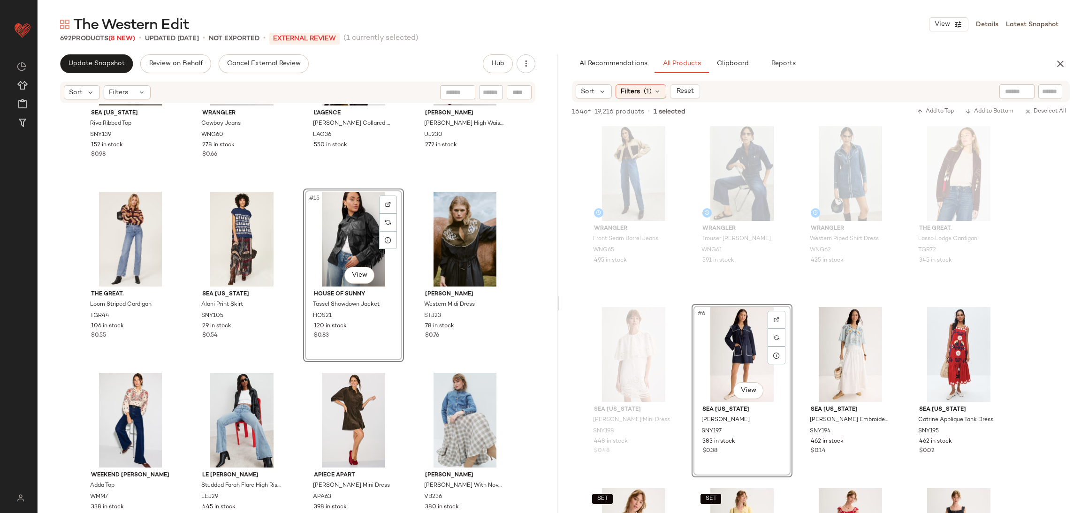
click at [296, 249] on div "Sea New York Riva Ribbed Top SNY139 152 in stock $0.98 WRANGLER Cowboy Jeans WN…" at bounding box center [298, 307] width 520 height 406
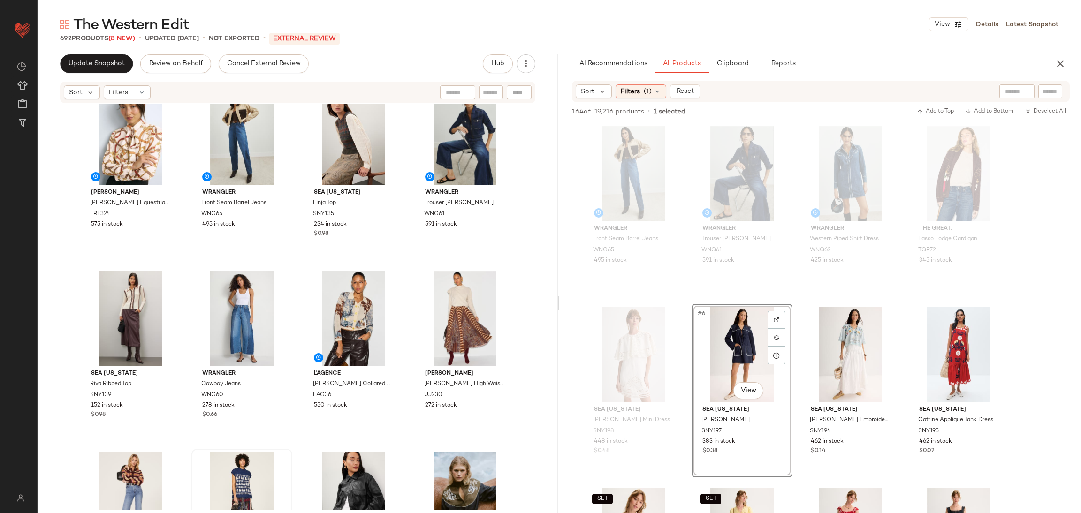
scroll to position [528, 0]
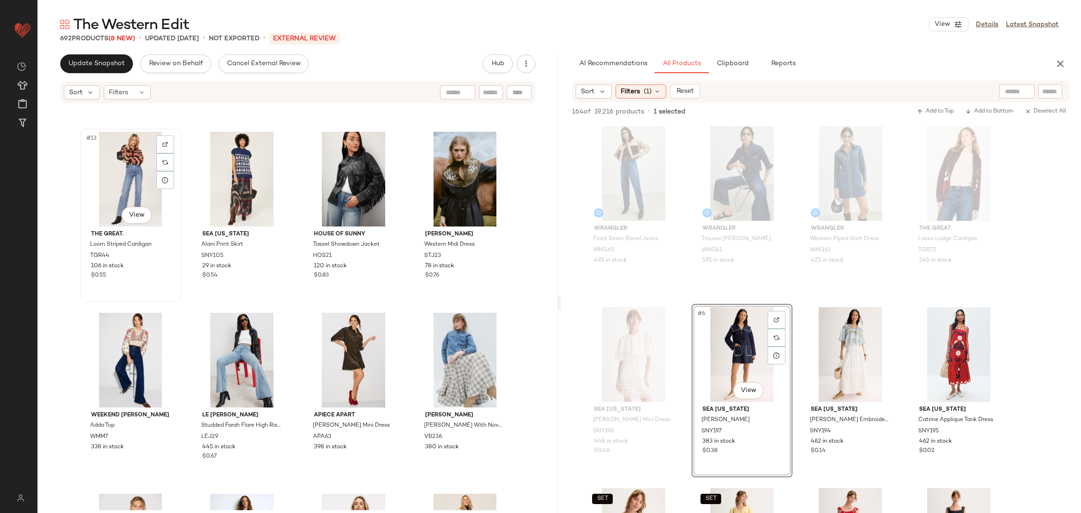
click at [115, 178] on div "#13 View" at bounding box center [130, 179] width 94 height 95
click at [210, 174] on div "#14 View" at bounding box center [242, 179] width 94 height 95
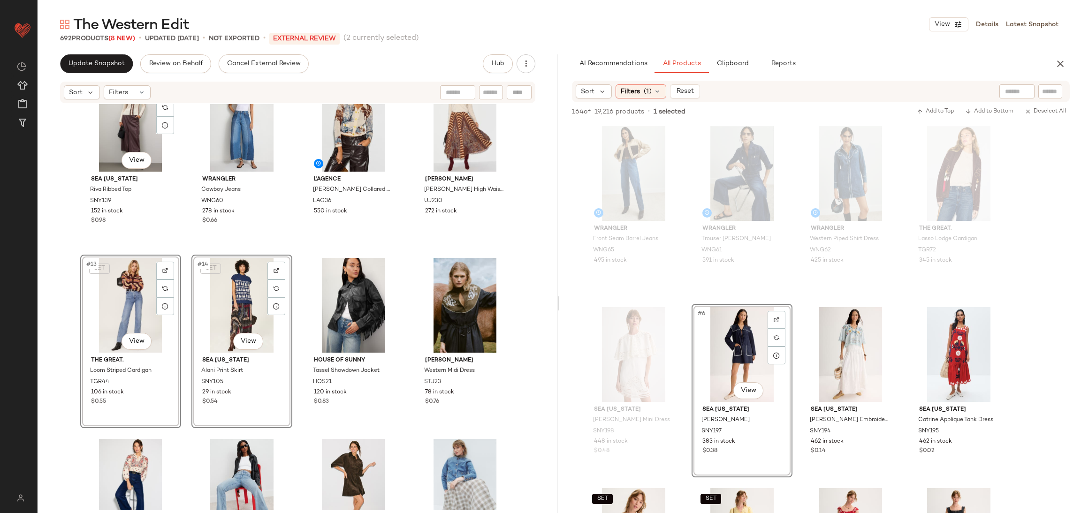
scroll to position [399, 0]
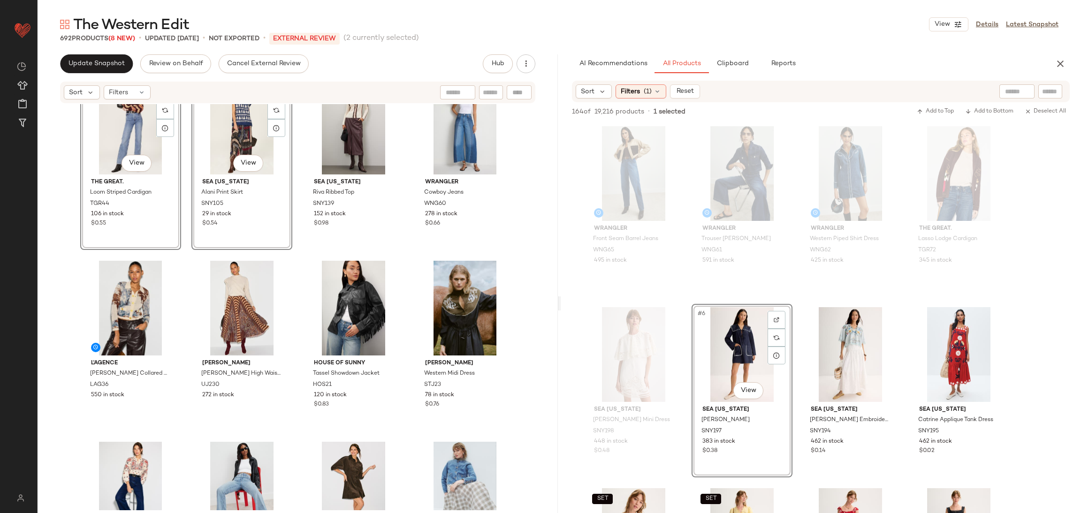
click at [294, 252] on div "SET #9 View The Great. Loom Striped Cardigan TGR44 106 in stock $0.55 SET #10 V…" at bounding box center [298, 307] width 520 height 406
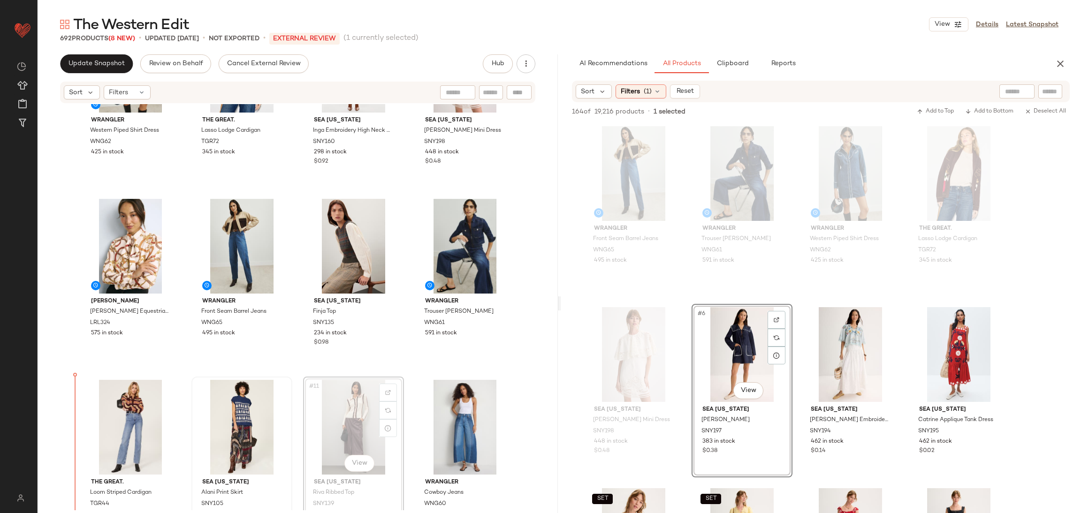
scroll to position [92, 0]
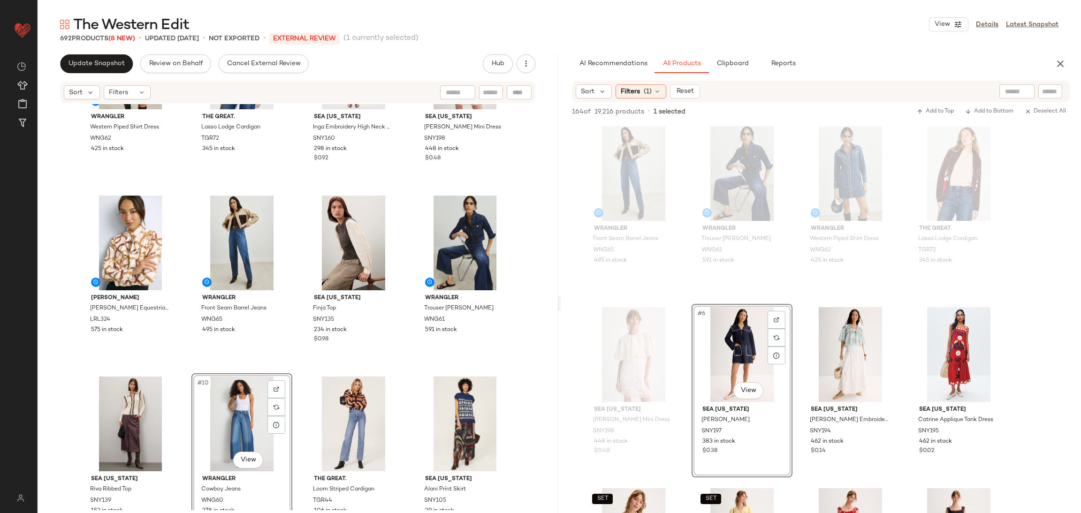
click at [304, 371] on div "WRANGLER Western Piped Shirt Dress WNG62 425 in stock The Great. Lasso Lodge Ca…" at bounding box center [297, 213] width 435 height 404
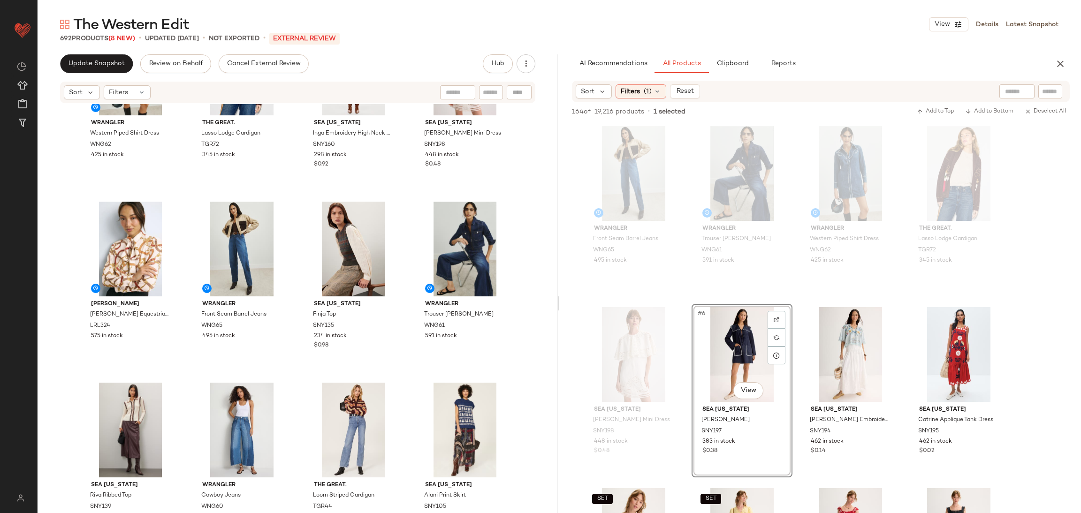
scroll to position [89, 0]
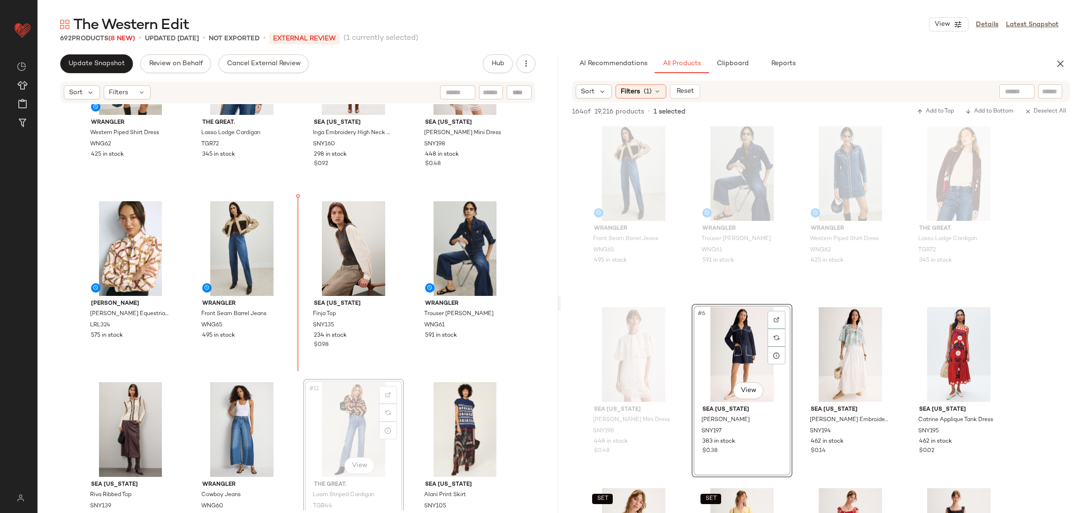
scroll to position [90, 0]
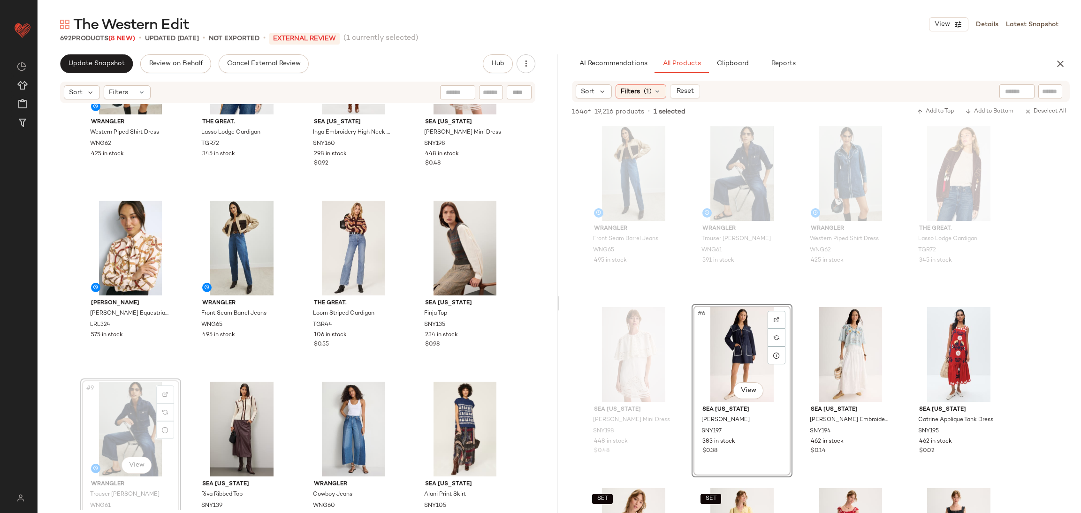
scroll to position [91, 0]
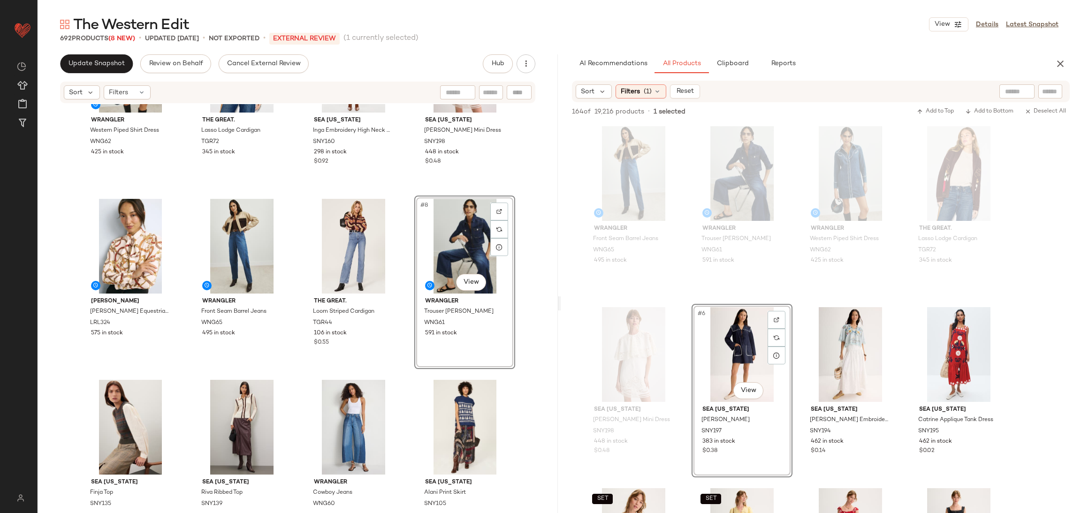
click at [409, 190] on div "WRANGLER Western Piped Shirt Dress WNG62 425 in stock The Great. Lasso Lodge Ca…" at bounding box center [297, 217] width 435 height 404
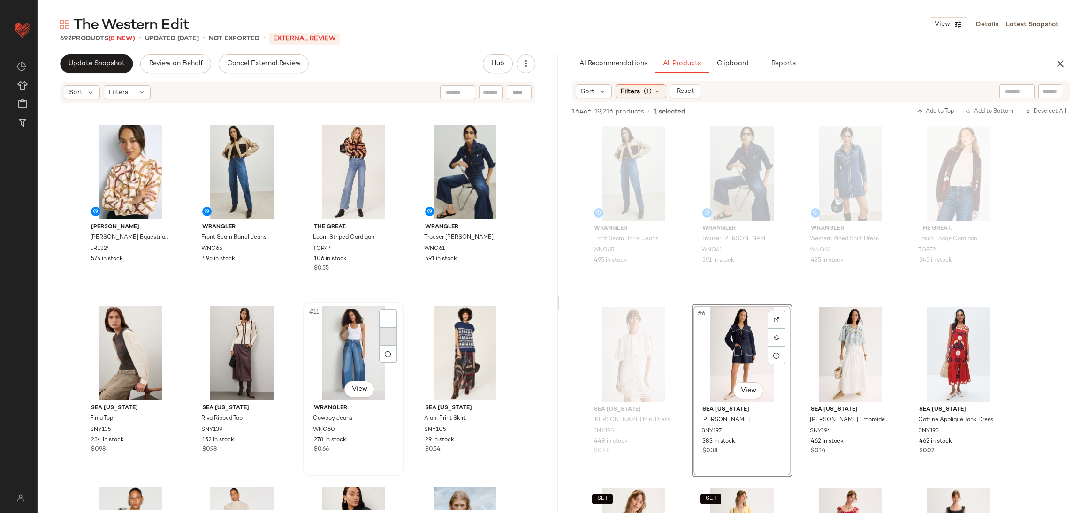
scroll to position [203, 0]
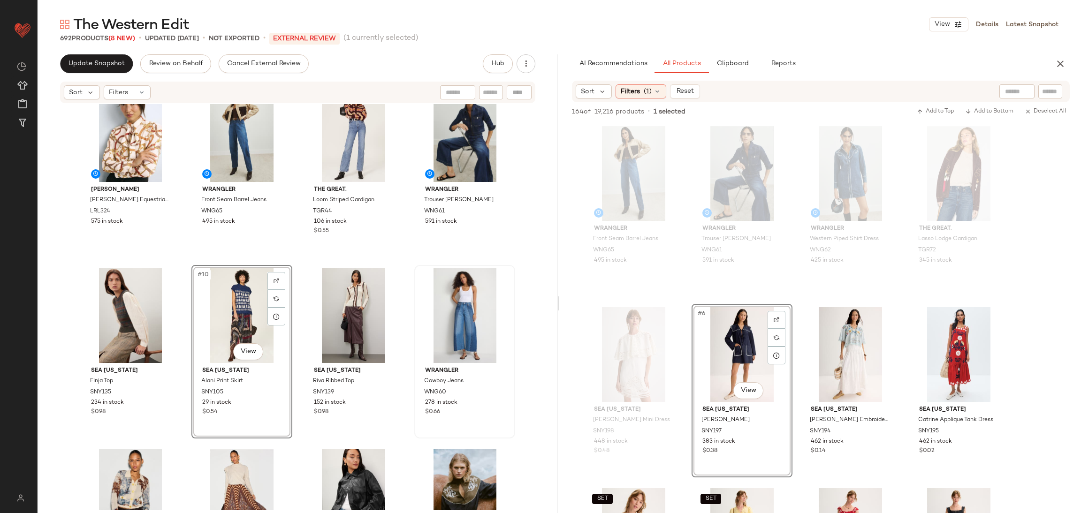
click at [307, 262] on div "WRANGLER Western Piped Shirt Dress WNG62 425 in stock The Great. Lasso Lodge Ca…" at bounding box center [297, 105] width 435 height 404
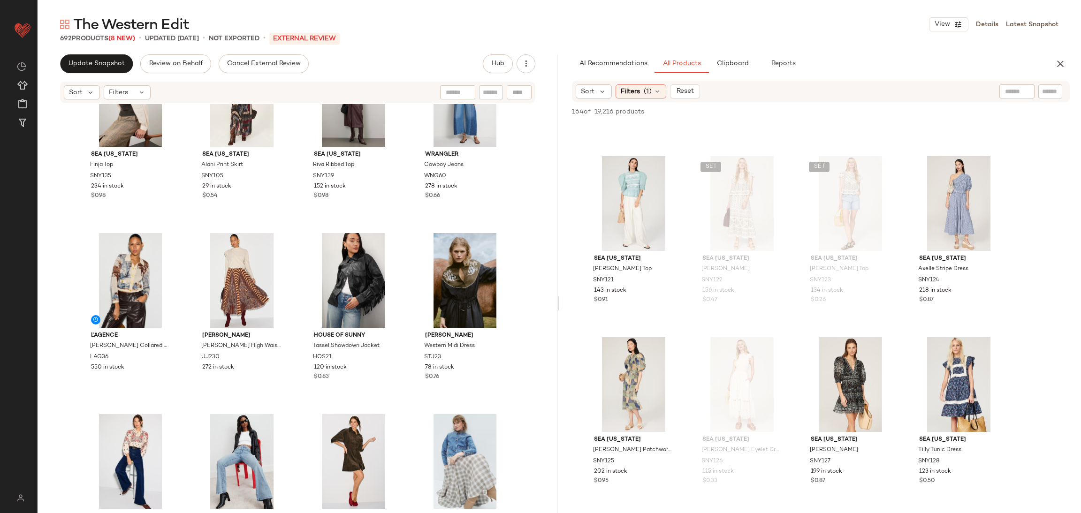
scroll to position [2923, 0]
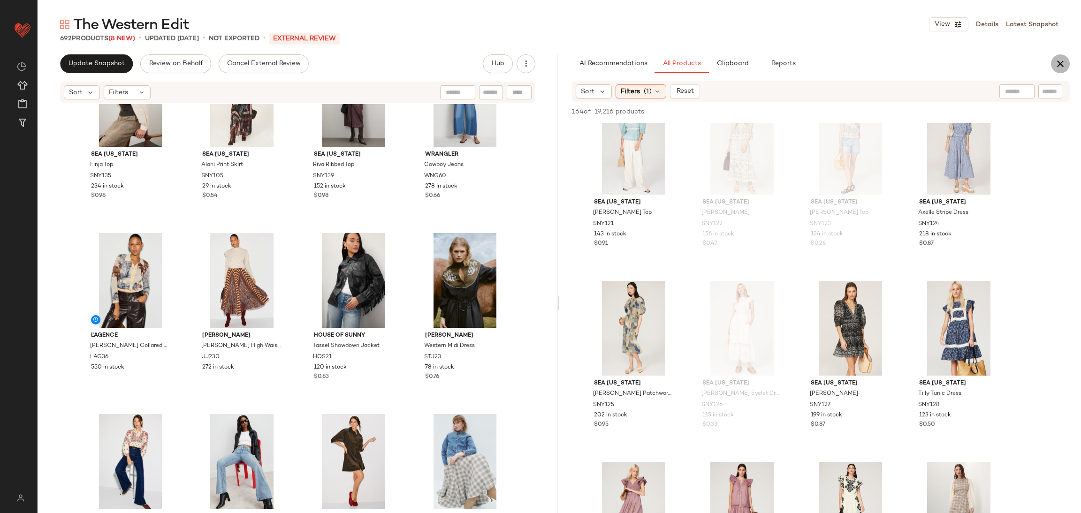
click at [1062, 64] on icon "button" at bounding box center [1059, 63] width 11 height 11
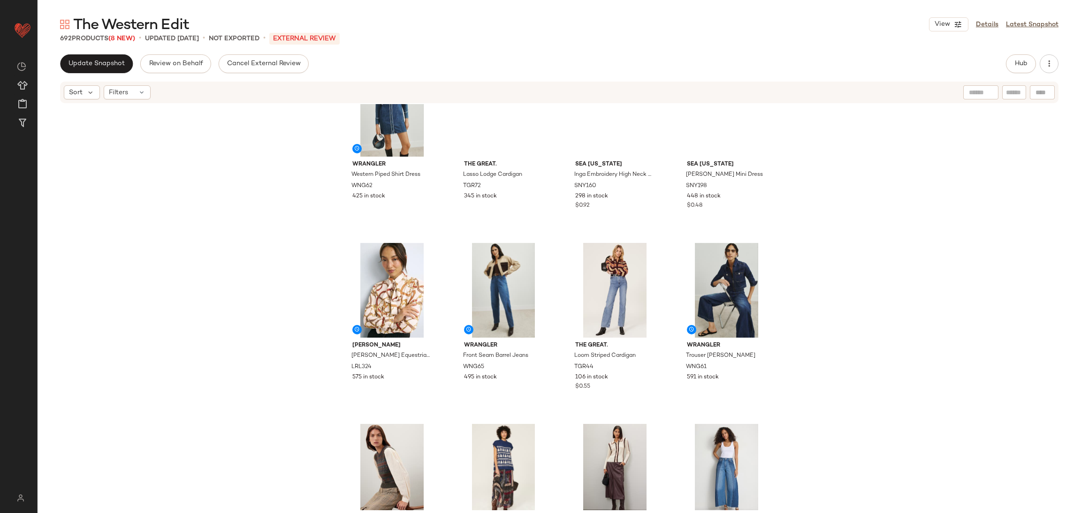
scroll to position [0, 0]
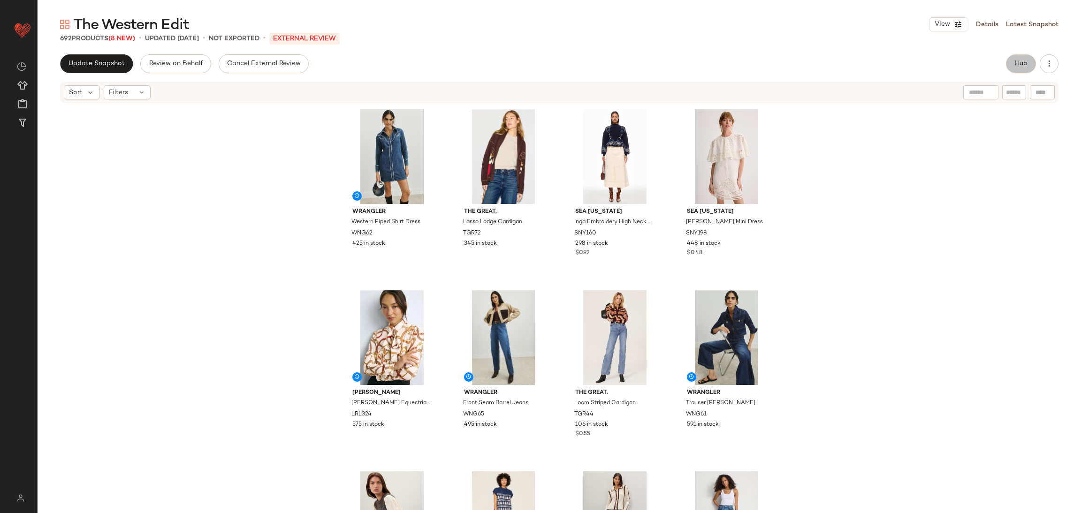
click at [1017, 62] on span "Hub" at bounding box center [1020, 64] width 13 height 8
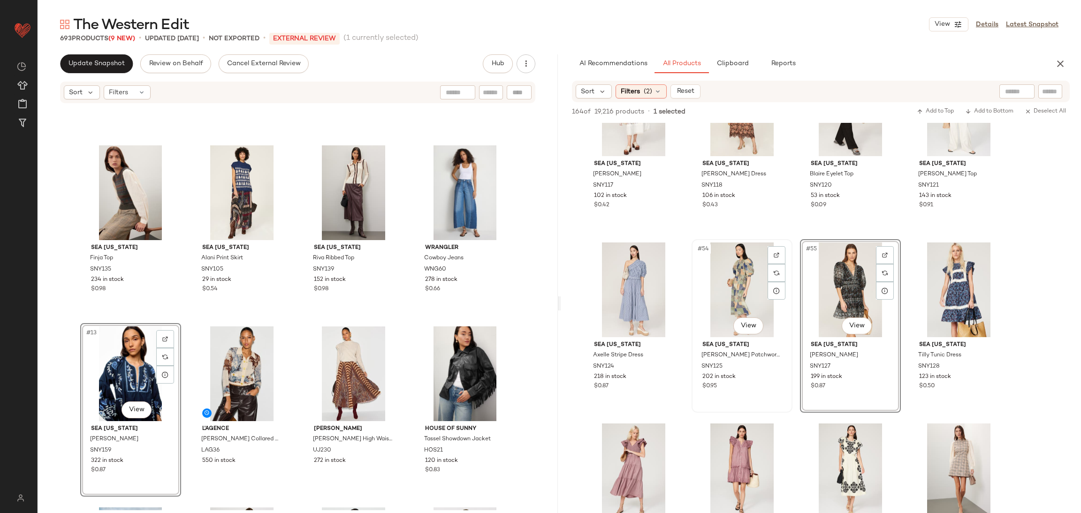
scroll to position [2291, 0]
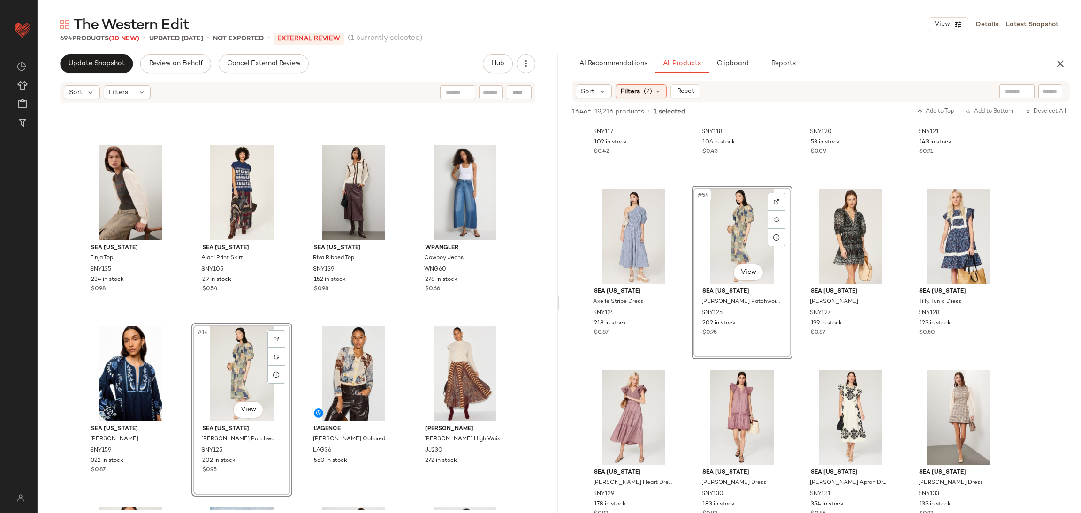
click at [291, 316] on div "Sea New York Finja Top SNY135 234 in stock $0.98 Sea New York Alani Print Skirt…" at bounding box center [298, 307] width 520 height 406
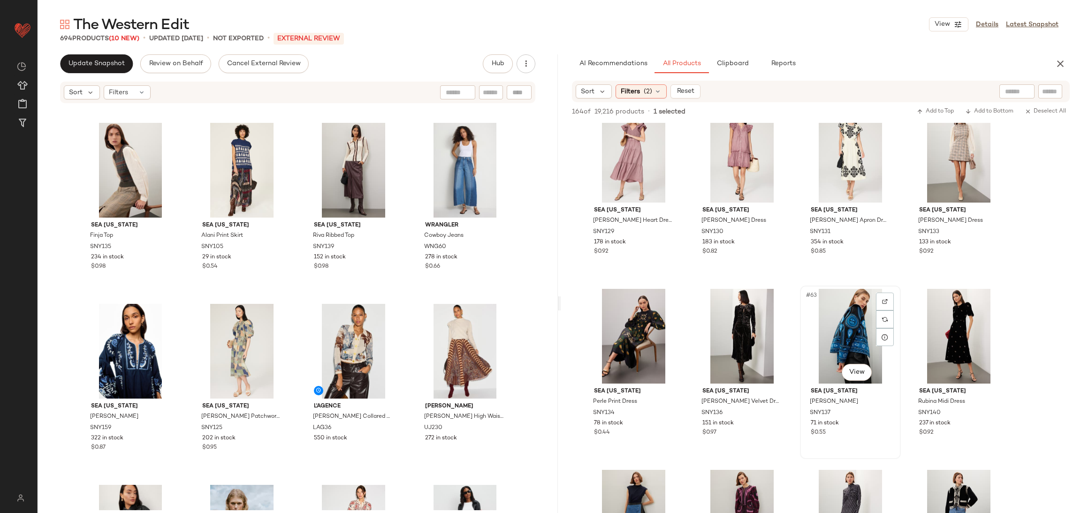
scroll to position [2547, 0]
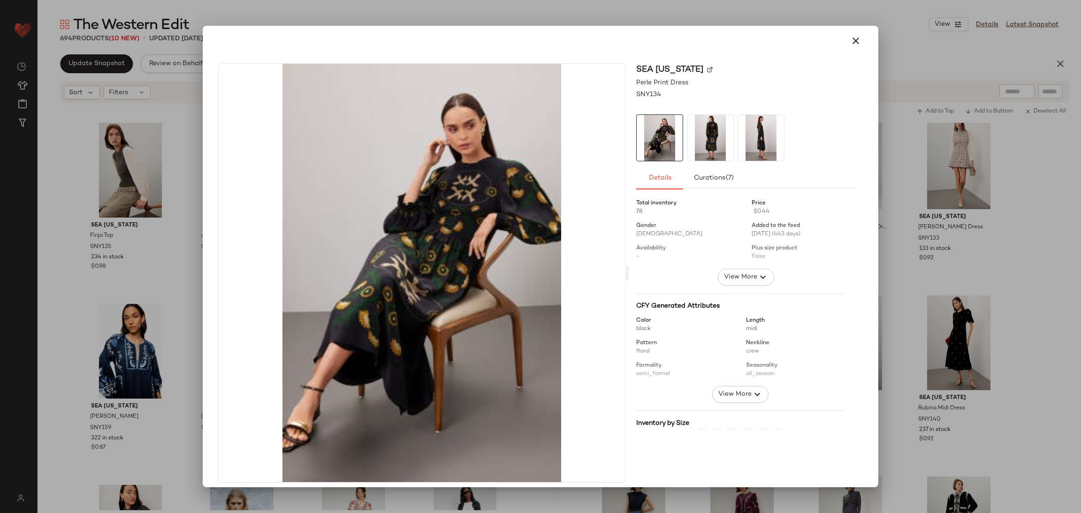
click at [694, 131] on img at bounding box center [710, 138] width 46 height 46
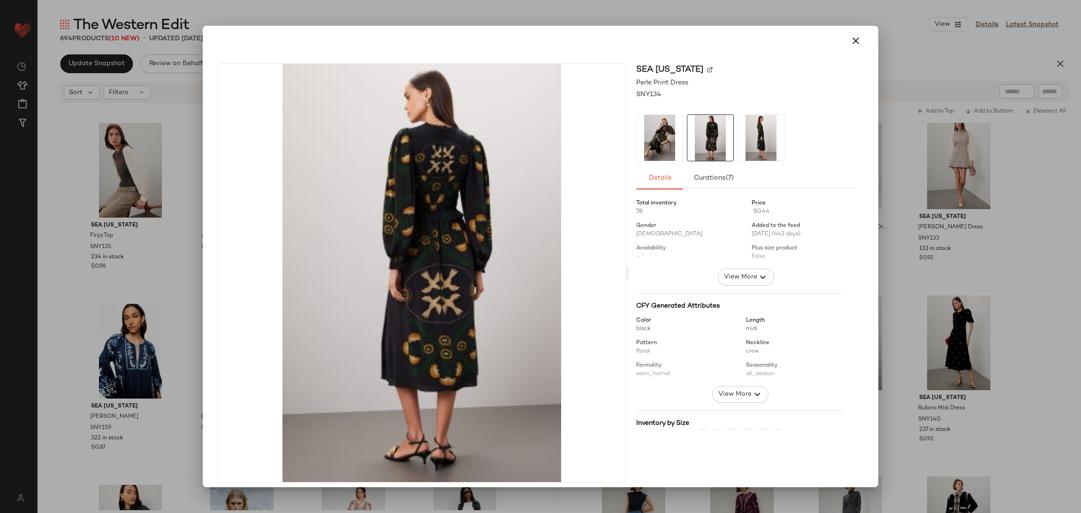
click at [748, 139] on img at bounding box center [761, 138] width 46 height 46
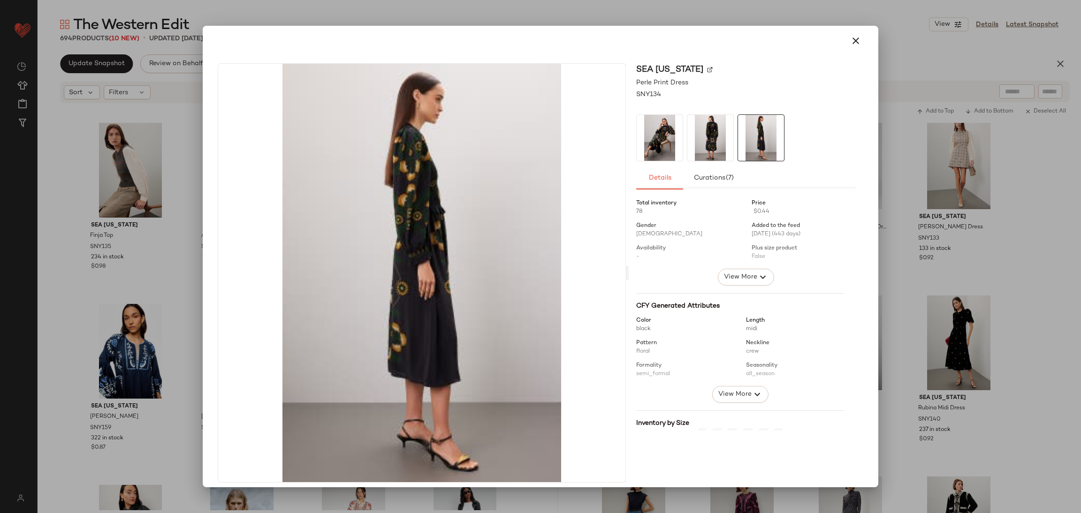
click at [976, 217] on div at bounding box center [540, 256] width 1081 height 513
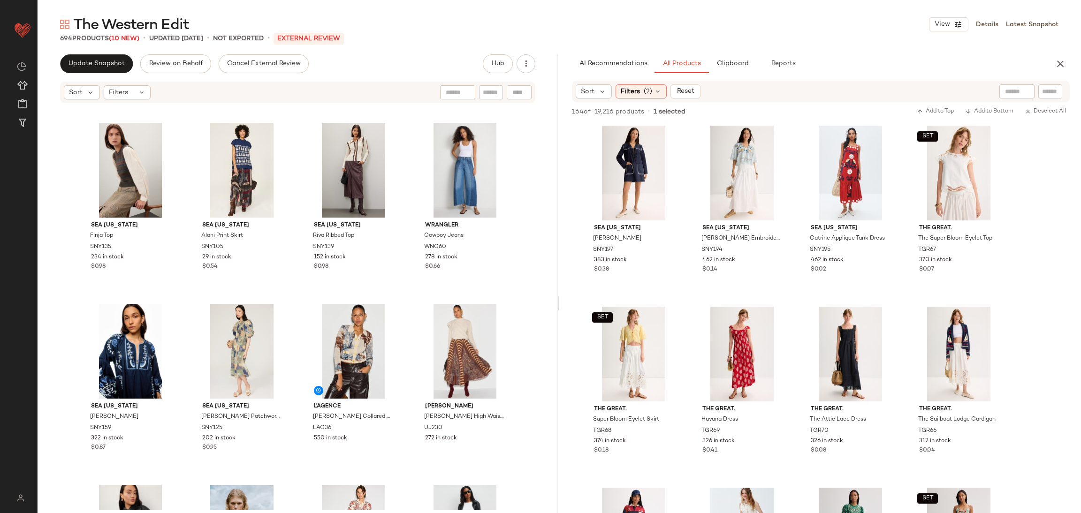
scroll to position [0, 0]
click at [660, 89] on icon at bounding box center [658, 92] width 8 height 8
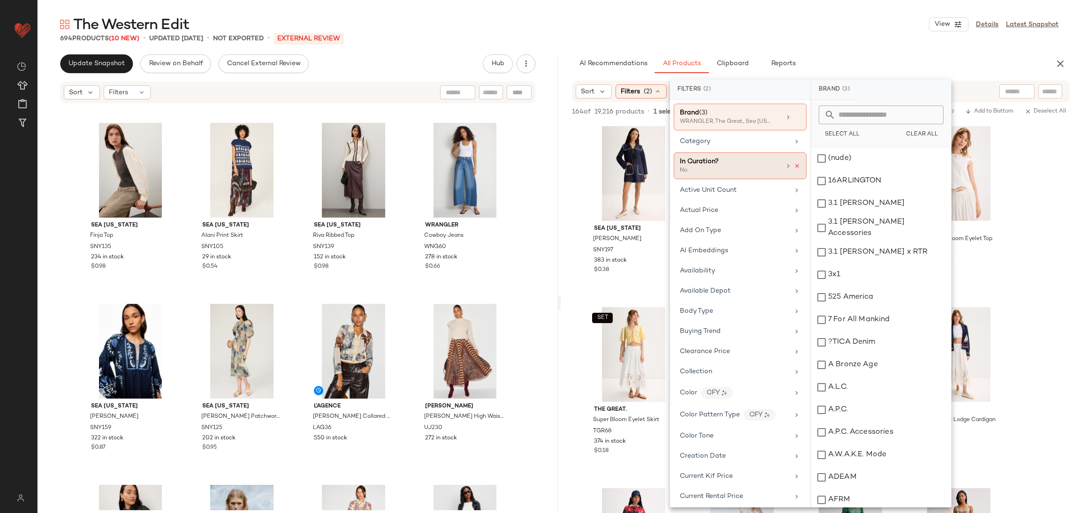
click at [795, 166] on icon at bounding box center [797, 166] width 7 height 7
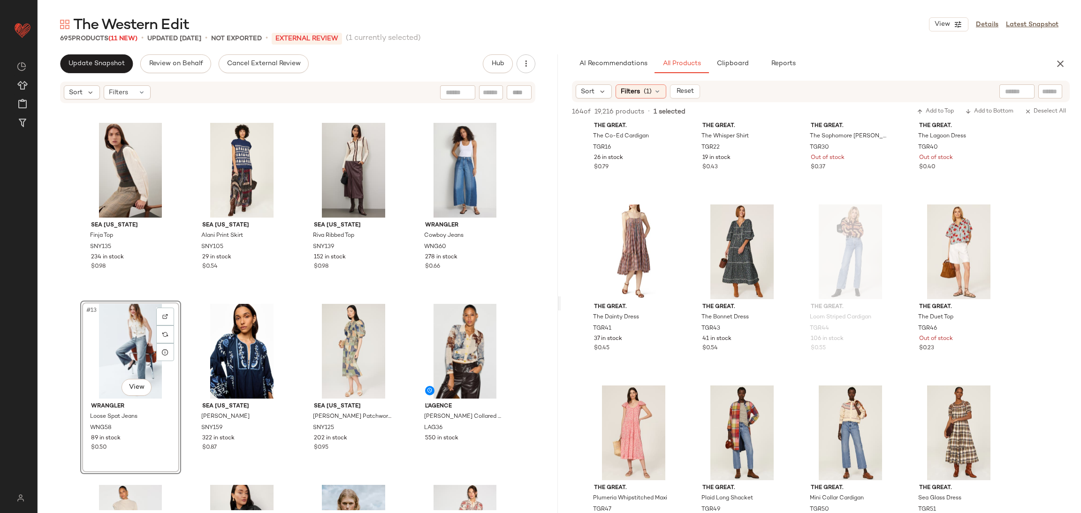
scroll to position [6061, 0]
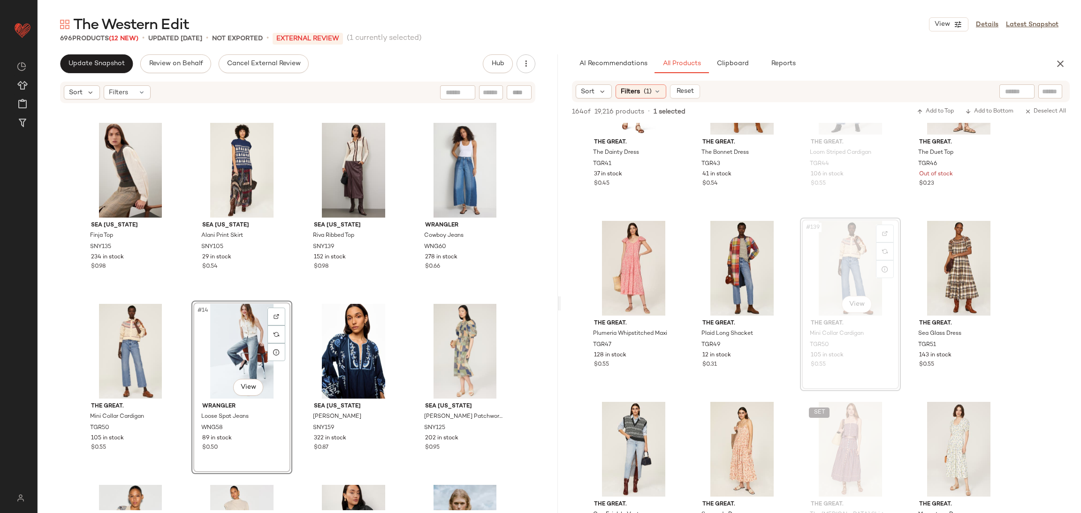
click at [179, 293] on div "Sea New York Finja Top SNY135 234 in stock $0.98 Sea New York Alani Print Skirt…" at bounding box center [298, 307] width 520 height 406
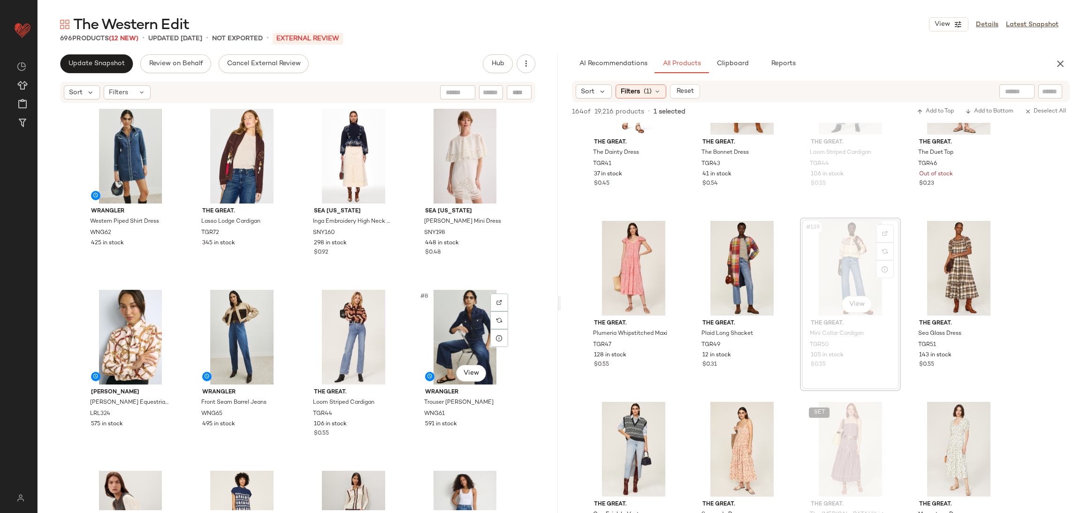
scroll to position [0, 0]
click at [1062, 61] on icon "button" at bounding box center [1059, 63] width 11 height 11
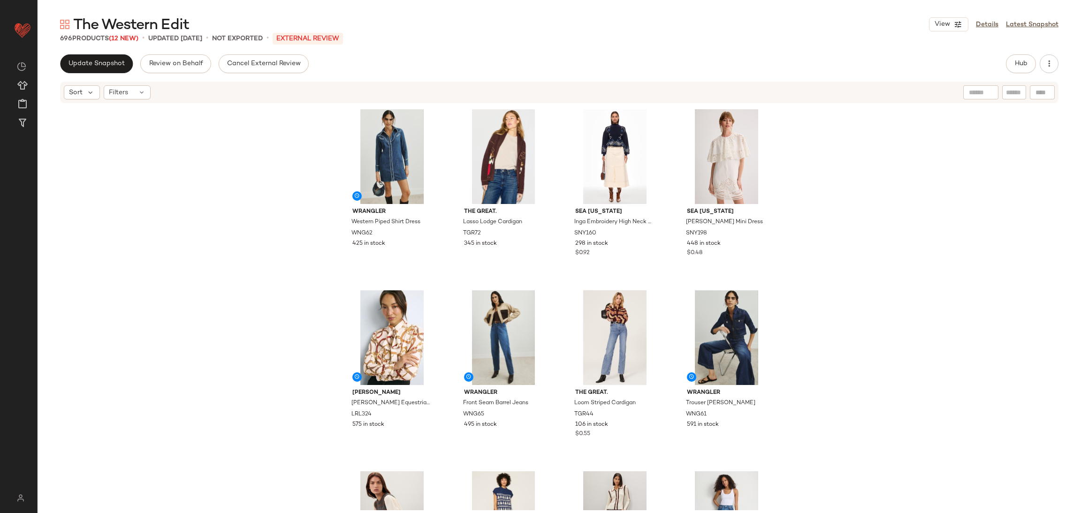
click at [971, 197] on div "WRANGLER Western Piped Shirt Dress WNG62 425 in stock The Great. Lasso Lodge Ca…" at bounding box center [559, 307] width 1043 height 406
click at [114, 62] on span "Update Snapshot" at bounding box center [96, 64] width 57 height 8
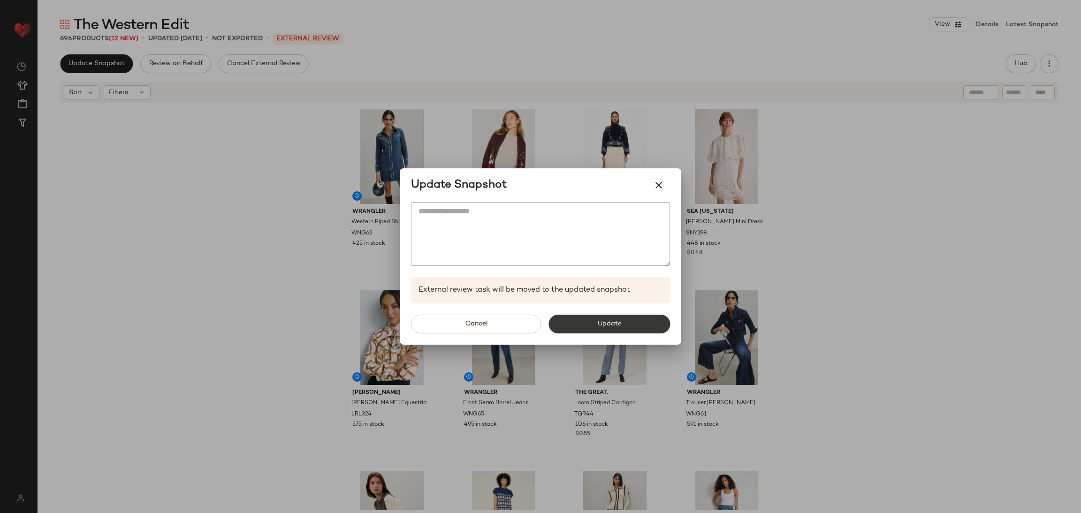
click at [621, 320] on span "Update" at bounding box center [609, 324] width 24 height 8
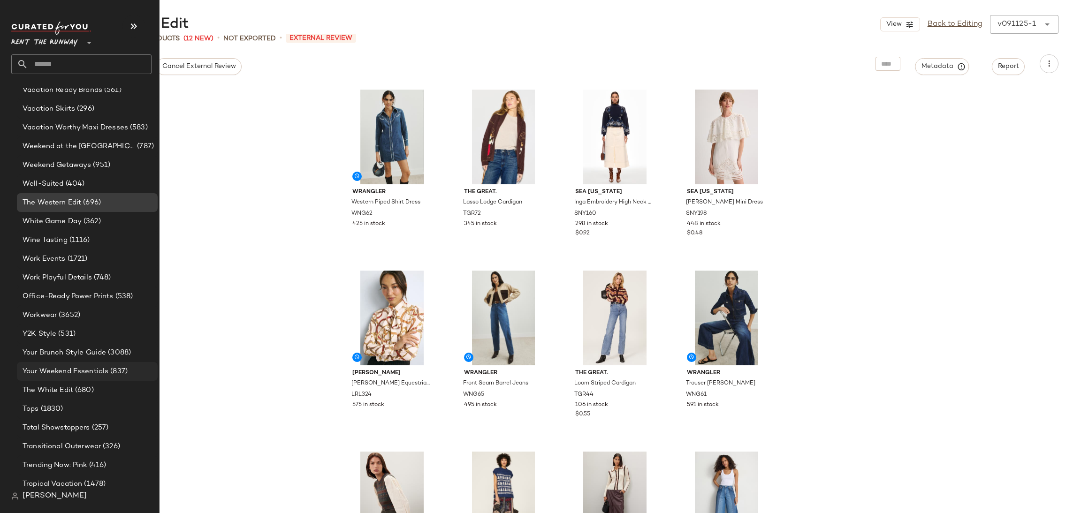
scroll to position [2087, 0]
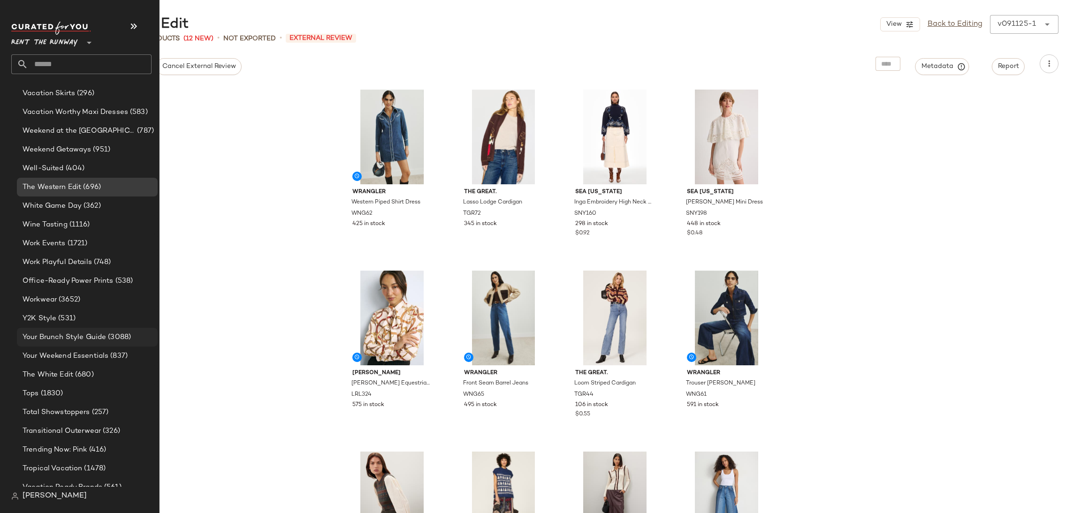
click at [80, 340] on span "Your Brunch Style Guide" at bounding box center [64, 337] width 83 height 11
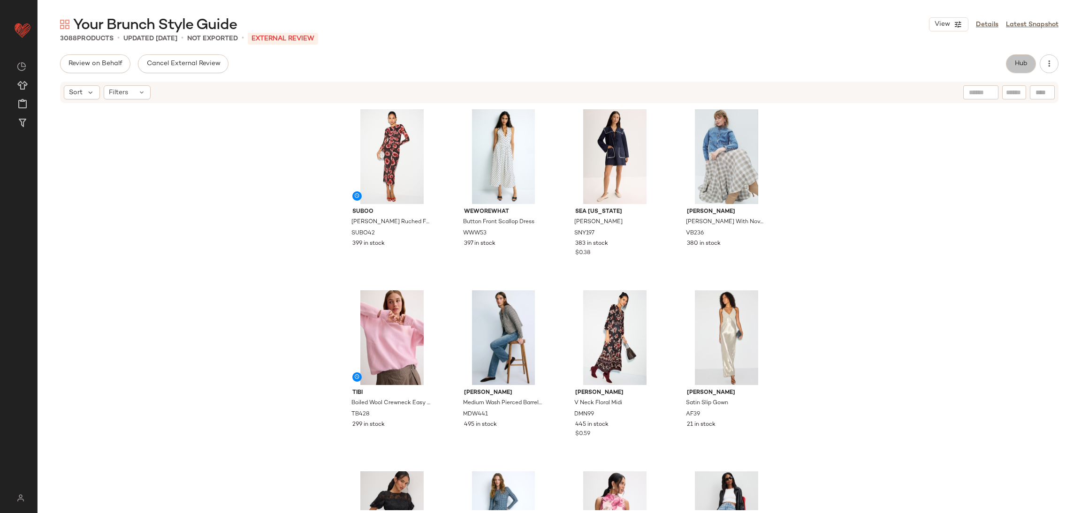
click at [1027, 68] on button "Hub" at bounding box center [1021, 63] width 30 height 19
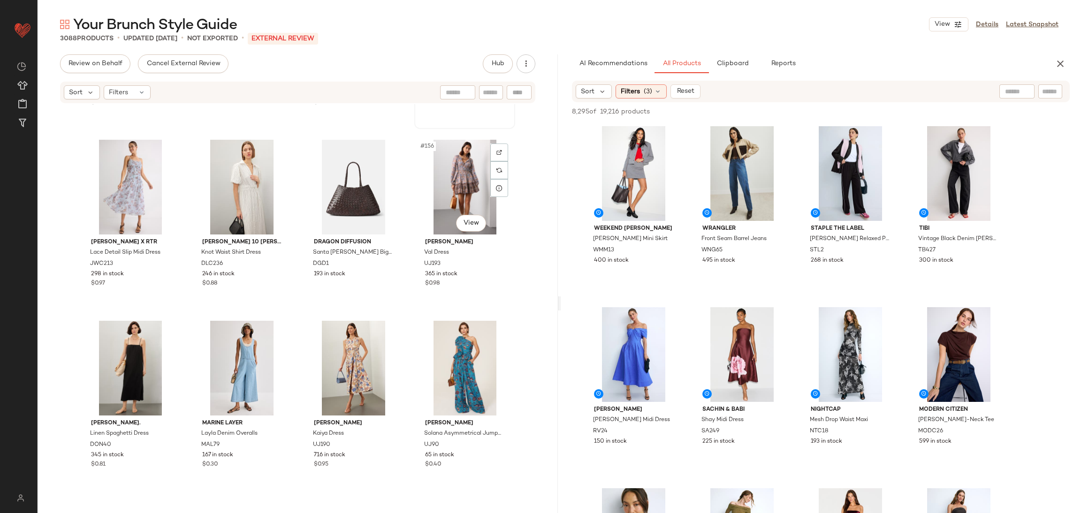
scroll to position [6871, 0]
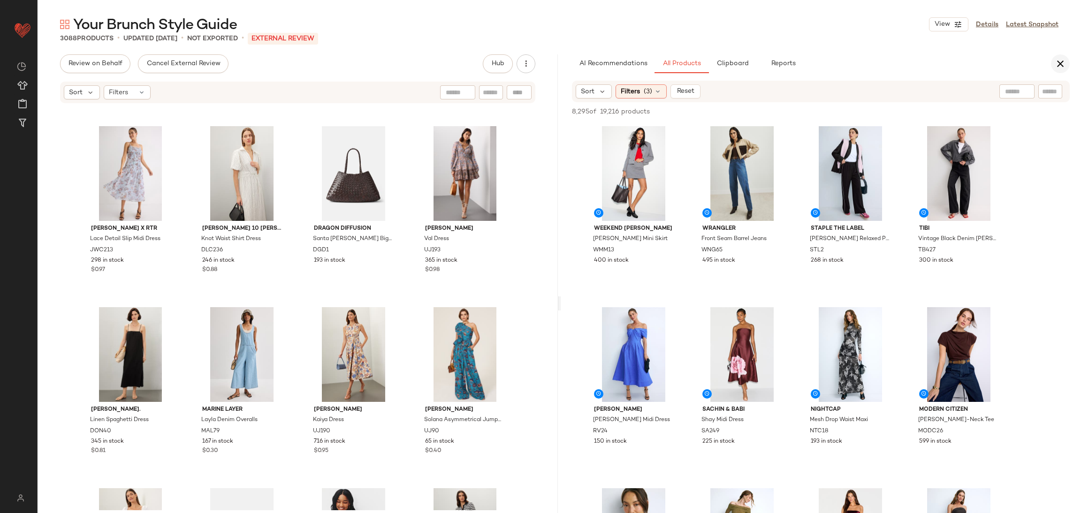
click at [1056, 59] on icon "button" at bounding box center [1059, 63] width 11 height 11
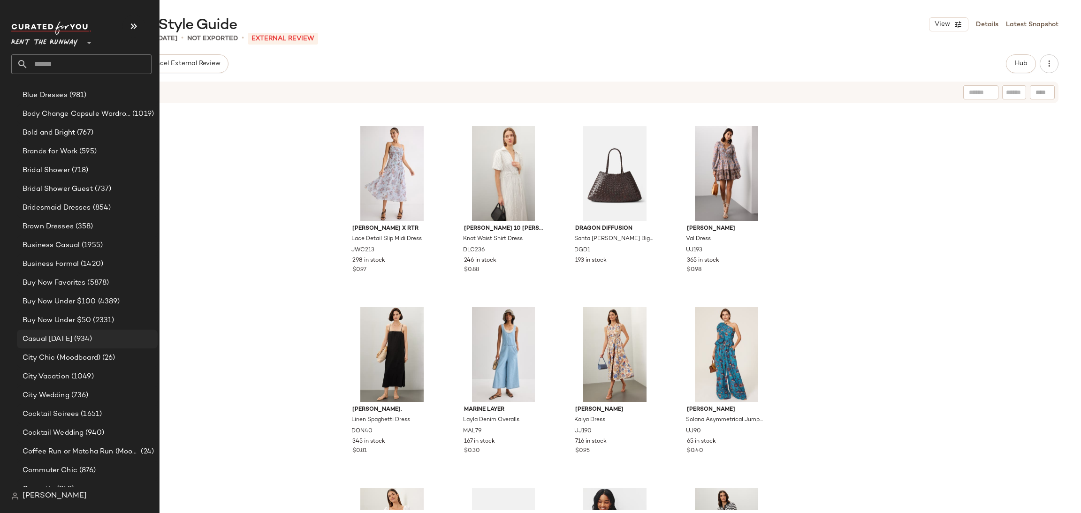
scroll to position [251, 0]
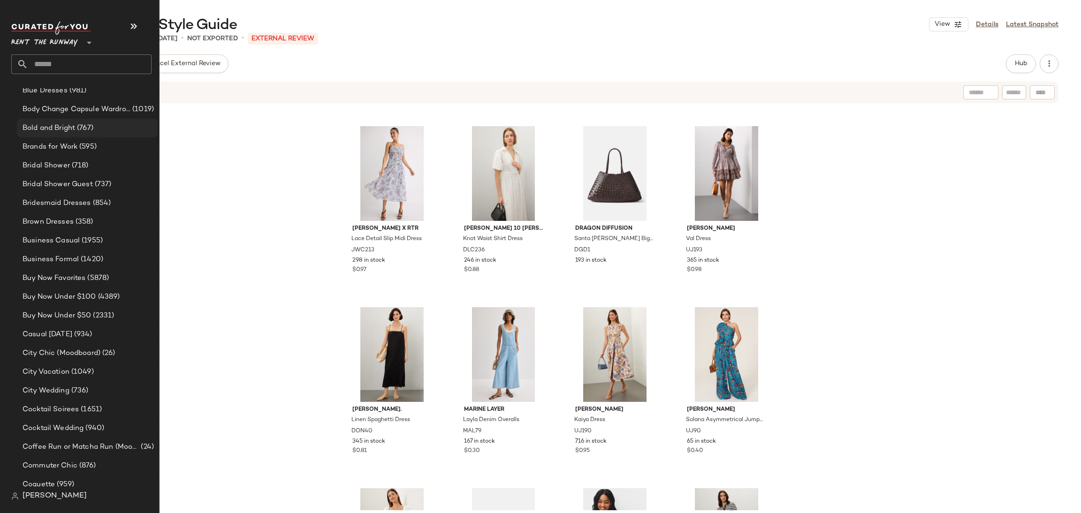
click at [75, 135] on div "Bold and Bright (767)" at bounding box center [87, 128] width 141 height 19
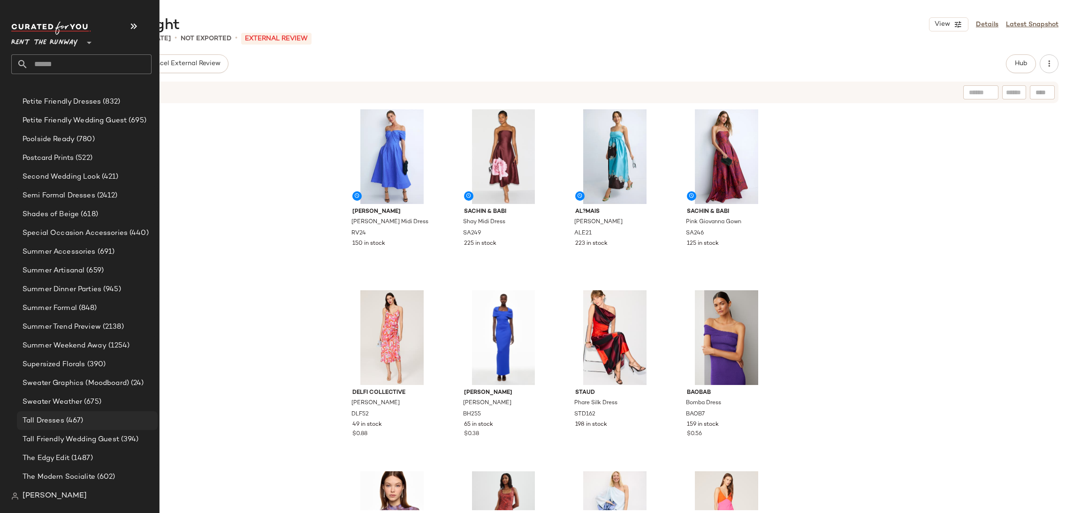
scroll to position [1550, 0]
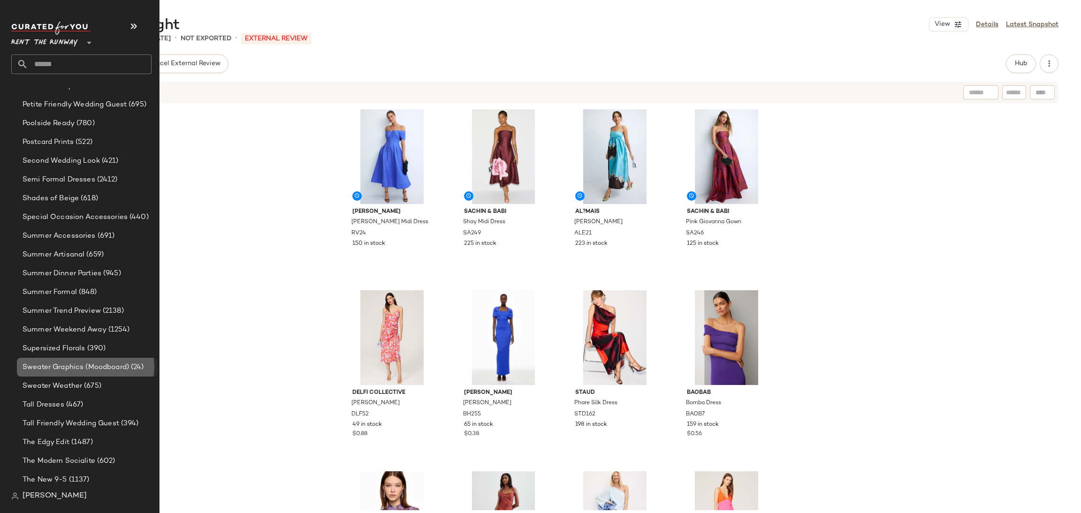
click at [91, 364] on span "Sweater Graphics (Moodboard)" at bounding box center [76, 367] width 106 height 11
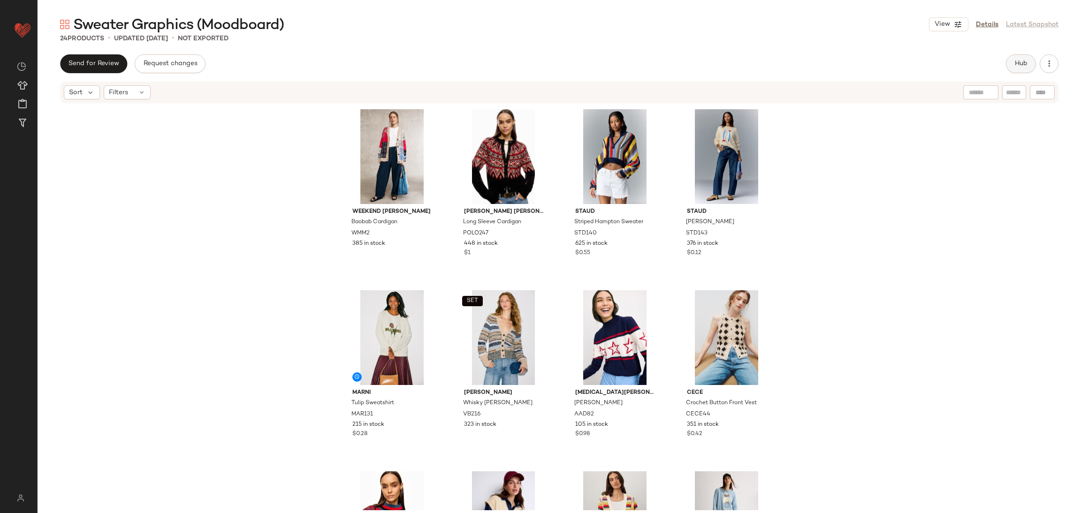
drag, startPoint x: 1012, startPoint y: 77, endPoint x: 1016, endPoint y: 70, distance: 8.4
click at [1012, 77] on div "Send for Review Request changes Hub Sort Filters Weekend Max Mara Baobab Cardig…" at bounding box center [559, 303] width 1043 height 498
click at [1017, 67] on button "Hub" at bounding box center [1021, 63] width 30 height 19
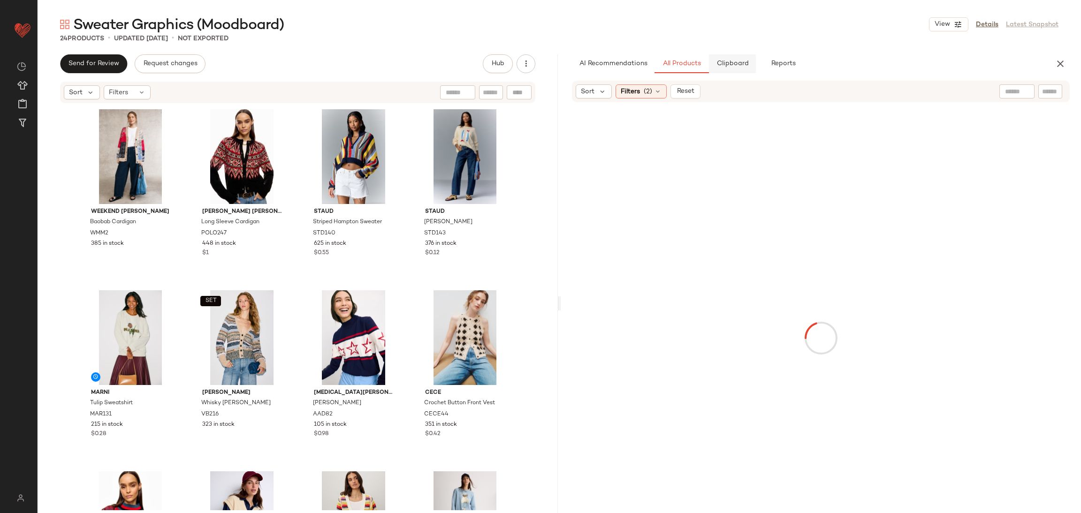
click at [736, 60] on span "Clipboard" at bounding box center [732, 64] width 32 height 8
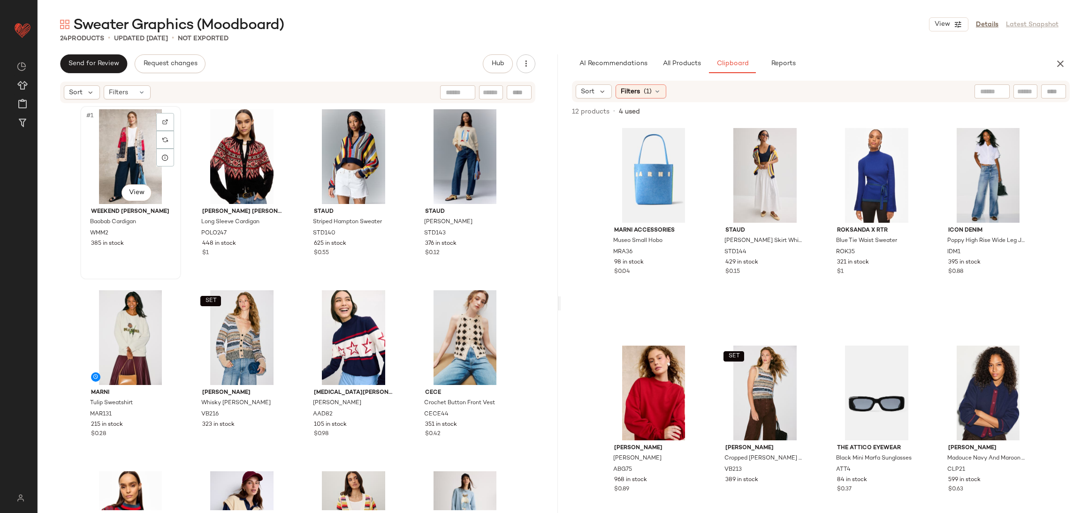
click at [125, 148] on div "#1 View" at bounding box center [130, 156] width 94 height 95
click at [340, 152] on div "#3 View" at bounding box center [353, 156] width 94 height 95
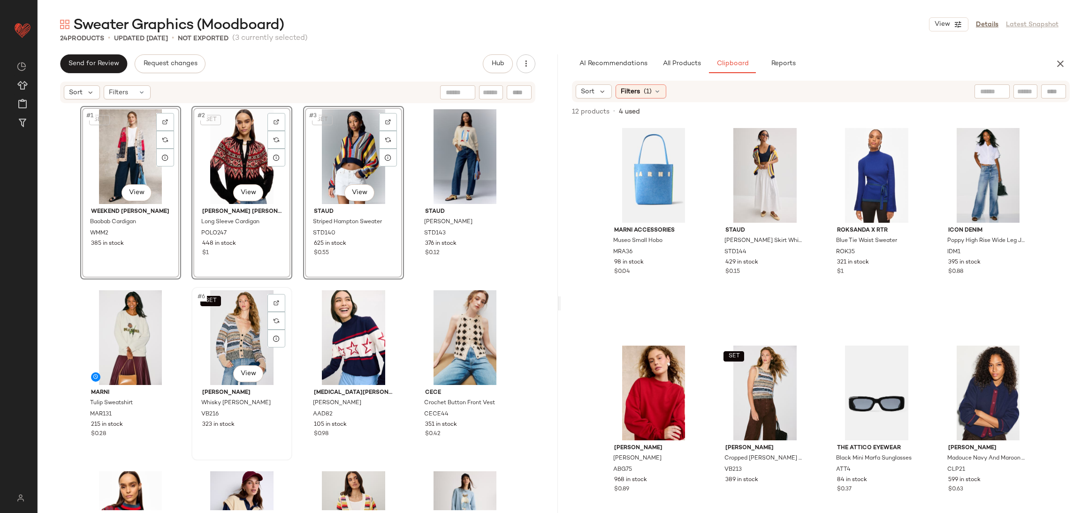
click at [225, 350] on div "SET #6 View" at bounding box center [242, 337] width 94 height 95
click at [435, 326] on div "#8 View" at bounding box center [464, 337] width 94 height 95
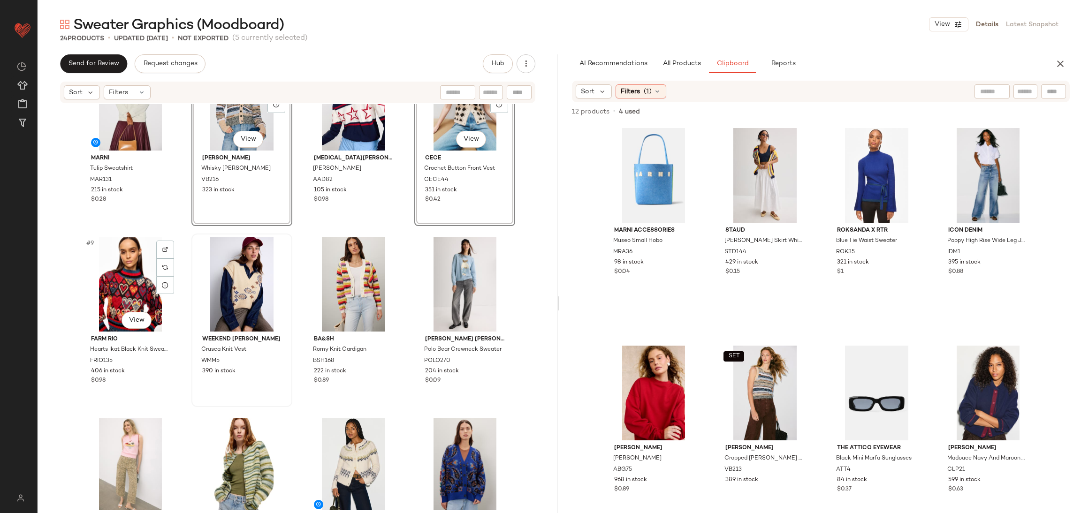
scroll to position [255, 0]
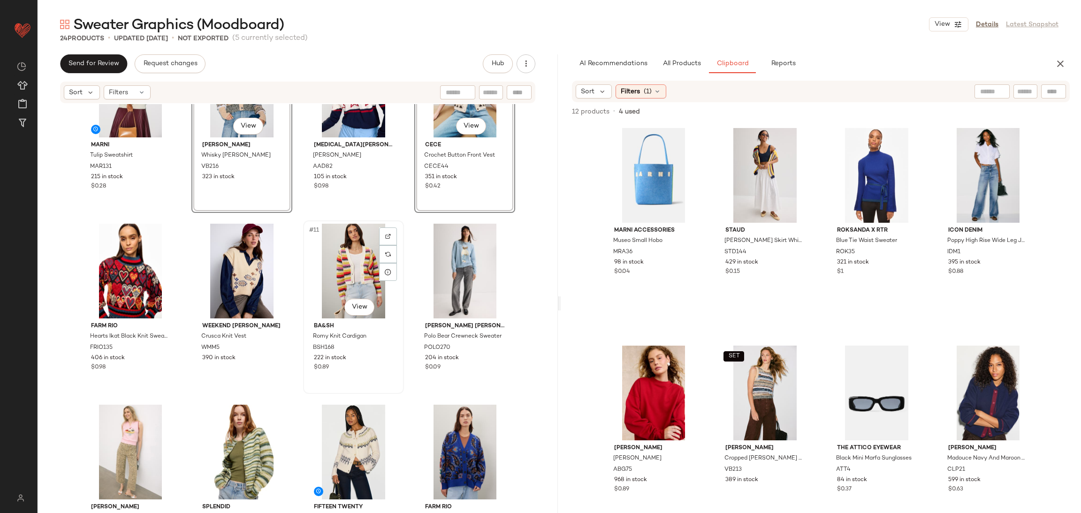
click at [345, 256] on div "#11 View" at bounding box center [353, 271] width 94 height 95
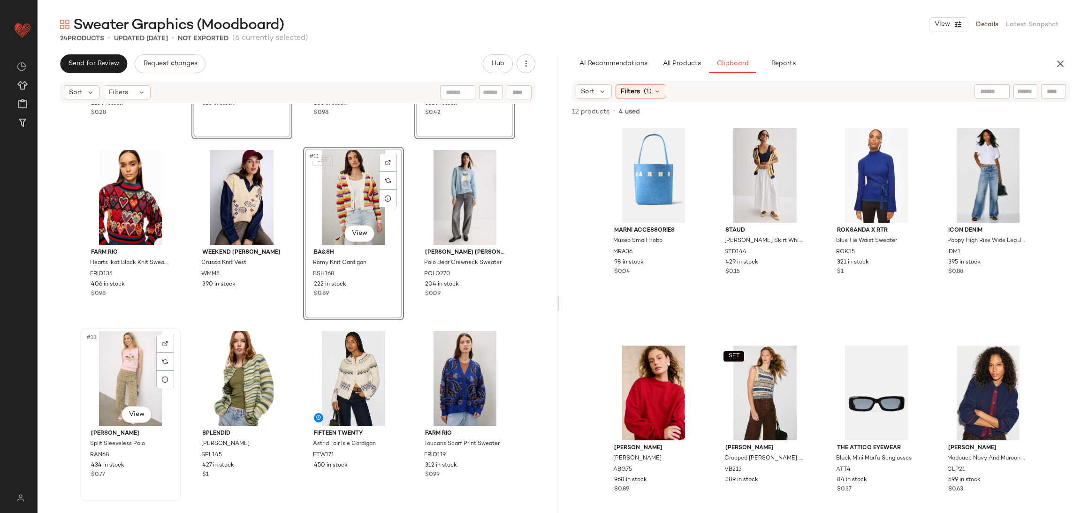
scroll to position [337, 0]
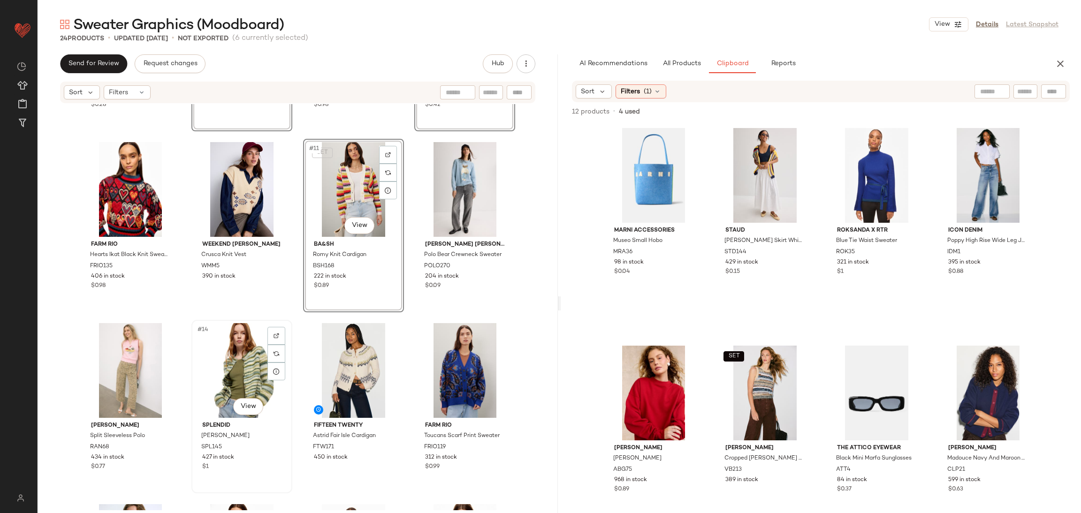
click at [219, 369] on div "#14 View" at bounding box center [242, 370] width 94 height 95
click at [345, 365] on div "#15 View" at bounding box center [353, 370] width 94 height 95
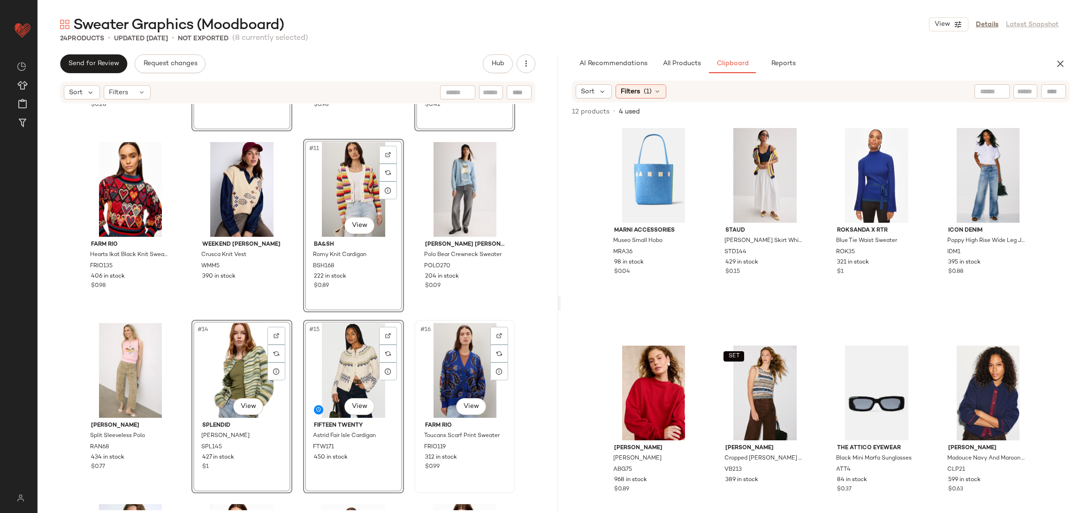
click at [448, 365] on div "#16 View" at bounding box center [464, 370] width 94 height 95
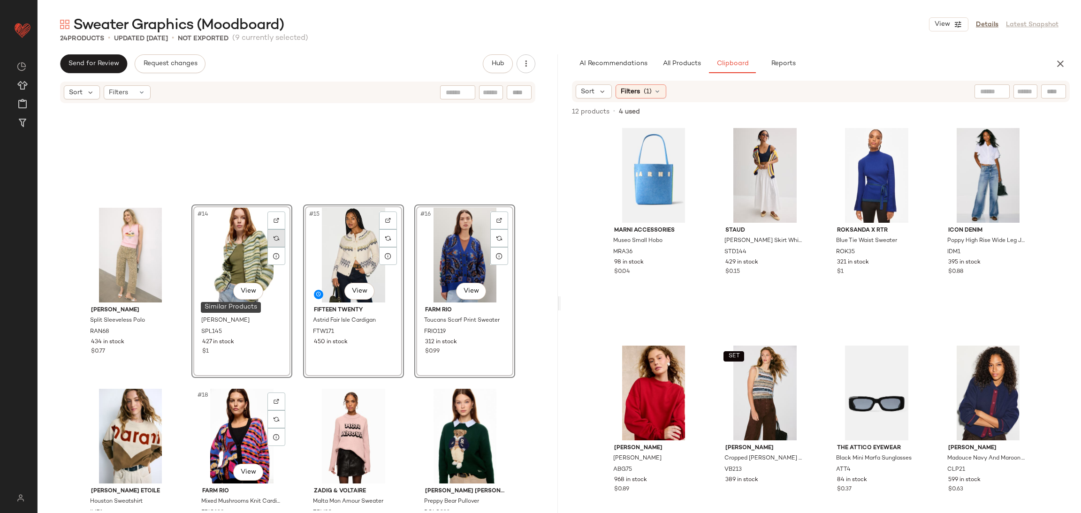
scroll to position [673, 0]
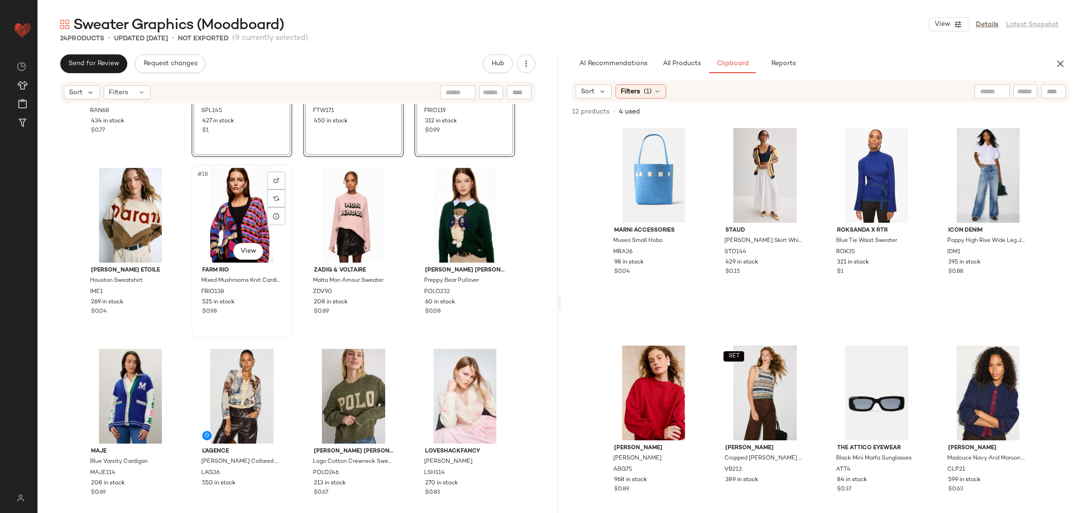
click at [214, 212] on div "#18 View" at bounding box center [242, 215] width 94 height 95
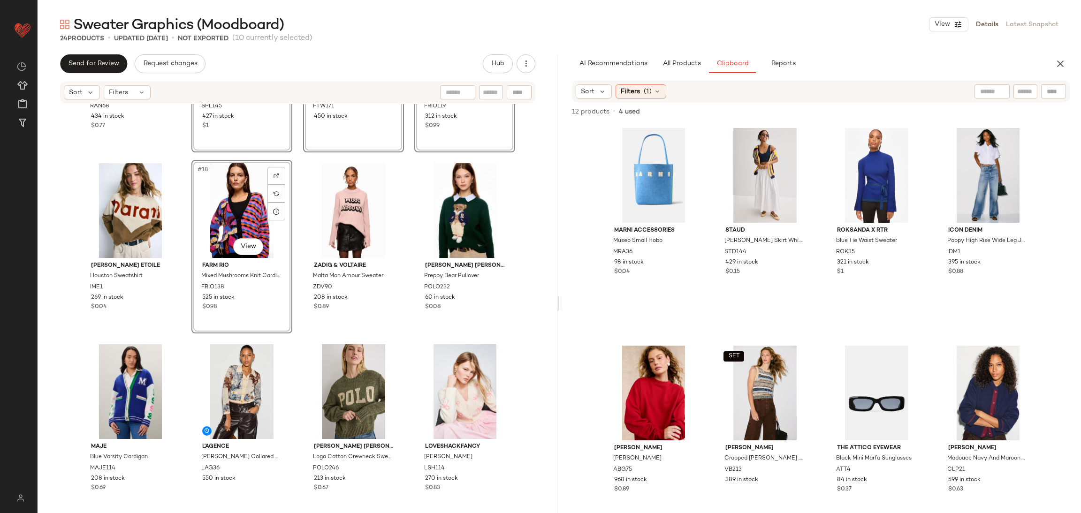
scroll to position [682, 0]
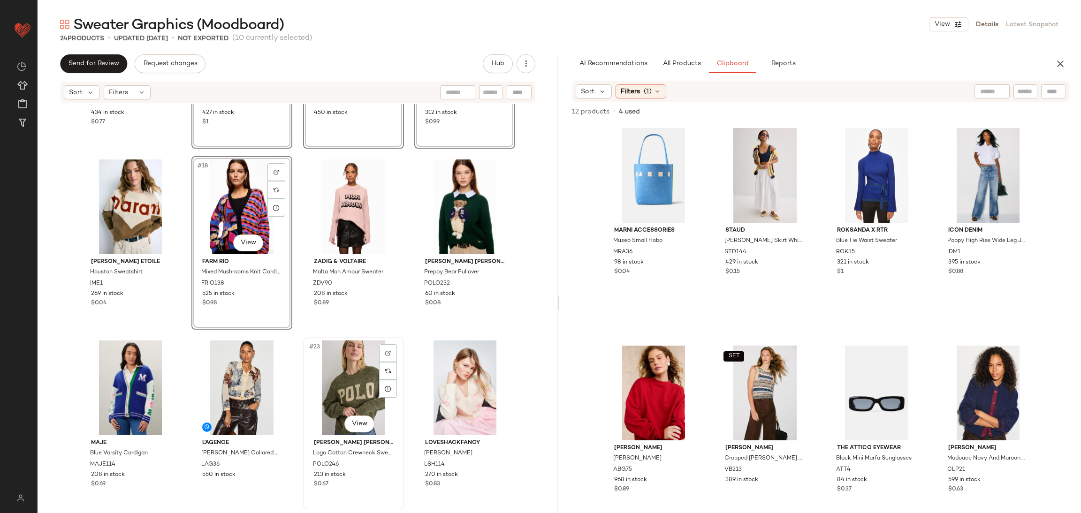
click at [341, 387] on div "#23 View" at bounding box center [353, 388] width 94 height 95
click at [242, 383] on div "#22 View" at bounding box center [242, 388] width 94 height 95
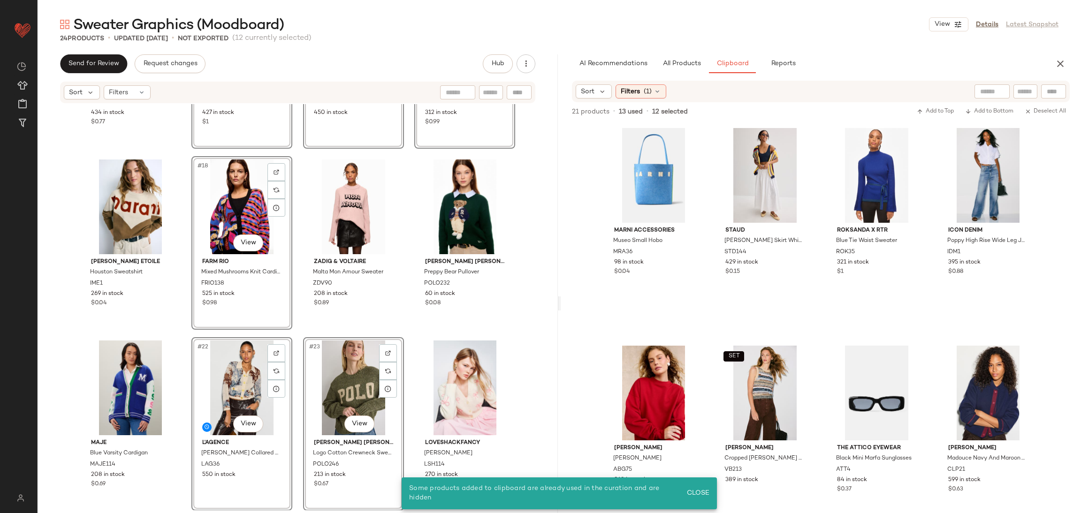
click at [349, 378] on div "#23 View" at bounding box center [353, 388] width 94 height 95
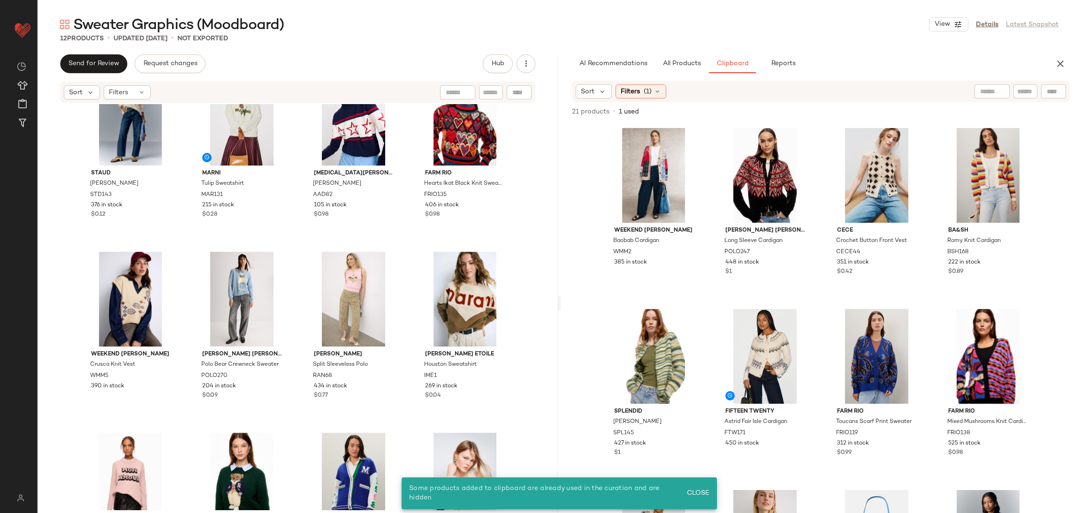
scroll to position [38, 0]
click at [679, 61] on span "All Products" at bounding box center [681, 64] width 38 height 8
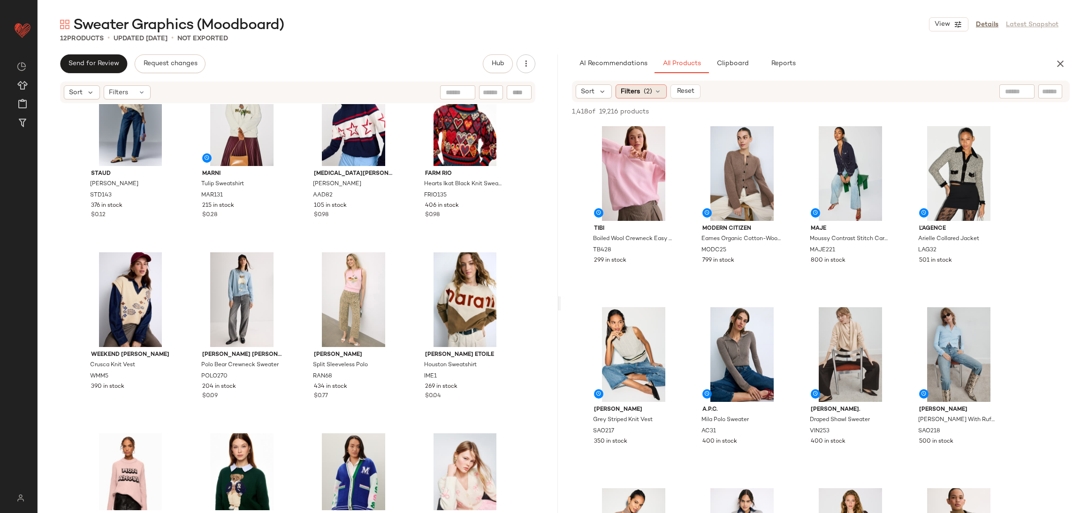
click at [641, 93] on div "Filters (2)" at bounding box center [640, 91] width 51 height 14
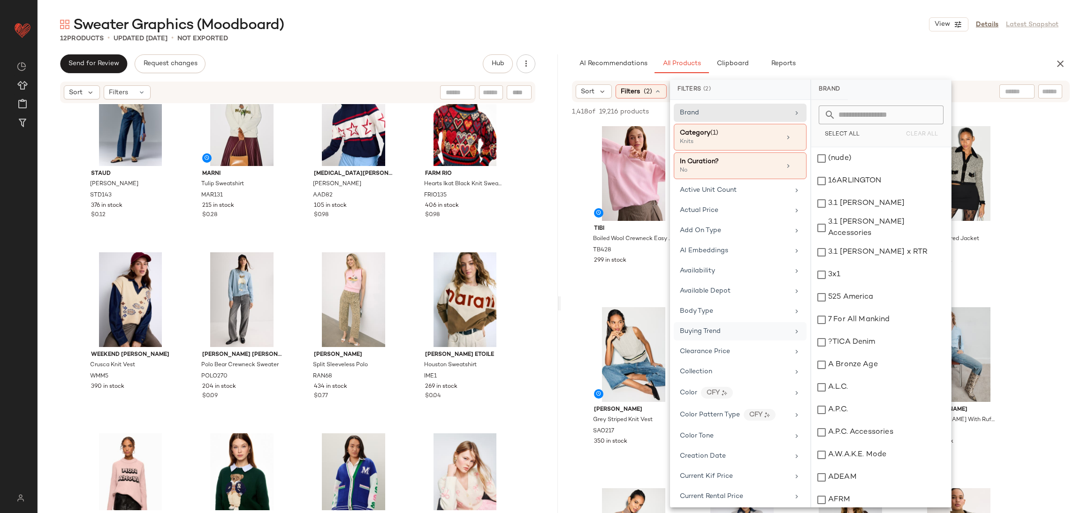
click at [721, 330] on div "Buying Trend" at bounding box center [734, 331] width 109 height 10
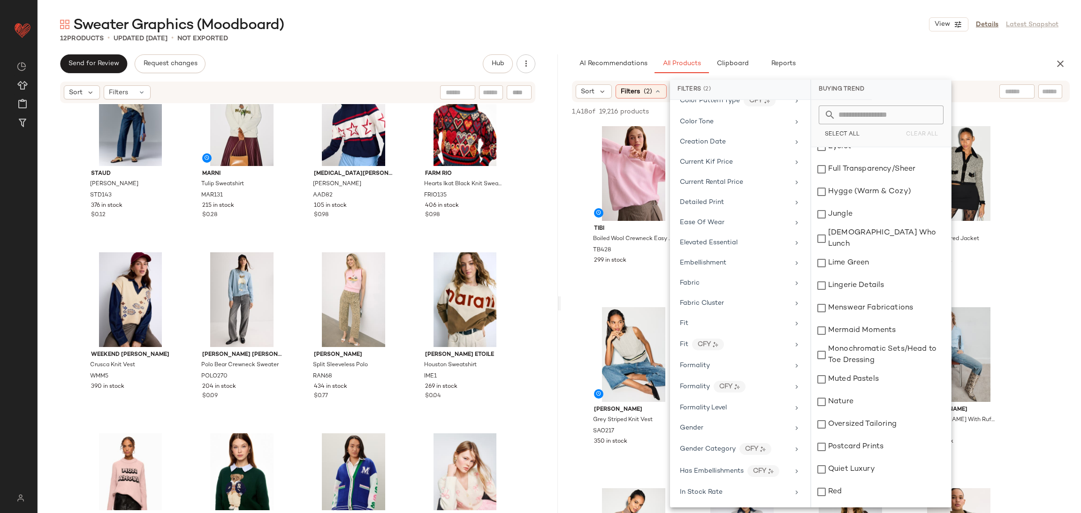
scroll to position [315, 0]
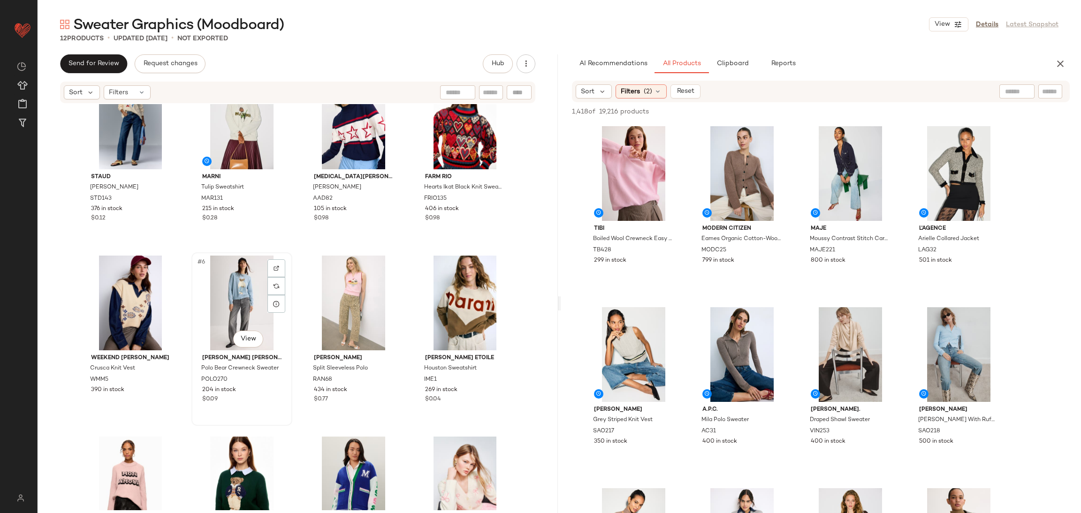
scroll to position [27, 0]
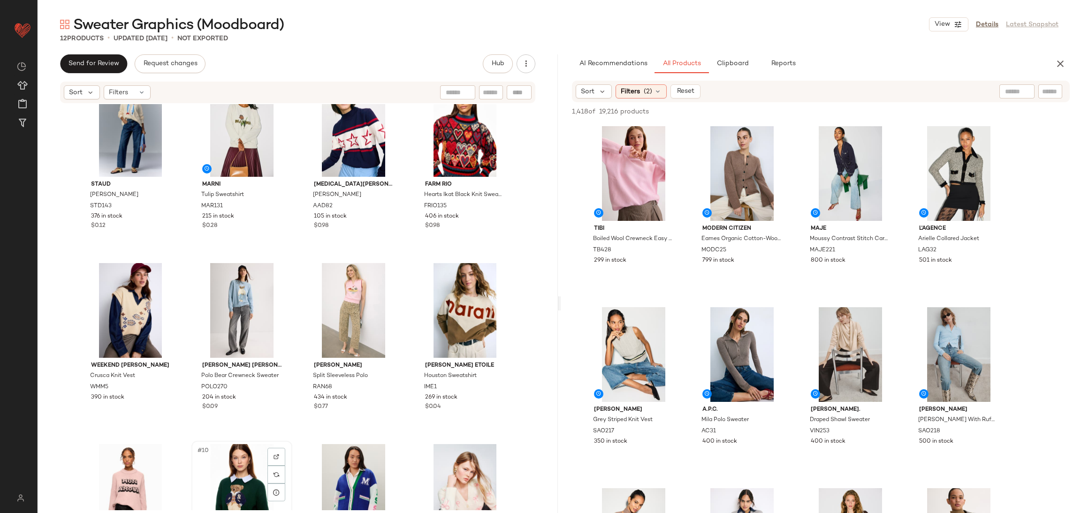
scroll to position [29, 0]
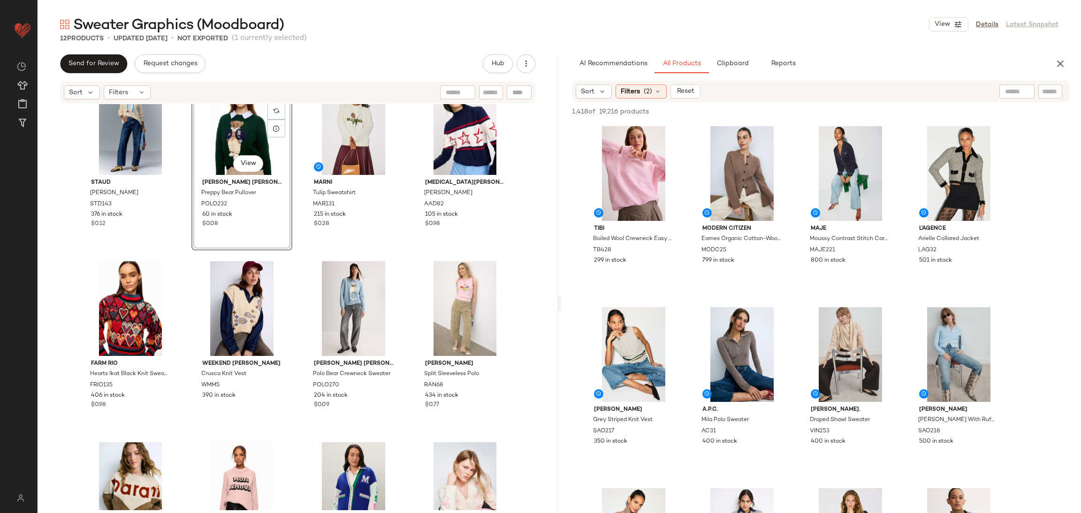
click at [303, 254] on div "Staud Giada Sweater STD143 376 in stock $0.12 #2 View Polo Ralph Lauren Preppy …" at bounding box center [297, 279] width 435 height 404
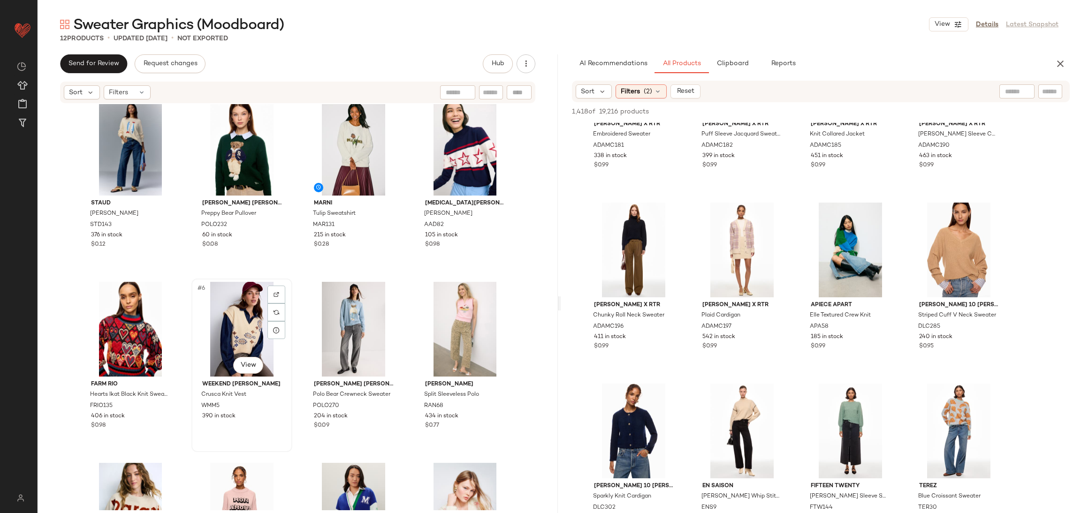
scroll to position [7, 0]
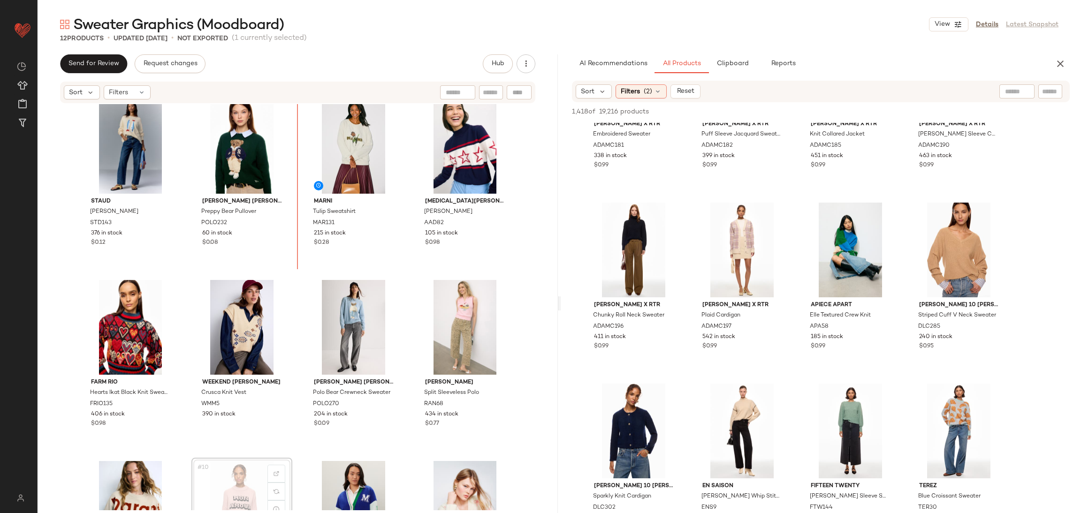
scroll to position [2, 0]
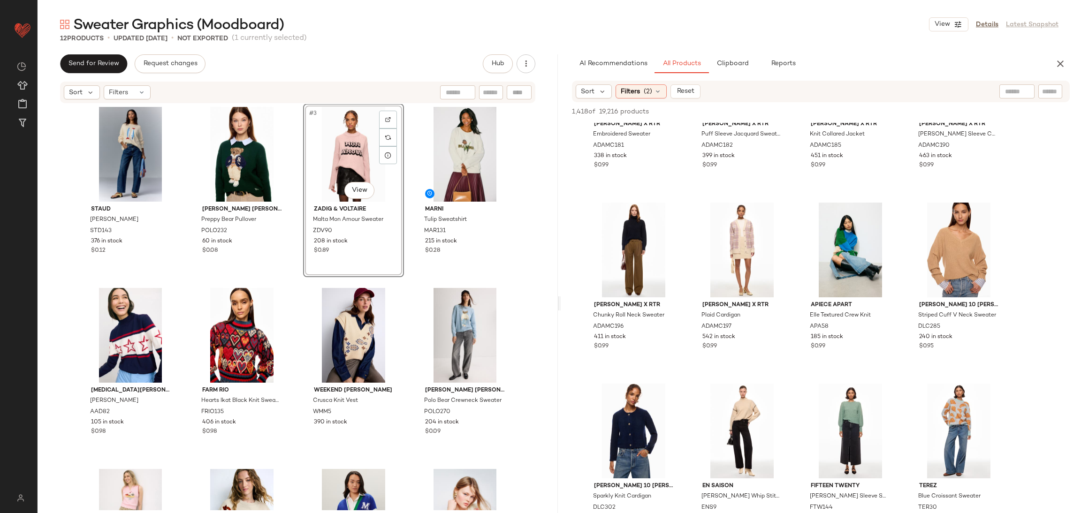
click at [402, 273] on div "Staud Giada Sweater STD143 376 in stock $0.12 Polo Ralph Lauren Preppy Bear Pul…" at bounding box center [297, 306] width 435 height 404
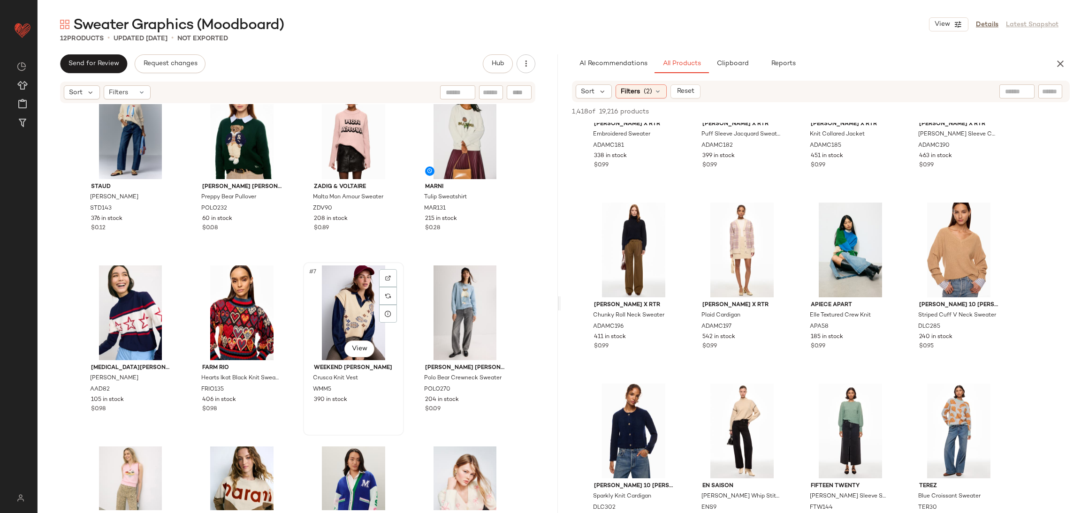
scroll to position [29, 0]
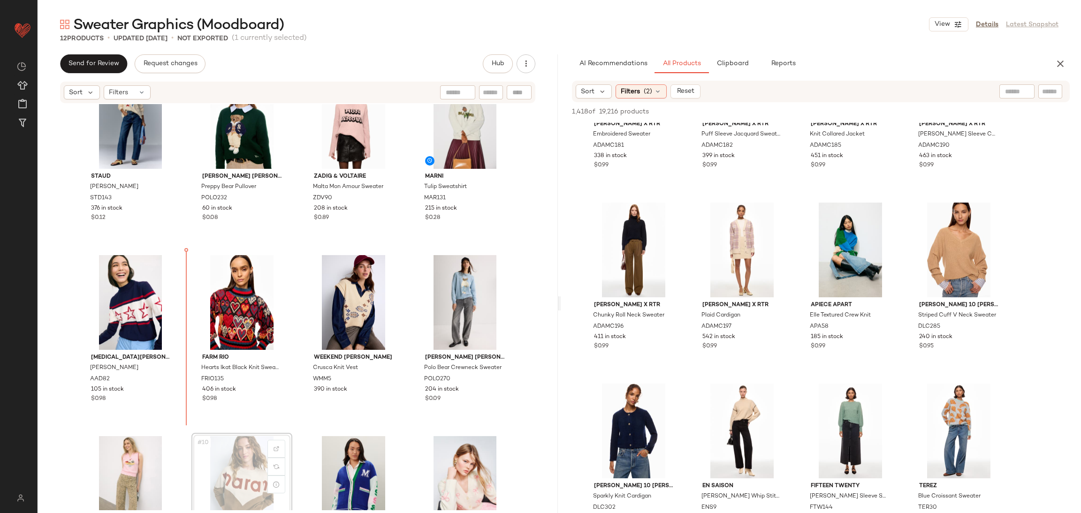
scroll to position [37, 0]
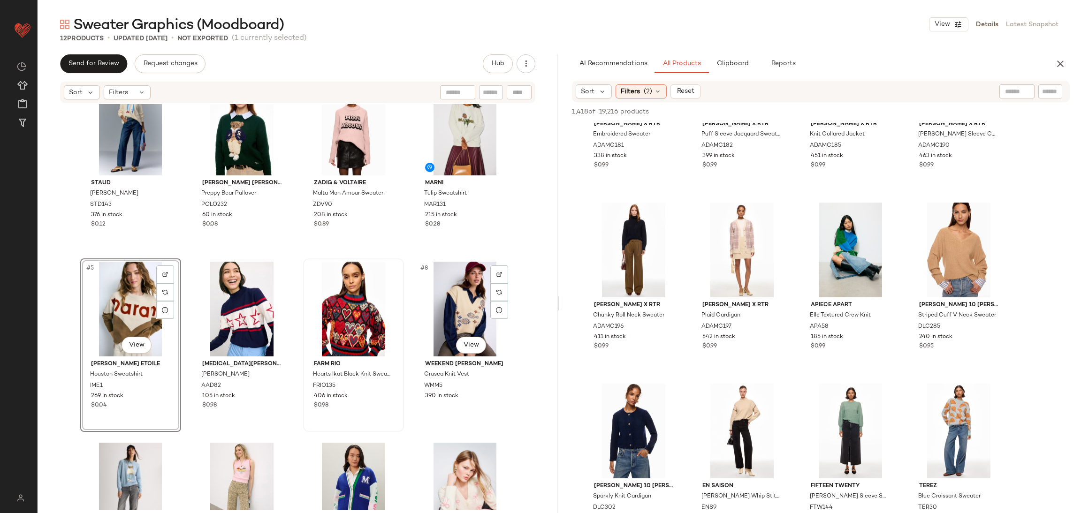
scroll to position [29, 0]
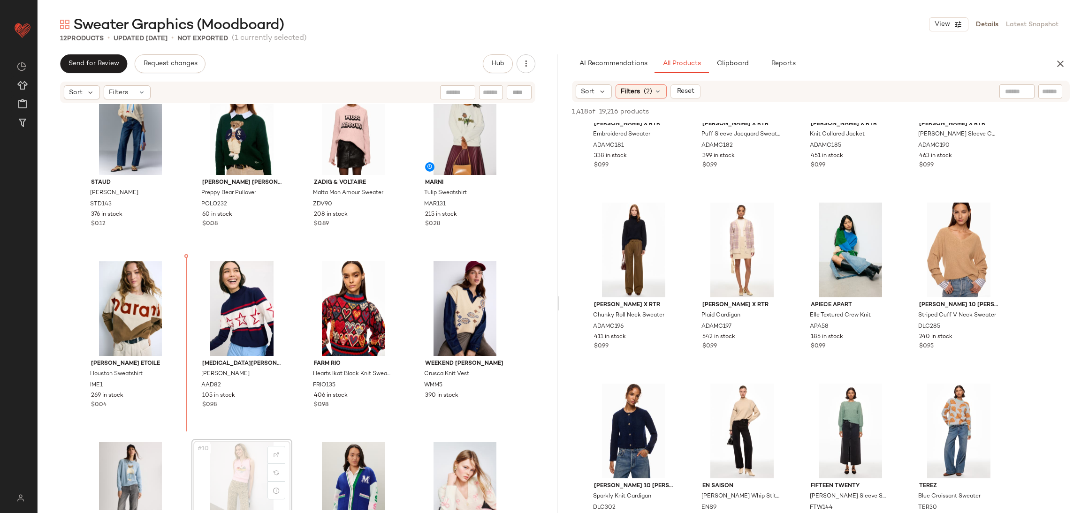
scroll to position [31, 0]
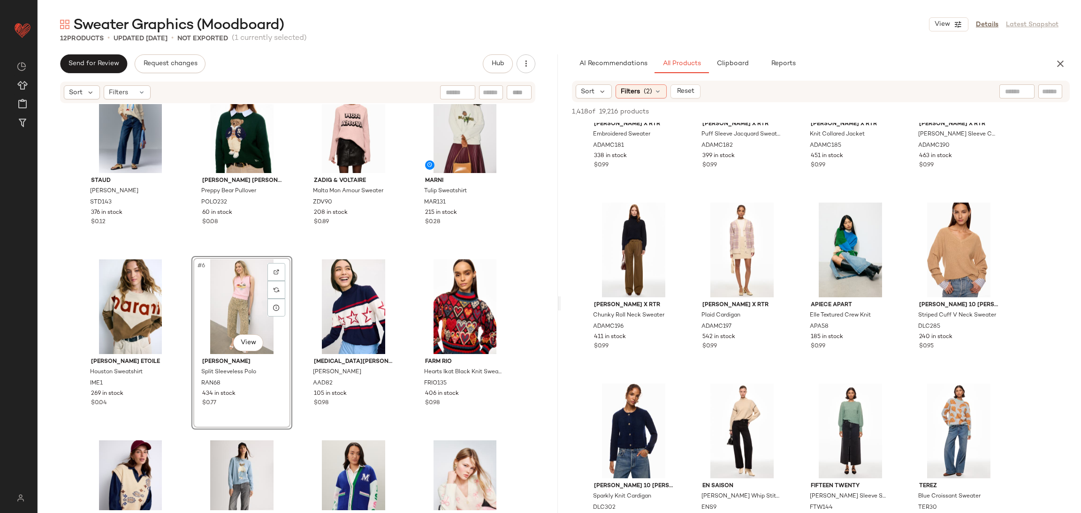
click at [293, 251] on div "Staud Giada Sweater STD143 376 in stock $0.12 Polo Ralph Lauren Preppy Bear Pul…" at bounding box center [297, 277] width 435 height 404
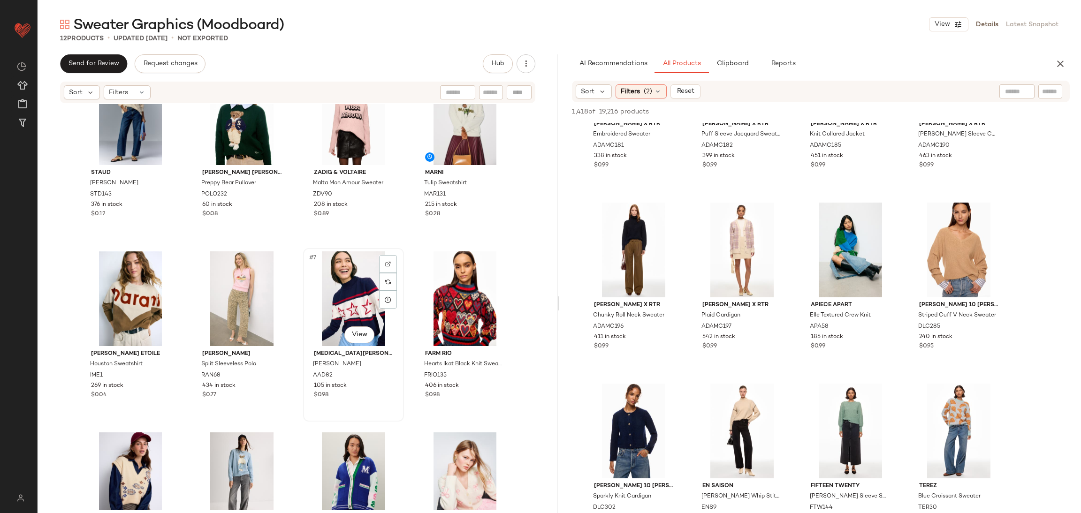
scroll to position [72, 0]
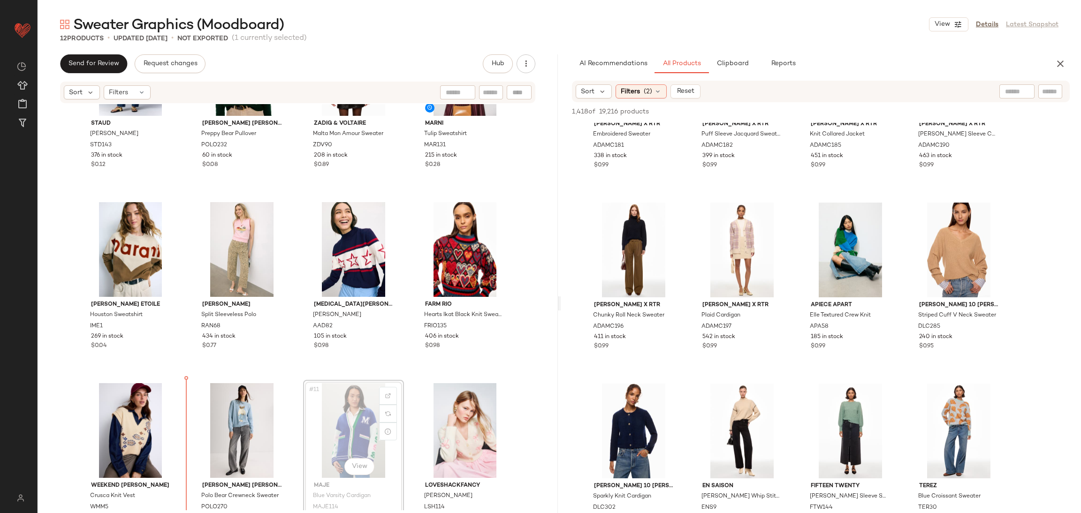
scroll to position [100, 0]
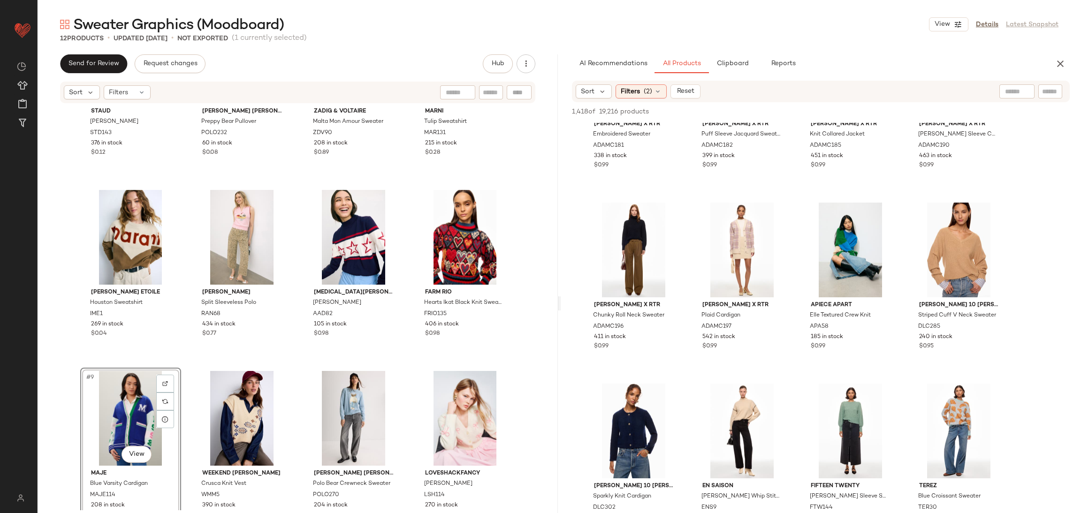
click at [189, 362] on div "Staud Giada Sweater STD143 376 in stock $0.12 Polo Ralph Lauren Preppy Bear Pul…" at bounding box center [297, 208] width 435 height 404
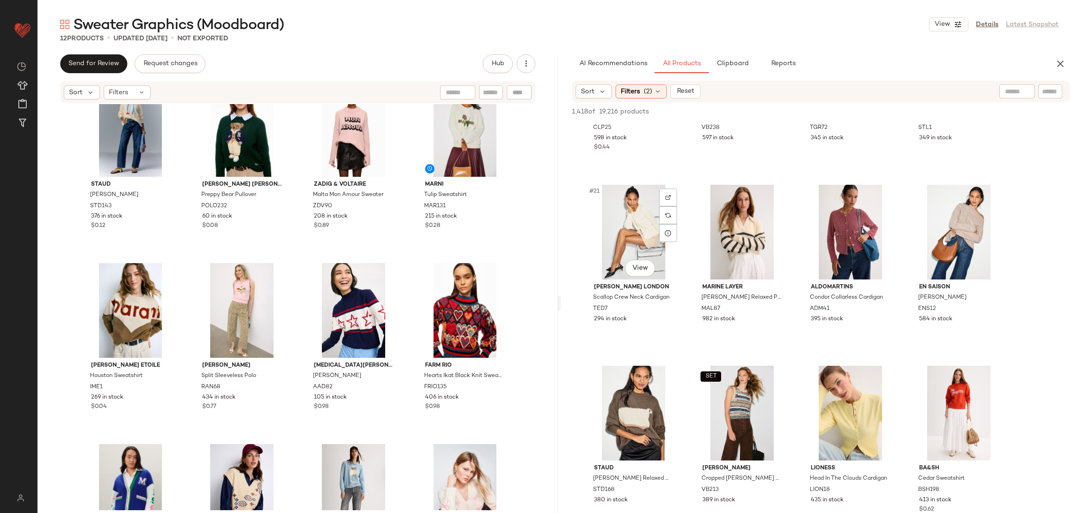
scroll to position [838, 0]
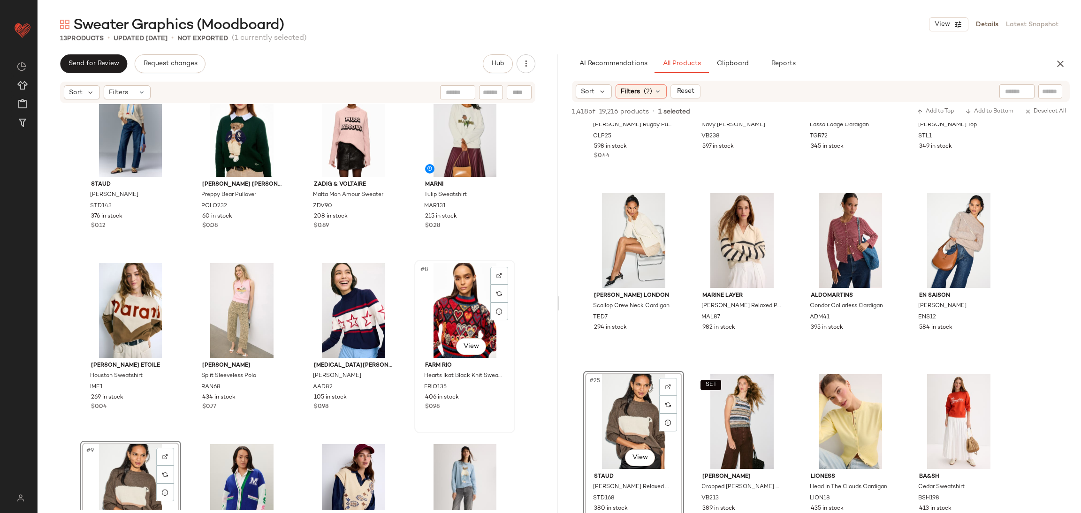
click at [457, 323] on div "#8 View" at bounding box center [464, 310] width 94 height 95
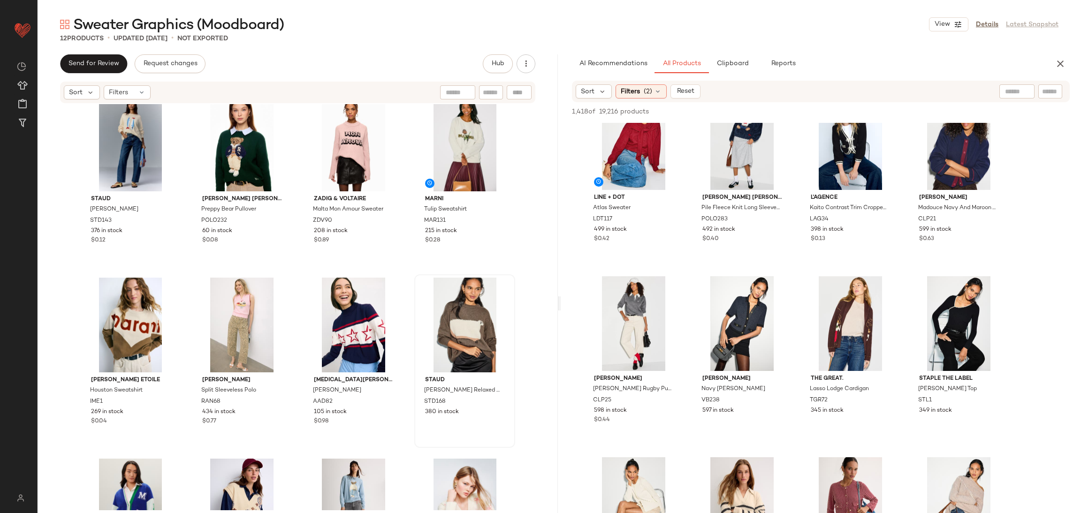
scroll to position [10, 0]
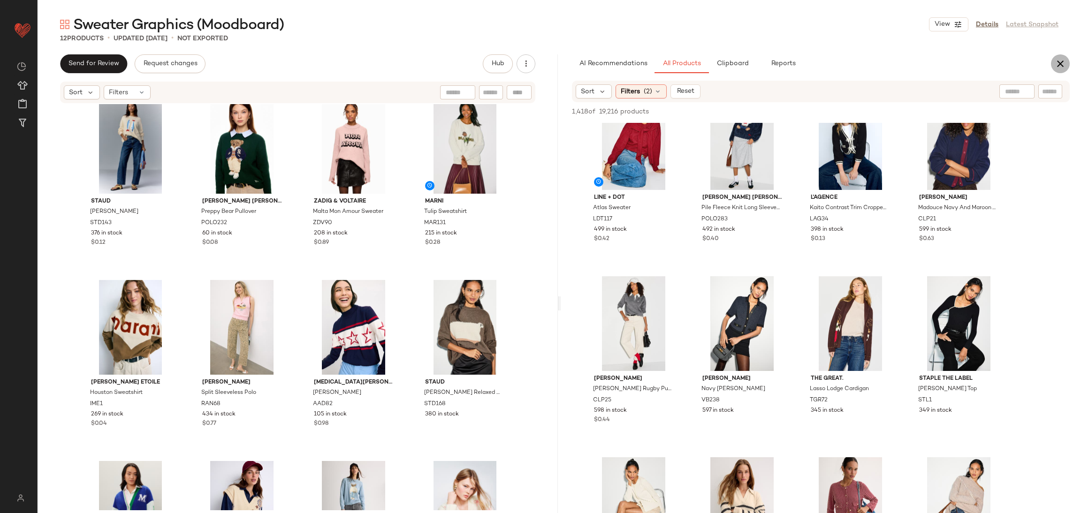
click at [1062, 64] on icon "button" at bounding box center [1059, 63] width 11 height 11
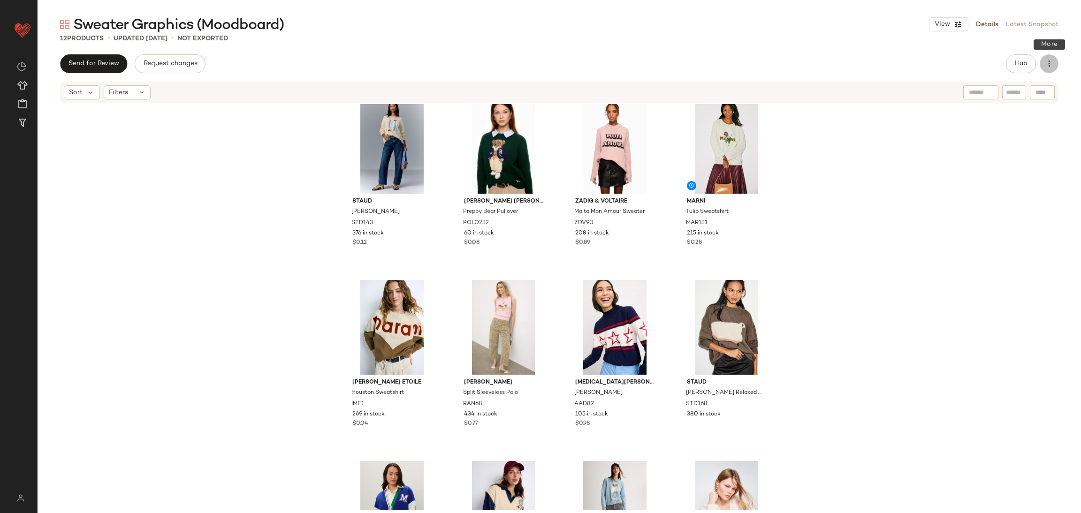
click at [1041, 69] on button "button" at bounding box center [1048, 63] width 19 height 19
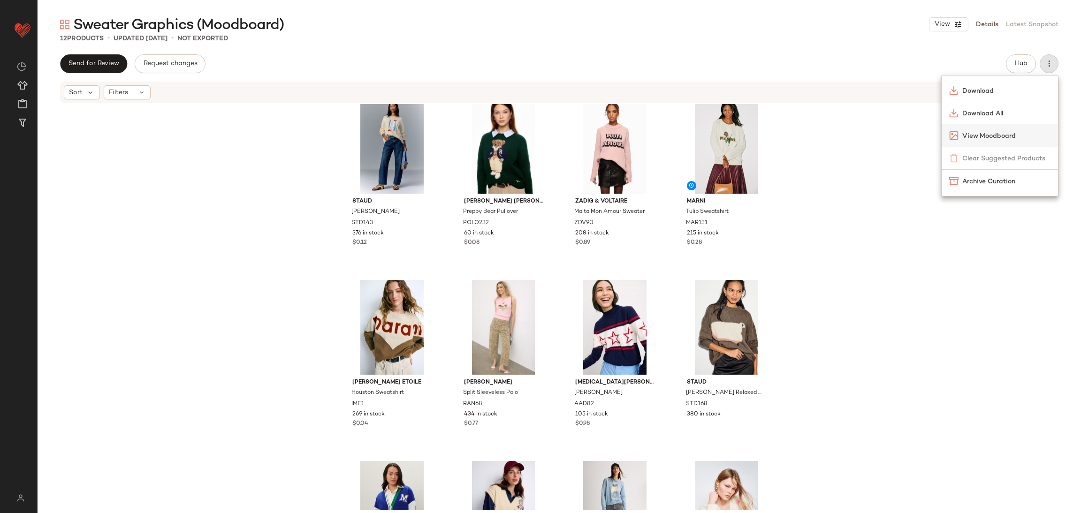
click at [976, 137] on span "View Moodboard" at bounding box center [1006, 136] width 88 height 10
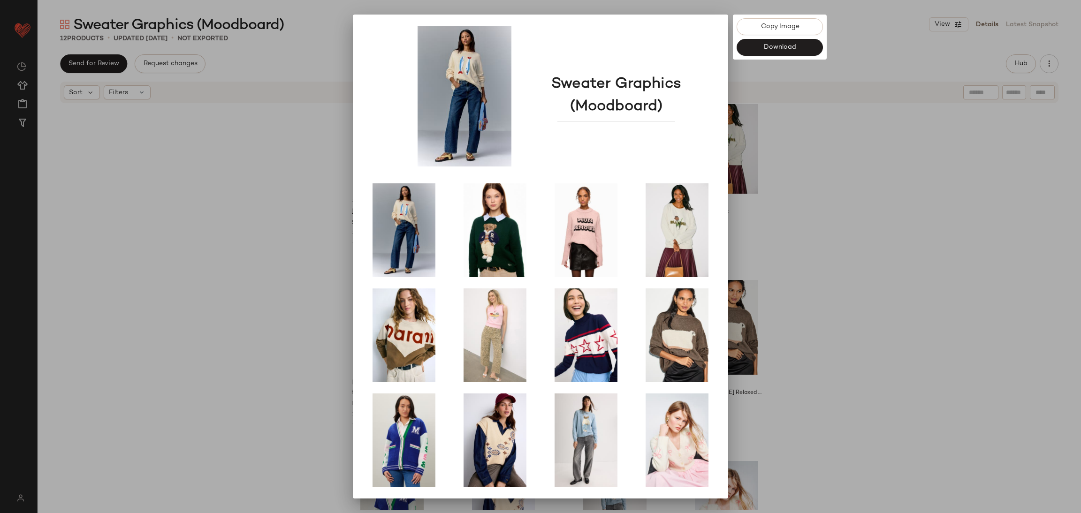
click at [913, 219] on div at bounding box center [540, 256] width 1081 height 513
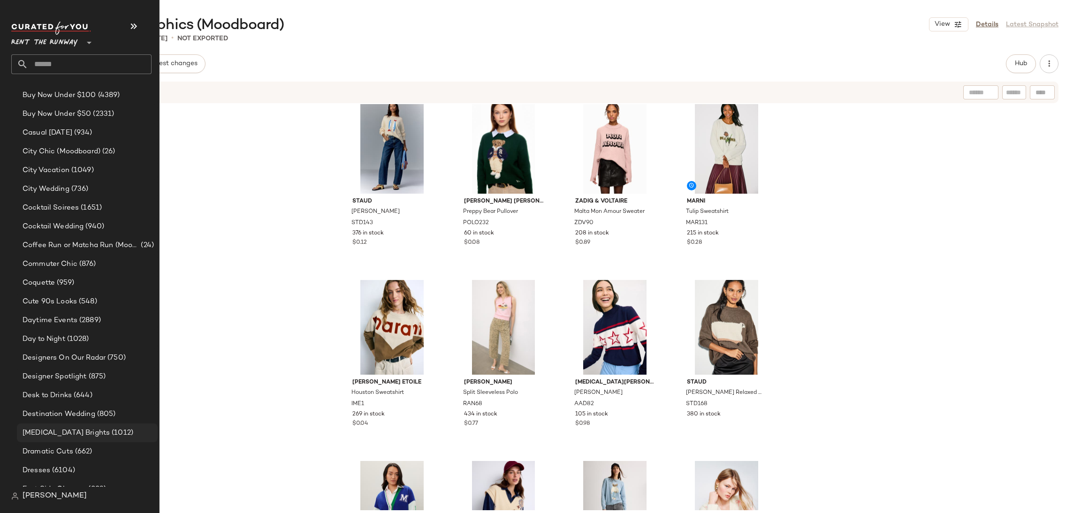
scroll to position [407, 0]
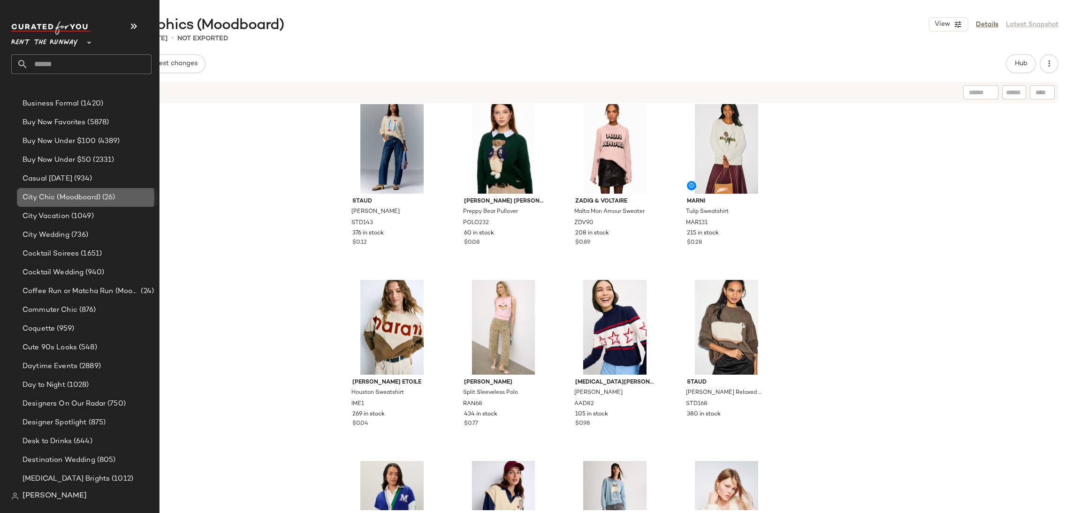
click at [101, 197] on span "(26)" at bounding box center [107, 197] width 15 height 11
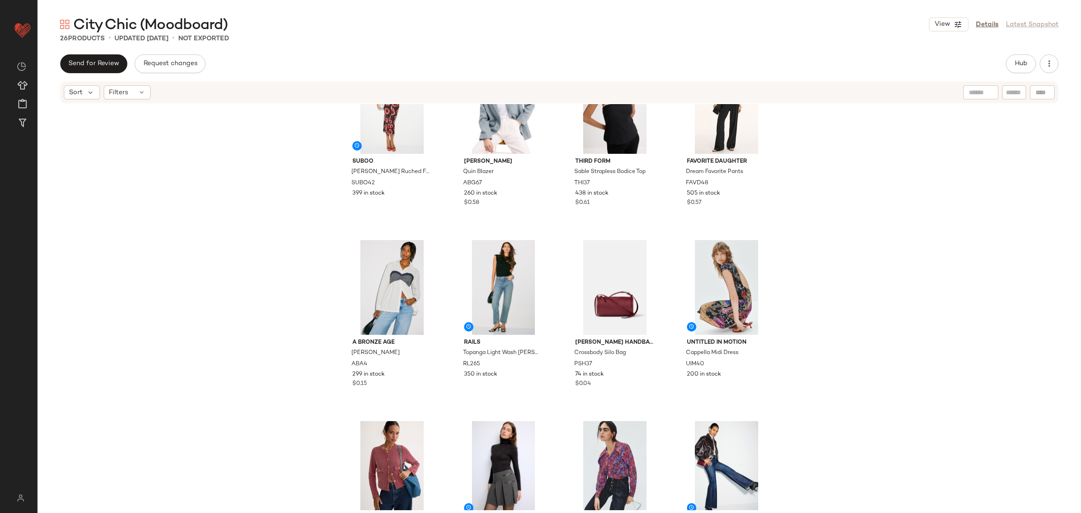
scroll to position [32, 0]
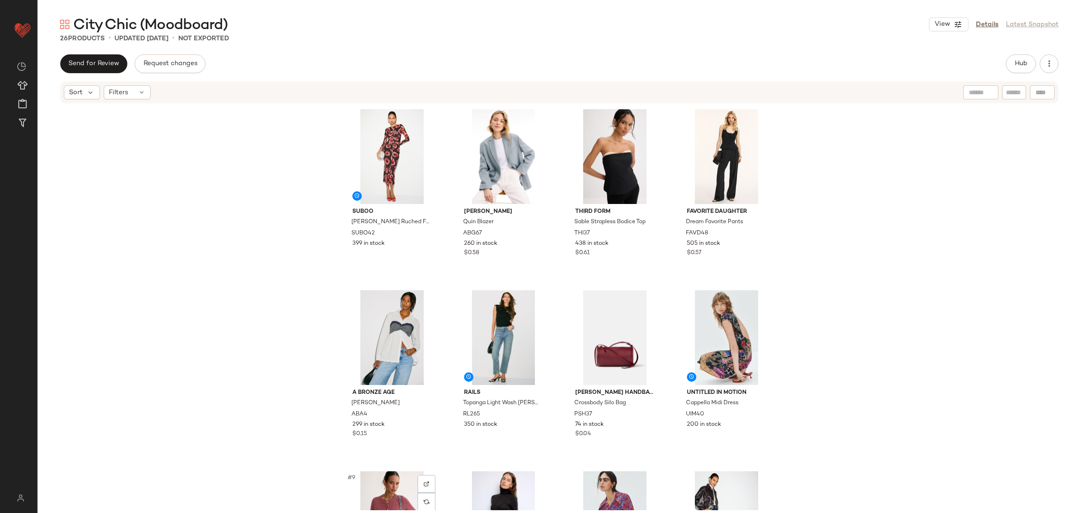
scroll to position [32, 0]
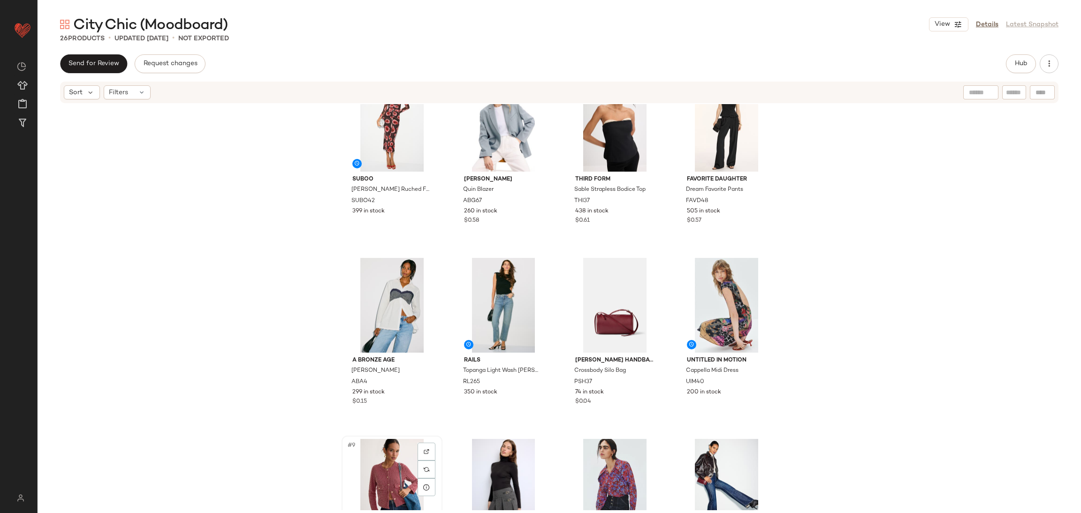
scroll to position [35, 0]
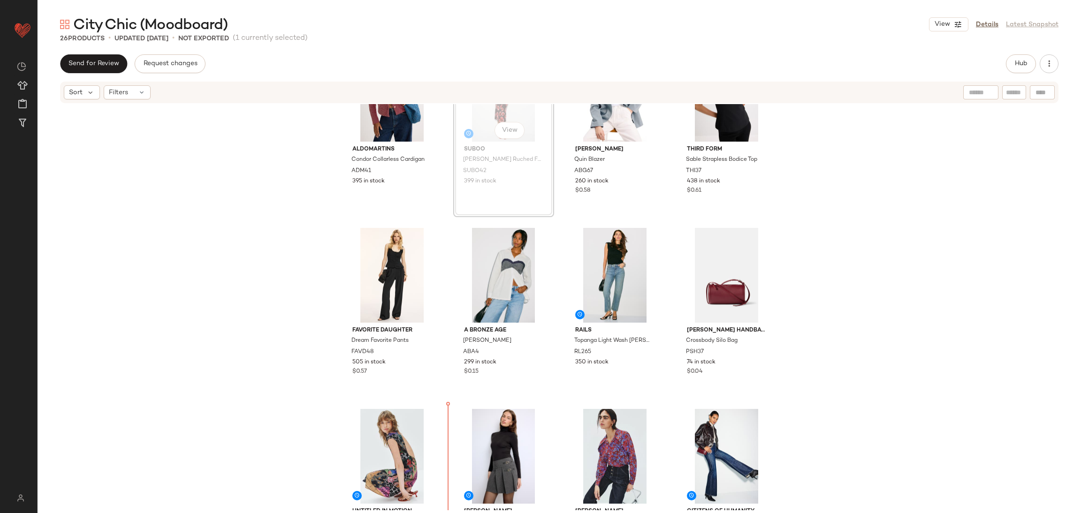
scroll to position [99, 0]
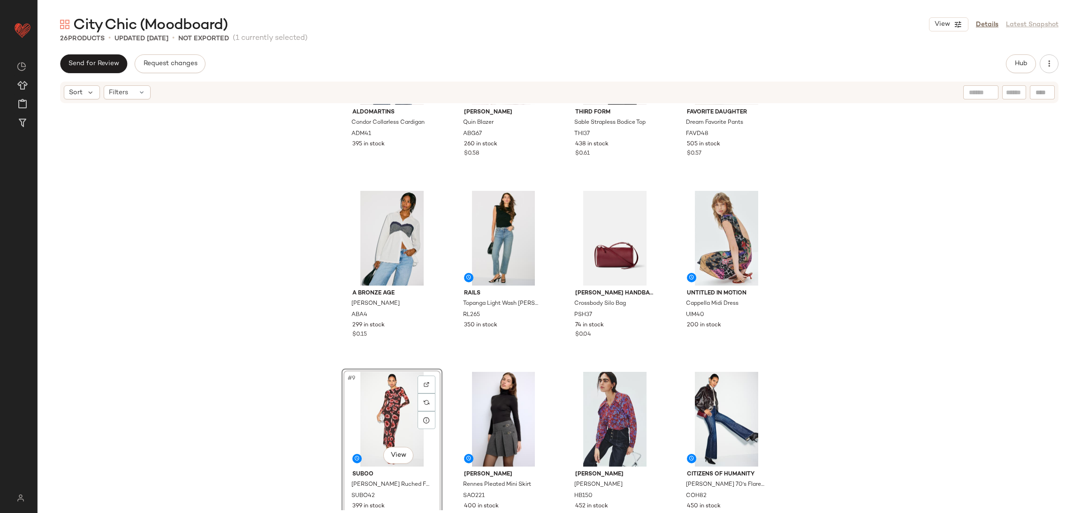
click at [888, 342] on div "Aldomartins Condor Collarless Cardigan ADM41 395 in stock [PERSON_NAME] [PERSON…" at bounding box center [559, 307] width 1043 height 406
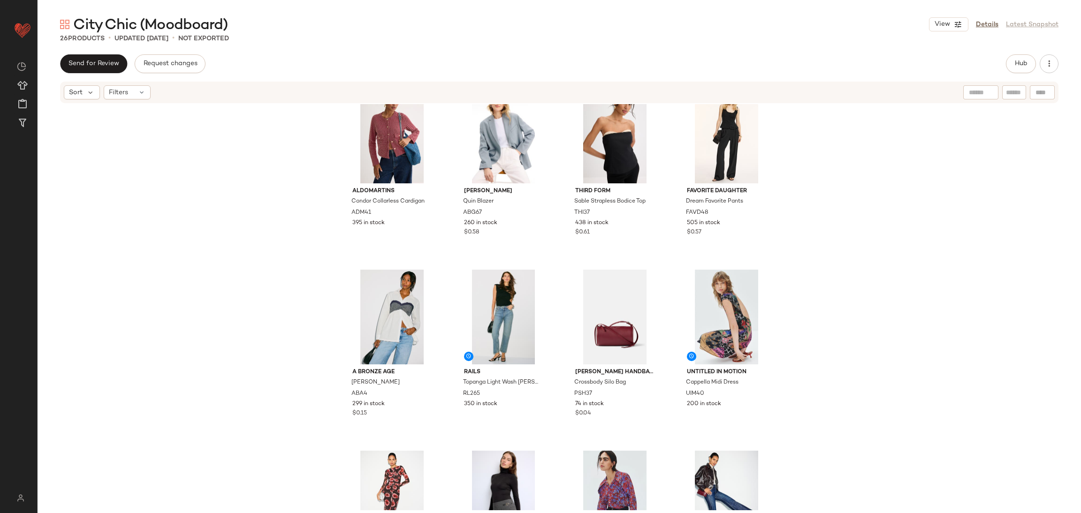
scroll to position [20, 0]
click at [1054, 64] on button "button" at bounding box center [1048, 63] width 19 height 19
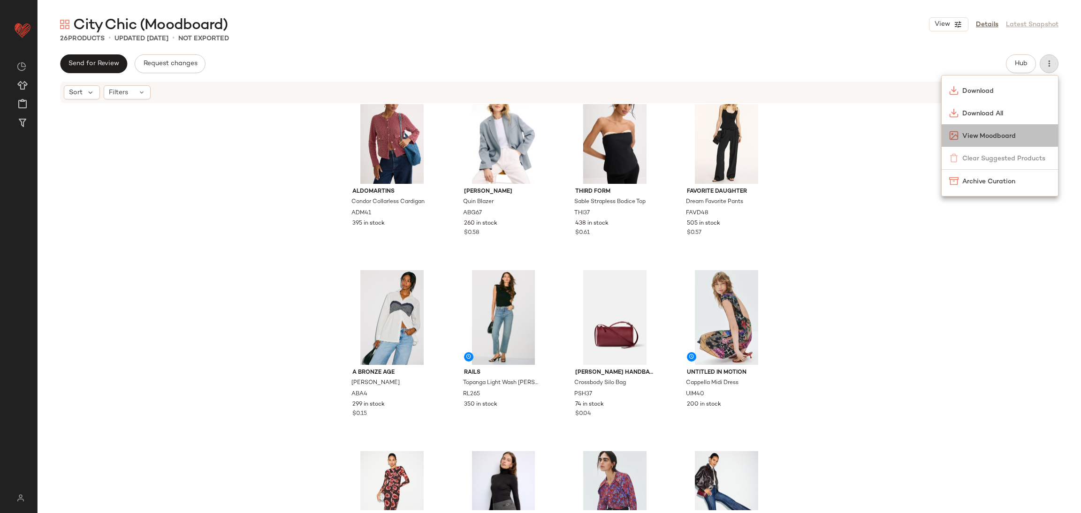
click at [998, 136] on span "View Moodboard" at bounding box center [1006, 136] width 88 height 10
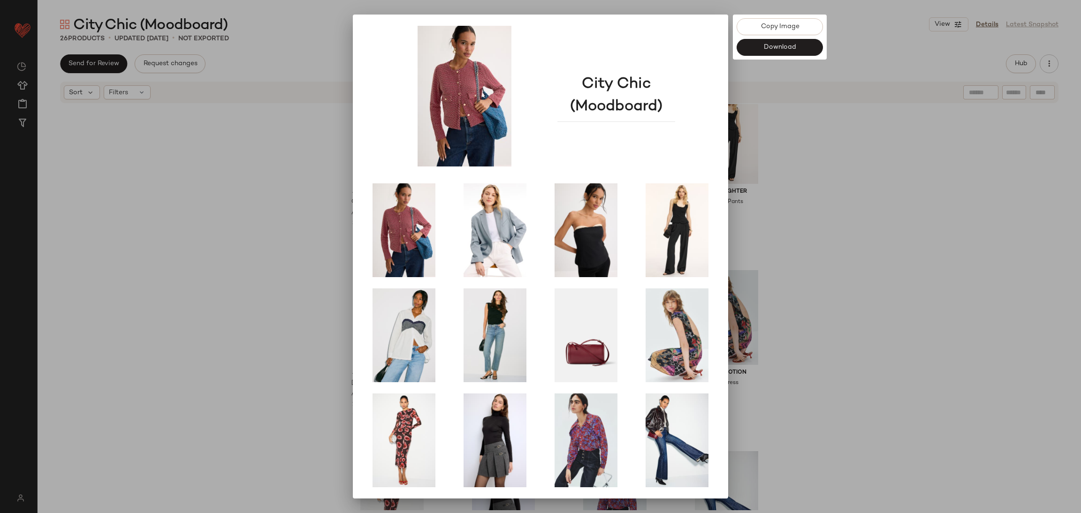
click at [864, 264] on div at bounding box center [540, 256] width 1081 height 513
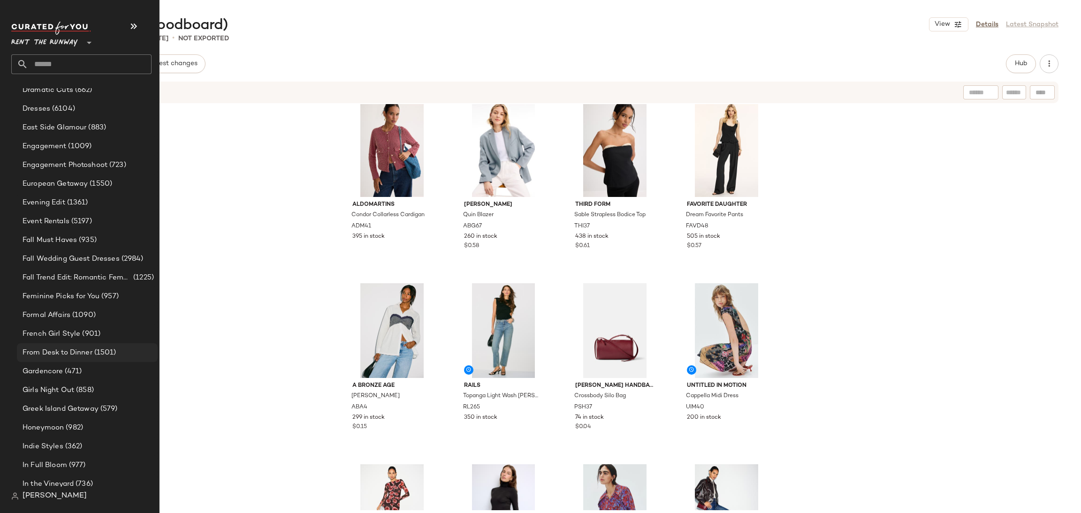
scroll to position [824, 0]
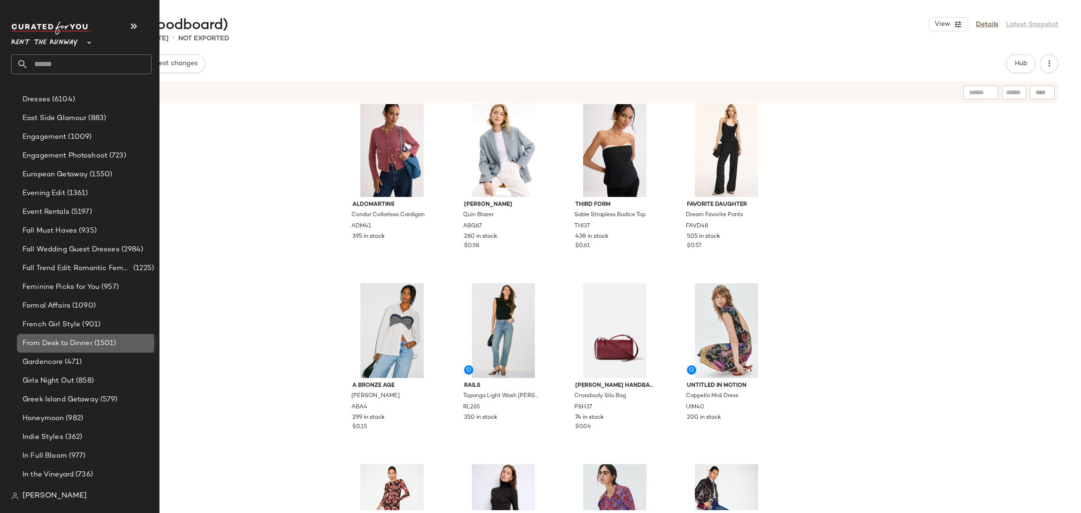
click at [73, 339] on span "From Desk to Dinner" at bounding box center [58, 343] width 70 height 11
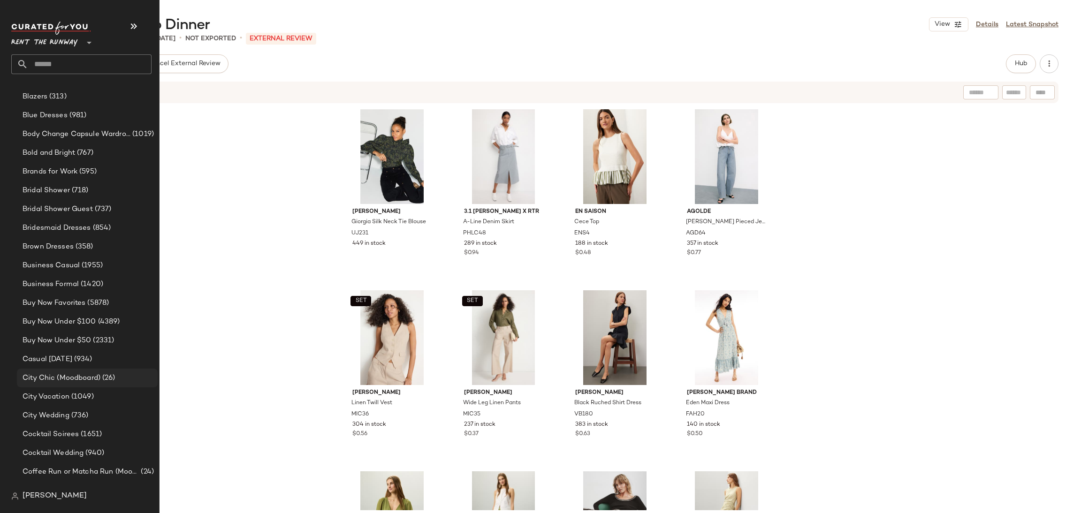
scroll to position [227, 0]
click at [58, 380] on span "City Chic (Moodboard)" at bounding box center [62, 377] width 78 height 11
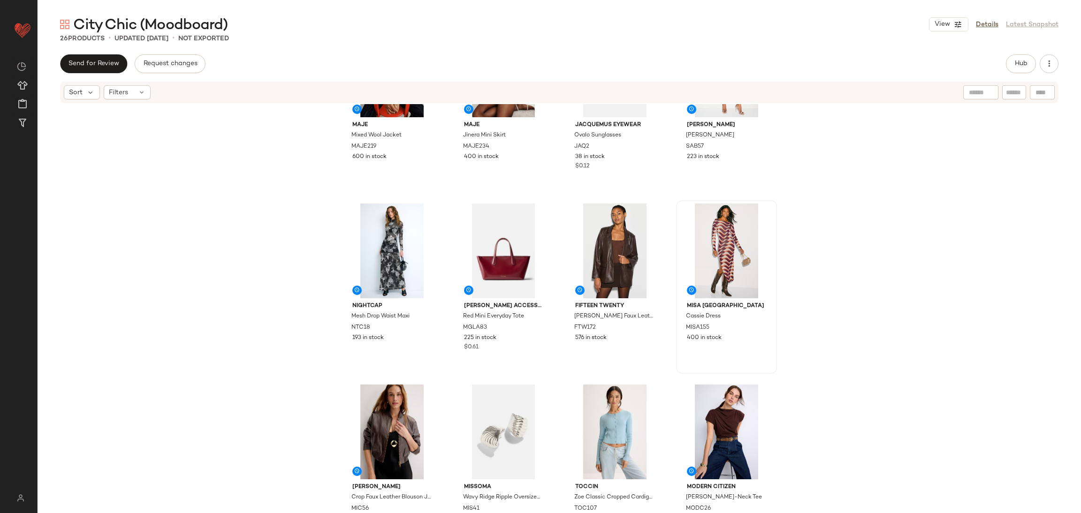
scroll to position [641, 0]
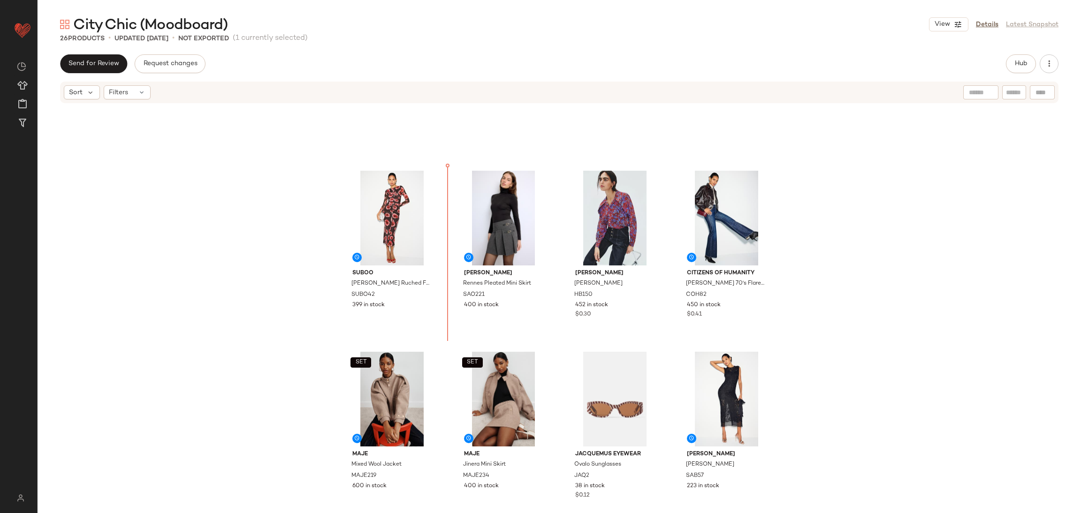
scroll to position [286, 0]
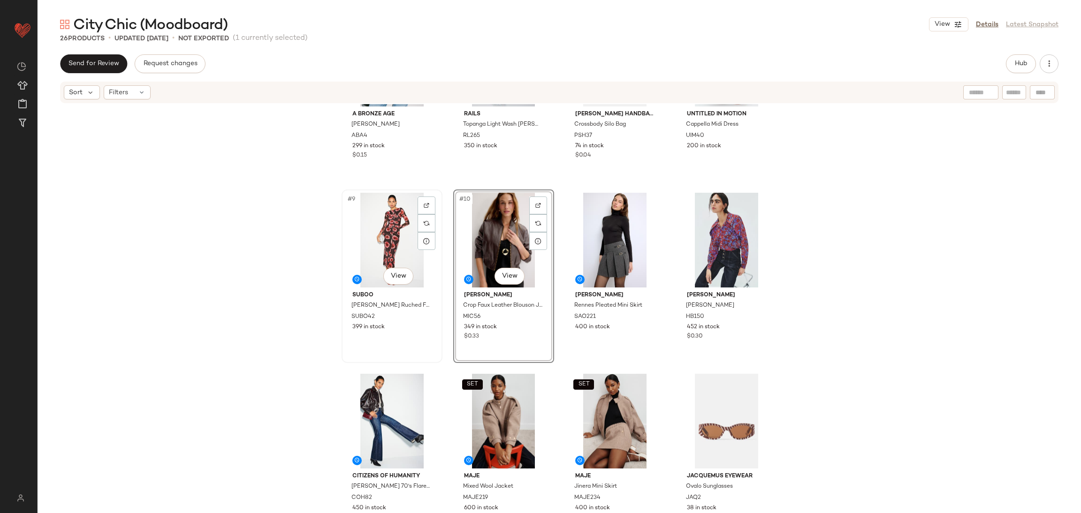
click at [397, 232] on div "#9 View" at bounding box center [392, 240] width 94 height 95
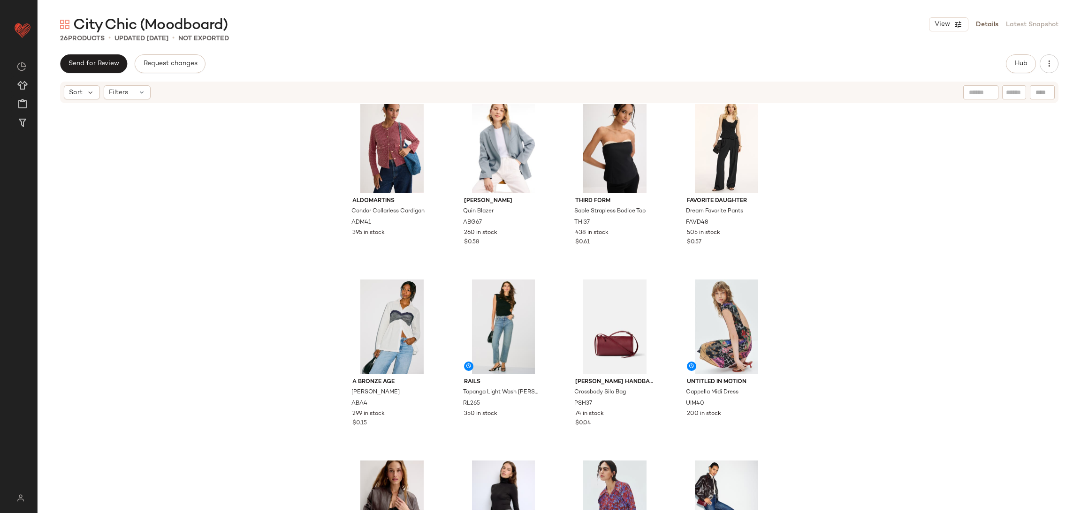
scroll to position [14, 0]
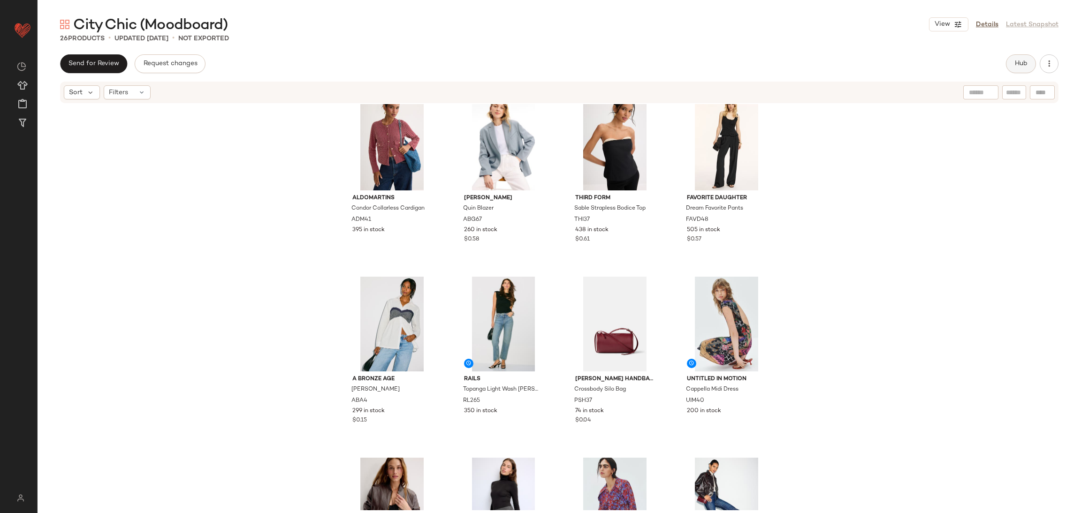
click at [1016, 64] on span "Hub" at bounding box center [1020, 64] width 13 height 8
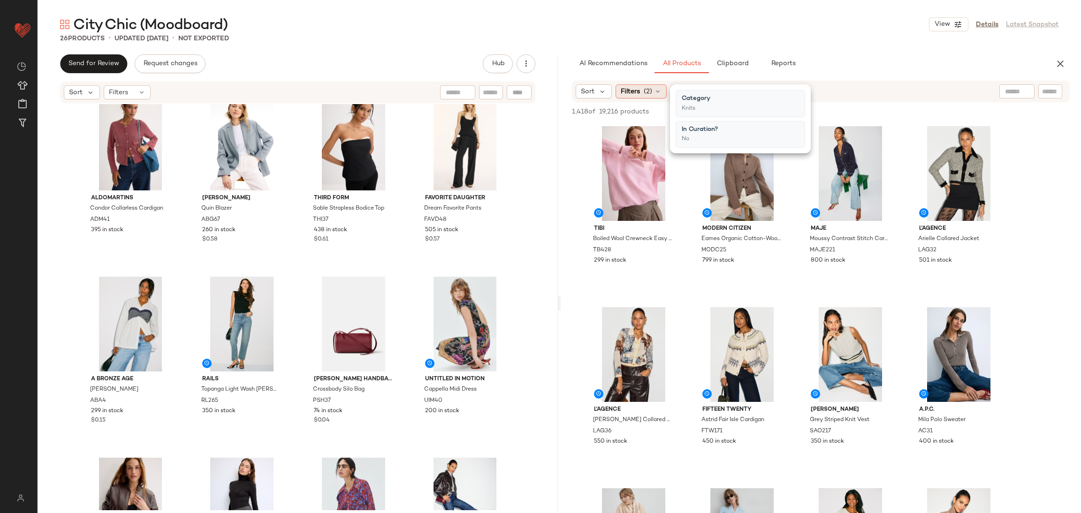
click at [644, 93] on span "(2)" at bounding box center [648, 92] width 8 height 10
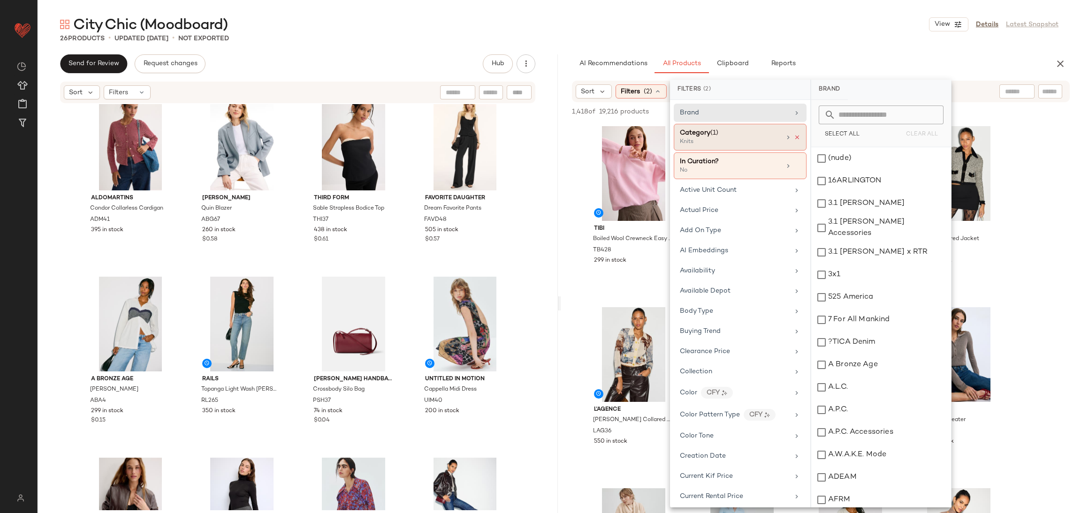
click at [795, 138] on icon at bounding box center [797, 137] width 7 height 7
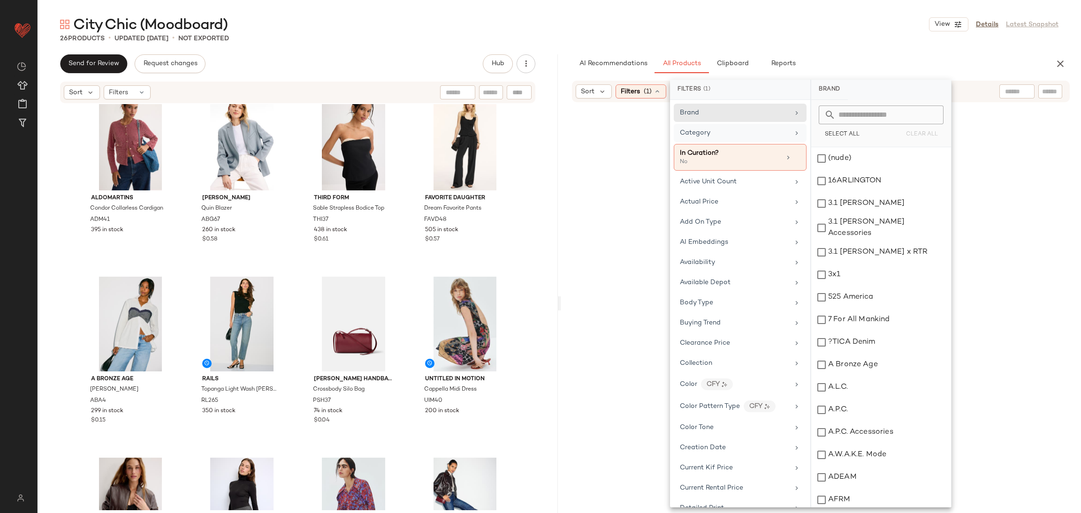
click at [759, 132] on div "Category" at bounding box center [734, 133] width 109 height 10
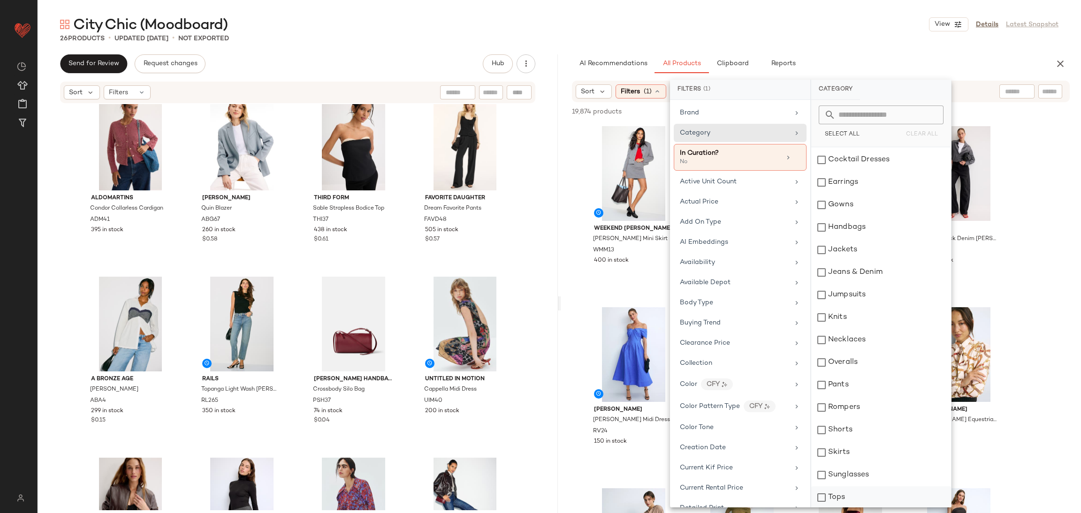
scroll to position [68, 0]
click at [854, 496] on div "Tops" at bounding box center [881, 496] width 140 height 23
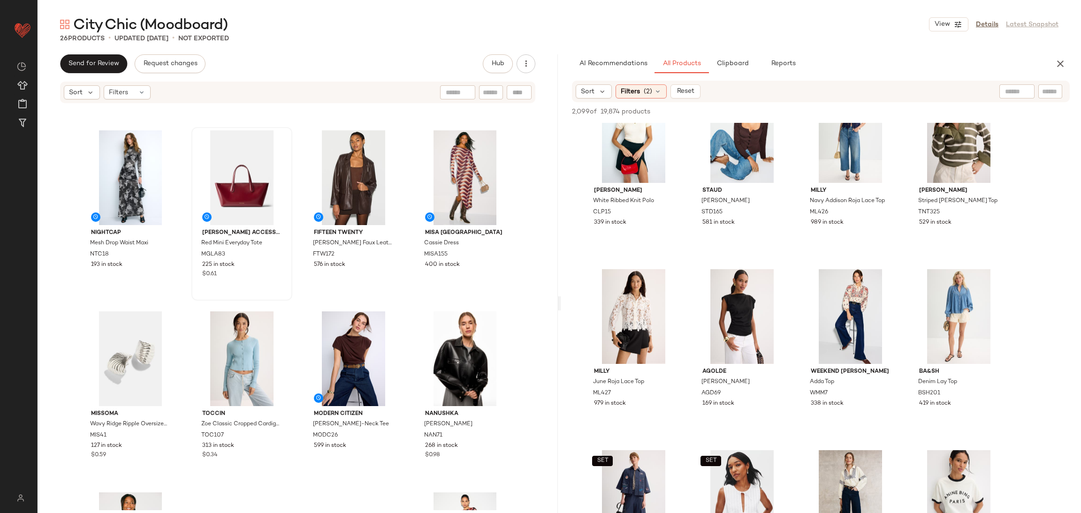
scroll to position [863, 0]
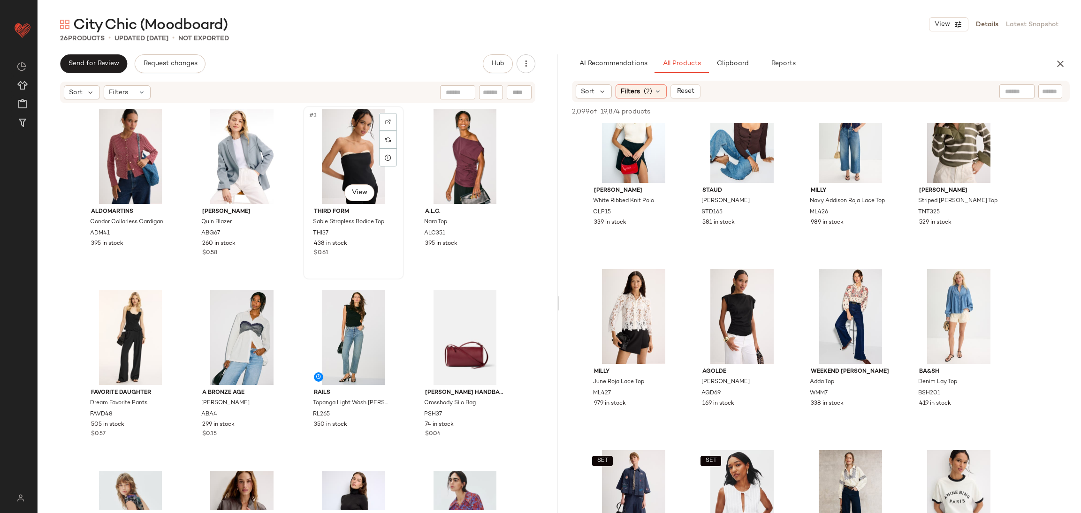
click at [363, 159] on div "#3 View" at bounding box center [353, 156] width 94 height 95
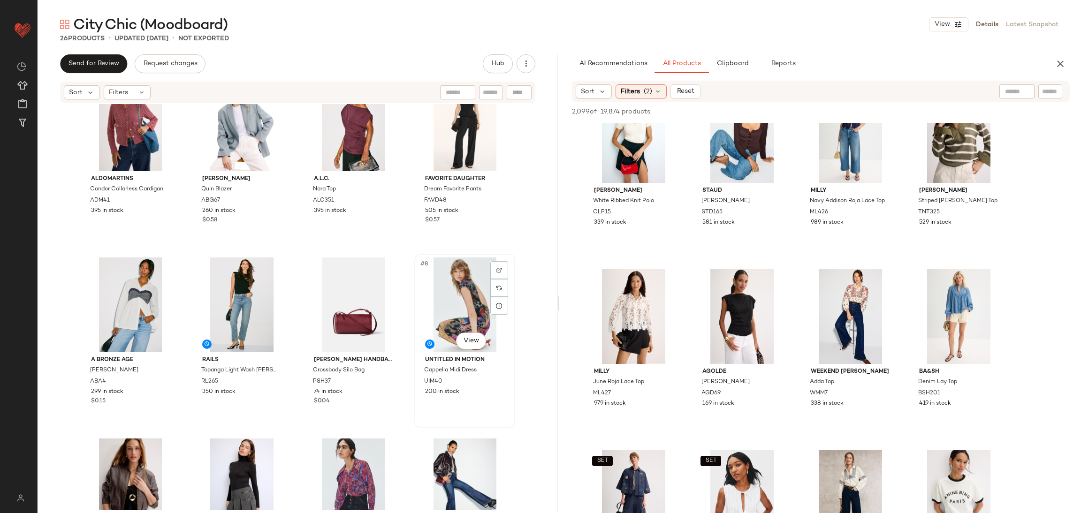
scroll to position [31, 0]
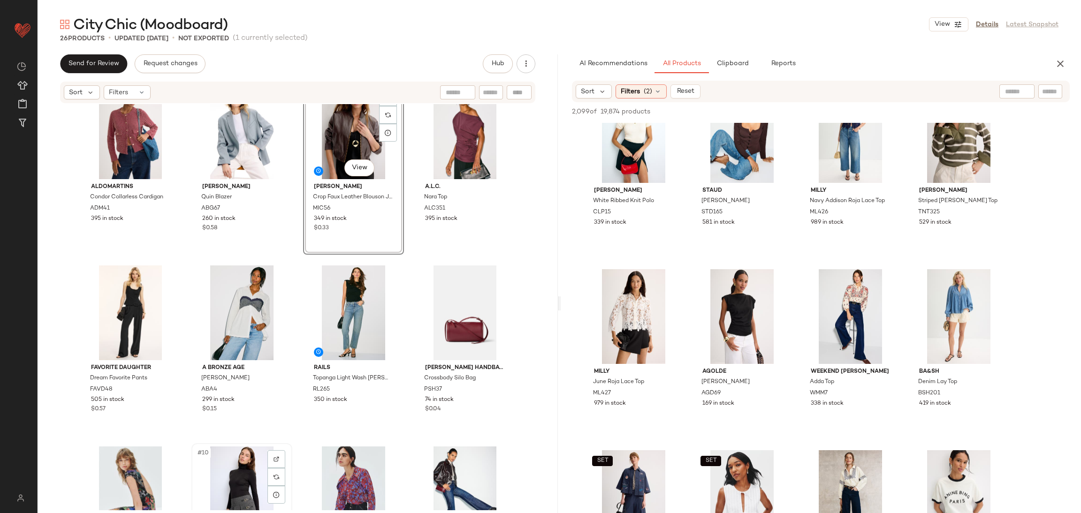
scroll to position [27, 0]
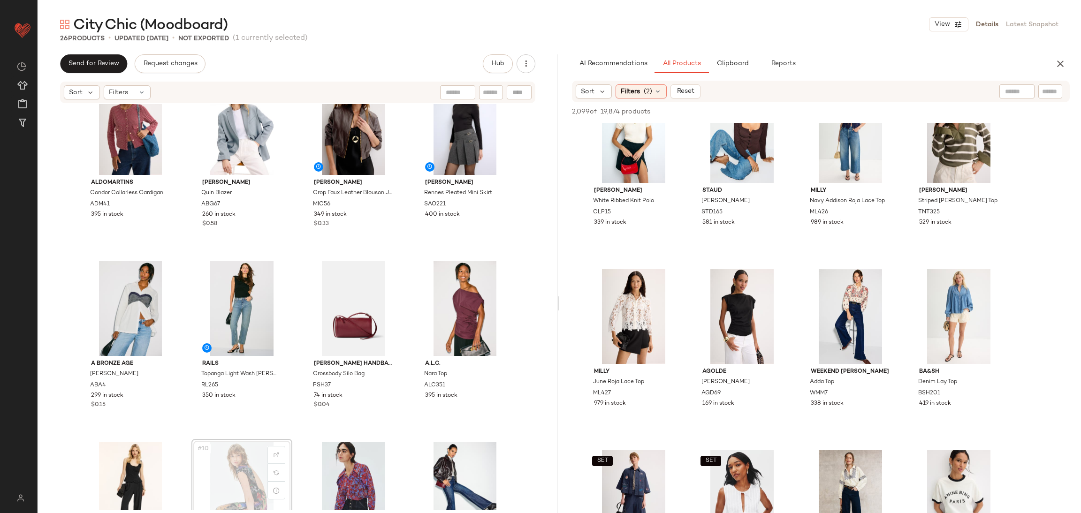
scroll to position [30, 0]
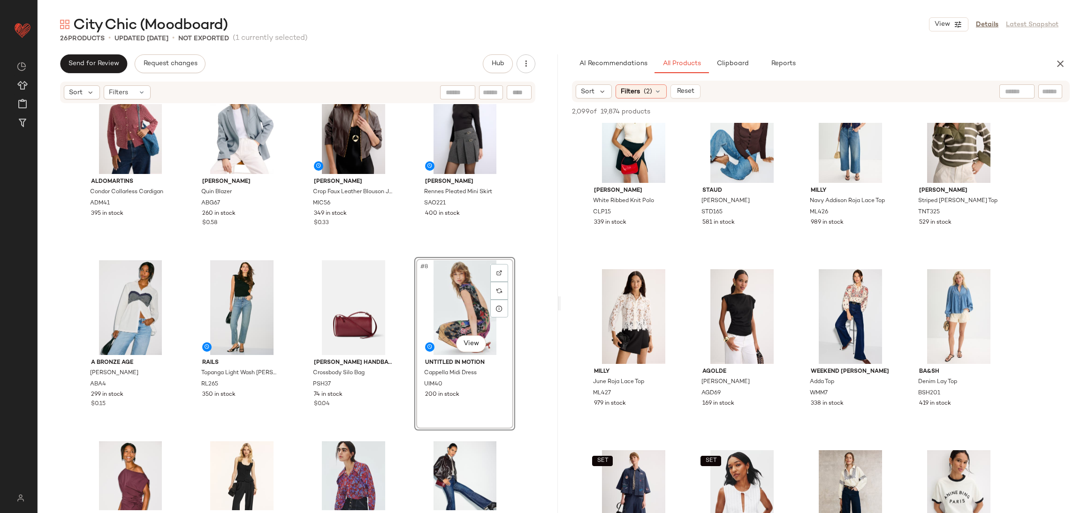
click at [402, 248] on div "Aldomartins Condor Collarless Cardigan ADM41 395 in stock [PERSON_NAME] [PERSON…" at bounding box center [297, 278] width 435 height 404
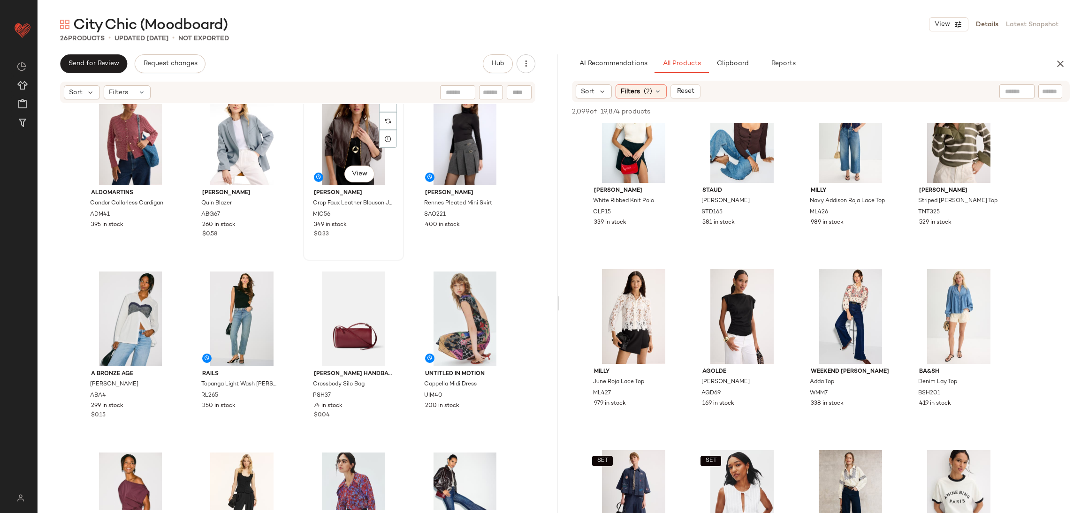
scroll to position [17, 0]
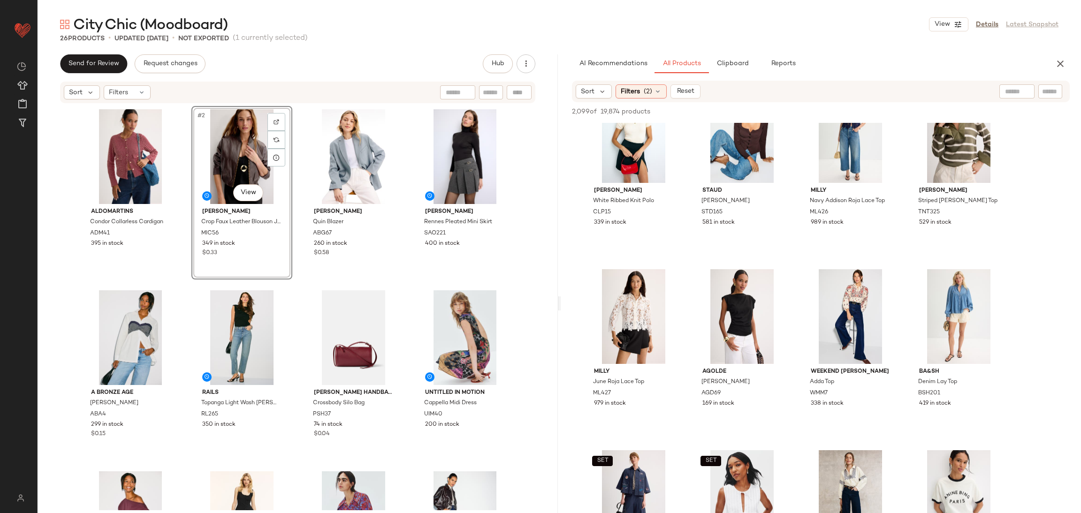
click at [290, 276] on div "Aldomartins Condor Collarless Cardigan ADM41 395 in stock #2 View [PERSON_NAME]…" at bounding box center [297, 308] width 435 height 404
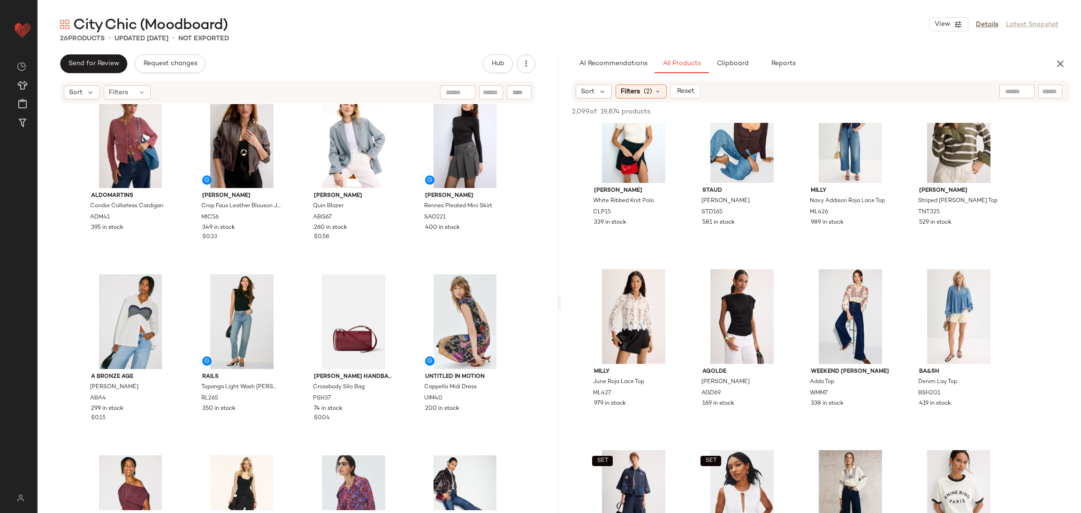
scroll to position [15, 0]
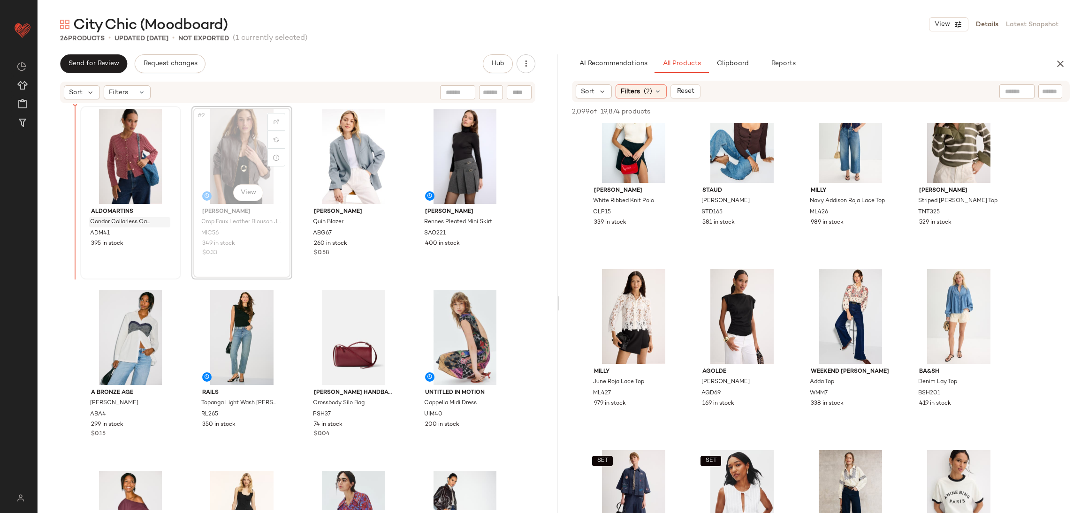
scroll to position [0, 0]
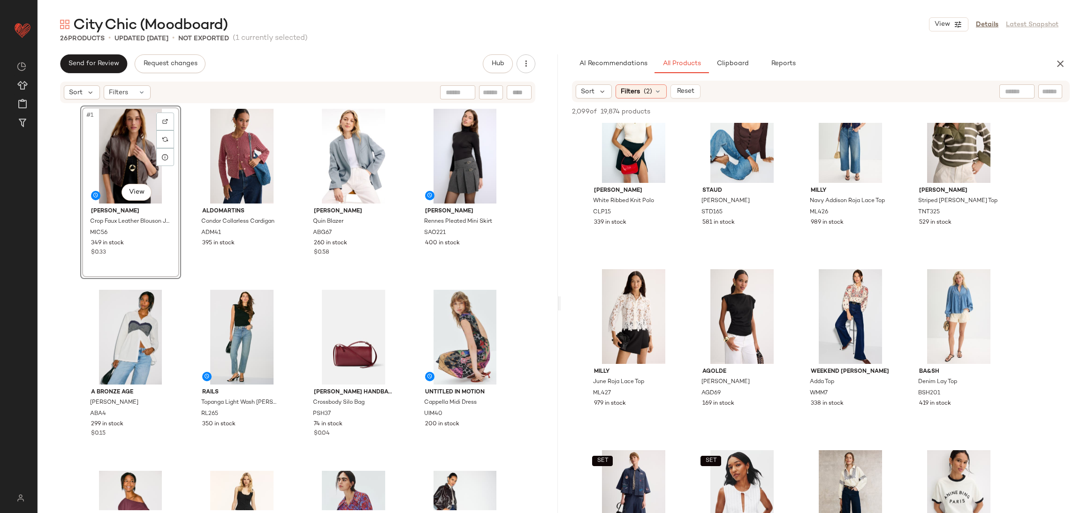
click at [295, 283] on div "#1 View [PERSON_NAME] Crop Faux Leather Blouson Jacket MIC56 349 in stock $0.33…" at bounding box center [297, 308] width 435 height 404
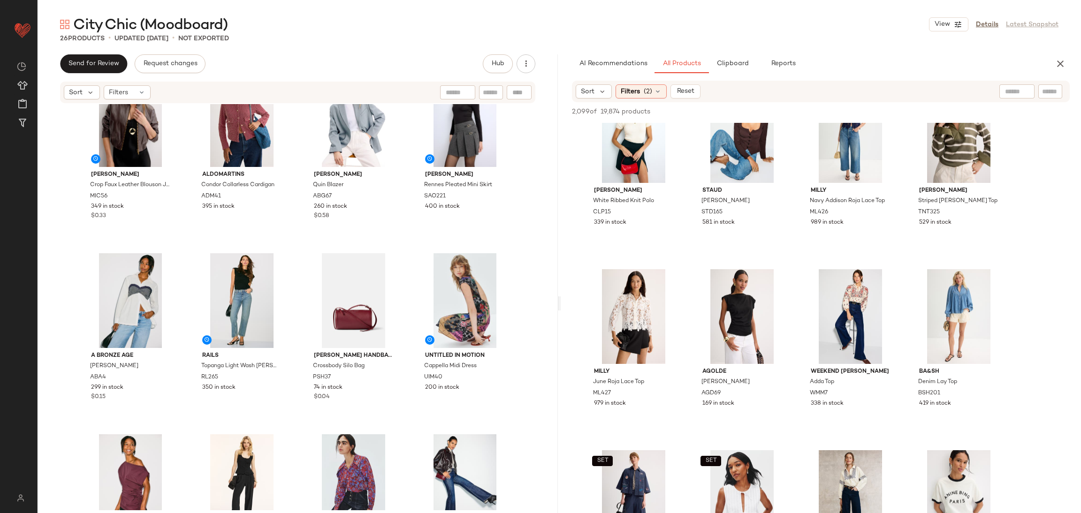
scroll to position [35, 0]
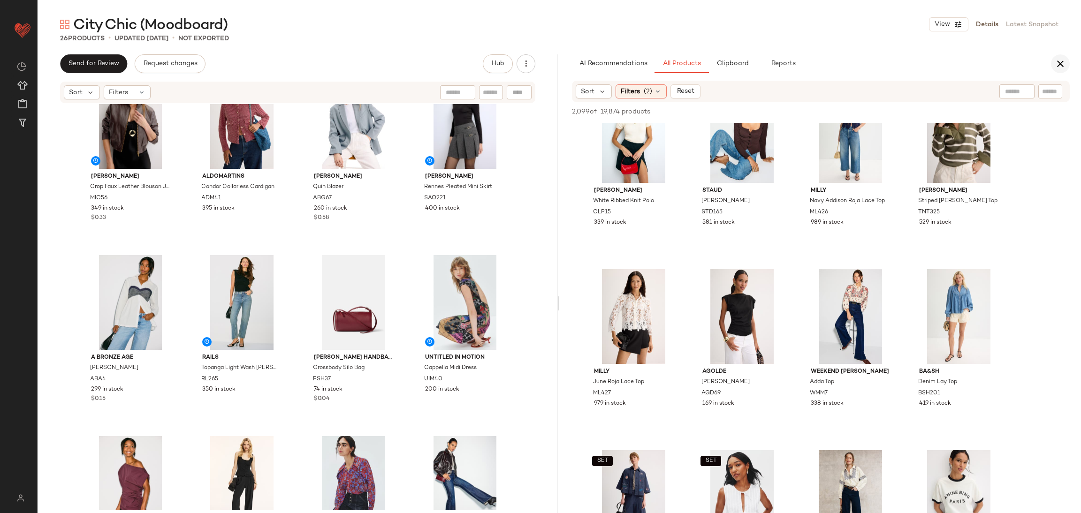
click at [1059, 65] on icon "button" at bounding box center [1059, 63] width 11 height 11
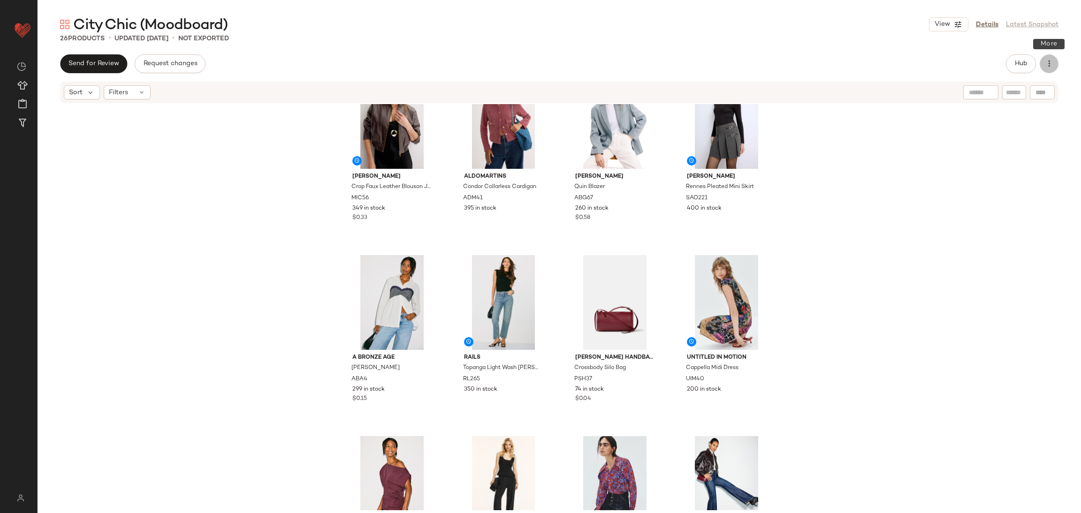
click at [1057, 68] on button "button" at bounding box center [1048, 63] width 19 height 19
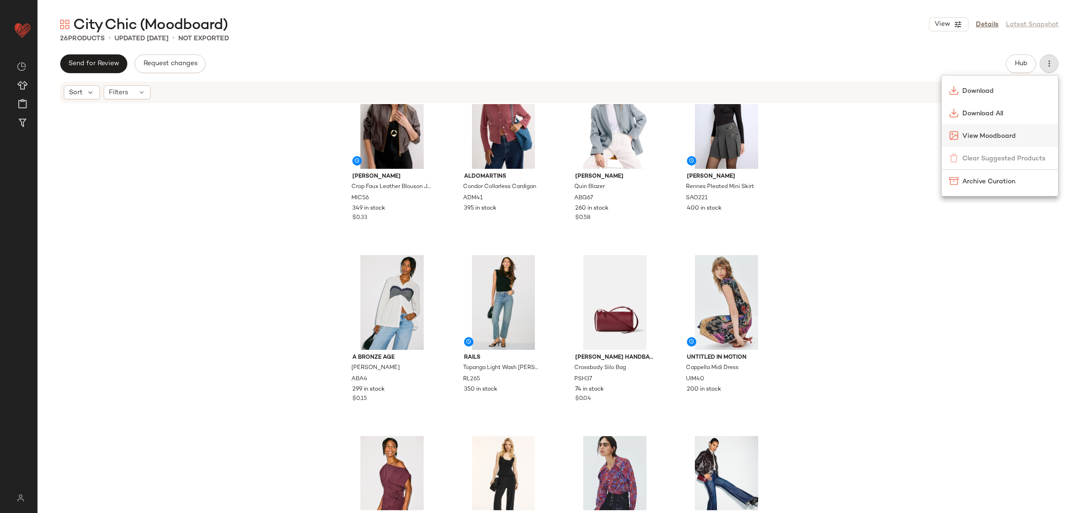
click at [976, 141] on div "View Moodboard" at bounding box center [999, 135] width 116 height 23
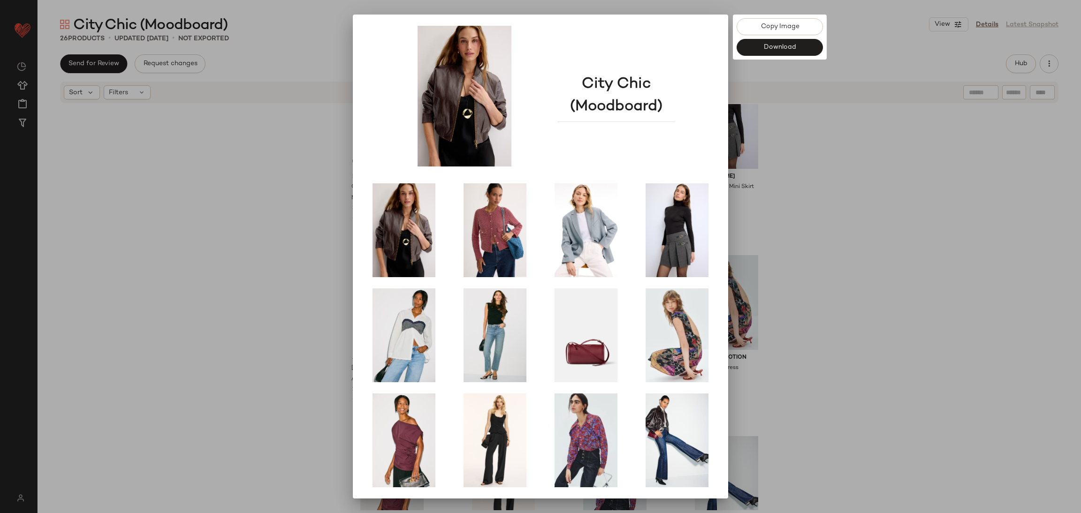
click at [823, 169] on div at bounding box center [540, 256] width 1081 height 513
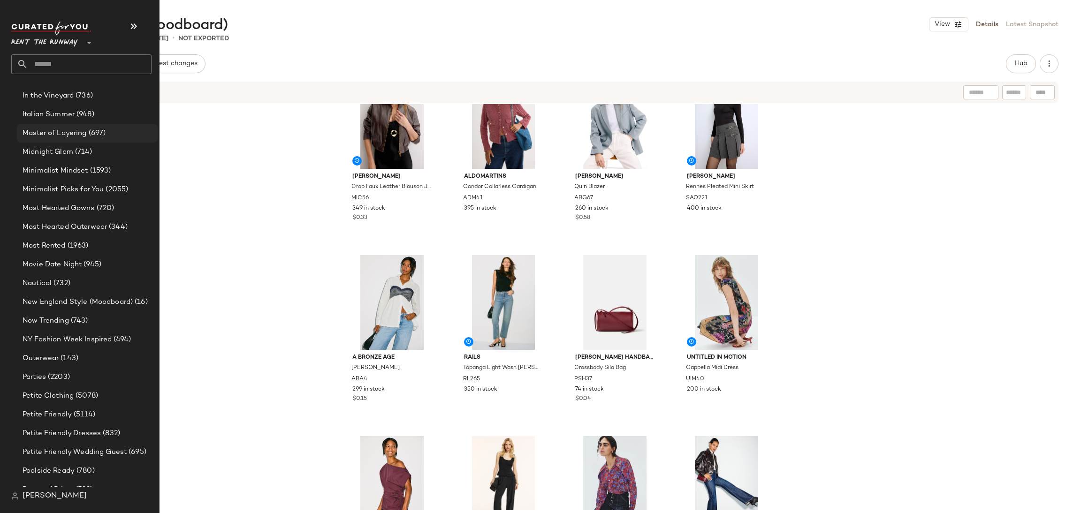
scroll to position [1244, 0]
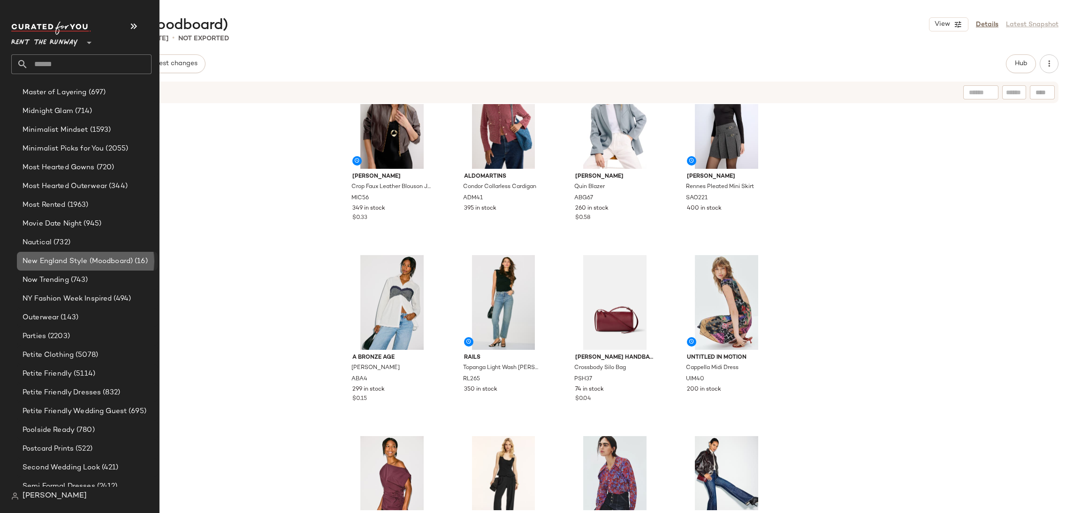
click at [123, 263] on span "New England Style (Moodboard)" at bounding box center [78, 261] width 110 height 11
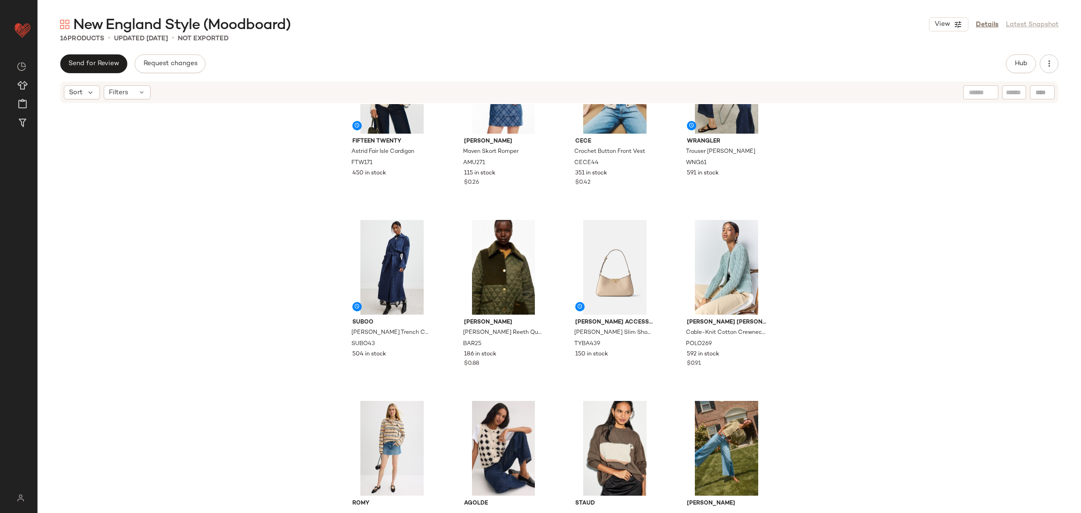
scroll to position [83, 0]
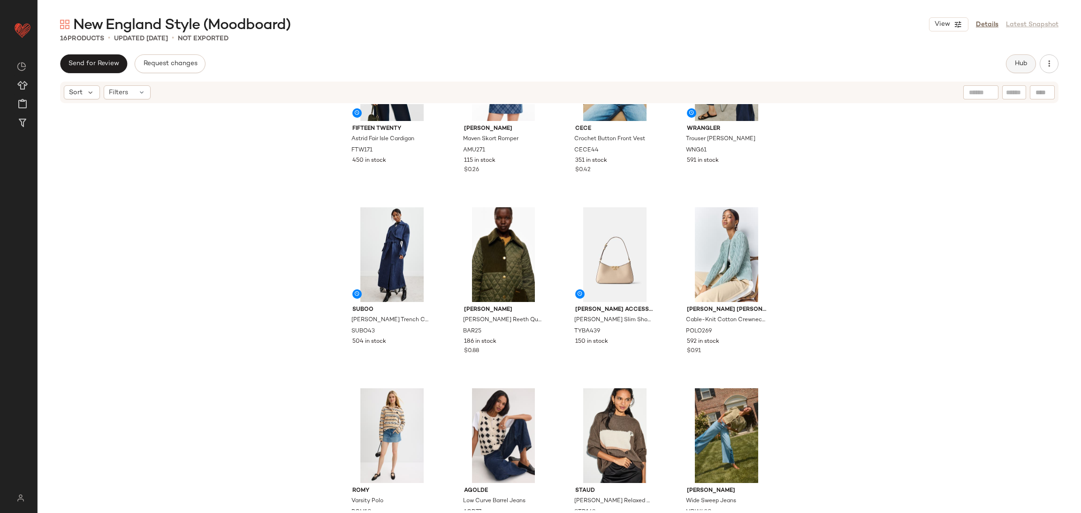
click at [1009, 60] on button "Hub" at bounding box center [1021, 63] width 30 height 19
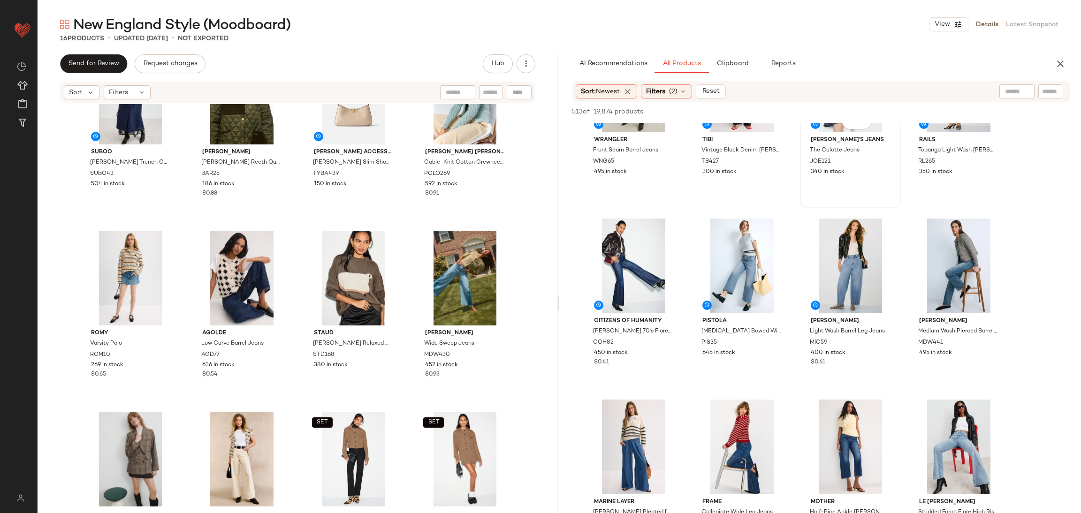
scroll to position [92, 0]
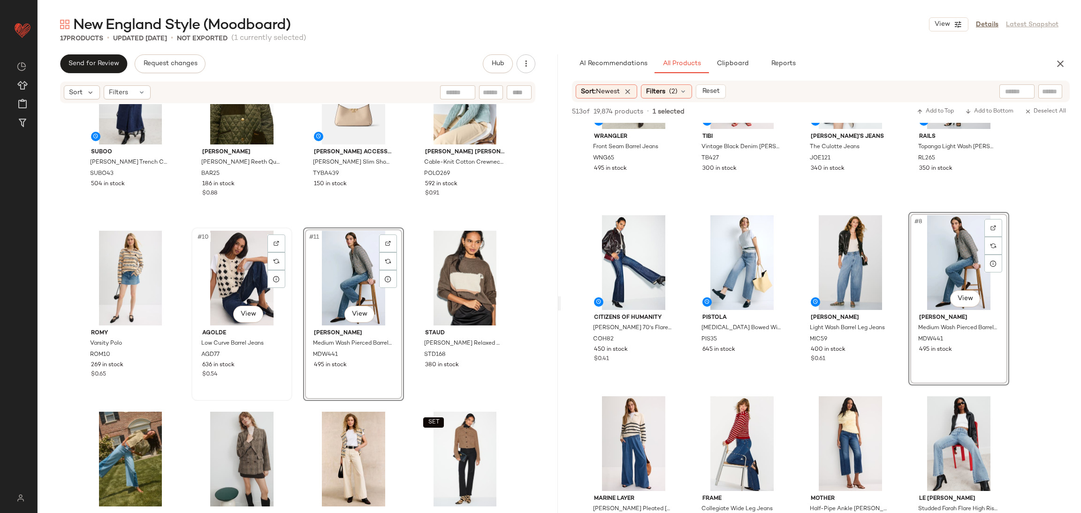
click at [221, 275] on div "#10 View" at bounding box center [242, 278] width 94 height 95
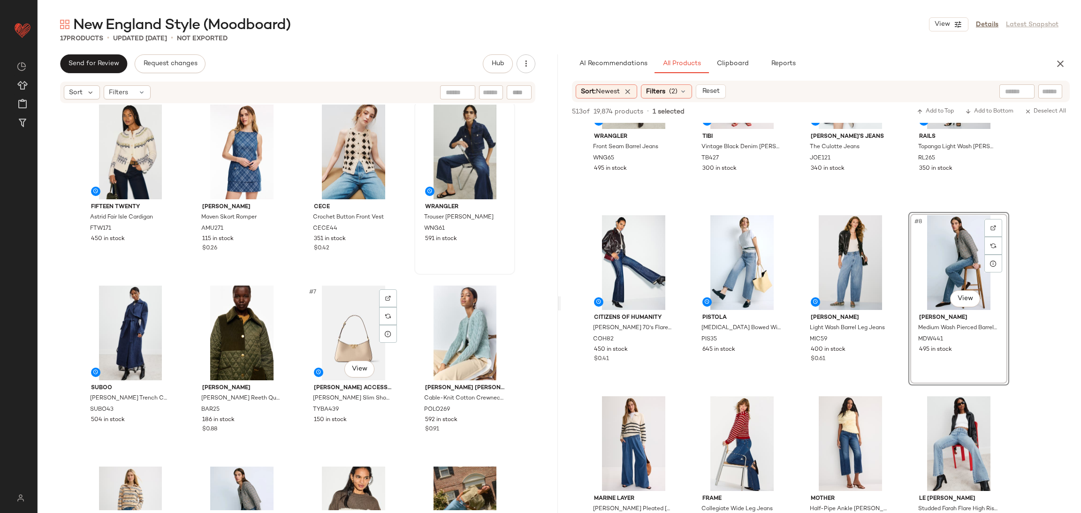
scroll to position [13, 0]
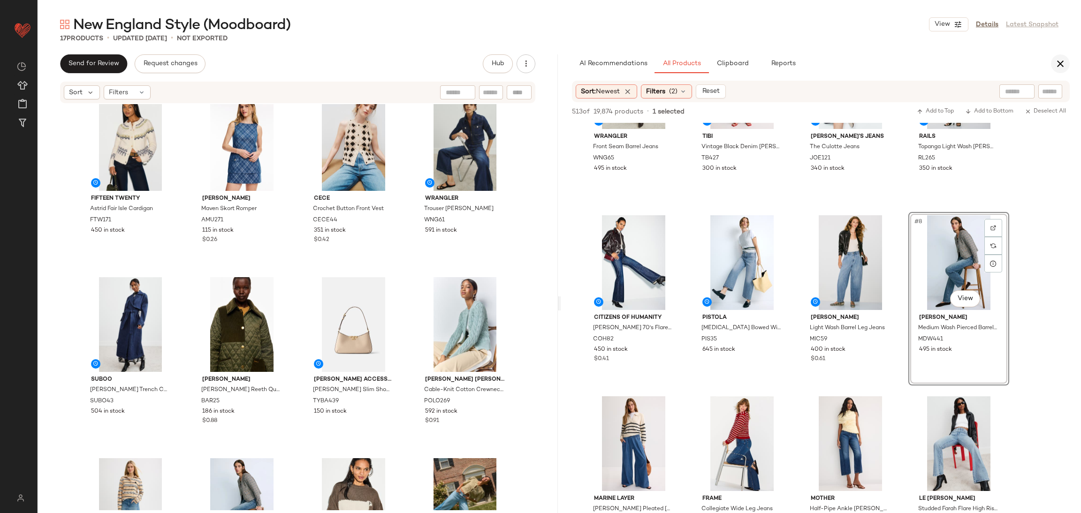
click at [1054, 65] on icon "button" at bounding box center [1059, 63] width 11 height 11
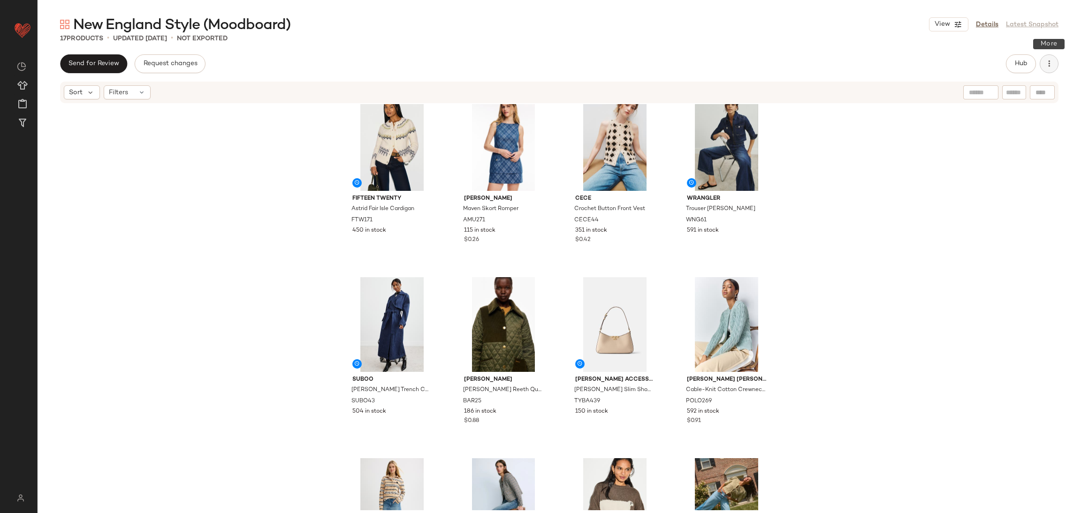
click at [1048, 59] on icon "button" at bounding box center [1048, 63] width 9 height 9
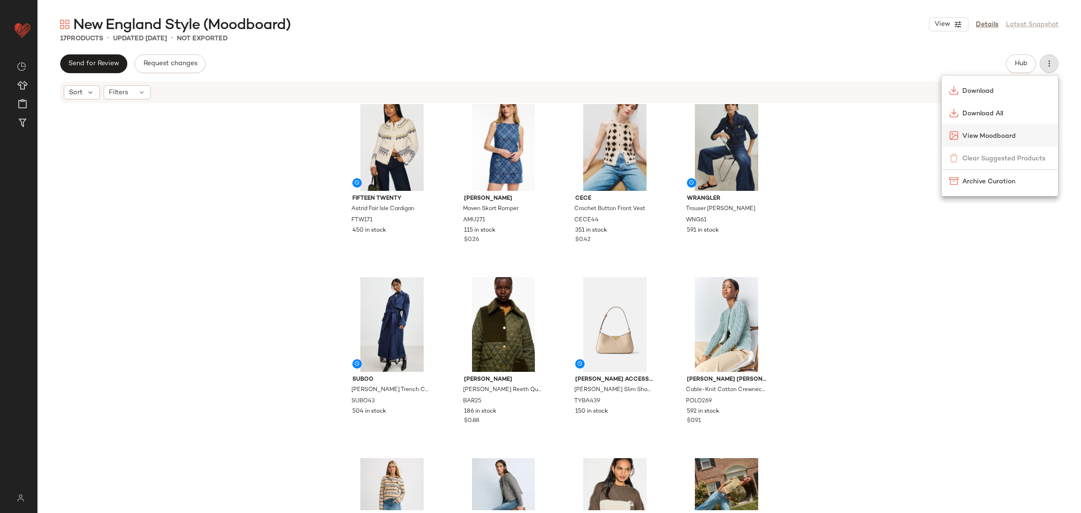
click at [984, 127] on div "View Moodboard" at bounding box center [999, 135] width 116 height 23
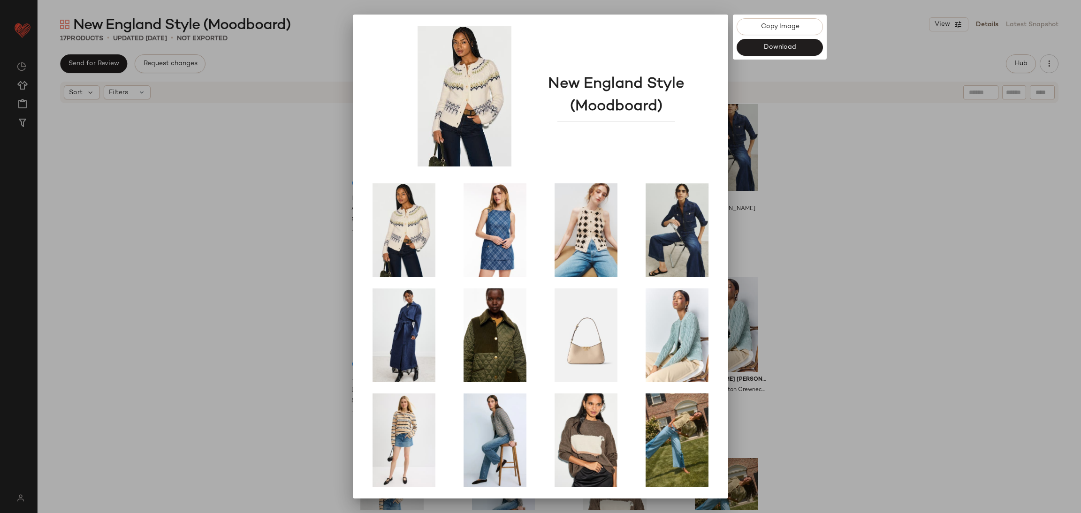
click at [182, 272] on div at bounding box center [540, 256] width 1081 height 513
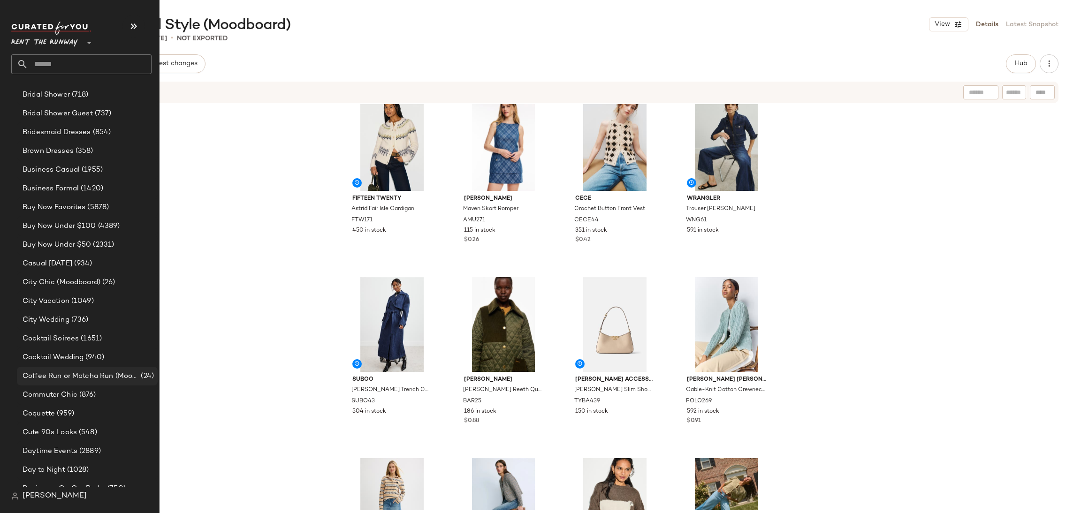
scroll to position [322, 0]
click at [78, 371] on span "Coffee Run or Matcha Run (Moodboard)" at bounding box center [81, 376] width 116 height 11
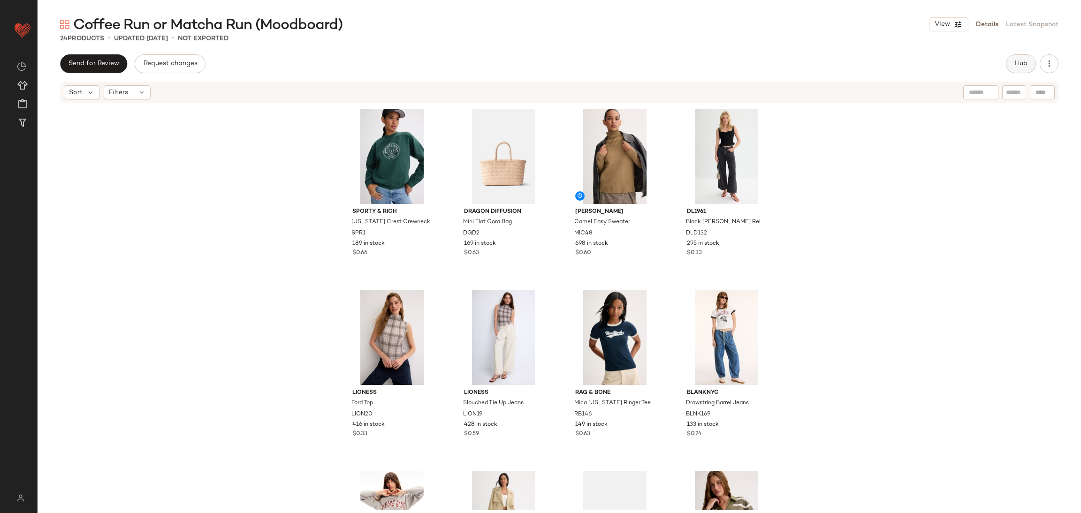
click at [1017, 62] on span "Hub" at bounding box center [1020, 64] width 13 height 8
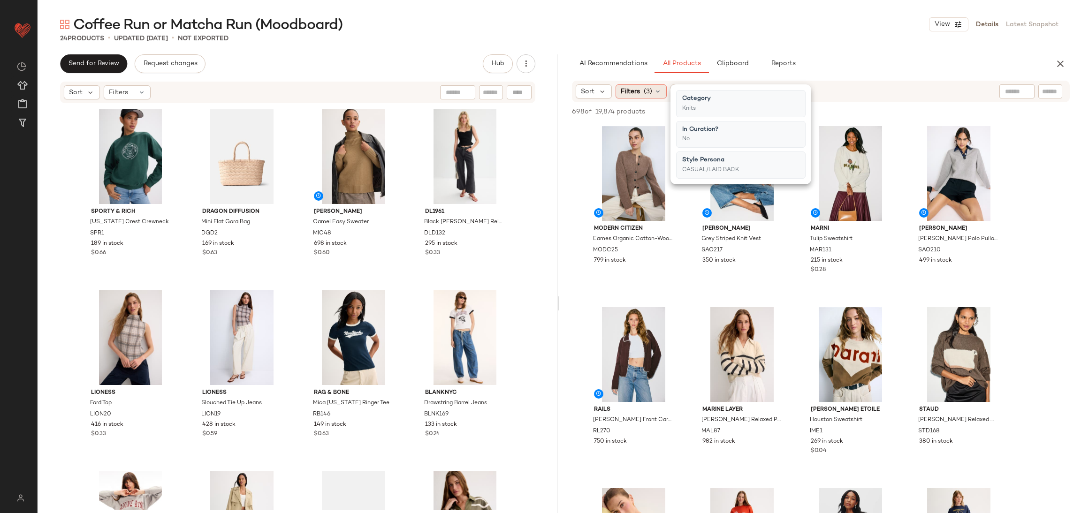
click at [644, 89] on span "(3)" at bounding box center [648, 92] width 8 height 10
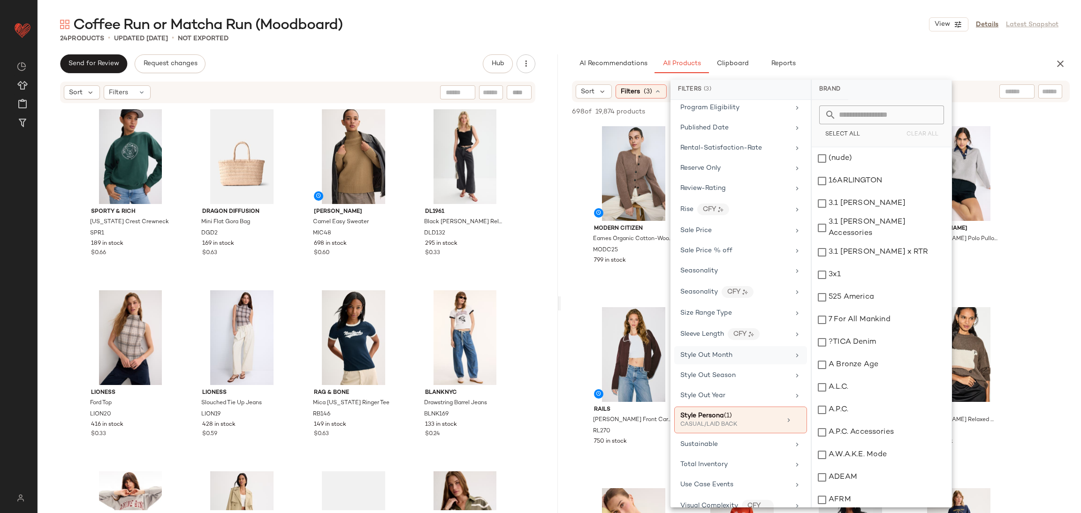
scroll to position [1198, 0]
click at [740, 474] on div "Total Inventory" at bounding box center [740, 465] width 133 height 18
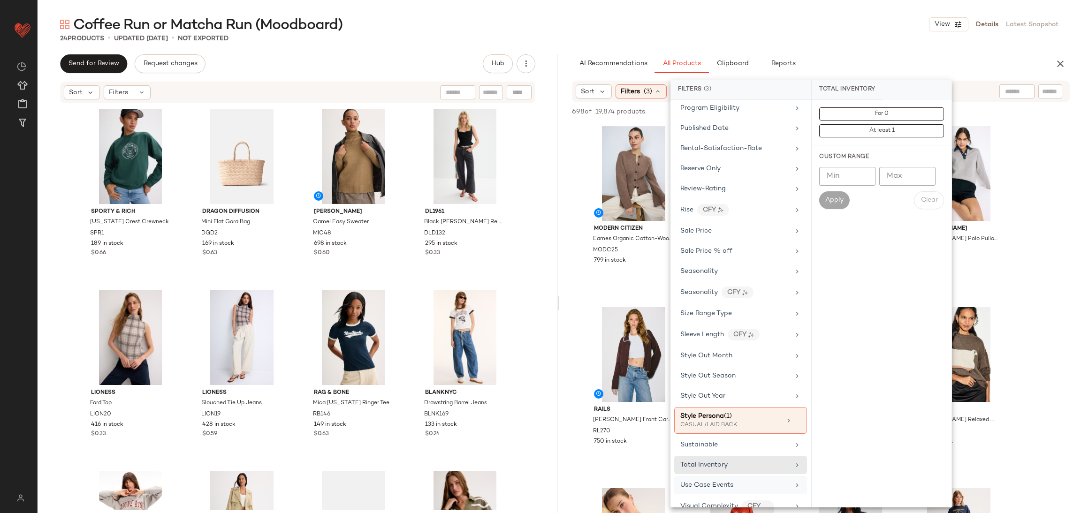
click at [734, 490] on div "Use Case Events" at bounding box center [734, 485] width 109 height 10
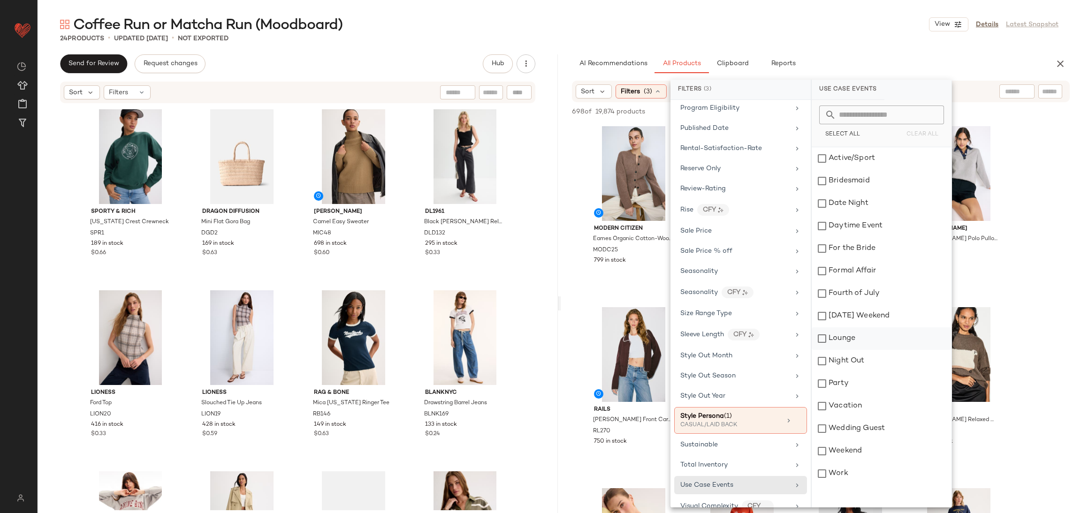
click at [856, 336] on div "Lounge" at bounding box center [882, 338] width 140 height 23
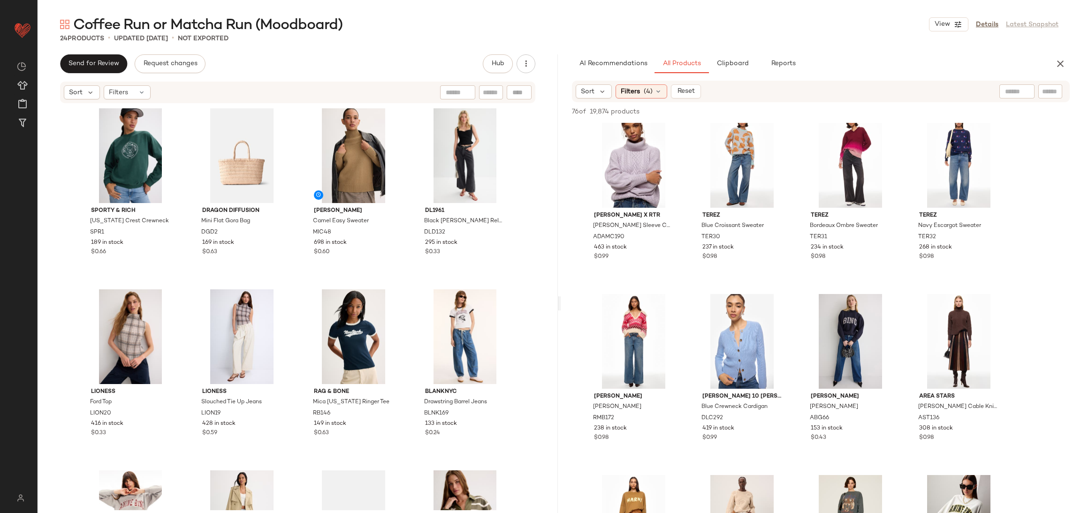
scroll to position [0, 0]
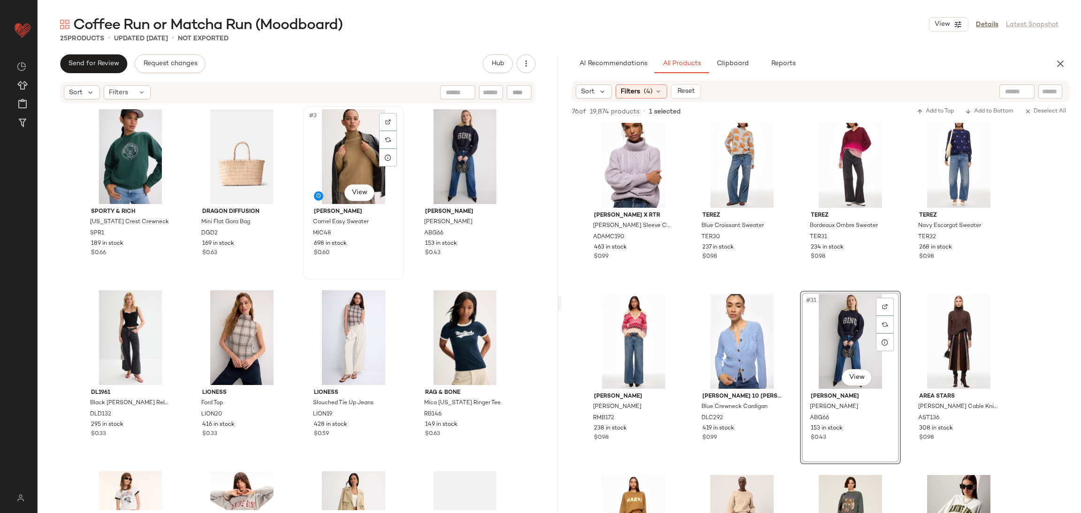
click at [355, 154] on div "#3 View" at bounding box center [353, 156] width 94 height 95
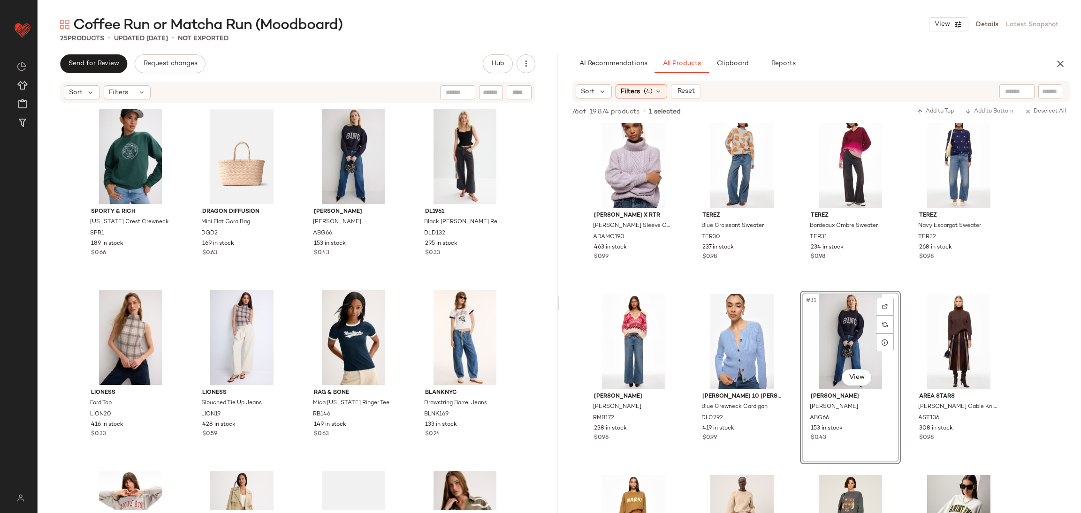
click at [404, 293] on div "Sporty & Rich [US_STATE] Crest Crewneck SPR1 189 in stock $0.66 Dragon Diffusio…" at bounding box center [297, 308] width 435 height 404
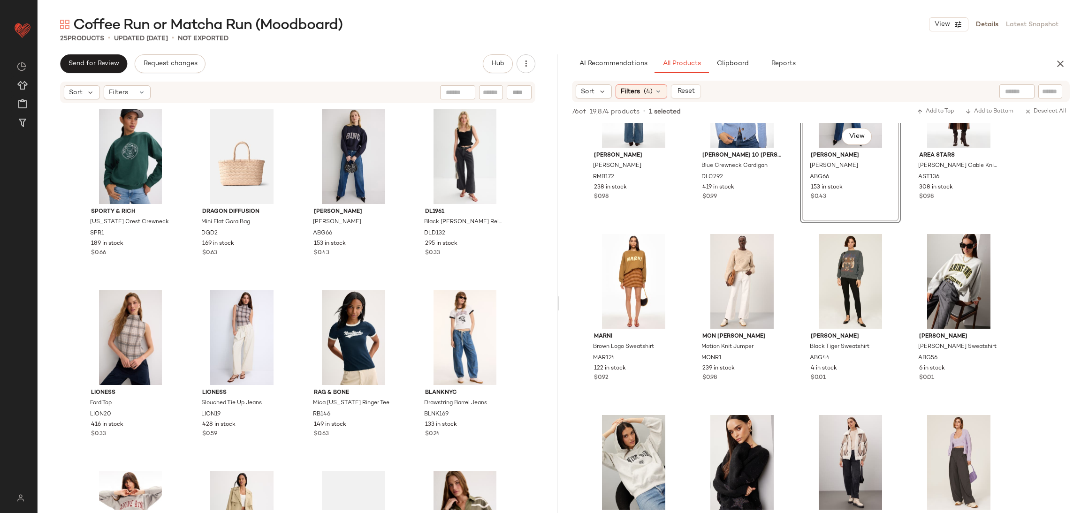
scroll to position [1356, 0]
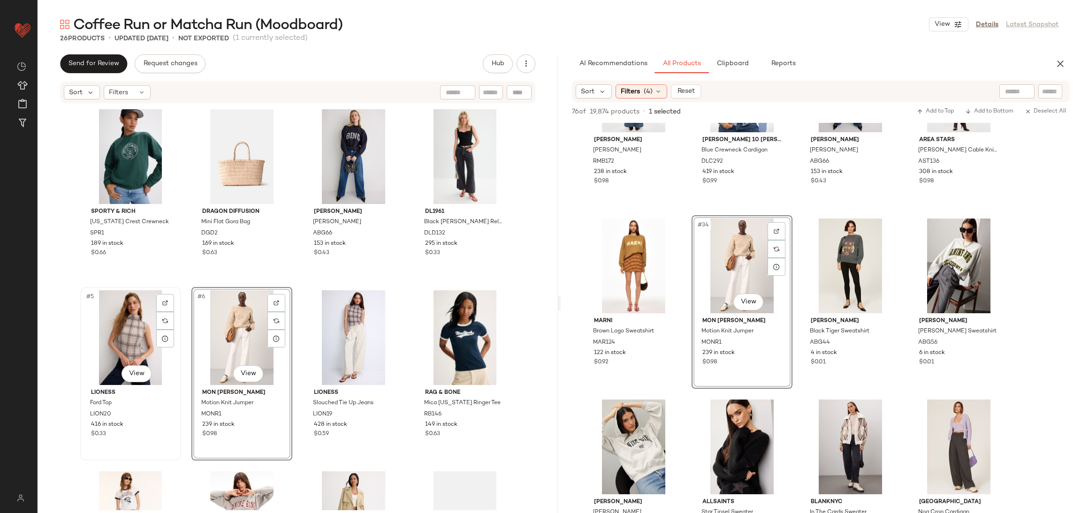
click at [131, 329] on div "#5 View" at bounding box center [130, 337] width 94 height 95
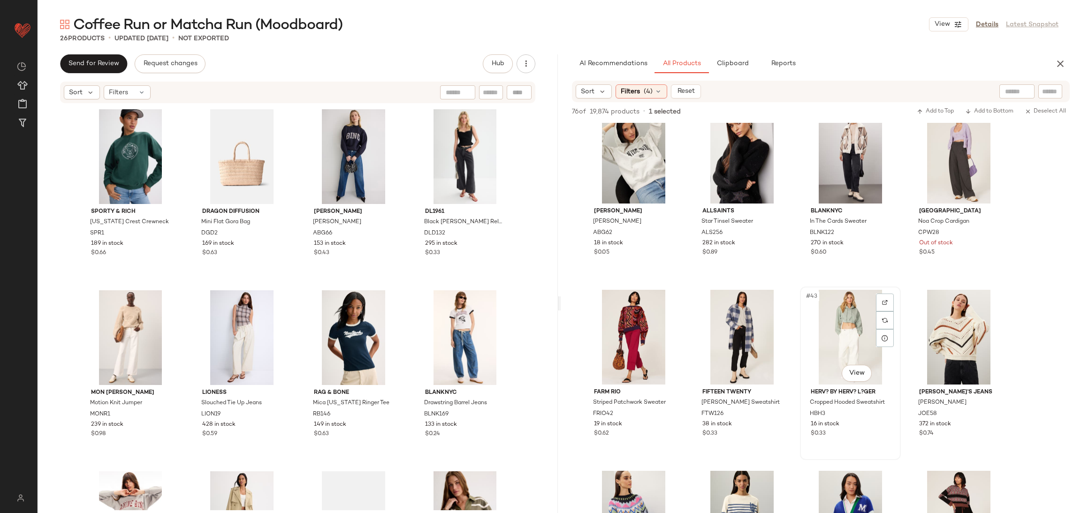
scroll to position [1653, 0]
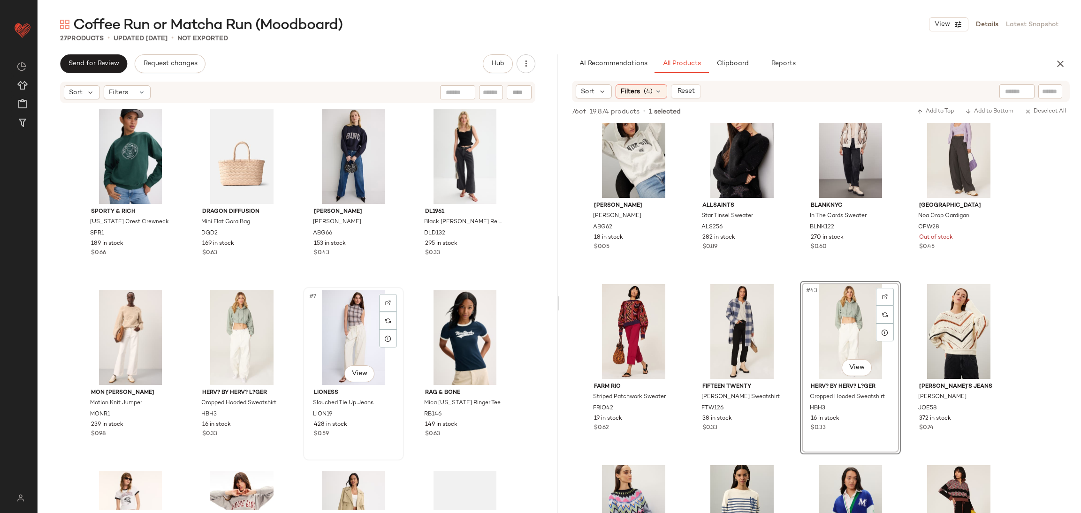
click at [334, 341] on div "#7 View" at bounding box center [353, 337] width 94 height 95
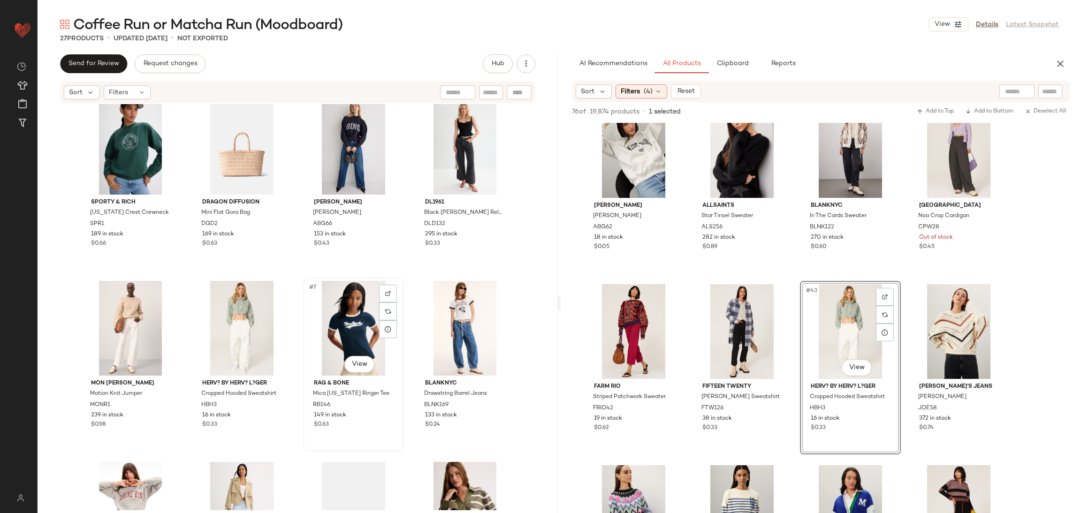
scroll to position [17, 0]
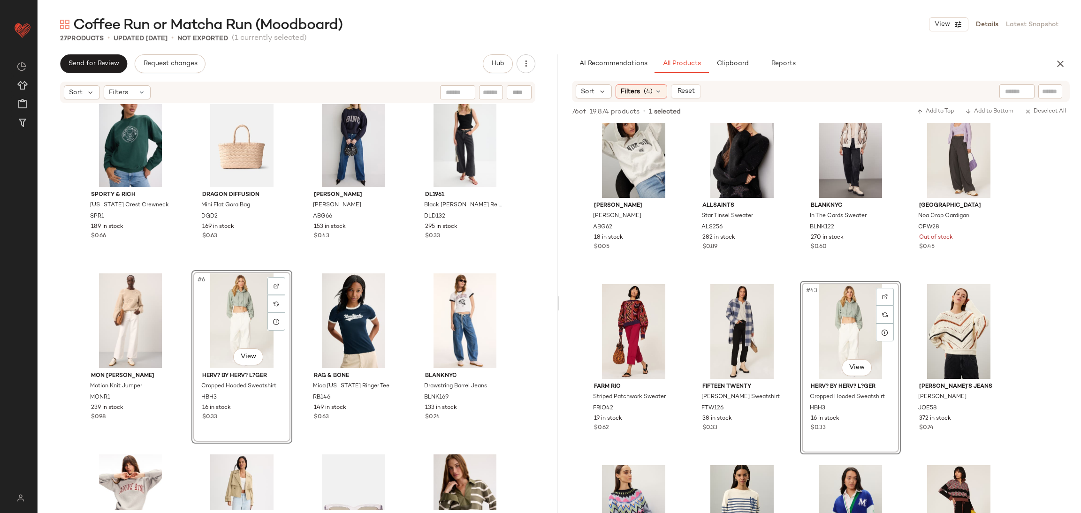
click at [292, 262] on div "Sporty & Rich [US_STATE] Crest Crewneck SPR1 189 in stock $0.66 Dragon Diffusio…" at bounding box center [297, 291] width 435 height 404
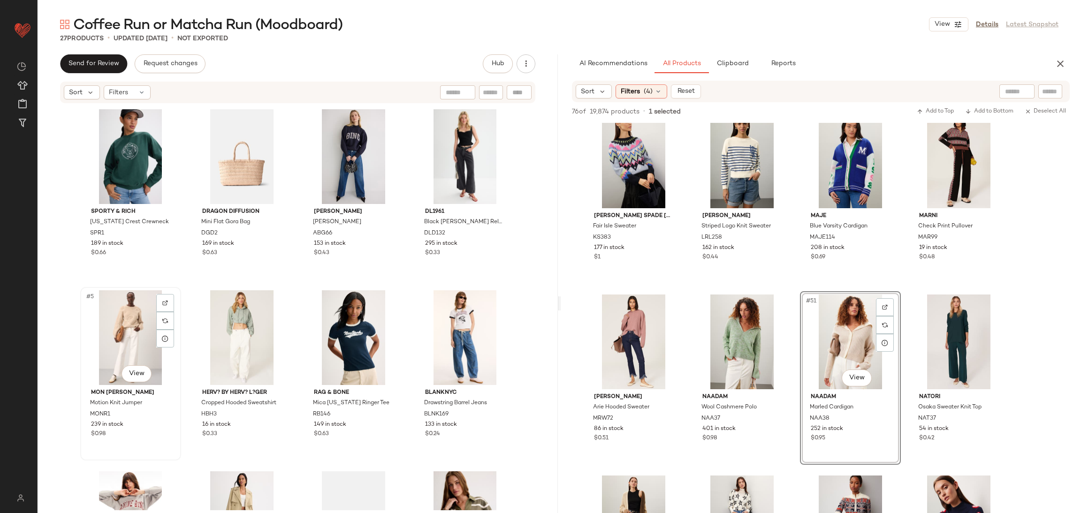
click at [129, 335] on div "#5 View" at bounding box center [130, 337] width 94 height 95
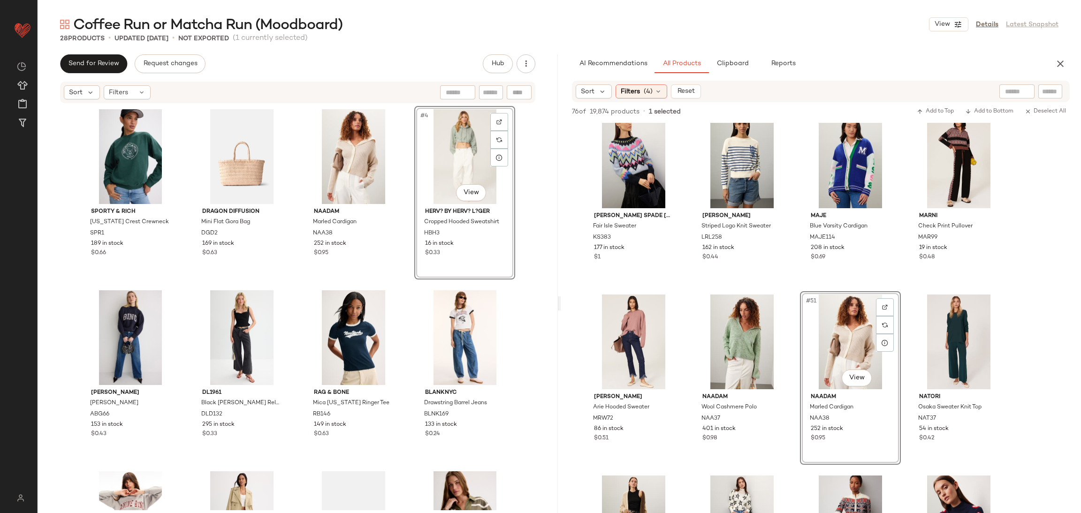
click at [408, 289] on div "Sporty & Rich [US_STATE] Crest Crewneck SPR1 189 in stock $0.66 Dragon Diffusio…" at bounding box center [297, 308] width 435 height 404
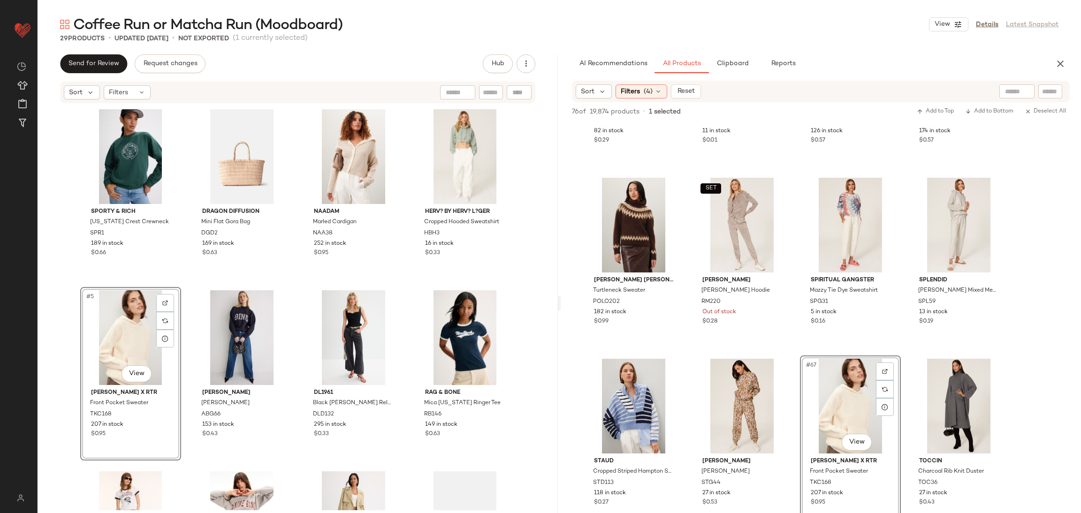
click at [187, 288] on div "Sporty & Rich [US_STATE] Crest Crewneck SPR1 189 in stock $0.66 Dragon Diffusio…" at bounding box center [297, 308] width 435 height 404
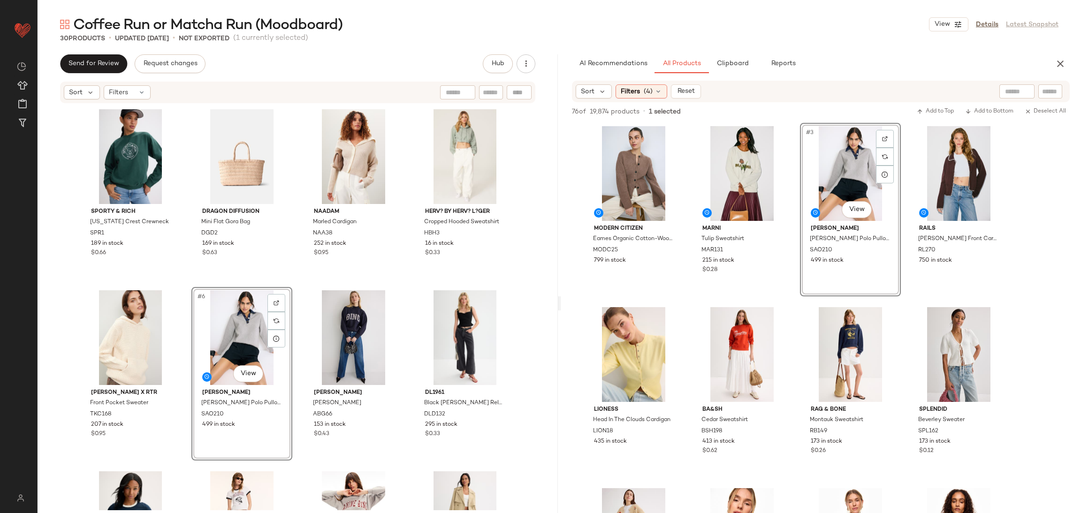
click at [297, 277] on div "Sporty & Rich [US_STATE] Crest Crewneck SPR1 189 in stock $0.66 Dragon Diffusio…" at bounding box center [297, 308] width 435 height 404
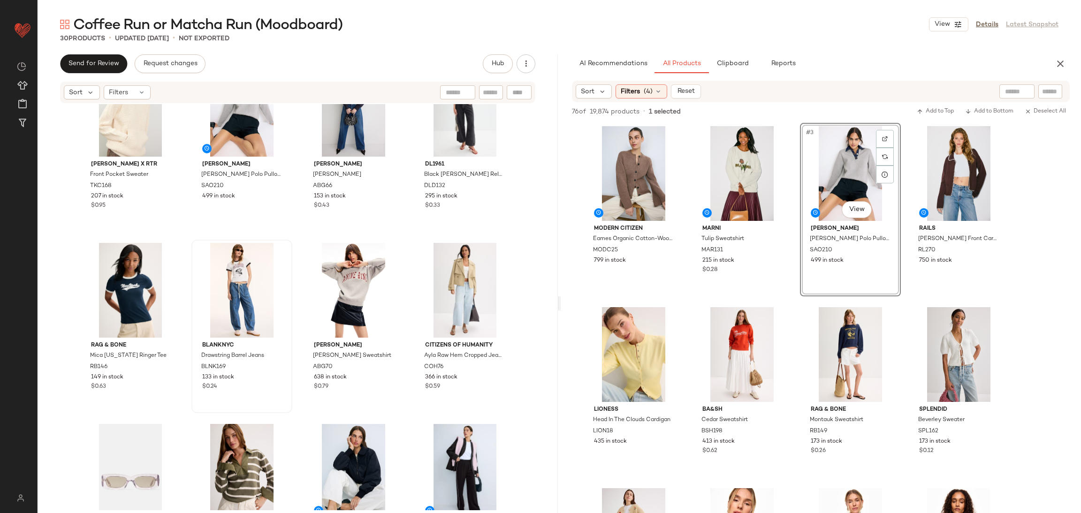
scroll to position [235, 0]
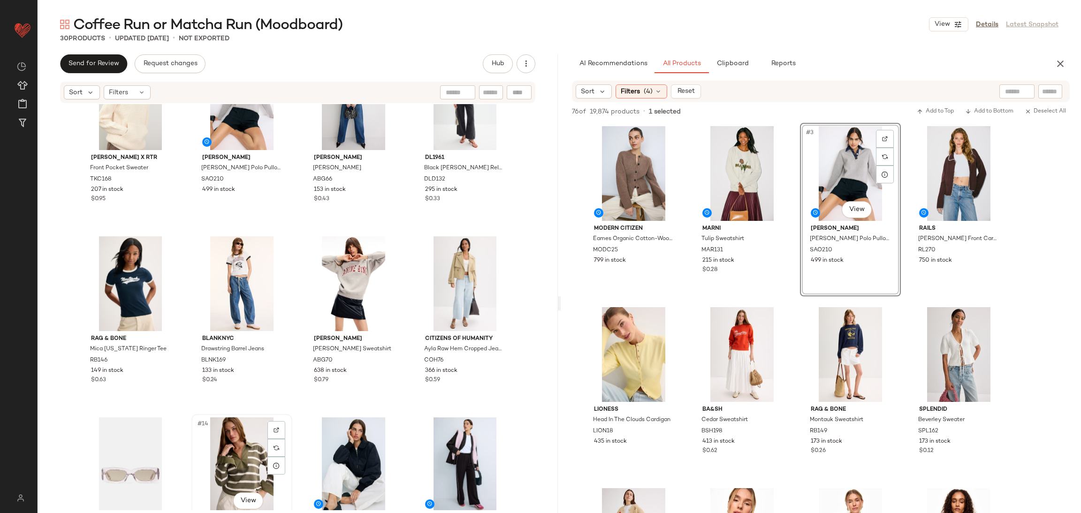
scroll to position [236, 0]
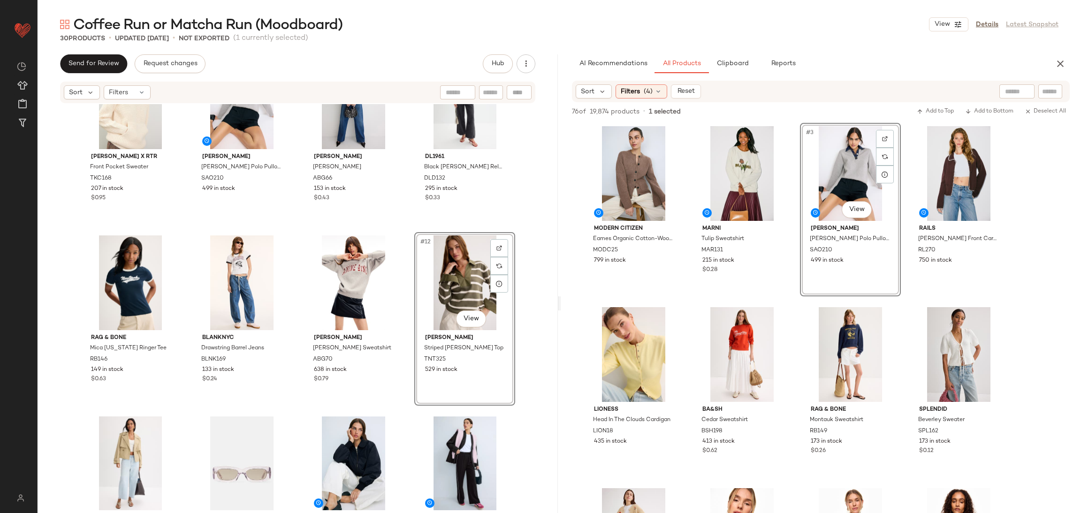
click at [407, 221] on div "Sporty & Rich [US_STATE] Crest Crewneck SPR1 189 in stock $0.66 Dragon Diffusio…" at bounding box center [297, 72] width 435 height 404
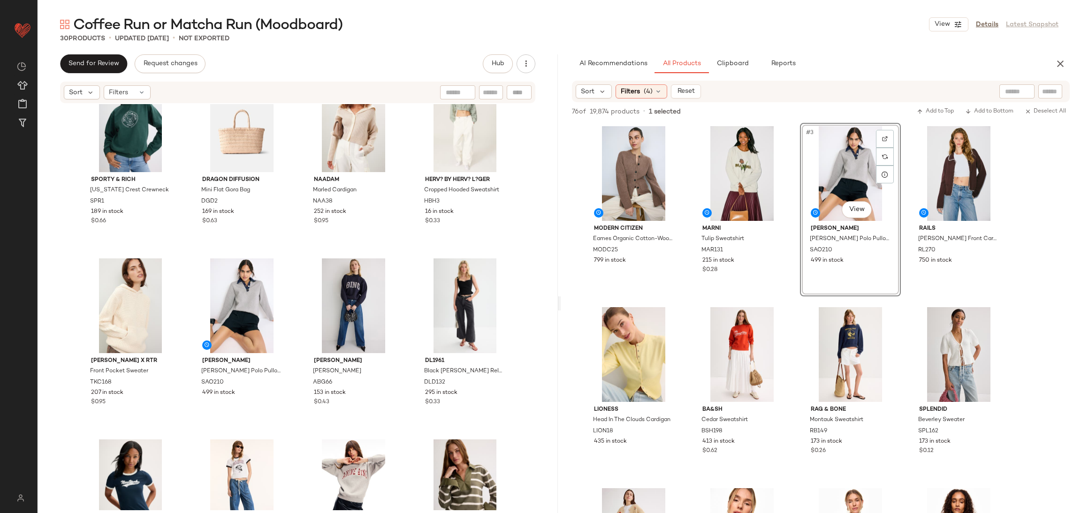
scroll to position [24, 0]
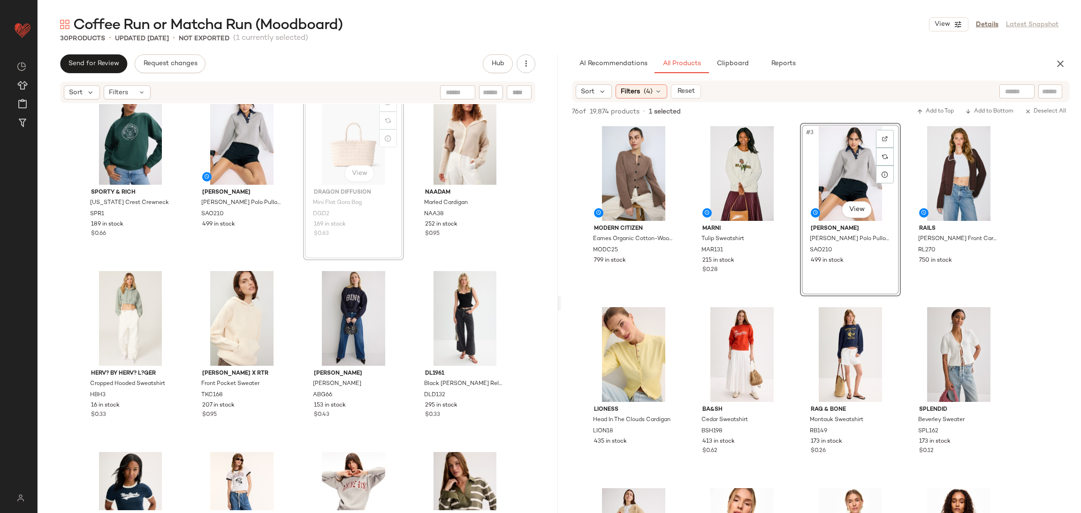
scroll to position [17, 0]
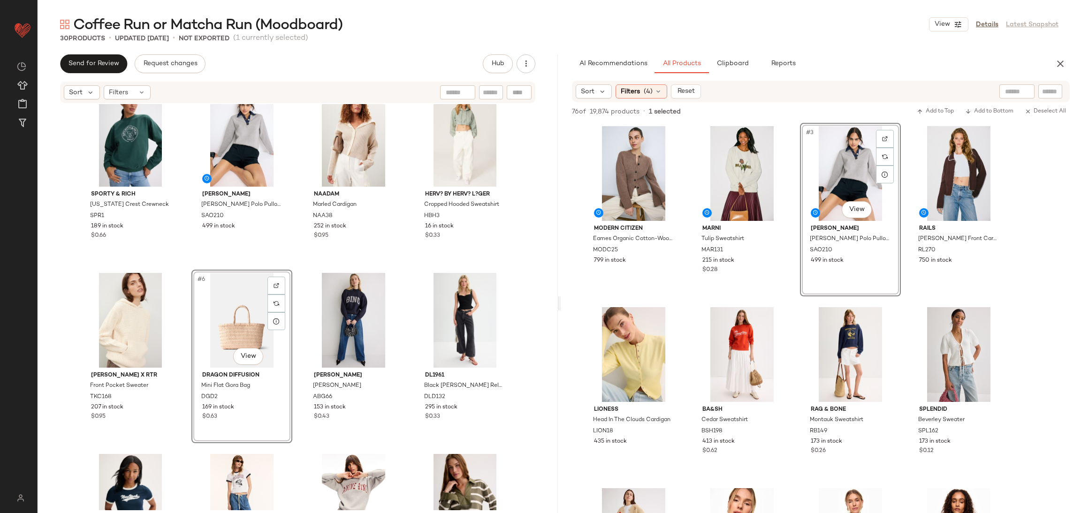
click at [296, 266] on div "Sporty & Rich [US_STATE] Crest Crewneck SPR1 189 in stock $0.66 [PERSON_NAME] P…" at bounding box center [297, 291] width 435 height 404
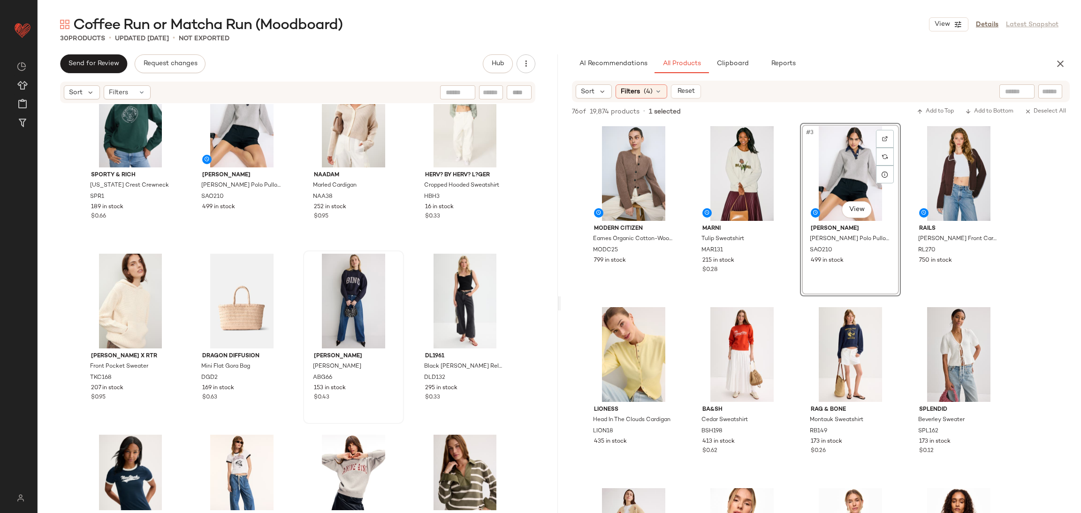
scroll to position [39, 0]
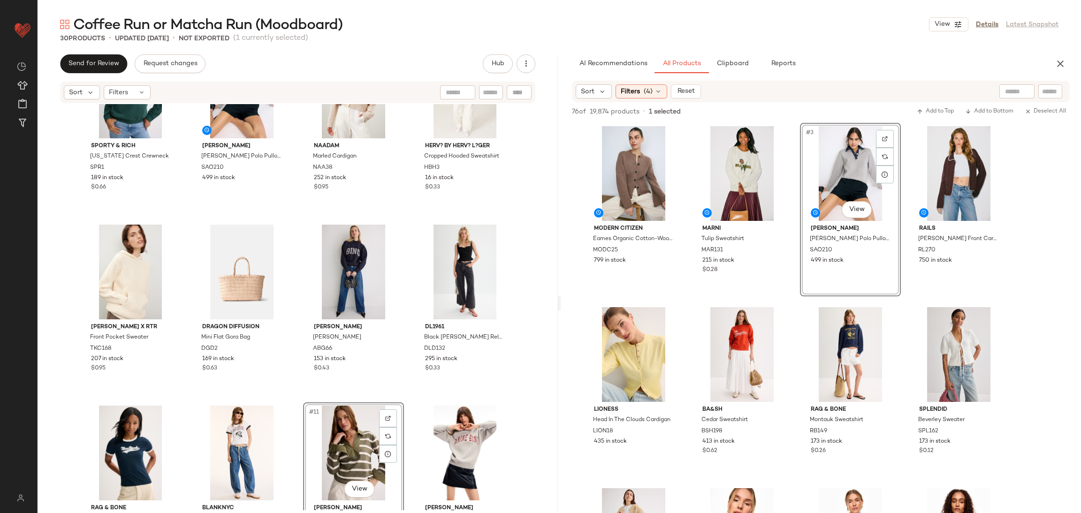
click at [301, 399] on div "Sporty & Rich [US_STATE] Crest Crewneck SPR1 189 in stock $0.66 [PERSON_NAME] P…" at bounding box center [297, 242] width 435 height 404
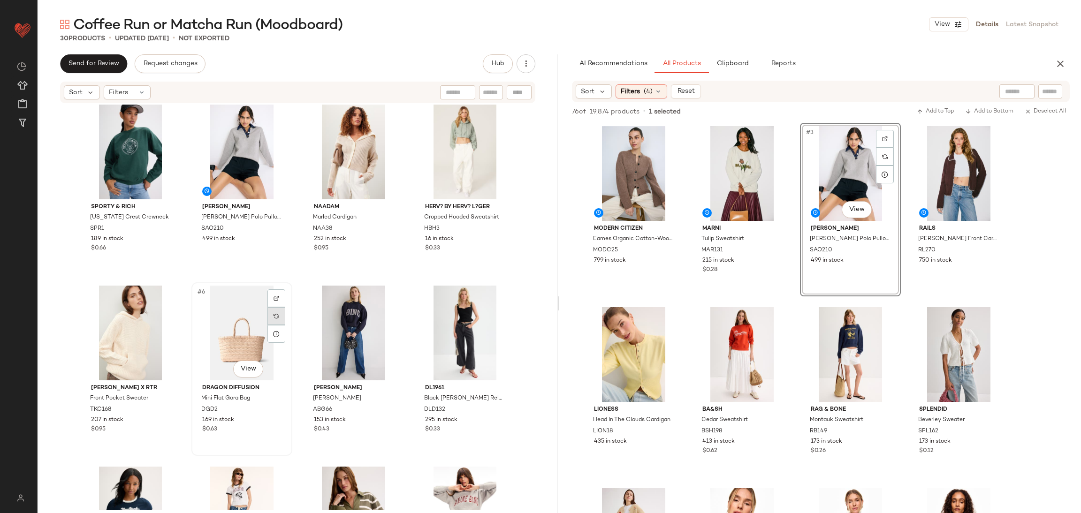
scroll to position [8, 0]
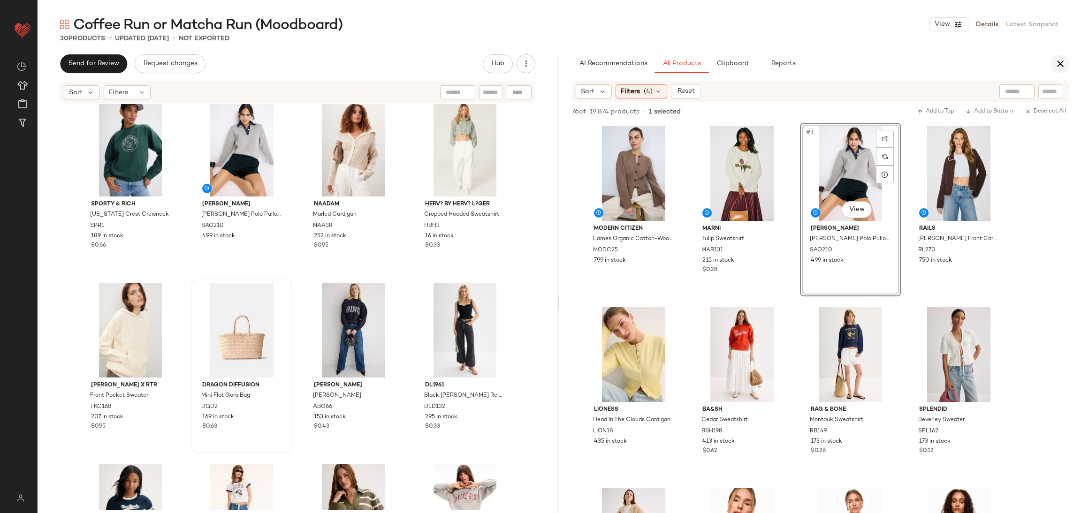
click at [1058, 67] on icon "button" at bounding box center [1059, 63] width 11 height 11
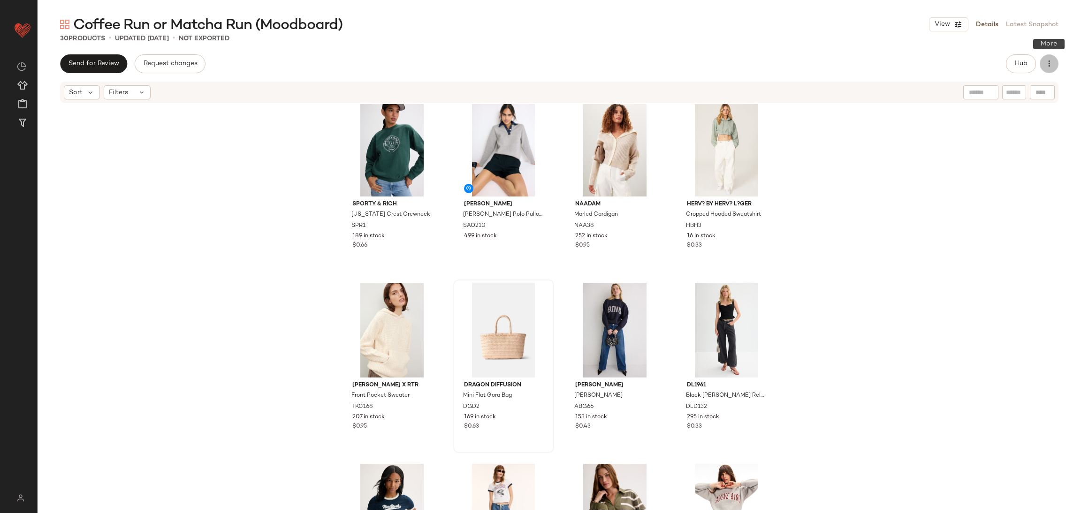
click at [1045, 65] on icon "button" at bounding box center [1048, 63] width 9 height 9
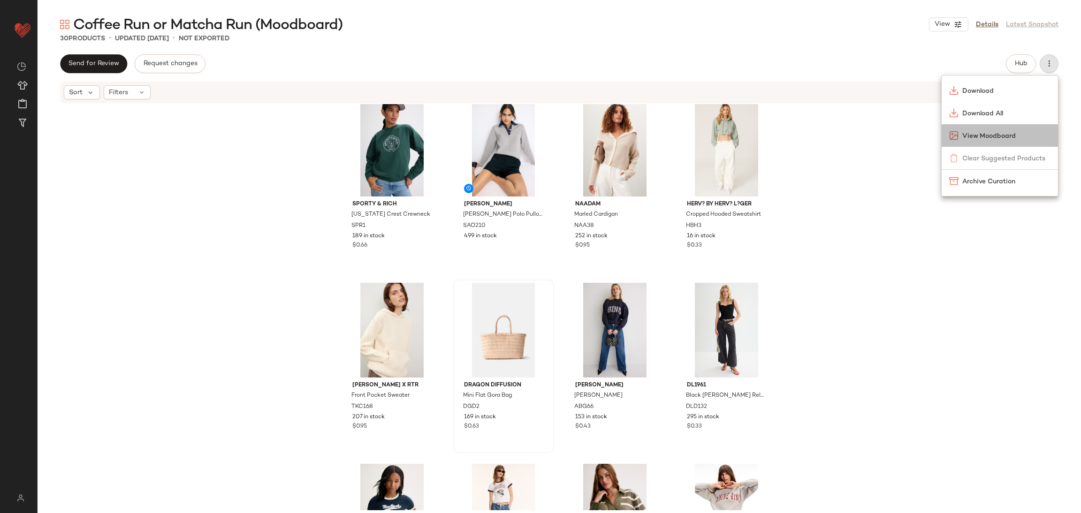
click at [986, 138] on span "View Moodboard" at bounding box center [1006, 136] width 88 height 10
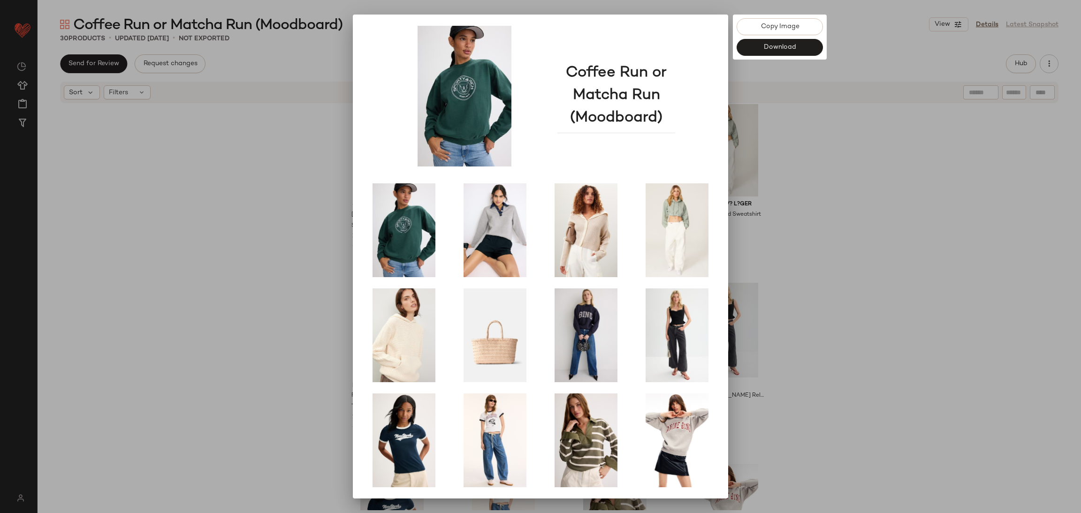
click at [860, 236] on div at bounding box center [540, 256] width 1081 height 513
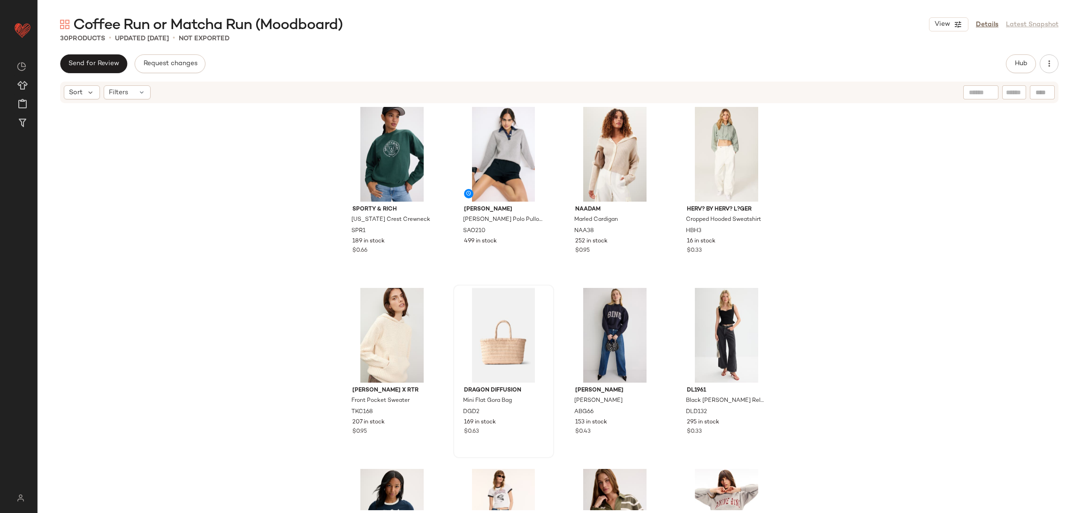
scroll to position [0, 0]
